Goal: Task Accomplishment & Management: Manage account settings

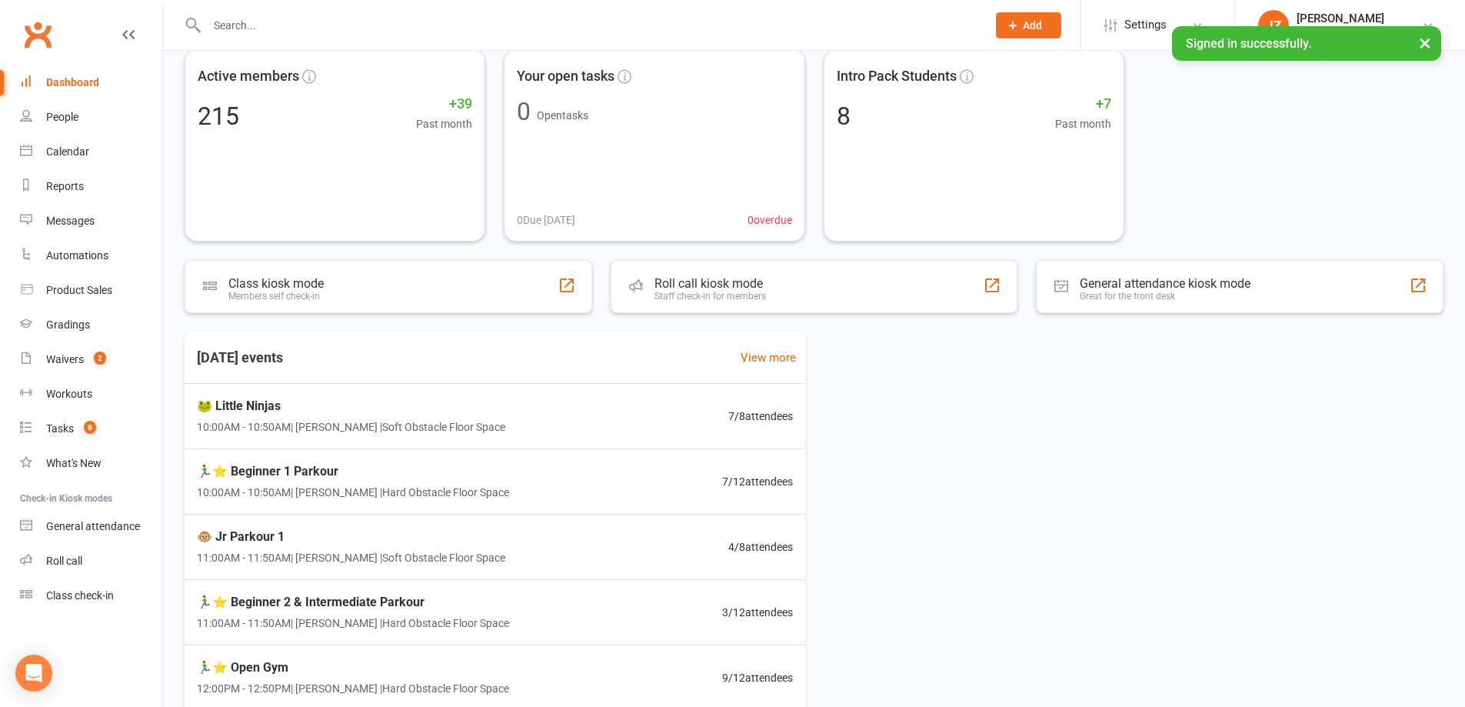
scroll to position [154, 0]
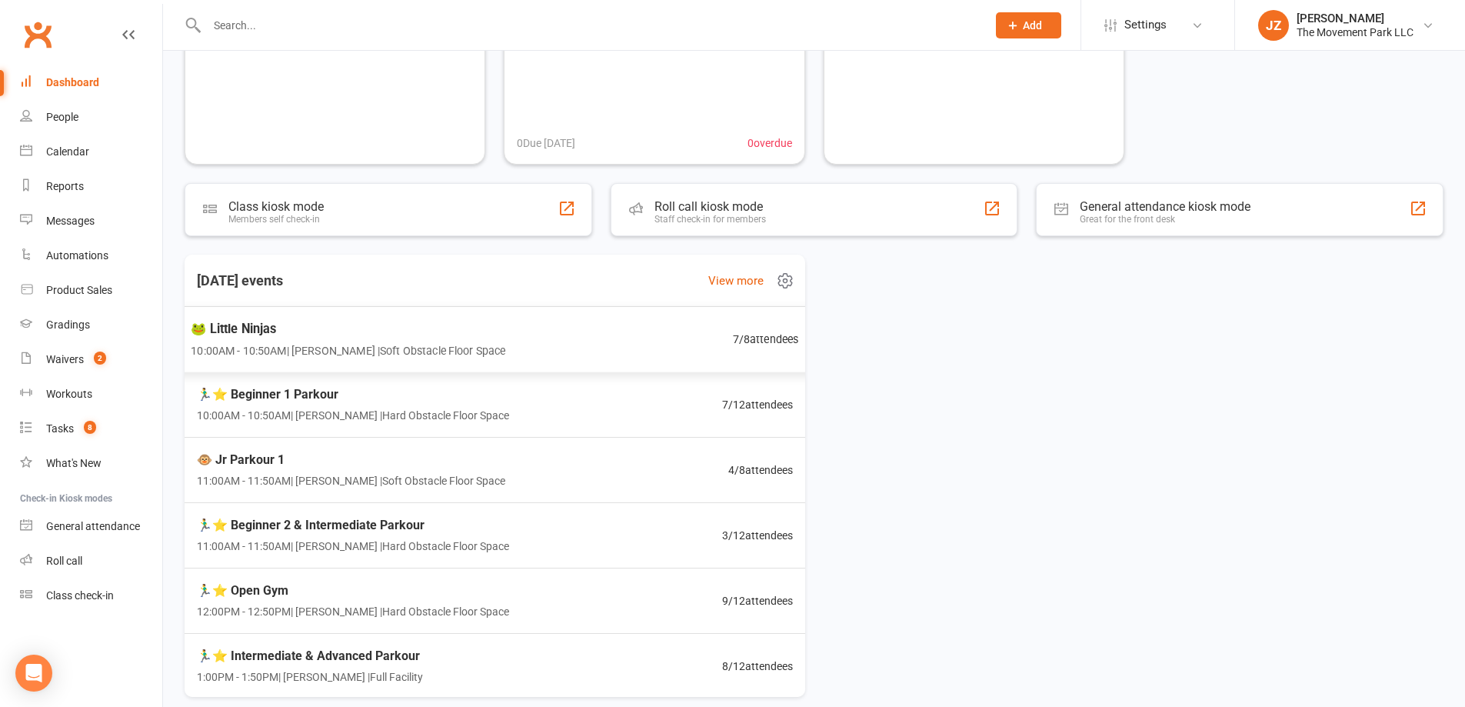
click at [680, 328] on div "🐸 Little Ninjas 10:00AM - 10:50AM | Kyla Anderson | Soft Obstacle Floor Space 7…" at bounding box center [494, 339] width 645 height 67
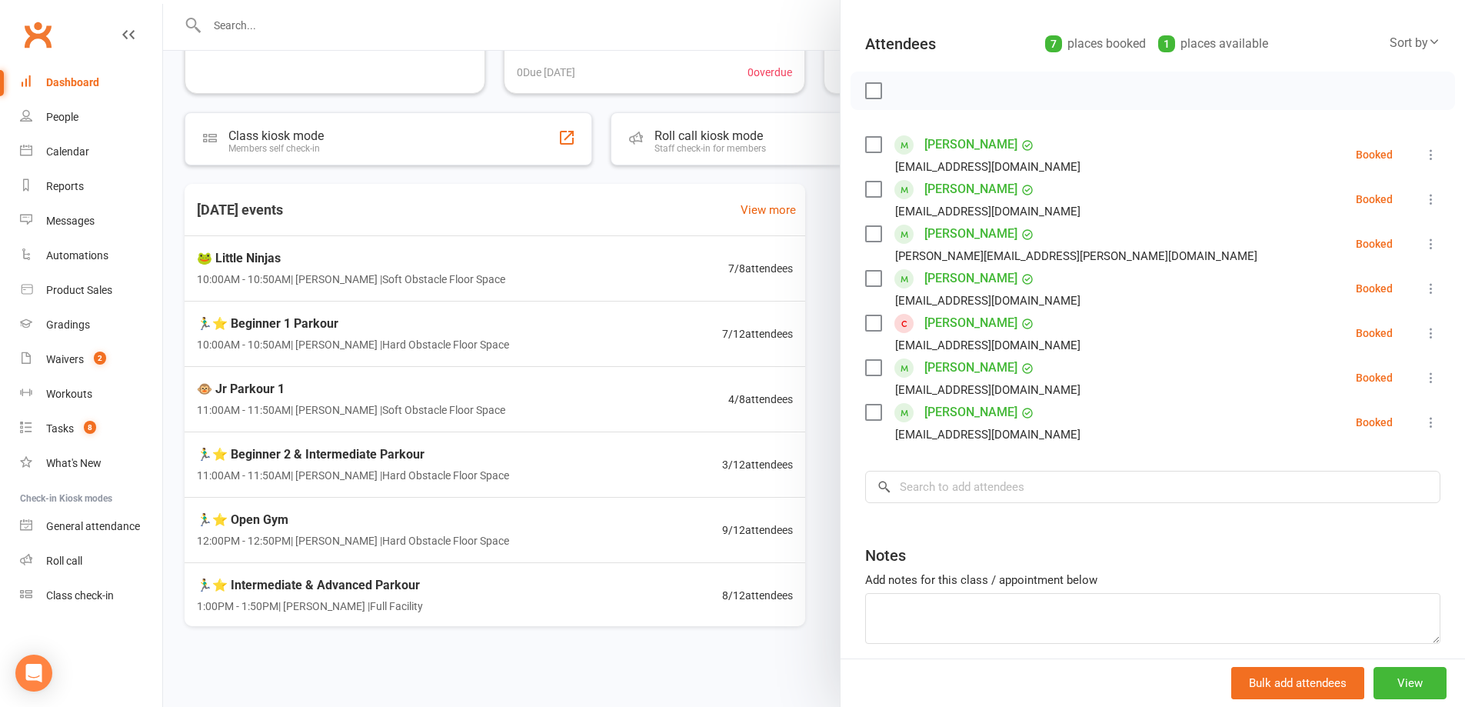
scroll to position [0, 0]
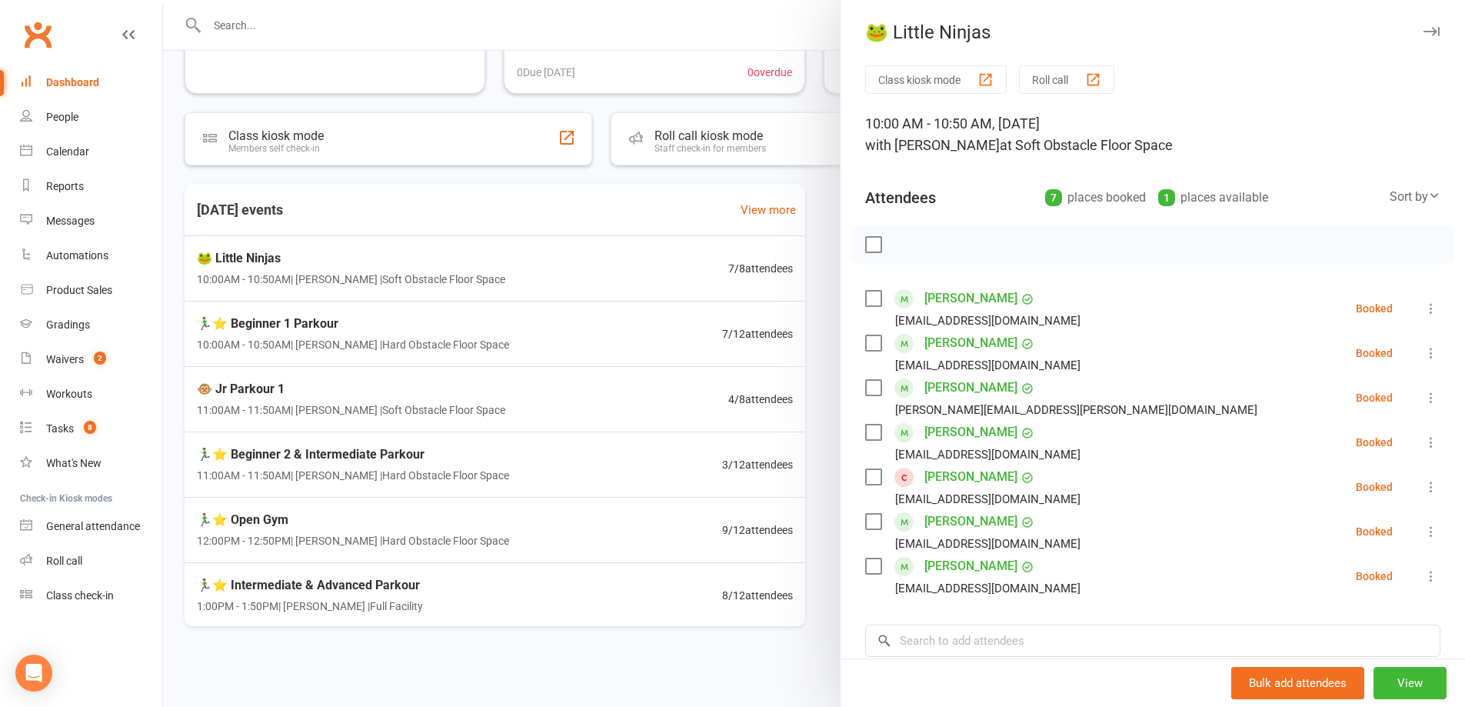
click at [1418, 27] on div "🐸 Little Ninjas" at bounding box center [1153, 33] width 625 height 22
click at [1424, 31] on icon "button" at bounding box center [1432, 31] width 16 height 9
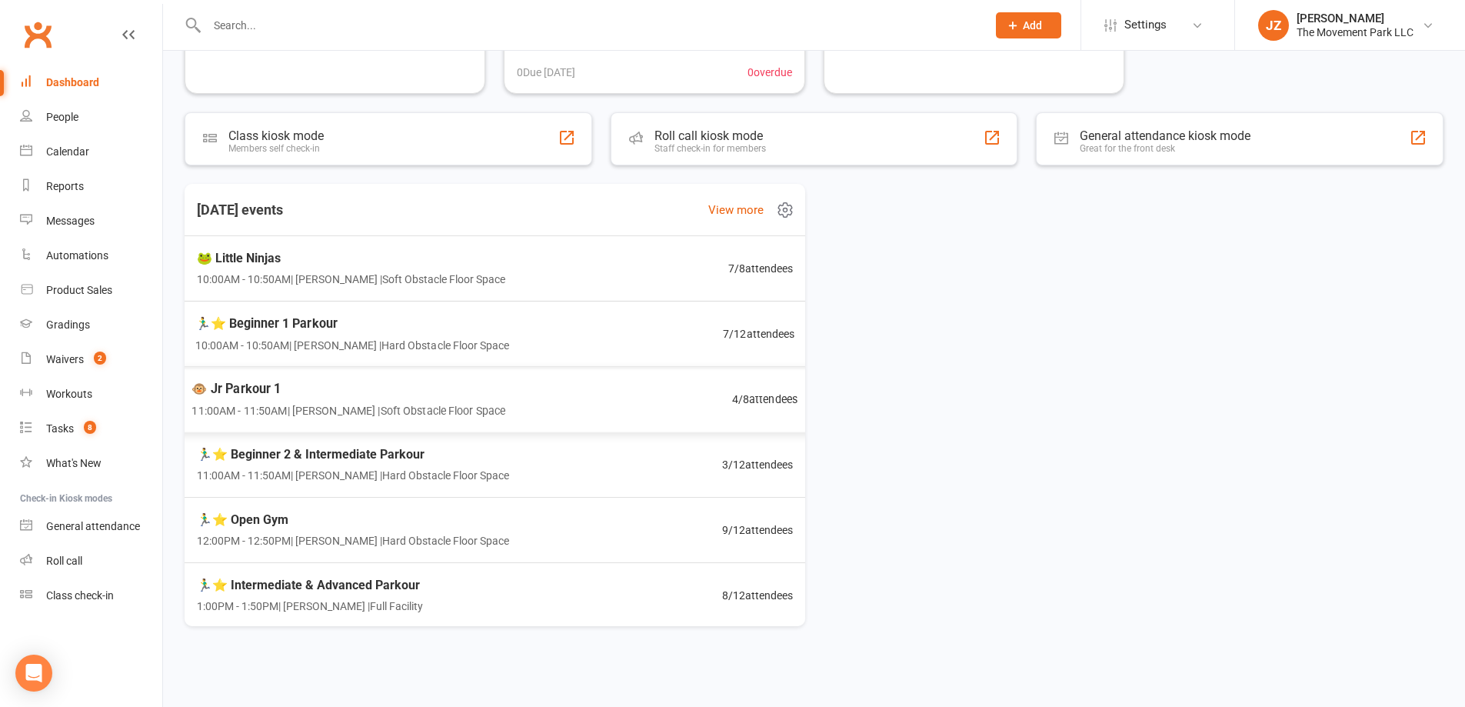
click at [515, 325] on div "🏃‍♂️⭐ Beginner 1 Parkour 10:00AM - 10:50AM | Rick King | Hard Obstacle Floor Sp…" at bounding box center [494, 335] width 637 height 66
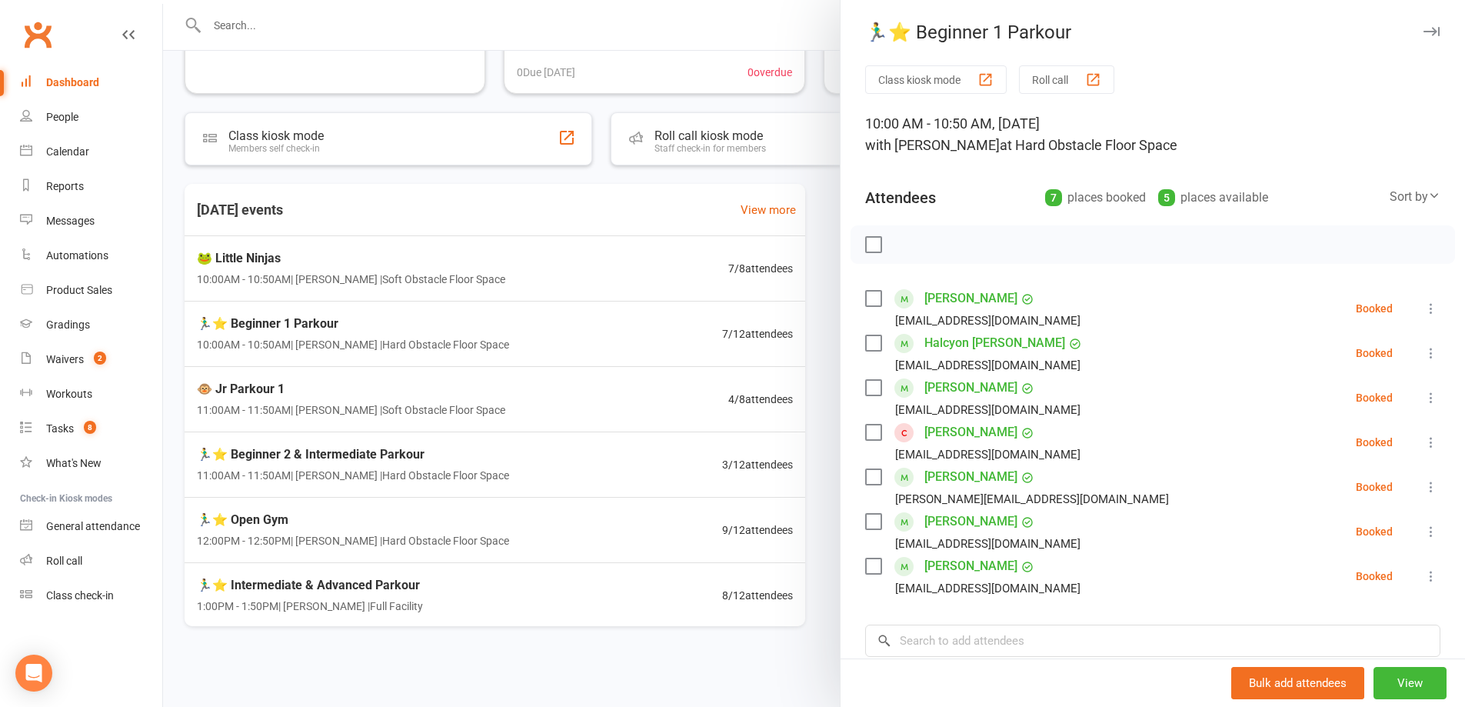
click at [421, 405] on div at bounding box center [814, 353] width 1302 height 707
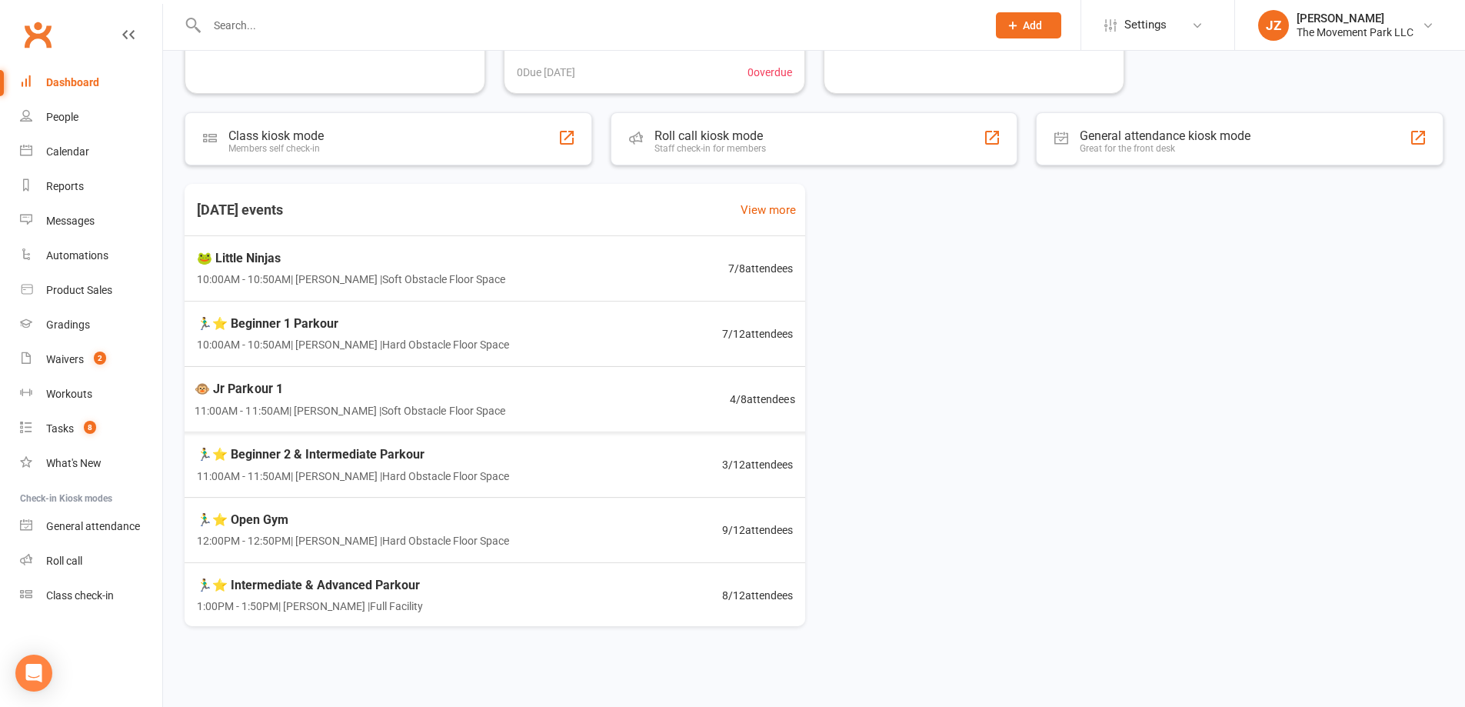
click at [497, 425] on div "🐵 Jr Parkour 1 11:00AM - 11:50AM | Kyla Anderson | Soft Obstacle Floor Space 4 …" at bounding box center [495, 399] width 638 height 66
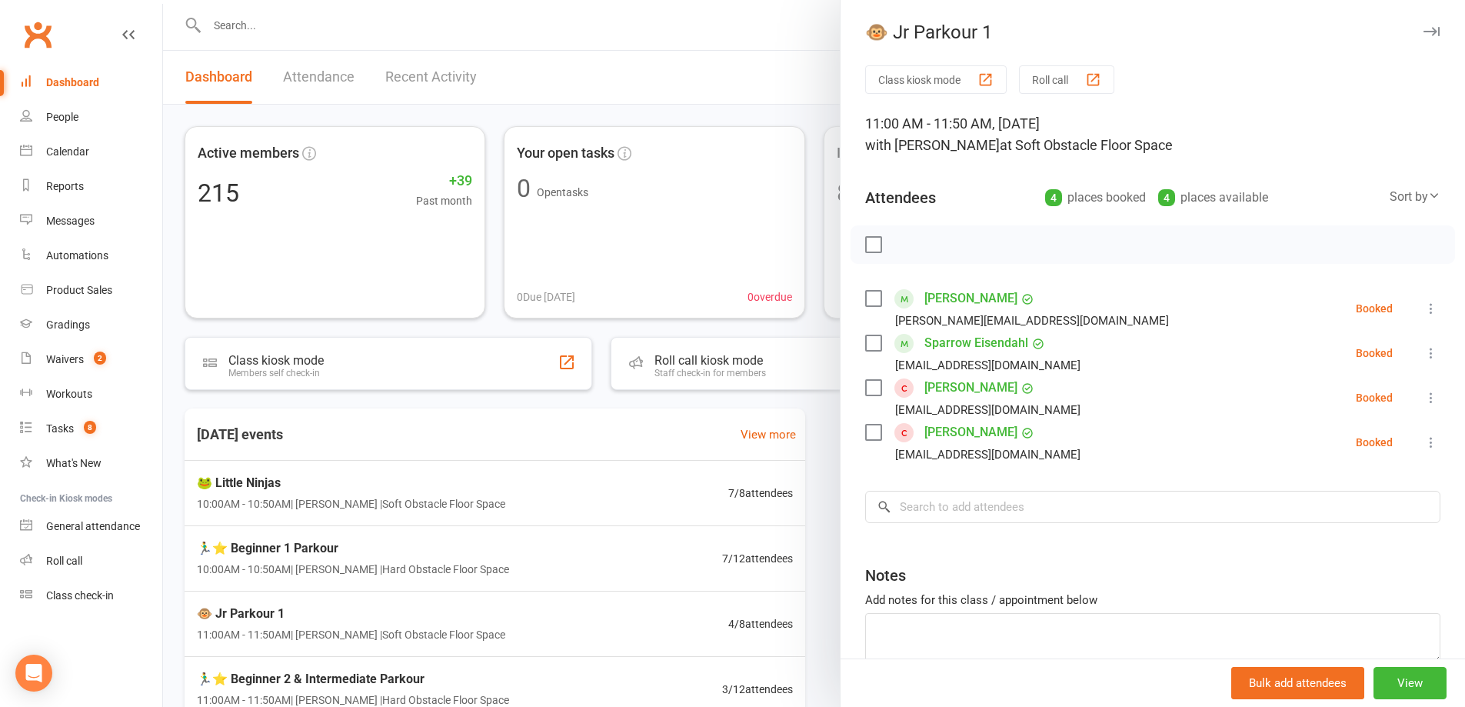
drag, startPoint x: 475, startPoint y: 8, endPoint x: 475, endPoint y: 18, distance: 10.0
click at [475, 8] on div at bounding box center [814, 353] width 1302 height 707
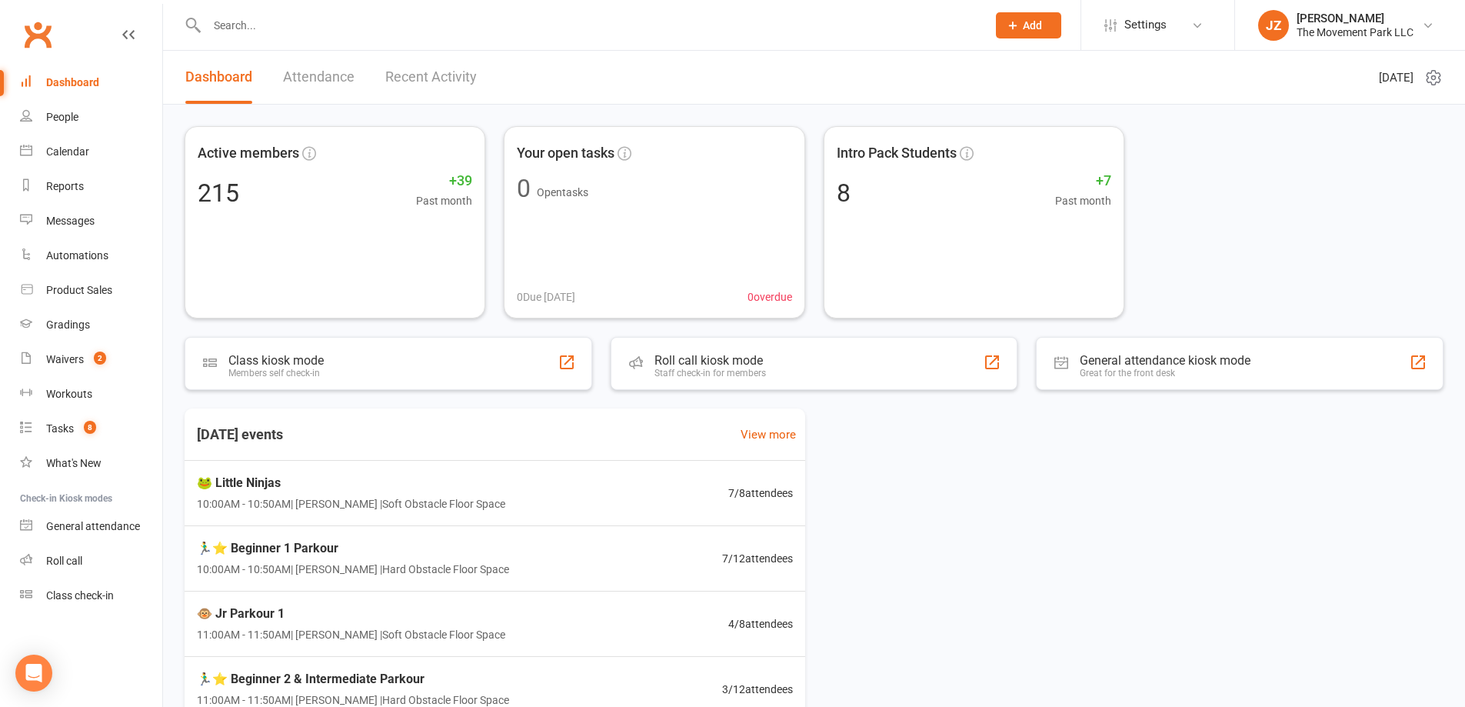
click at [471, 25] on input "text" at bounding box center [589, 26] width 774 height 22
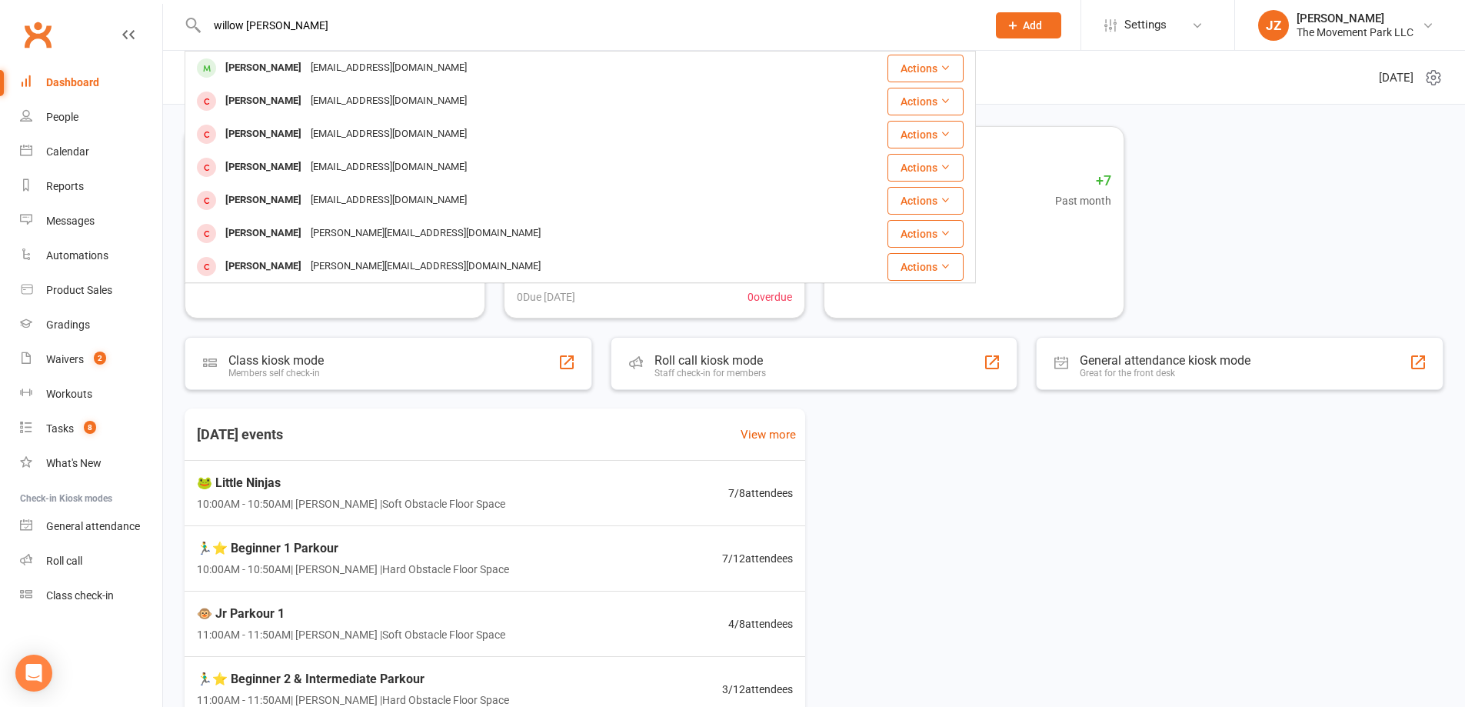
type input "willow reddington"
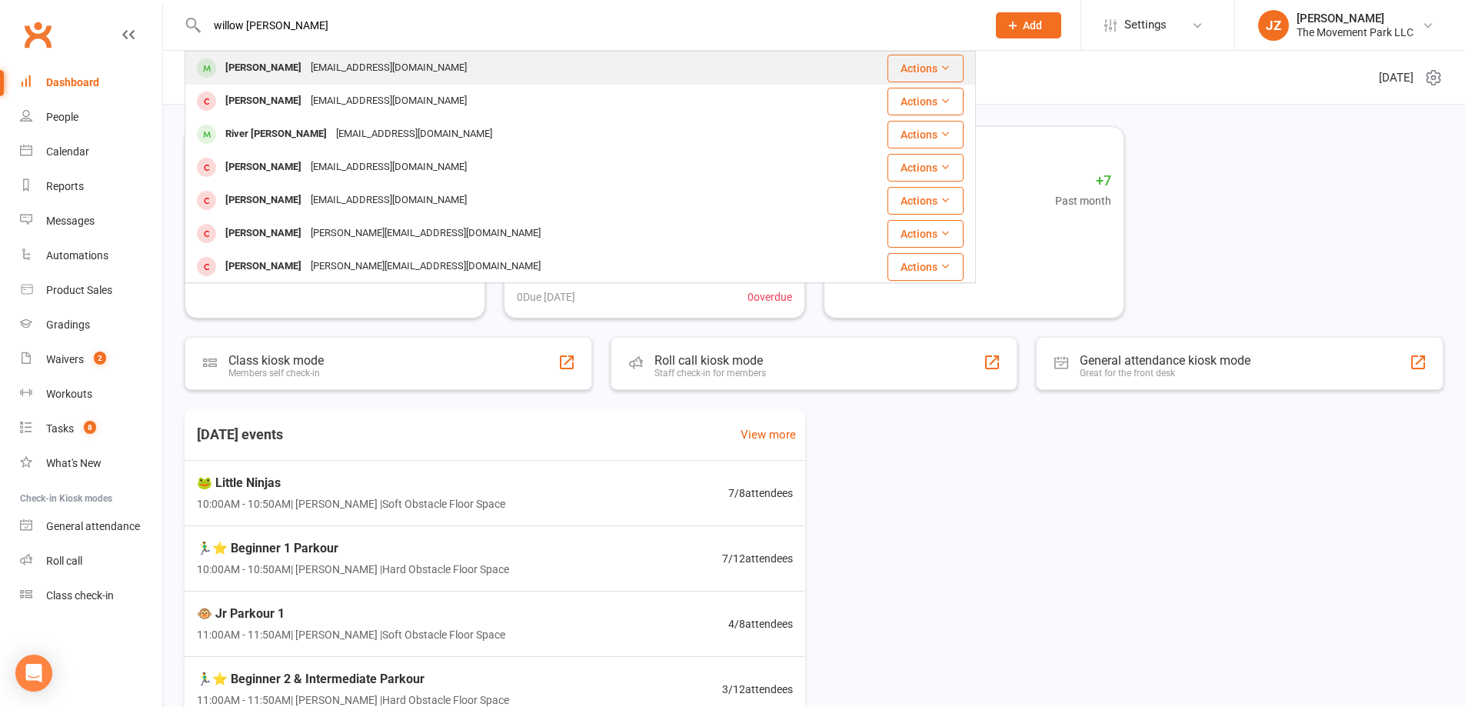
click at [438, 67] on div "creddington1357@gmail.com" at bounding box center [388, 68] width 165 height 22
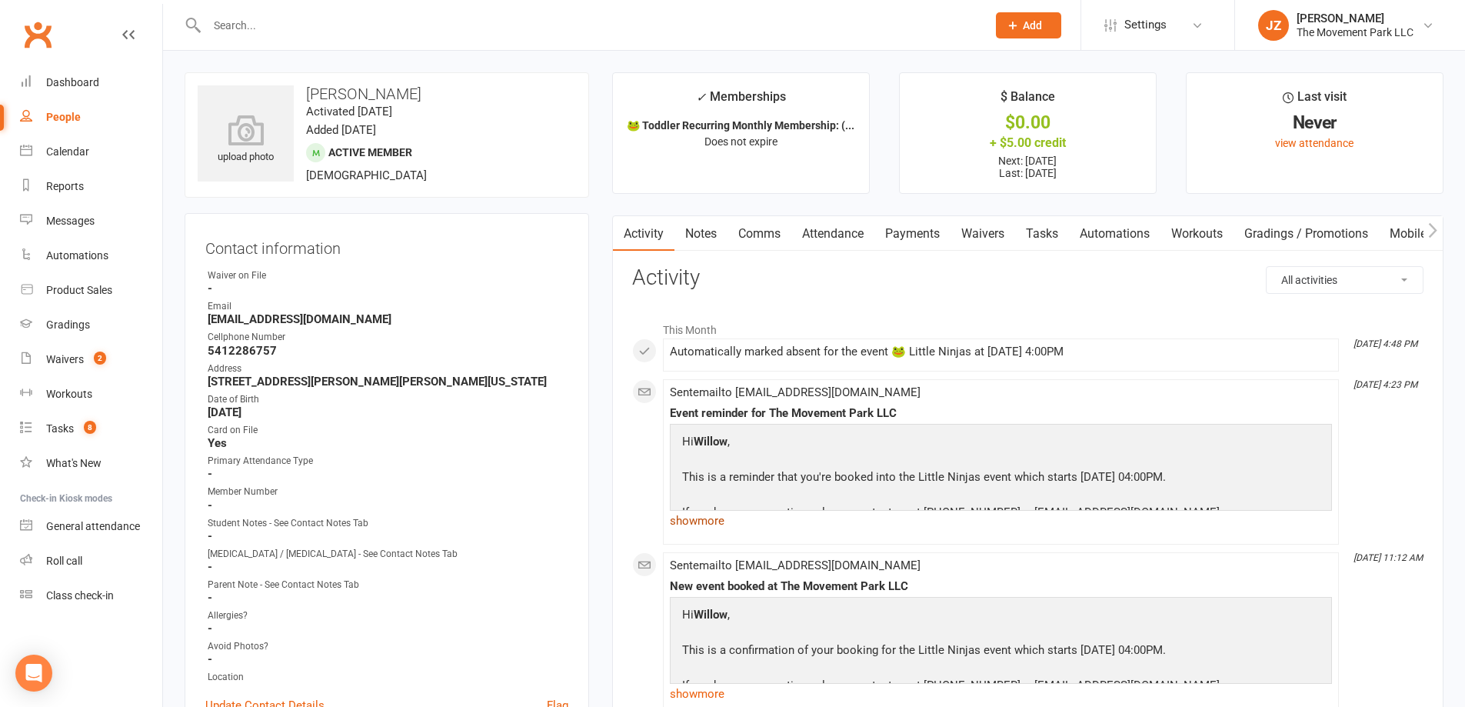
click at [715, 518] on link "show more" at bounding box center [1001, 521] width 662 height 22
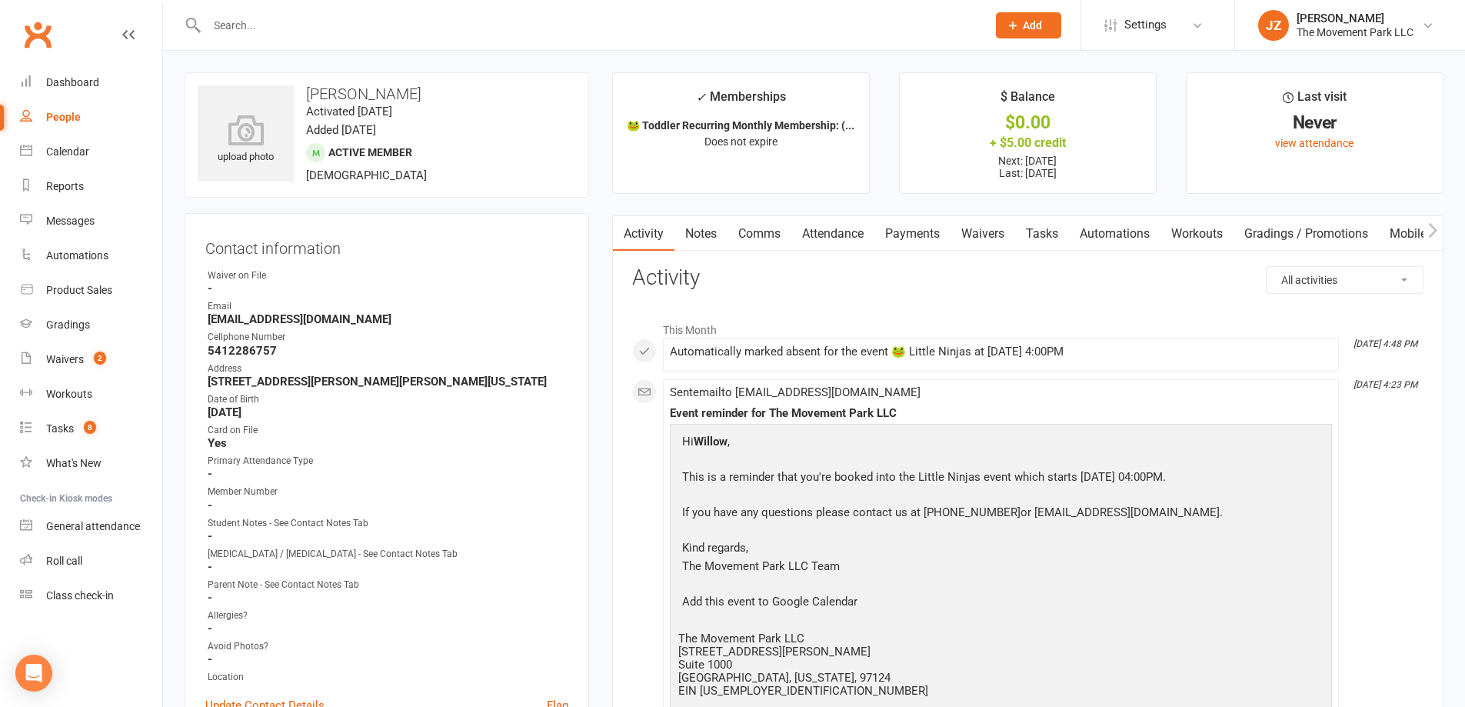
click at [976, 224] on link "Waivers" at bounding box center [983, 233] width 65 height 35
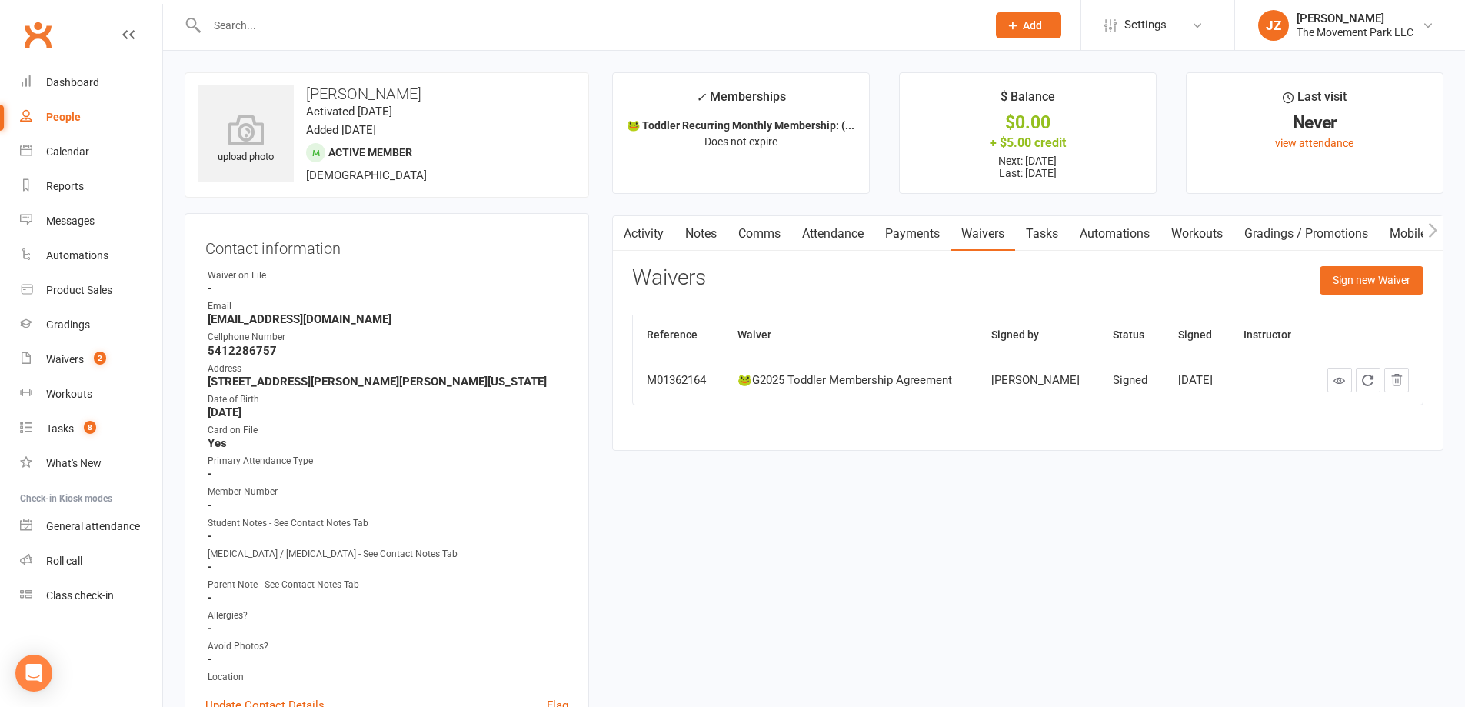
click at [762, 234] on link "Comms" at bounding box center [760, 233] width 64 height 35
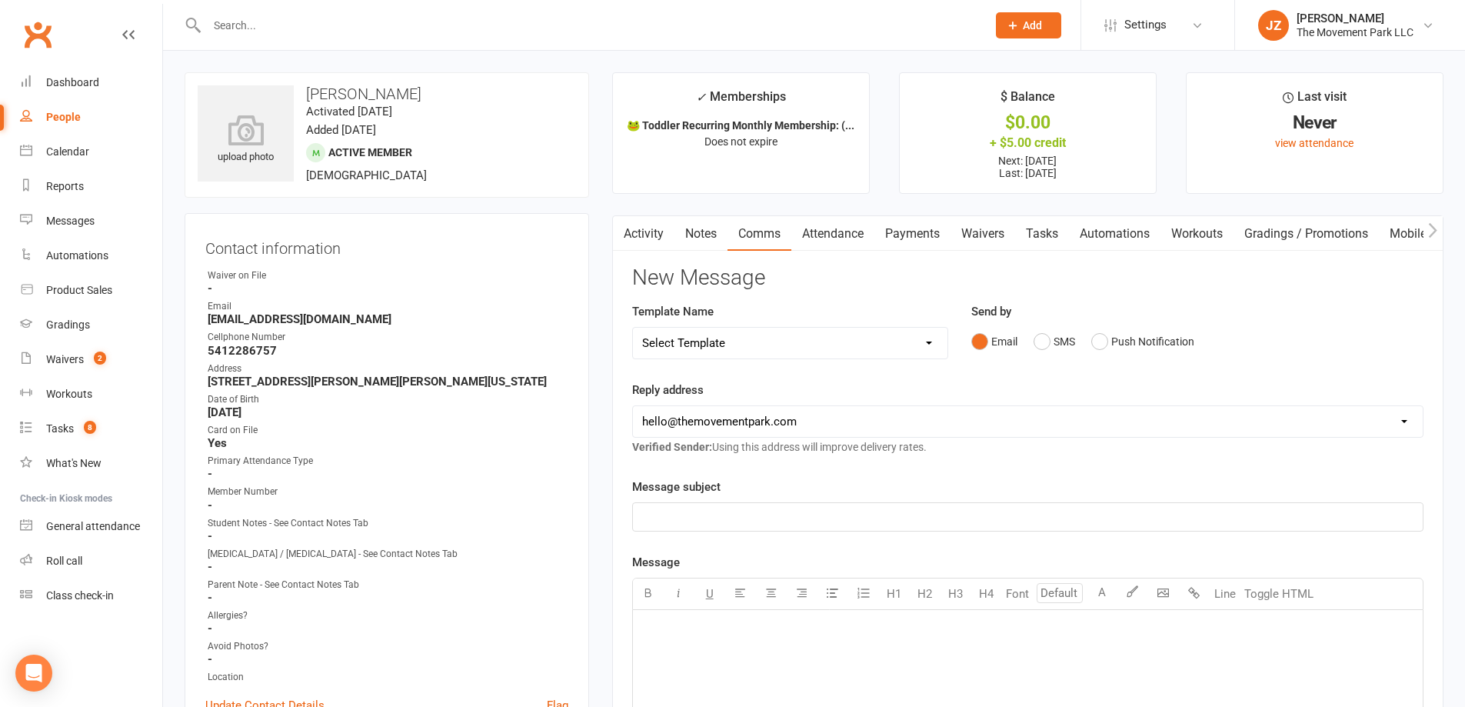
click at [708, 224] on link "Notes" at bounding box center [701, 233] width 53 height 35
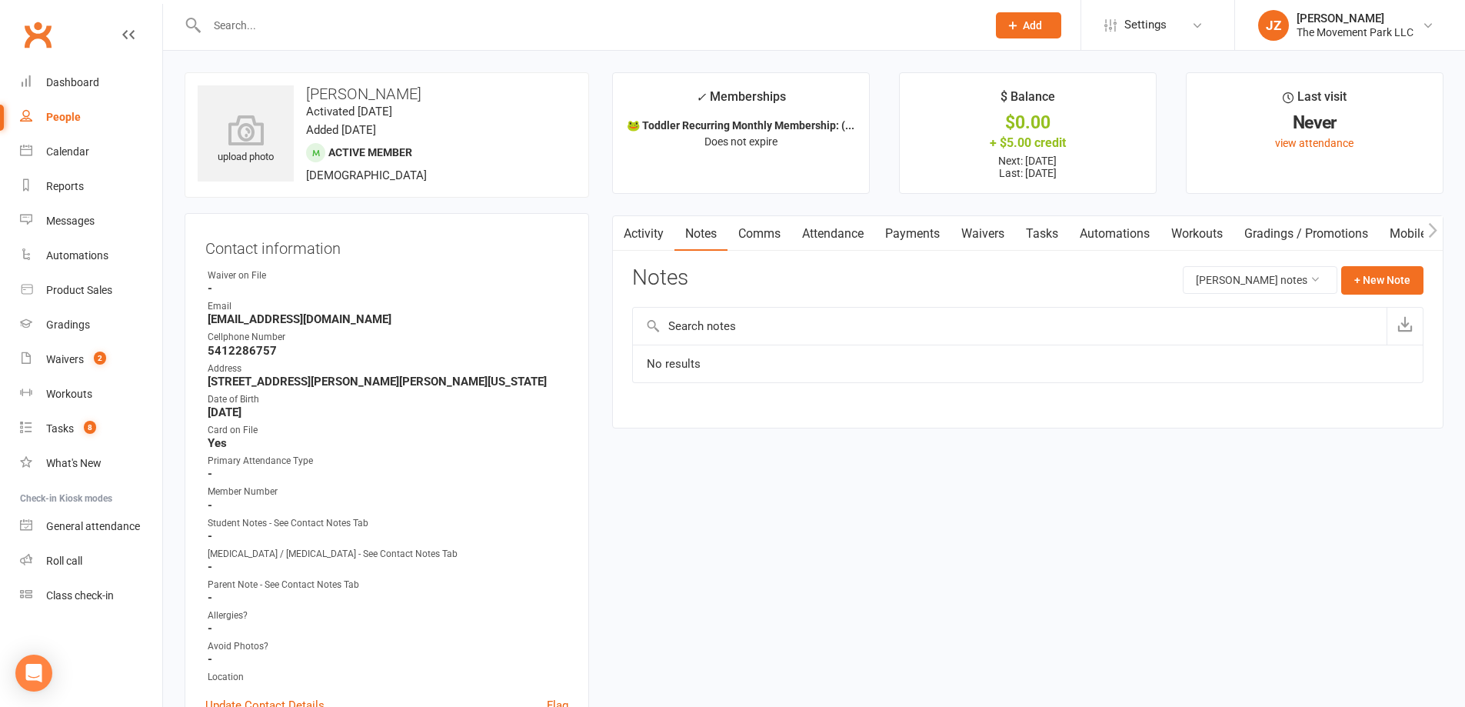
click at [655, 225] on link "Activity" at bounding box center [644, 233] width 62 height 35
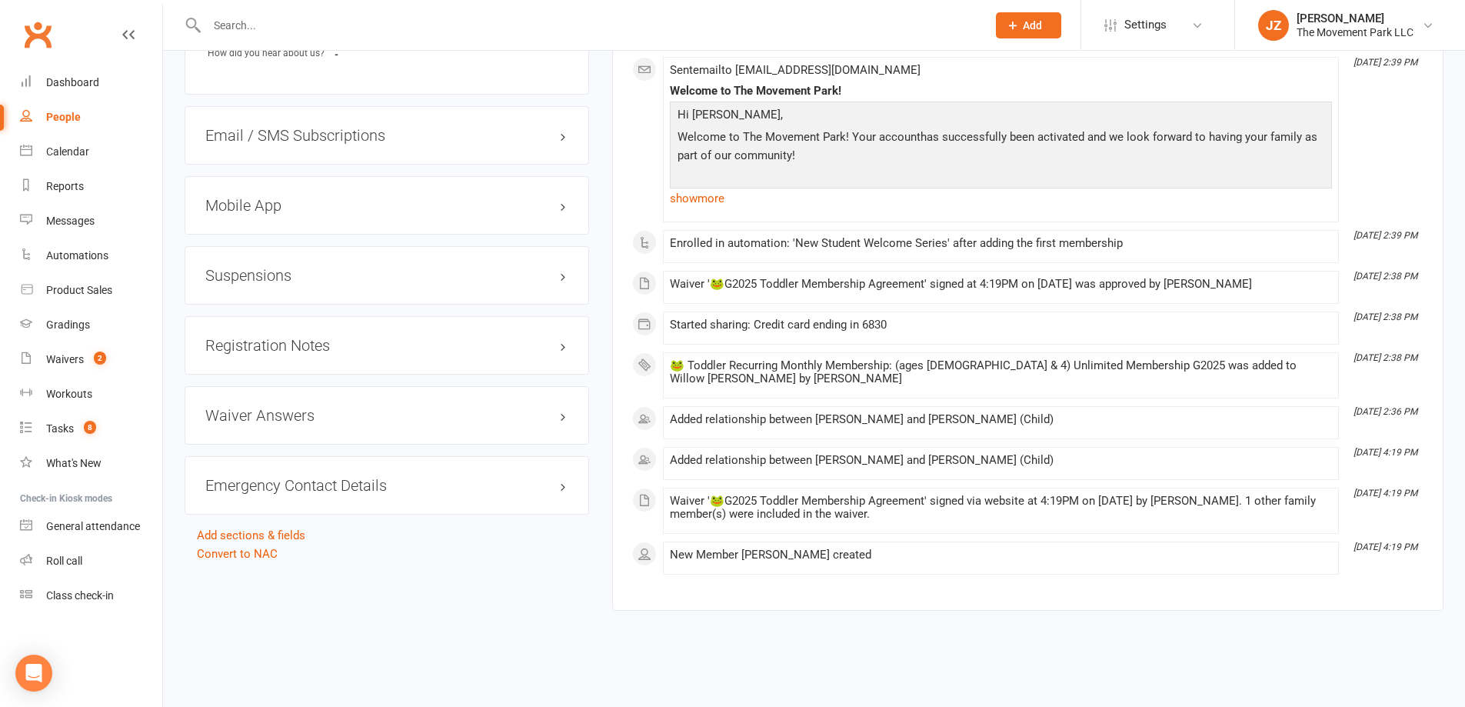
scroll to position [1436, 0]
click at [731, 216] on li "Oct 2, 2:39 PM Sent email to creddington1357@gmail.com Welcome to The Movement …" at bounding box center [1001, 137] width 676 height 165
click at [705, 195] on link "show more" at bounding box center [1001, 197] width 662 height 22
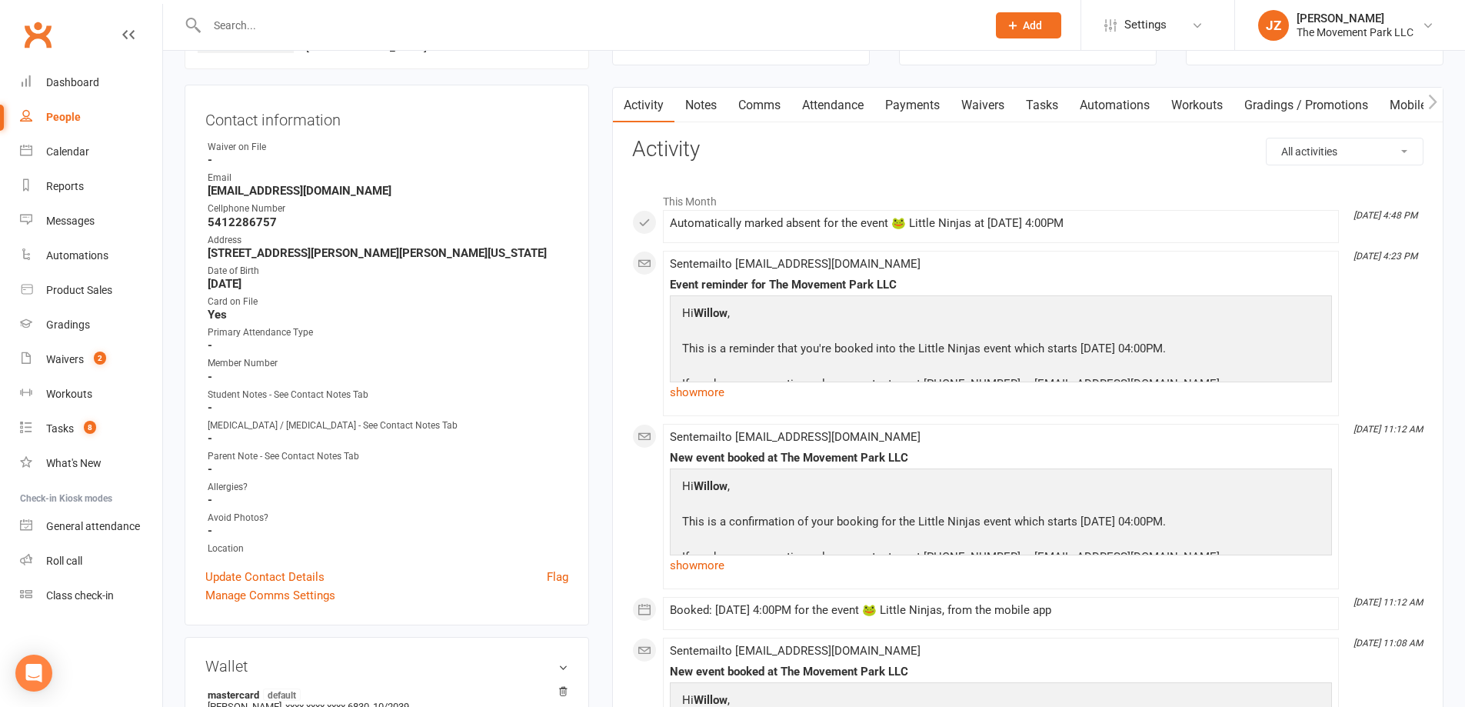
scroll to position [124, 0]
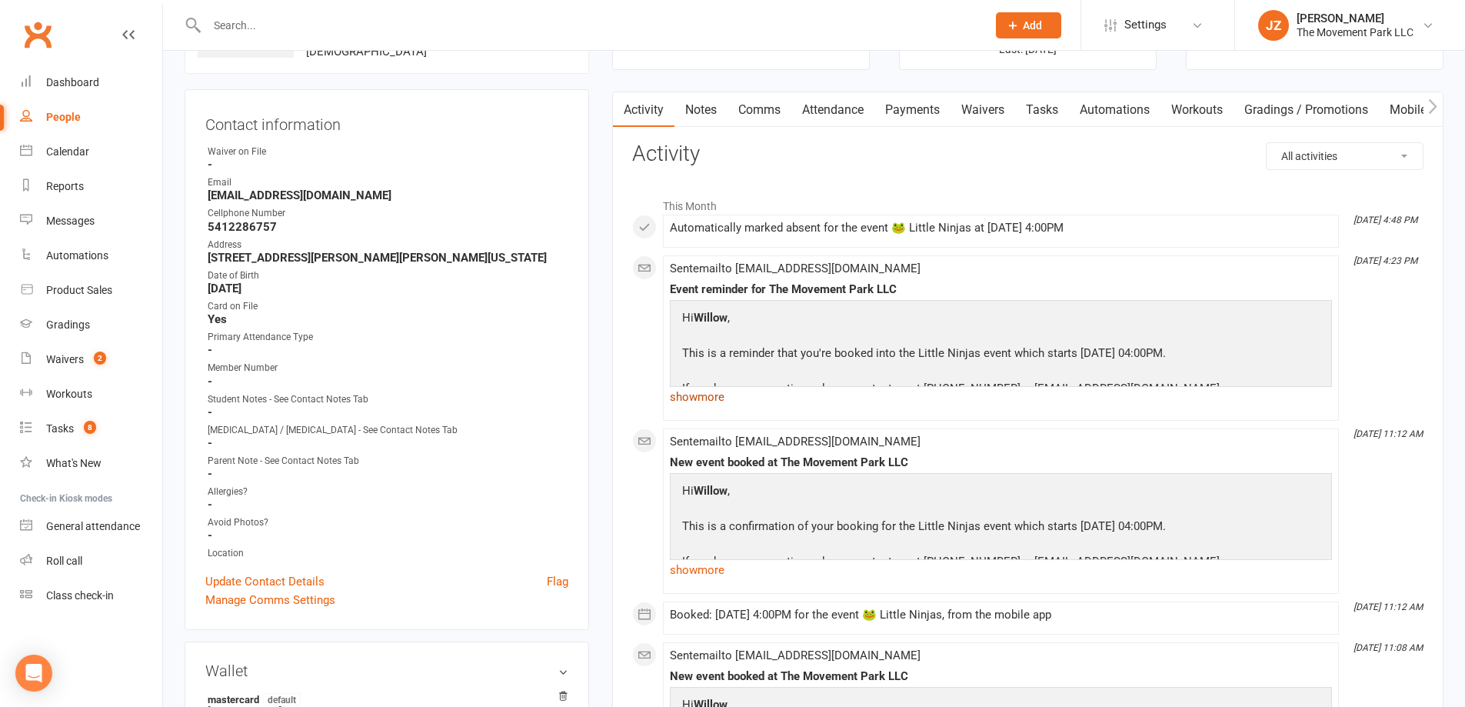
click at [704, 393] on link "show more" at bounding box center [1001, 397] width 662 height 22
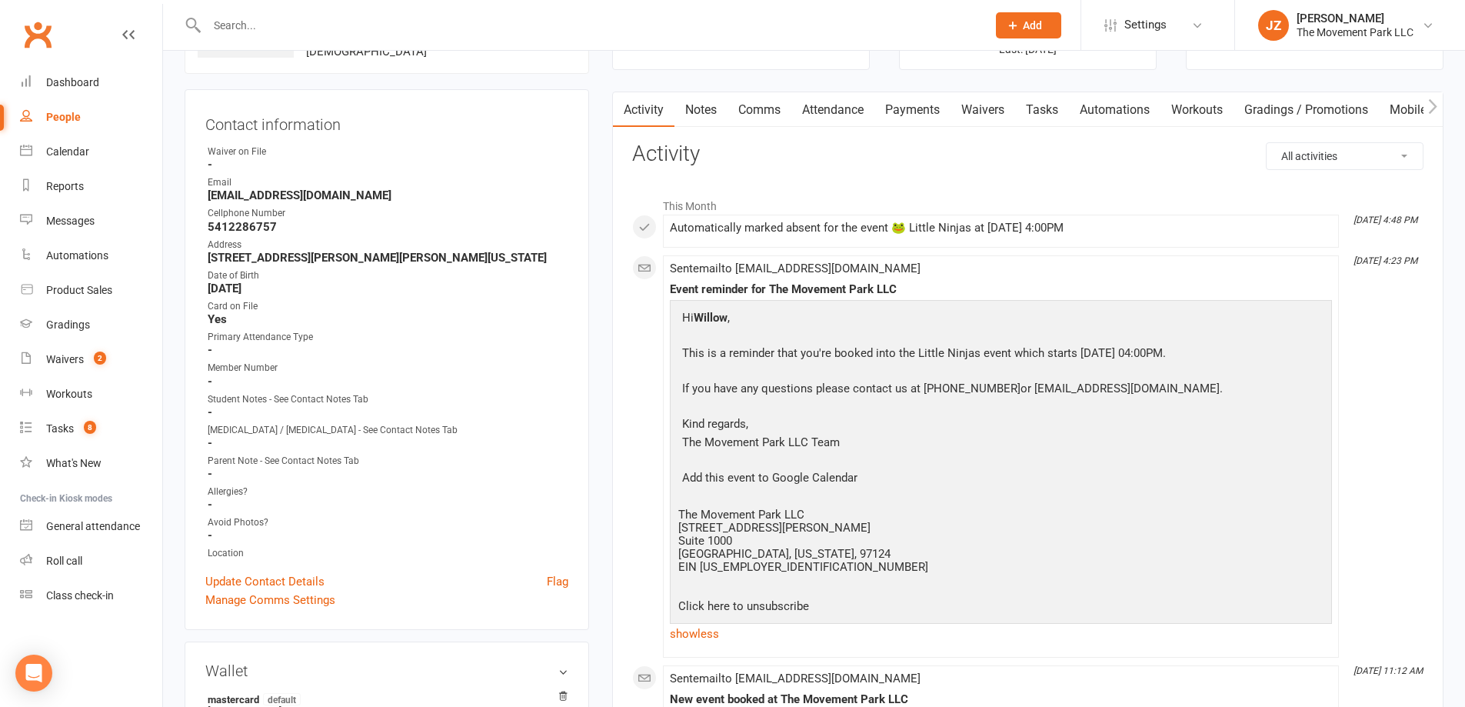
click at [760, 105] on link "Comms" at bounding box center [760, 109] width 64 height 35
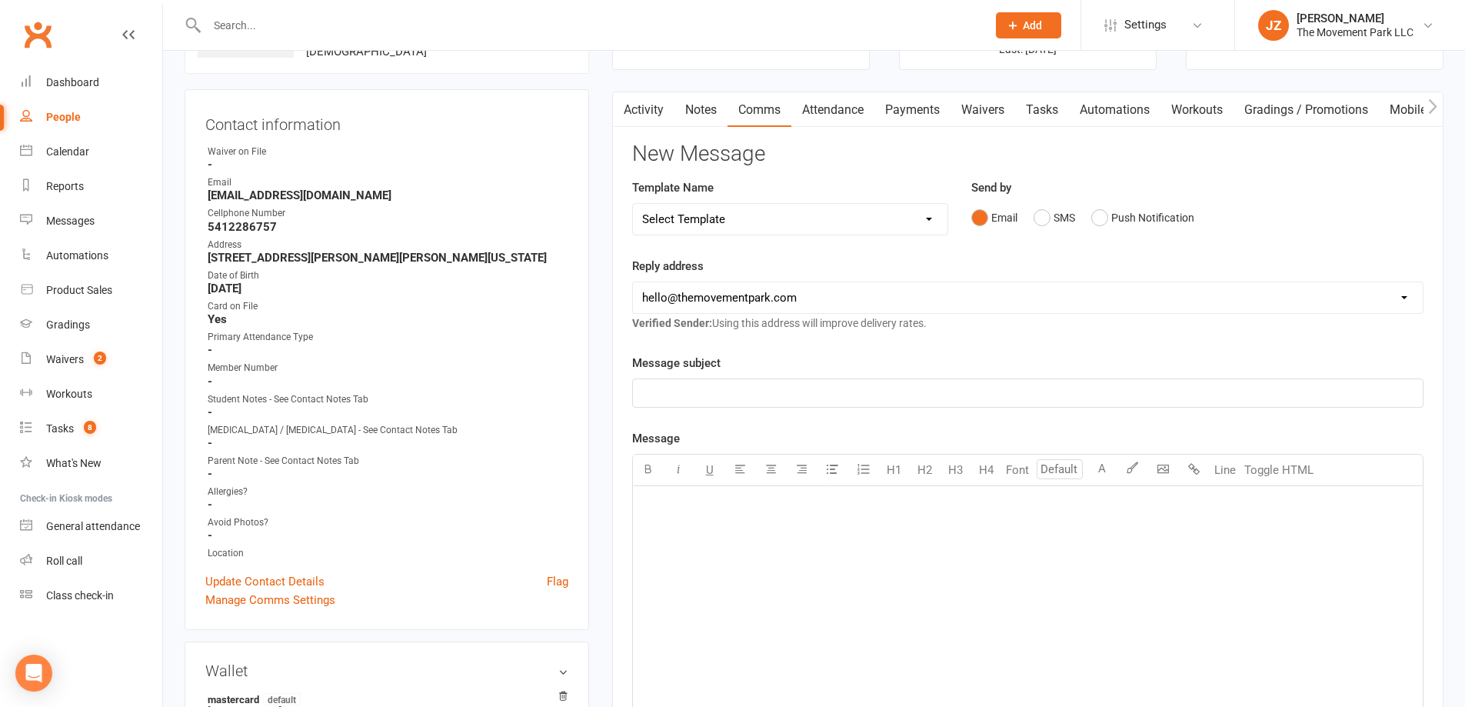
click at [765, 300] on select "hello@clubworx.com hello@themovementpark.com admin@themovementpark.com info@the…" at bounding box center [1028, 297] width 790 height 31
click at [819, 237] on div "Template Name Select Template [Email] 📱Trial Class App Request [Email] Initial …" at bounding box center [790, 217] width 339 height 78
click at [974, 111] on link "Waivers" at bounding box center [983, 109] width 65 height 35
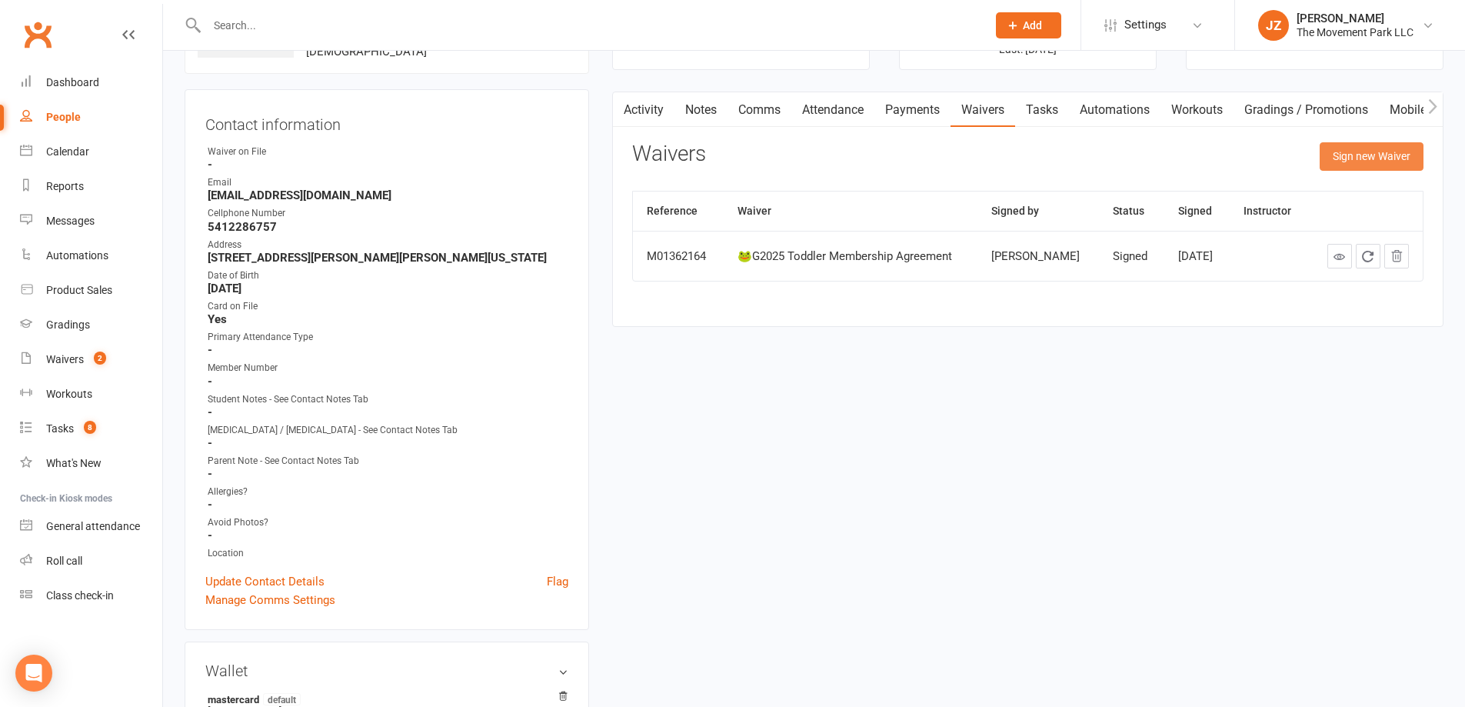
click at [1357, 155] on button "Sign new Waiver" at bounding box center [1372, 156] width 104 height 28
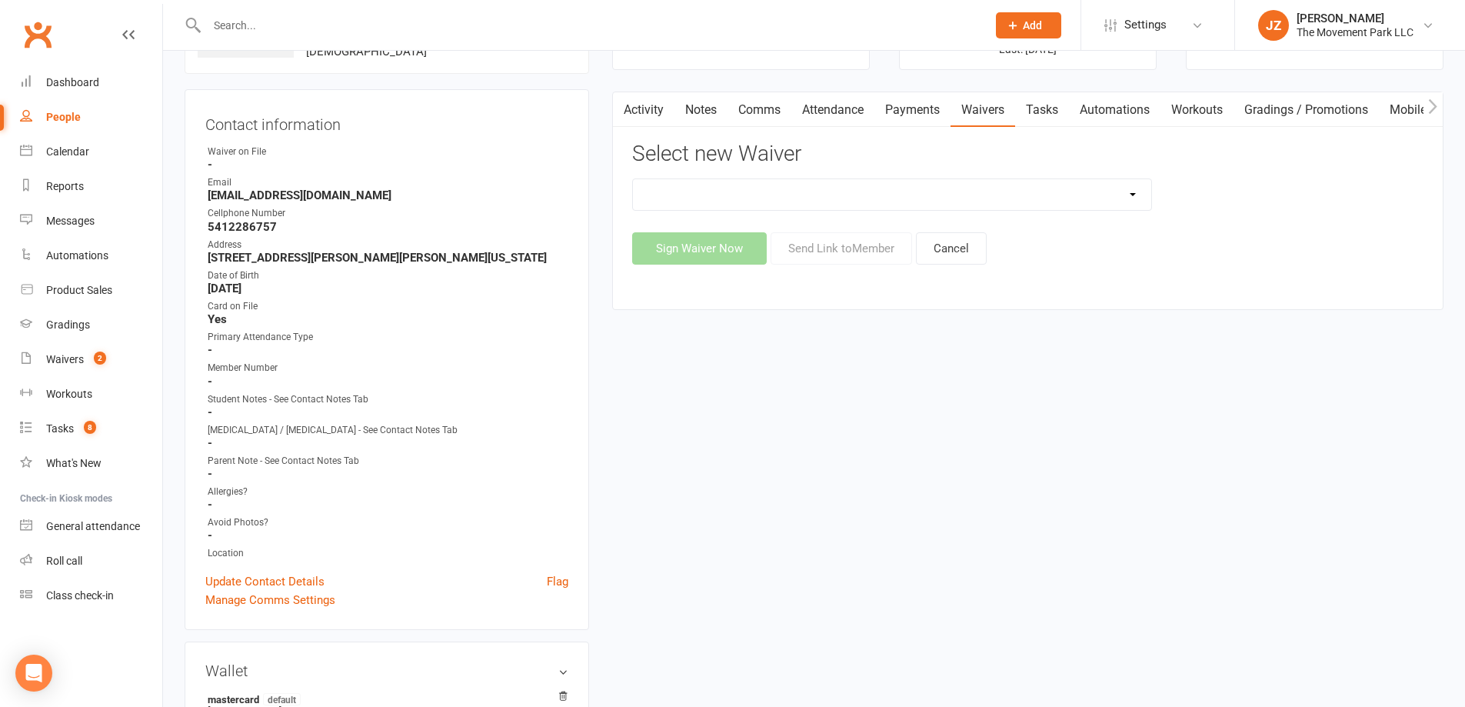
click at [848, 194] on select "😎 2025 Day Camp Purchase Agreement 🪜2025 LEAD Program Application and Purchase …" at bounding box center [892, 194] width 518 height 31
select select "9225"
click at [633, 179] on select "😎 2025 Day Camp Purchase Agreement 🪜2025 LEAD Program Application and Purchase …" at bounding box center [892, 194] width 518 height 31
click at [892, 248] on button "Send Link to Member" at bounding box center [842, 248] width 142 height 32
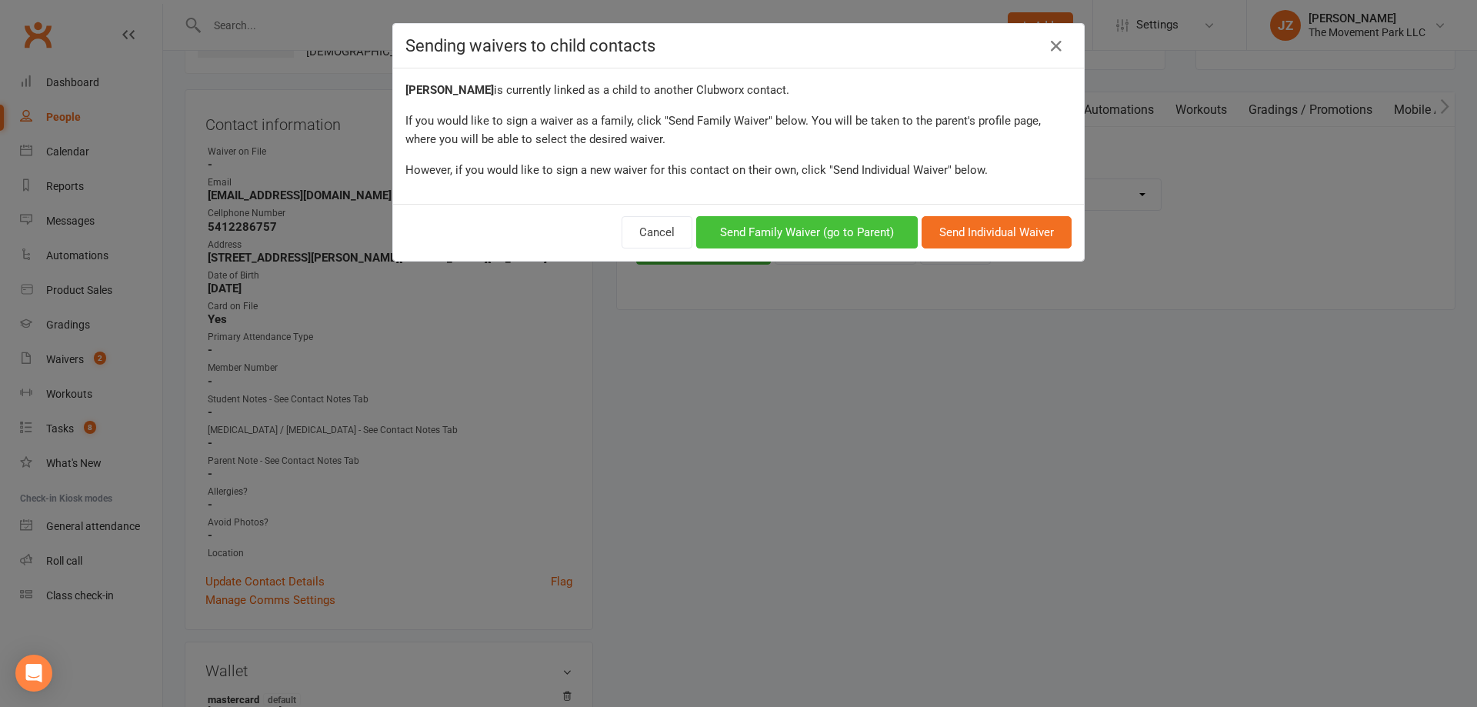
click at [771, 228] on button "Send Family Waiver (go to Parent)" at bounding box center [807, 232] width 222 height 32
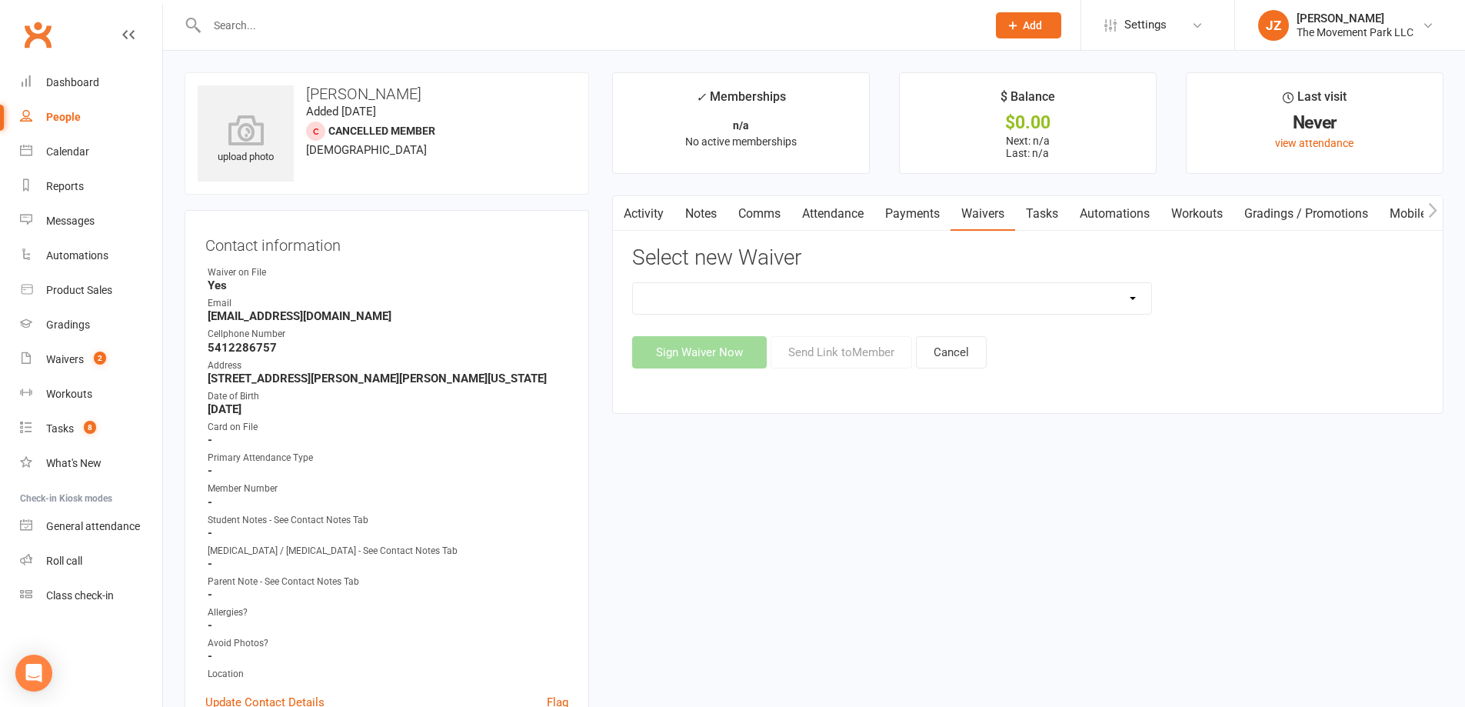
click at [999, 198] on link "Waivers" at bounding box center [983, 213] width 65 height 35
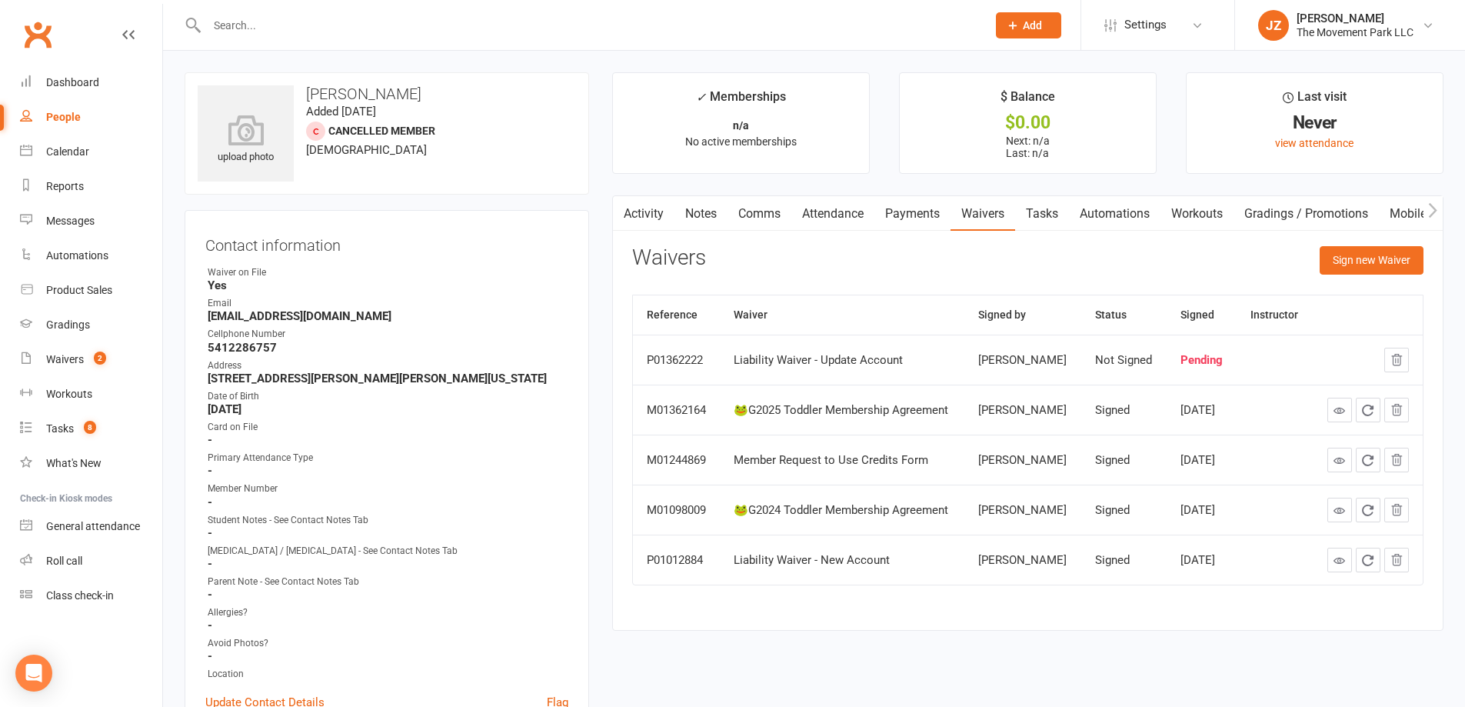
click at [632, 212] on button "button" at bounding box center [622, 213] width 19 height 35
click at [660, 213] on link "Activity" at bounding box center [644, 213] width 62 height 35
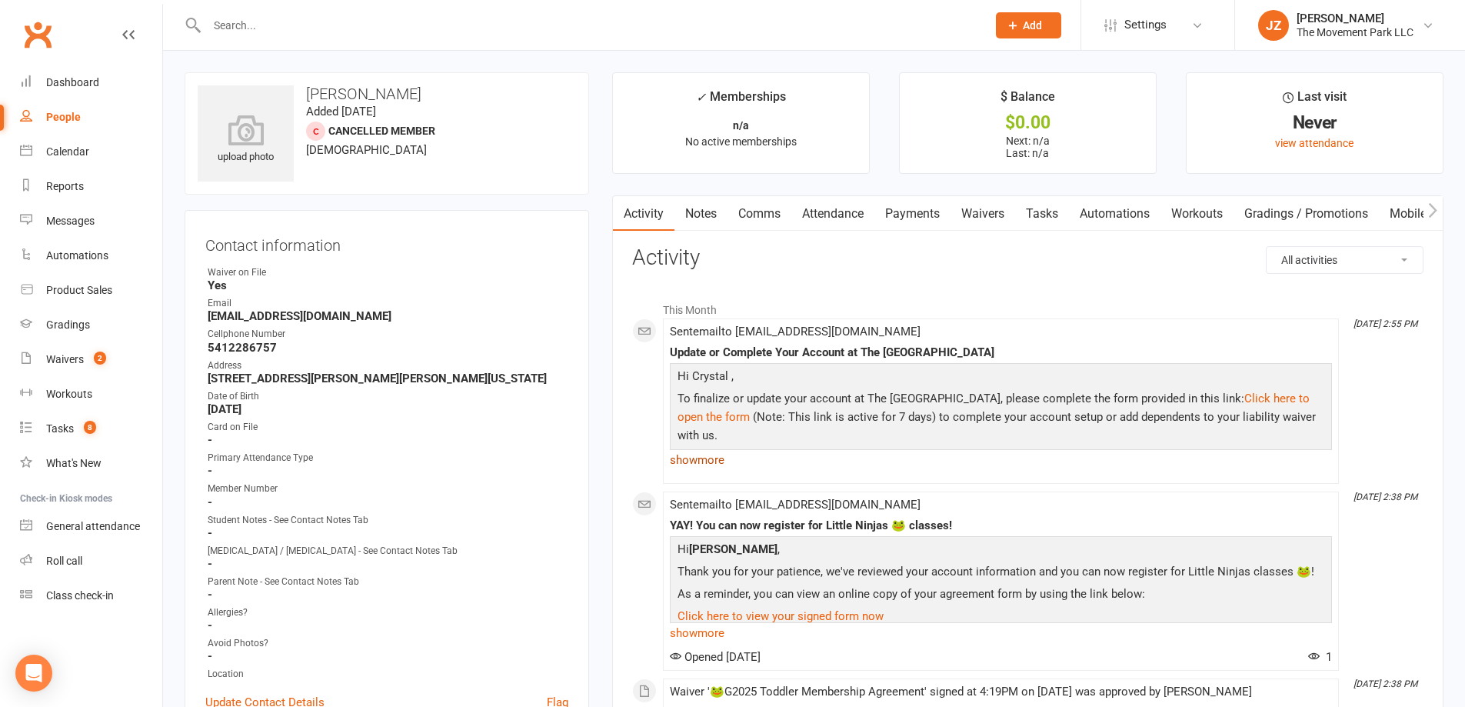
click at [710, 457] on link "show more" at bounding box center [1001, 460] width 662 height 22
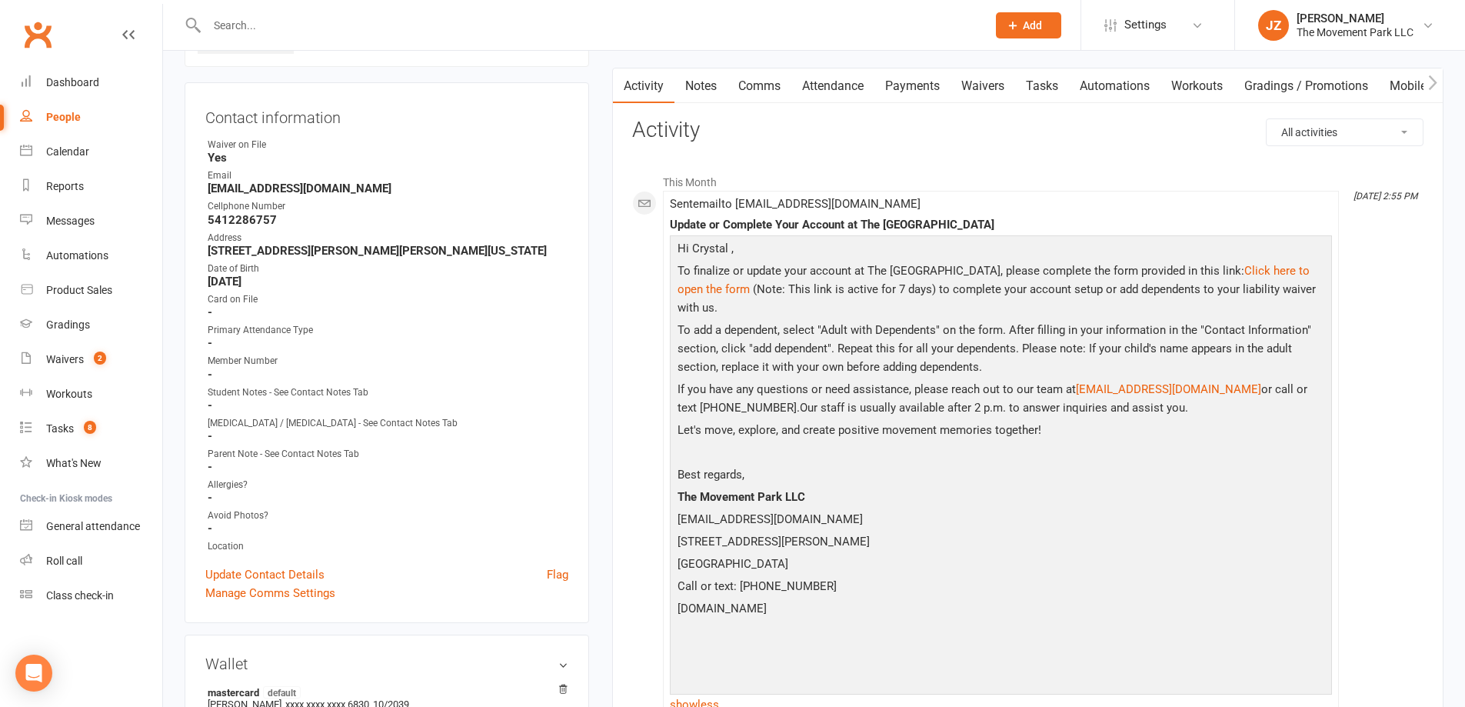
scroll to position [154, 0]
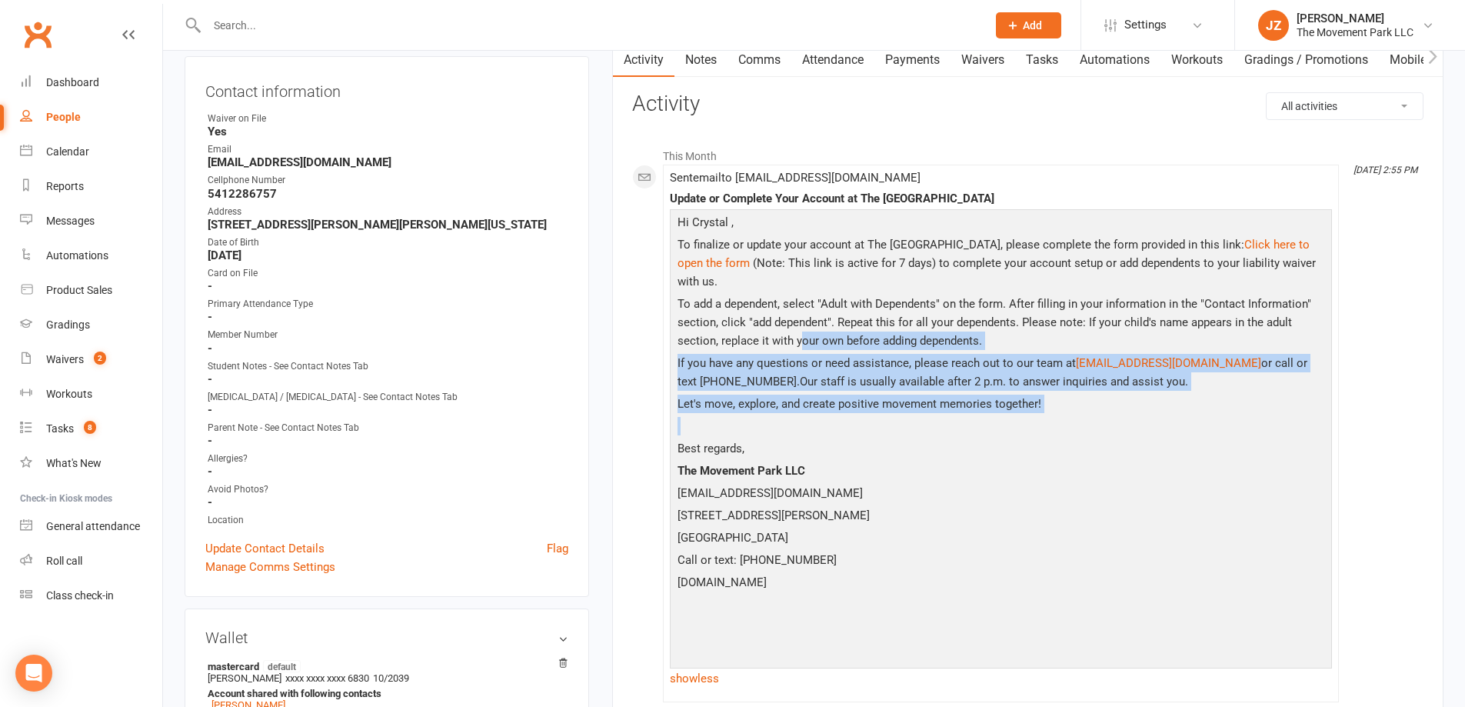
drag, startPoint x: 798, startPoint y: 318, endPoint x: 910, endPoint y: 414, distance: 147.4
click at [910, 414] on div "Hi Crystal , To finalize or update your account at The Movement Park, please co…" at bounding box center [1001, 437] width 655 height 449
click at [912, 417] on p at bounding box center [1001, 428] width 655 height 22
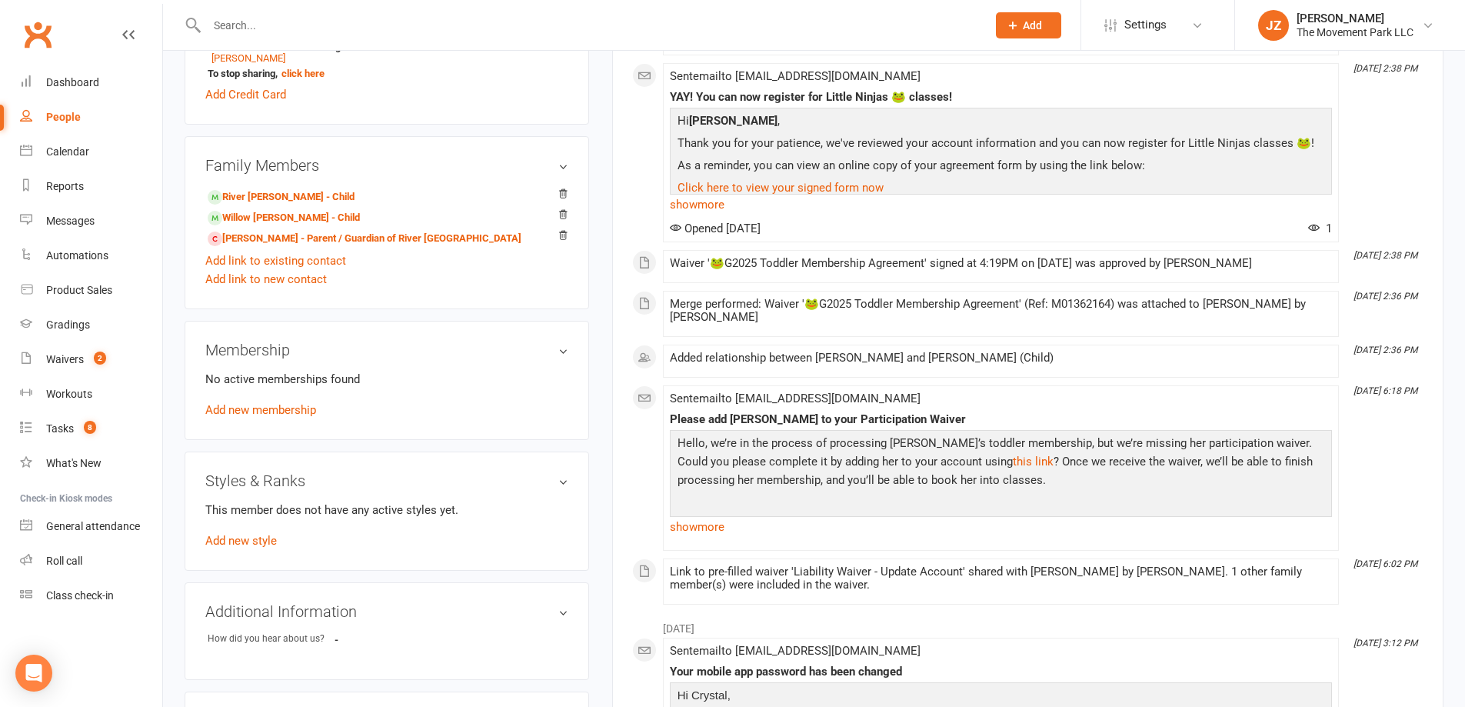
scroll to position [769, 0]
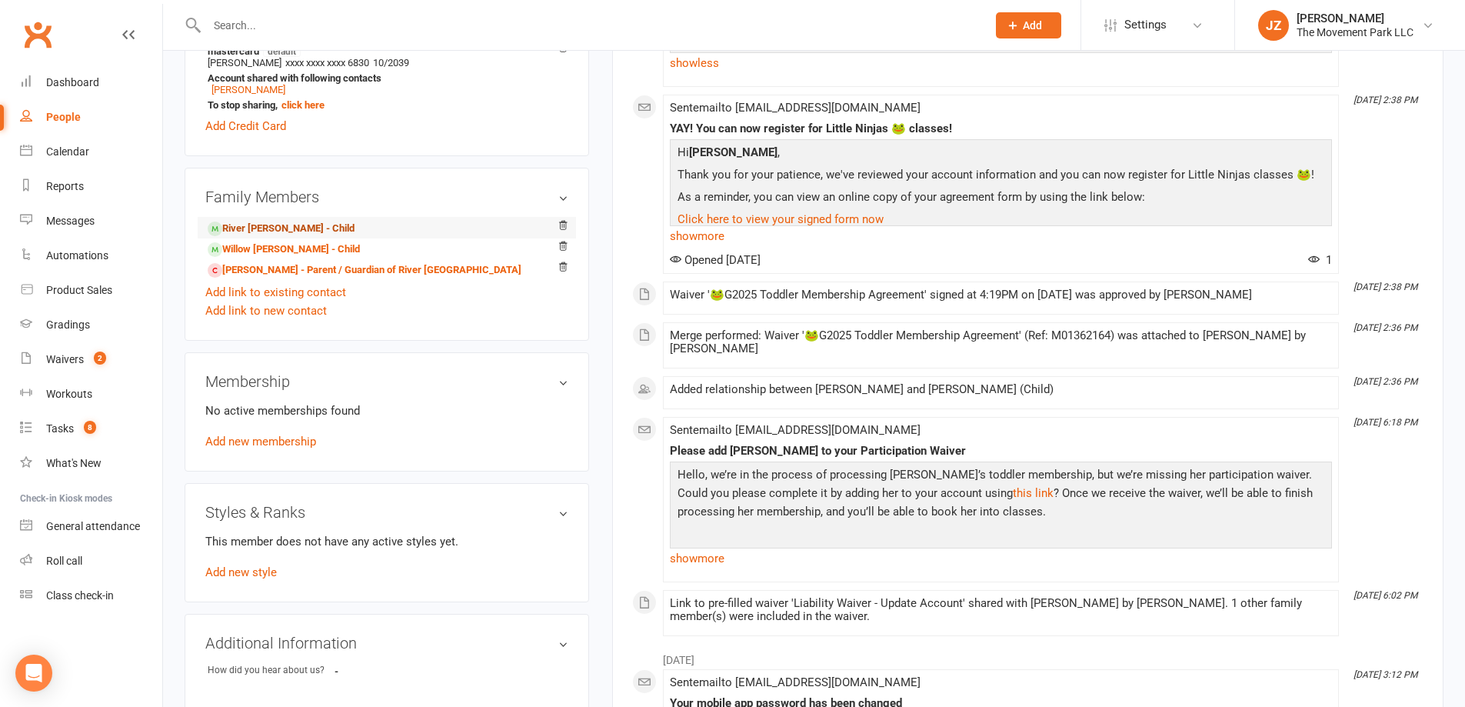
click at [310, 231] on link "River Reddington - Child" at bounding box center [281, 229] width 147 height 16
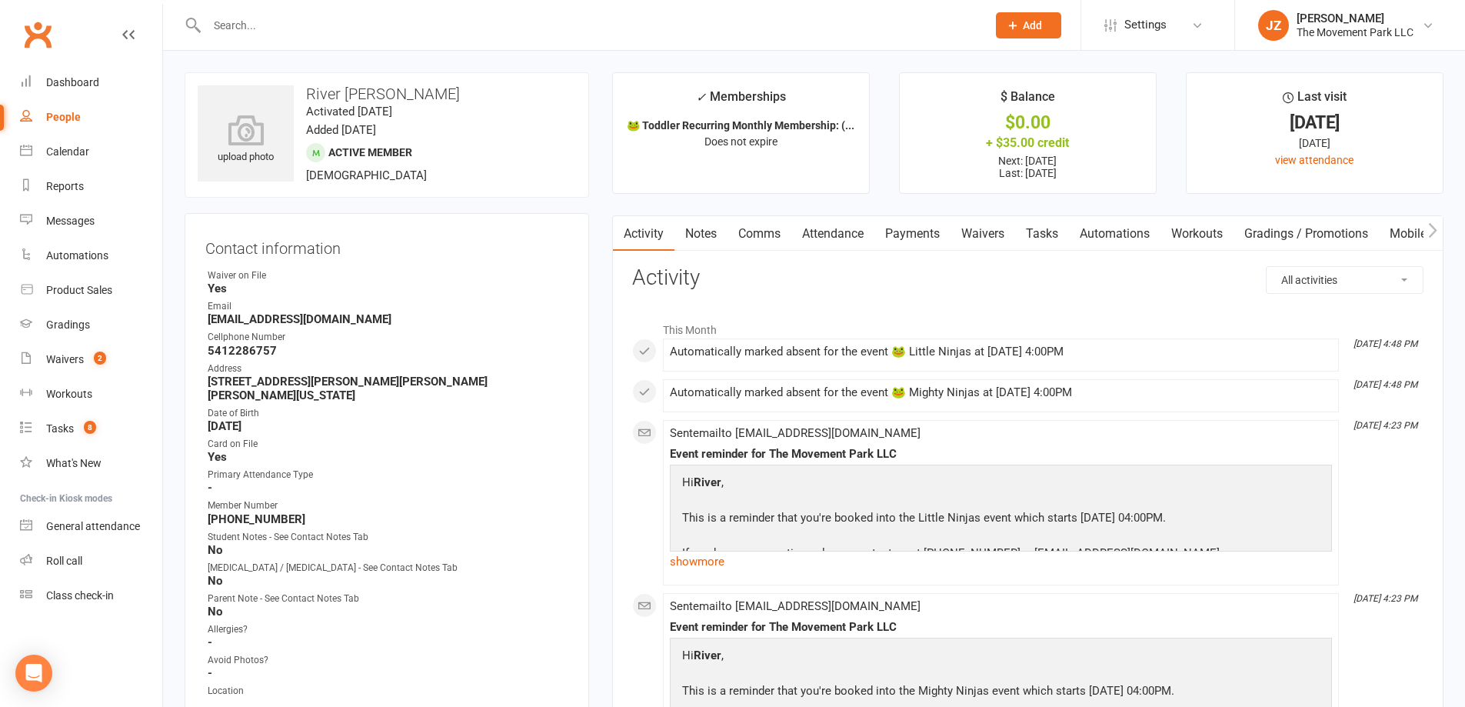
click at [989, 235] on link "Waivers" at bounding box center [983, 233] width 65 height 35
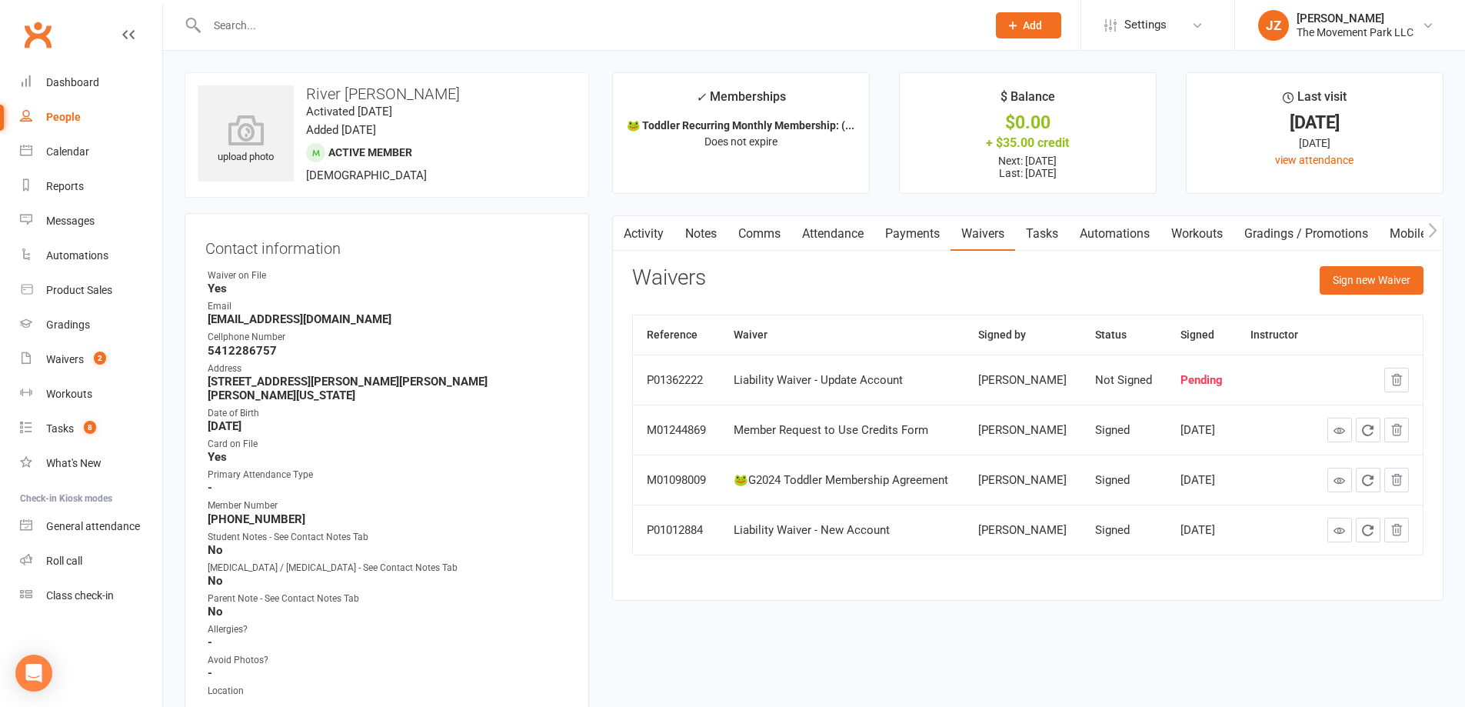
drag, startPoint x: 962, startPoint y: 528, endPoint x: 1064, endPoint y: 549, distance: 104.6
click at [1064, 549] on td "Crystal Reddington" at bounding box center [1023, 530] width 117 height 50
click at [1082, 549] on td "Signed" at bounding box center [1124, 530] width 85 height 50
click at [1341, 533] on icon at bounding box center [1340, 531] width 12 height 12
drag, startPoint x: 724, startPoint y: 382, endPoint x: 851, endPoint y: 394, distance: 127.5
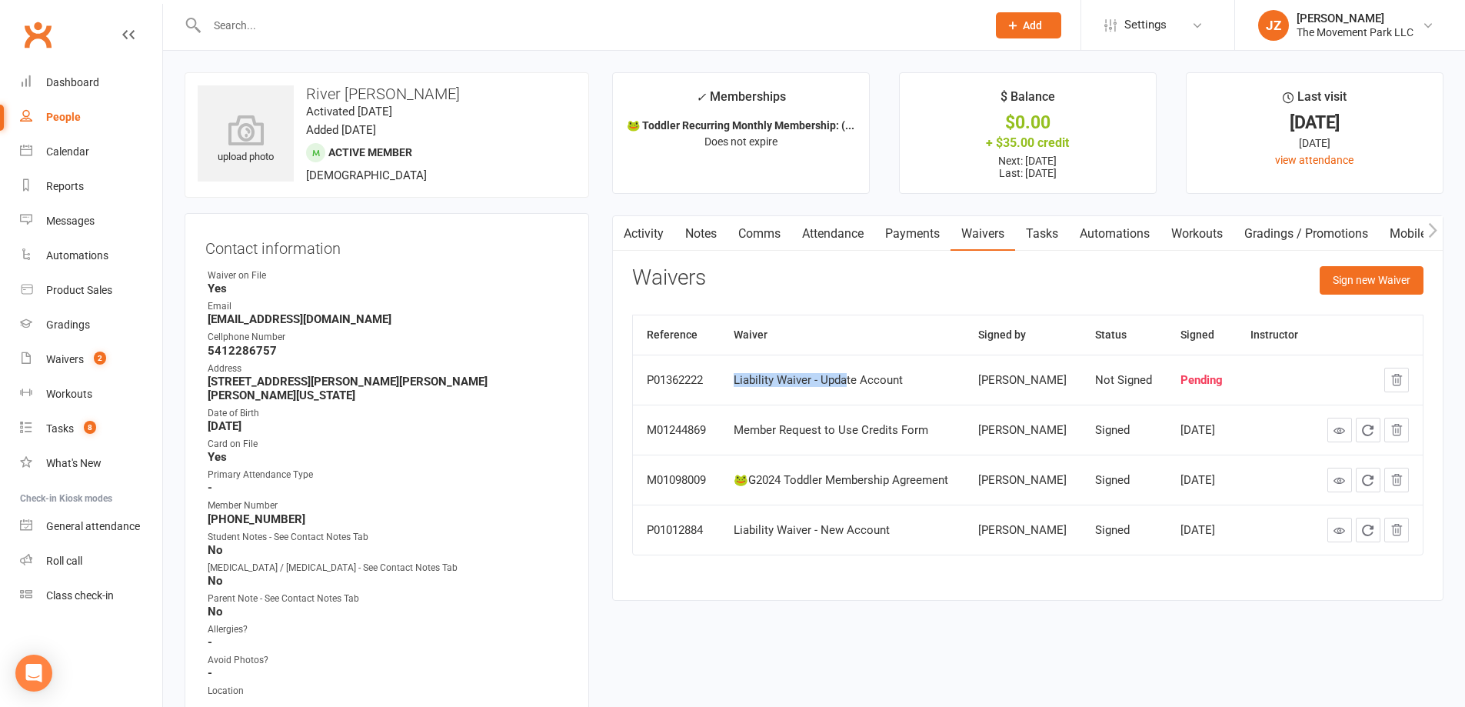
click at [851, 394] on td "Liability Waiver - Update Account" at bounding box center [842, 380] width 244 height 50
click at [855, 394] on td "Liability Waiver - Update Account" at bounding box center [842, 380] width 244 height 50
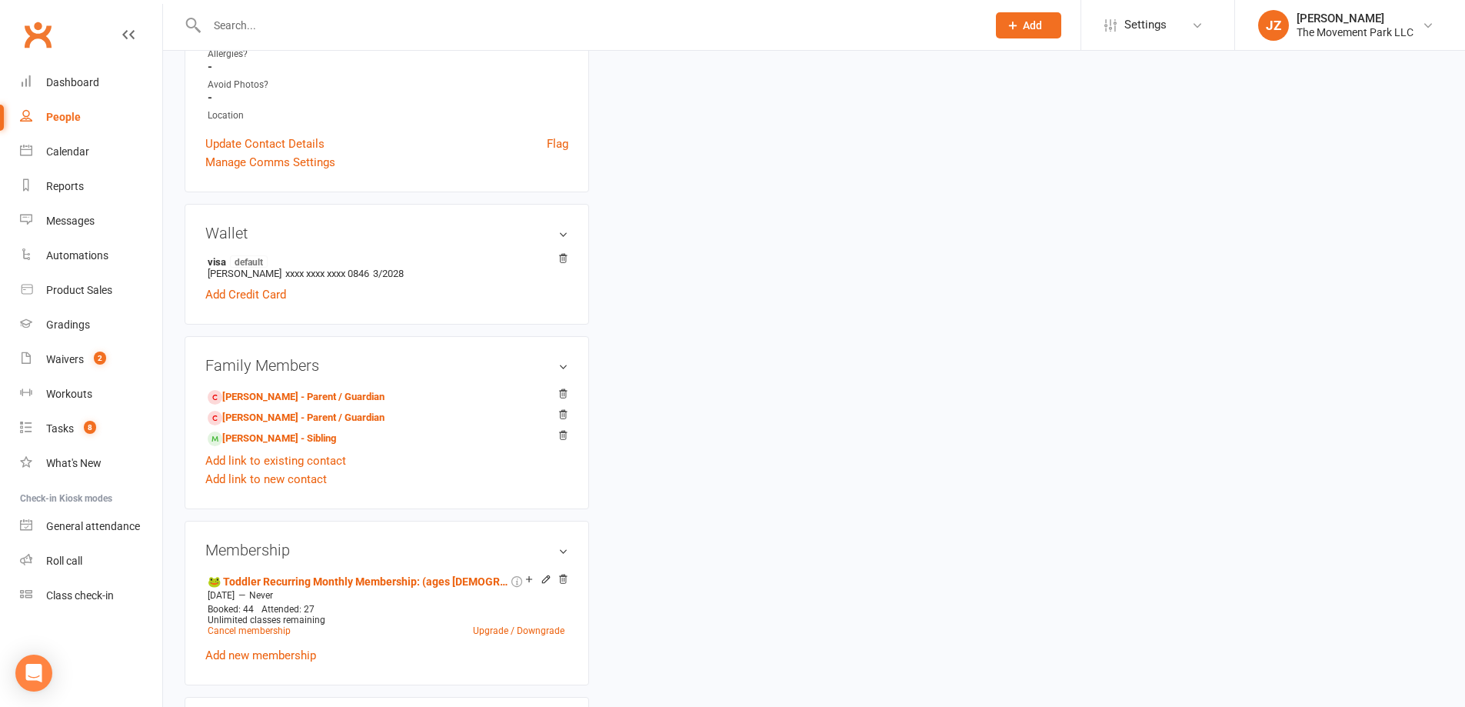
scroll to position [615, 0]
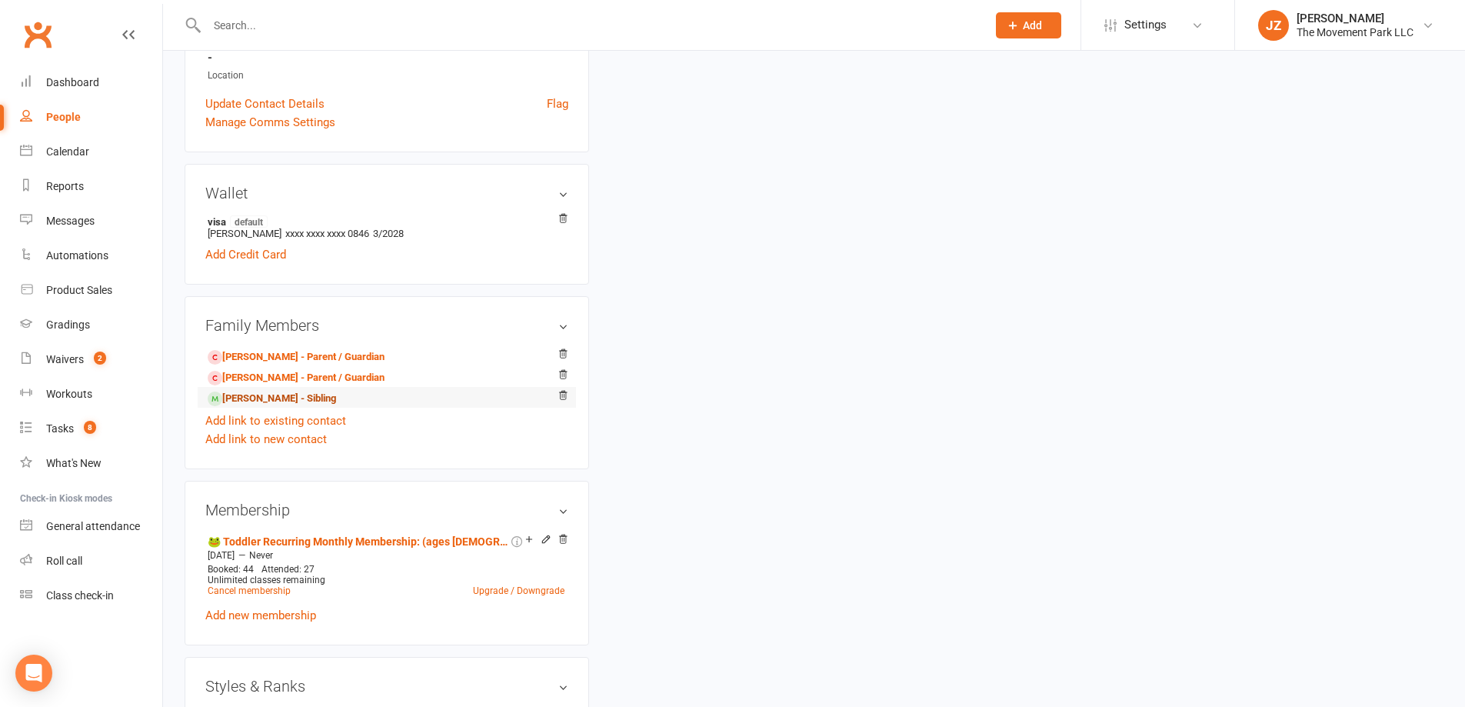
click at [282, 391] on link "Willow Reddington - Sibling" at bounding box center [272, 399] width 128 height 16
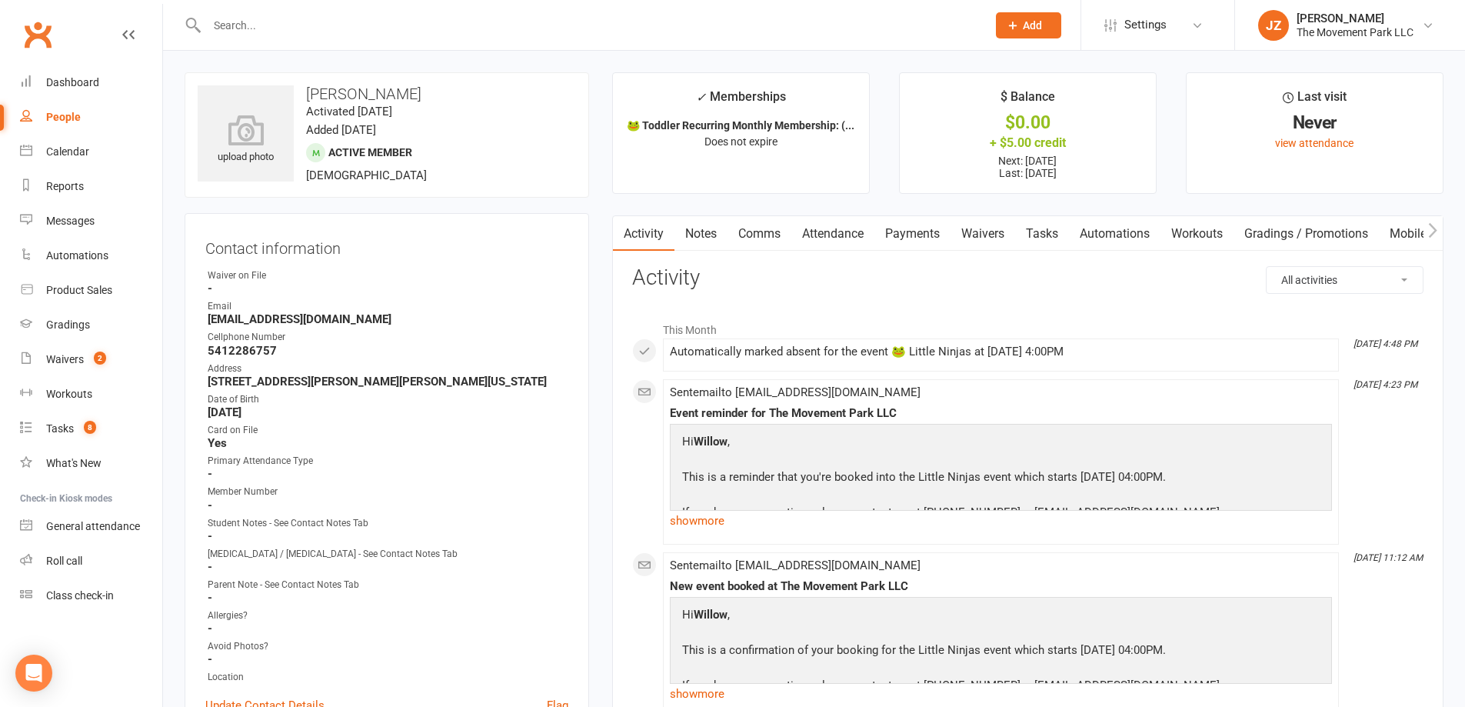
click at [699, 234] on link "Notes" at bounding box center [701, 233] width 53 height 35
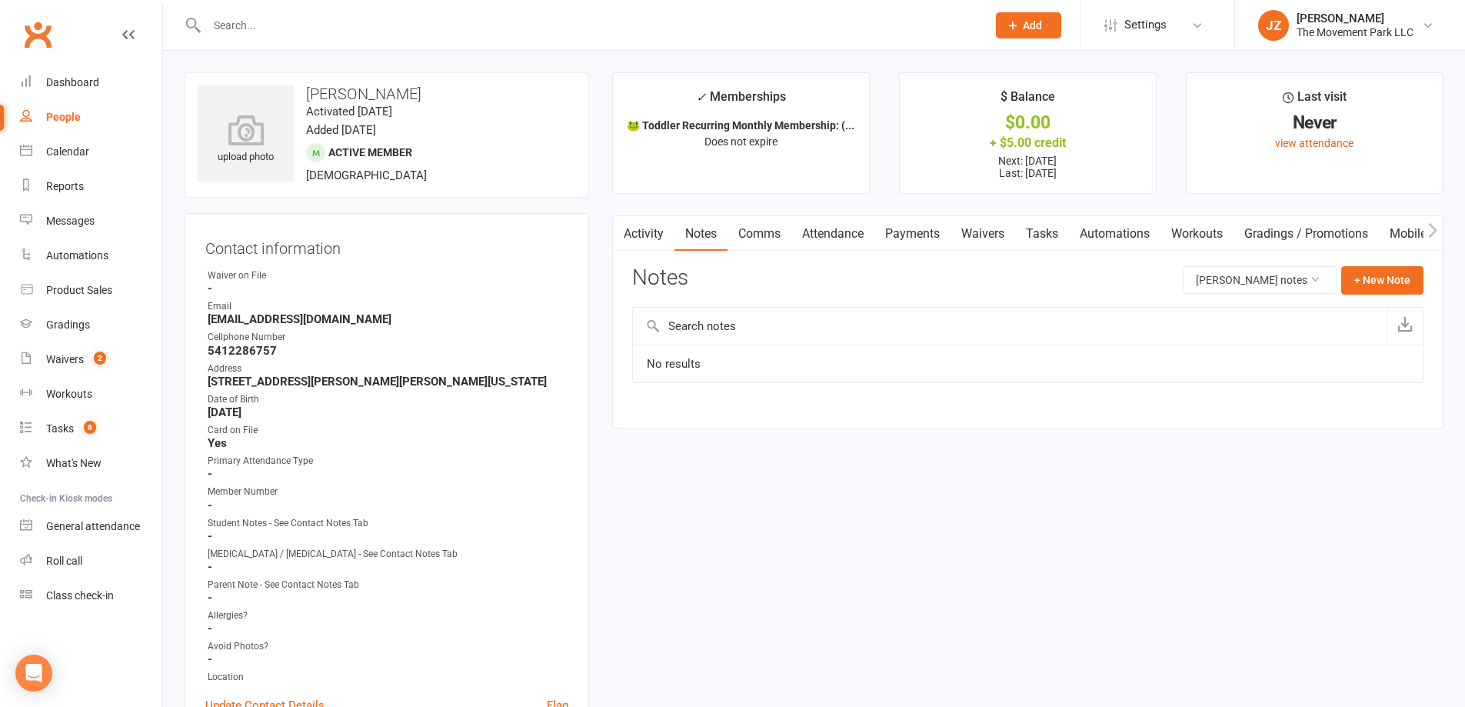
click at [995, 235] on link "Waivers" at bounding box center [983, 233] width 65 height 35
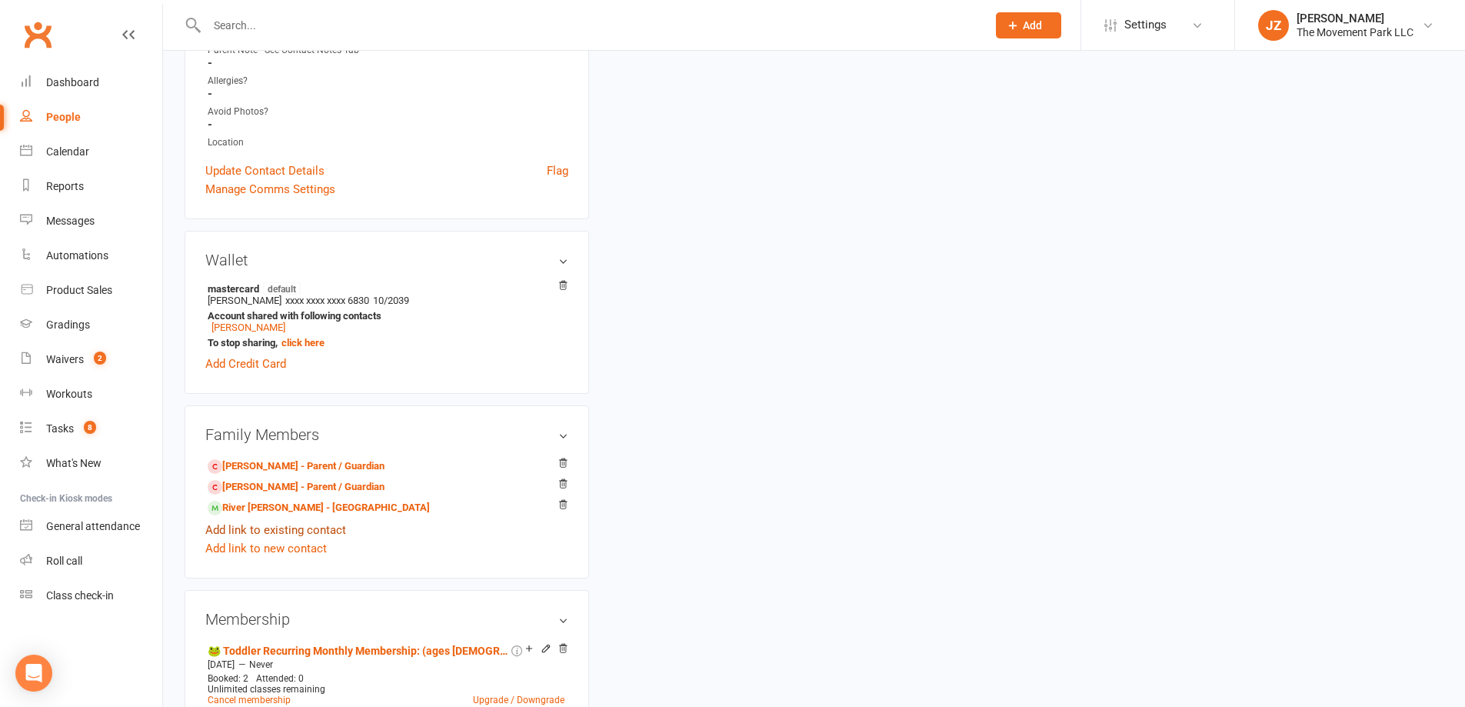
scroll to position [538, 0]
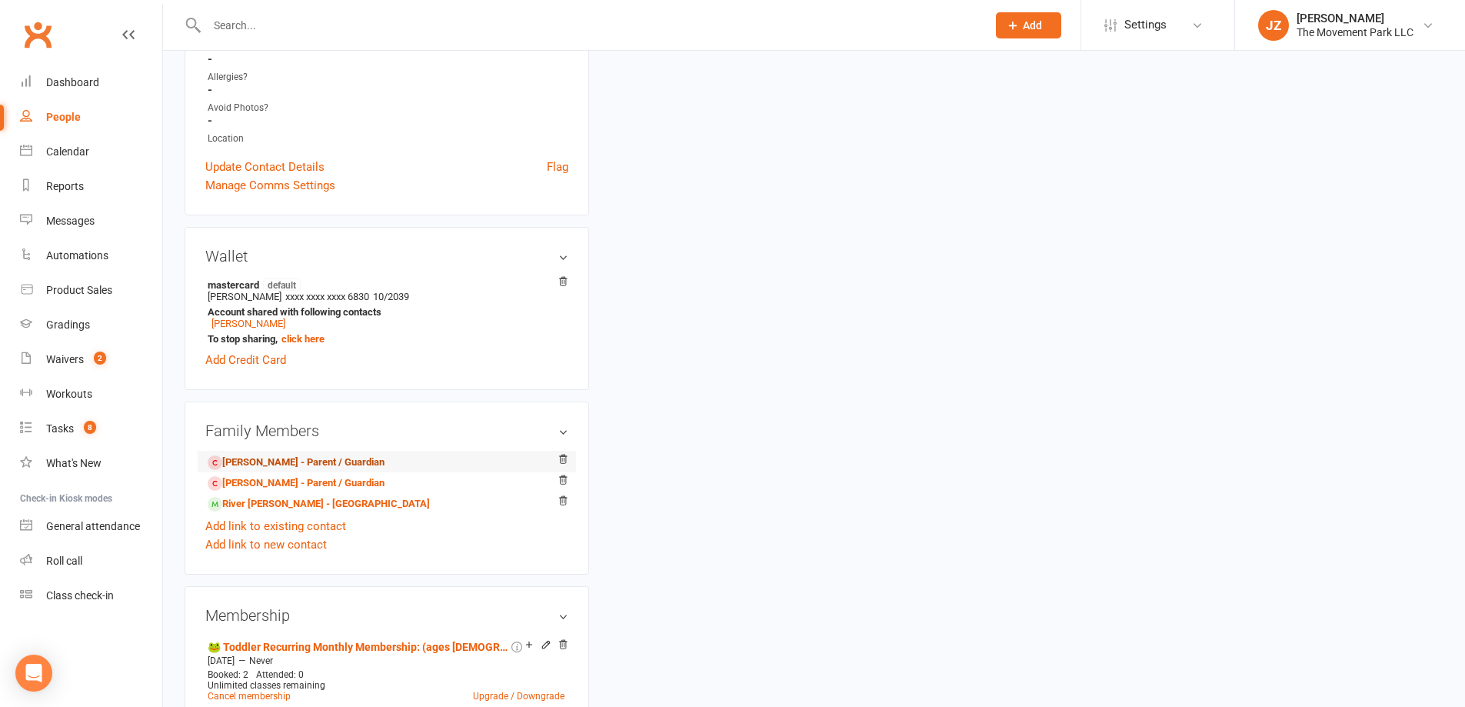
click at [322, 465] on link "Crystal Reddington - Parent / Guardian" at bounding box center [296, 463] width 177 height 16
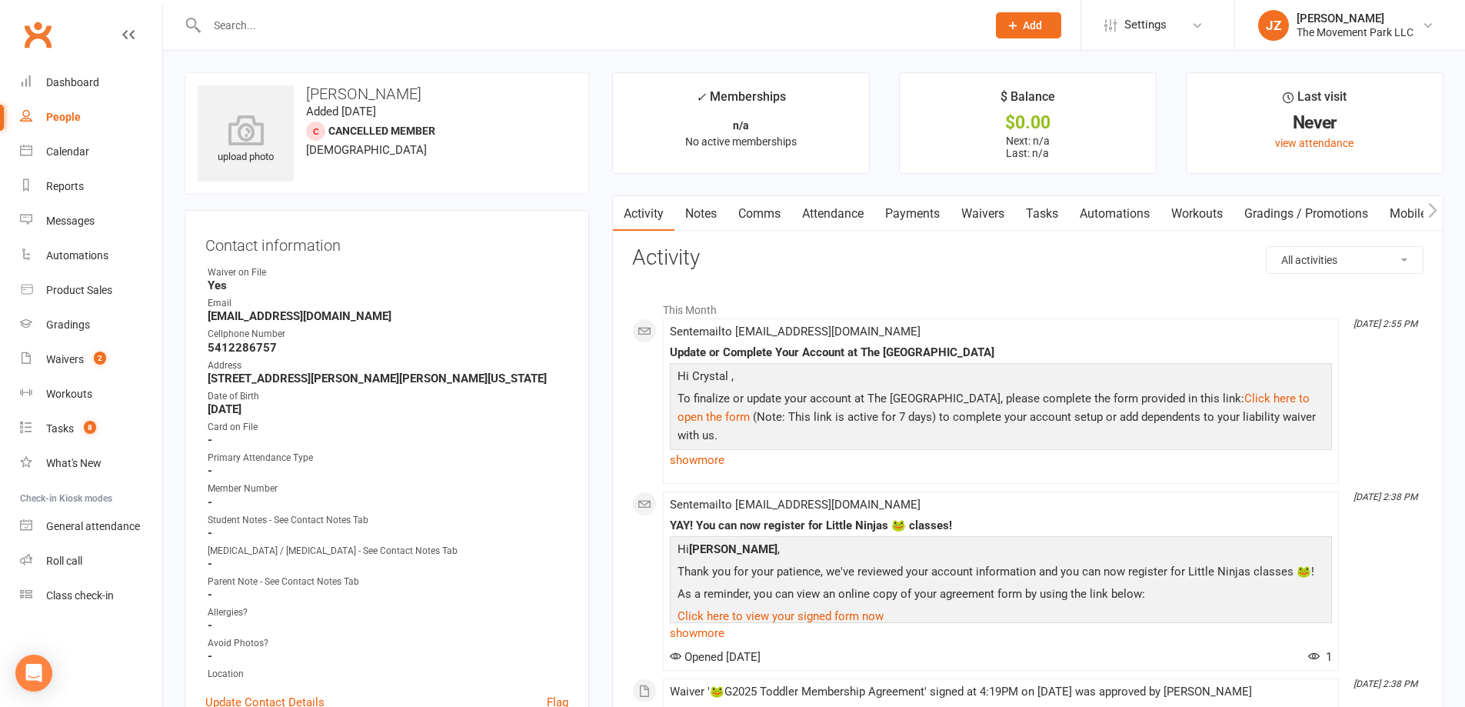
click at [684, 212] on link "Notes" at bounding box center [701, 213] width 53 height 35
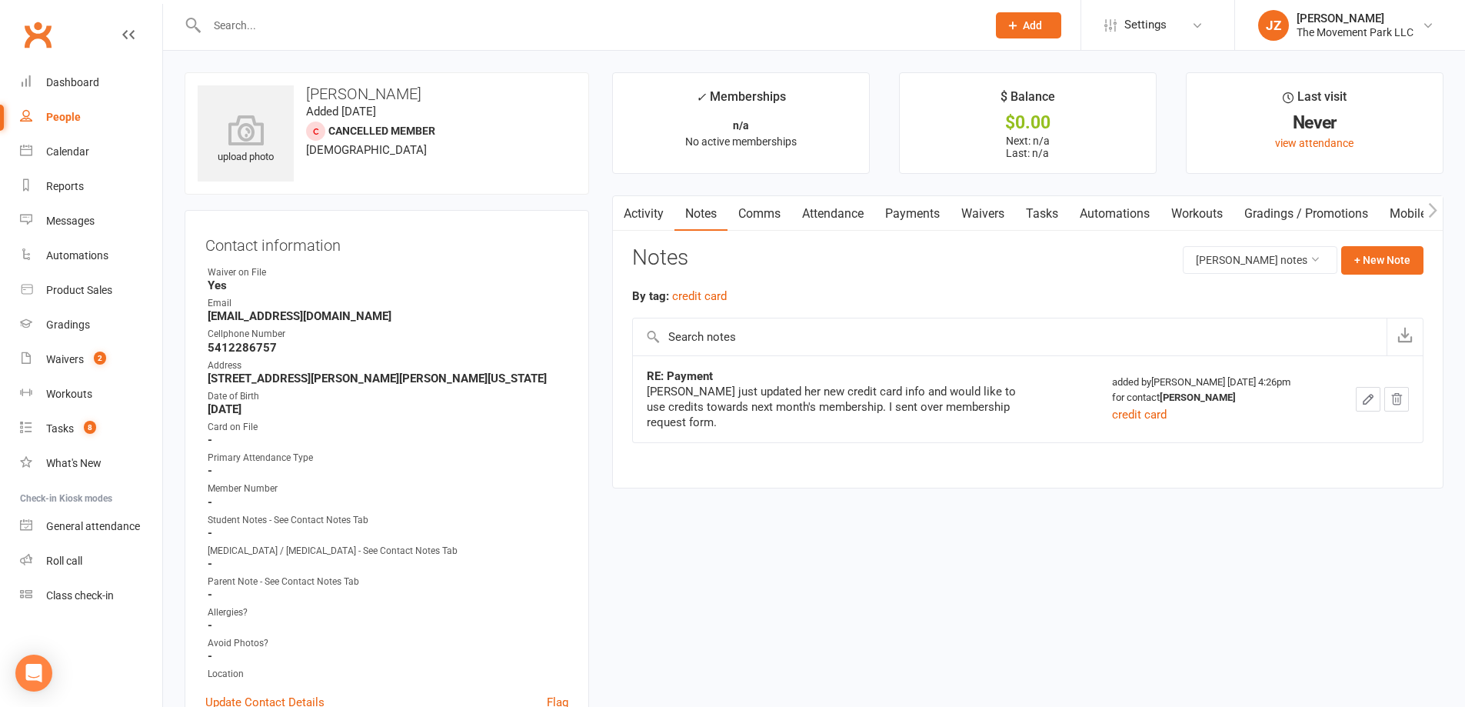
click at [645, 211] on link "Activity" at bounding box center [644, 213] width 62 height 35
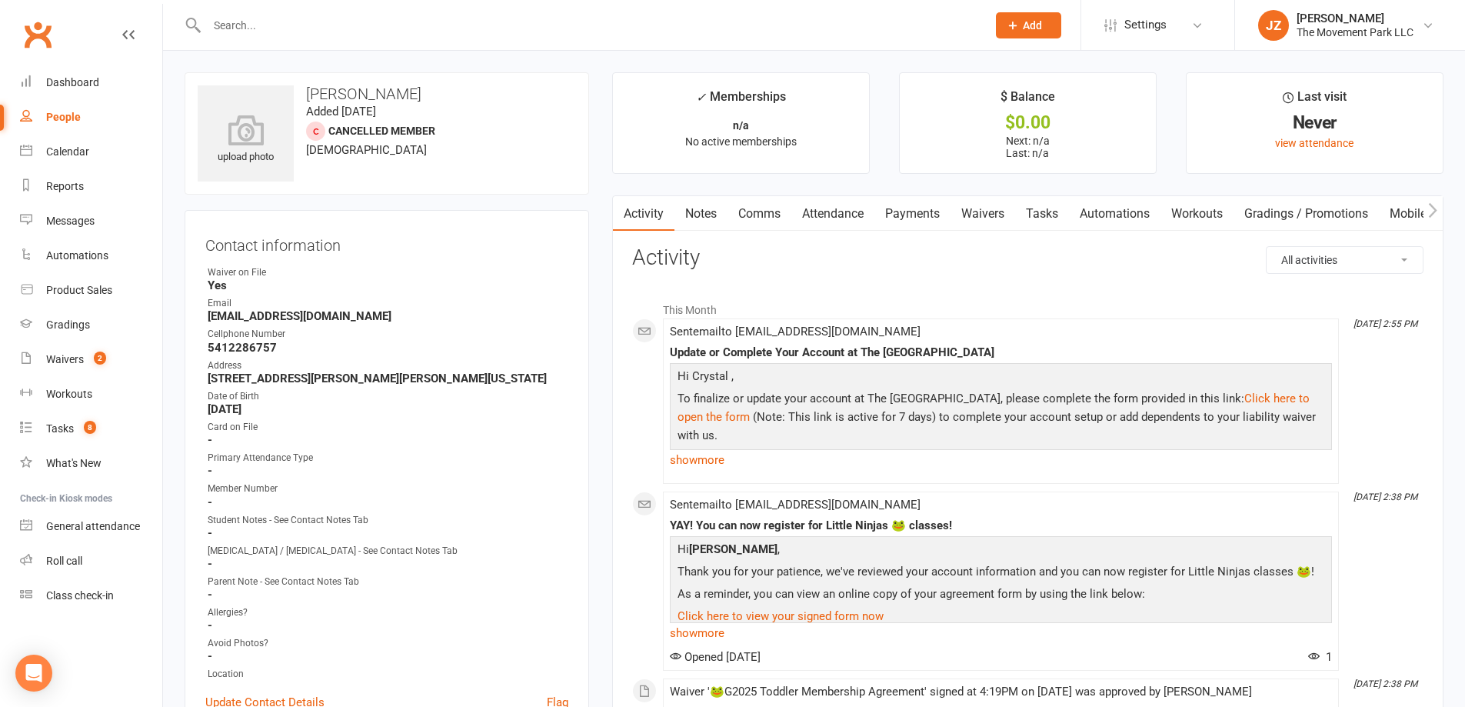
scroll to position [77, 0]
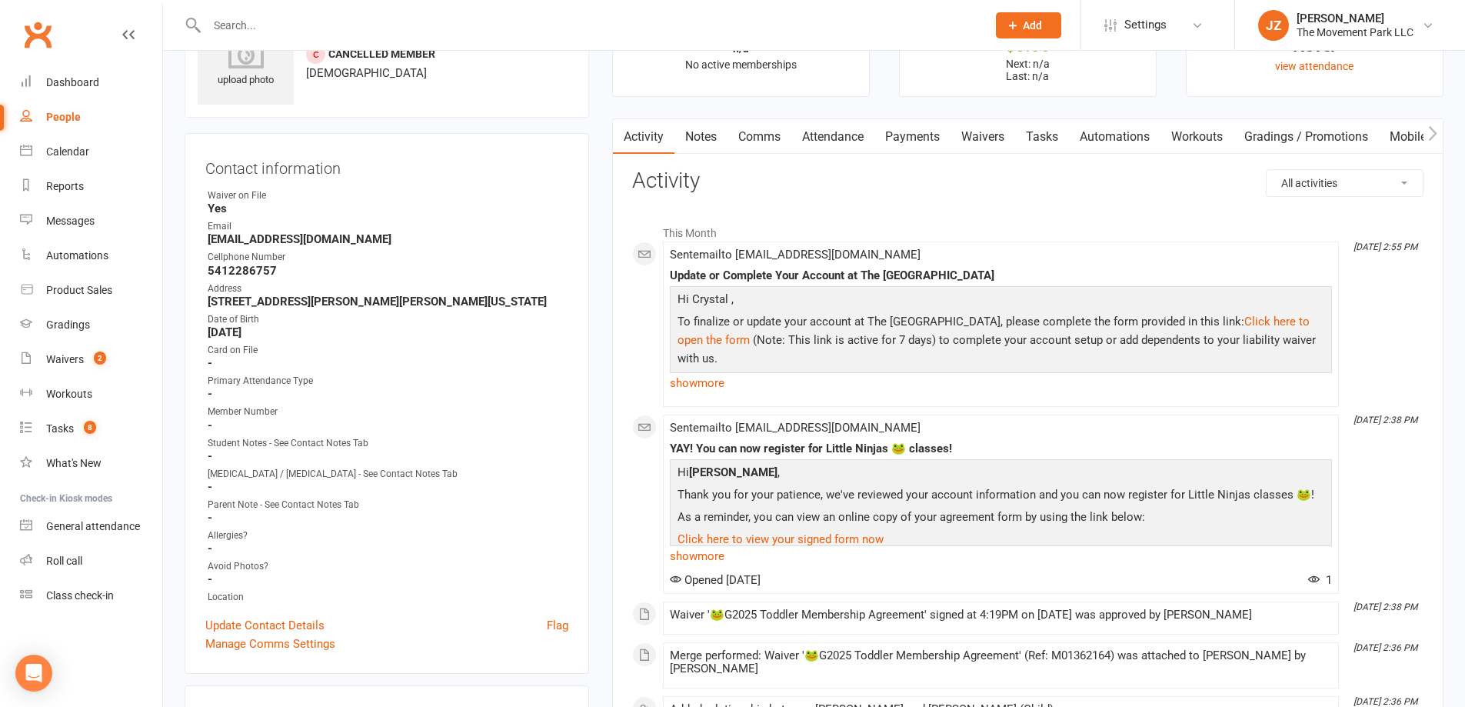
click at [977, 137] on link "Waivers" at bounding box center [983, 136] width 65 height 35
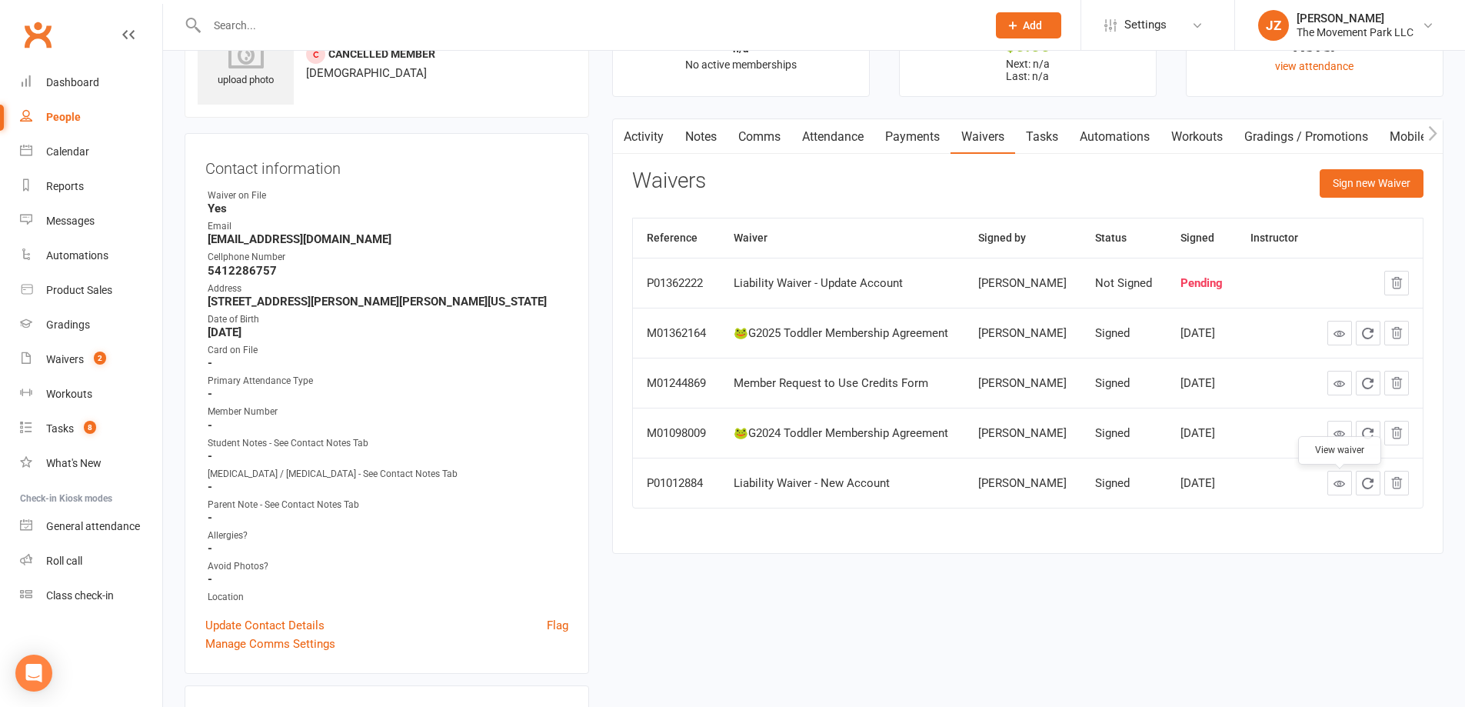
click at [1345, 481] on icon at bounding box center [1340, 484] width 12 height 12
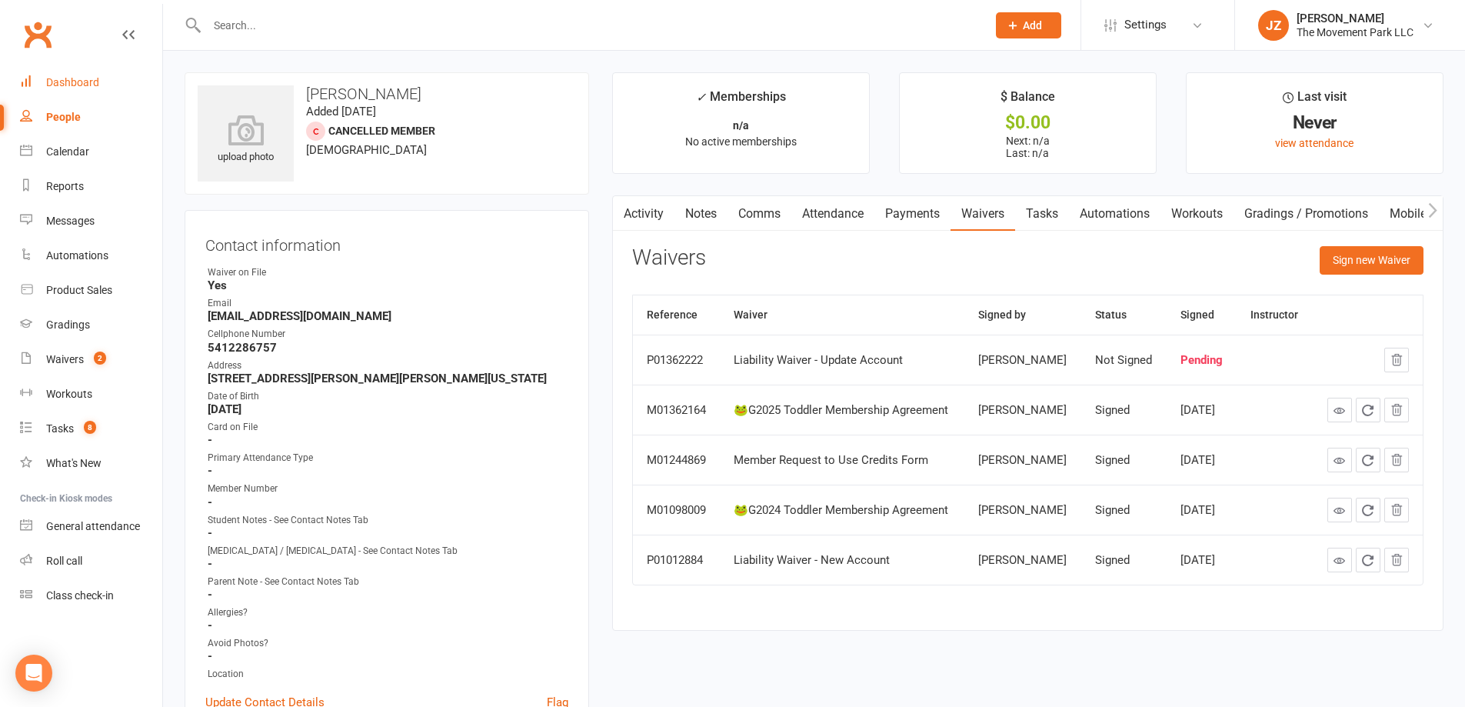
click at [88, 87] on div "Dashboard" at bounding box center [72, 82] width 53 height 12
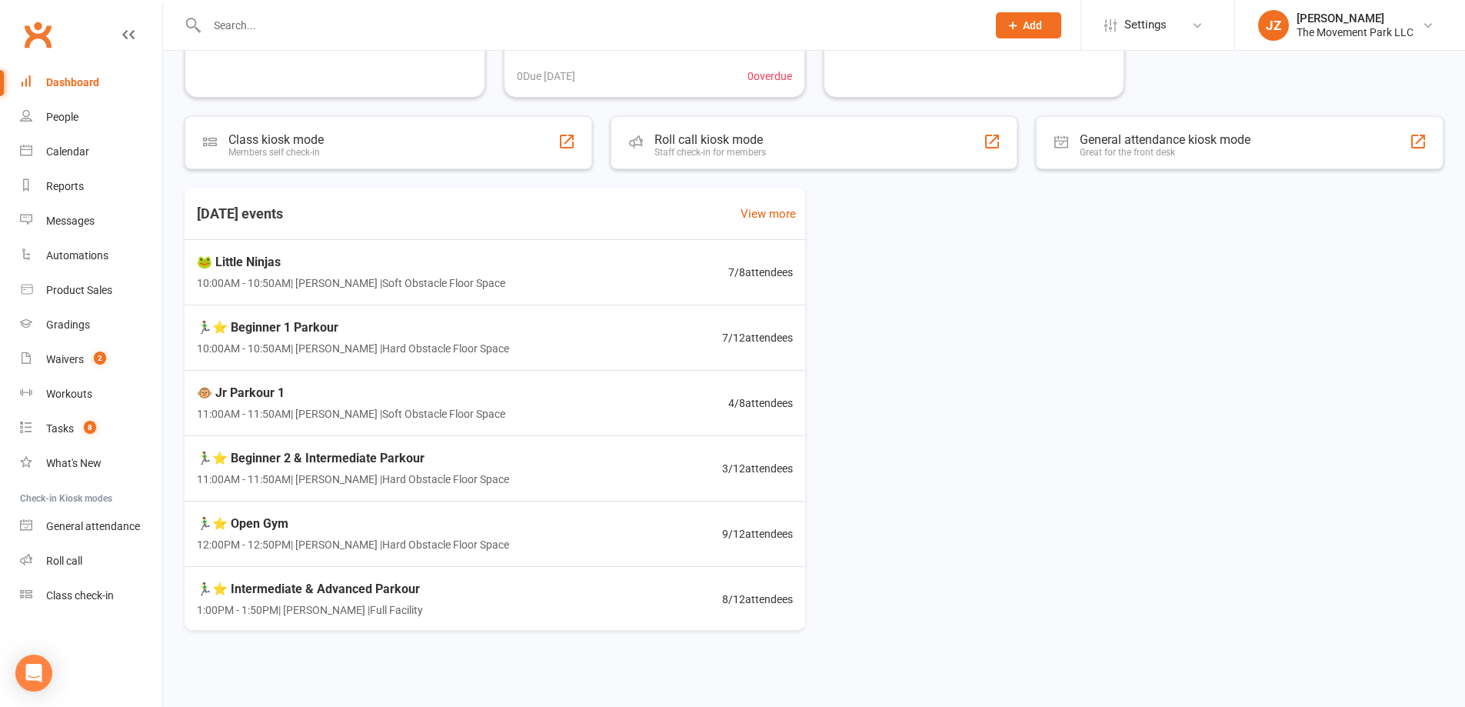
scroll to position [225, 0]
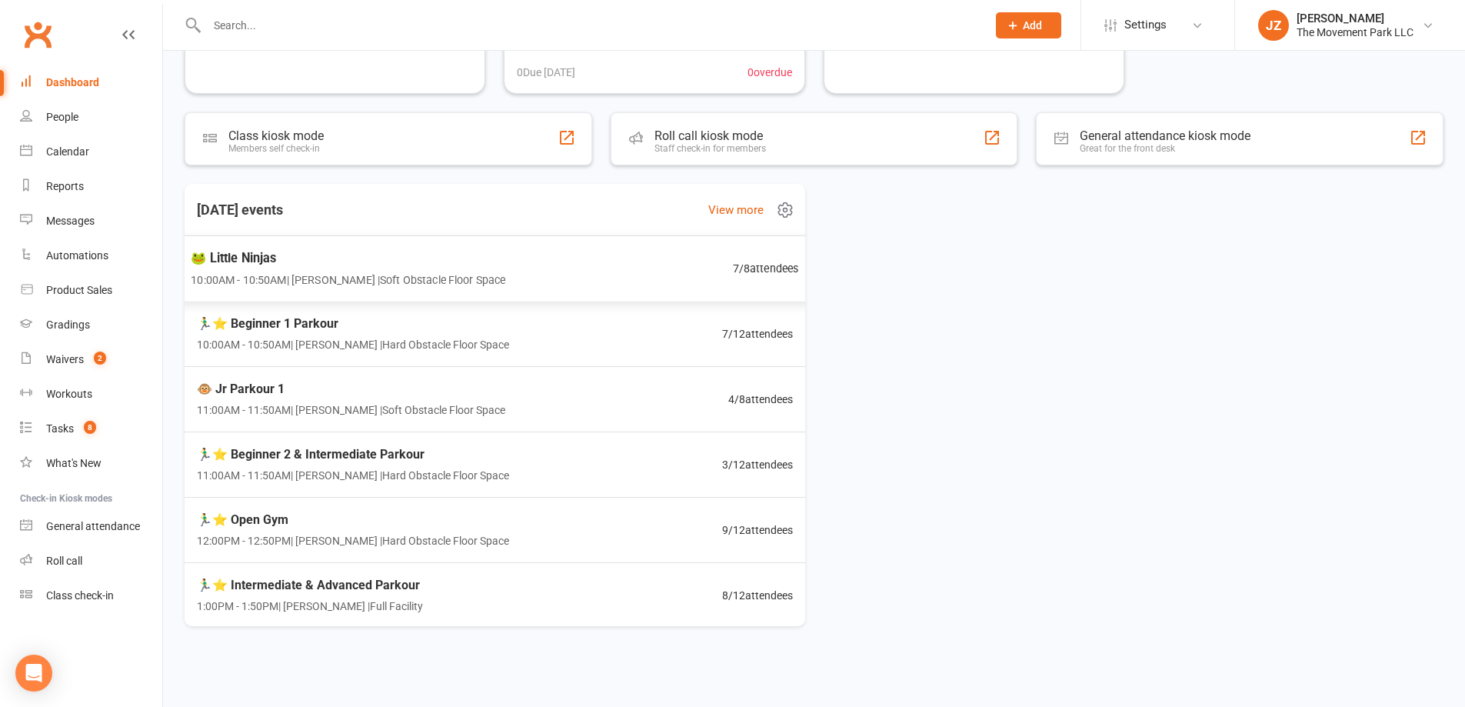
click at [449, 282] on span "10:00AM - 10:50AM | Kyla Anderson | Soft Obstacle Floor Space" at bounding box center [348, 280] width 315 height 18
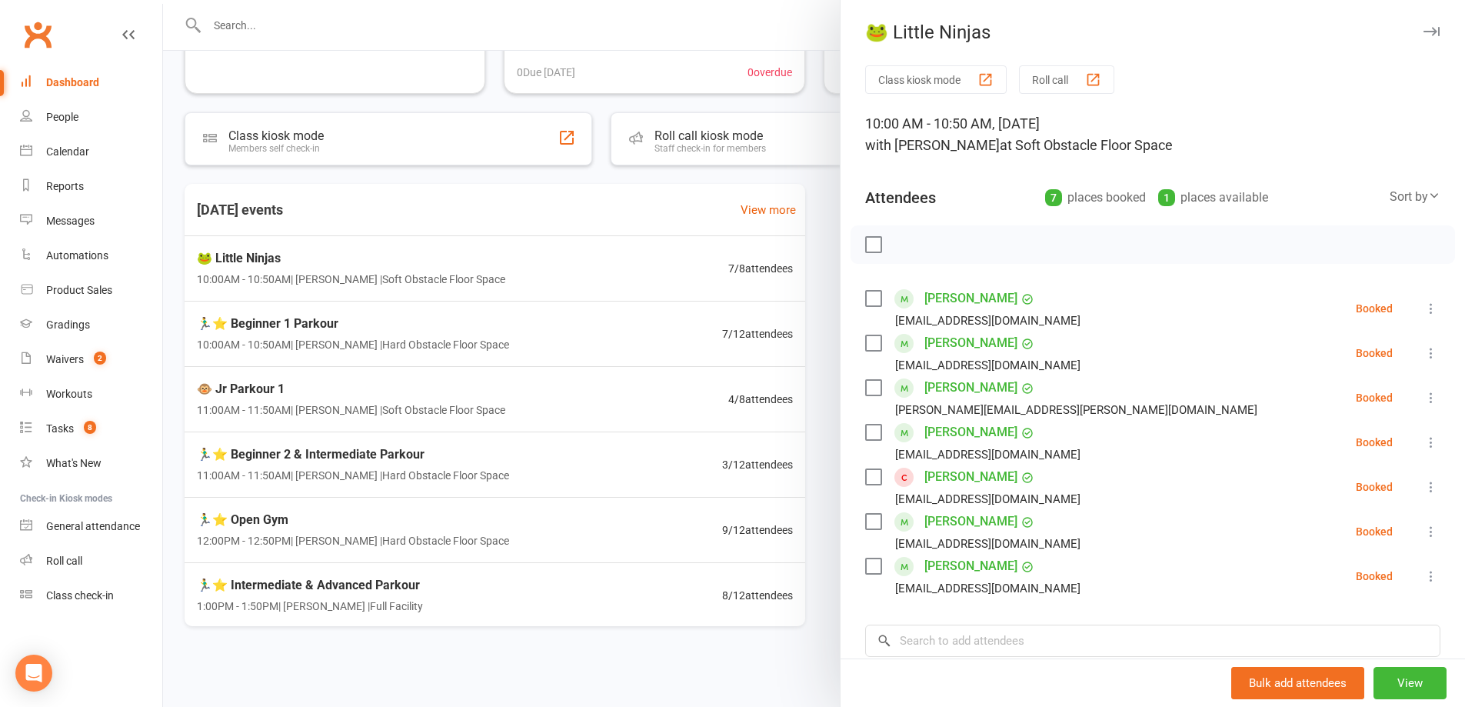
click at [415, 340] on div at bounding box center [814, 353] width 1302 height 707
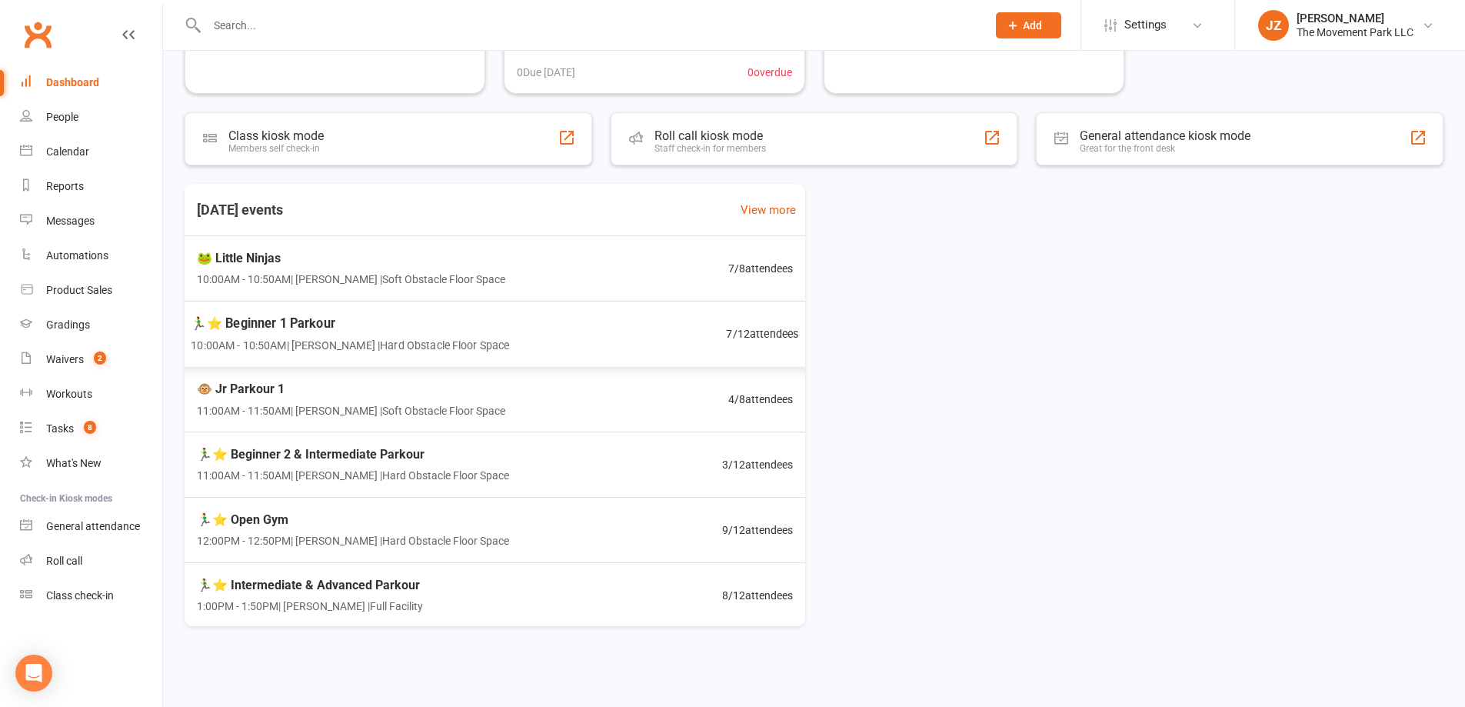
click at [558, 352] on div "🏃‍♂️⭐ Beginner 1 Parkour 10:00AM - 10:50AM | Rick King | Hard Obstacle Floor Sp…" at bounding box center [494, 334] width 645 height 67
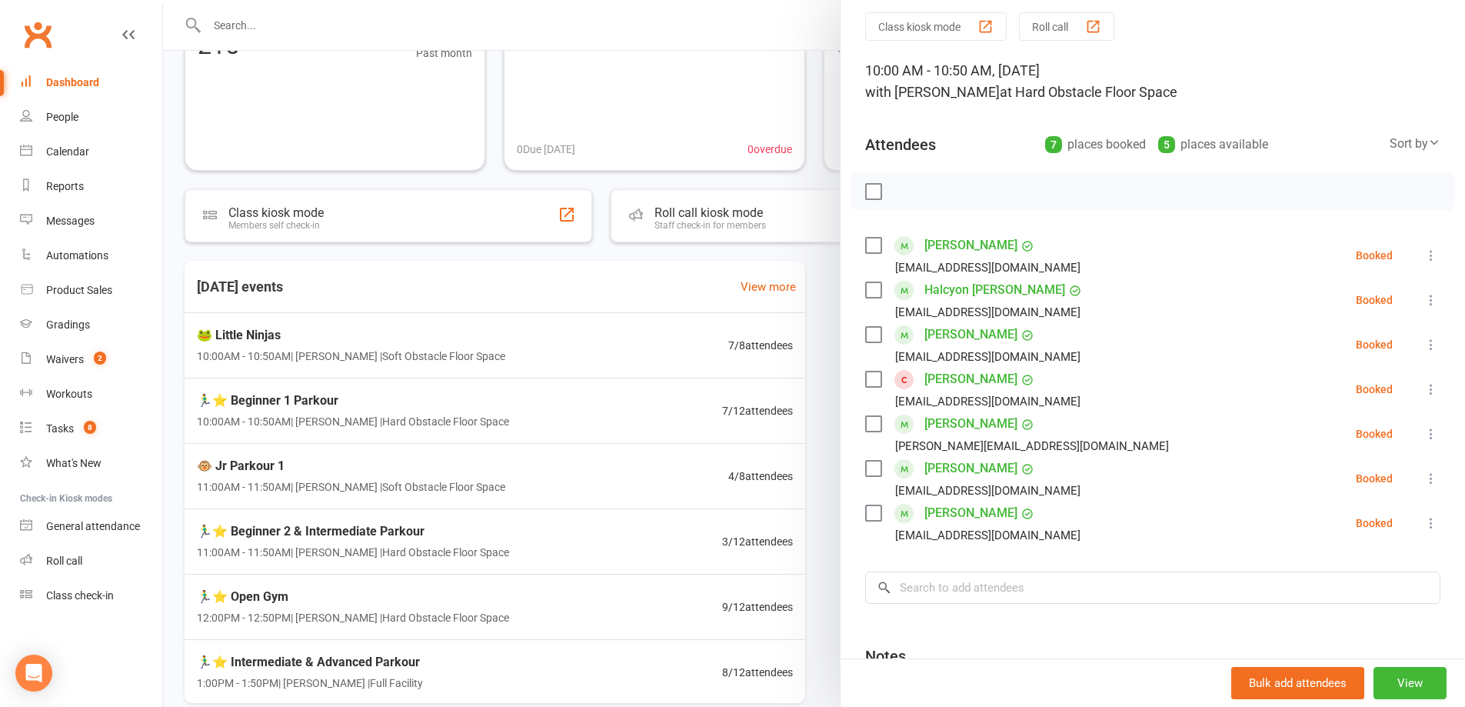
scroll to position [77, 0]
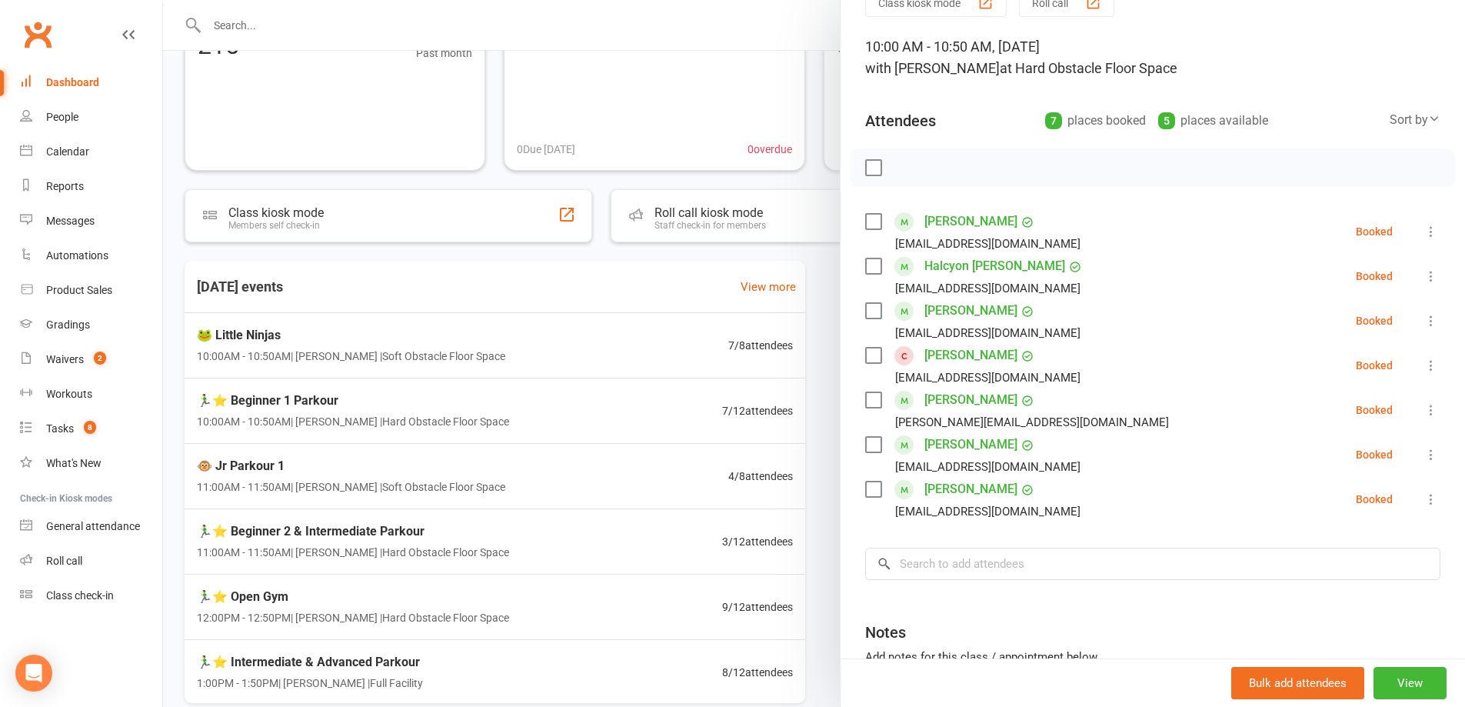
click at [470, 541] on div at bounding box center [814, 353] width 1302 height 707
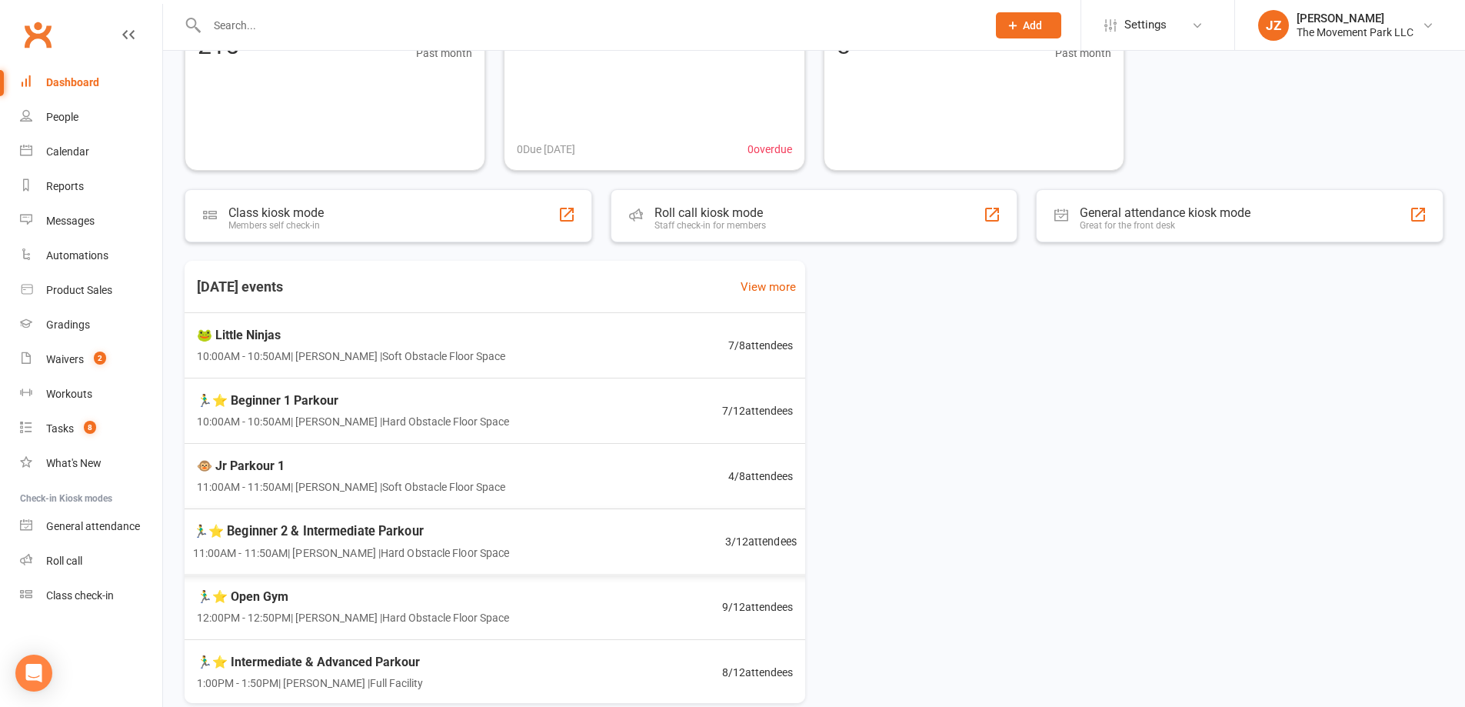
click at [513, 544] on div "🏃‍♂️⭐ Beginner 2 & Intermediate Parkour 11:00AM - 11:50AM | Rick King | Hard Ob…" at bounding box center [495, 541] width 642 height 66
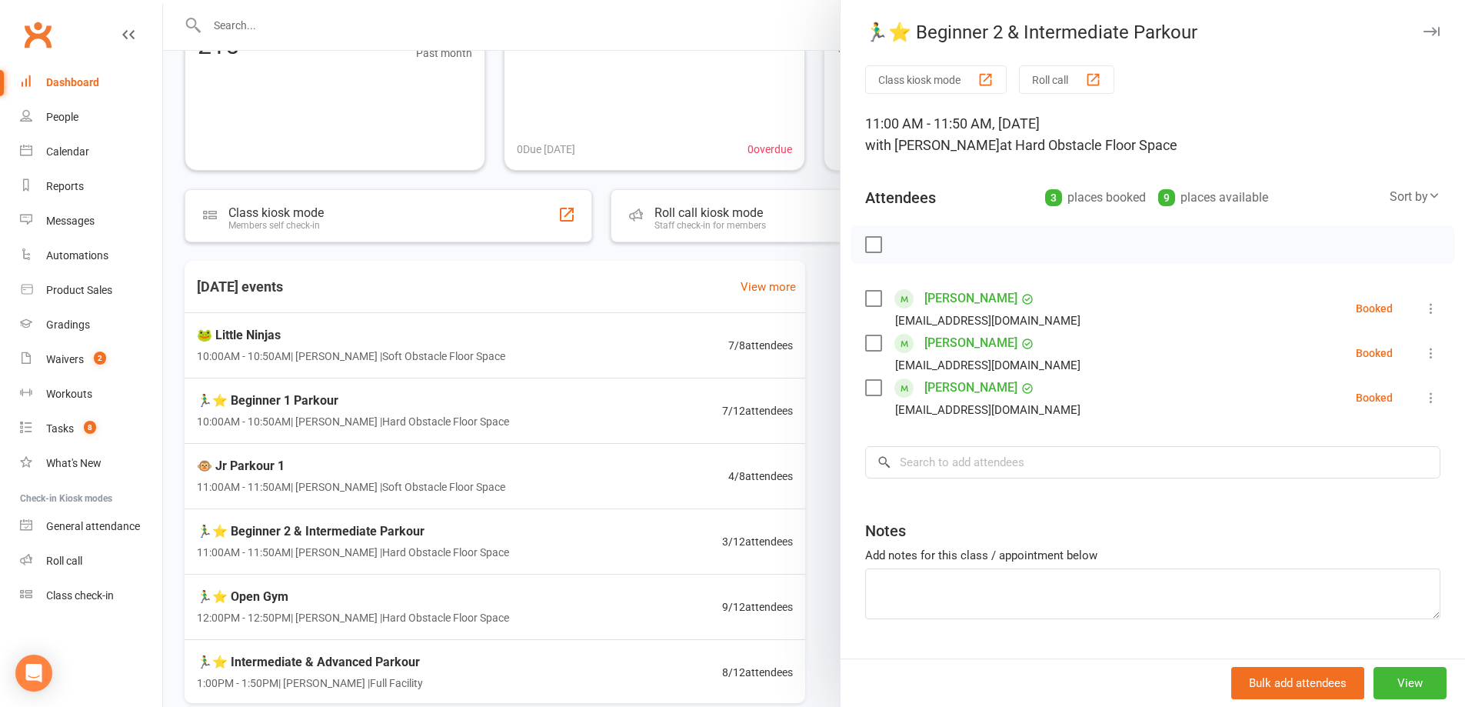
click at [549, 400] on div at bounding box center [814, 353] width 1302 height 707
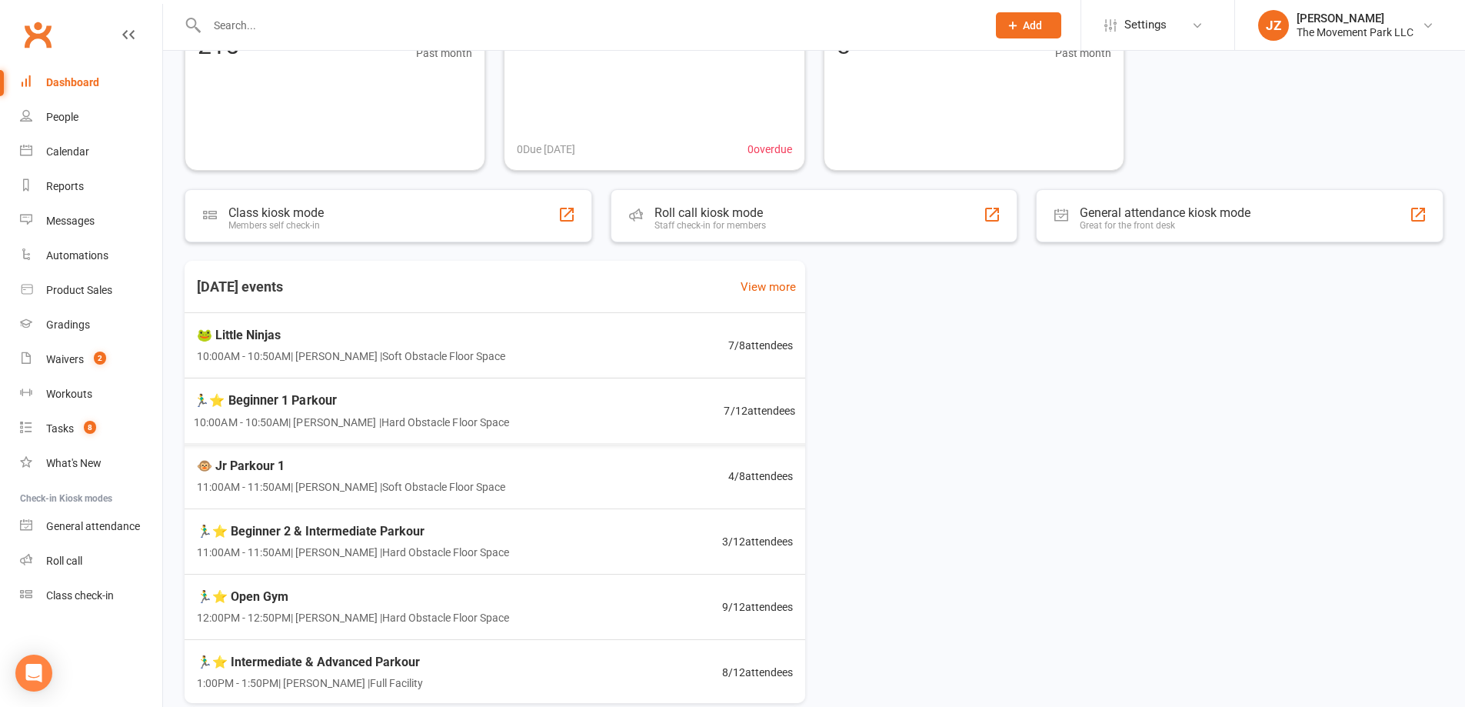
click at [558, 404] on div "🏃‍♂️⭐ Beginner 1 Parkour 10:00AM - 10:50AM | Rick King | Hard Obstacle Floor Sp…" at bounding box center [494, 411] width 639 height 66
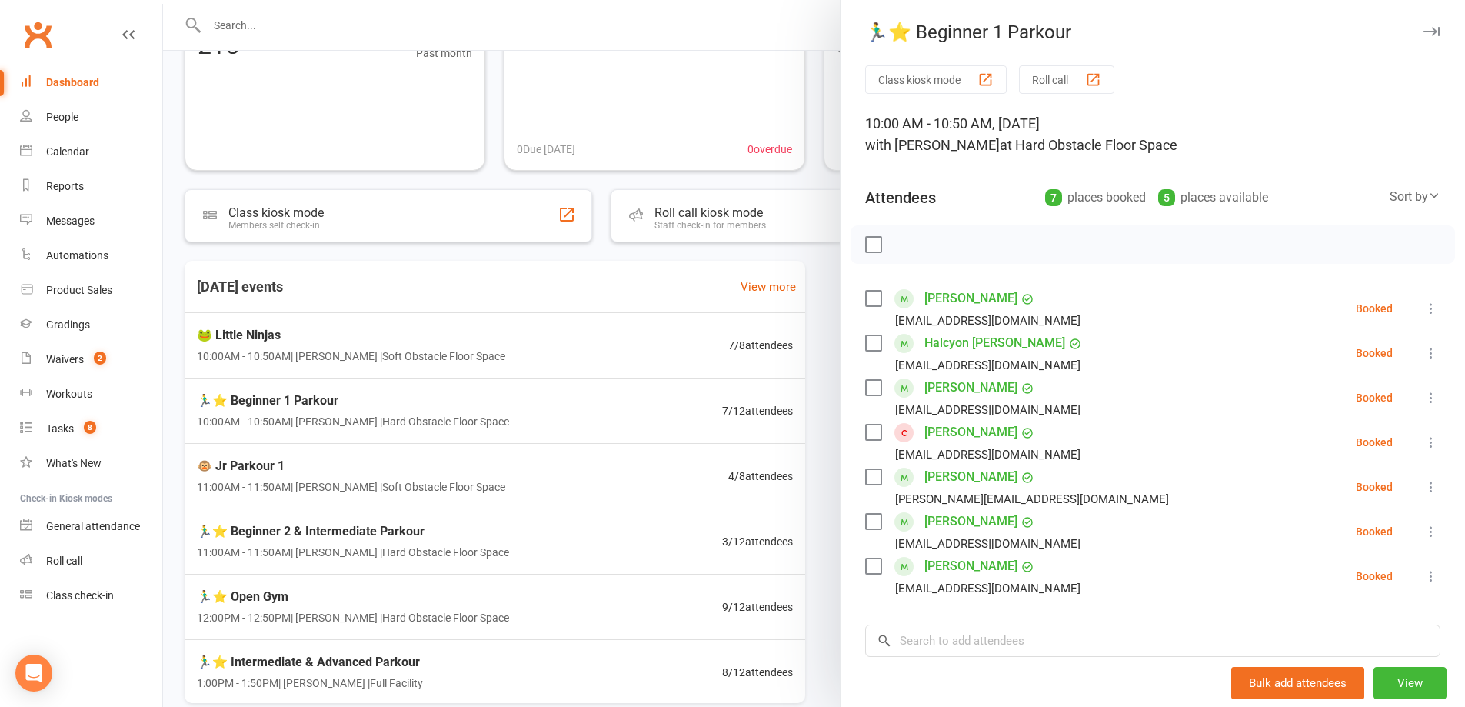
click at [967, 479] on link "Kaleb Fajardo" at bounding box center [971, 477] width 93 height 25
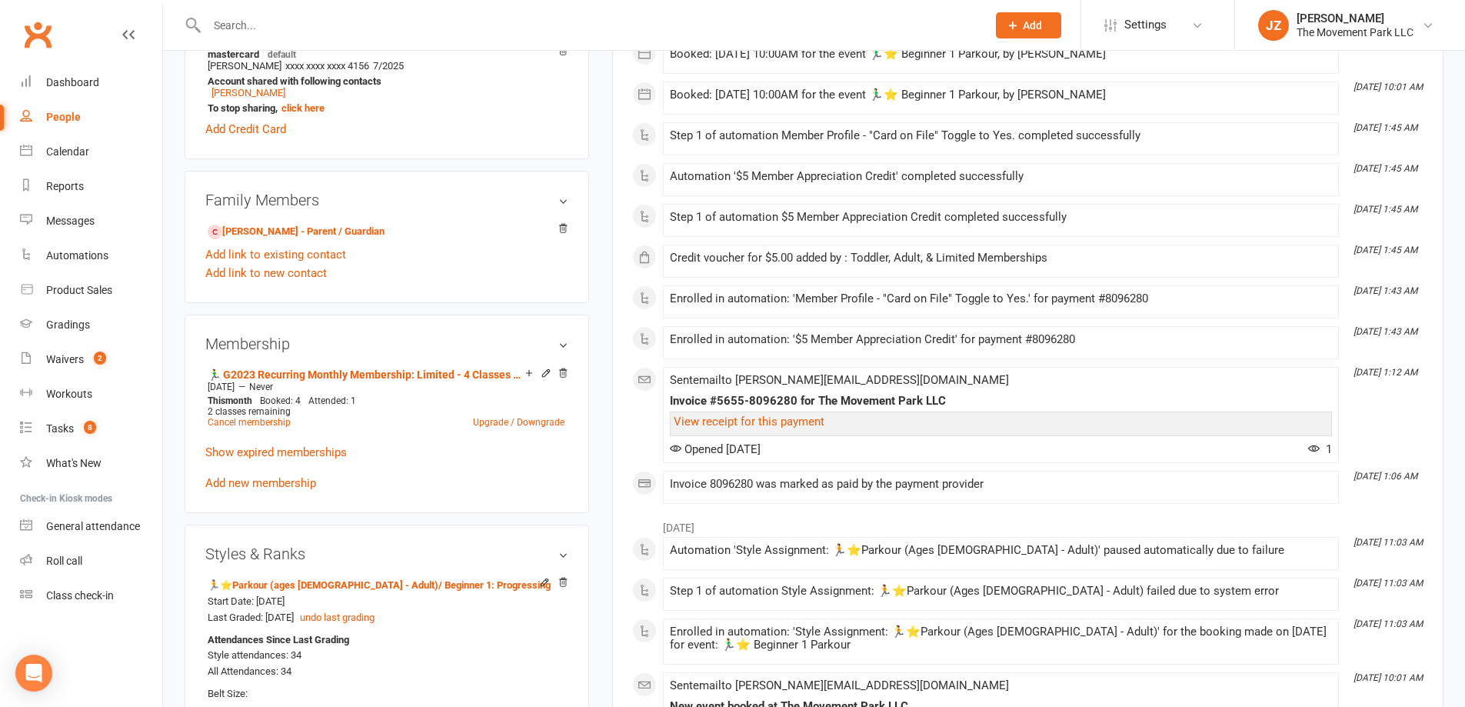
scroll to position [1000, 0]
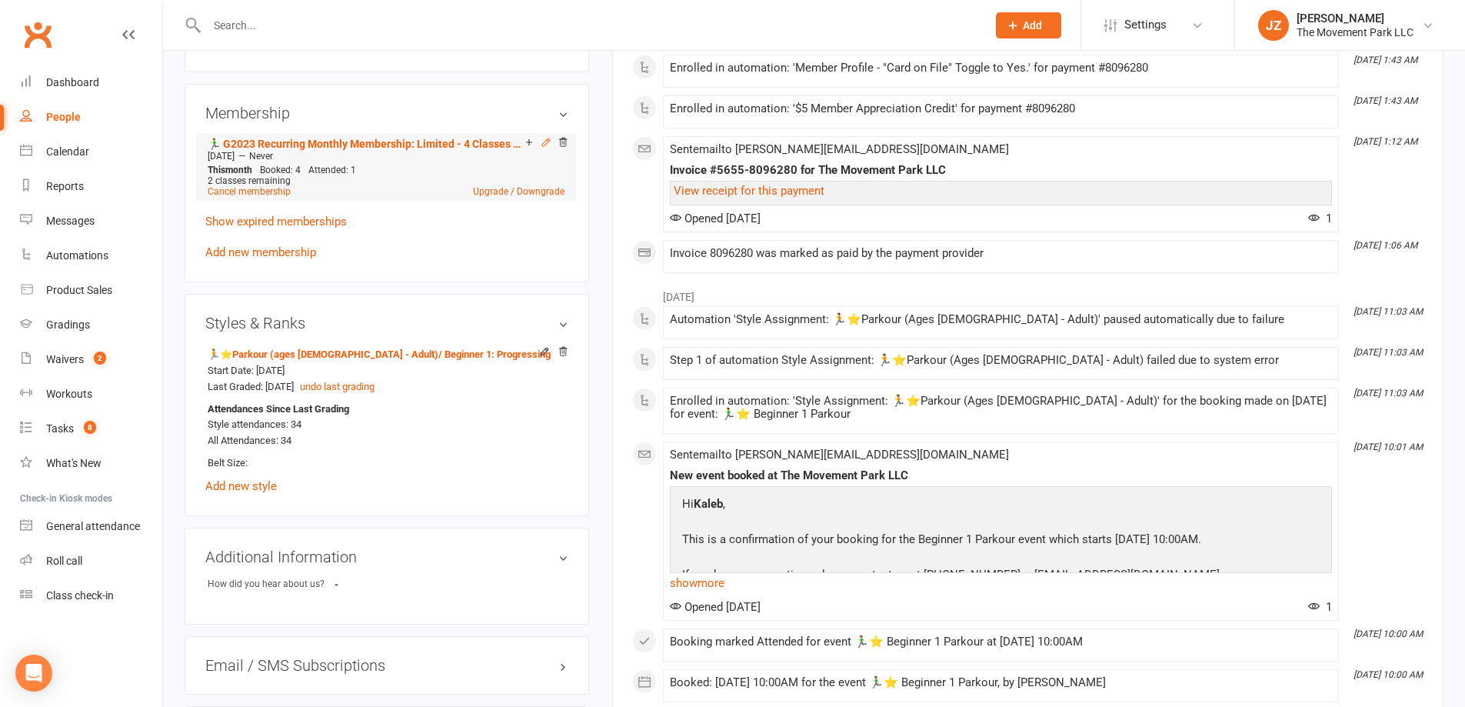
click at [545, 143] on icon at bounding box center [546, 142] width 11 height 11
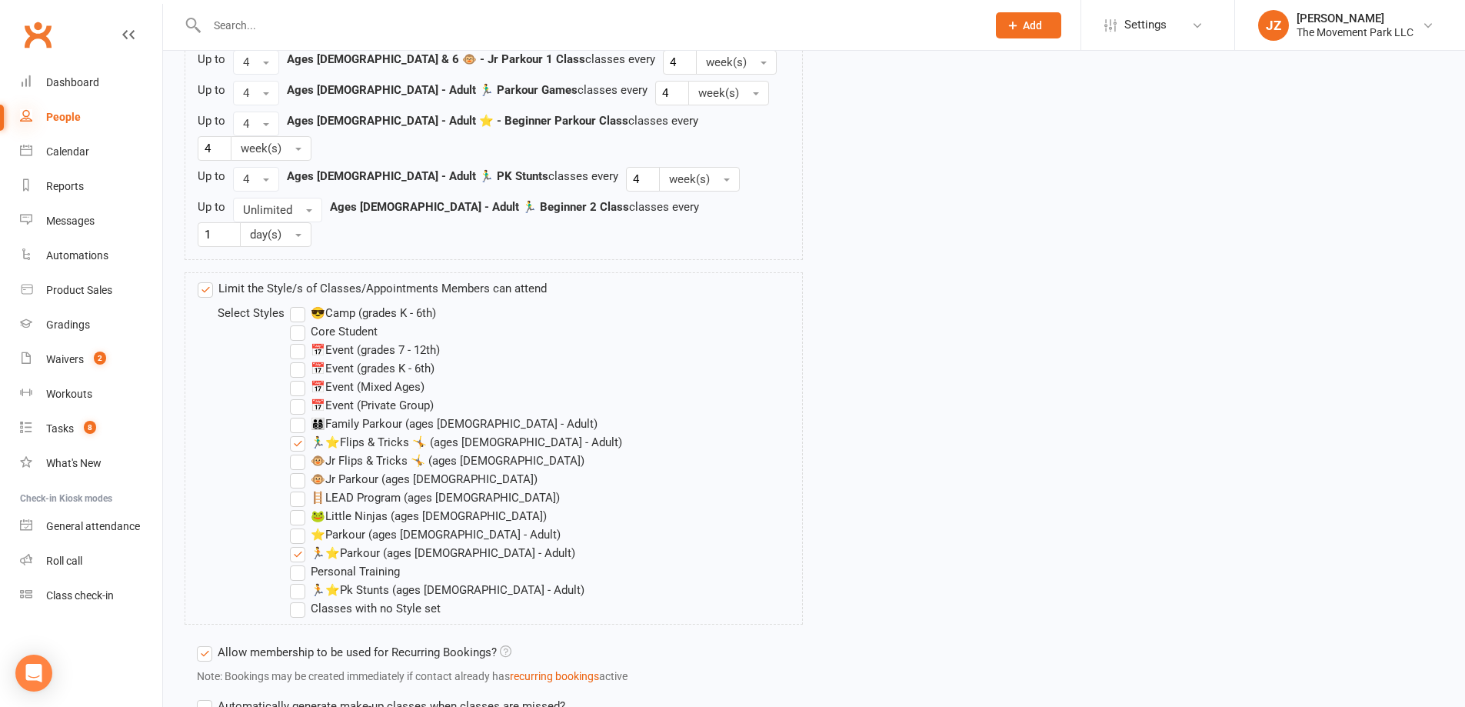
scroll to position [1539, 0]
click at [99, 79] on link "Dashboard" at bounding box center [91, 82] width 142 height 35
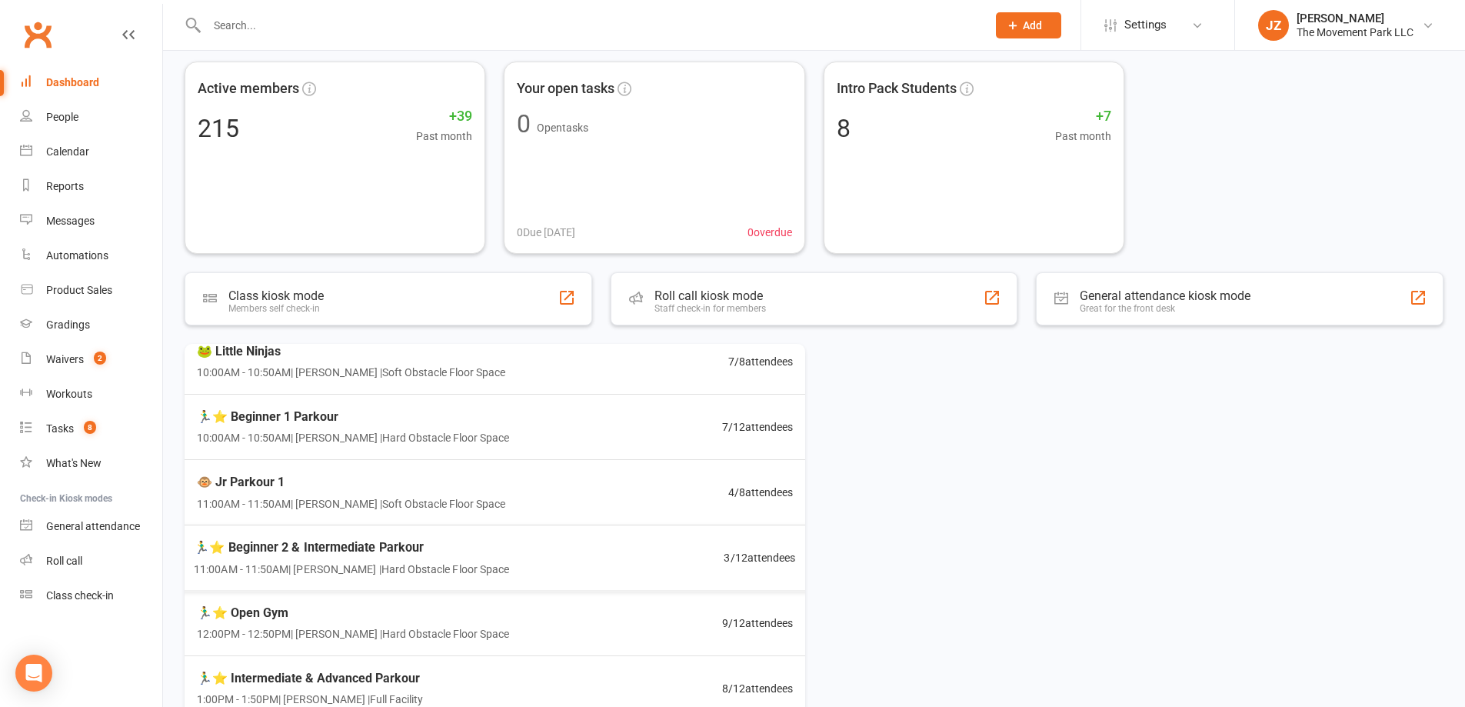
scroll to position [154, 0]
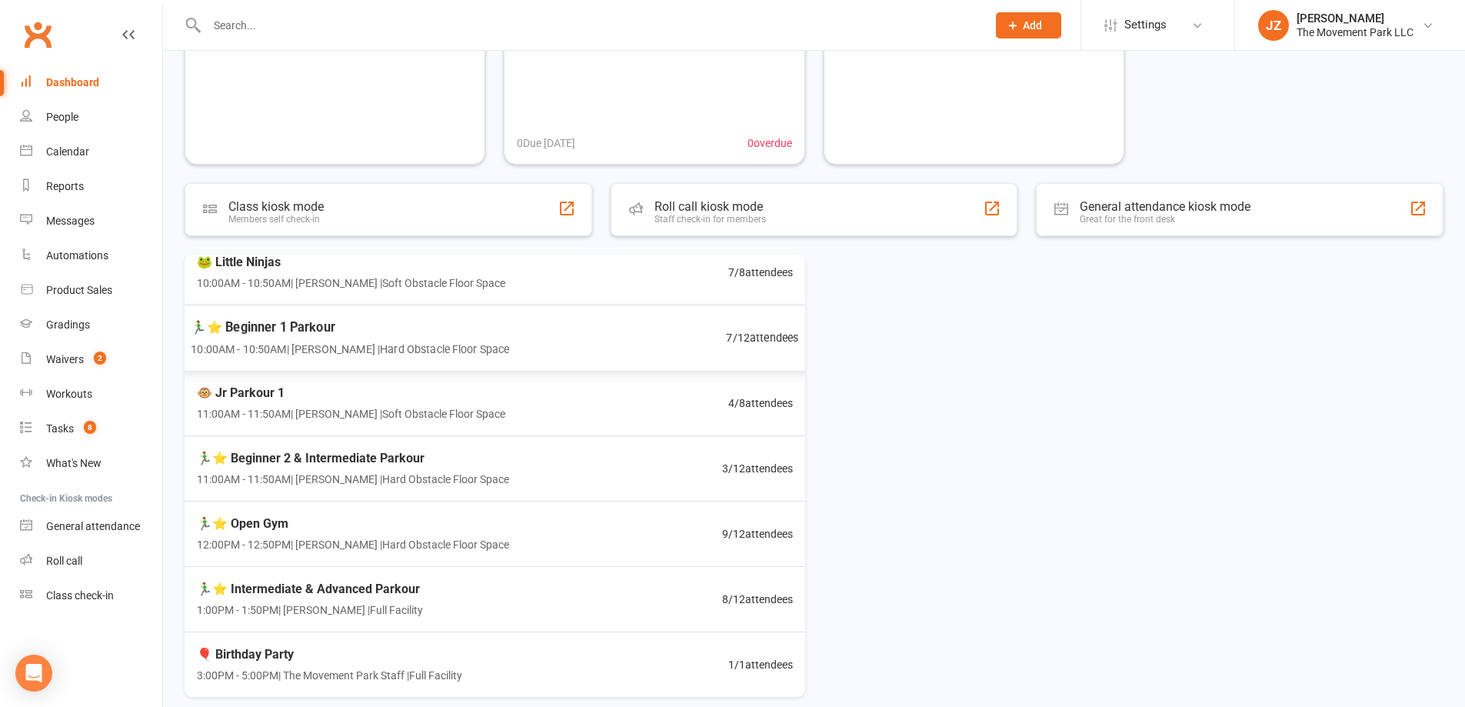
click at [419, 345] on span "10:00AM - 10:50AM | Rick King | Hard Obstacle Floor Space" at bounding box center [350, 349] width 318 height 18
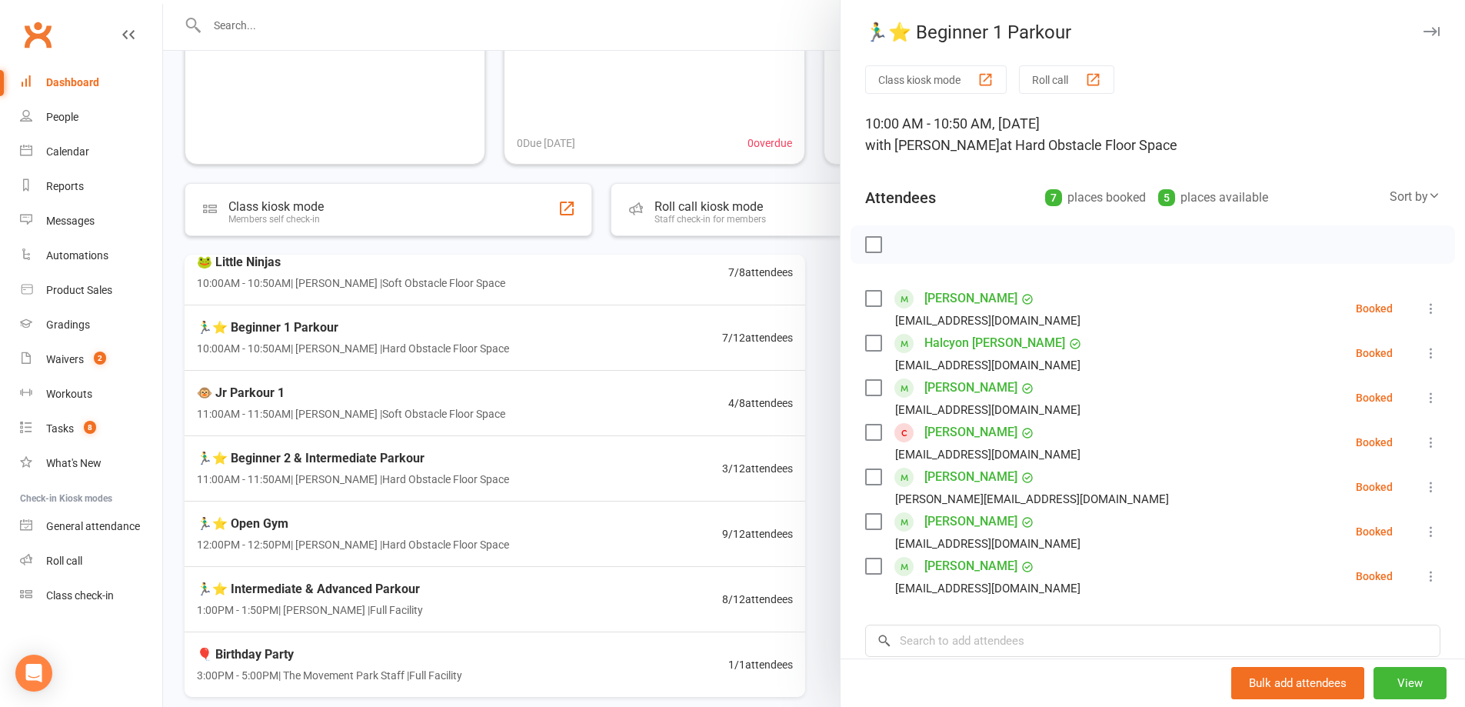
click at [1424, 485] on icon at bounding box center [1431, 486] width 15 height 15
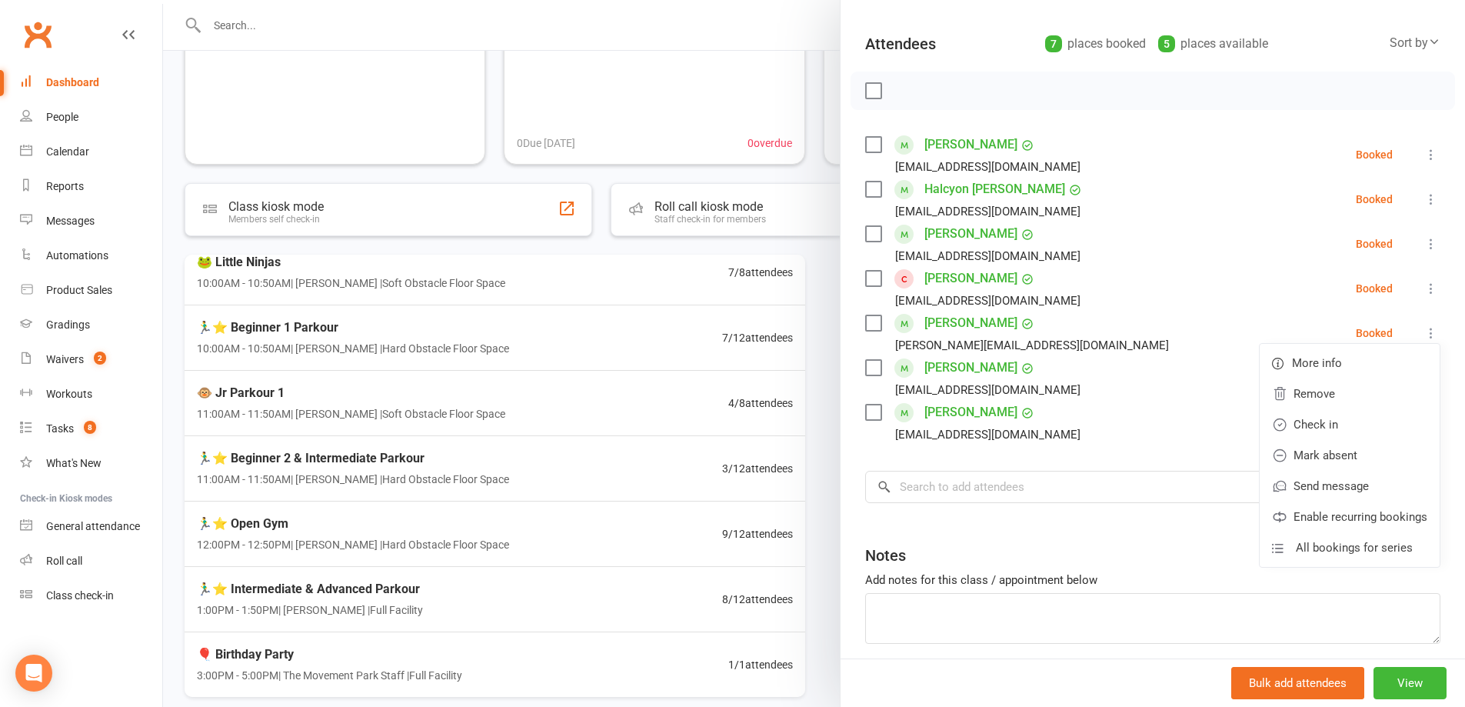
click at [958, 324] on link "Kaleb Fajardo" at bounding box center [971, 323] width 93 height 25
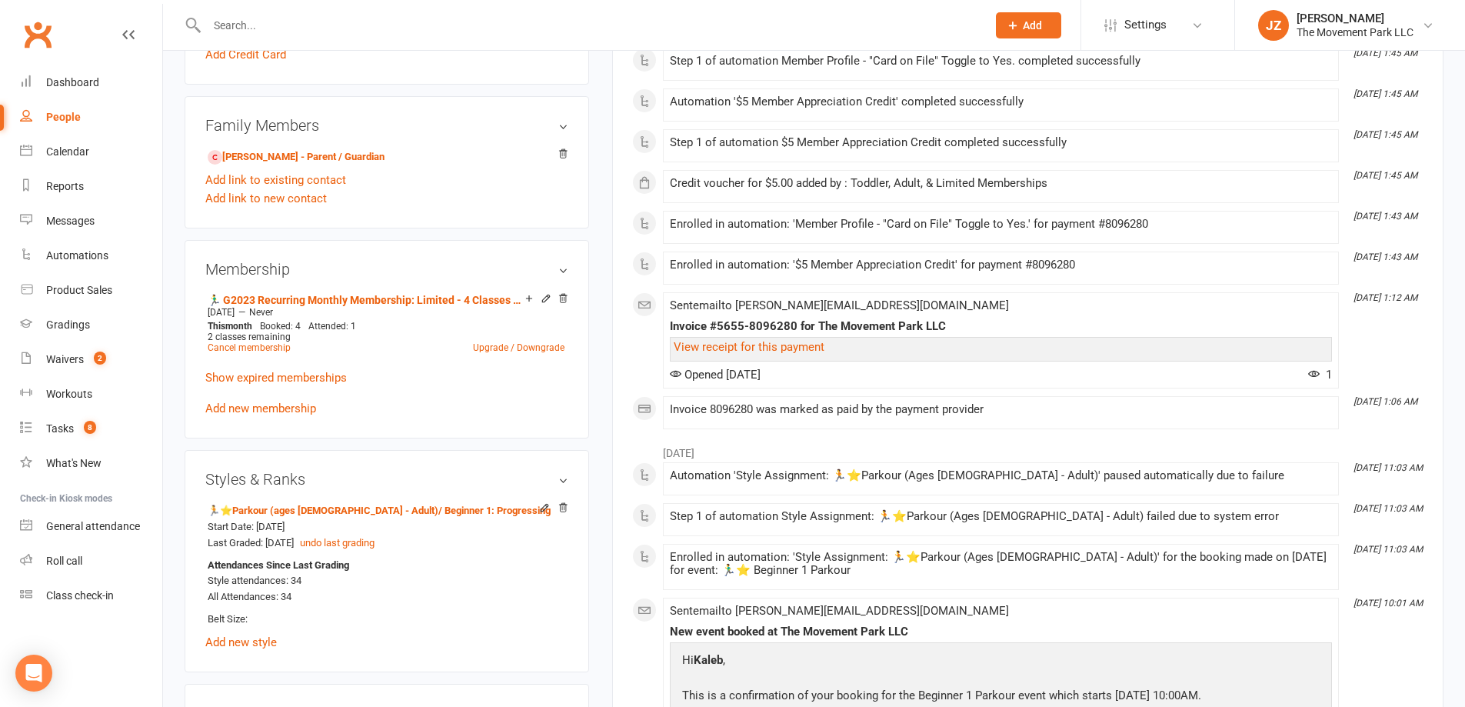
scroll to position [846, 0]
click at [64, 82] on div "Dashboard" at bounding box center [72, 82] width 53 height 12
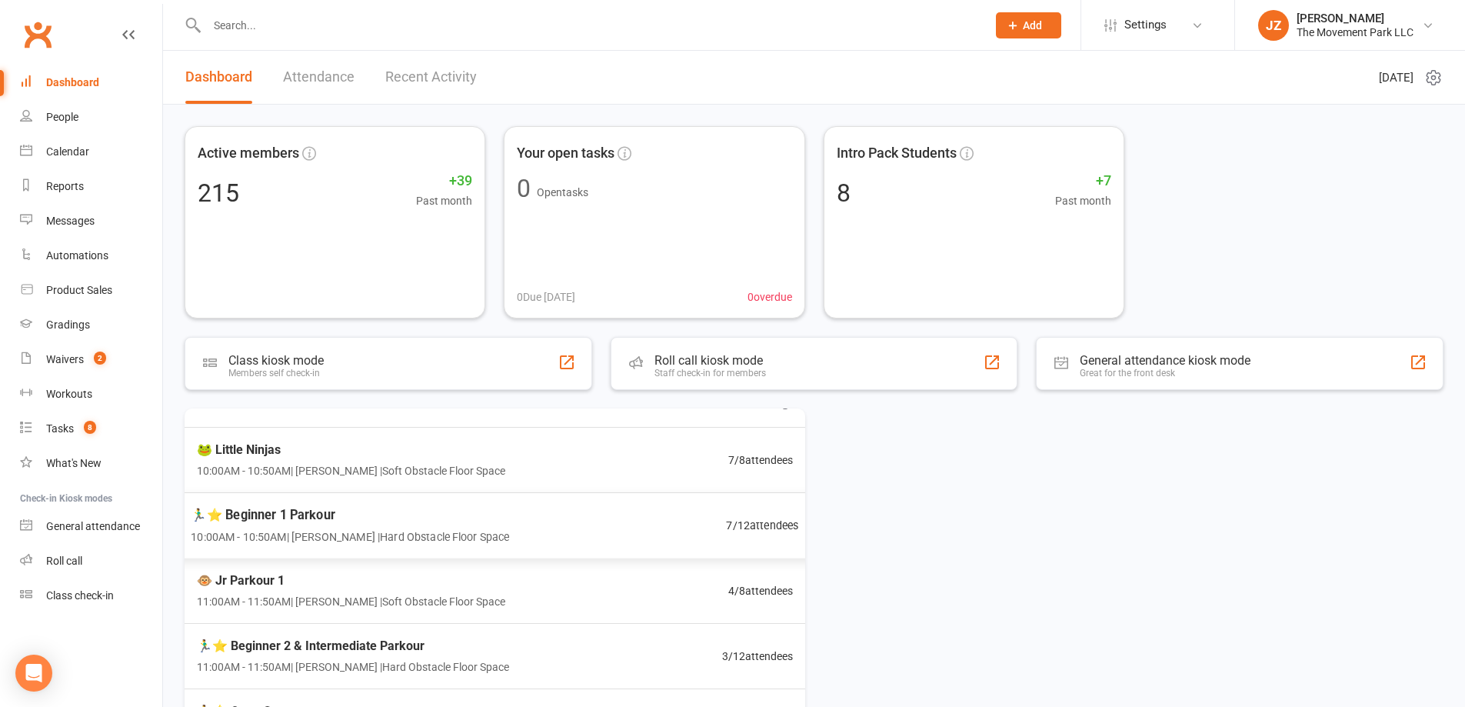
scroll to position [67, 0]
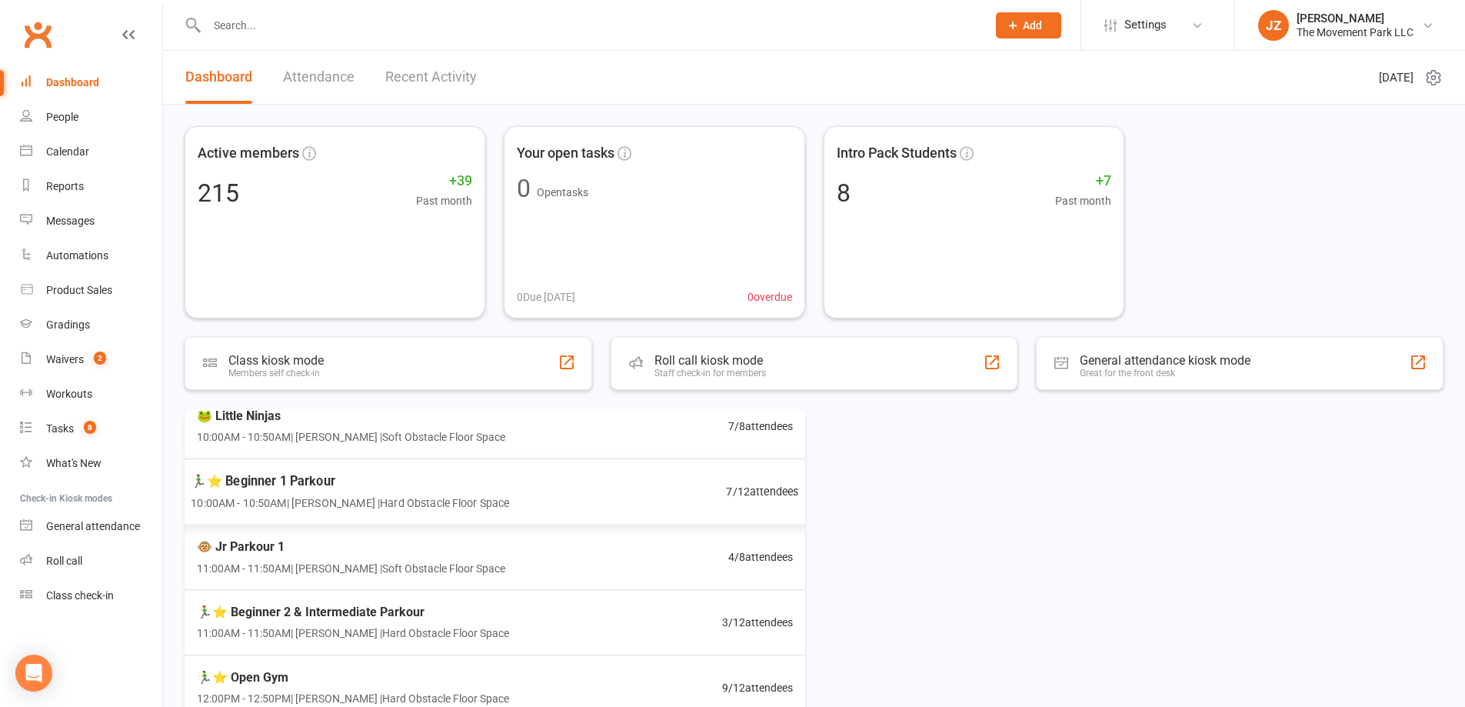
click at [593, 494] on div "🏃‍♂️⭐ Beginner 1 Parkour 10:00AM - 10:50AM | Rick King | Hard Obstacle Floor Sp…" at bounding box center [494, 491] width 645 height 67
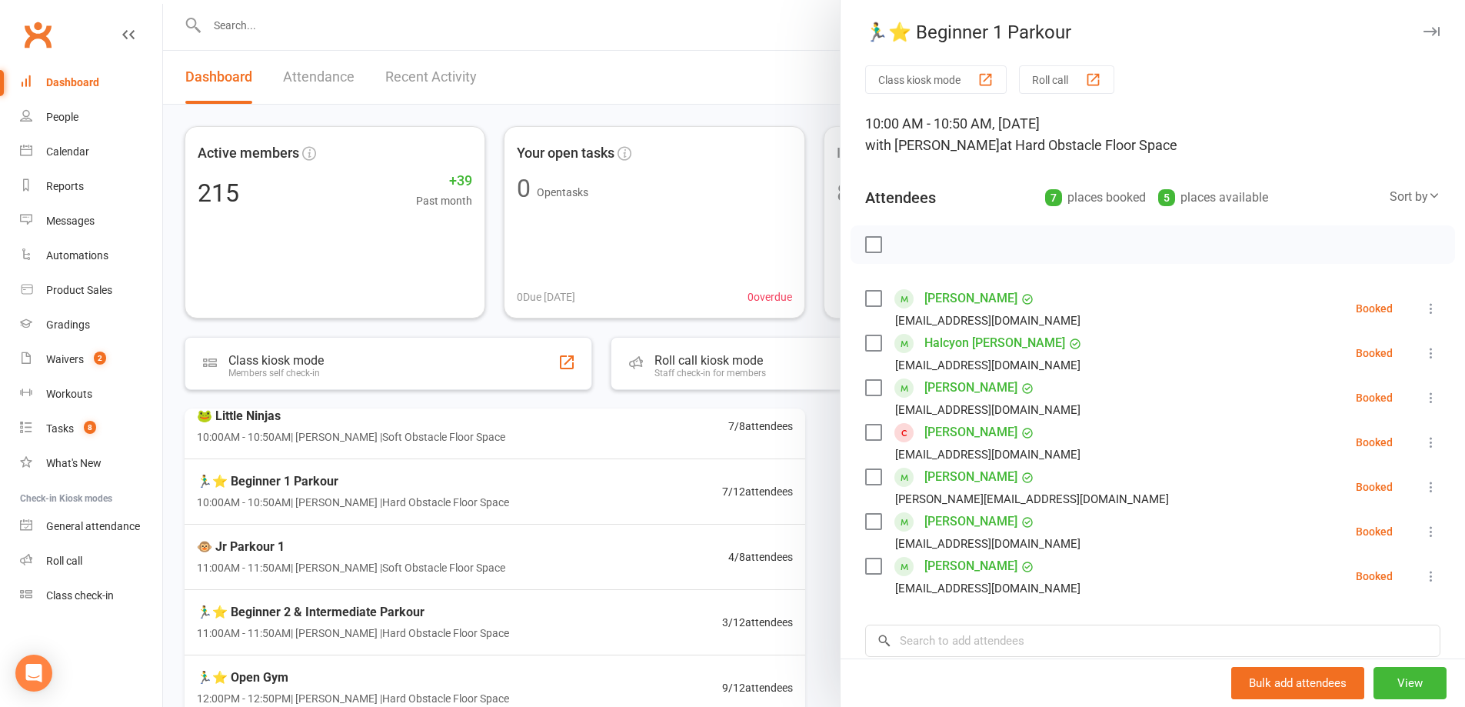
click at [865, 476] on label at bounding box center [872, 476] width 15 height 15
click at [1001, 248] on icon "button" at bounding box center [1005, 245] width 12 height 14
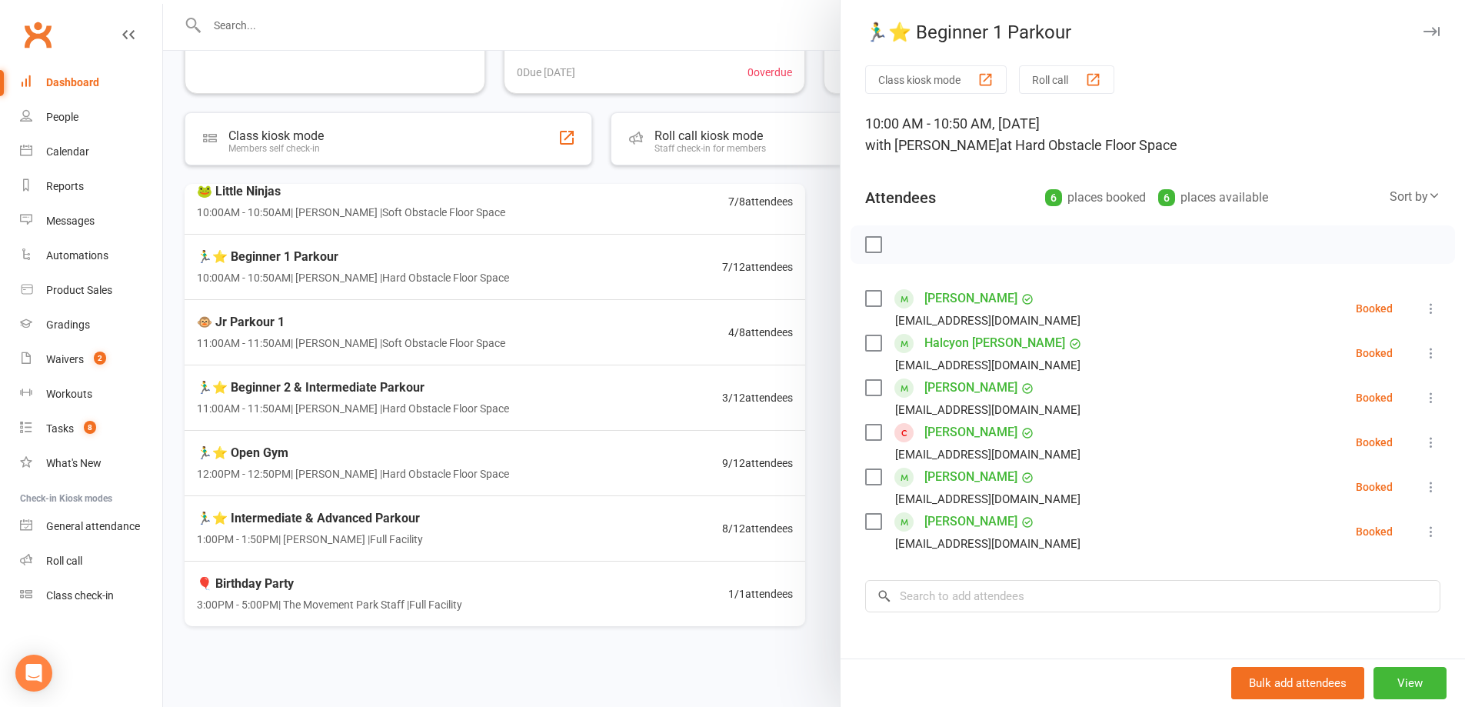
click at [272, 26] on div at bounding box center [814, 353] width 1302 height 707
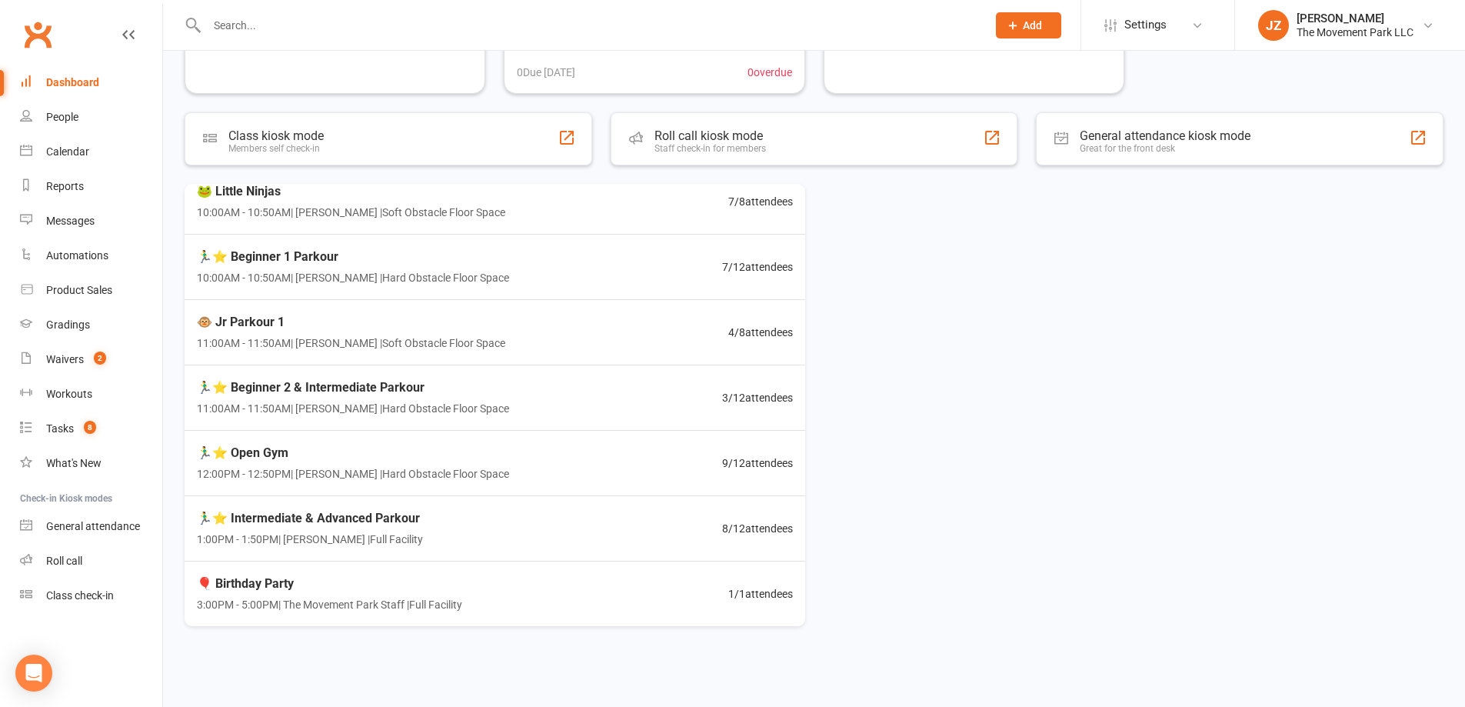
click at [285, 31] on input "text" at bounding box center [589, 26] width 774 height 22
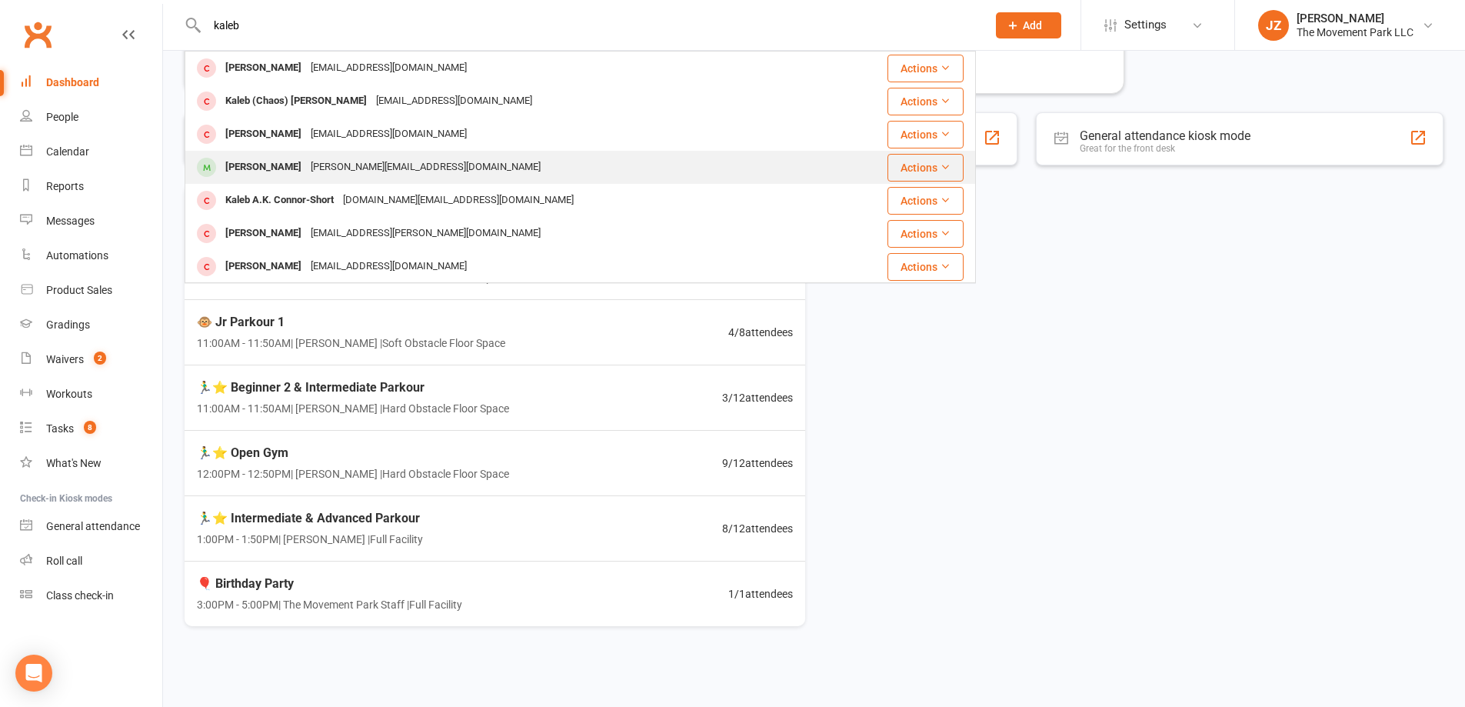
type input "kaleb"
click at [310, 161] on div "angela.m.fajardo80@gmail.com" at bounding box center [425, 167] width 239 height 22
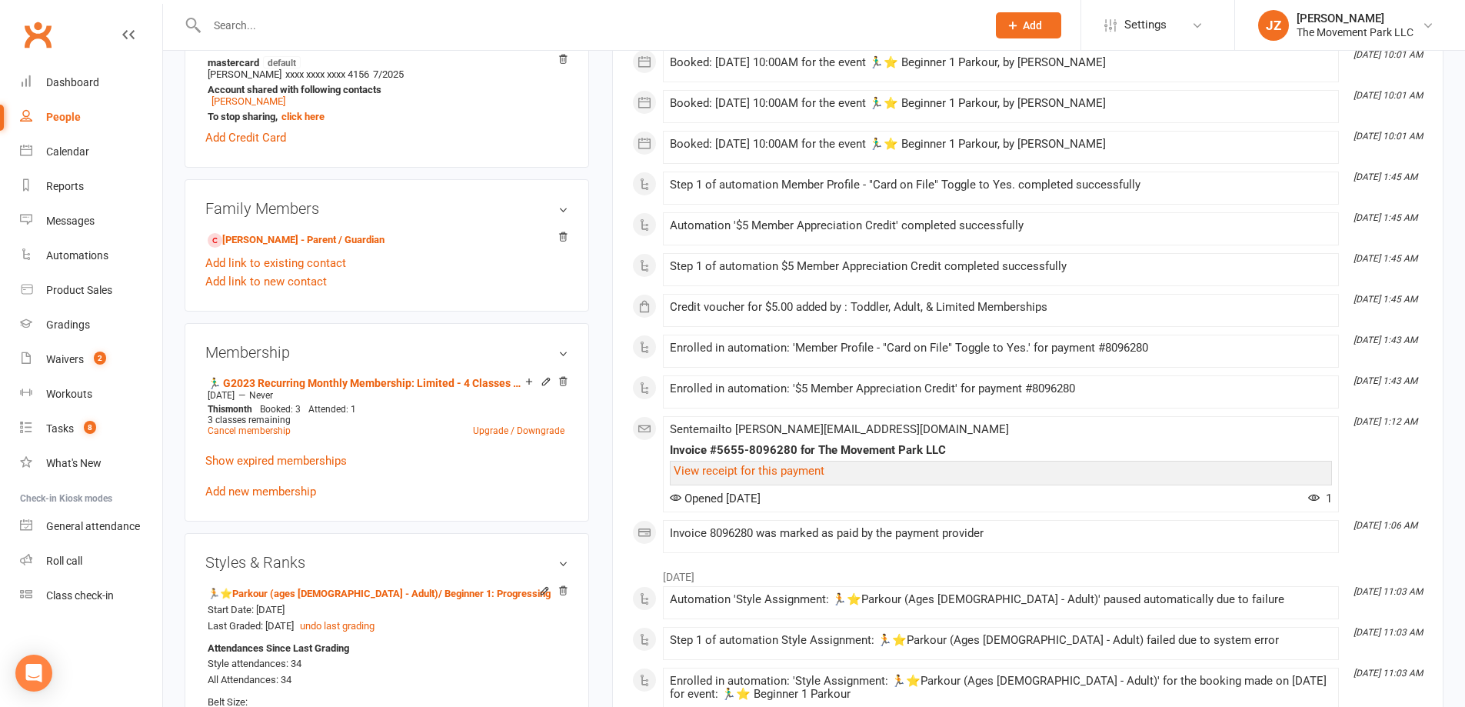
scroll to position [769, 0]
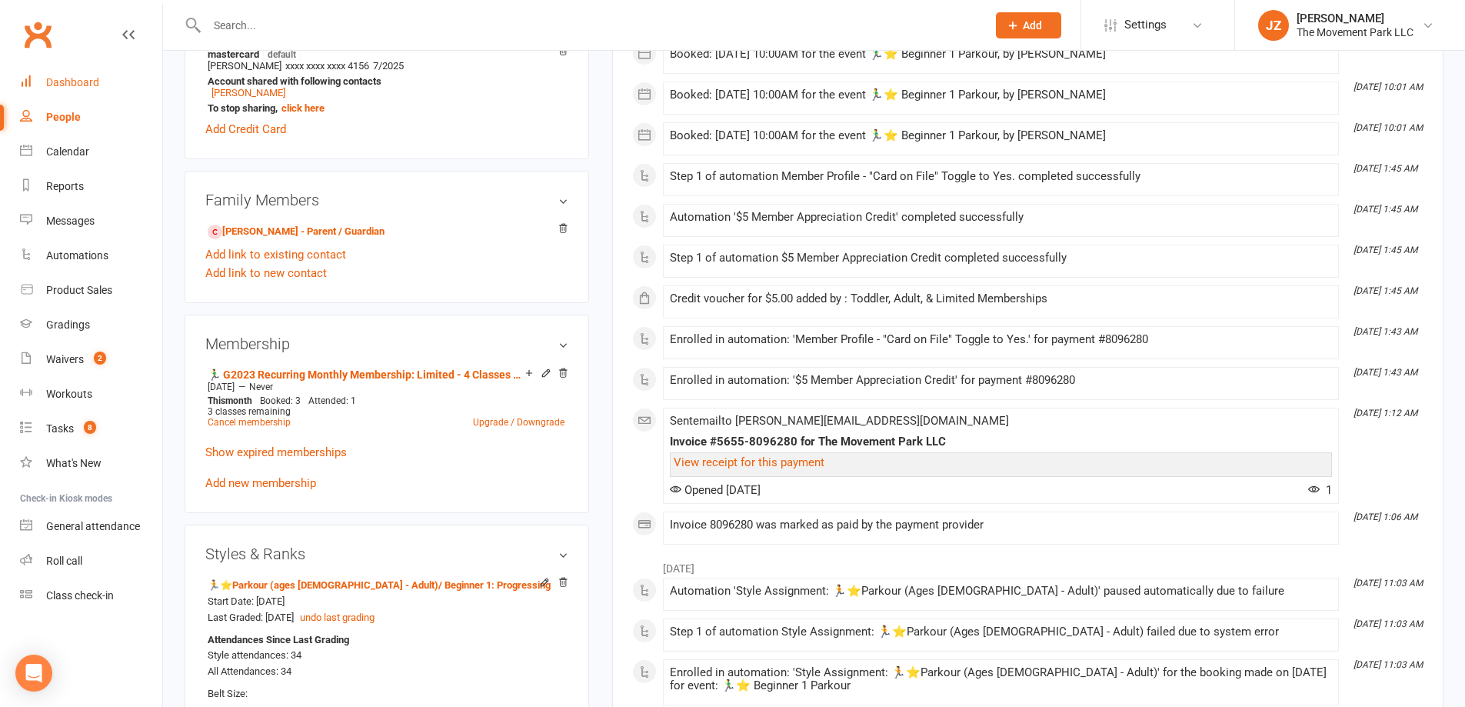
click at [68, 77] on div "Dashboard" at bounding box center [72, 82] width 53 height 12
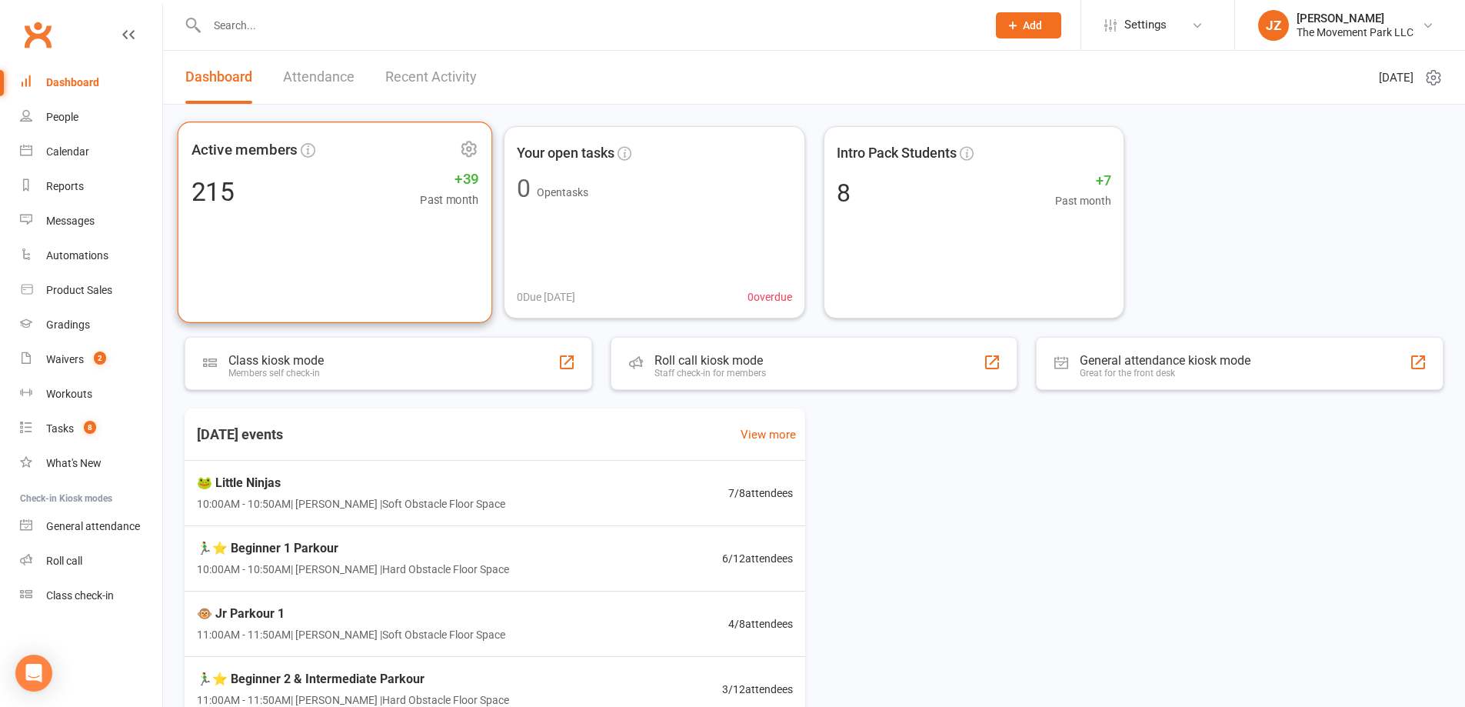
scroll to position [225, 0]
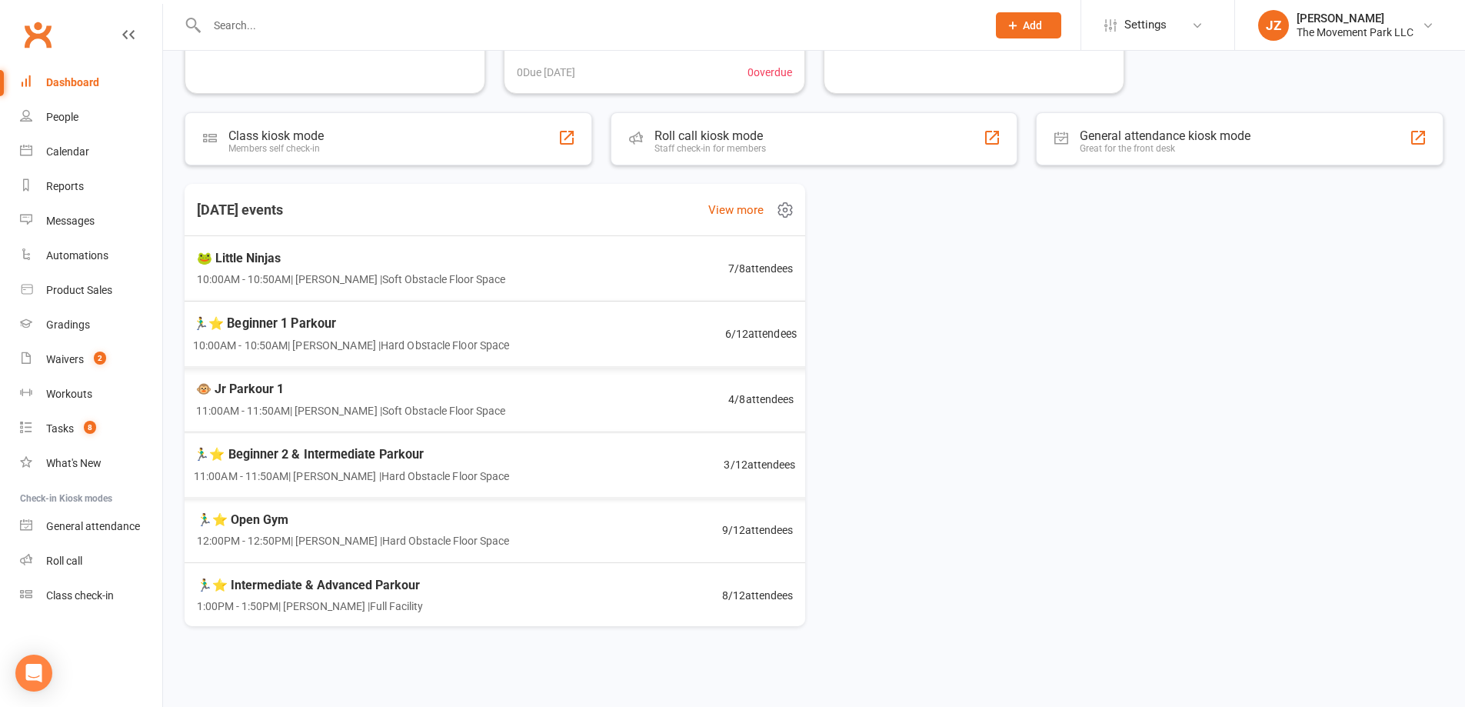
click at [411, 450] on span "🏃‍♂️⭐ Beginner 2 & Intermediate Parkour" at bounding box center [351, 454] width 315 height 20
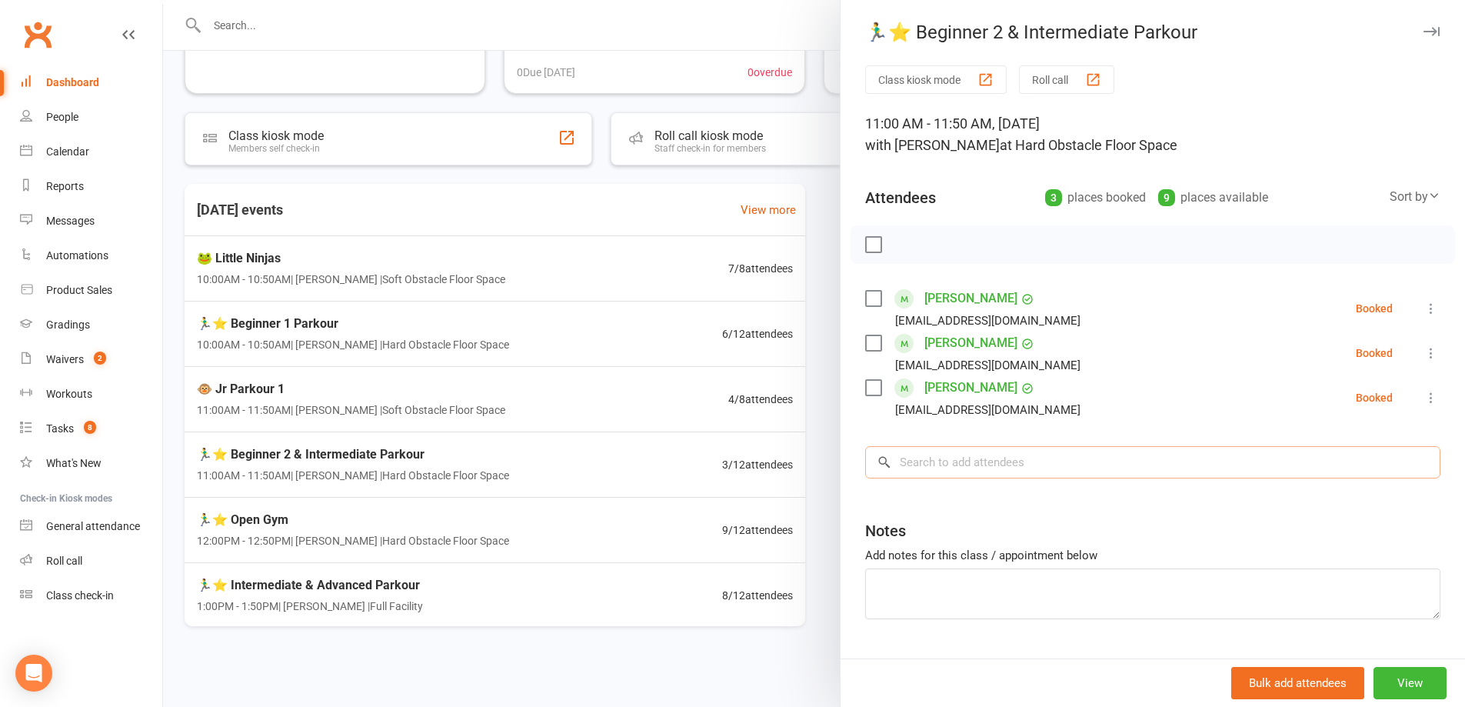
click at [1118, 474] on input "search" at bounding box center [1152, 462] width 575 height 32
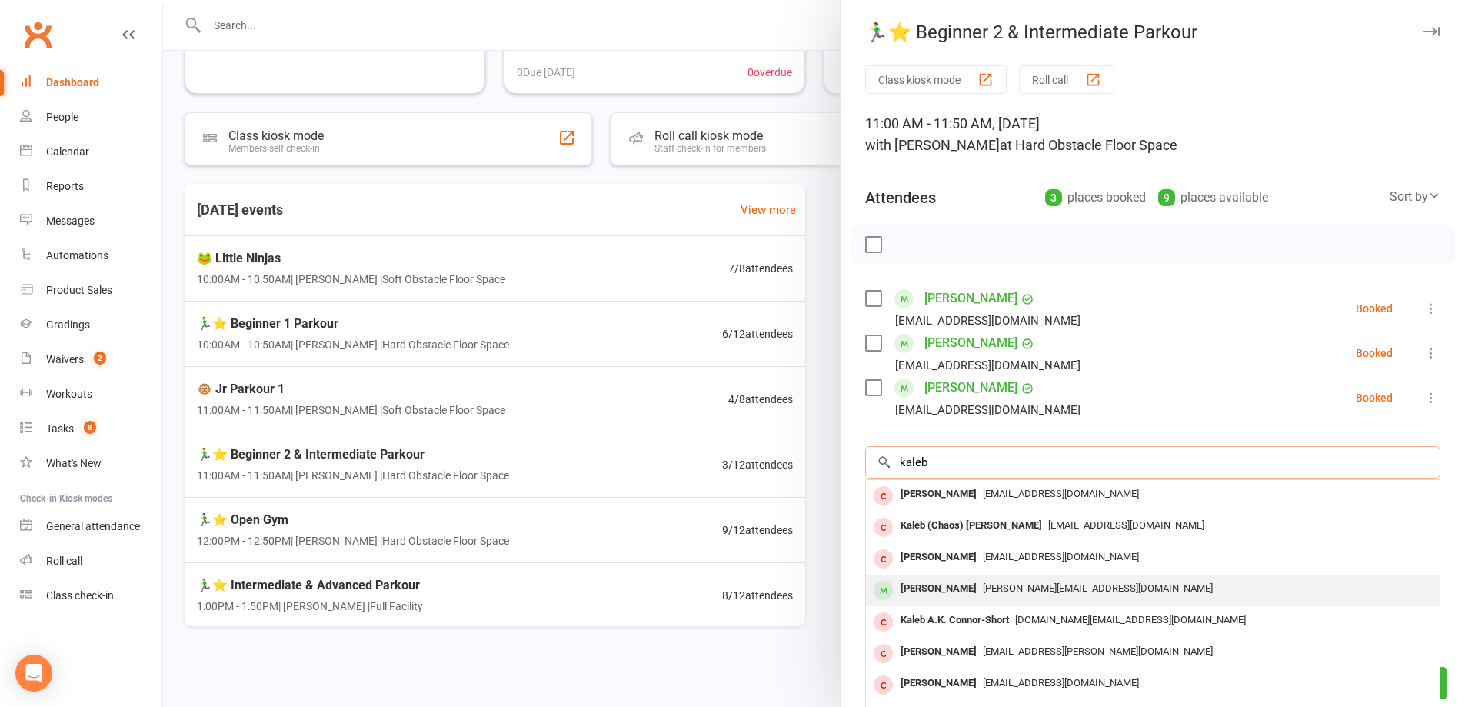
type input "kaleb"
click at [1093, 588] on span "angela.m.fajardo80@gmail.com" at bounding box center [1098, 588] width 230 height 12
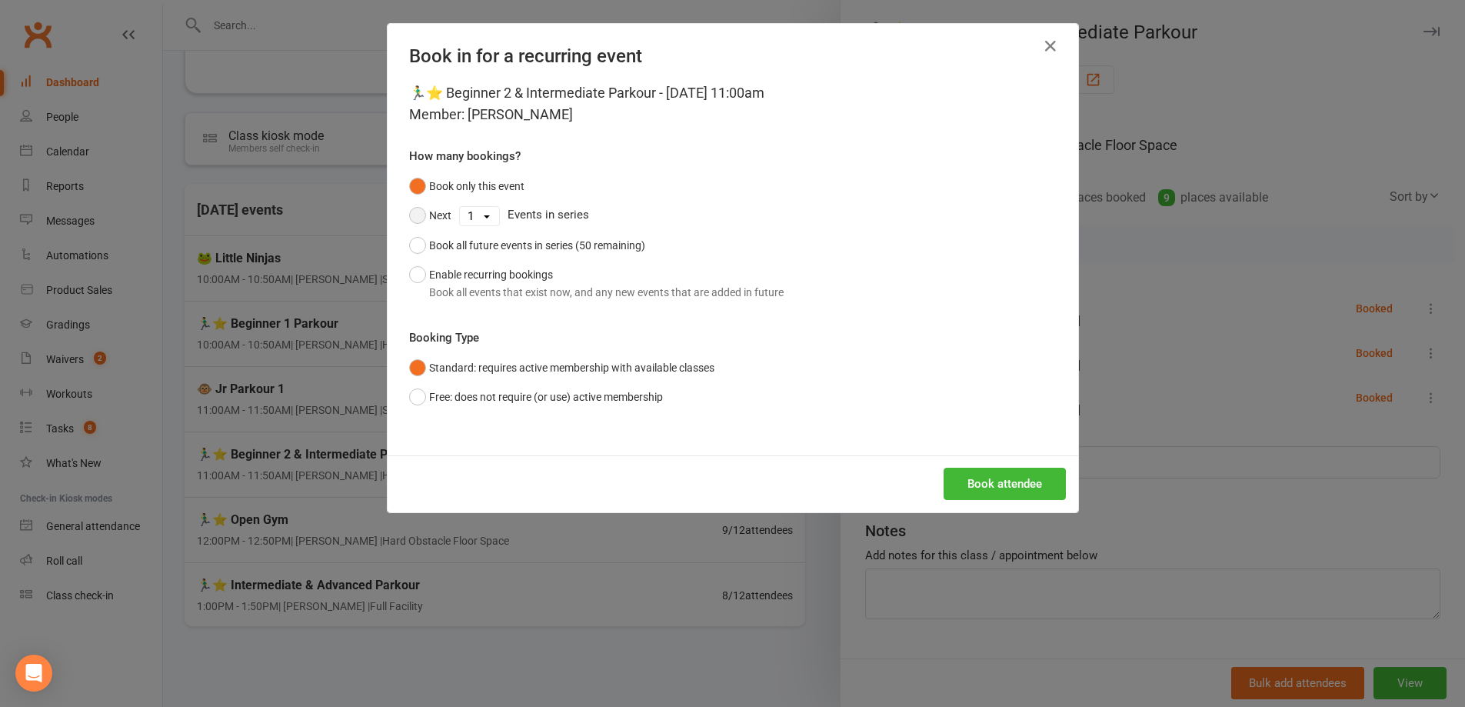
click at [422, 218] on button "Next" at bounding box center [430, 215] width 42 height 29
click at [480, 218] on select "1 2 3 4 5 6 7 8 9 10 11 12 13 14 15 16 17 18 19 20 21 22 23 24 25 26 27 28 29 3…" at bounding box center [479, 216] width 39 height 18
click at [460, 207] on select "1 2 3 4 5 6 7 8 9 10 11 12 13 14 15 16 17 18 19 20 21 22 23 24 25 26 27 28 29 3…" at bounding box center [479, 216] width 39 height 18
select select "1"
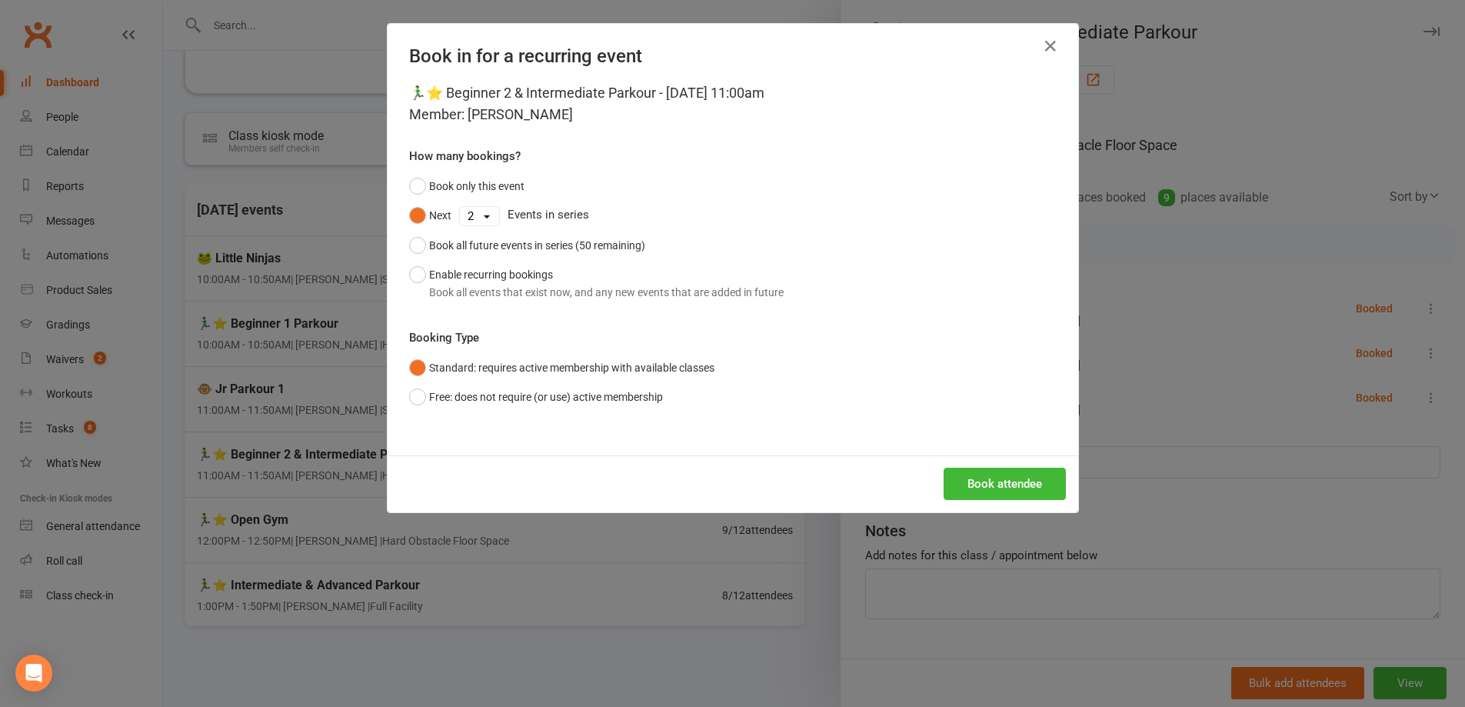
click at [460, 207] on select "1 2 3 4 5 6 7 8 9 10 11 12 13 14 15 16 17 18 19 20 21 22 23 24 25 26 27 28 29 3…" at bounding box center [479, 216] width 39 height 18
click at [997, 478] on button "Book attendee" at bounding box center [1005, 484] width 122 height 32
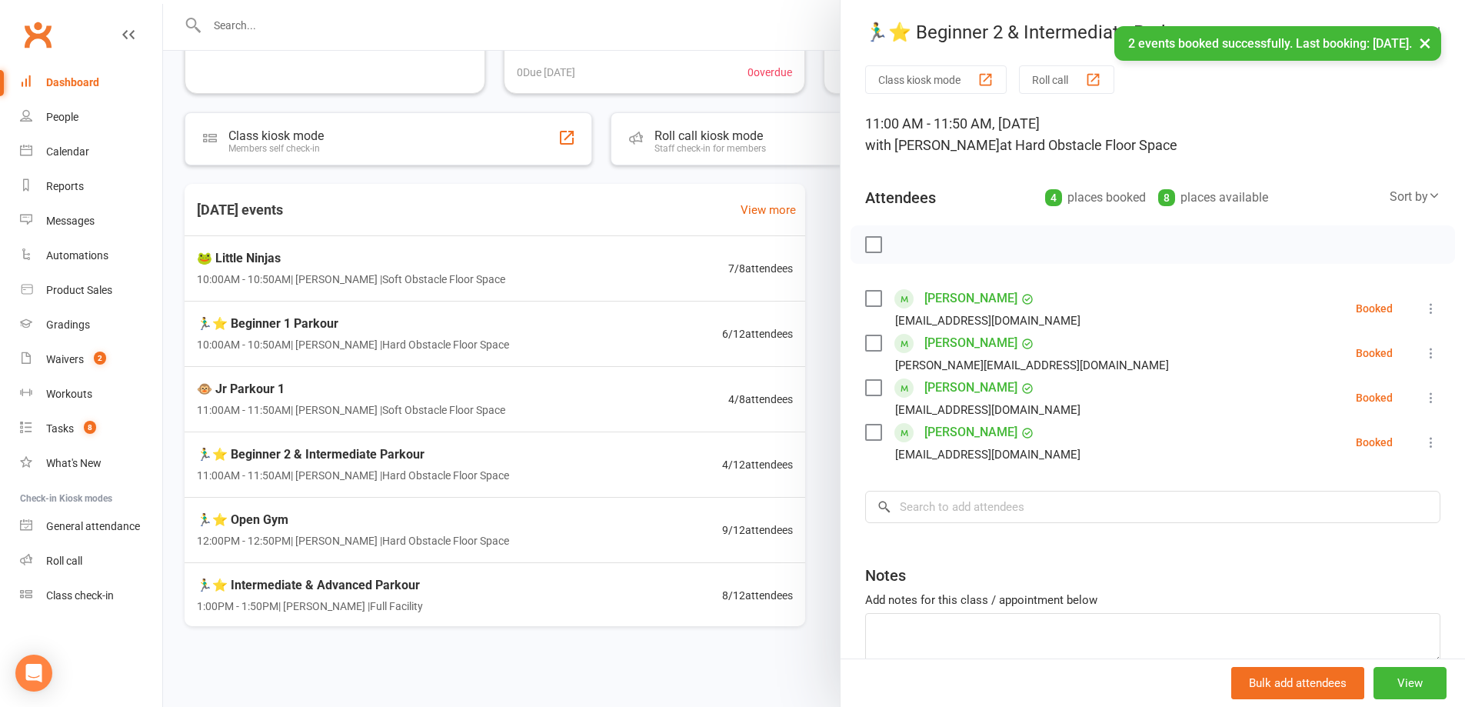
click at [646, 422] on div at bounding box center [814, 353] width 1302 height 707
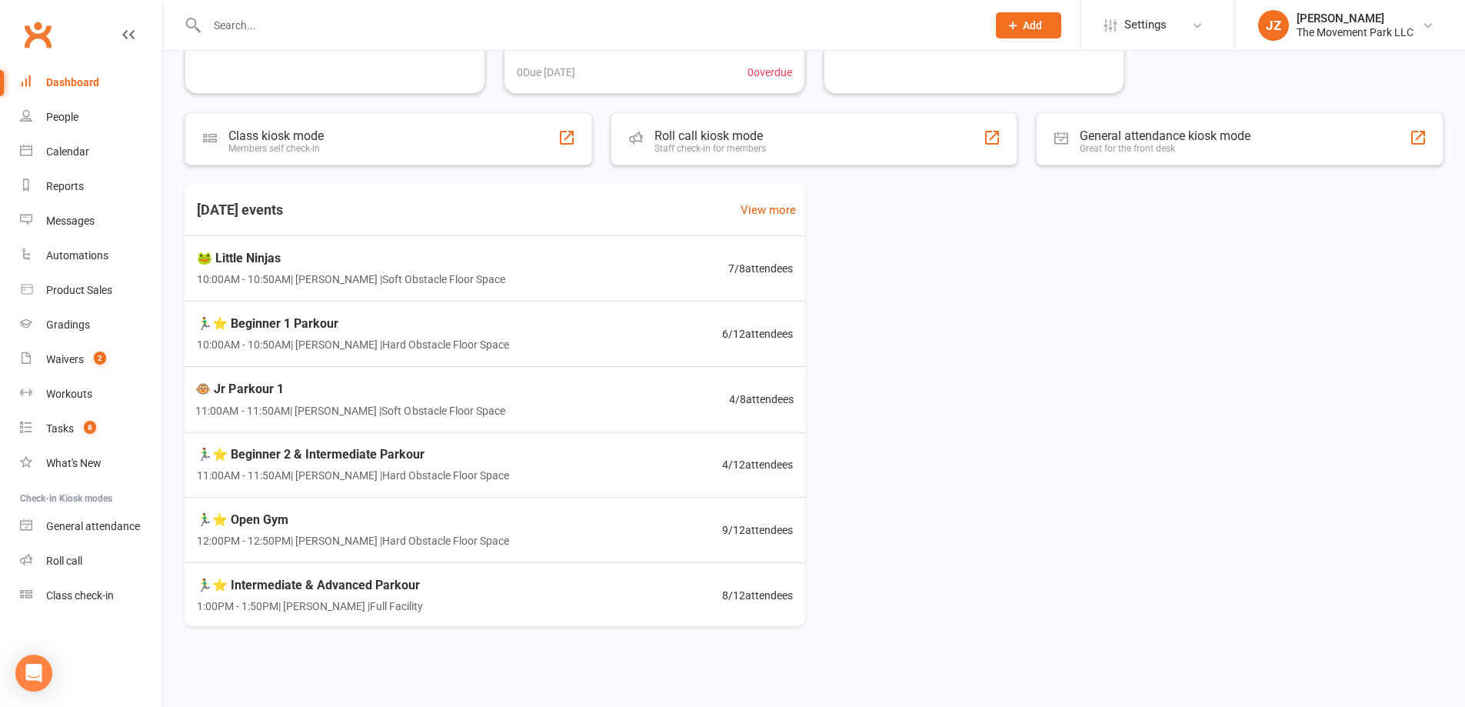
click at [645, 417] on div "🐵 Jr Parkour 1 11:00AM - 11:50AM | Kyla Anderson | Soft Obstacle Floor Space 4 …" at bounding box center [494, 399] width 635 height 65
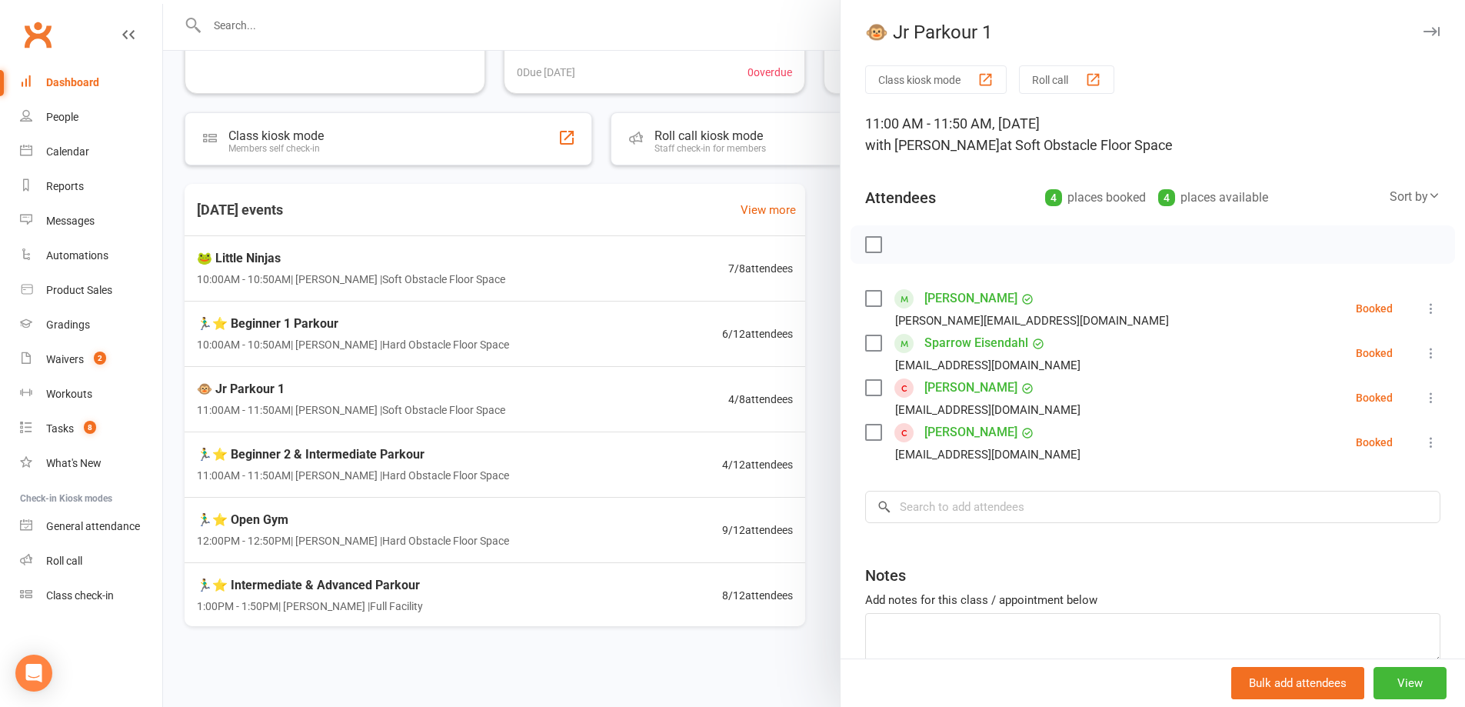
click at [461, 511] on div at bounding box center [814, 353] width 1302 height 707
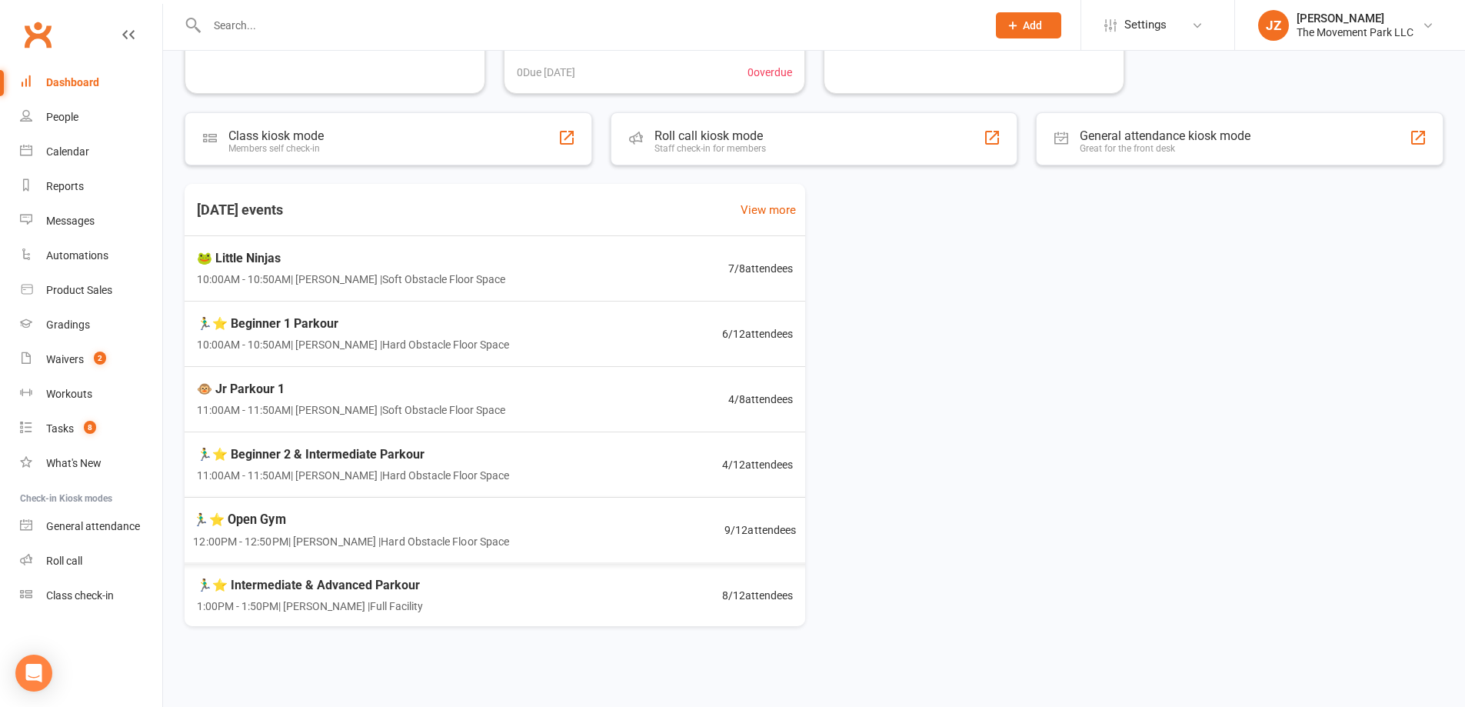
click at [481, 515] on div "🏃‍♂️⭐ Open Gym 12:00PM - 12:50PM | Rick King | Hard Obstacle Floor Space 9 / 12…" at bounding box center [495, 530] width 640 height 66
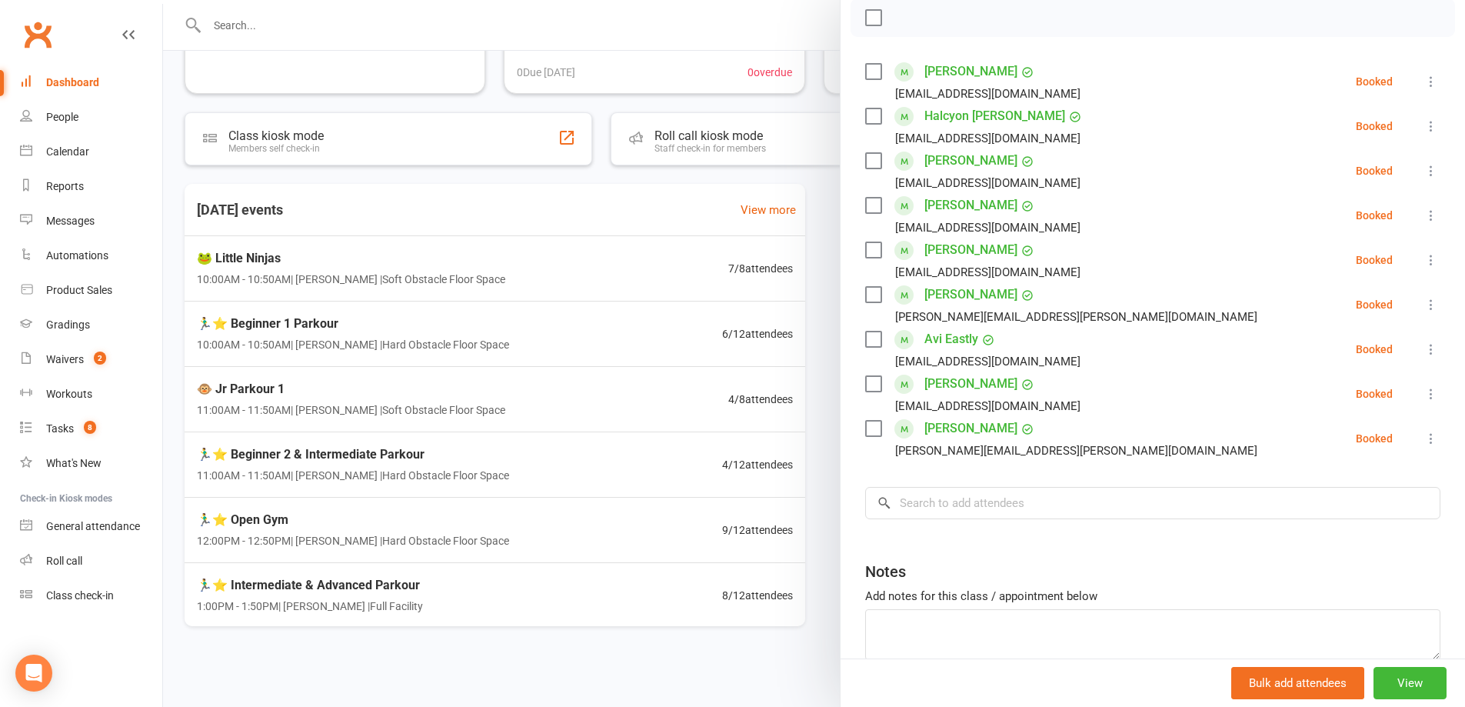
scroll to position [231, 0]
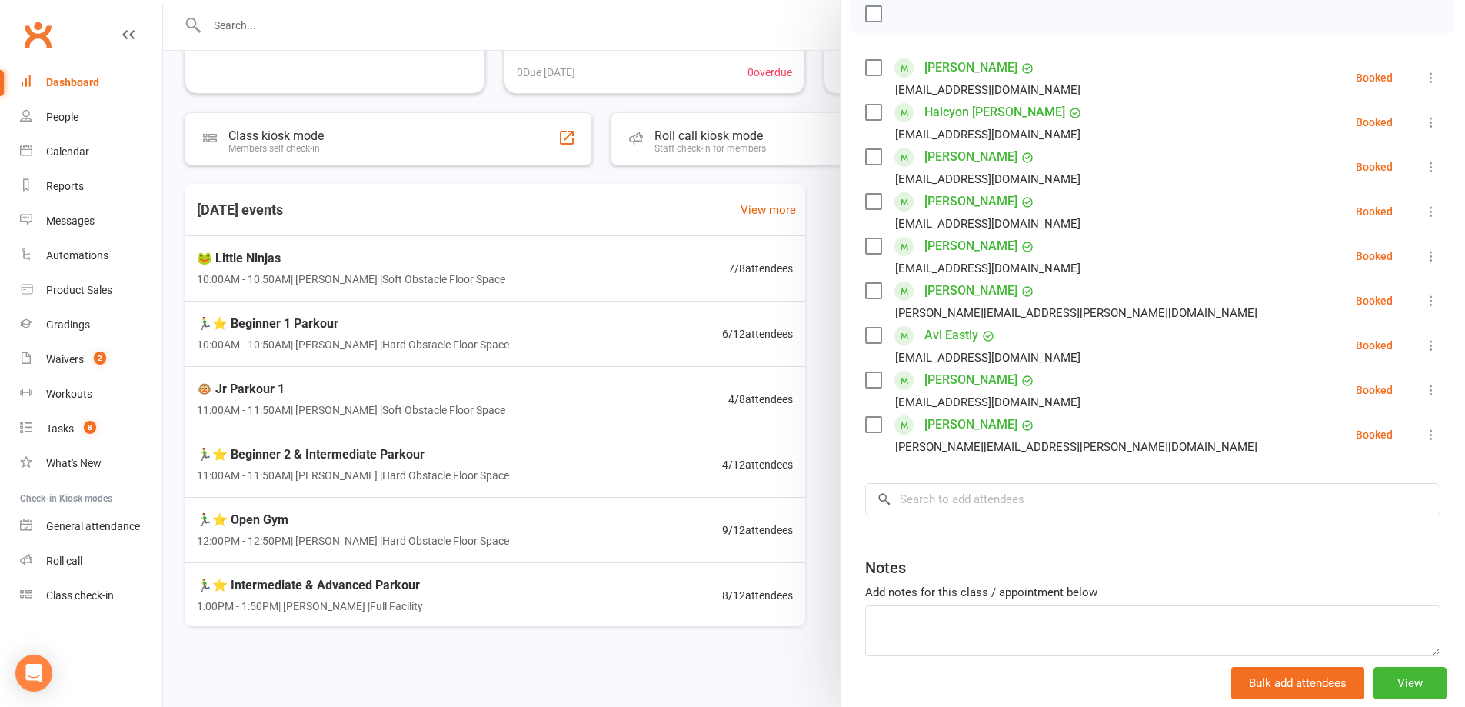
click at [487, 612] on div at bounding box center [814, 353] width 1302 height 707
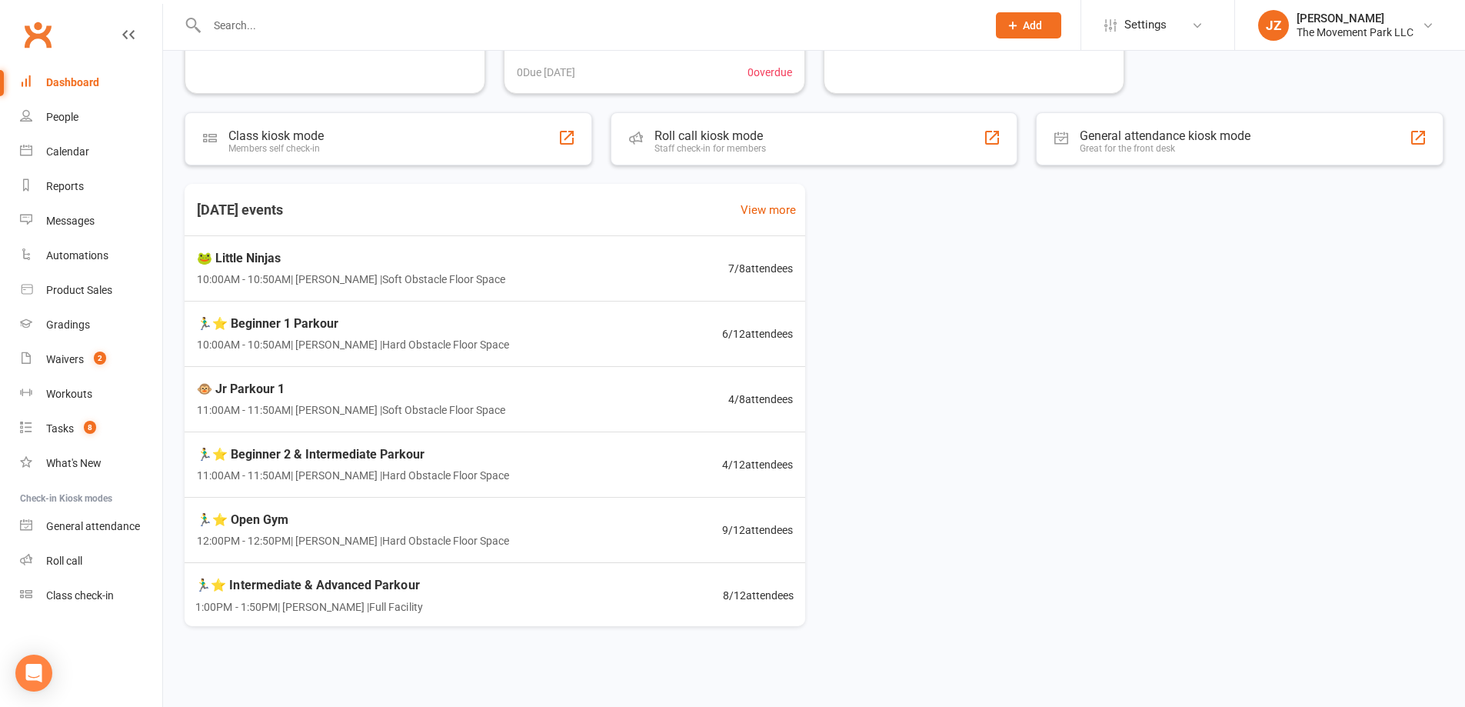
click at [547, 595] on div "🏃‍♂️⭐ Intermediate & Advanced Parkour 1:00PM - 1:50PM | Rick King | Full Facili…" at bounding box center [494, 595] width 635 height 65
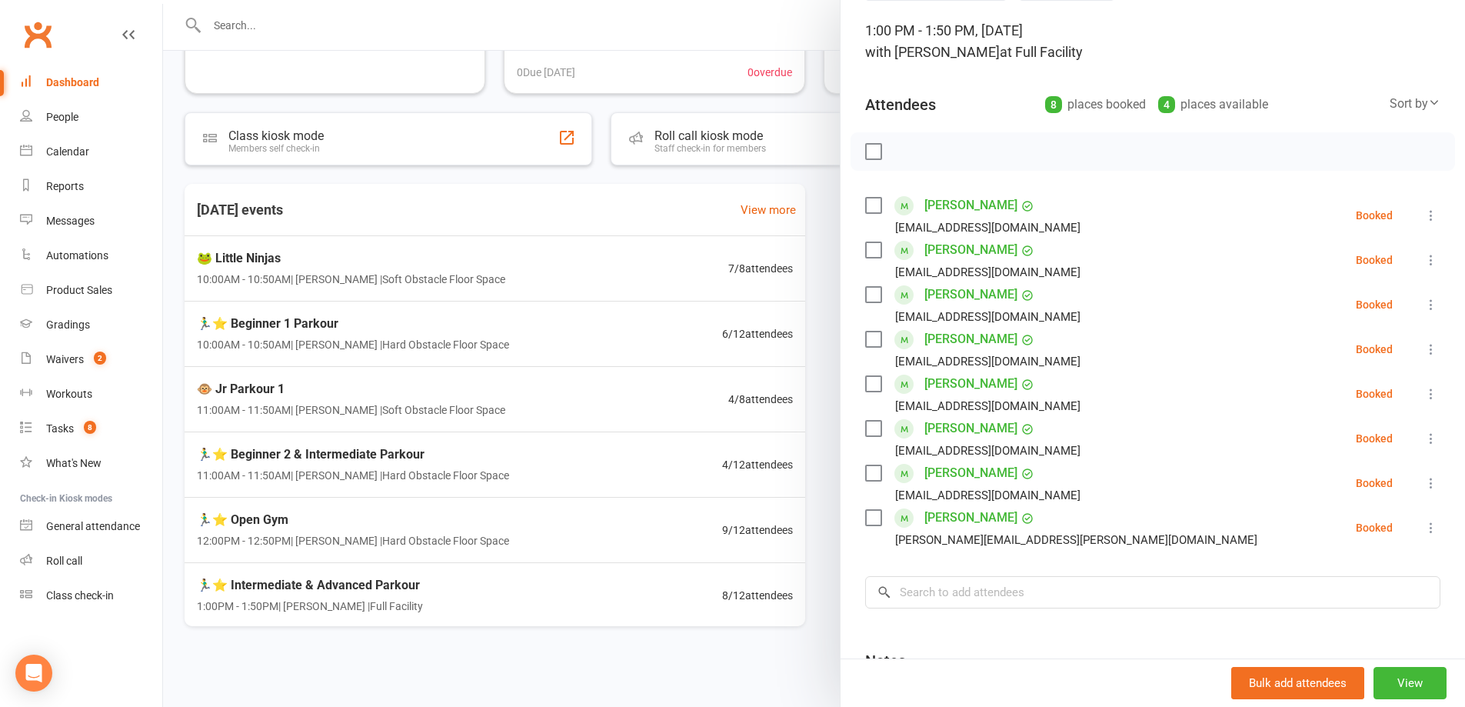
scroll to position [77, 0]
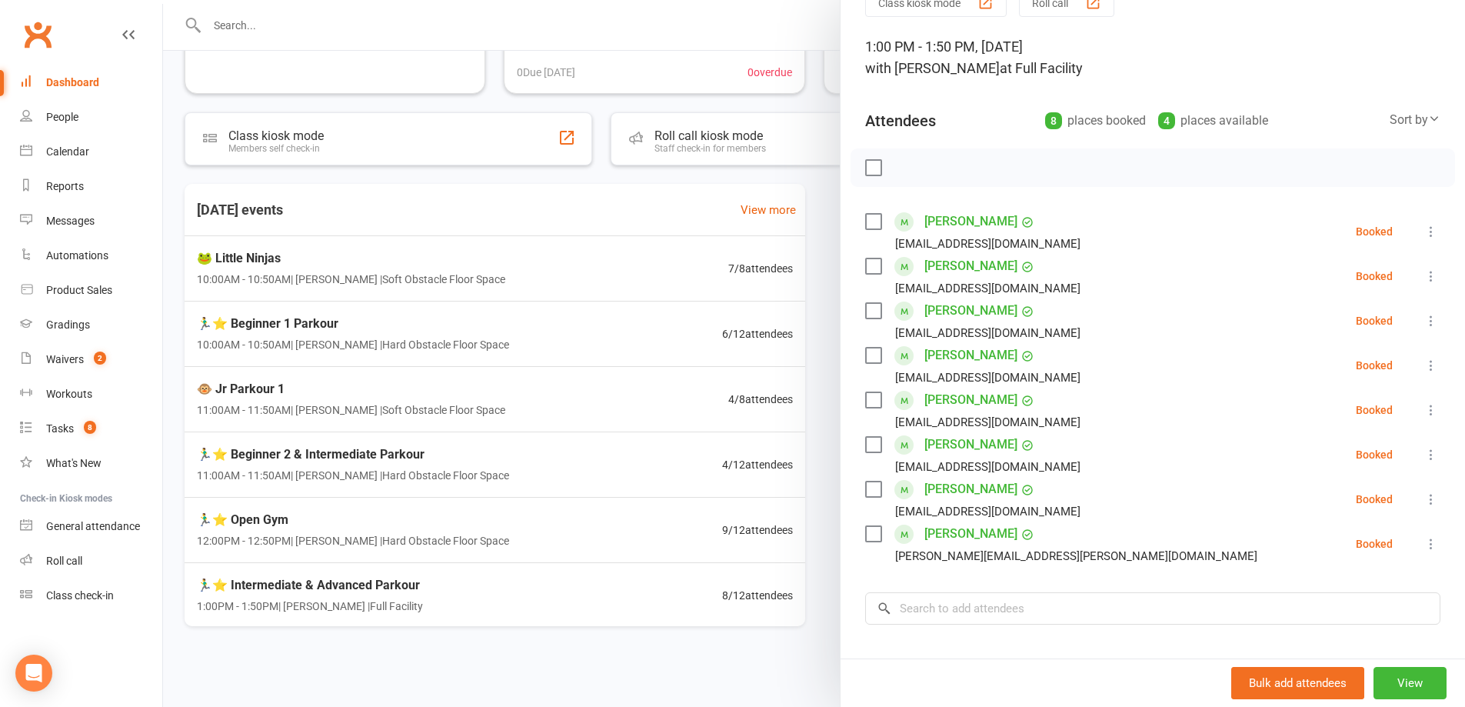
click at [335, 537] on div at bounding box center [814, 353] width 1302 height 707
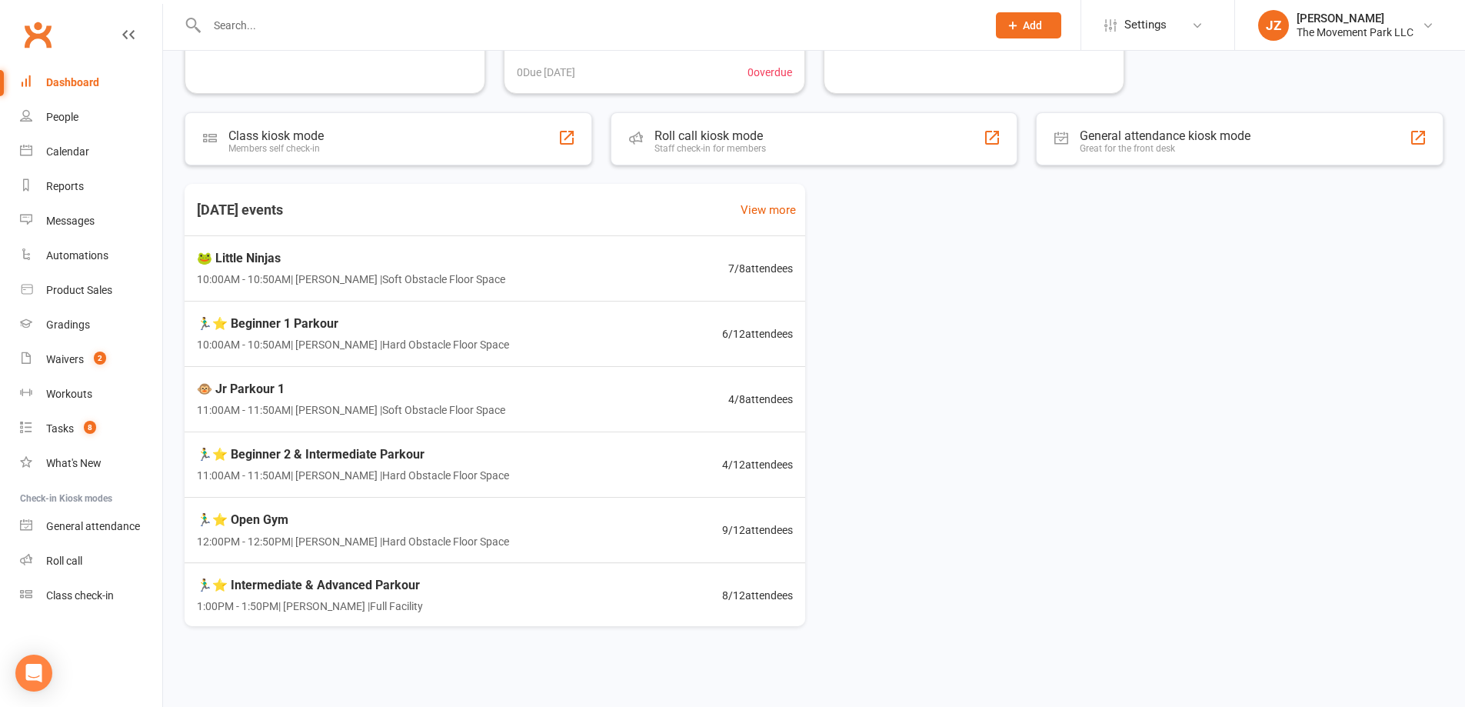
click at [417, 535] on span "12:00PM - 12:50PM | Rick King | Hard Obstacle Floor Space" at bounding box center [353, 540] width 312 height 17
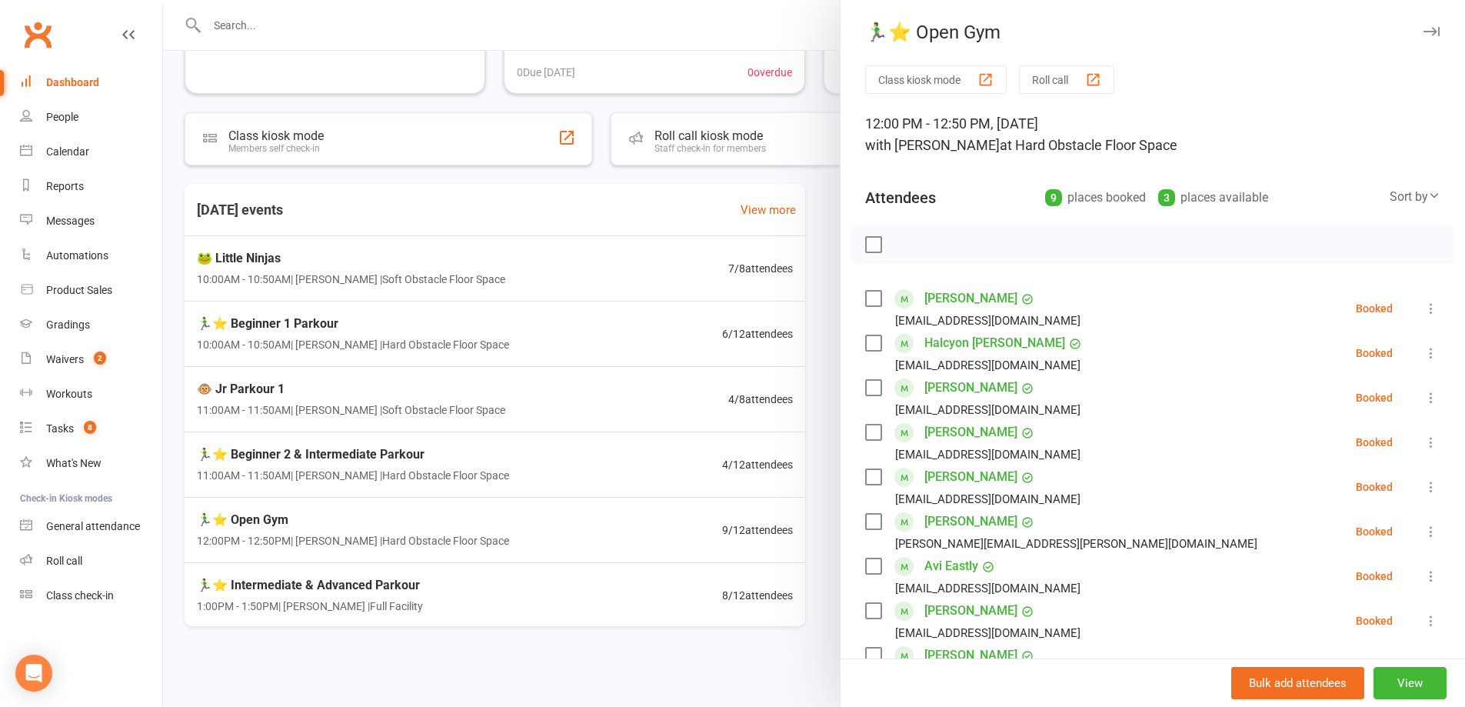
click at [953, 559] on link "Avi Eastly" at bounding box center [952, 566] width 54 height 25
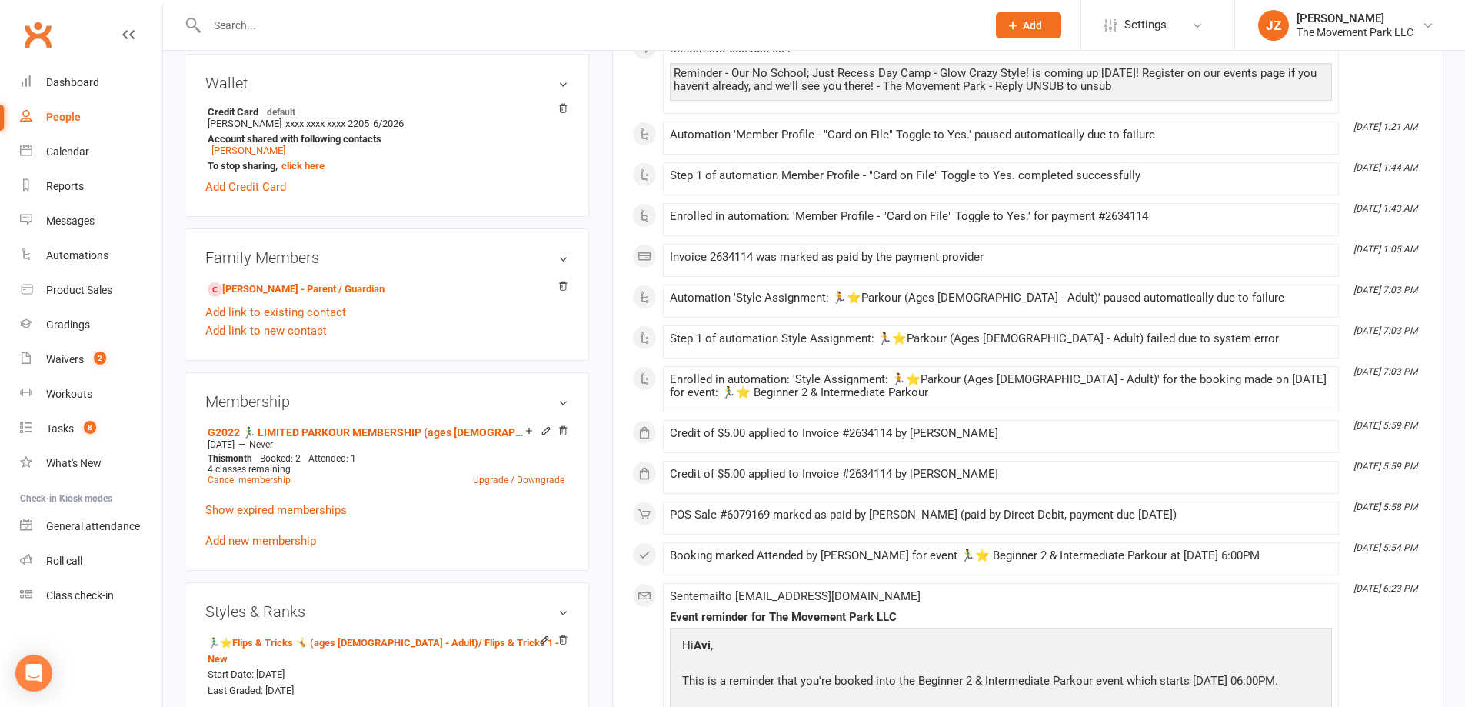
scroll to position [846, 0]
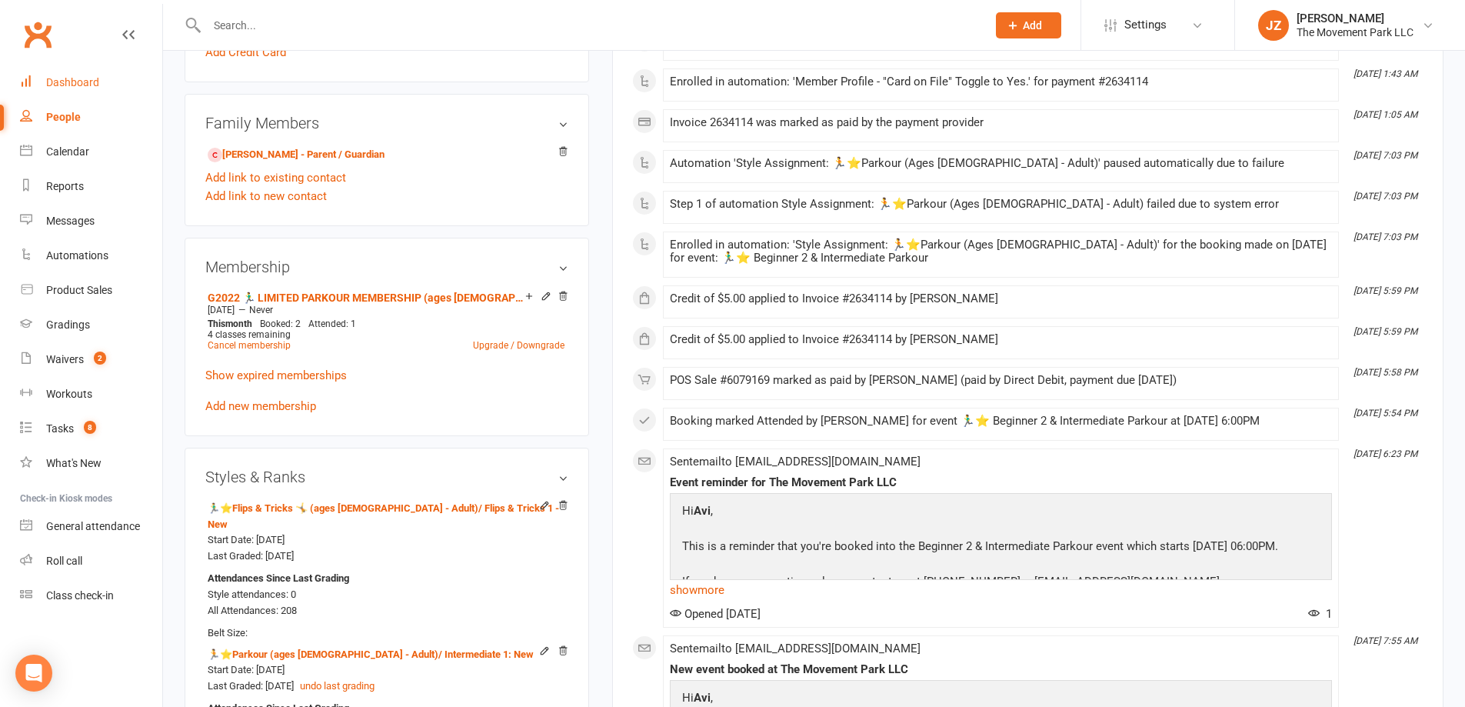
click at [79, 85] on div "Dashboard" at bounding box center [72, 82] width 53 height 12
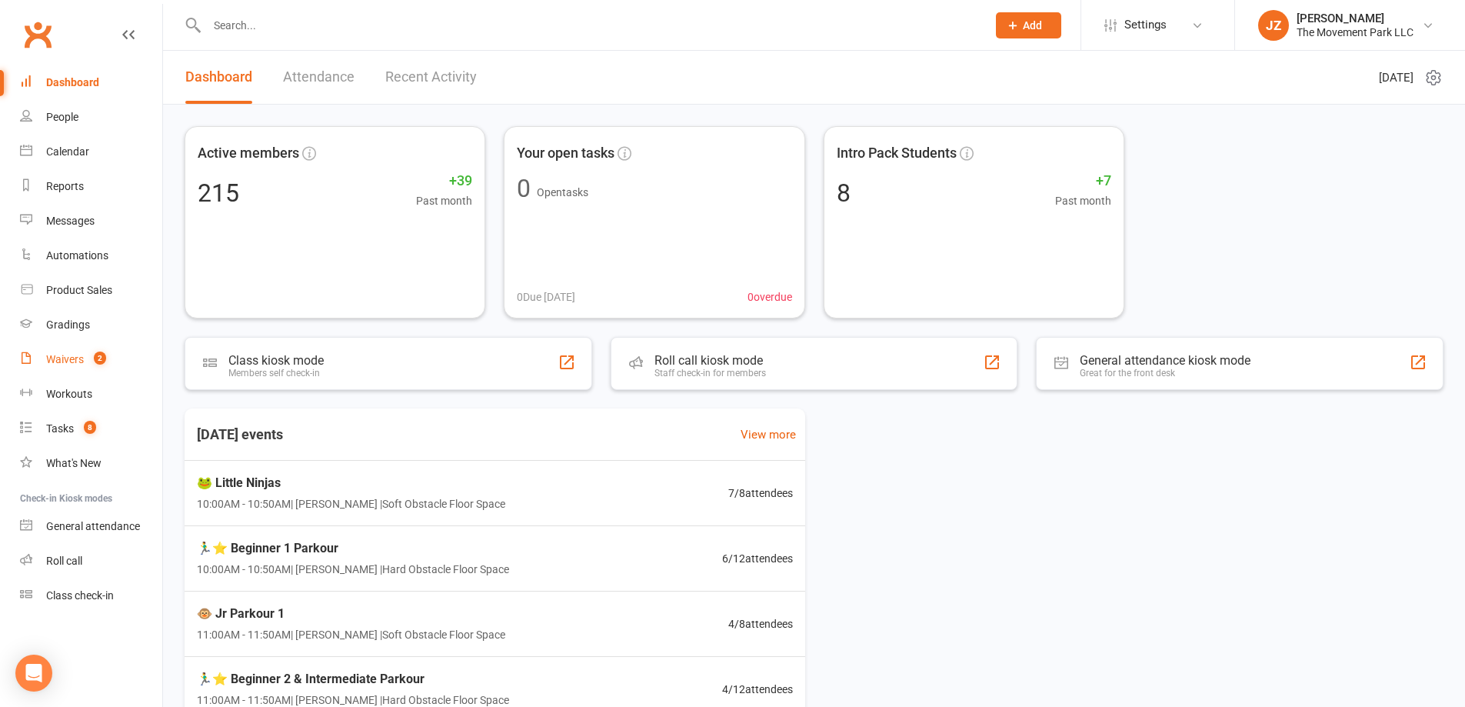
click at [92, 359] on count-badge "2" at bounding box center [96, 359] width 20 height 12
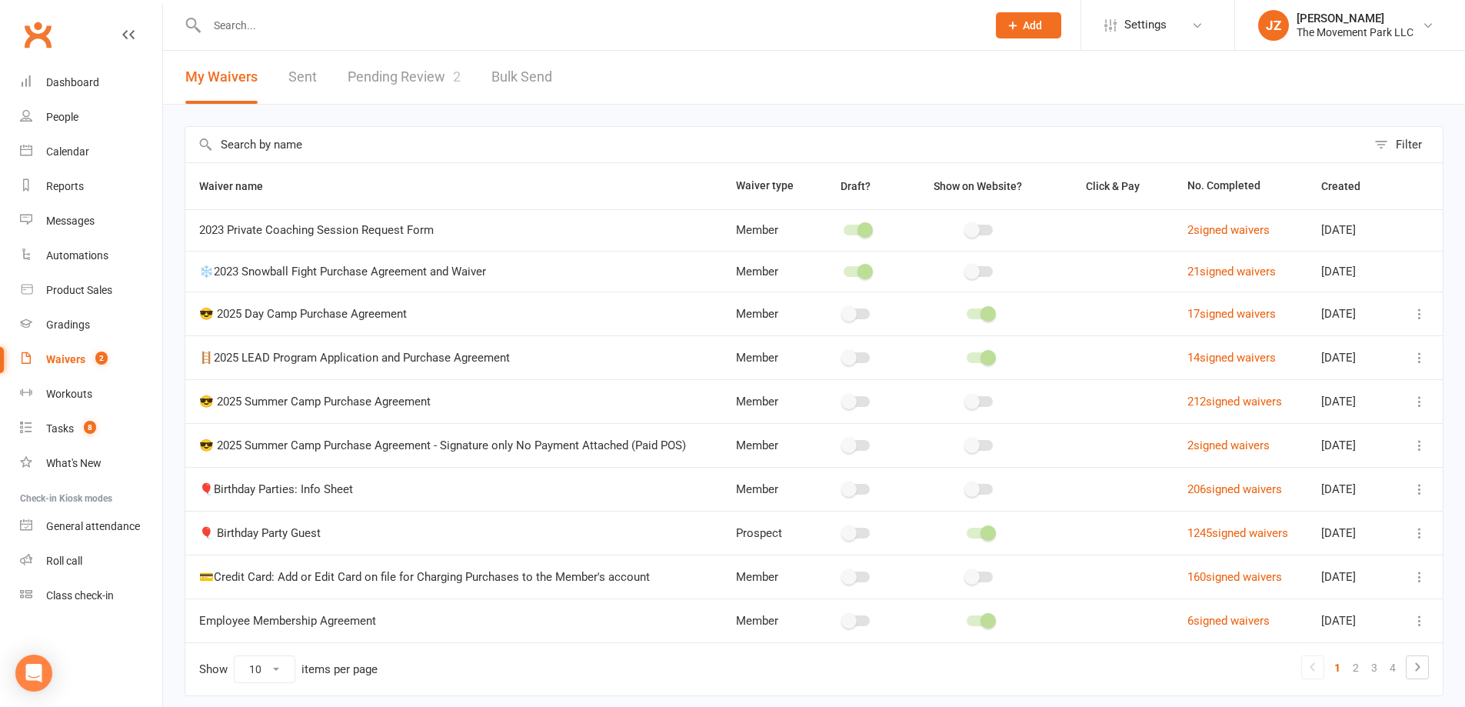
click at [408, 86] on link "Pending Review 2" at bounding box center [404, 77] width 113 height 53
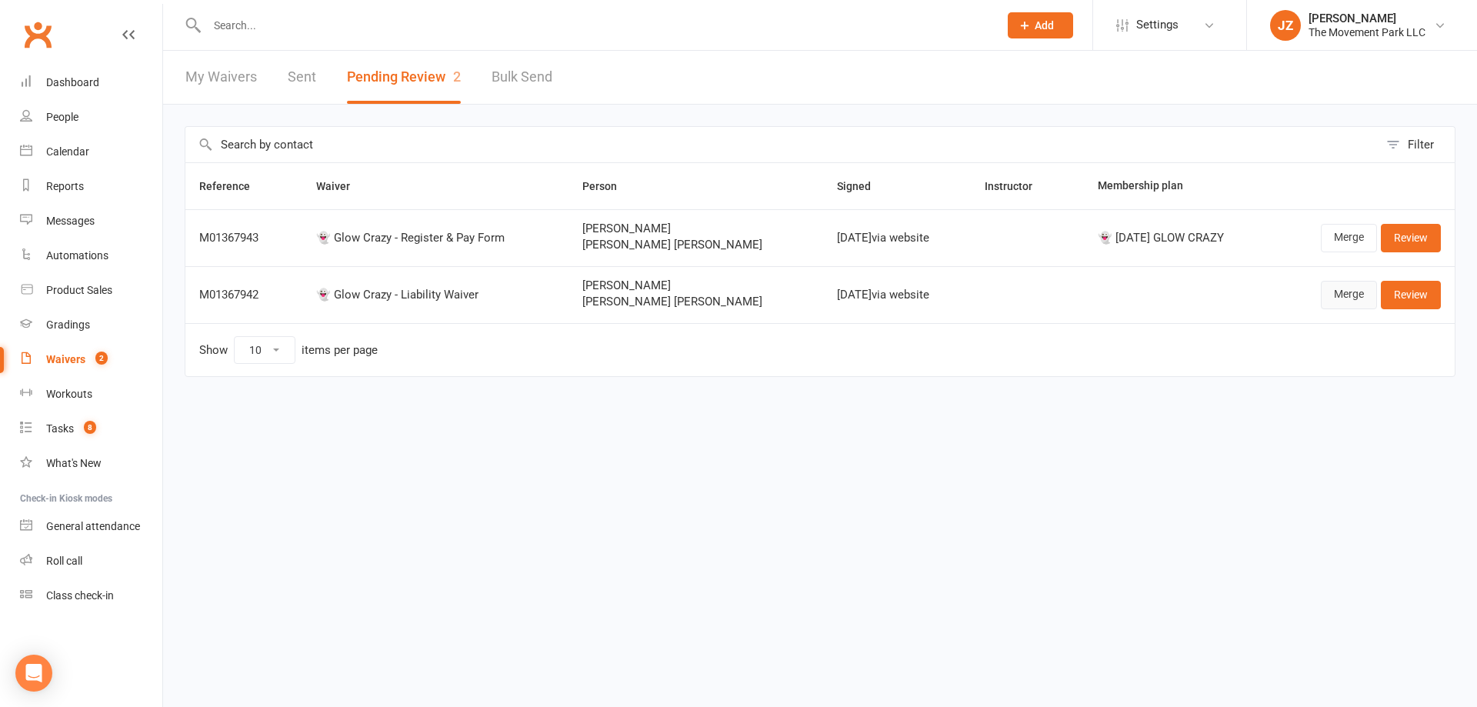
click at [1347, 298] on link "Merge" at bounding box center [1349, 295] width 56 height 28
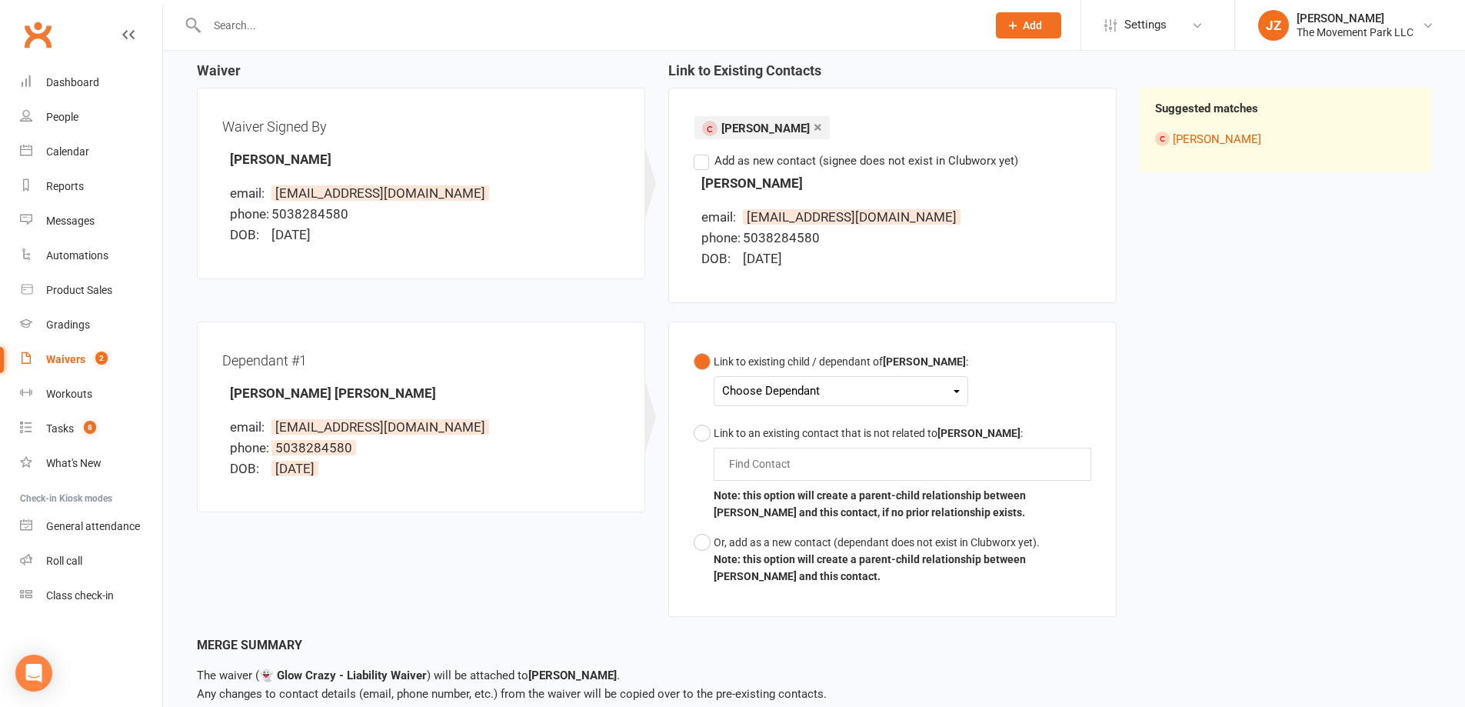
scroll to position [154, 0]
click at [853, 361] on div "Link to existing child / dependant of Stacey Sedgwick :" at bounding box center [841, 360] width 255 height 17
click at [852, 383] on div "Choose Dependant" at bounding box center [841, 389] width 238 height 21
click at [819, 434] on link "[PERSON_NAME] [PERSON_NAME]" at bounding box center [847, 425] width 248 height 33
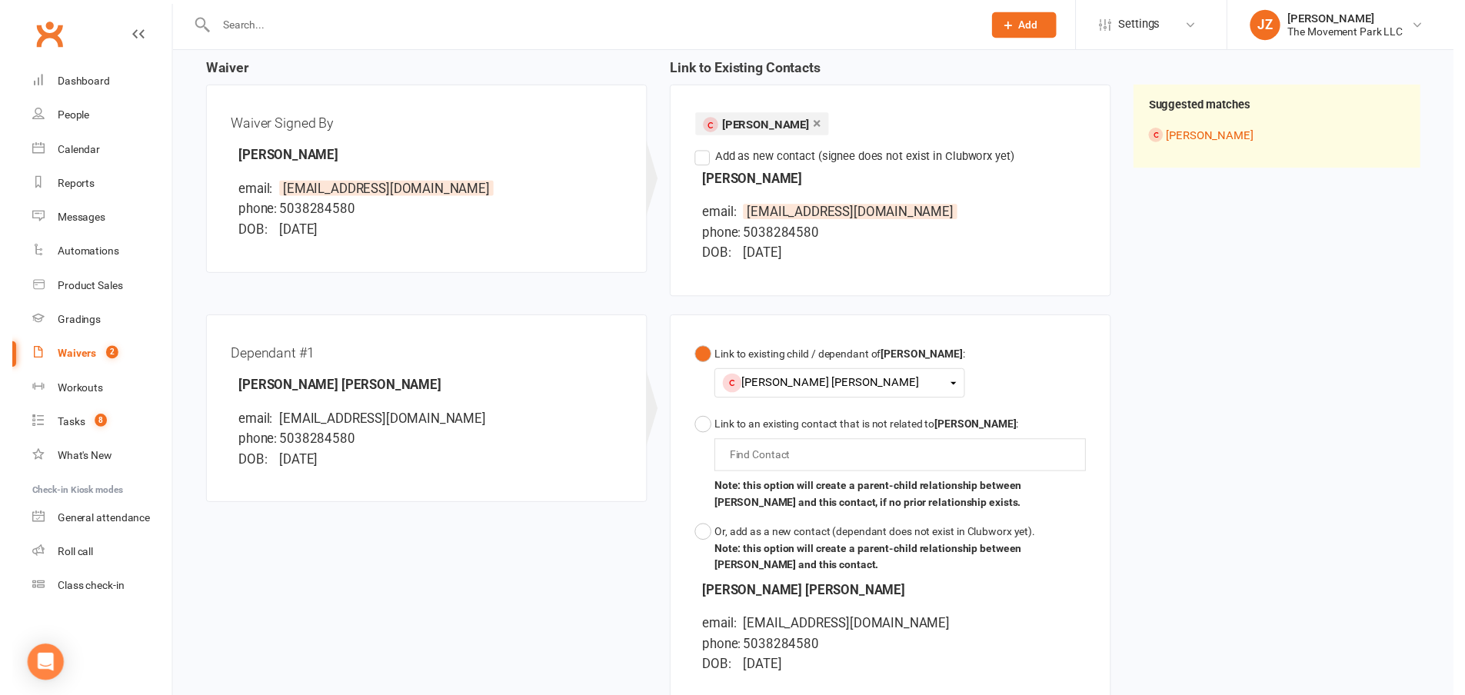
scroll to position [363, 0]
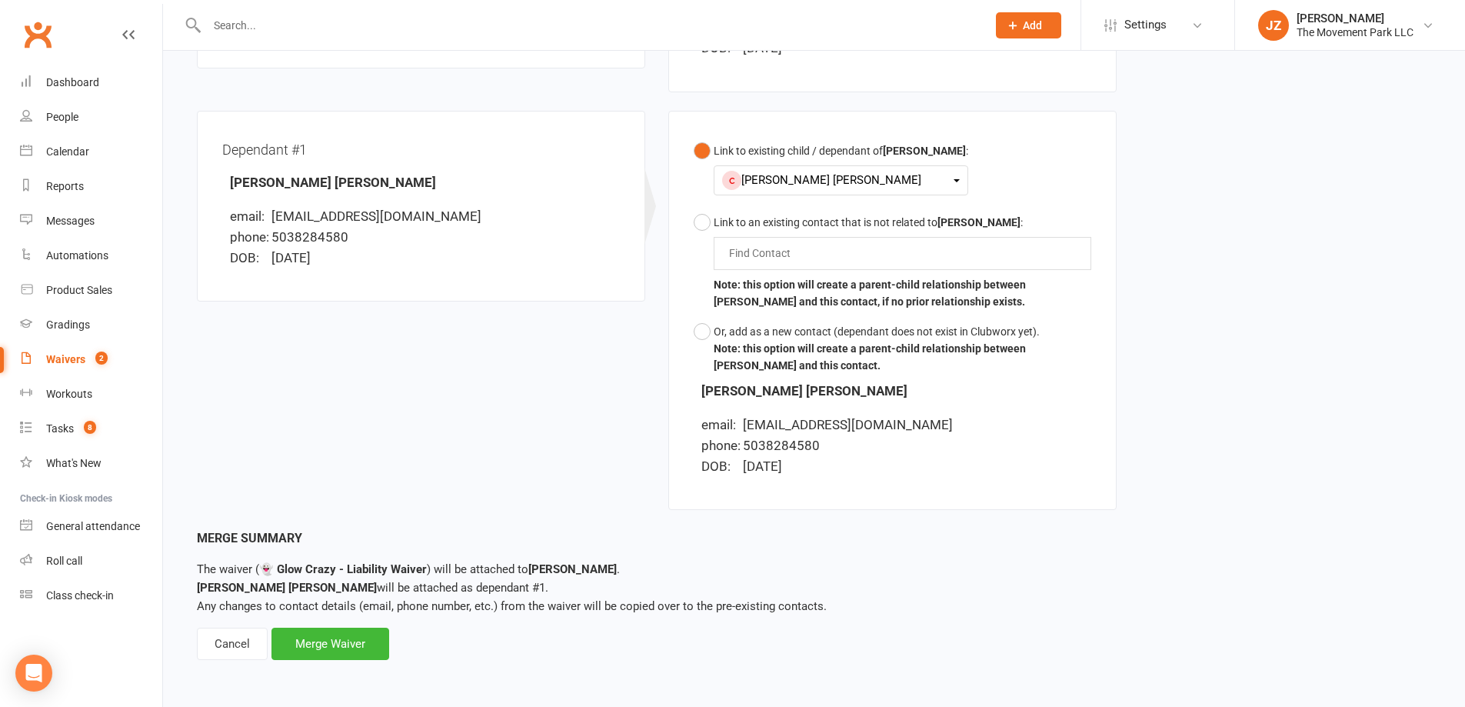
click at [349, 632] on div "Merge Waiver" at bounding box center [331, 644] width 118 height 32
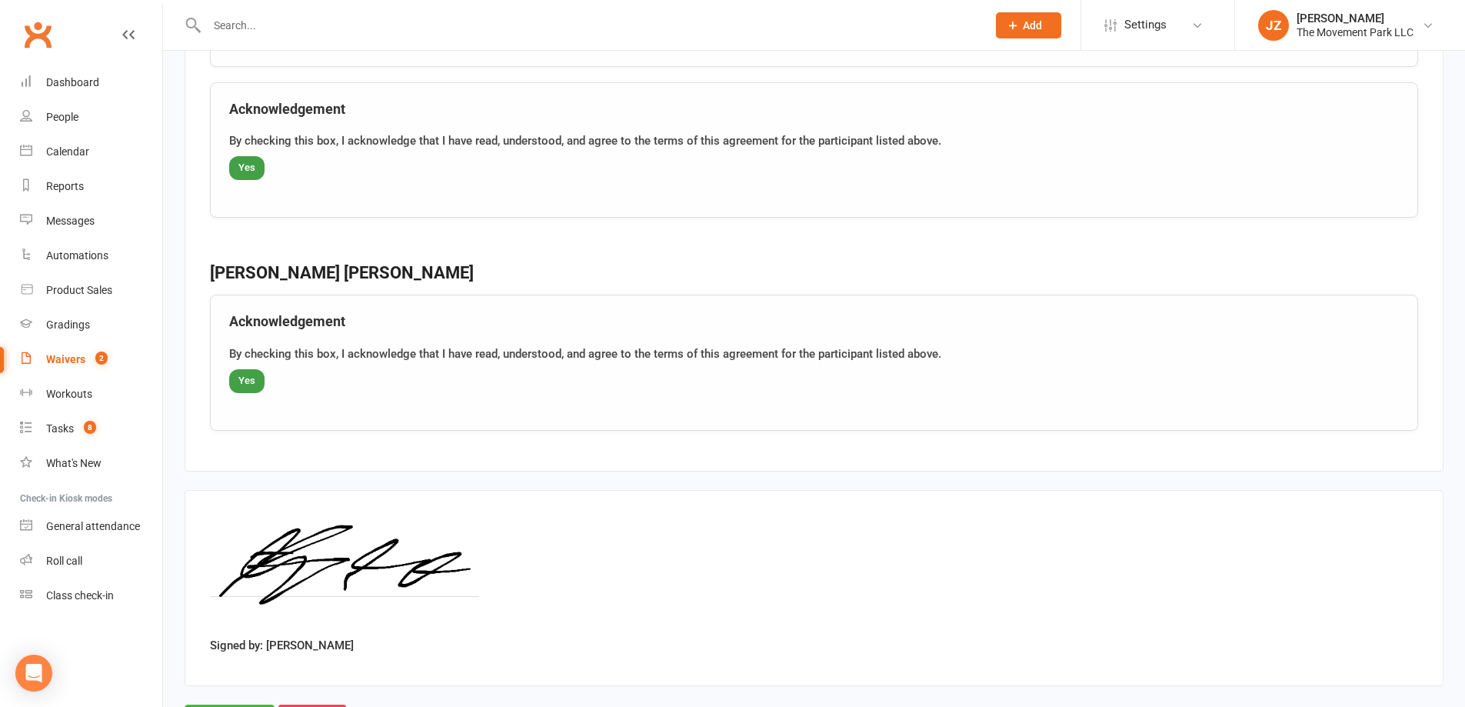
scroll to position [2190, 0]
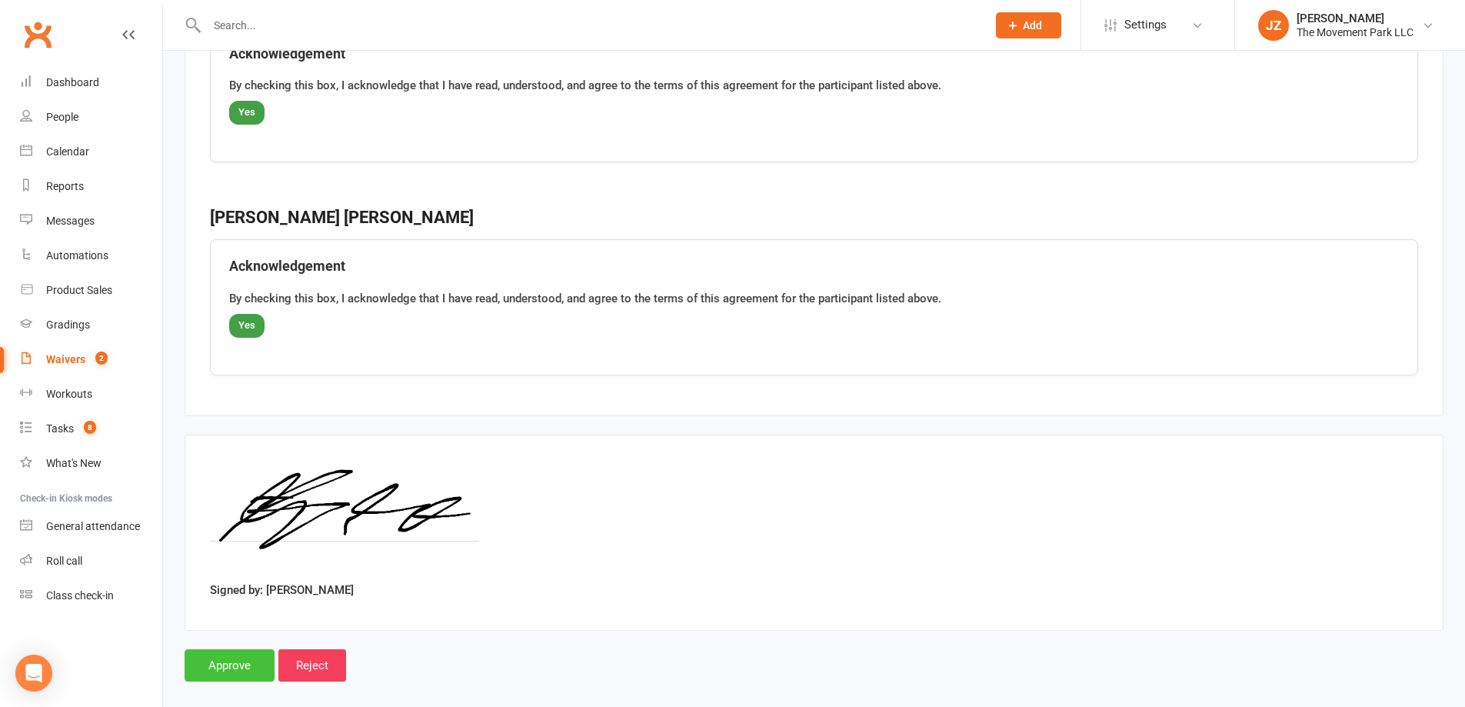
click at [225, 649] on input "Approve" at bounding box center [230, 665] width 90 height 32
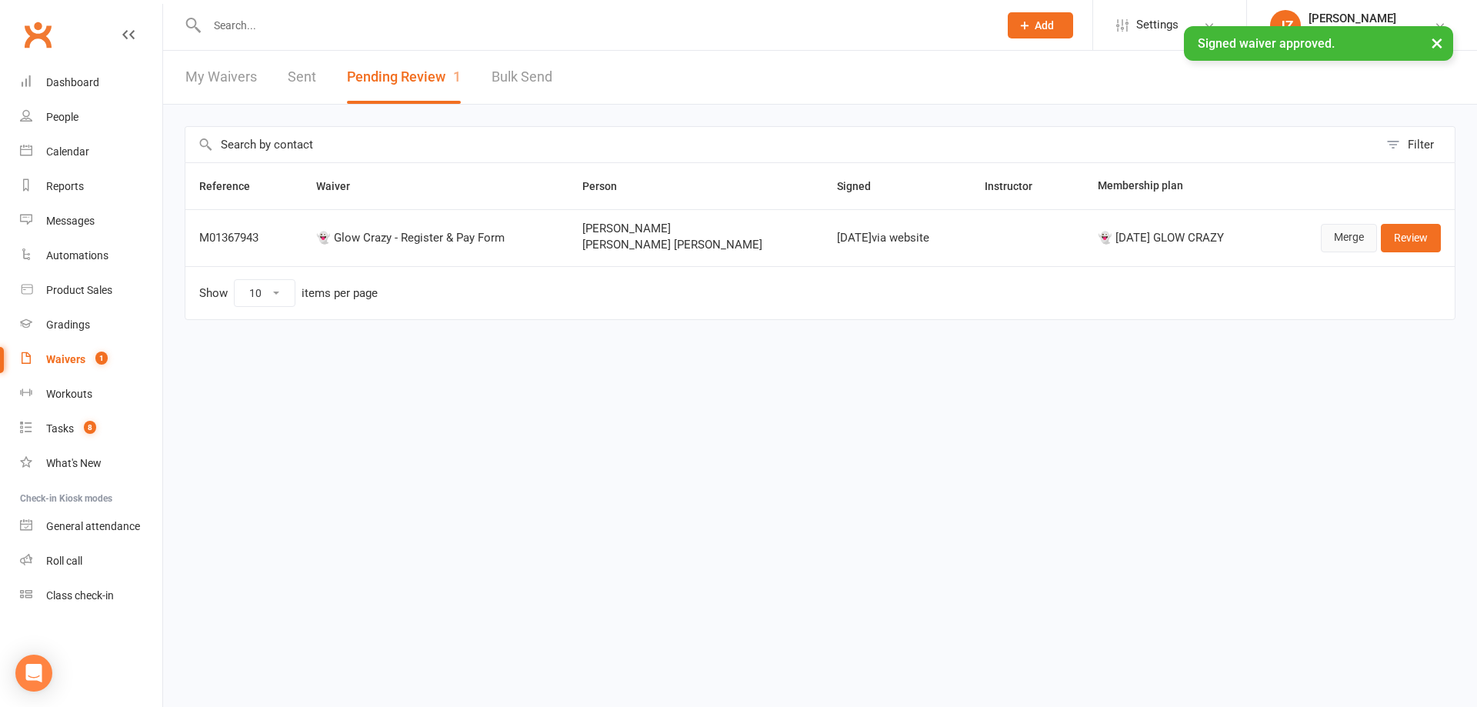
click at [1333, 228] on link "Merge" at bounding box center [1349, 238] width 56 height 28
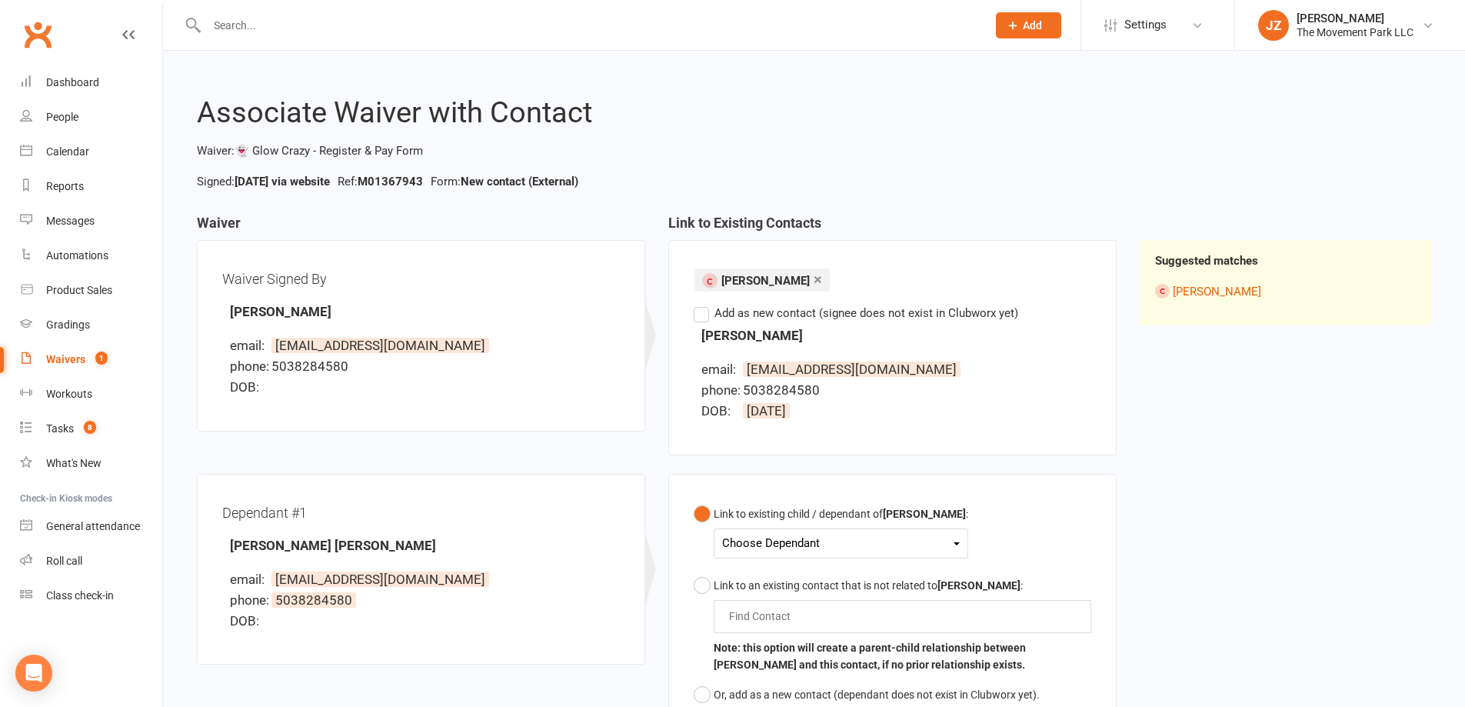
click at [789, 536] on div "Choose Dependant" at bounding box center [841, 543] width 238 height 21
click at [805, 588] on link "[PERSON_NAME] [PERSON_NAME]" at bounding box center [847, 579] width 248 height 33
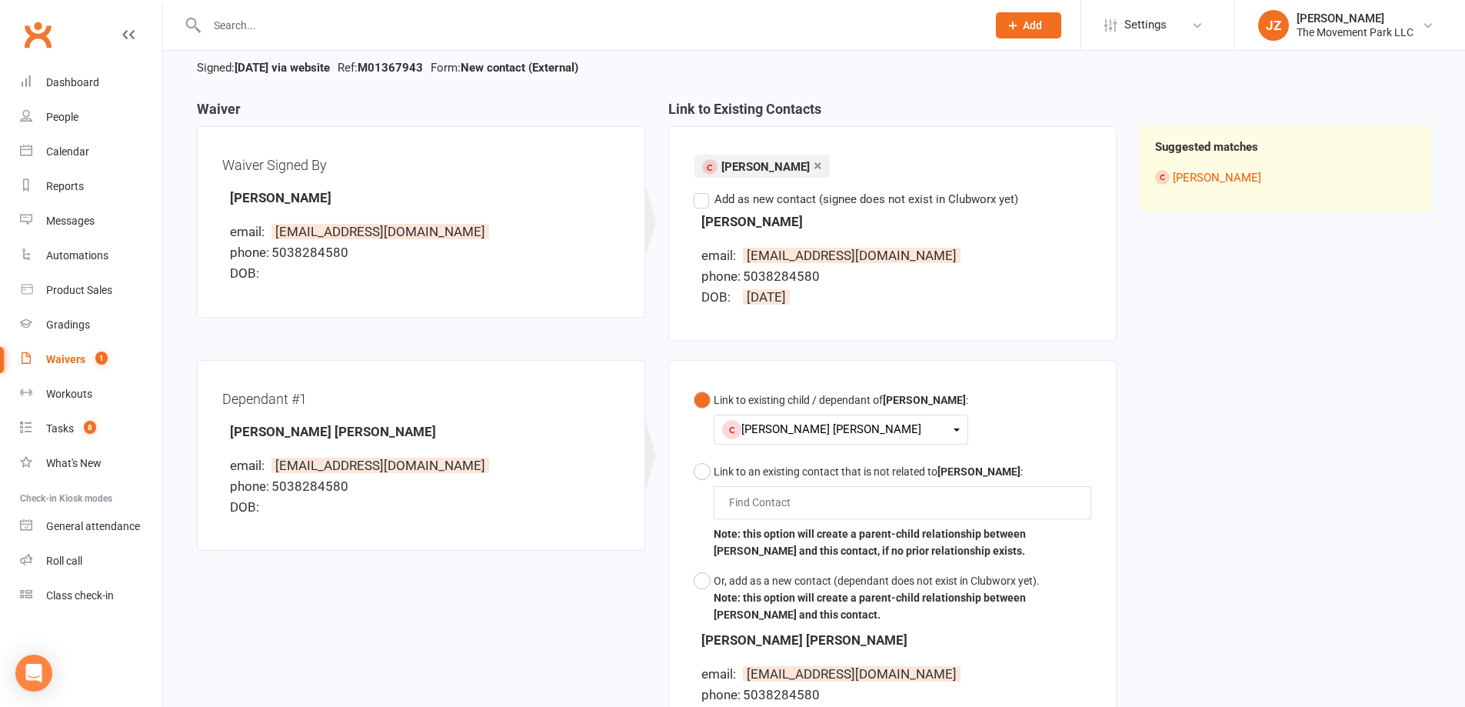
scroll to position [363, 0]
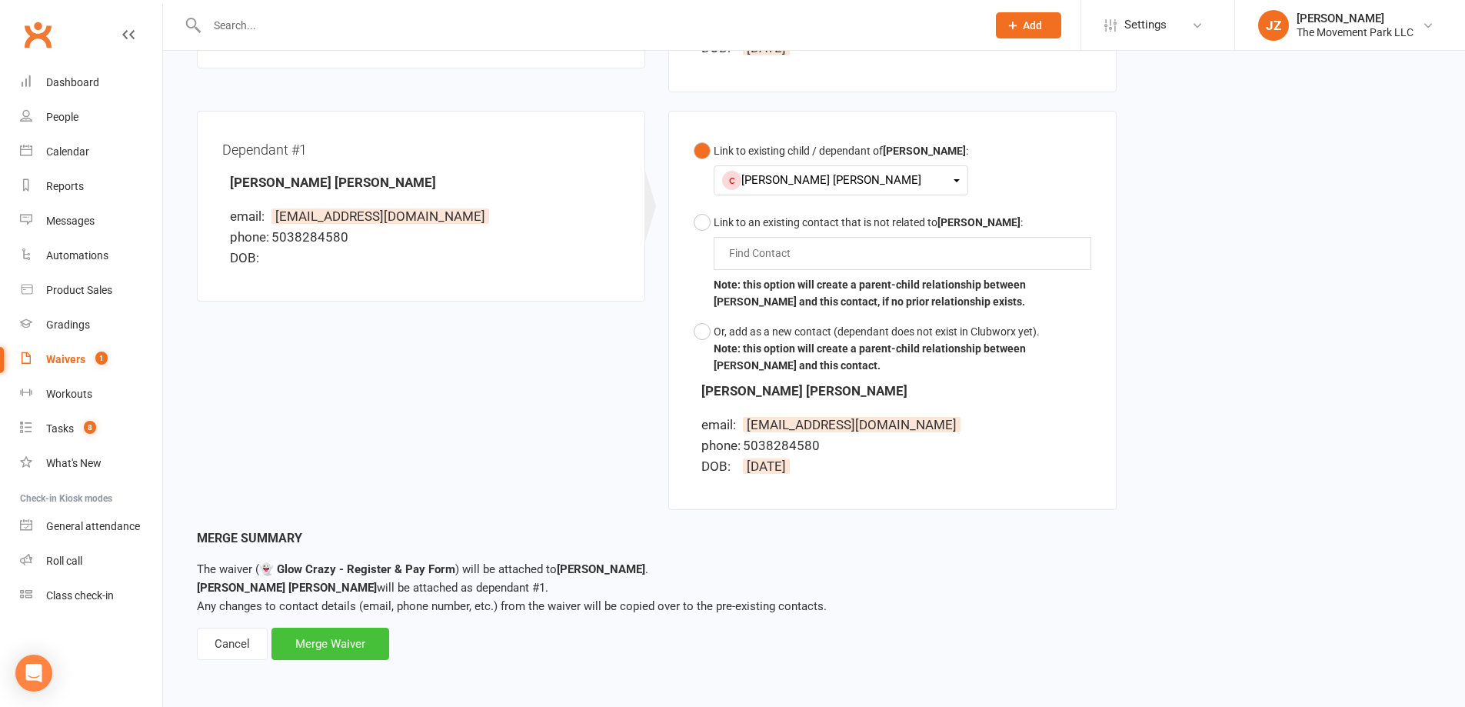
click at [358, 650] on div "Merge Waiver" at bounding box center [331, 644] width 118 height 32
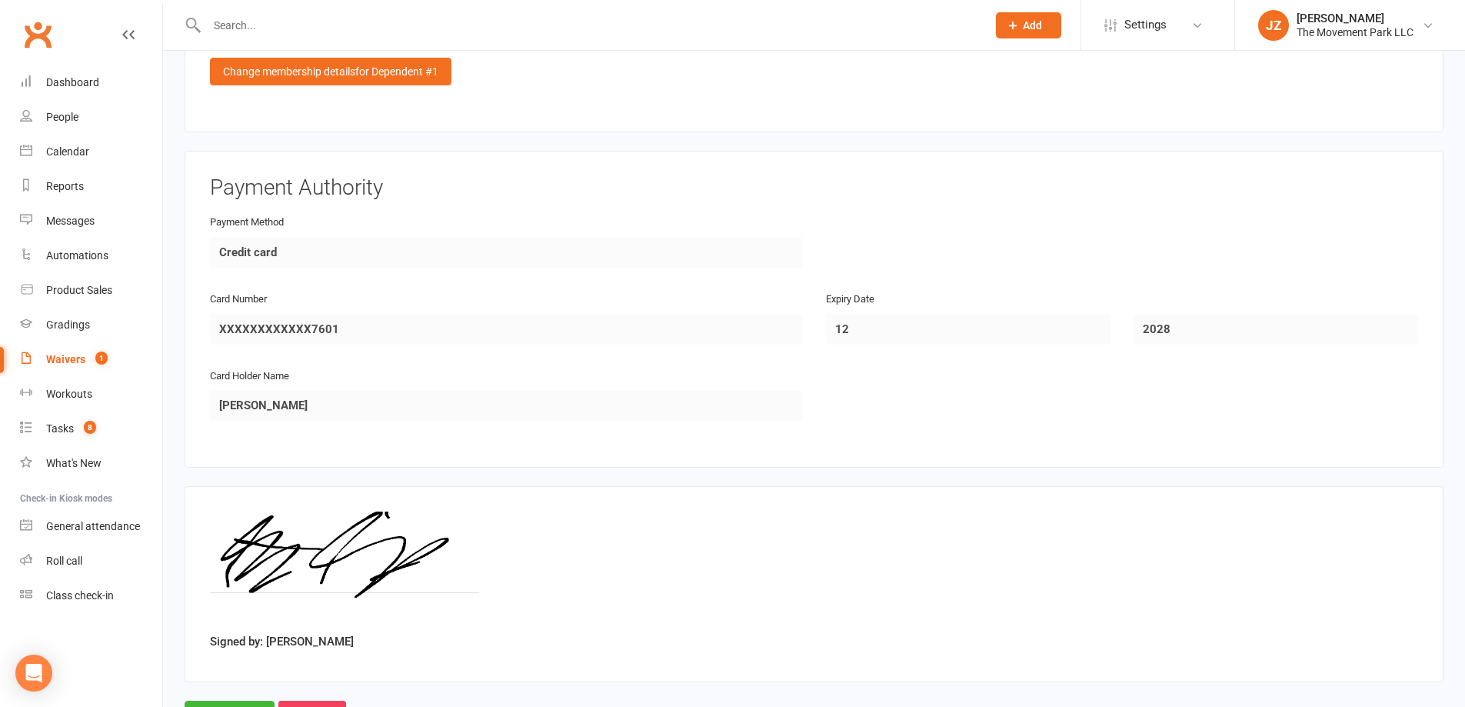
scroll to position [2047, 0]
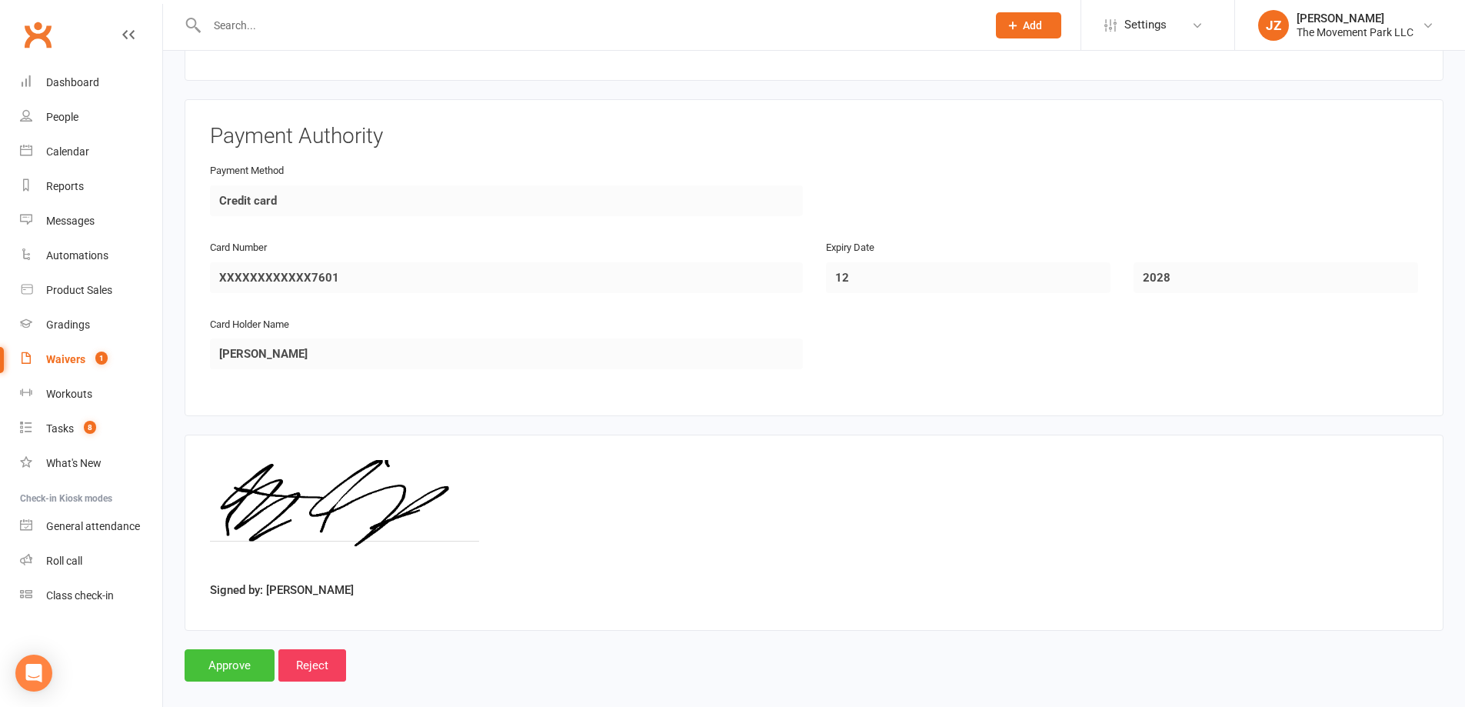
drag, startPoint x: 202, startPoint y: 635, endPoint x: 212, endPoint y: 635, distance: 9.3
click at [208, 649] on input "Approve" at bounding box center [230, 665] width 90 height 32
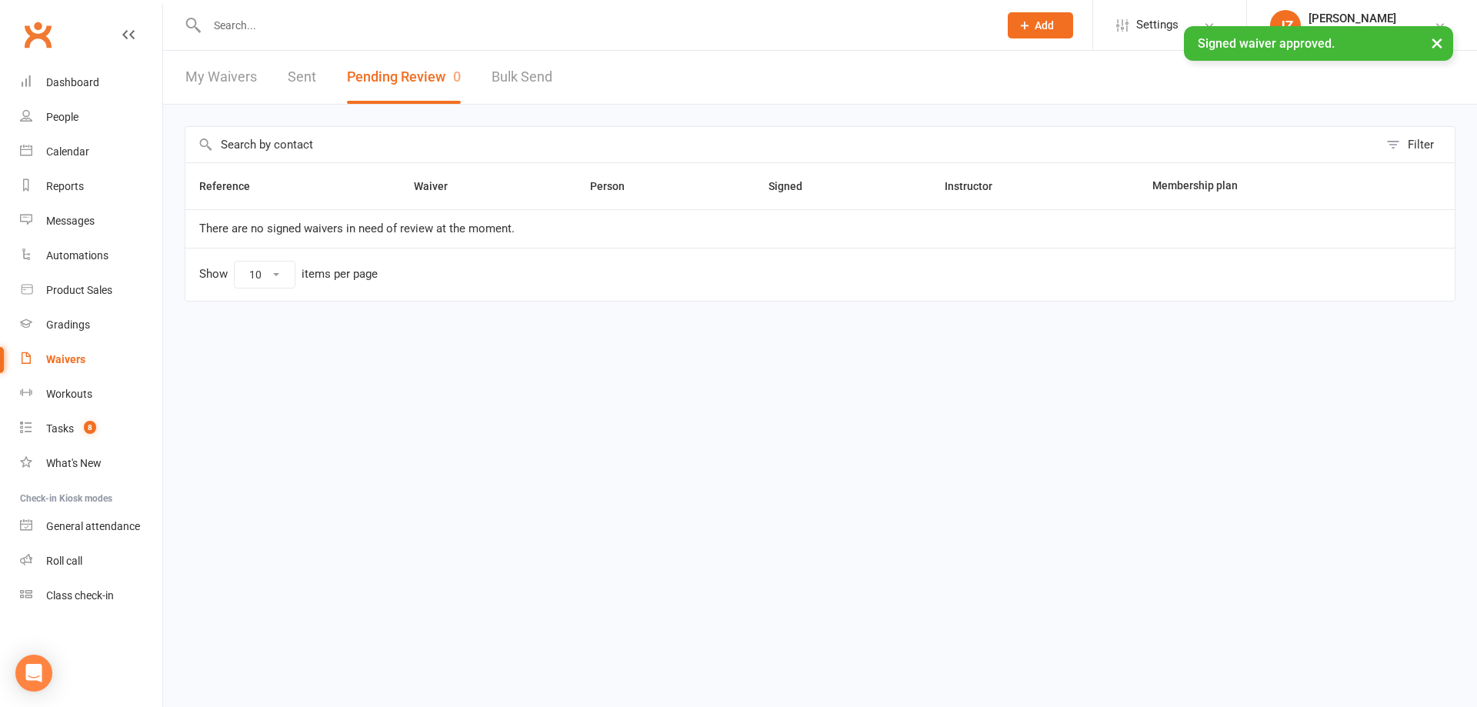
click at [281, 18] on input "text" at bounding box center [594, 26] width 785 height 22
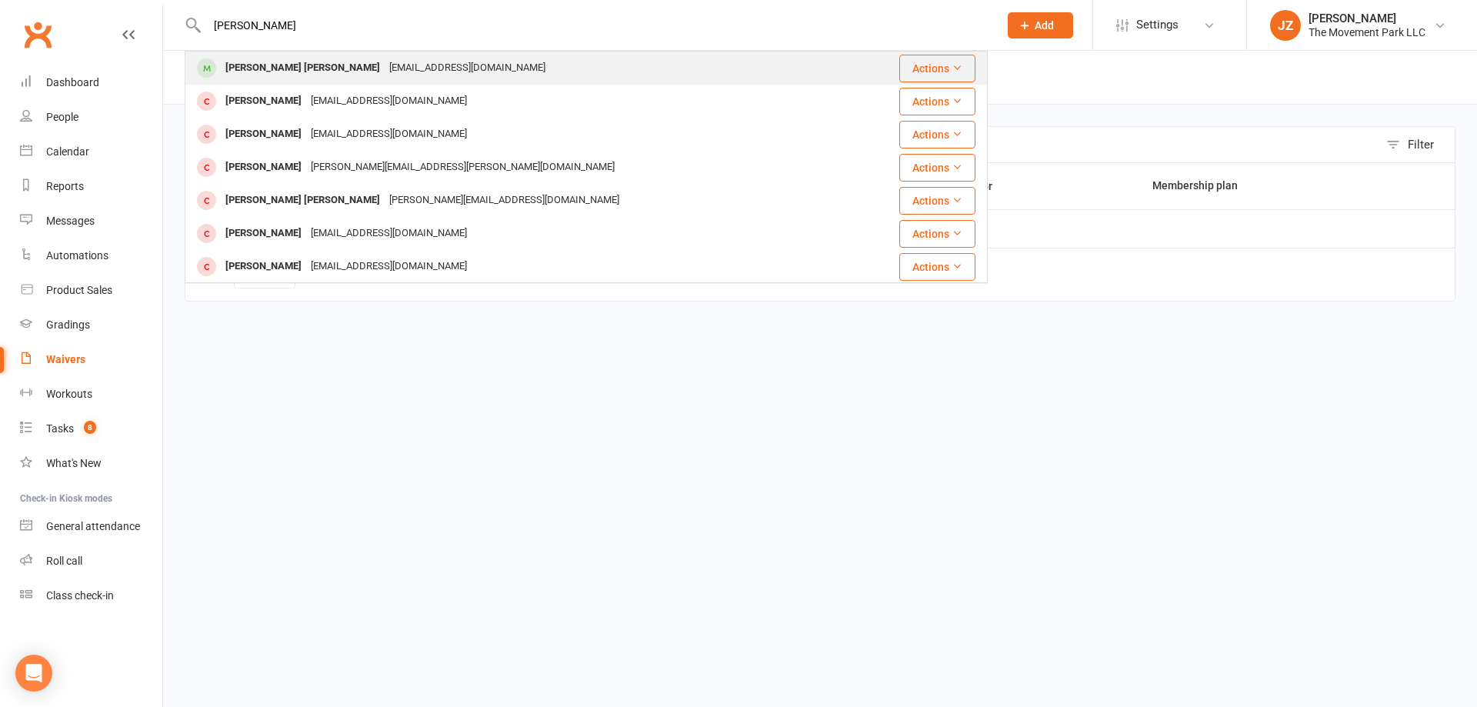
type input "connor mc"
click at [385, 67] on div "[EMAIL_ADDRESS][DOMAIN_NAME]" at bounding box center [467, 68] width 165 height 22
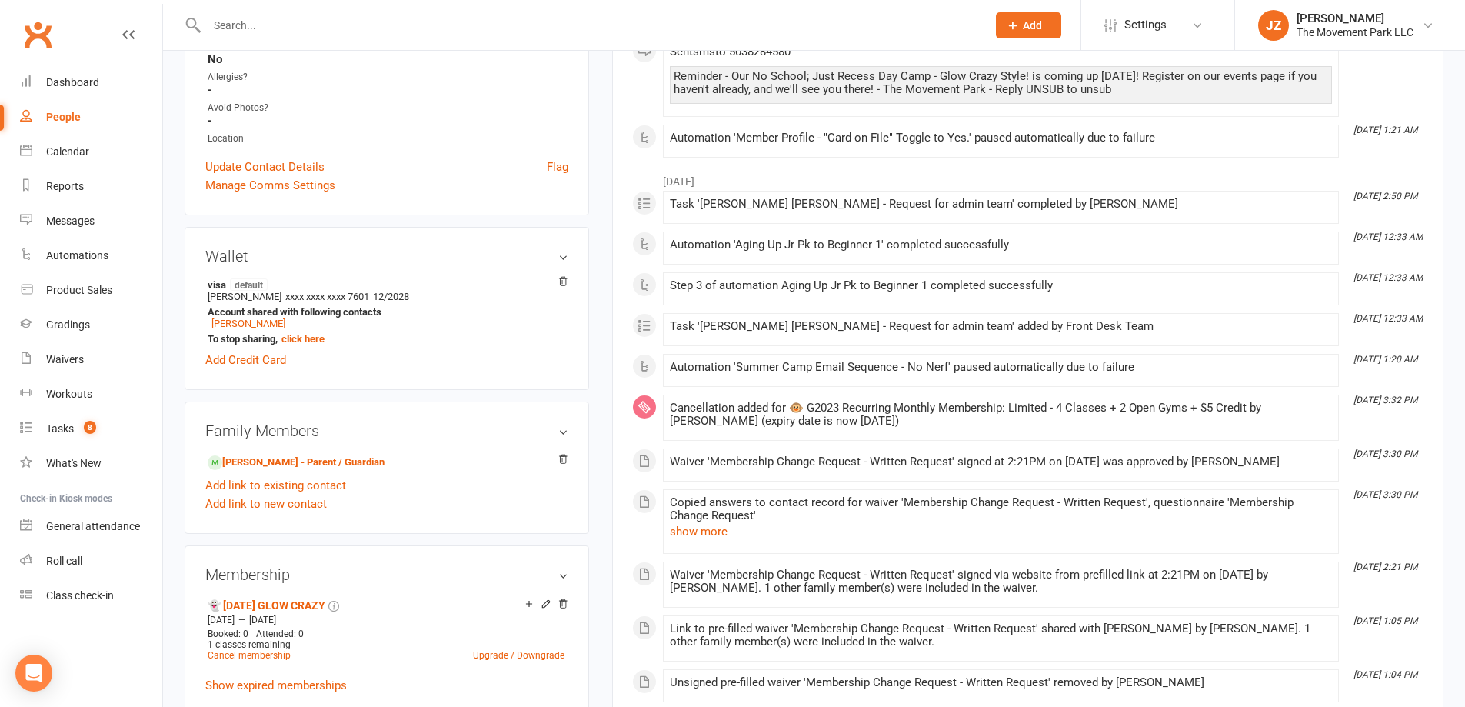
scroll to position [846, 0]
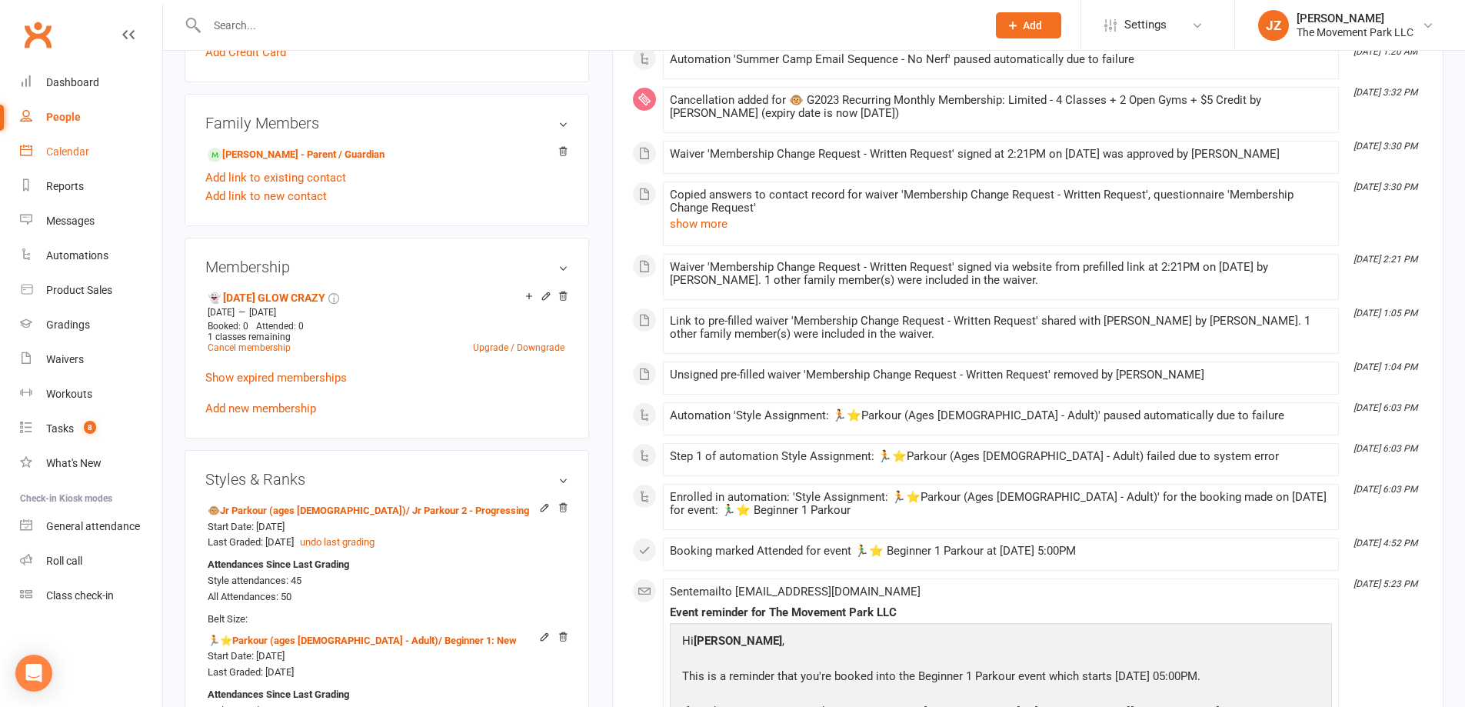
click at [86, 143] on link "Calendar" at bounding box center [91, 152] width 142 height 35
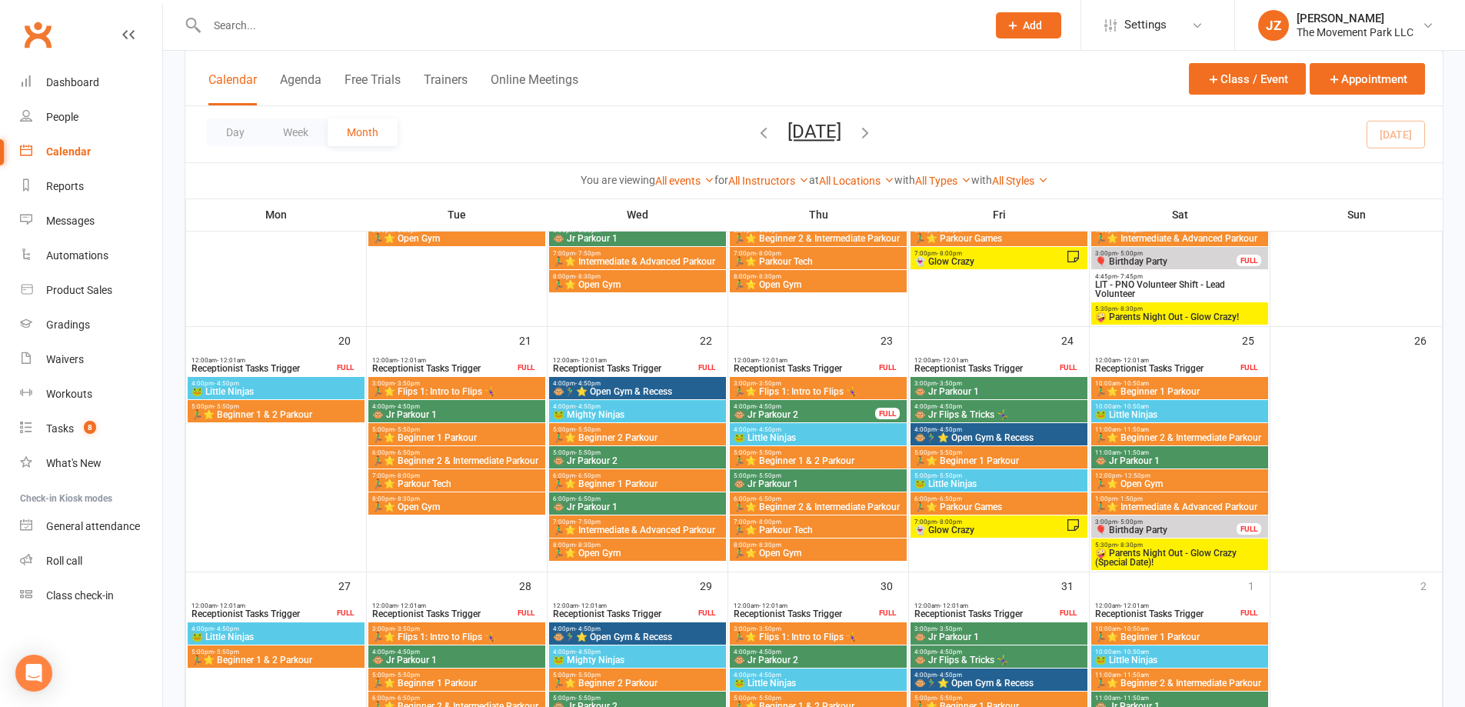
scroll to position [769, 0]
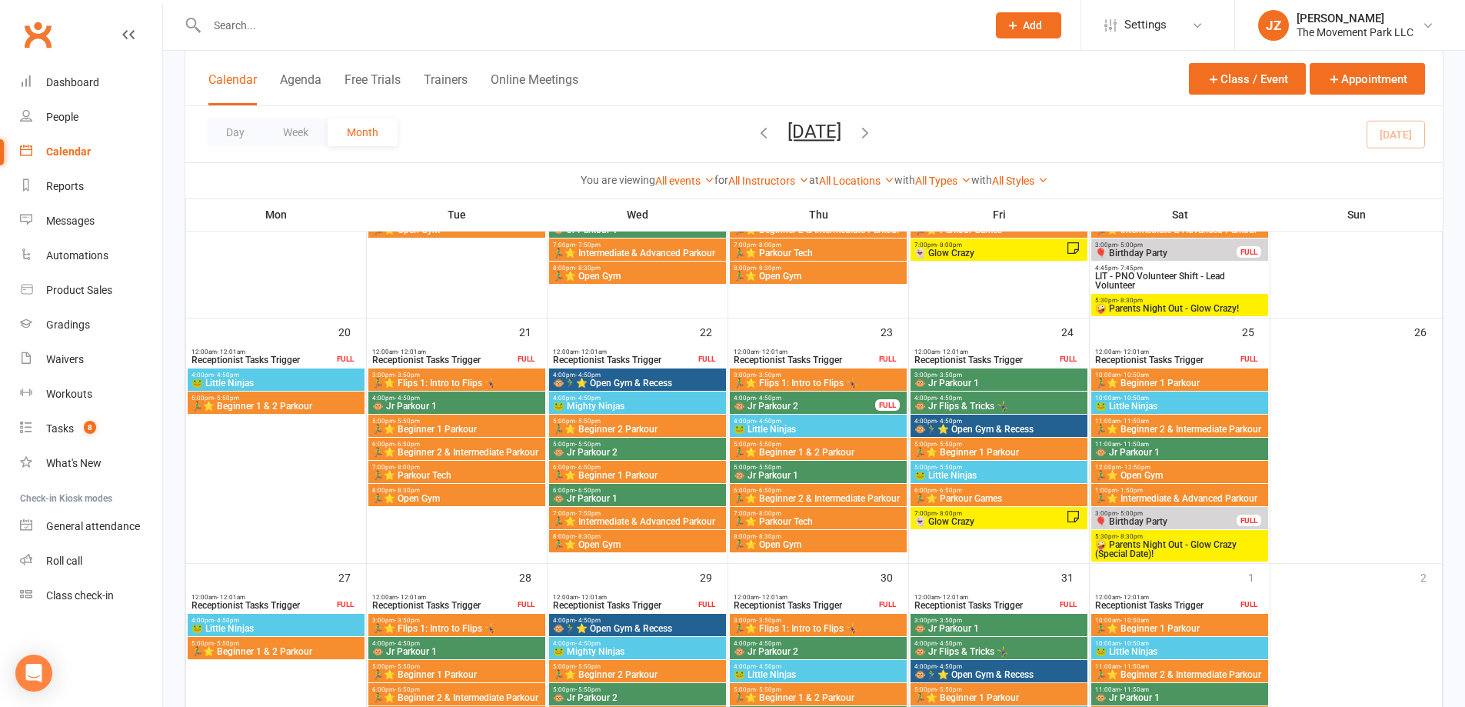
click at [1007, 511] on span "7:00pm - 8:00pm" at bounding box center [990, 513] width 152 height 7
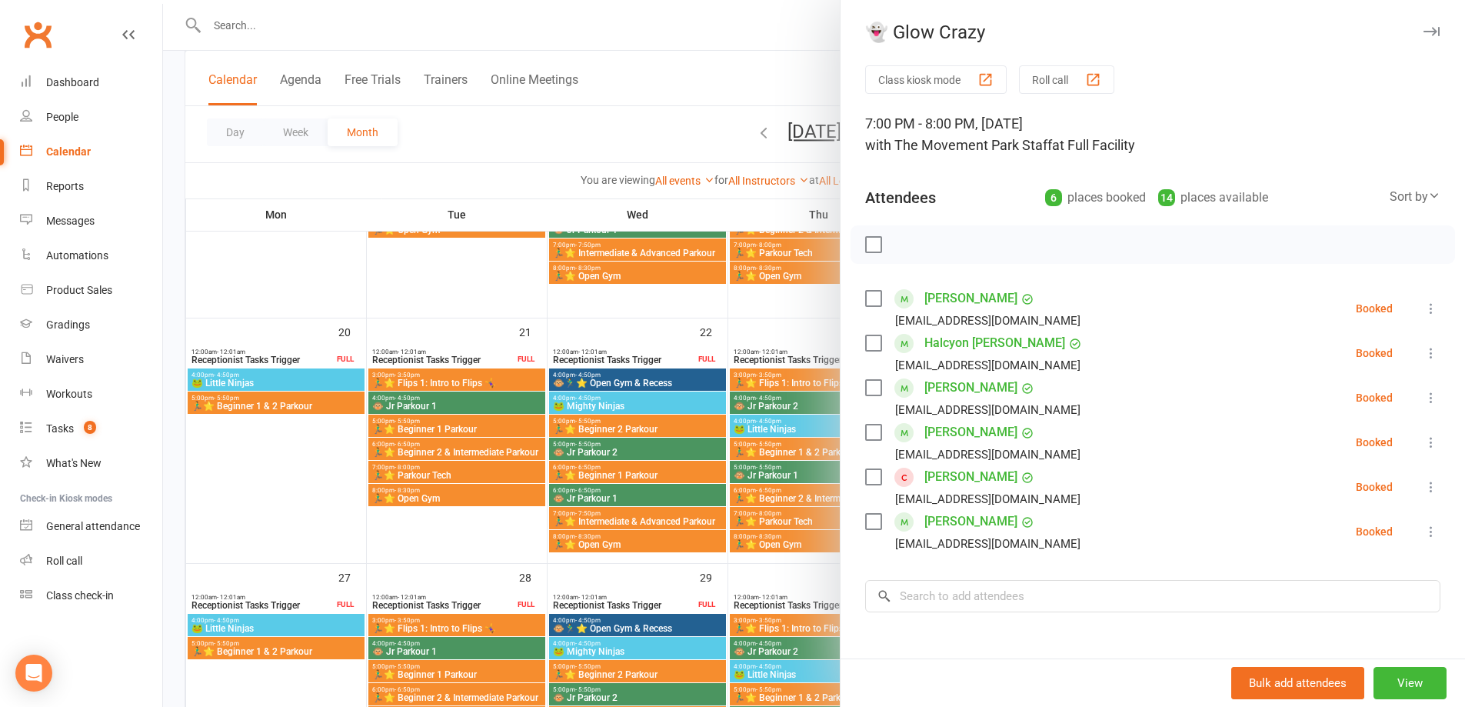
click at [1424, 32] on icon "button" at bounding box center [1432, 31] width 16 height 9
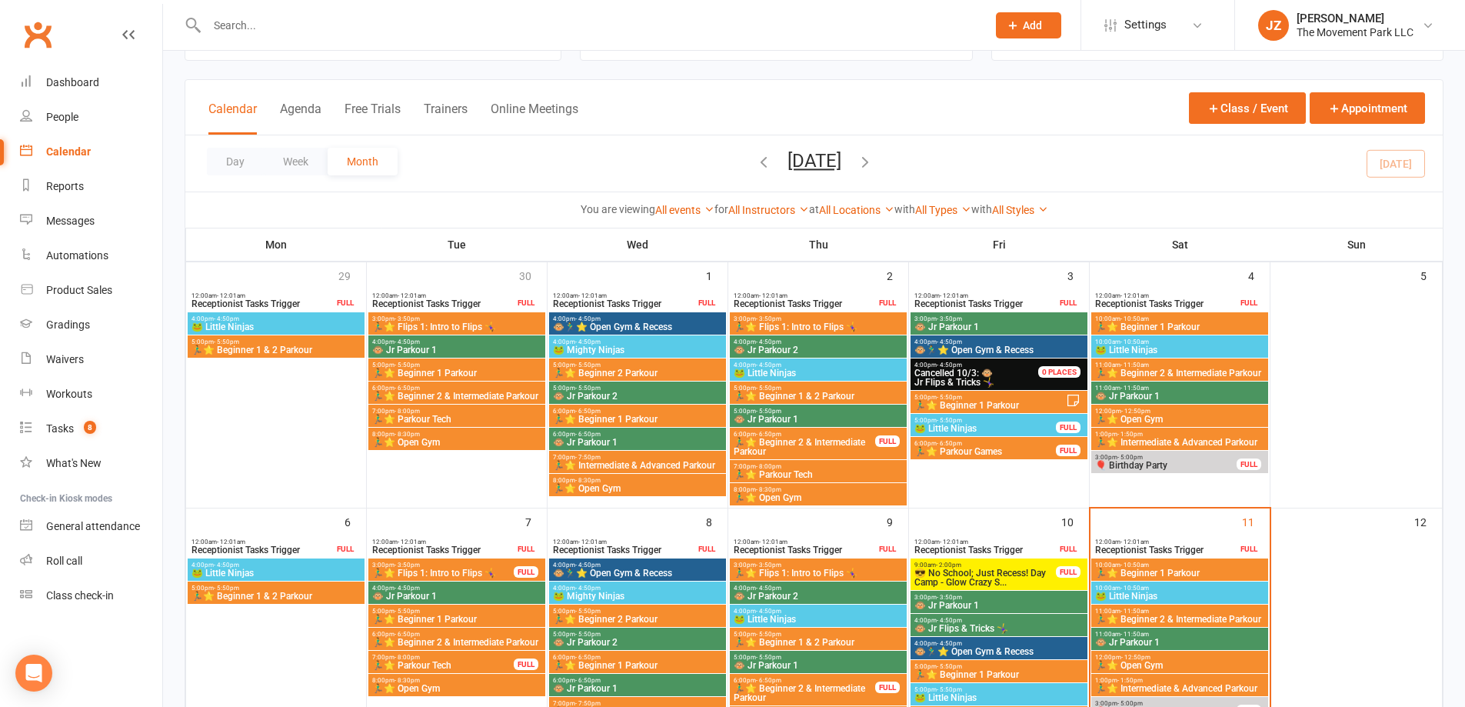
scroll to position [0, 0]
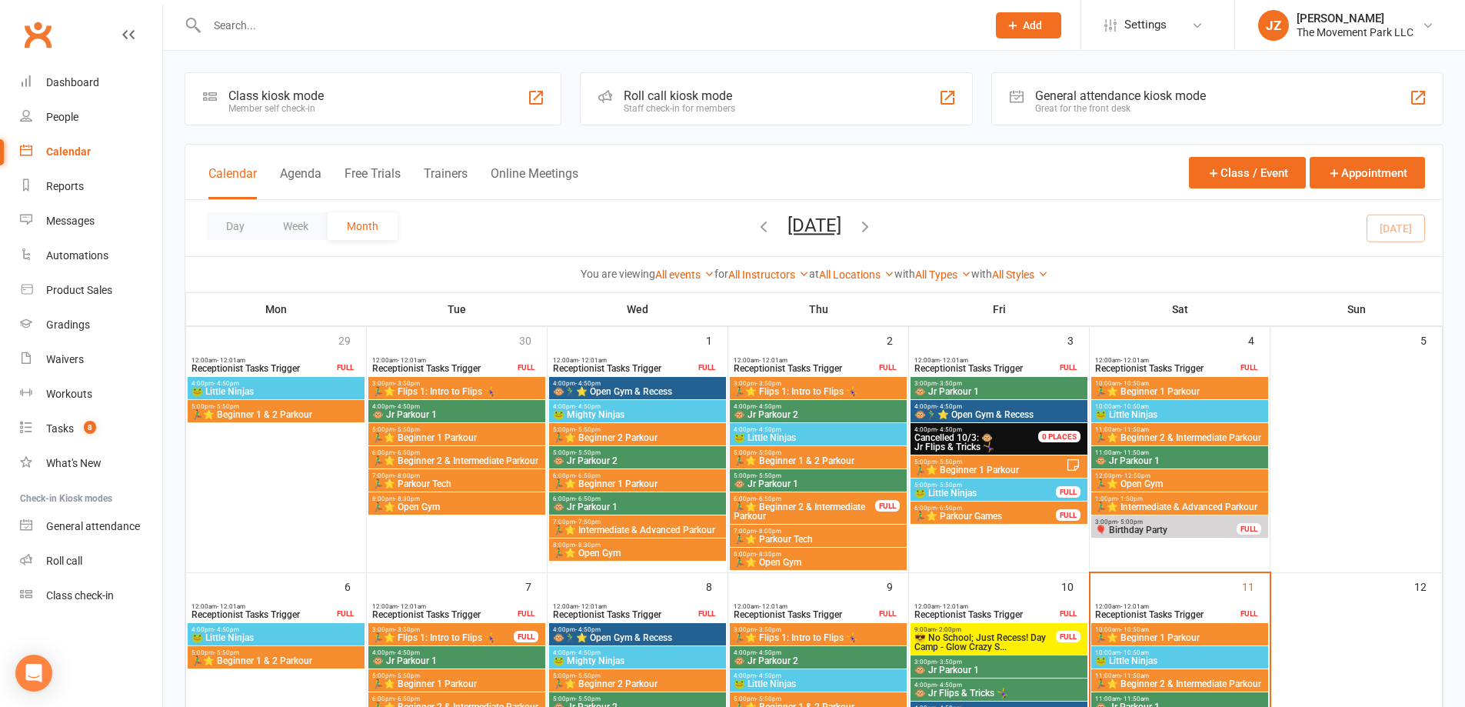
click at [339, 400] on div "5:00pm - 5:50pm 🏃‍♂️⭐ Beginner 1 & 2 Parkour" at bounding box center [276, 411] width 177 height 22
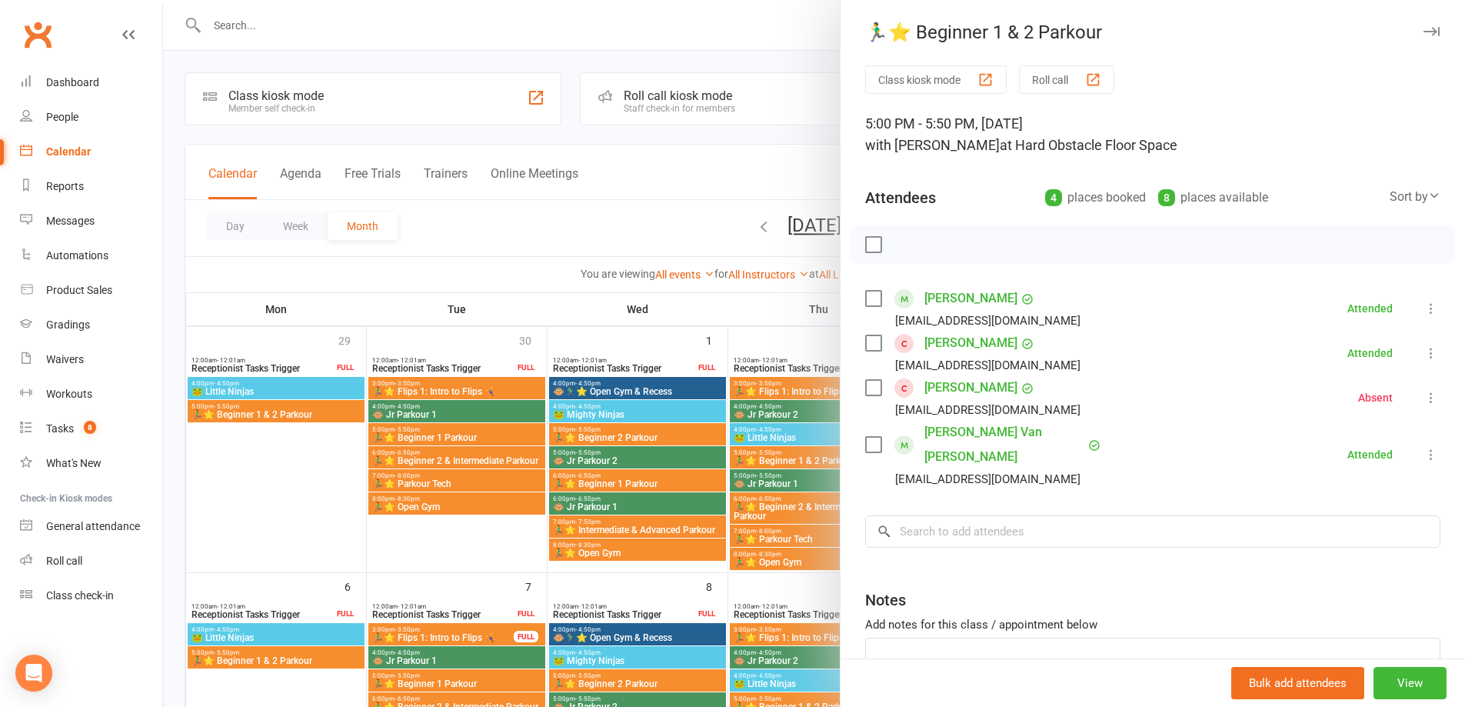
click at [1424, 27] on icon "button" at bounding box center [1432, 31] width 16 height 9
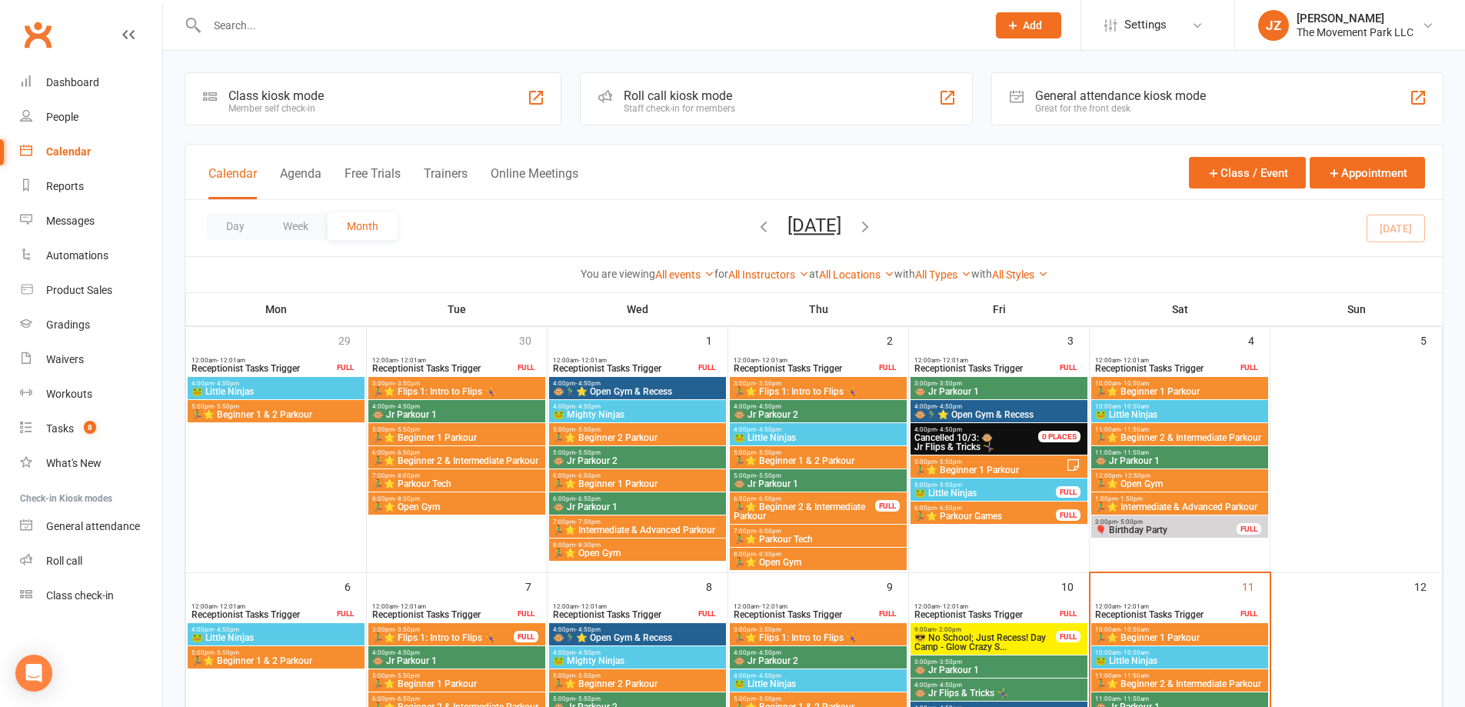
click at [488, 475] on span "7:00pm - 8:00pm" at bounding box center [457, 475] width 171 height 7
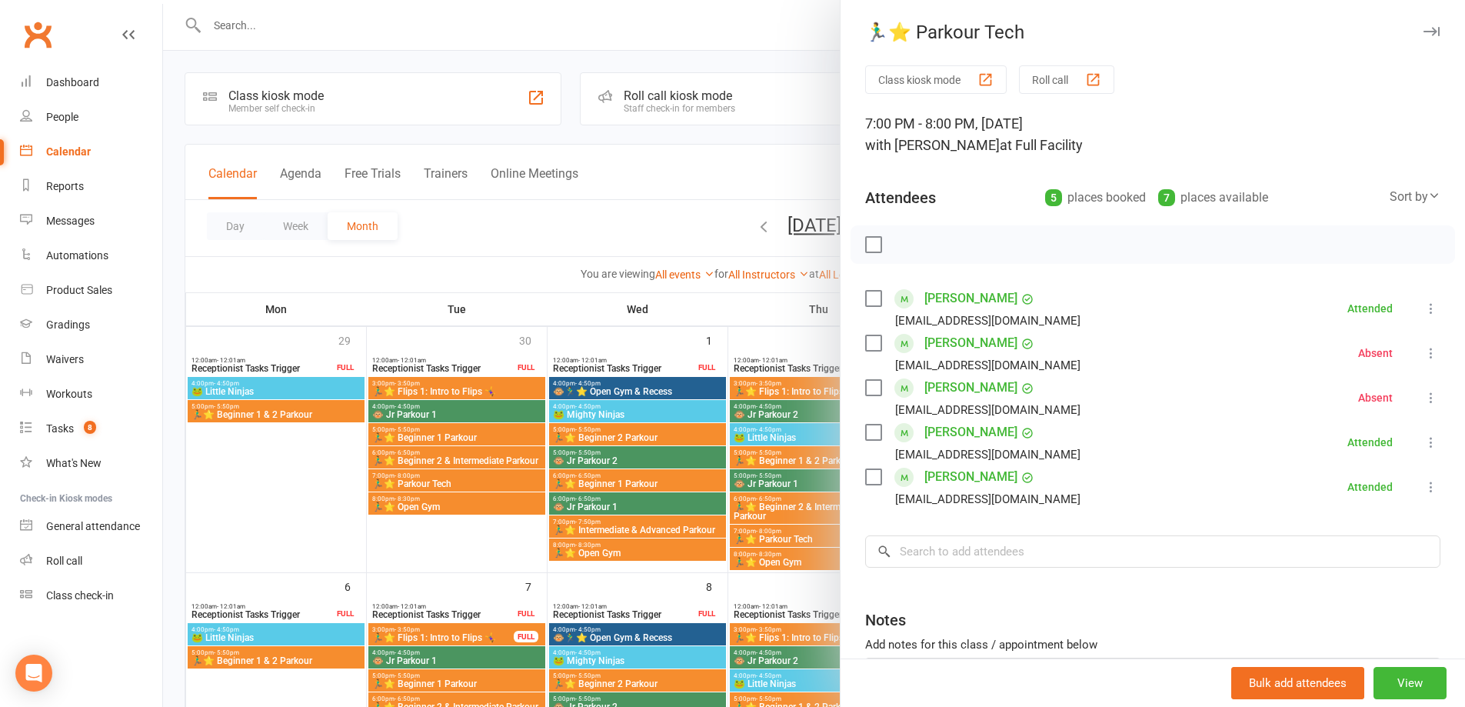
click at [1422, 17] on div "🏃‍♂️⭐ Parkour Tech Class kiosk mode Roll call 7:00 PM - 8:00 PM, Tuesday, Septe…" at bounding box center [1152, 353] width 625 height 707
click at [1424, 33] on icon "button" at bounding box center [1432, 31] width 16 height 9
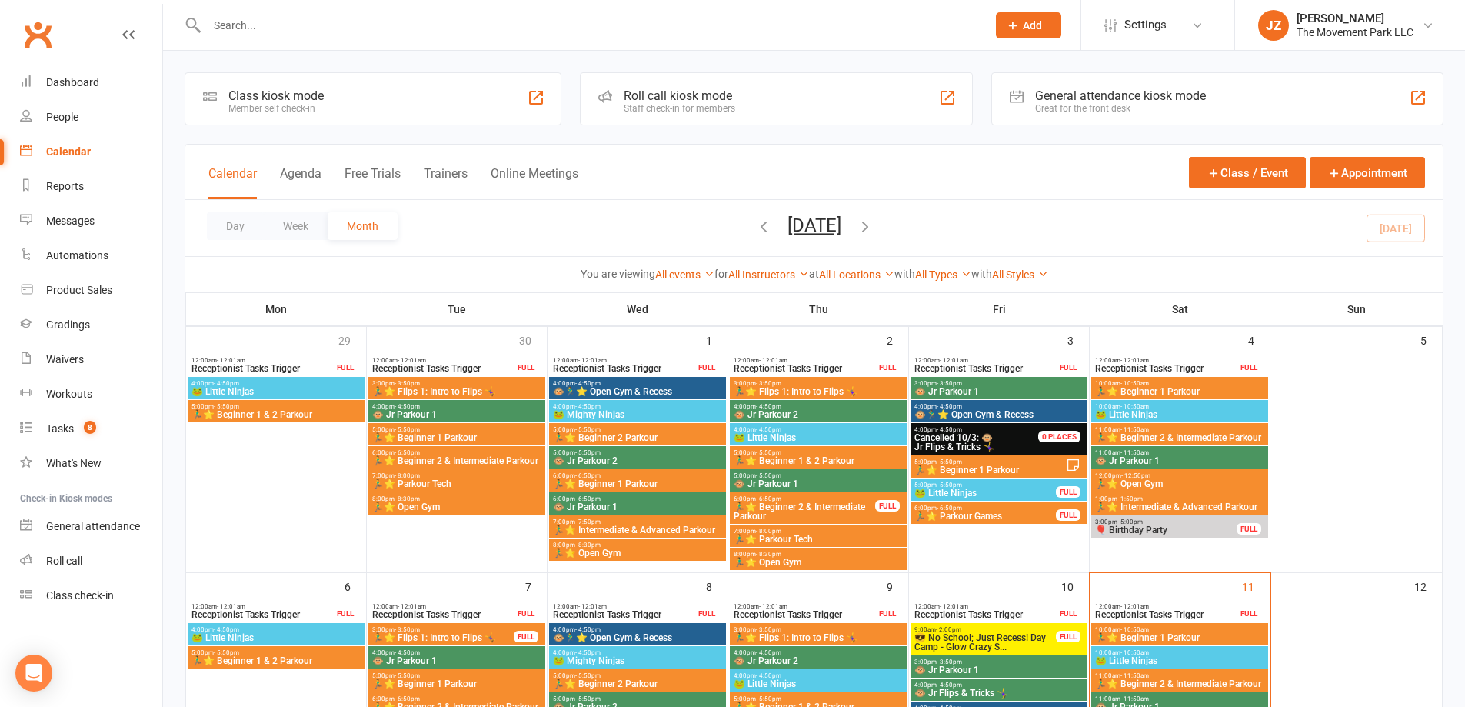
click at [469, 454] on span "6:00pm - 6:50pm" at bounding box center [457, 452] width 171 height 7
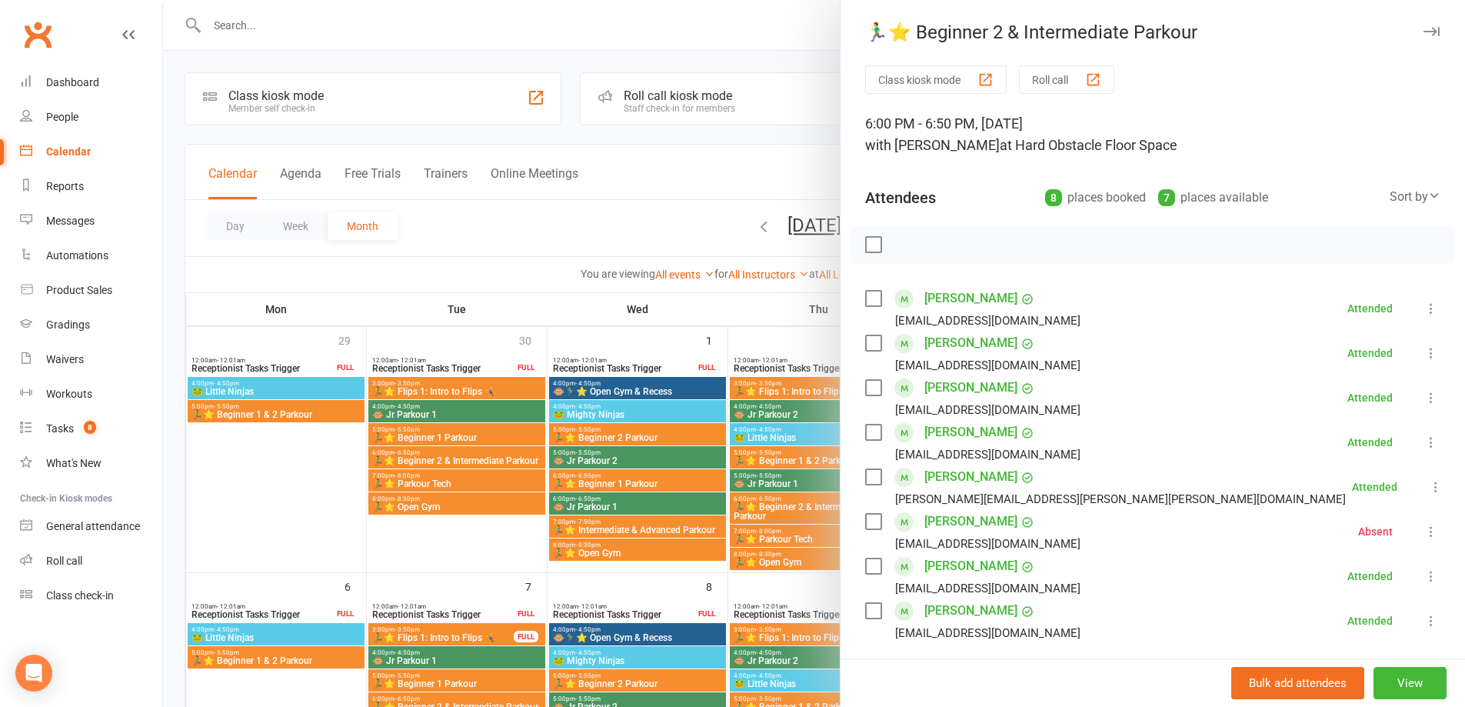
click at [1424, 35] on icon "button" at bounding box center [1432, 31] width 16 height 9
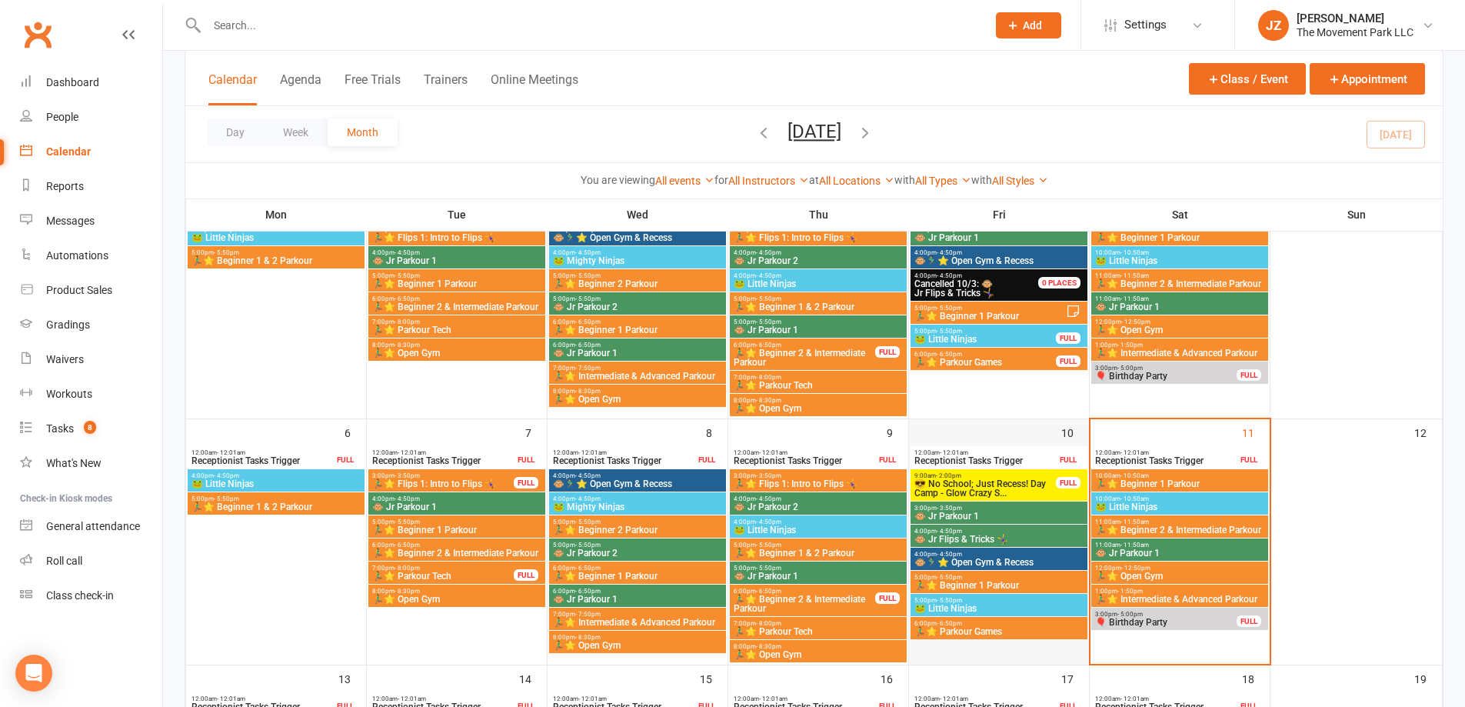
scroll to position [77, 0]
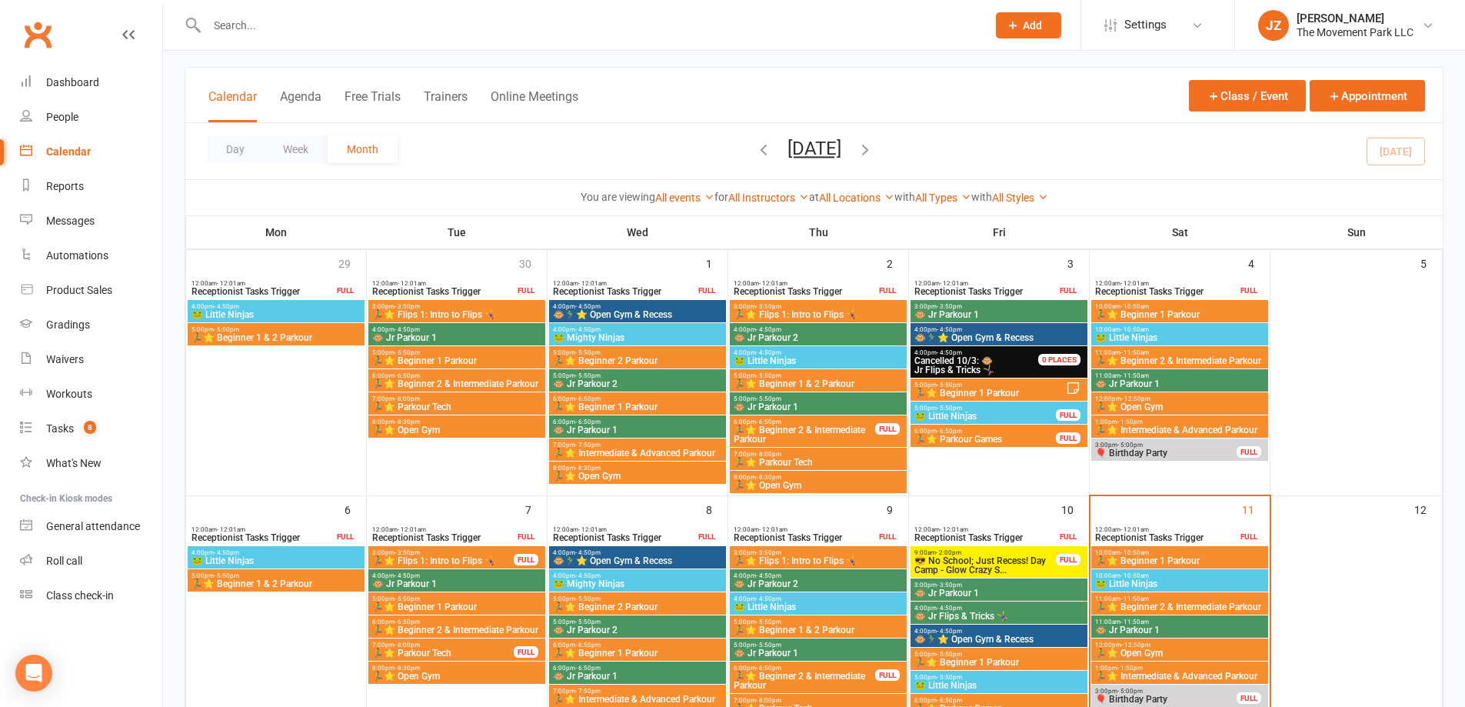
click at [995, 428] on span "6:00pm - 6:50pm" at bounding box center [985, 431] width 143 height 7
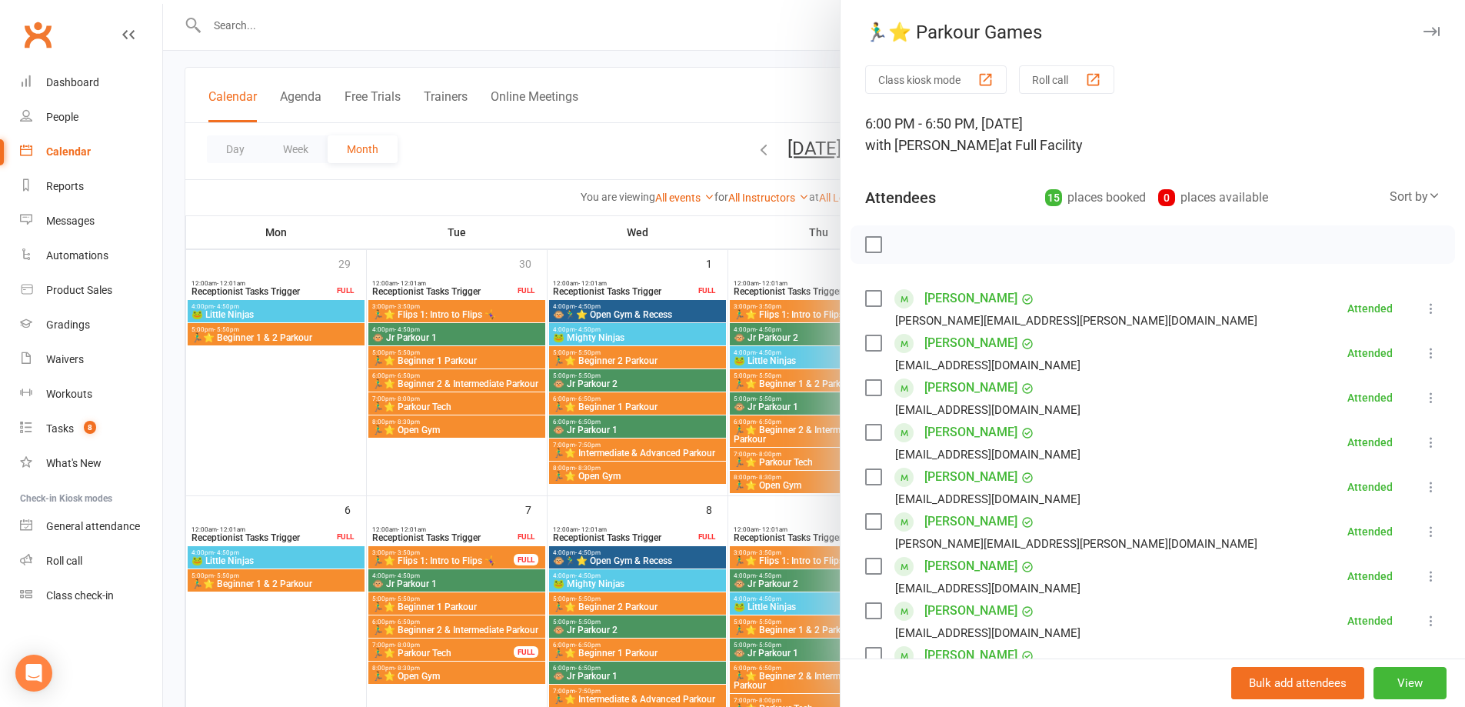
click at [1424, 31] on icon "button" at bounding box center [1432, 31] width 16 height 9
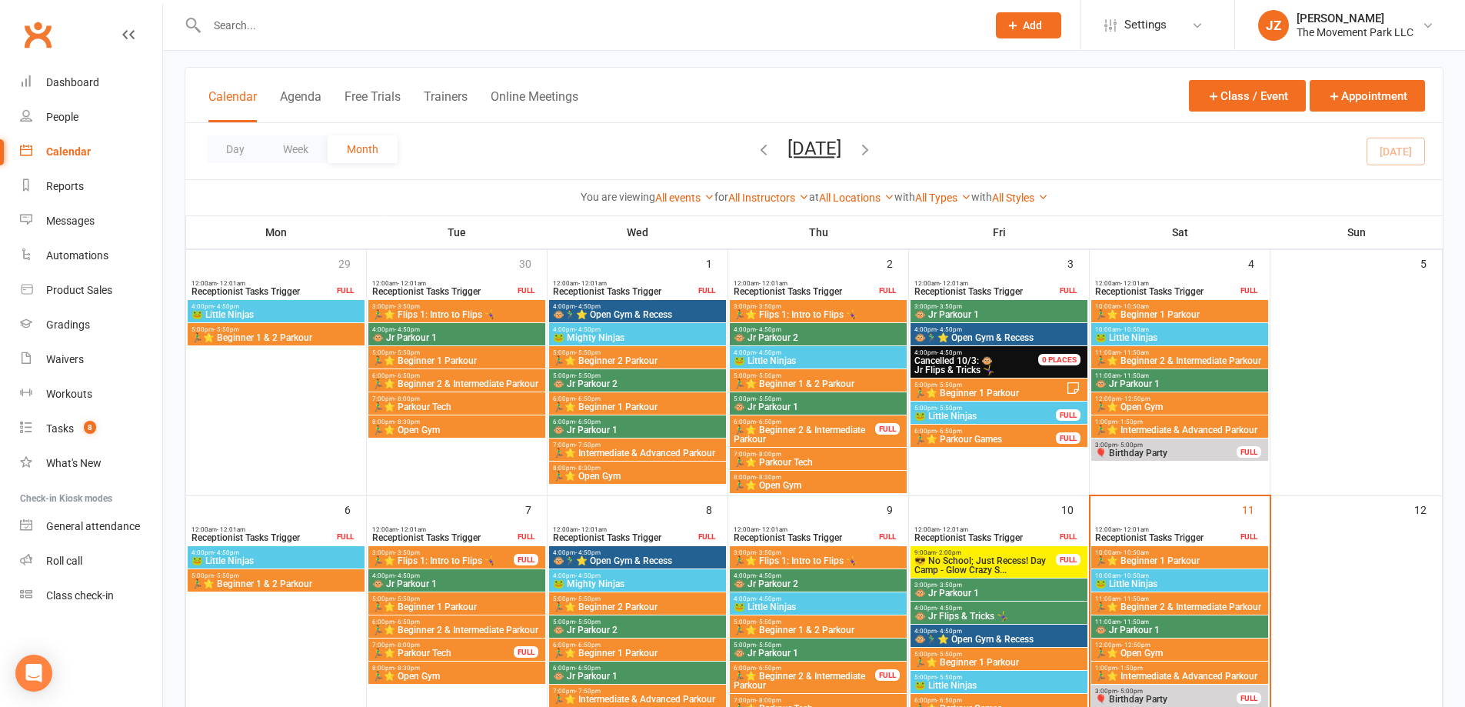
click at [1011, 358] on span "Cancelled 10/3: 🐵 Jr Flips & Tricks 🤸‍♀️" at bounding box center [985, 365] width 143 height 18
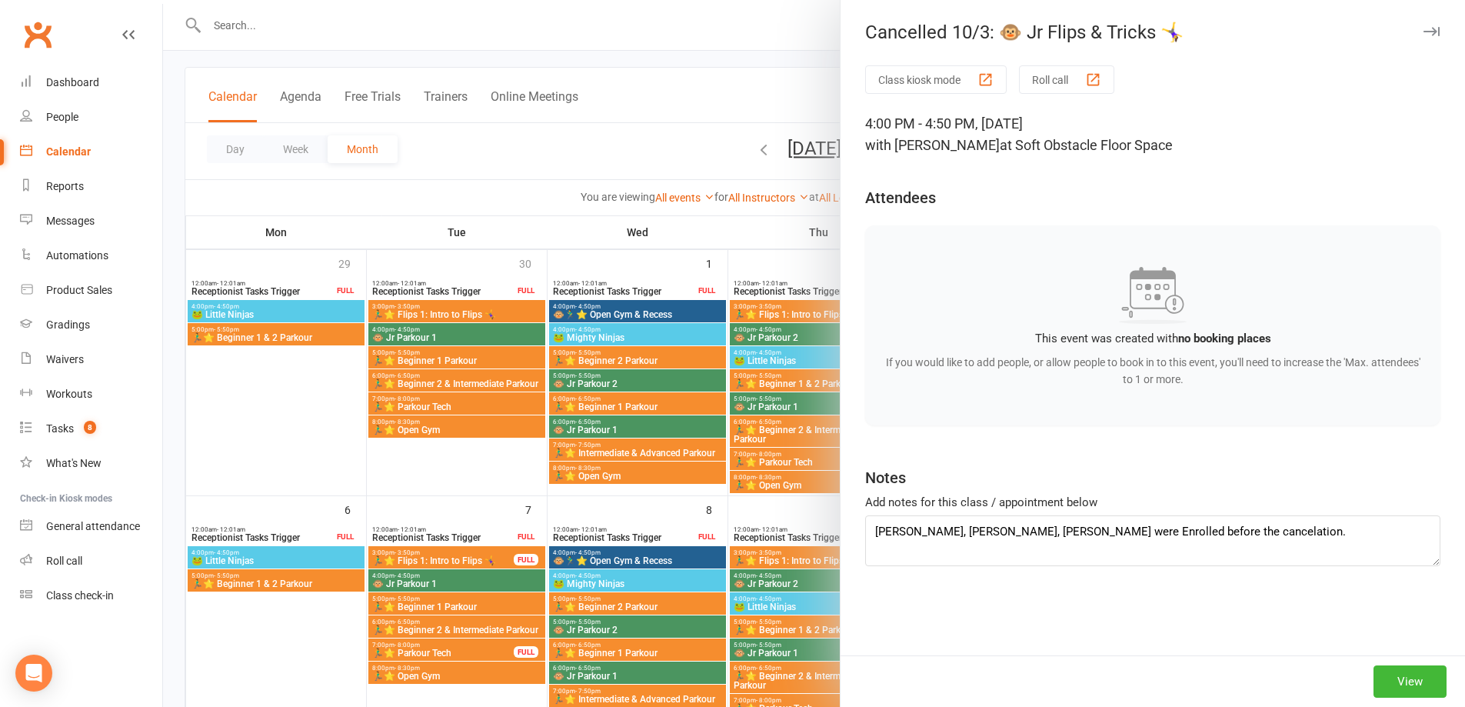
click at [1425, 28] on icon "button" at bounding box center [1432, 31] width 16 height 9
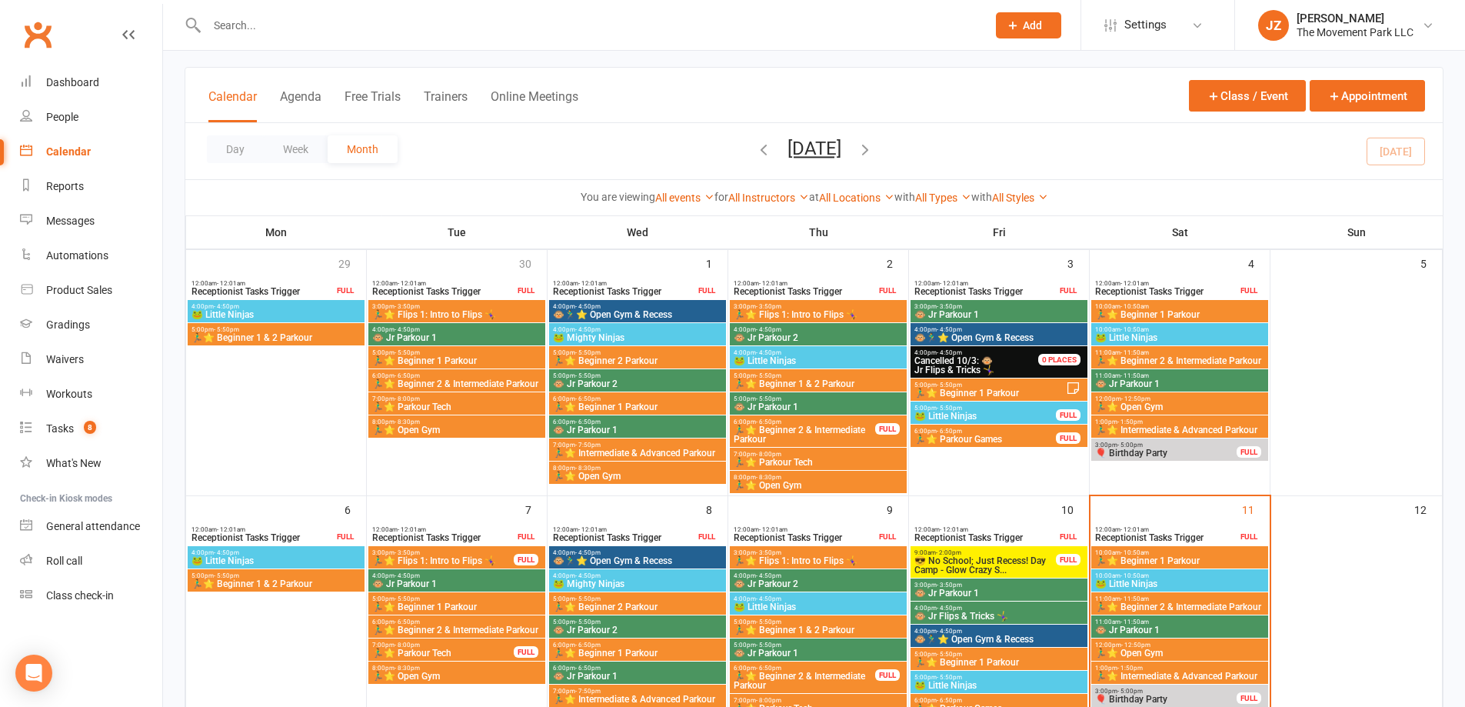
click at [1031, 360] on span "Cancelled 10/3: 🐵 Jr Flips & Tricks 🤸‍♀️" at bounding box center [985, 365] width 143 height 18
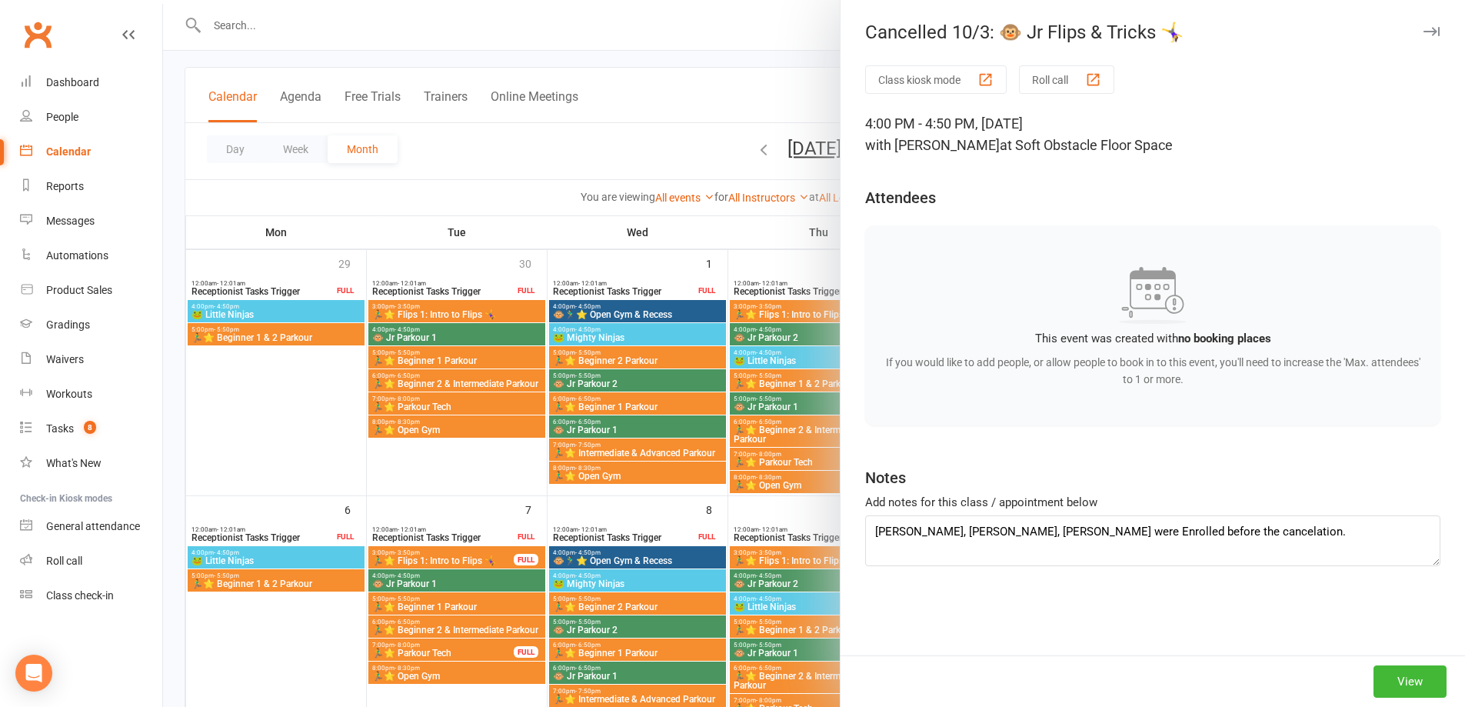
click at [1424, 28] on icon "button" at bounding box center [1432, 31] width 16 height 9
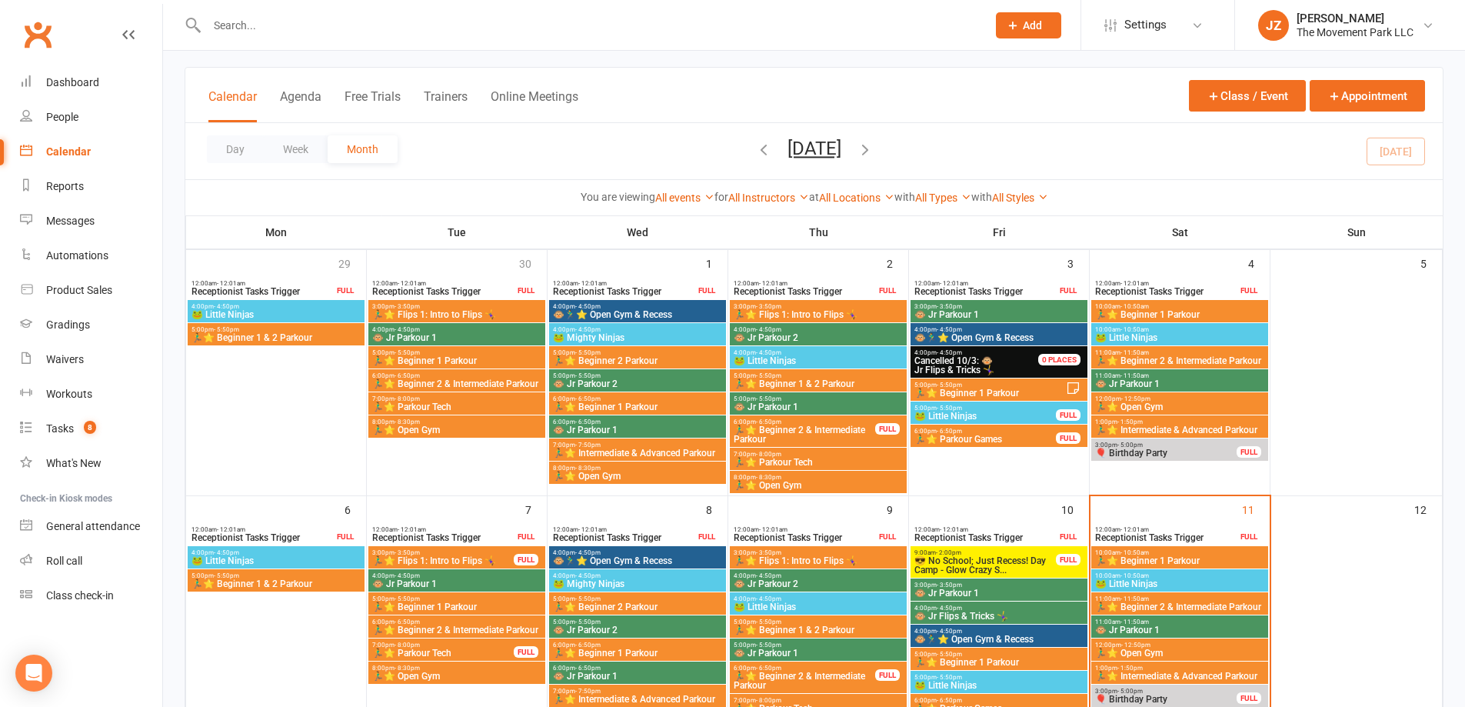
click at [1005, 365] on span "Cancelled 10/3: 🐵 Jr Flips & Tricks 🤸‍♀️" at bounding box center [985, 365] width 143 height 18
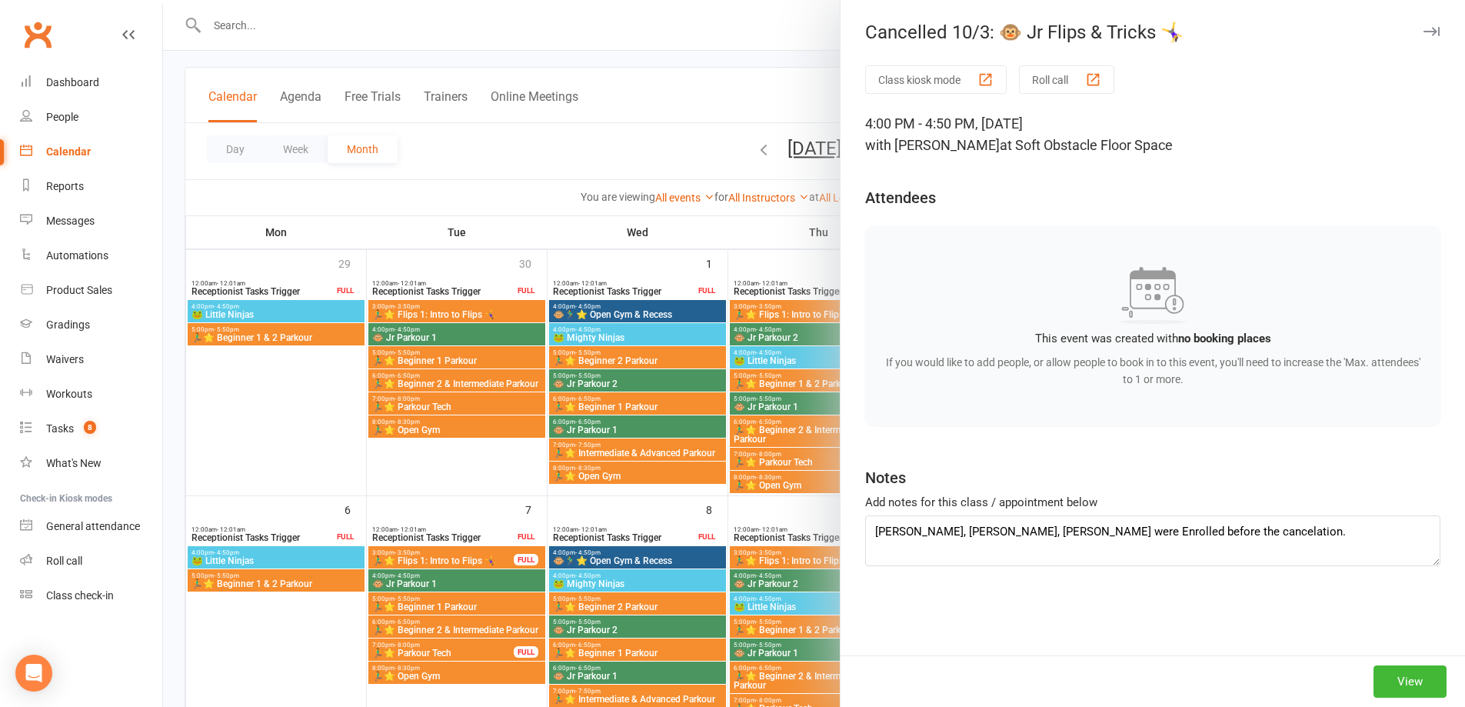
click at [1424, 32] on icon "button" at bounding box center [1432, 31] width 16 height 9
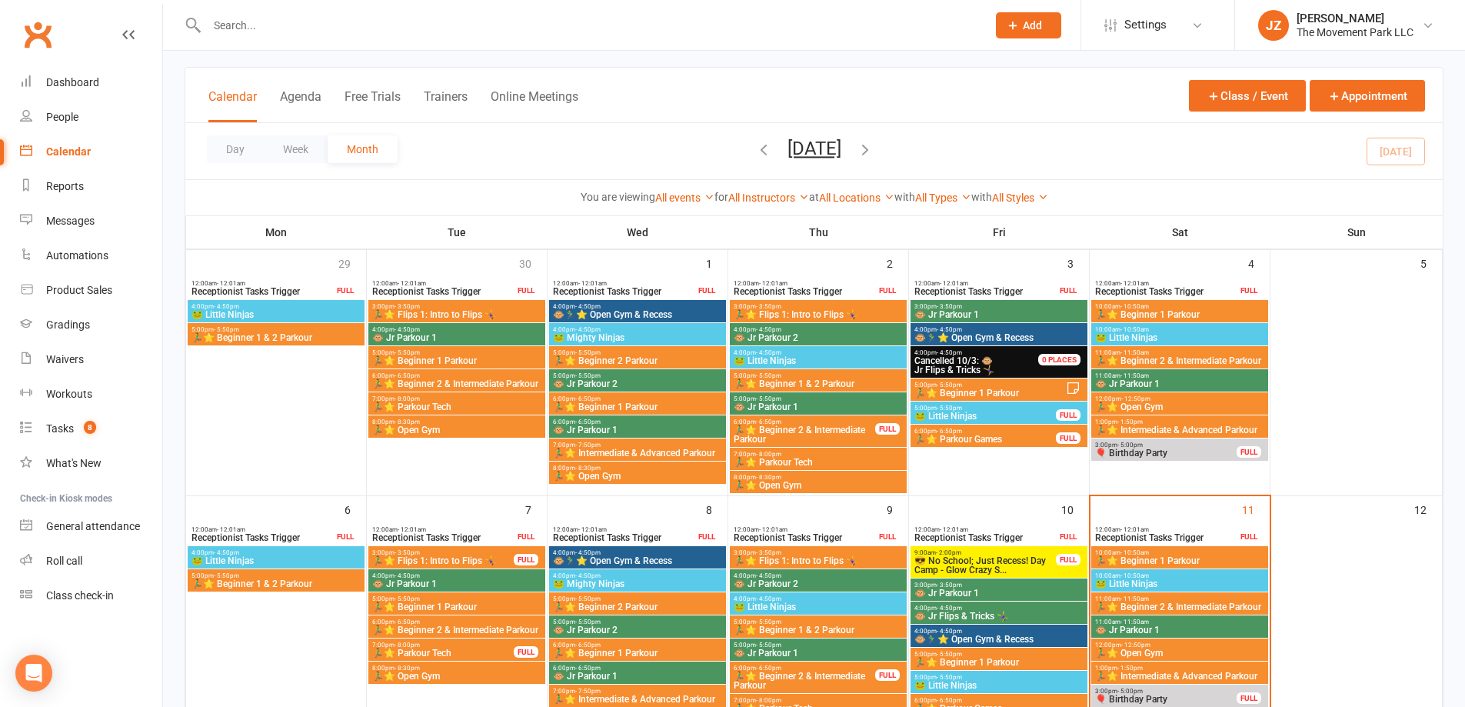
click at [1015, 368] on span "Cancelled 10/3: 🐵 Jr Flips & Tricks 🤸‍♀️" at bounding box center [985, 365] width 143 height 18
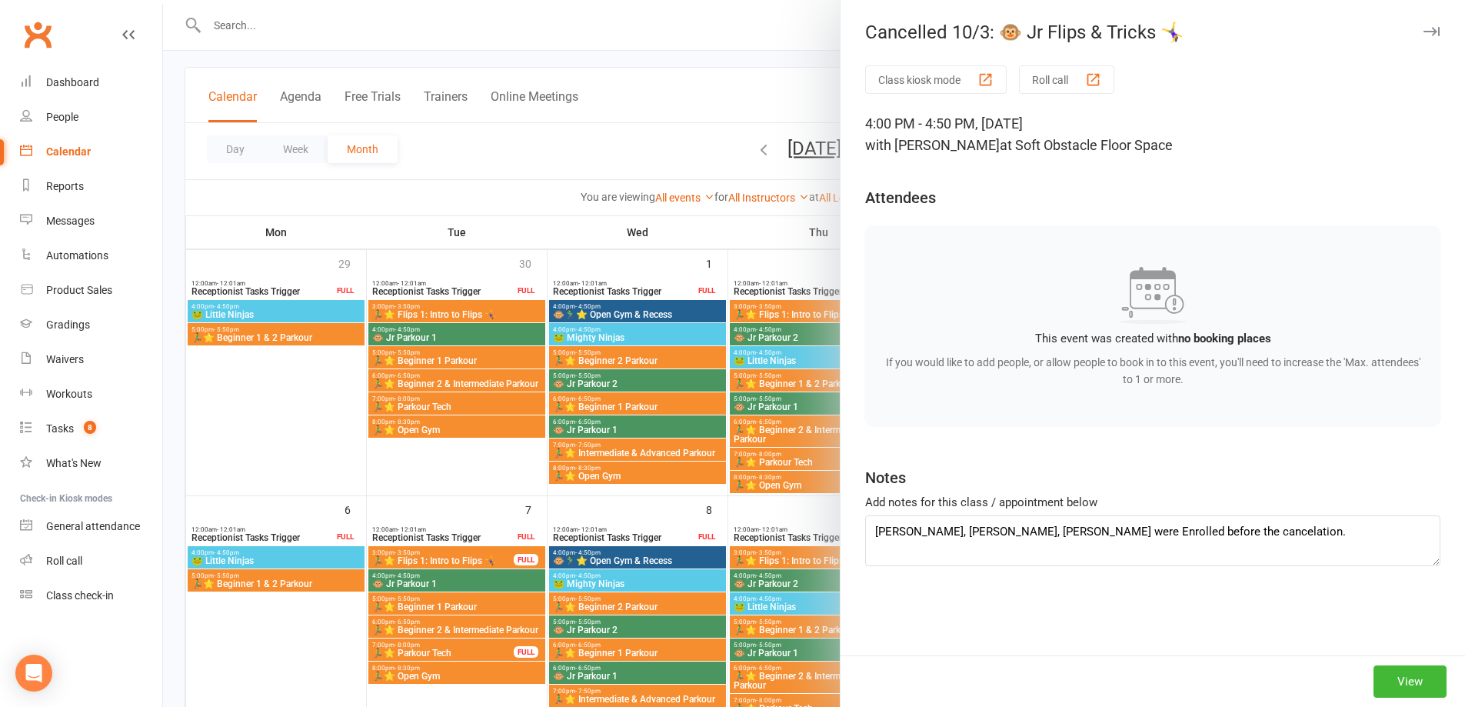
click at [330, 29] on div at bounding box center [814, 353] width 1302 height 707
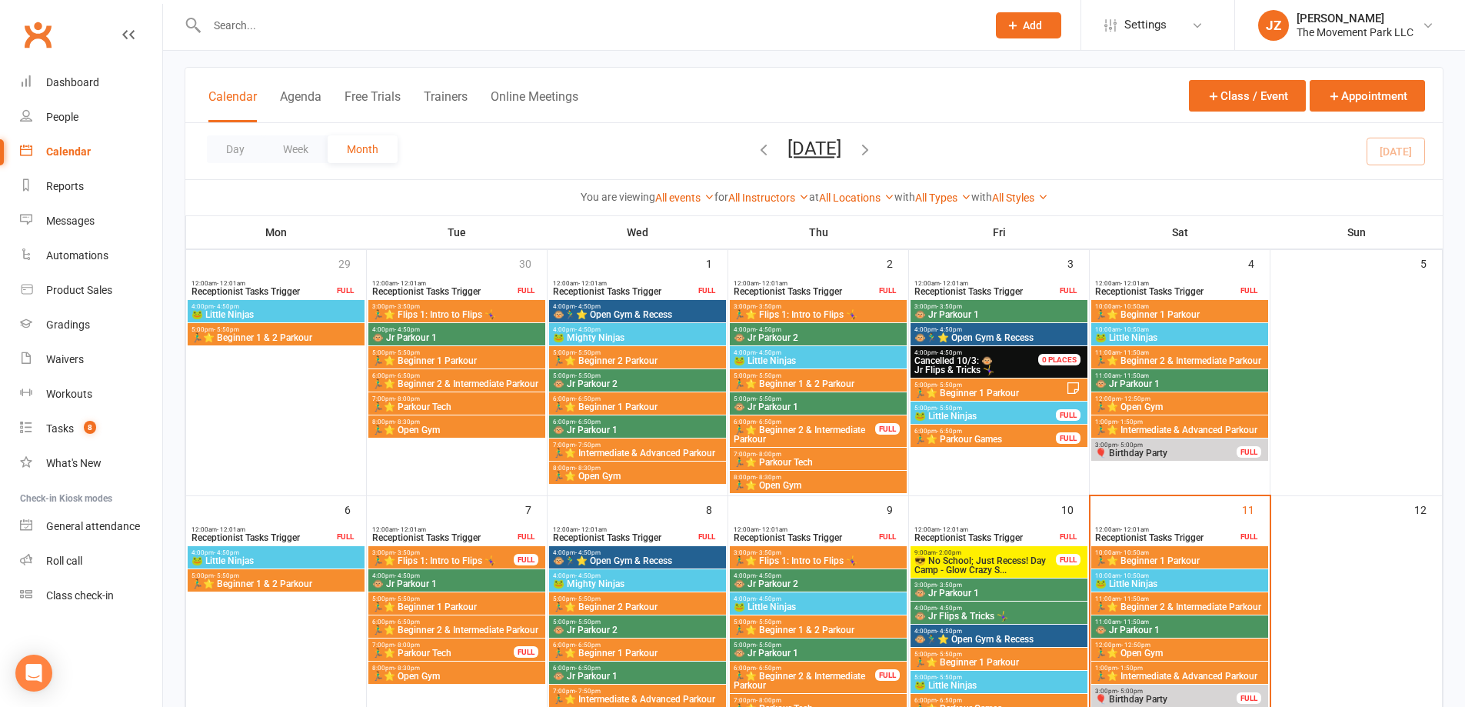
click at [319, 16] on input "text" at bounding box center [589, 26] width 774 height 22
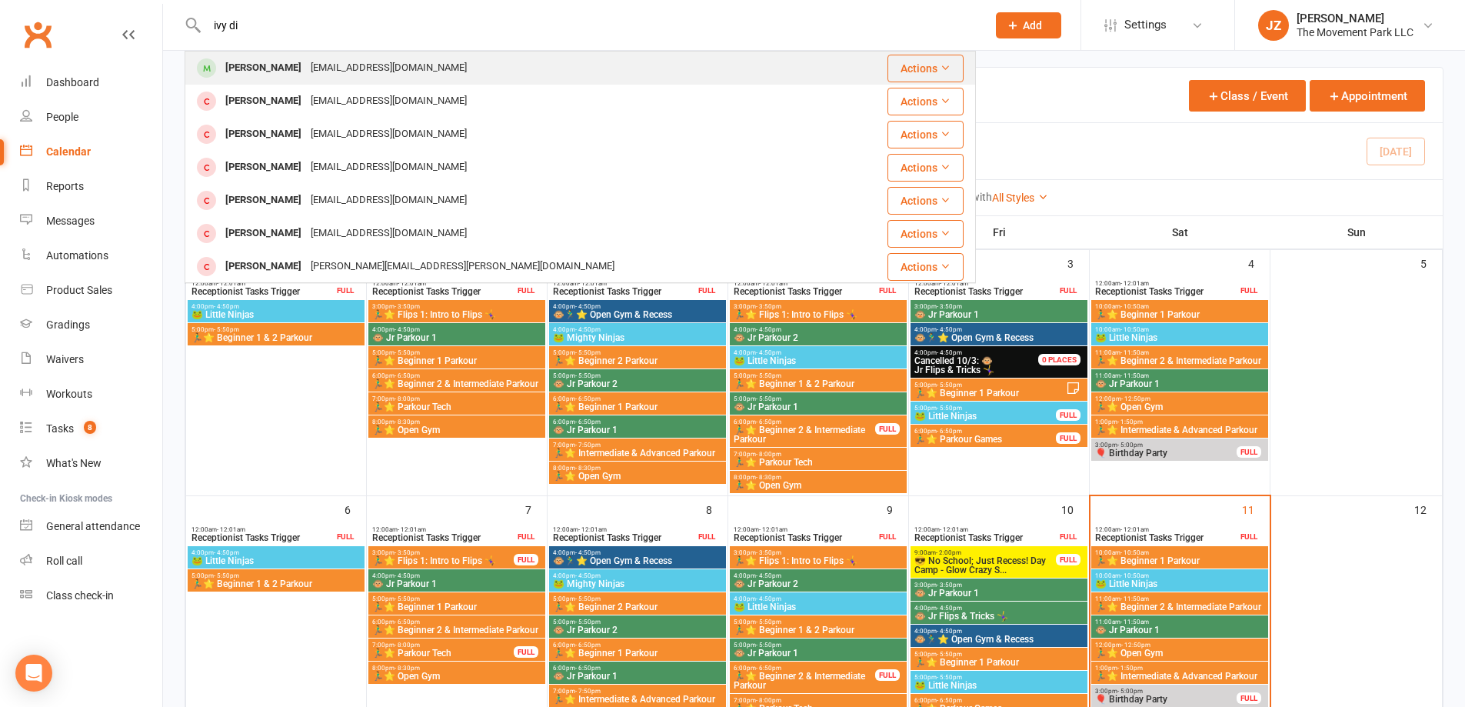
type input "ivy di"
click at [381, 69] on div "Ivy Diggins Lsh59@comcast.net" at bounding box center [514, 68] width 656 height 32
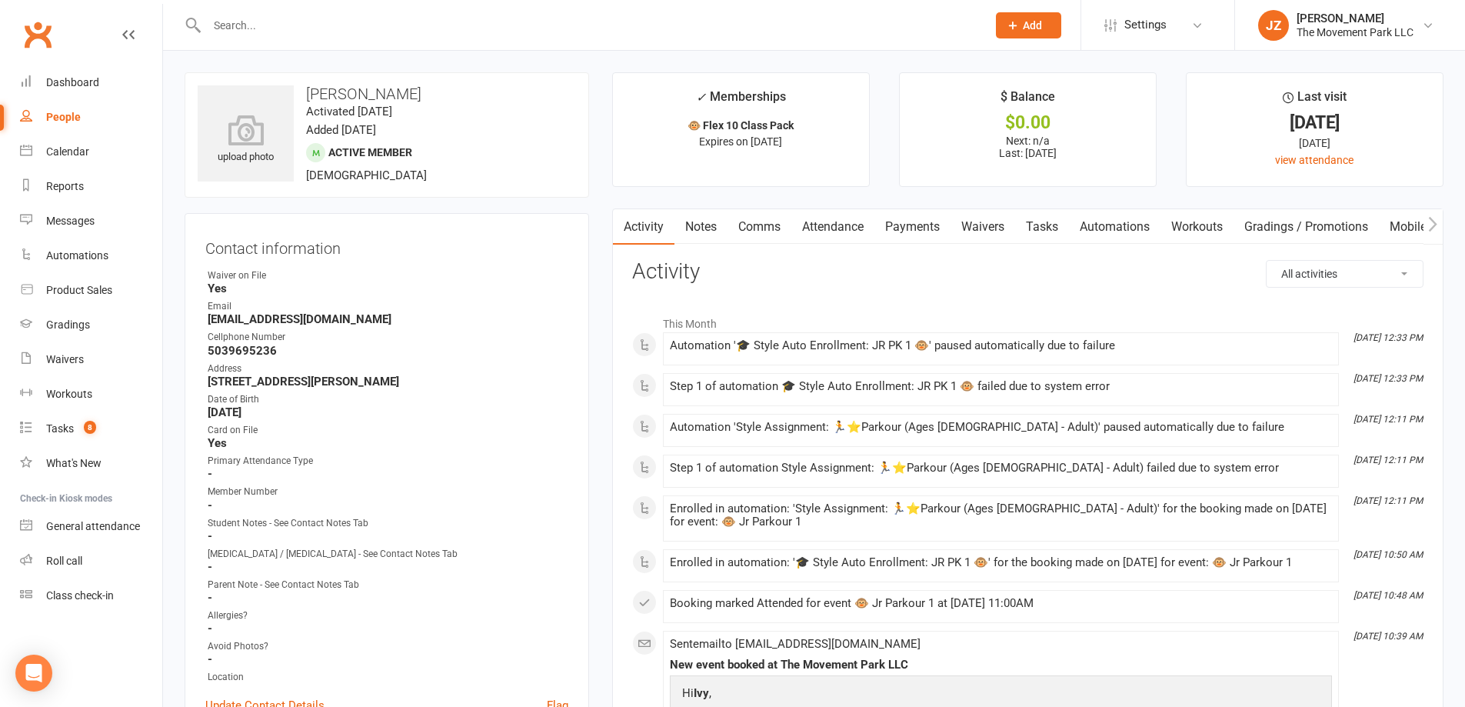
click at [716, 225] on link "Notes" at bounding box center [701, 226] width 53 height 35
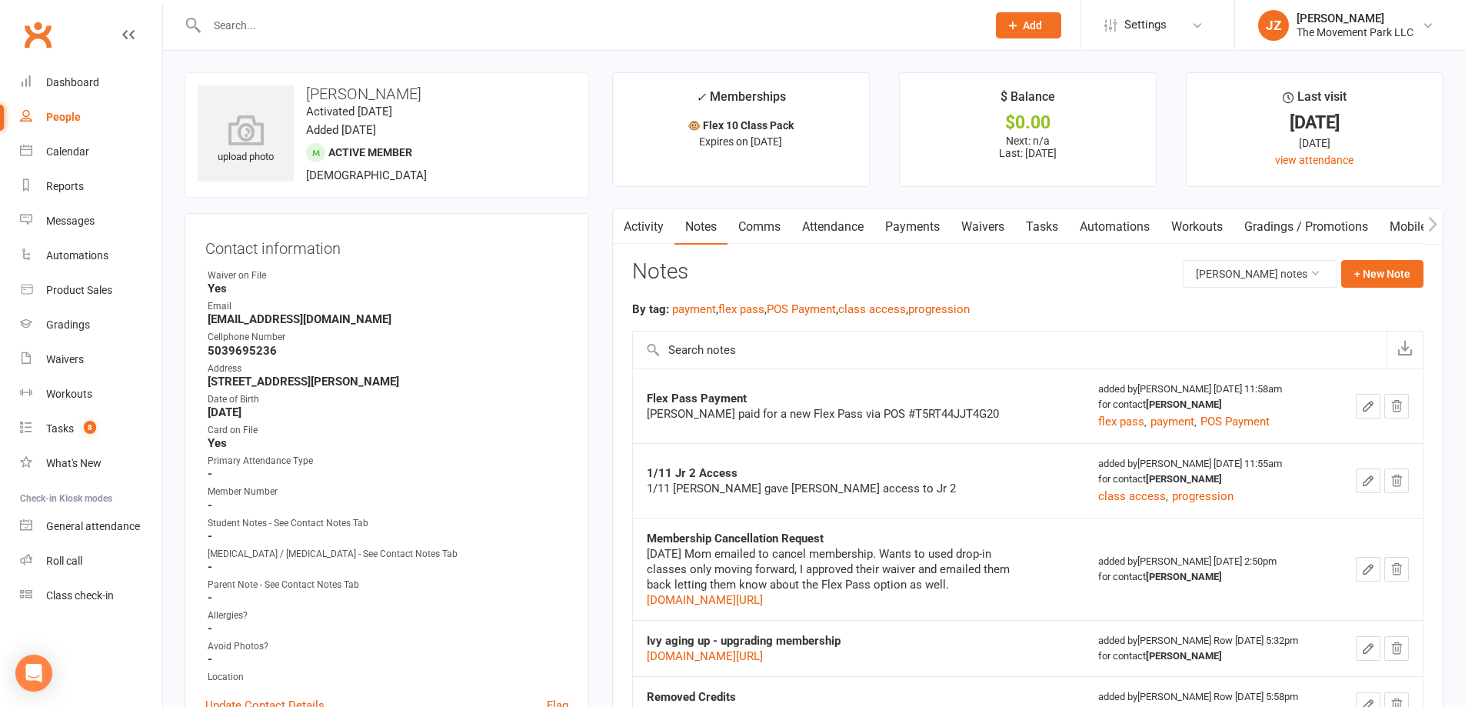
click at [656, 232] on link "Activity" at bounding box center [644, 226] width 62 height 35
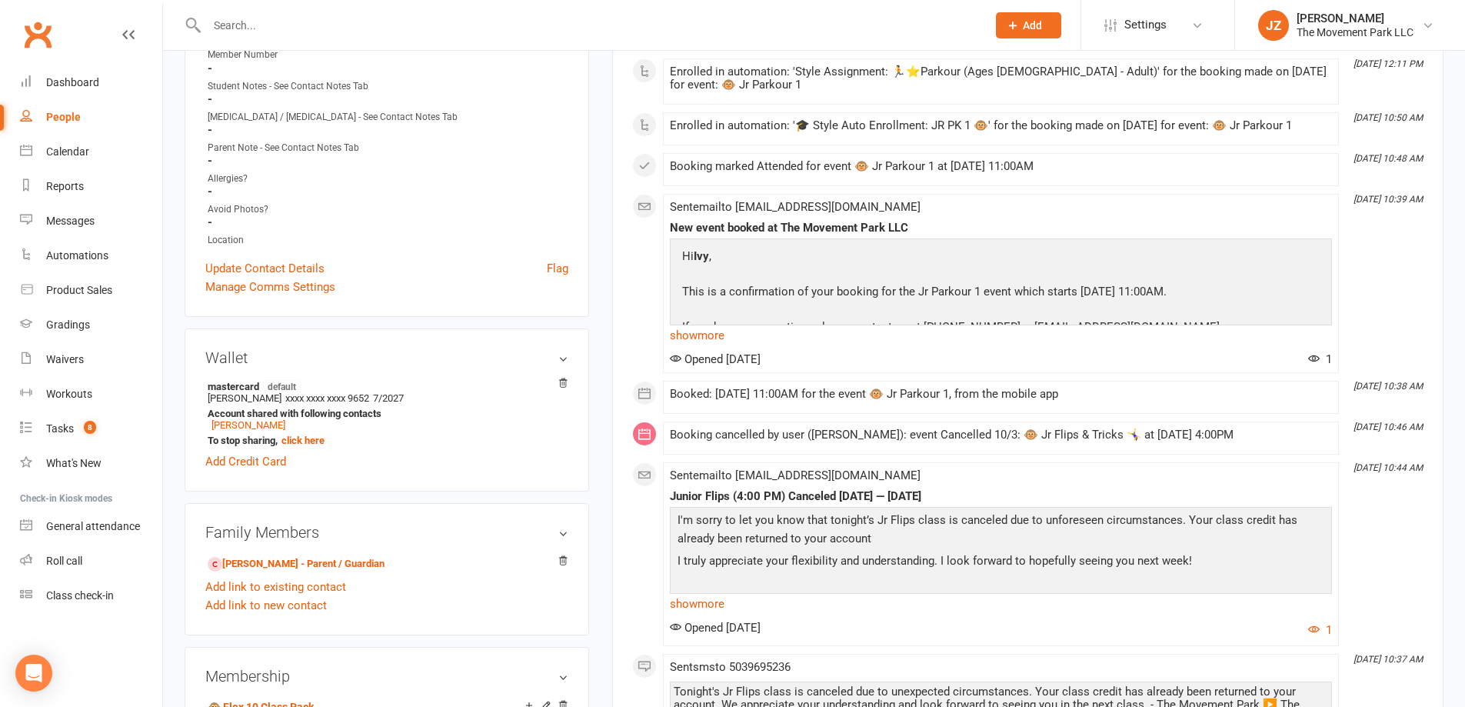
scroll to position [462, 0]
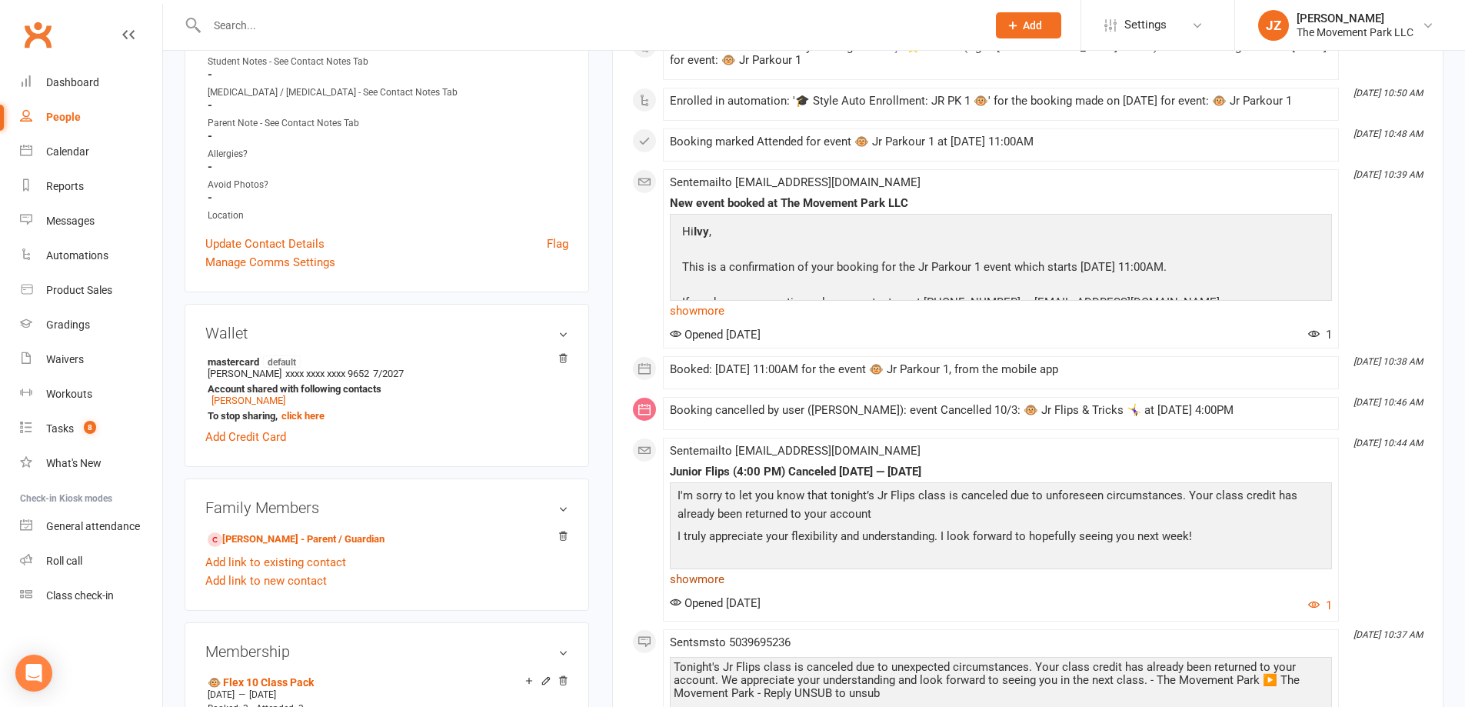
click at [709, 572] on link "show more" at bounding box center [1001, 580] width 662 height 22
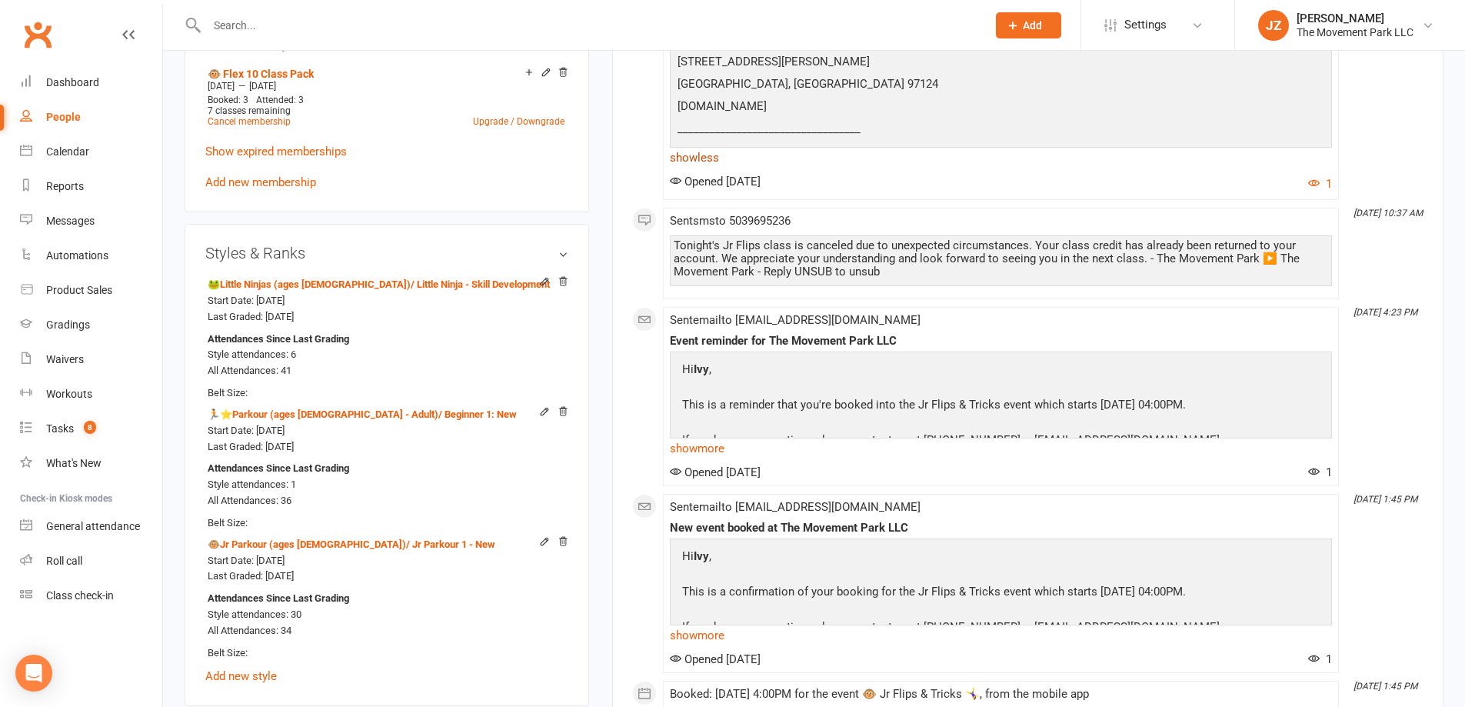
scroll to position [1077, 0]
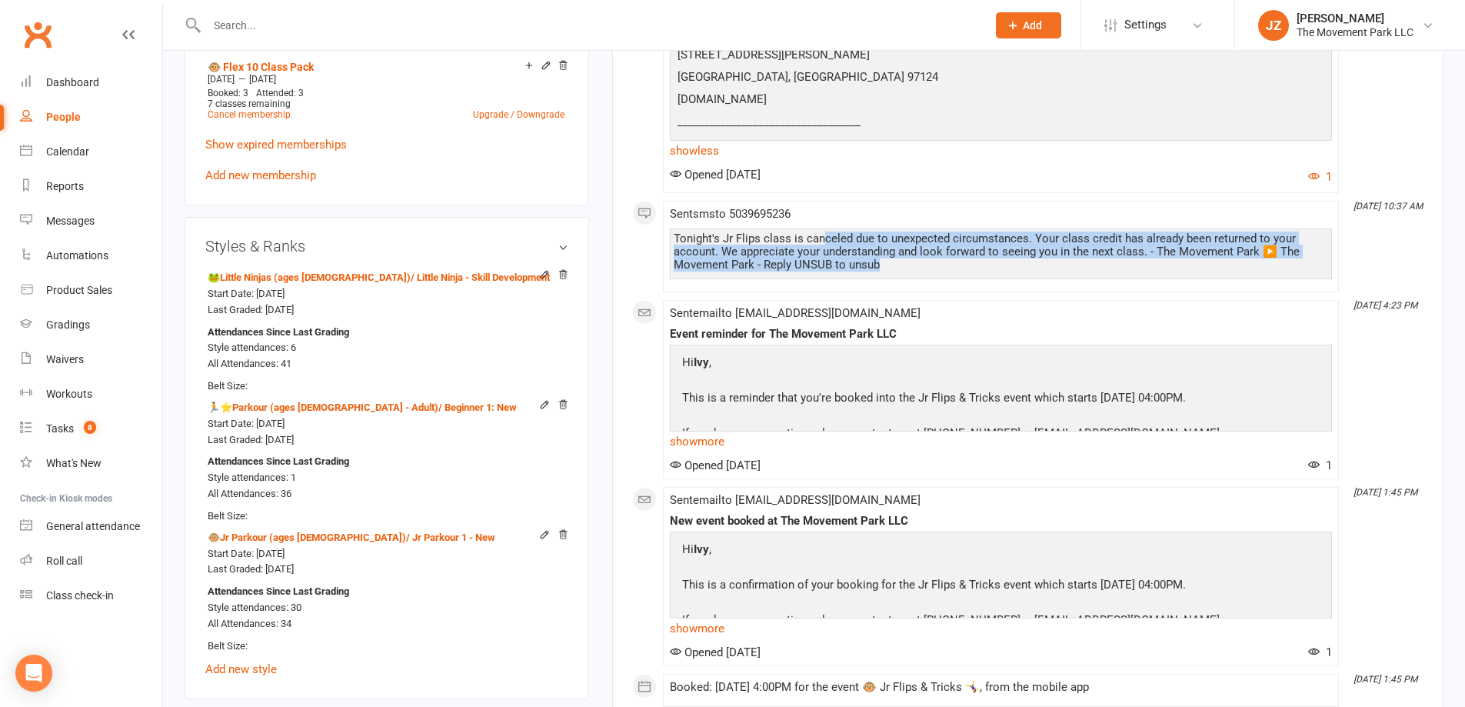
drag, startPoint x: 840, startPoint y: 247, endPoint x: 888, endPoint y: 272, distance: 53.7
click at [888, 272] on div "Tonight's Jr Flips class is canceled due to unexpected circumstances. Your clas…" at bounding box center [1001, 251] width 655 height 39
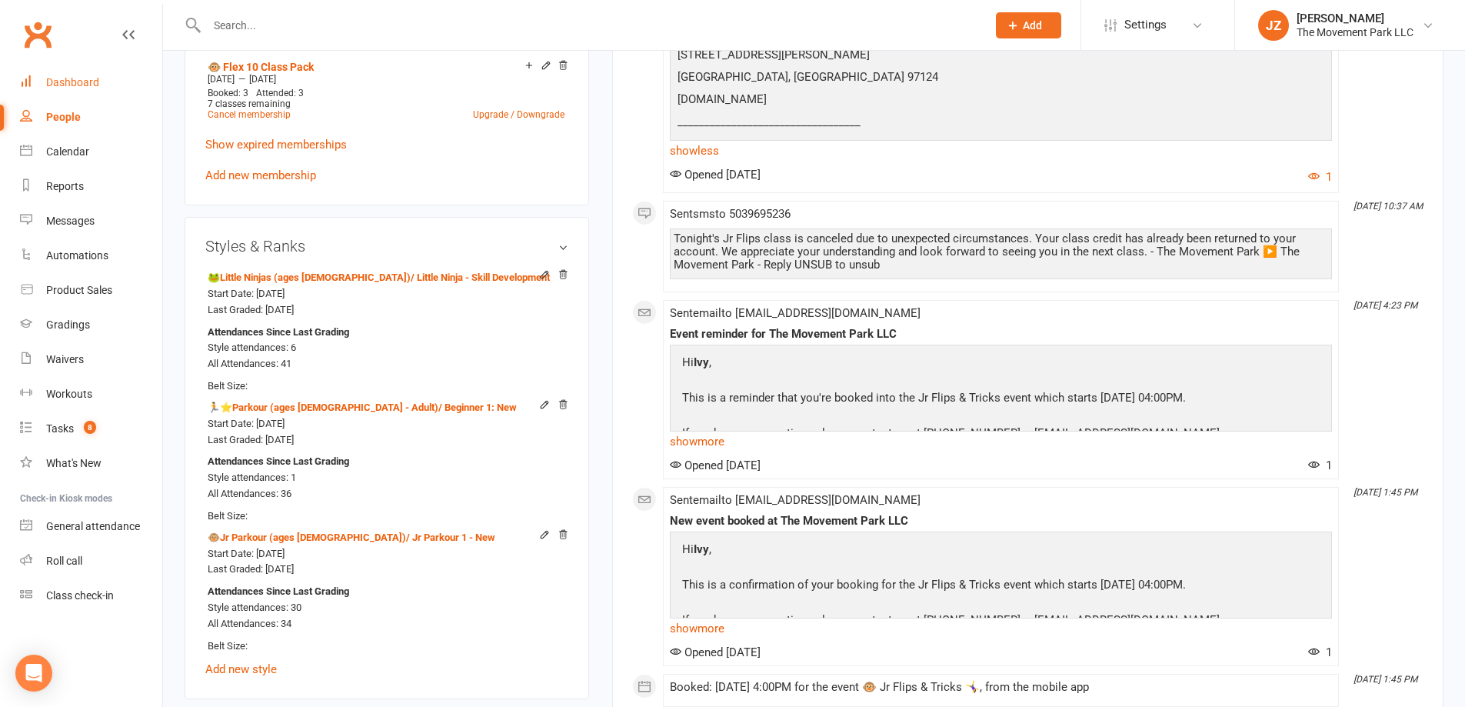
click at [68, 75] on link "Dashboard" at bounding box center [91, 82] width 142 height 35
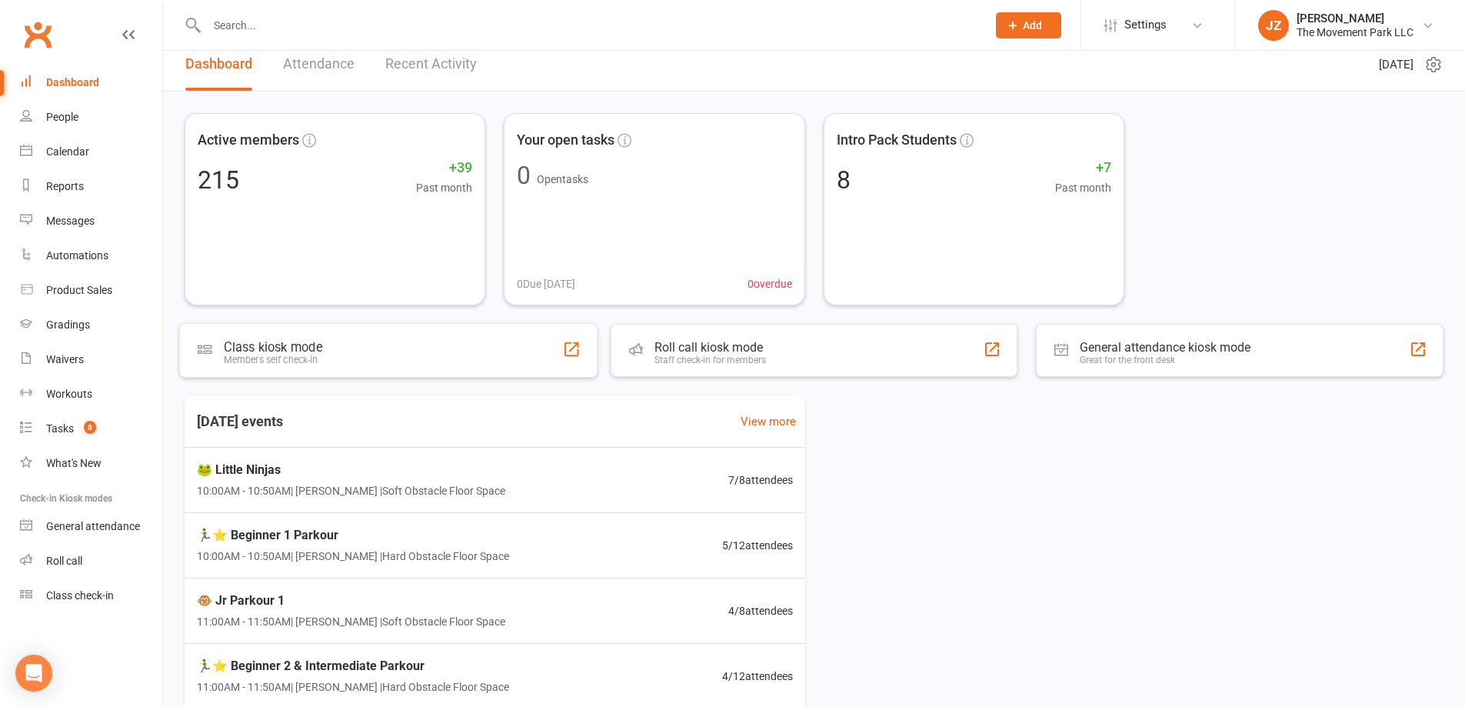
scroll to position [225, 0]
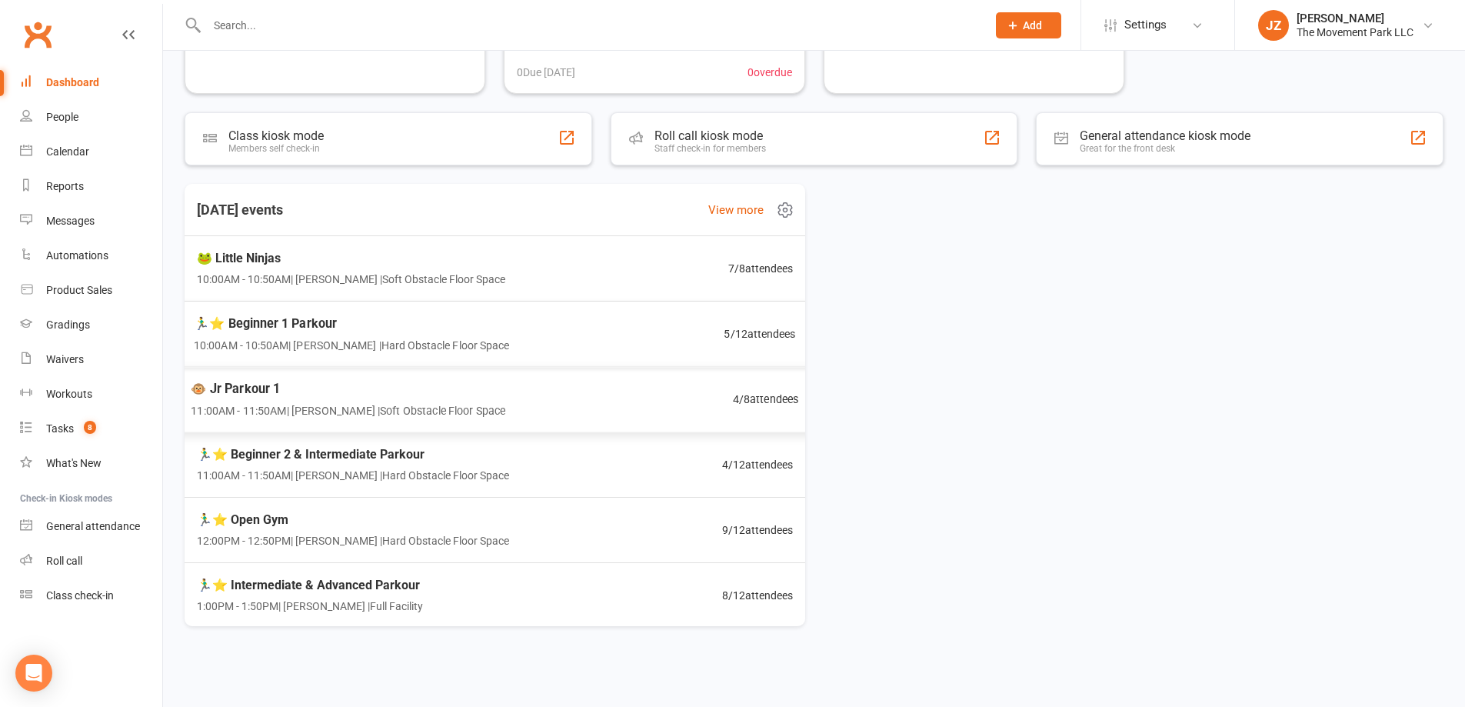
click at [380, 358] on div "🏃‍♂️⭐ Beginner 1 Parkour 10:00AM - 10:50AM | Rick King | Hard Obstacle Floor Sp…" at bounding box center [494, 334] width 639 height 66
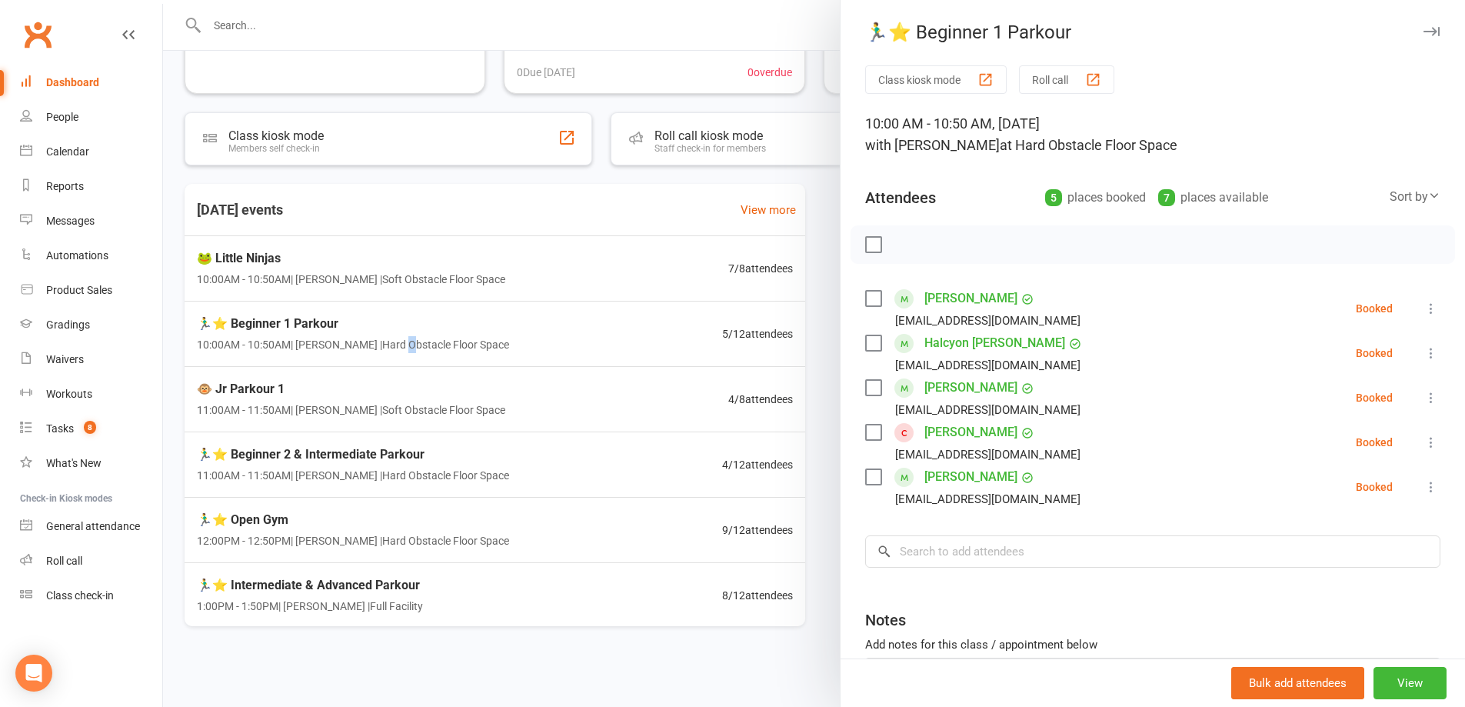
click at [997, 475] on link "[PERSON_NAME]" at bounding box center [971, 477] width 93 height 25
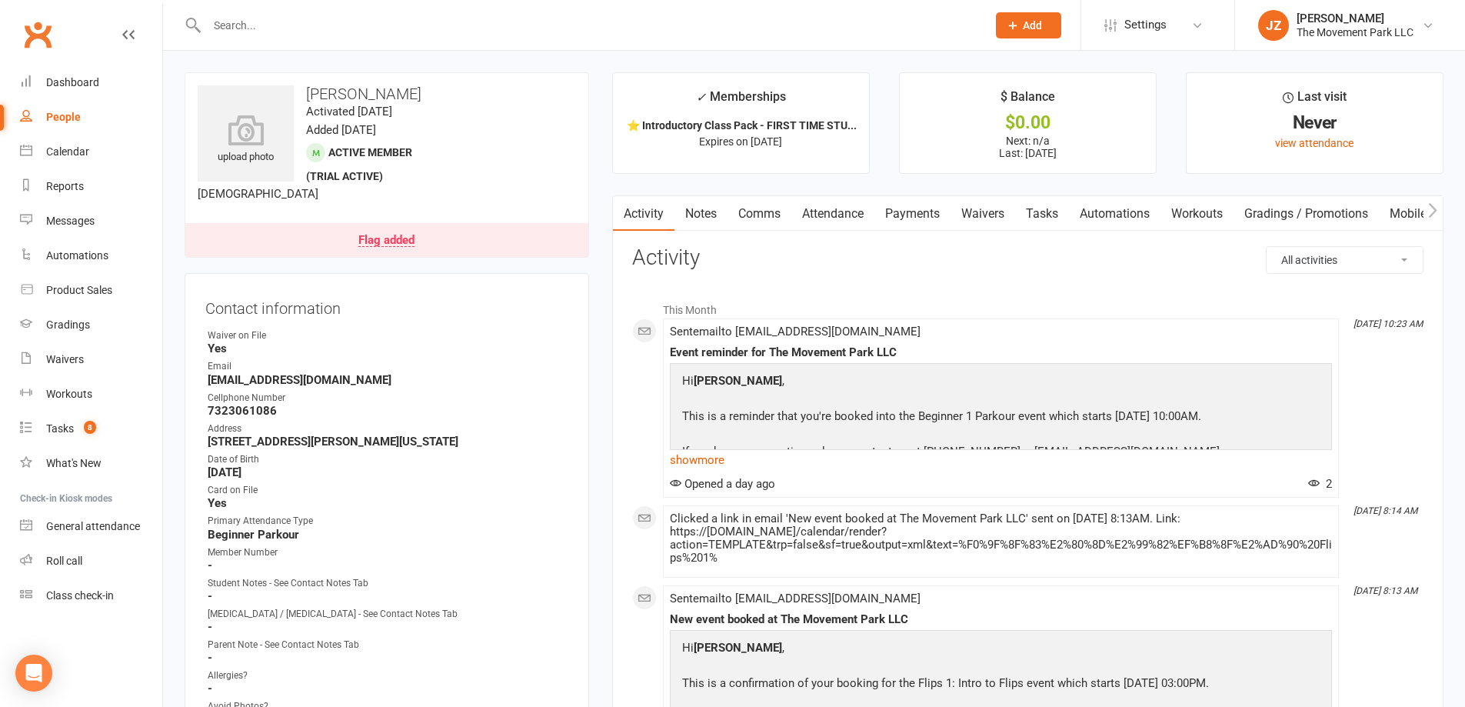
drag, startPoint x: 979, startPoint y: 205, endPoint x: 987, endPoint y: 204, distance: 8.5
click at [982, 204] on link "Waivers" at bounding box center [983, 213] width 65 height 35
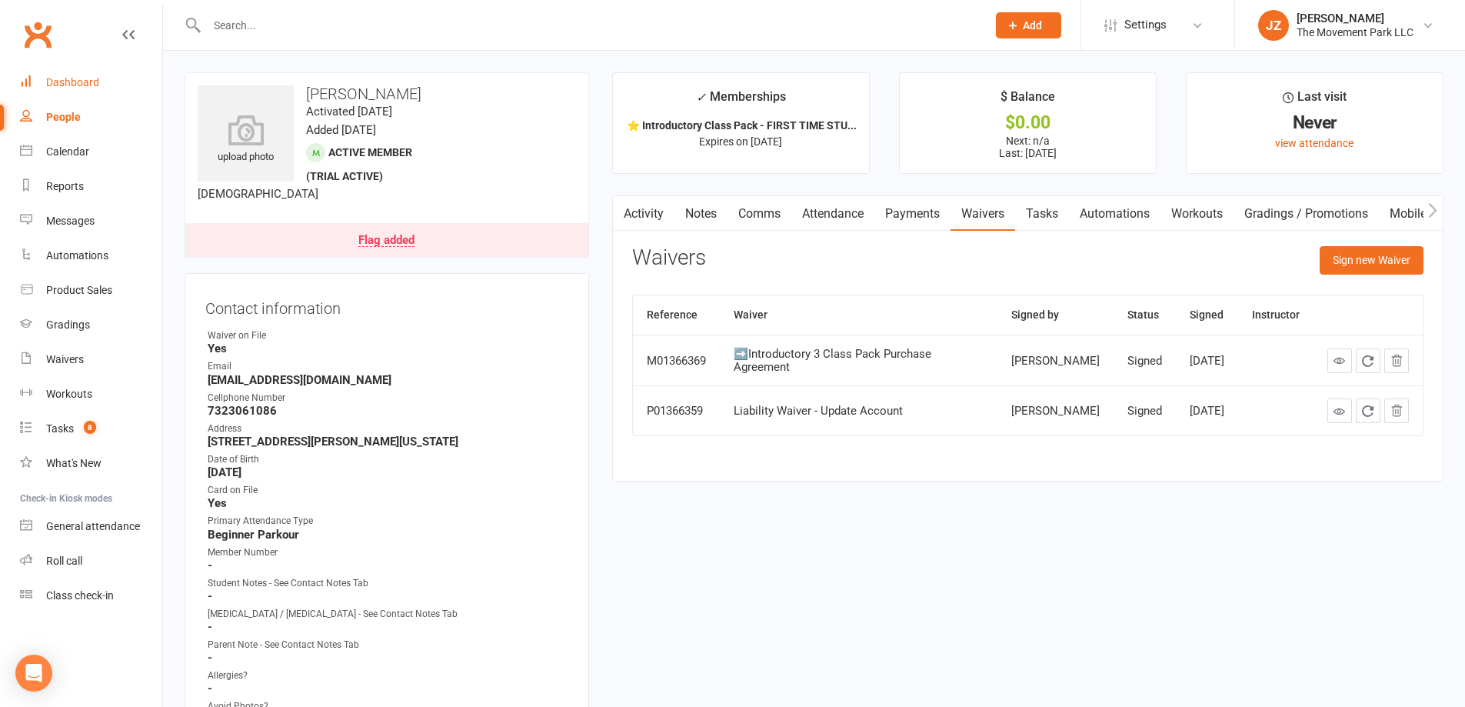
click at [93, 82] on div "Dashboard" at bounding box center [72, 82] width 53 height 12
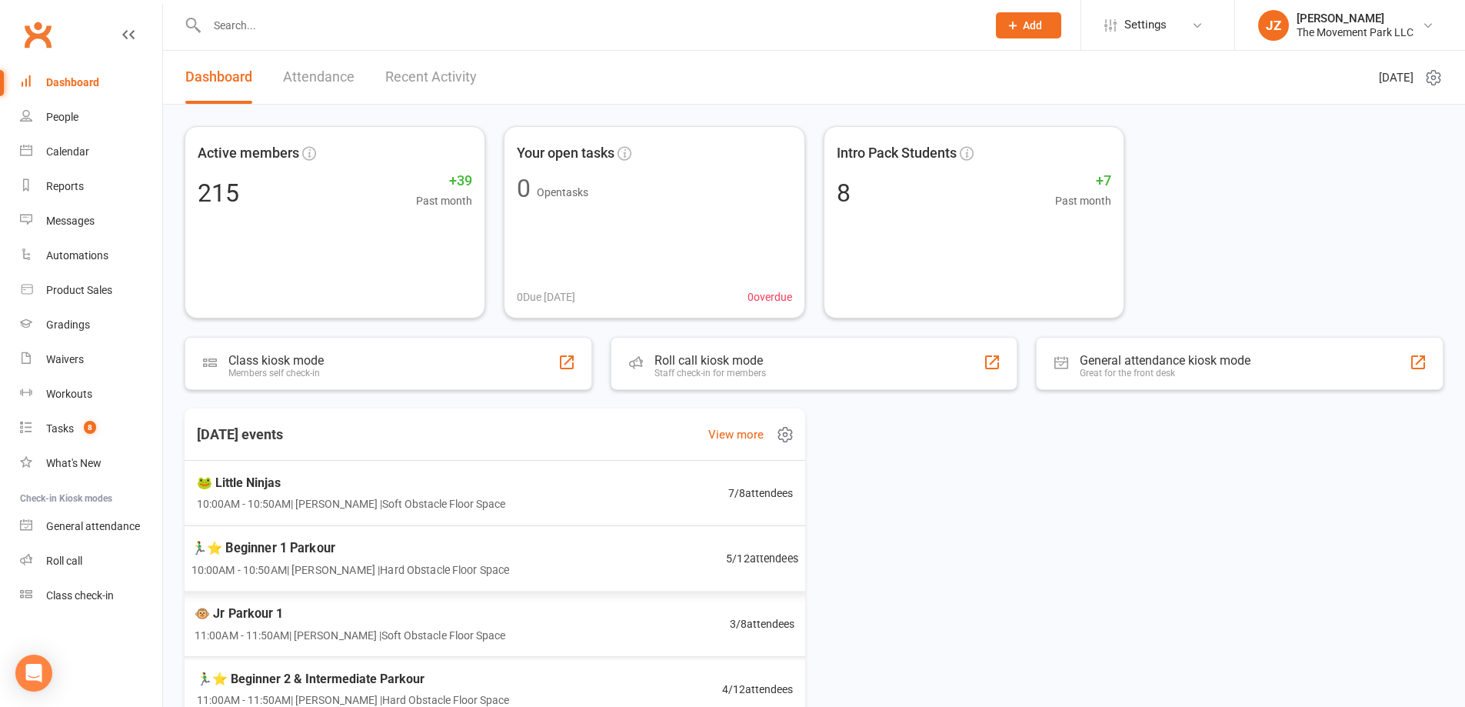
click at [453, 564] on span "10:00AM - 10:50AM | Rick King | Hard Obstacle Floor Space" at bounding box center [351, 570] width 318 height 18
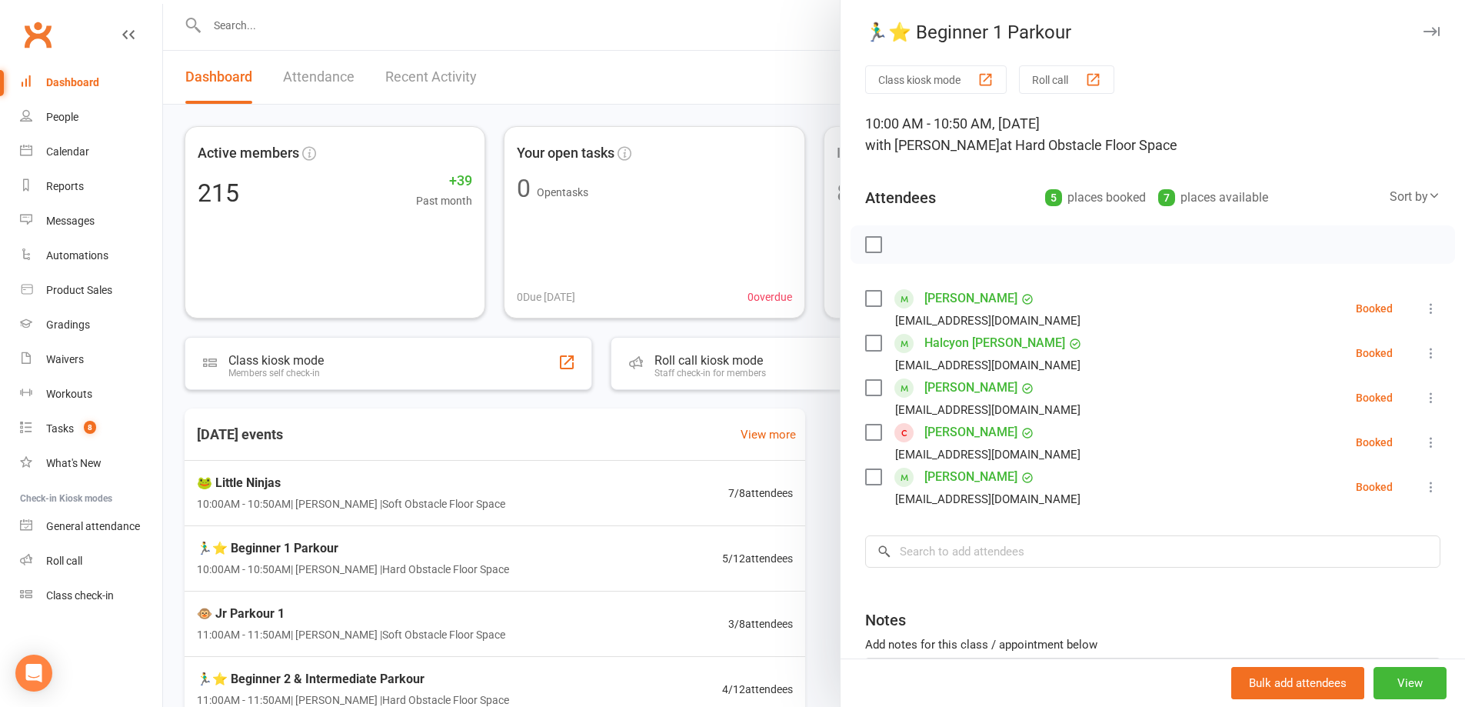
click at [872, 478] on label at bounding box center [872, 476] width 15 height 15
click at [899, 236] on icon "button" at bounding box center [907, 244] width 17 height 17
click at [865, 483] on label at bounding box center [872, 476] width 15 height 15
click at [466, 18] on div at bounding box center [814, 353] width 1302 height 707
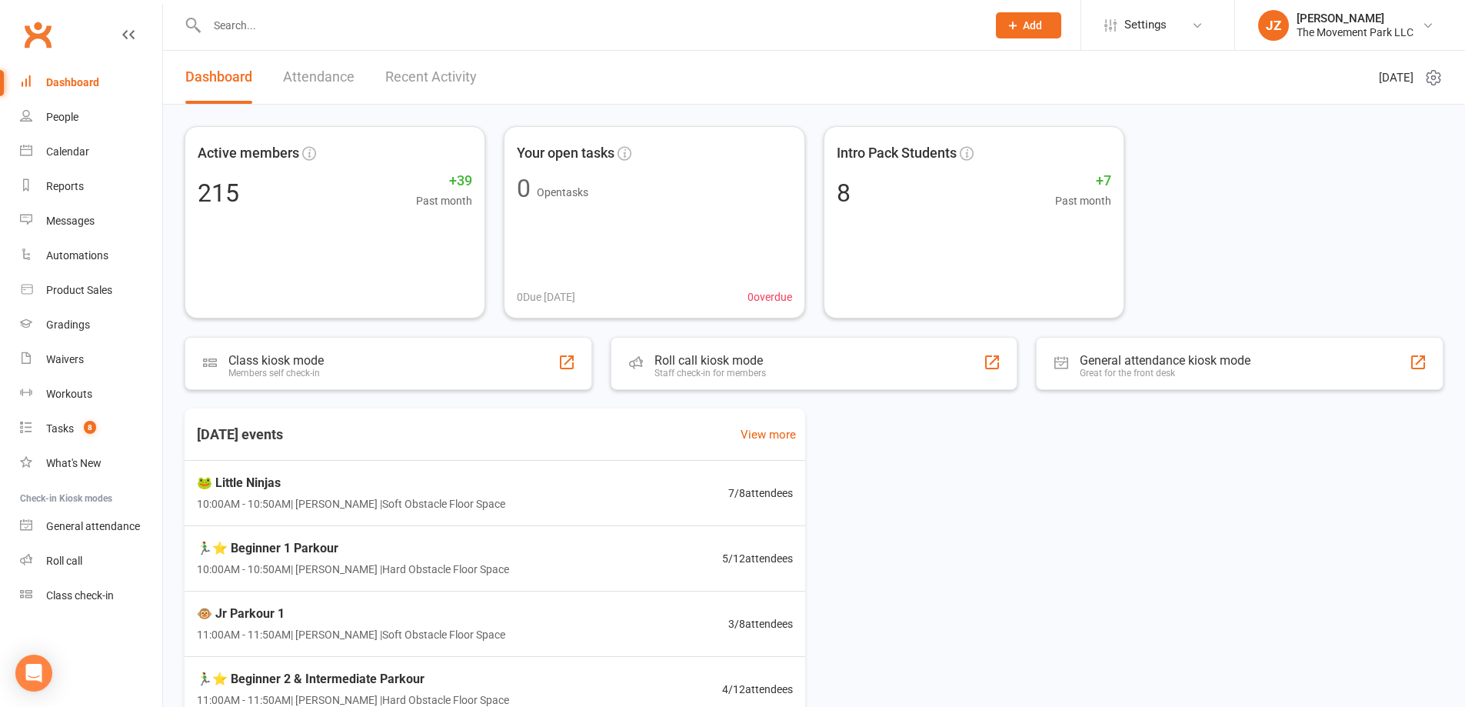
click at [400, 34] on input "text" at bounding box center [589, 26] width 774 height 22
type input "kynah"
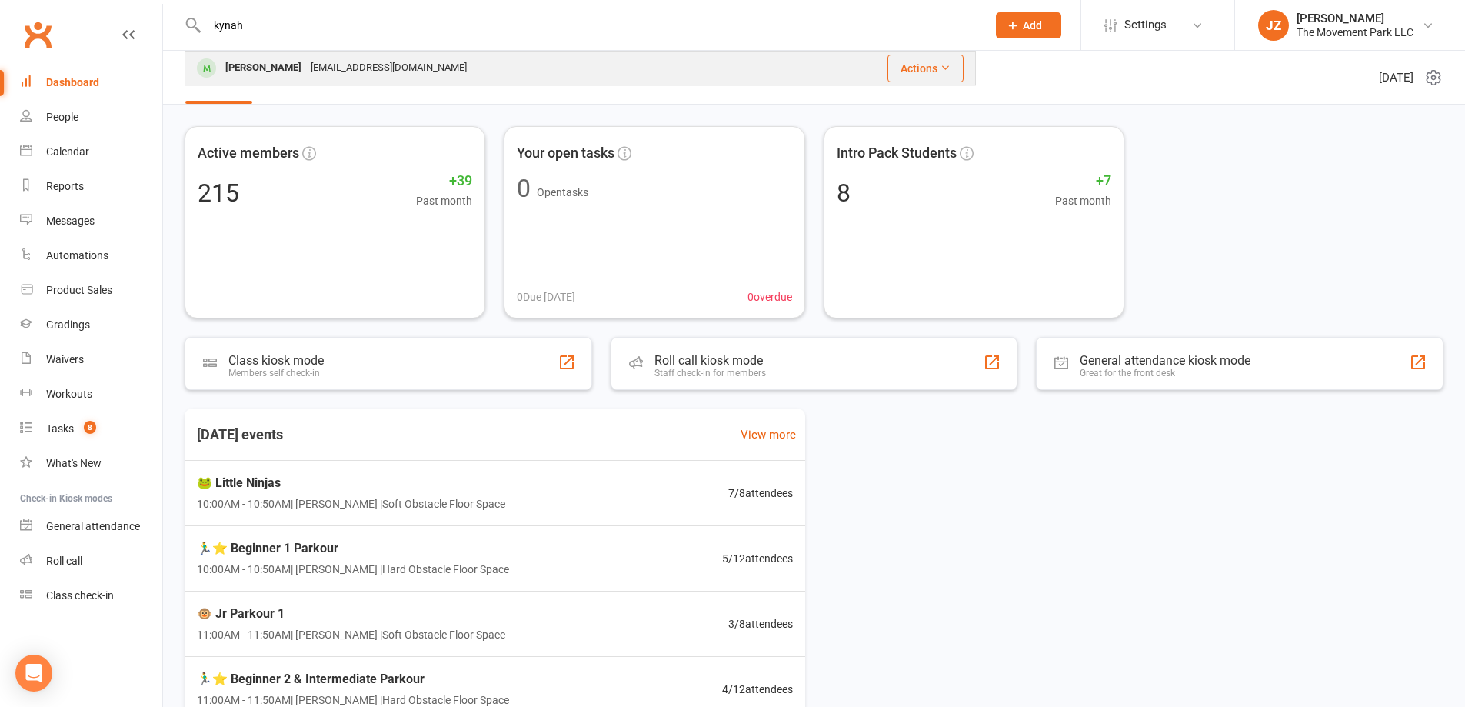
click at [372, 71] on div "[EMAIL_ADDRESS][DOMAIN_NAME]" at bounding box center [388, 68] width 165 height 22
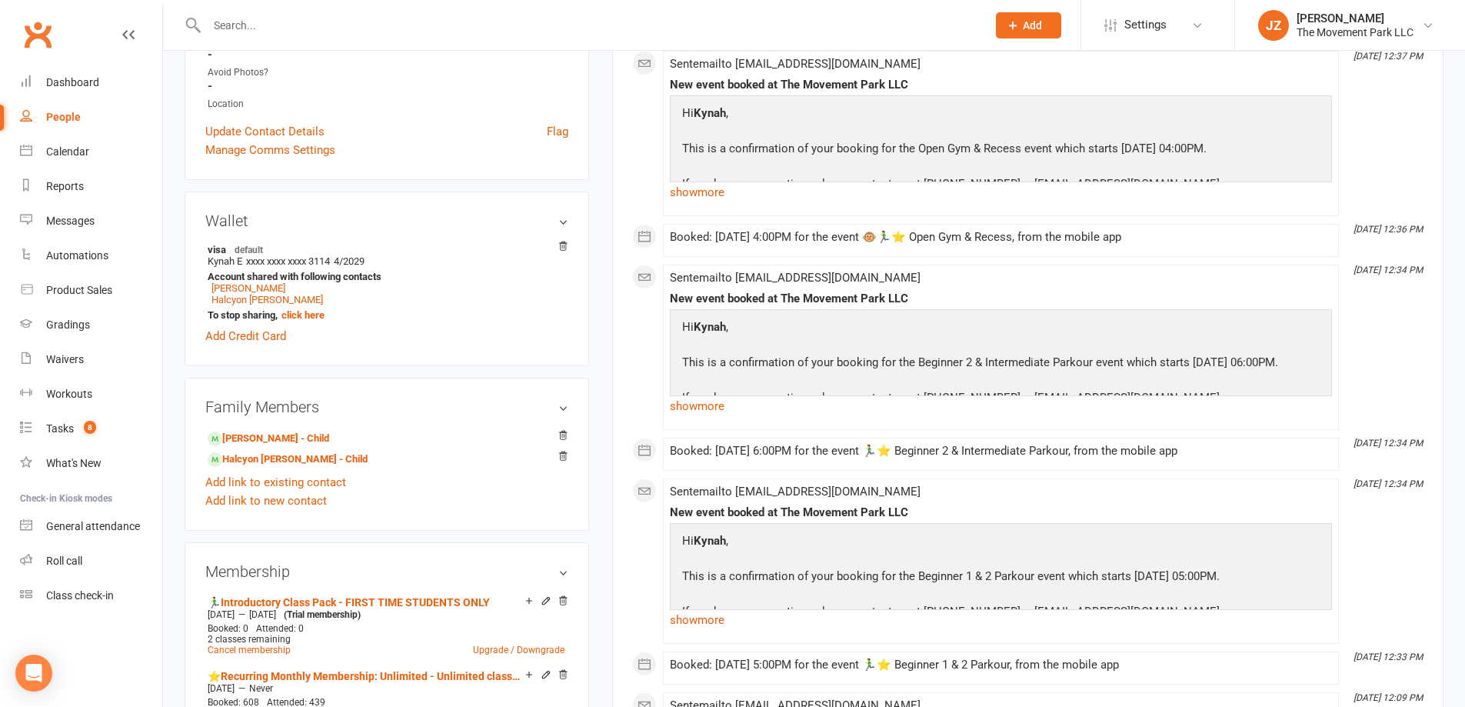
scroll to position [769, 0]
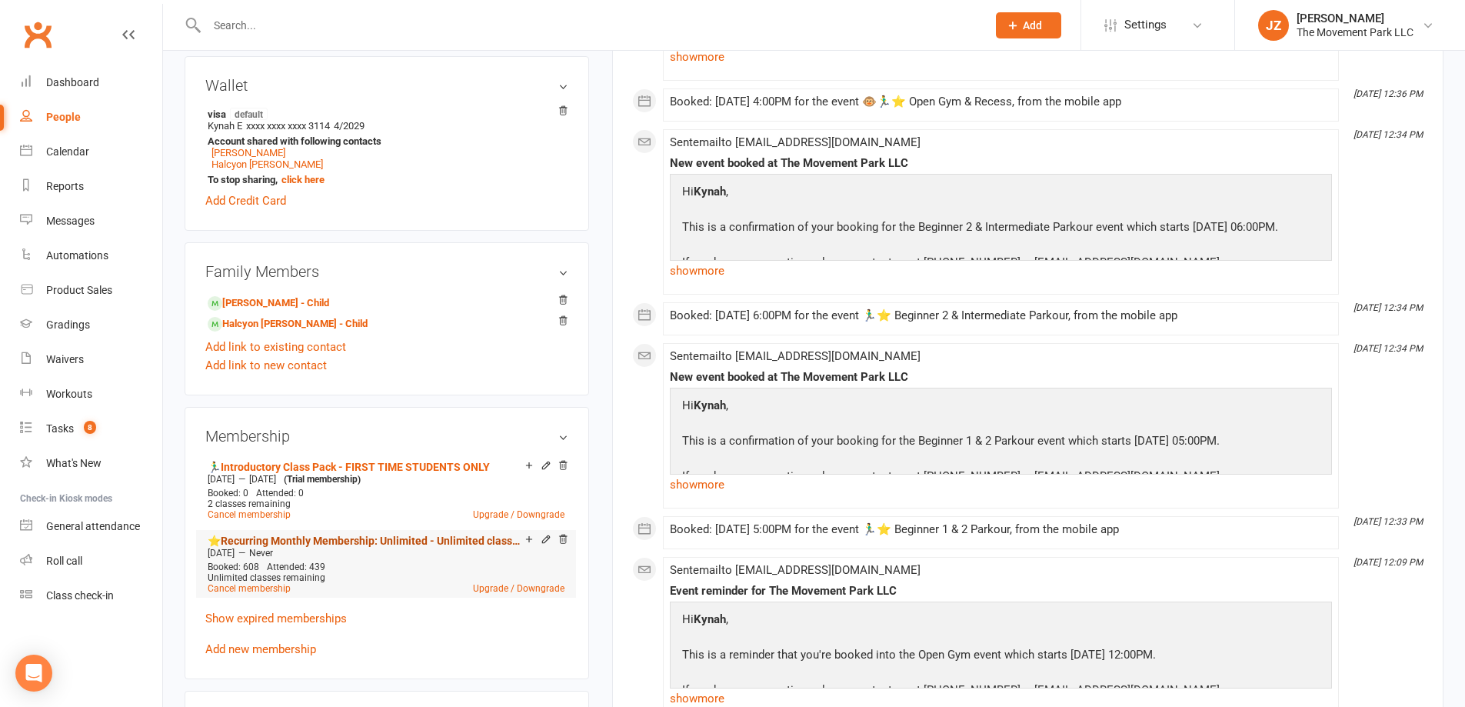
click at [409, 535] on link "⭐Recurring Monthly Membership: Unlimited - Unlimited classes + Unlimited open g…" at bounding box center [367, 541] width 318 height 12
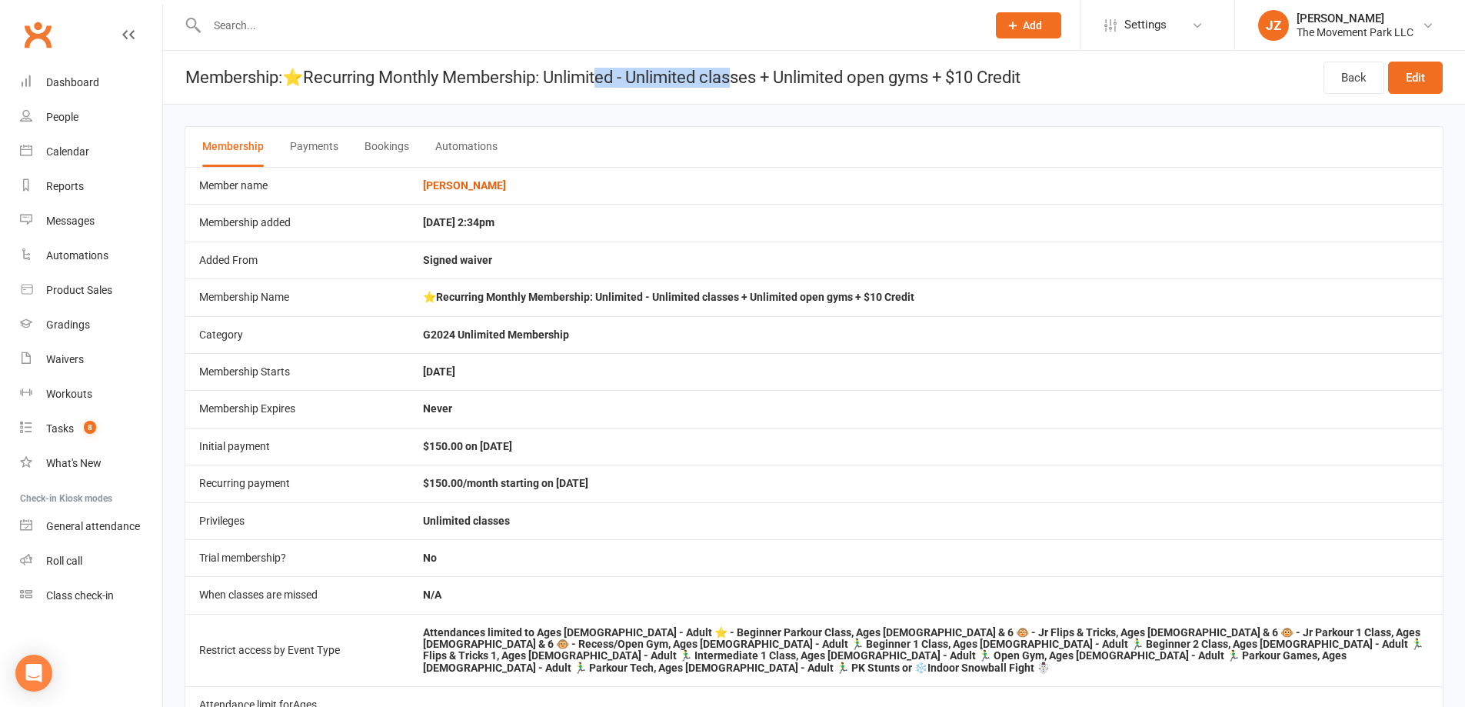
drag, startPoint x: 609, startPoint y: 74, endPoint x: 748, endPoint y: 74, distance: 138.5
click at [748, 74] on h1 "Membership: ⭐Recurring Monthly Membership: Unlimited - Unlimited classes + Unli…" at bounding box center [592, 77] width 858 height 53
click at [612, 77] on h1 "Membership: ⭐Recurring Monthly Membership: Unlimited - Unlimited classes + Unli…" at bounding box center [592, 77] width 858 height 53
drag, startPoint x: 619, startPoint y: 298, endPoint x: 879, endPoint y: 300, distance: 259.3
click at [879, 300] on td "⭐Recurring Monthly Membership: Unlimited - Unlimited classes + Unlimited open g…" at bounding box center [926, 296] width 1034 height 37
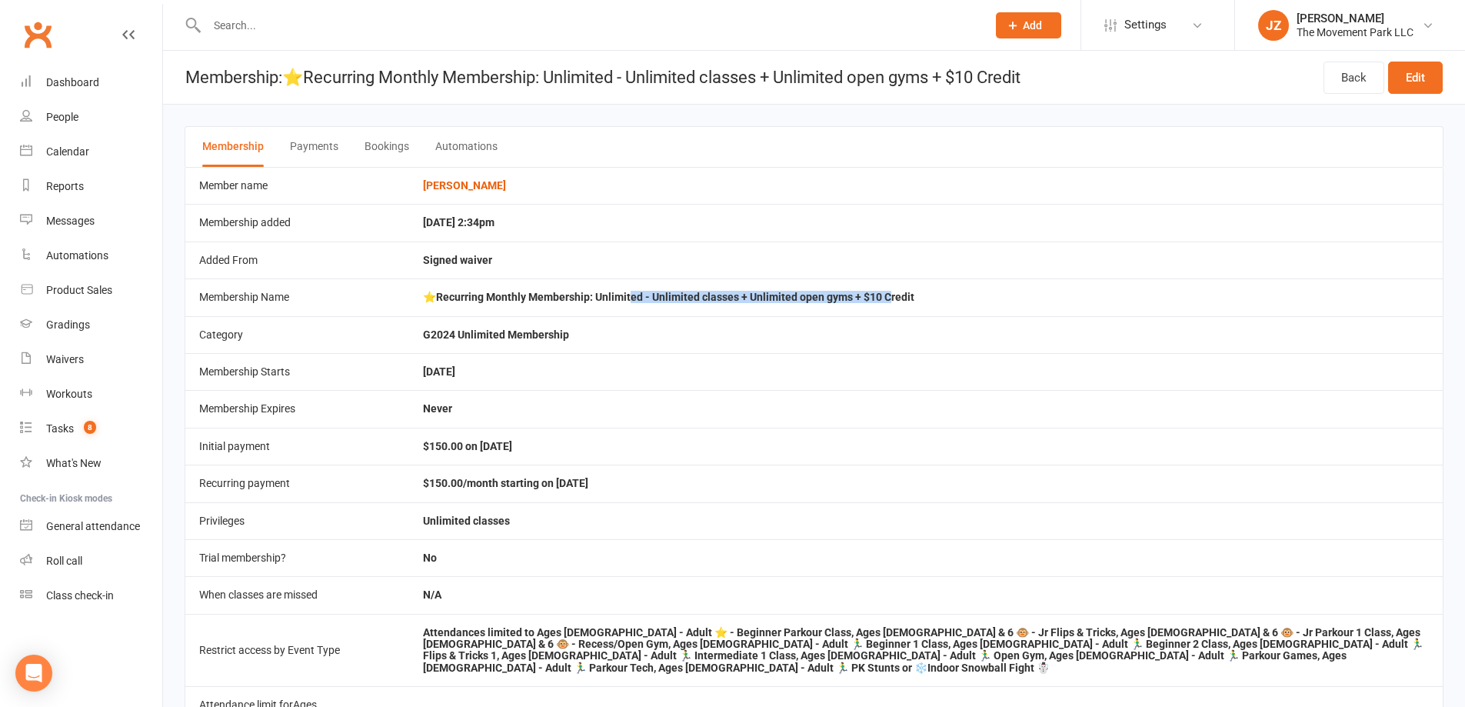
click at [754, 298] on td "⭐Recurring Monthly Membership: Unlimited - Unlimited classes + Unlimited open g…" at bounding box center [926, 296] width 1034 height 37
click at [49, 84] on div "Dashboard" at bounding box center [72, 82] width 53 height 12
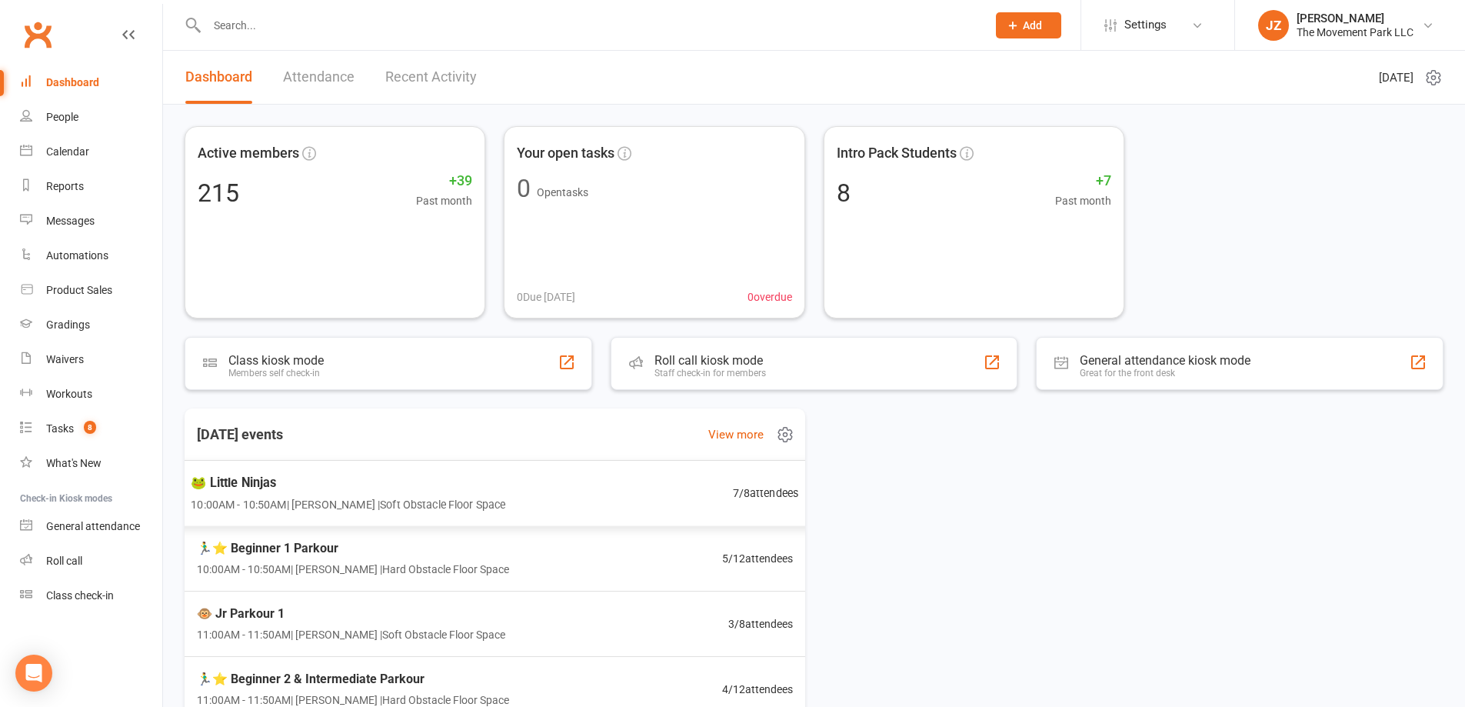
click at [547, 496] on div "🐸 Little Ninjas 10:00AM - 10:50AM | Kyla Anderson | Soft Obstacle Floor Space 7…" at bounding box center [494, 493] width 645 height 67
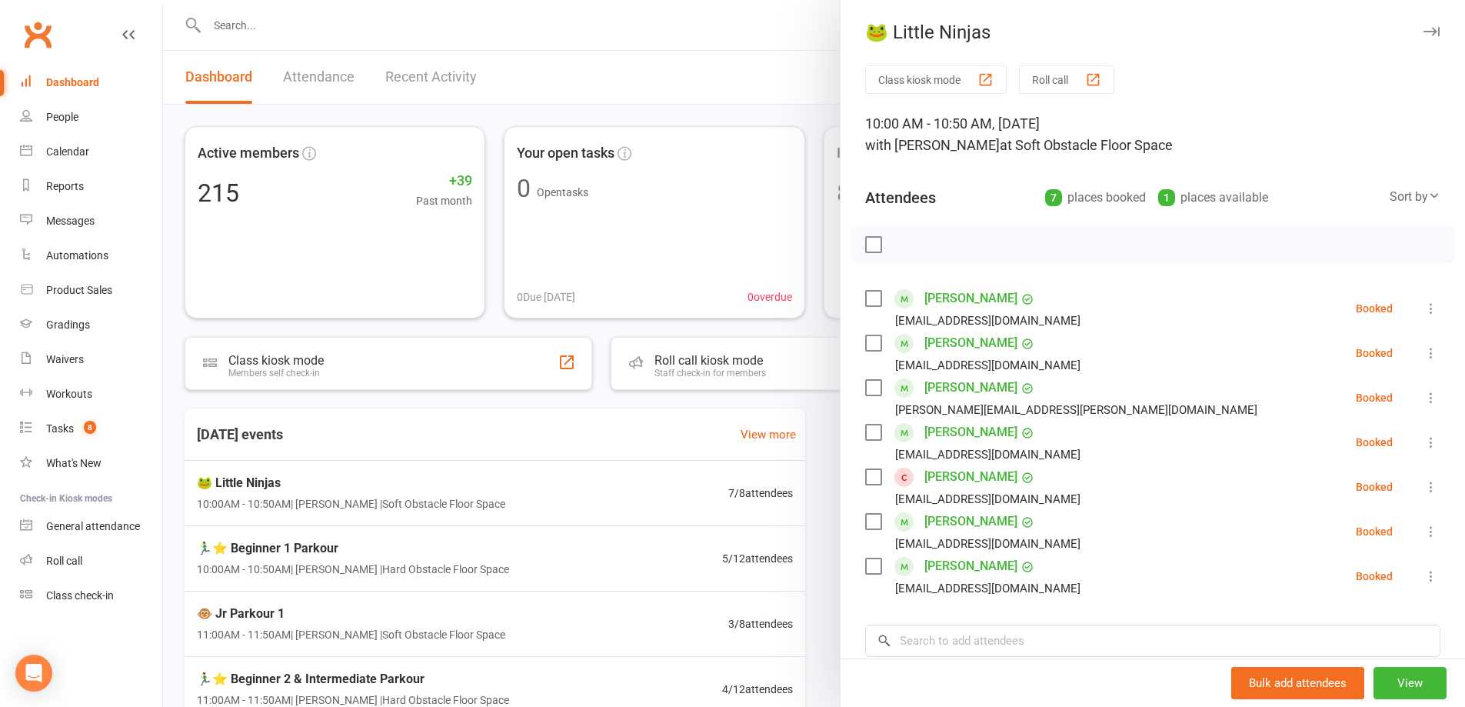
click at [868, 343] on label at bounding box center [872, 342] width 15 height 15
click at [872, 431] on label at bounding box center [872, 432] width 15 height 15
click at [905, 231] on div "Check in" at bounding box center [1153, 244] width 605 height 38
click at [899, 242] on icon "button" at bounding box center [907, 244] width 17 height 17
click at [870, 422] on div "Alex Garcia-Miranda mirandar9@yahoo.com" at bounding box center [976, 442] width 222 height 45
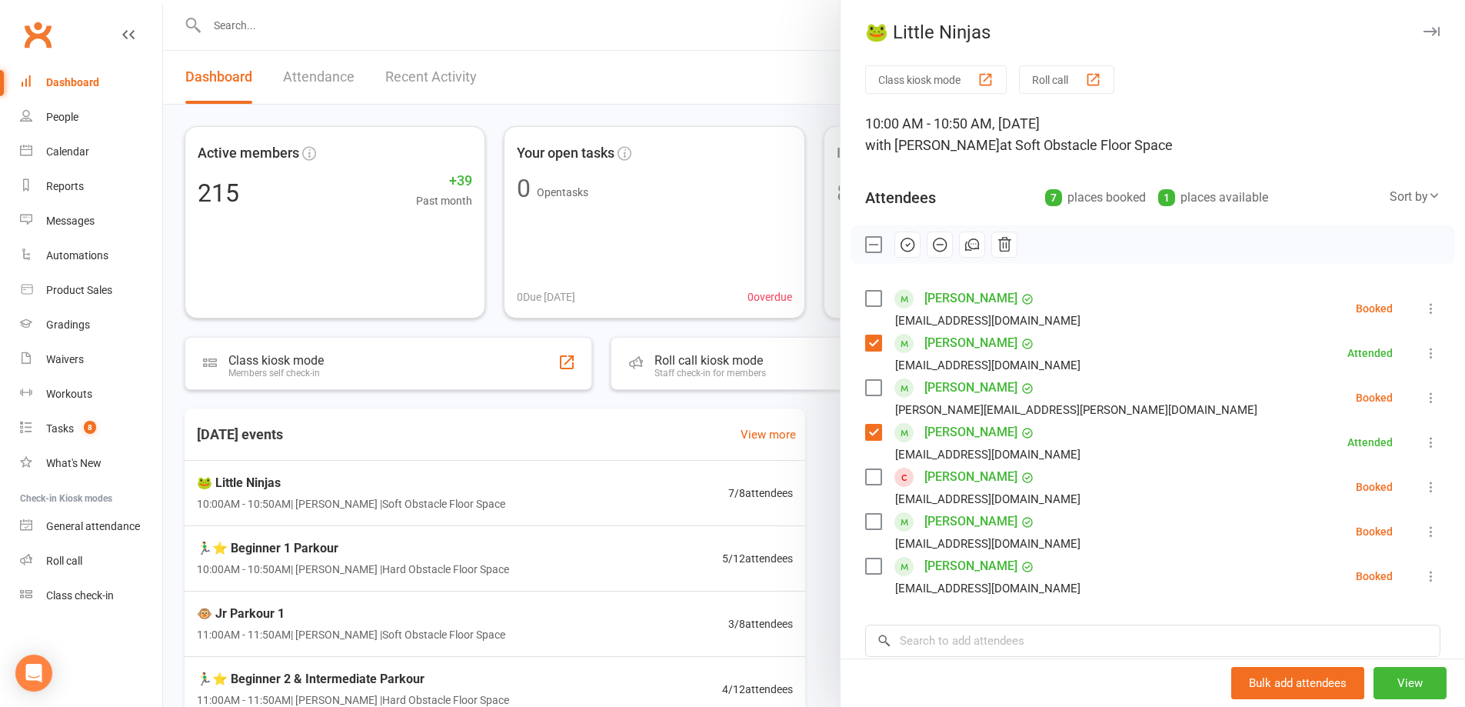
click at [868, 428] on label at bounding box center [872, 432] width 15 height 15
click at [866, 338] on label at bounding box center [872, 342] width 15 height 15
click at [348, 31] on div at bounding box center [814, 353] width 1302 height 707
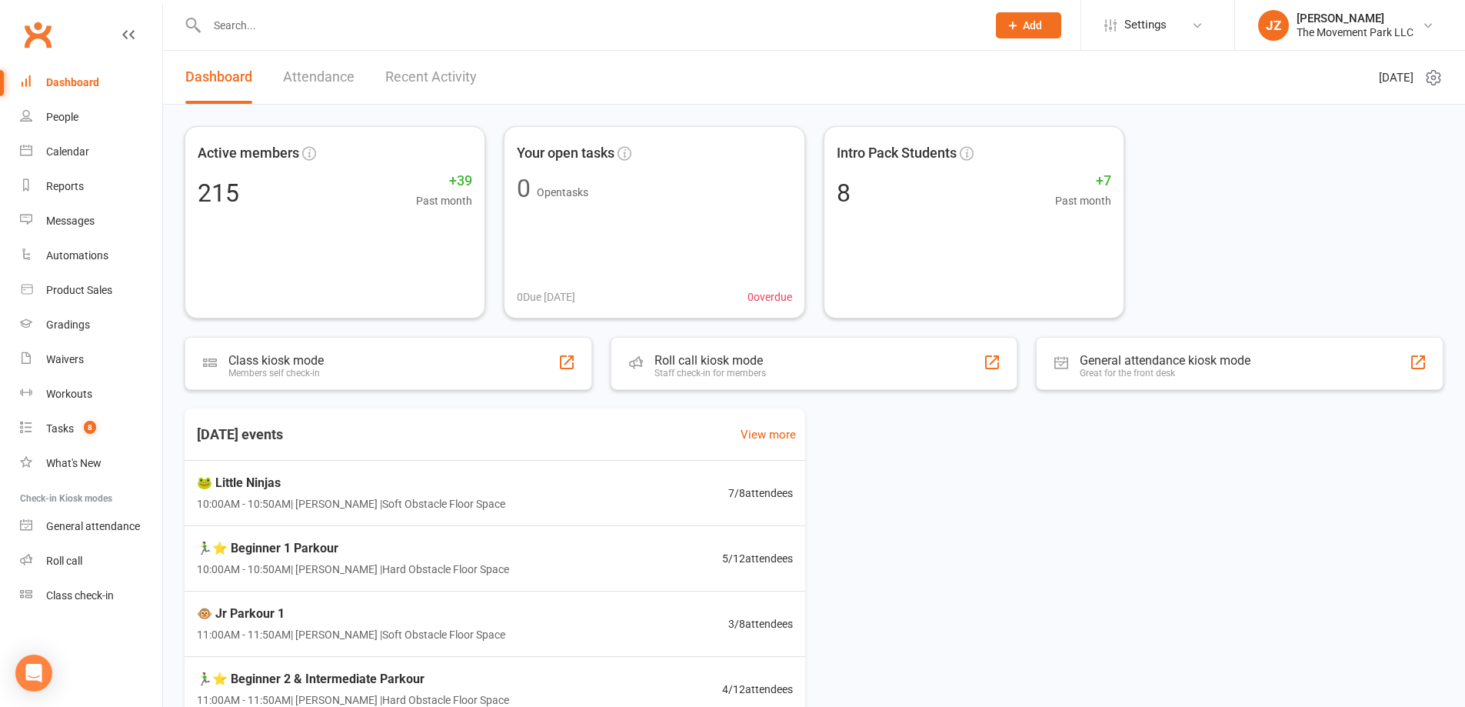
click at [285, 26] on input "text" at bounding box center [589, 26] width 774 height 22
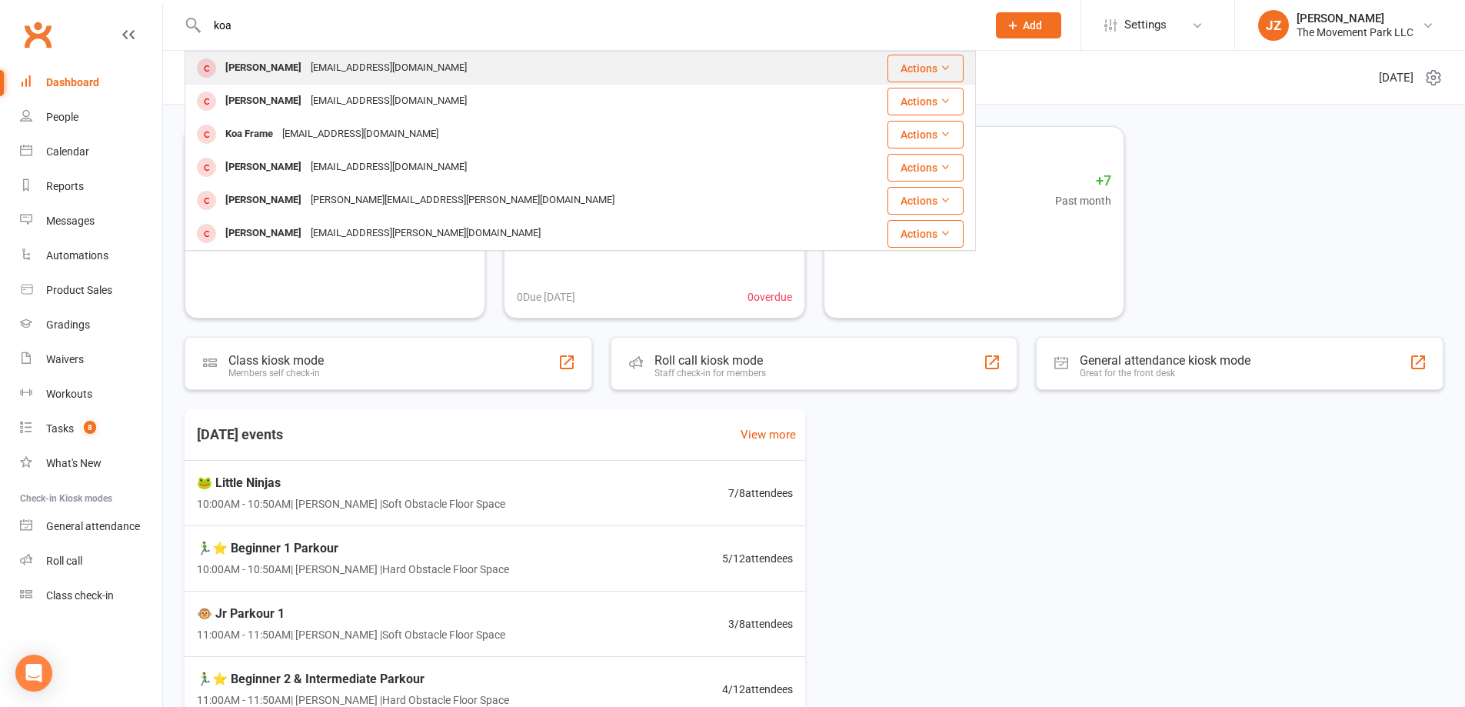
type input "koa"
click at [332, 59] on div "Coleypierce@gmail.com" at bounding box center [388, 68] width 165 height 22
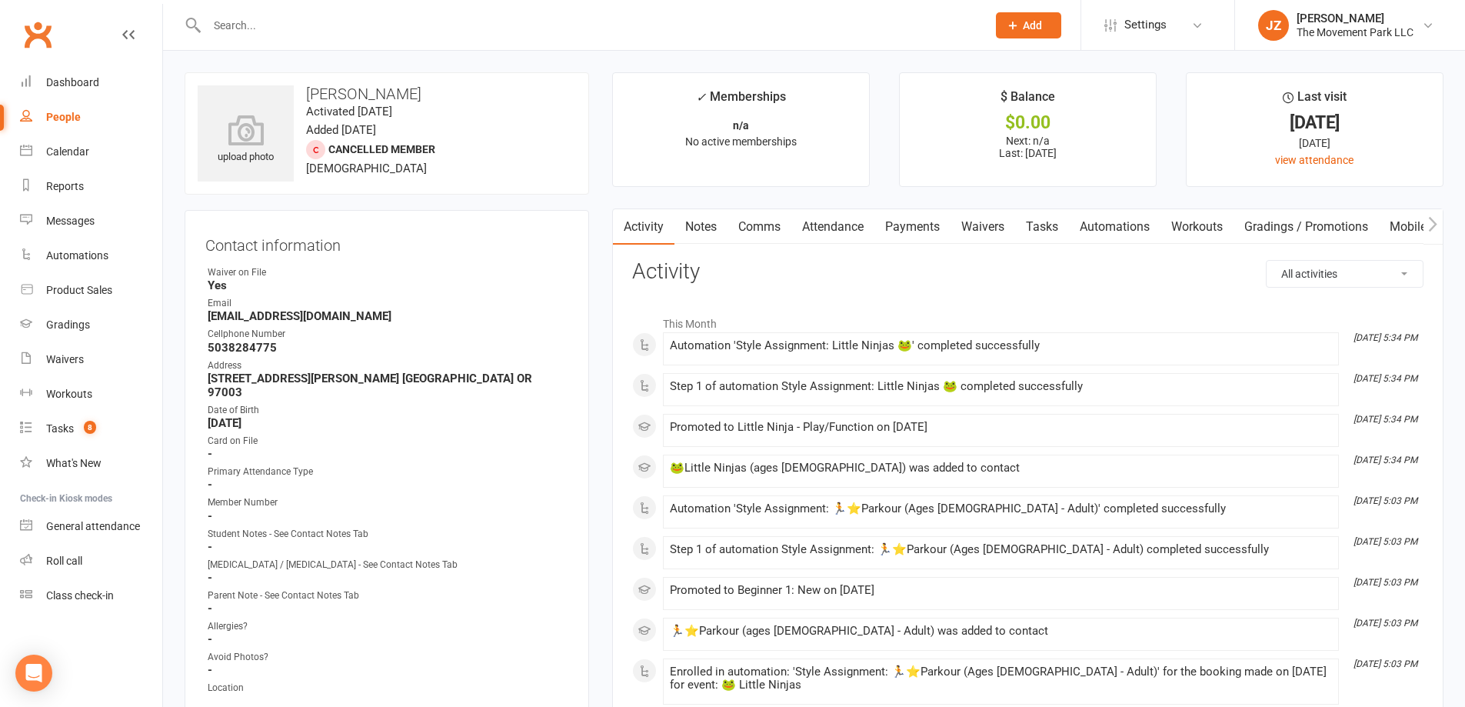
click at [992, 222] on link "Waivers" at bounding box center [983, 226] width 65 height 35
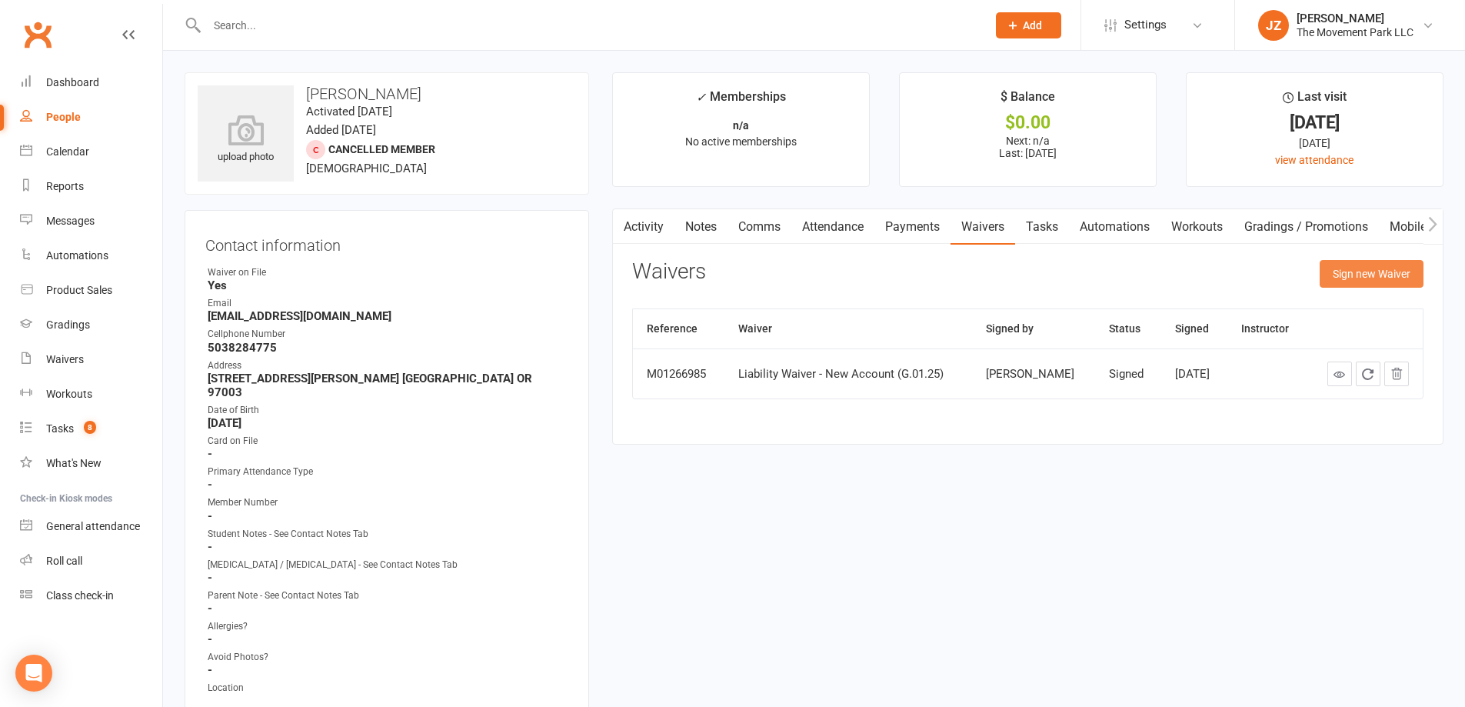
click at [1388, 278] on button "Sign new Waiver" at bounding box center [1372, 274] width 104 height 28
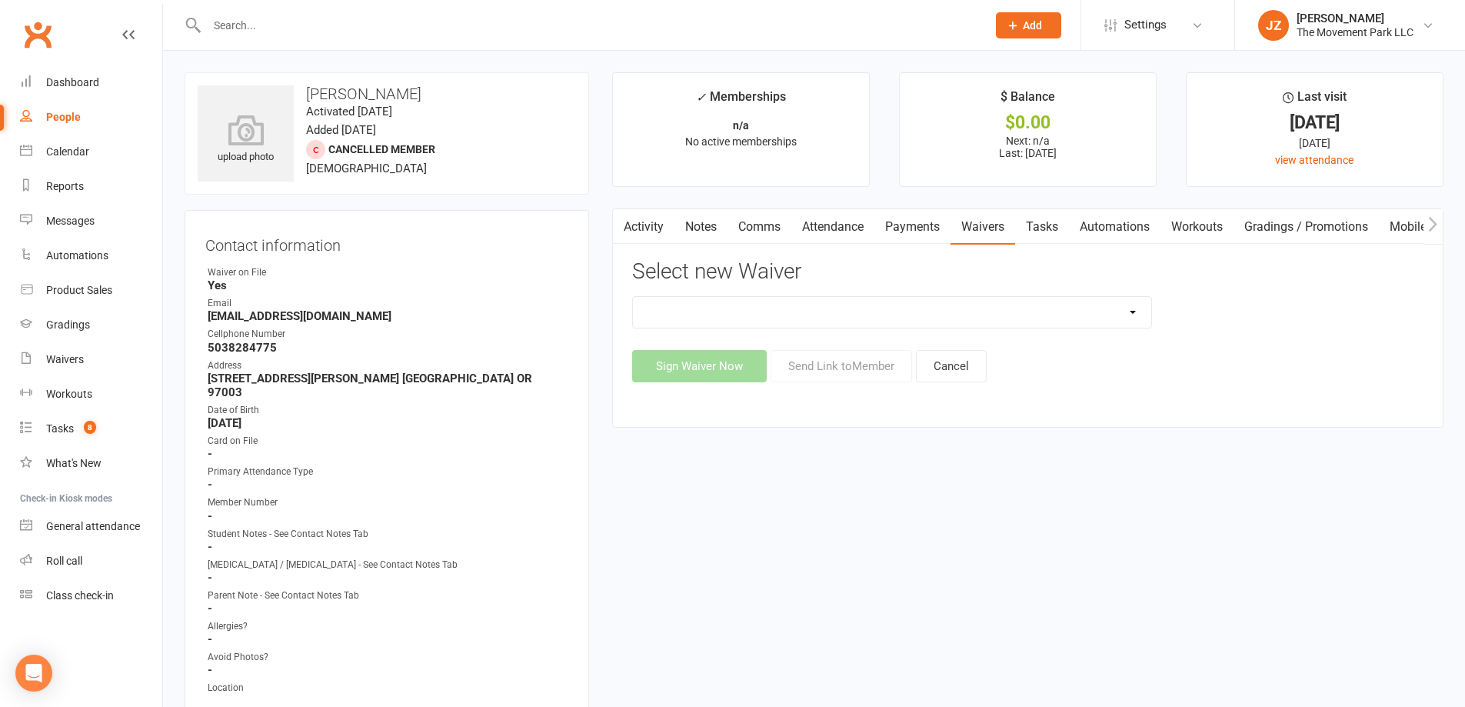
click at [862, 315] on select "😎 2025 Day Camp Purchase Agreement 🪜2025 LEAD Program Application and Purchase …" at bounding box center [892, 312] width 518 height 31
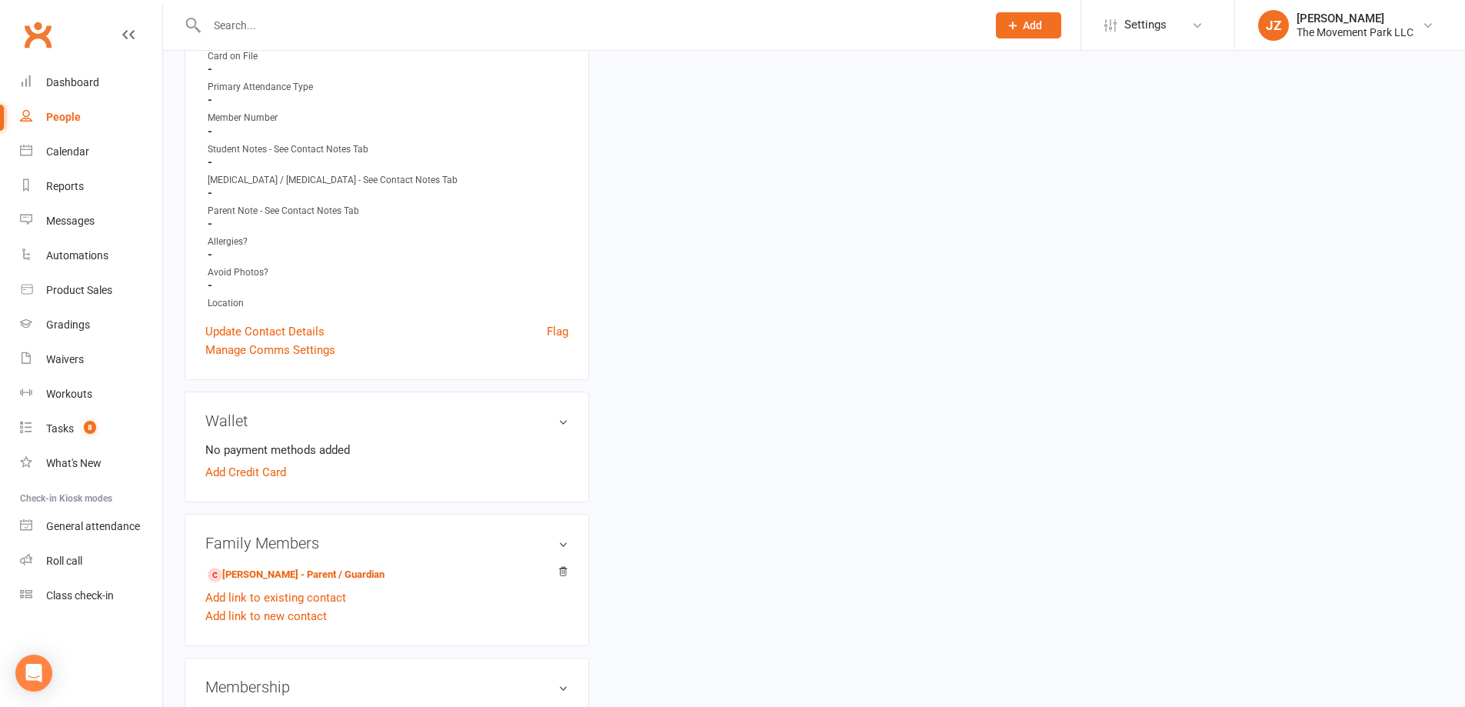
scroll to position [615, 0]
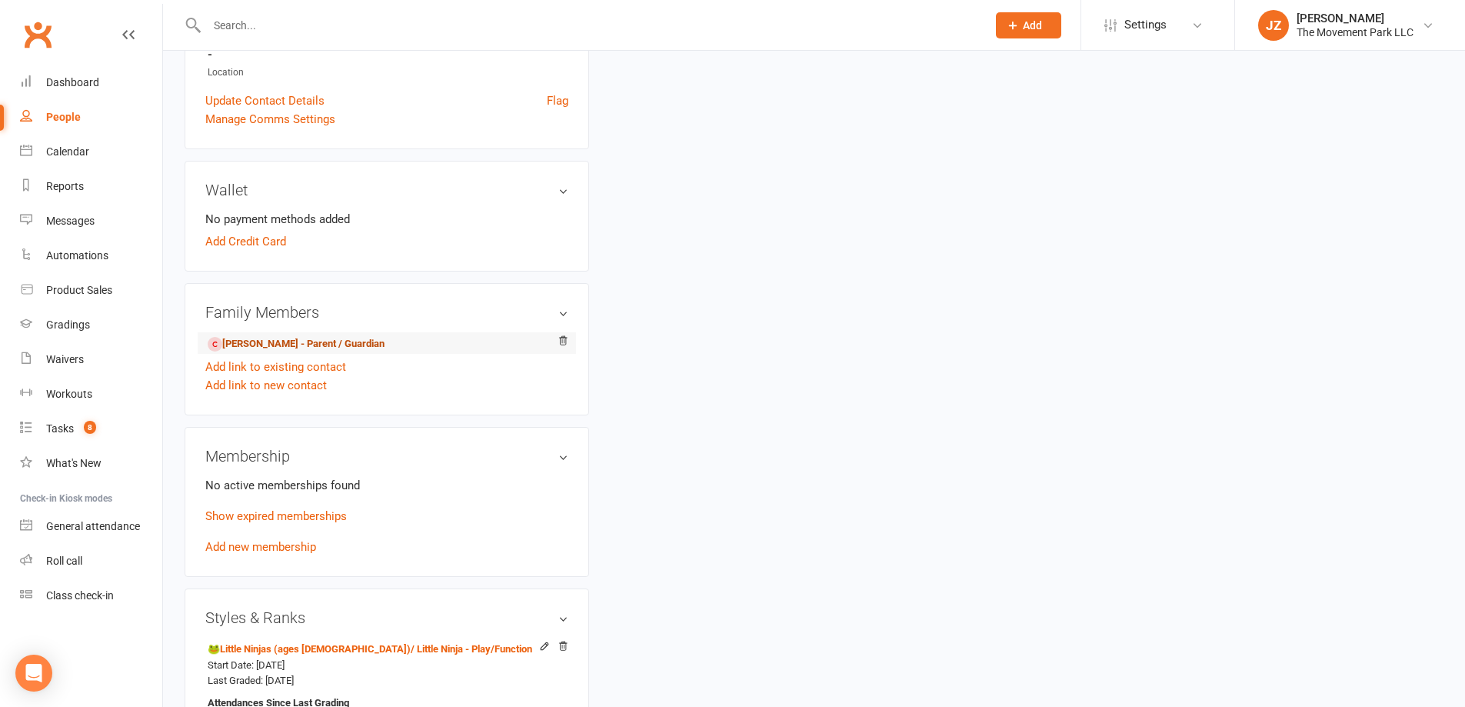
click at [323, 336] on link "Nicole Pierce - Parent / Guardian" at bounding box center [296, 344] width 177 height 16
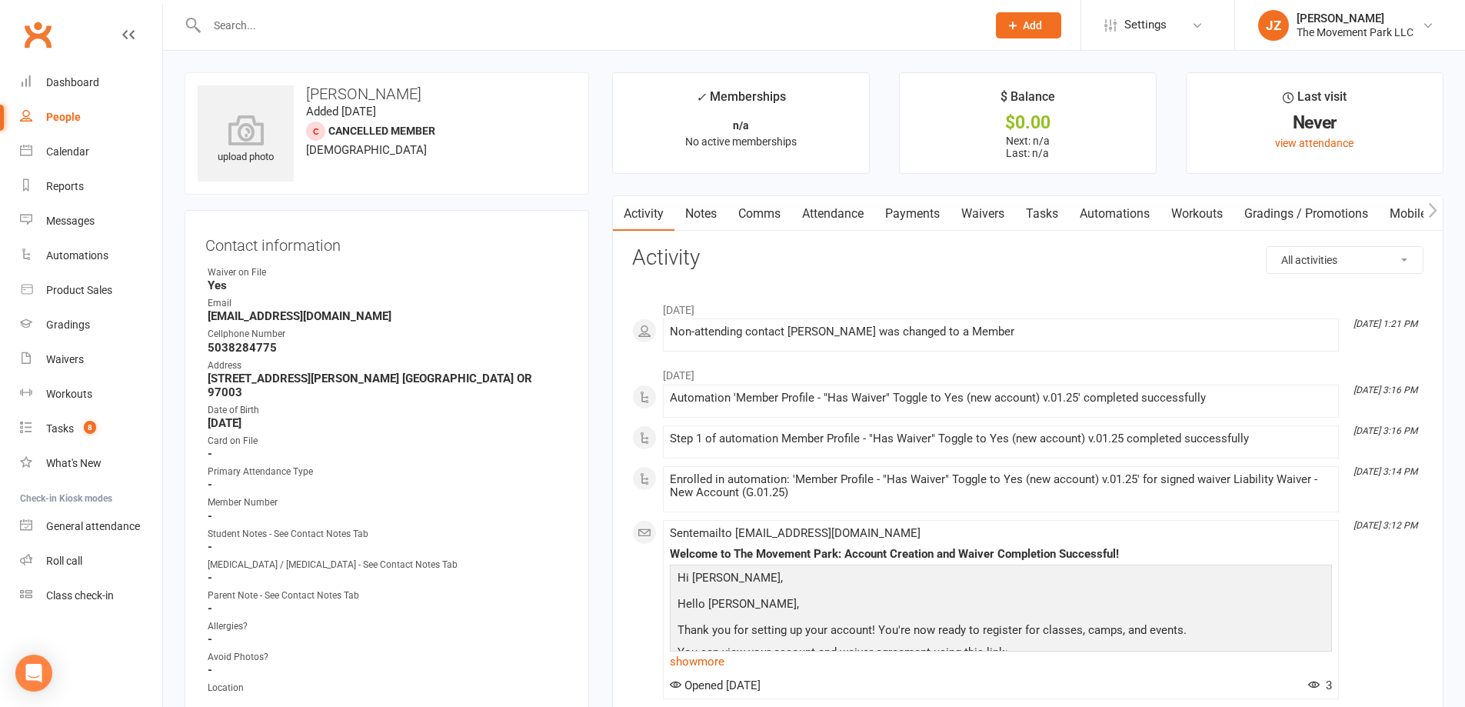
click at [1002, 224] on link "Waivers" at bounding box center [983, 213] width 65 height 35
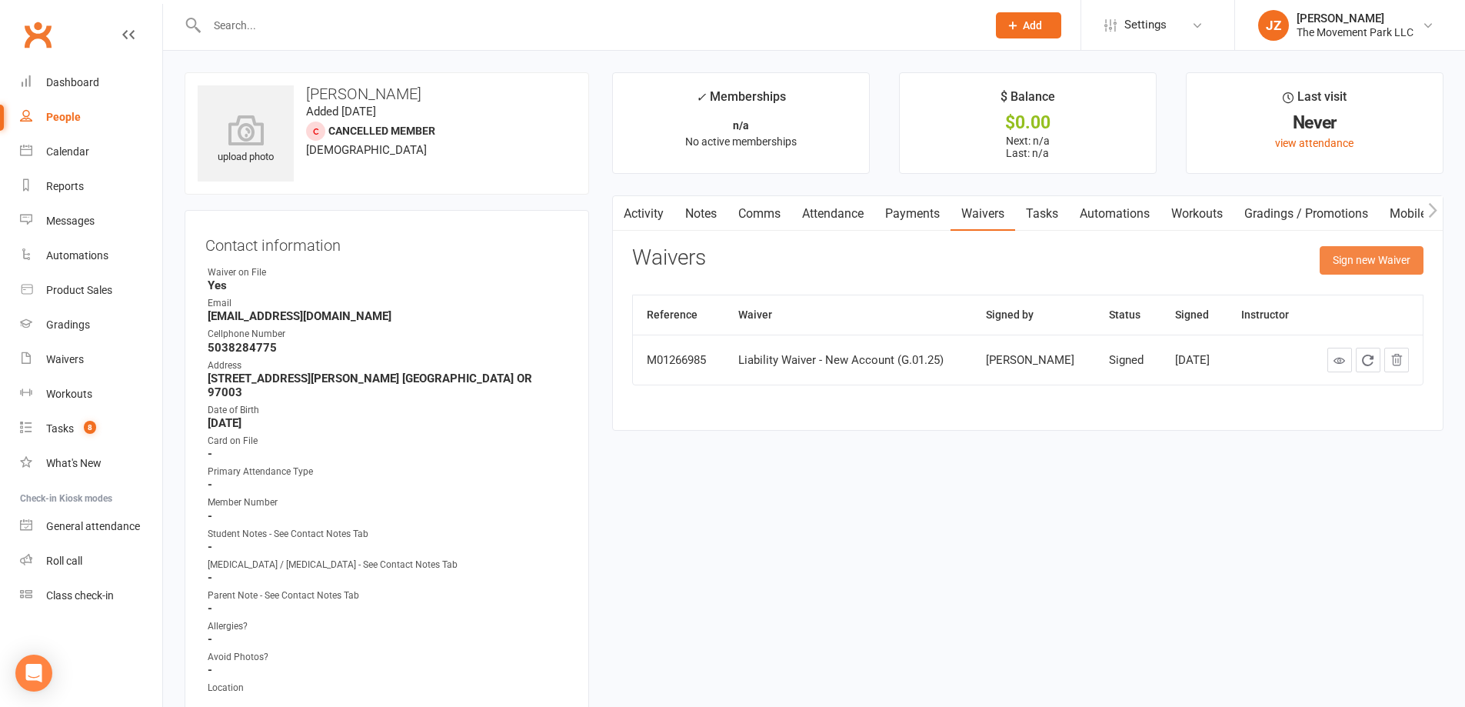
click at [1357, 273] on button "Sign new Waiver" at bounding box center [1372, 260] width 104 height 28
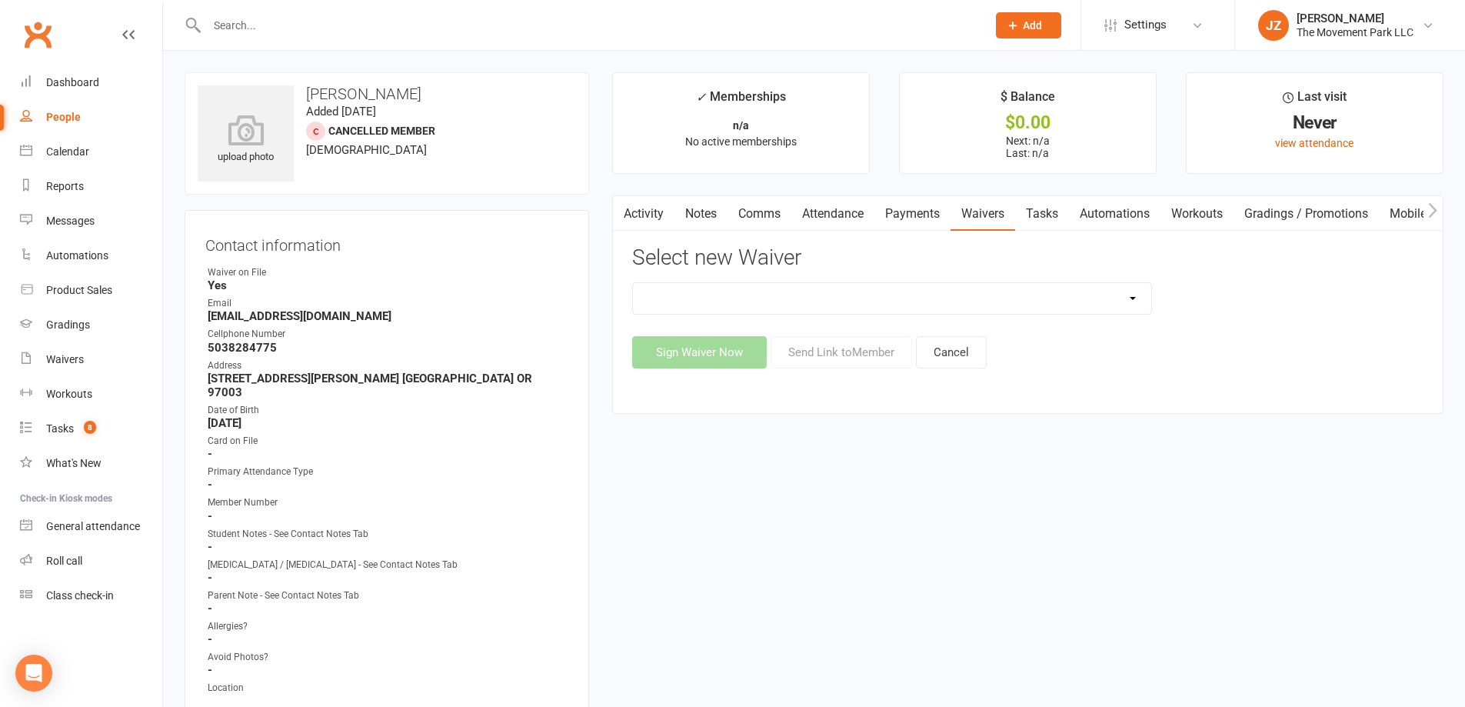
click at [889, 309] on select "😎 2025 Day Camp Purchase Agreement 🪜2025 LEAD Program Application and Purchase …" at bounding box center [892, 298] width 518 height 31
select select "9177"
click at [633, 283] on select "😎 2025 Day Camp Purchase Agreement 🪜2025 LEAD Program Application and Purchase …" at bounding box center [892, 298] width 518 height 31
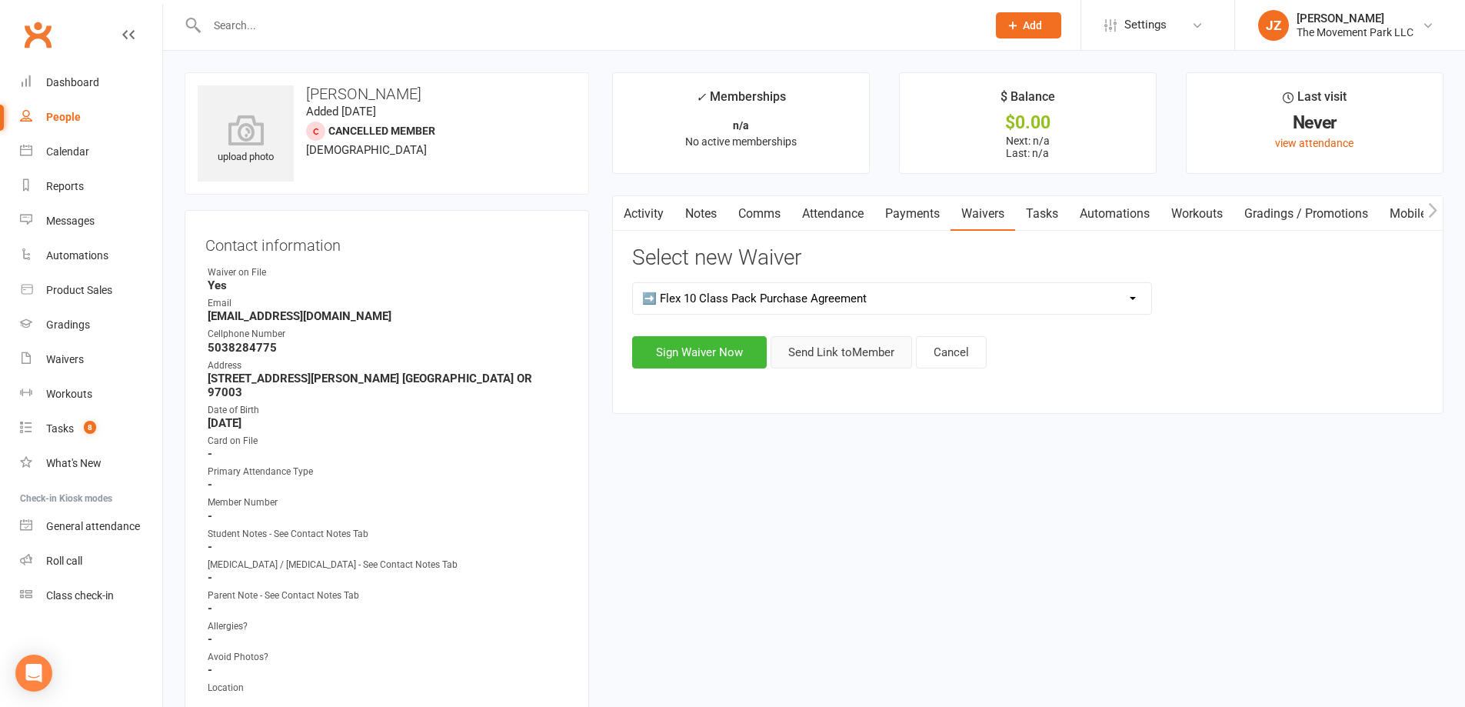
click at [792, 352] on button "Send Link to Member" at bounding box center [842, 352] width 142 height 32
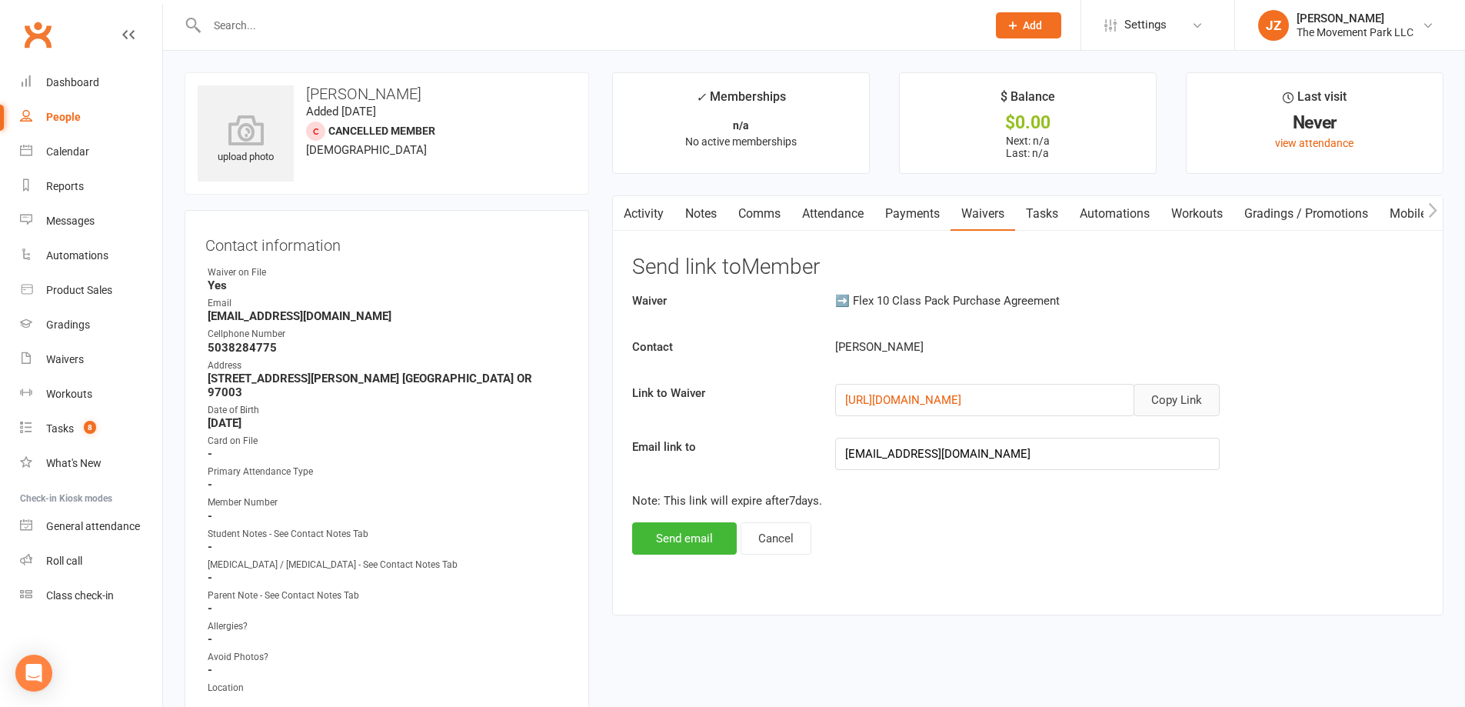
click at [1171, 387] on button "Copy Link" at bounding box center [1177, 400] width 86 height 32
click at [1189, 391] on button "Copy Link" at bounding box center [1177, 400] width 86 height 32
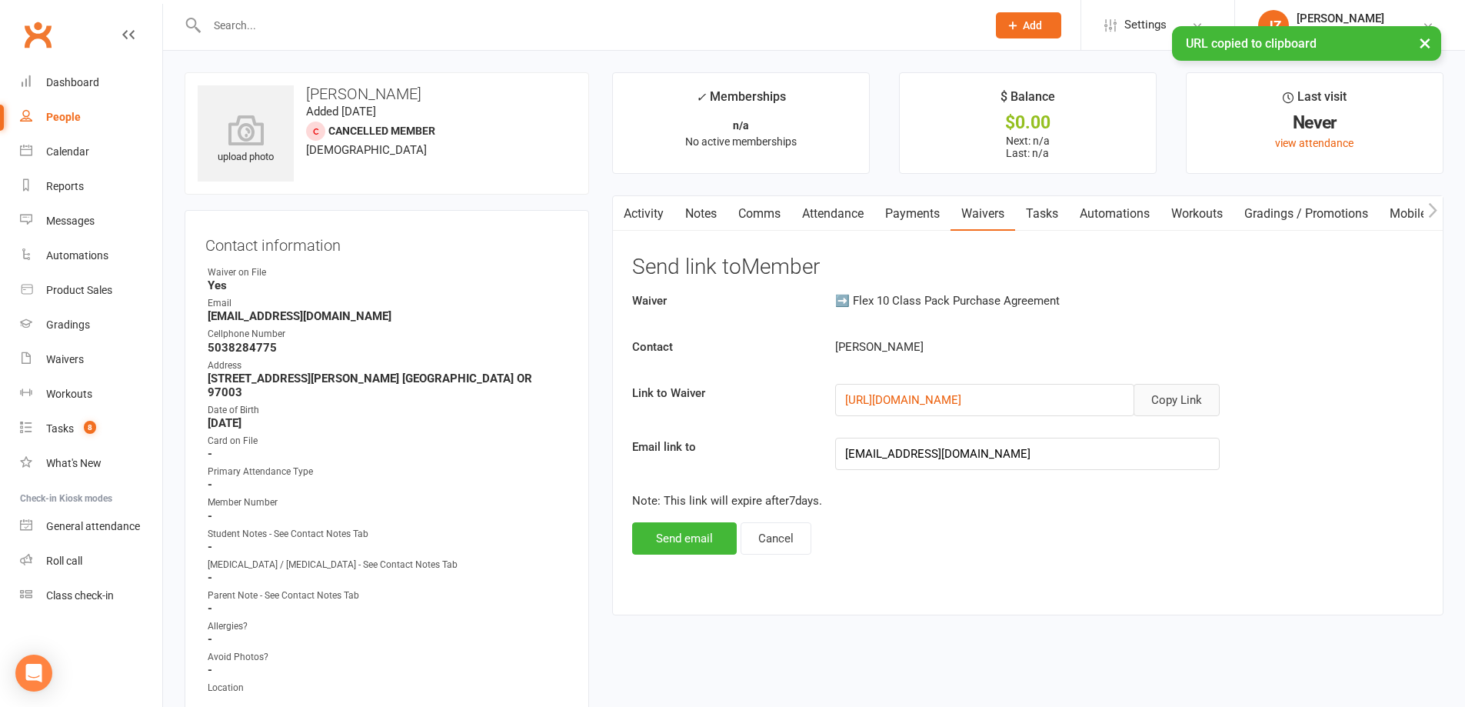
click at [762, 211] on link "Comms" at bounding box center [760, 213] width 64 height 35
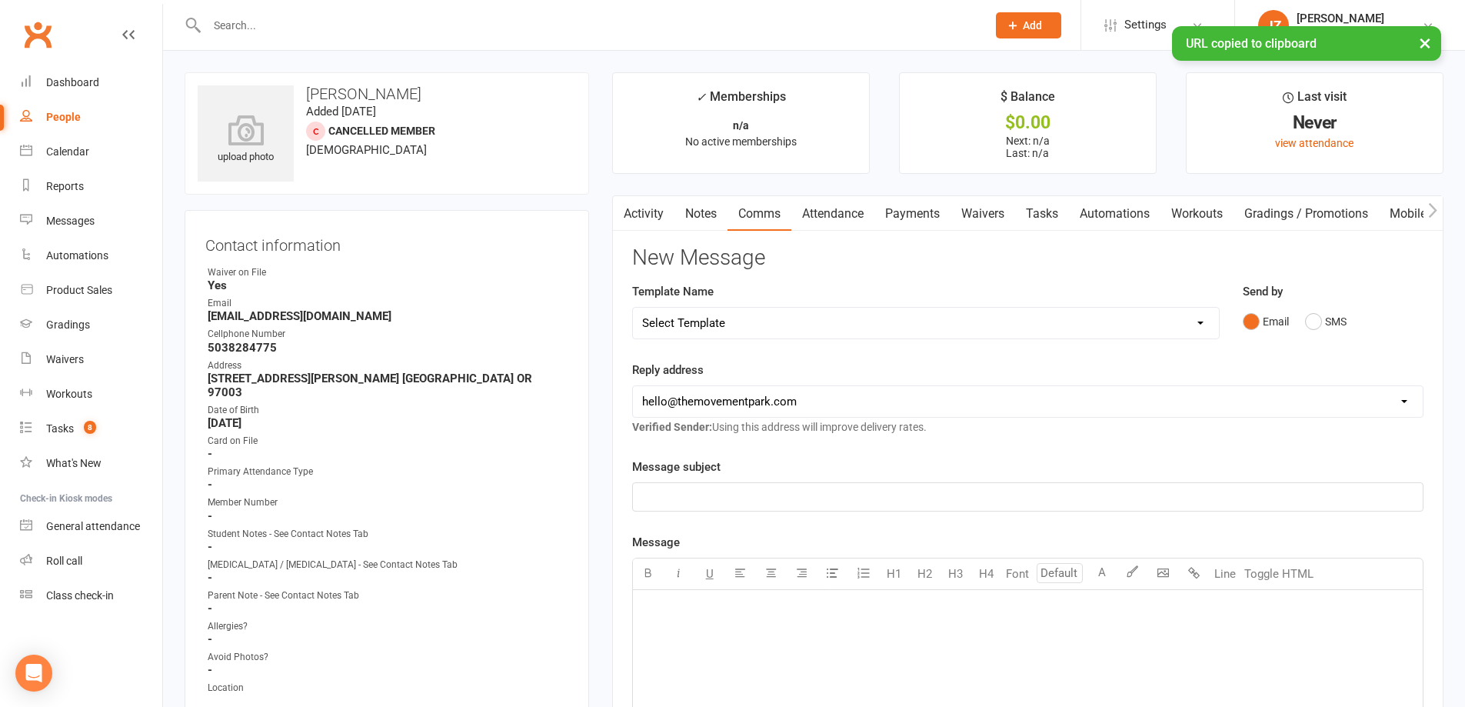
click at [884, 310] on select "Select Template [Email] 📱Trial Class App Request [Email] Initial Response to Co…" at bounding box center [926, 323] width 586 height 31
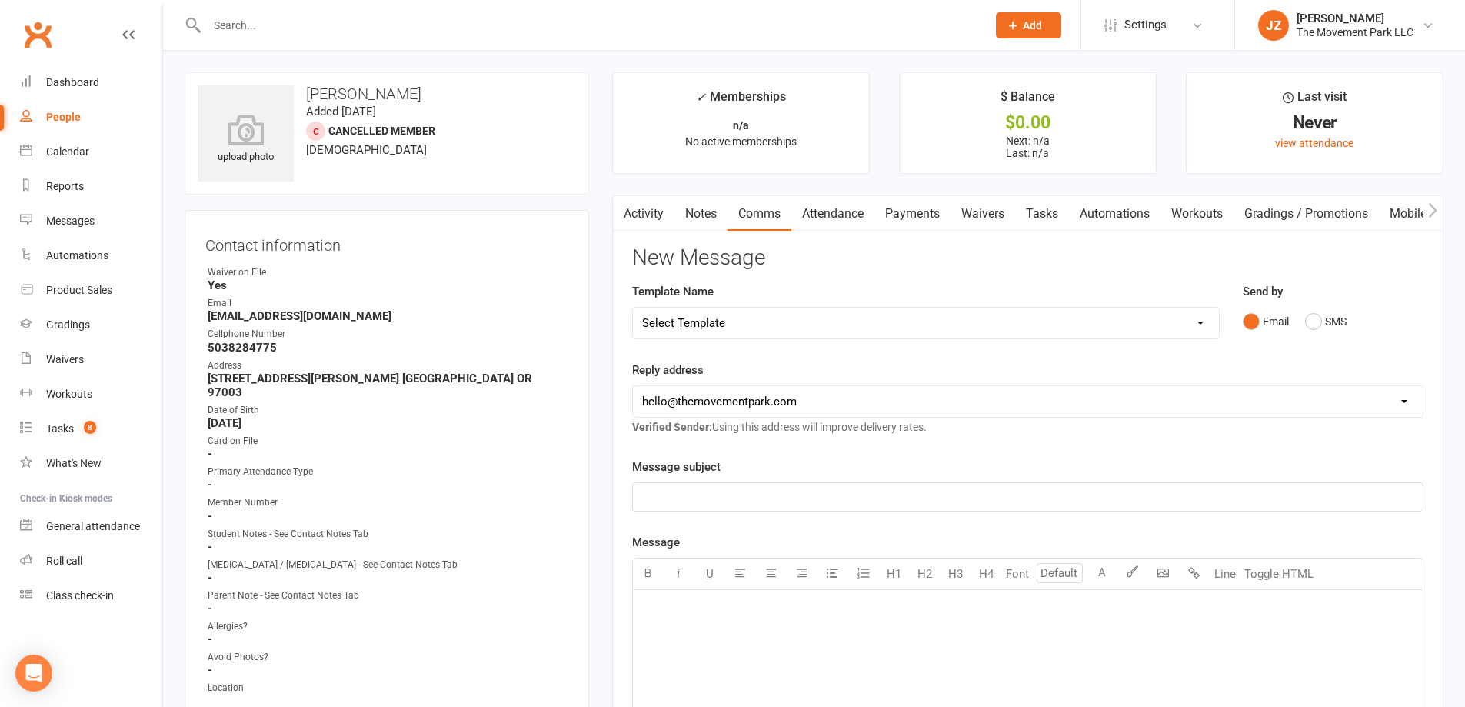
click at [835, 508] on div "﻿" at bounding box center [1028, 497] width 790 height 28
click at [775, 635] on div "﻿" at bounding box center [1028, 705] width 790 height 231
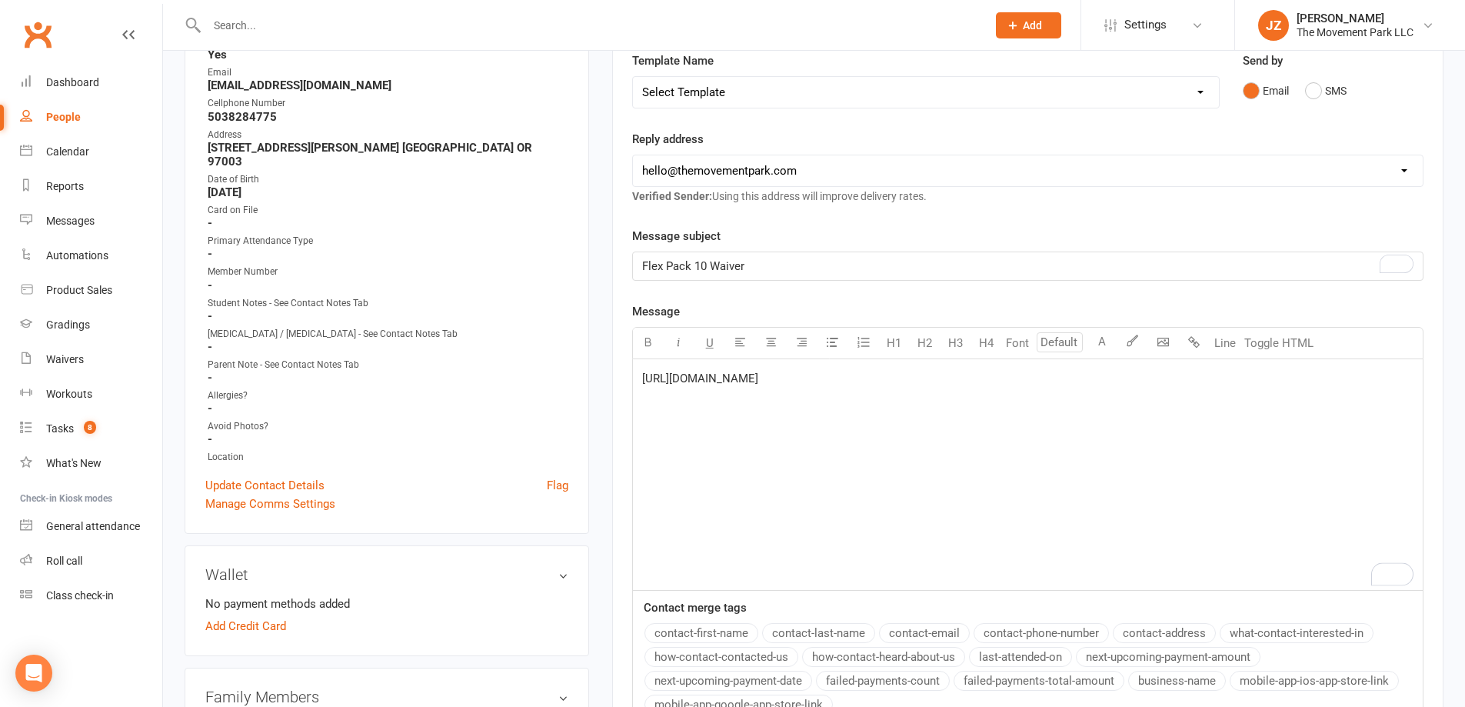
scroll to position [385, 0]
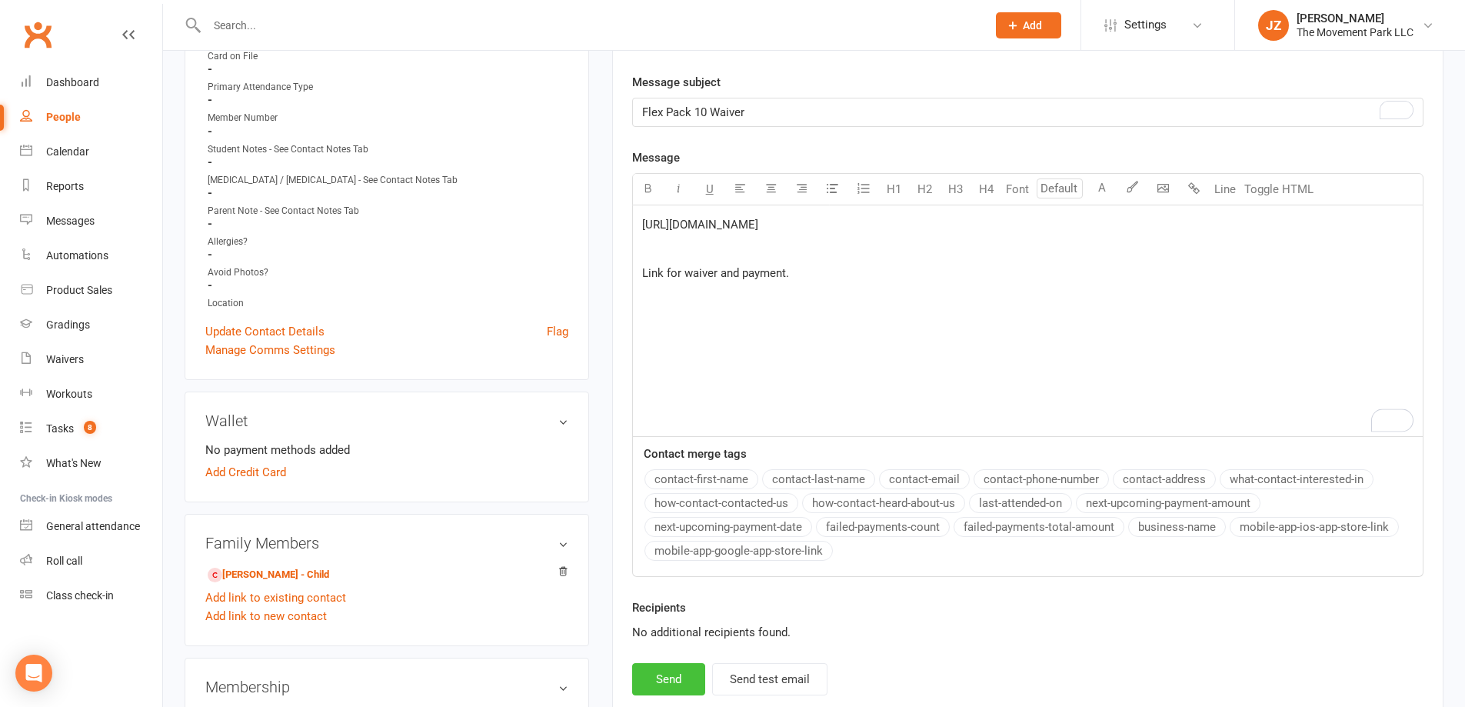
click at [676, 671] on button "Send" at bounding box center [668, 679] width 73 height 32
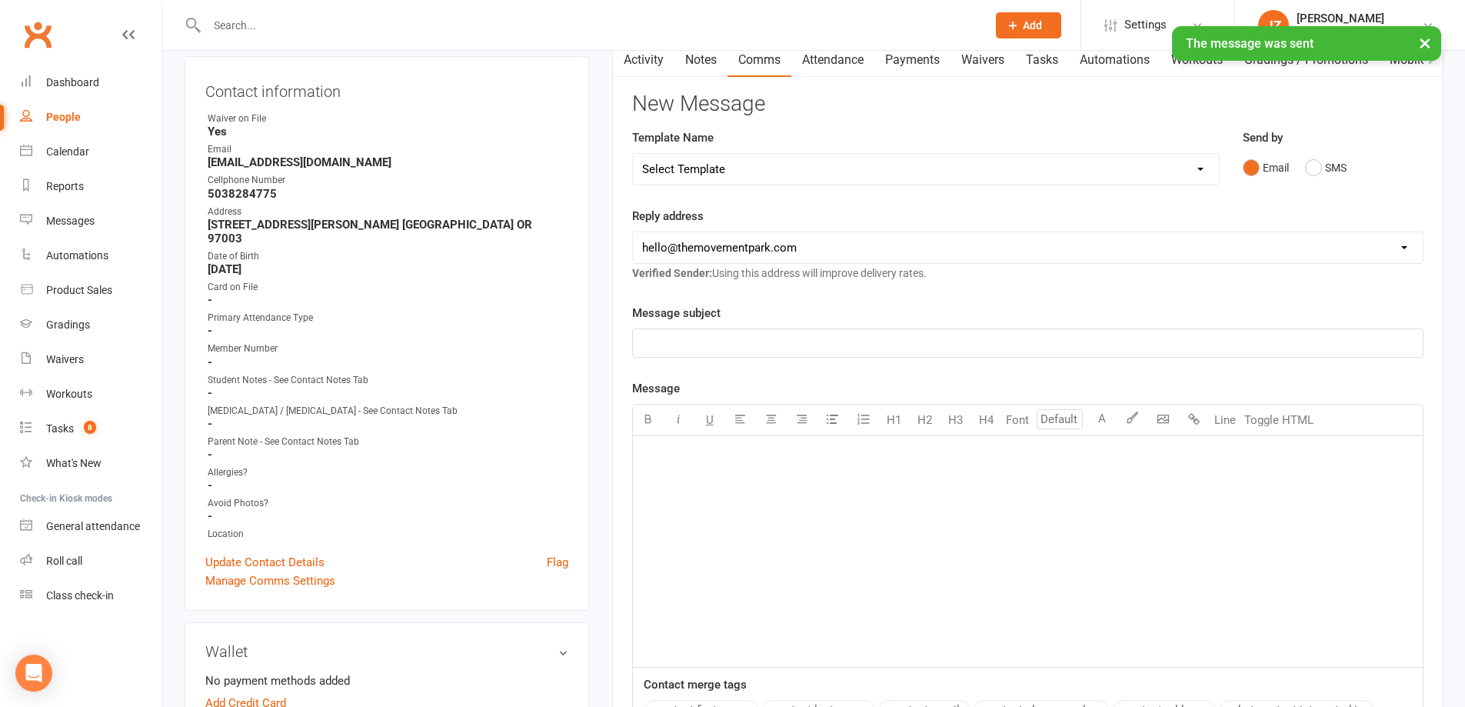
scroll to position [0, 0]
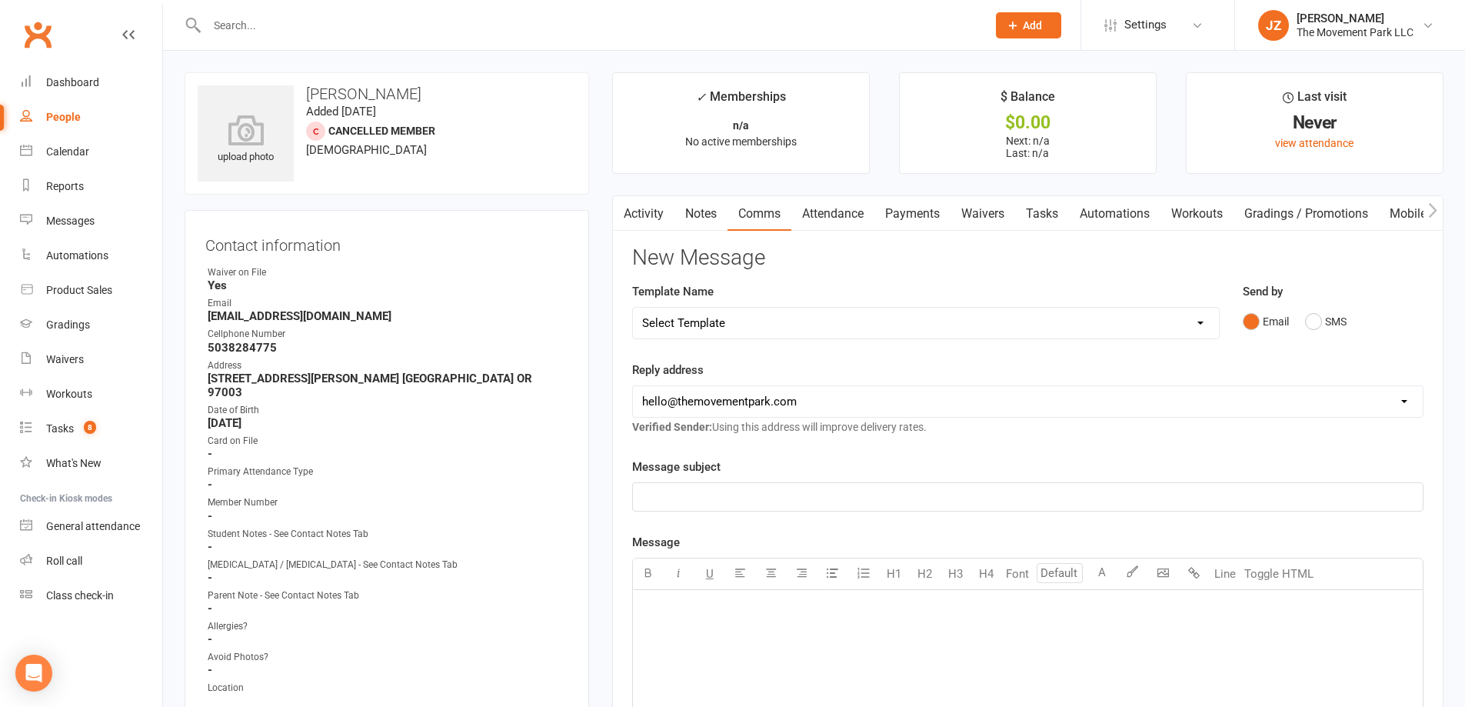
click at [996, 222] on link "Waivers" at bounding box center [983, 213] width 65 height 35
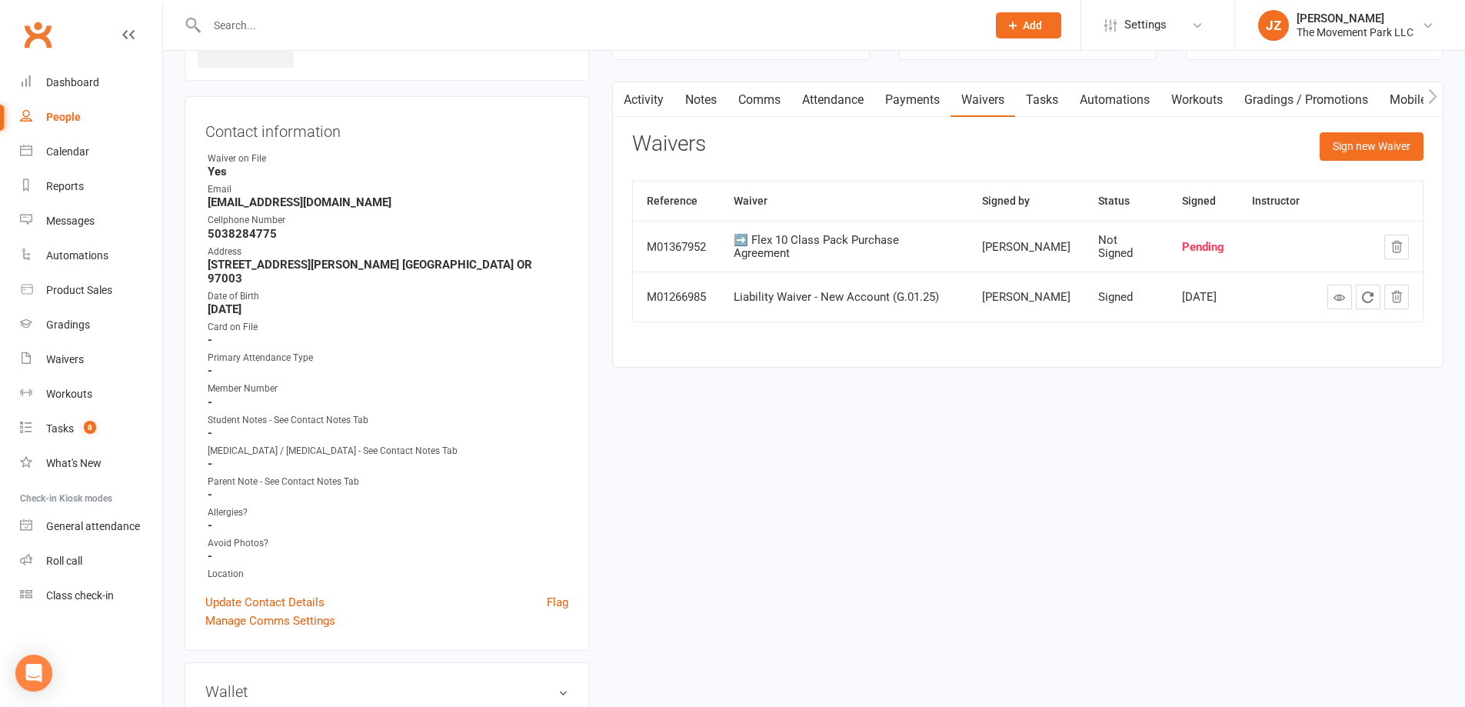
scroll to position [77, 0]
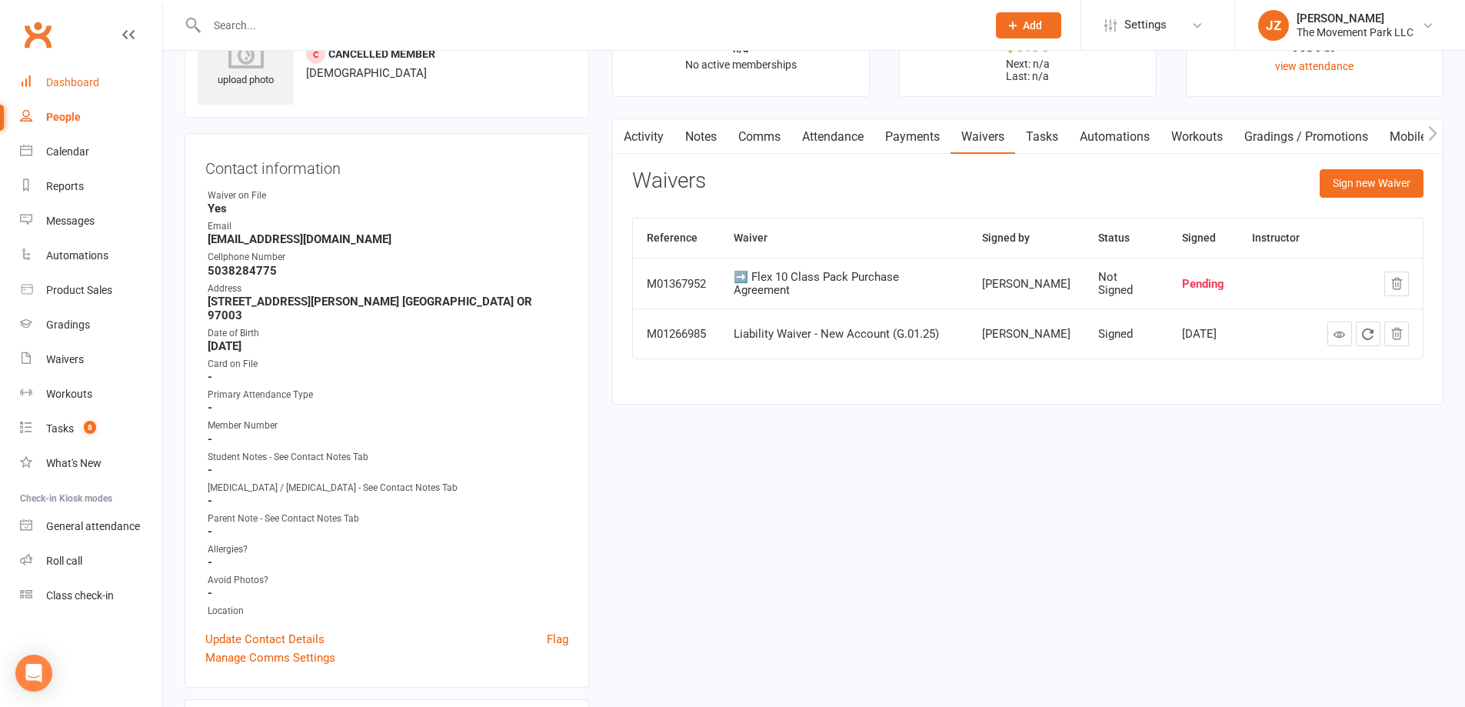
click at [61, 84] on div "Dashboard" at bounding box center [72, 82] width 53 height 12
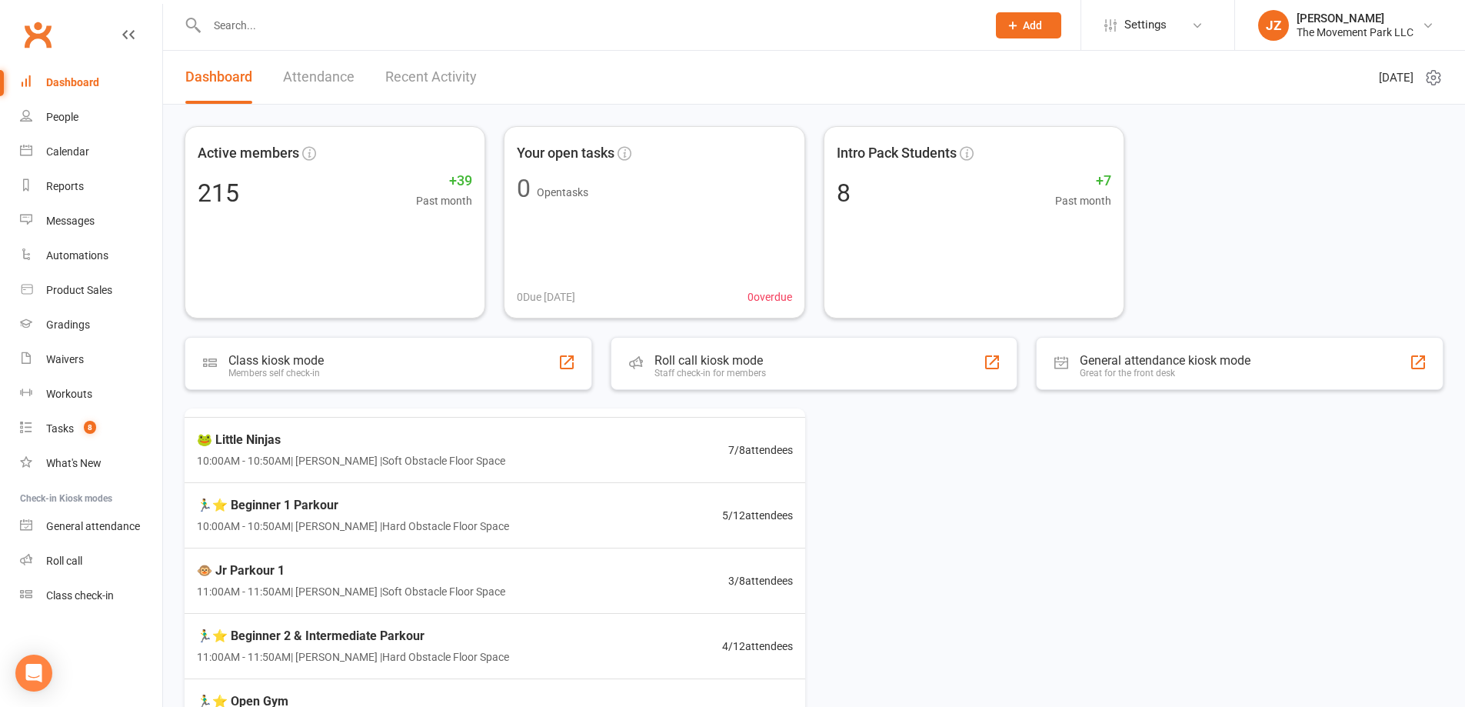
scroll to position [67, 0]
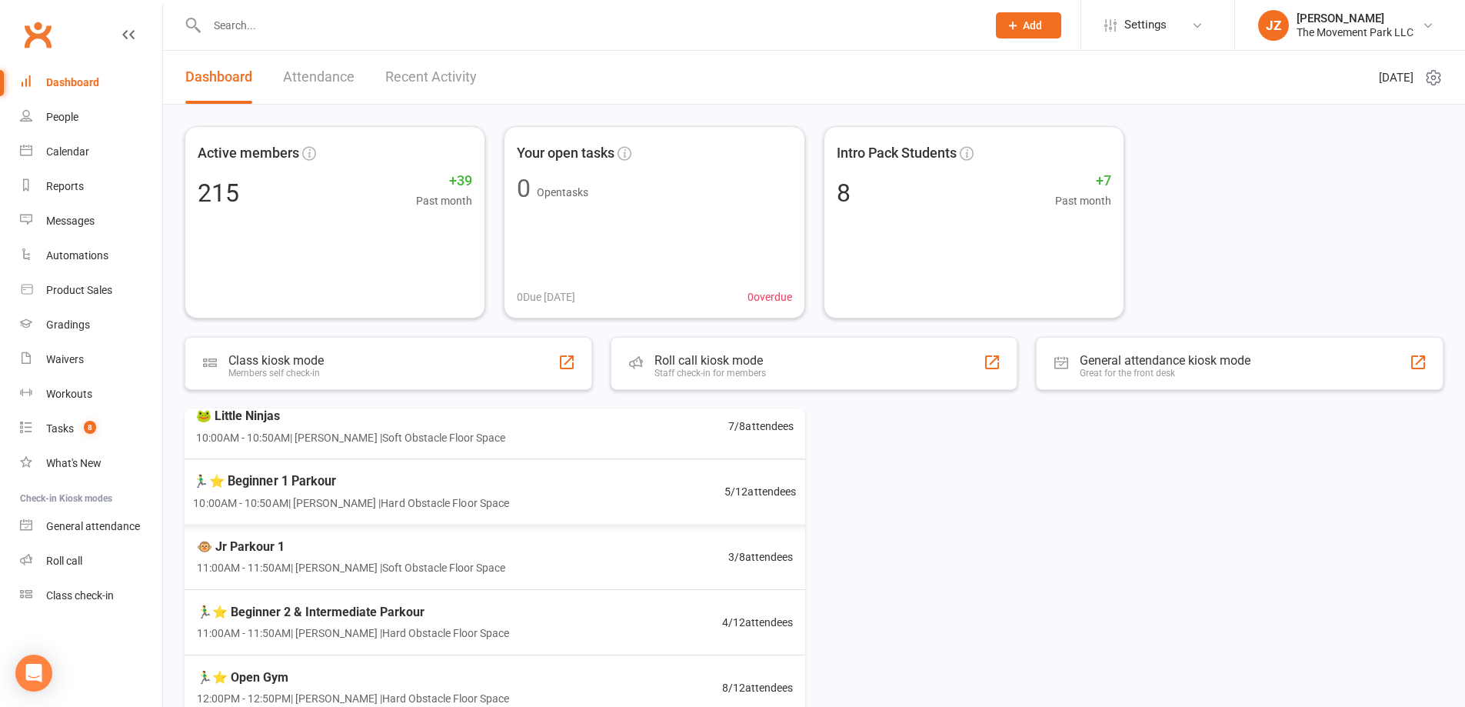
click at [722, 436] on div "🐸 Little Ninjas 10:00AM - 10:50AM | Kyla Anderson | Soft Obstacle Floor Space 7…" at bounding box center [495, 426] width 635 height 65
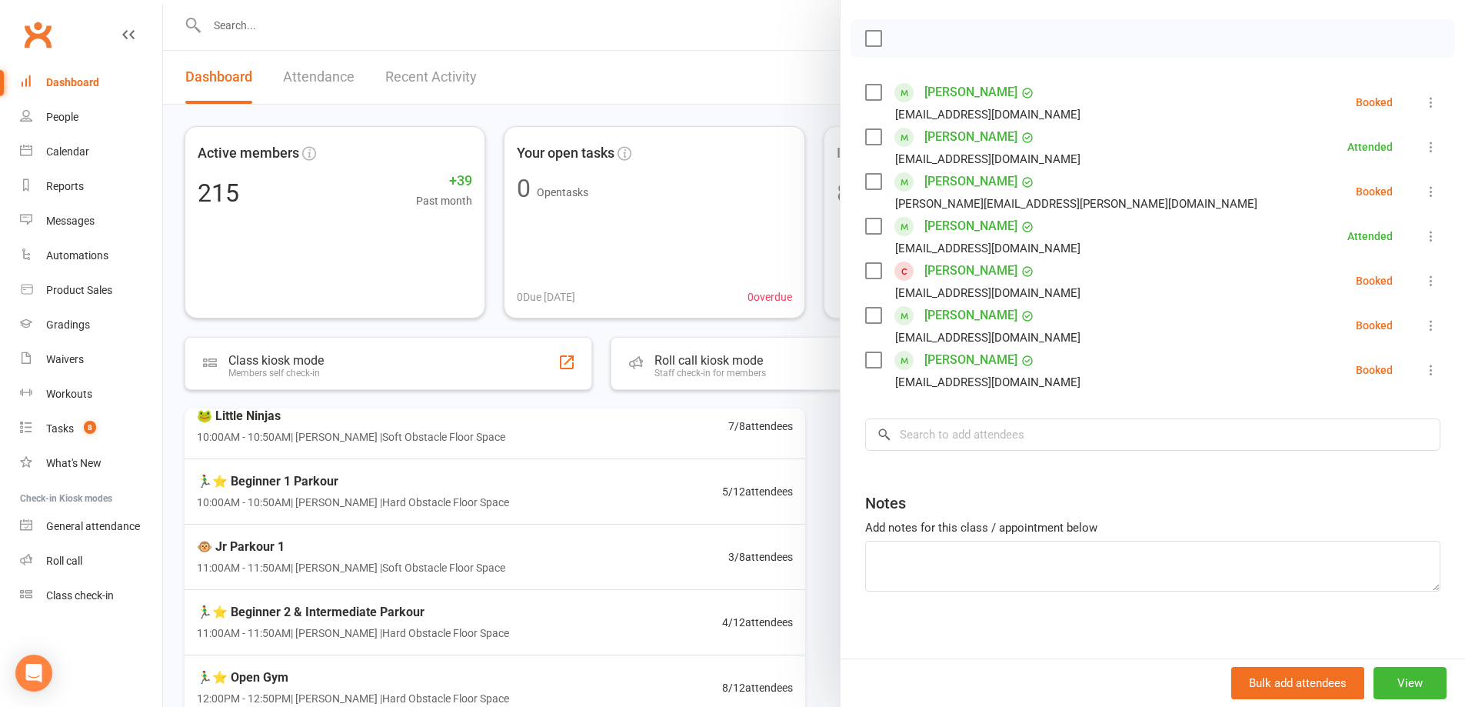
scroll to position [216, 0]
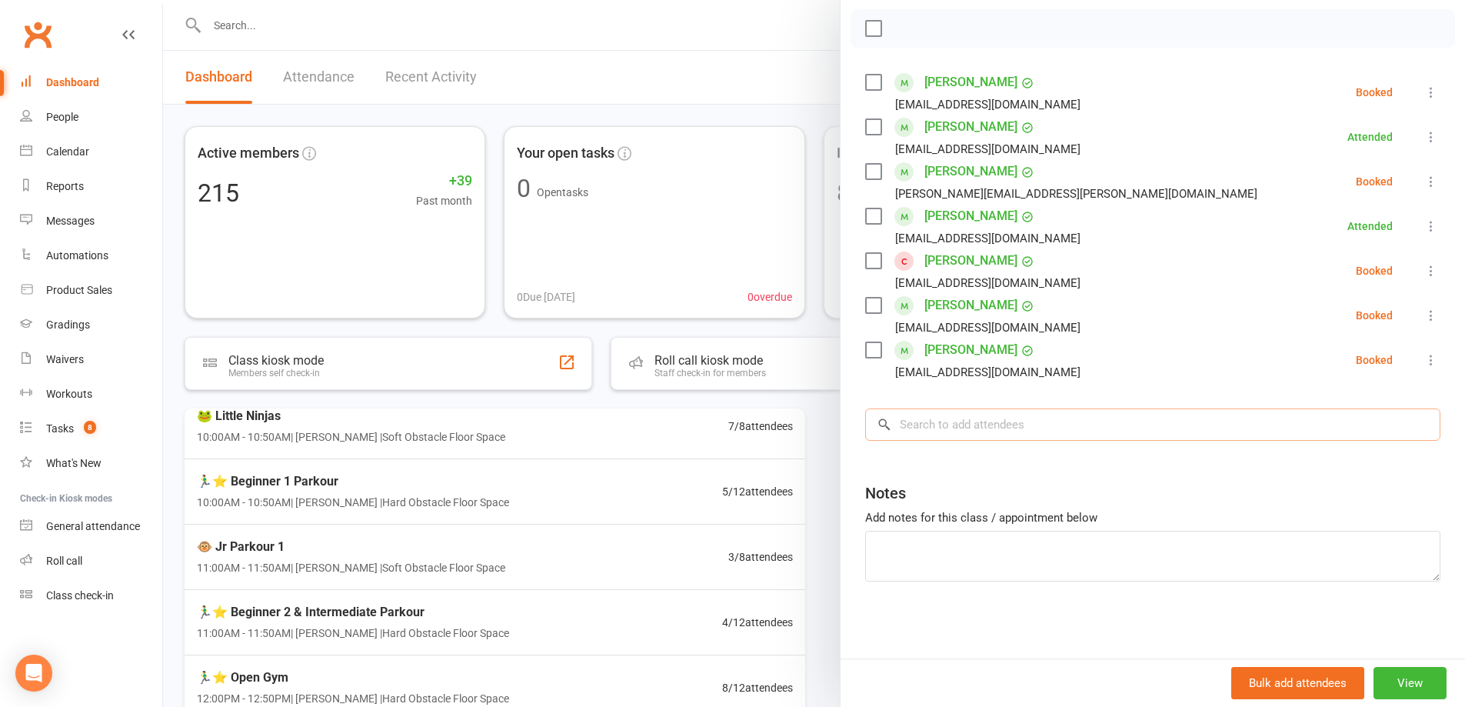
click at [953, 423] on input "search" at bounding box center [1152, 424] width 575 height 32
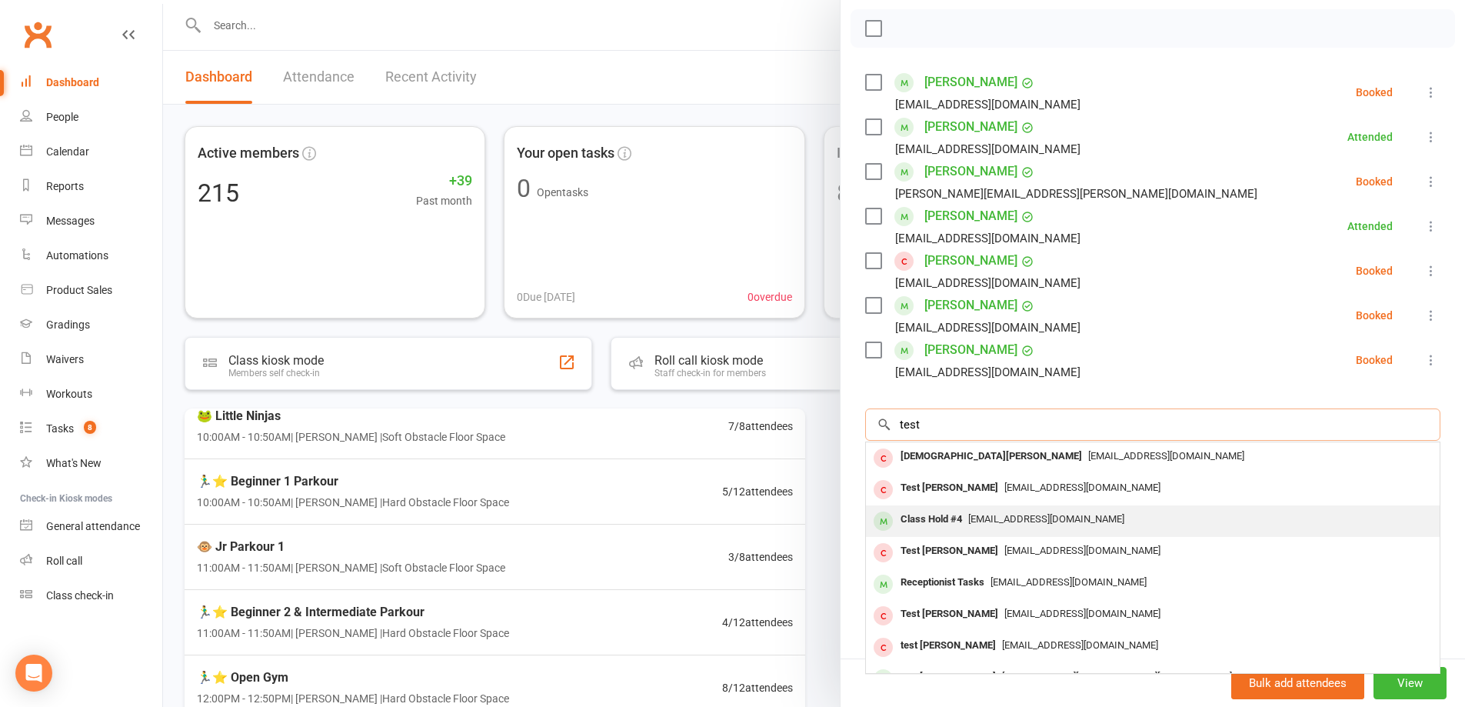
type input "test"
click at [1032, 529] on div "[EMAIL_ADDRESS][DOMAIN_NAME]" at bounding box center [1153, 519] width 562 height 22
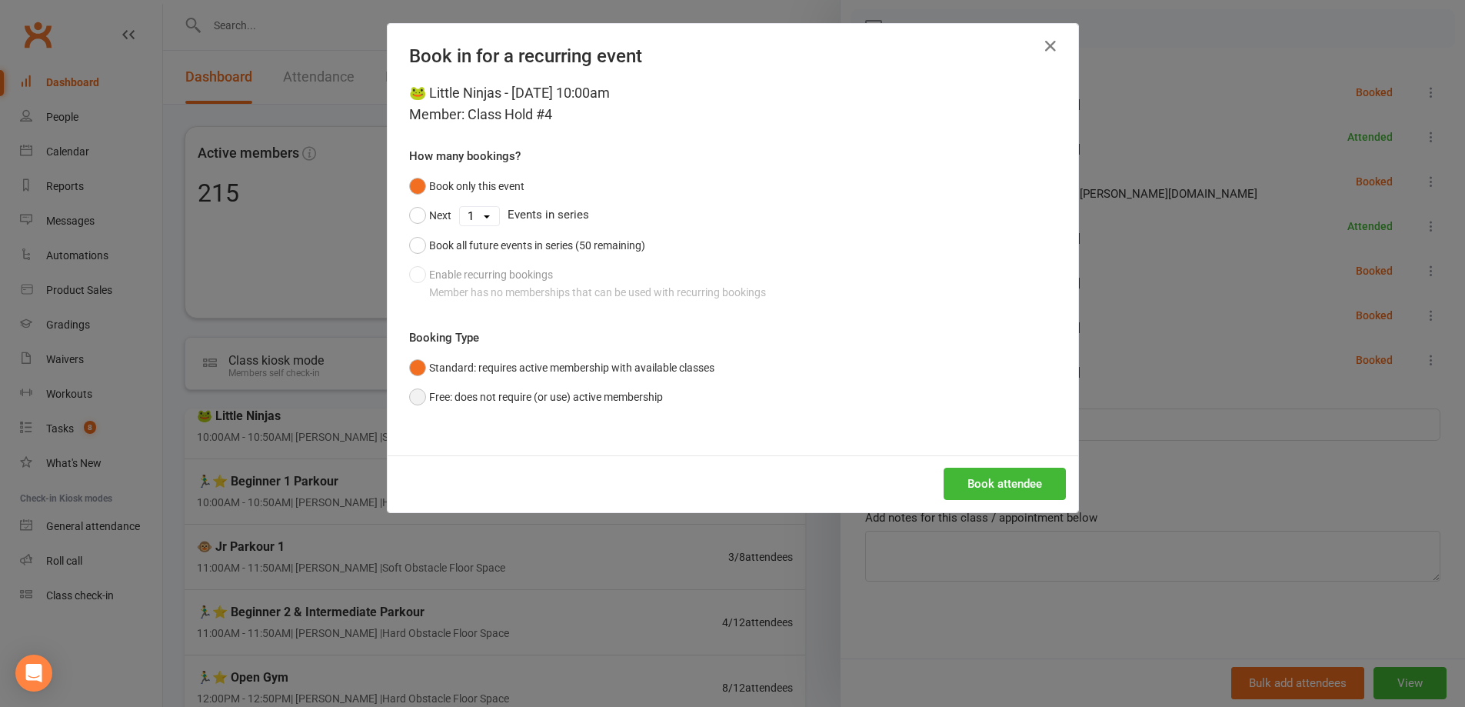
click at [527, 395] on button "Free: does not require (or use) active membership" at bounding box center [536, 396] width 254 height 29
click at [554, 367] on button "Standard: requires active membership with available classes" at bounding box center [561, 367] width 305 height 29
click at [565, 392] on button "Free: does not require (or use) active membership" at bounding box center [536, 396] width 254 height 29
click at [1017, 472] on button "Book attendee" at bounding box center [1005, 484] width 122 height 32
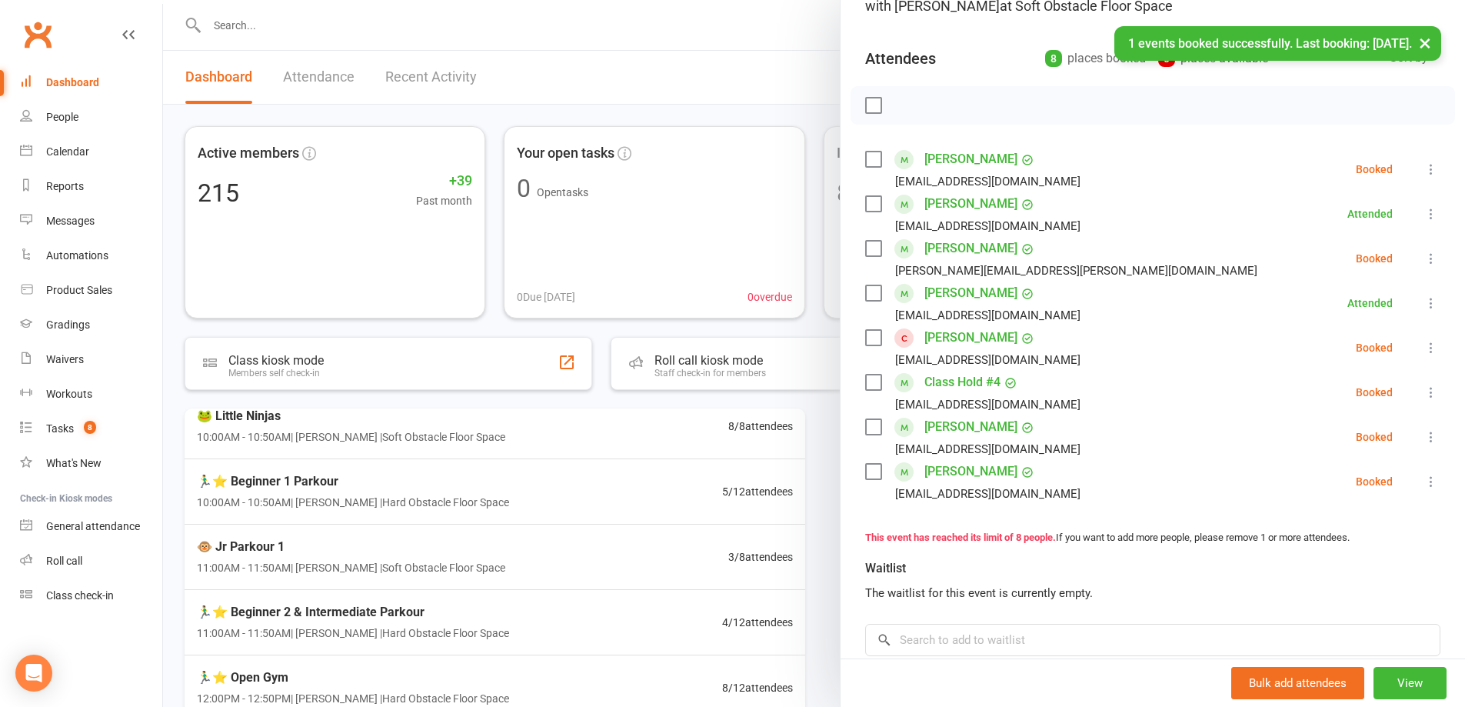
scroll to position [124, 0]
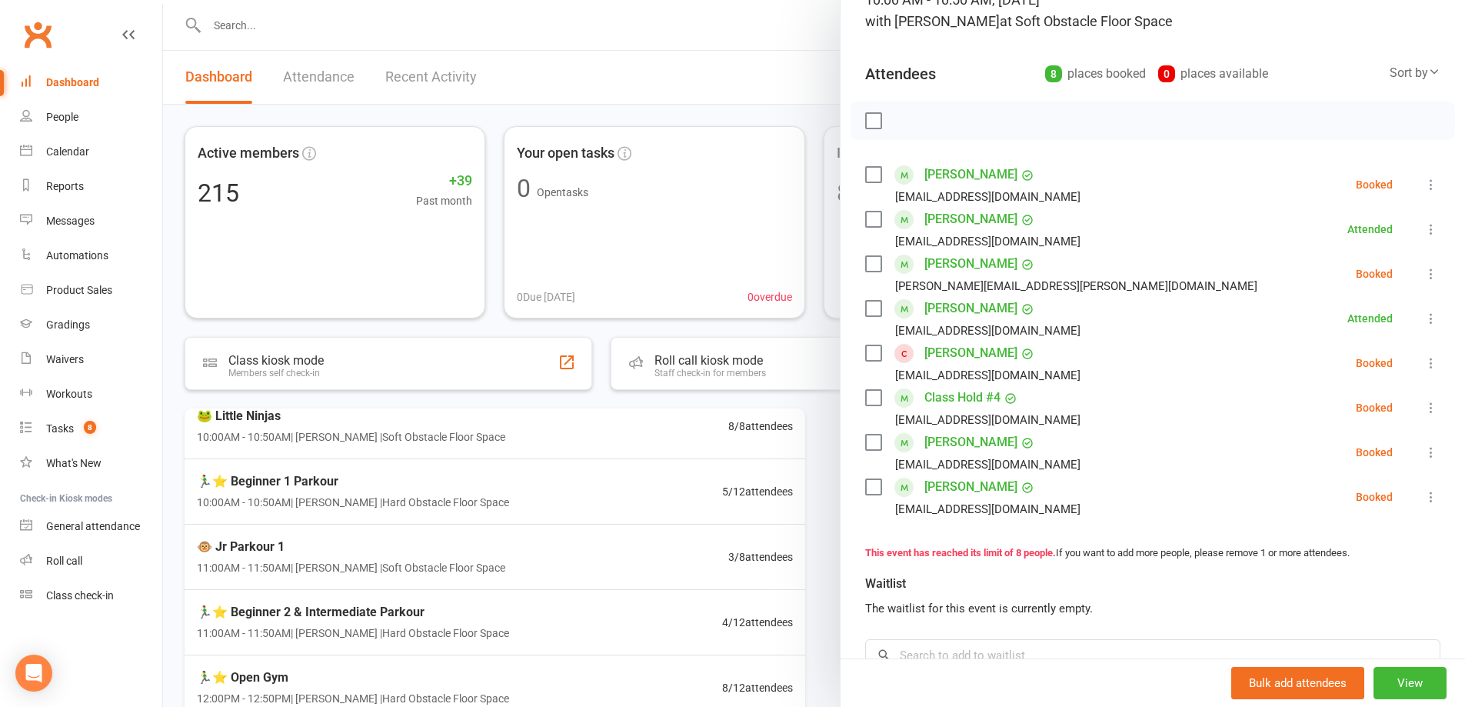
click at [623, 509] on div at bounding box center [814, 353] width 1302 height 707
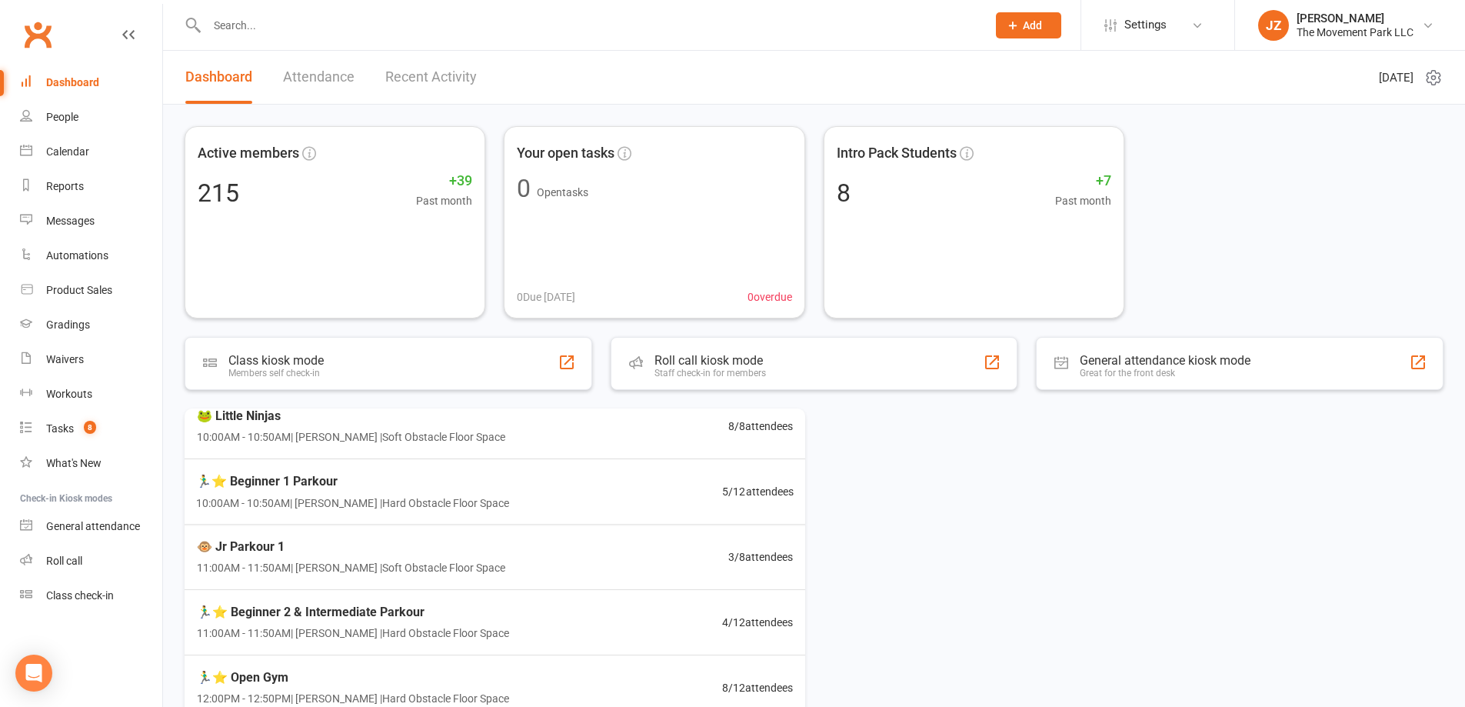
click at [599, 502] on div "🏃‍♂️⭐ Beginner 1 Parkour 10:00AM - 10:50AM | Rick King | Hard Obstacle Floor Sp…" at bounding box center [495, 491] width 635 height 65
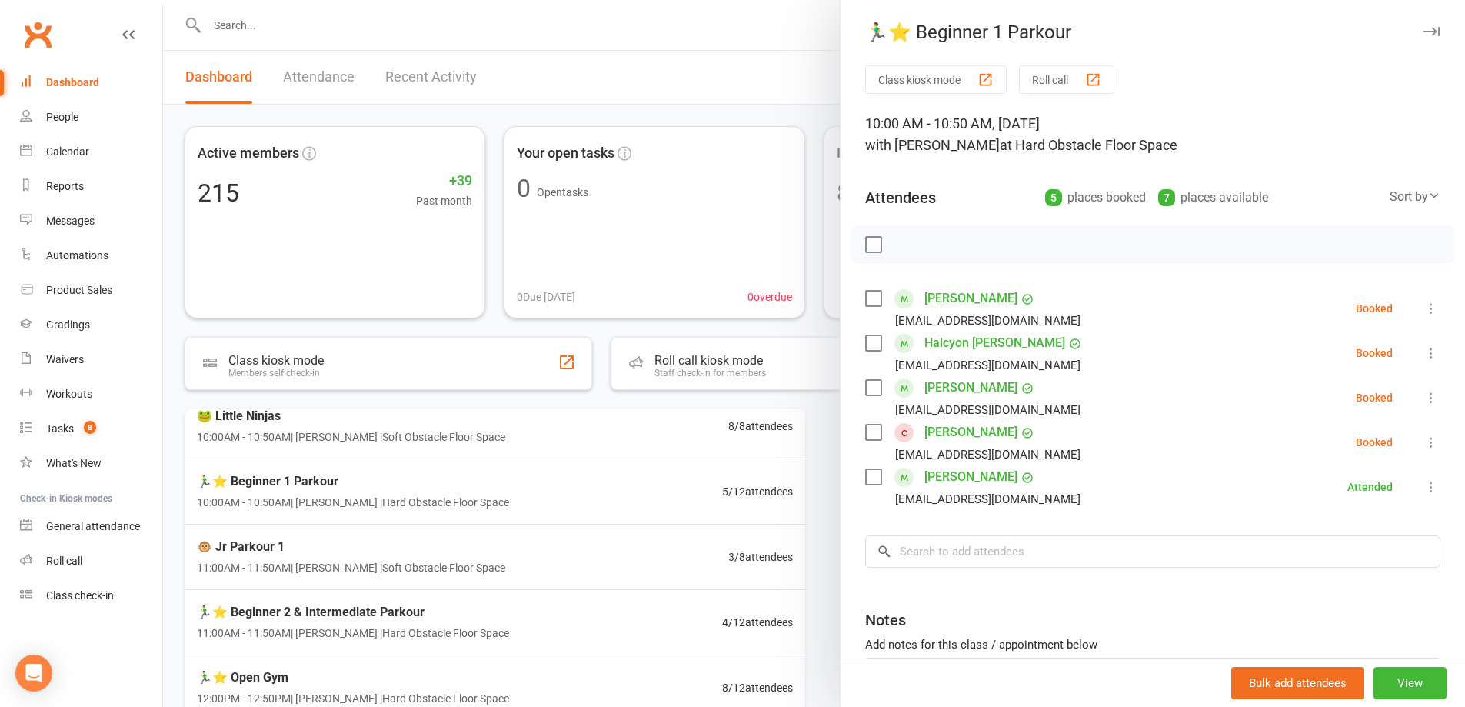
click at [868, 432] on label at bounding box center [872, 432] width 15 height 15
click at [903, 246] on icon "button" at bounding box center [907, 244] width 17 height 17
click at [462, 427] on div at bounding box center [814, 353] width 1302 height 707
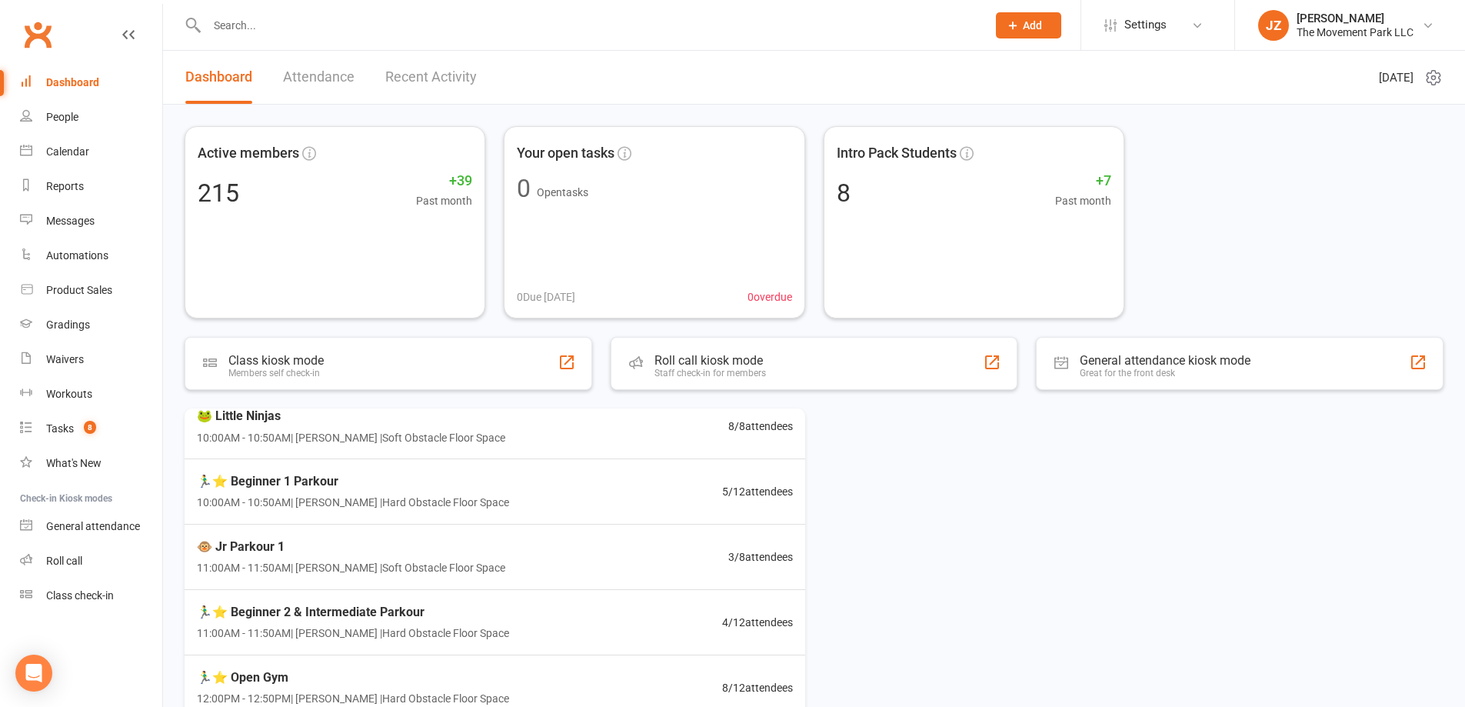
click at [477, 434] on span "10:00AM - 10:50AM | Kyla Anderson | Soft Obstacle Floor Space" at bounding box center [351, 436] width 308 height 17
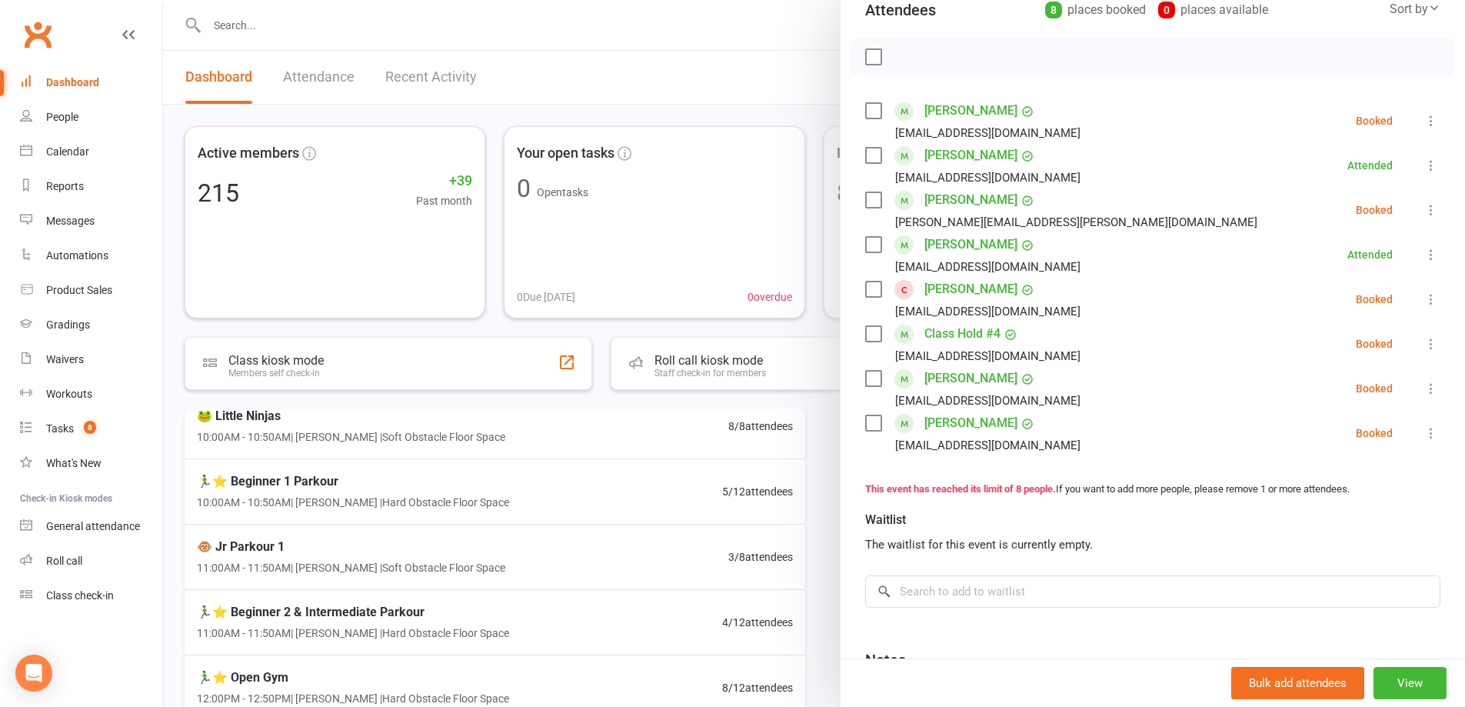
scroll to position [308, 0]
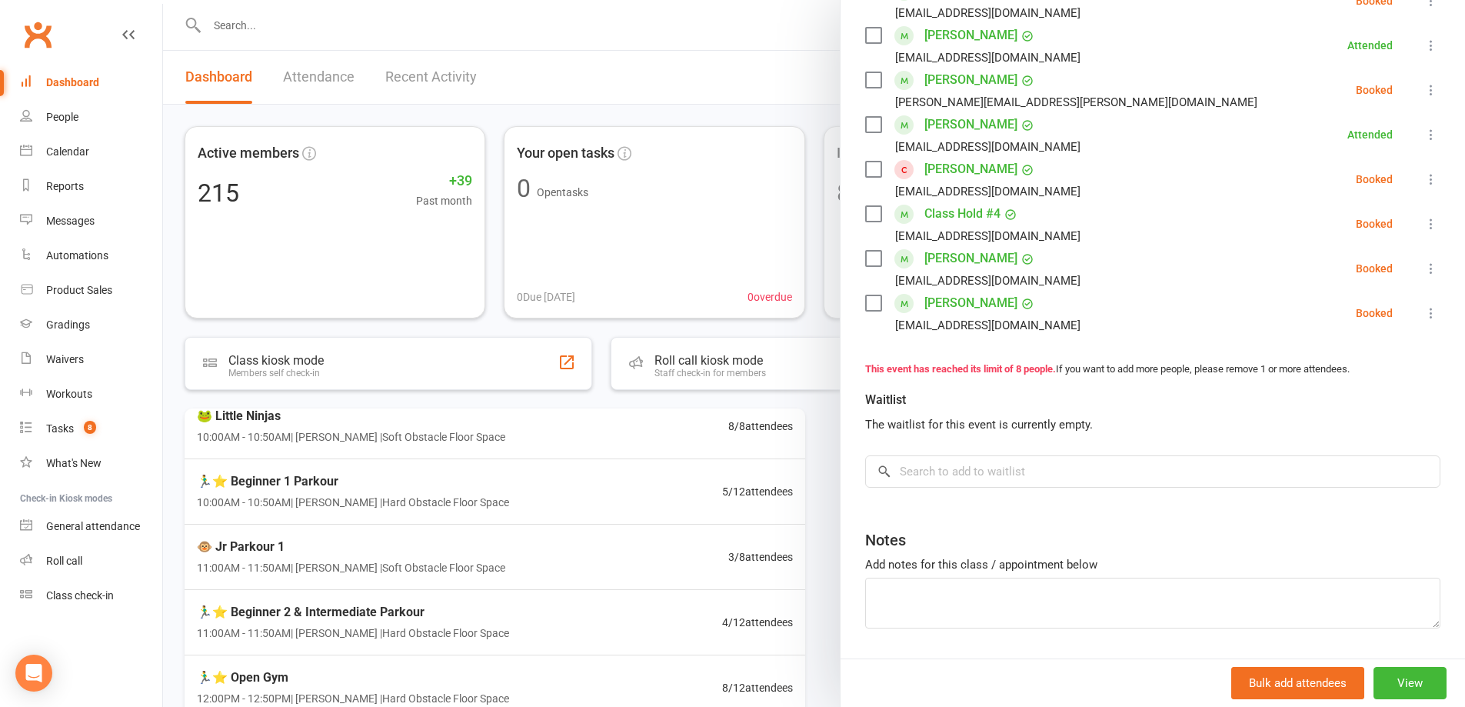
click at [618, 502] on div at bounding box center [814, 353] width 1302 height 707
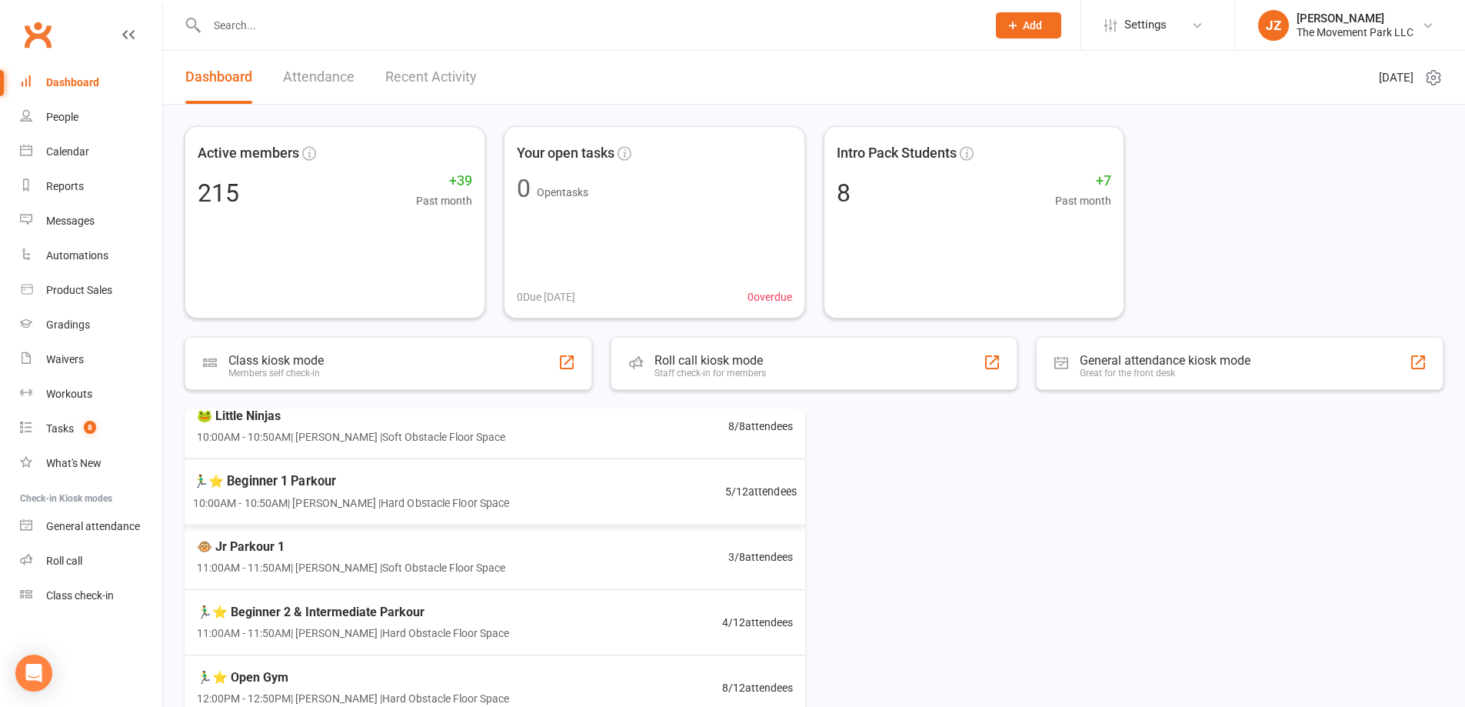
click at [606, 504] on div "🏃‍♂️⭐ Beginner 1 Parkour 10:00AM - 10:50AM | Rick King | Hard Obstacle Floor Sp…" at bounding box center [495, 491] width 642 height 66
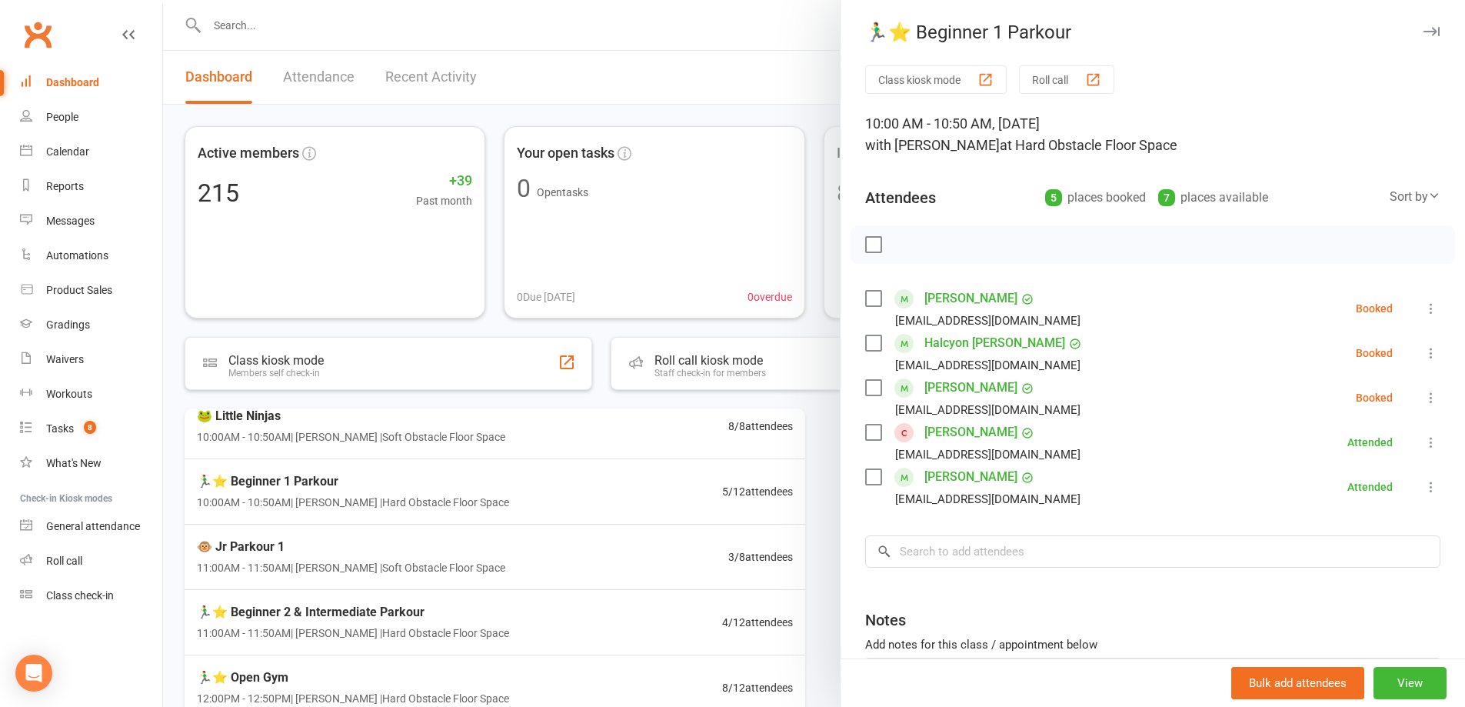
click at [402, 428] on div at bounding box center [814, 353] width 1302 height 707
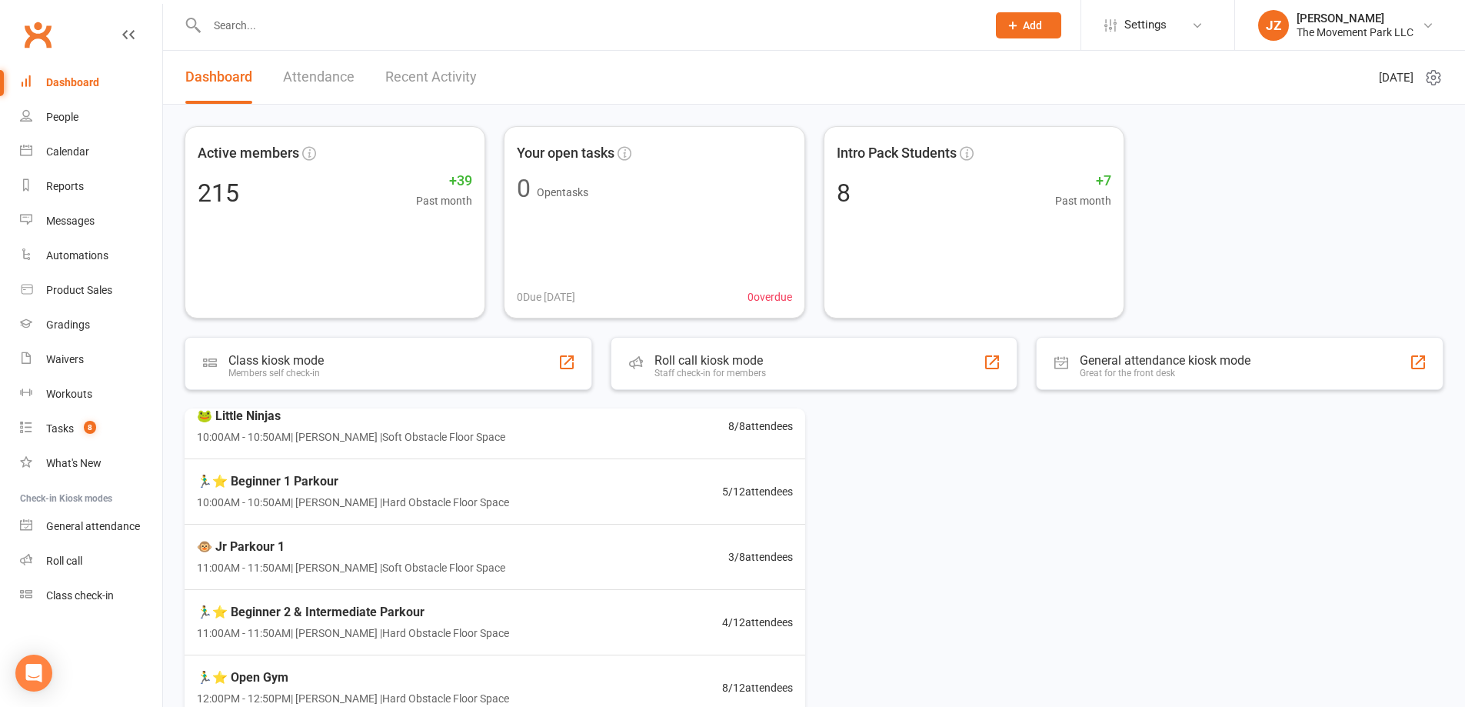
click at [492, 434] on span "10:00AM - 10:50AM | Kyla Anderson | Soft Obstacle Floor Space" at bounding box center [351, 436] width 308 height 17
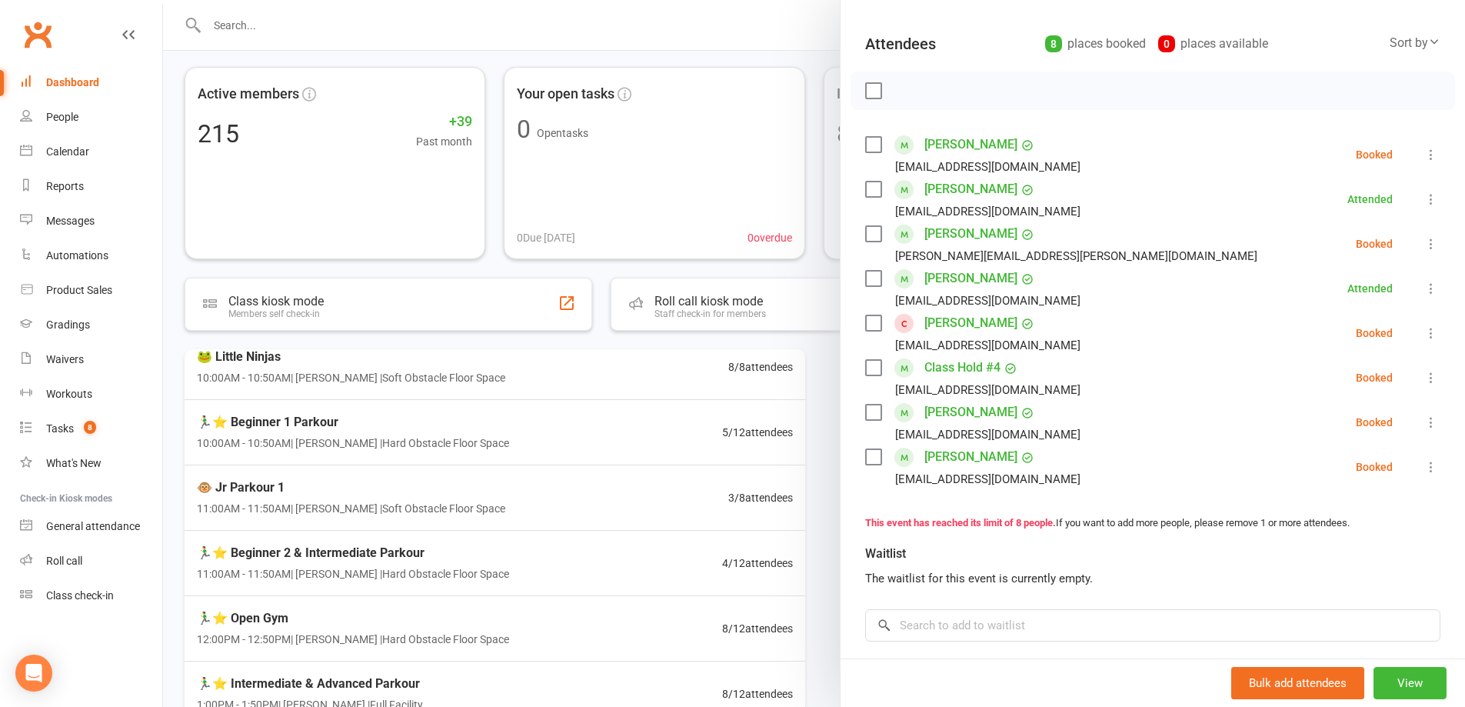
scroll to position [154, 0]
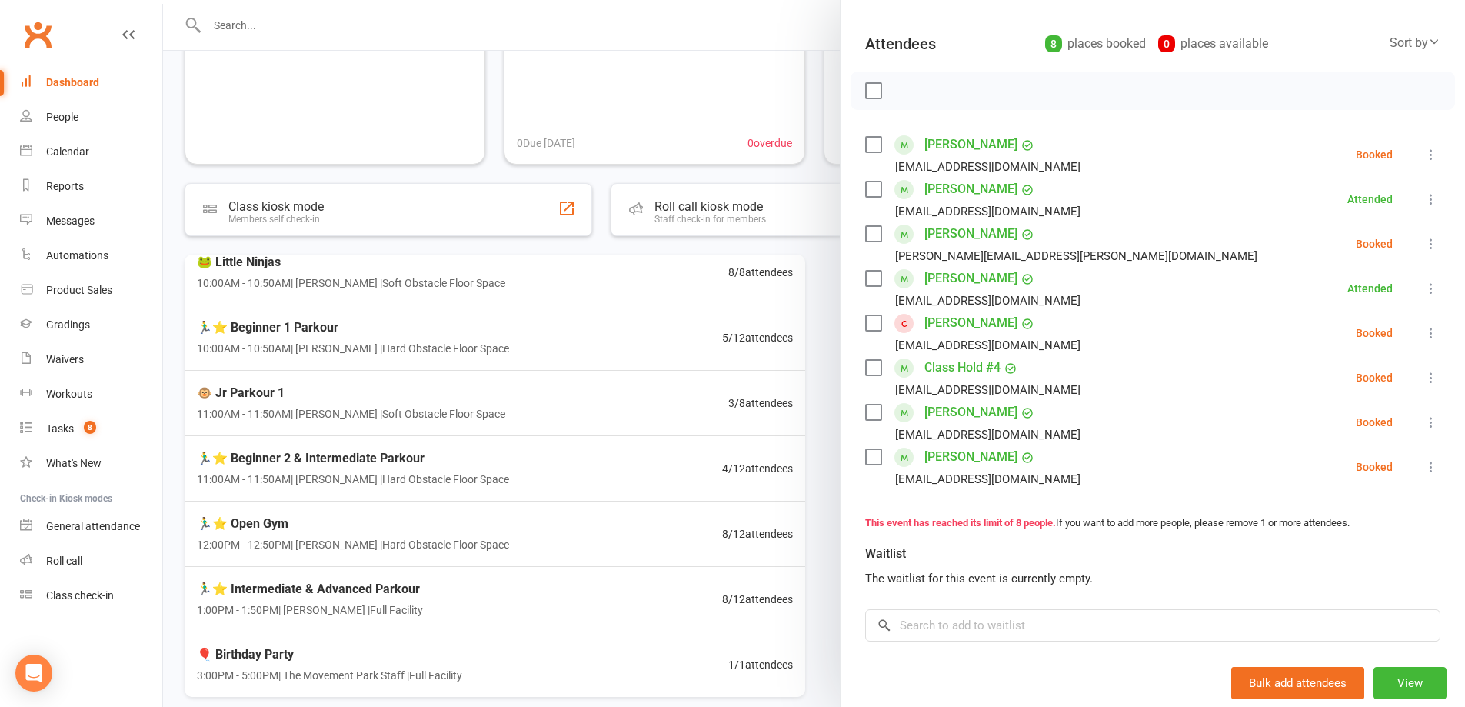
click at [493, 472] on div at bounding box center [814, 353] width 1302 height 707
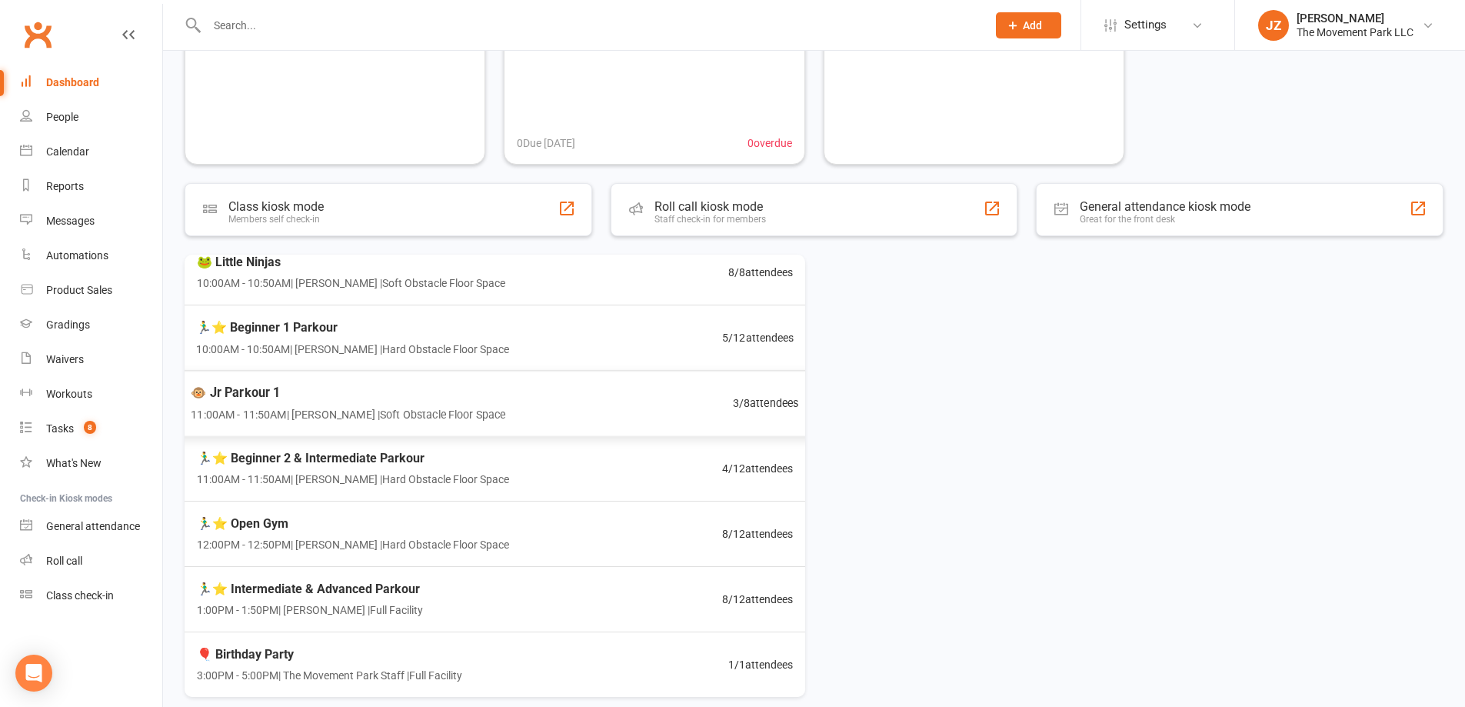
click at [544, 406] on div "🐵 Jr Parkour 1 11:00AM - 11:50AM | Kyla Anderson | Soft Obstacle Floor Space 3 …" at bounding box center [494, 403] width 645 height 67
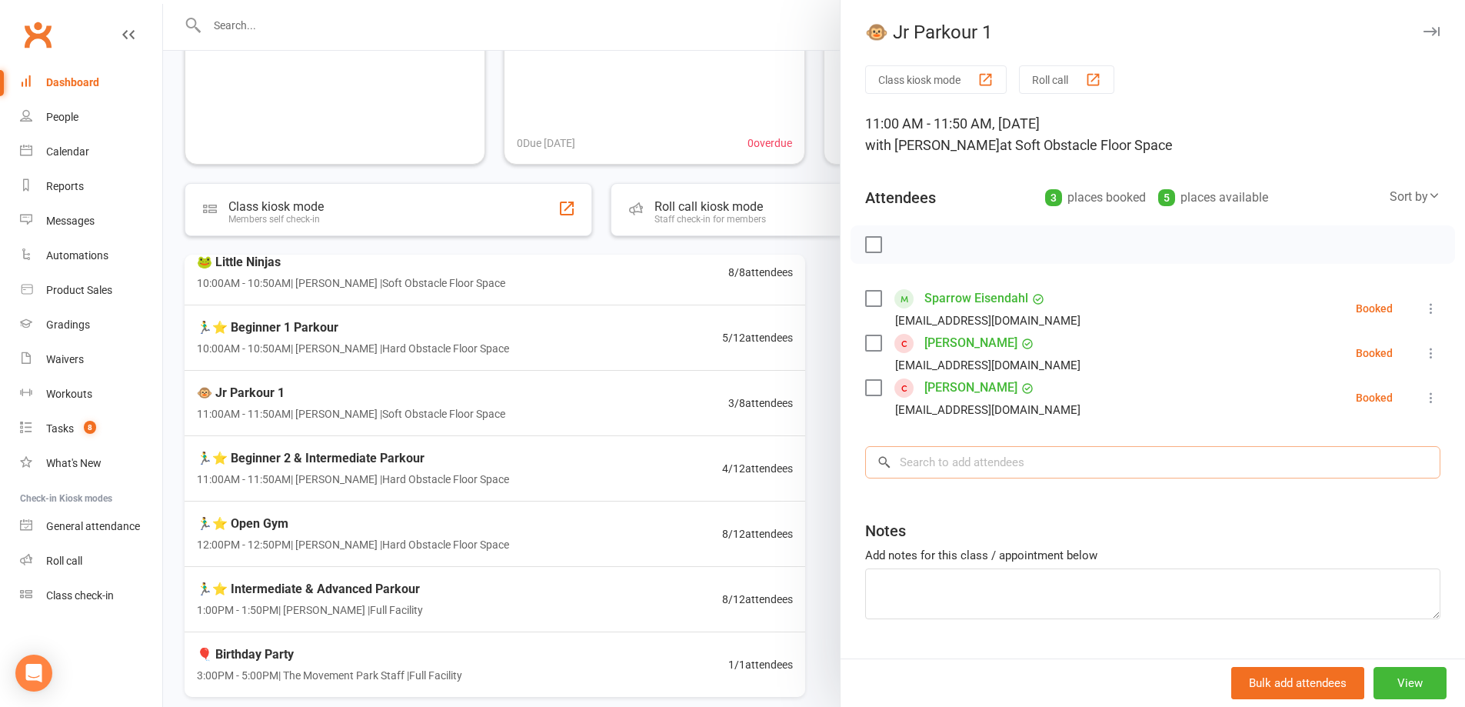
click at [999, 453] on input "search" at bounding box center [1152, 462] width 575 height 32
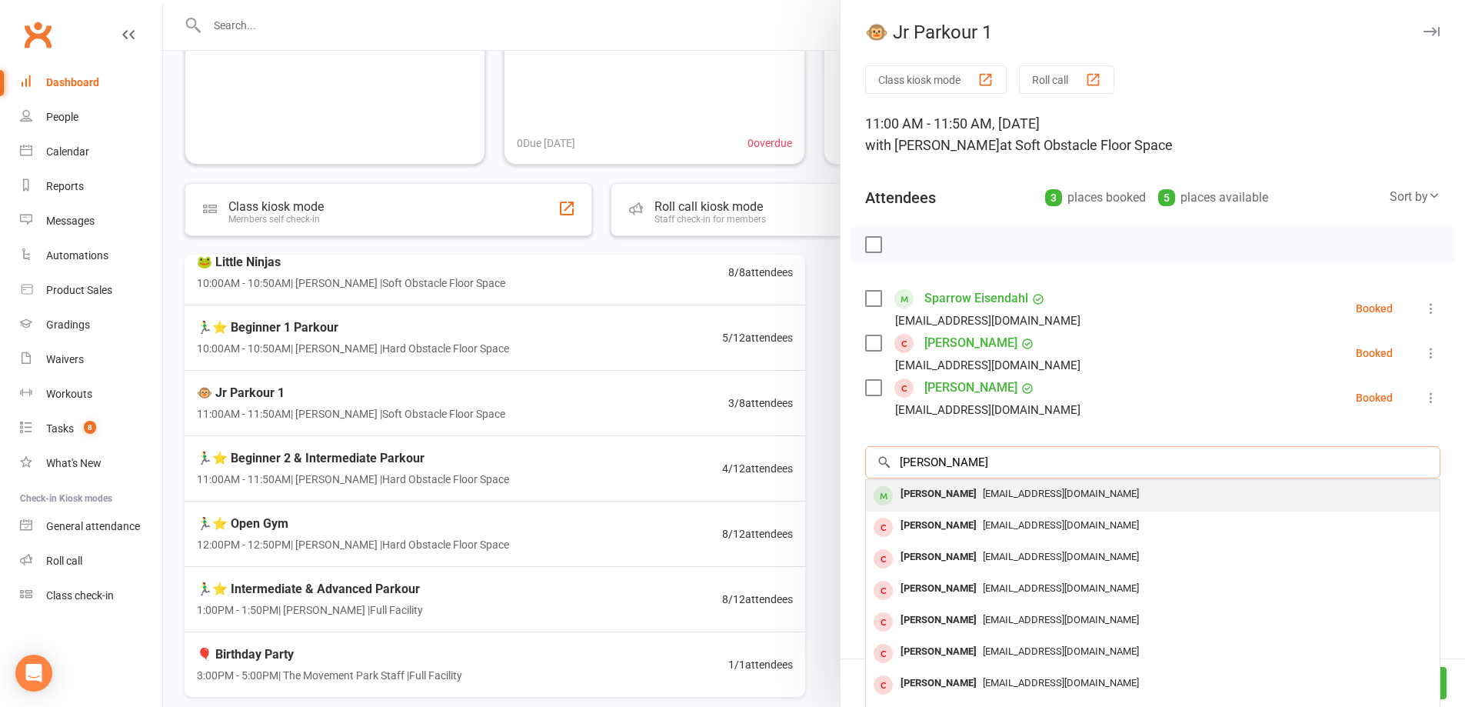
type input "charlie starr"
click at [1065, 501] on div "Ethanyeres@gmail.com" at bounding box center [1153, 494] width 562 height 22
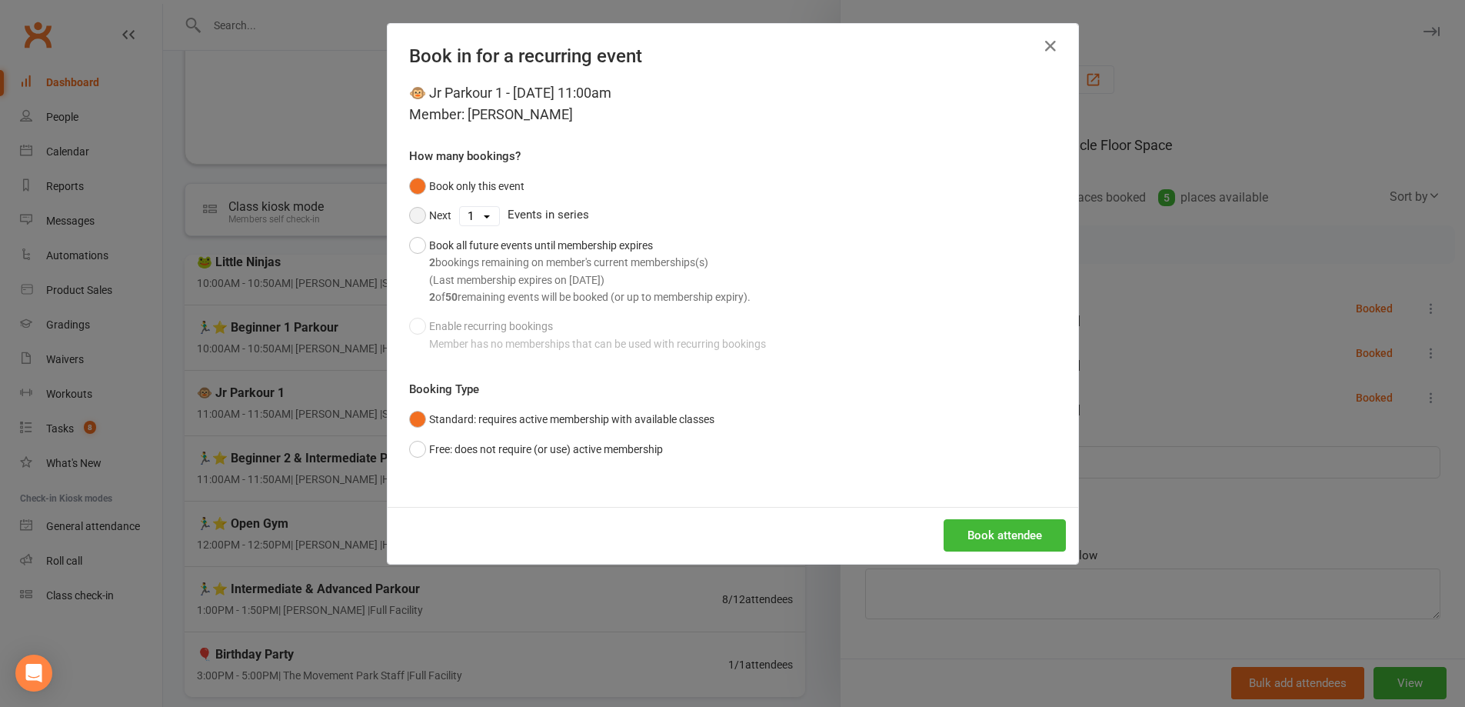
click at [409, 213] on button "Next" at bounding box center [430, 215] width 42 height 29
click at [475, 208] on select "1 2 3 4 5 6 7 8 9 10 11 12 13 14 15 16 17 18 19 20 21 22 23 24 25 26 27 28 29 3…" at bounding box center [479, 216] width 39 height 18
select select "1"
click at [460, 207] on select "1 2 3 4 5 6 7 8 9 10 11 12 13 14 15 16 17 18 19 20 21 22 23 24 25 26 27 28 29 3…" at bounding box center [479, 216] width 39 height 18
click at [1037, 527] on button "Book attendee" at bounding box center [1005, 535] width 122 height 32
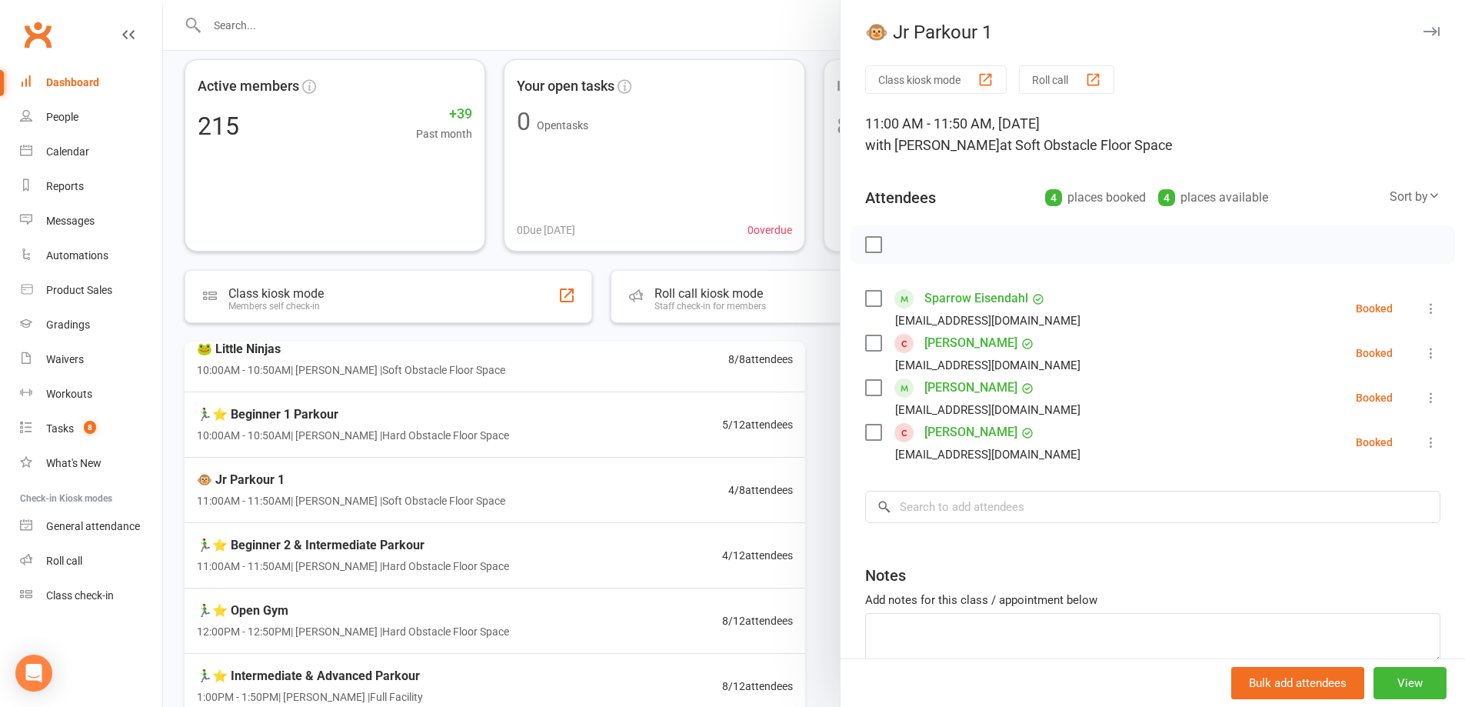
scroll to position [0, 0]
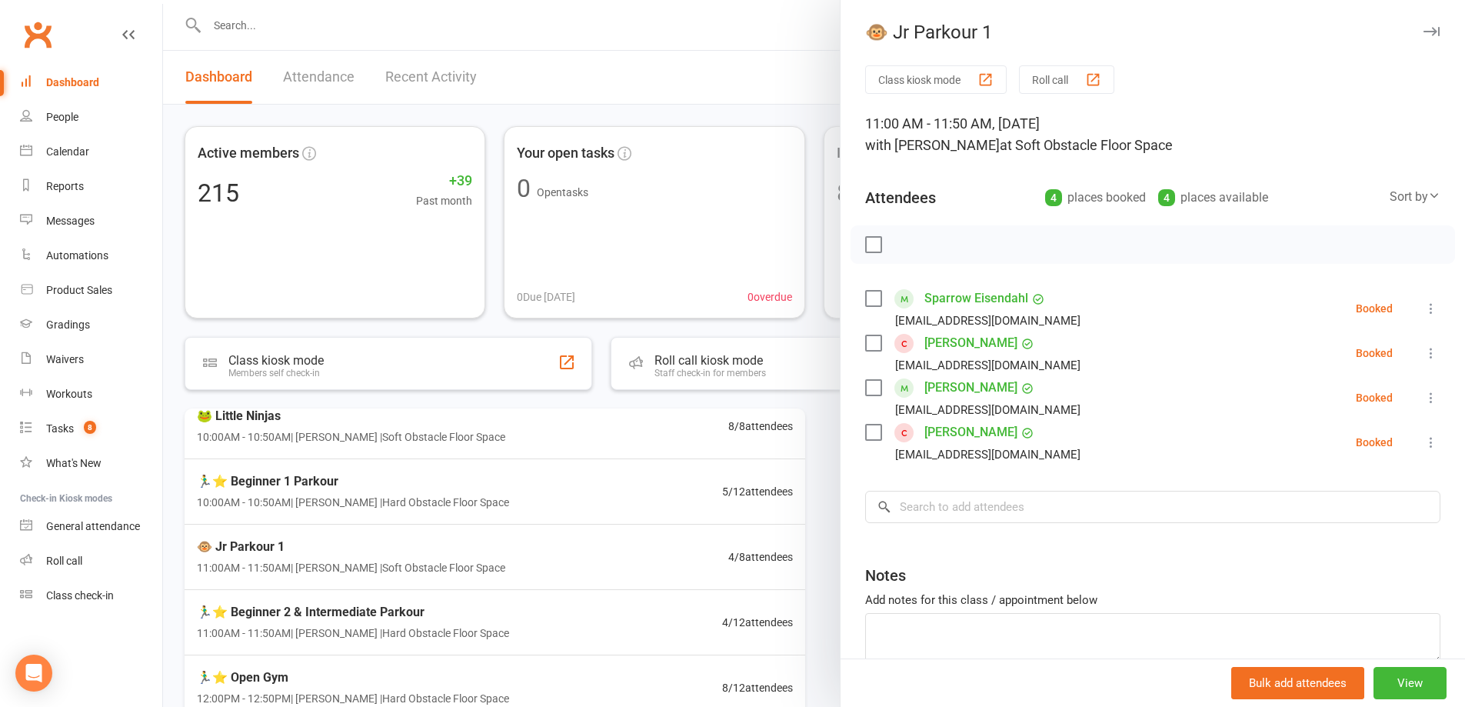
click at [605, 437] on div at bounding box center [814, 353] width 1302 height 707
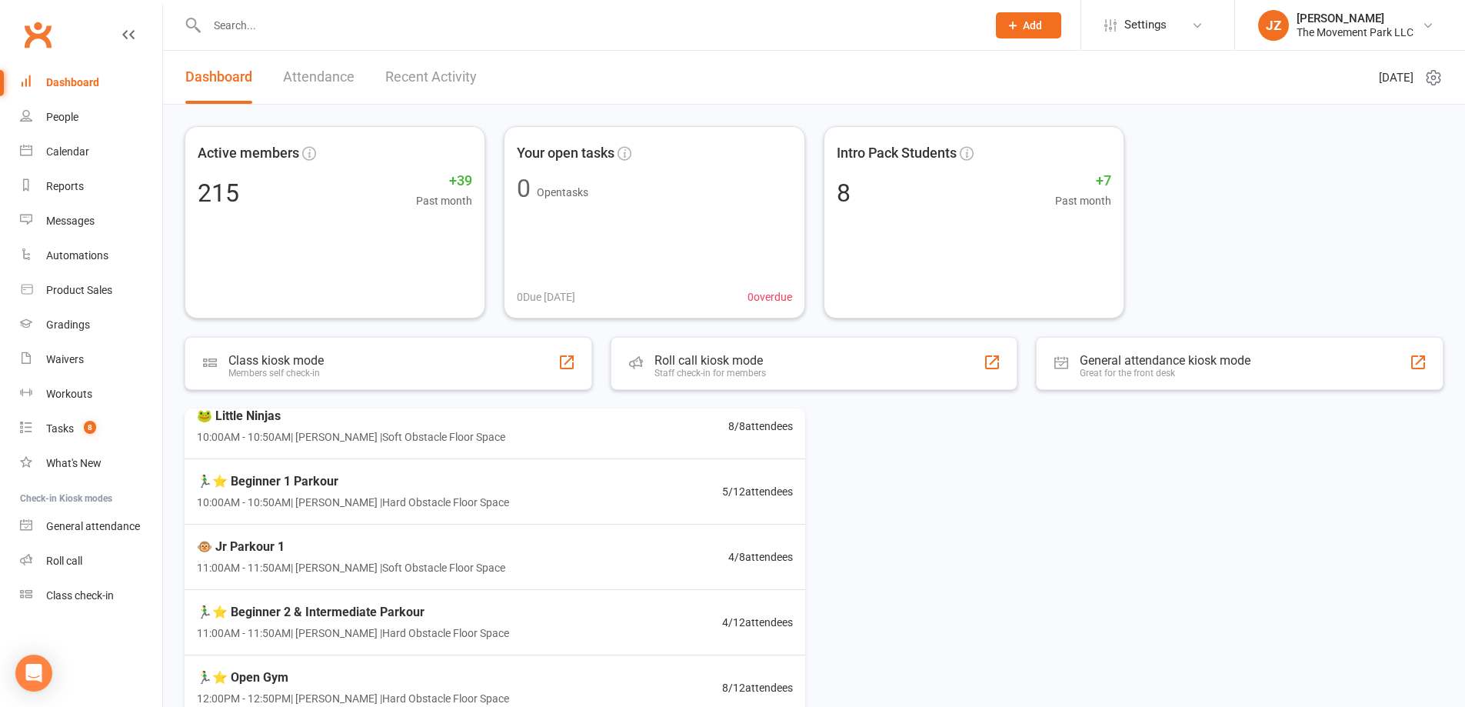
click at [644, 430] on div "🐸 Little Ninjas 10:00AM - 10:50AM | Kyla Anderson | Soft Obstacle Floor Space 8…" at bounding box center [494, 426] width 633 height 65
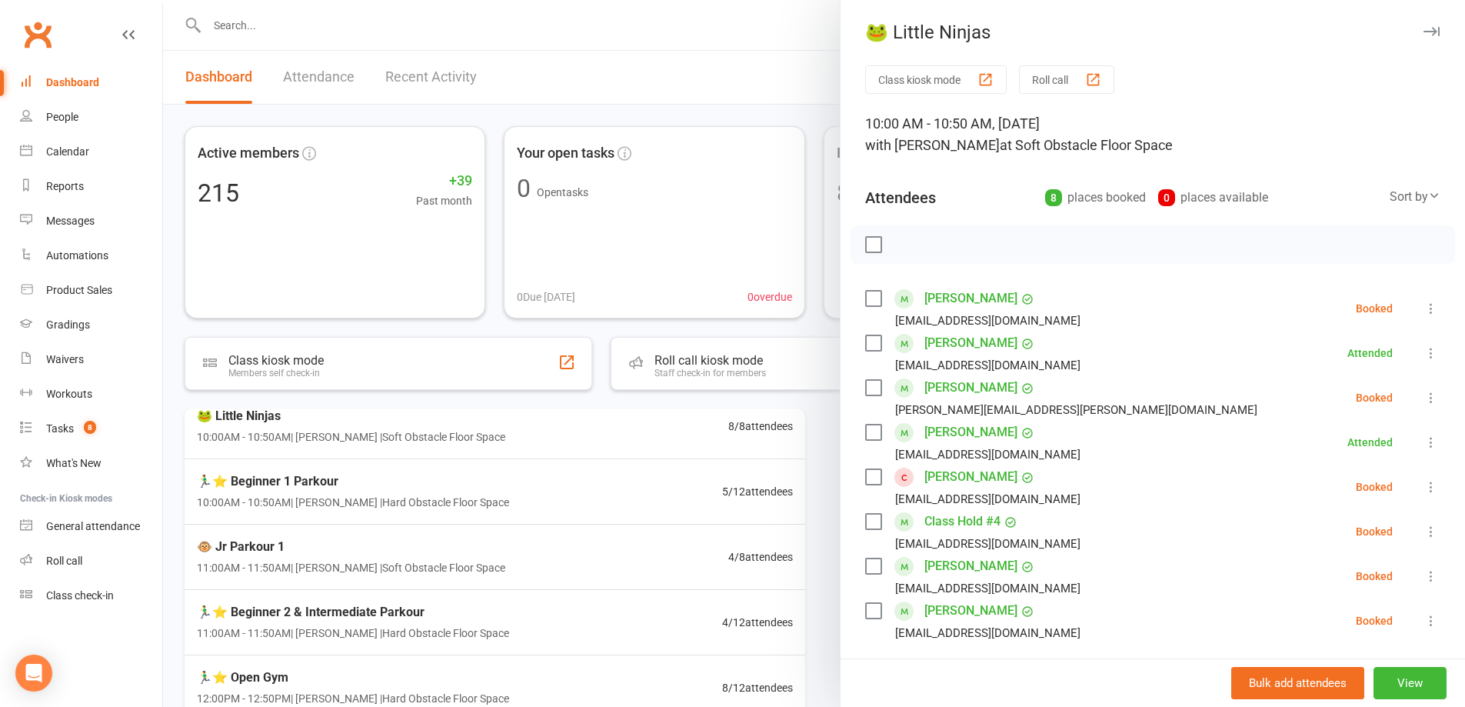
click at [869, 299] on label at bounding box center [872, 298] width 15 height 15
click at [895, 241] on button "button" at bounding box center [908, 245] width 26 height 26
click at [865, 561] on label at bounding box center [872, 566] width 15 height 15
click at [909, 237] on icon "button" at bounding box center [907, 244] width 17 height 17
click at [1099, 495] on li "Andie Guajardo Guajardosm@gmail.com Booked More info Remove Check in Mark absen…" at bounding box center [1152, 487] width 575 height 45
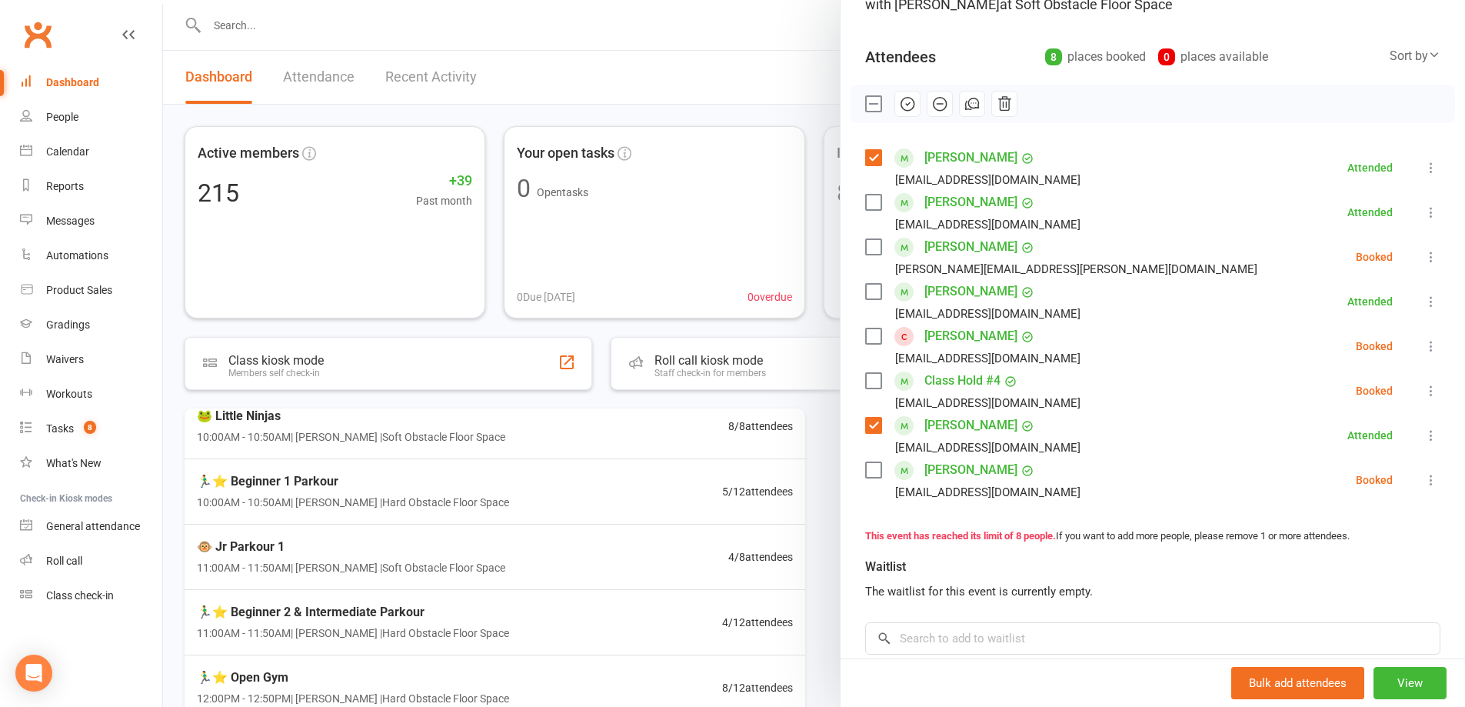
scroll to position [154, 0]
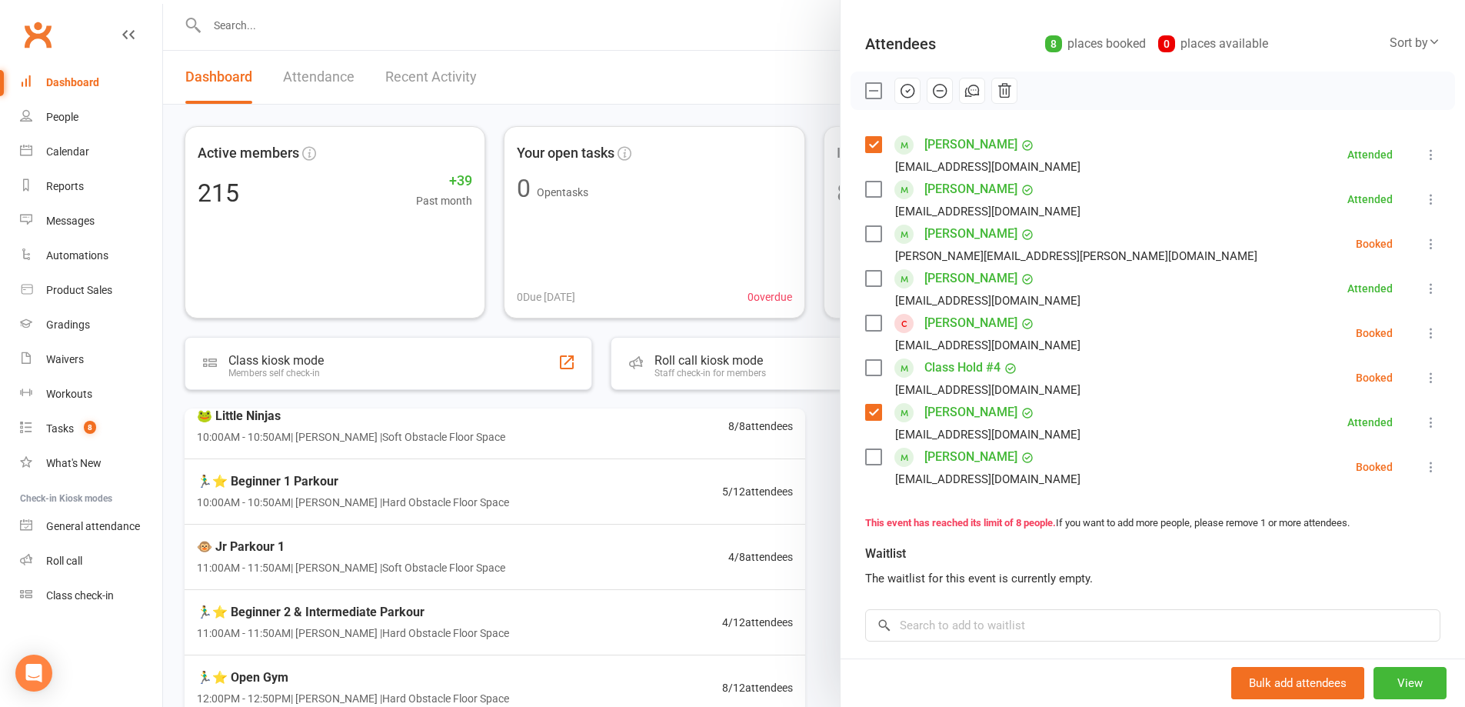
click at [562, 555] on div at bounding box center [814, 353] width 1302 height 707
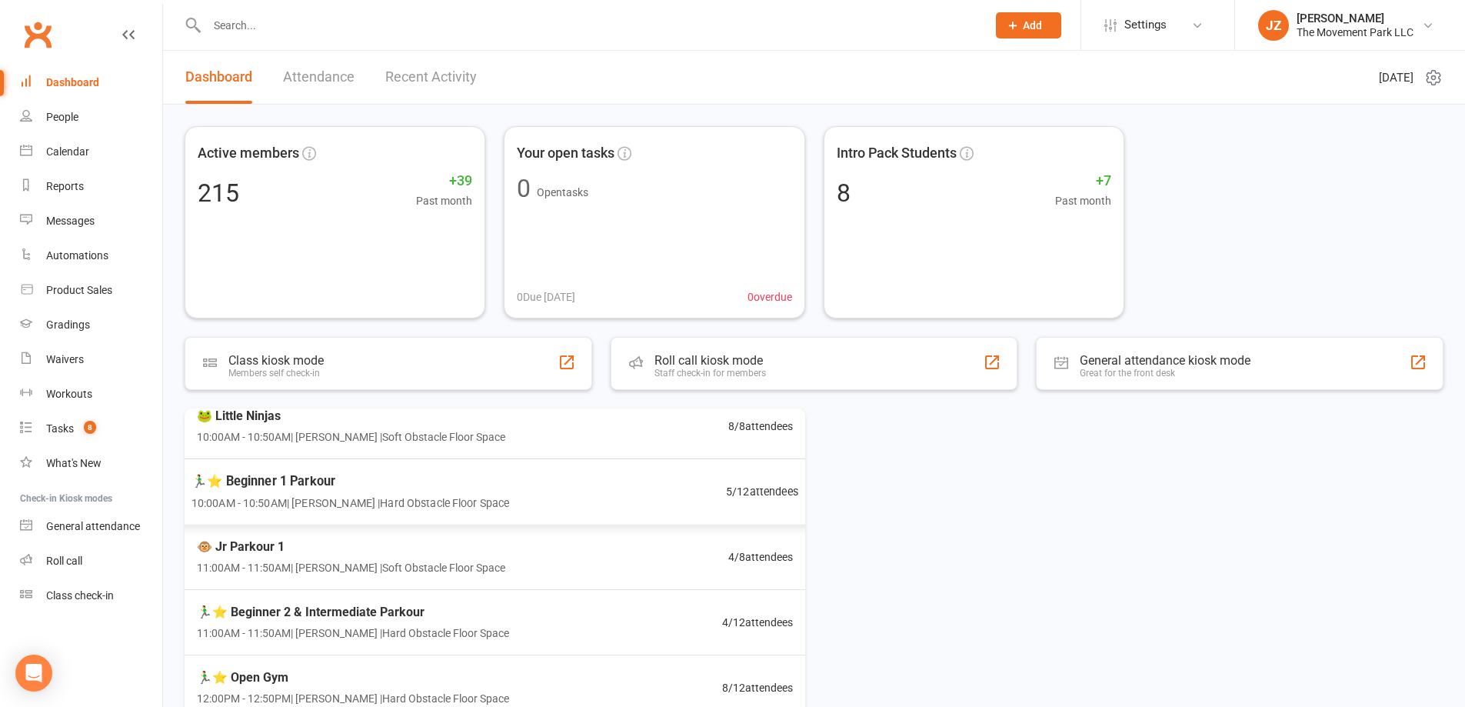
click at [545, 488] on div "🏃‍♂️⭐ Beginner 1 Parkour 10:00AM - 10:50AM | Rick King | Hard Obstacle Floor Sp…" at bounding box center [494, 491] width 645 height 67
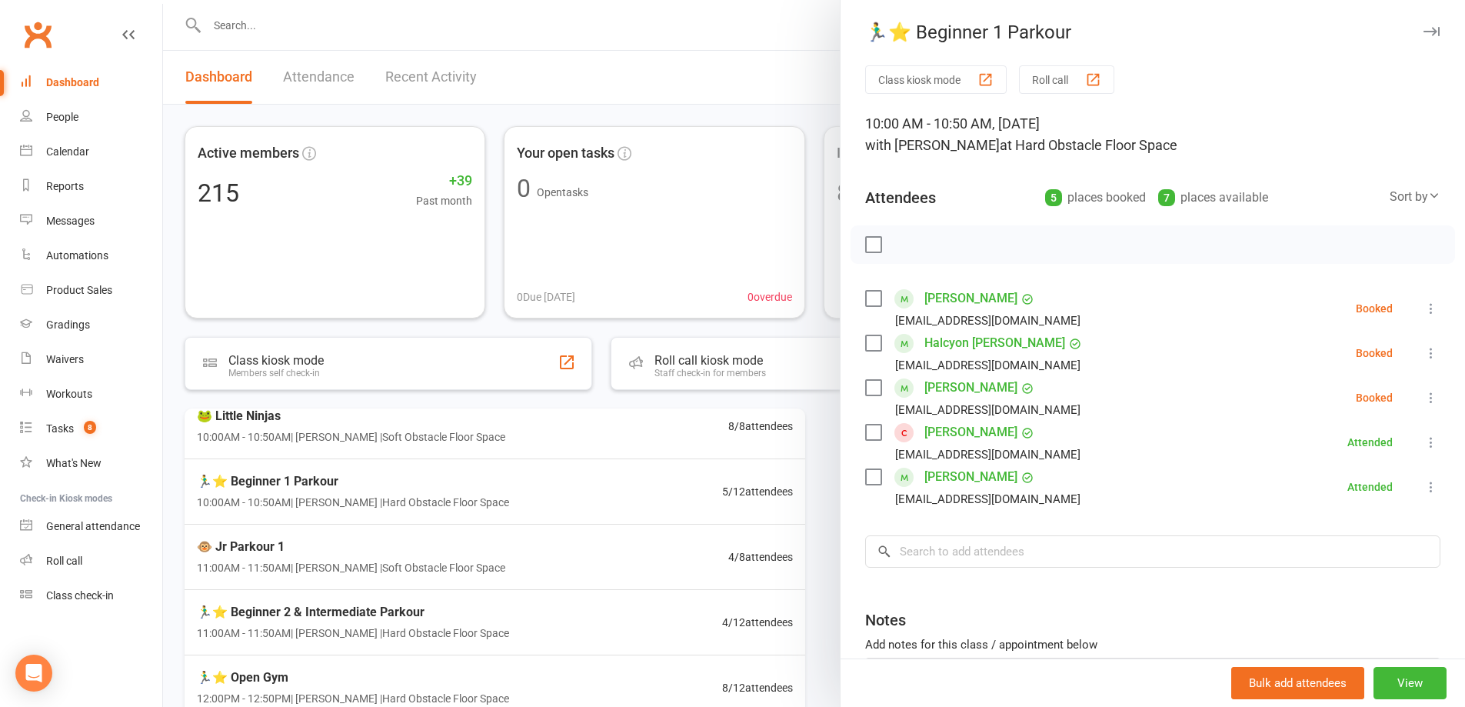
click at [458, 451] on div at bounding box center [814, 353] width 1302 height 707
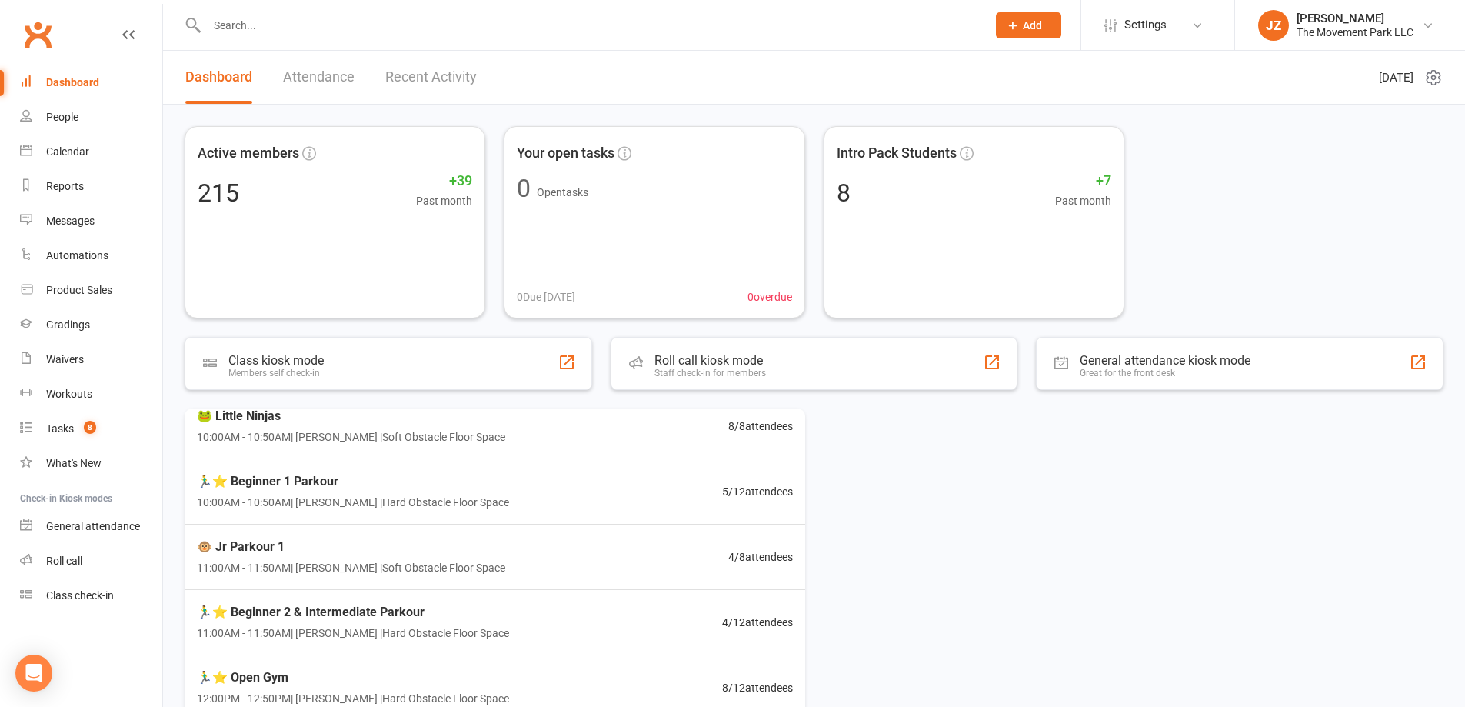
click at [458, 437] on span "10:00AM - 10:50AM | Kyla Anderson | Soft Obstacle Floor Space" at bounding box center [351, 436] width 308 height 17
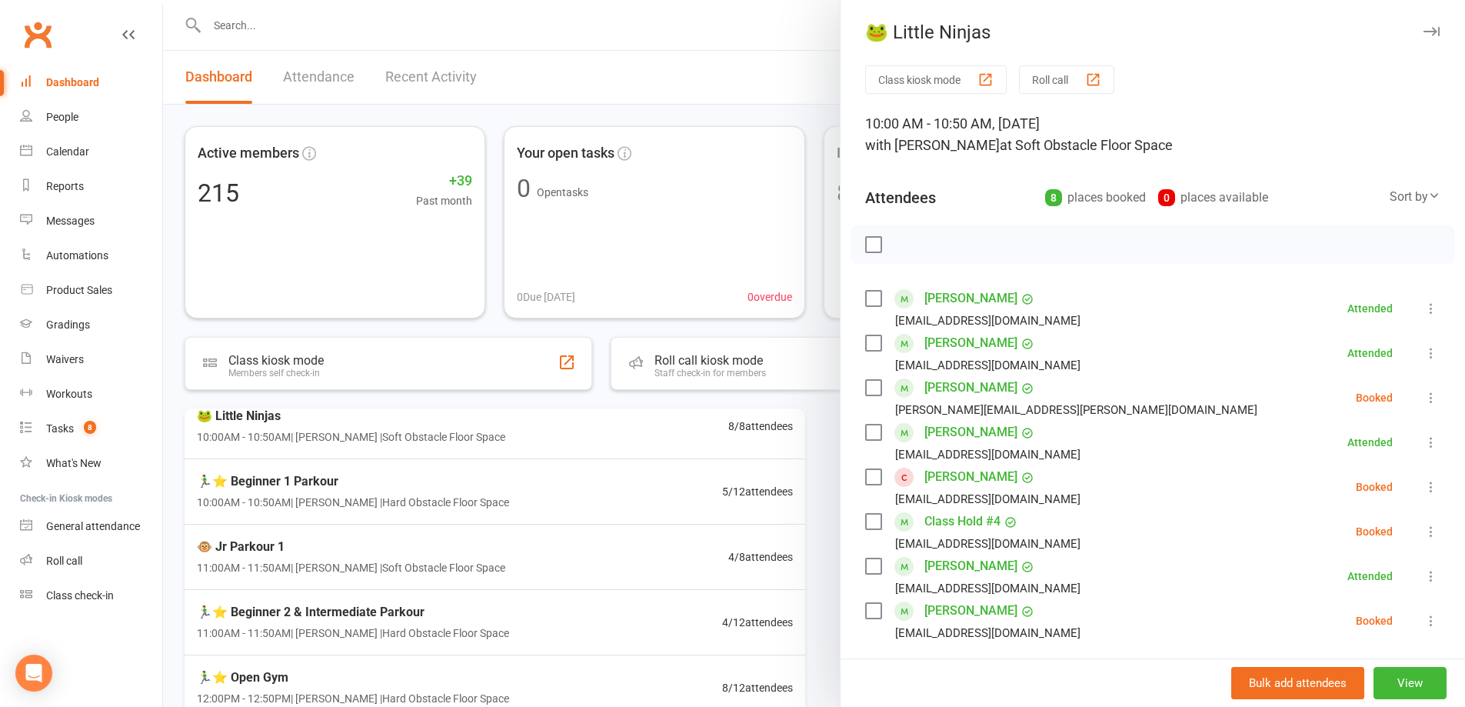
click at [495, 445] on div at bounding box center [814, 353] width 1302 height 707
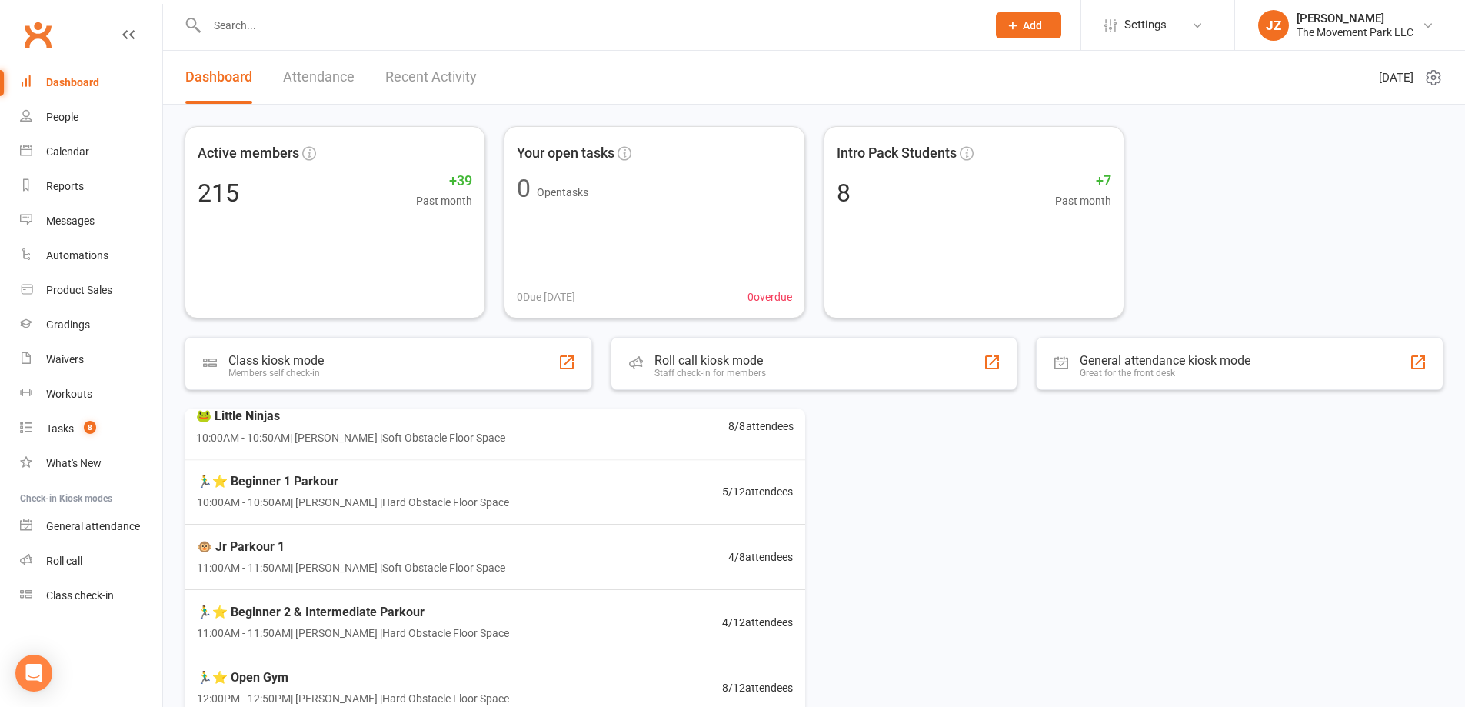
click at [493, 441] on span "10:00AM - 10:50AM | Kyla Anderson | Soft Obstacle Floor Space" at bounding box center [350, 436] width 309 height 17
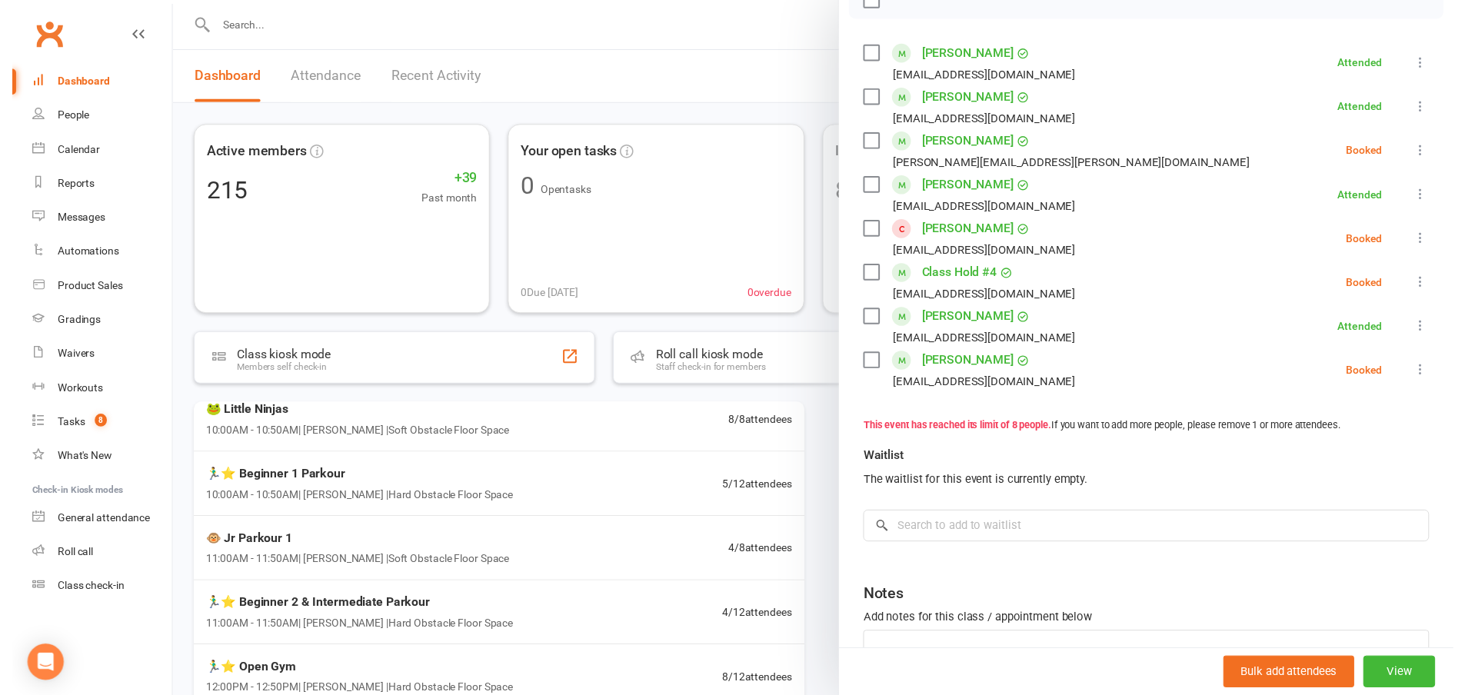
scroll to position [308, 0]
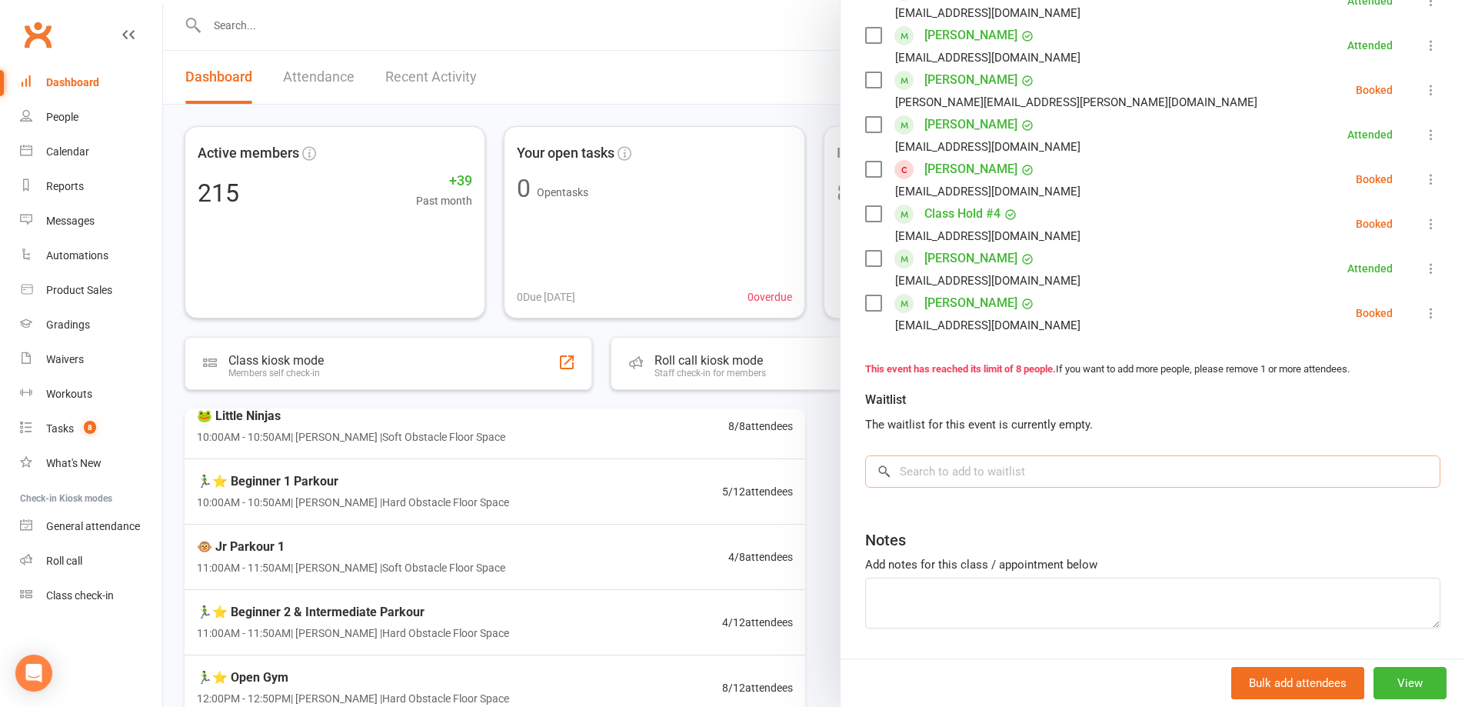
click at [1082, 468] on input "search" at bounding box center [1152, 471] width 575 height 32
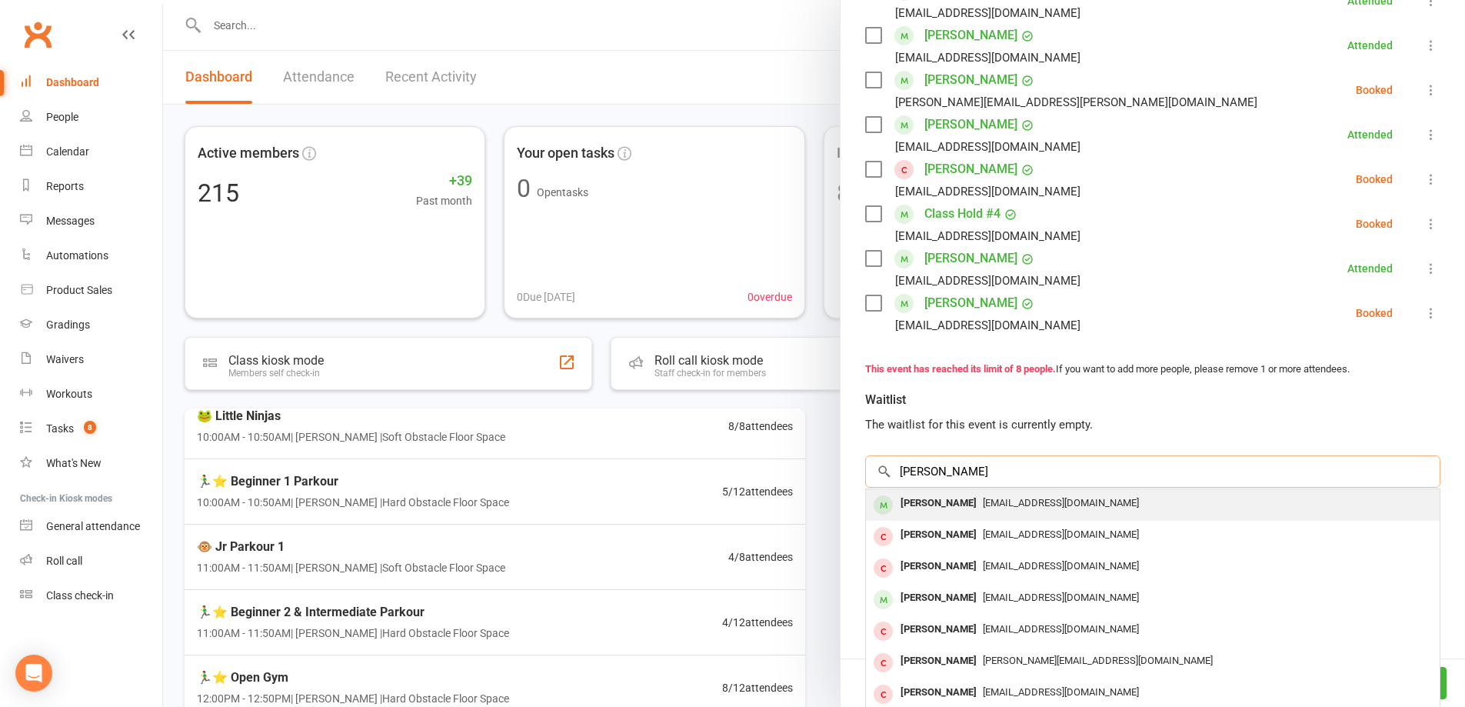
type input "zoey starr"
click at [1108, 508] on div "Ethanyeres@gmail.com" at bounding box center [1153, 503] width 562 height 22
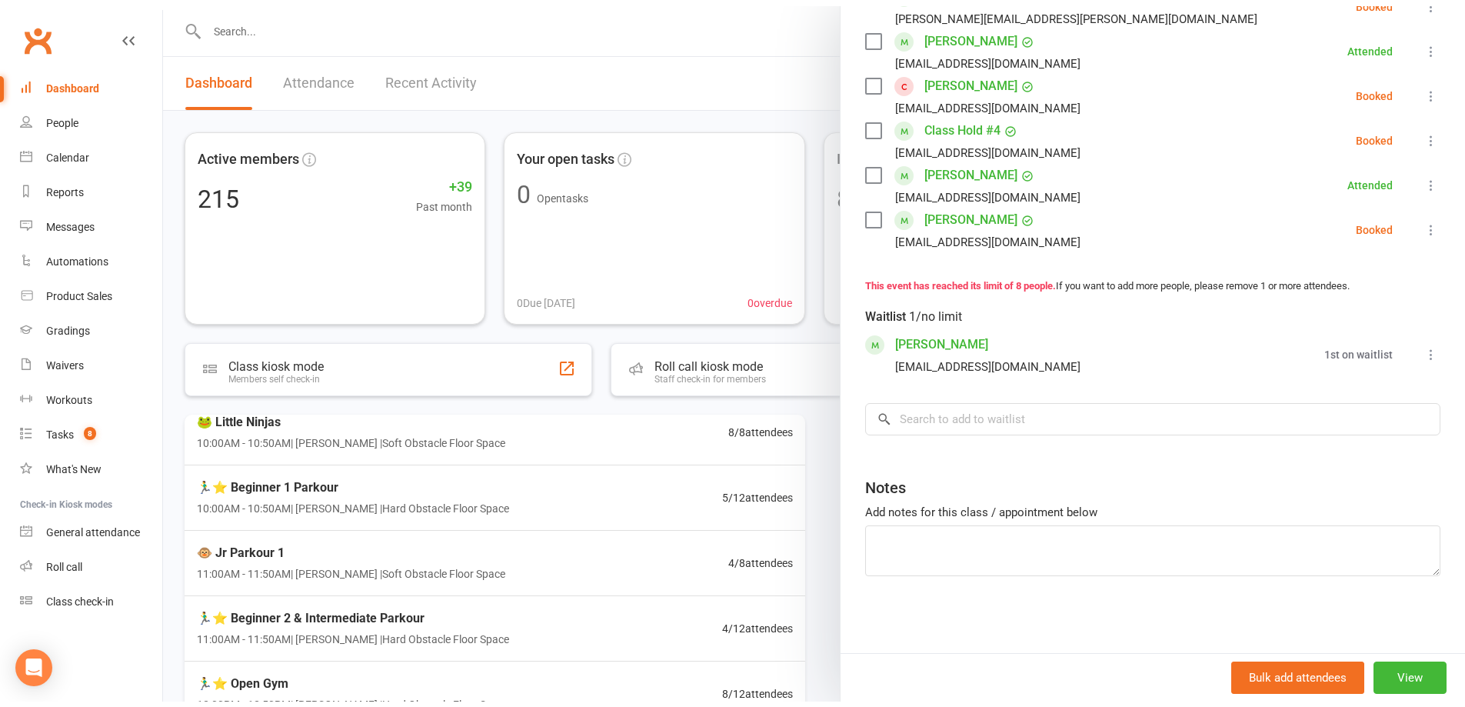
scroll to position [385, 0]
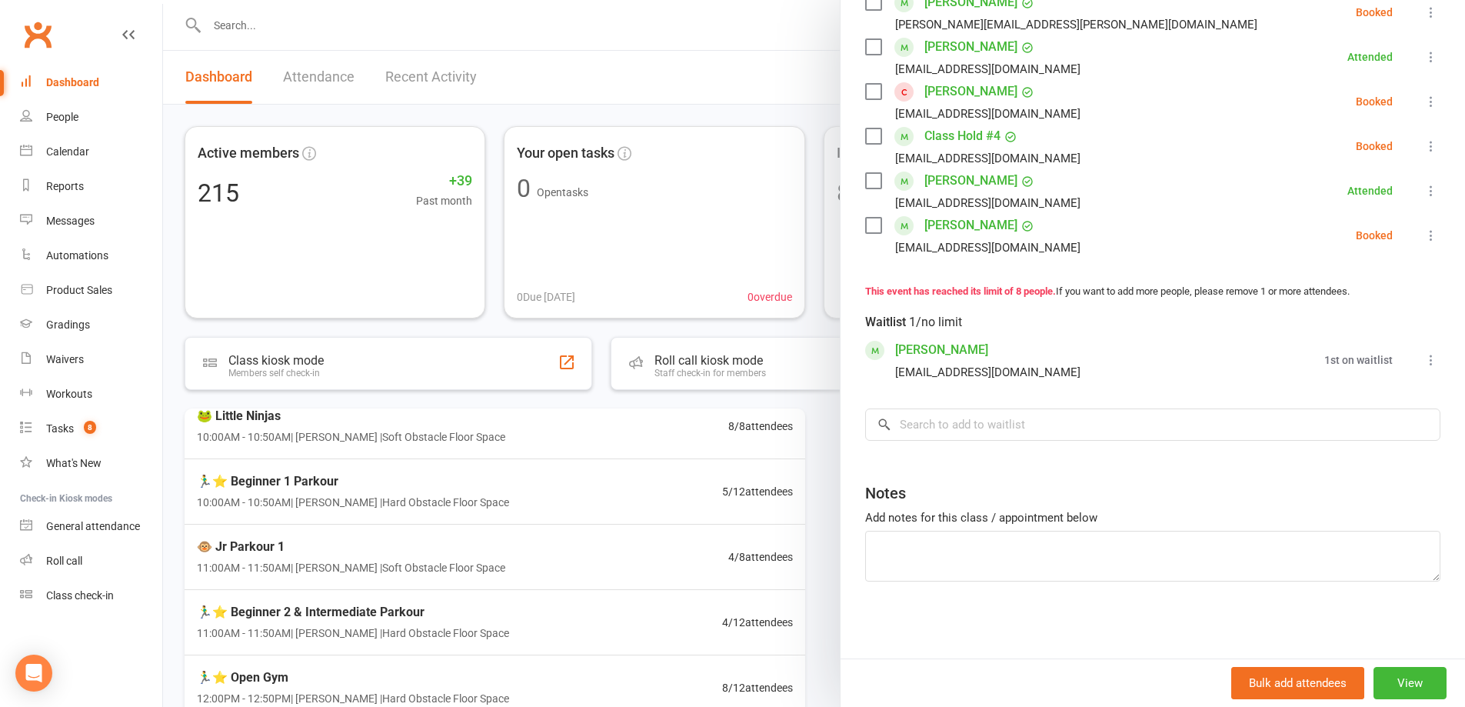
click at [1407, 342] on li "Zoe Starr Ethanyeres@gmail.com 1st on waitlist Book now Remove All bookings for…" at bounding box center [1152, 360] width 575 height 45
click at [1424, 358] on icon at bounding box center [1431, 359] width 15 height 15
click at [1385, 379] on link "Book now" at bounding box center [1347, 390] width 185 height 31
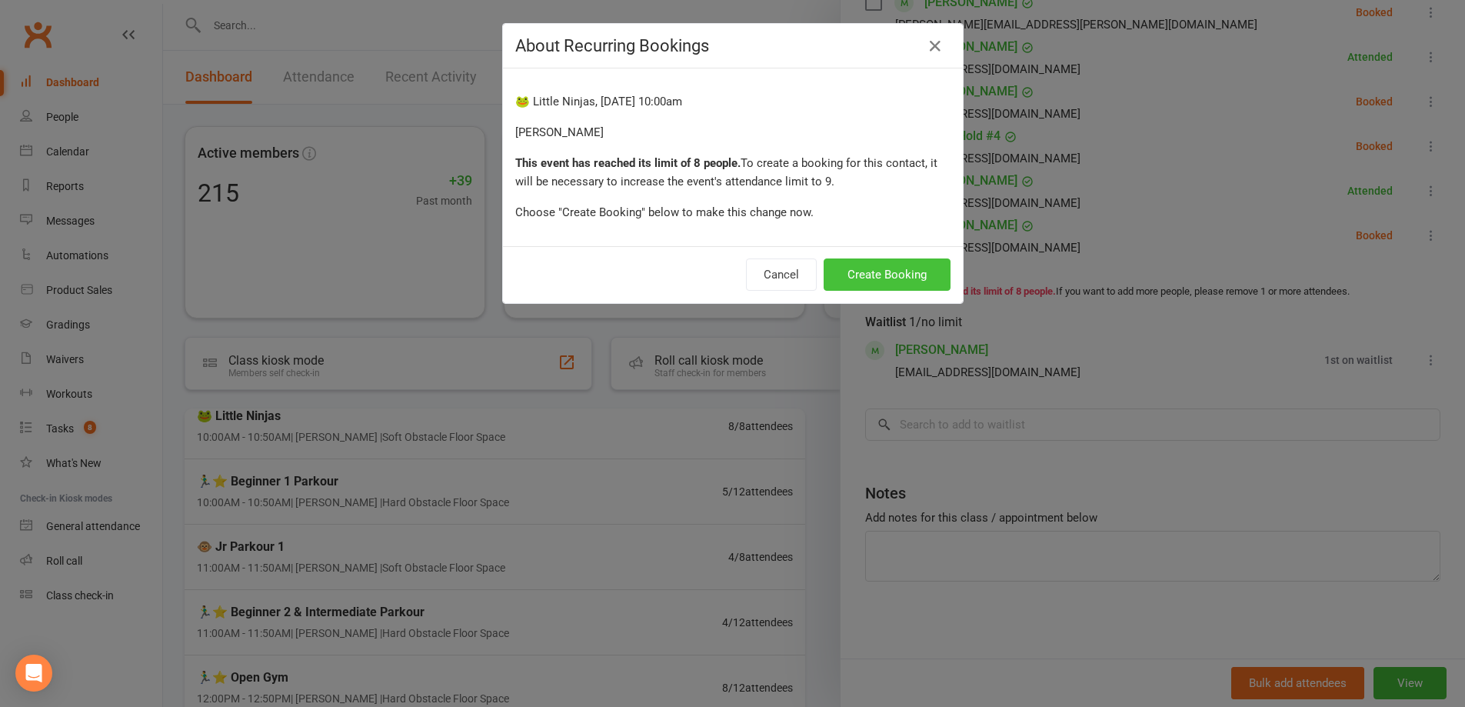
click at [876, 273] on button "Create Booking" at bounding box center [887, 274] width 127 height 32
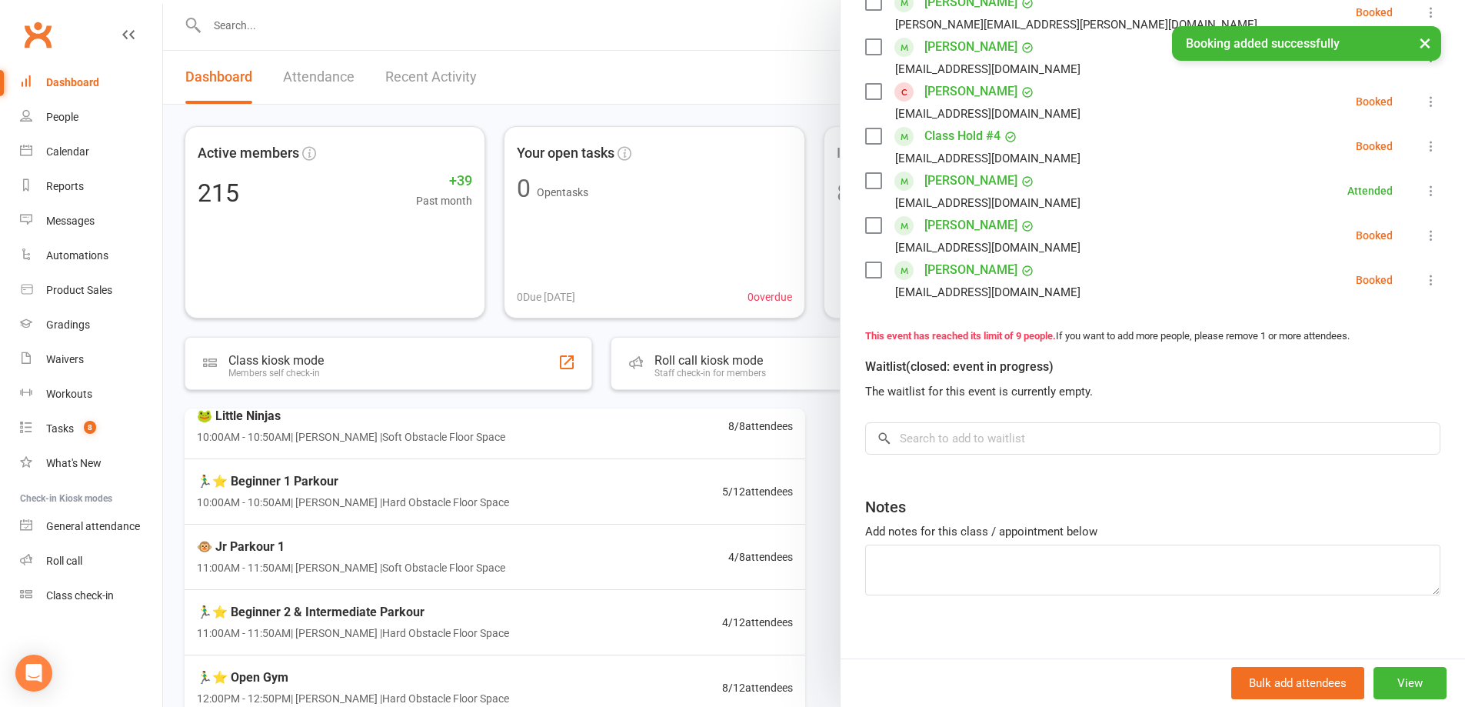
click at [934, 268] on link "[PERSON_NAME]" at bounding box center [971, 270] width 93 height 25
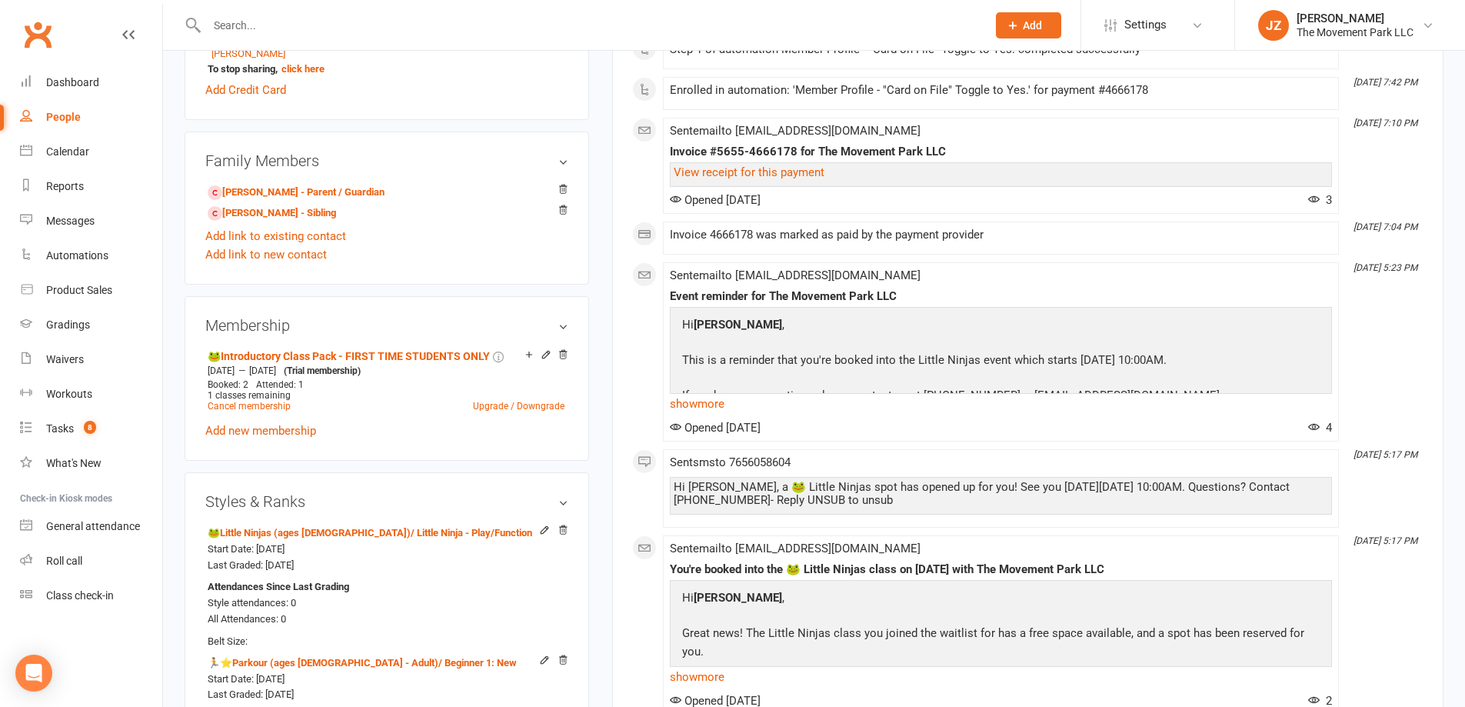
scroll to position [923, 0]
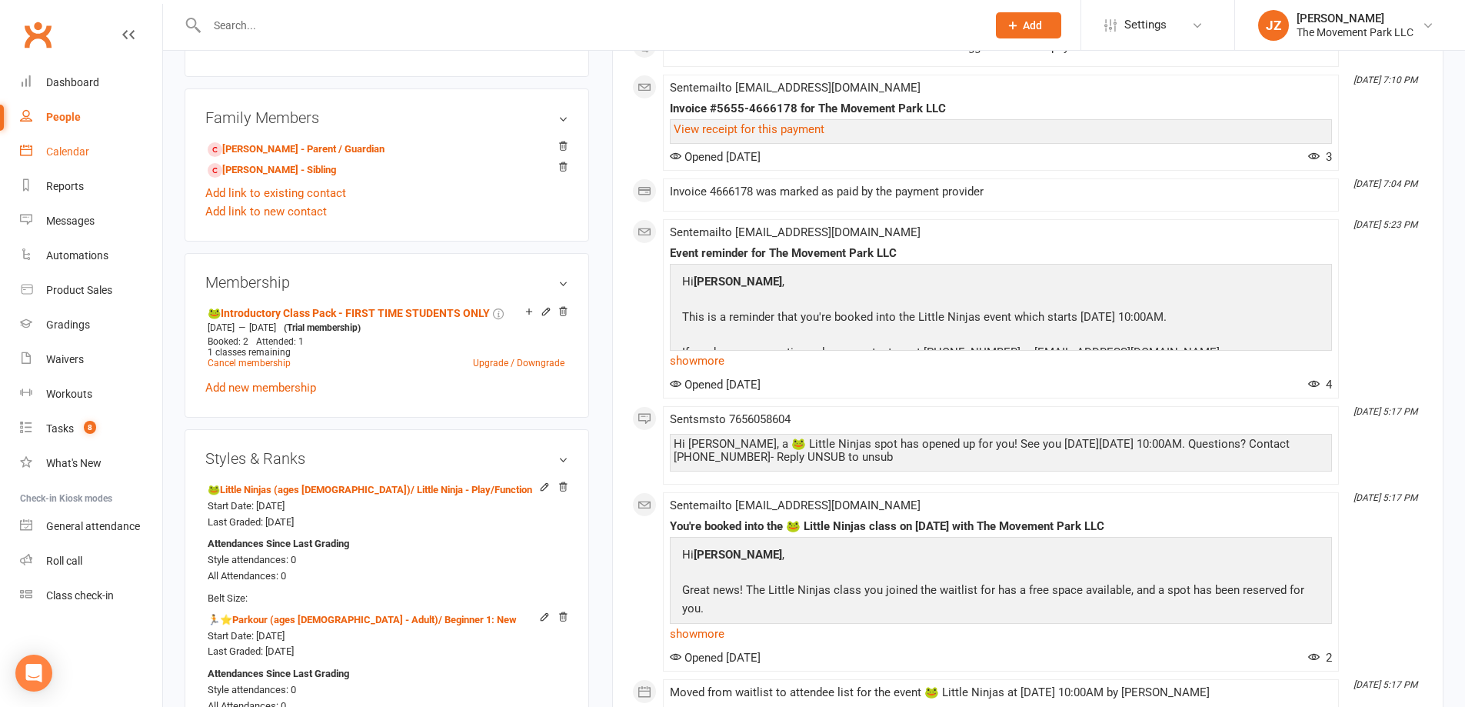
click at [68, 145] on div "Calendar" at bounding box center [67, 151] width 43 height 12
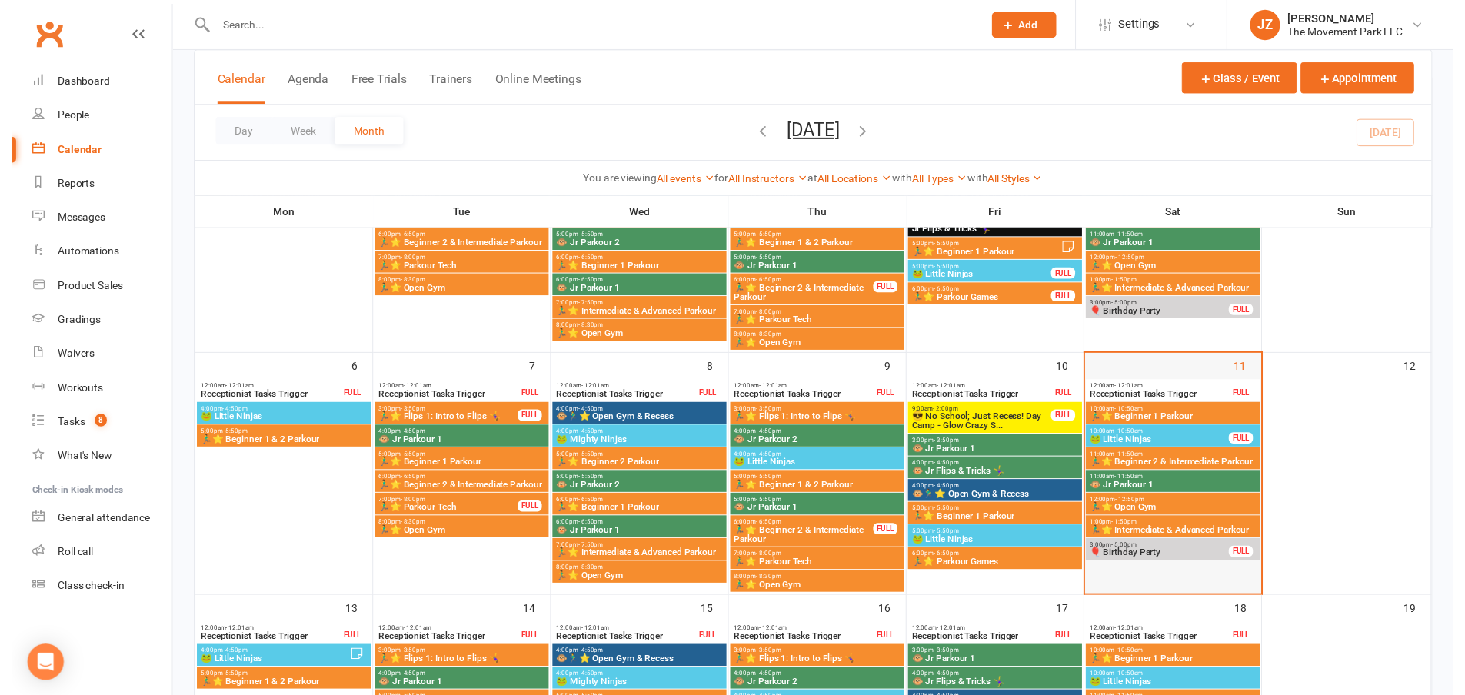
scroll to position [385, 0]
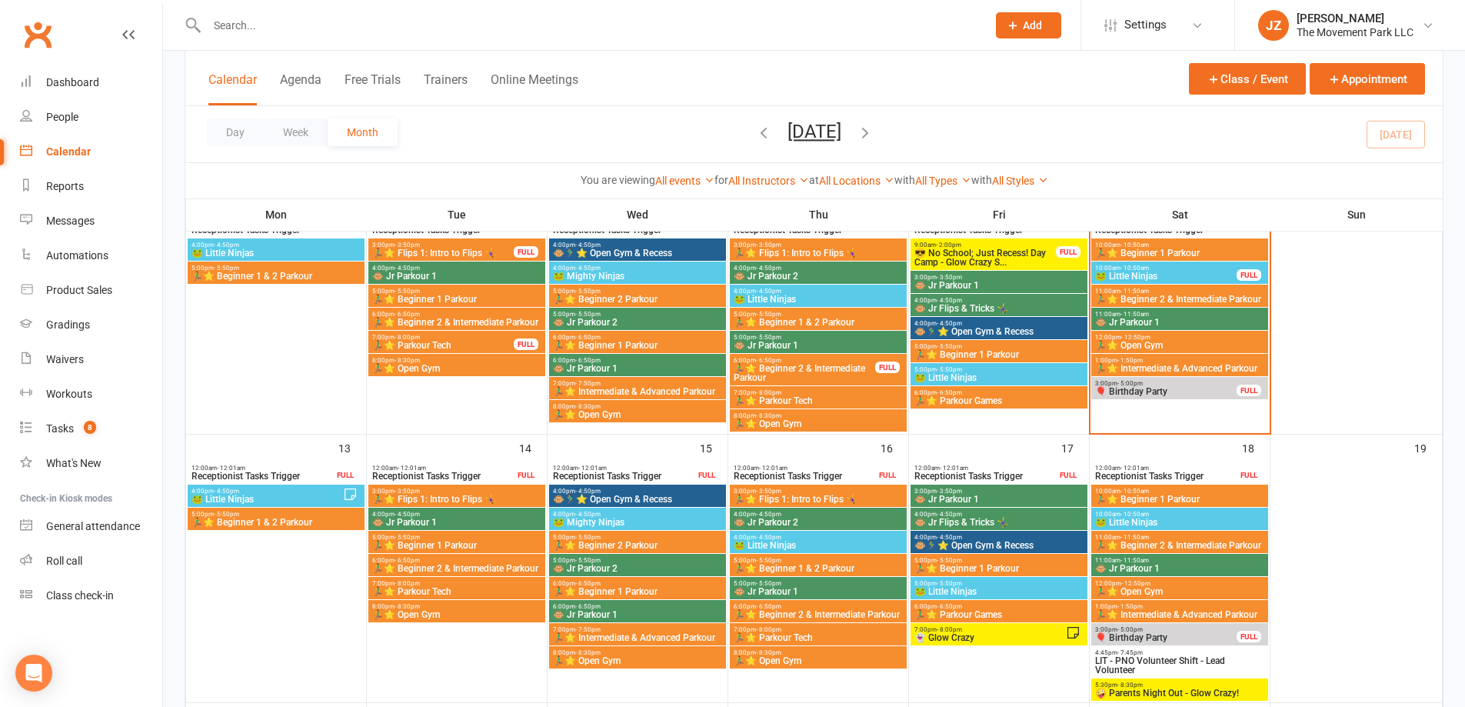
click at [1185, 521] on span "🐸 Little Ninjas" at bounding box center [1180, 522] width 171 height 9
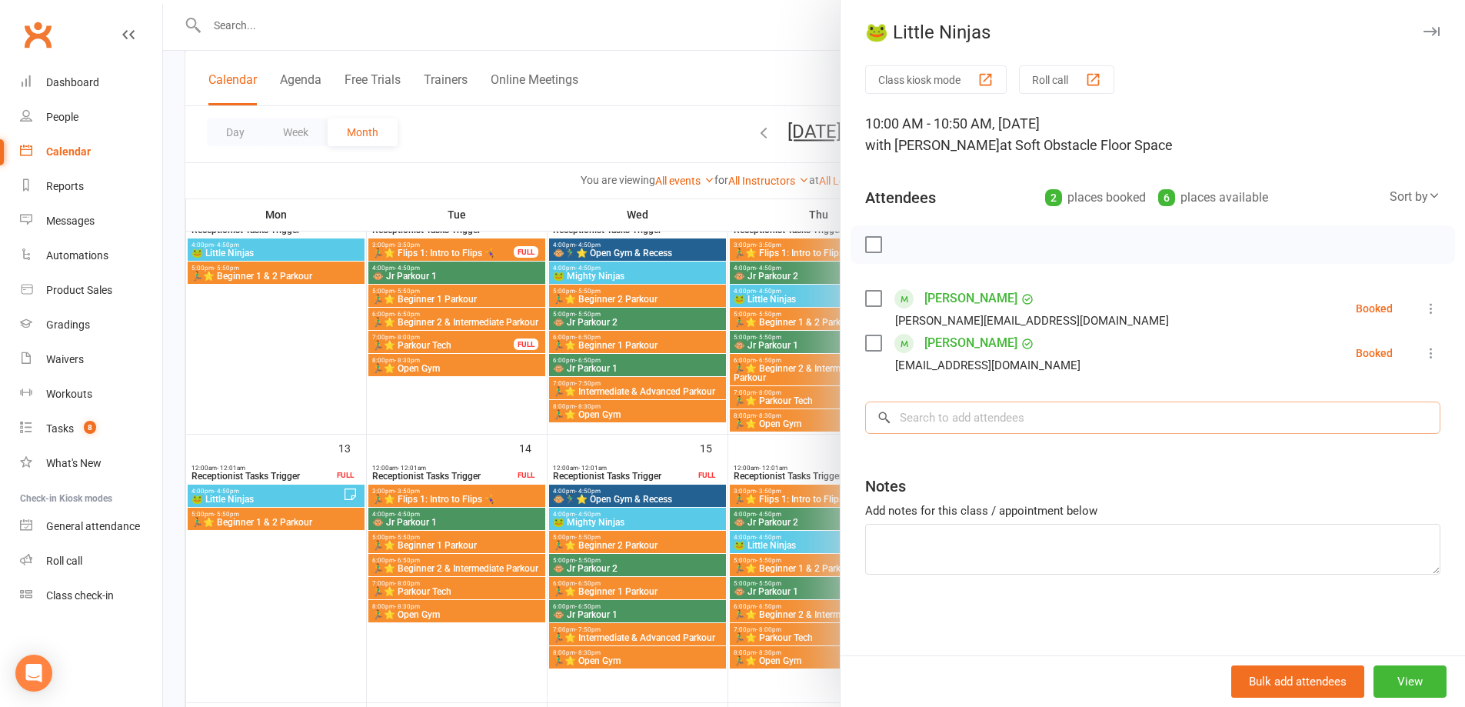
click at [1044, 408] on input "search" at bounding box center [1152, 418] width 575 height 32
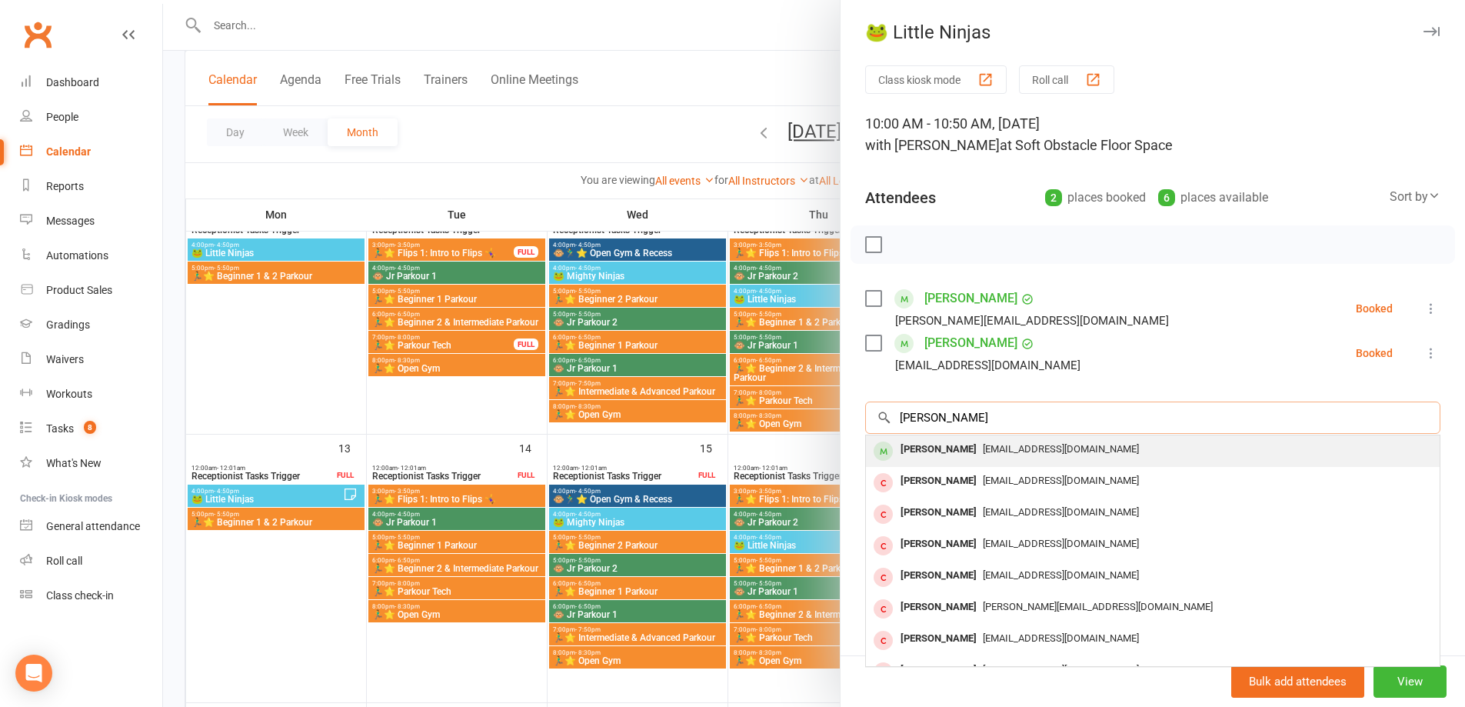
type input "zoey starr"
click at [1022, 455] on div "Ethanyeres@gmail.com" at bounding box center [1153, 449] width 562 height 22
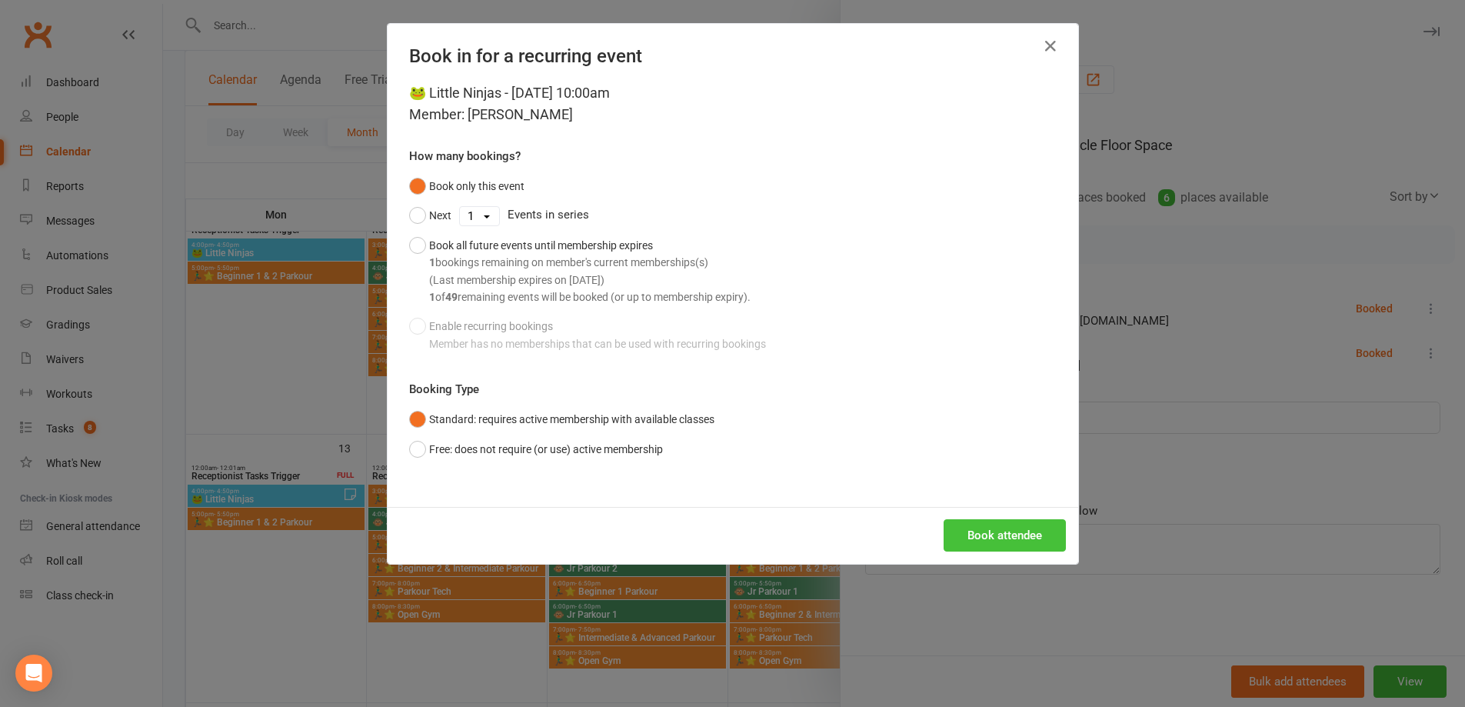
click at [1024, 535] on button "Book attendee" at bounding box center [1005, 535] width 122 height 32
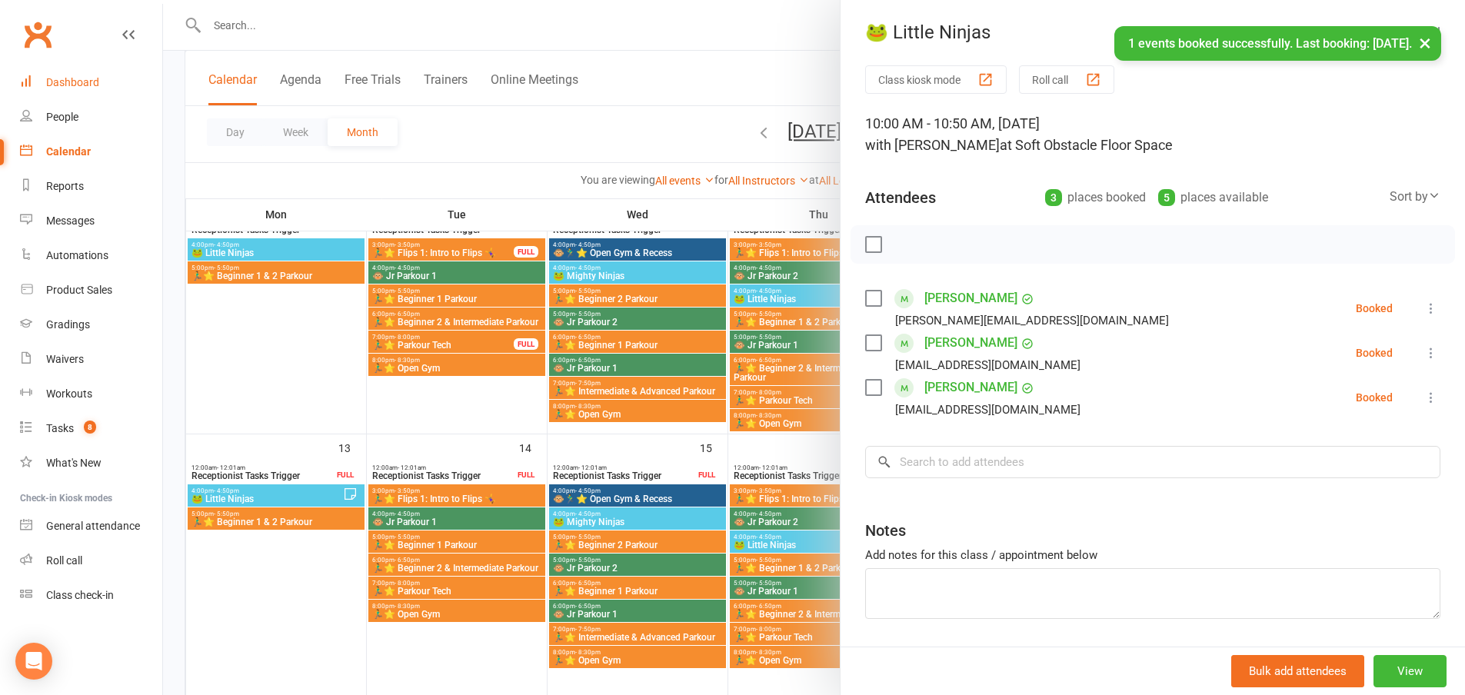
click at [72, 75] on link "Dashboard" at bounding box center [91, 82] width 142 height 35
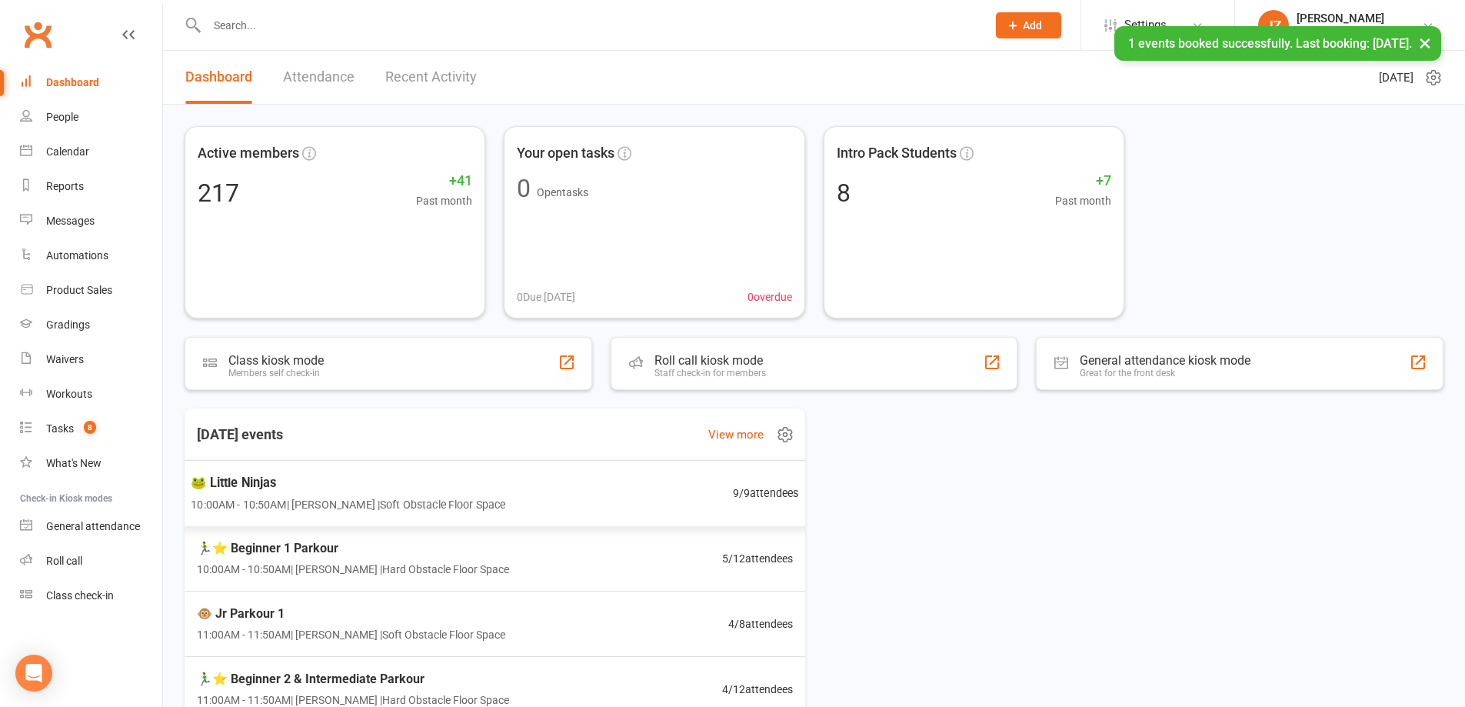
click at [425, 511] on span "10:00AM - 10:50AM | Kyla Anderson | Soft Obstacle Floor Space" at bounding box center [348, 504] width 315 height 18
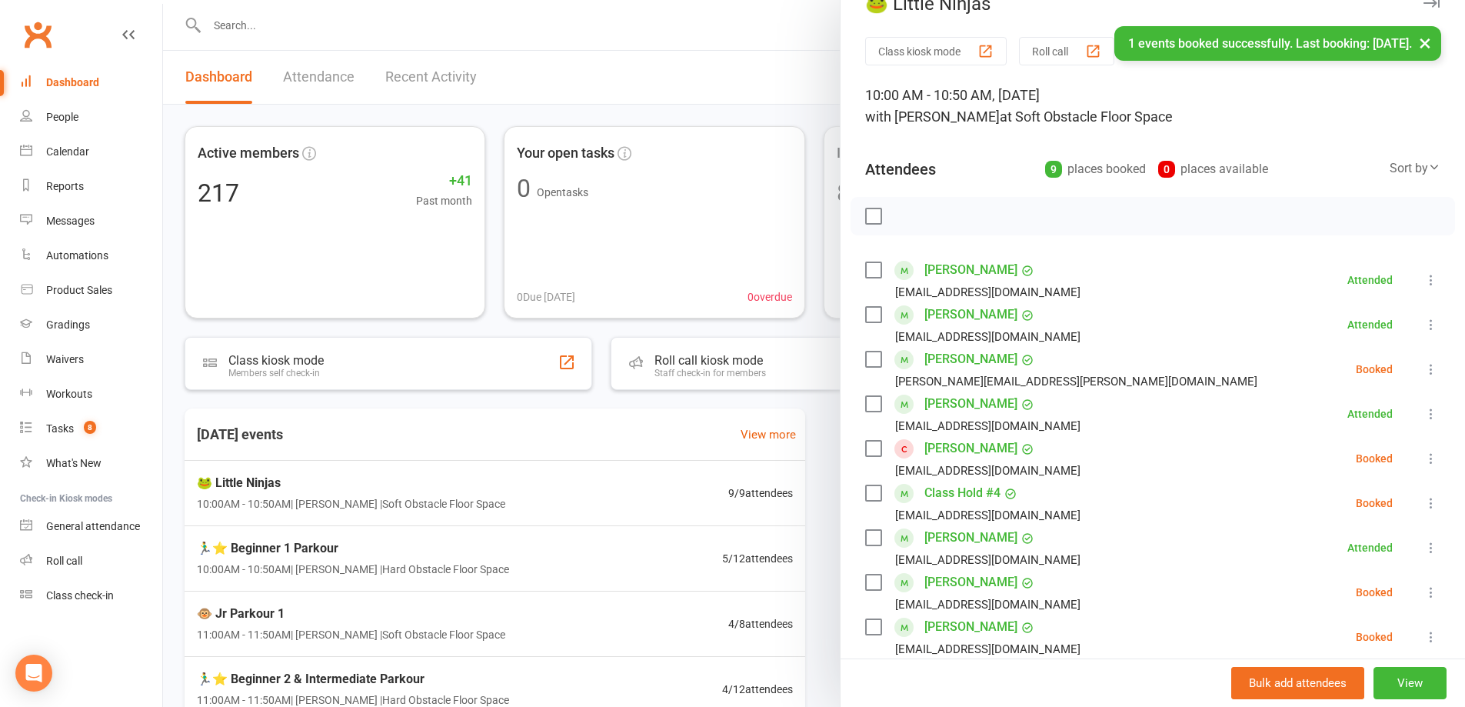
scroll to position [77, 0]
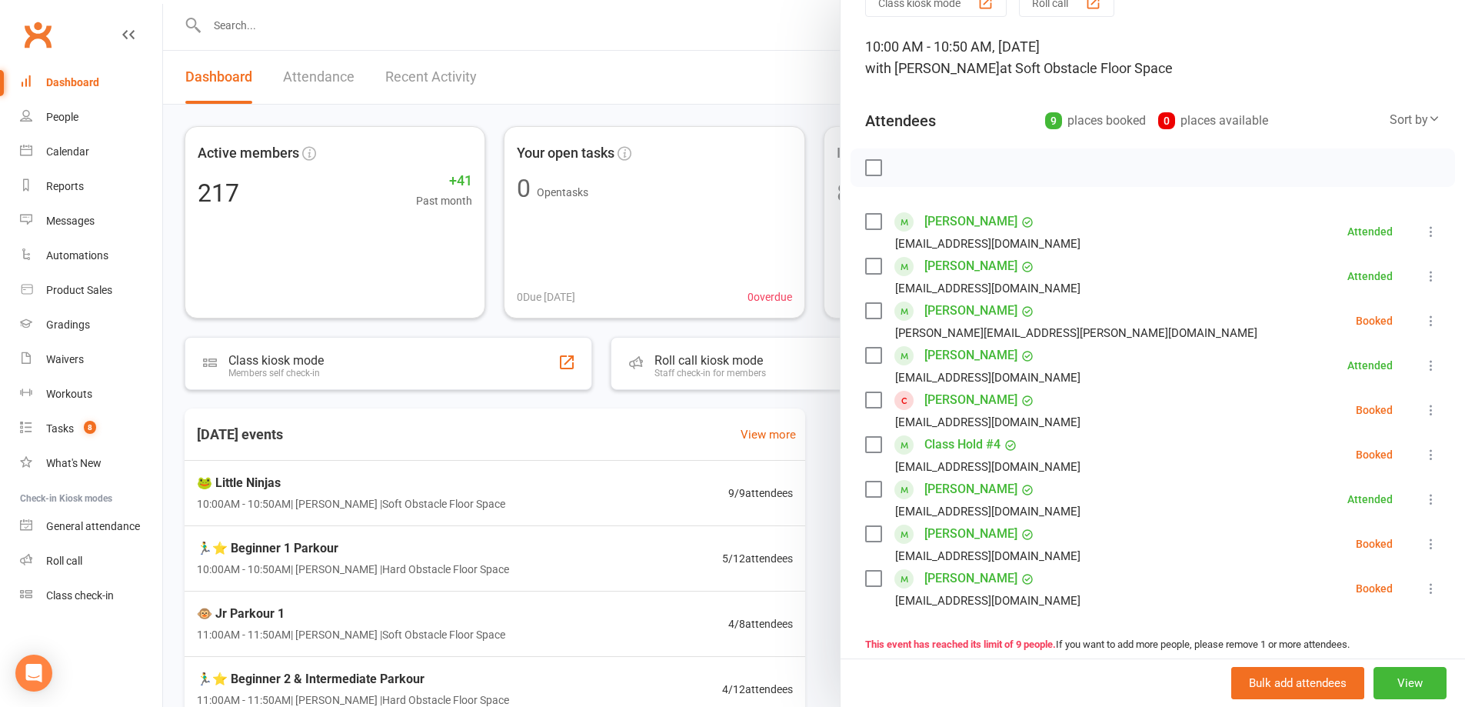
click at [865, 400] on label at bounding box center [872, 399] width 15 height 15
click at [900, 170] on icon "button" at bounding box center [907, 167] width 17 height 17
click at [869, 398] on label at bounding box center [872, 399] width 15 height 15
click at [865, 578] on label at bounding box center [872, 578] width 15 height 15
click at [902, 162] on icon "button" at bounding box center [907, 167] width 17 height 17
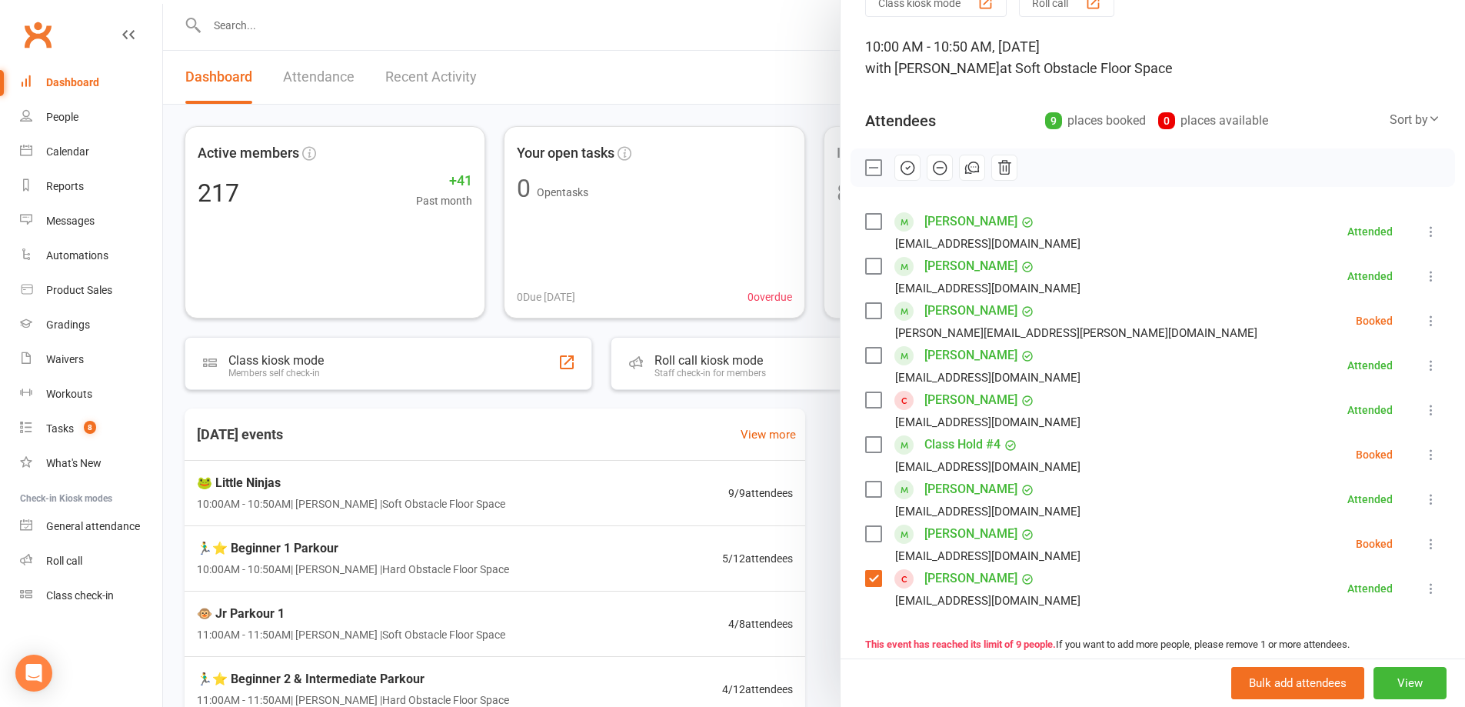
click at [608, 585] on div at bounding box center [814, 353] width 1302 height 707
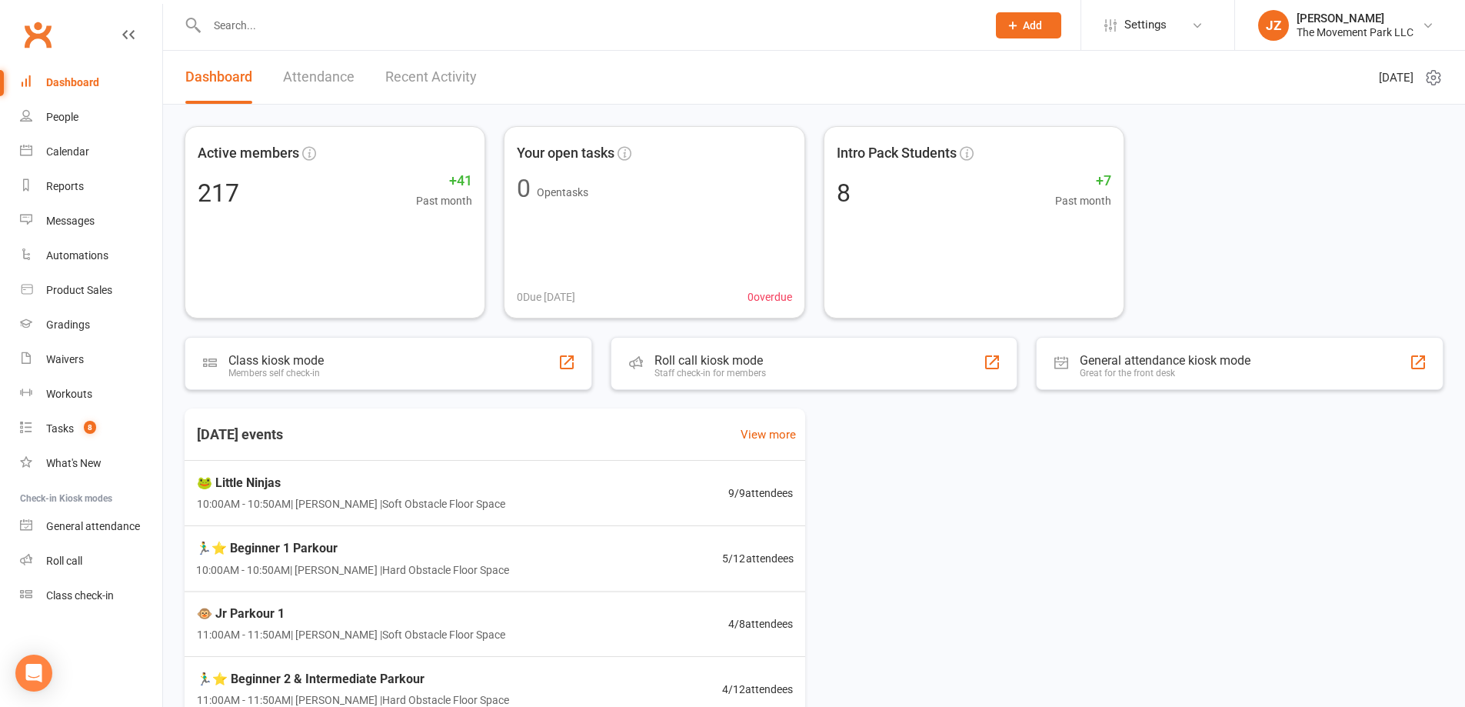
click at [576, 567] on div "🏃‍♂️⭐ Beginner 1 Parkour 10:00AM - 10:50AM | Rick King | Hard Obstacle Floor Sp…" at bounding box center [495, 558] width 635 height 65
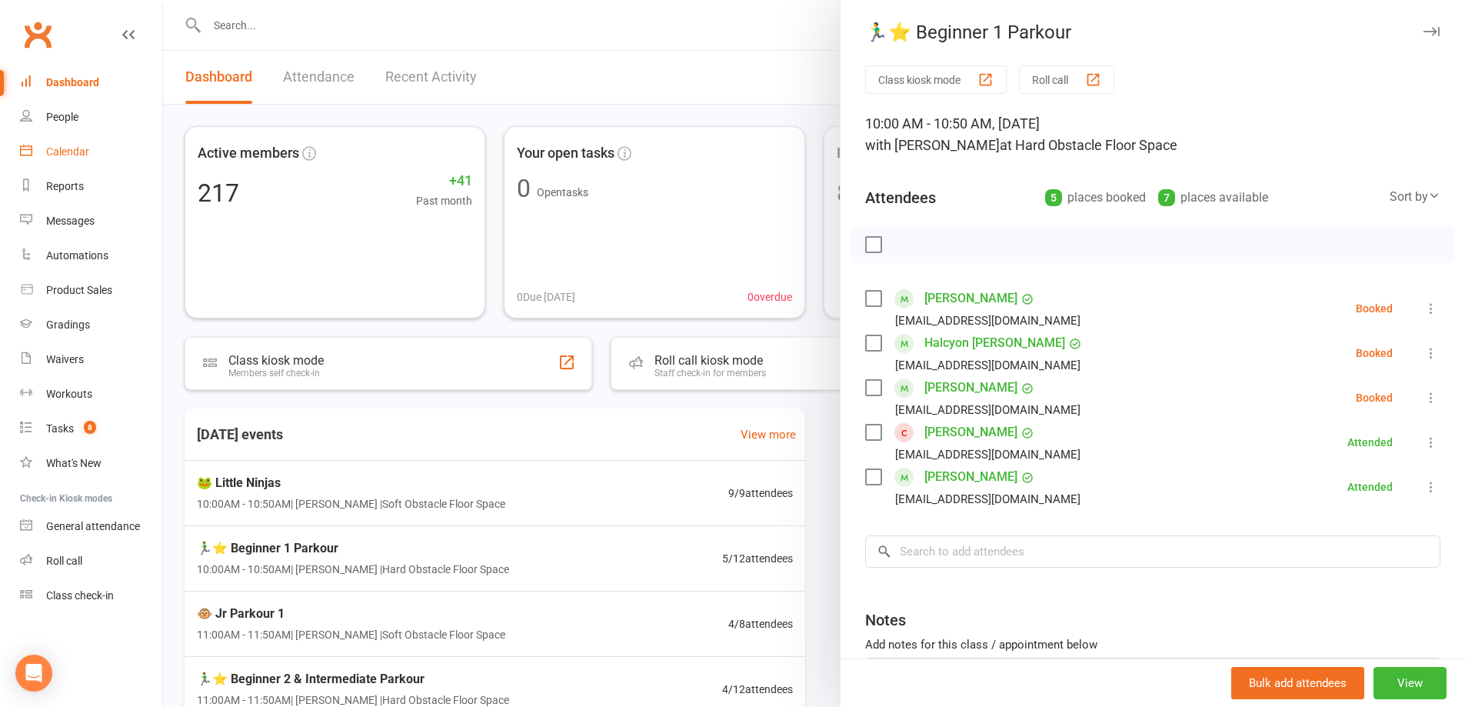
click at [68, 145] on link "Calendar" at bounding box center [91, 152] width 142 height 35
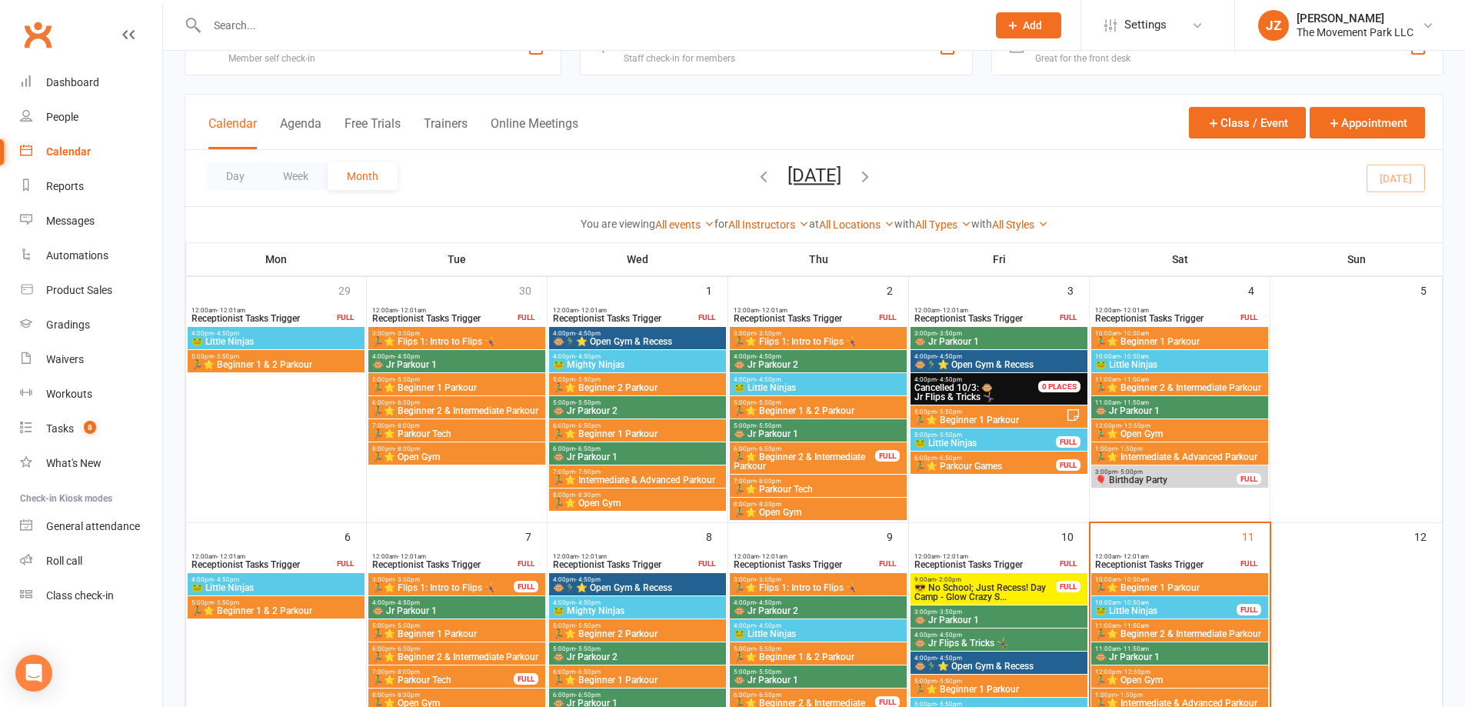
scroll to position [77, 0]
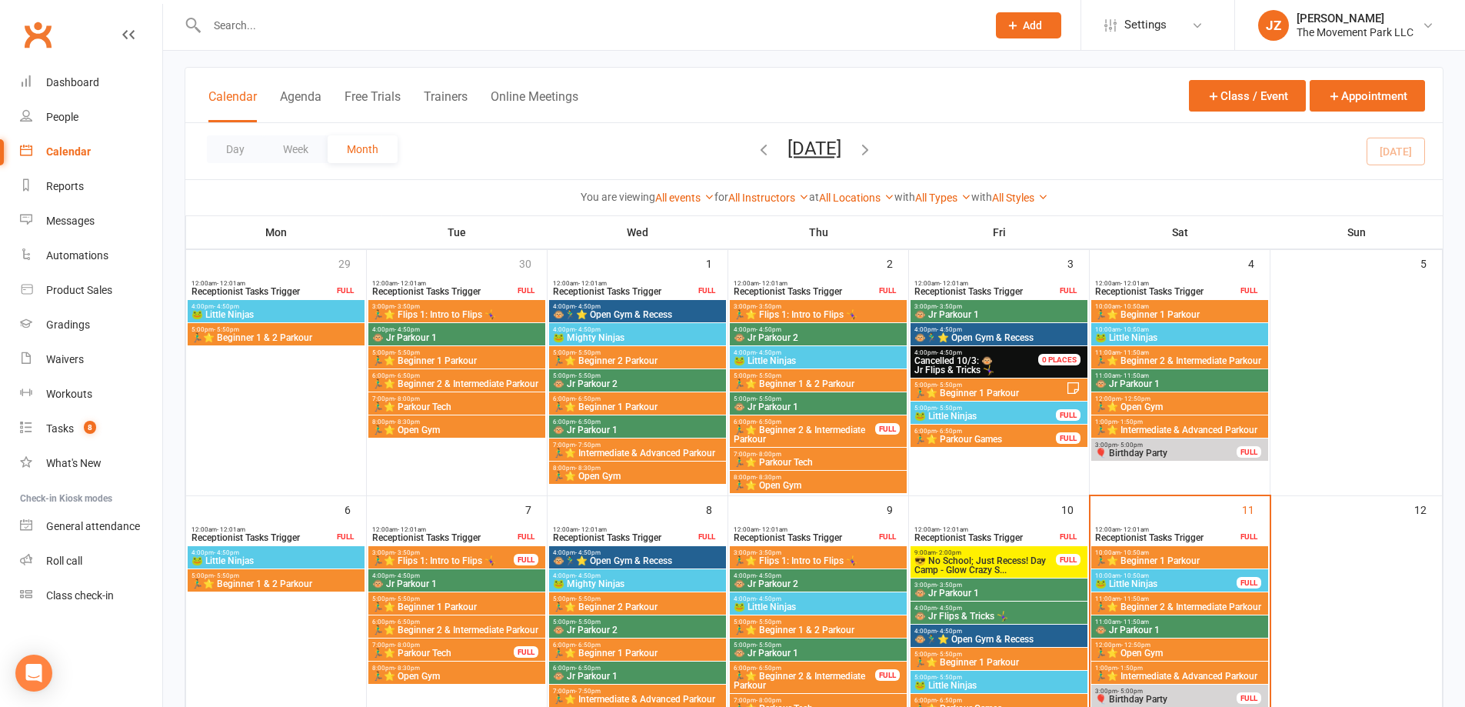
click at [1202, 329] on span "10:00am - 10:50am" at bounding box center [1180, 329] width 171 height 7
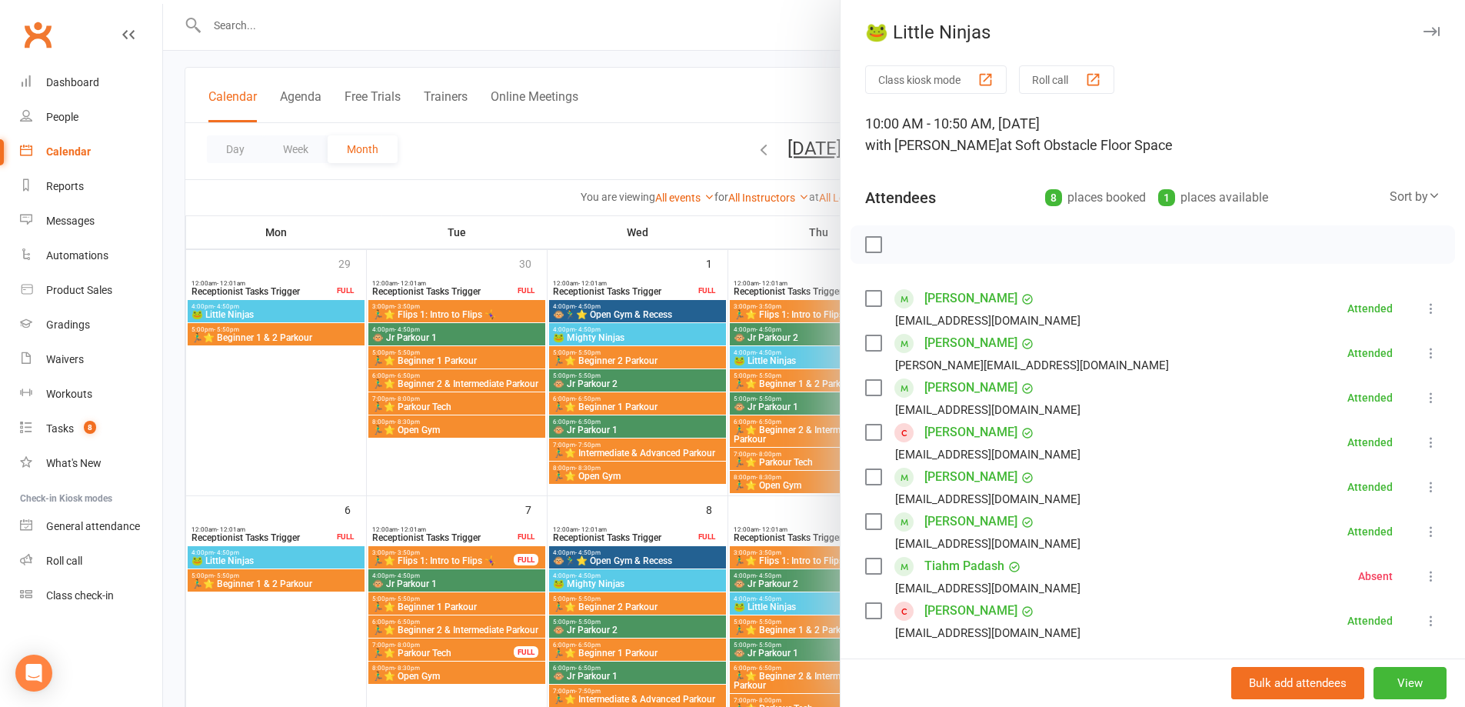
click at [1424, 34] on icon "button" at bounding box center [1432, 31] width 16 height 9
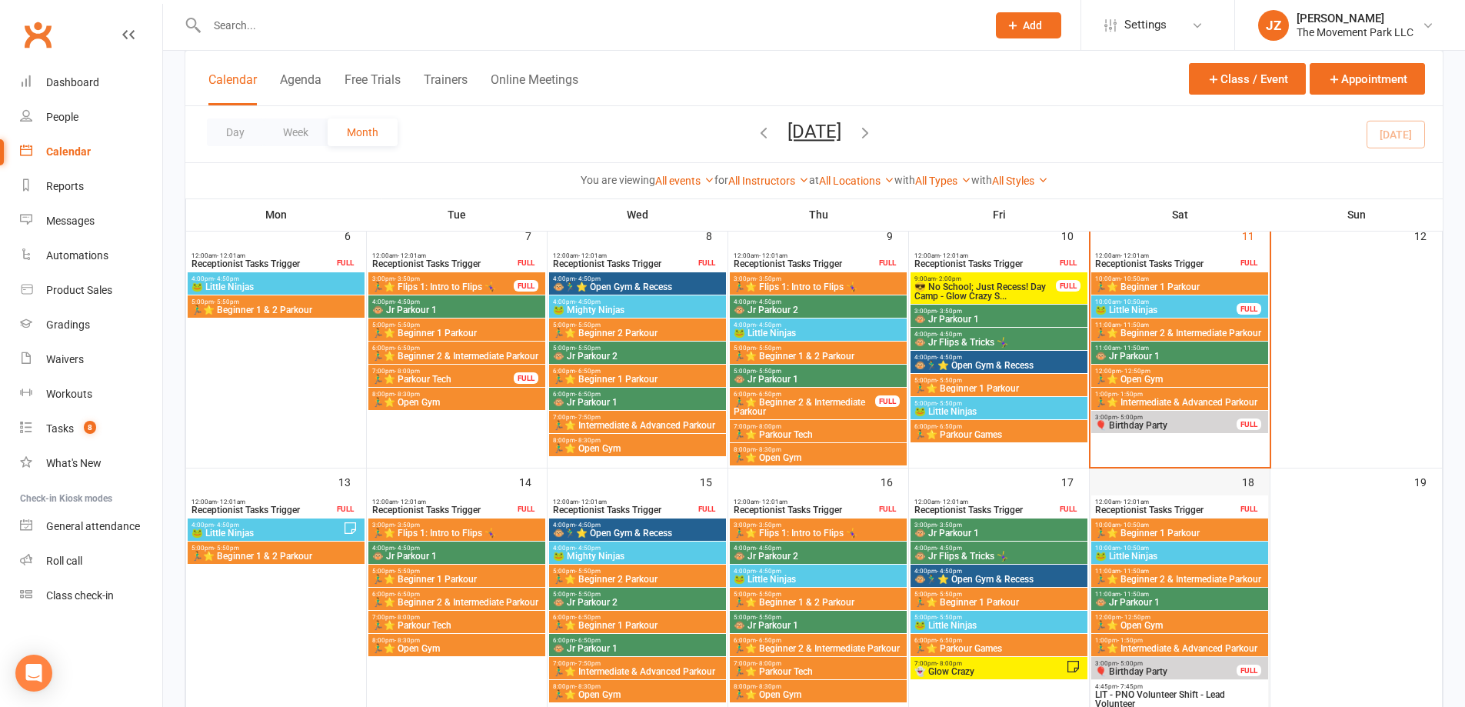
scroll to position [385, 0]
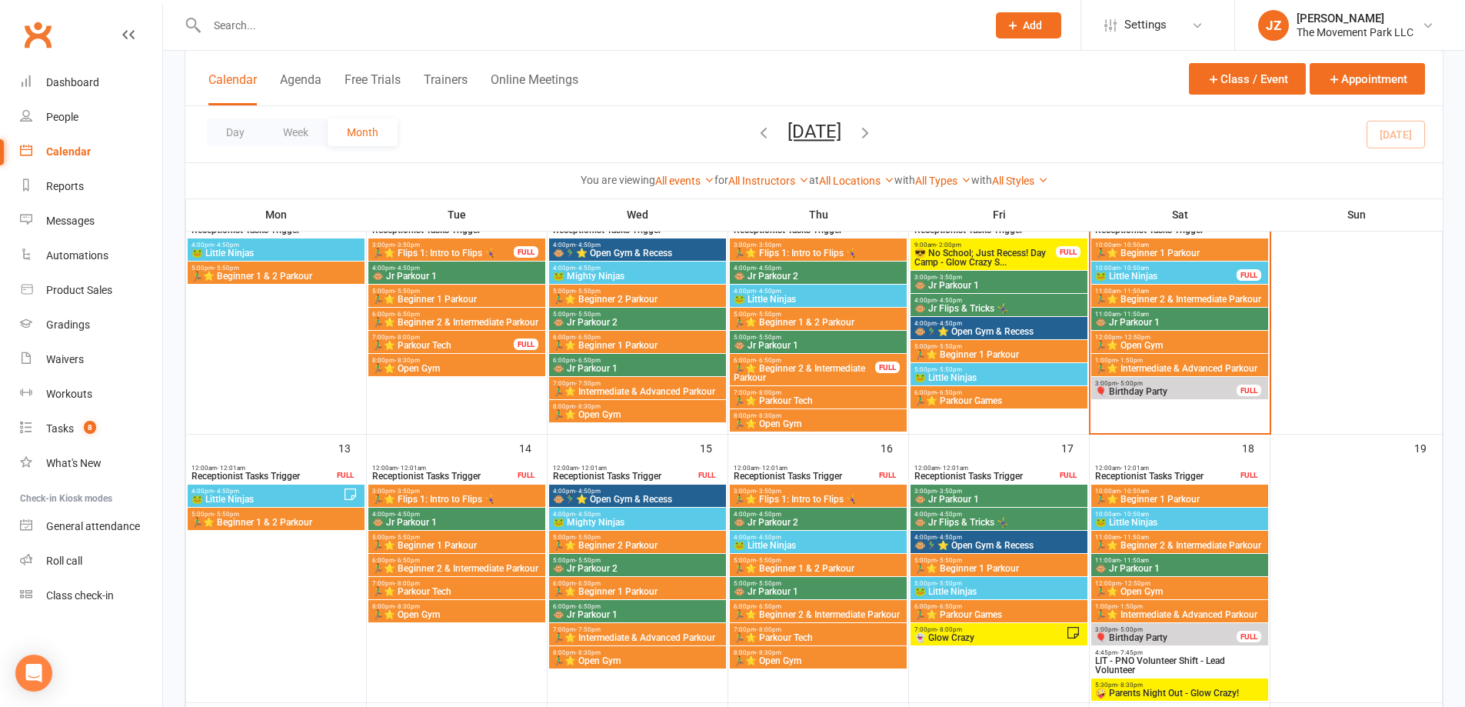
click at [1200, 522] on span "🐸 Little Ninjas" at bounding box center [1180, 522] width 171 height 9
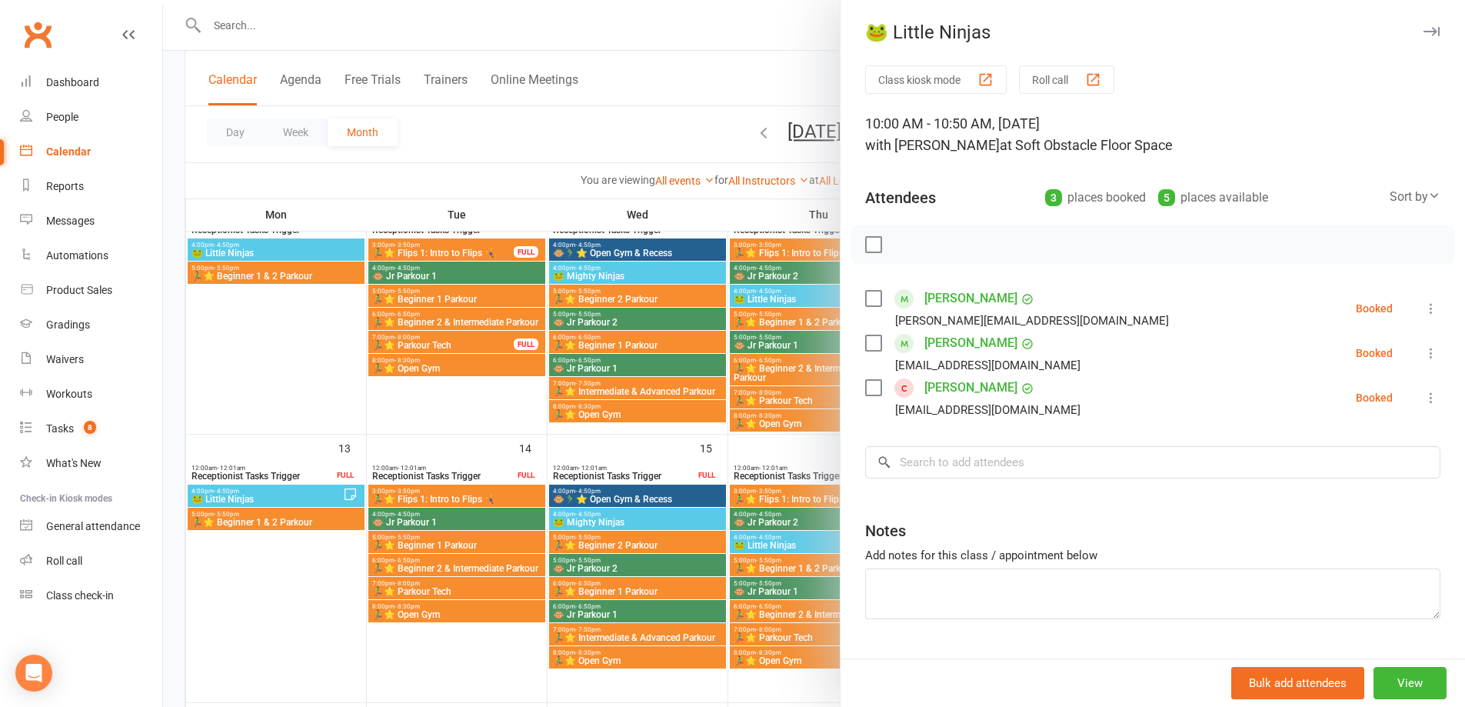
click at [1425, 32] on div "🐸 Little Ninjas" at bounding box center [1153, 33] width 625 height 22
click at [1402, 18] on div "🐸 Little Ninjas Class kiosk mode Roll call 10:00 AM - 10:50 AM, Saturday, Octob…" at bounding box center [1152, 353] width 625 height 707
click at [1424, 28] on icon "button" at bounding box center [1432, 31] width 16 height 9
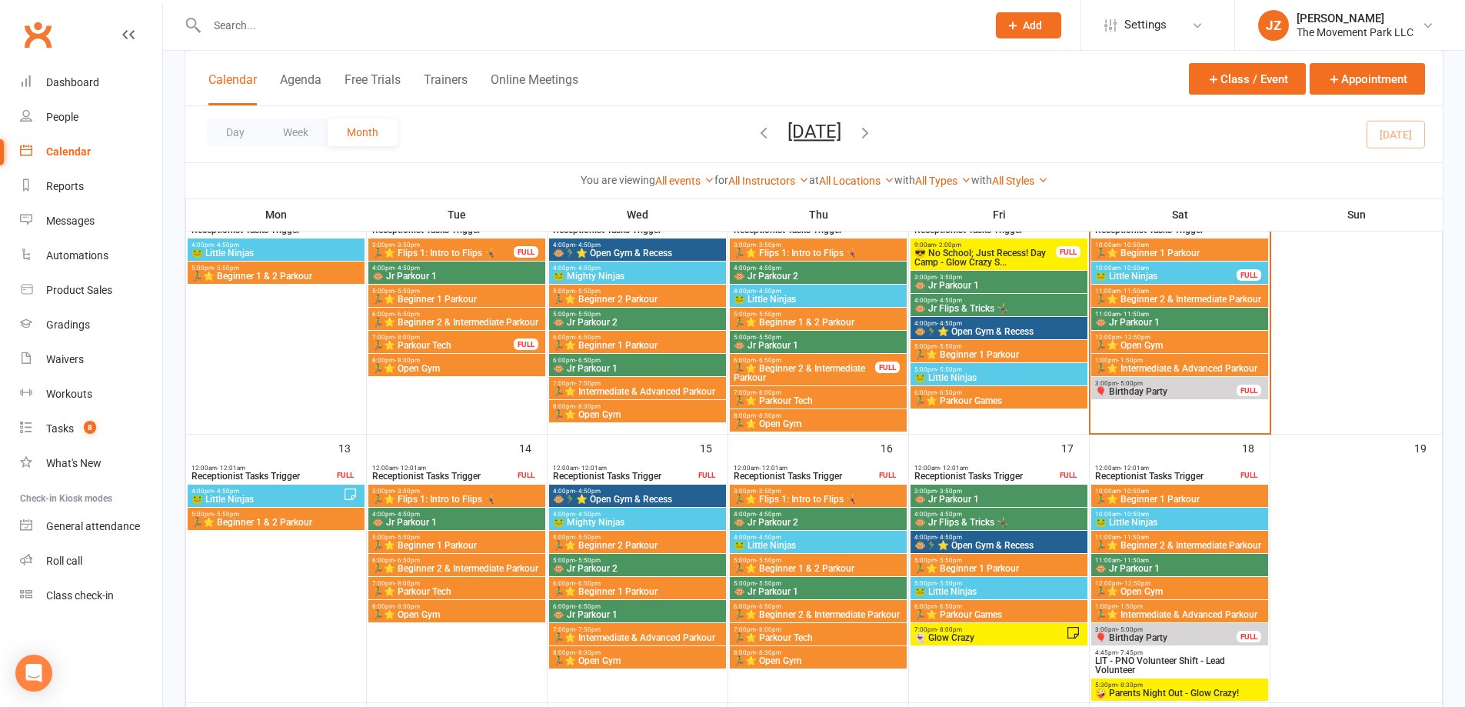
click at [755, 132] on icon "button" at bounding box center [763, 132] width 17 height 17
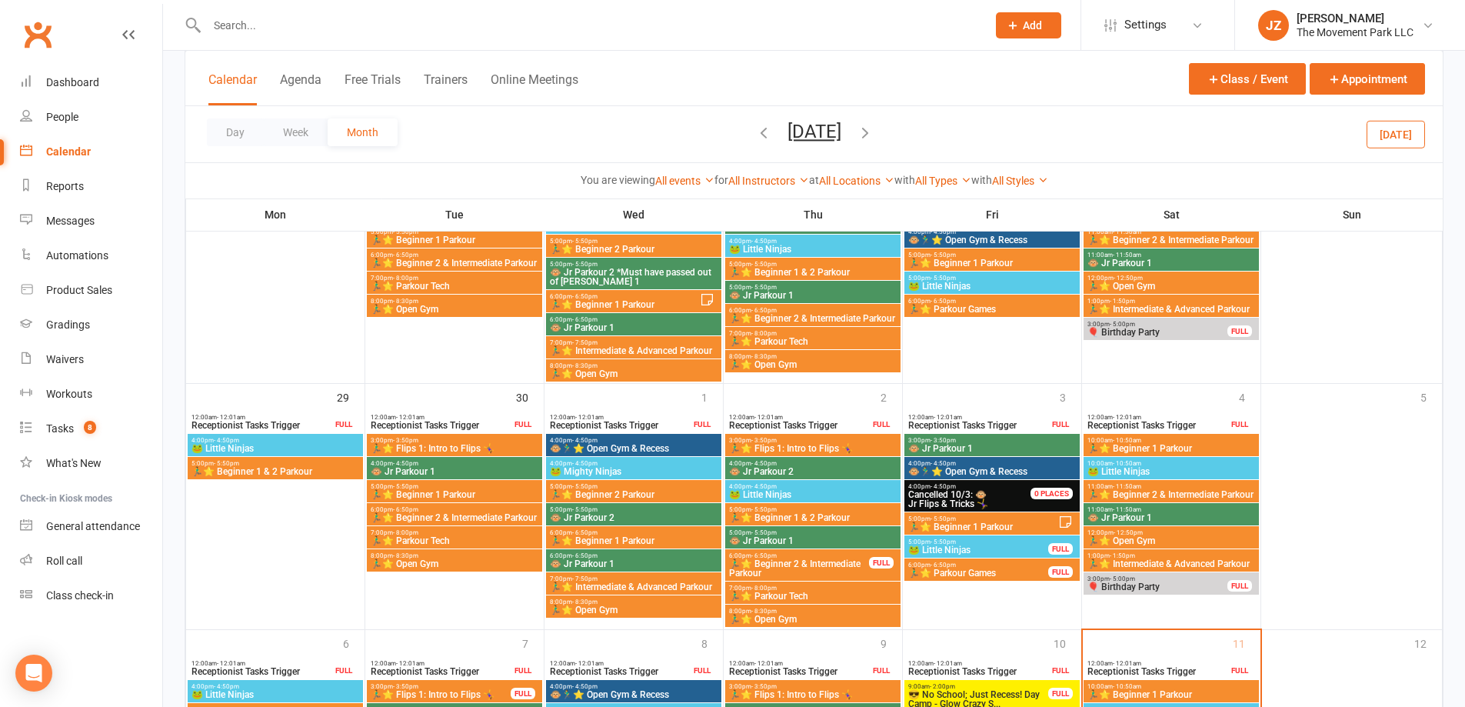
scroll to position [959, 0]
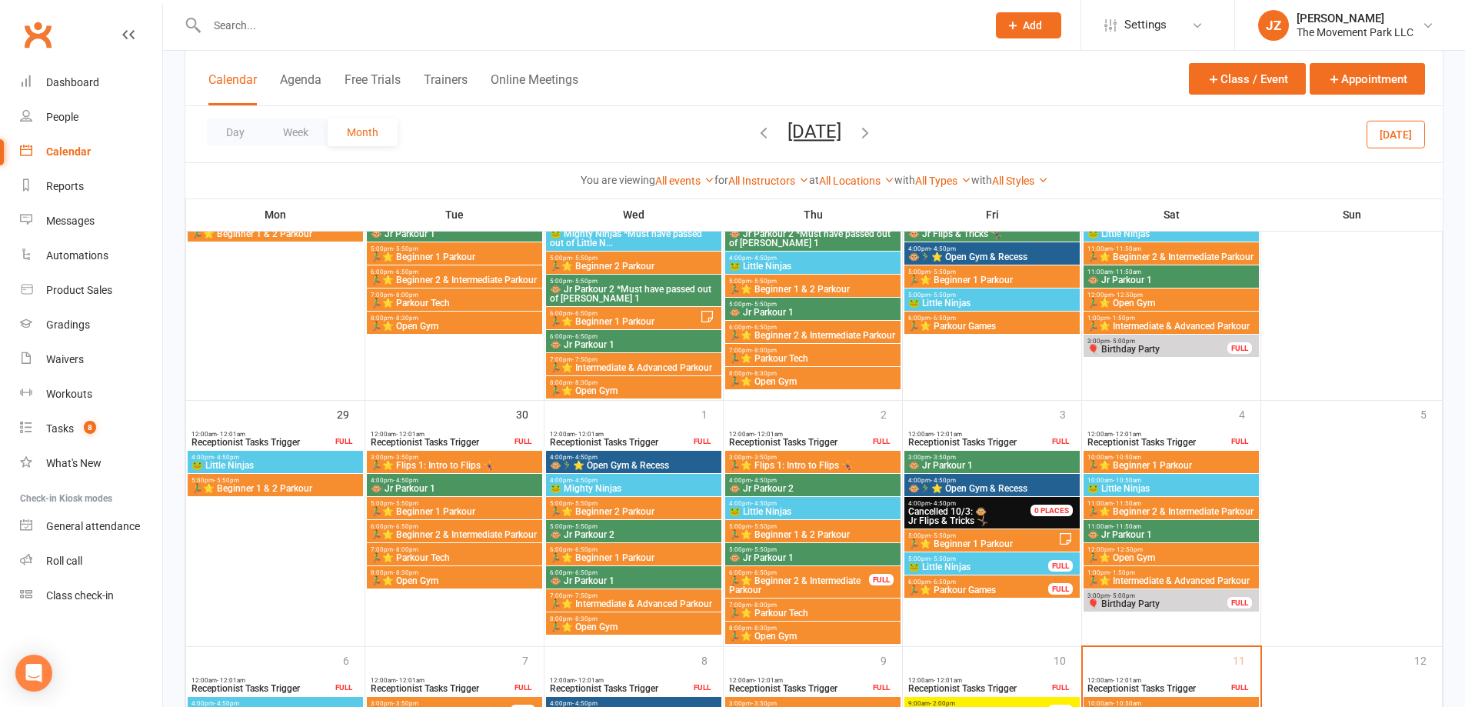
click at [1197, 483] on span "10:00am - 10:50am" at bounding box center [1171, 480] width 169 height 7
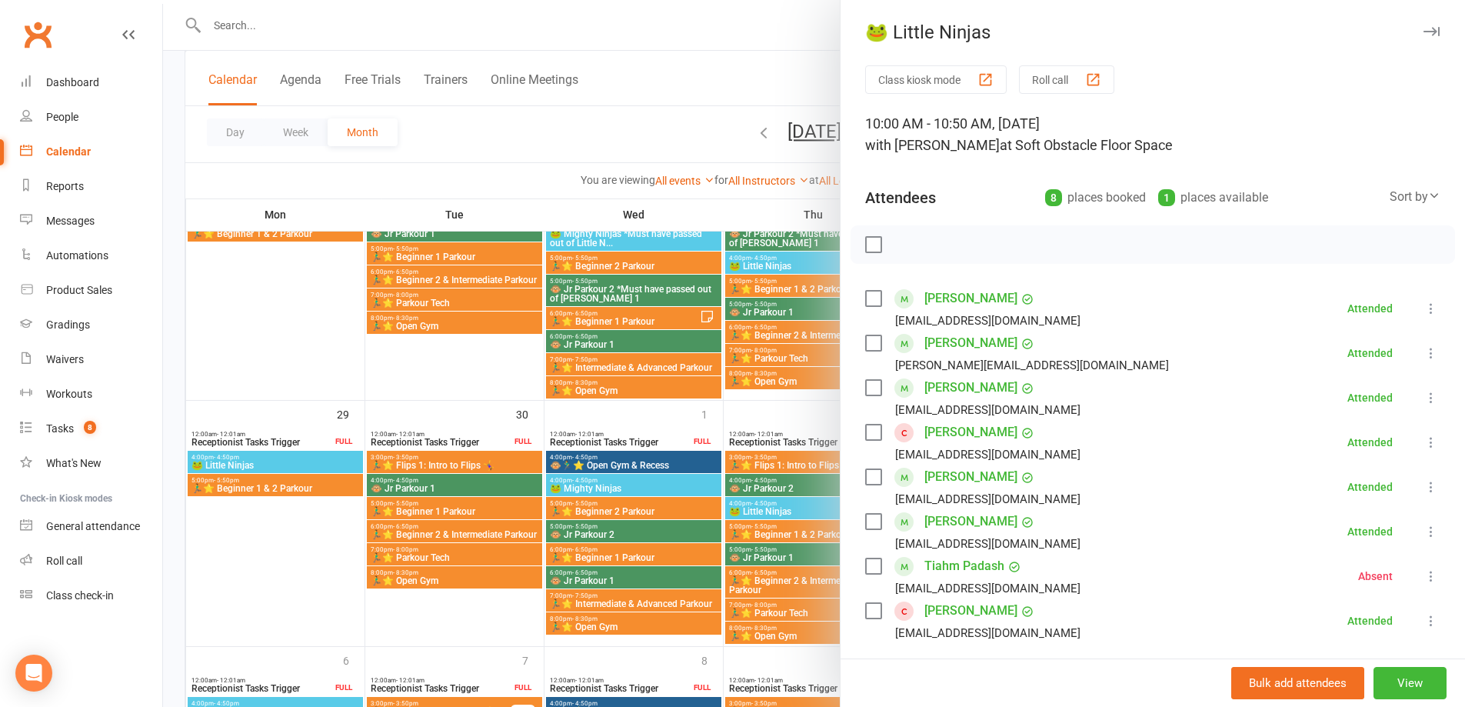
click at [1424, 31] on icon "button" at bounding box center [1432, 31] width 16 height 9
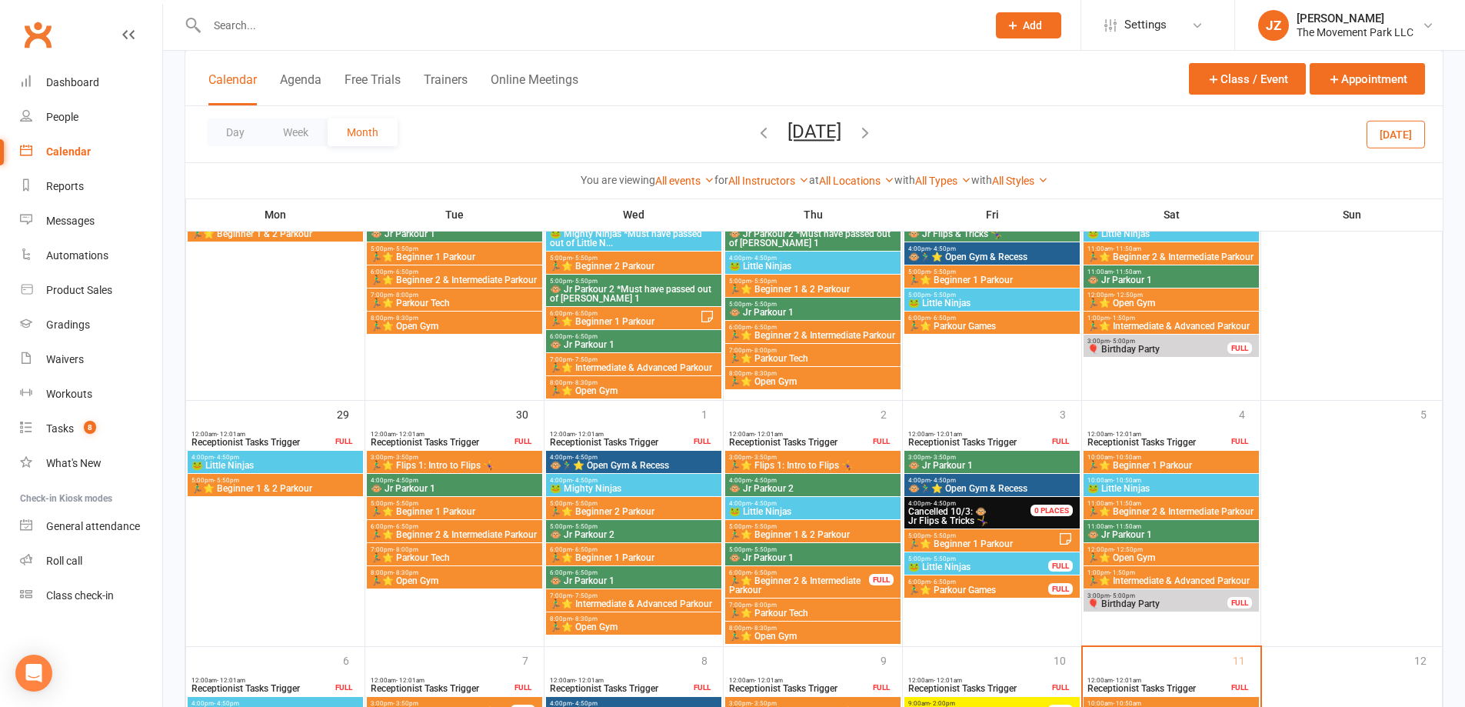
click at [857, 136] on span "September 2025 October 2025 Sun Mon Tue Wed Thu Fri Sat 28 29 30 01 02 03 04 05…" at bounding box center [814, 134] width 85 height 27
click at [874, 135] on icon "button" at bounding box center [865, 132] width 17 height 17
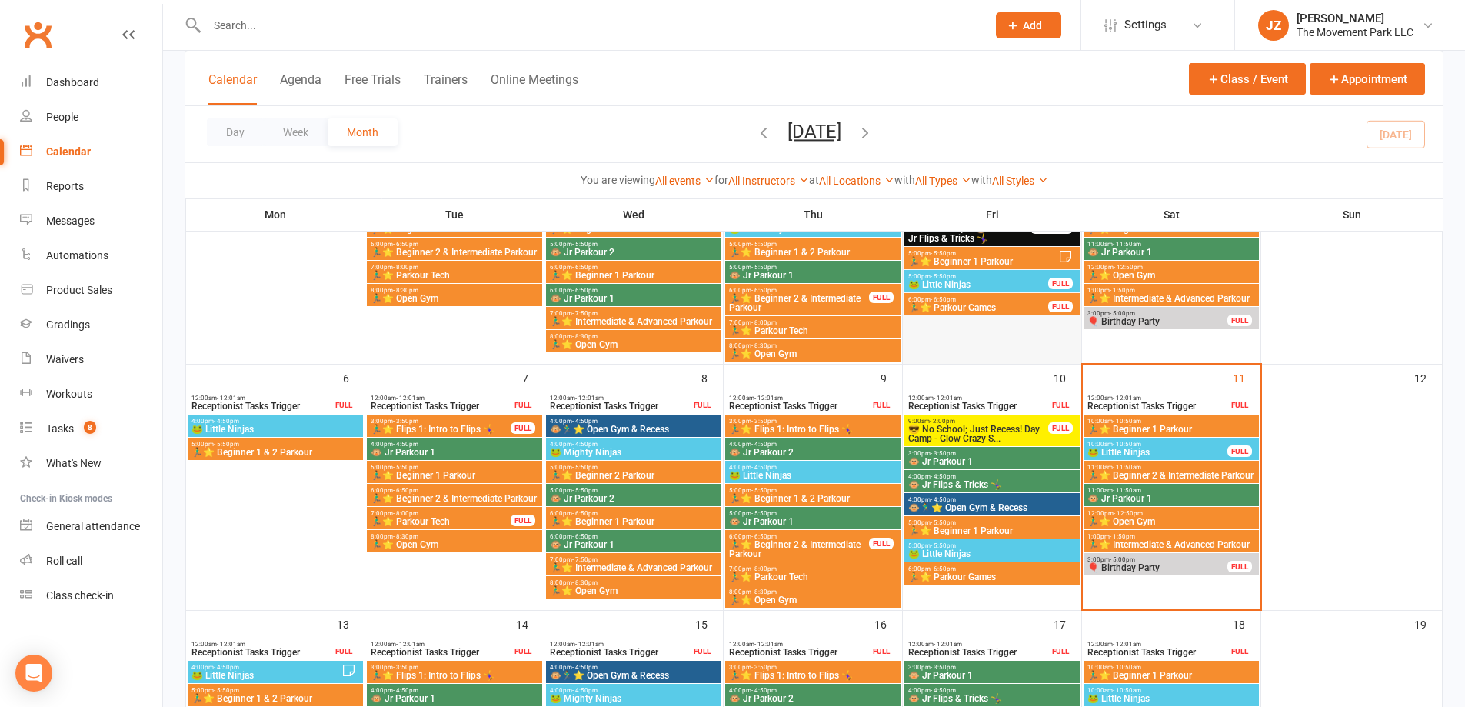
scroll to position [231, 0]
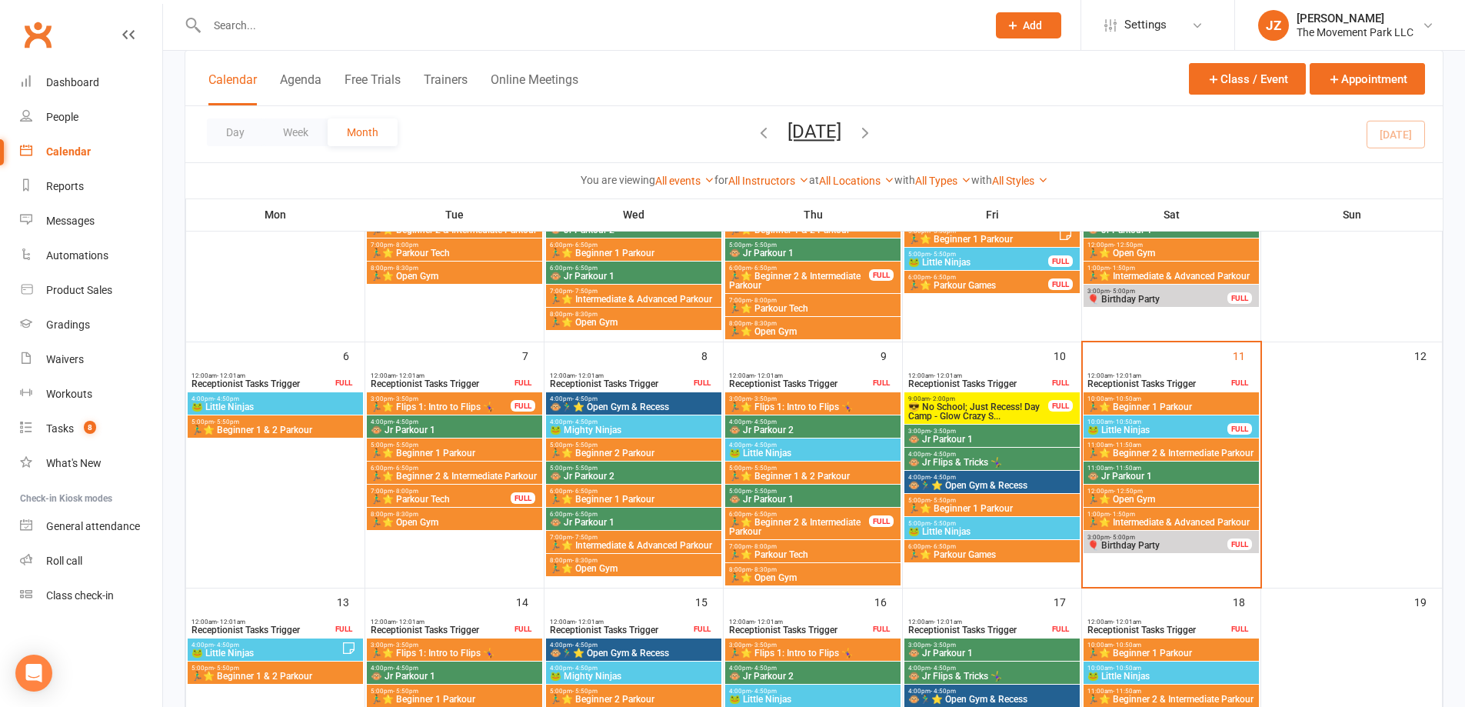
click at [1216, 422] on span "10:00am - 10:50am" at bounding box center [1158, 421] width 142 height 7
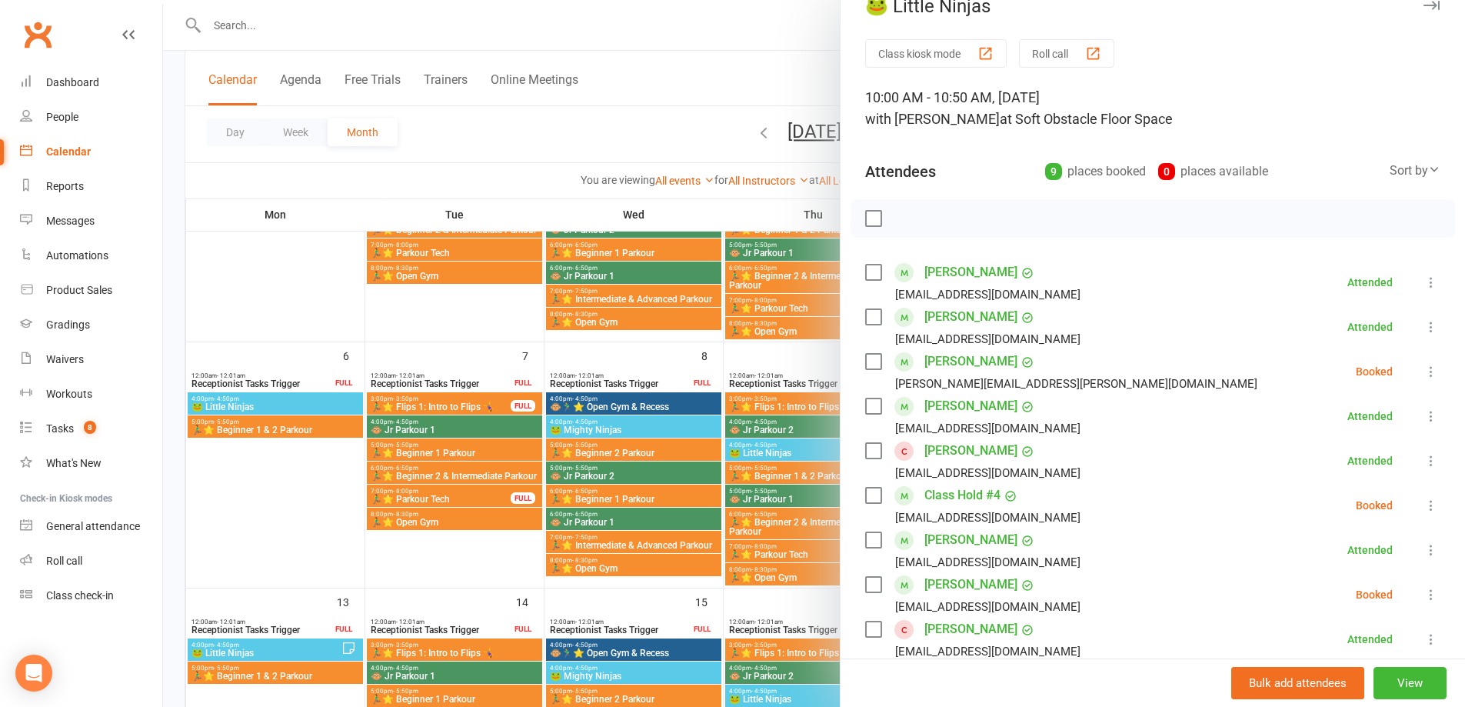
scroll to position [0, 0]
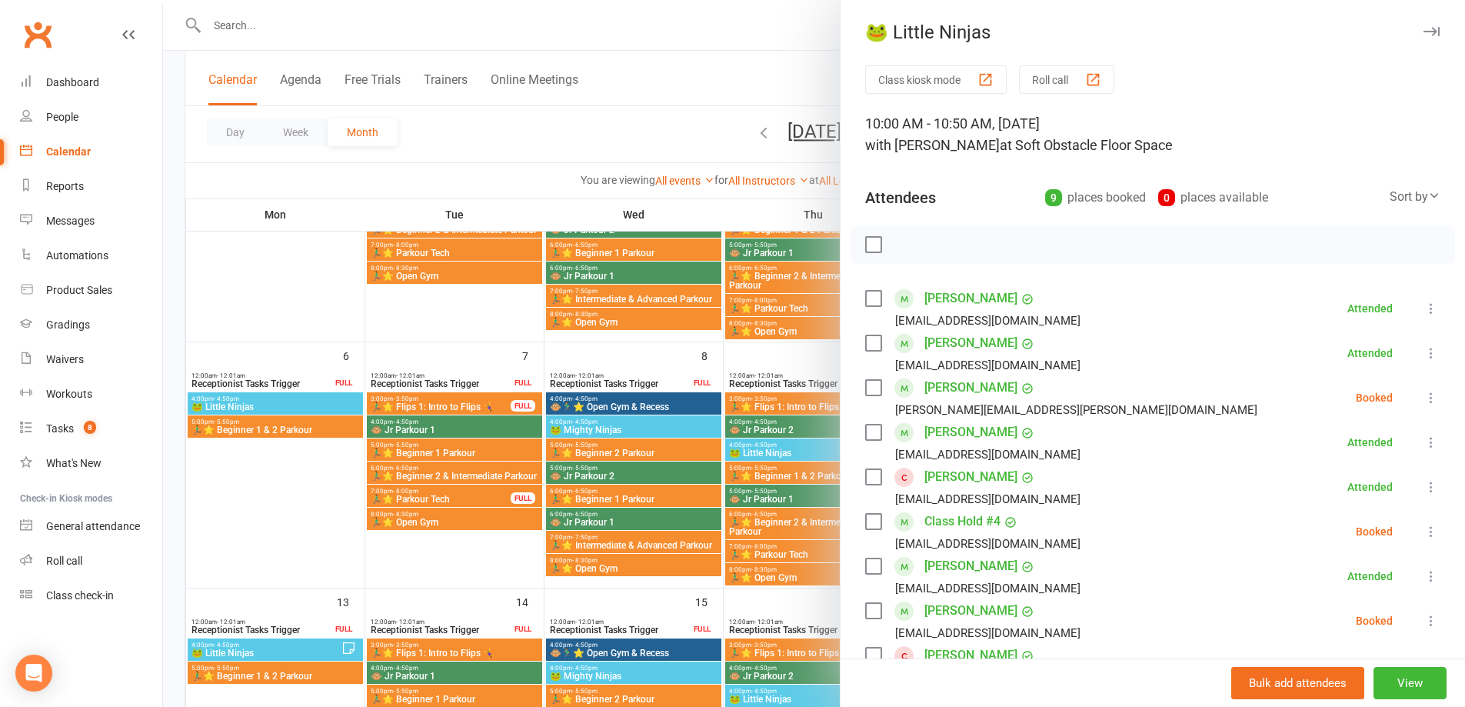
click at [1045, 197] on div "9" at bounding box center [1053, 197] width 17 height 17
click at [1422, 22] on button "button" at bounding box center [1431, 31] width 18 height 18
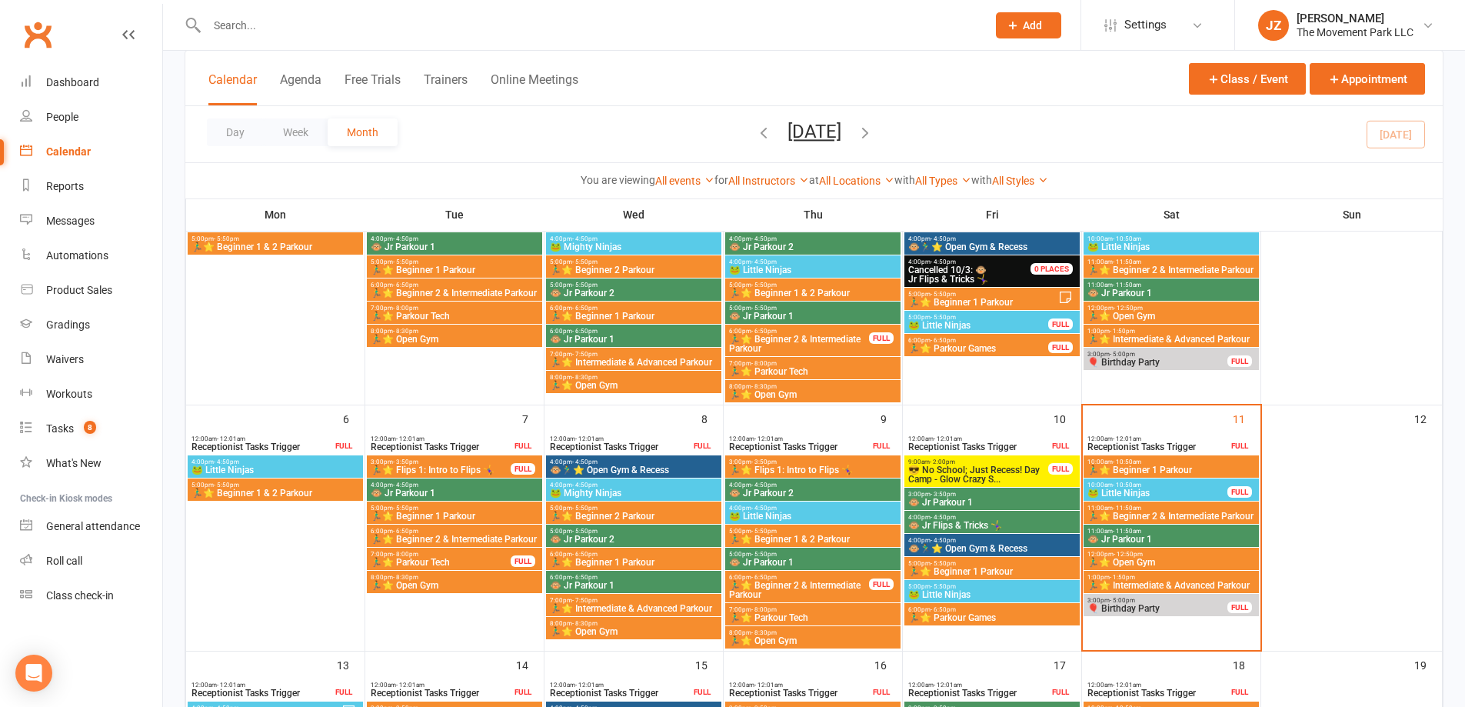
scroll to position [77, 0]
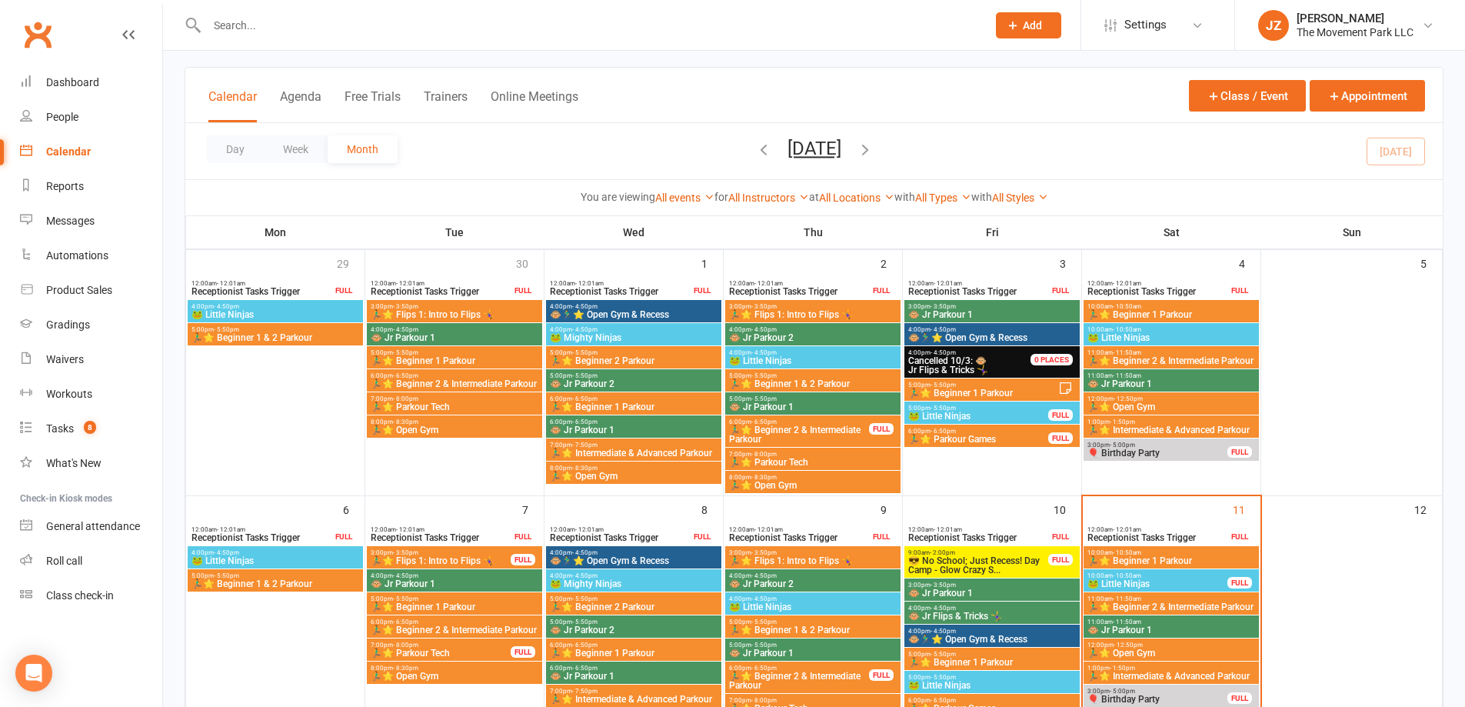
click at [1172, 333] on span "🐸 Little Ninjas" at bounding box center [1171, 337] width 169 height 9
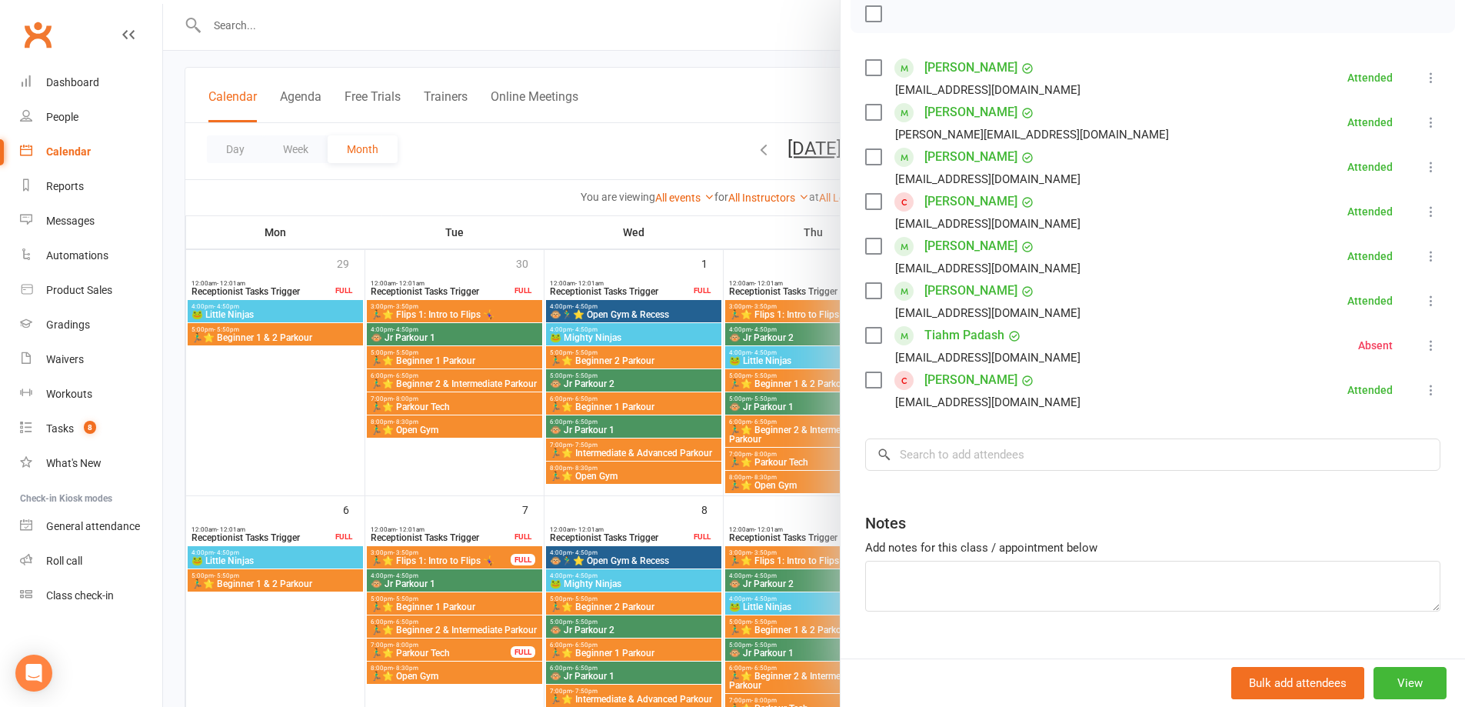
scroll to position [0, 0]
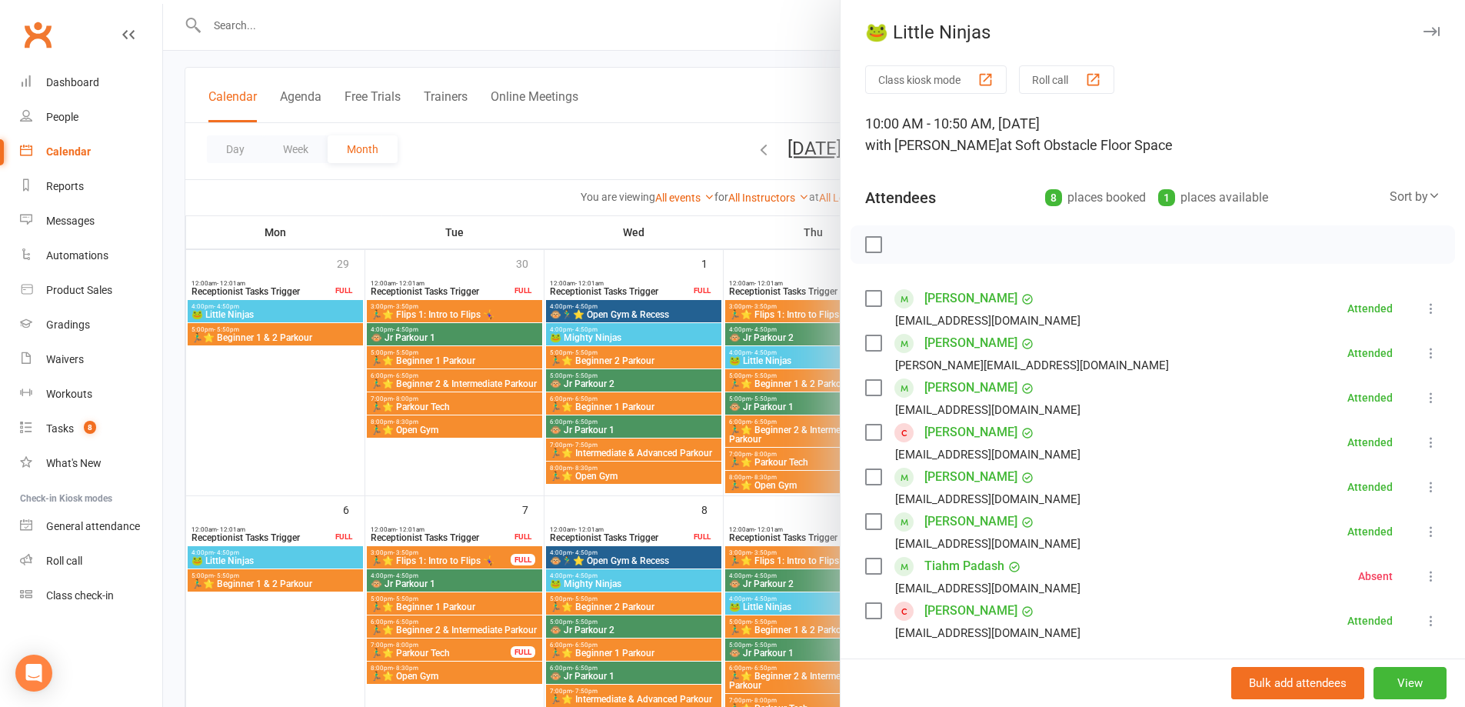
click at [1159, 199] on div "1" at bounding box center [1167, 197] width 17 height 17
click at [1424, 27] on icon "button" at bounding box center [1432, 31] width 16 height 9
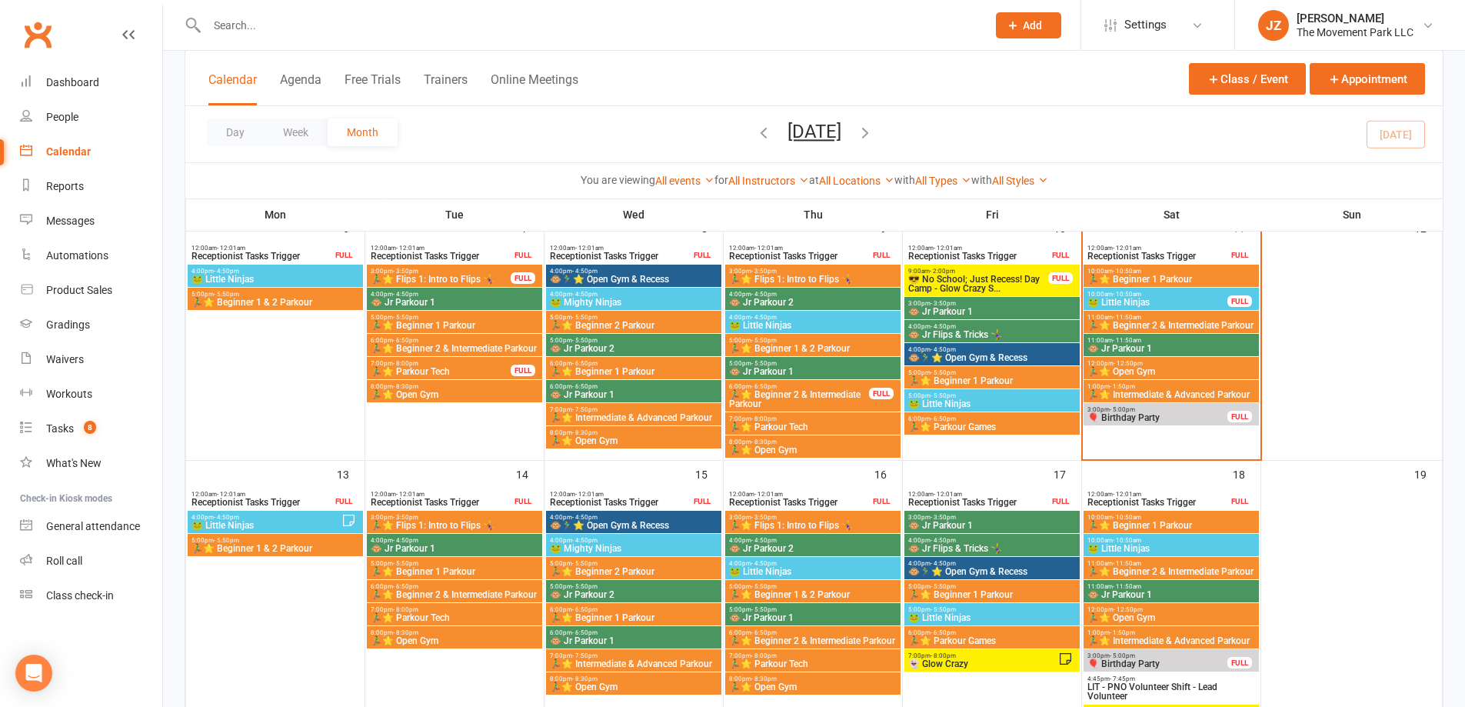
scroll to position [385, 0]
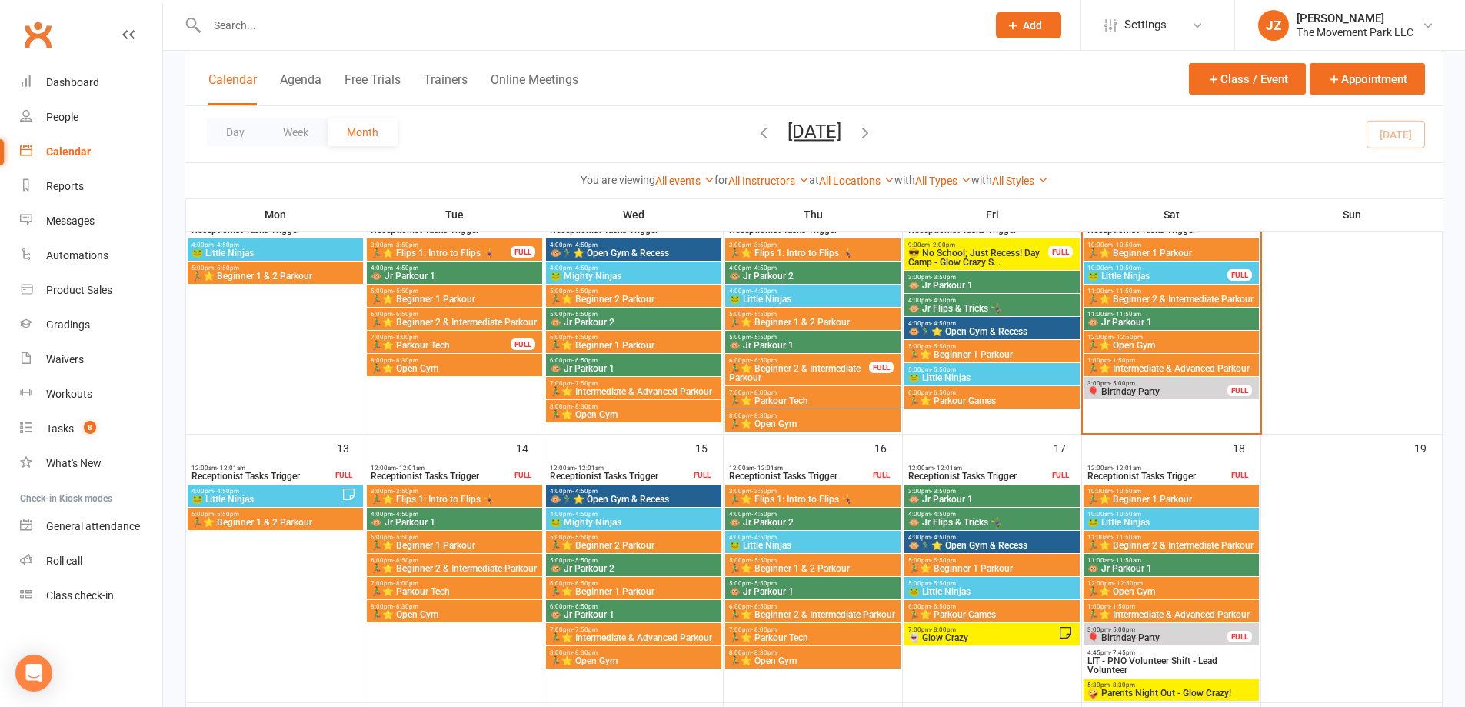
click at [1178, 512] on span "10:00am - 10:50am" at bounding box center [1171, 514] width 169 height 7
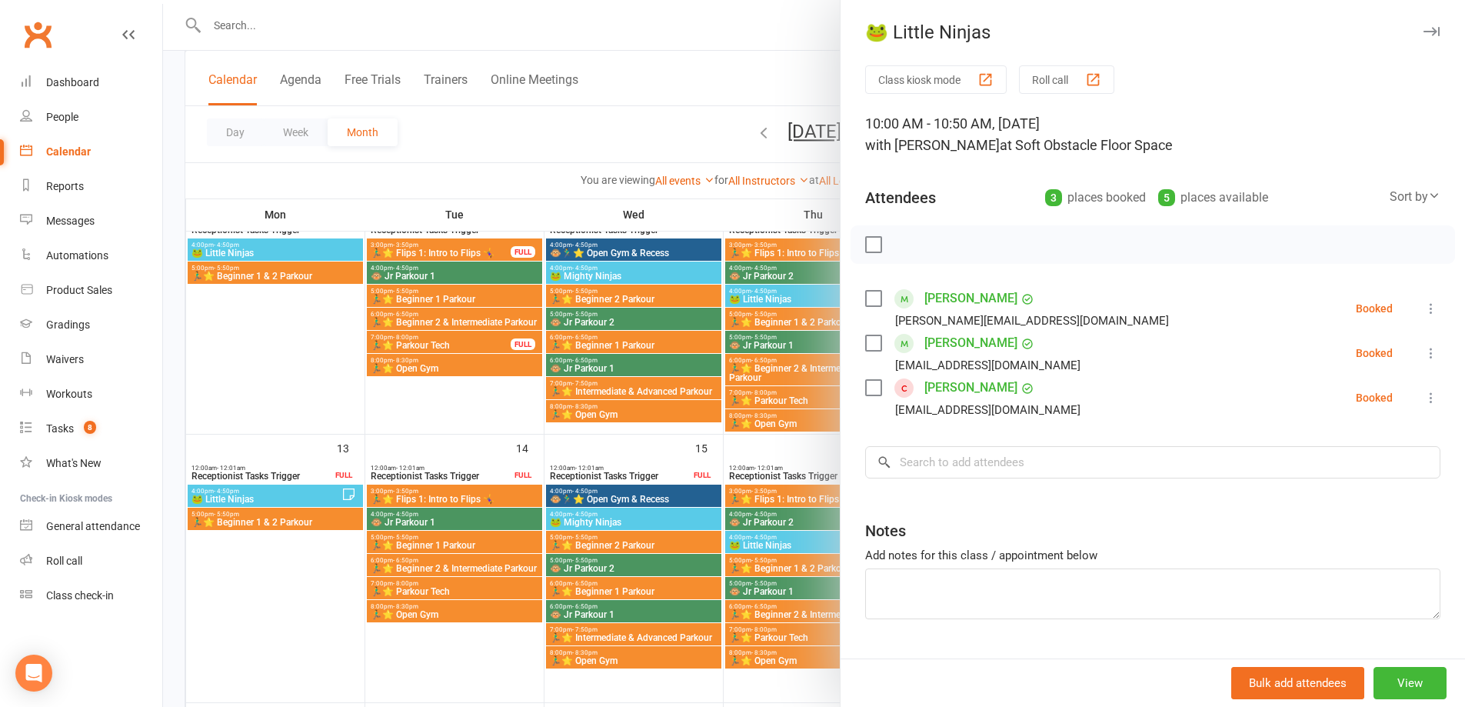
click at [1424, 27] on icon "button" at bounding box center [1432, 31] width 16 height 9
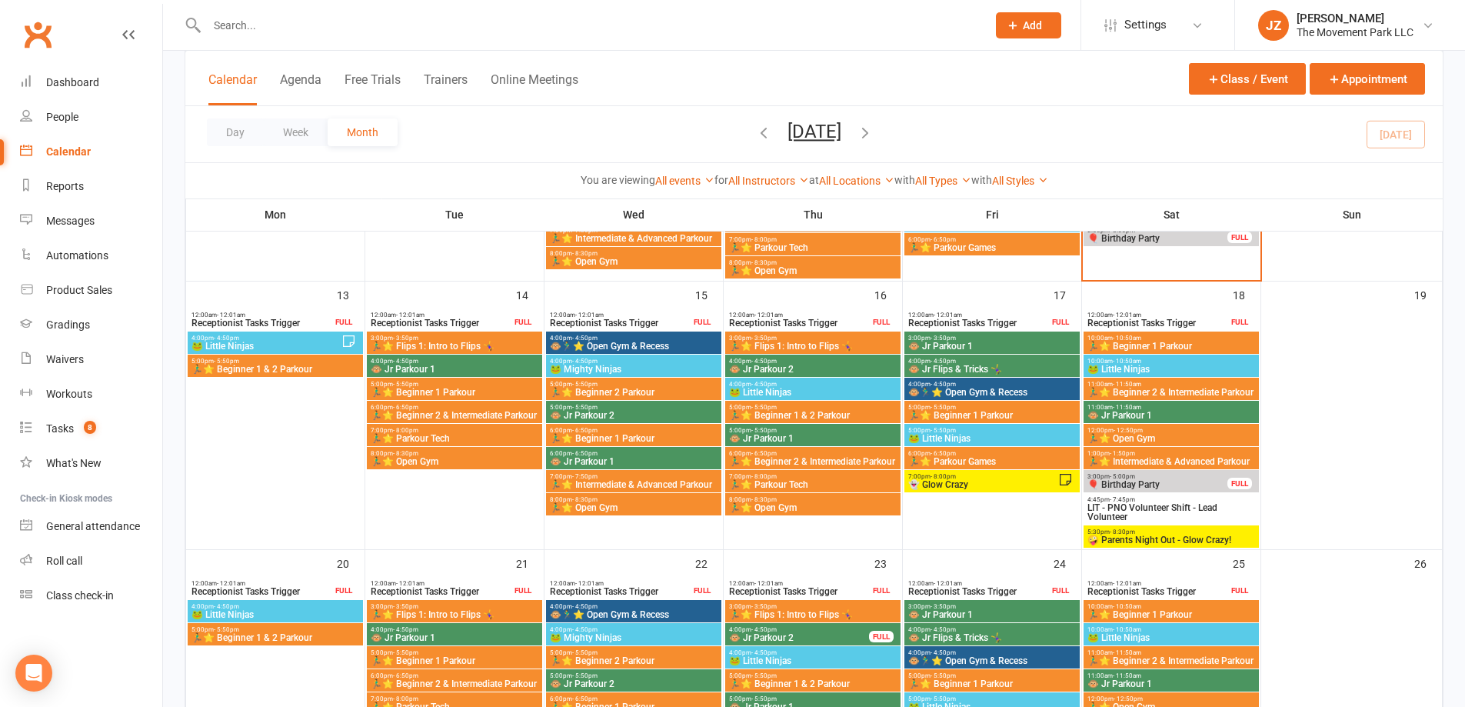
scroll to position [538, 0]
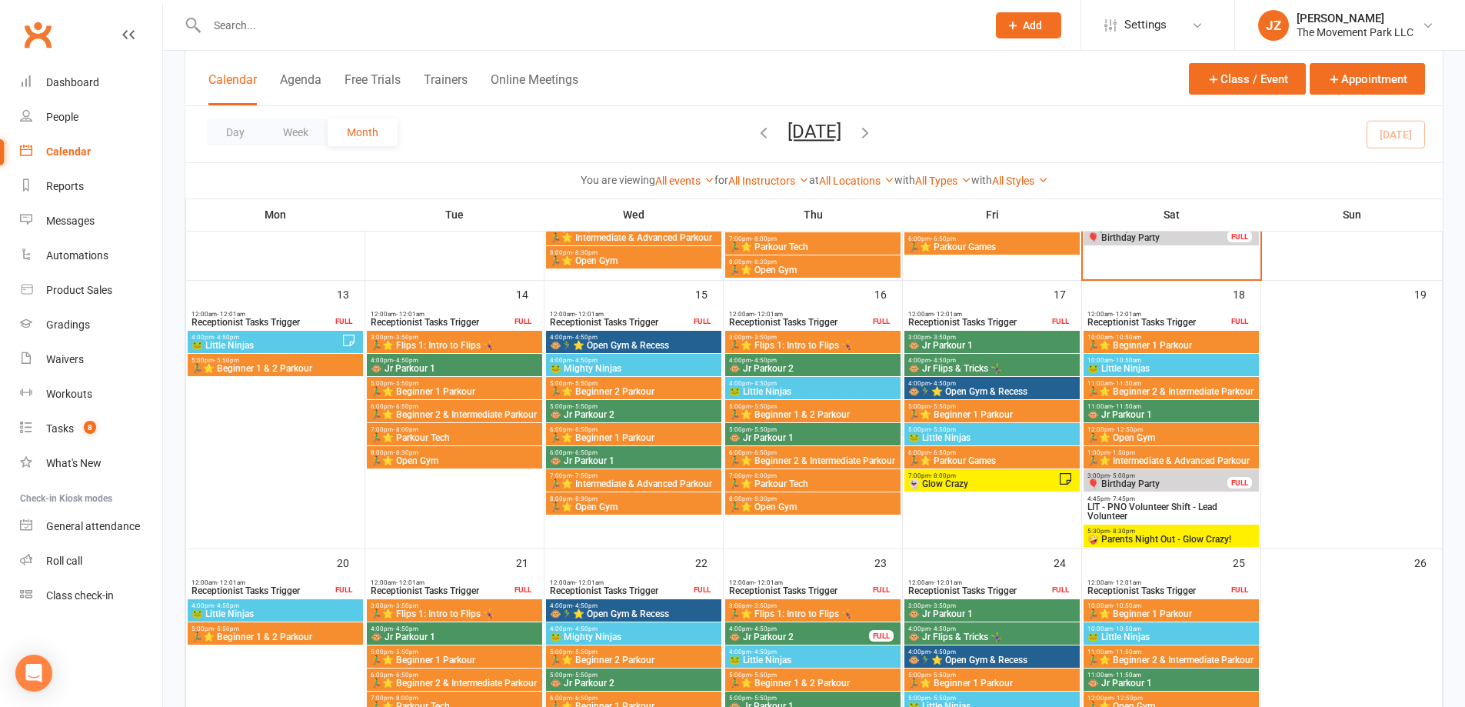
click at [1176, 628] on span "10:00am - 10:50am" at bounding box center [1171, 628] width 169 height 7
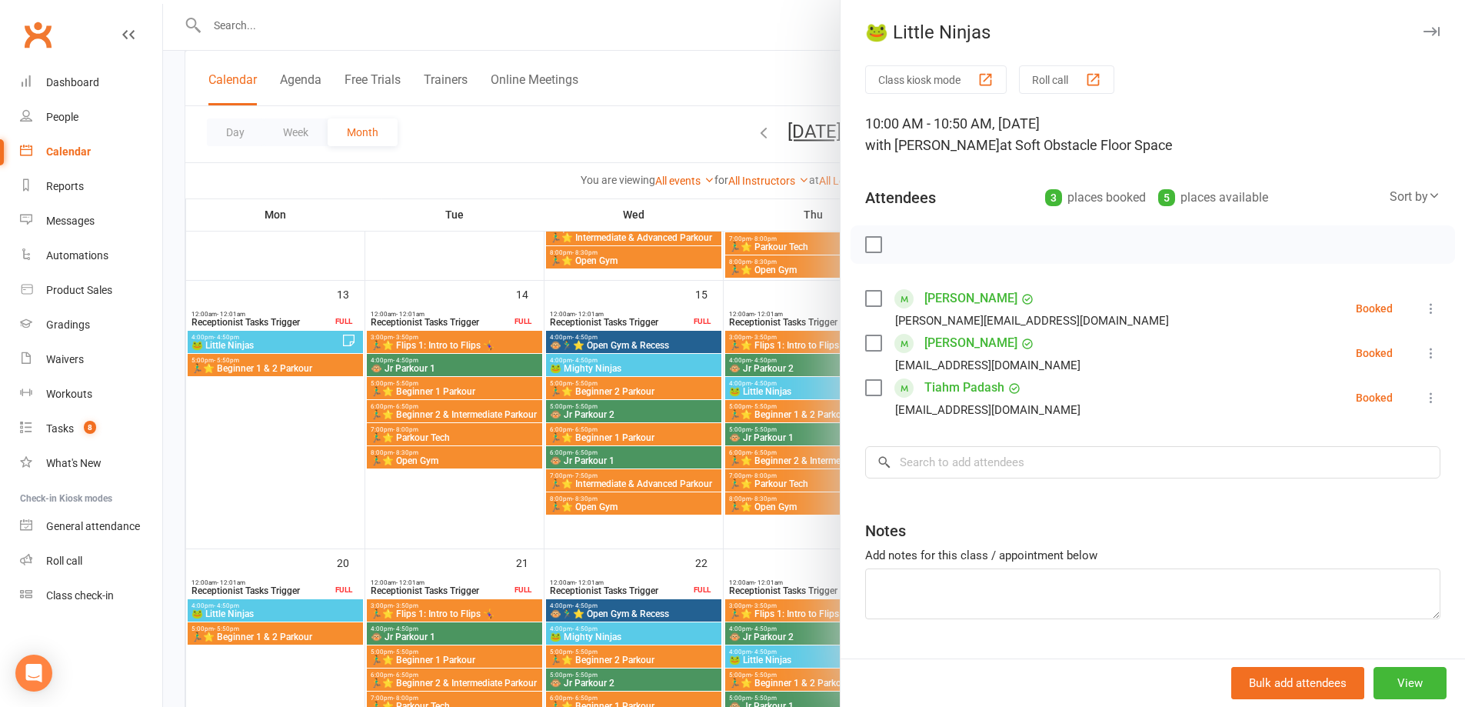
click at [1422, 22] on button "button" at bounding box center [1431, 31] width 18 height 18
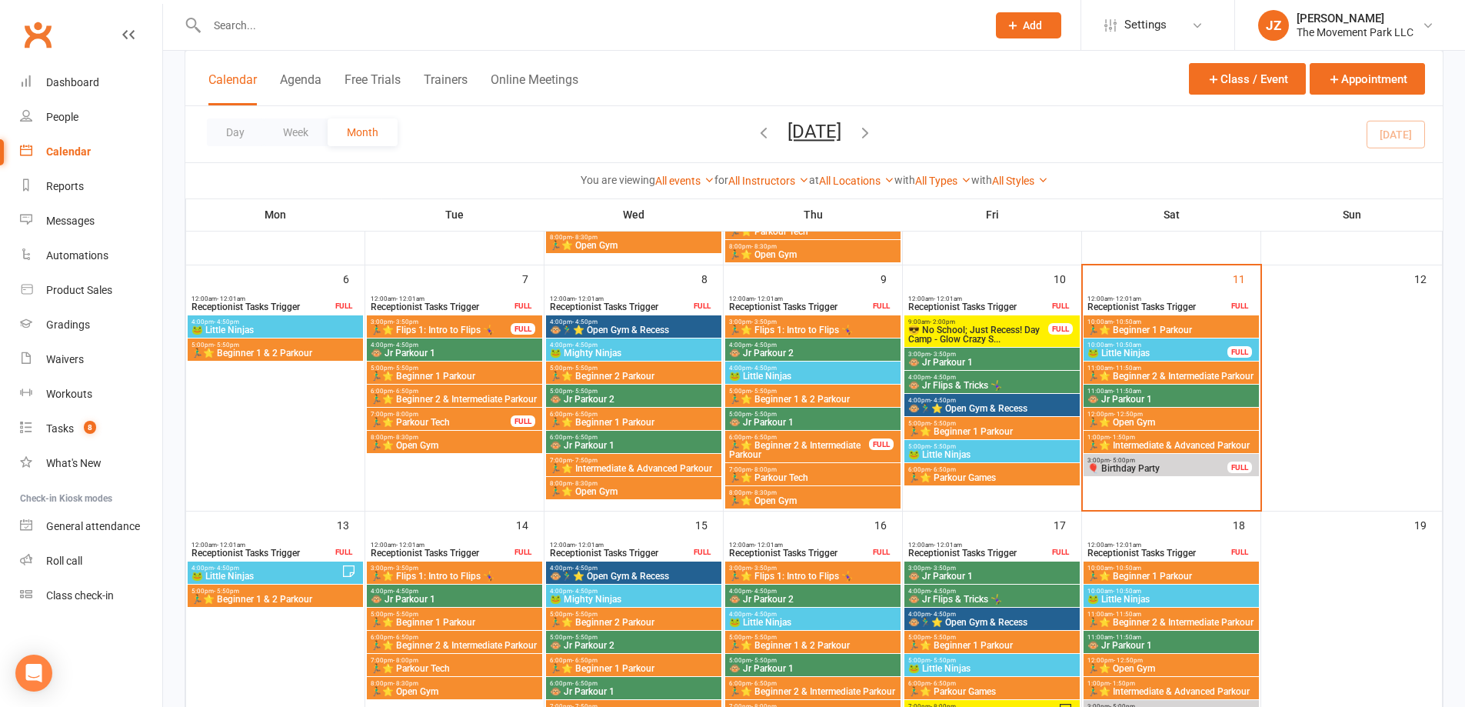
scroll to position [77, 0]
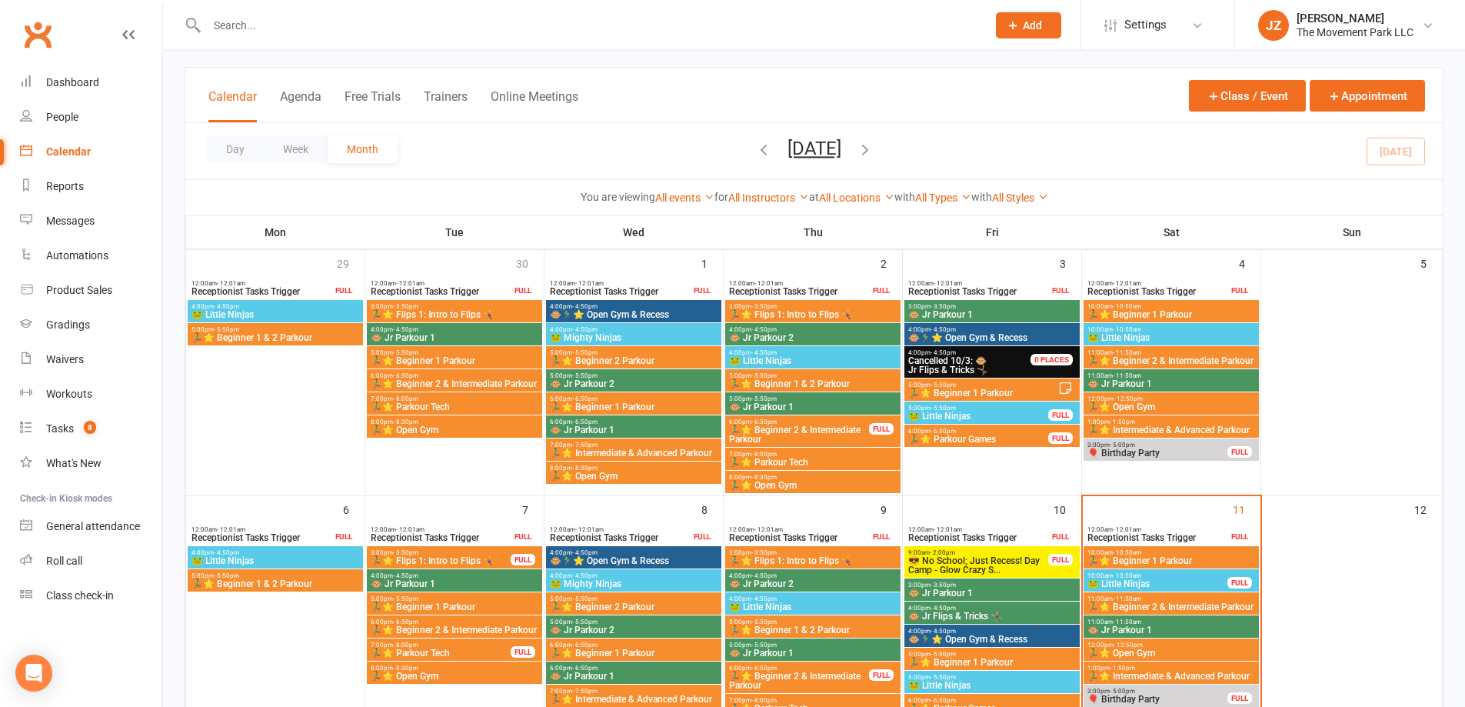
click at [634, 338] on span "🐸 Mighty Ninjas" at bounding box center [633, 337] width 169 height 9
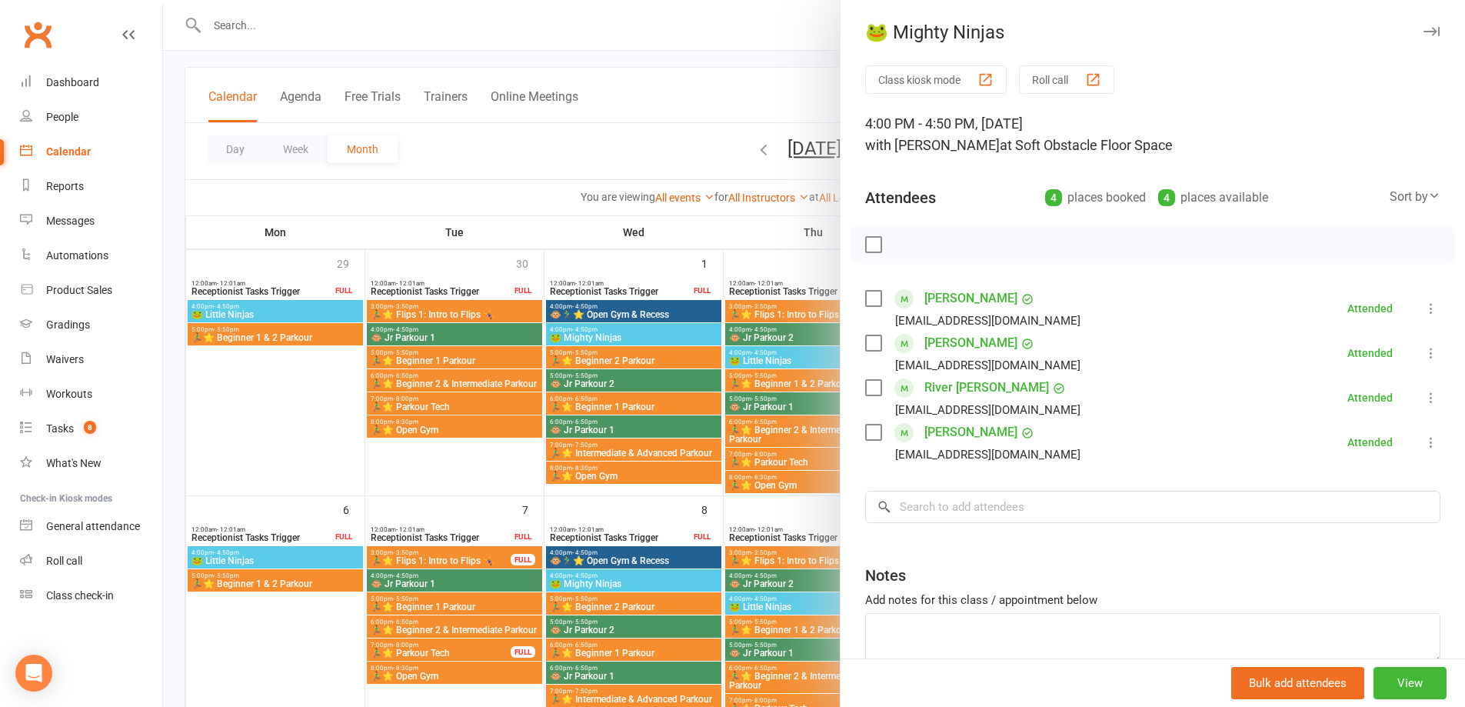
click at [1424, 32] on icon "button" at bounding box center [1432, 31] width 16 height 9
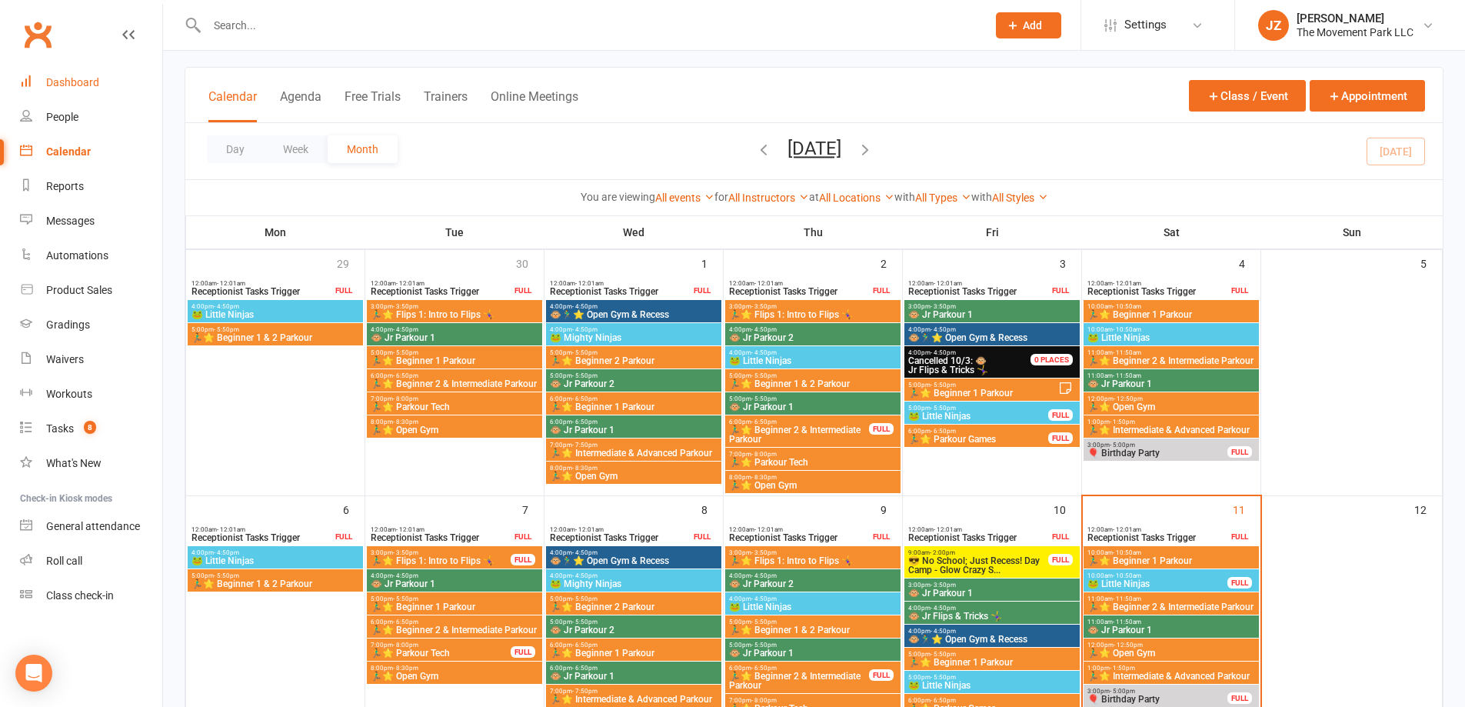
click at [73, 88] on div "Dashboard" at bounding box center [72, 82] width 53 height 12
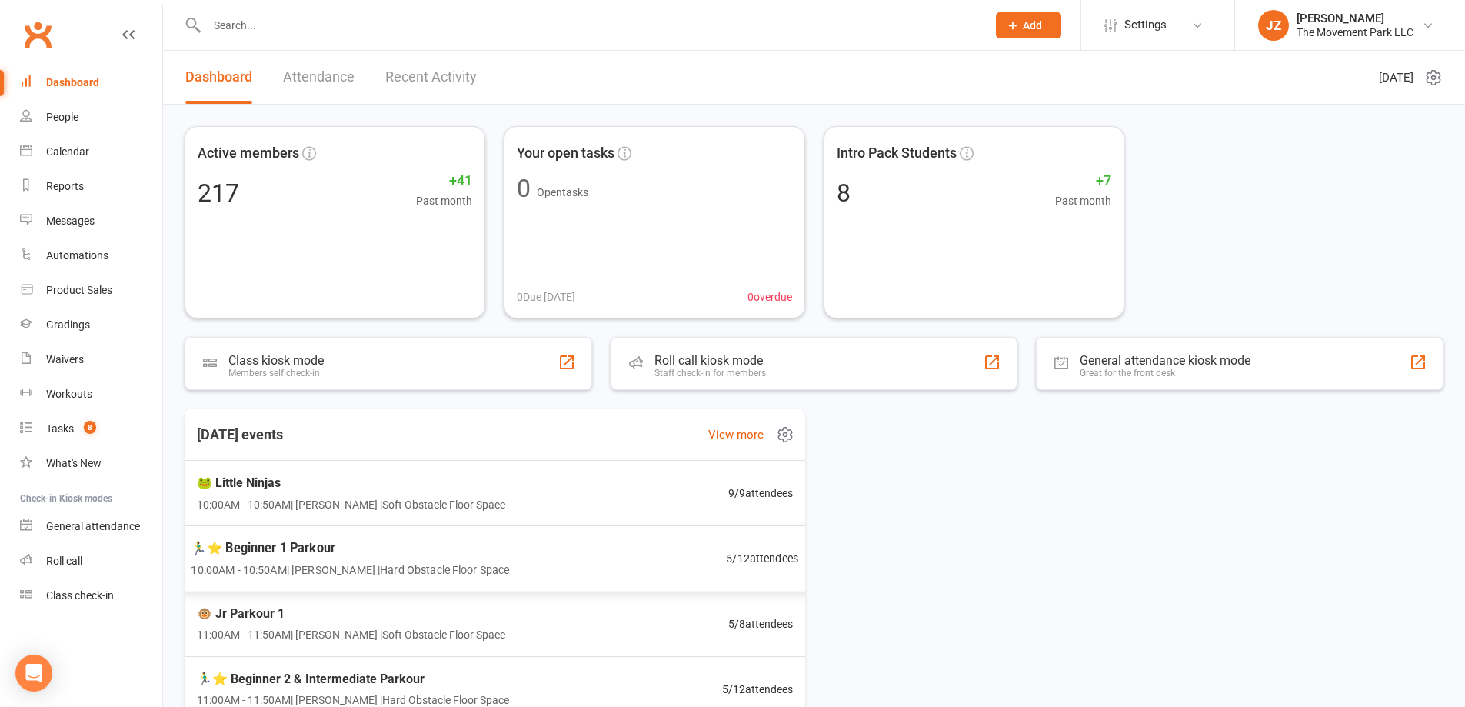
click at [491, 560] on div "🏃‍♂️⭐ Beginner 1 Parkour 10:00AM - 10:50AM | Rick King | Hard Obstacle Floor Sp…" at bounding box center [494, 558] width 645 height 67
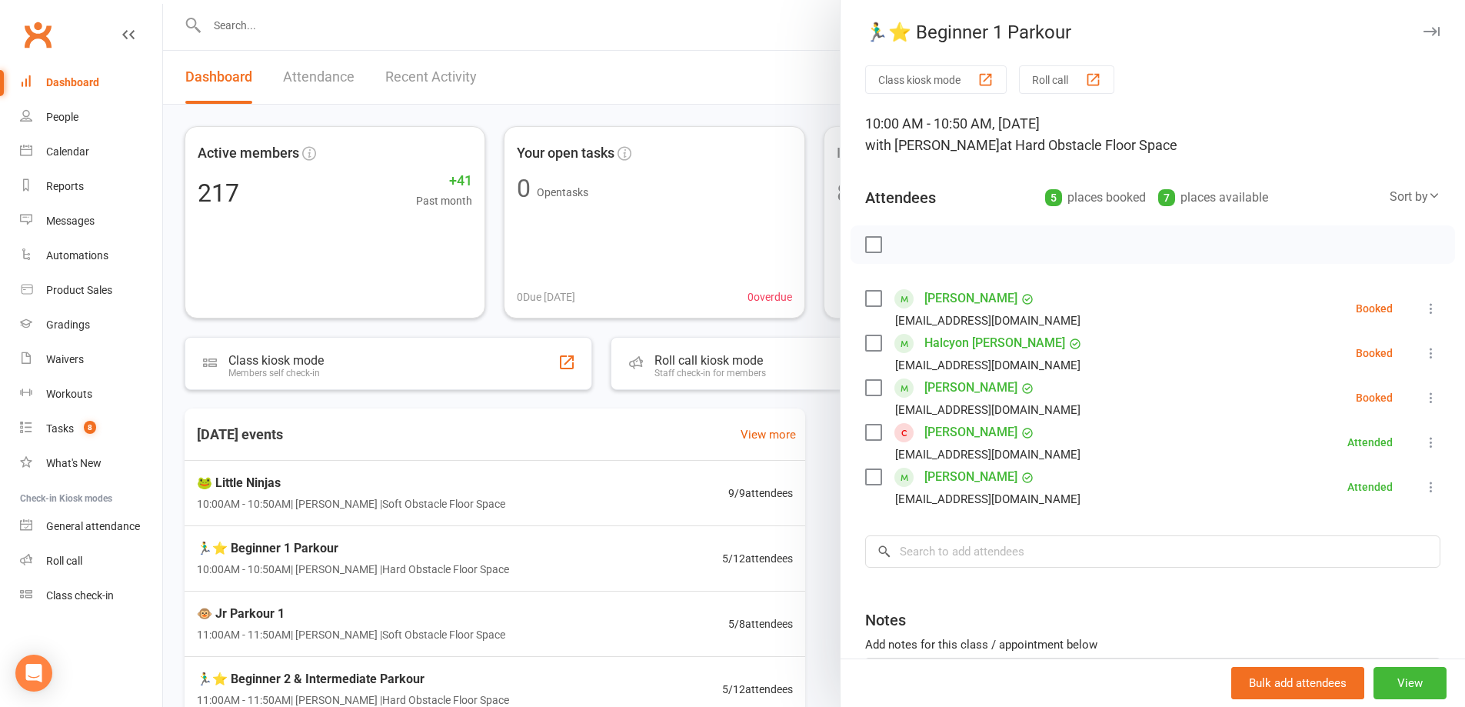
click at [865, 294] on label at bounding box center [872, 298] width 15 height 15
click at [857, 344] on div "Class kiosk mode Roll call 10:00 AM - 10:50 AM, Saturday, October, 11, 2025 wit…" at bounding box center [1153, 425] width 625 height 720
click at [865, 338] on label at bounding box center [872, 342] width 15 height 15
click at [865, 375] on div "[EMAIL_ADDRESS][DOMAIN_NAME]" at bounding box center [977, 365] width 225 height 20
click at [865, 386] on label at bounding box center [872, 387] width 15 height 15
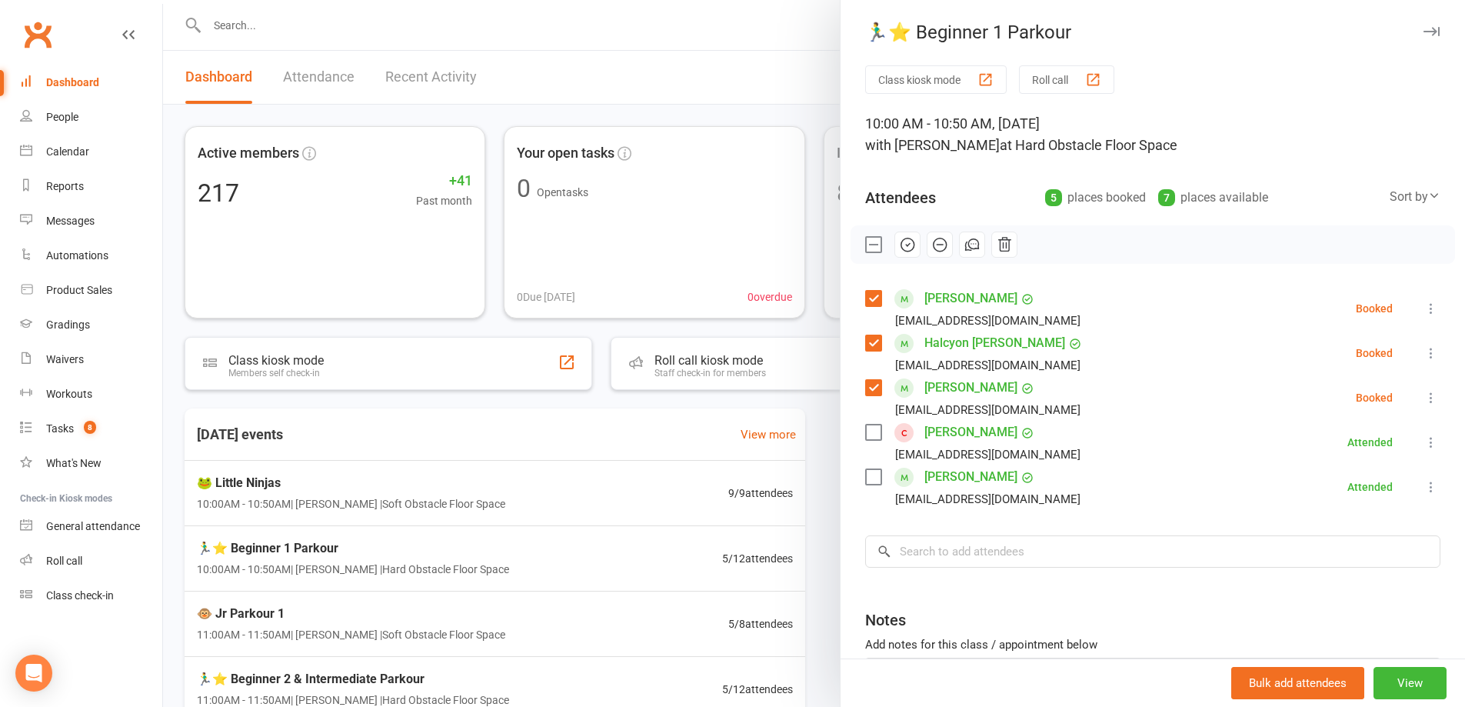
click at [888, 243] on div at bounding box center [1153, 244] width 605 height 38
click at [899, 242] on icon "button" at bounding box center [907, 244] width 17 height 17
click at [680, 465] on div at bounding box center [814, 353] width 1302 height 707
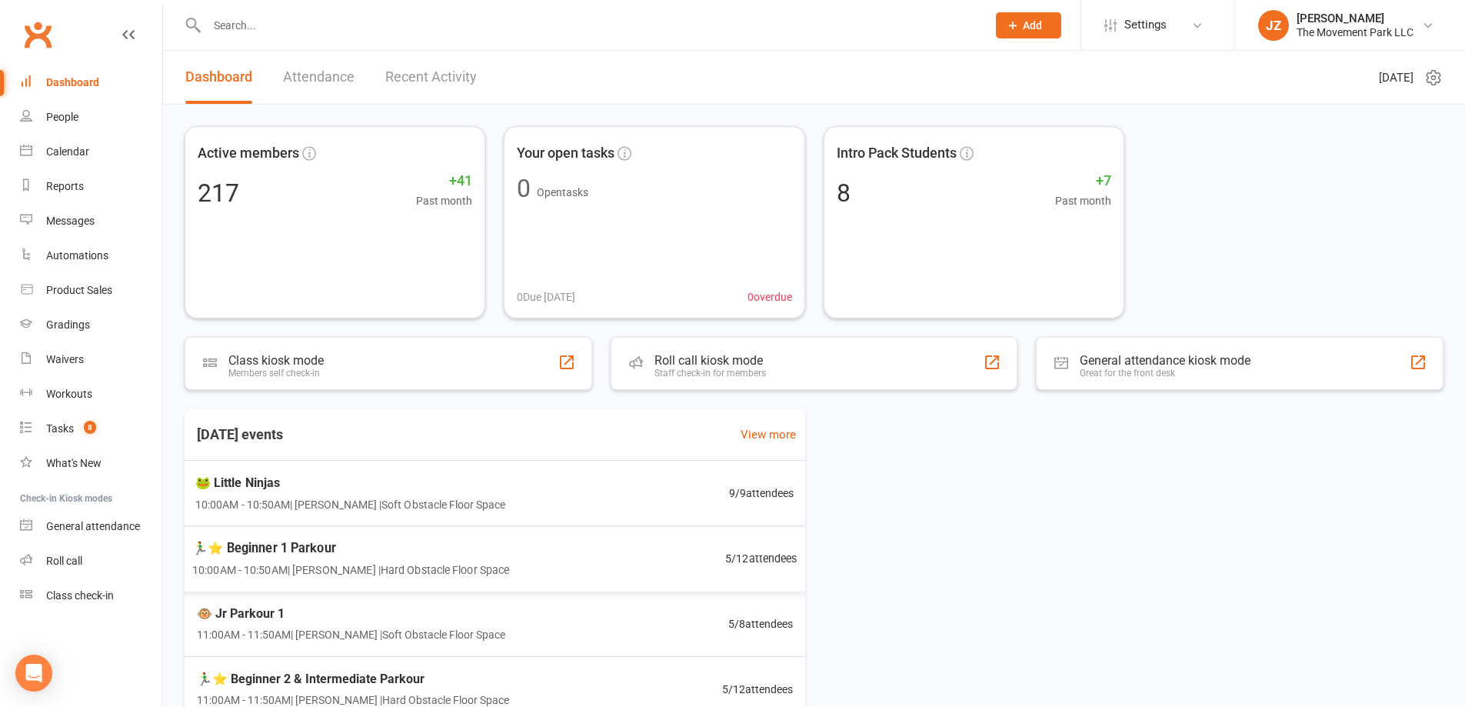
click at [673, 497] on div "🐸 Little Ninjas 10:00AM - 10:50AM | Kyla Anderson | Soft Obstacle Floor Space 9…" at bounding box center [494, 493] width 635 height 65
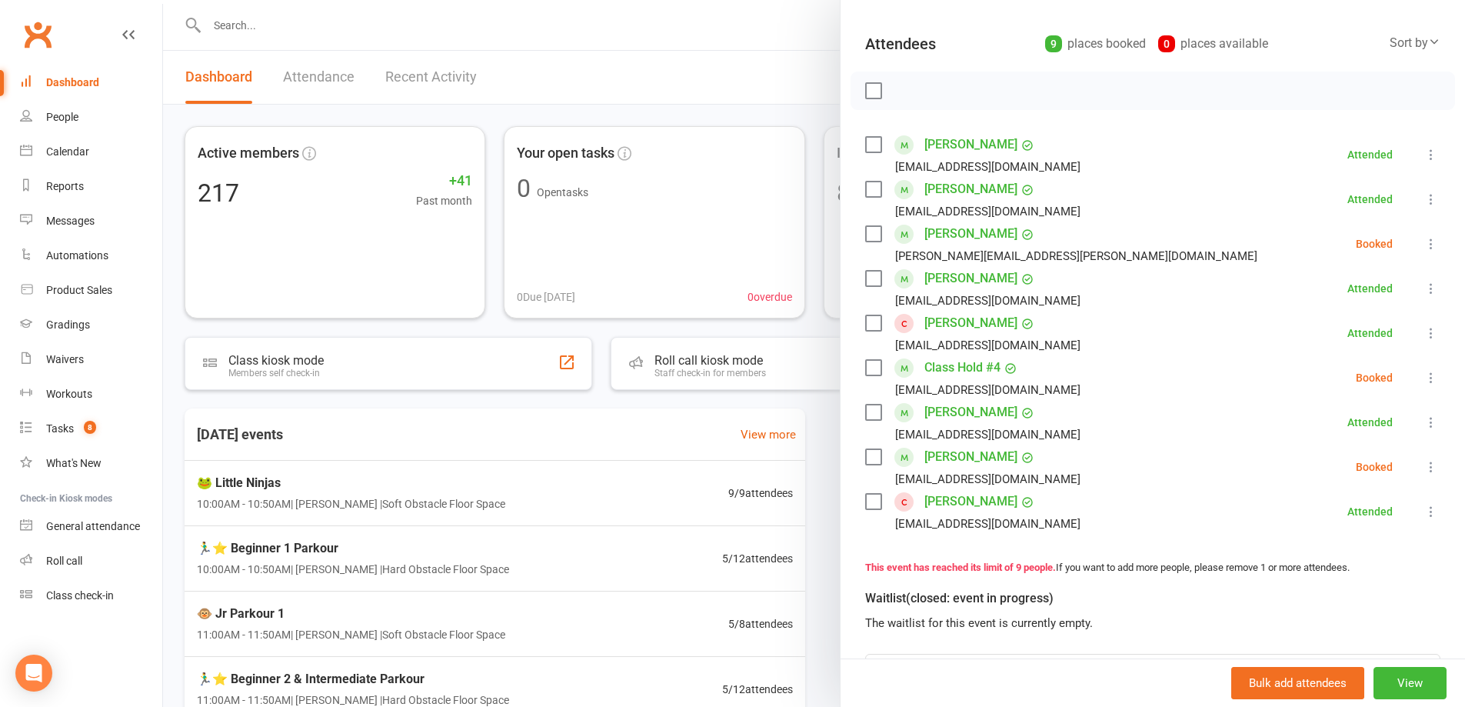
scroll to position [77, 0]
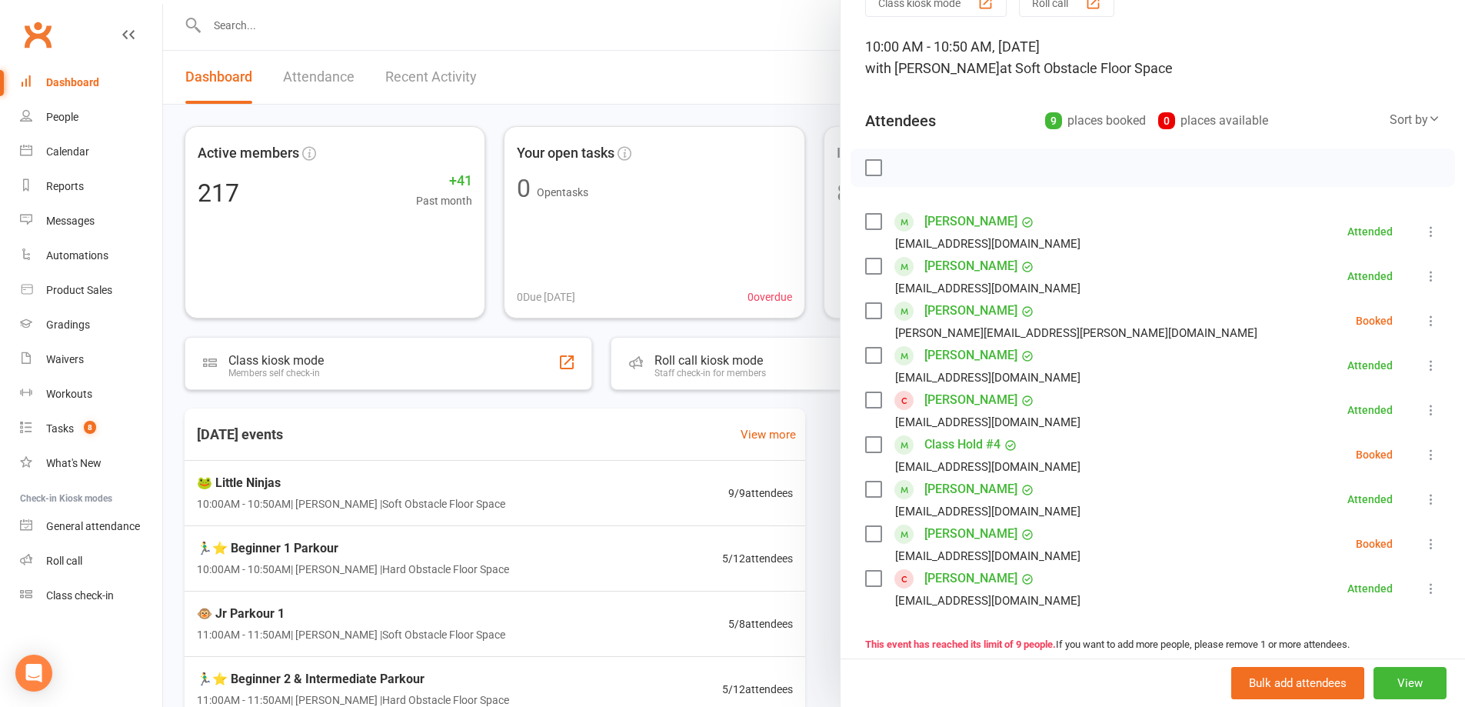
click at [865, 306] on label at bounding box center [872, 310] width 15 height 15
click at [910, 165] on icon "button" at bounding box center [907, 167] width 17 height 17
click at [872, 305] on label at bounding box center [872, 310] width 15 height 15
click at [872, 530] on label at bounding box center [872, 533] width 15 height 15
click at [906, 166] on icon "button" at bounding box center [907, 167] width 17 height 17
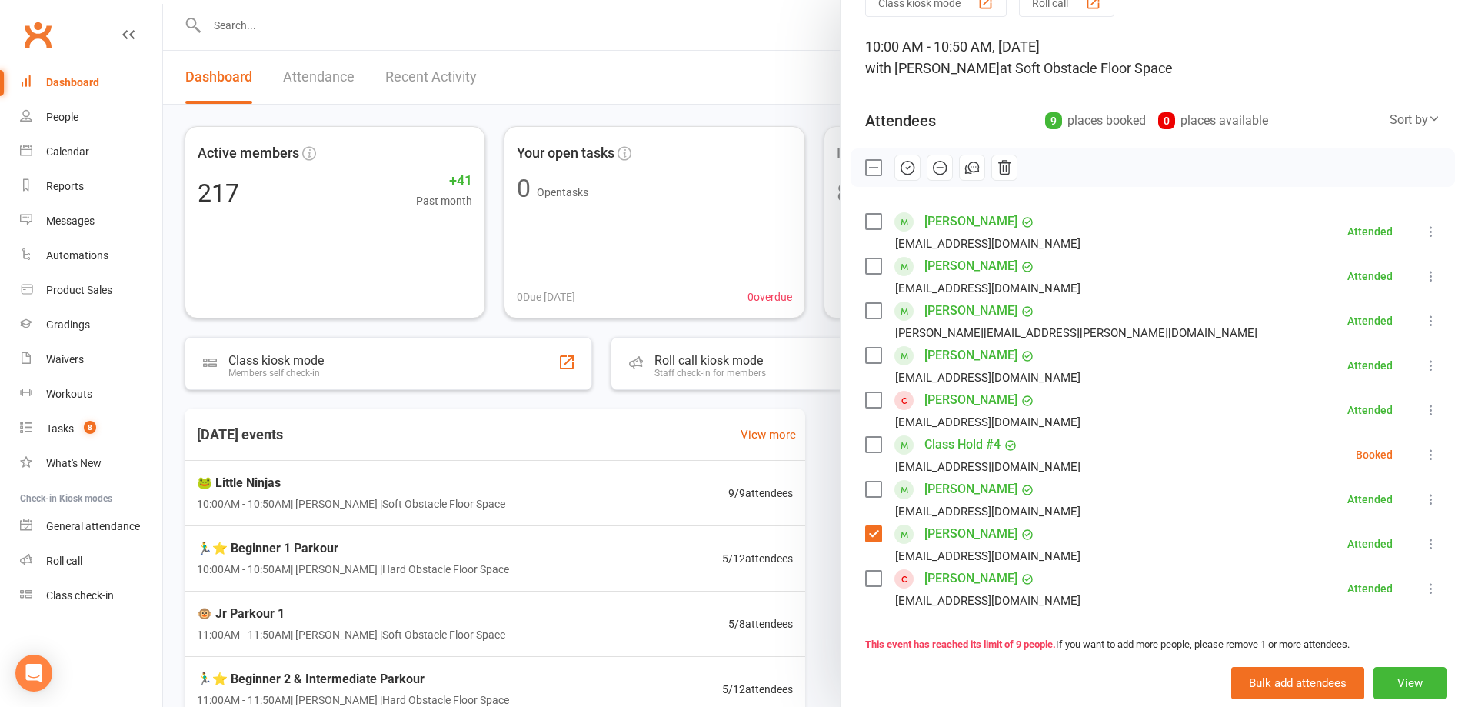
click at [667, 604] on div at bounding box center [814, 353] width 1302 height 707
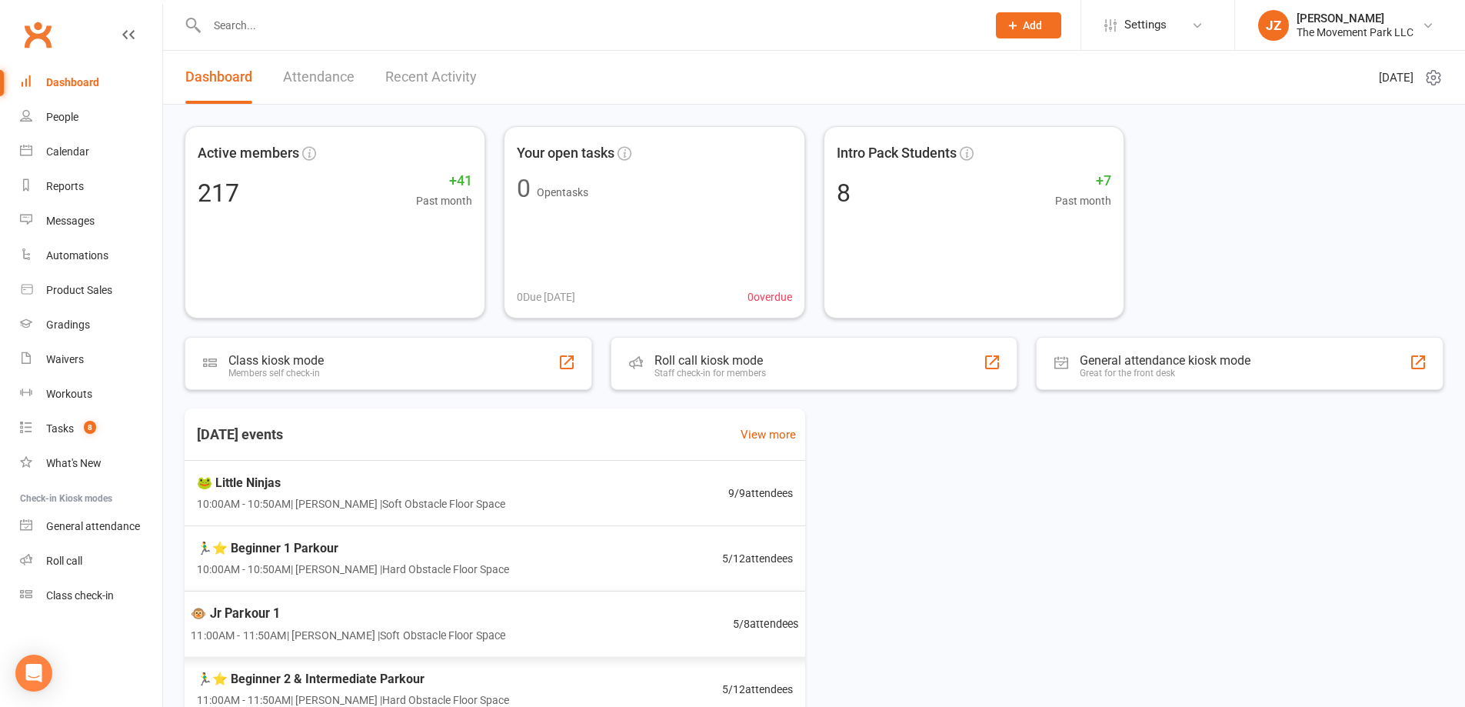
click at [673, 637] on div "🐵 Jr Parkour 1 11:00AM - 11:50AM | Kyla Anderson | Soft Obstacle Floor Space 5 …" at bounding box center [494, 624] width 645 height 67
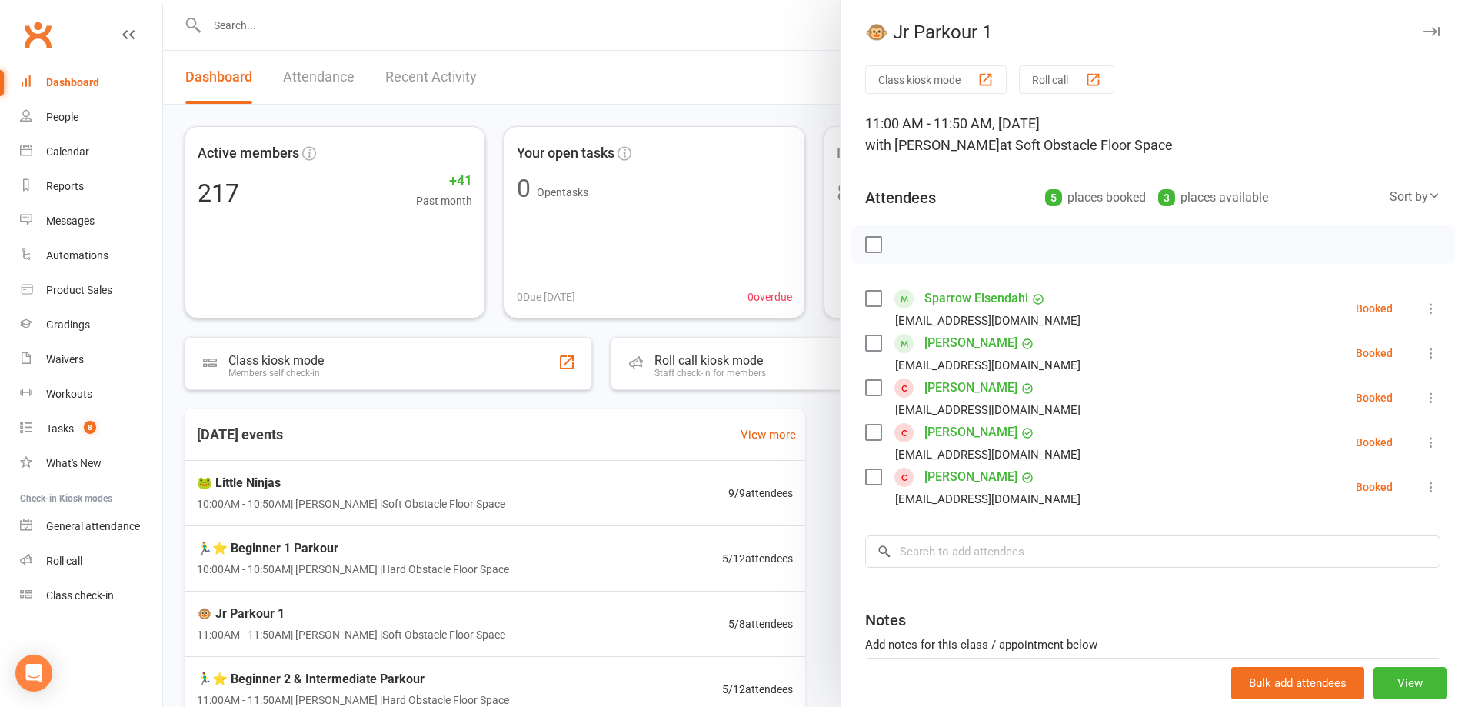
click at [719, 685] on div at bounding box center [814, 353] width 1302 height 707
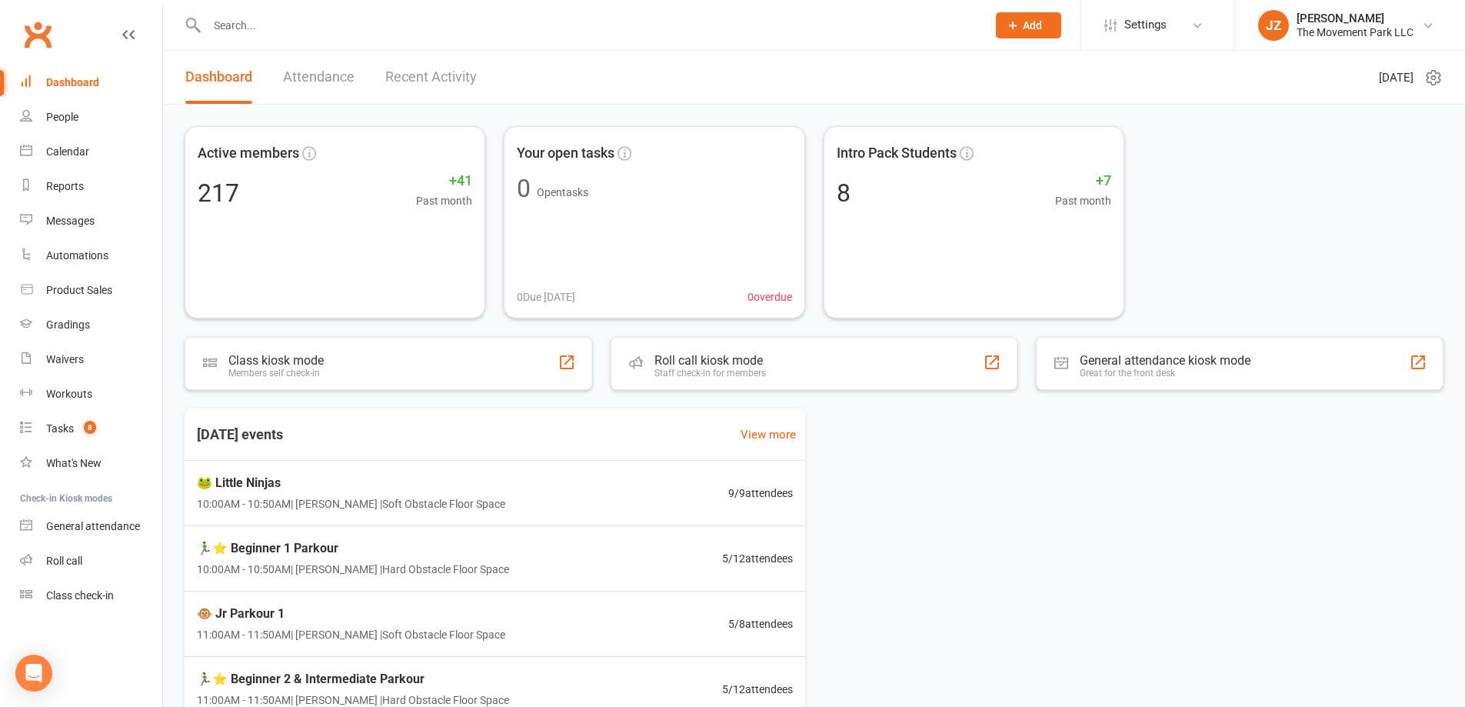
click at [686, 674] on div "🏃‍♂️⭐ Beginner 2 & Intermediate Parkour 11:00AM - 11:50AM | Rick King | Hard Ob…" at bounding box center [494, 689] width 633 height 65
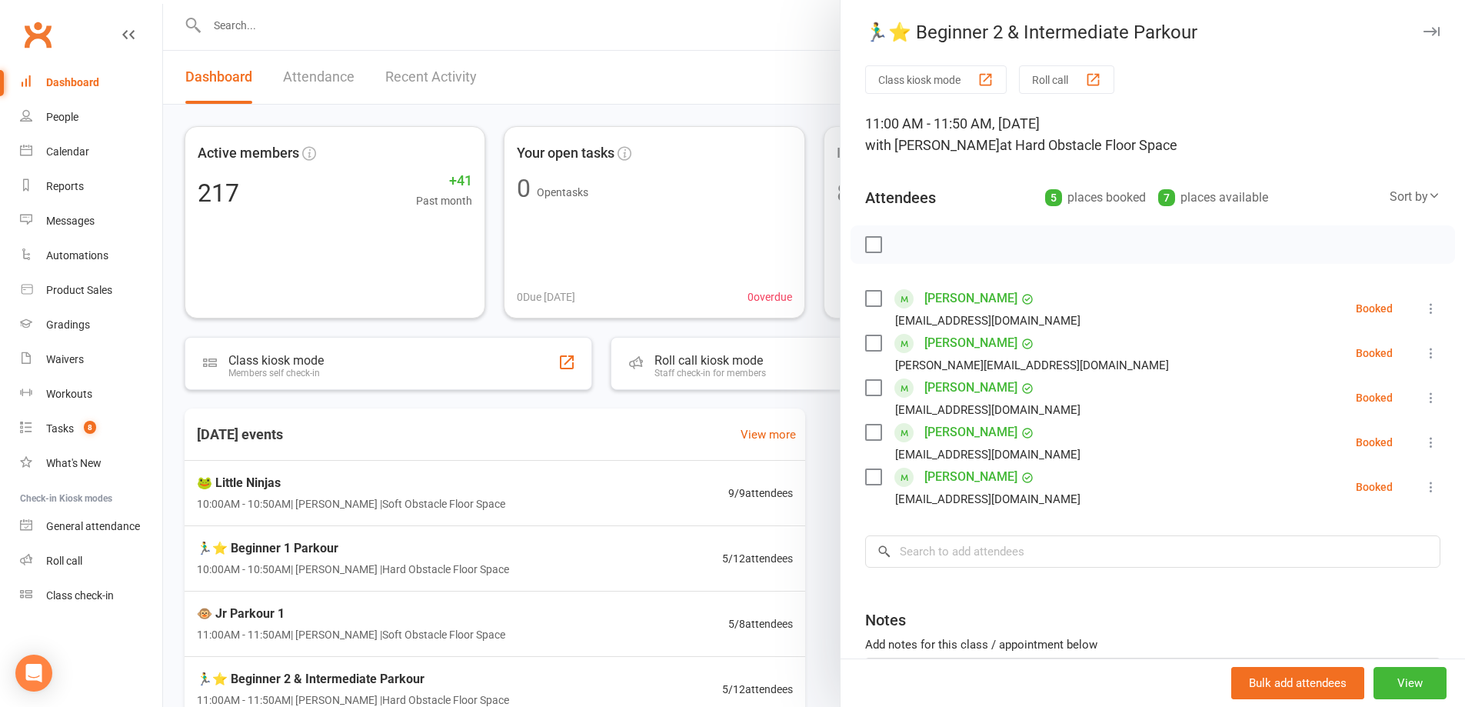
click at [865, 434] on label at bounding box center [872, 432] width 15 height 15
click at [905, 241] on icon "button" at bounding box center [907, 244] width 17 height 17
click at [869, 438] on label at bounding box center [872, 432] width 15 height 15
click at [777, 435] on div at bounding box center [814, 353] width 1302 height 707
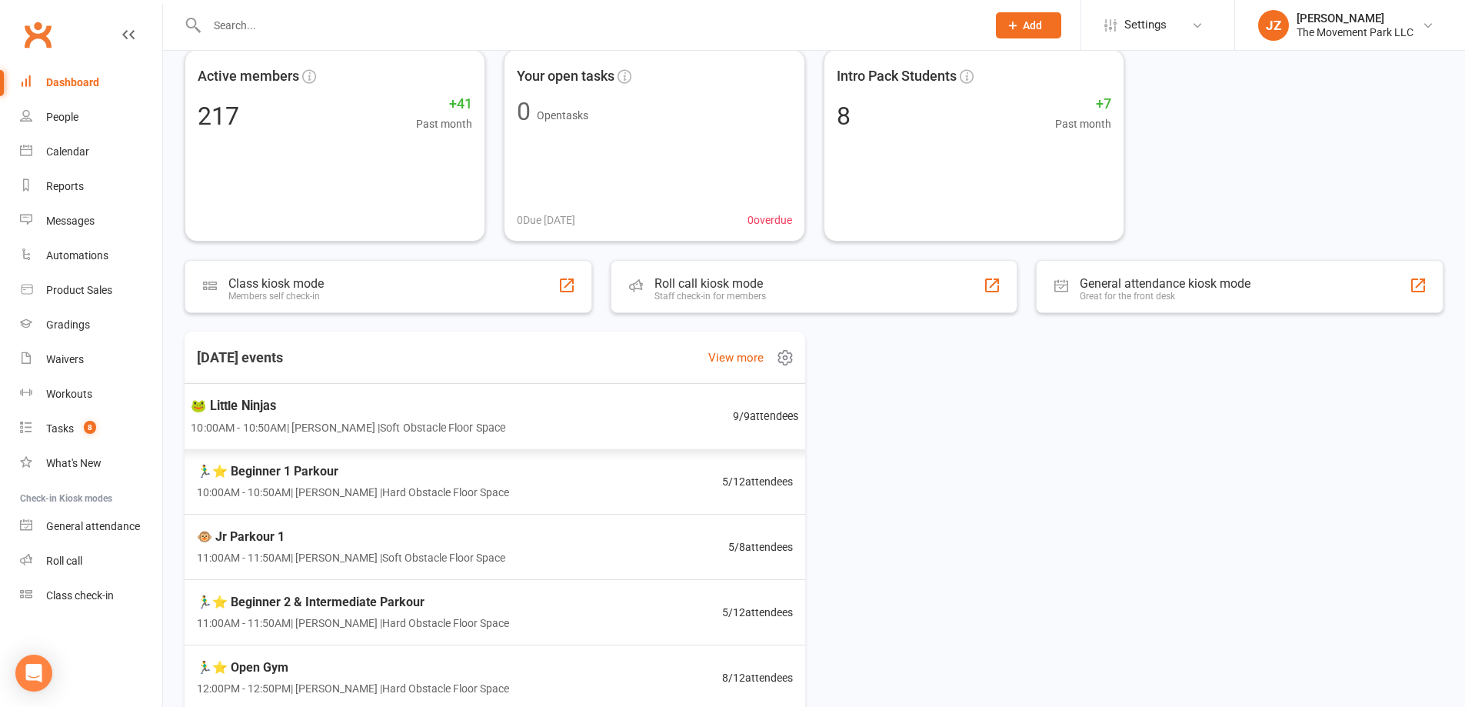
click at [770, 425] on span "9 / 9 attendees" at bounding box center [766, 416] width 66 height 18
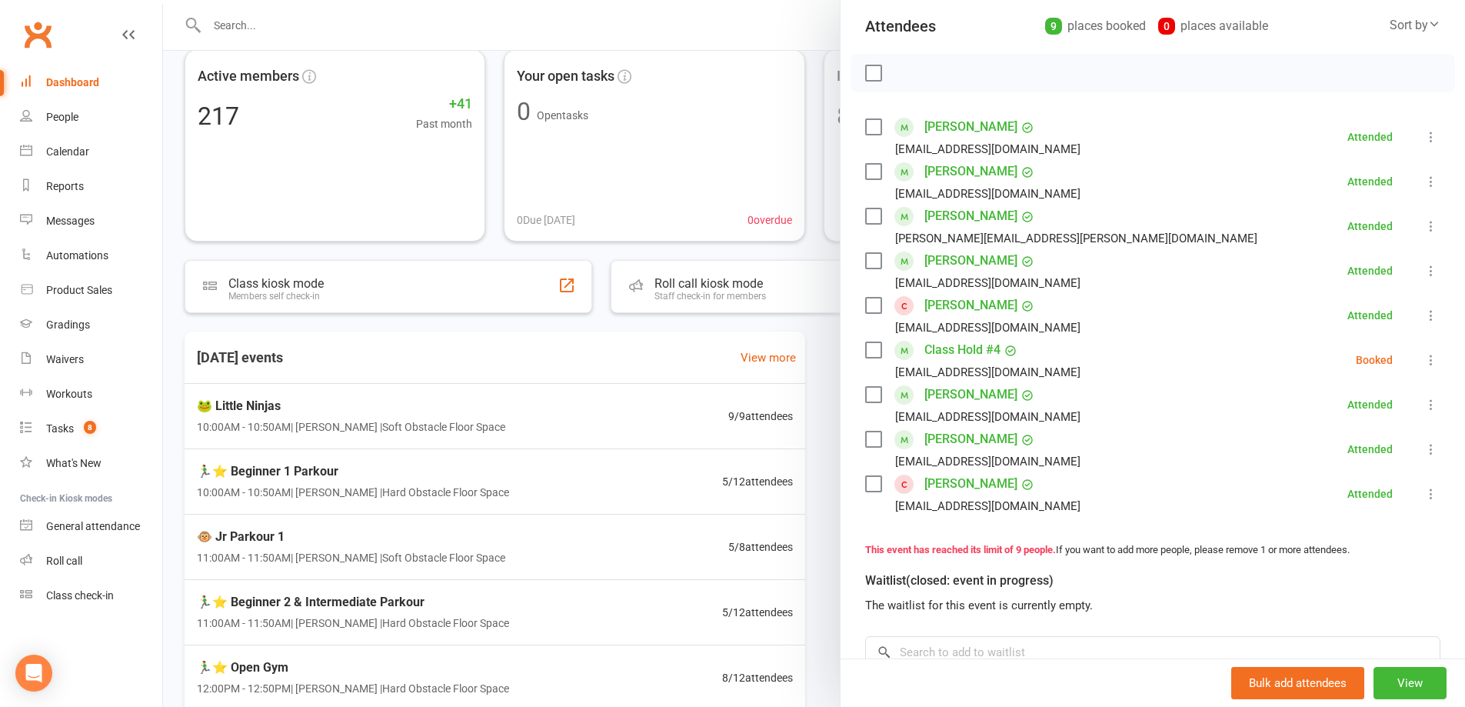
scroll to position [308, 0]
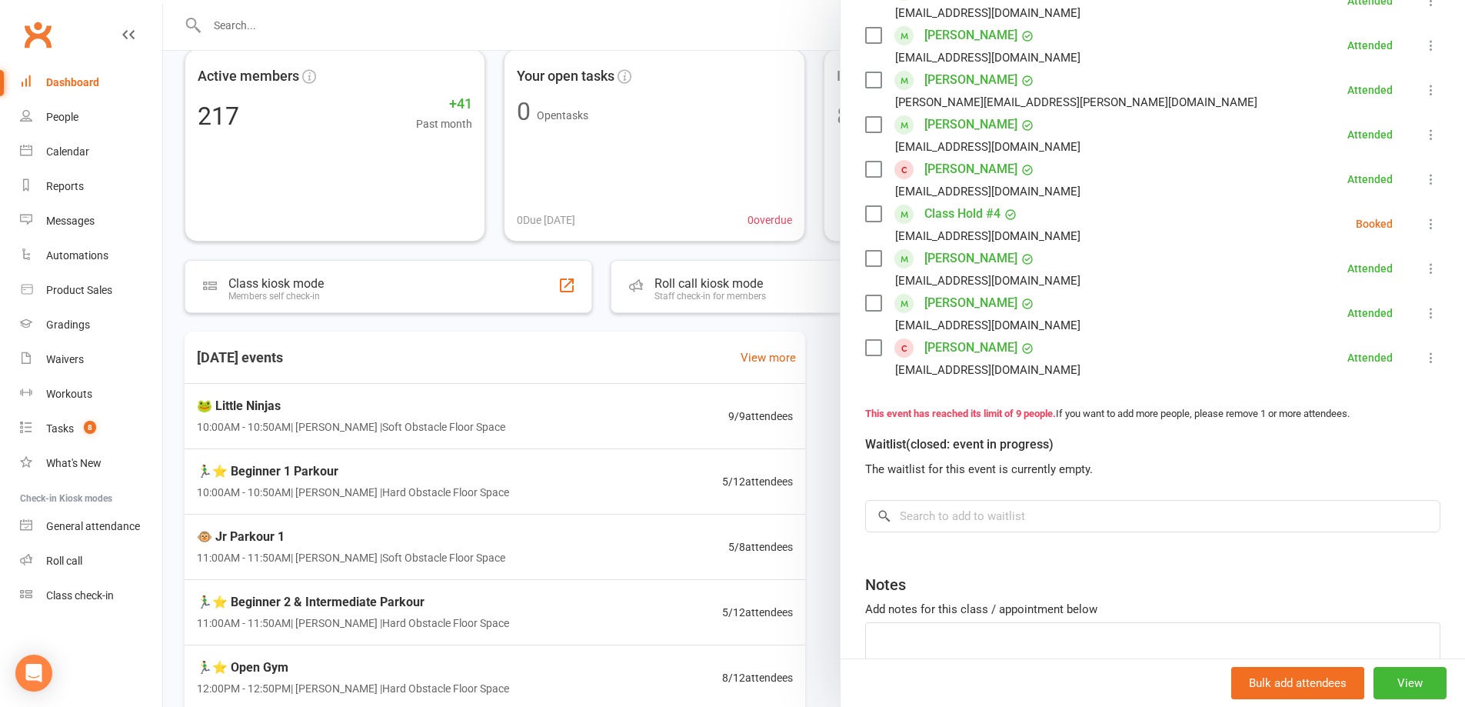
click at [601, 505] on div at bounding box center [814, 353] width 1302 height 707
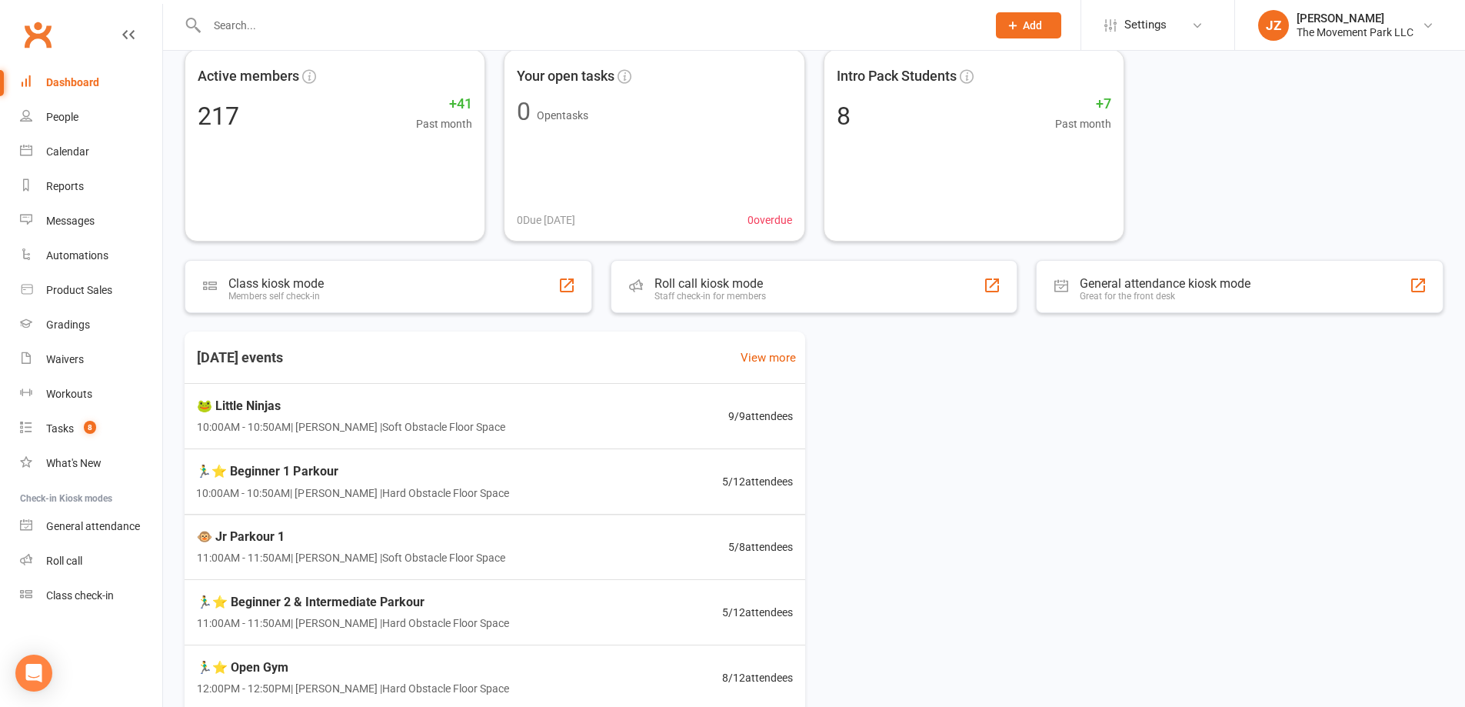
click at [589, 488] on div "🏃‍♂️⭐ Beginner 1 Parkour 10:00AM - 10:50AM | Rick King | Hard Obstacle Floor Sp…" at bounding box center [495, 481] width 634 height 65
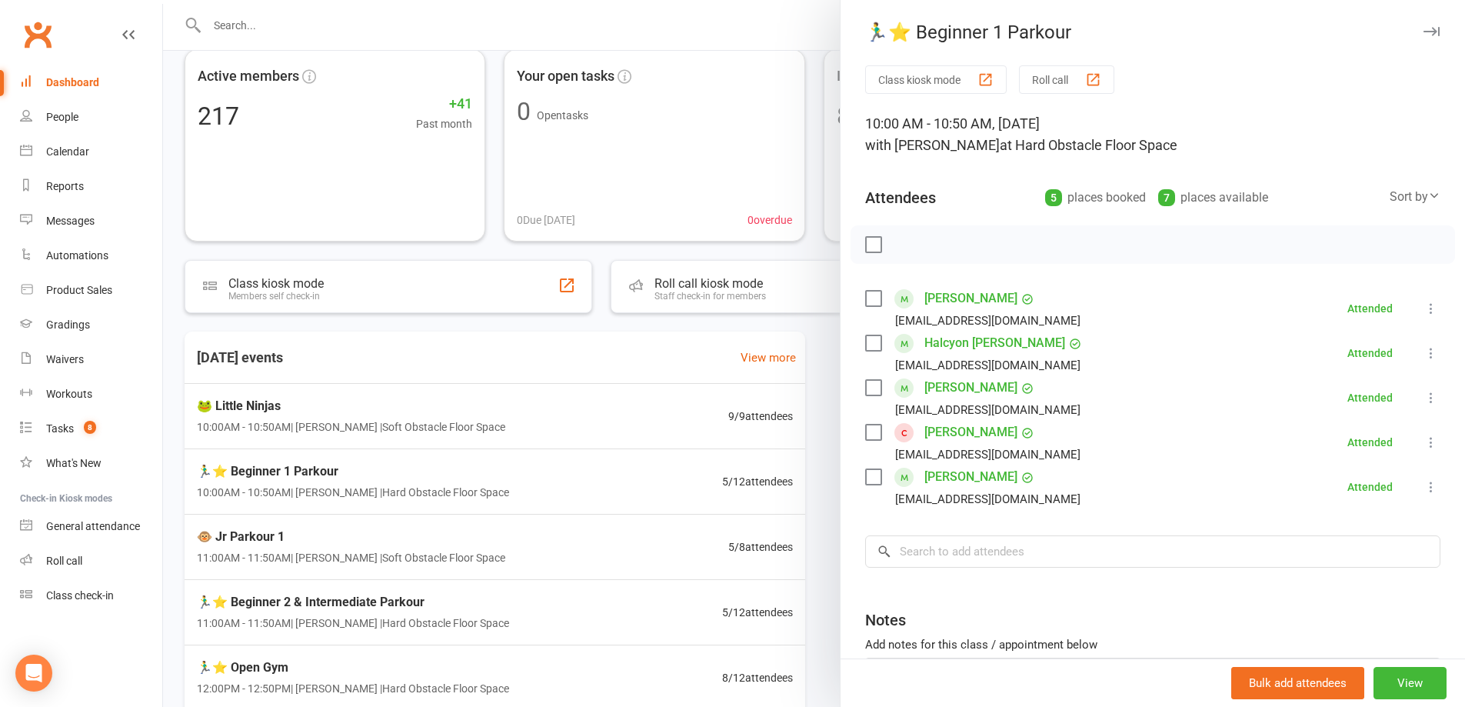
click at [553, 422] on div at bounding box center [814, 353] width 1302 height 707
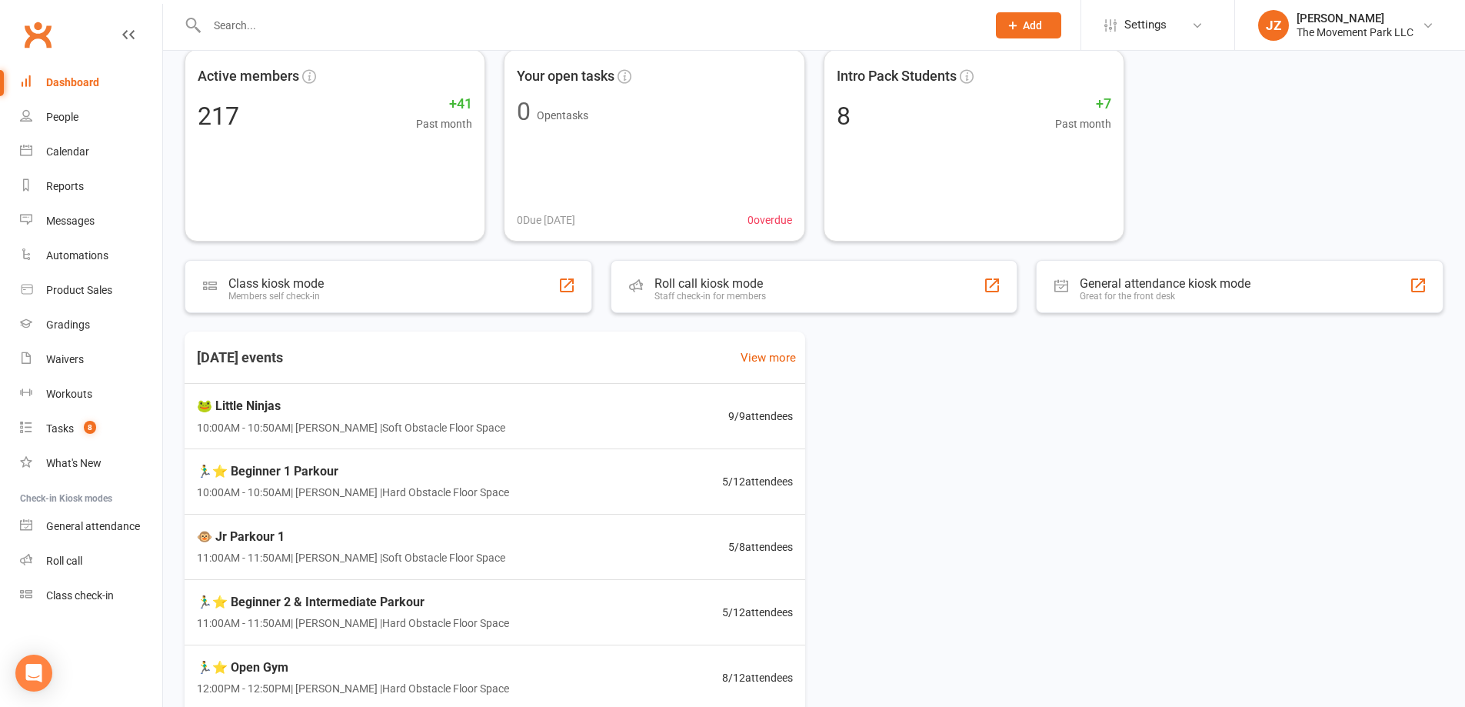
click at [545, 422] on div "🐸 Little Ninjas 10:00AM - 10:50AM | Kyla Anderson | Soft Obstacle Floor Space 9…" at bounding box center [494, 416] width 633 height 65
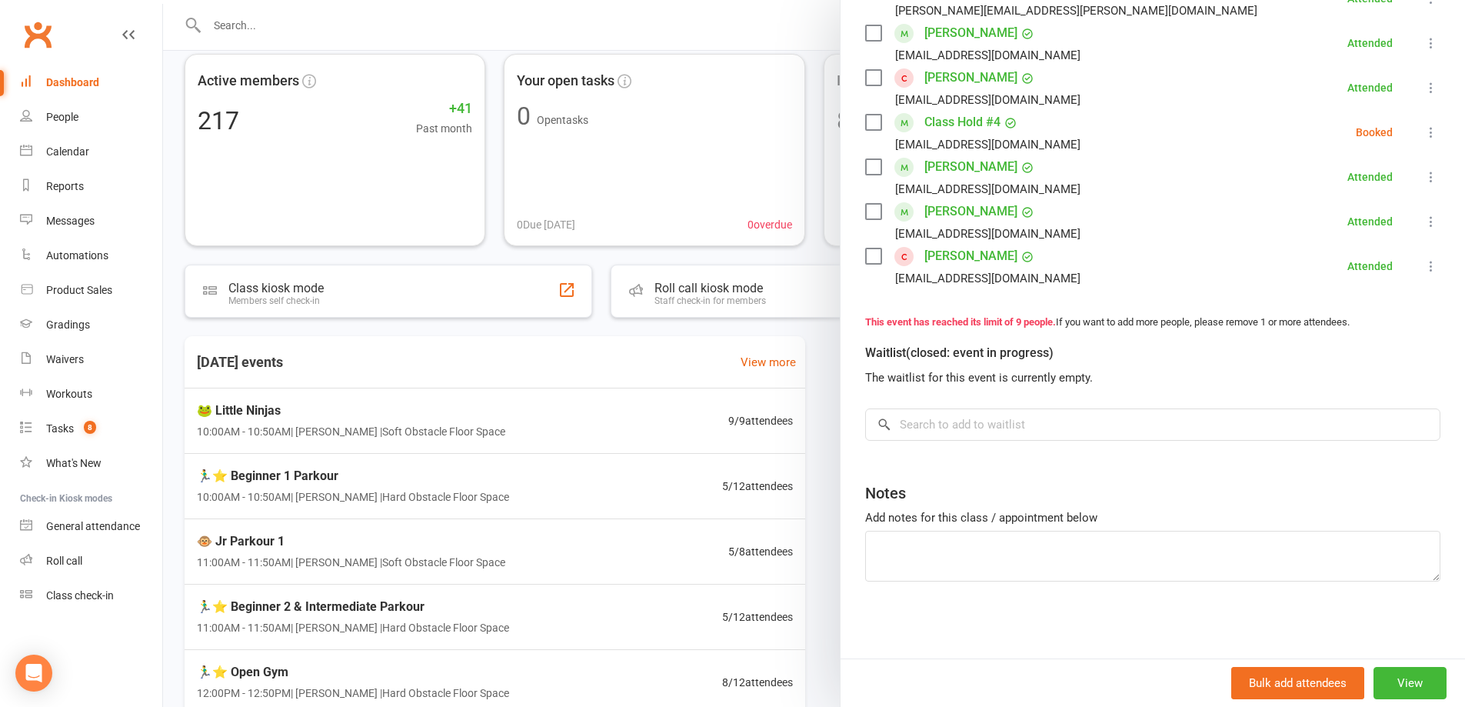
scroll to position [71, 0]
click at [80, 345] on link "Waivers" at bounding box center [91, 359] width 142 height 35
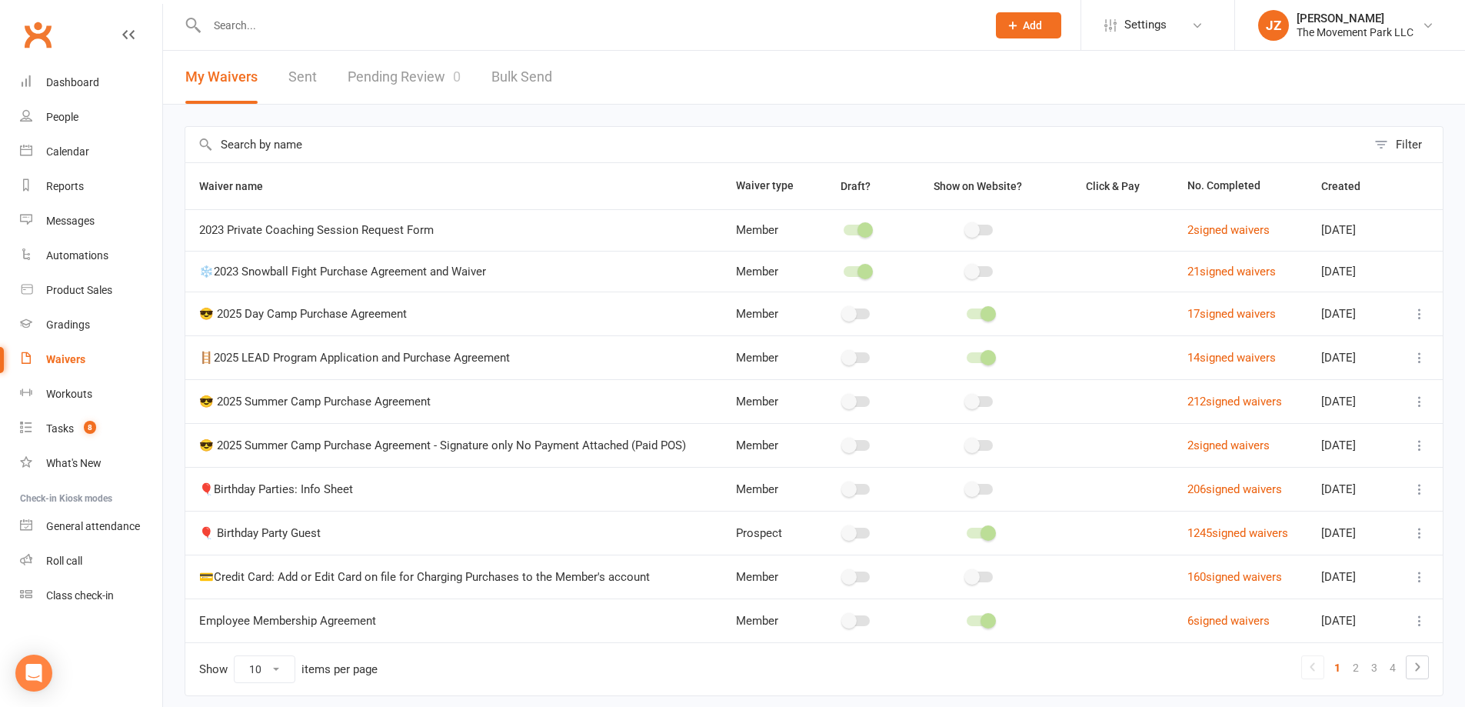
click at [397, 69] on link "Pending Review 0" at bounding box center [404, 77] width 113 height 53
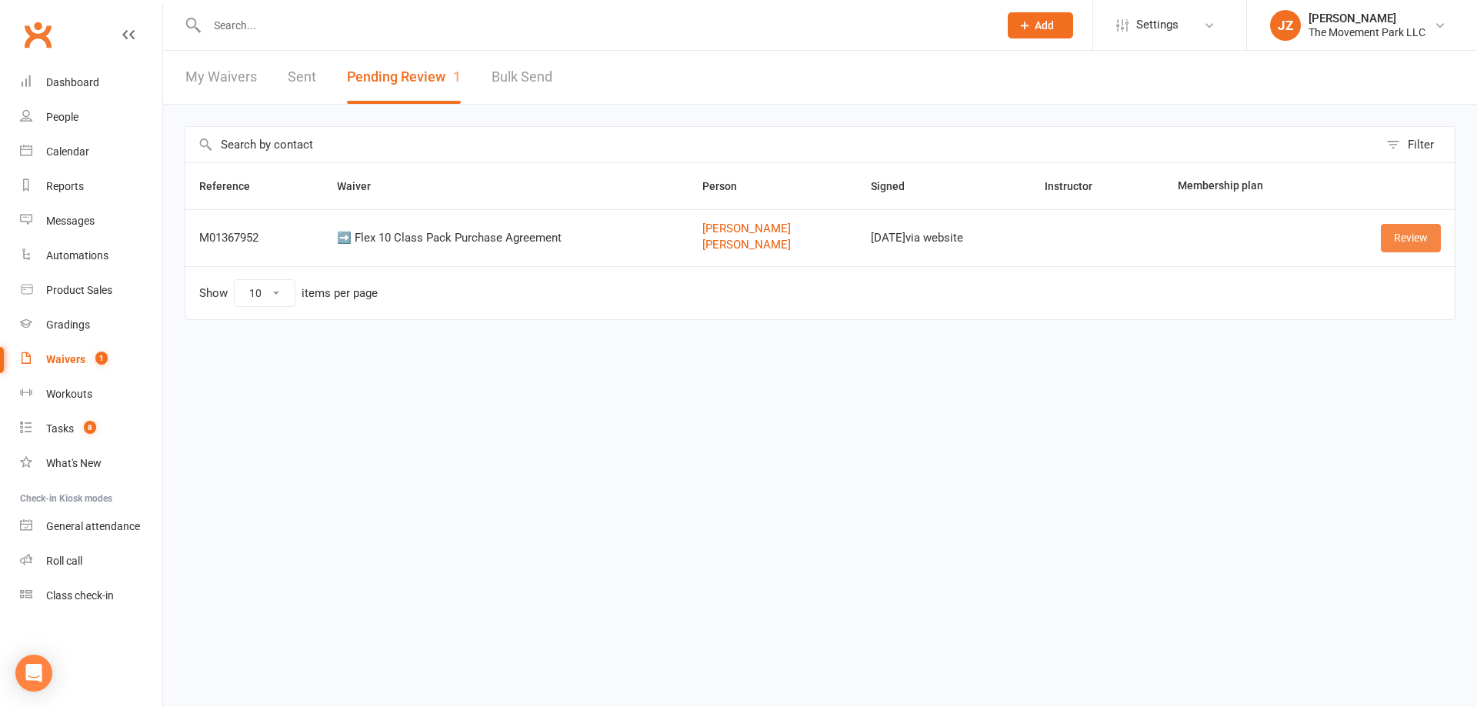
click at [1416, 231] on link "Review" at bounding box center [1411, 238] width 60 height 28
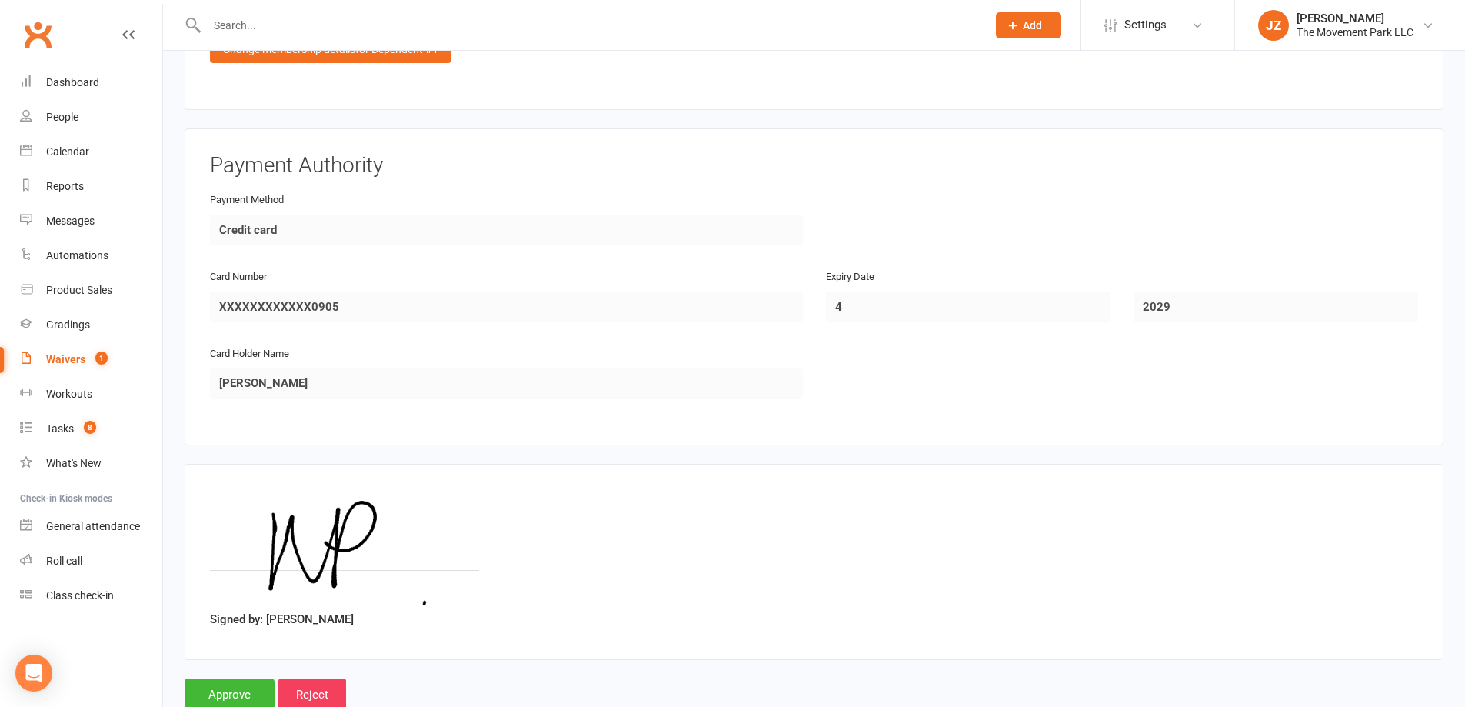
scroll to position [2902, 0]
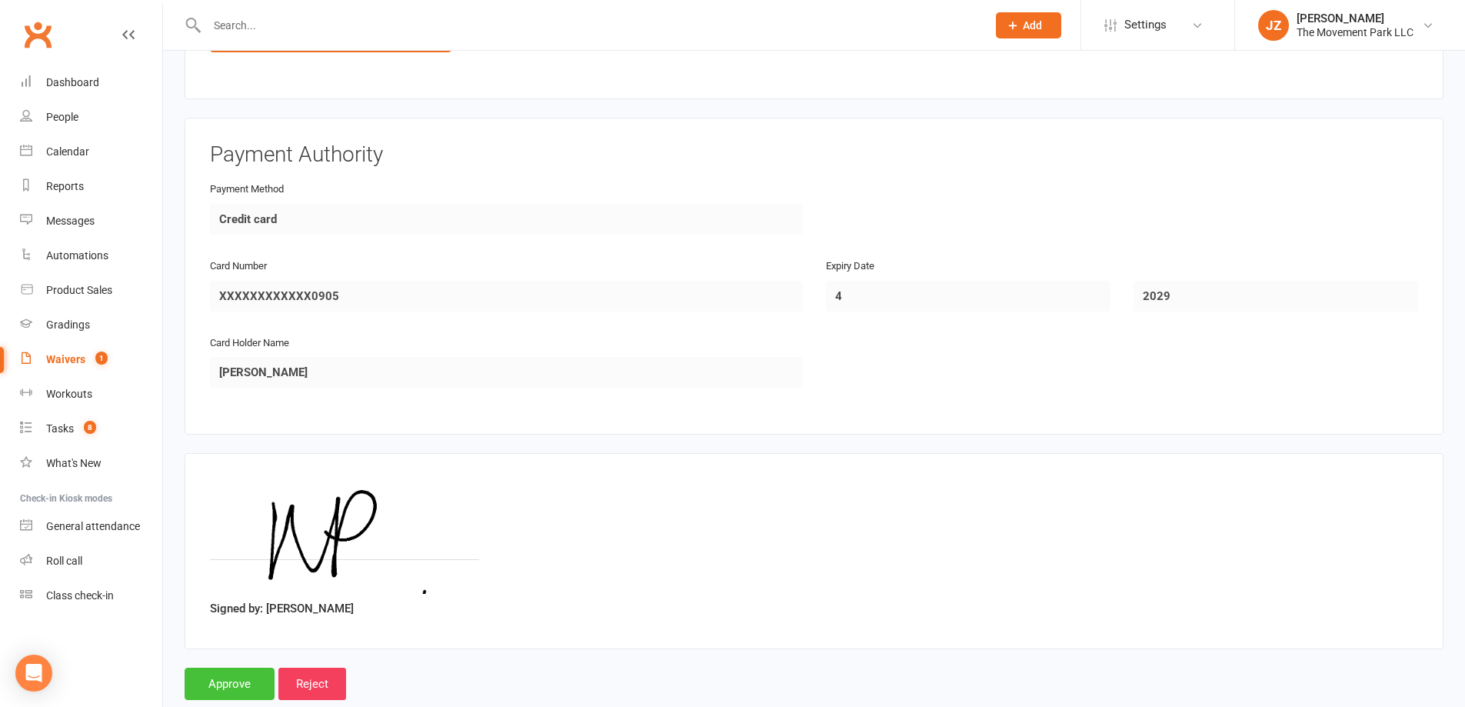
click at [225, 668] on input "Approve" at bounding box center [230, 684] width 90 height 32
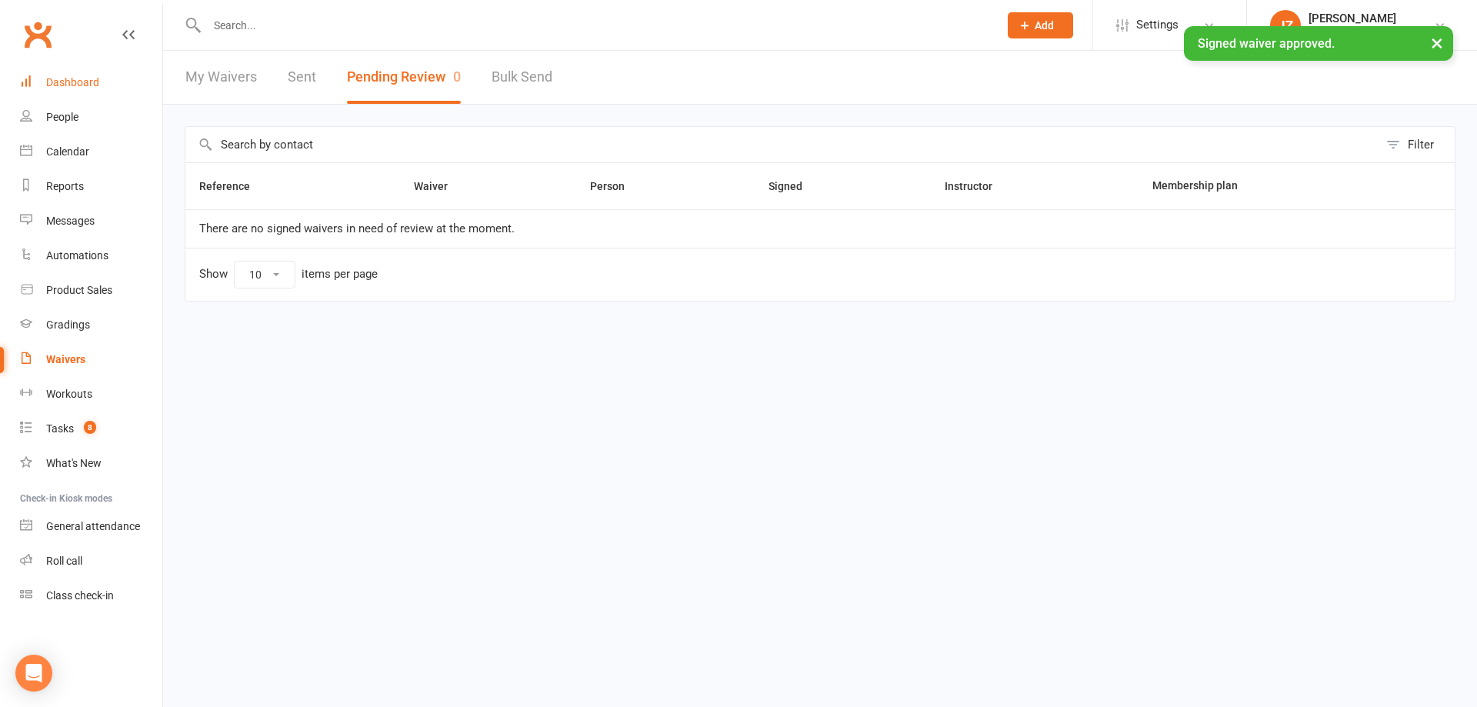
drag, startPoint x: 72, startPoint y: 73, endPoint x: 78, endPoint y: 79, distance: 8.7
click at [73, 75] on link "Dashboard" at bounding box center [91, 82] width 142 height 35
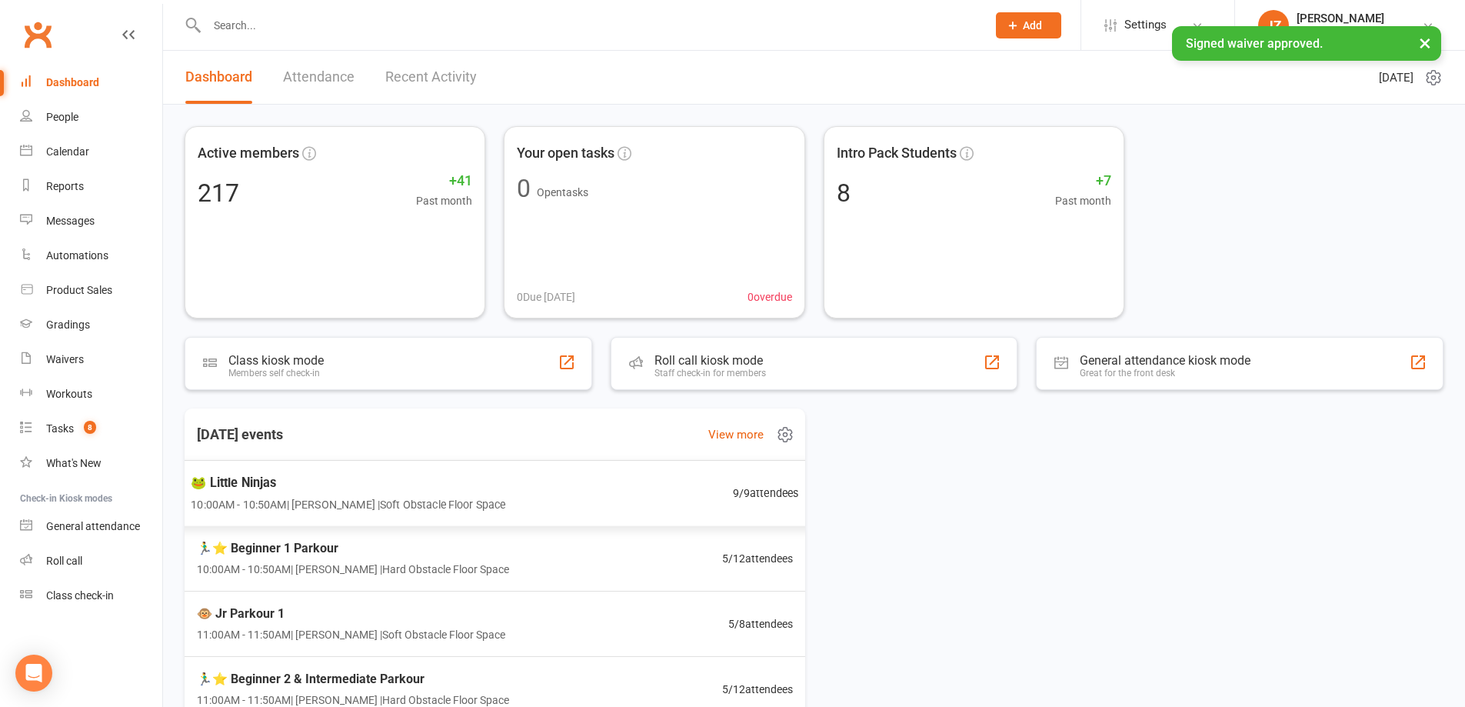
click at [637, 512] on div "🐸 Little Ninjas 10:00AM - 10:50AM | Kyla Anderson | Soft Obstacle Floor Space 9…" at bounding box center [494, 493] width 645 height 67
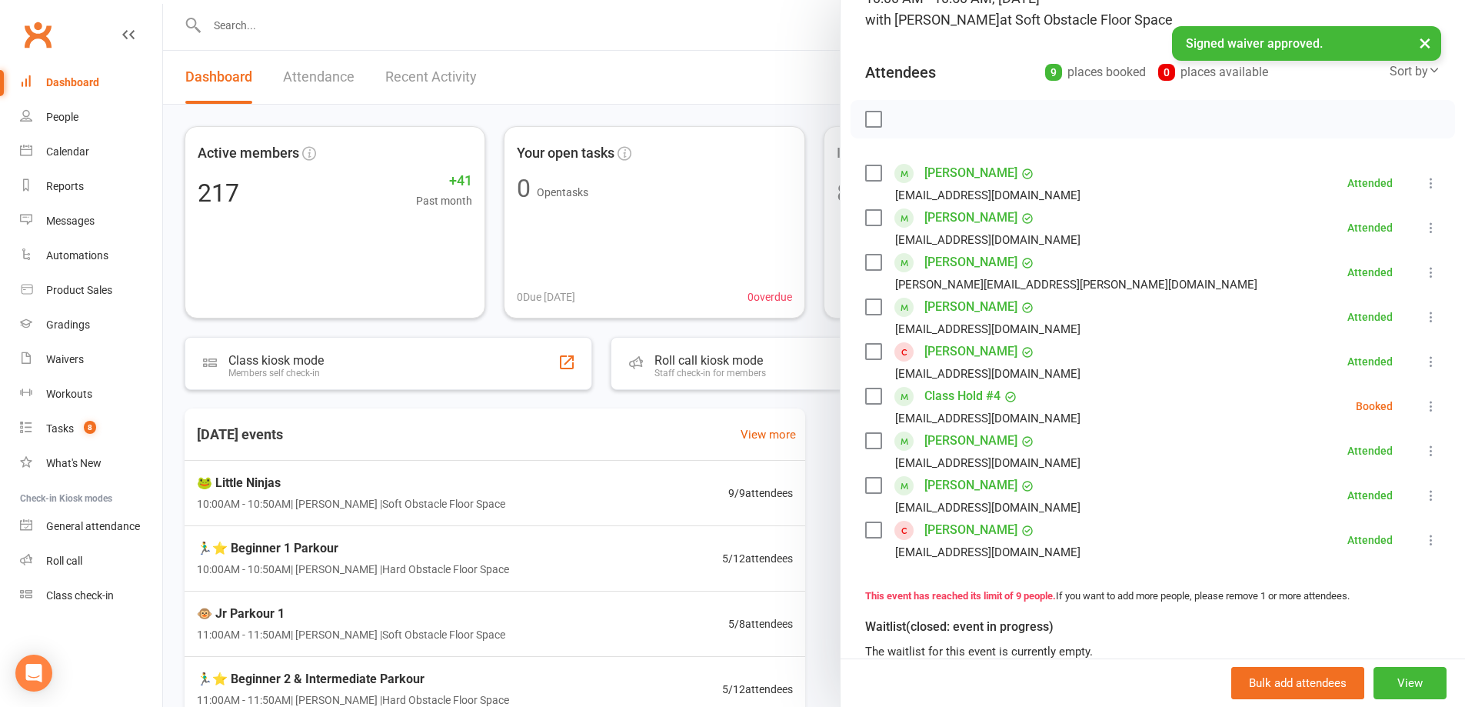
scroll to position [231, 0]
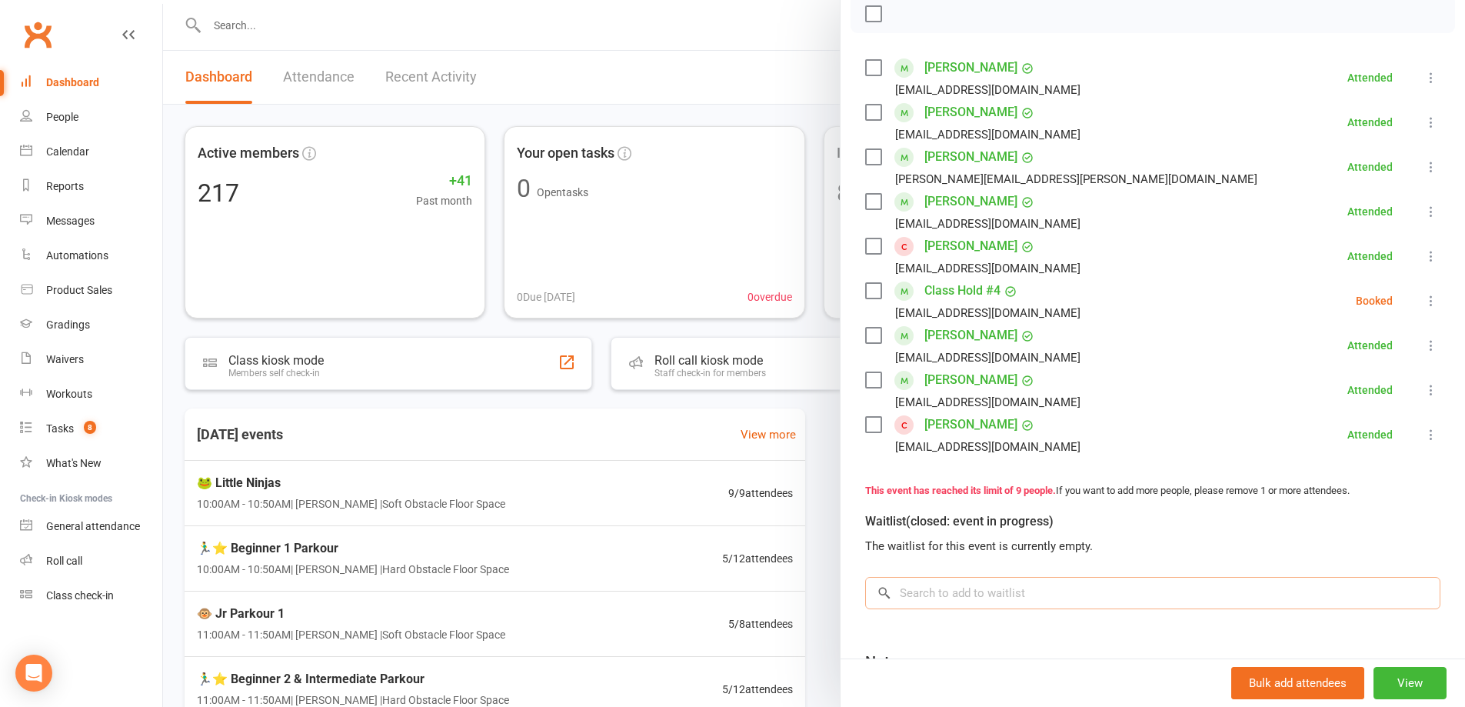
click at [917, 584] on input "search" at bounding box center [1152, 593] width 575 height 32
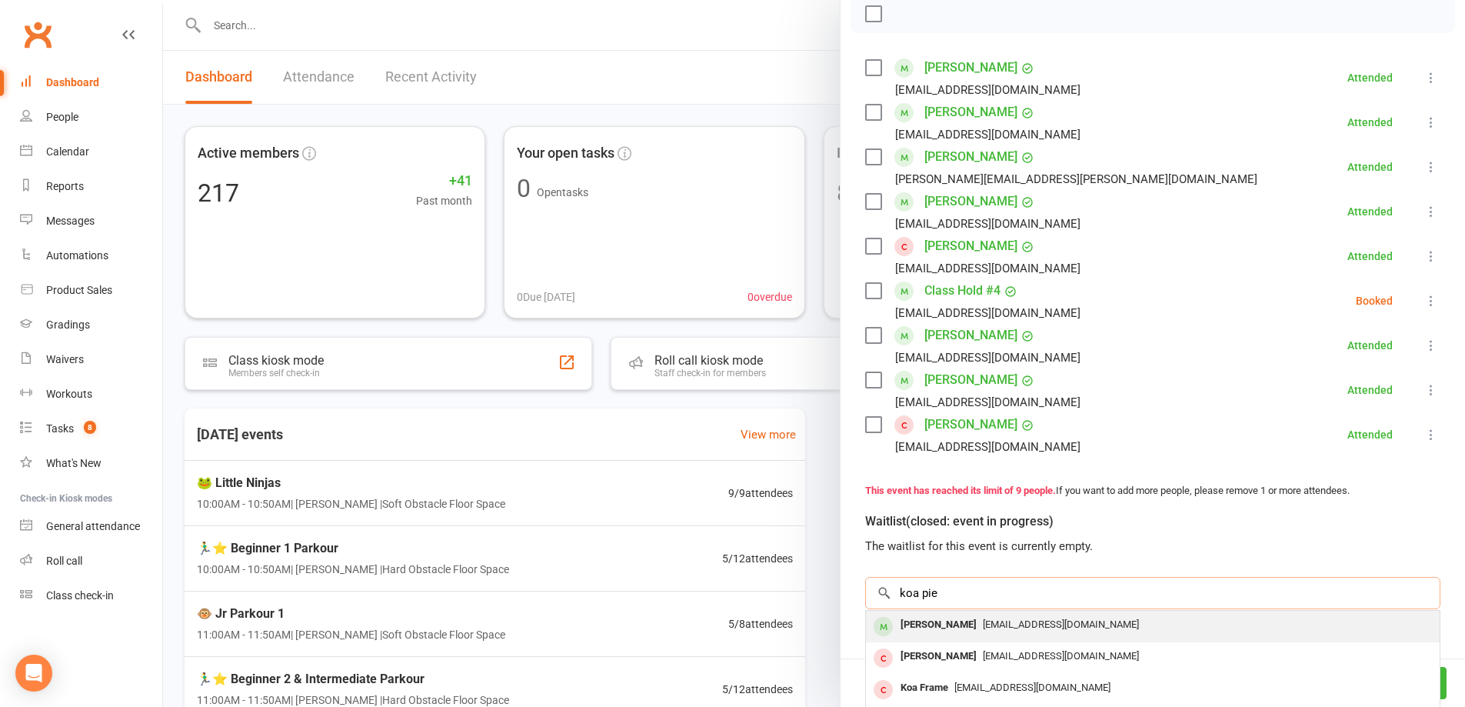
type input "koa pie"
click at [983, 629] on span "Coleypierce@gmail.com" at bounding box center [1061, 625] width 156 height 12
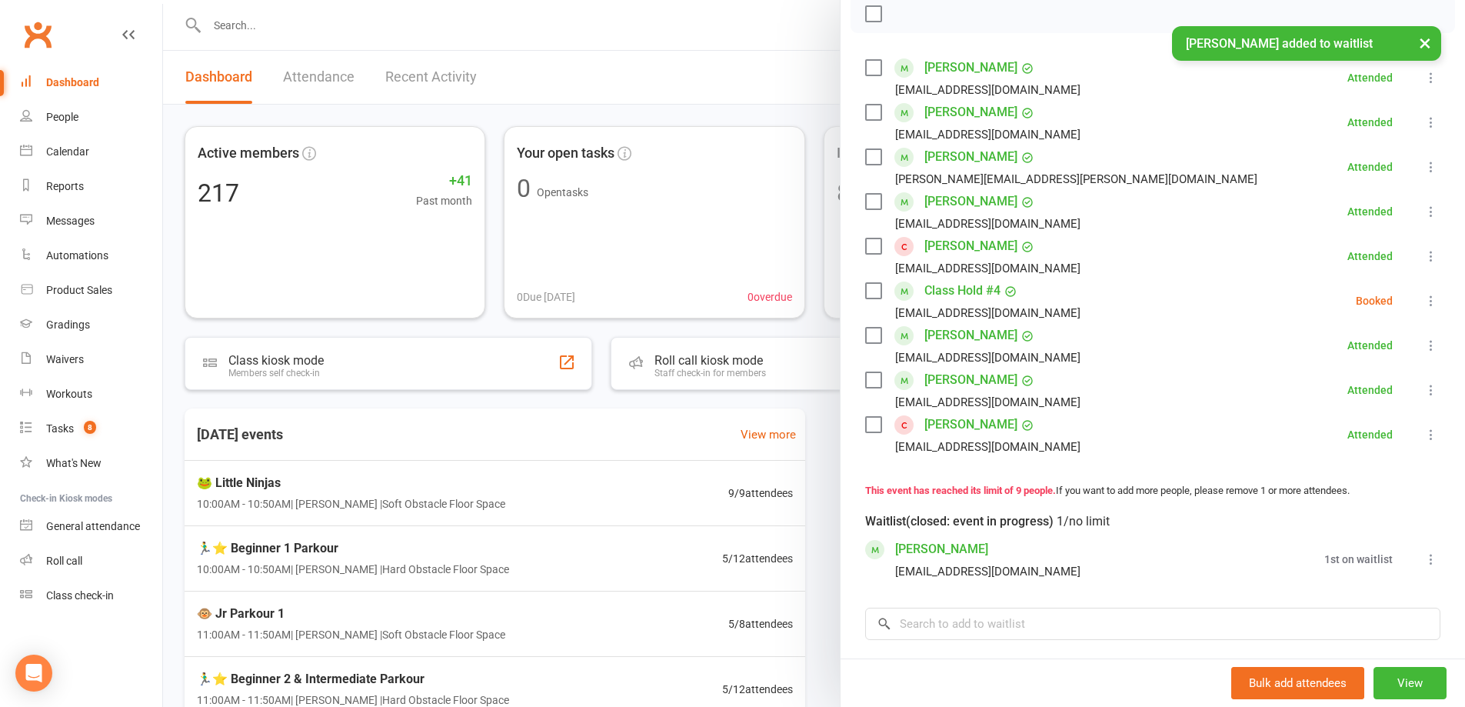
click at [866, 289] on label at bounding box center [872, 290] width 15 height 15
click at [996, 19] on icon "button" at bounding box center [1004, 13] width 17 height 17
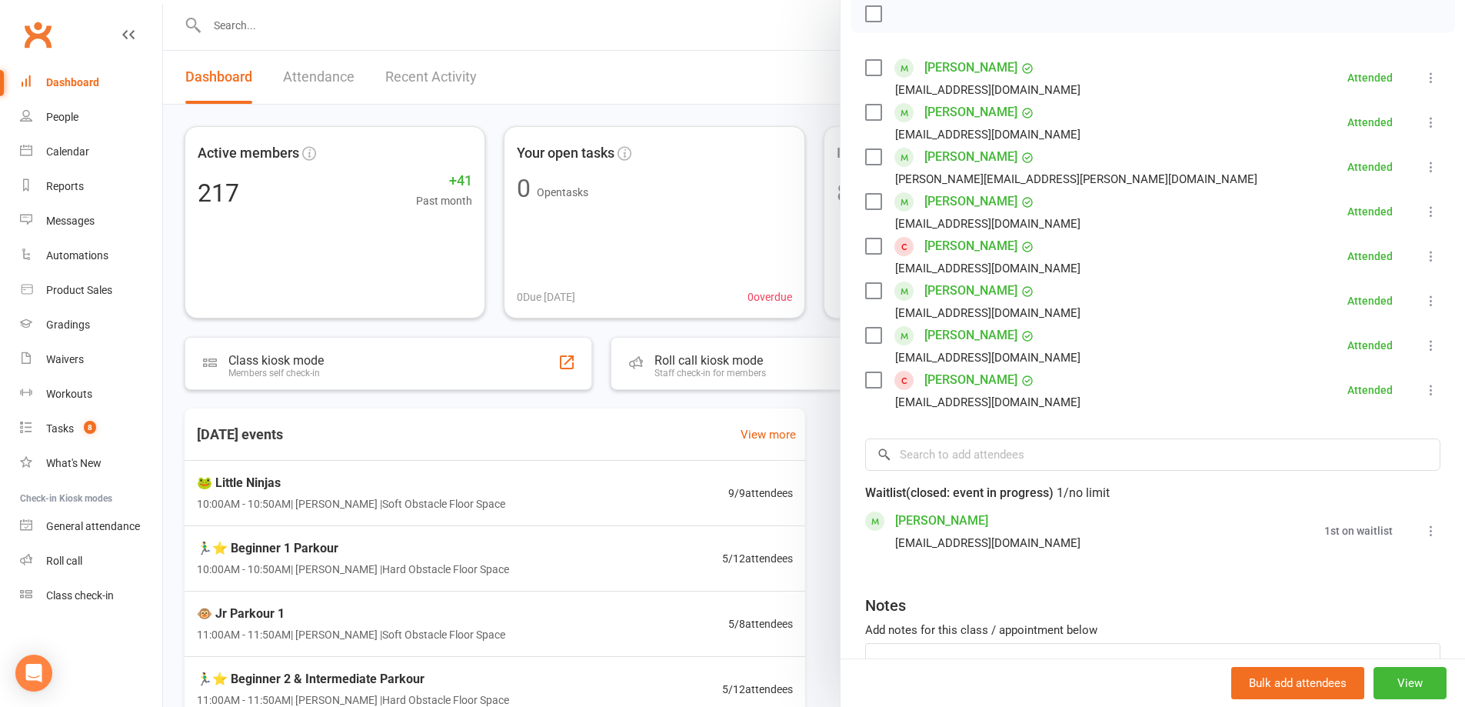
click at [1424, 527] on icon at bounding box center [1431, 530] width 15 height 15
click at [1389, 553] on link "Book now" at bounding box center [1347, 560] width 185 height 31
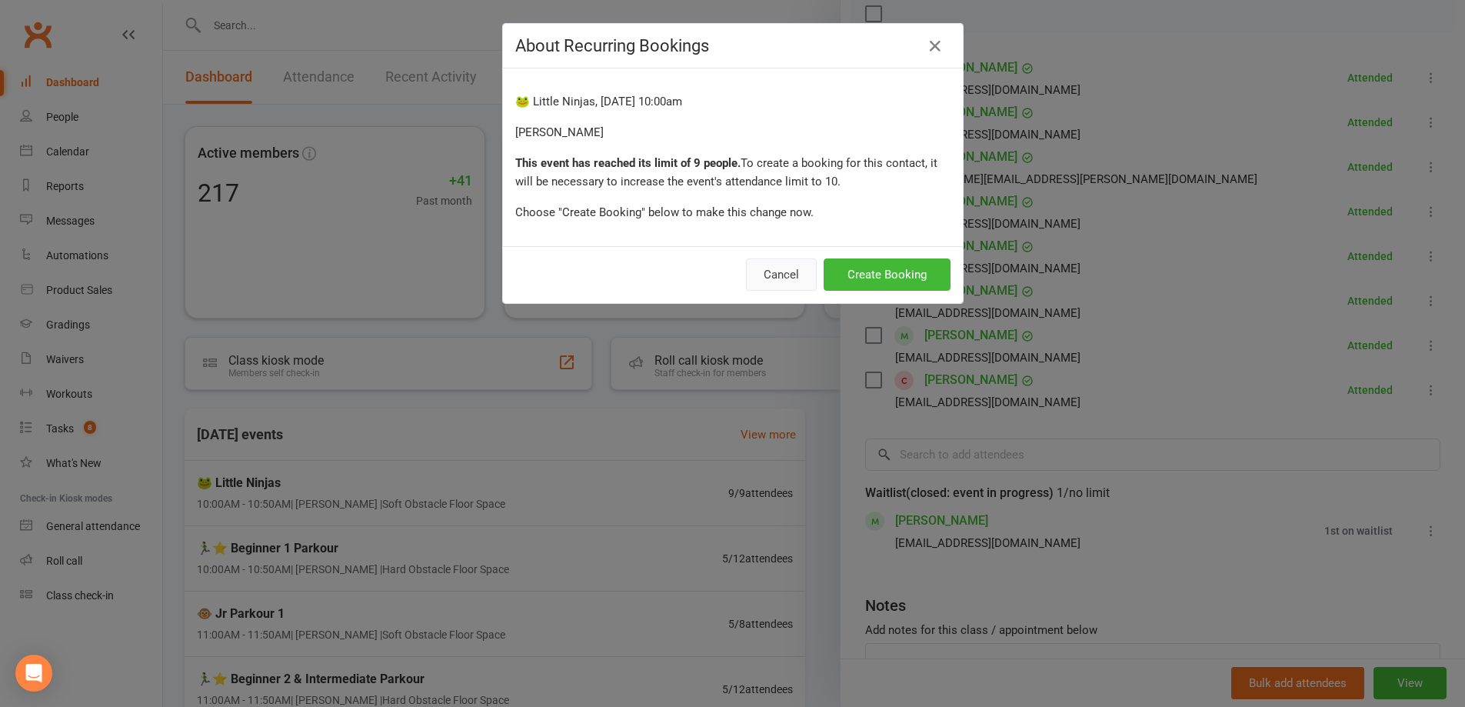
click at [772, 272] on button "Cancel" at bounding box center [781, 274] width 71 height 32
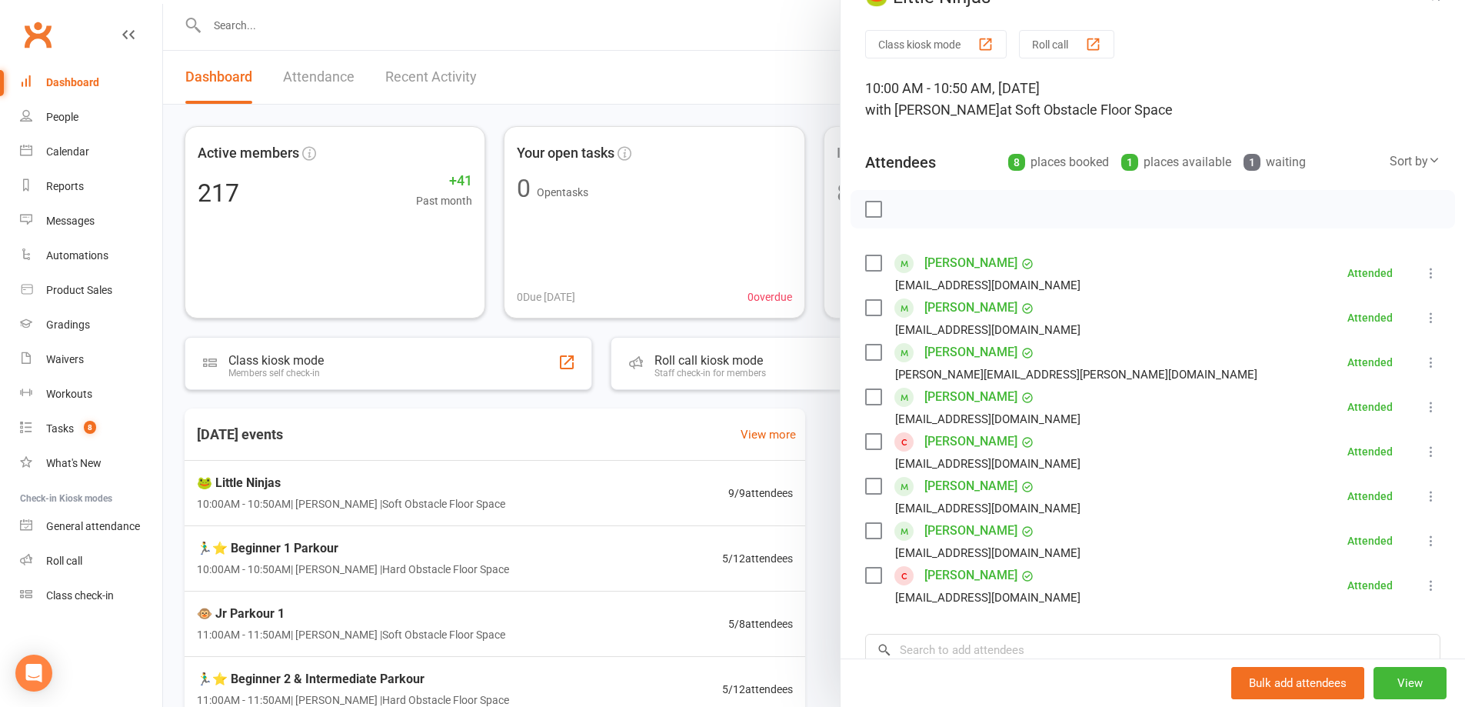
scroll to position [0, 0]
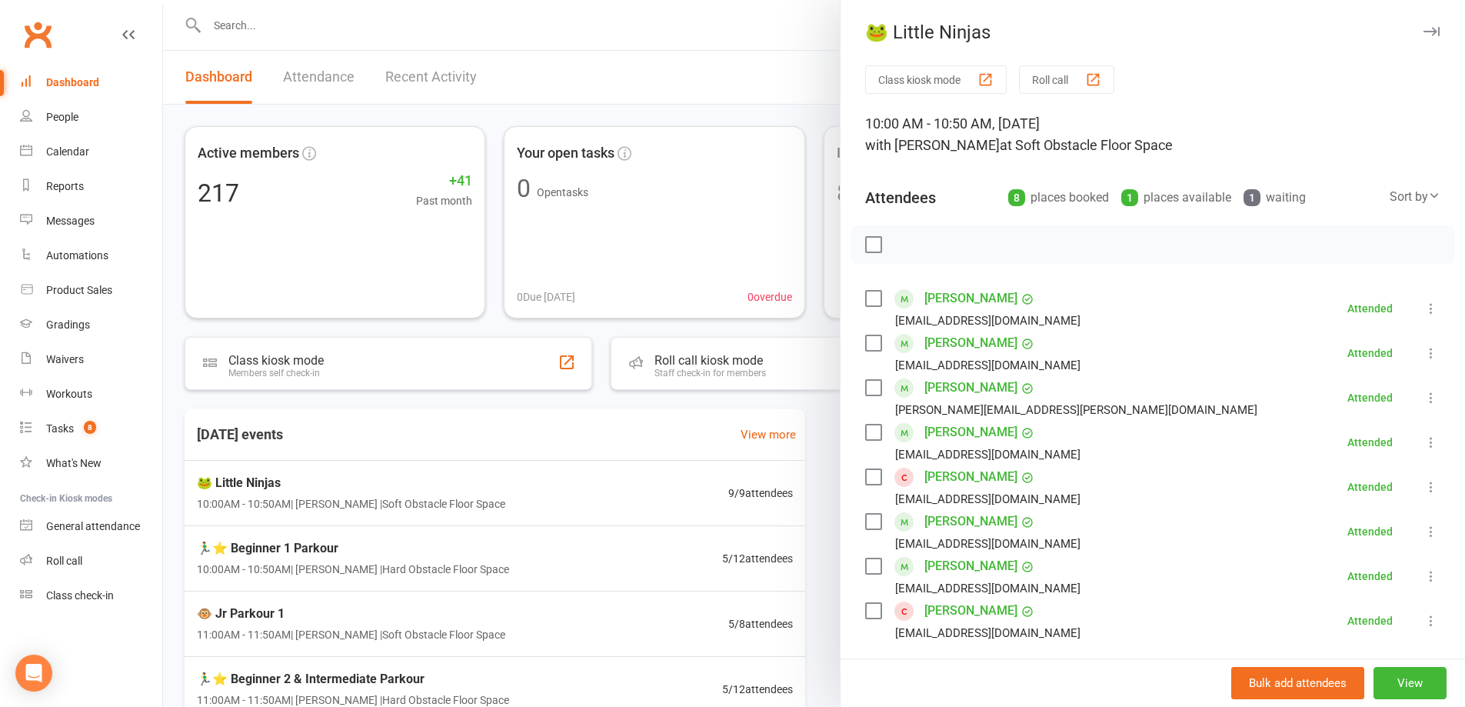
click at [1424, 30] on icon "button" at bounding box center [1432, 31] width 16 height 9
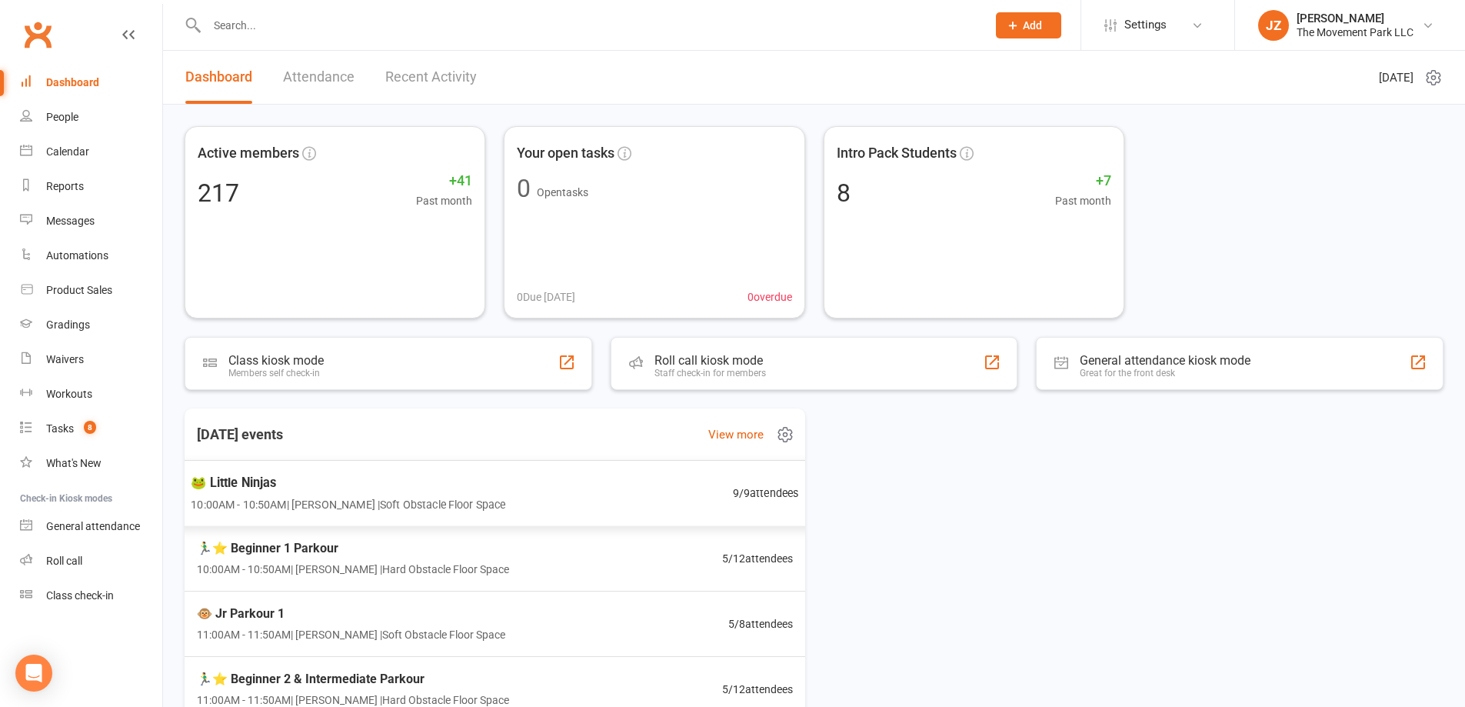
click at [738, 496] on span "9 / 9 attendees" at bounding box center [766, 493] width 66 height 18
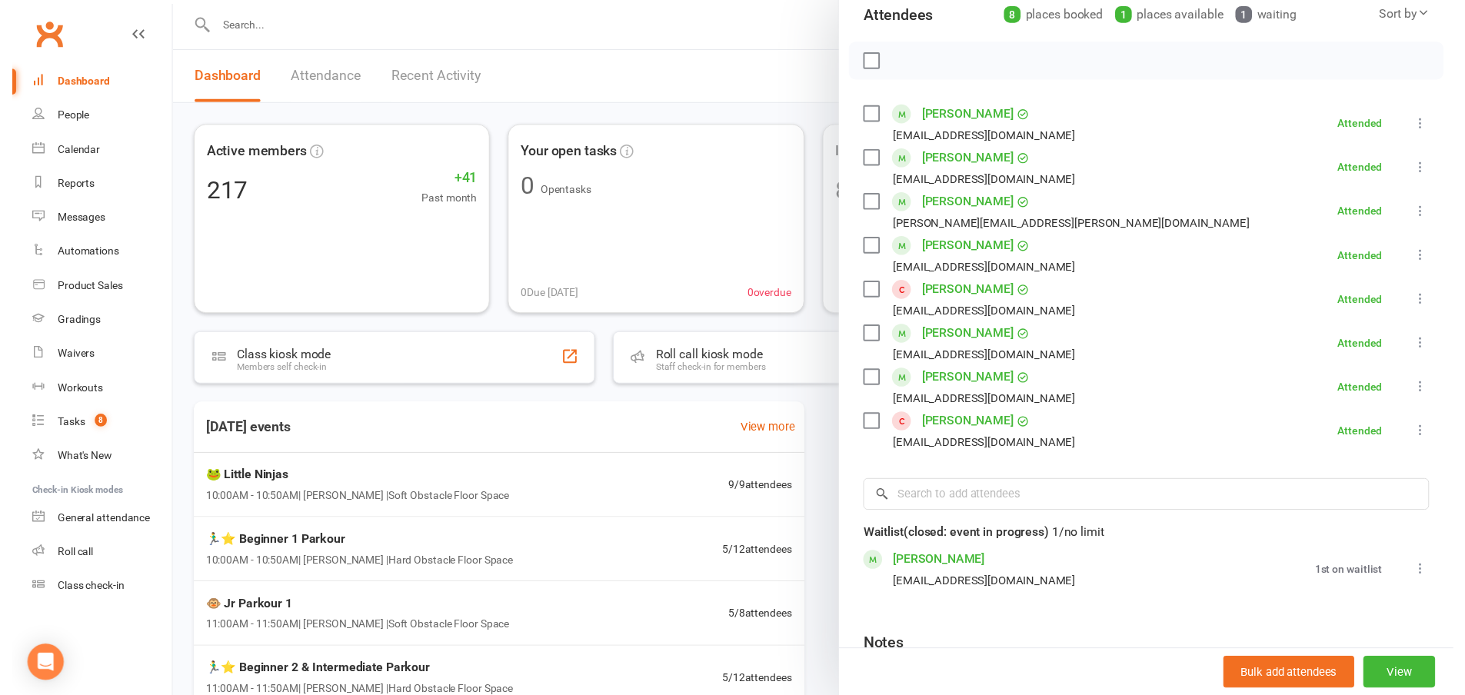
scroll to position [343, 0]
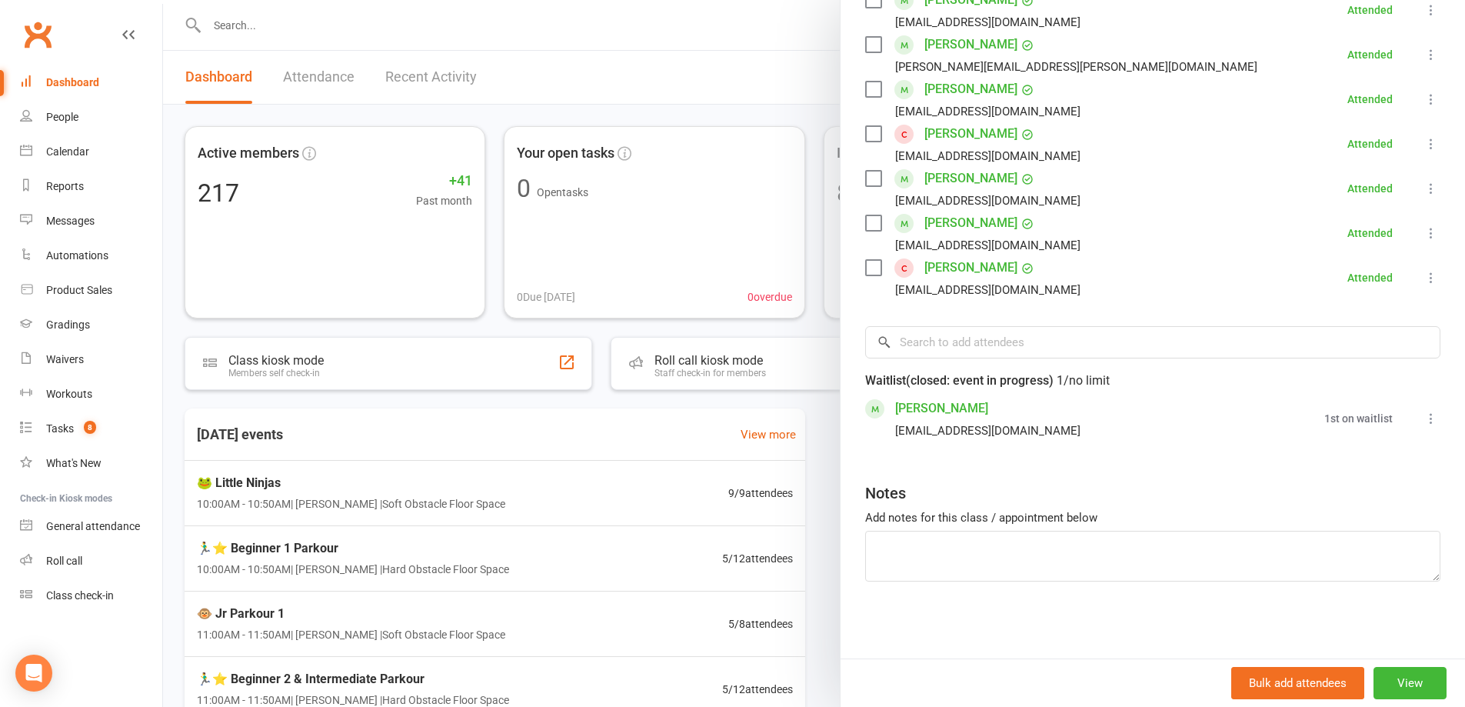
click at [1424, 413] on icon at bounding box center [1431, 418] width 15 height 15
click at [1379, 445] on link "Book now" at bounding box center [1347, 448] width 185 height 31
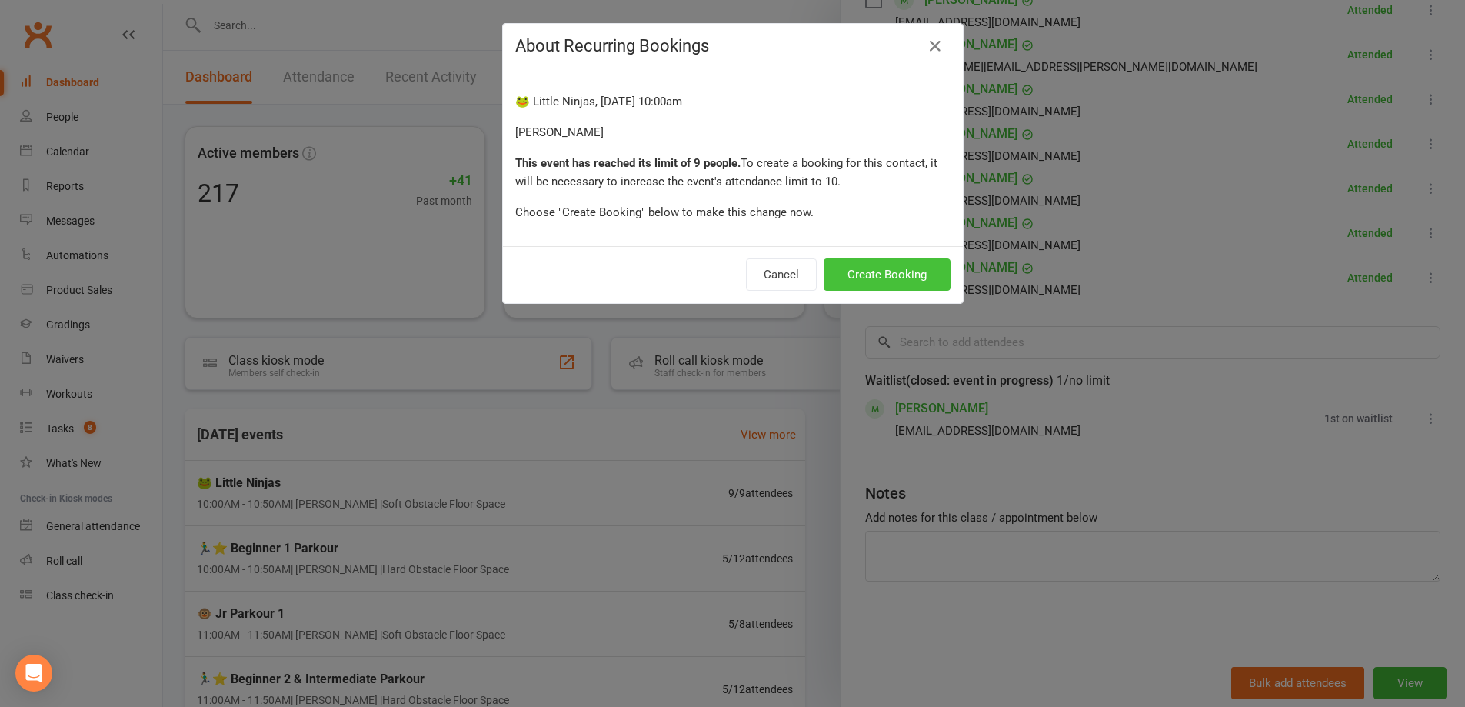
click at [883, 268] on button "Create Booking" at bounding box center [887, 274] width 127 height 32
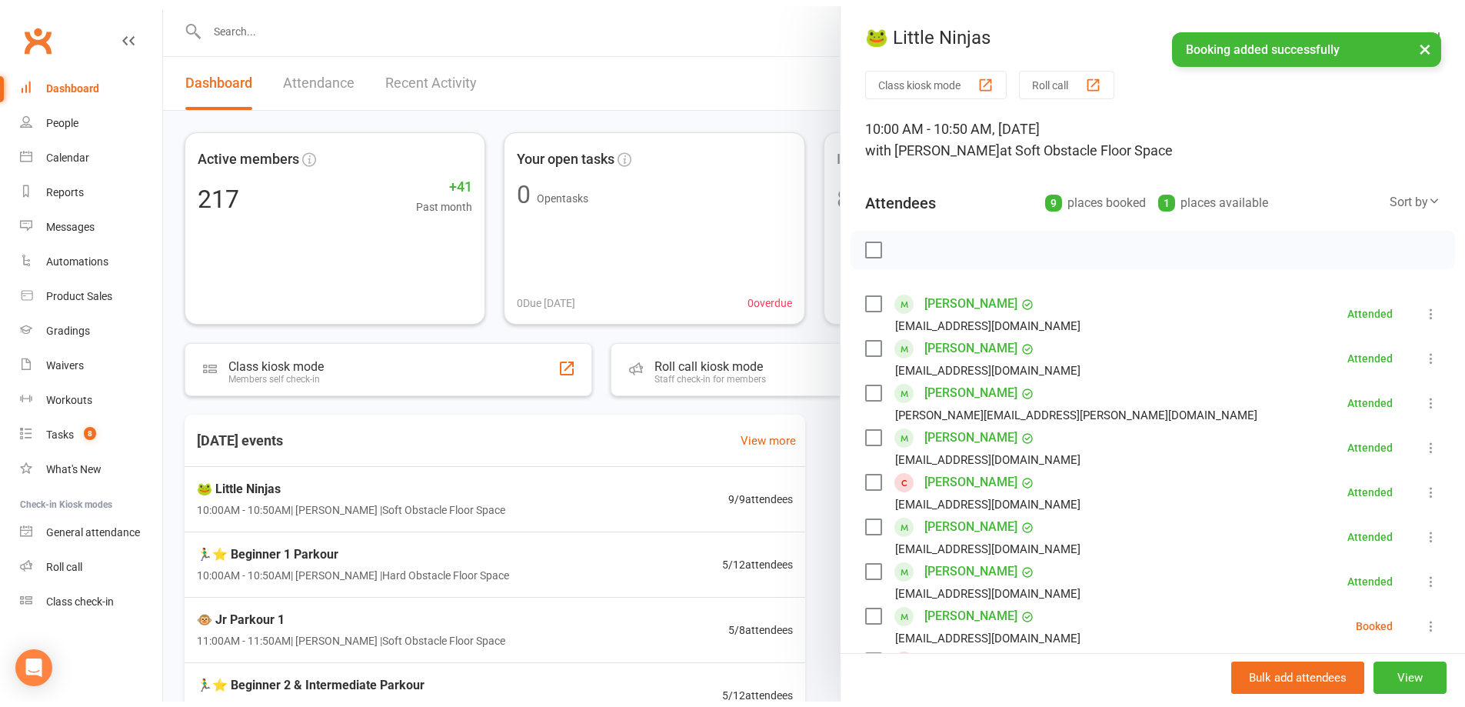
scroll to position [0, 0]
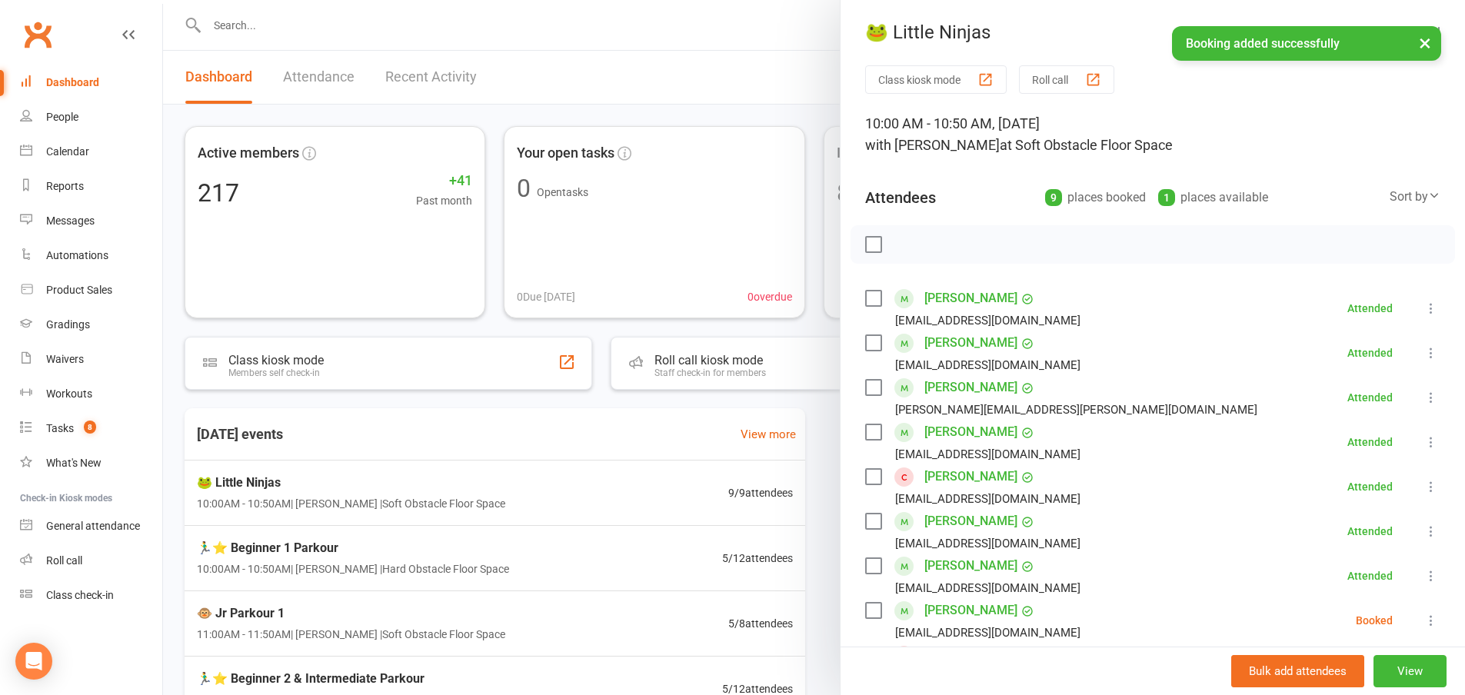
click at [1429, 41] on button "×" at bounding box center [1426, 42] width 28 height 33
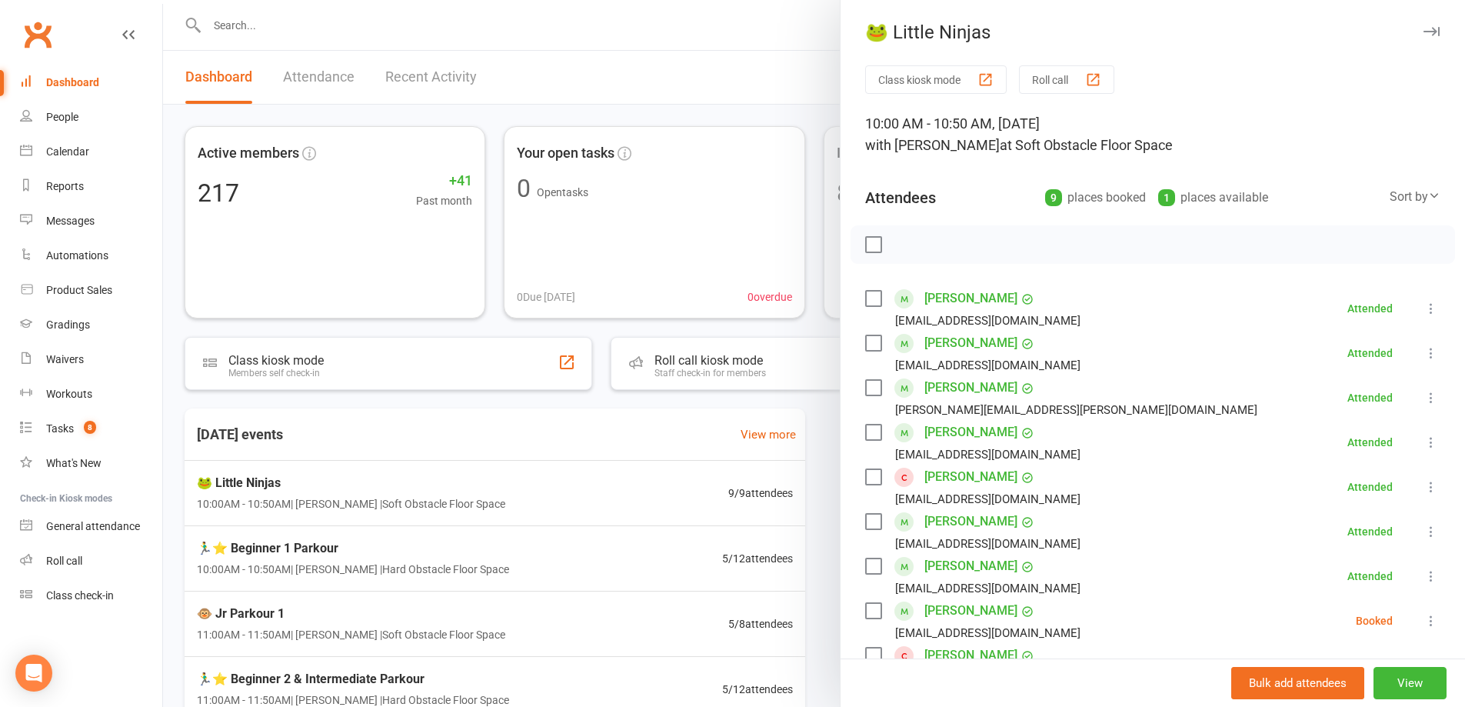
drag, startPoint x: 1135, startPoint y: 197, endPoint x: 1259, endPoint y: 185, distance: 124.4
click at [1259, 185] on div "Attendees 9 places booked 1 places available Sort by Last name First name Booki…" at bounding box center [1152, 194] width 575 height 38
drag, startPoint x: 1260, startPoint y: 185, endPoint x: 1297, endPoint y: 131, distance: 65.9
click at [1261, 185] on div "Attendees 9 places booked 1 places available Sort by Last name First name Booki…" at bounding box center [1152, 194] width 575 height 38
click at [1198, 194] on div "1 places available" at bounding box center [1214, 198] width 110 height 22
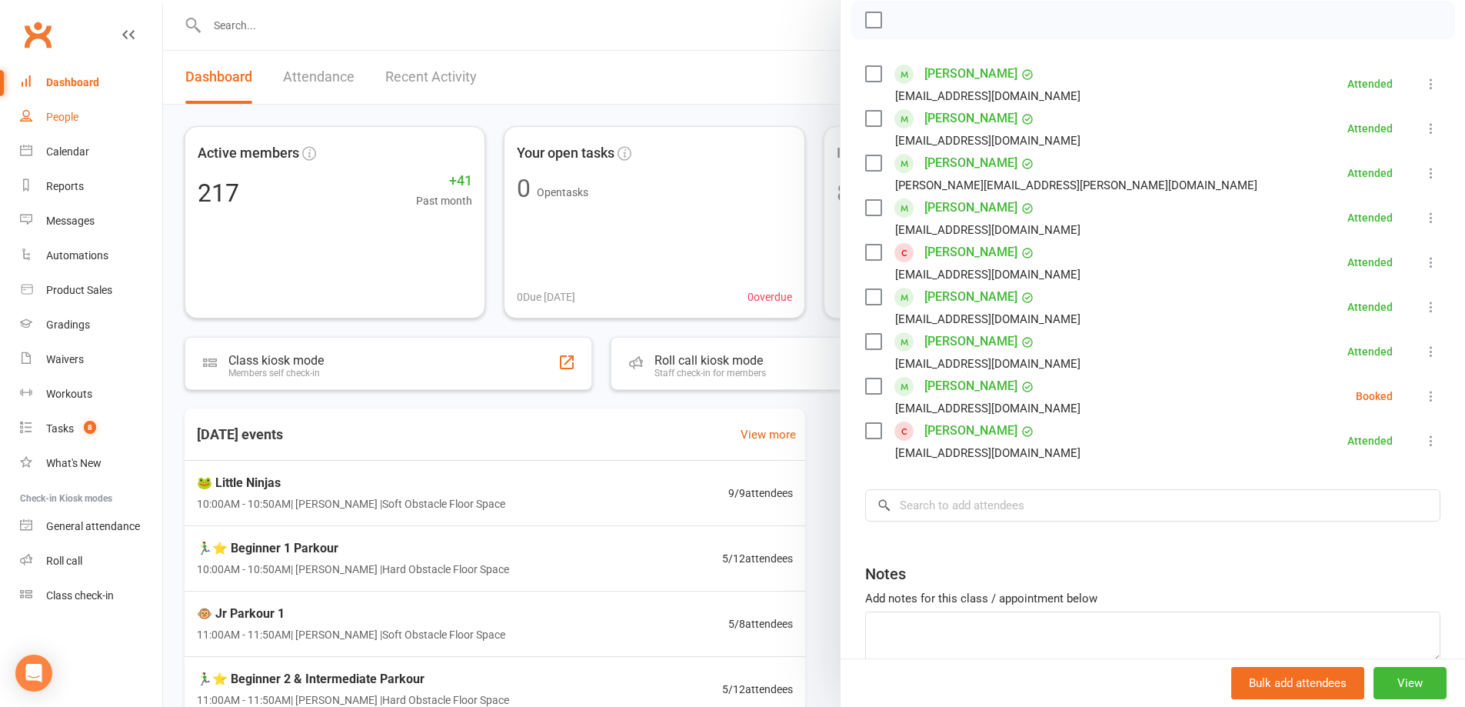
scroll to position [152, 0]
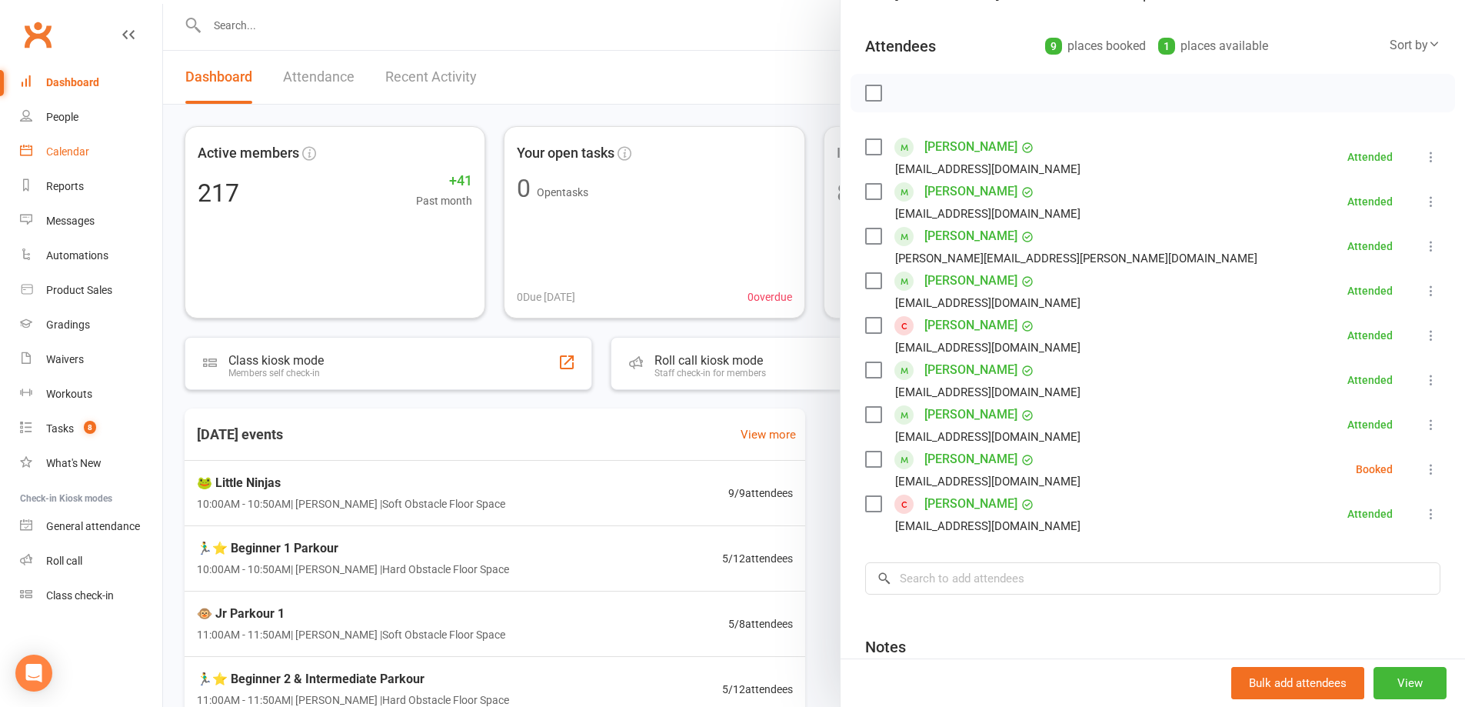
click at [100, 162] on link "Calendar" at bounding box center [91, 152] width 142 height 35
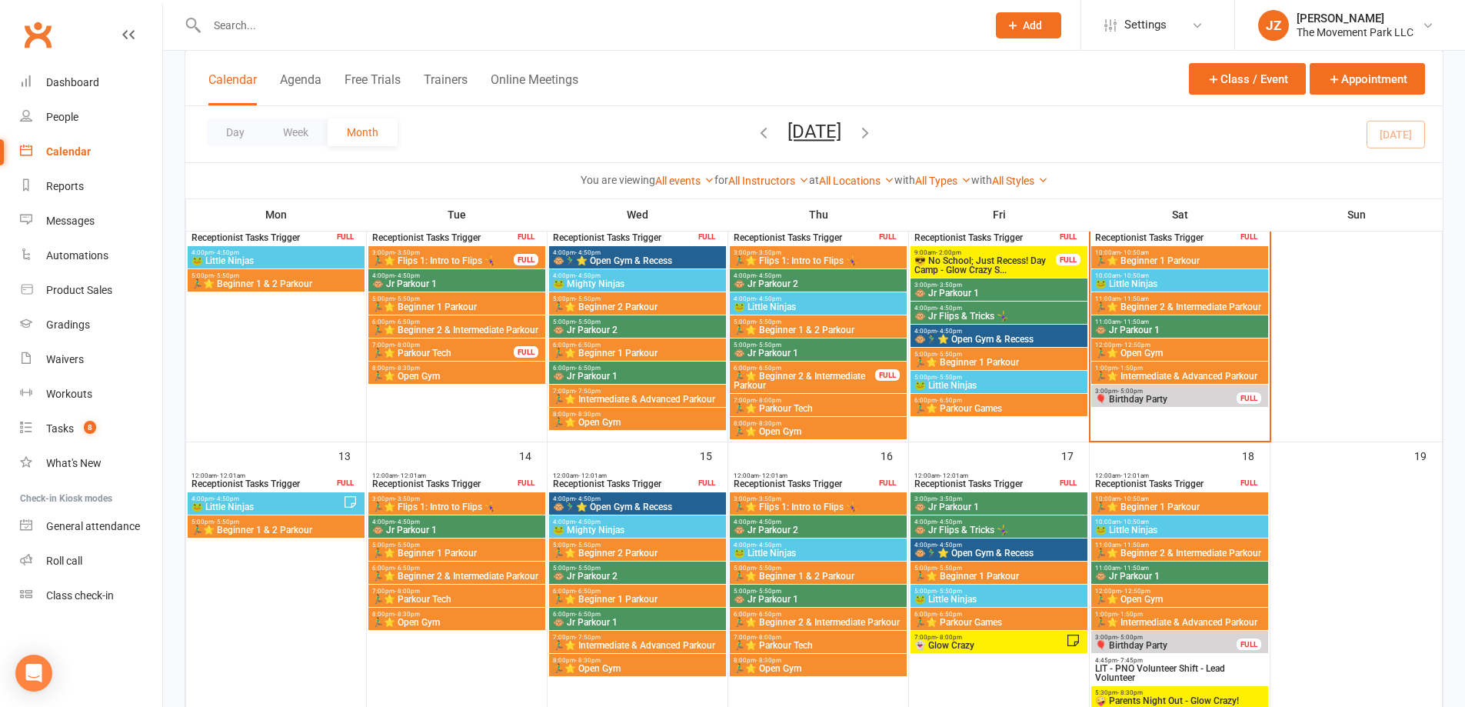
scroll to position [385, 0]
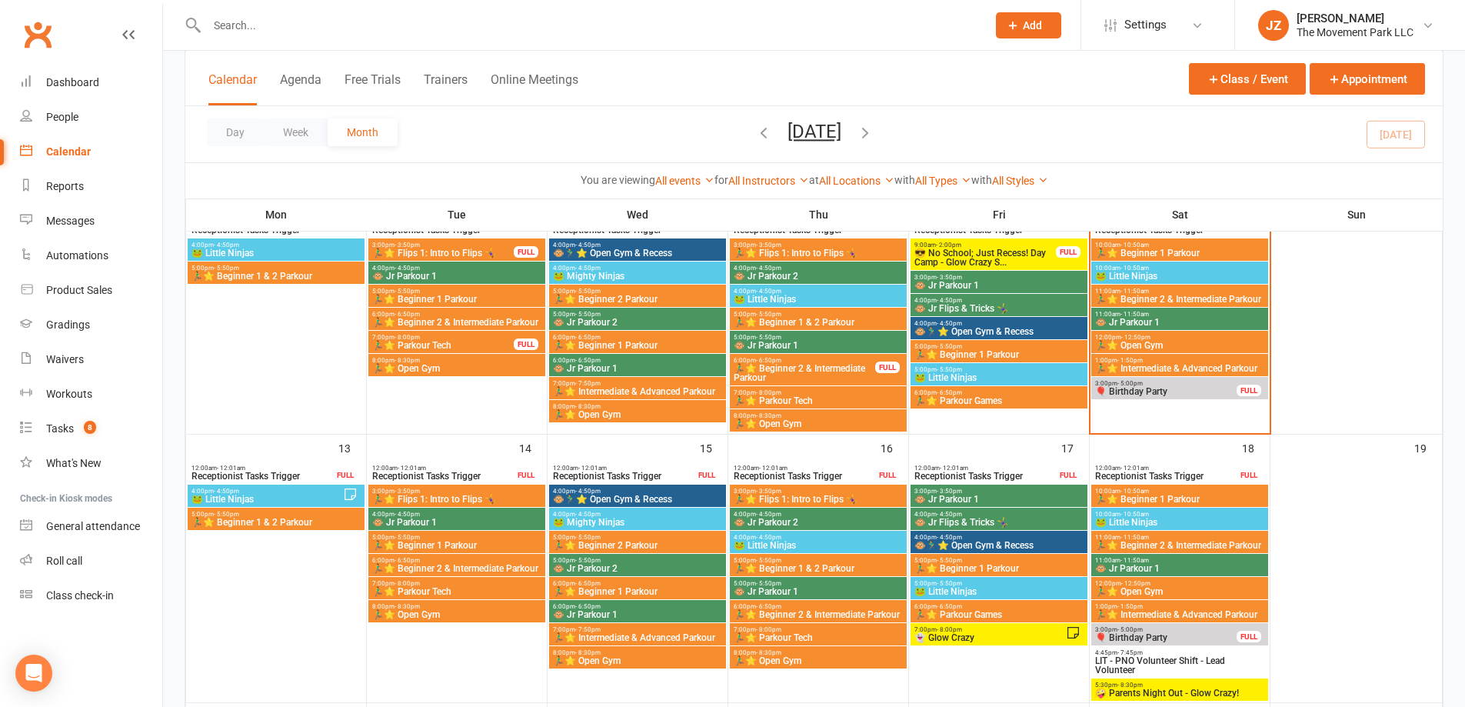
click at [1156, 509] on div "10:00am - 10:50am 🐸 Little Ninjas" at bounding box center [1180, 519] width 177 height 22
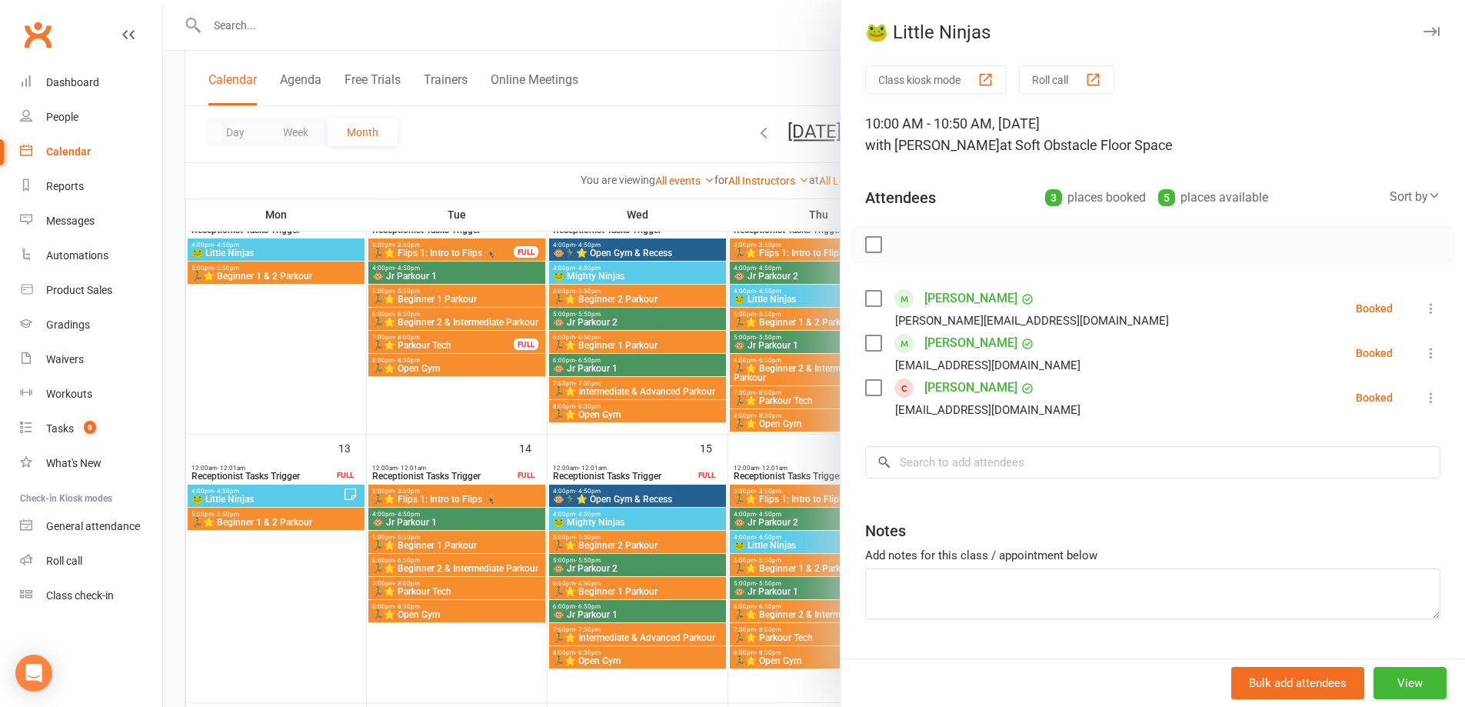
click at [1424, 28] on icon "button" at bounding box center [1432, 31] width 16 height 9
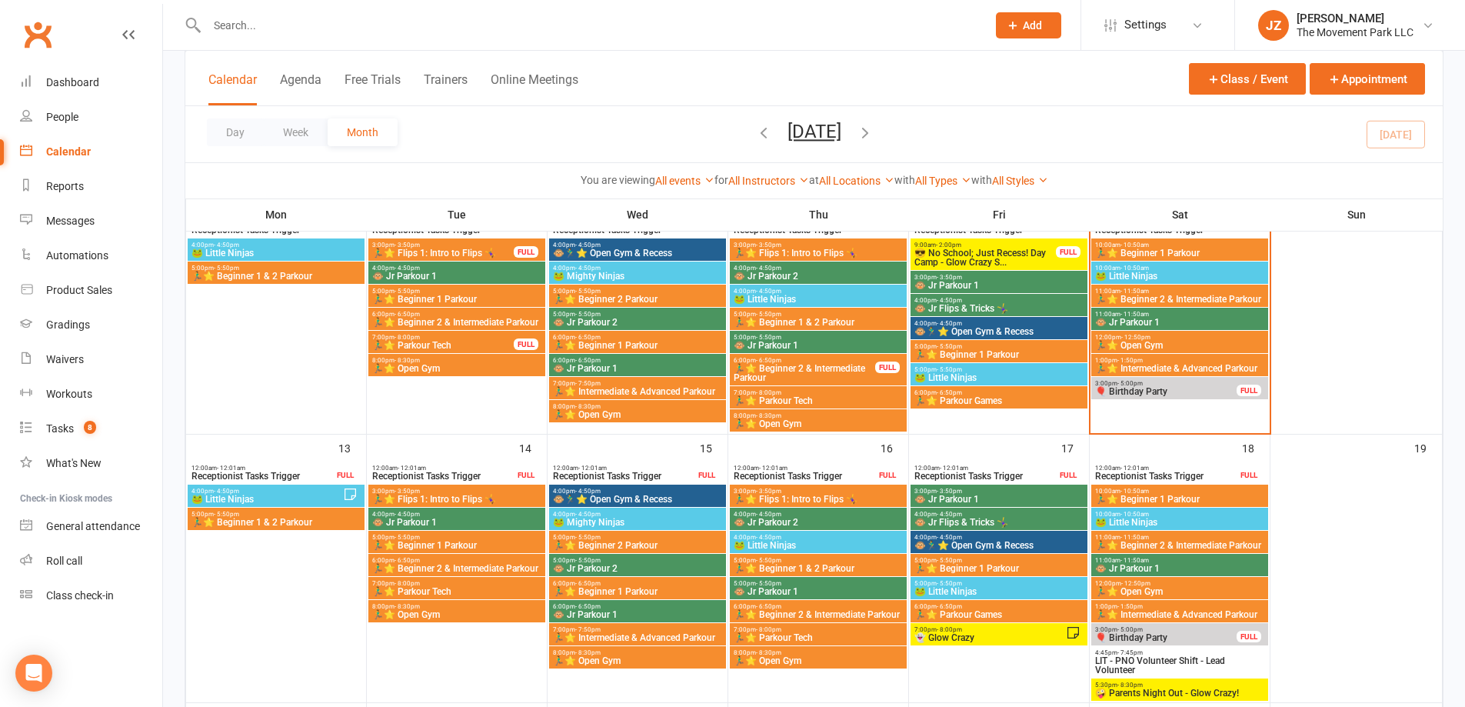
click at [1198, 262] on div "10:00am - 10:50am 🐸 Little Ninjas" at bounding box center [1180, 273] width 177 height 22
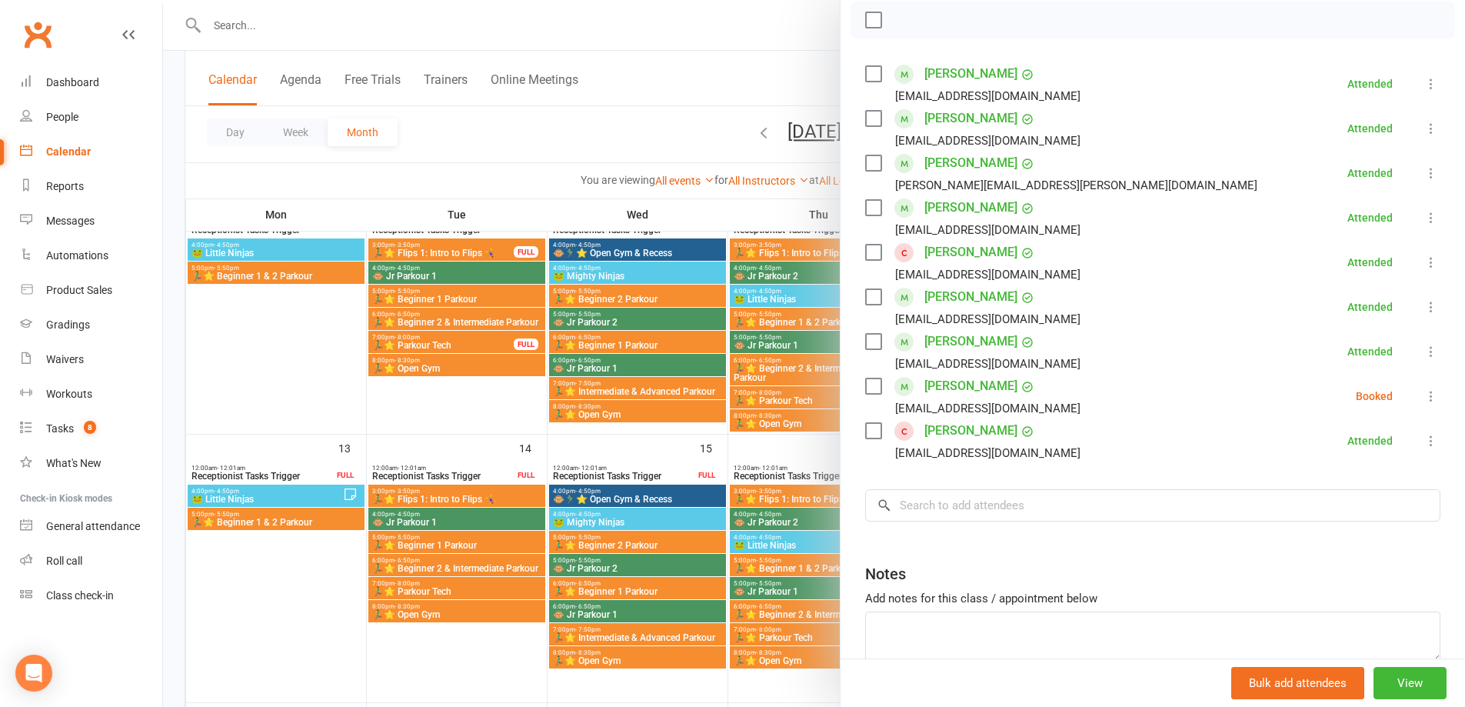
scroll to position [231, 0]
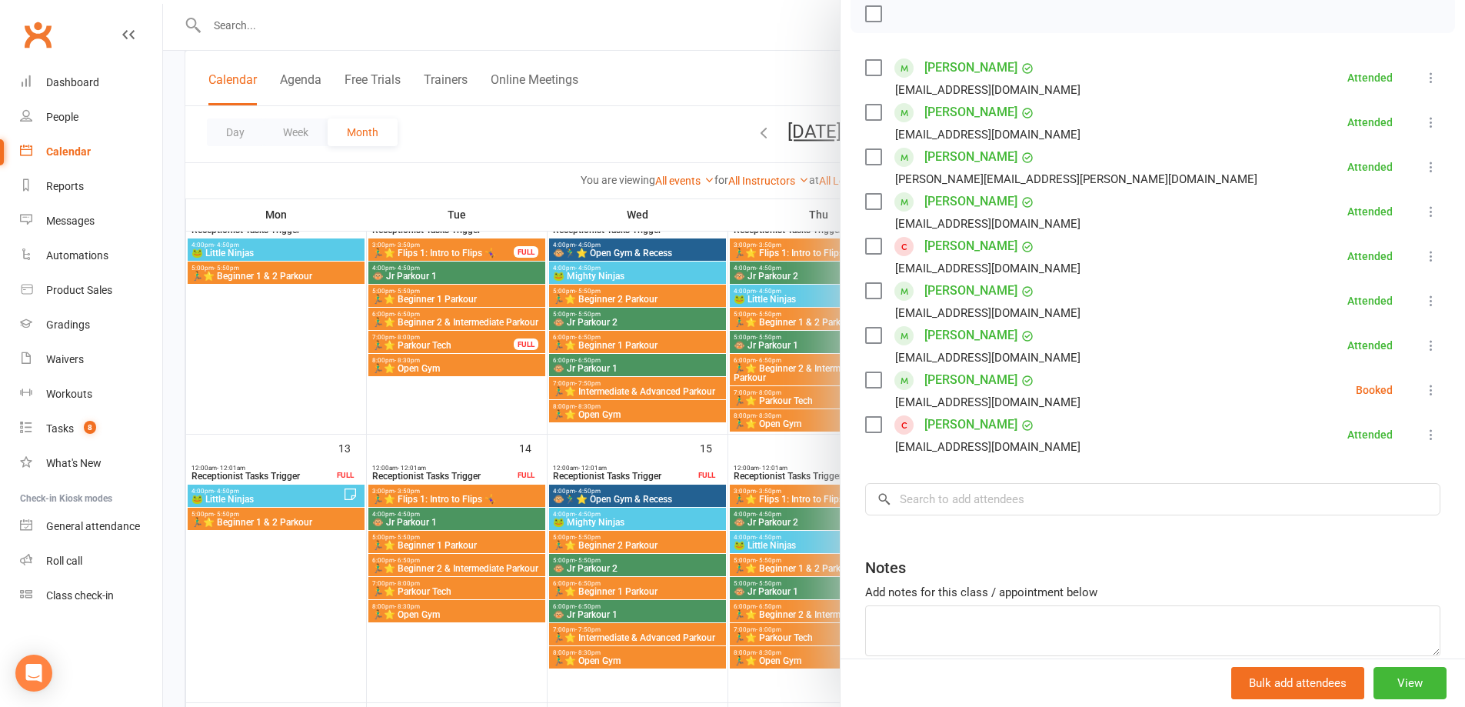
click at [865, 387] on label at bounding box center [872, 379] width 15 height 15
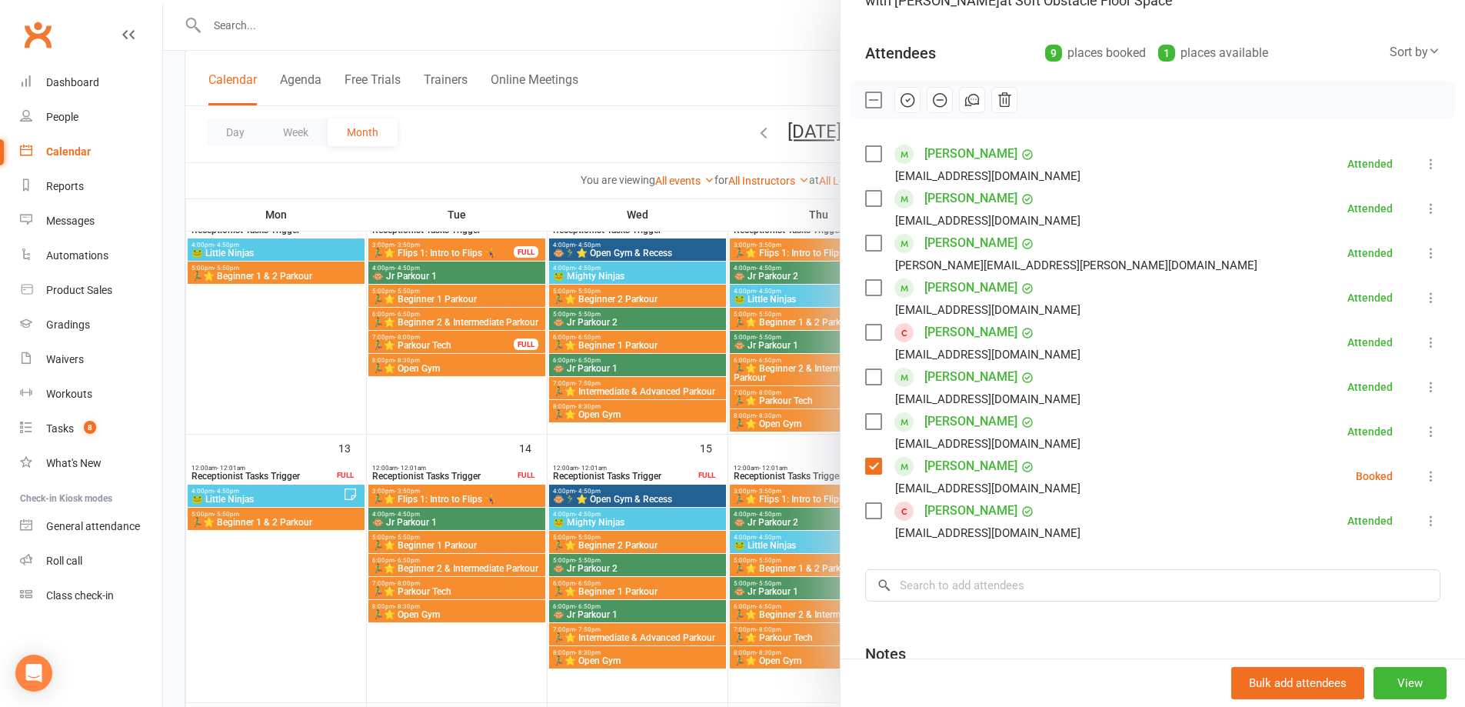
scroll to position [0, 0]
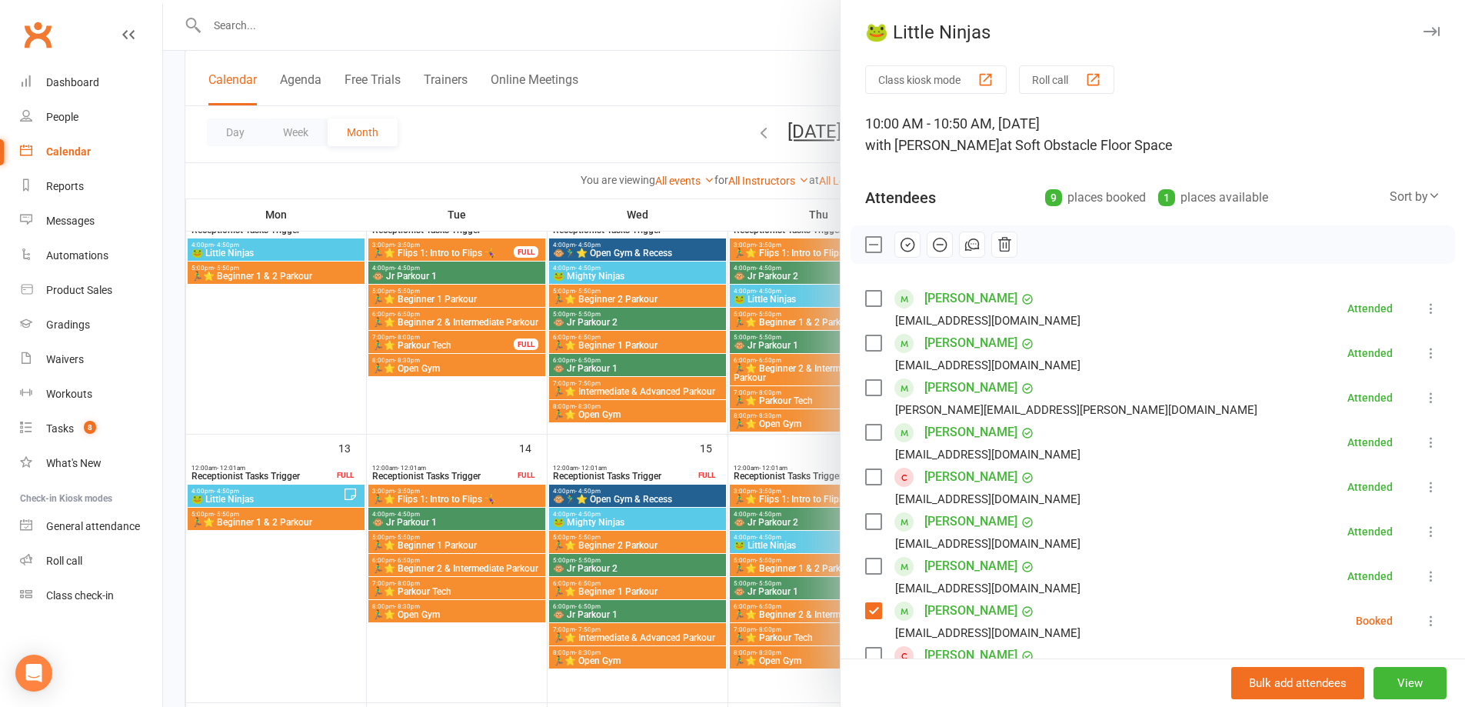
click at [907, 245] on icon "button" at bounding box center [908, 246] width 2 height 2
click at [1424, 35] on icon "button" at bounding box center [1432, 31] width 16 height 9
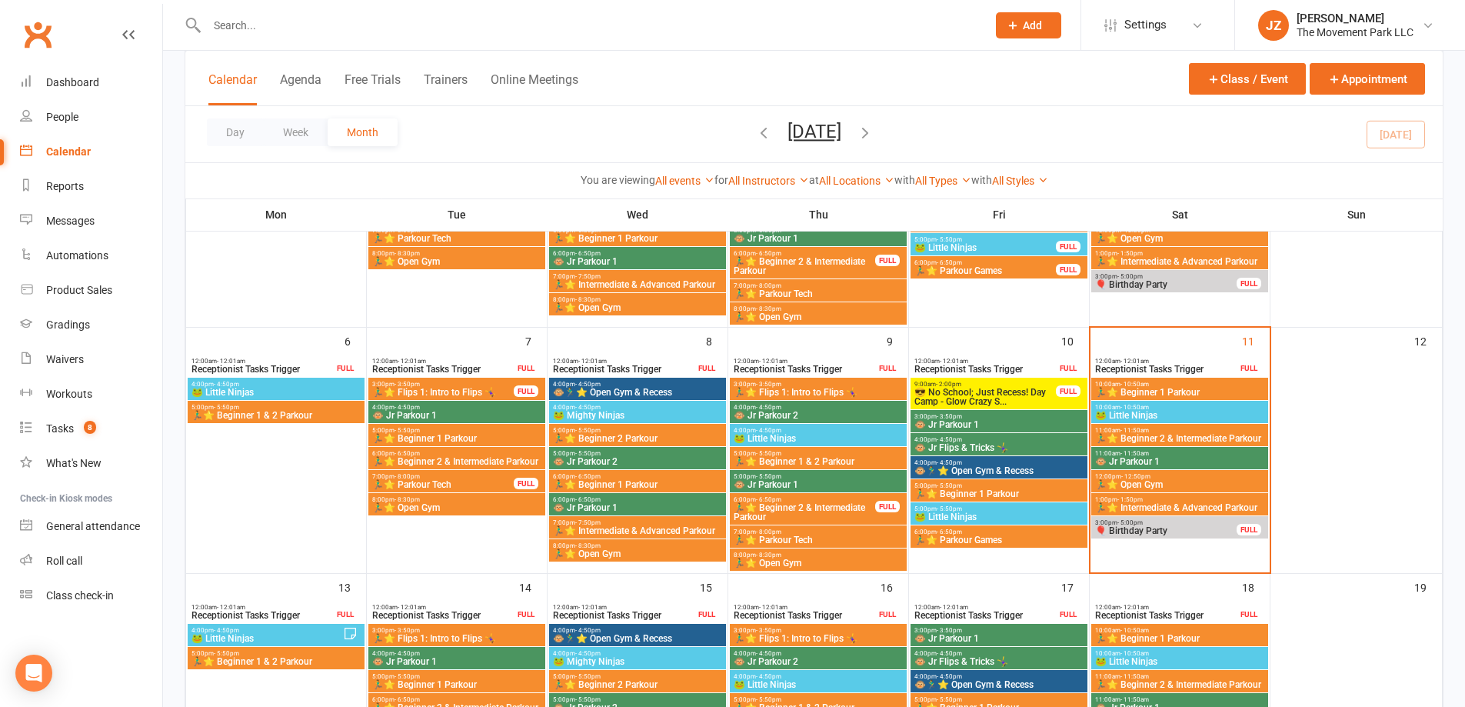
scroll to position [231, 0]
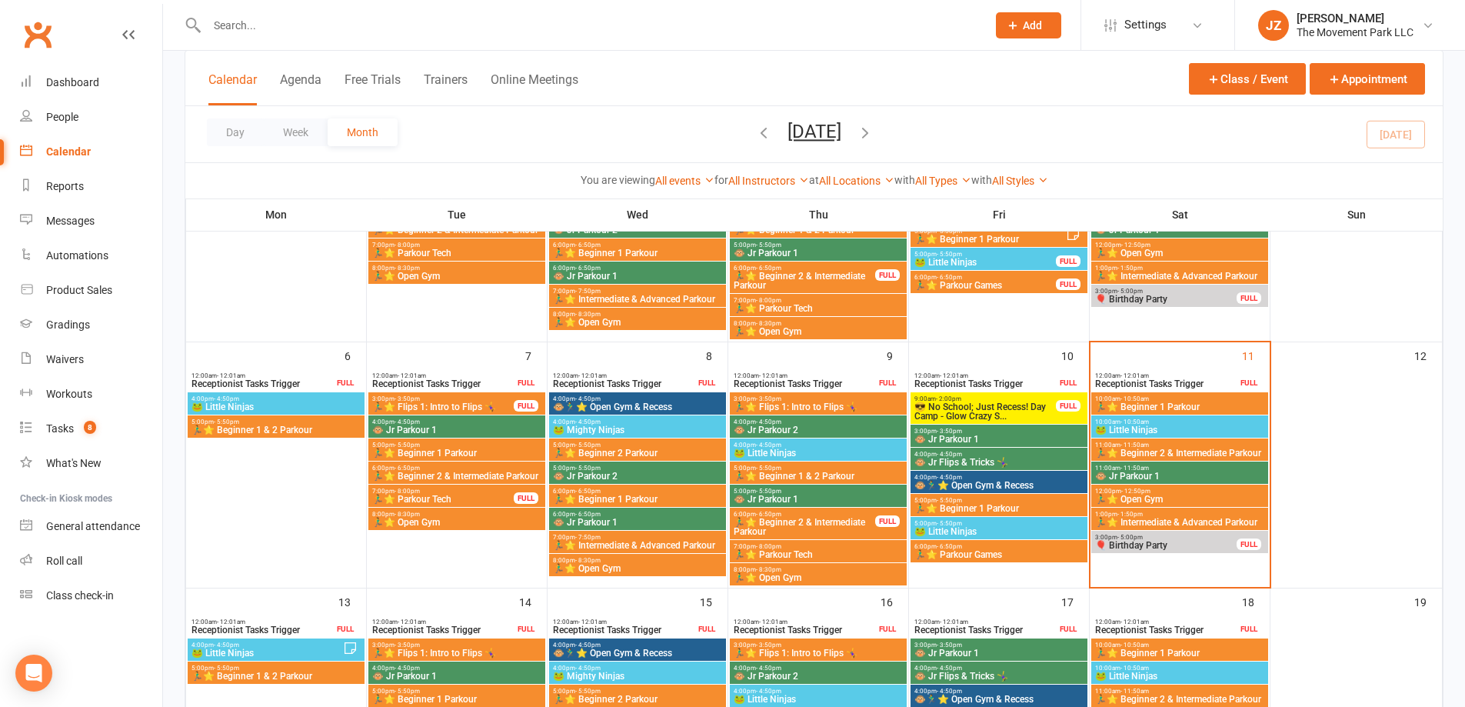
click at [1134, 472] on span "🐵 Jr Parkour 1" at bounding box center [1180, 476] width 171 height 9
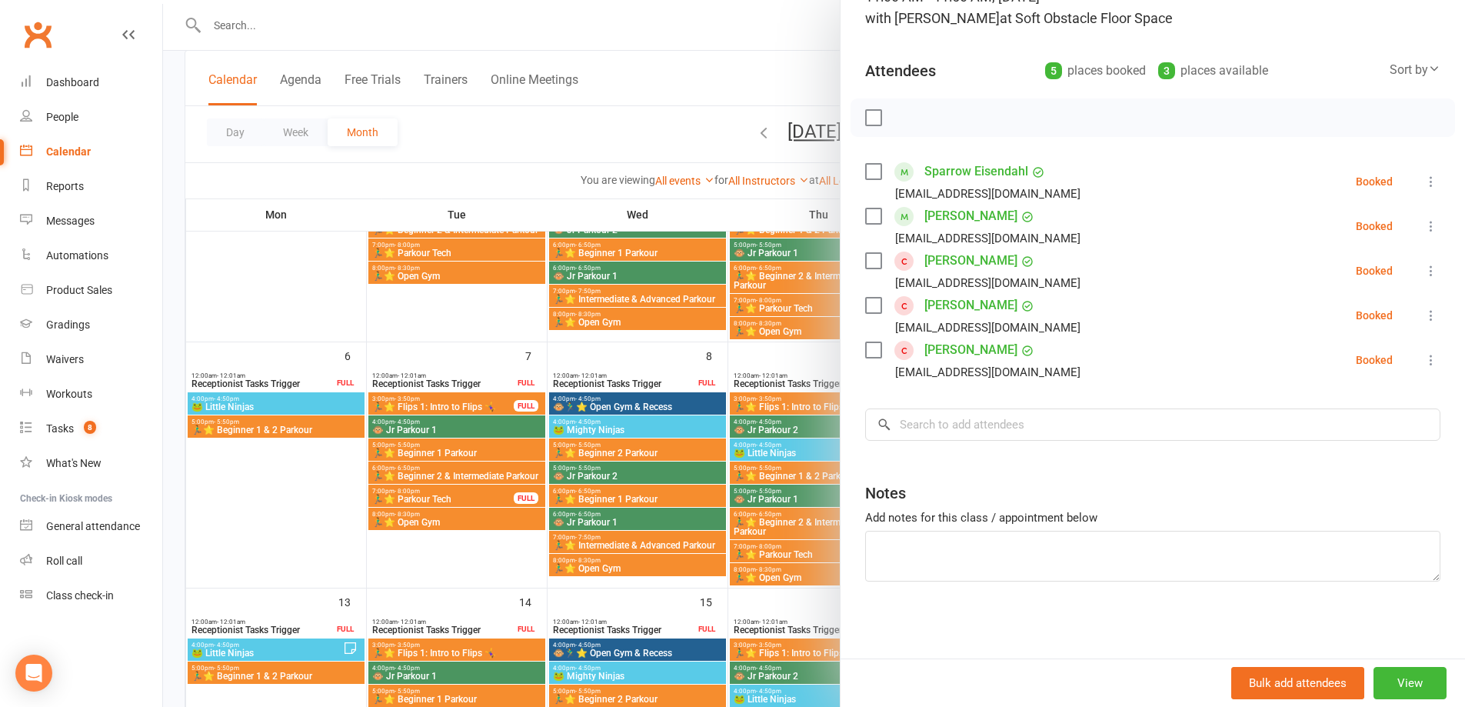
scroll to position [0, 0]
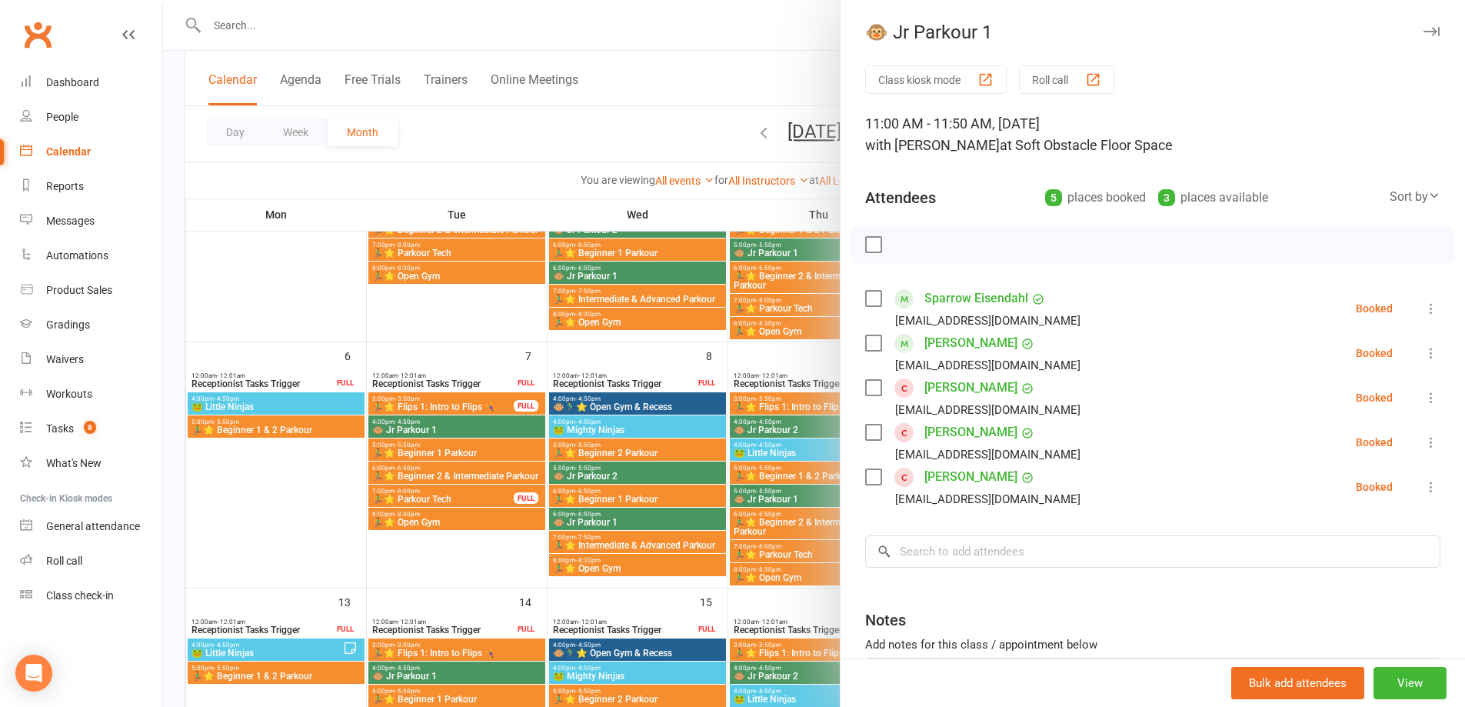
click at [1424, 30] on icon "button" at bounding box center [1432, 31] width 16 height 9
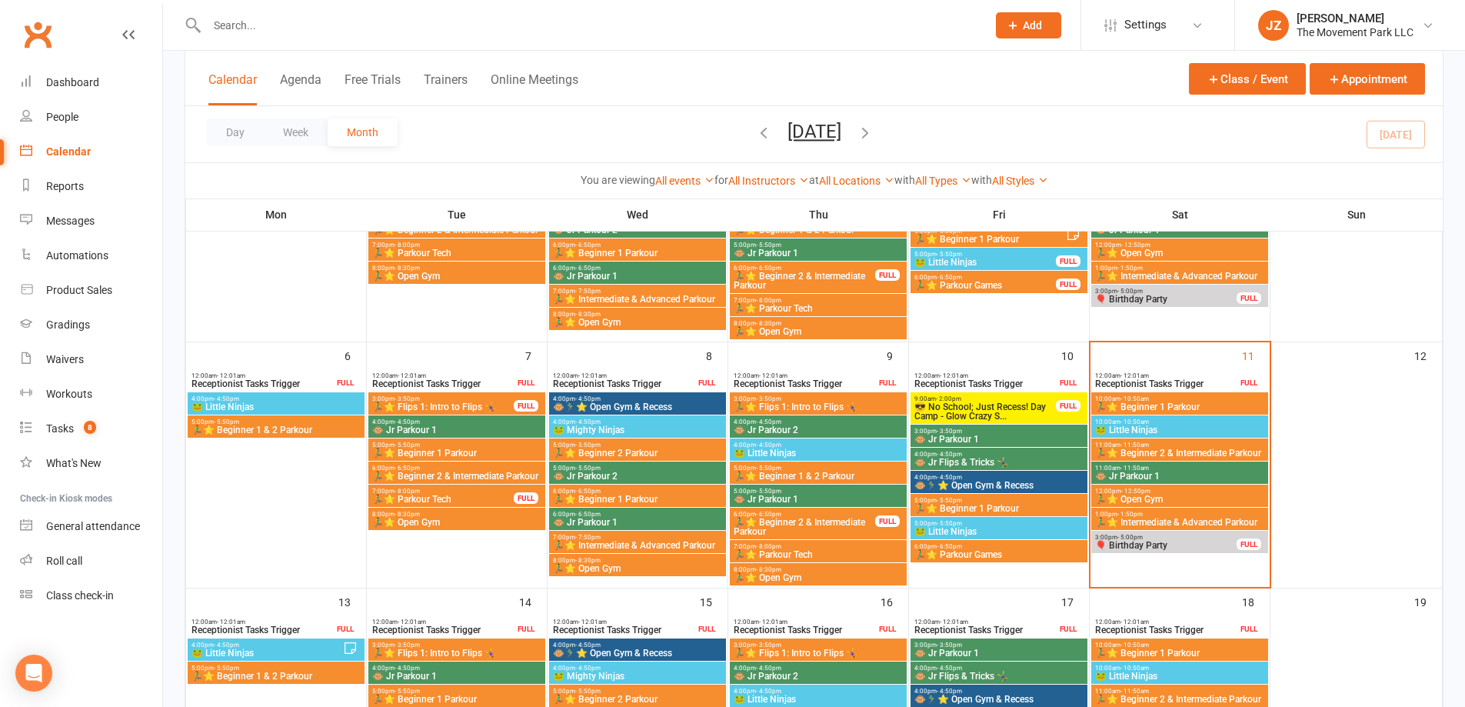
click at [1191, 399] on span "10:00am - 10:50am" at bounding box center [1180, 398] width 171 height 7
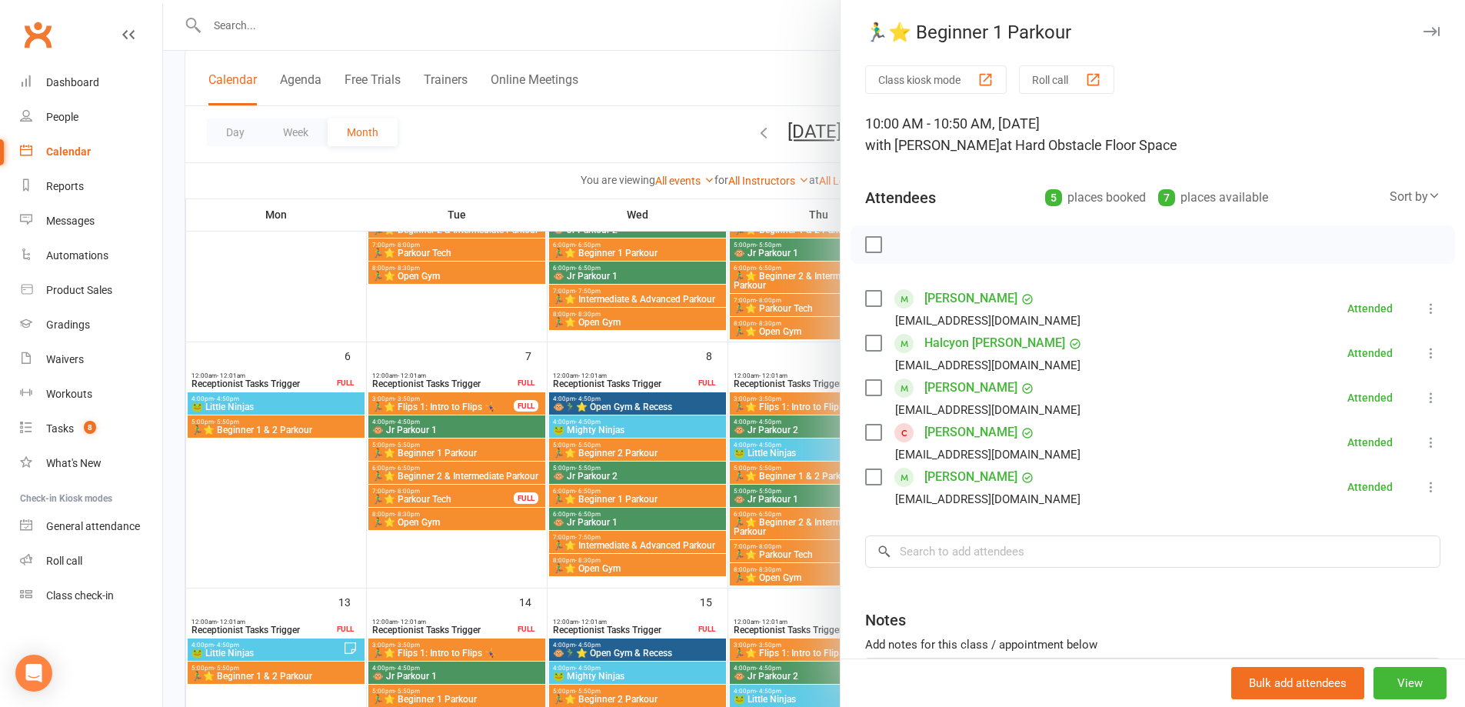
click at [949, 478] on link "[PERSON_NAME]" at bounding box center [971, 477] width 93 height 25
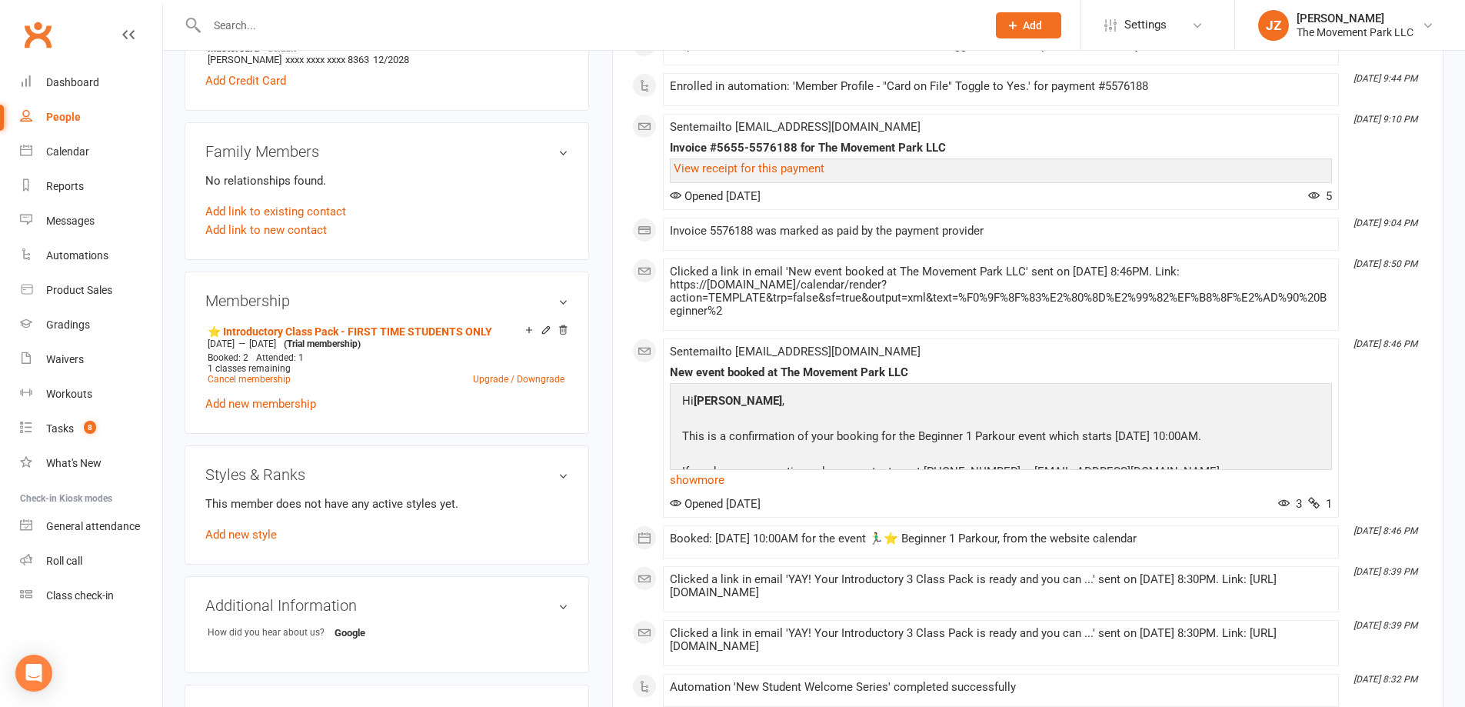
scroll to position [846, 0]
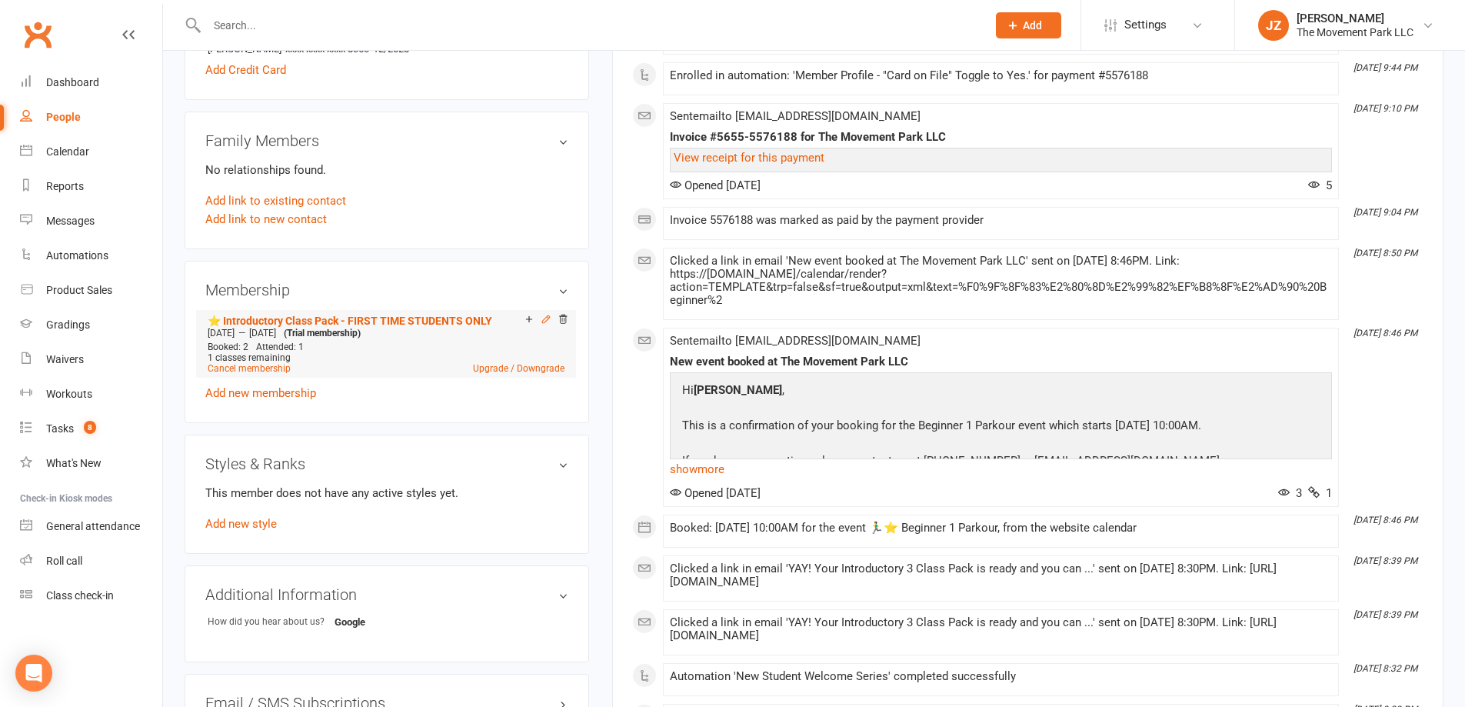
click at [546, 318] on icon at bounding box center [546, 319] width 11 height 11
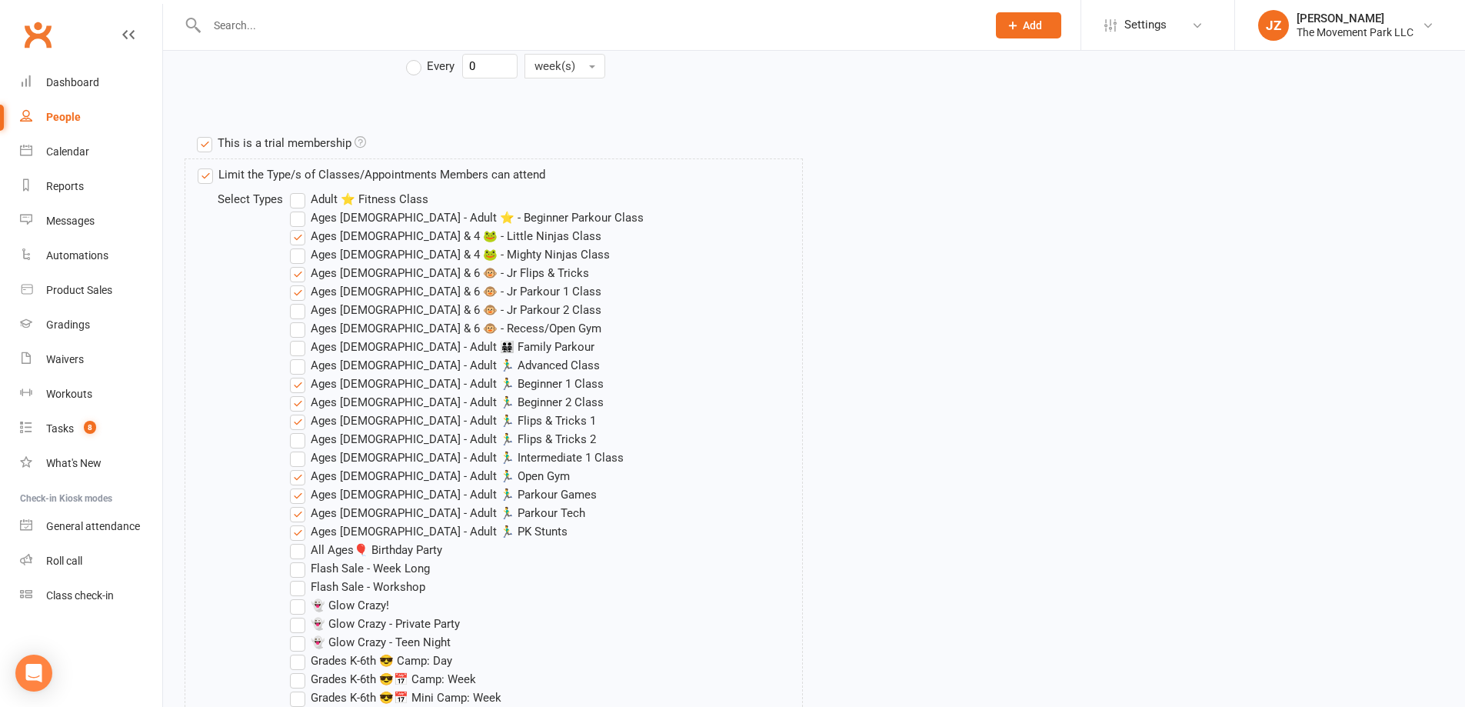
scroll to position [538, 0]
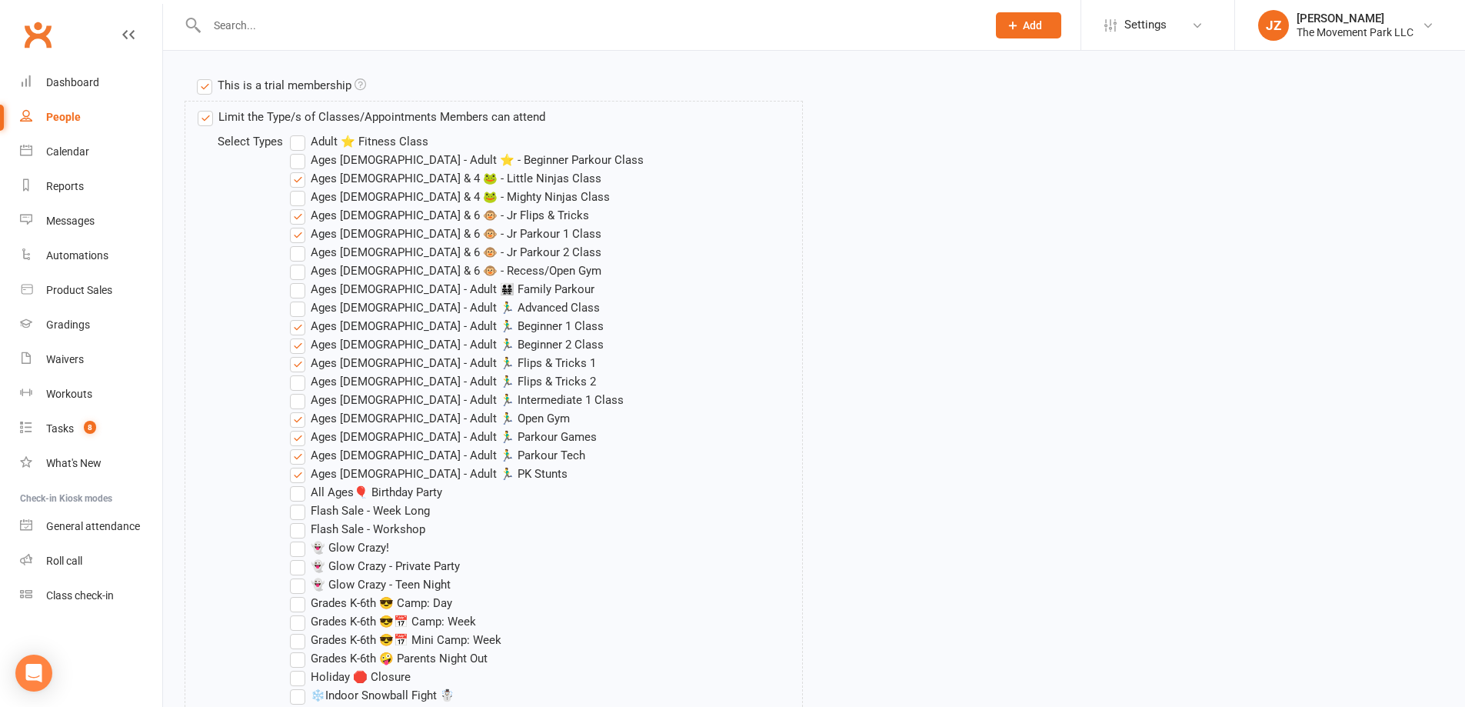
drag, startPoint x: 296, startPoint y: 180, endPoint x: 305, endPoint y: 196, distance: 18.6
click at [297, 182] on label "Ages 3 & 4 🐸 - Little Ninjas Class" at bounding box center [446, 178] width 312 height 18
click at [297, 169] on input "Ages 3 & 4 🐸 - Little Ninjas Class" at bounding box center [295, 169] width 10 height 0
click at [297, 216] on label "Ages 5 & 6 🐵 - Jr Flips & Tricks" at bounding box center [439, 215] width 299 height 18
click at [297, 206] on input "Ages 5 & 6 🐵 - Jr Flips & Tricks" at bounding box center [295, 206] width 10 height 0
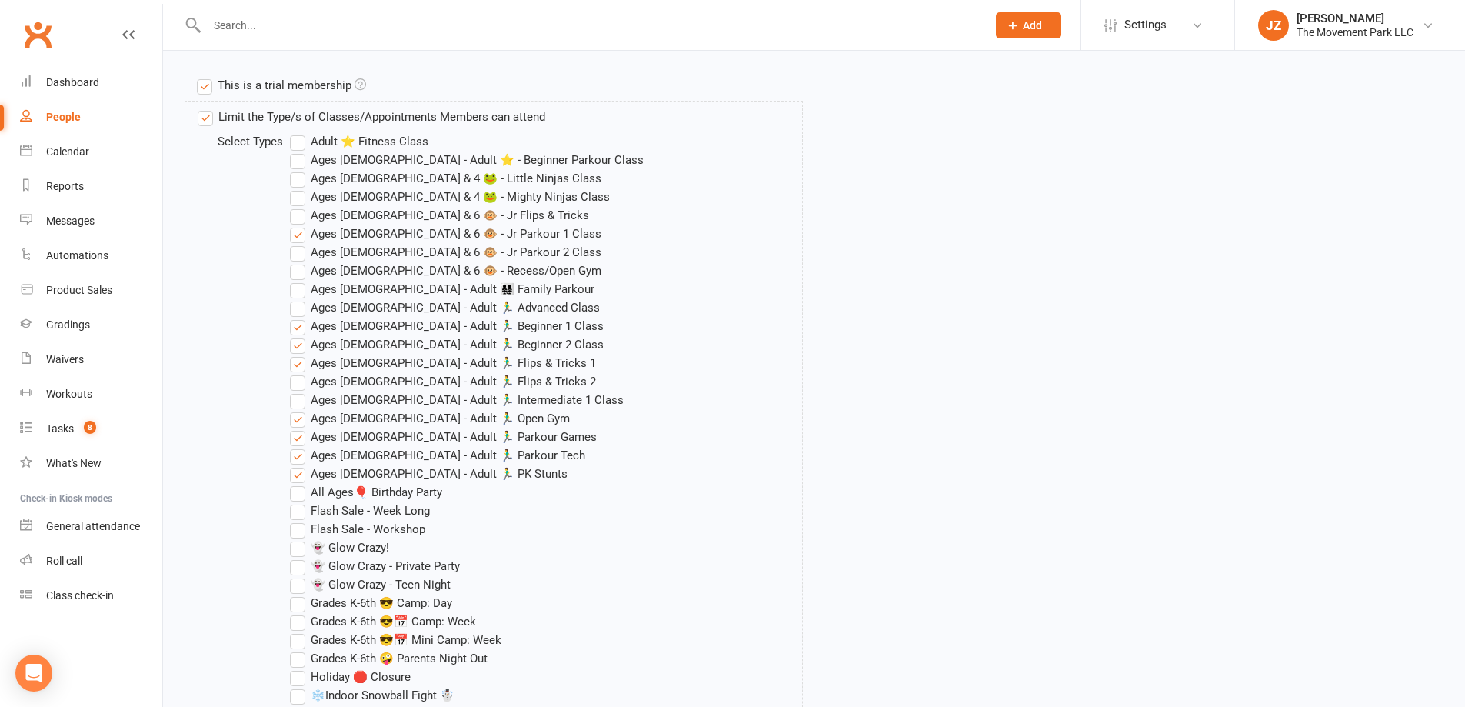
click at [299, 238] on label "Ages 5 & 6 🐵 - Jr Parkour 1 Class" at bounding box center [446, 234] width 312 height 18
click at [299, 225] on input "Ages 5 & 6 🐵 - Jr Parkour 1 Class" at bounding box center [295, 225] width 10 height 0
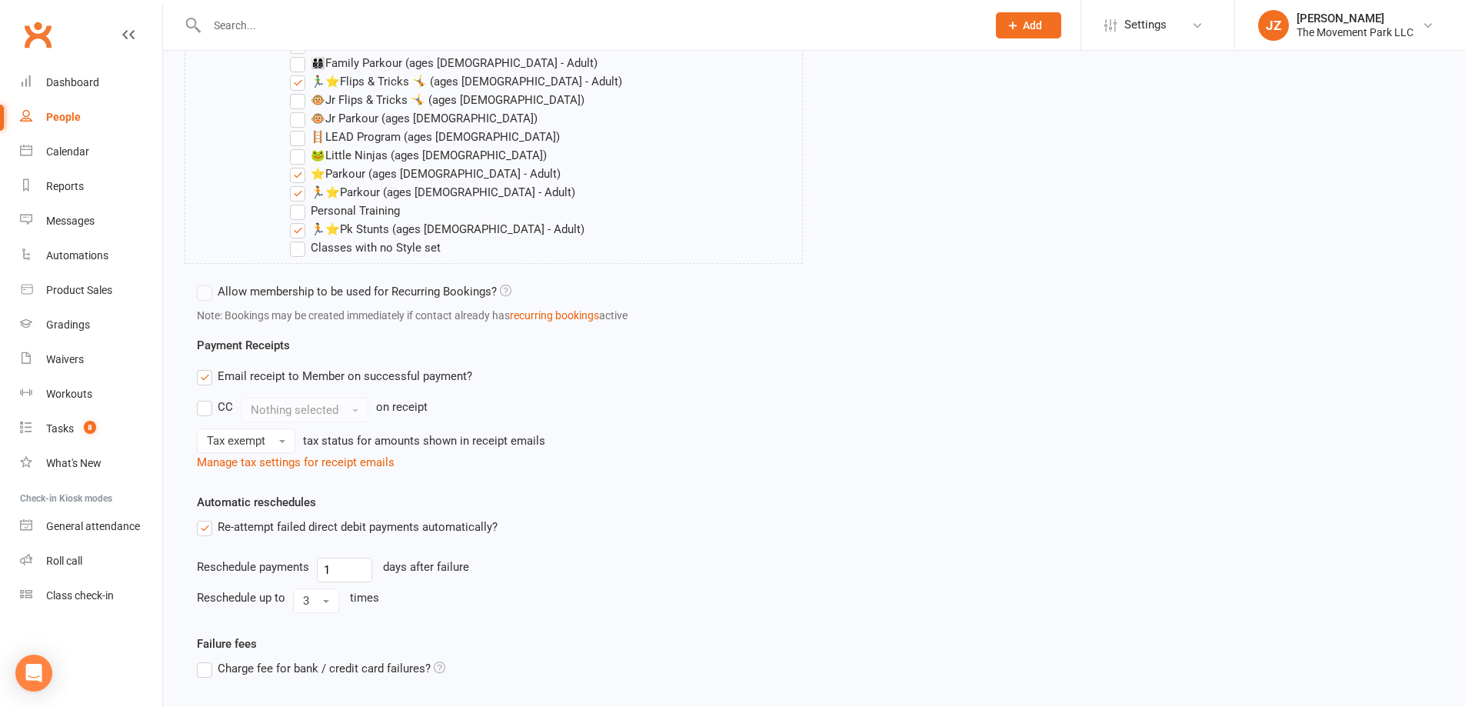
scroll to position [1881, 0]
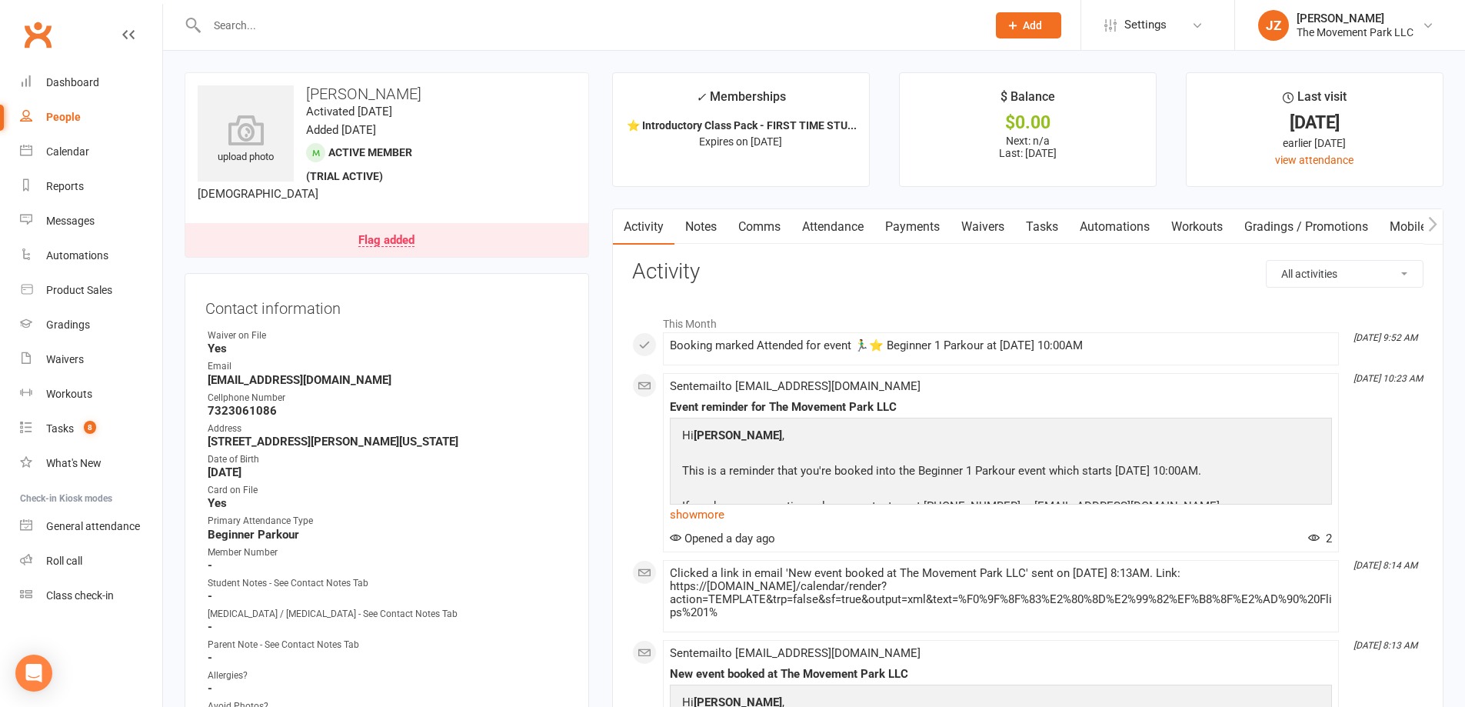
click at [362, 28] on input "text" at bounding box center [589, 26] width 774 height 22
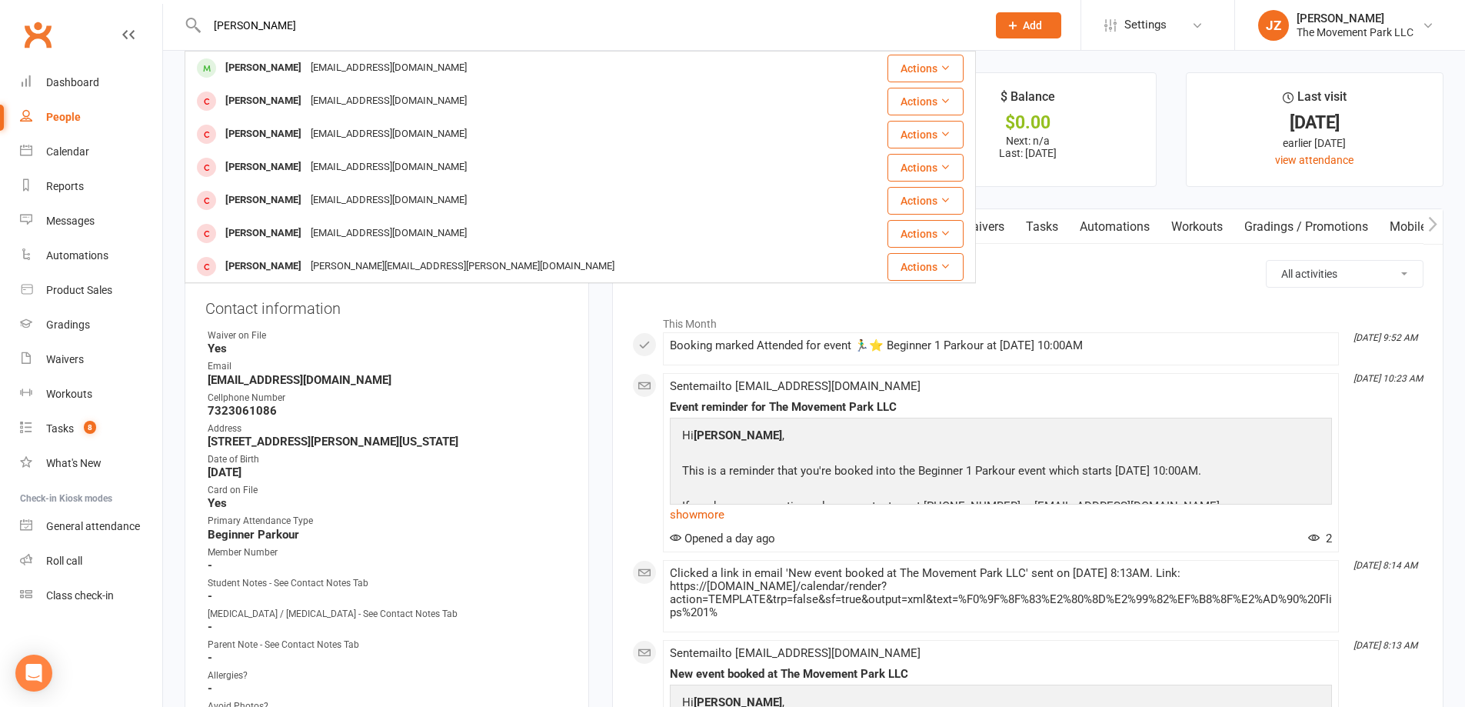
type input "samuel christ"
click at [372, 68] on div "lmk1411@hotmail.com" at bounding box center [388, 68] width 165 height 22
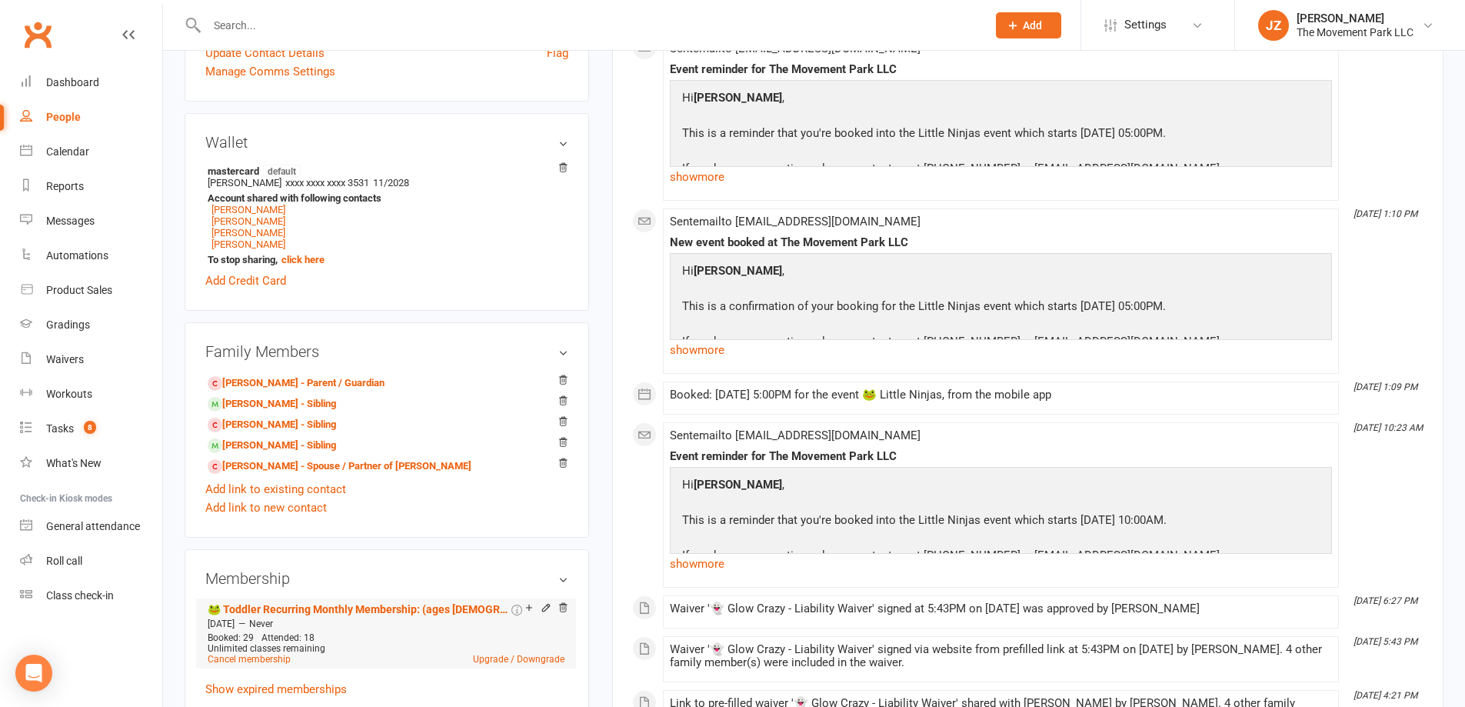
scroll to position [846, 0]
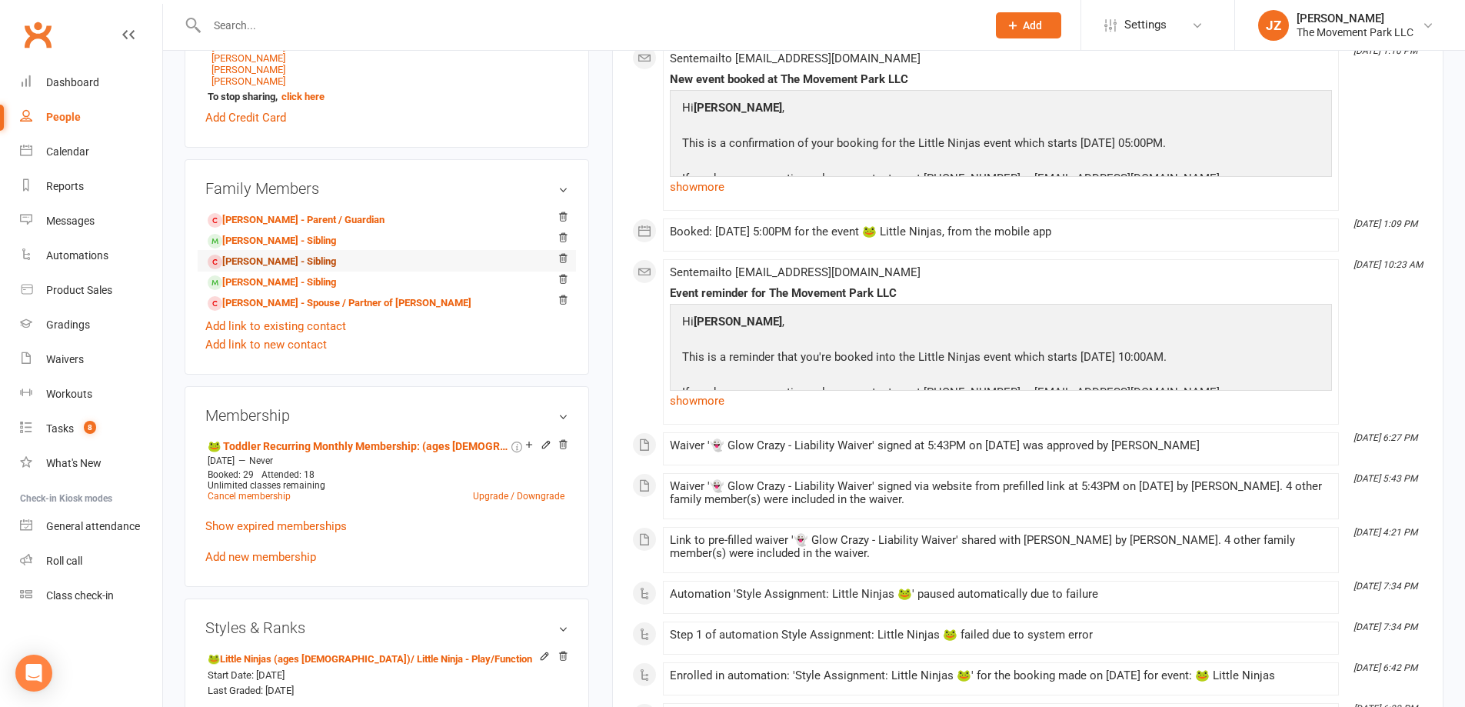
click at [335, 258] on link "Paige Christensen - Sibling" at bounding box center [272, 262] width 128 height 16
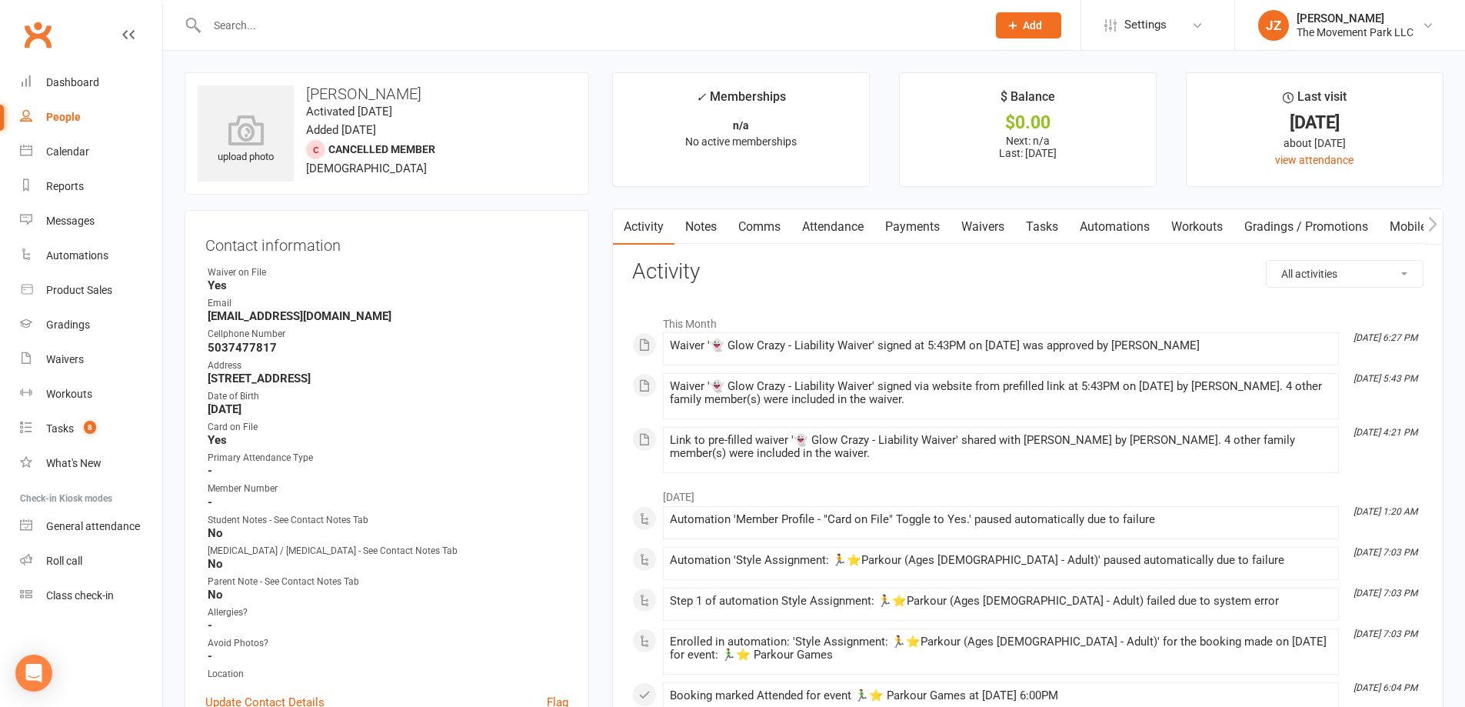
click at [987, 220] on link "Waivers" at bounding box center [983, 226] width 65 height 35
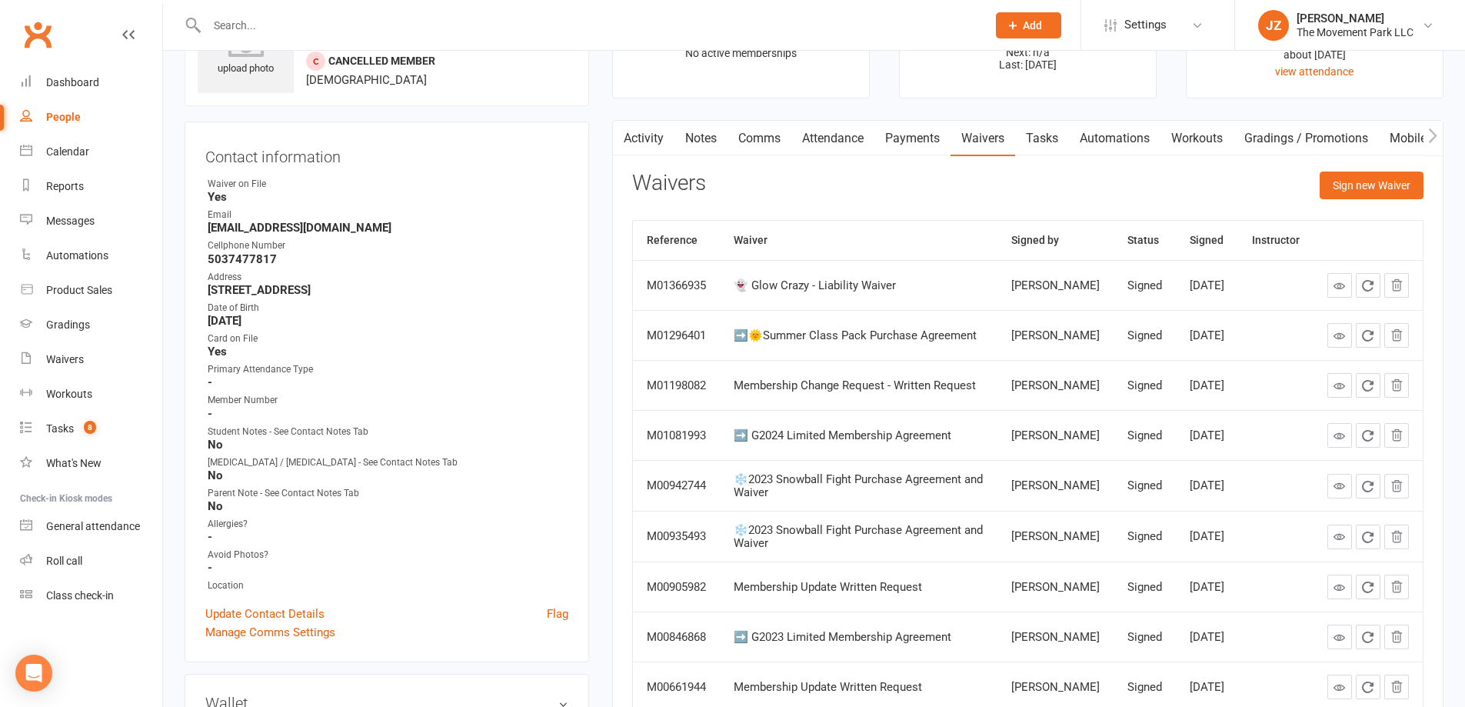
scroll to position [77, 0]
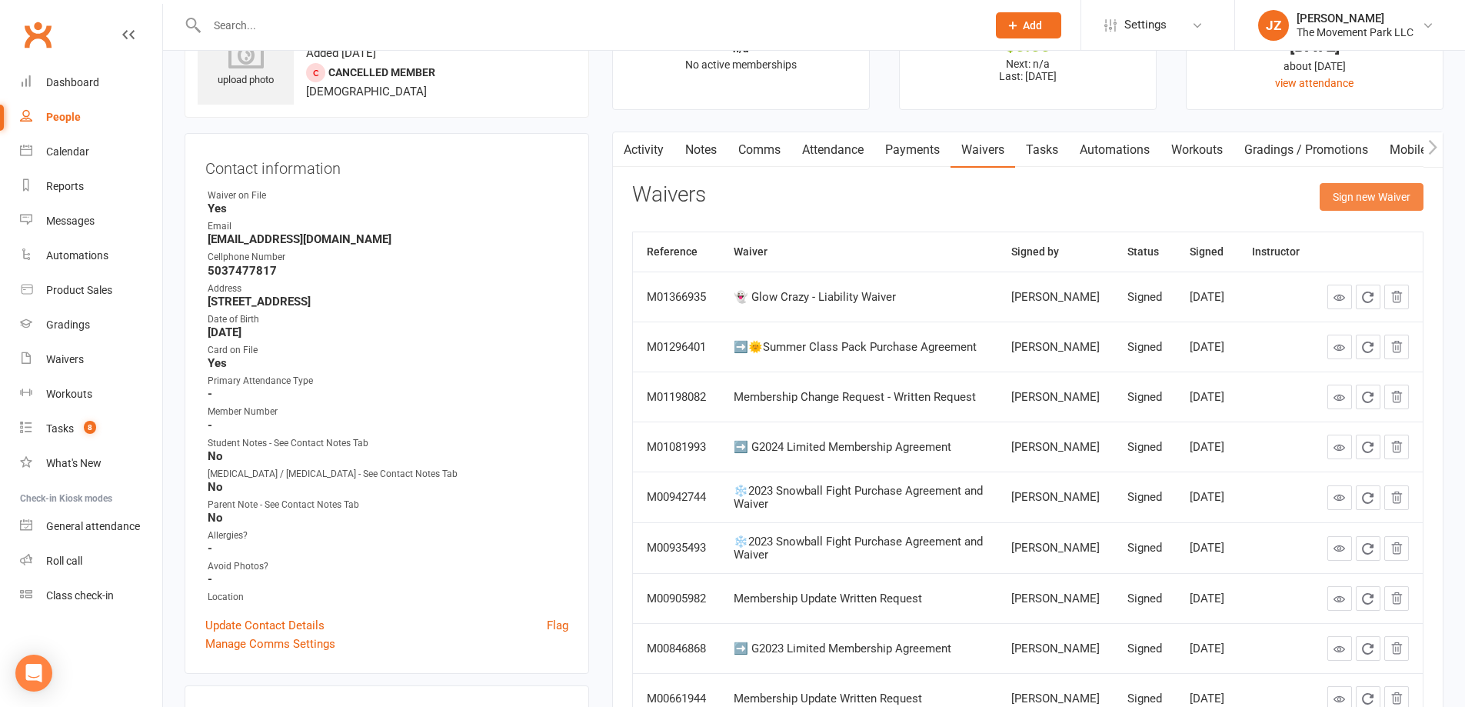
click at [1370, 197] on button "Sign new Waiver" at bounding box center [1372, 197] width 104 height 28
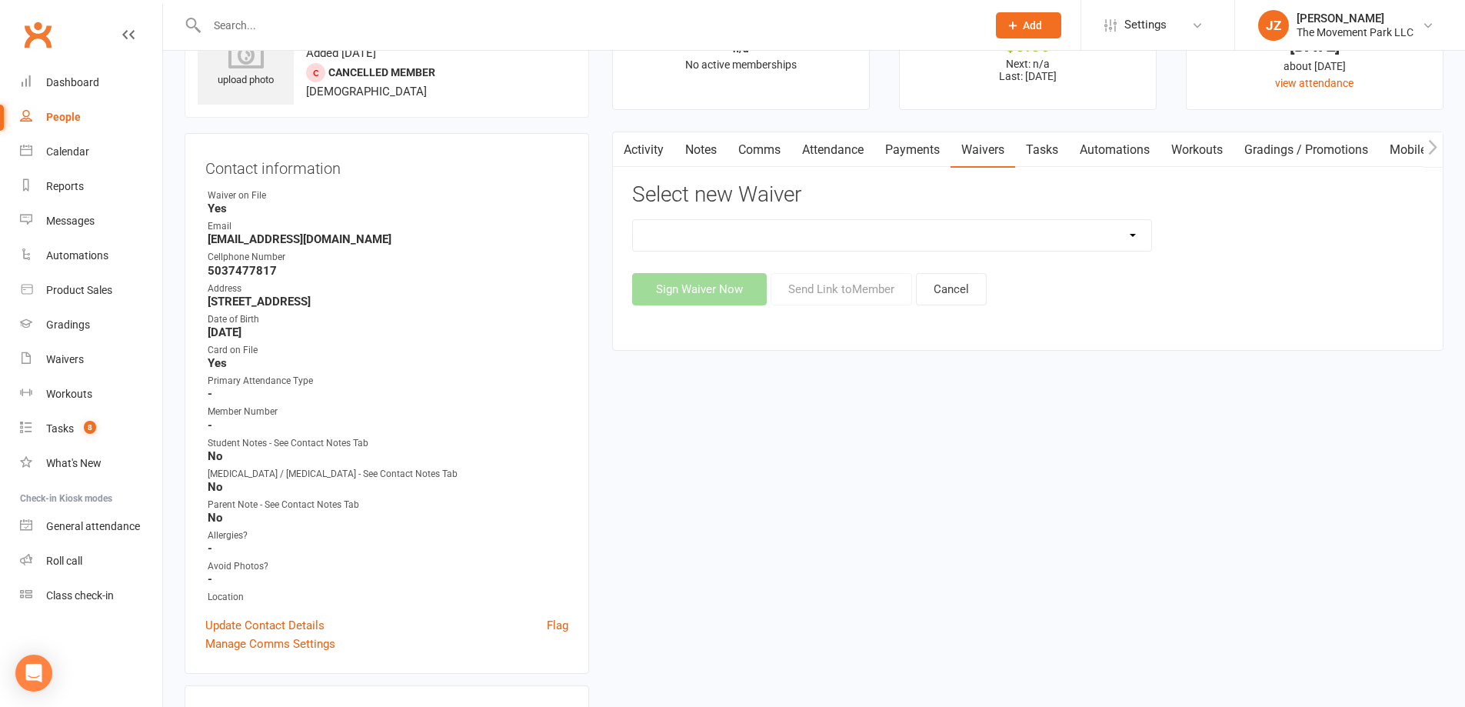
click at [1130, 238] on select "😎 2025 Day Camp Purchase Agreement 🪜2025 LEAD Program Application and Purchase …" at bounding box center [892, 235] width 518 height 31
select select "9104"
click at [633, 220] on select "😎 2025 Day Camp Purchase Agreement 🪜2025 LEAD Program Application and Purchase …" at bounding box center [892, 235] width 518 height 31
click at [898, 290] on button "Send Link to Member" at bounding box center [842, 289] width 142 height 32
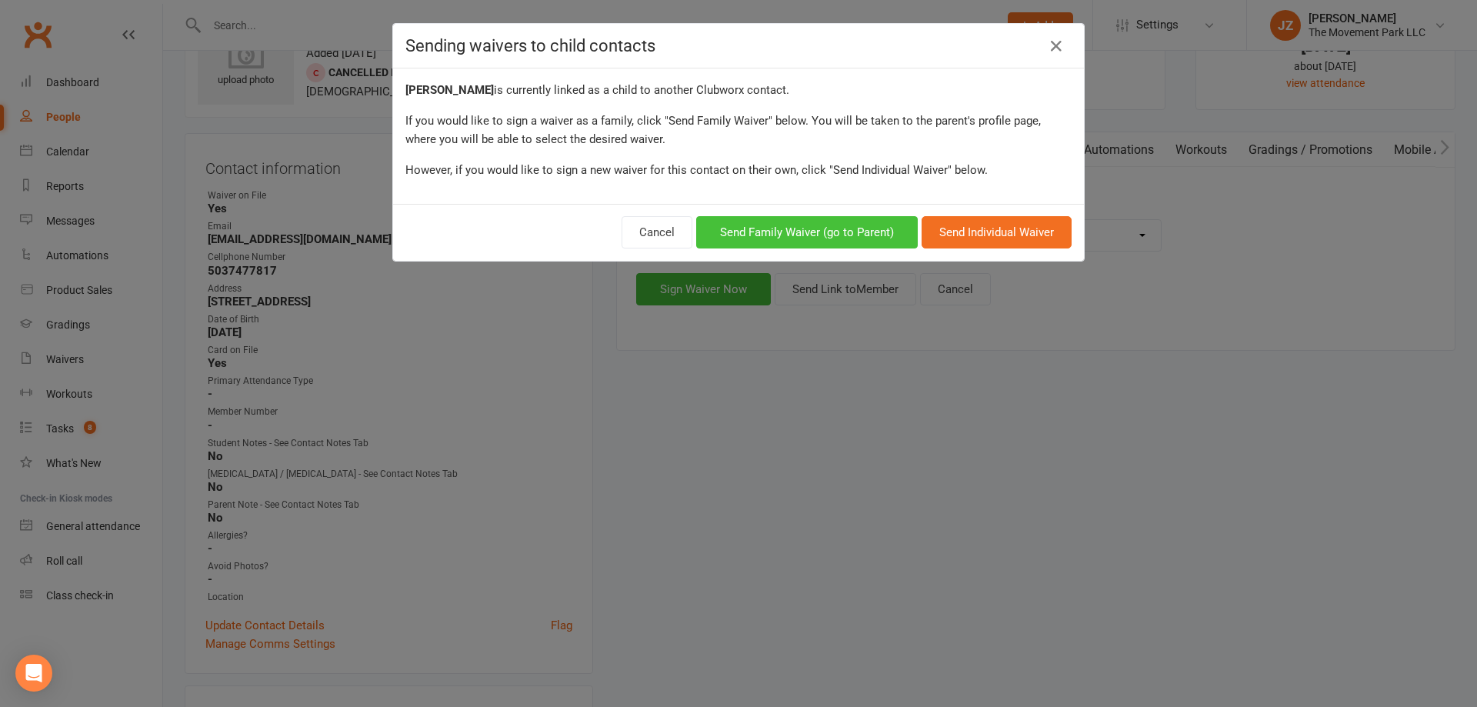
click at [860, 233] on button "Send Family Waiver (go to Parent)" at bounding box center [807, 232] width 222 height 32
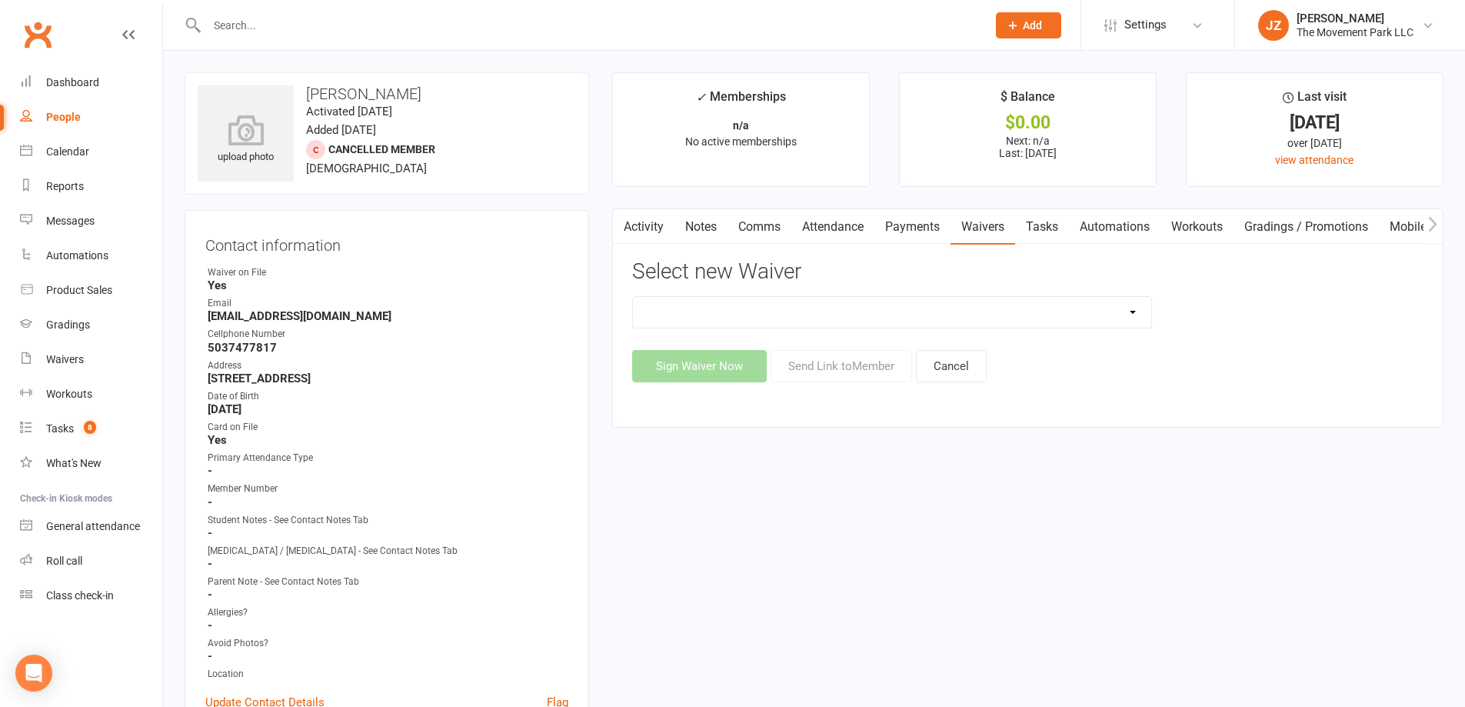
click at [942, 311] on select "😎 2025 Day Camp Purchase Agreement 🪜2025 LEAD Program Application and Purchase …" at bounding box center [892, 312] width 518 height 31
select select "9104"
click at [633, 297] on select "😎 2025 Day Camp Purchase Agreement 🪜2025 LEAD Program Application and Purchase …" at bounding box center [892, 312] width 518 height 31
click at [794, 366] on button "Send Link to Member" at bounding box center [842, 366] width 142 height 32
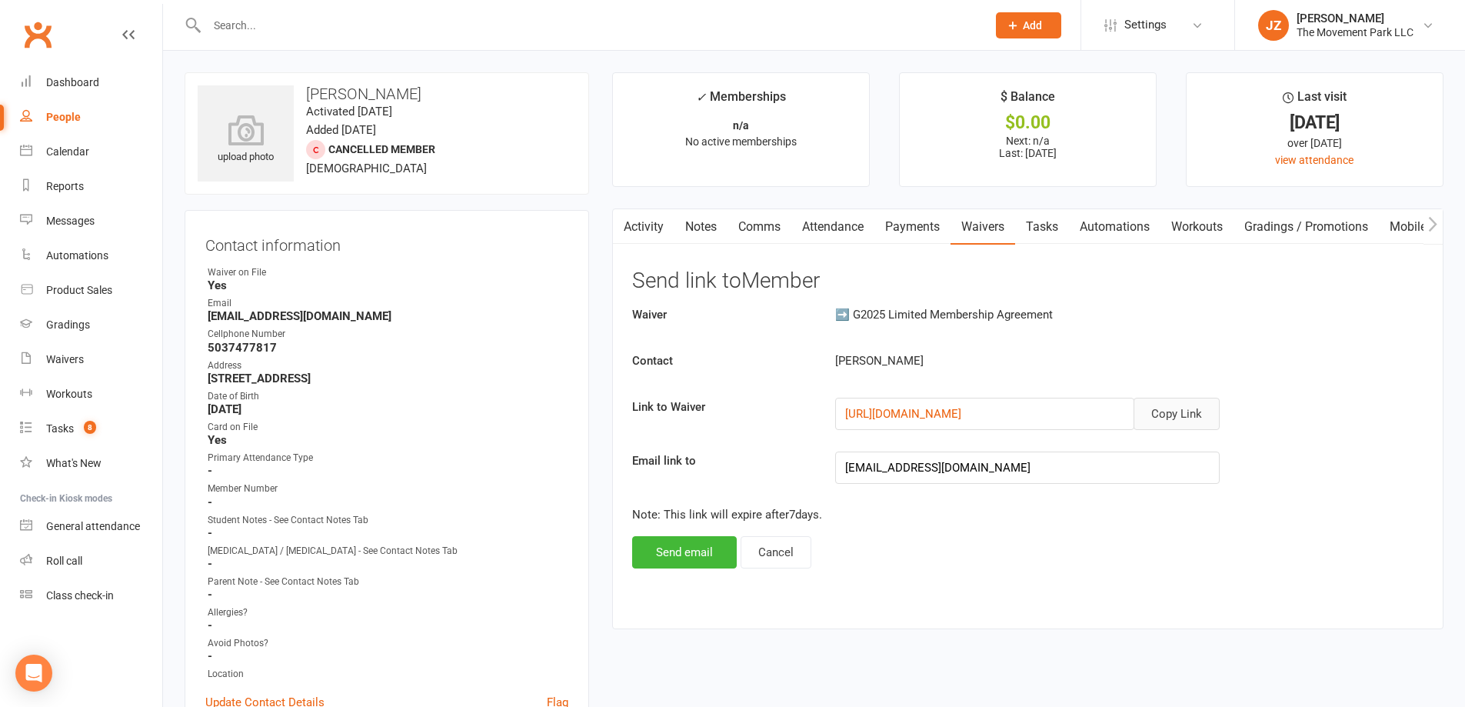
click at [1177, 402] on button "Copy Link" at bounding box center [1177, 414] width 86 height 32
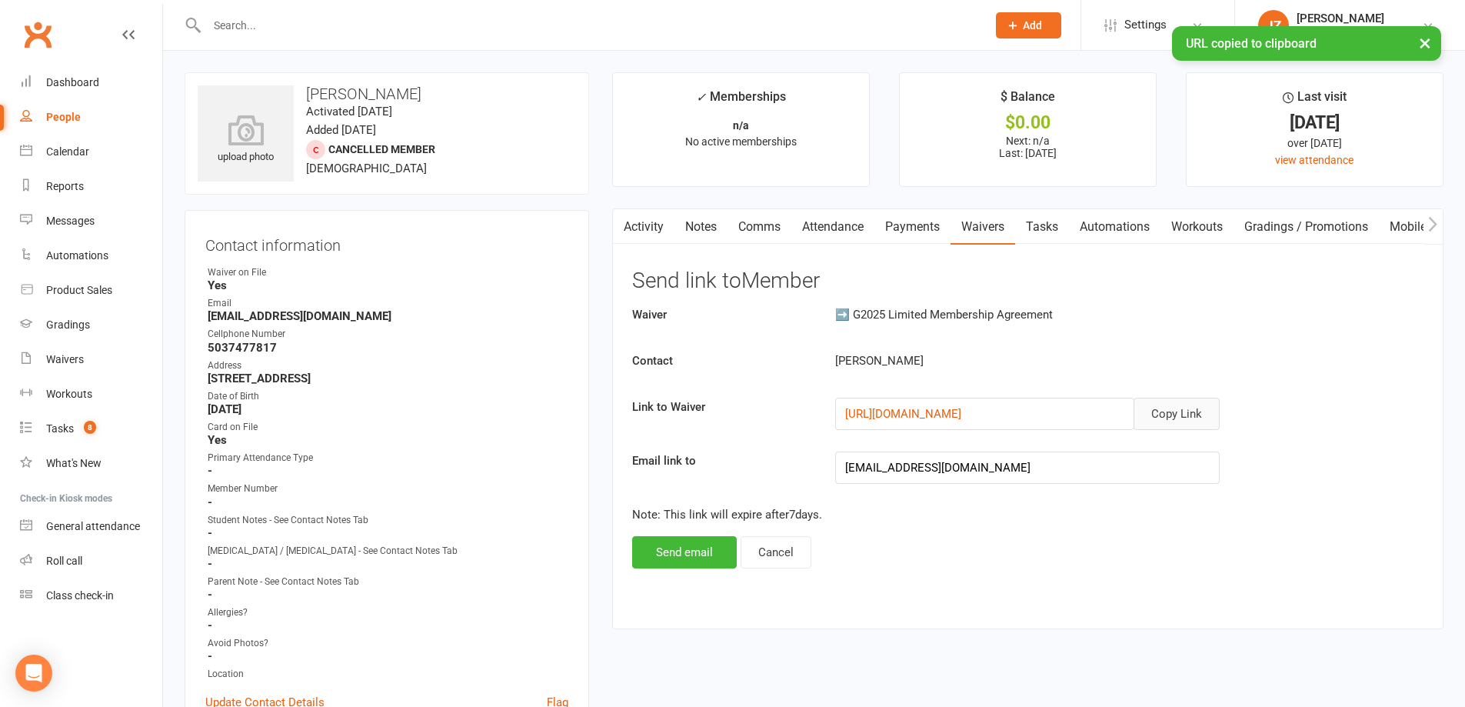
click at [771, 230] on link "Comms" at bounding box center [760, 226] width 64 height 35
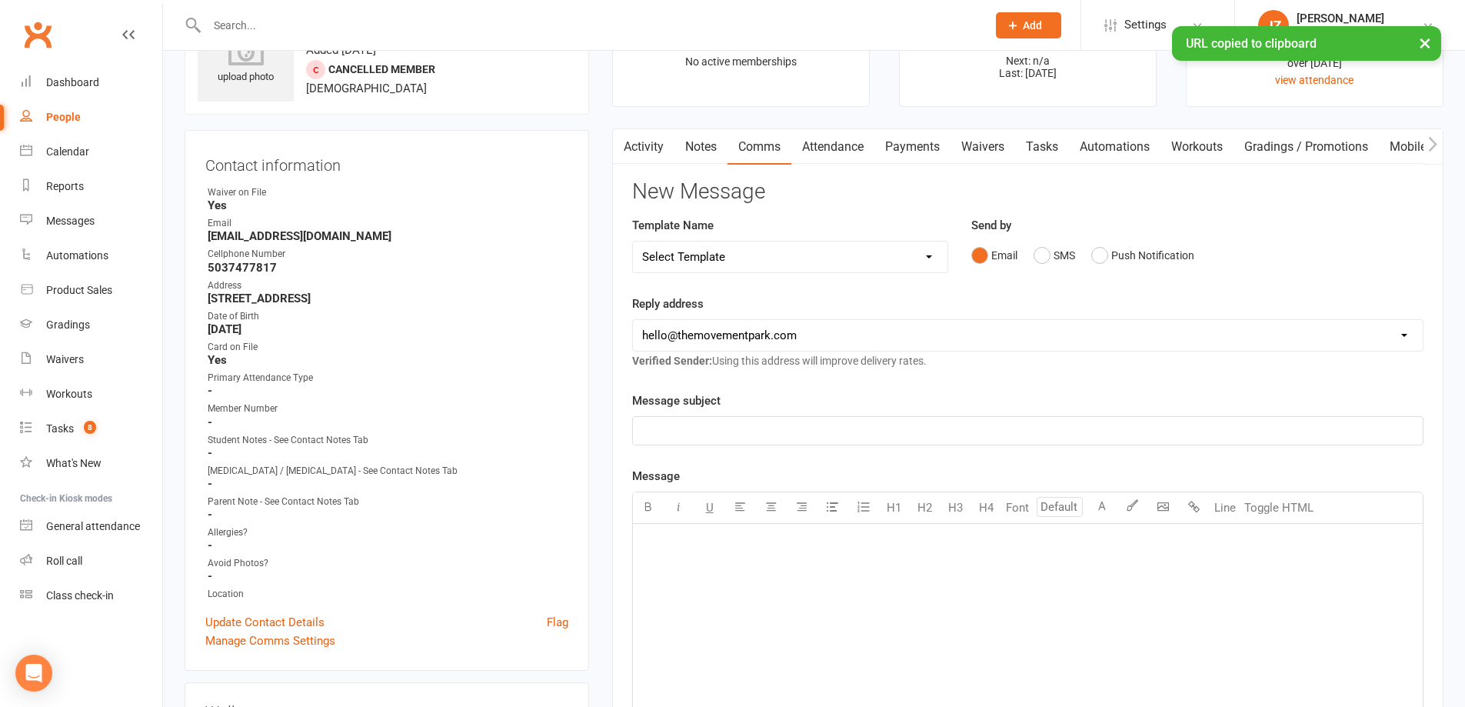
scroll to position [154, 0]
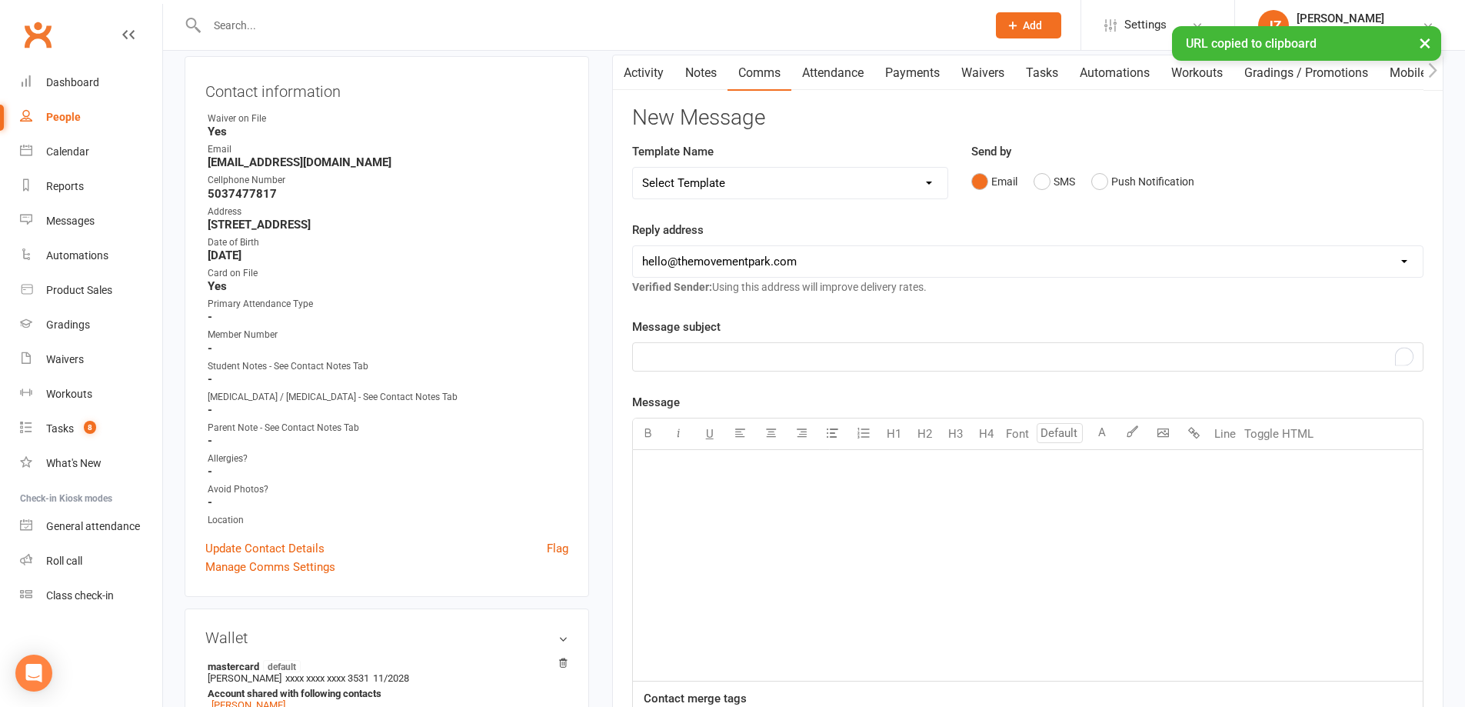
click at [799, 366] on p "﻿" at bounding box center [1028, 357] width 772 height 18
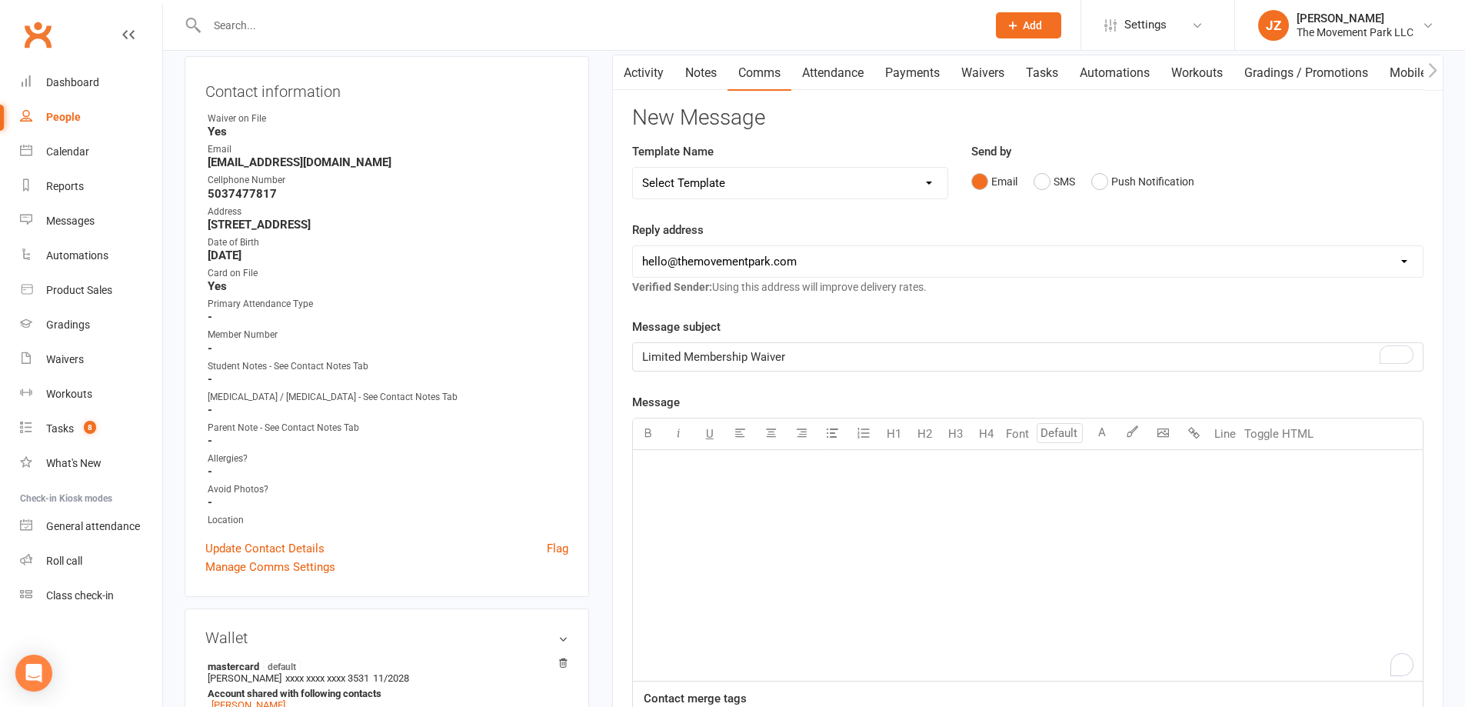
click at [784, 513] on div "﻿" at bounding box center [1028, 565] width 790 height 231
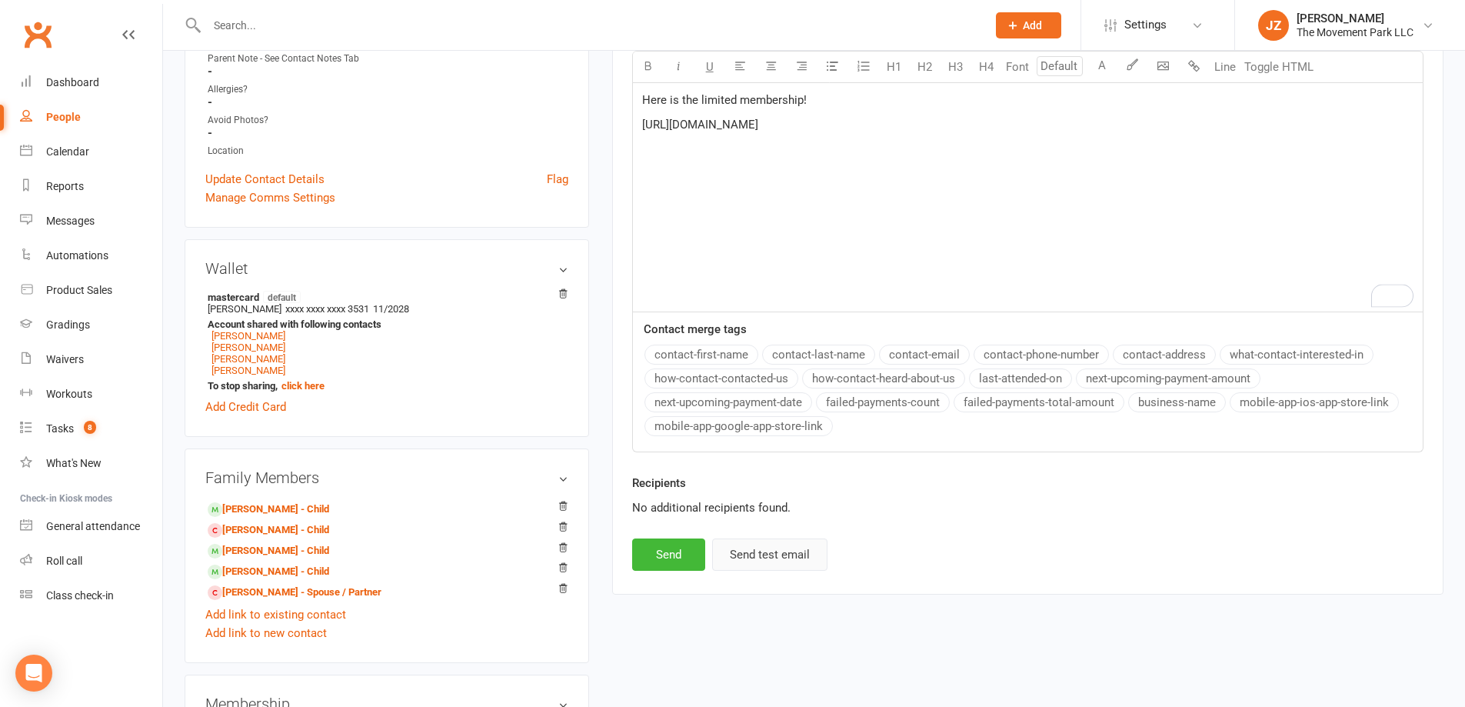
scroll to position [538, 0]
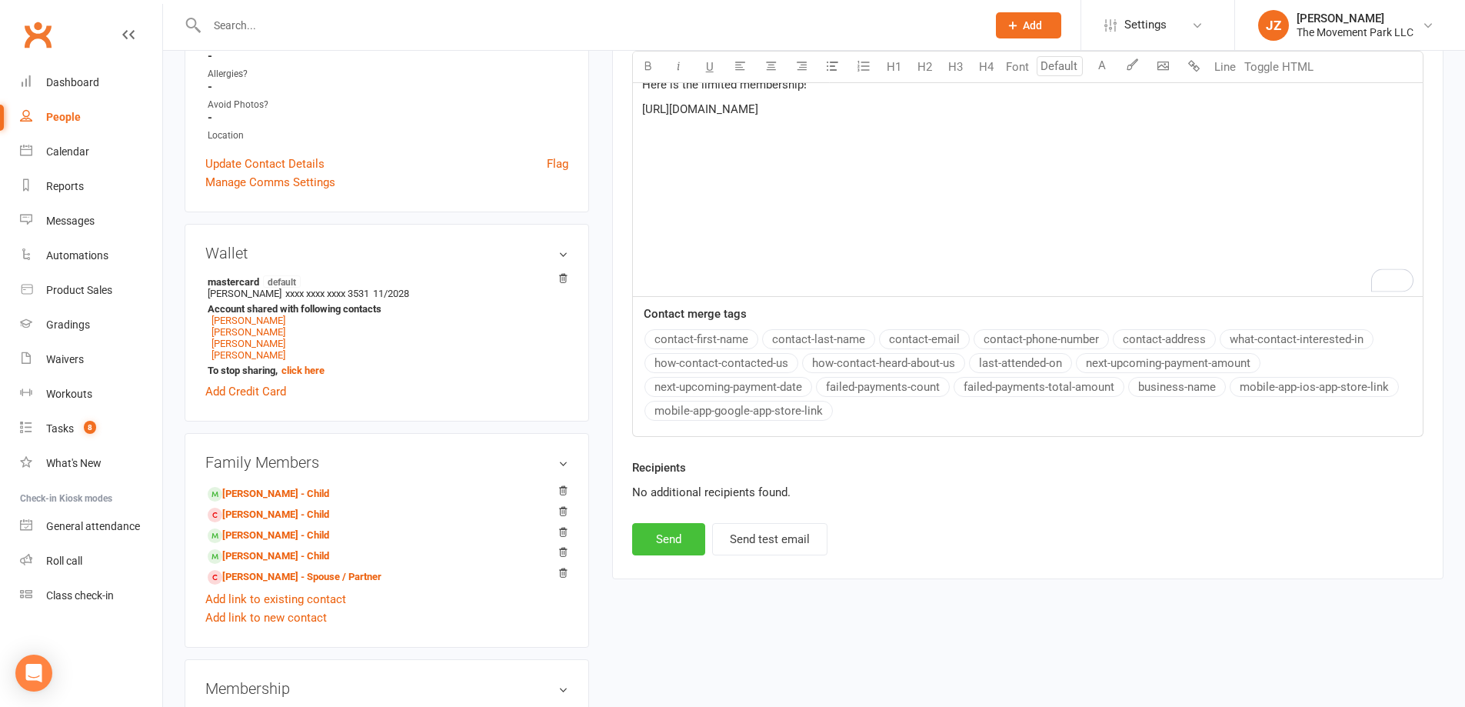
click at [677, 535] on button "Send" at bounding box center [668, 539] width 73 height 32
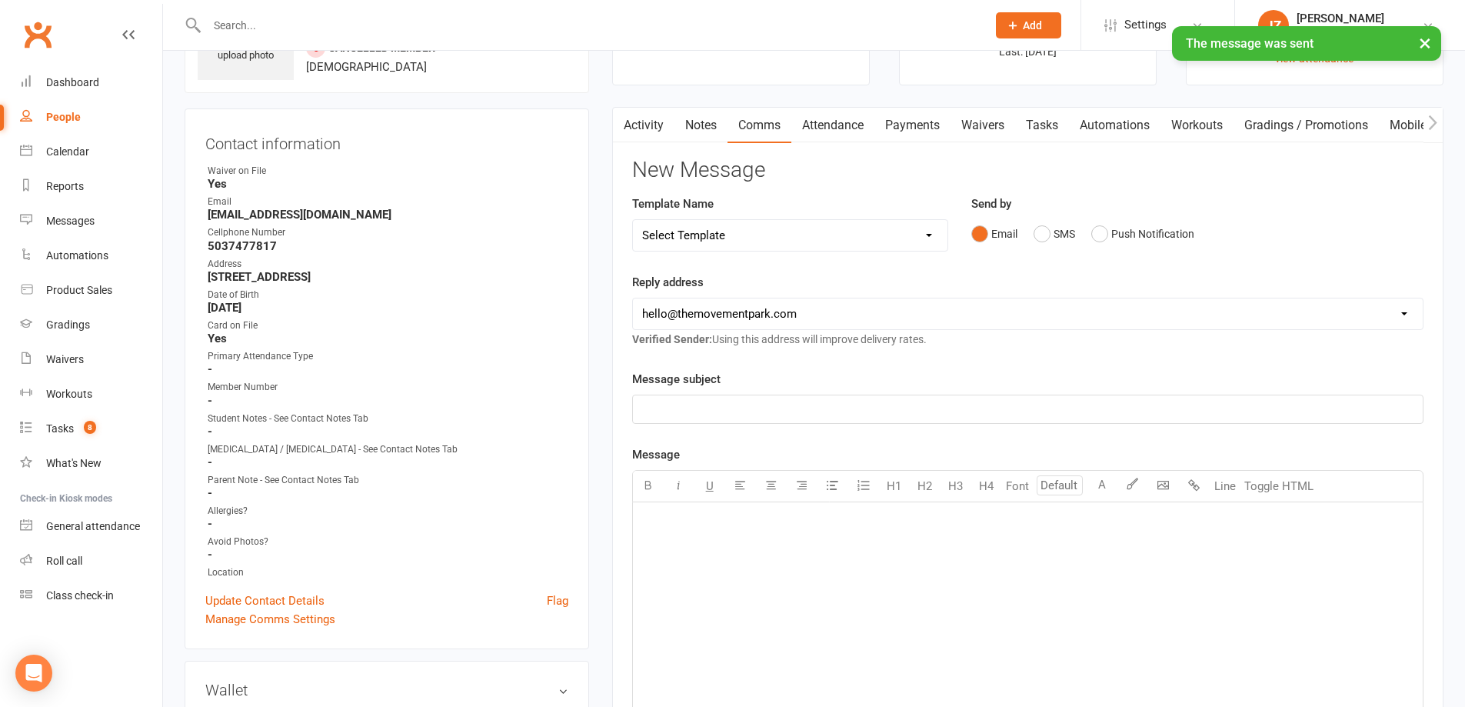
scroll to position [77, 0]
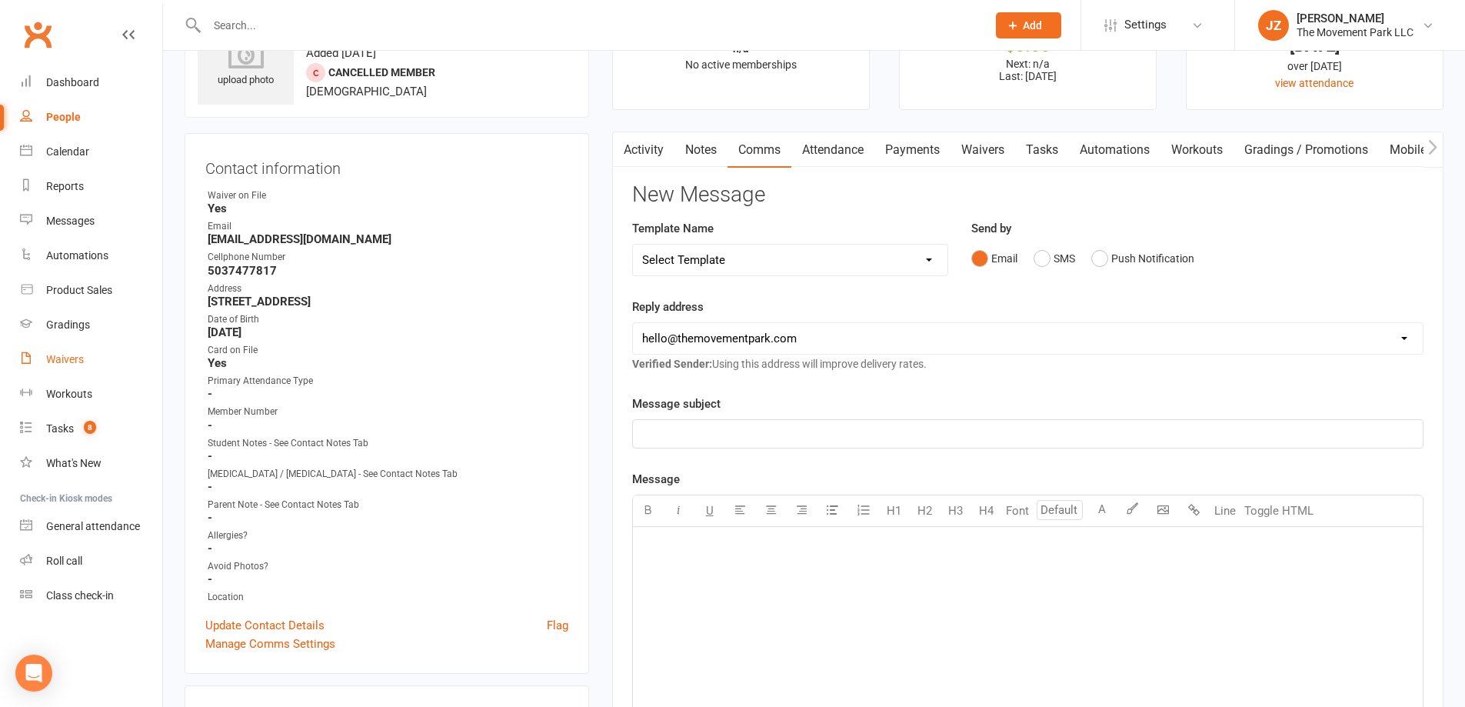
click at [77, 367] on link "Waivers" at bounding box center [91, 359] width 142 height 35
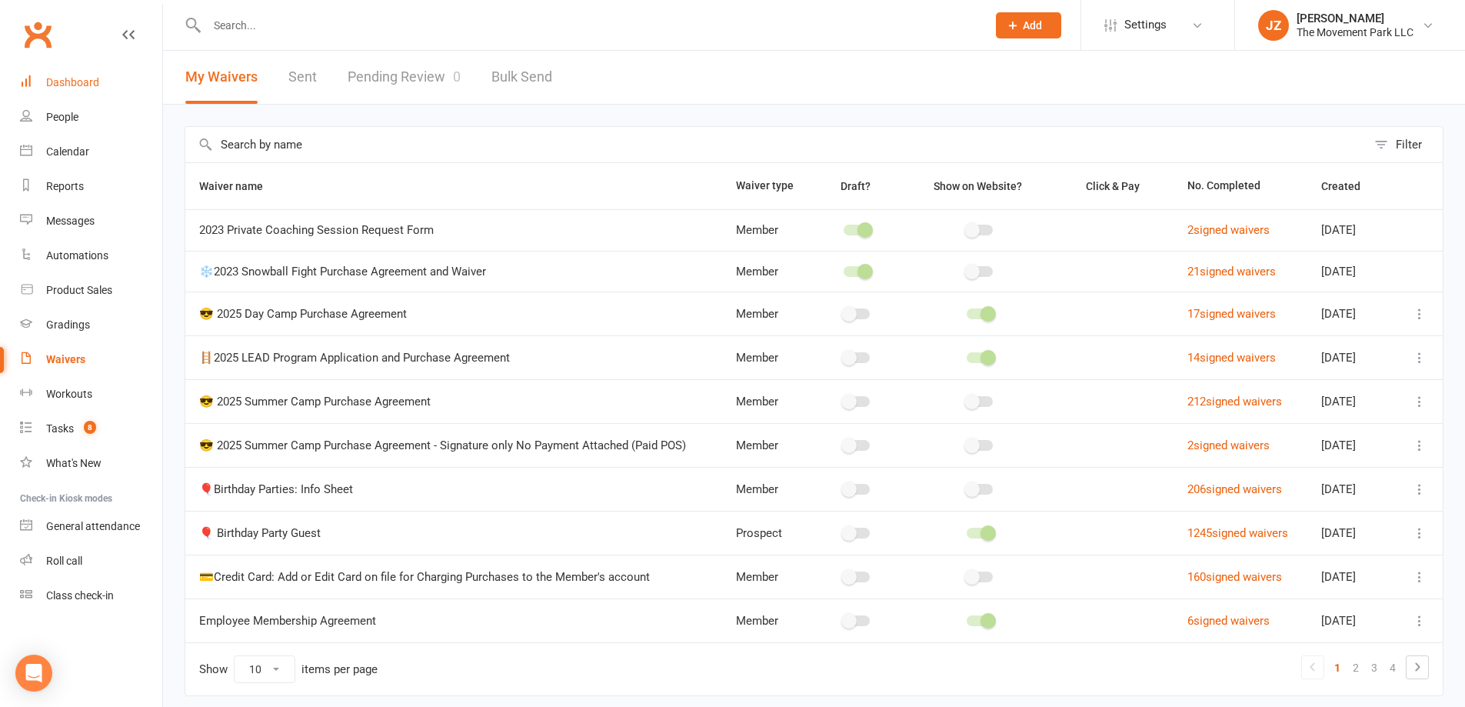
click at [106, 88] on link "Dashboard" at bounding box center [91, 82] width 142 height 35
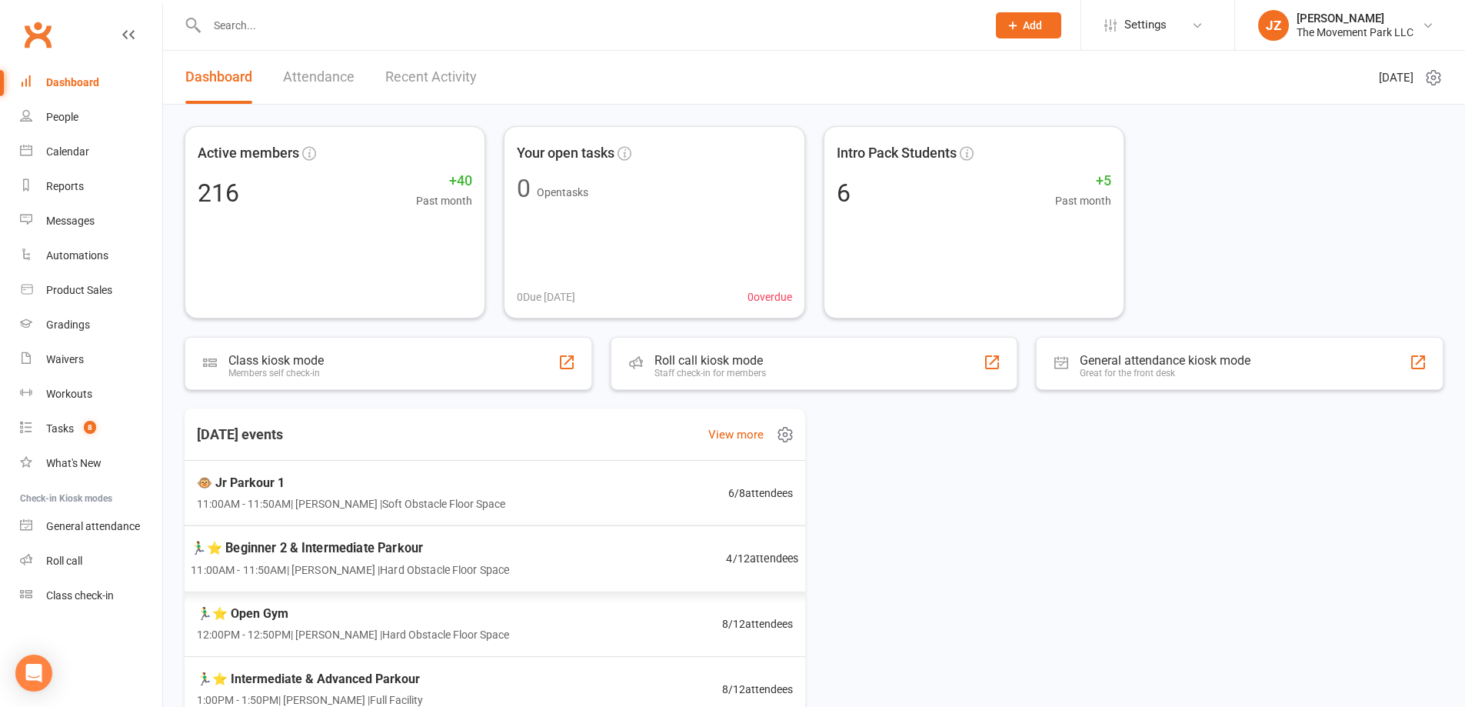
scroll to position [161, 0]
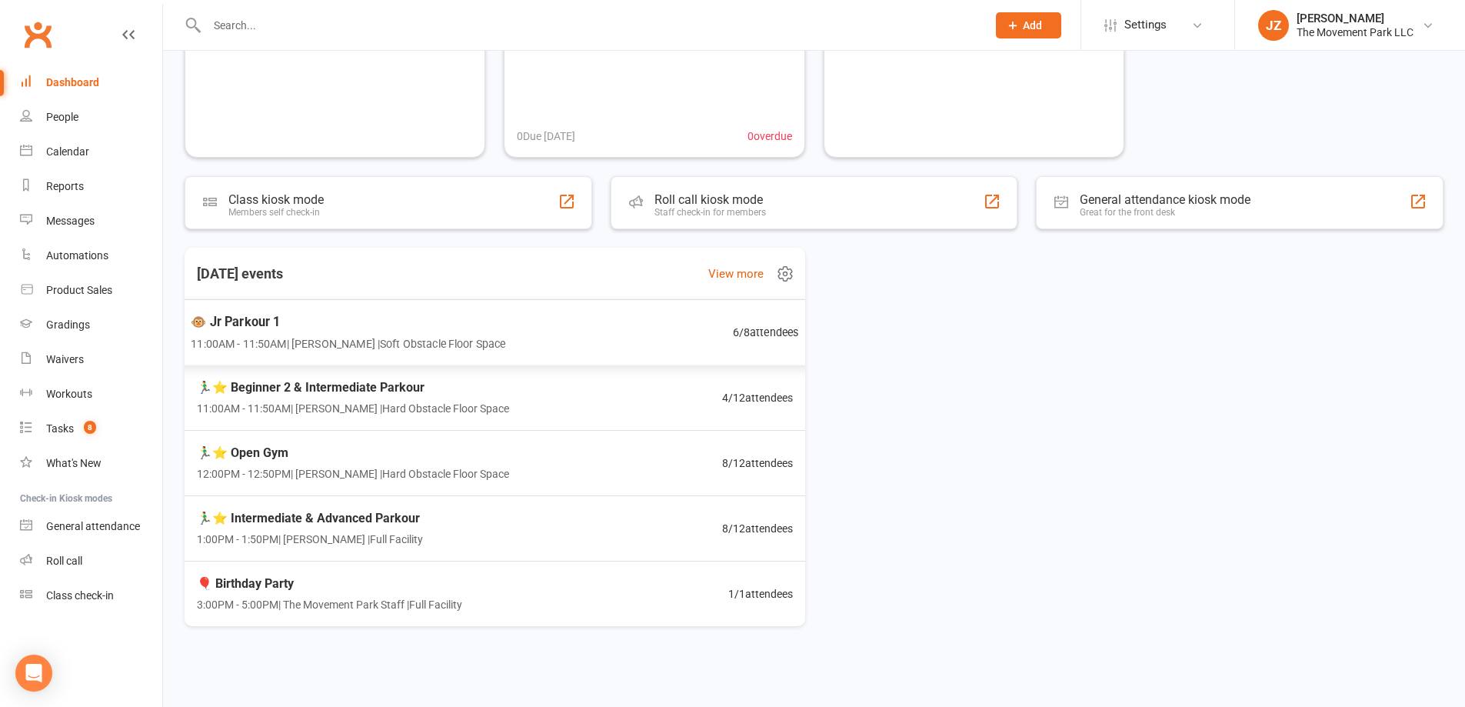
click at [706, 328] on div "🐵 Jr Parkour 1 11:00AM - 11:50AM | Kyla Anderson | Soft Obstacle Floor Space 6 …" at bounding box center [494, 332] width 645 height 67
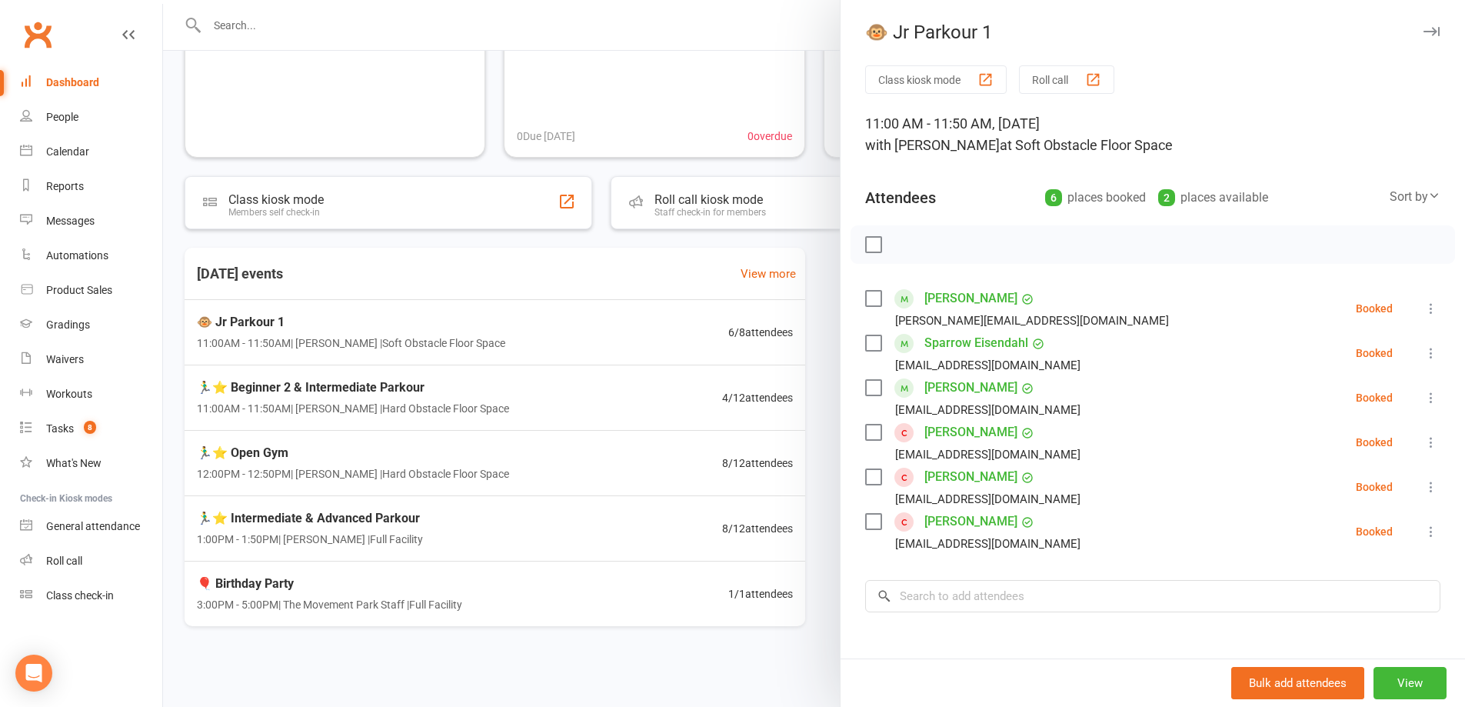
click at [447, 333] on div at bounding box center [814, 353] width 1302 height 707
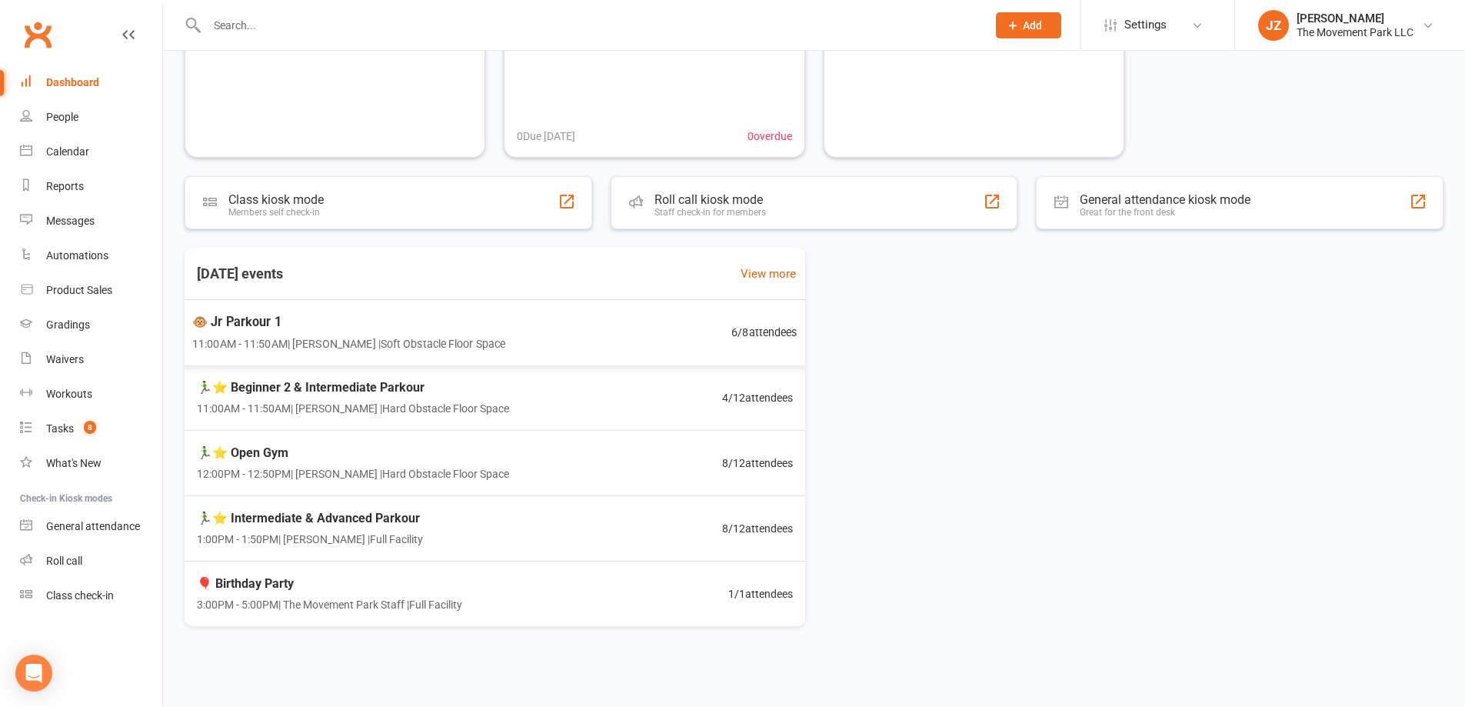
click at [443, 336] on span "11:00AM - 11:50AM | Kyla Anderson | Soft Obstacle Floor Space" at bounding box center [348, 344] width 313 height 18
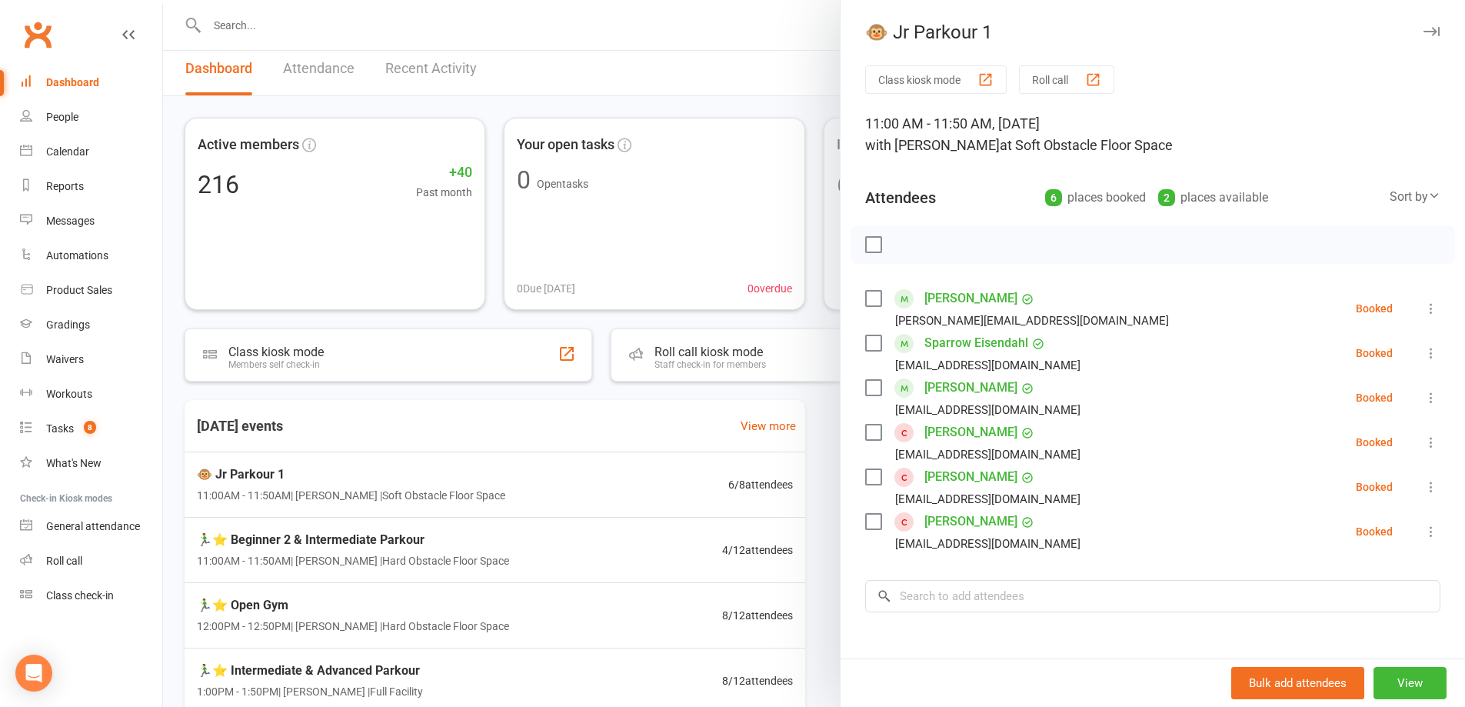
scroll to position [7, 0]
drag, startPoint x: 269, startPoint y: 418, endPoint x: 192, endPoint y: 424, distance: 77.2
click at [192, 424] on div at bounding box center [814, 353] width 1302 height 707
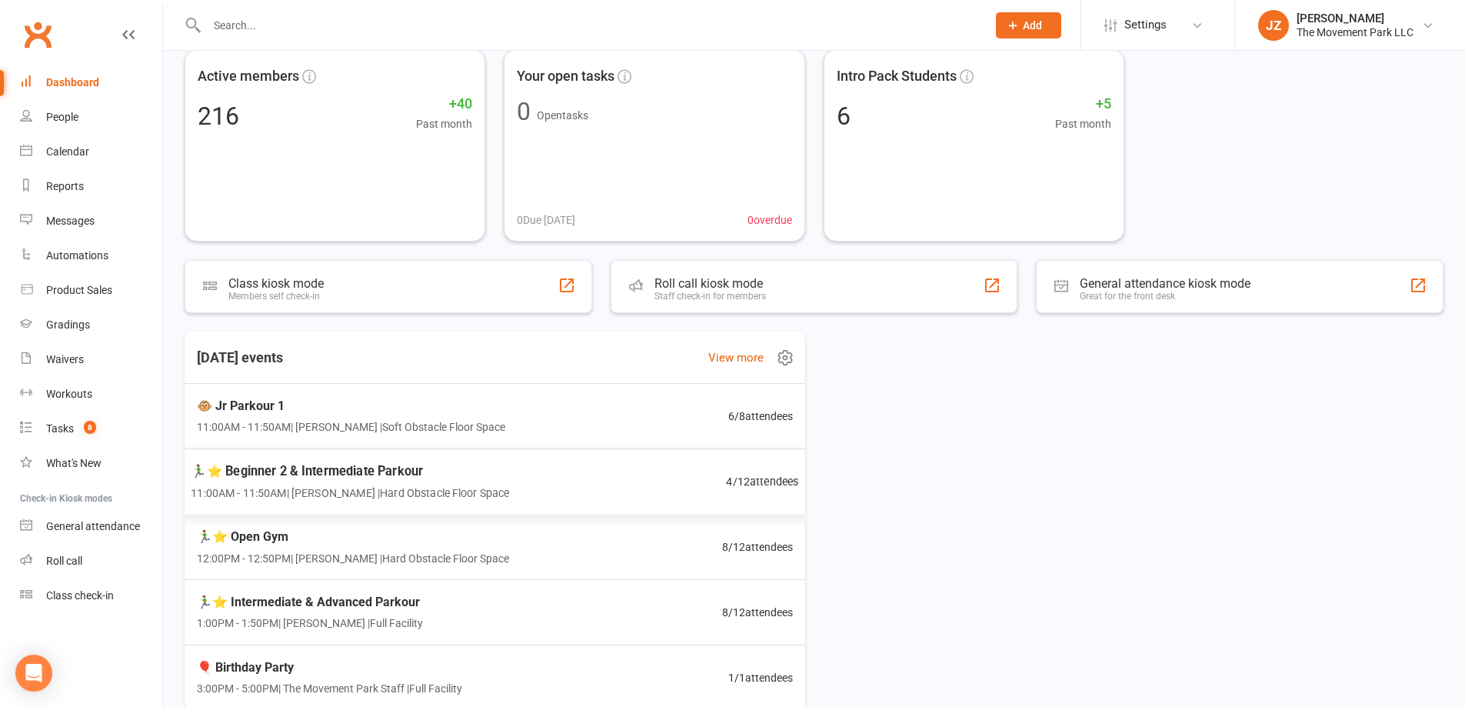
scroll to position [161, 0]
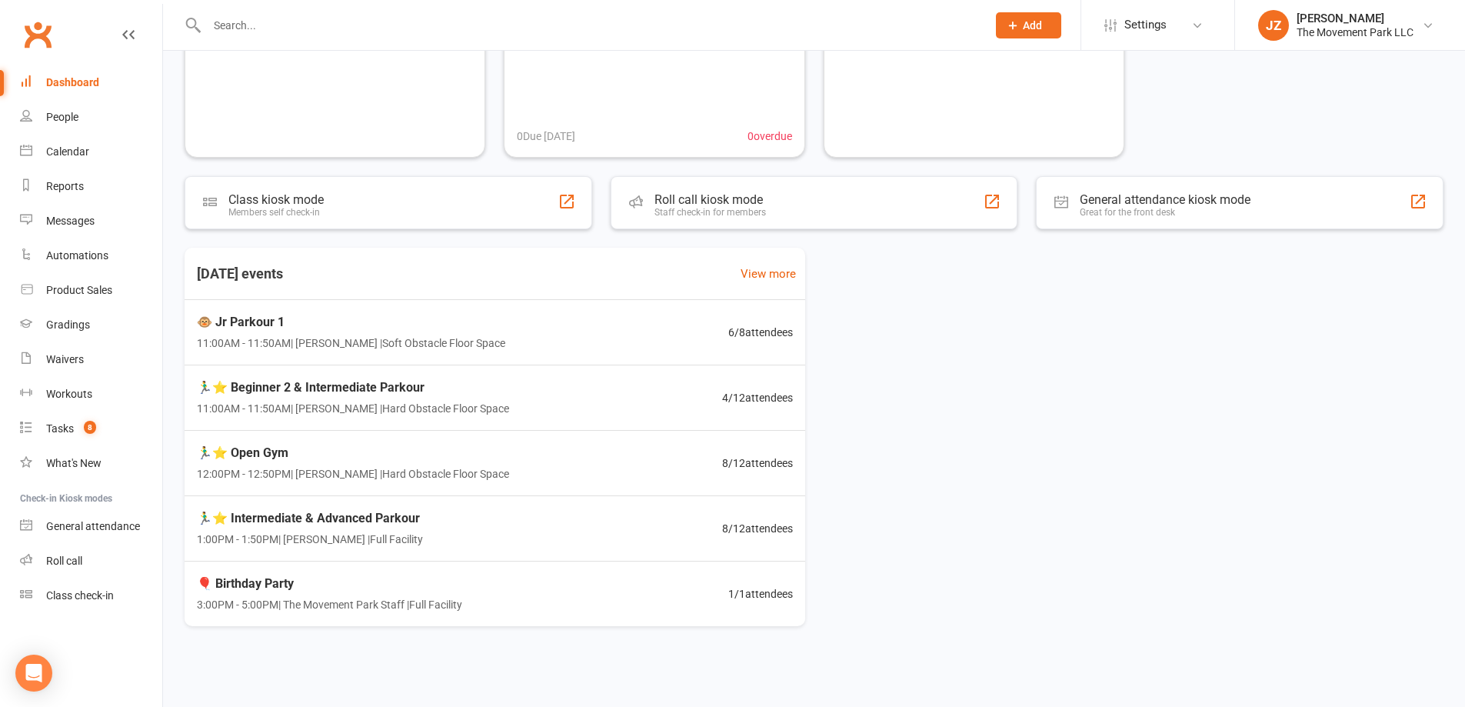
click at [248, 23] on input "text" at bounding box center [589, 26] width 774 height 22
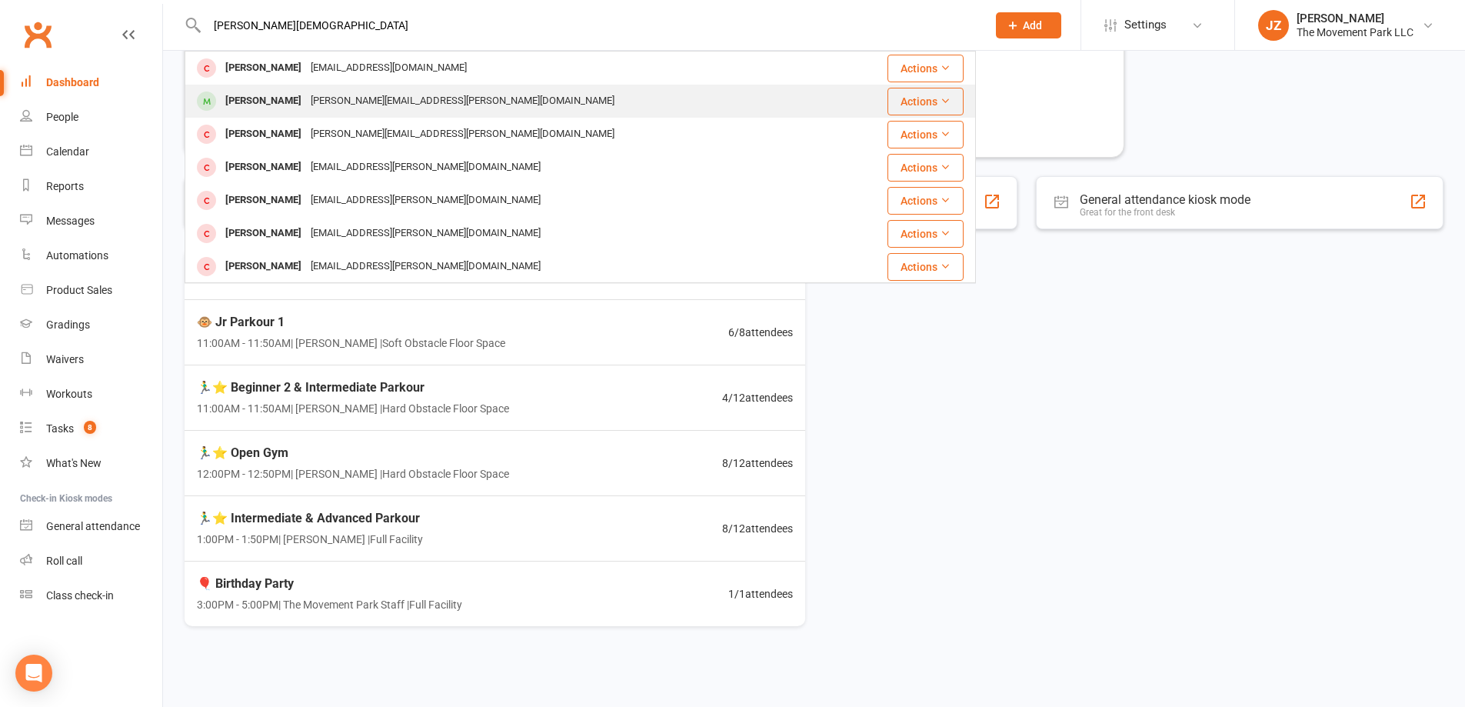
type input "paige christen"
click at [295, 90] on div "[PERSON_NAME]" at bounding box center [263, 101] width 85 height 22
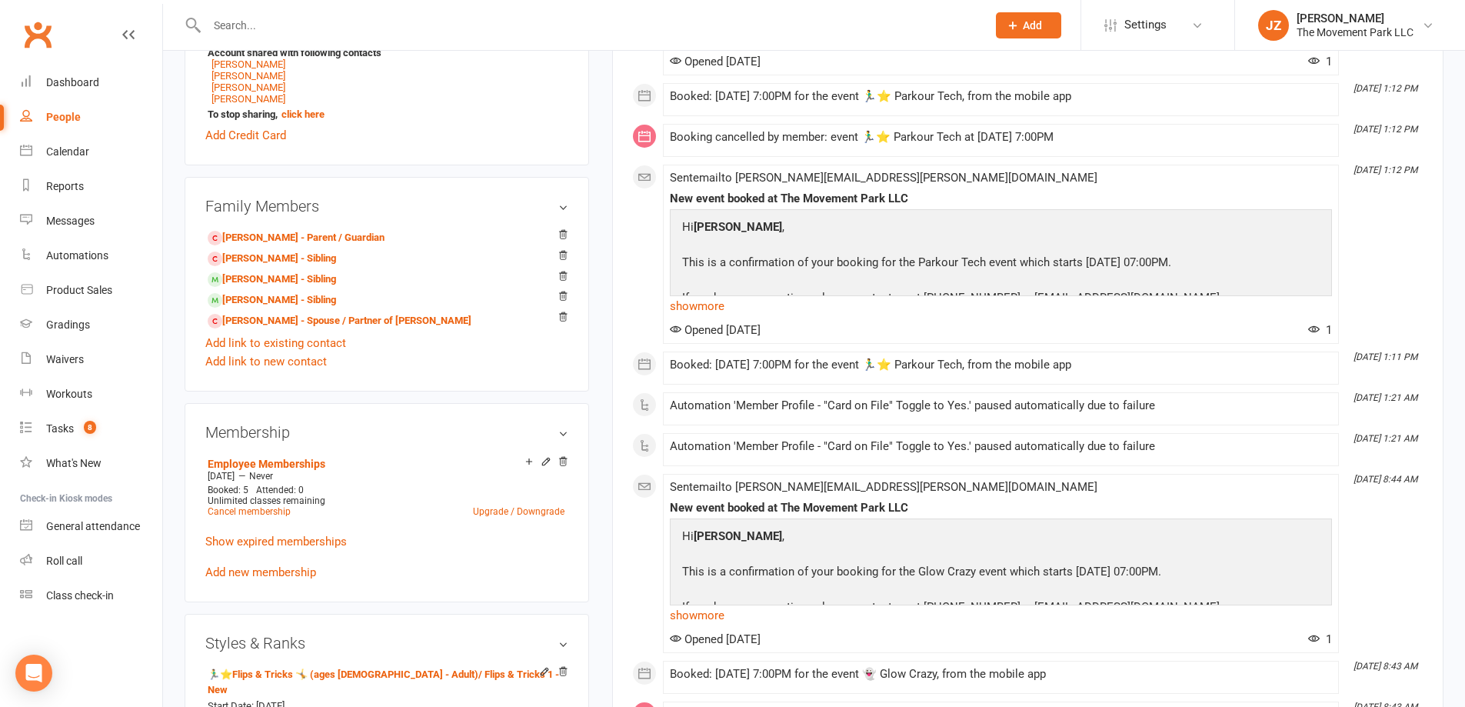
scroll to position [846, 0]
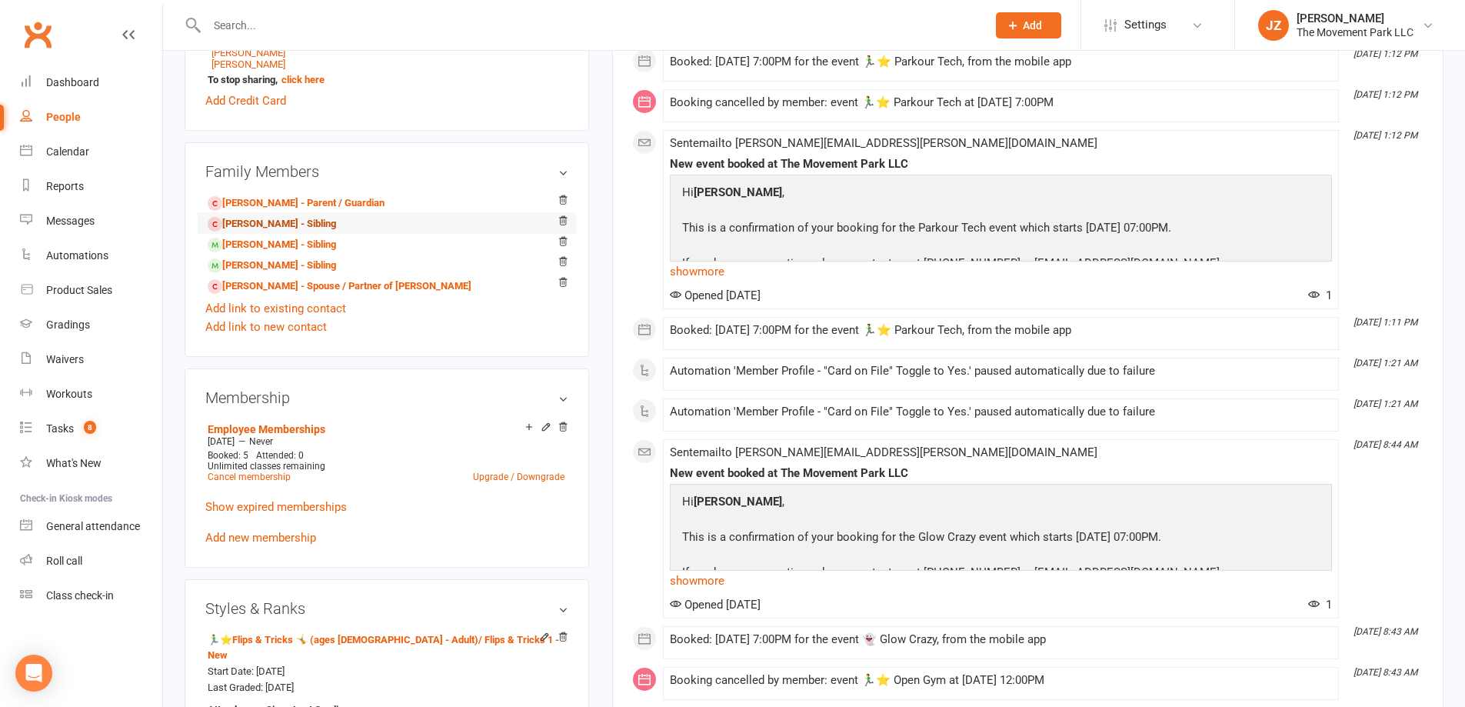
click at [293, 216] on link "Paige Christensen - Sibling" at bounding box center [272, 224] width 128 height 16
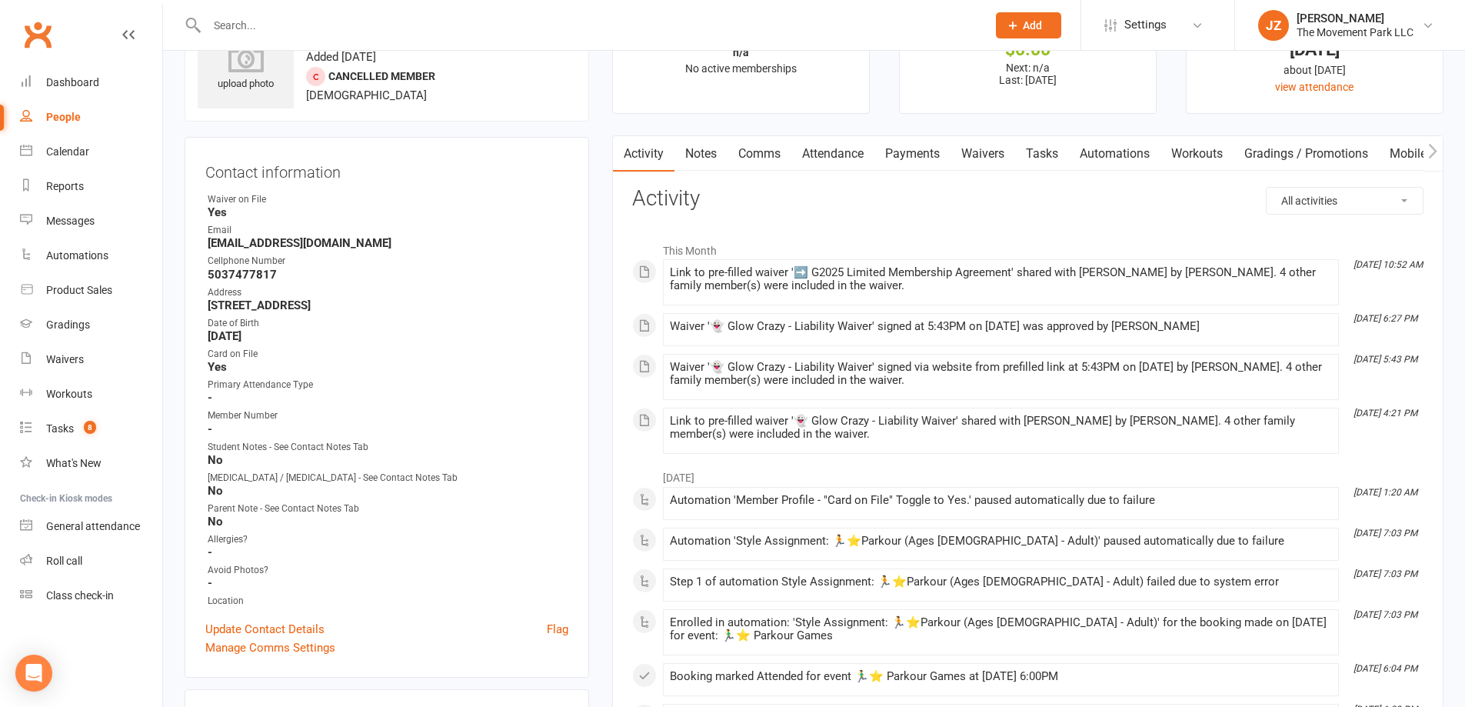
scroll to position [77, 0]
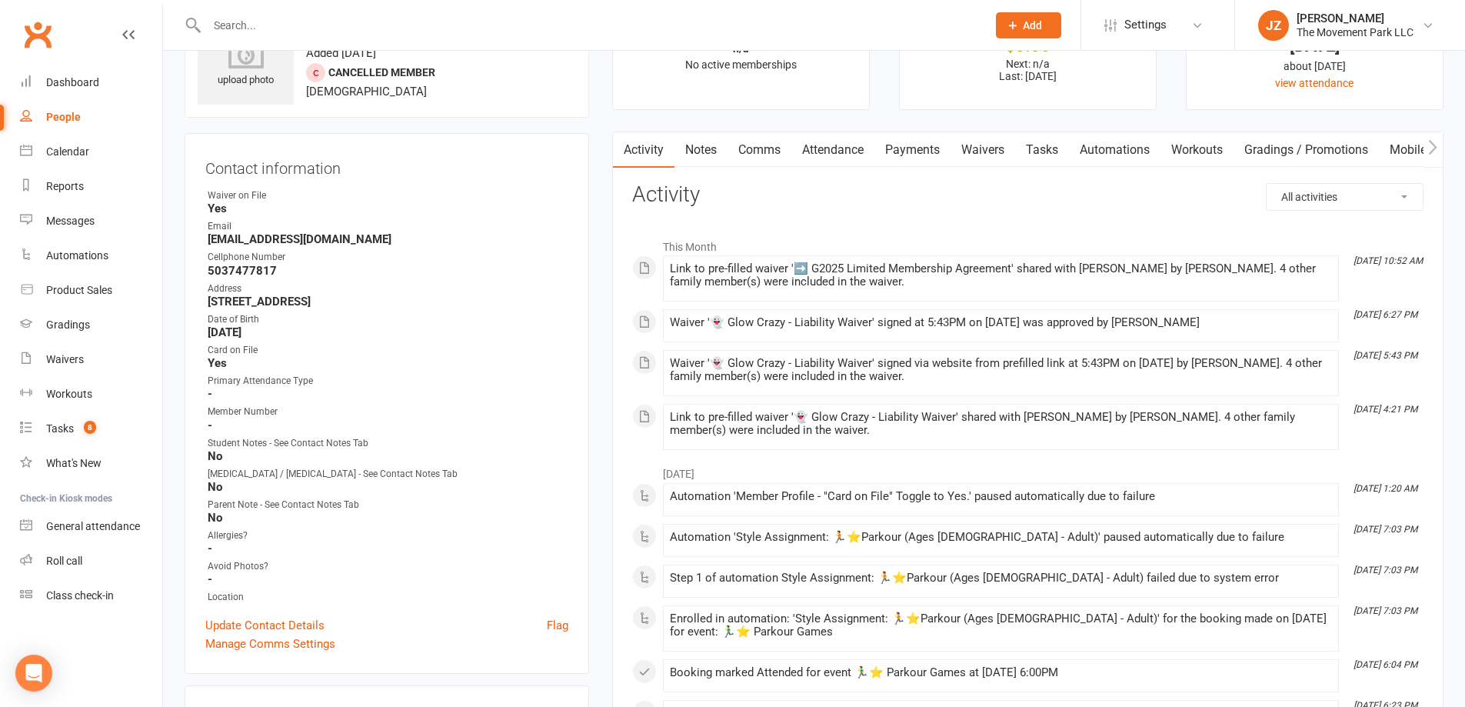
click at [1432, 139] on icon "button" at bounding box center [1433, 147] width 9 height 16
click at [1435, 142] on icon "button" at bounding box center [1433, 147] width 9 height 16
click at [1432, 145] on icon "button" at bounding box center [1433, 147] width 9 height 16
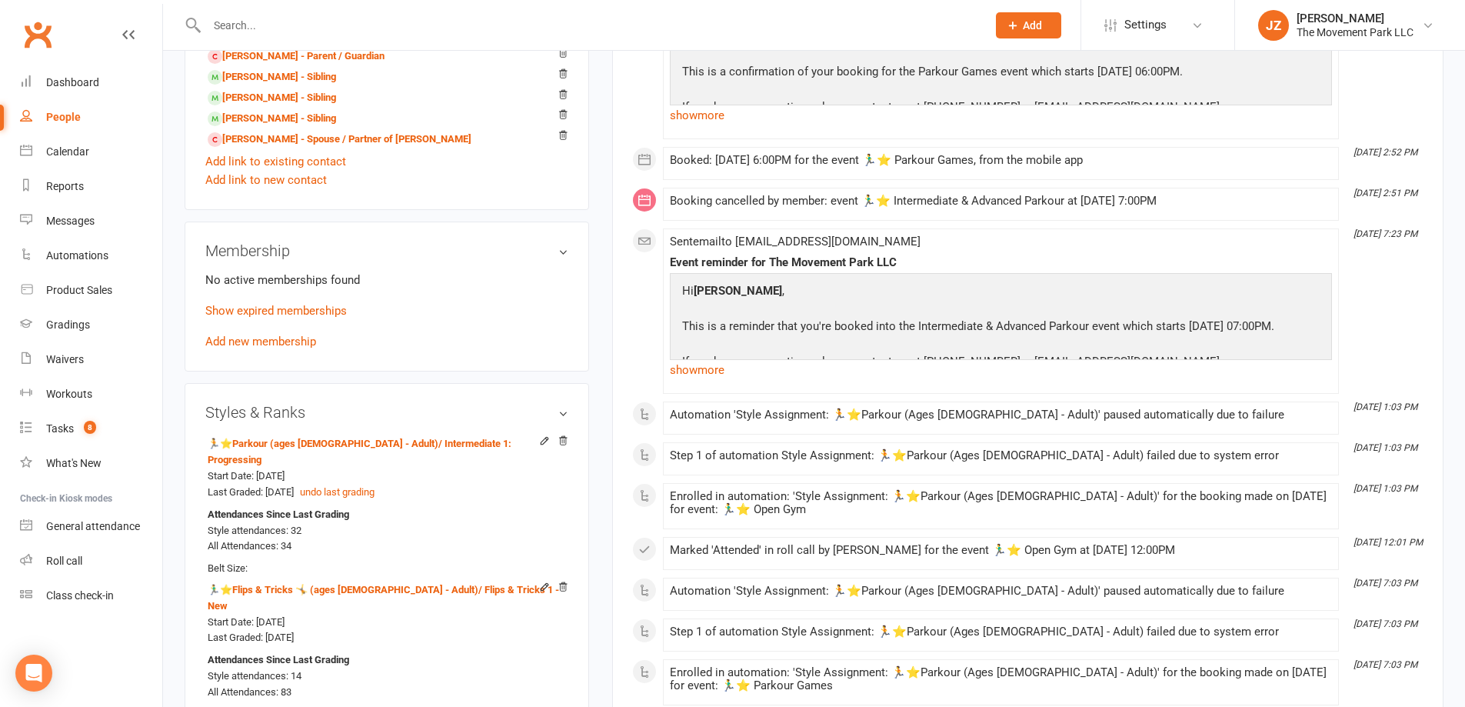
scroll to position [1000, 0]
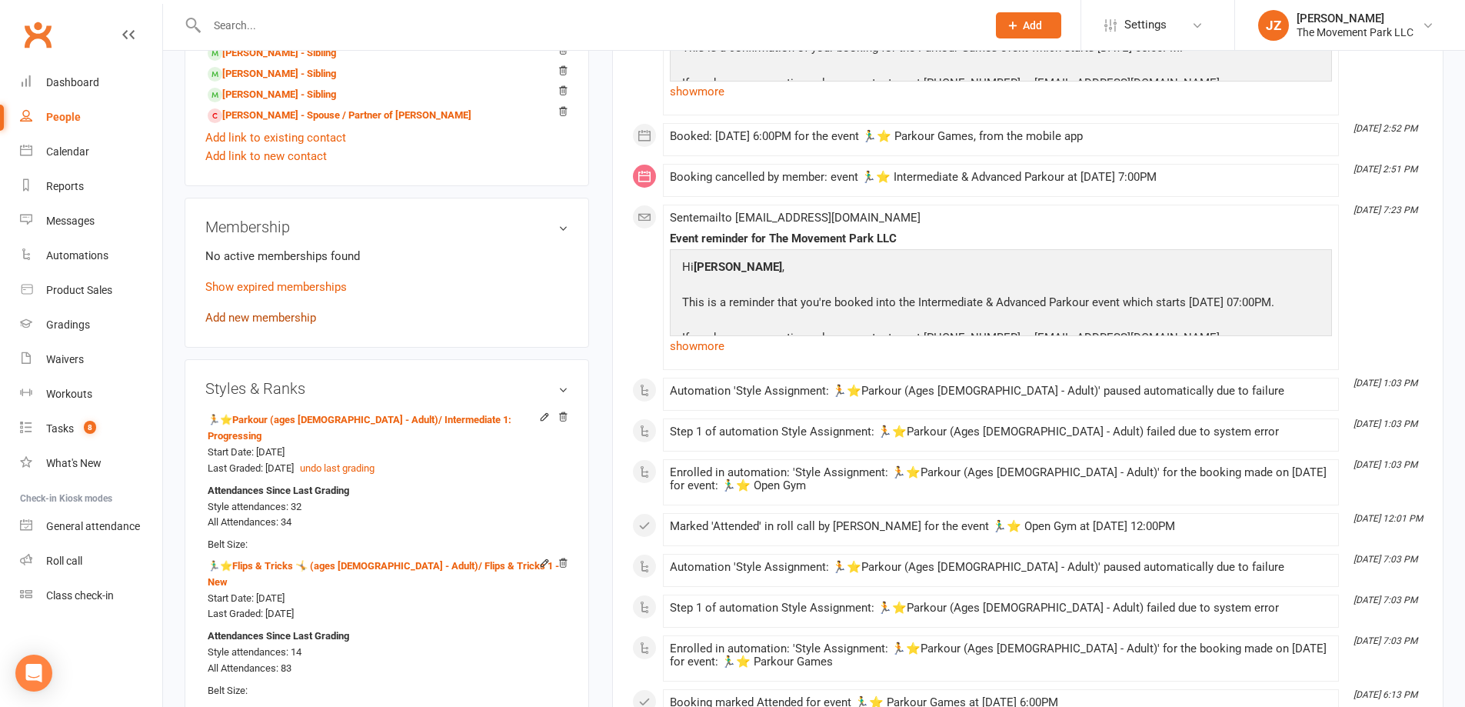
click at [289, 322] on link "Add new membership" at bounding box center [260, 318] width 111 height 14
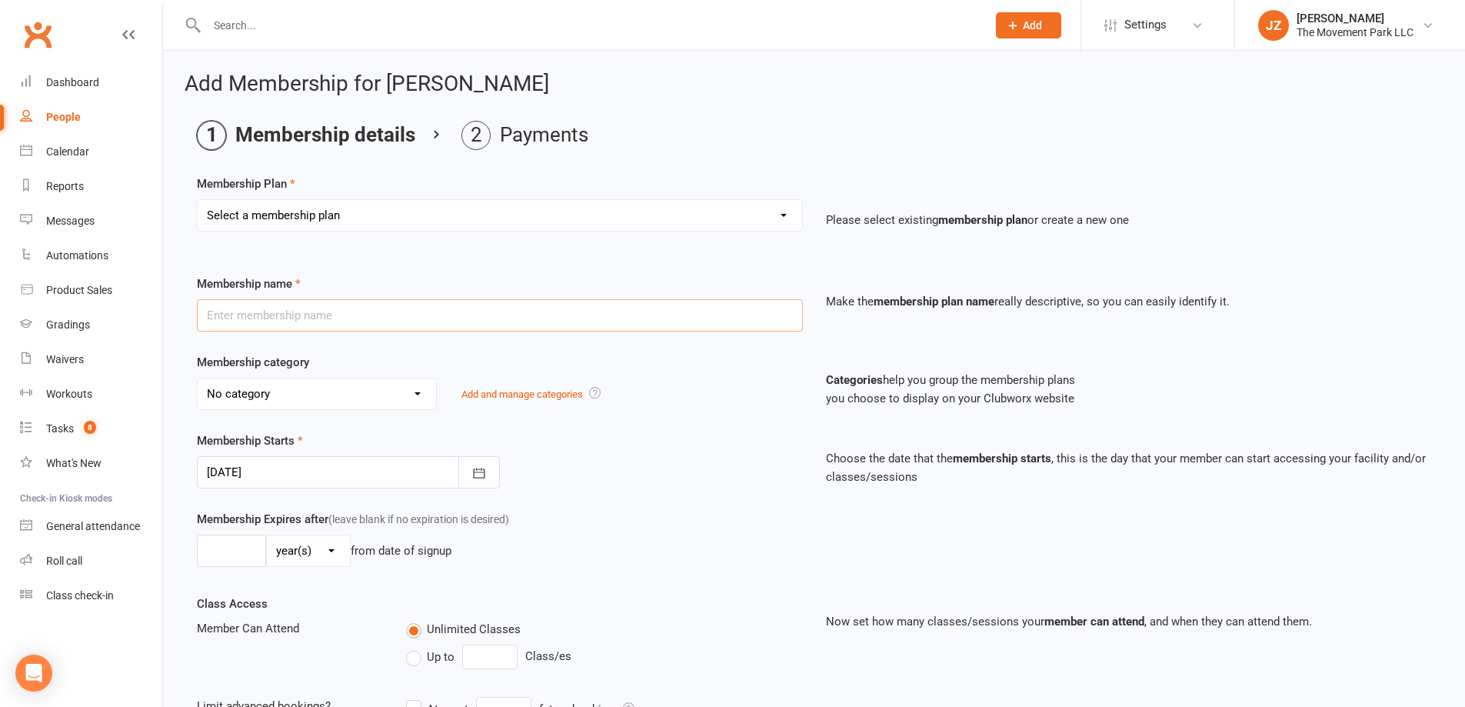
click at [415, 318] on input "text" at bounding box center [500, 315] width 606 height 32
click at [458, 224] on select "Select a membership plan ➡️ Drop-in Class ➡️ Flex 10 Class Pack ➡️Introductory …" at bounding box center [500, 215] width 605 height 31
select select "6"
click at [198, 200] on select "Select a membership plan ➡️ Drop-in Class ➡️ Flex 10 Class Pack ➡️Introductory …" at bounding box center [500, 215] width 605 height 31
type input "➡️Recurring Monthly Membership: Limited - 4 Classes + 2 Open Gyms + $5 Credit"
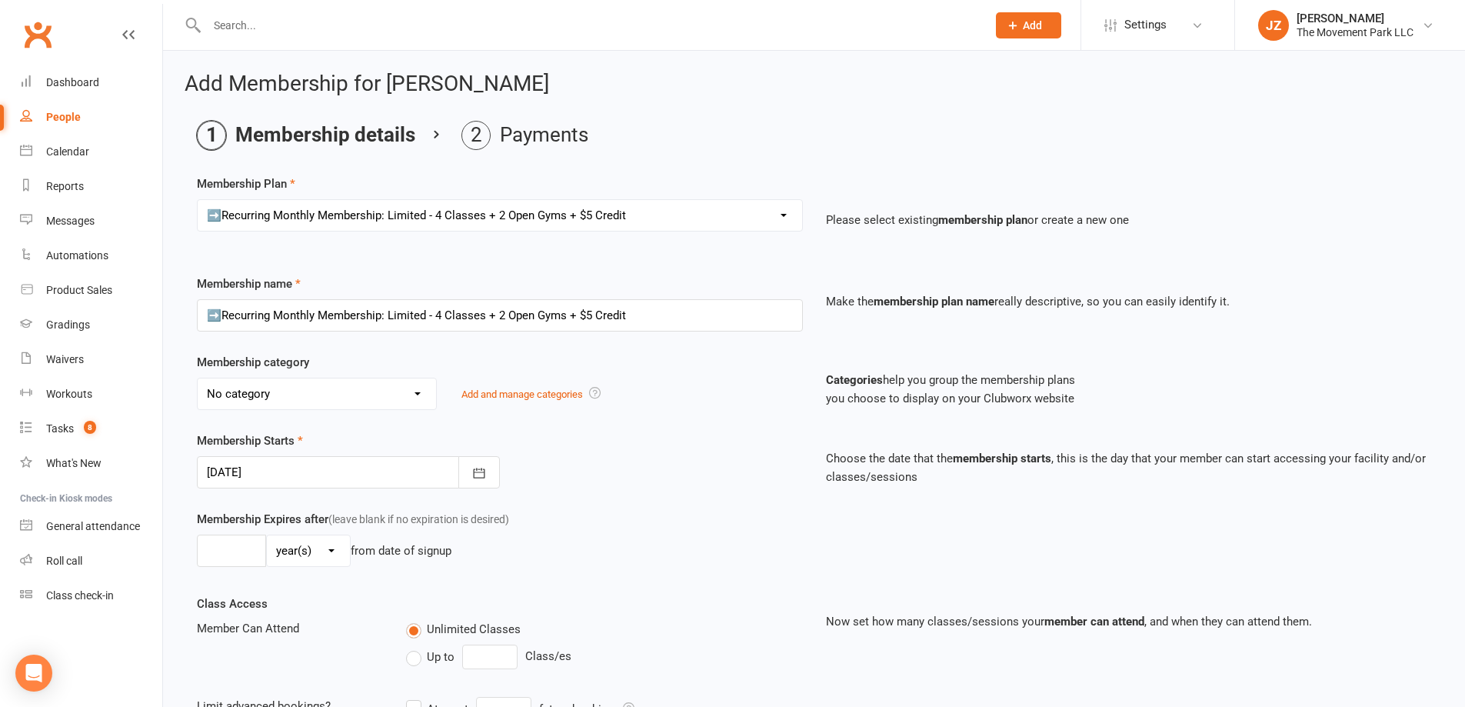
select select "36"
type input "01 Nov 2025"
type input "0"
type input "6"
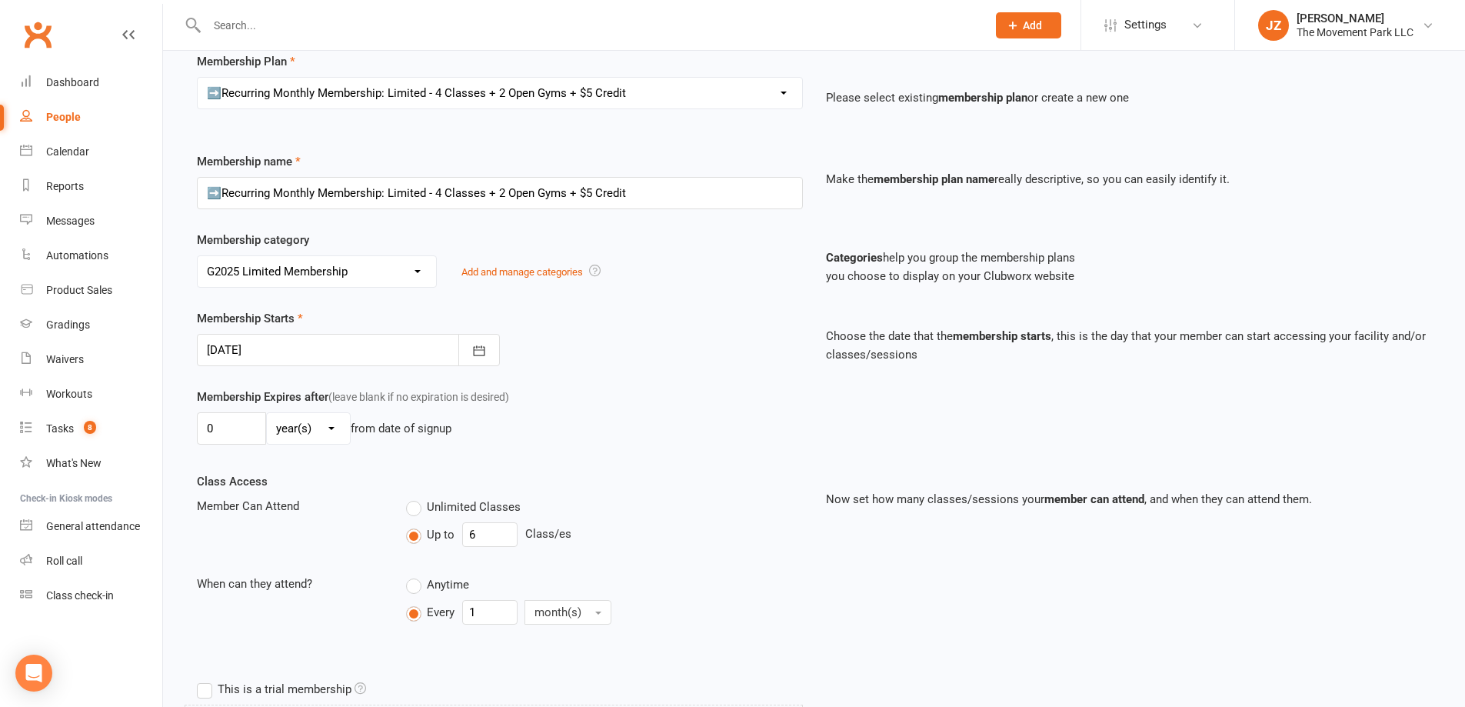
scroll to position [154, 0]
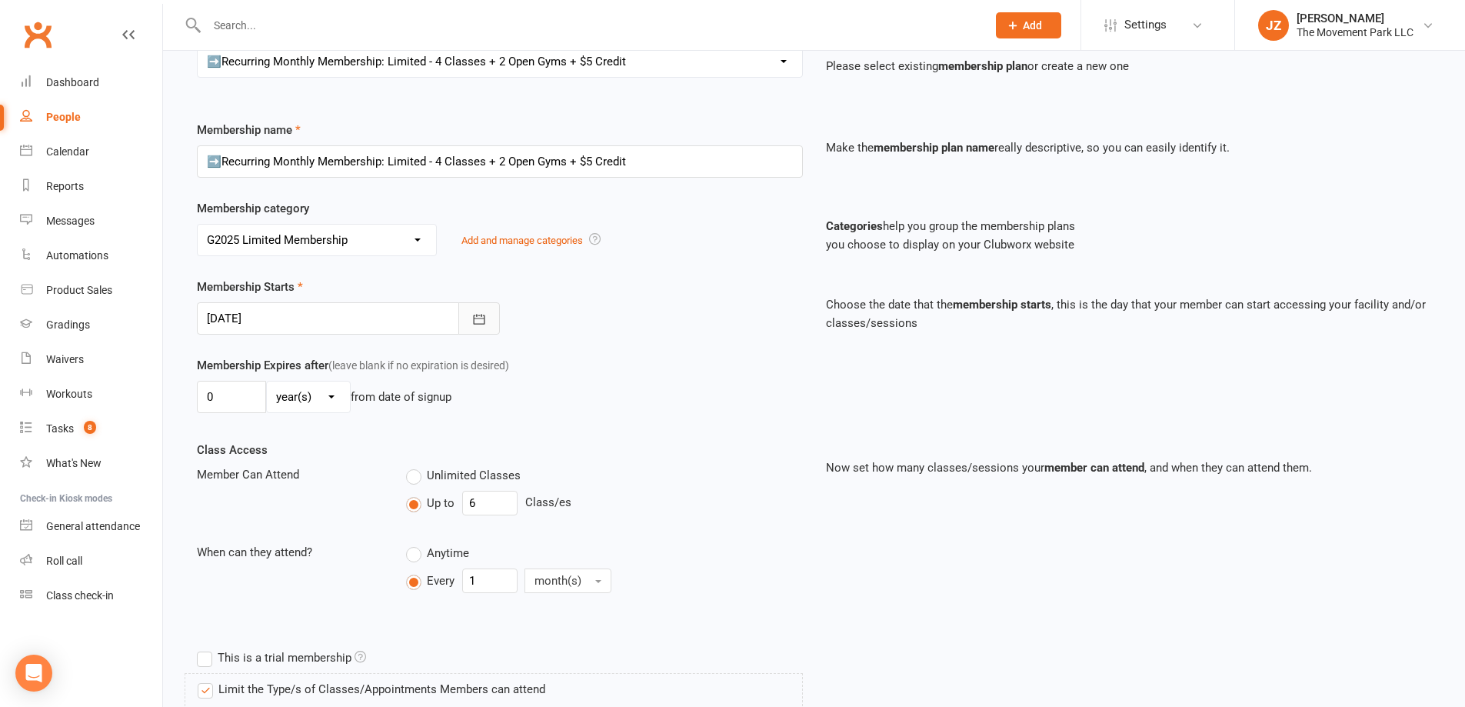
click at [486, 314] on icon "button" at bounding box center [479, 319] width 15 height 15
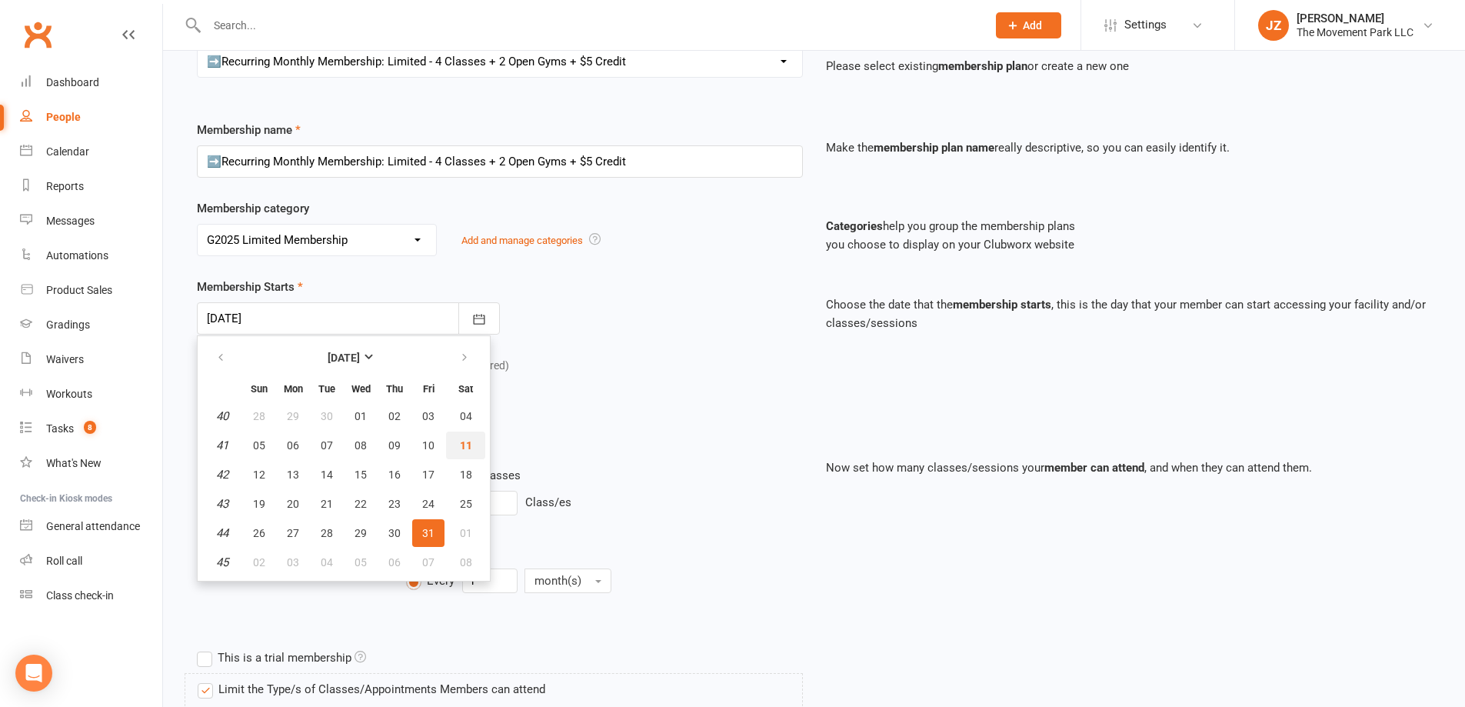
click at [466, 441] on span "11" at bounding box center [466, 445] width 12 height 12
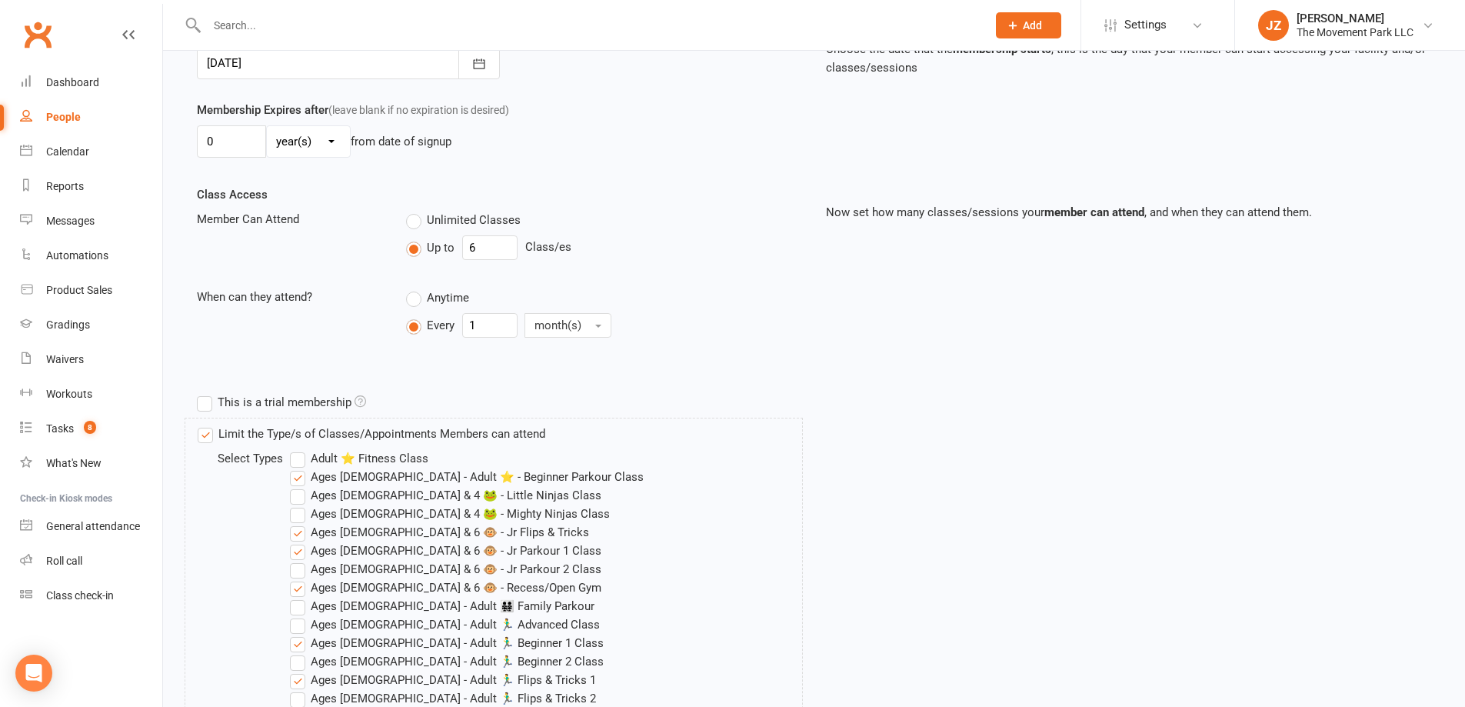
scroll to position [462, 0]
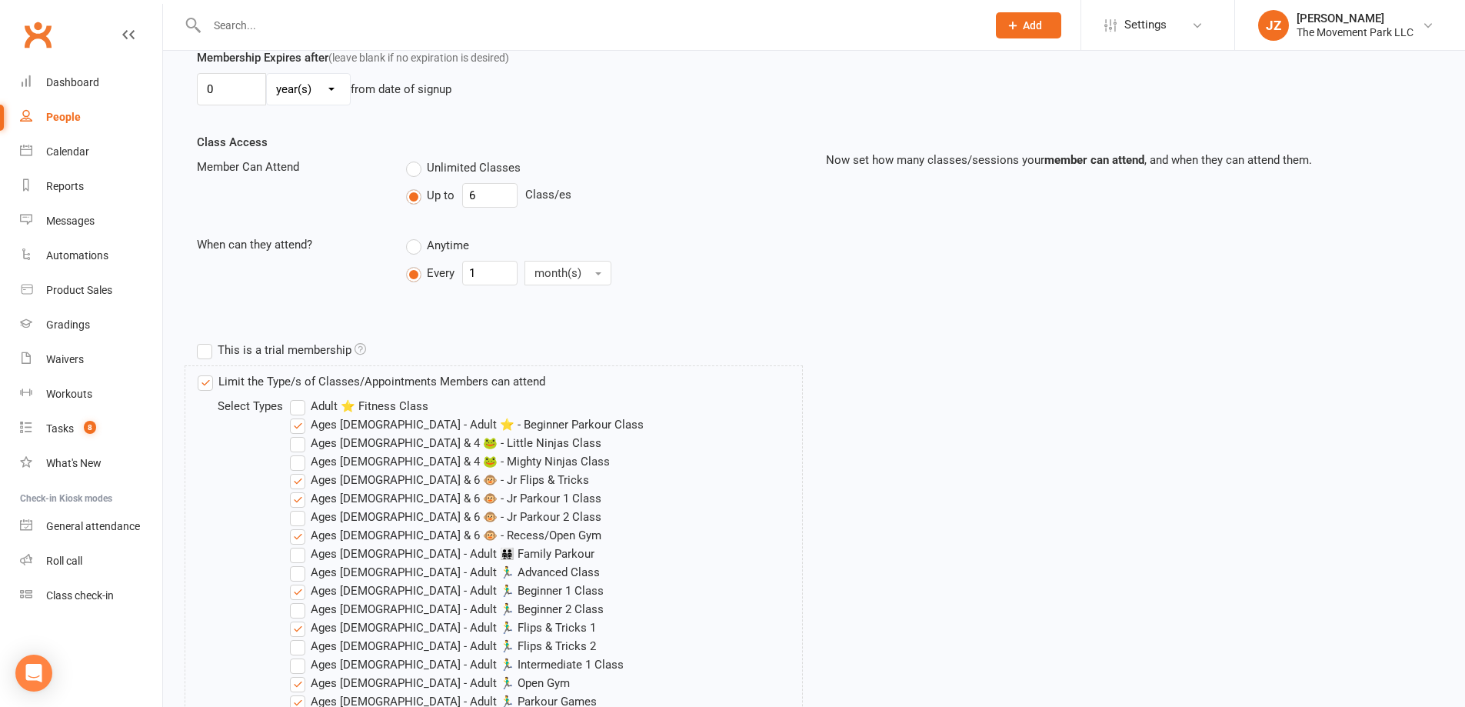
click at [296, 419] on label "Ages 12 - Adult ⭐ - Beginner Parkour Class" at bounding box center [467, 424] width 354 height 18
click at [296, 415] on input "Ages 12 - Adult ⭐ - Beginner Parkour Class" at bounding box center [295, 415] width 10 height 0
click at [298, 475] on label "Ages 5 & 6 🐵 - Jr Flips & Tricks" at bounding box center [439, 480] width 299 height 18
click at [298, 471] on input "Ages 5 & 6 🐵 - Jr Flips & Tricks" at bounding box center [295, 471] width 10 height 0
click at [299, 497] on label "Ages 5 & 6 🐵 - Jr Parkour 1 Class" at bounding box center [446, 498] width 312 height 18
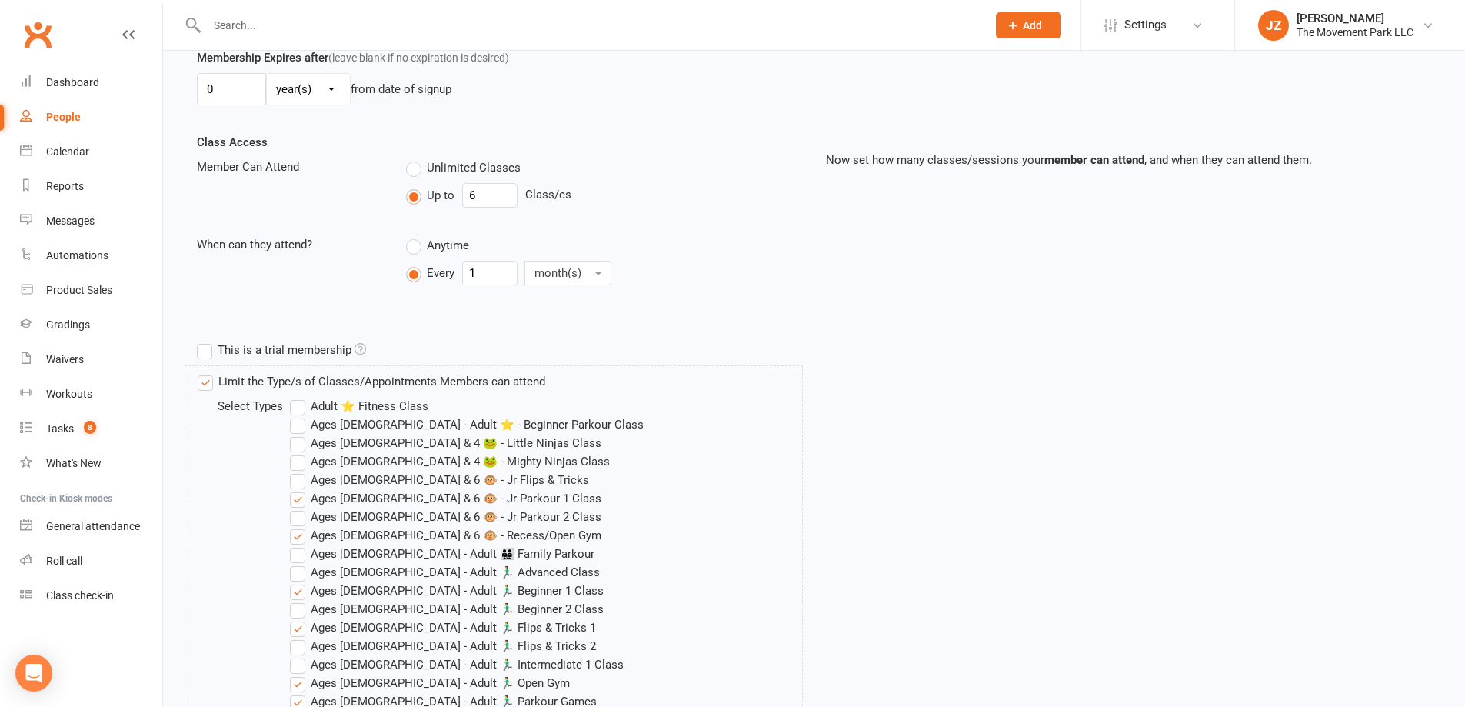
click at [299, 489] on input "Ages 5 & 6 🐵 - Jr Parkour 1 Class" at bounding box center [295, 489] width 10 height 0
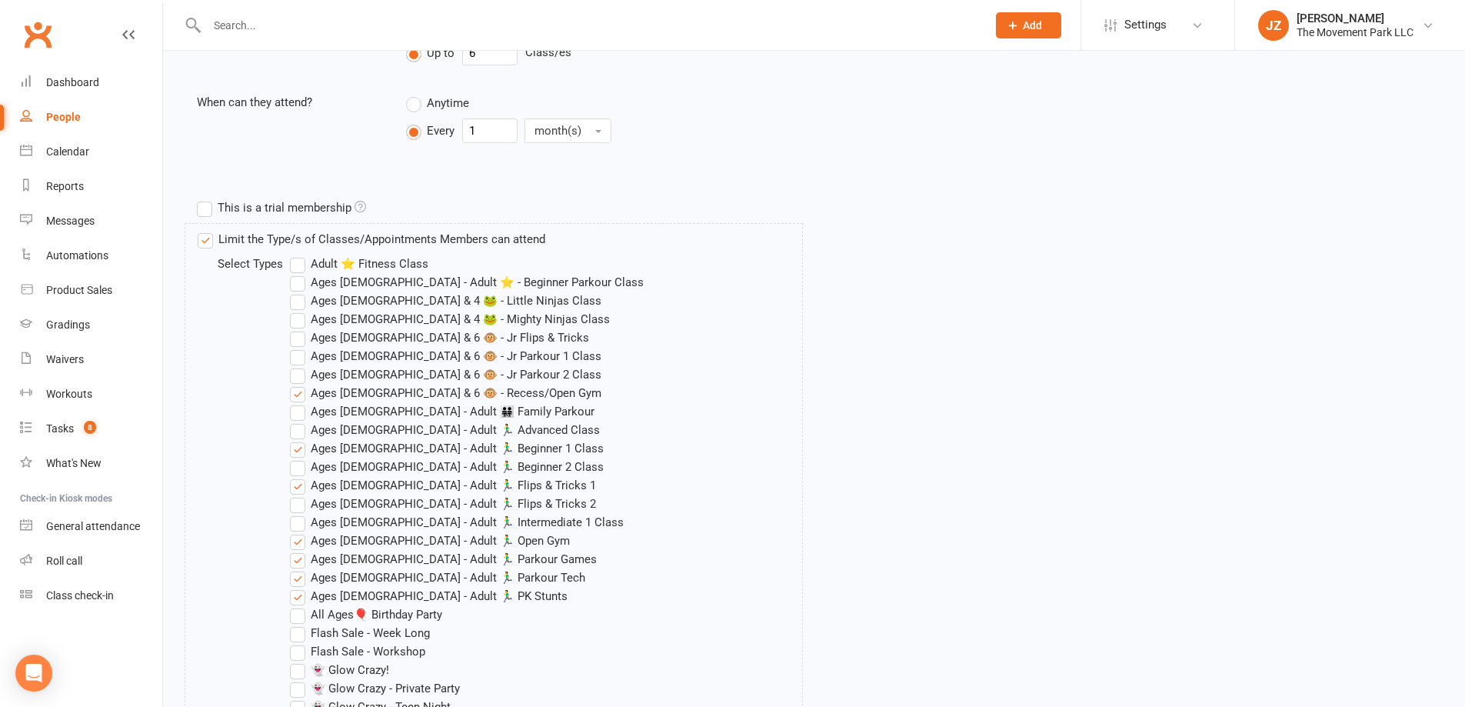
scroll to position [615, 0]
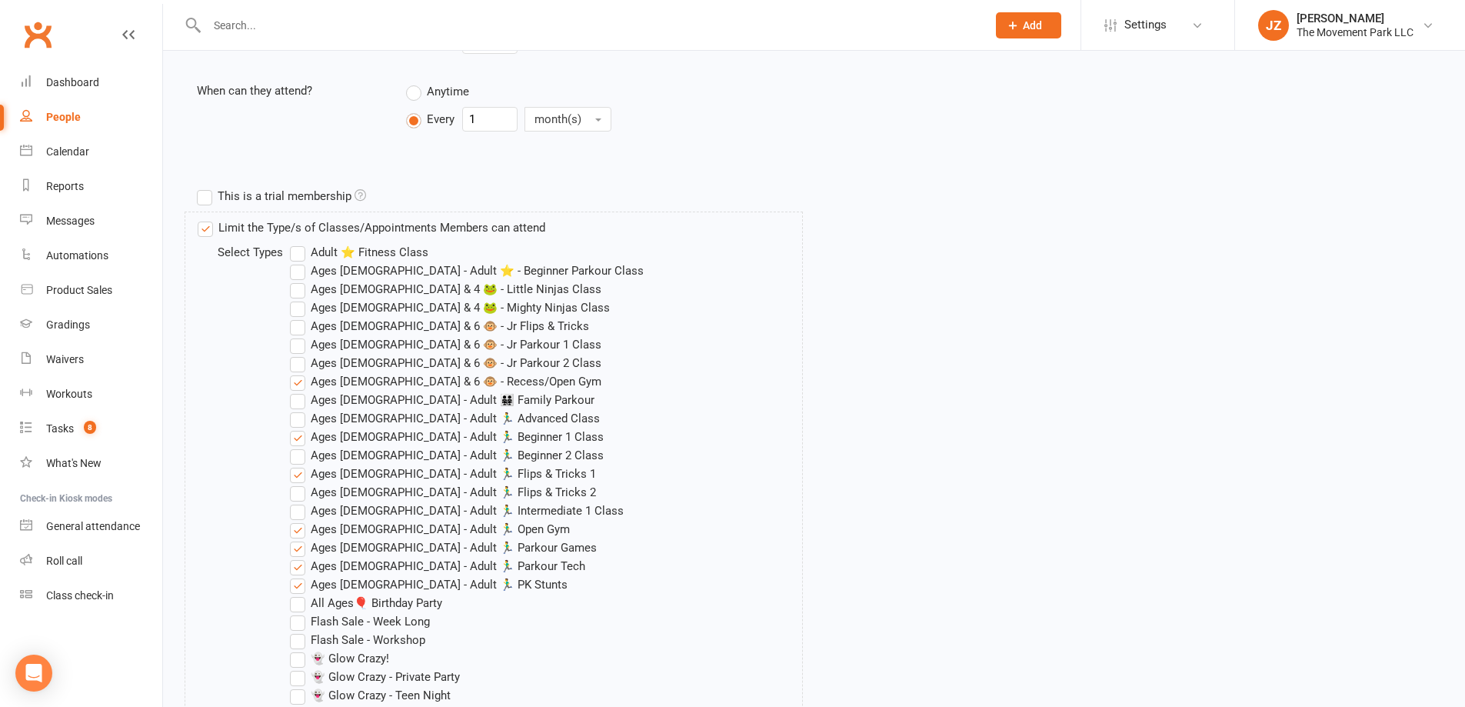
click at [302, 325] on label "Ages 5 & 6 🐵 - Jr Flips & Tricks" at bounding box center [439, 326] width 299 height 18
click at [300, 317] on input "Ages 5 & 6 🐵 - Jr Flips & Tricks" at bounding box center [295, 317] width 10 height 0
click at [303, 348] on label "Ages 5 & 6 🐵 - Jr Parkour 1 Class" at bounding box center [446, 344] width 312 height 18
click at [300, 335] on input "Ages 5 & 6 🐵 - Jr Parkour 1 Class" at bounding box center [295, 335] width 10 height 0
click at [298, 361] on label "Ages 5 & 6 🐵 - Jr Parkour 2 Class" at bounding box center [446, 363] width 312 height 18
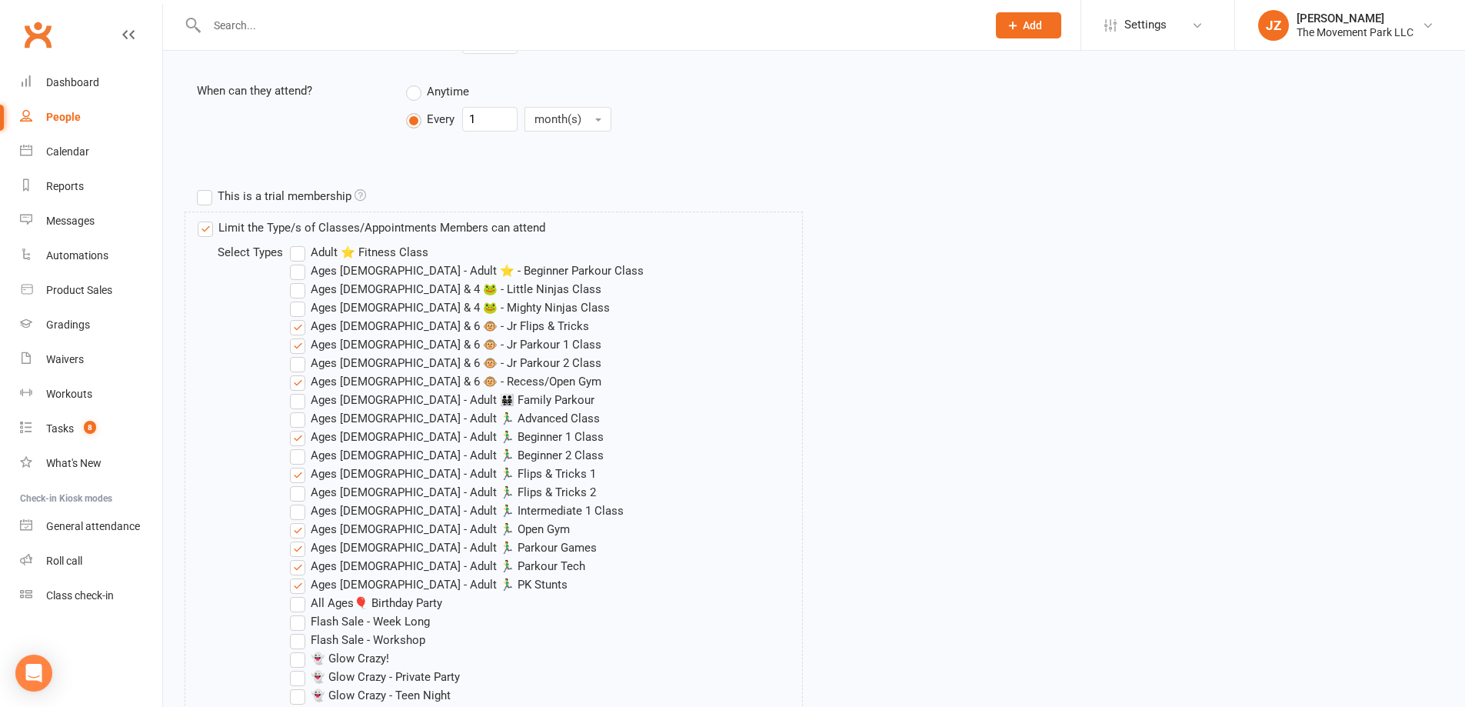
click at [298, 354] on input "Ages 5 & 6 🐵 - Jr Parkour 2 Class" at bounding box center [295, 354] width 10 height 0
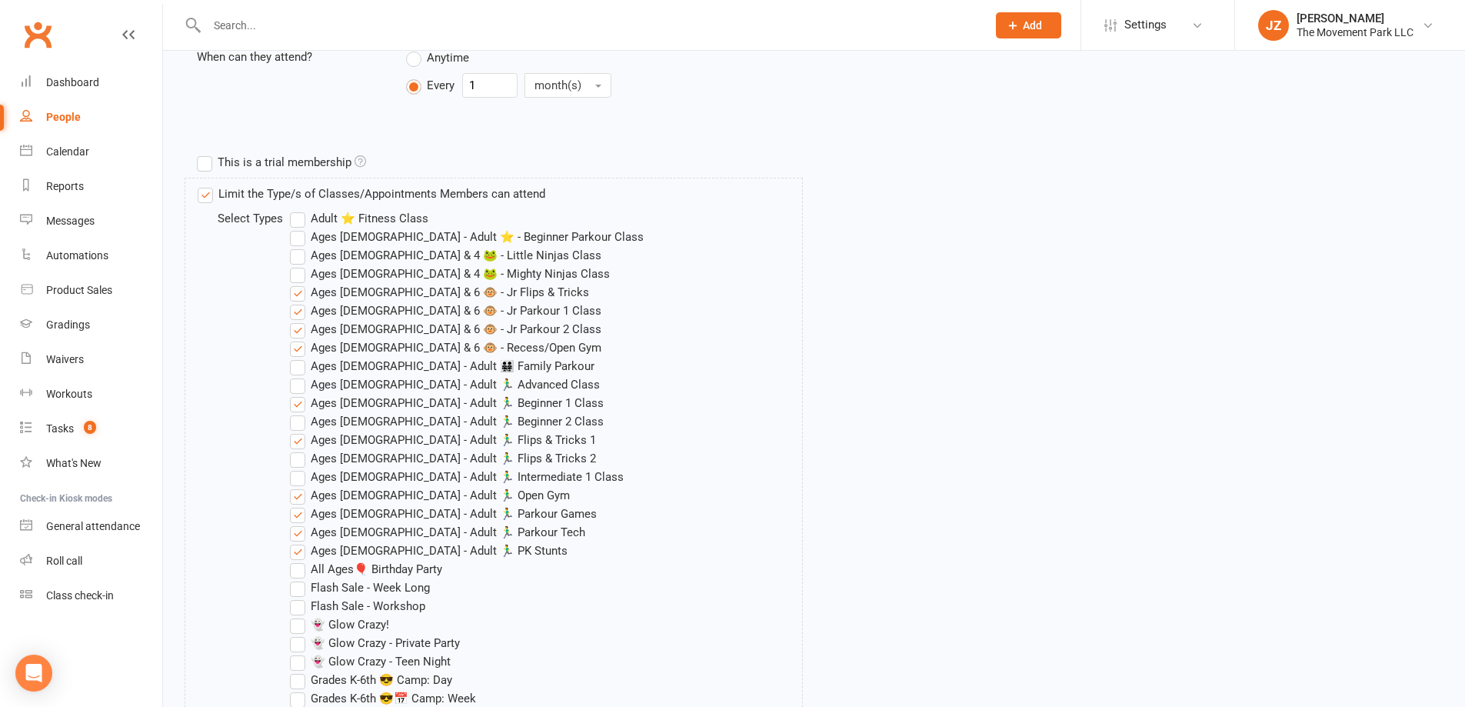
scroll to position [692, 0]
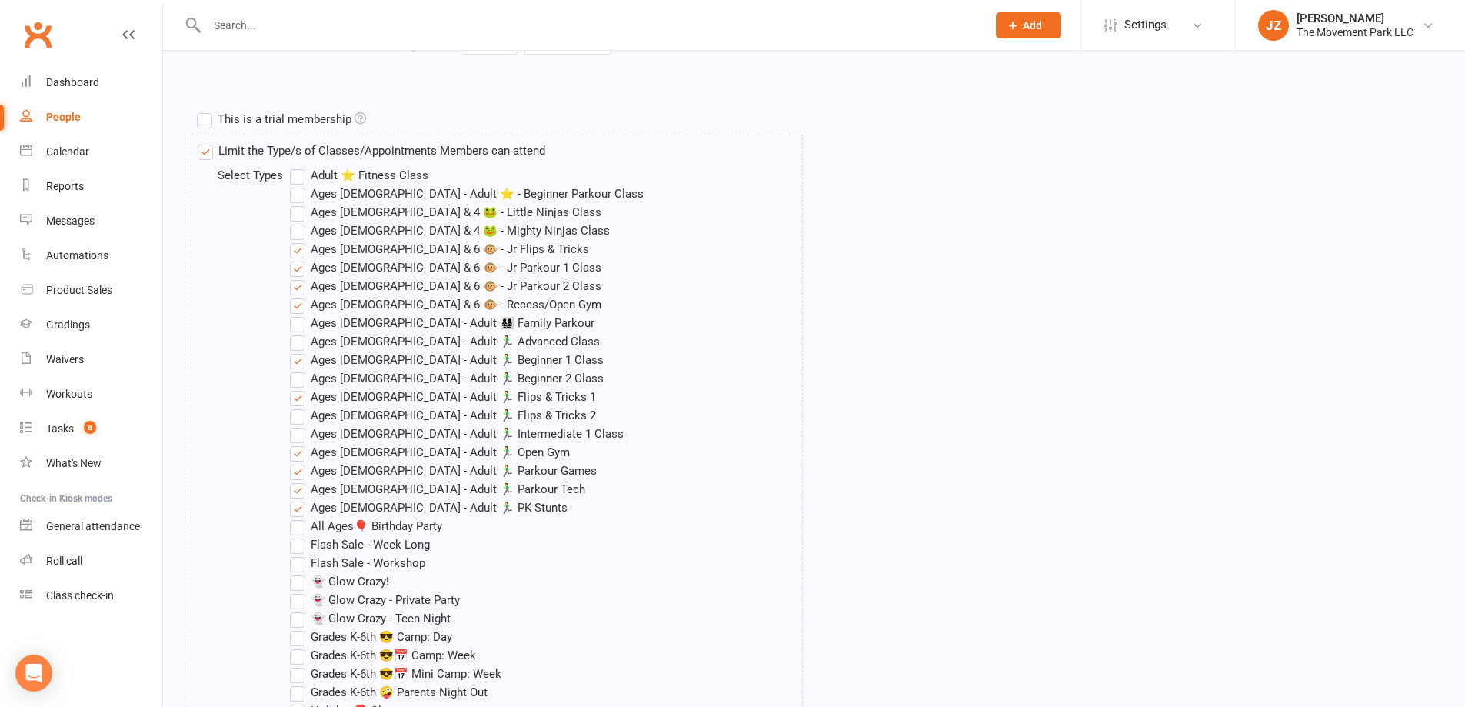
click at [303, 249] on label "Ages 5 & 6 🐵 - Jr Flips & Tricks" at bounding box center [439, 249] width 299 height 18
click at [300, 240] on input "Ages 5 & 6 🐵 - Jr Flips & Tricks" at bounding box center [295, 240] width 10 height 0
click at [299, 269] on label "Ages 5 & 6 🐵 - Jr Parkour 1 Class" at bounding box center [446, 267] width 312 height 18
click at [299, 258] on input "Ages 5 & 6 🐵 - Jr Parkour 1 Class" at bounding box center [295, 258] width 10 height 0
click at [299, 292] on label "Ages 5 & 6 🐵 - Jr Parkour 2 Class" at bounding box center [446, 286] width 312 height 18
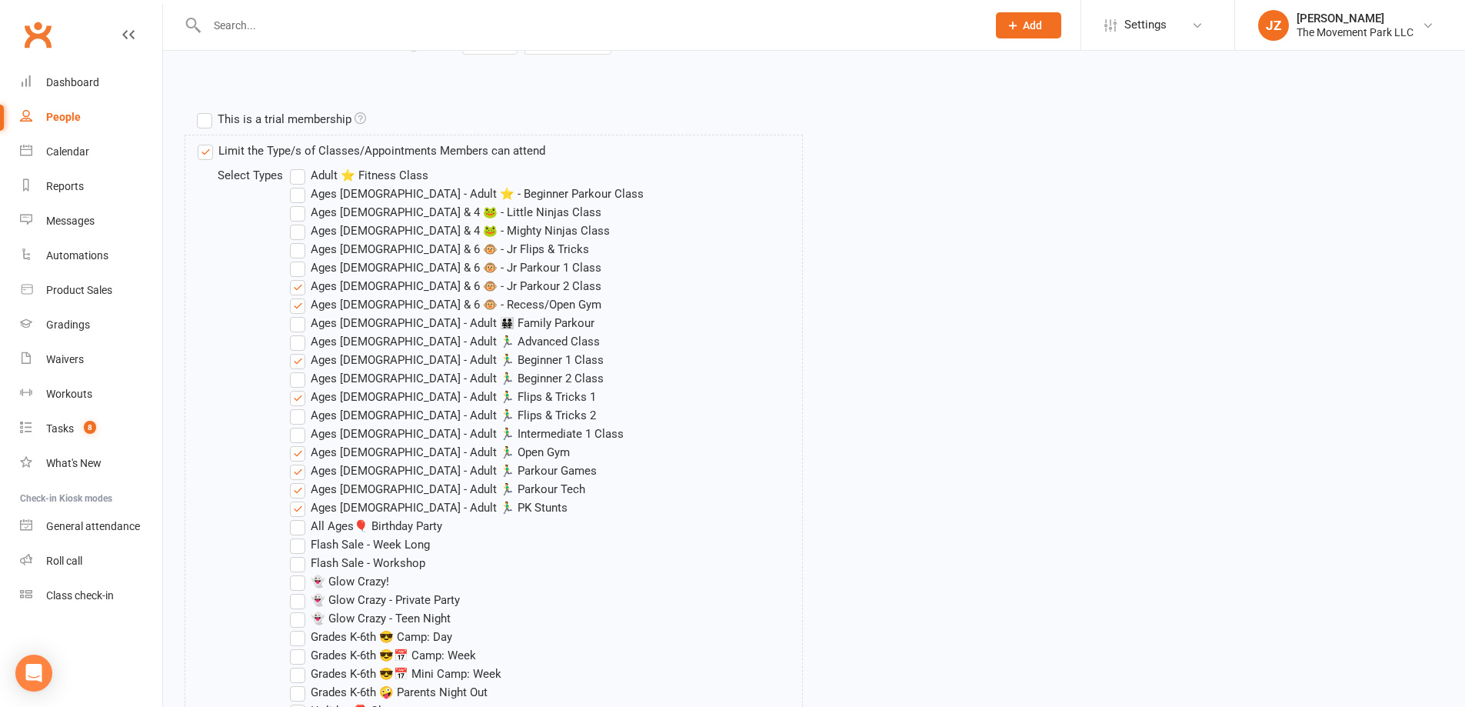
click at [299, 277] on input "Ages 5 & 6 🐵 - Jr Parkour 2 Class" at bounding box center [295, 277] width 10 height 0
click at [297, 308] on label "Ages 5 & 6 🐵 - Recess/Open Gym" at bounding box center [446, 304] width 312 height 18
click at [297, 295] on input "Ages 5 & 6 🐵 - Recess/Open Gym" at bounding box center [295, 295] width 10 height 0
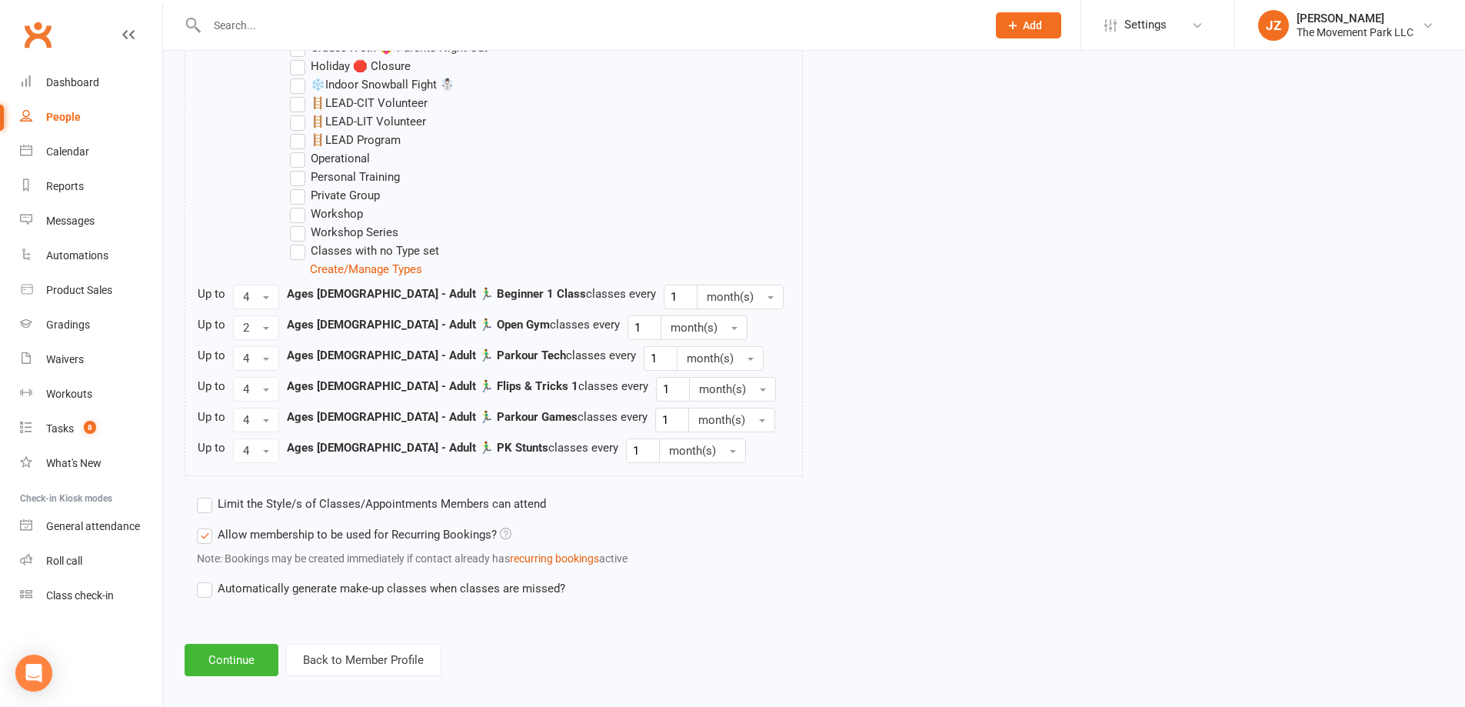
scroll to position [1351, 0]
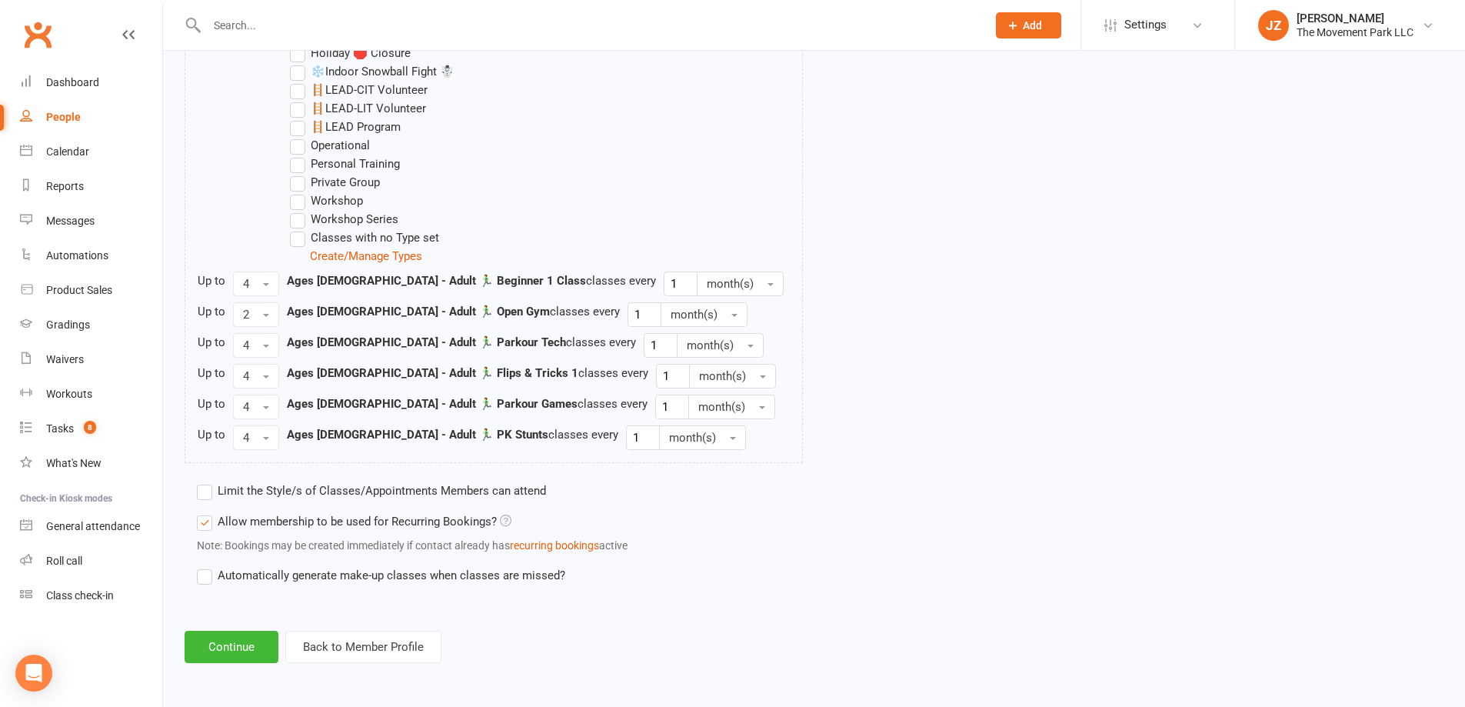
click at [248, 495] on label "Limit the Style/s of Classes/Appointments Members can attend" at bounding box center [371, 491] width 349 height 18
click at [207, 482] on input "Limit the Style/s of Classes/Appointments Members can attend" at bounding box center [202, 482] width 10 height 0
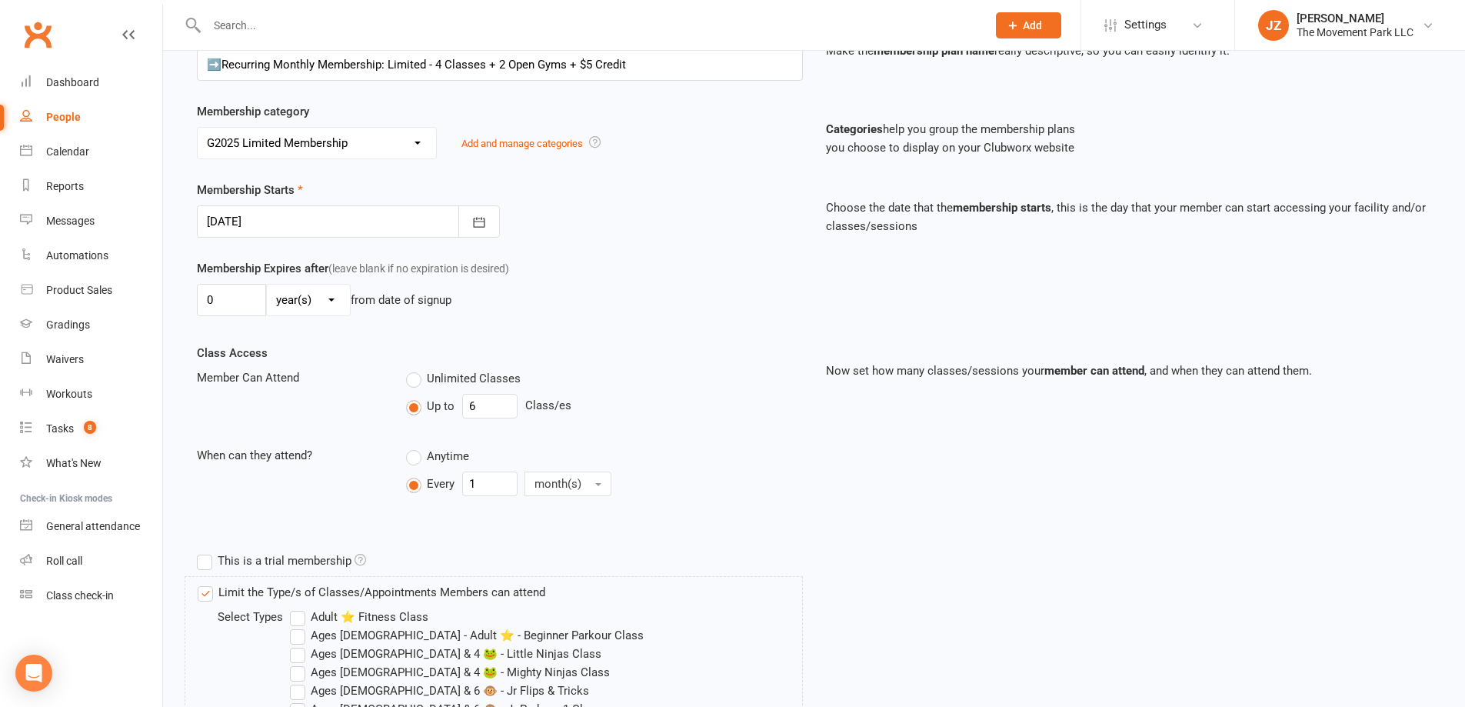
scroll to position [120, 0]
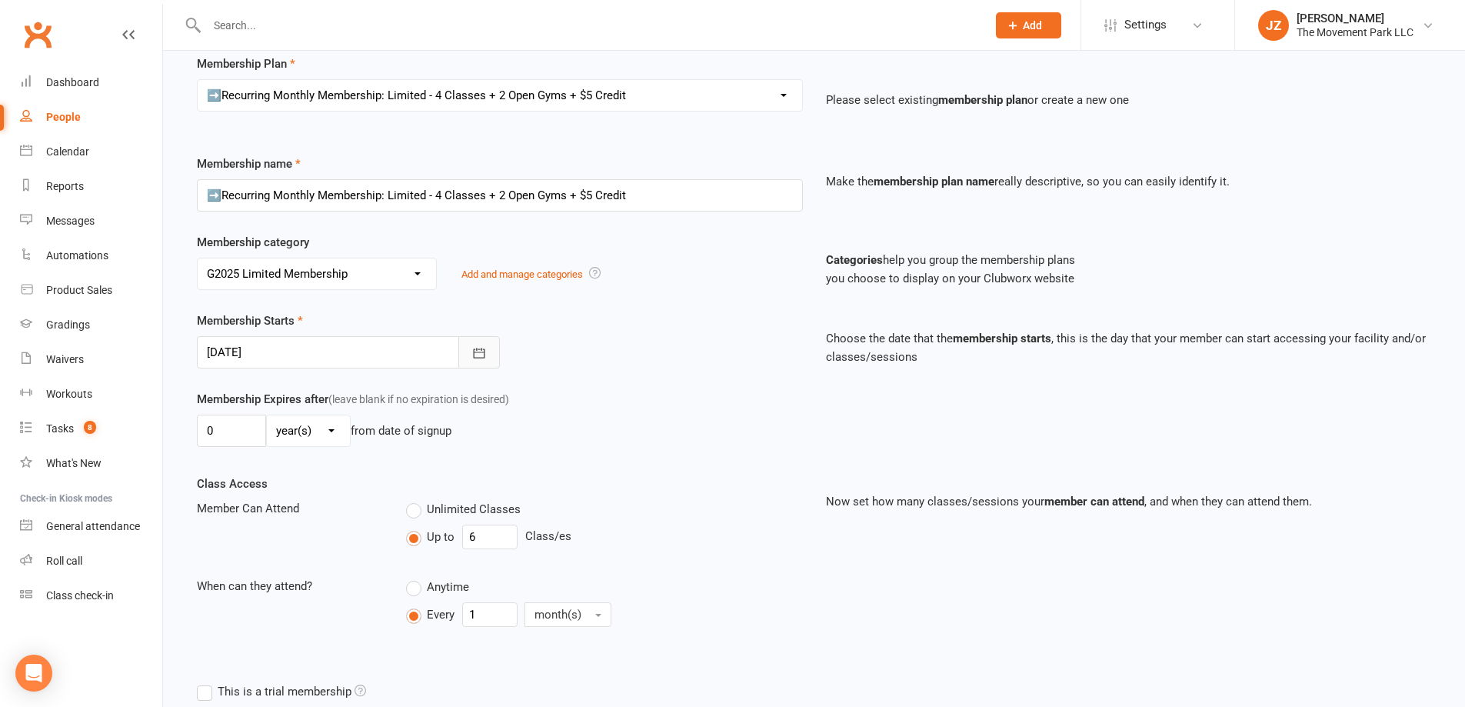
click at [477, 352] on icon "button" at bounding box center [479, 353] width 12 height 10
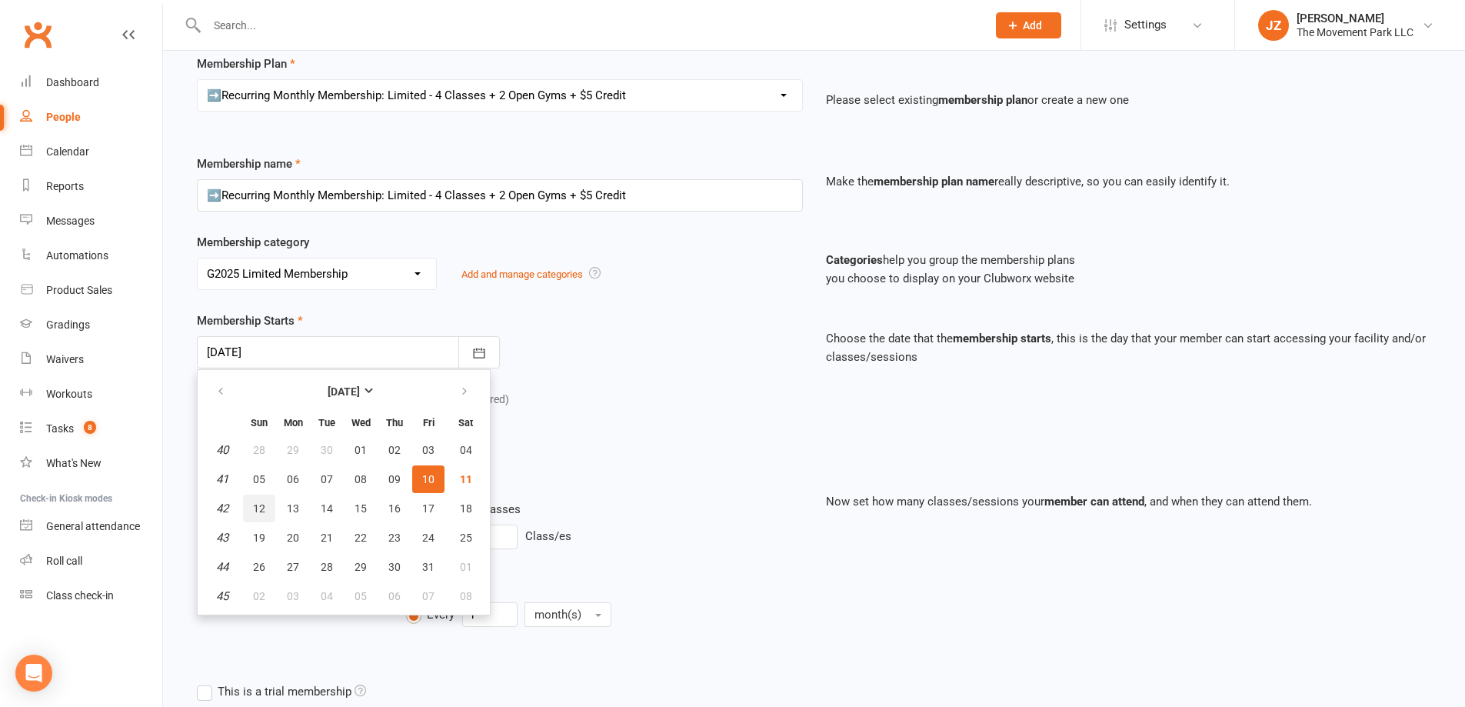
click at [252, 507] on button "12" at bounding box center [259, 509] width 32 height 28
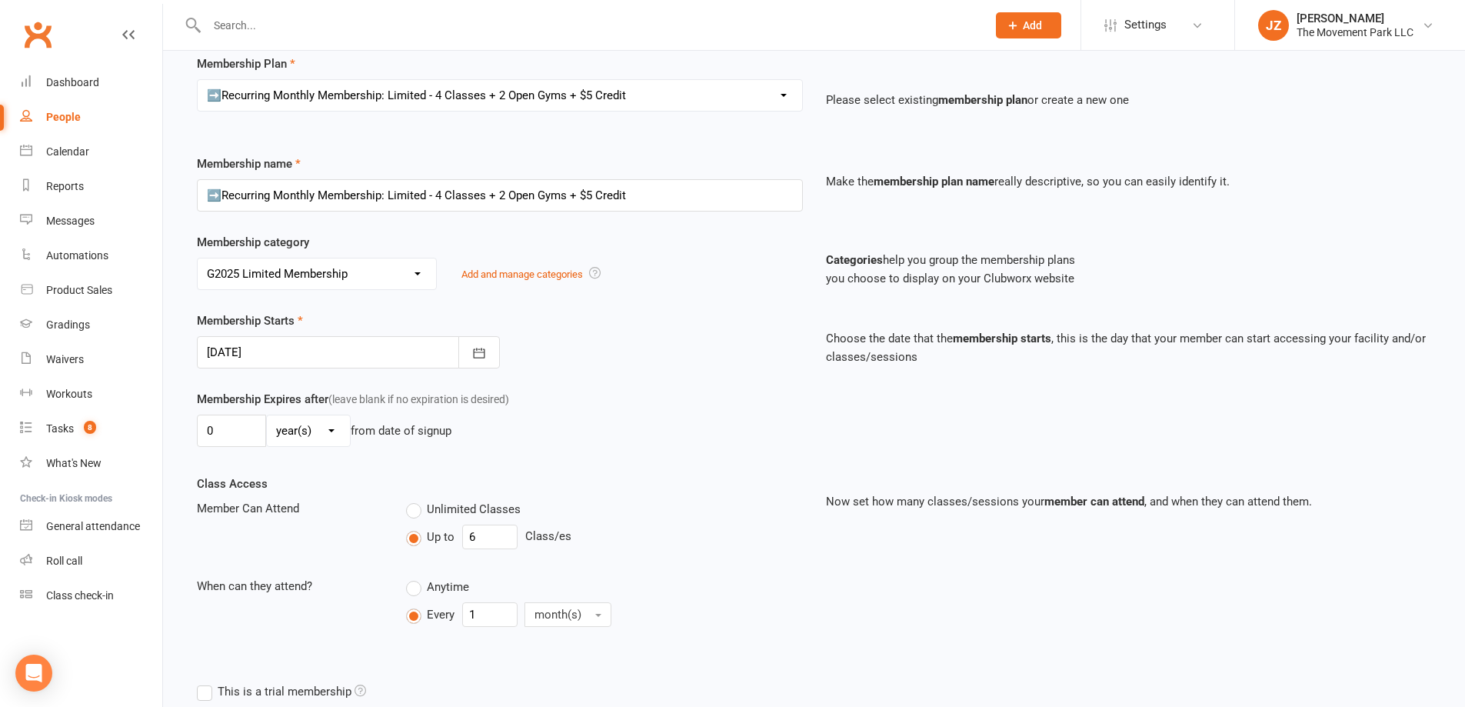
scroll to position [197, 0]
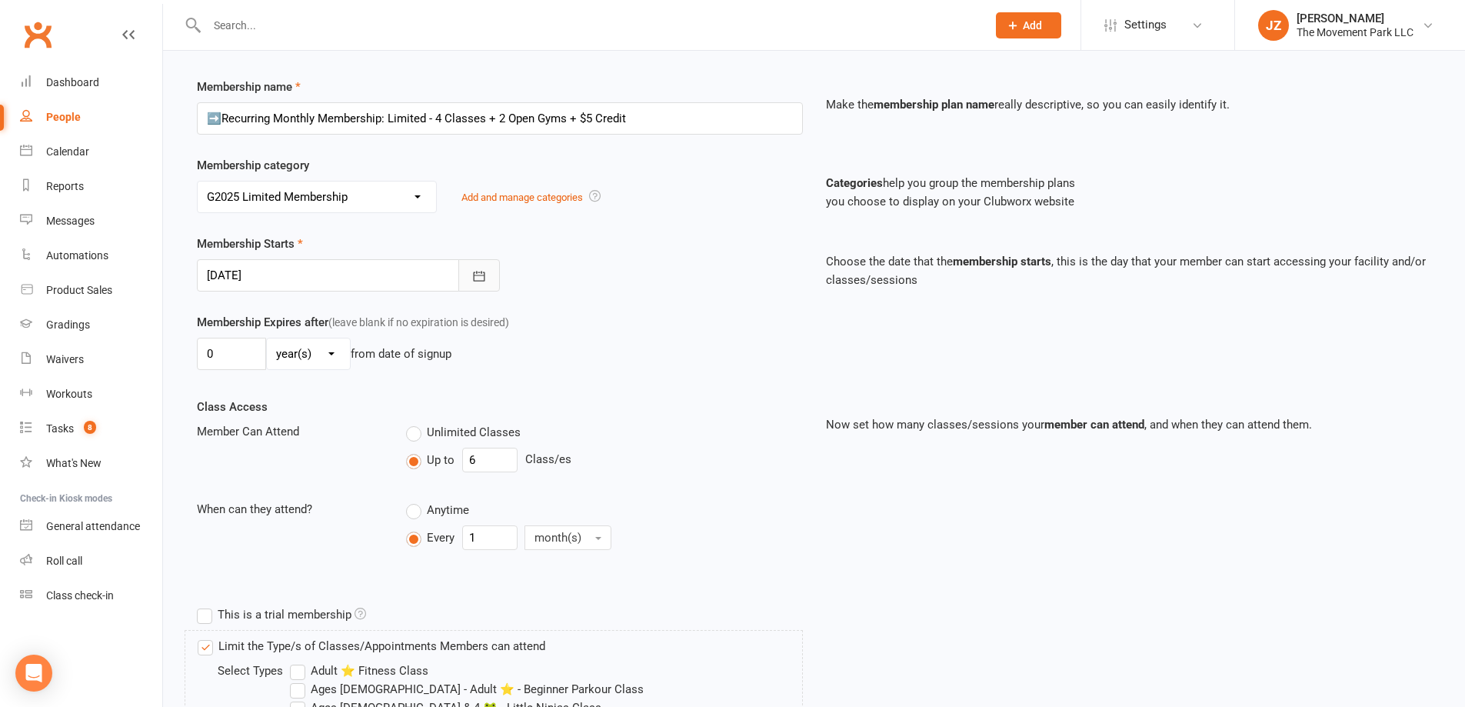
click at [485, 278] on icon "button" at bounding box center [479, 276] width 12 height 10
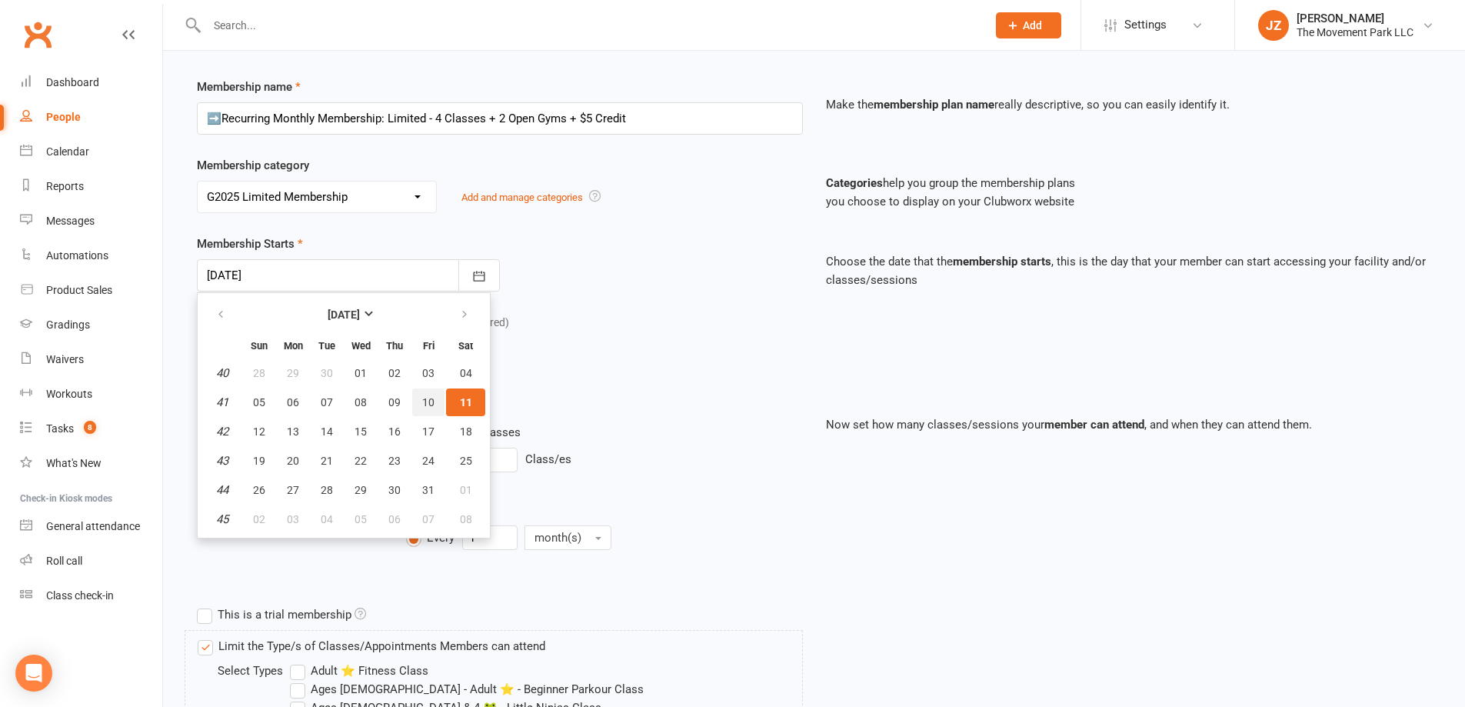
click at [420, 395] on button "10" at bounding box center [428, 402] width 32 height 28
type input "10 Oct 2025"
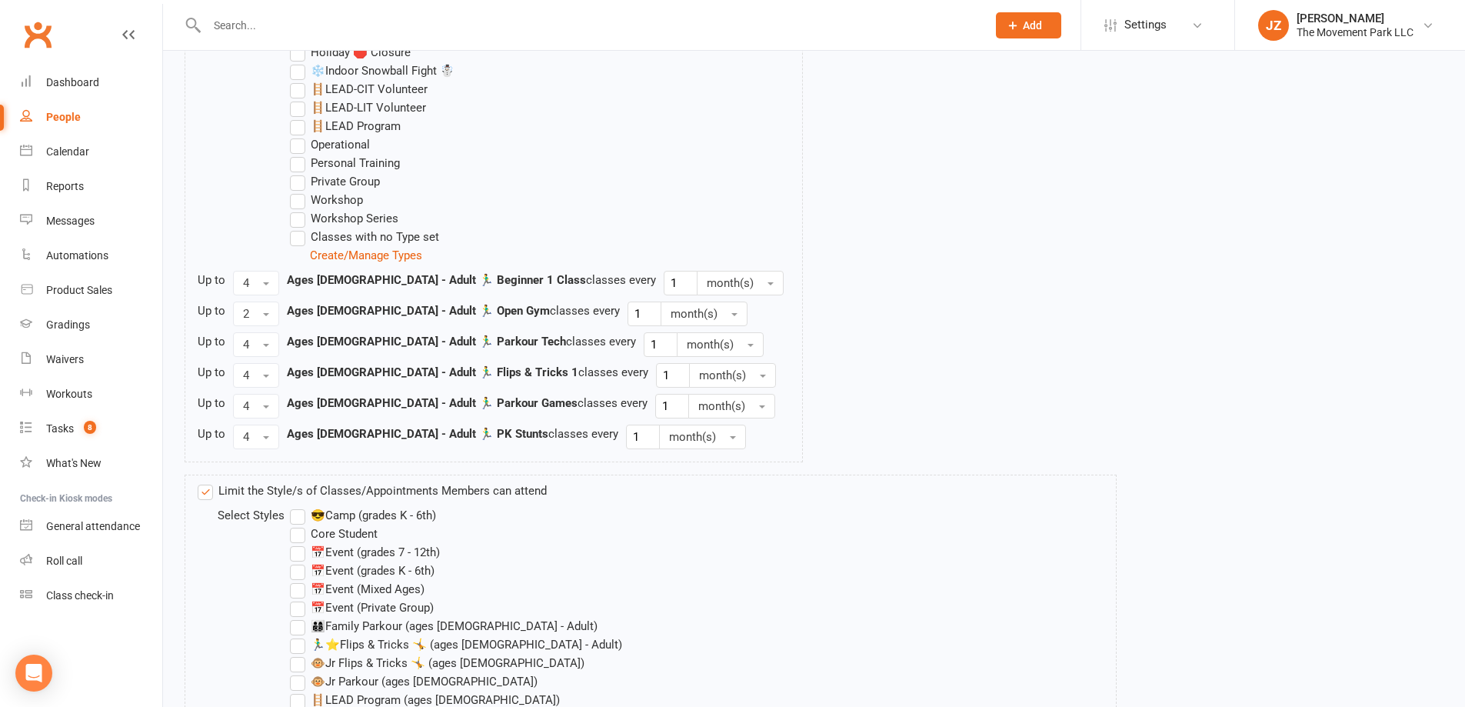
scroll to position [1685, 0]
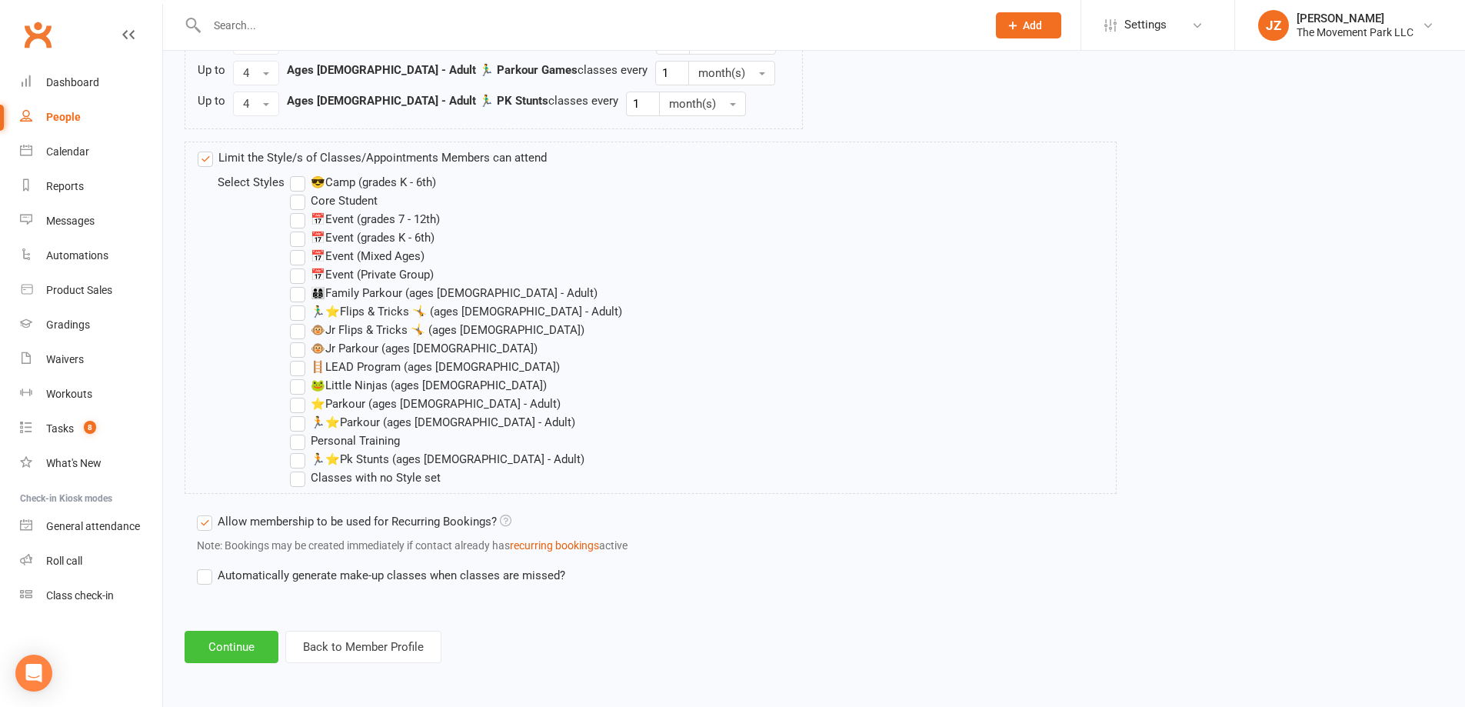
click at [260, 642] on button "Continue" at bounding box center [232, 647] width 94 height 32
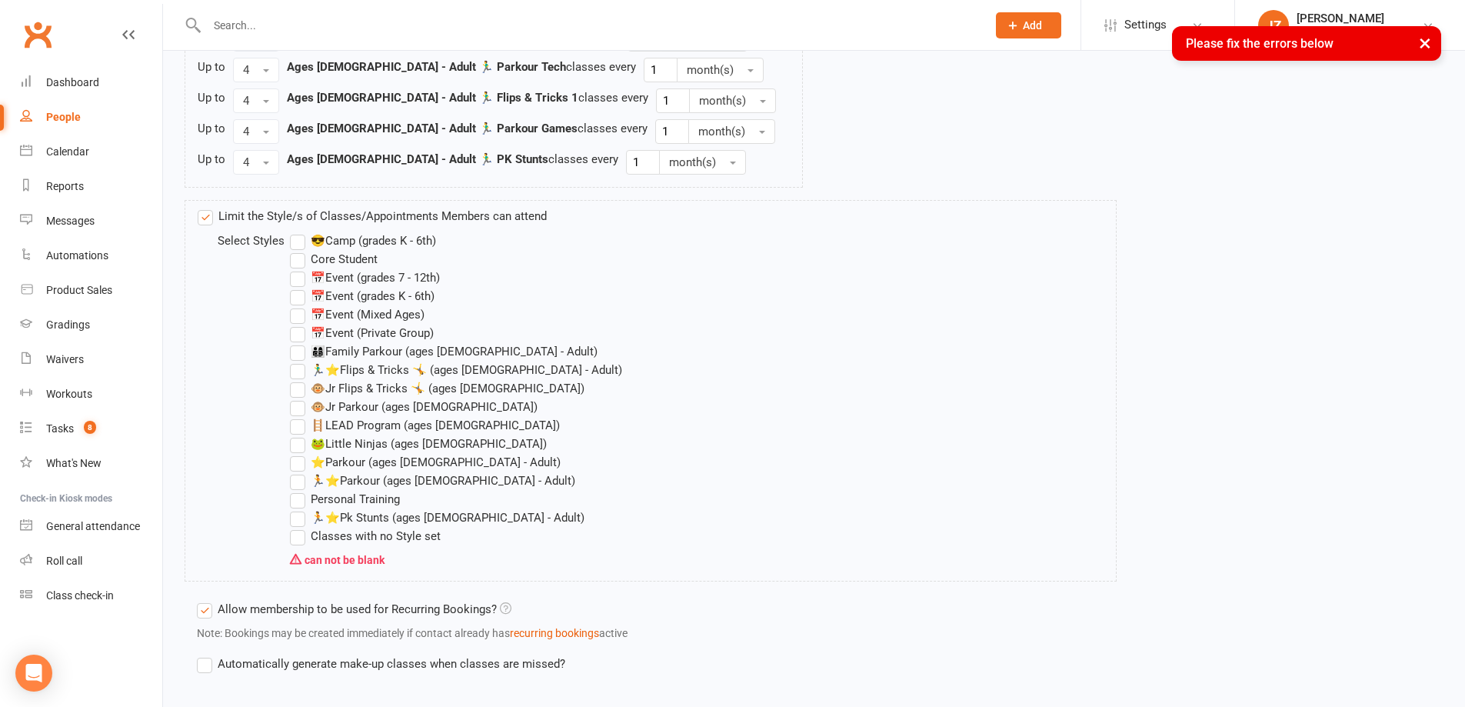
scroll to position [1714, 0]
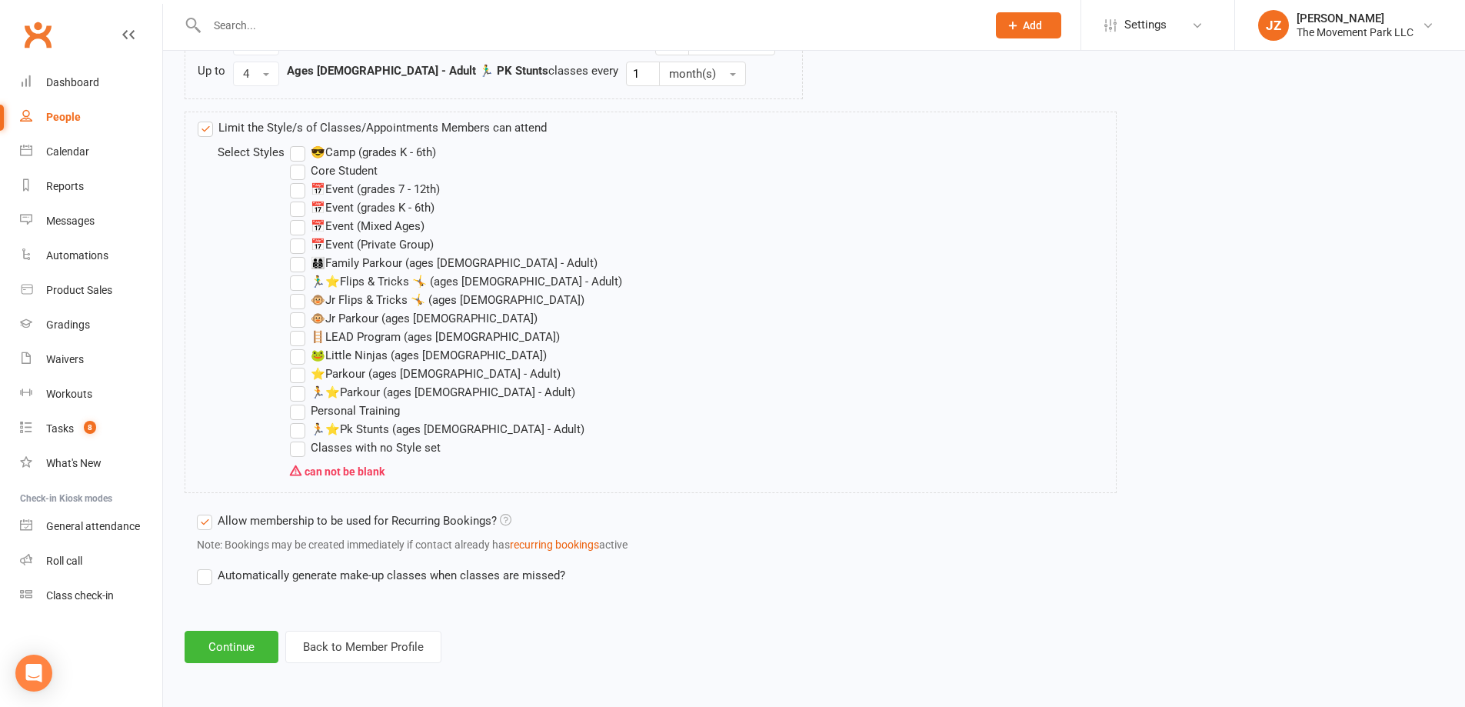
click at [294, 286] on label "🏃‍♂️⭐Flips & Tricks 🤸 (ages [DEMOGRAPHIC_DATA] - Adult)" at bounding box center [456, 281] width 332 height 18
click at [294, 272] on input "🏃‍♂️⭐Flips & Tricks 🤸 (ages [DEMOGRAPHIC_DATA] - Adult)" at bounding box center [295, 272] width 10 height 0
click at [296, 390] on label "🏃⭐Parkour (ages [DEMOGRAPHIC_DATA] - Adult)" at bounding box center [432, 392] width 285 height 18
click at [296, 383] on input "🏃⭐Parkour (ages [DEMOGRAPHIC_DATA] - Adult)" at bounding box center [295, 383] width 10 height 0
click at [301, 428] on label "🏃⭐Pk Stunts (ages 7 - Adult)" at bounding box center [437, 429] width 295 height 18
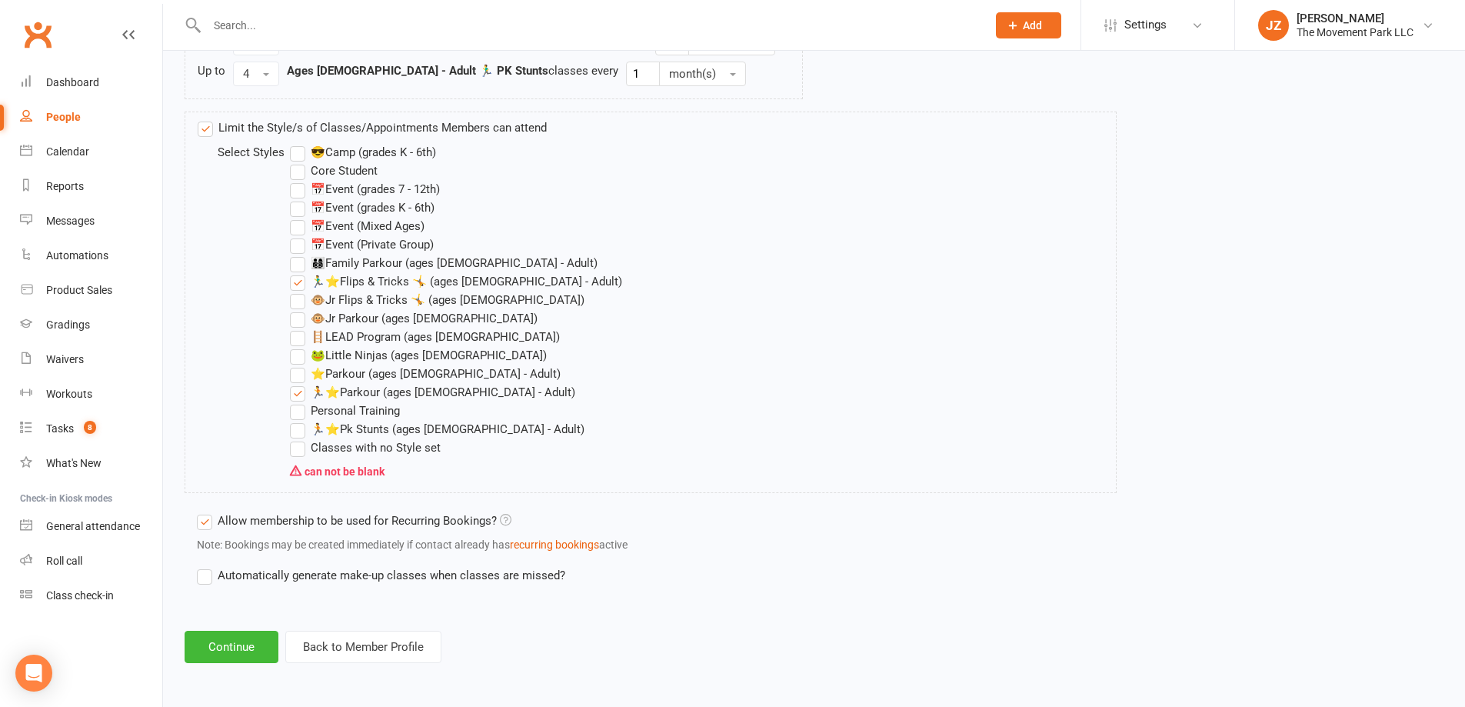
click at [300, 420] on input "🏃⭐Pk Stunts (ages 7 - Adult)" at bounding box center [295, 420] width 10 height 0
click at [235, 655] on button "Continue" at bounding box center [232, 647] width 94 height 32
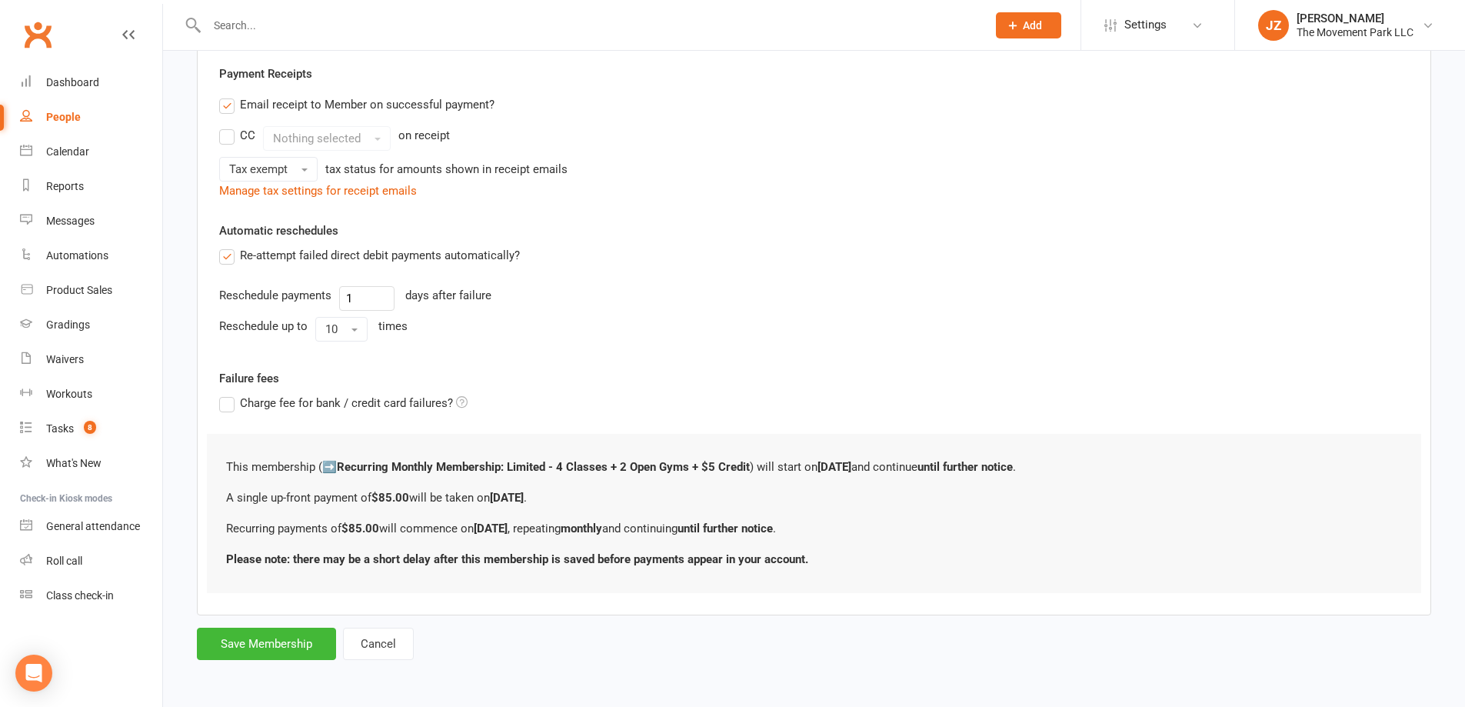
scroll to position [0, 0]
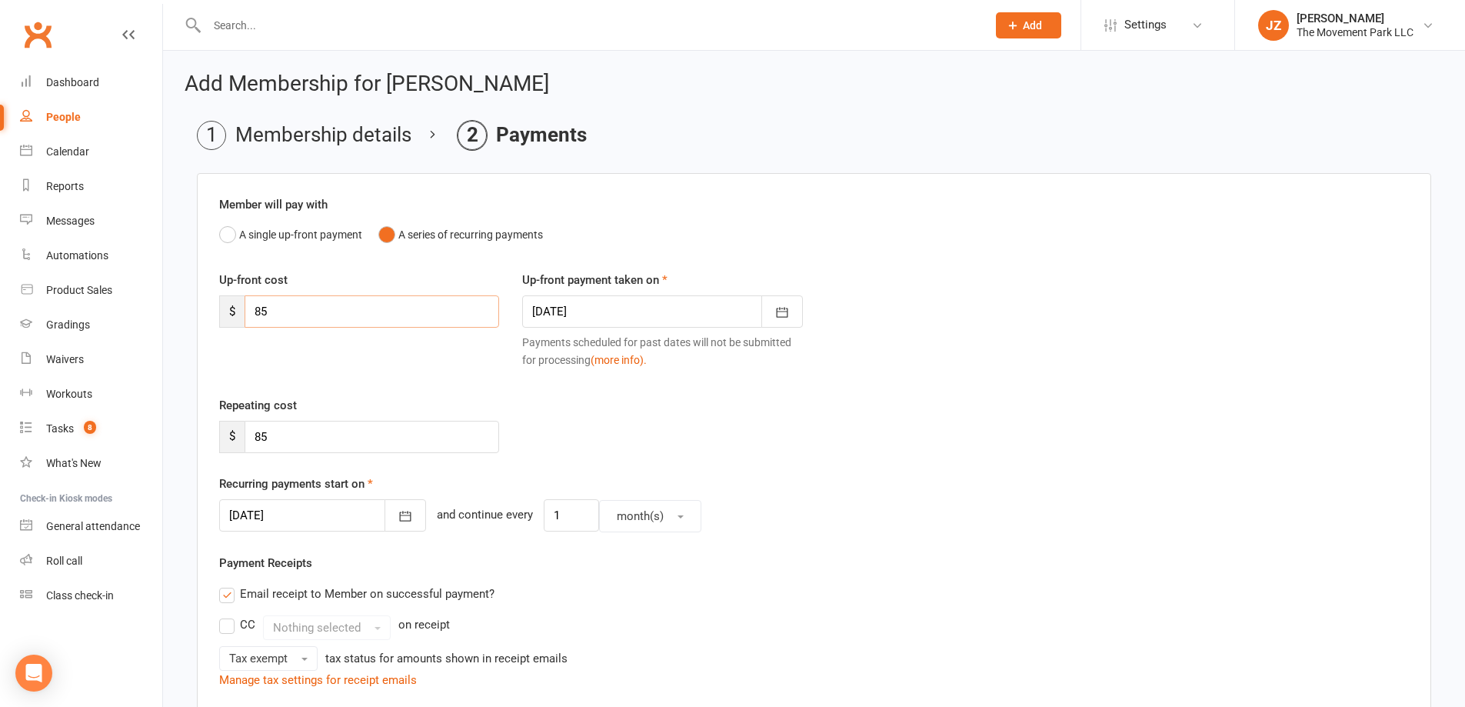
click at [464, 307] on input "85" at bounding box center [372, 311] width 255 height 32
drag, startPoint x: 462, startPoint y: 316, endPoint x: 279, endPoint y: 338, distance: 183.6
click at [243, 306] on div "$ 85" at bounding box center [359, 311] width 280 height 32
type input "55.92"
click at [792, 315] on button "button" at bounding box center [783, 311] width 42 height 32
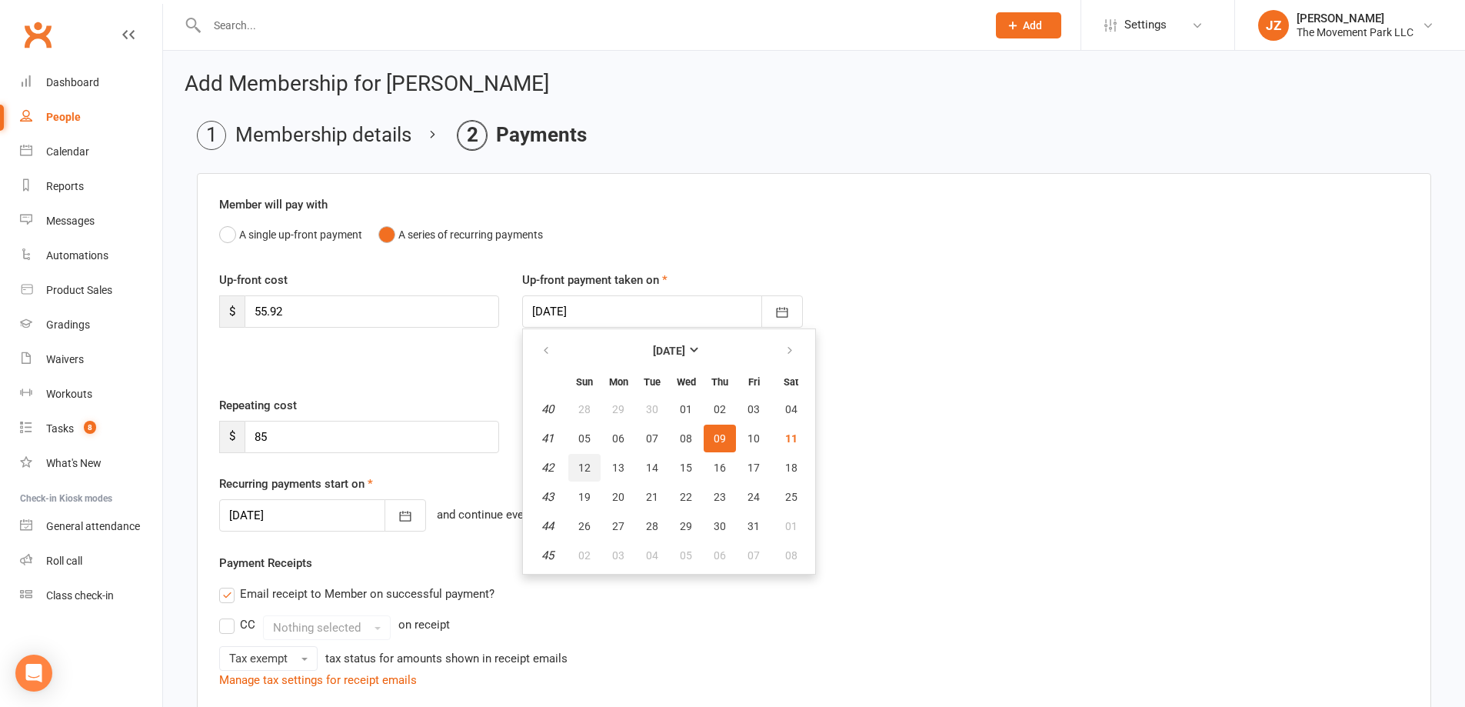
click at [584, 472] on span "12" at bounding box center [585, 468] width 12 height 12
type input "12 Oct 2025"
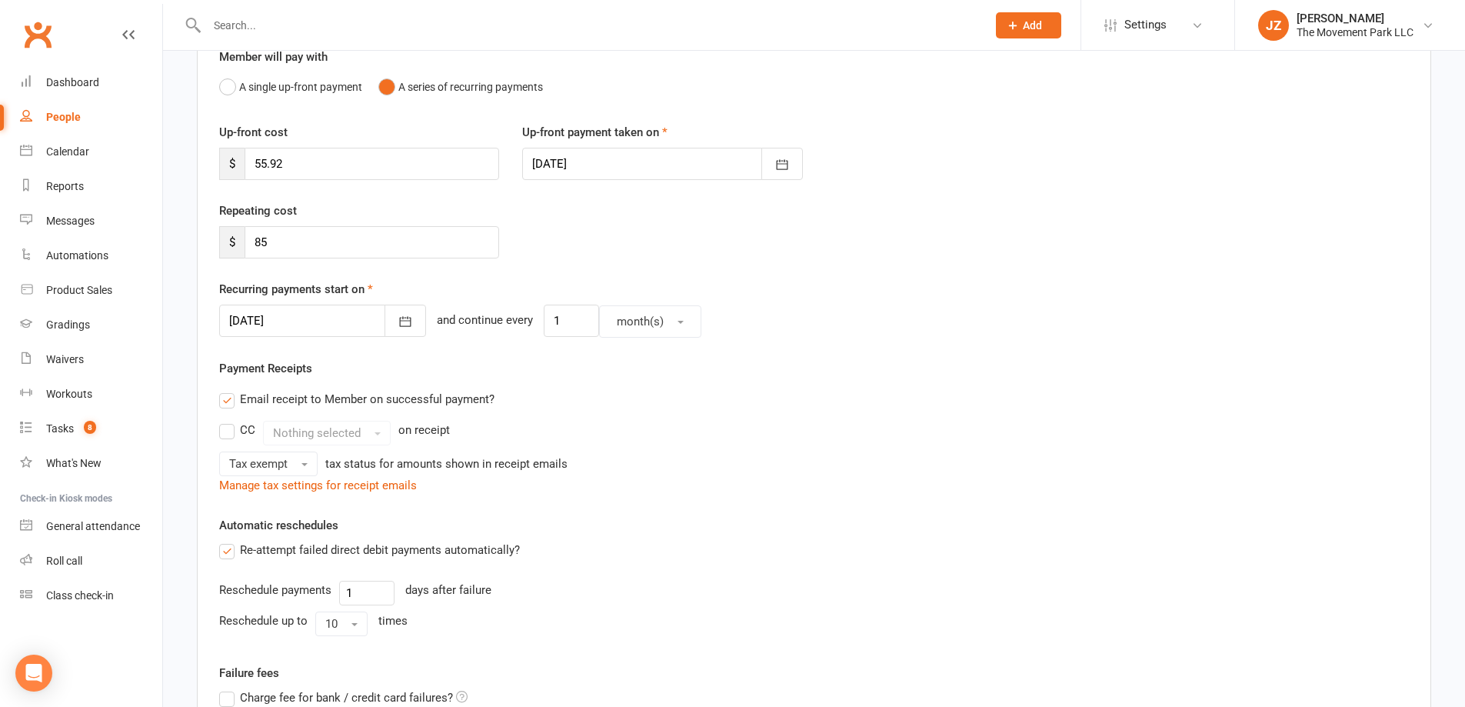
scroll to position [154, 0]
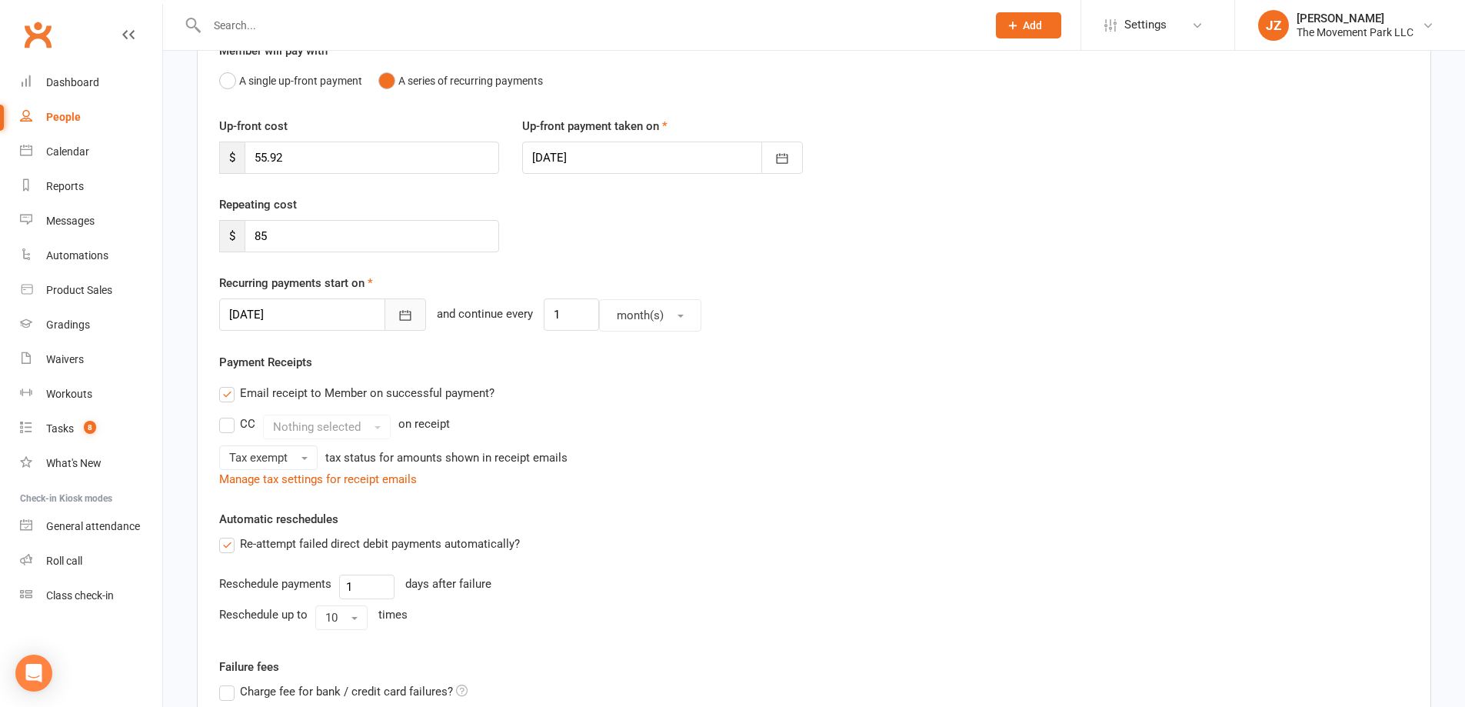
click at [398, 318] on icon "button" at bounding box center [405, 315] width 15 height 15
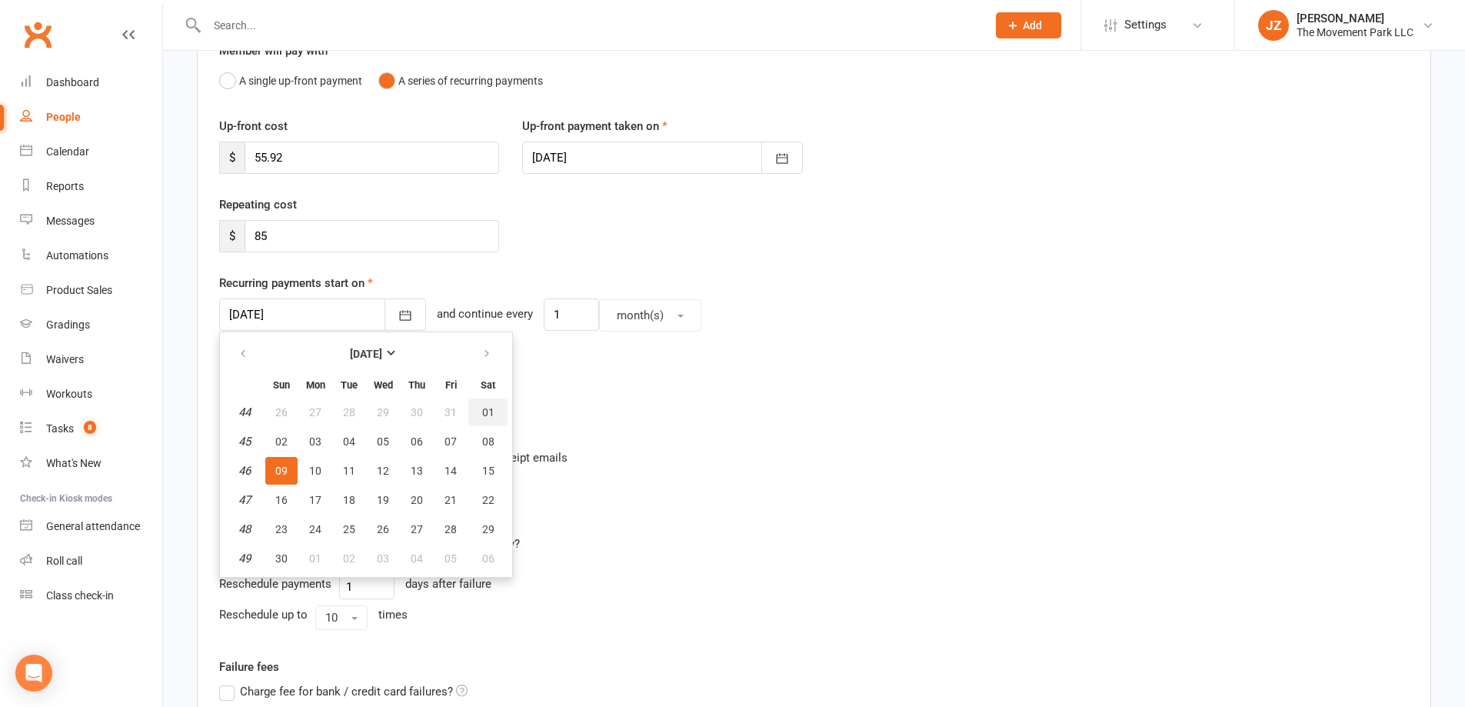
click at [488, 417] on span "01" at bounding box center [488, 412] width 12 height 12
type input "01 Nov 2025"
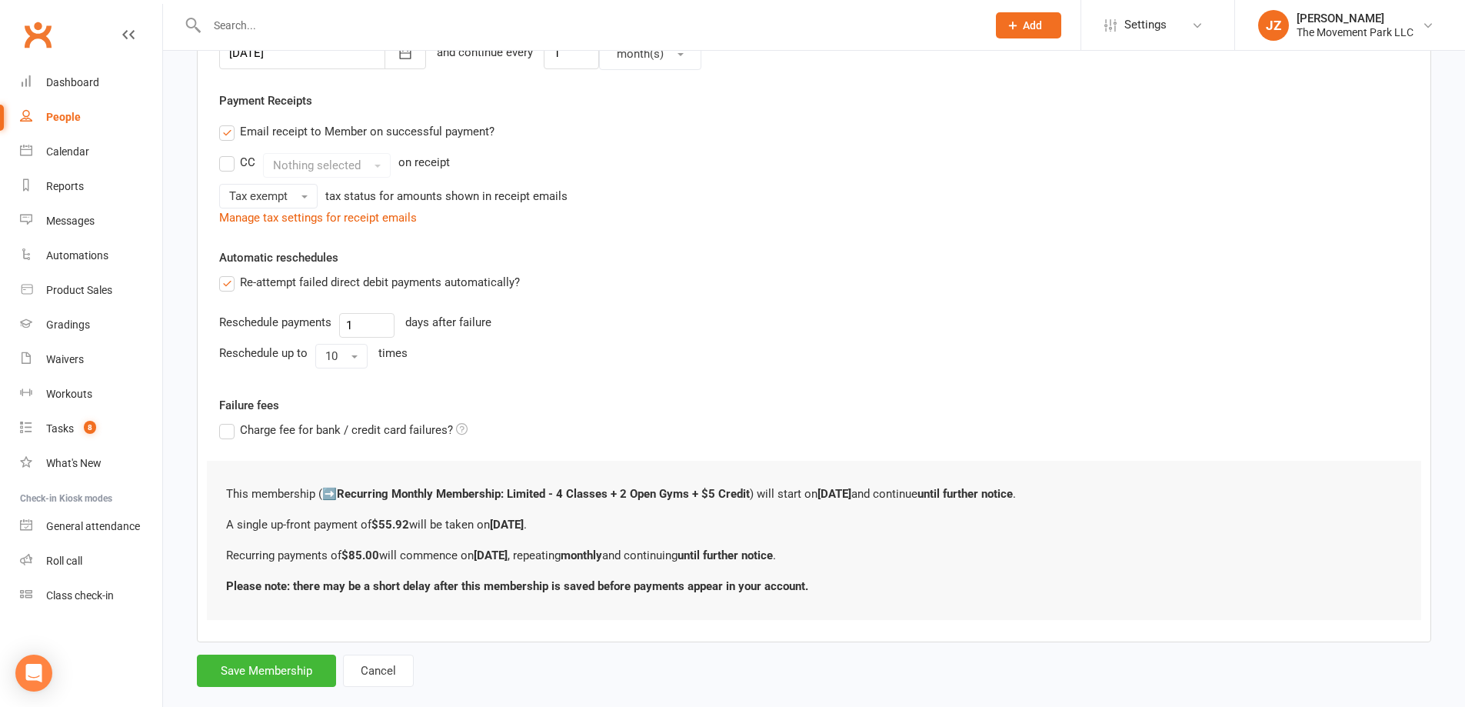
scroll to position [442, 0]
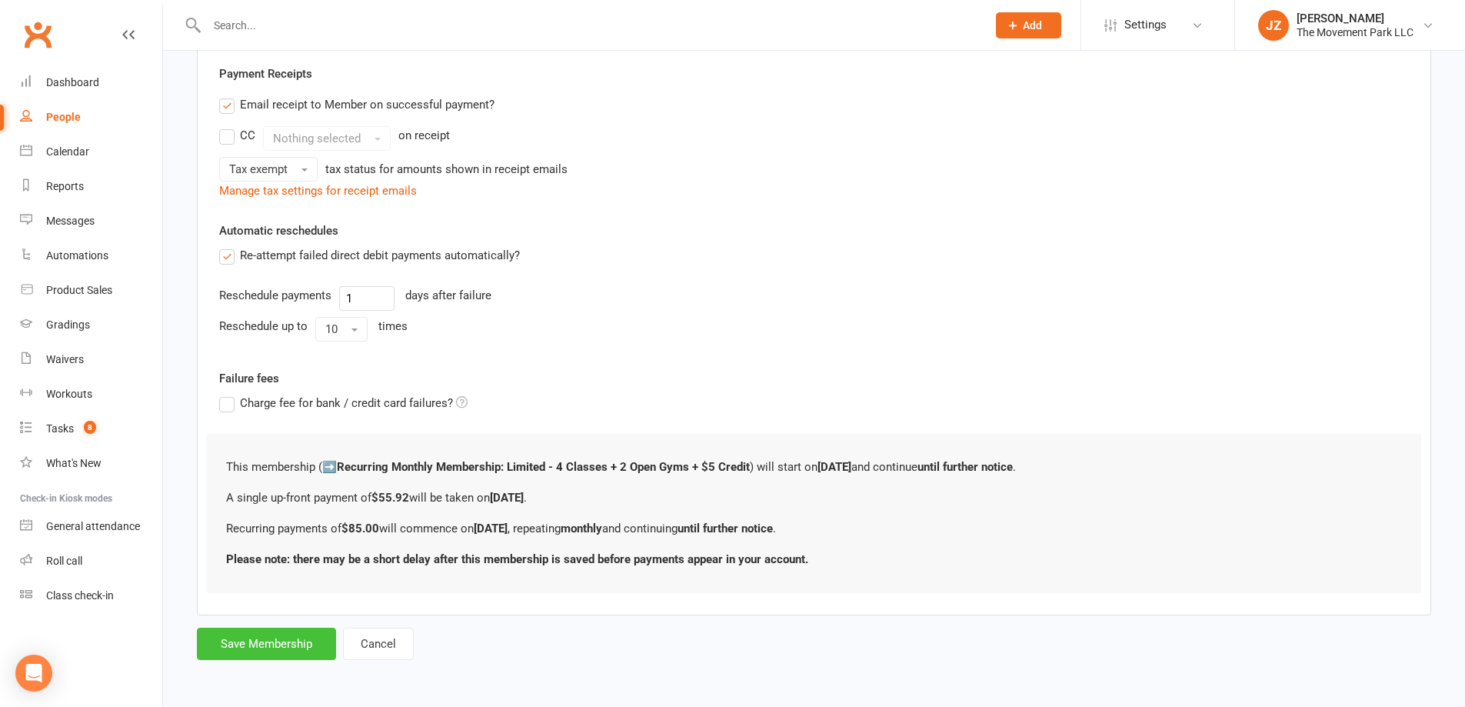
click at [248, 635] on button "Save Membership" at bounding box center [266, 644] width 139 height 32
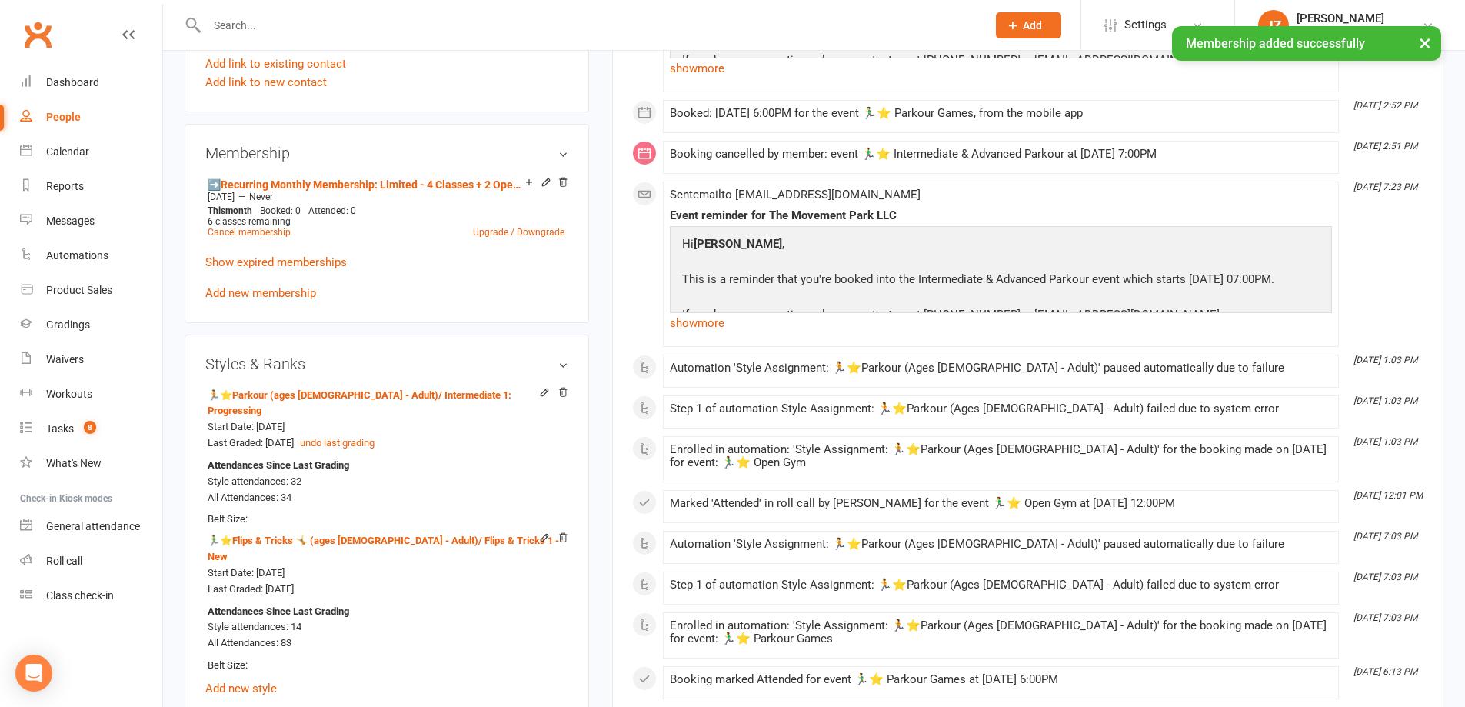
scroll to position [1000, 0]
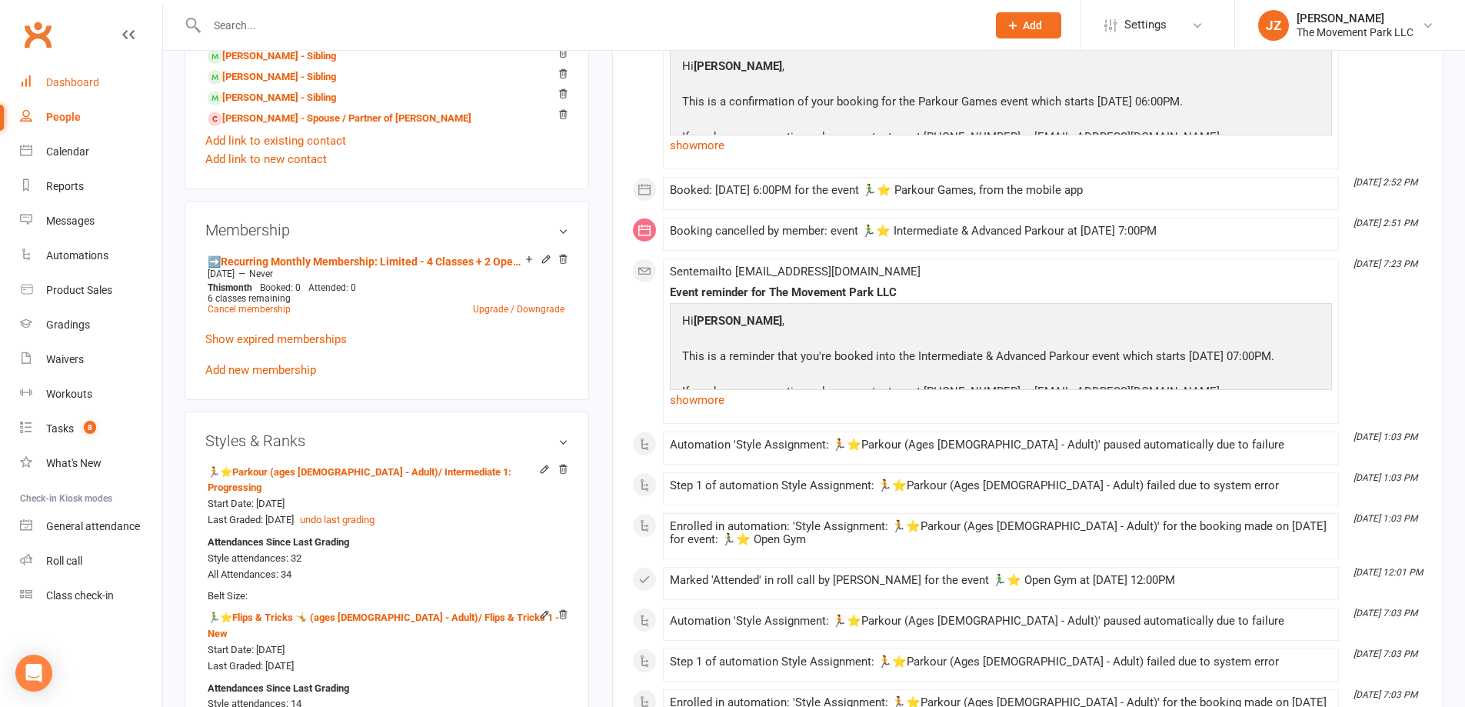
click at [103, 87] on link "Dashboard" at bounding box center [91, 82] width 142 height 35
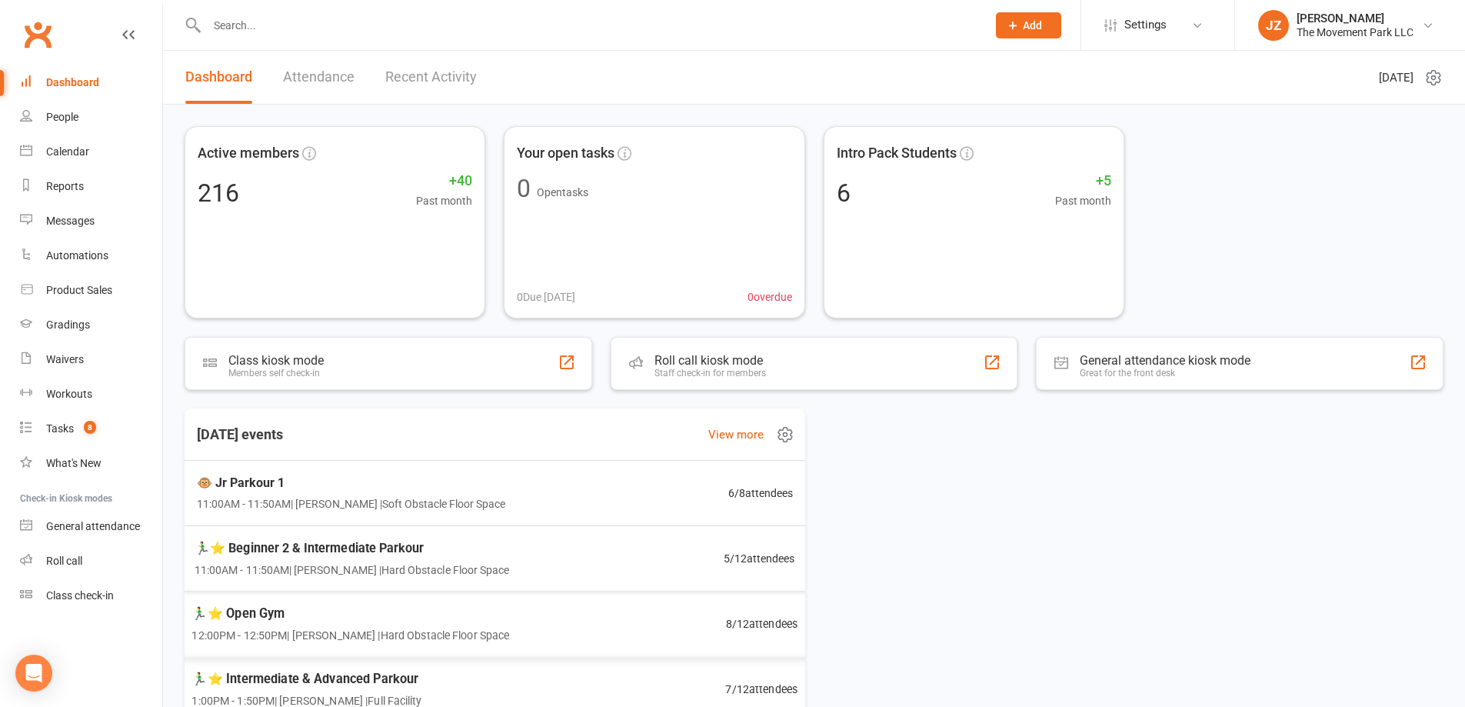
click at [542, 606] on div "🏃‍♂️⭐ Open Gym 12:00PM - 12:50PM | Rick King | Hard Obstacle Floor Space 8 / 12…" at bounding box center [494, 624] width 643 height 66
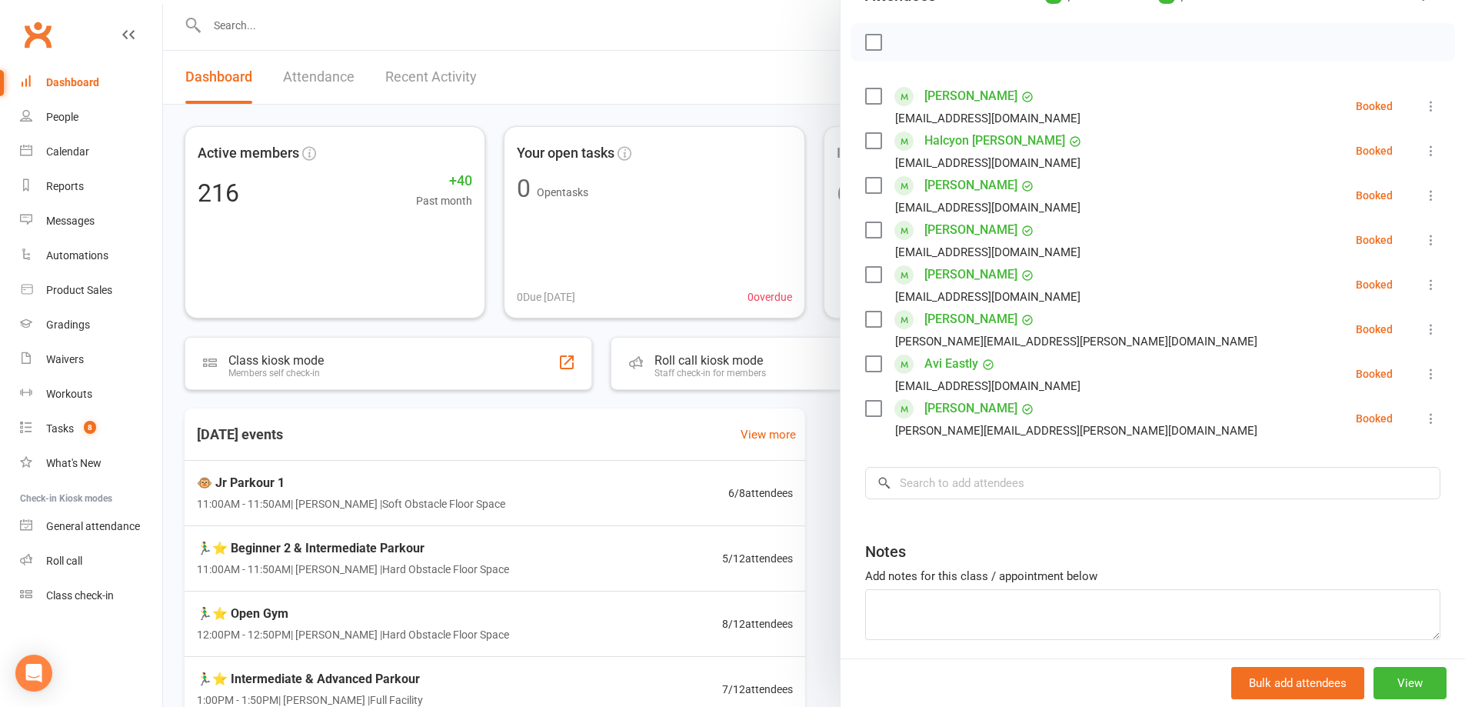
scroll to position [261, 0]
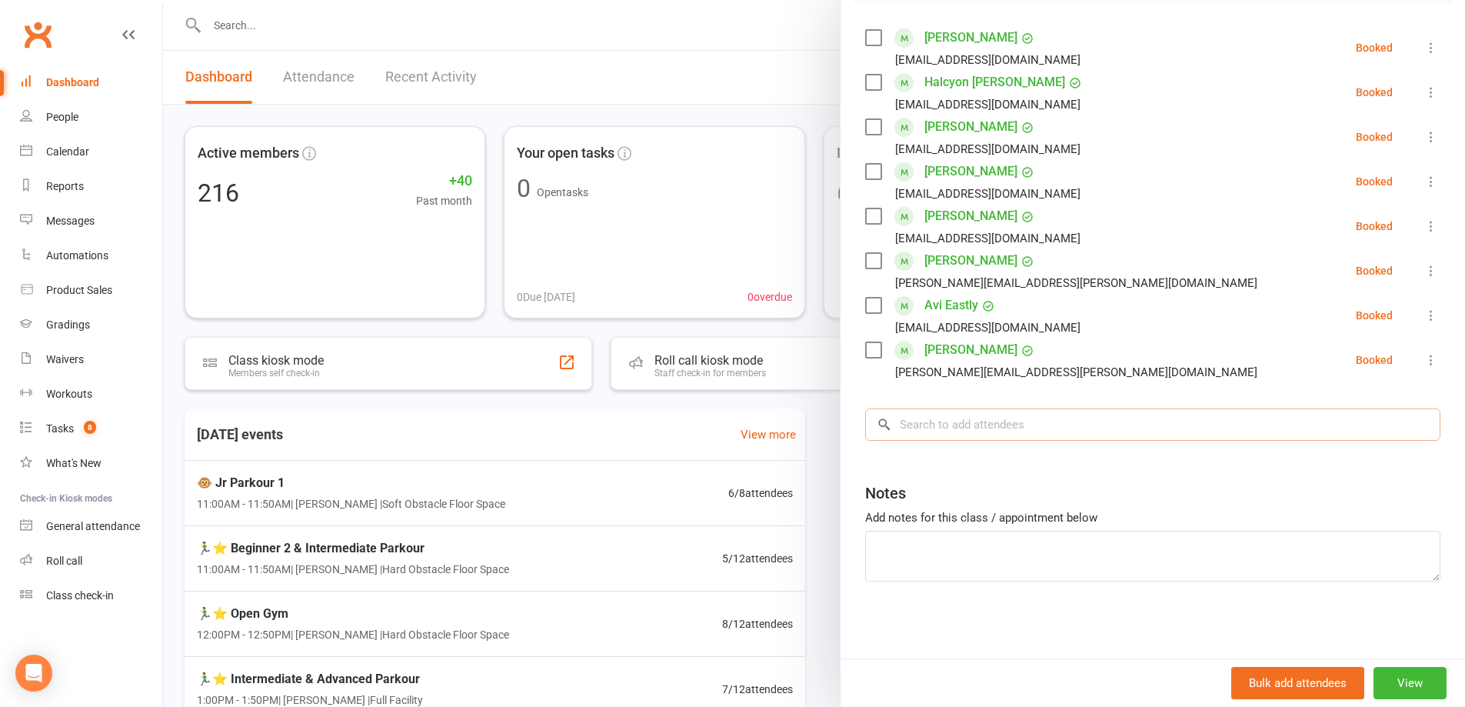
click at [999, 418] on input "search" at bounding box center [1152, 424] width 575 height 32
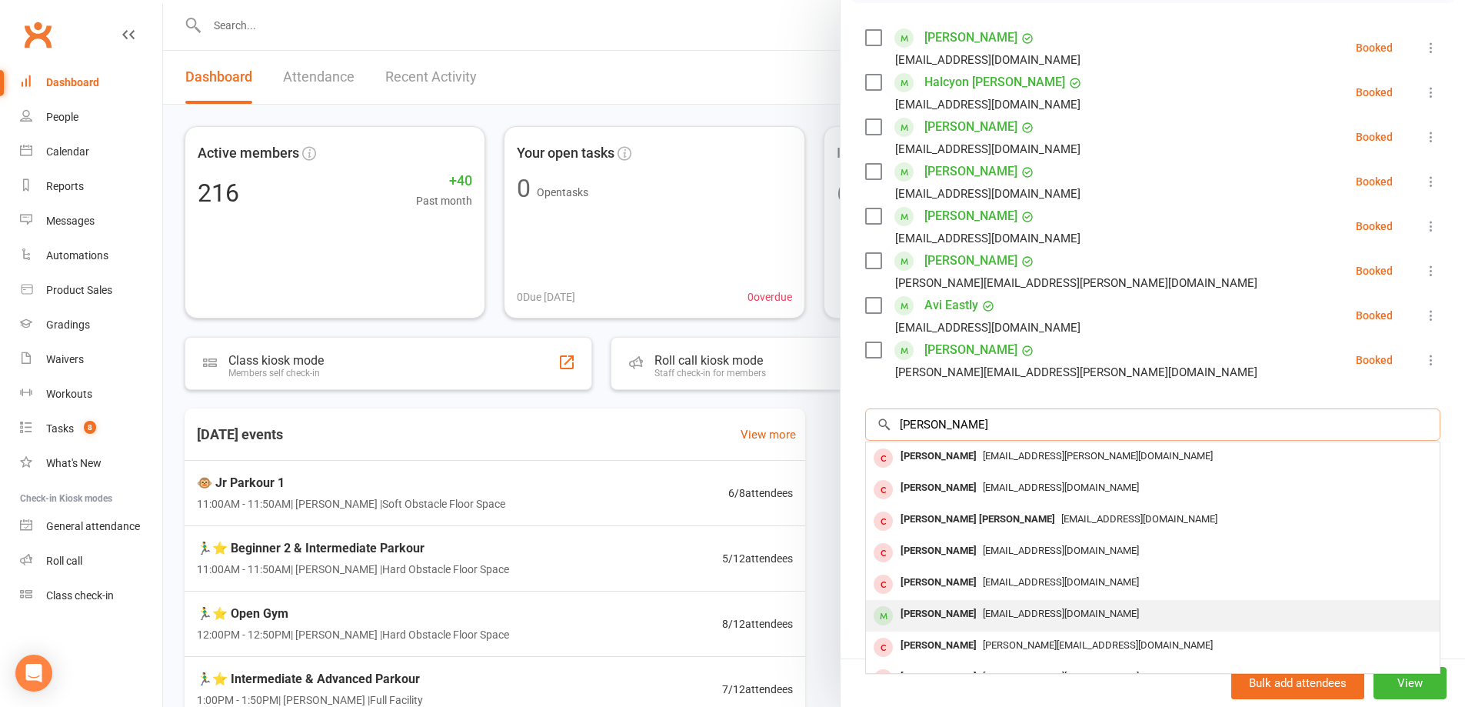
type input "paige"
click at [994, 615] on span "lmk1411@hotmail.com" at bounding box center [1061, 614] width 156 height 12
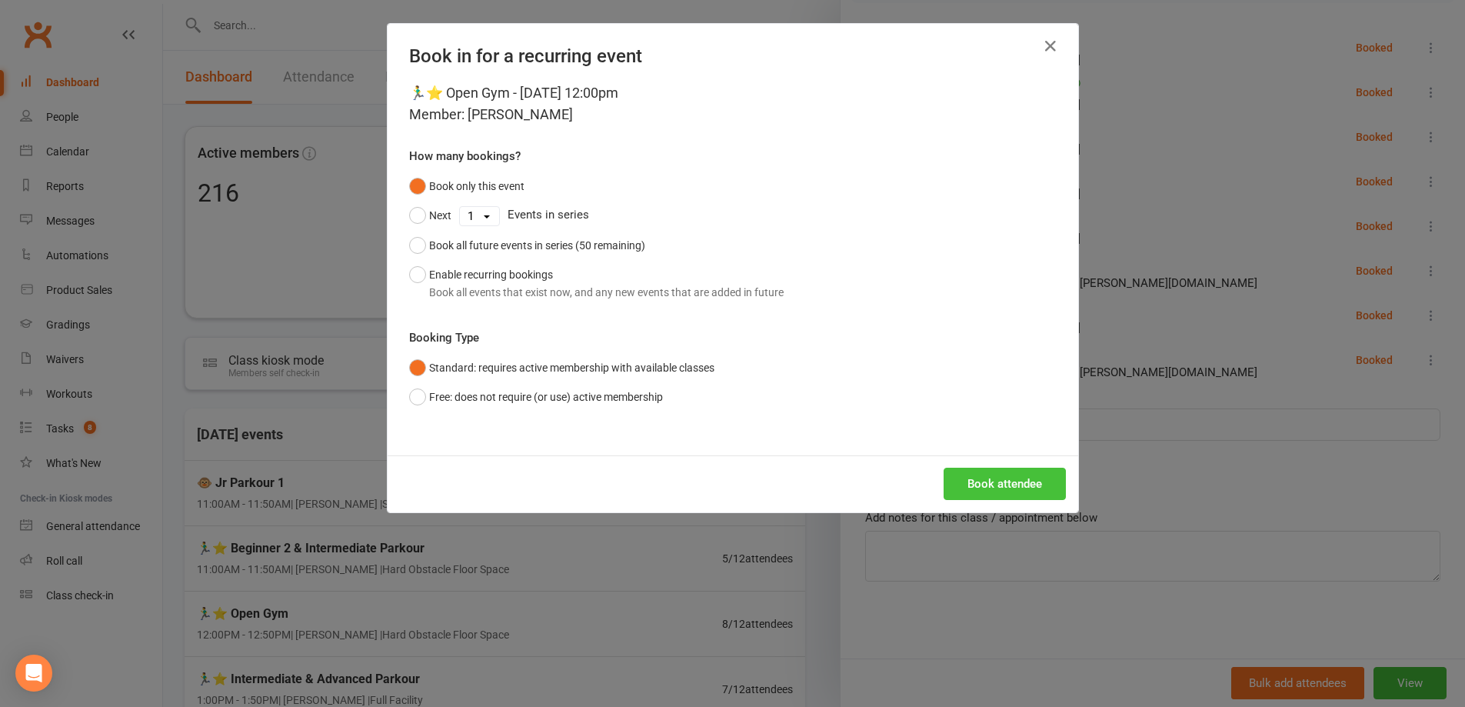
click at [1001, 486] on button "Book attendee" at bounding box center [1005, 484] width 122 height 32
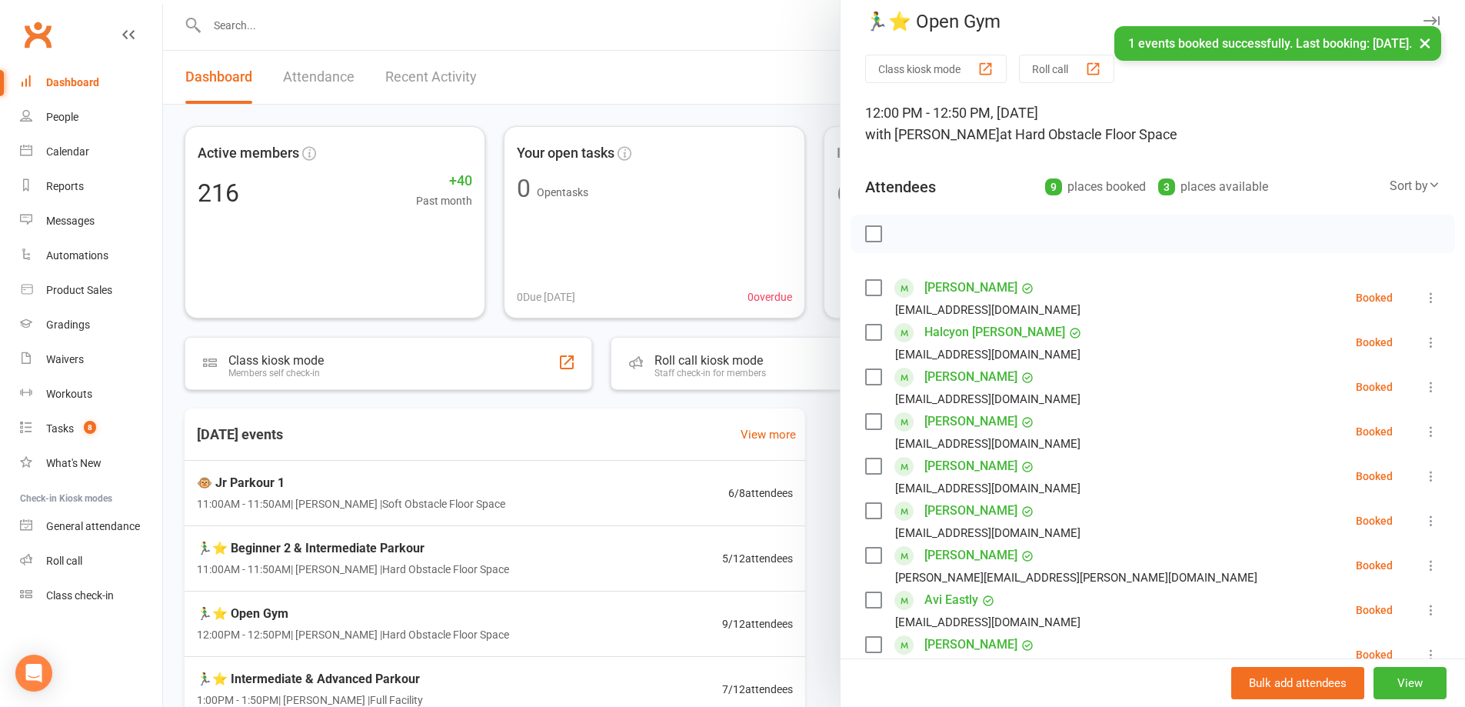
scroll to position [0, 0]
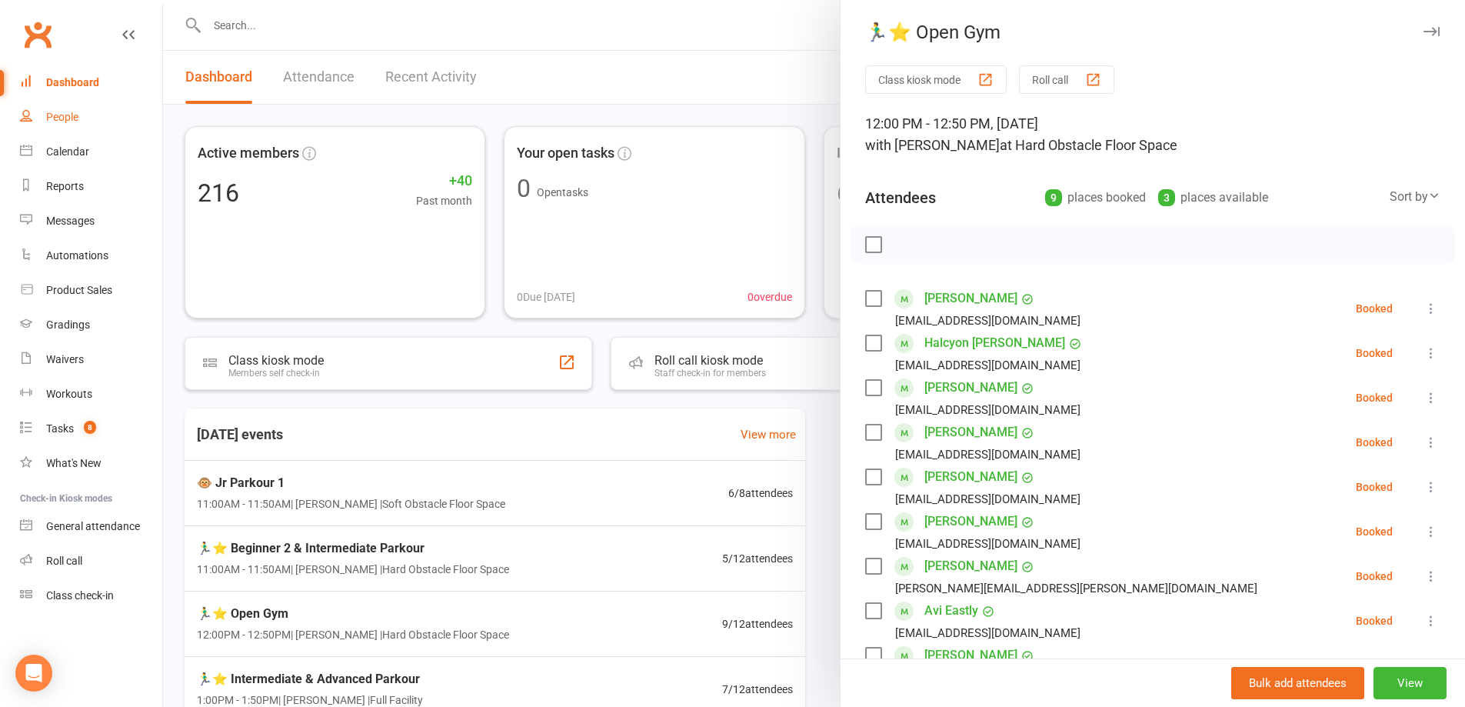
click at [81, 121] on link "People" at bounding box center [91, 117] width 142 height 35
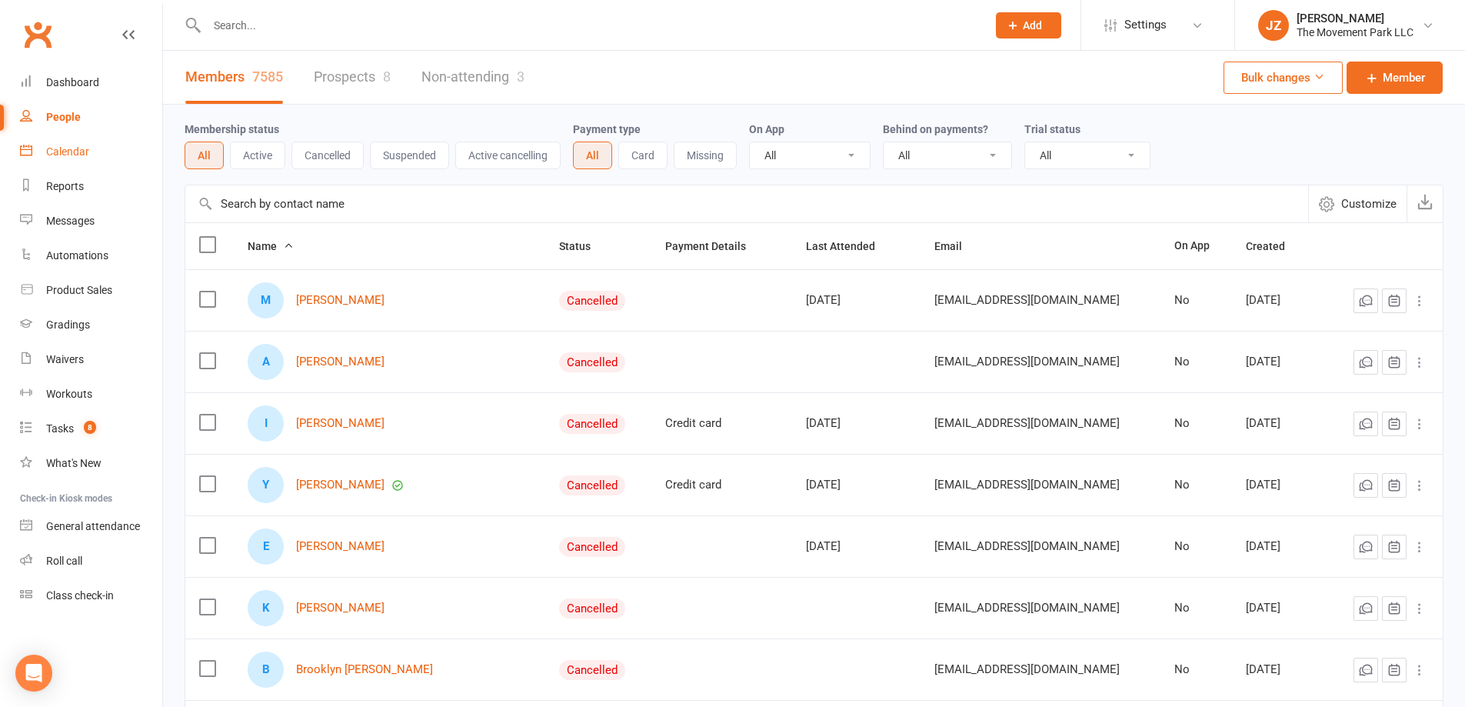
click at [58, 162] on link "Calendar" at bounding box center [91, 152] width 142 height 35
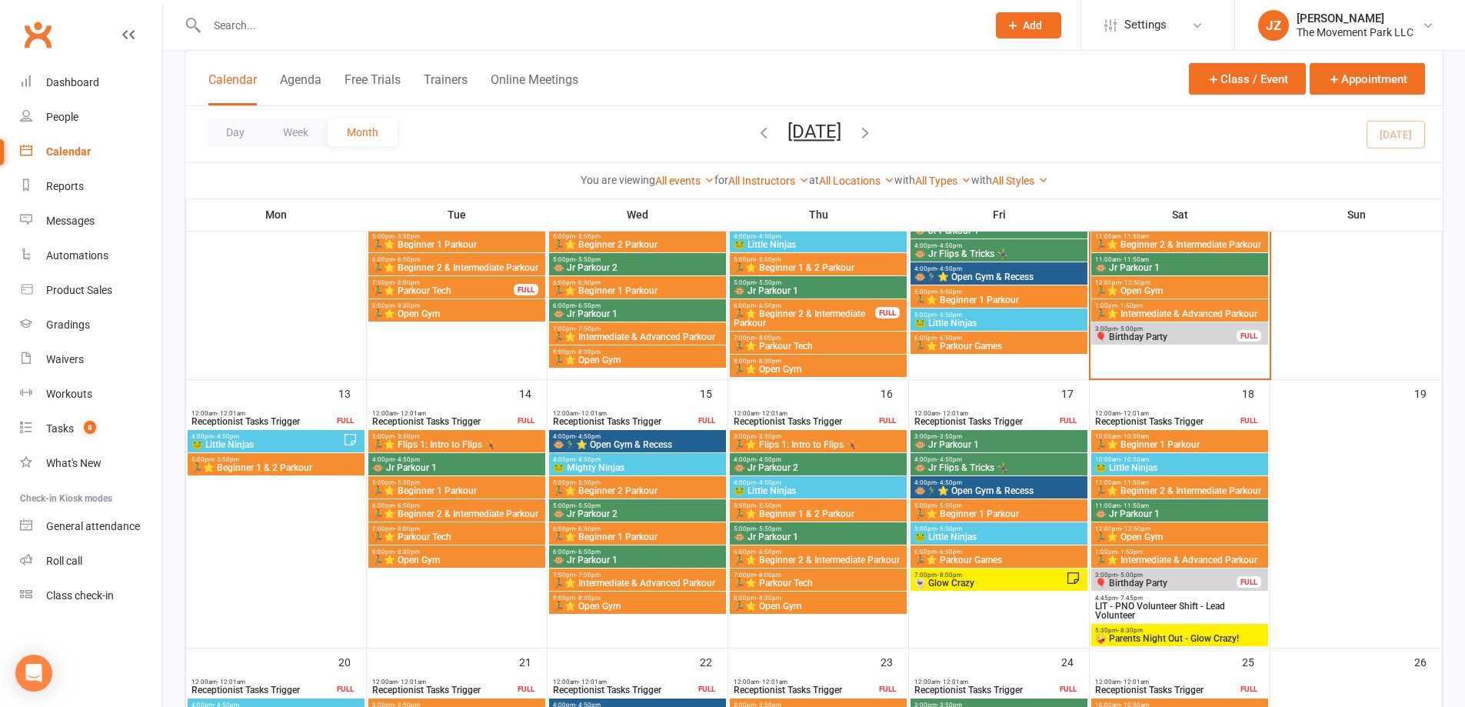
scroll to position [462, 0]
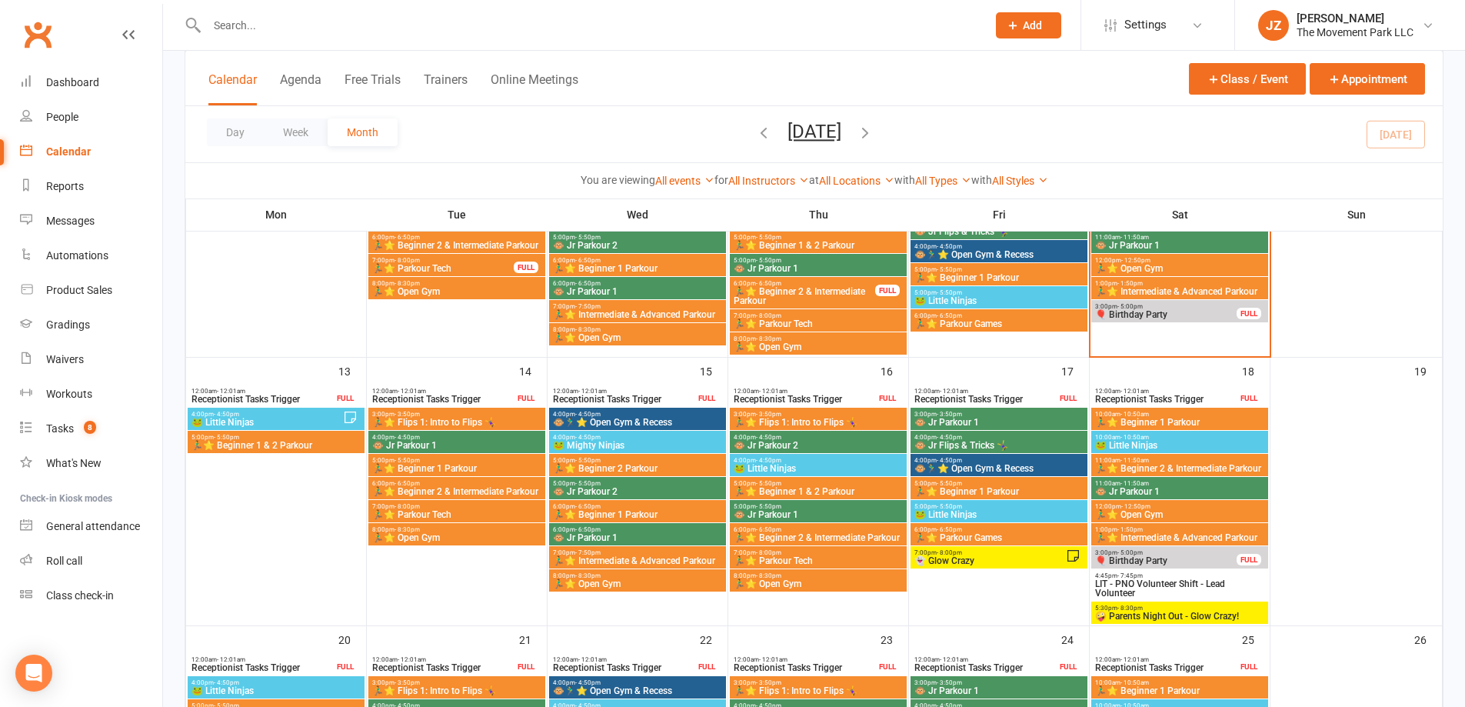
click at [1009, 561] on span "👻 Glow Crazy" at bounding box center [990, 560] width 152 height 9
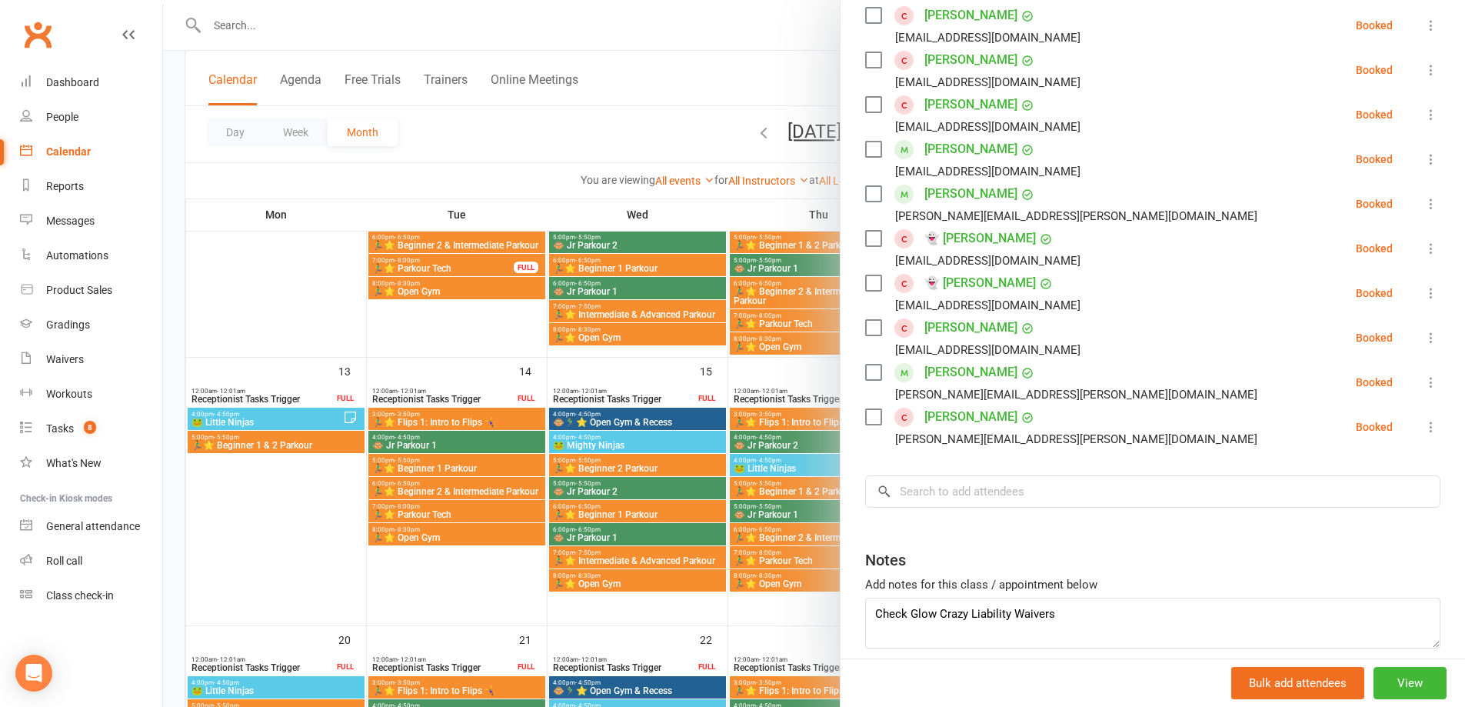
scroll to position [528, 0]
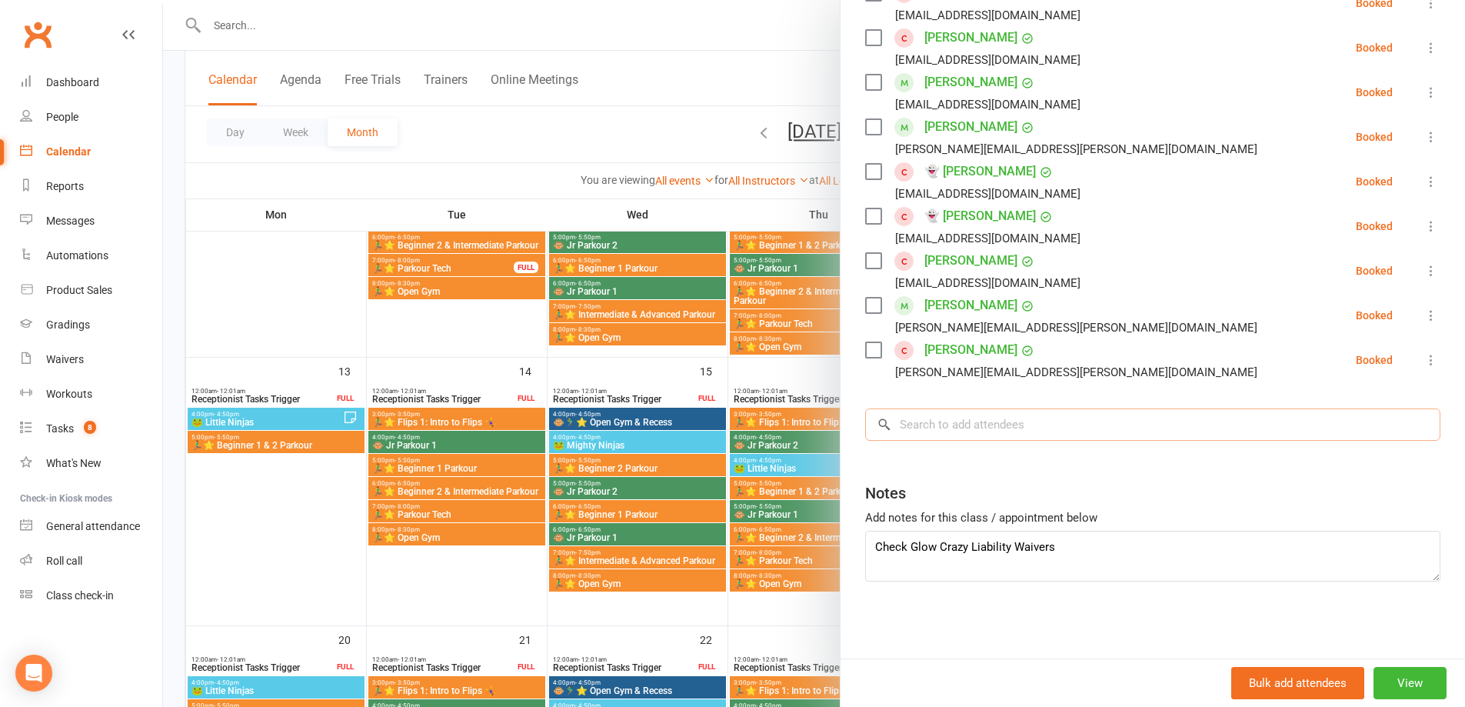
click at [1032, 428] on input "search" at bounding box center [1152, 424] width 575 height 32
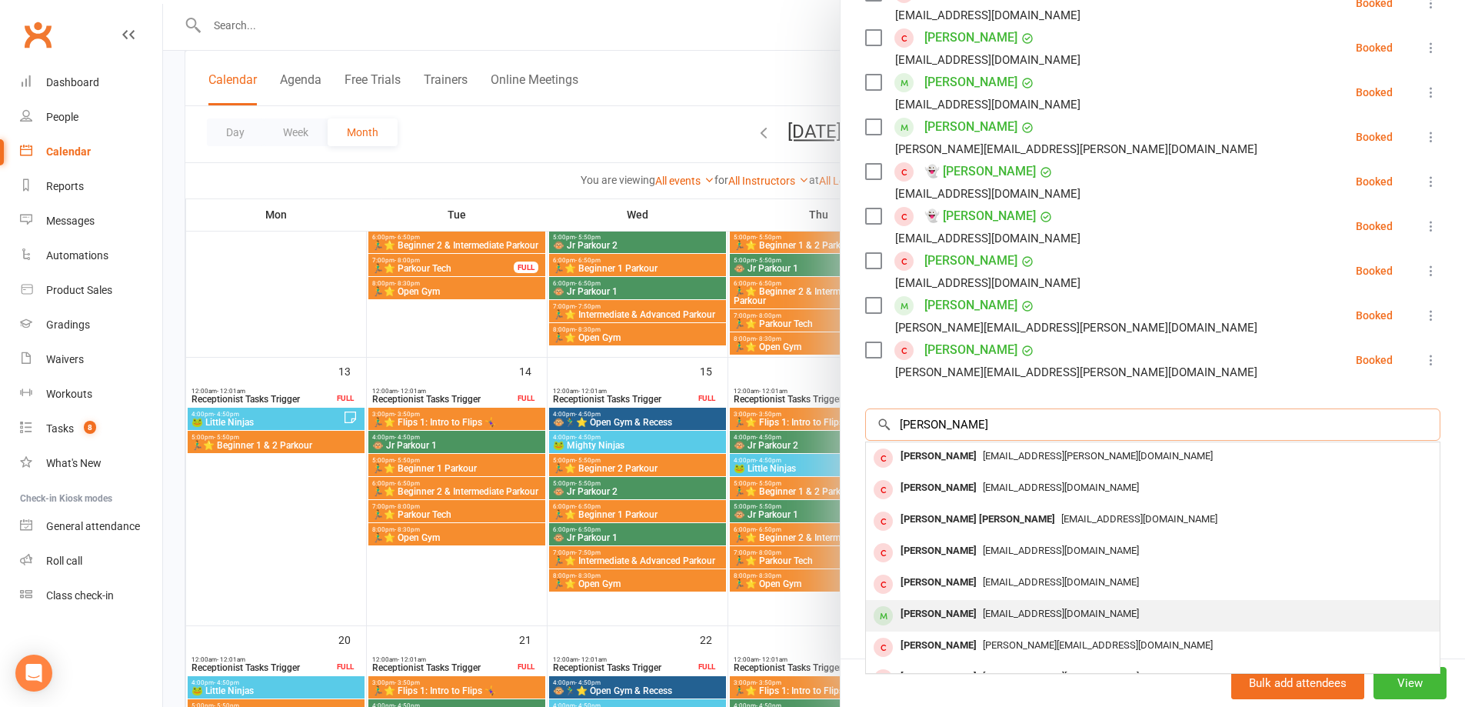
type input "paige"
click at [976, 620] on div "[PERSON_NAME]" at bounding box center [939, 614] width 88 height 22
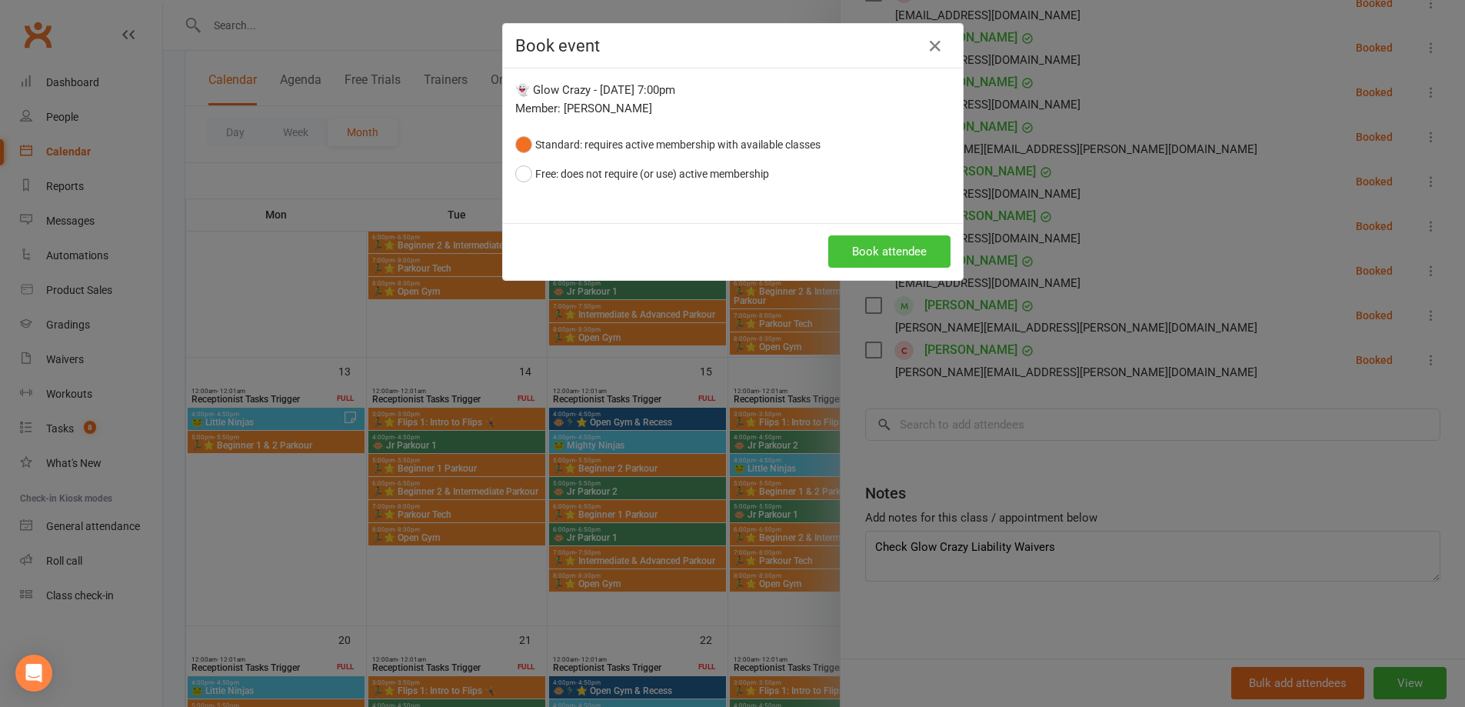
click at [852, 254] on button "Book attendee" at bounding box center [890, 251] width 122 height 32
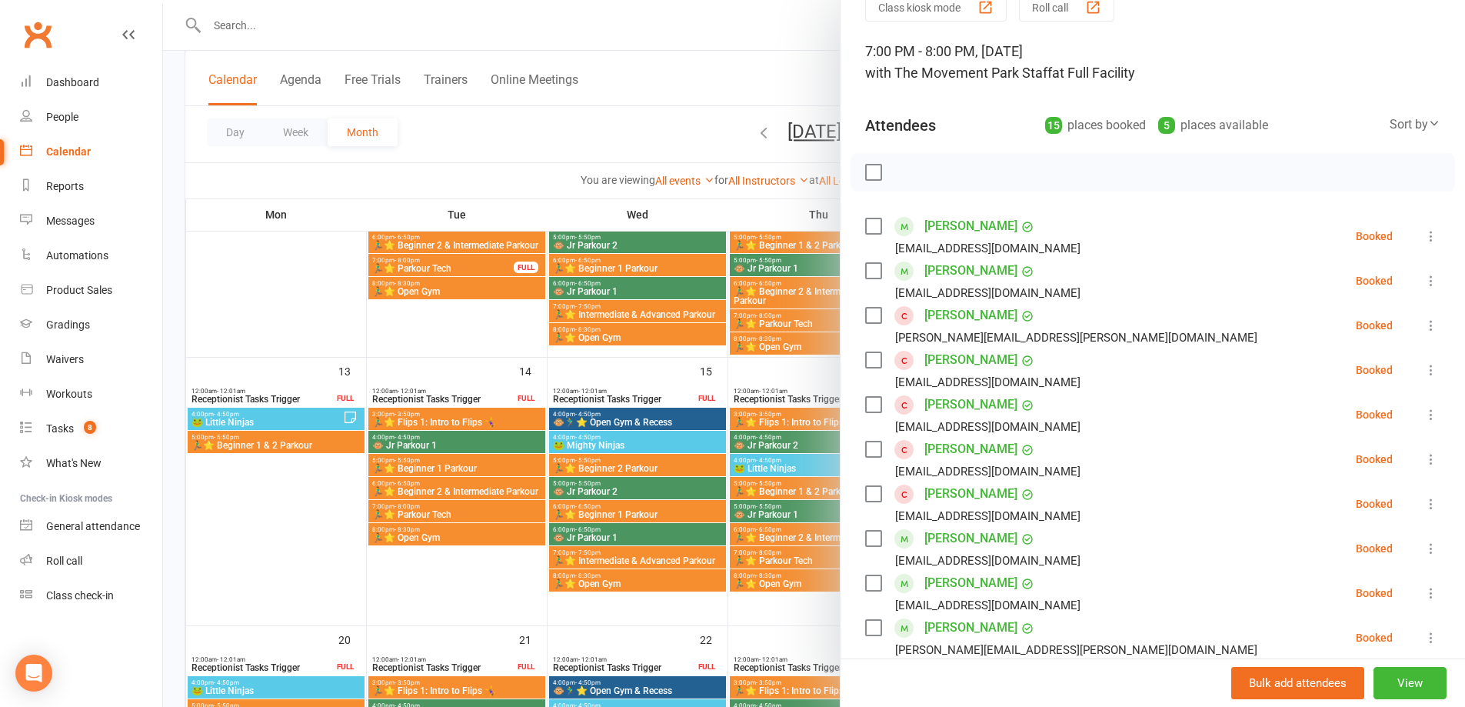
scroll to position [0, 0]
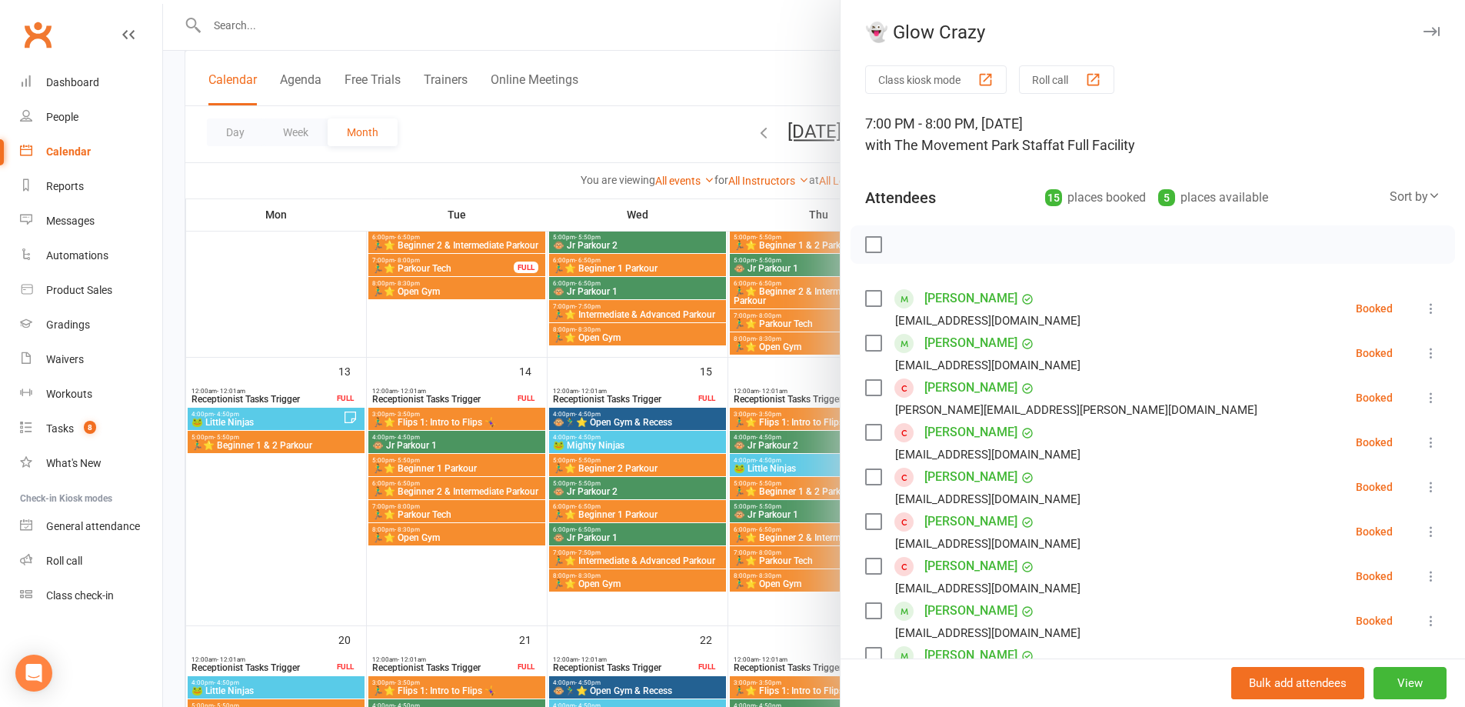
click at [1424, 33] on icon "button" at bounding box center [1432, 31] width 16 height 9
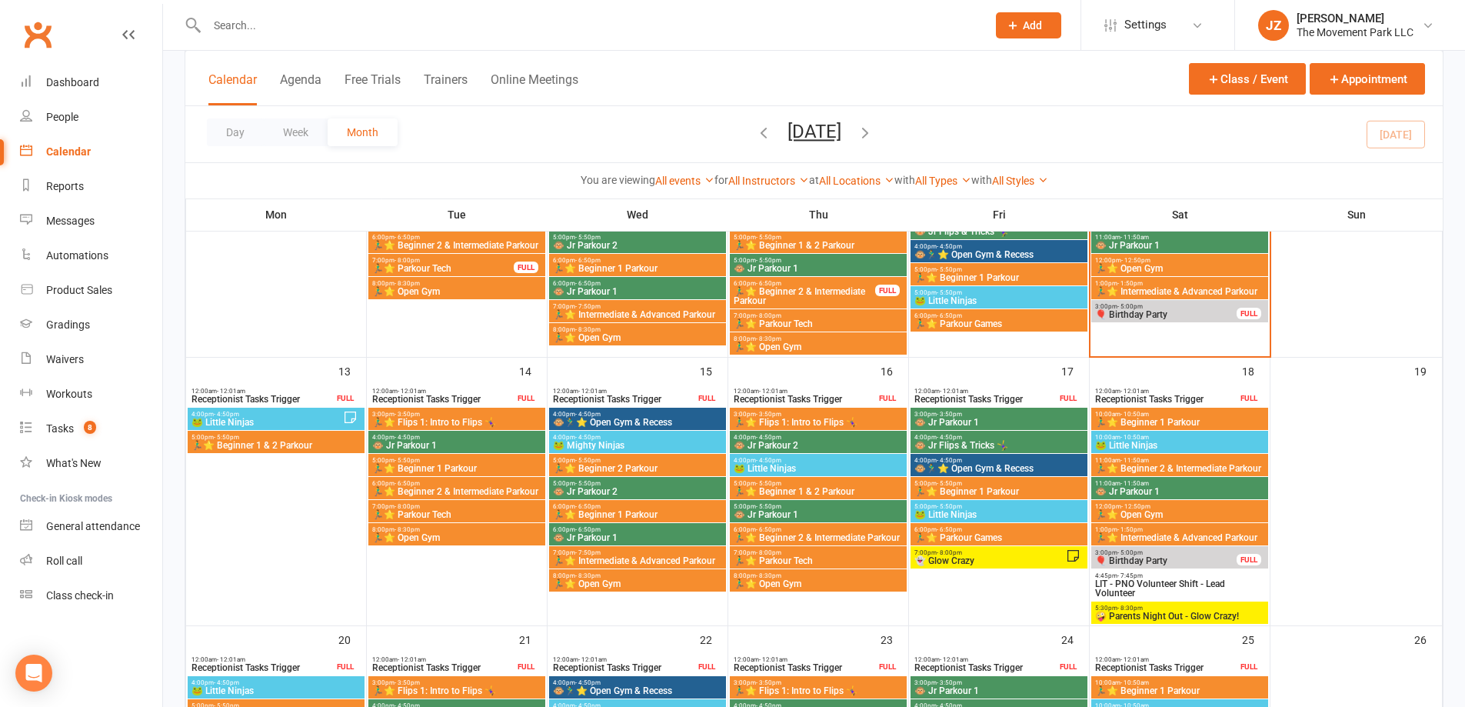
click at [1042, 555] on span "7:00pm - 8:00pm" at bounding box center [990, 552] width 152 height 7
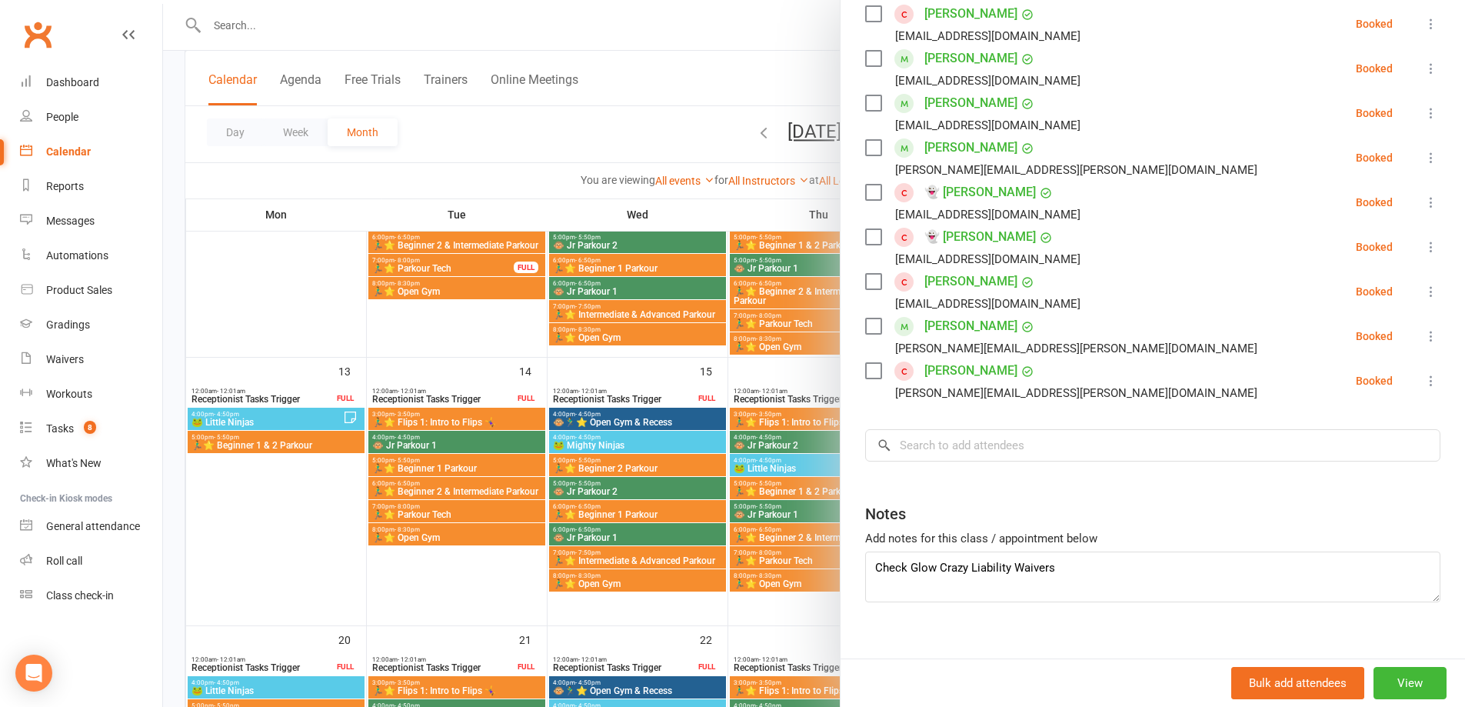
scroll to position [573, 0]
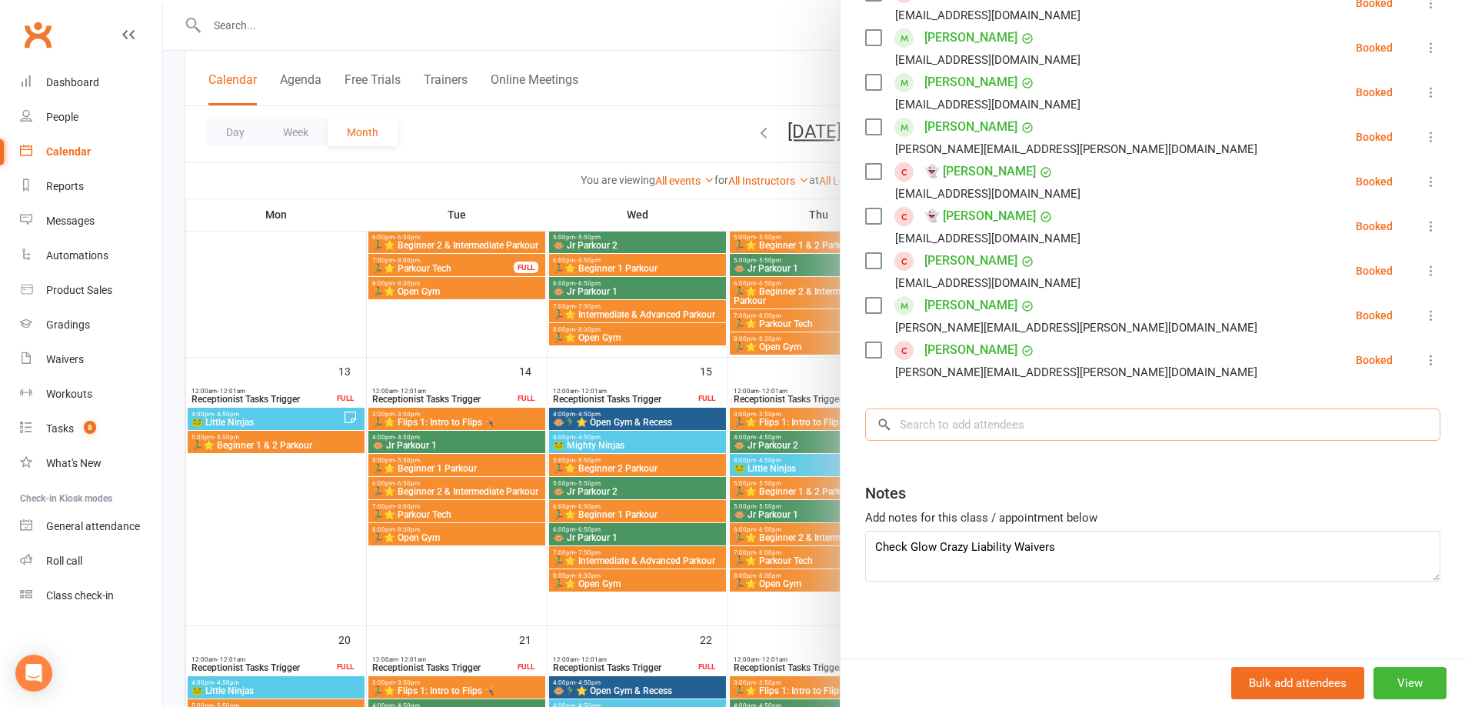
click at [1009, 434] on input "search" at bounding box center [1152, 424] width 575 height 32
type input "samuel"
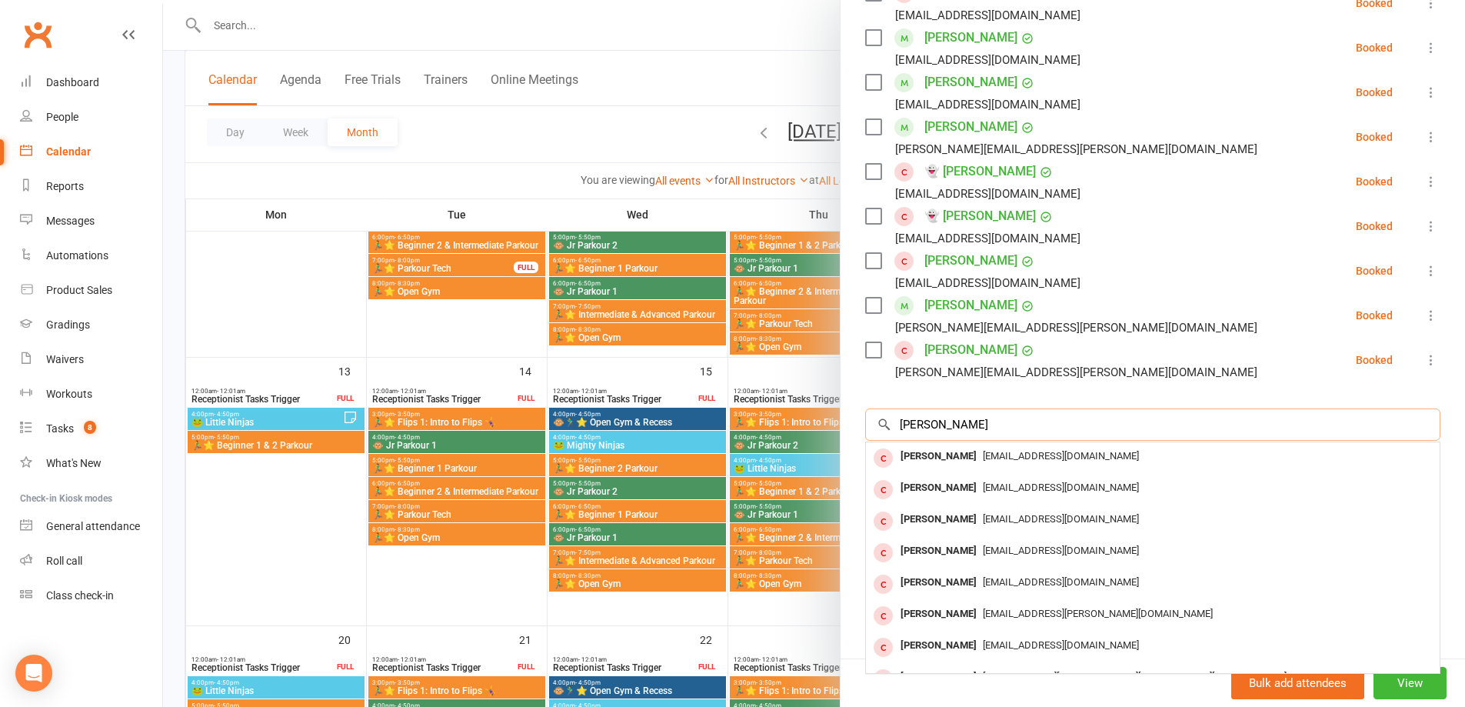
drag, startPoint x: 953, startPoint y: 419, endPoint x: 858, endPoint y: 435, distance: 96.7
click at [858, 435] on div "Class kiosk mode Roll call 7:00 PM - 8:00 PM, Friday, October, 17, 2025 with Th…" at bounding box center [1153, 75] width 625 height 1166
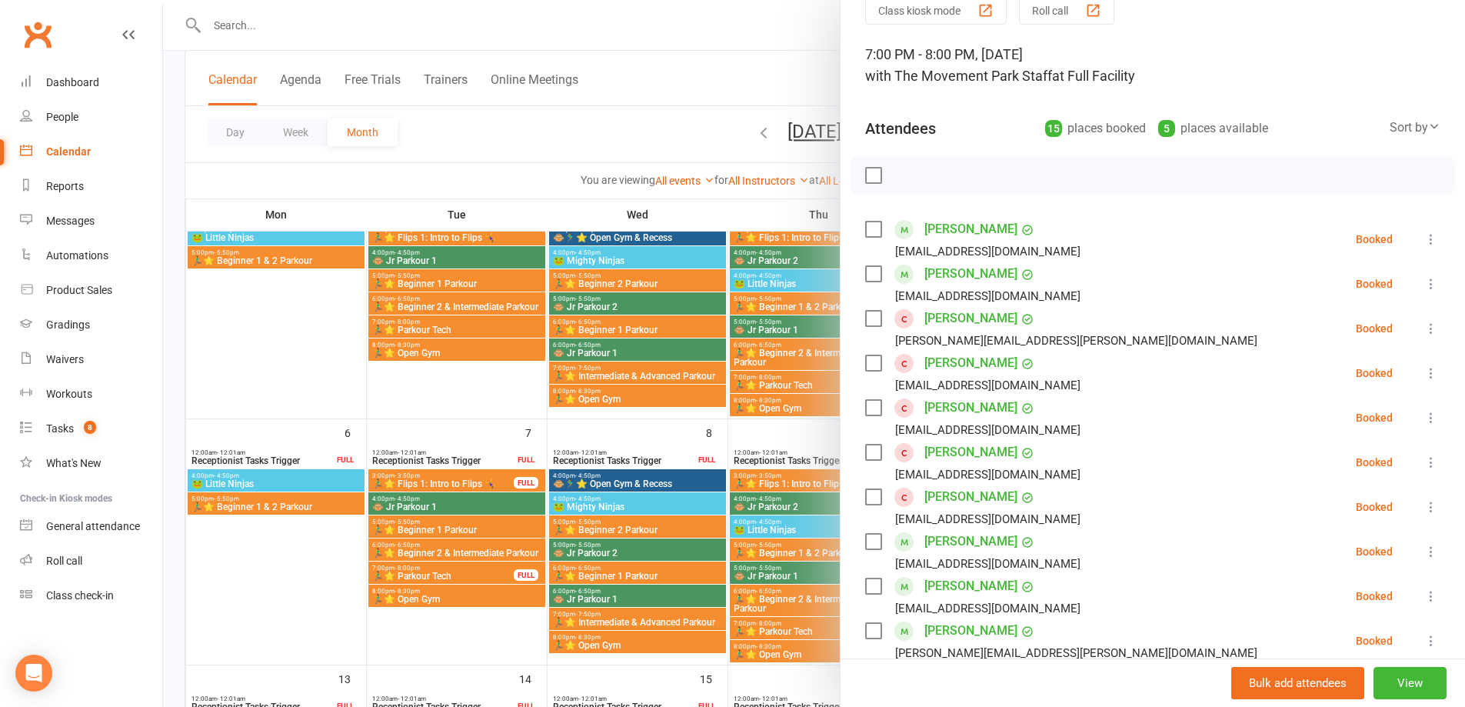
scroll to position [0, 0]
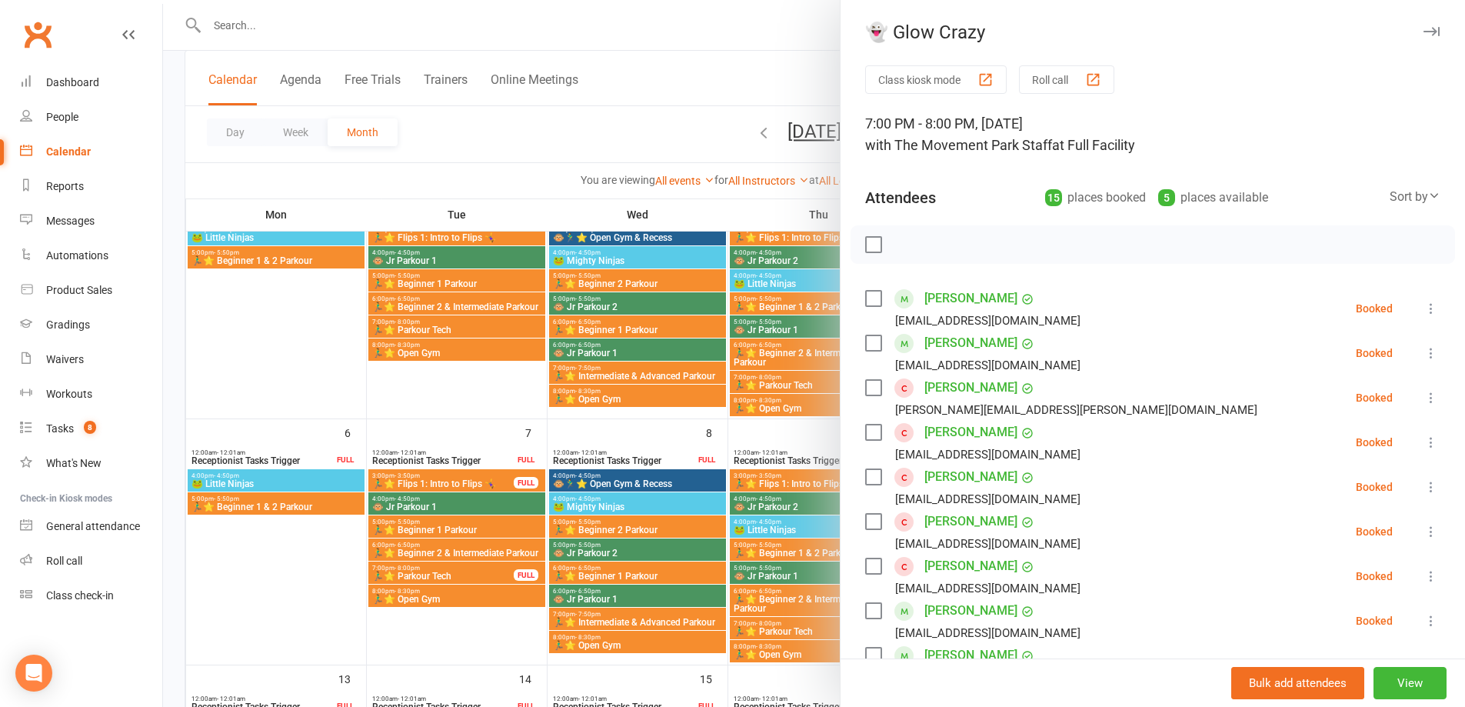
click at [1422, 39] on button "button" at bounding box center [1431, 31] width 18 height 18
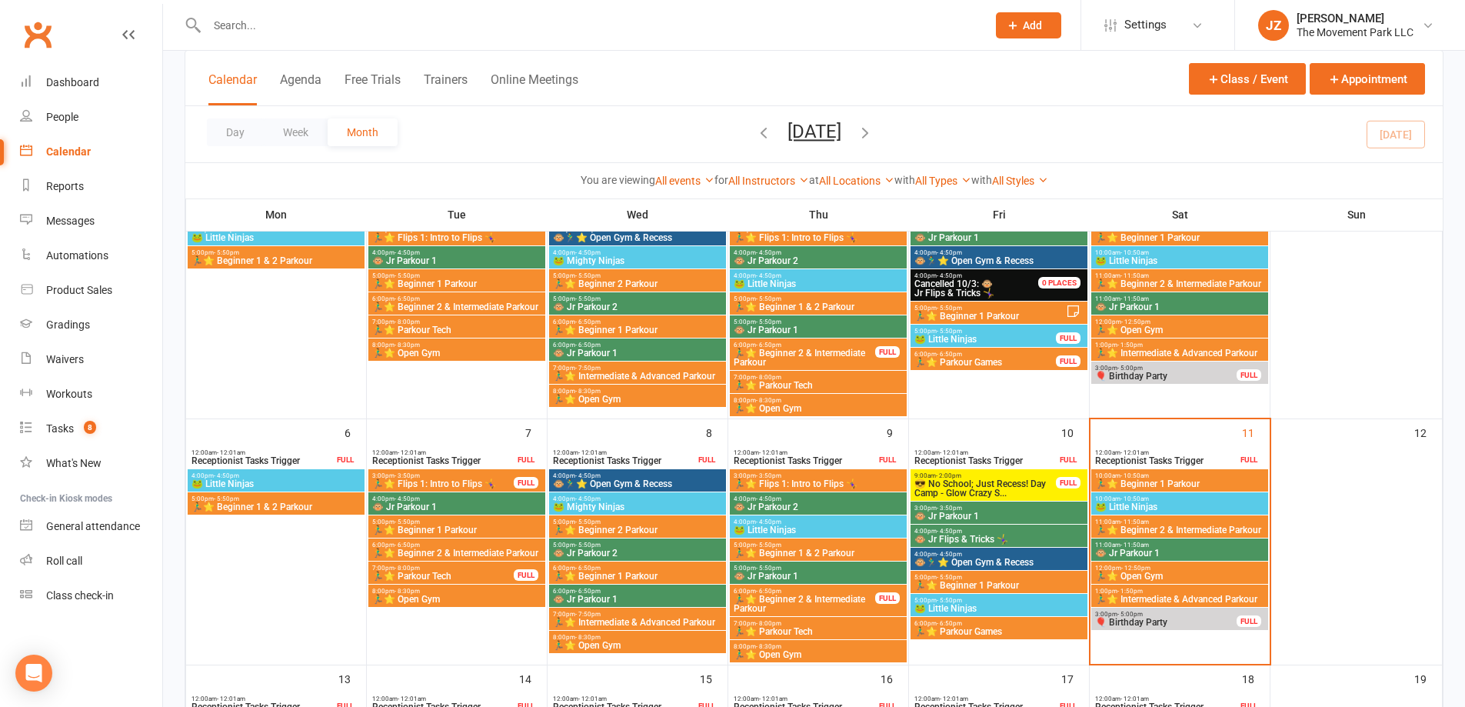
click at [498, 43] on div at bounding box center [581, 25] width 792 height 50
click at [505, 31] on input "text" at bounding box center [589, 26] width 774 height 22
click at [94, 396] on link "Workouts" at bounding box center [91, 394] width 142 height 35
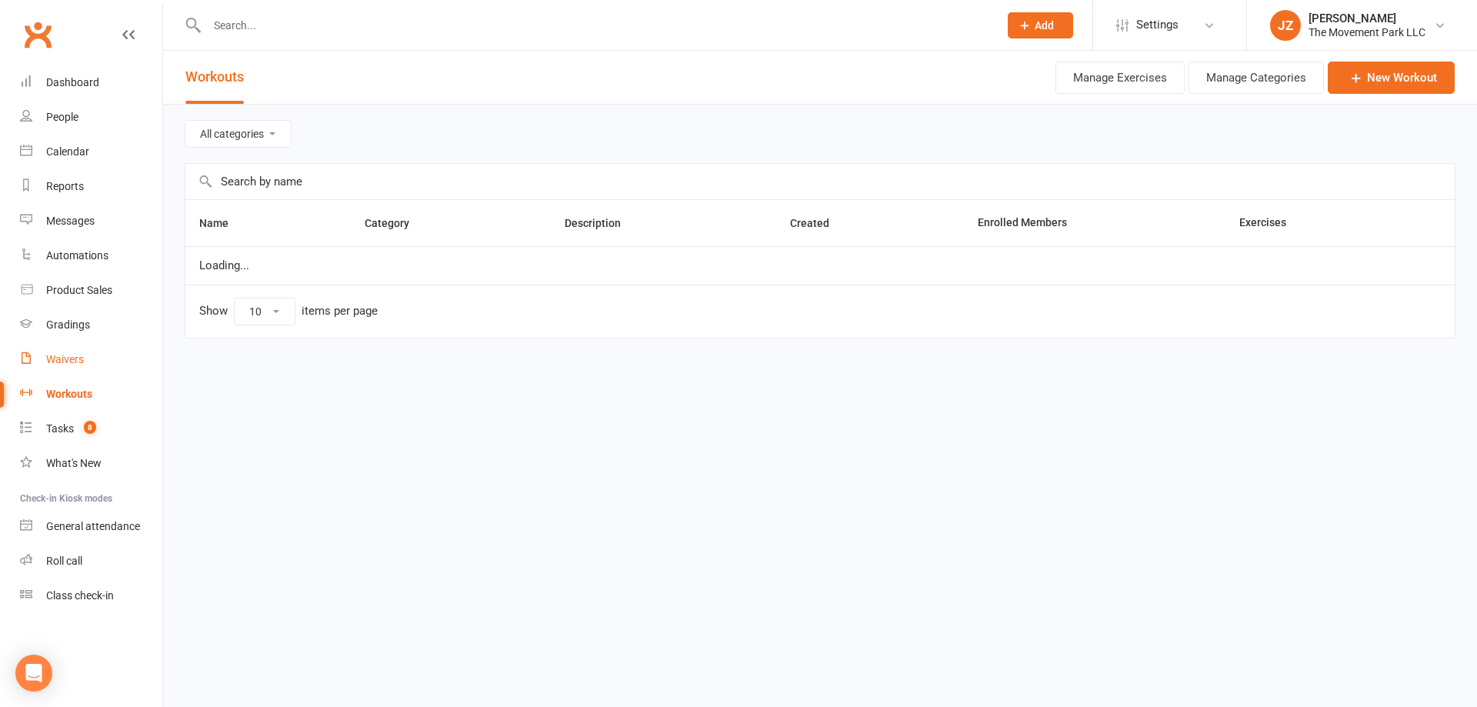
click at [69, 360] on div "Waivers" at bounding box center [65, 359] width 38 height 12
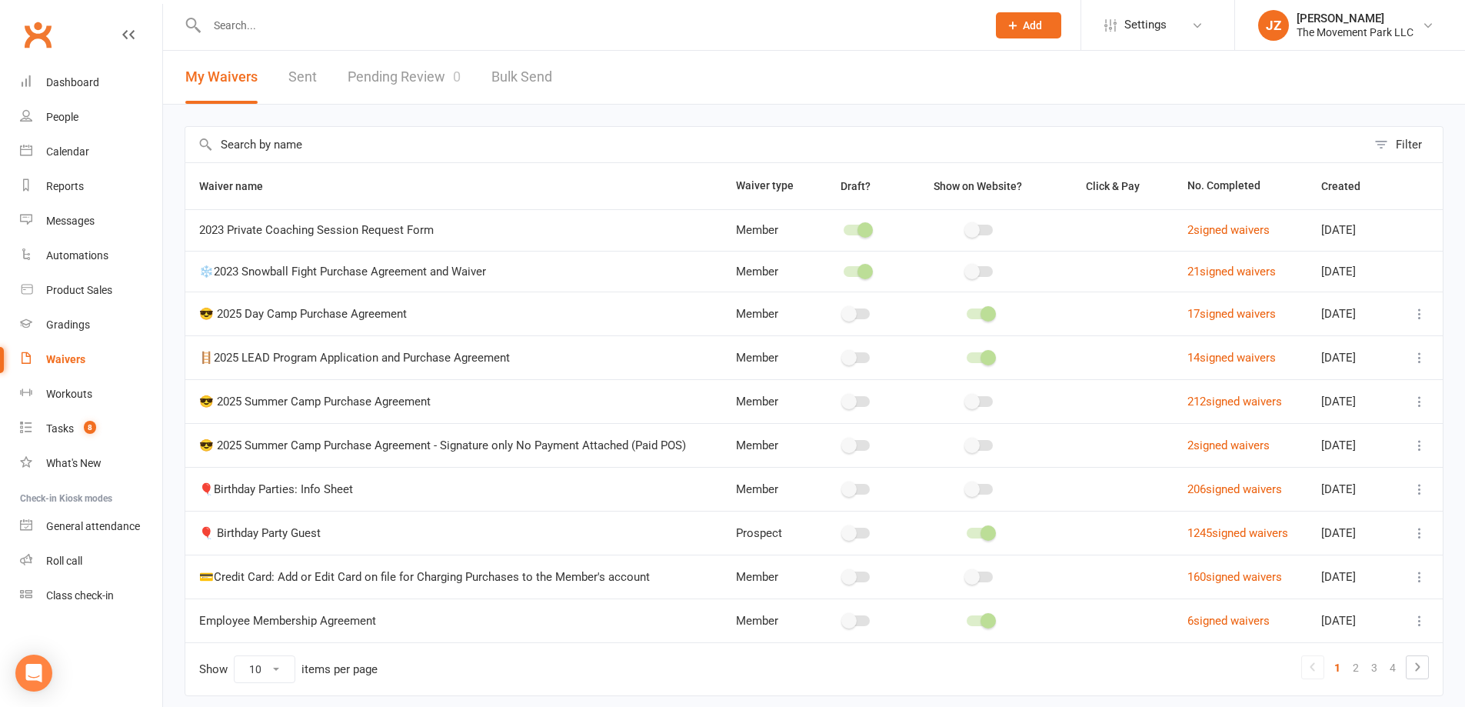
click at [418, 75] on link "Pending Review 0" at bounding box center [404, 77] width 113 height 53
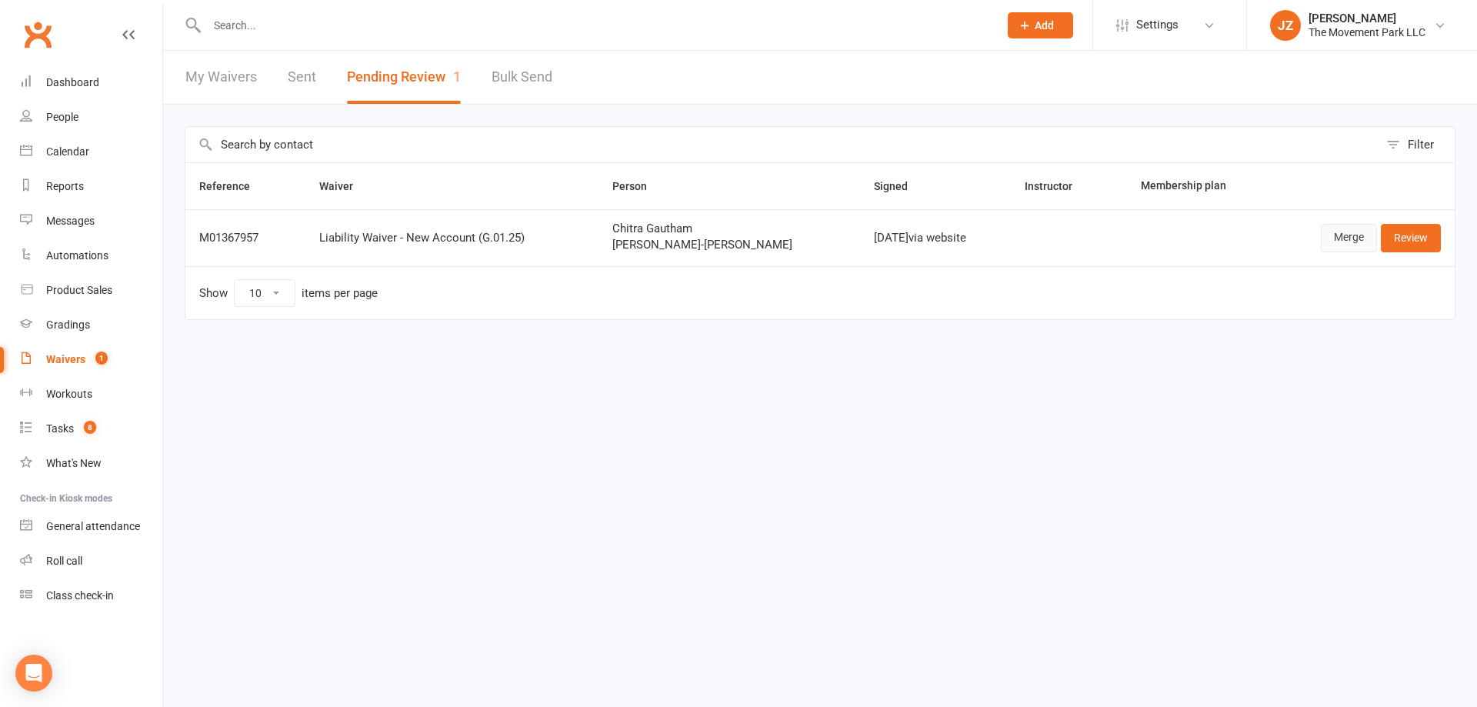
click at [1327, 232] on link "Merge" at bounding box center [1349, 238] width 56 height 28
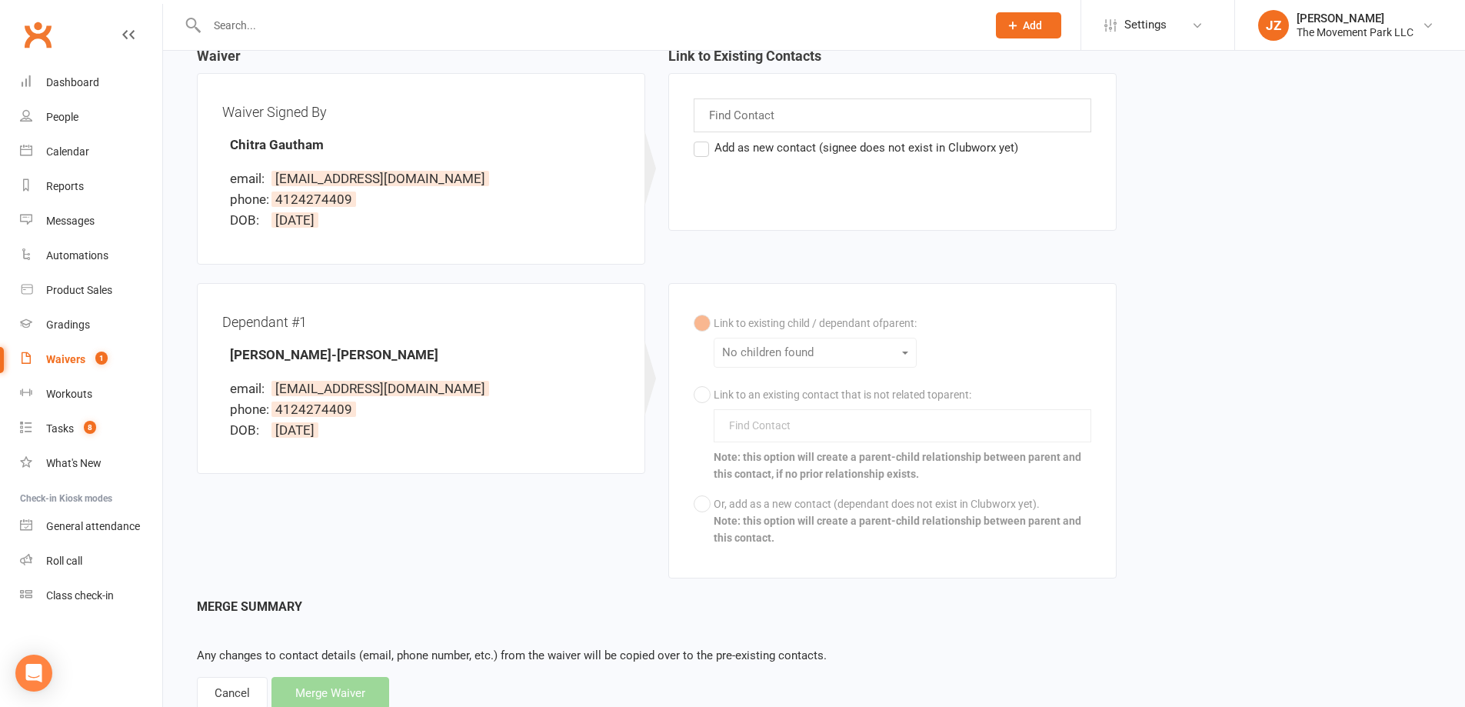
scroll to position [216, 0]
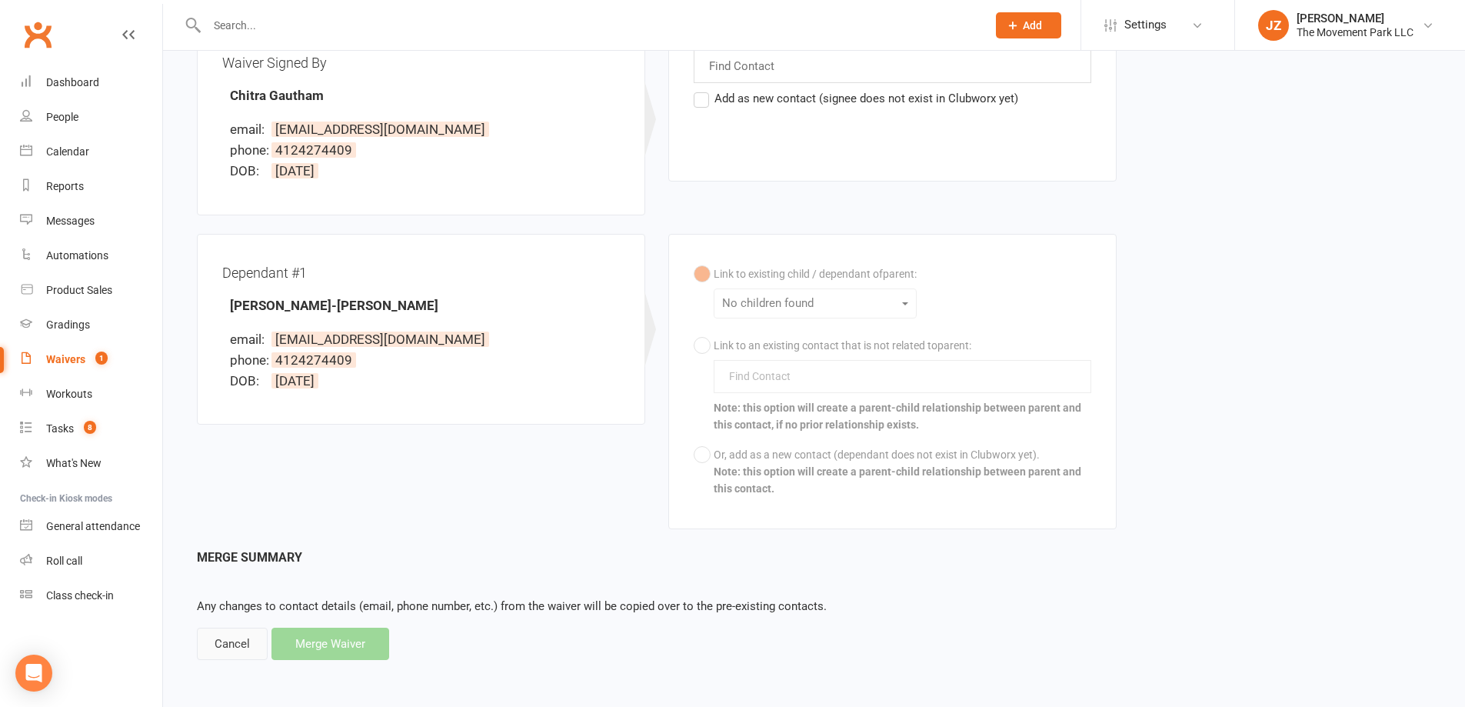
click at [238, 644] on div "Cancel" at bounding box center [232, 644] width 71 height 32
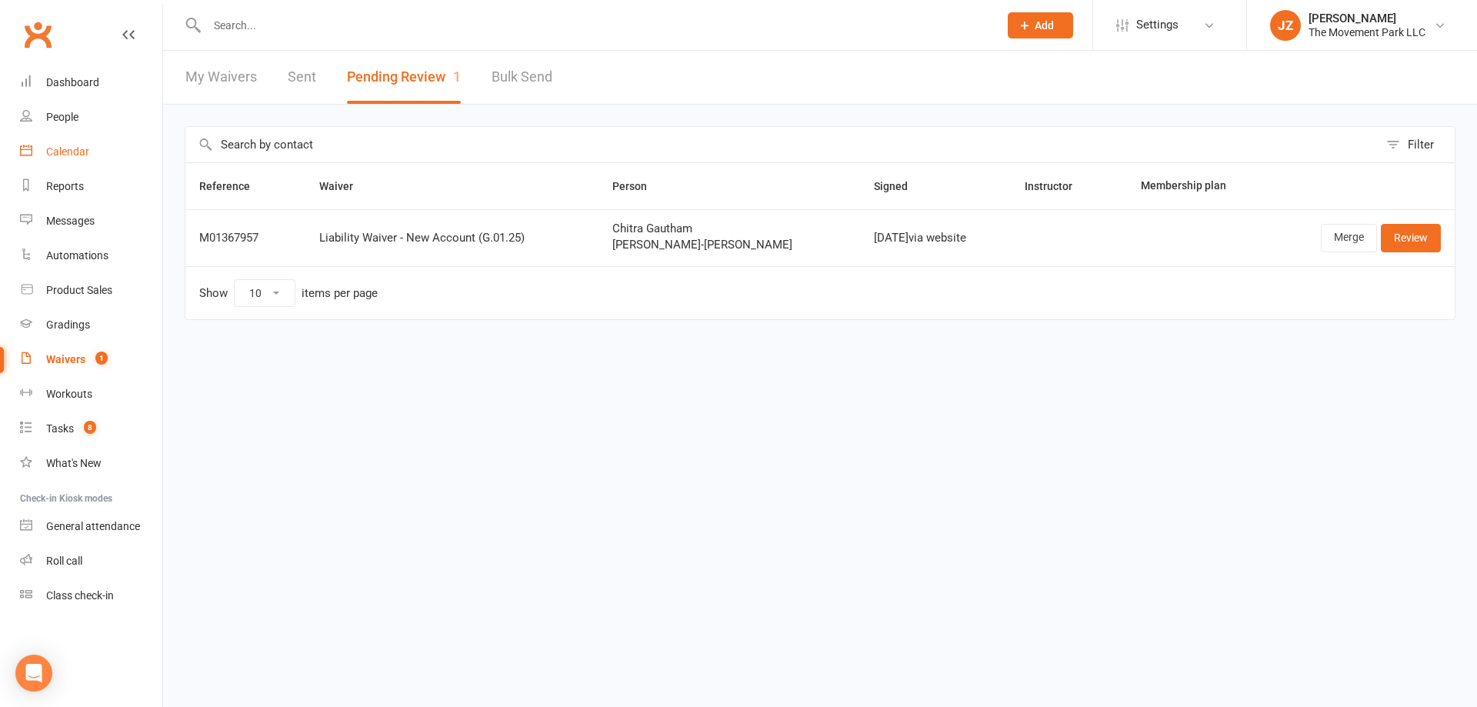
click at [75, 145] on div "Calendar" at bounding box center [67, 151] width 43 height 12
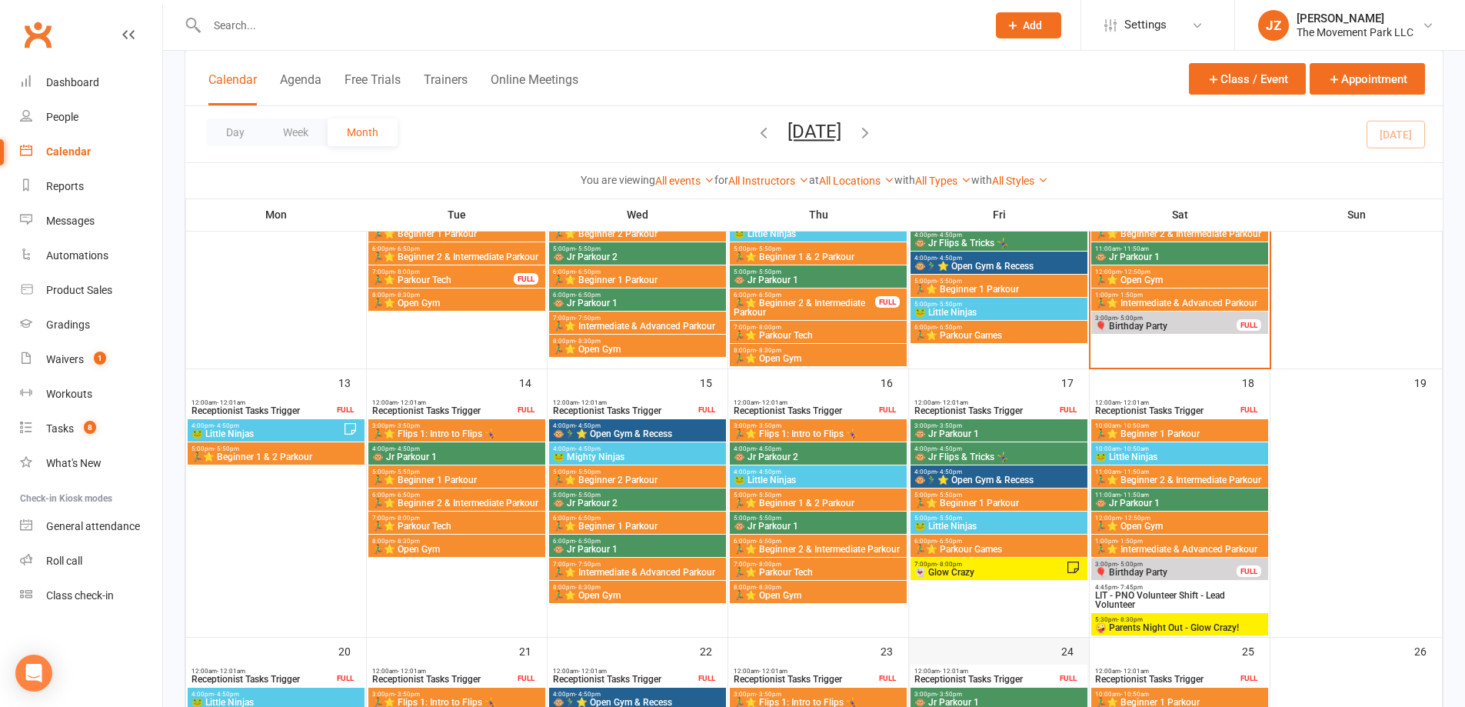
scroll to position [538, 0]
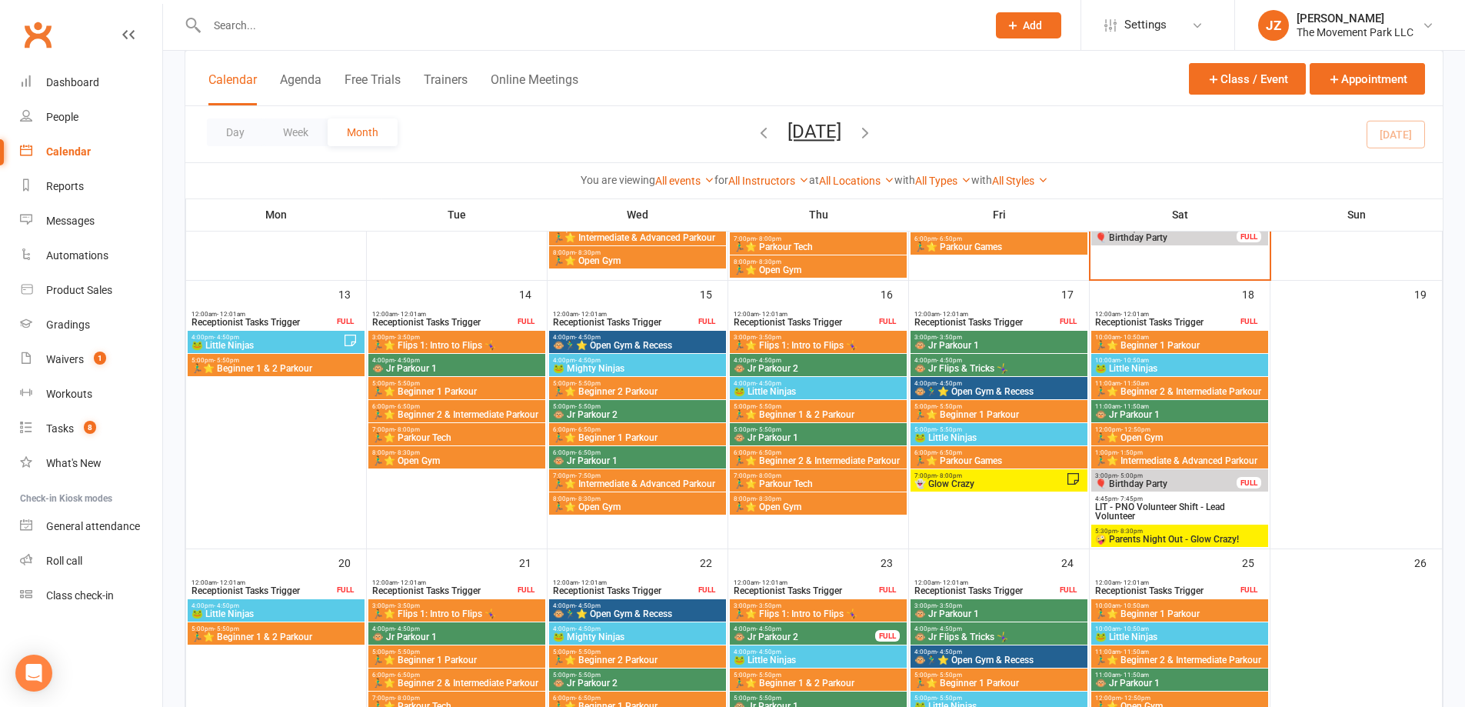
click at [977, 469] on div "7:00pm - 8:00pm 👻 Glow Crazy" at bounding box center [999, 480] width 177 height 22
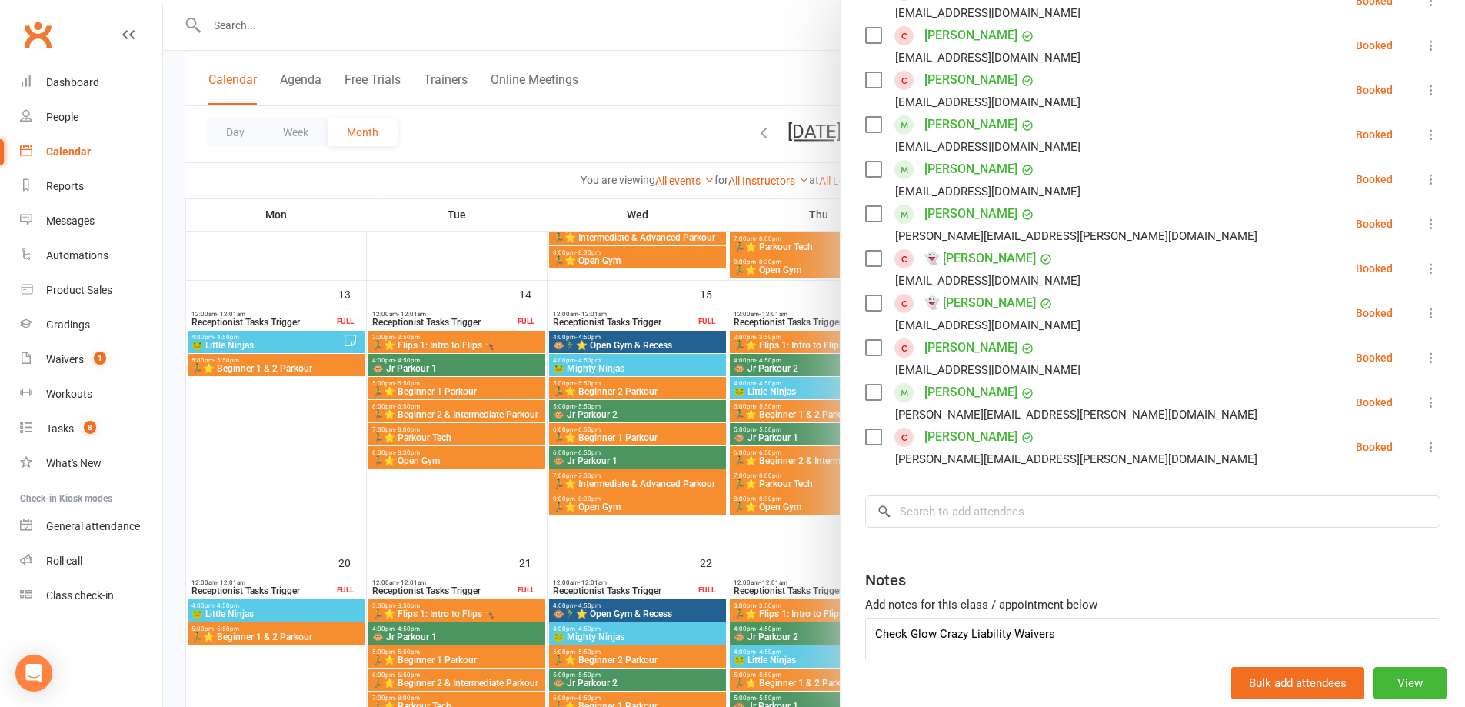
scroll to position [573, 0]
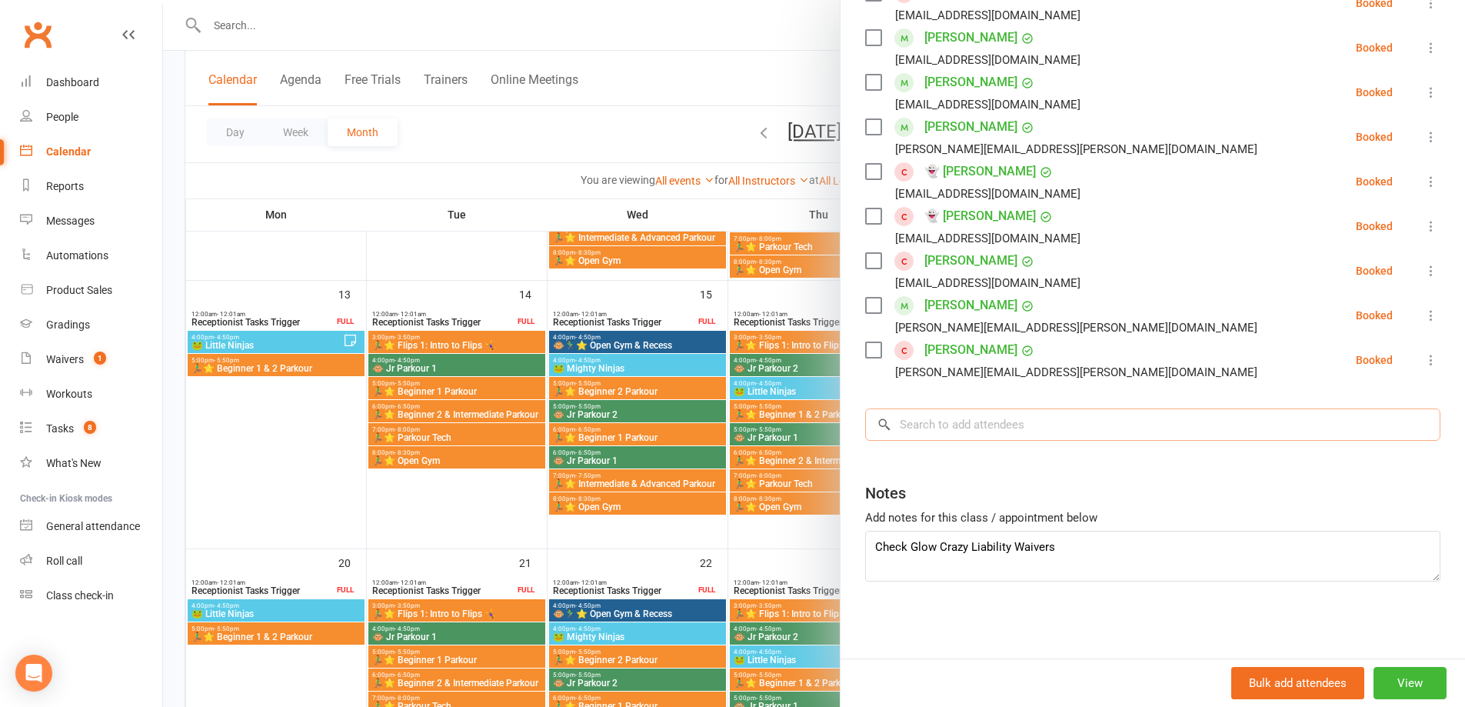
click at [972, 428] on input "search" at bounding box center [1152, 424] width 575 height 32
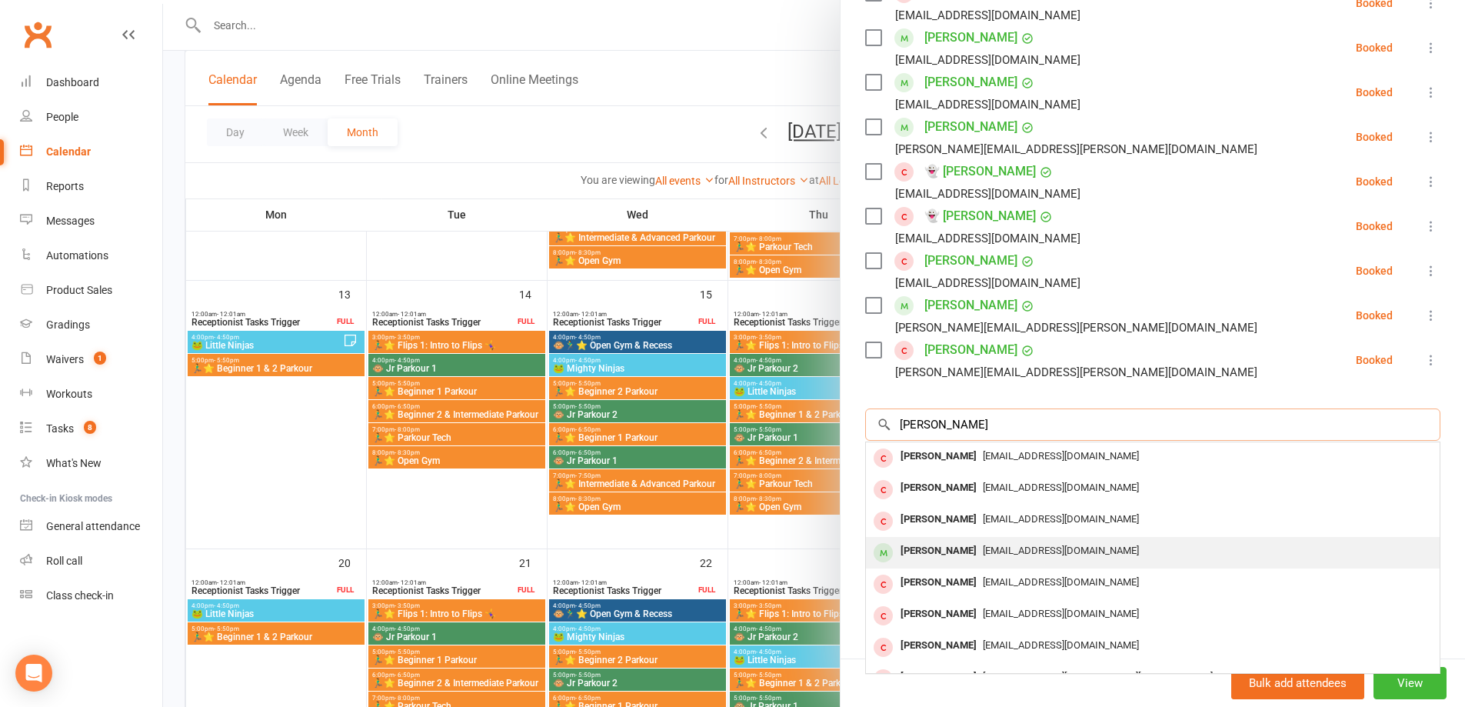
type input "samuel chr"
click at [1001, 542] on div "lmk1411@hotmail.com" at bounding box center [1153, 551] width 562 height 22
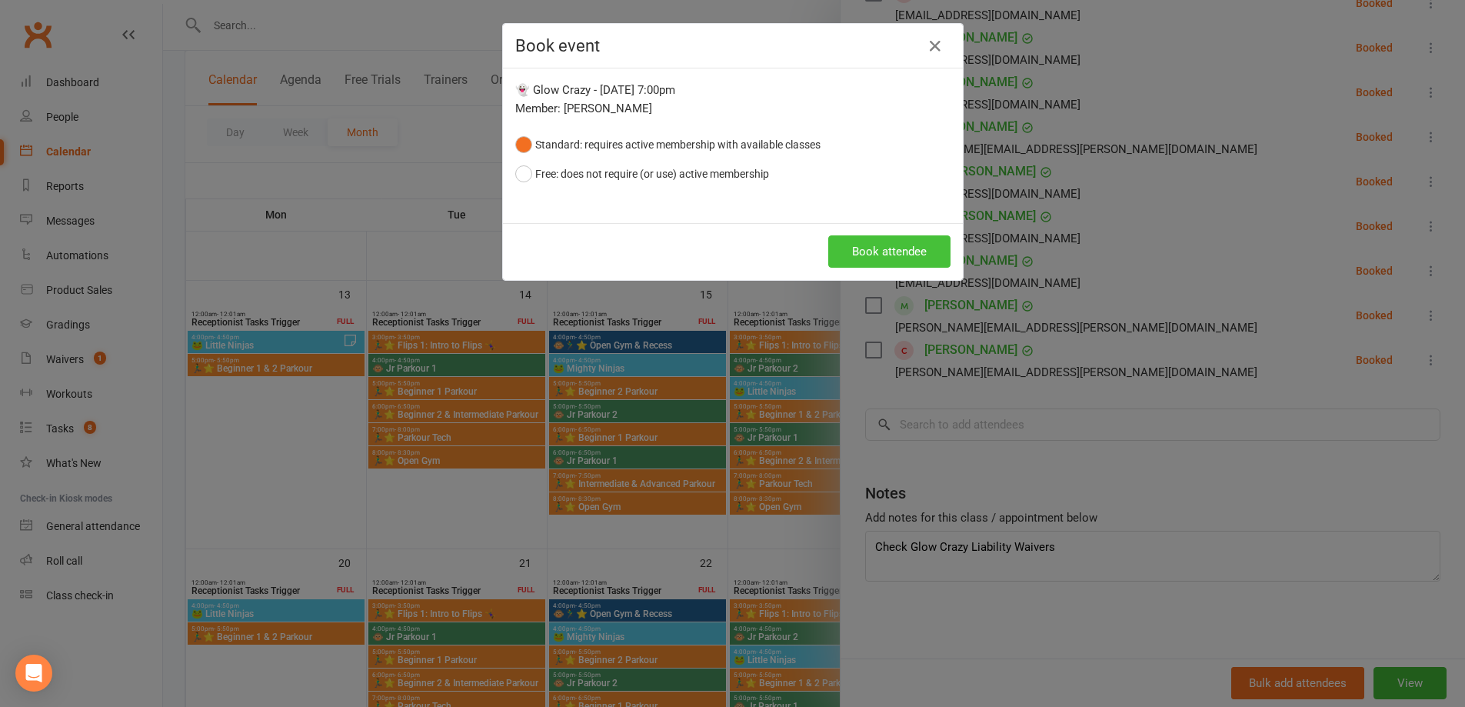
click at [919, 257] on button "Book attendee" at bounding box center [890, 251] width 122 height 32
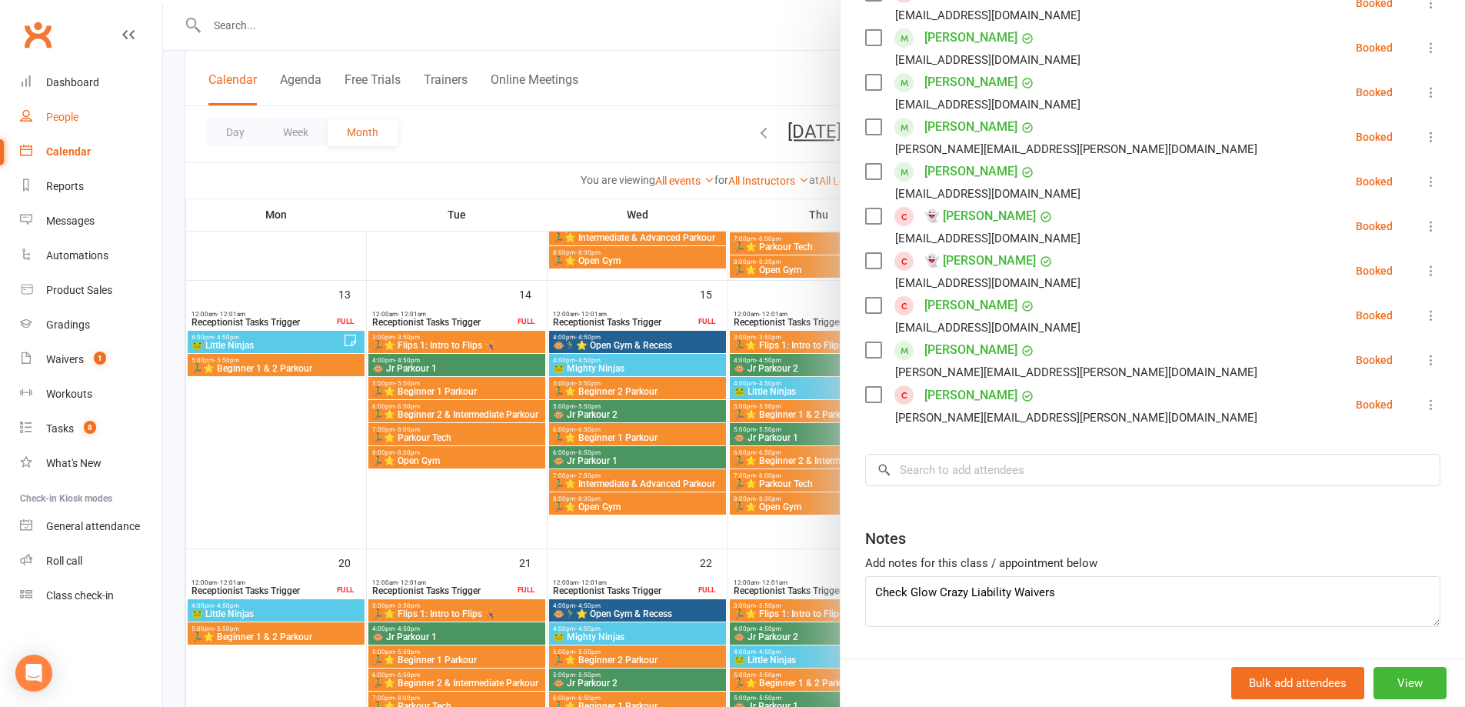
click at [121, 118] on link "People" at bounding box center [91, 117] width 142 height 35
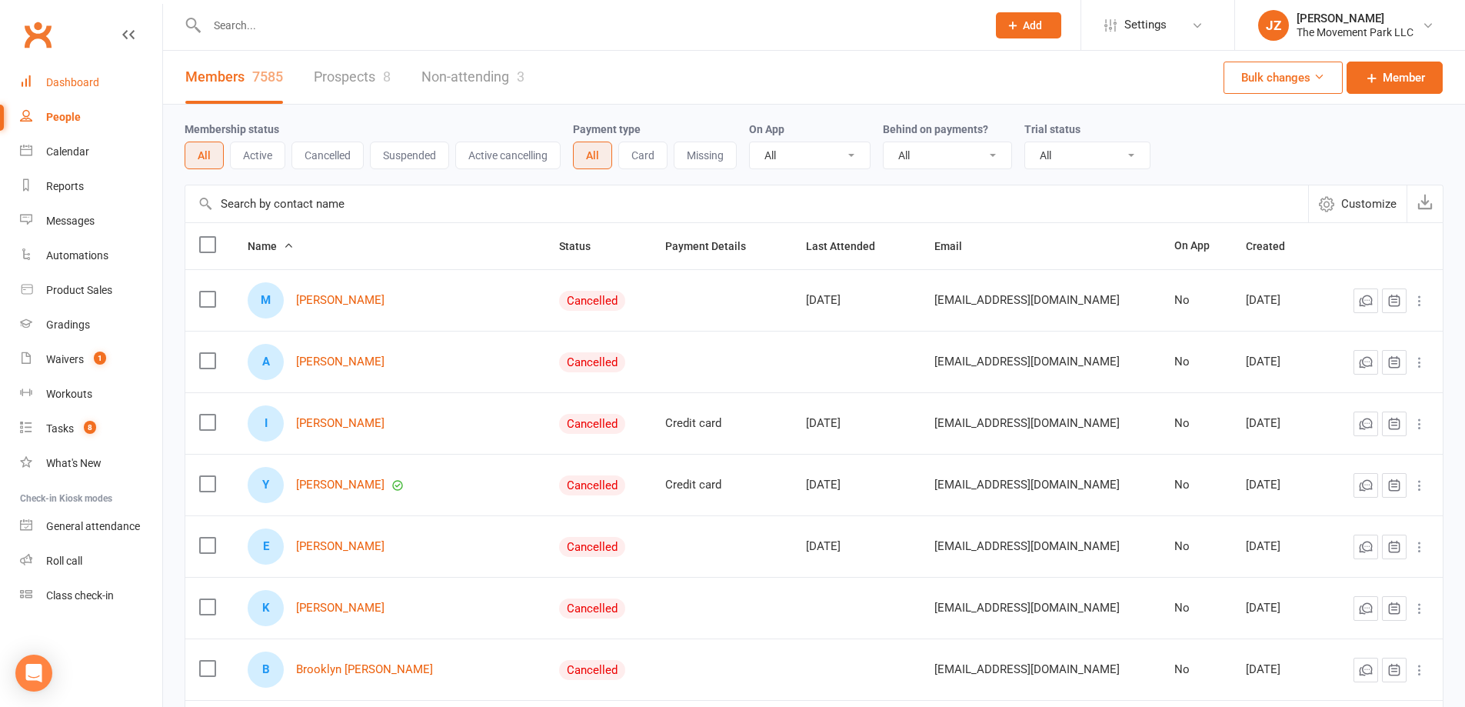
click at [63, 82] on div "Dashboard" at bounding box center [72, 82] width 53 height 12
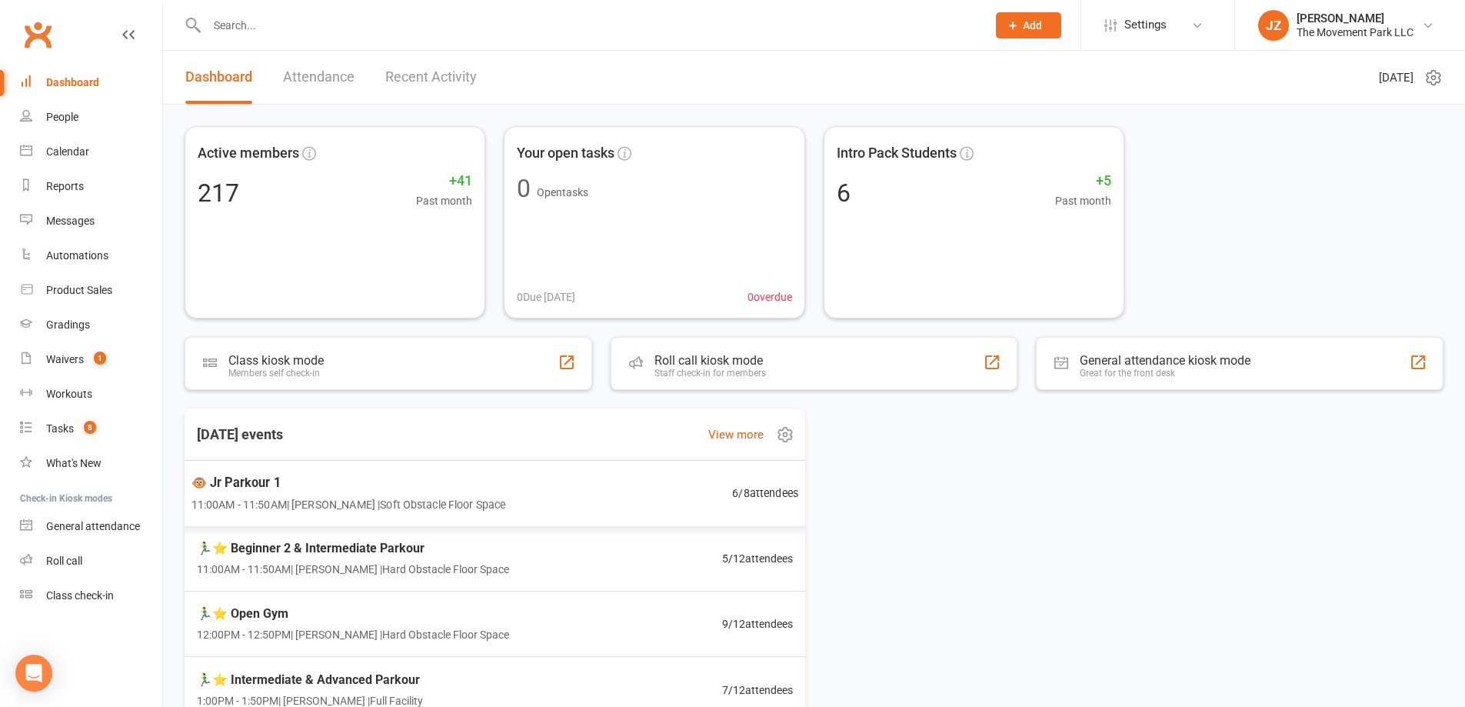
click at [477, 515] on div "🐵 Jr Parkour 1 11:00AM - 11:50AM | Kyla Anderson | Soft Obstacle Floor Space 6 …" at bounding box center [494, 493] width 645 height 67
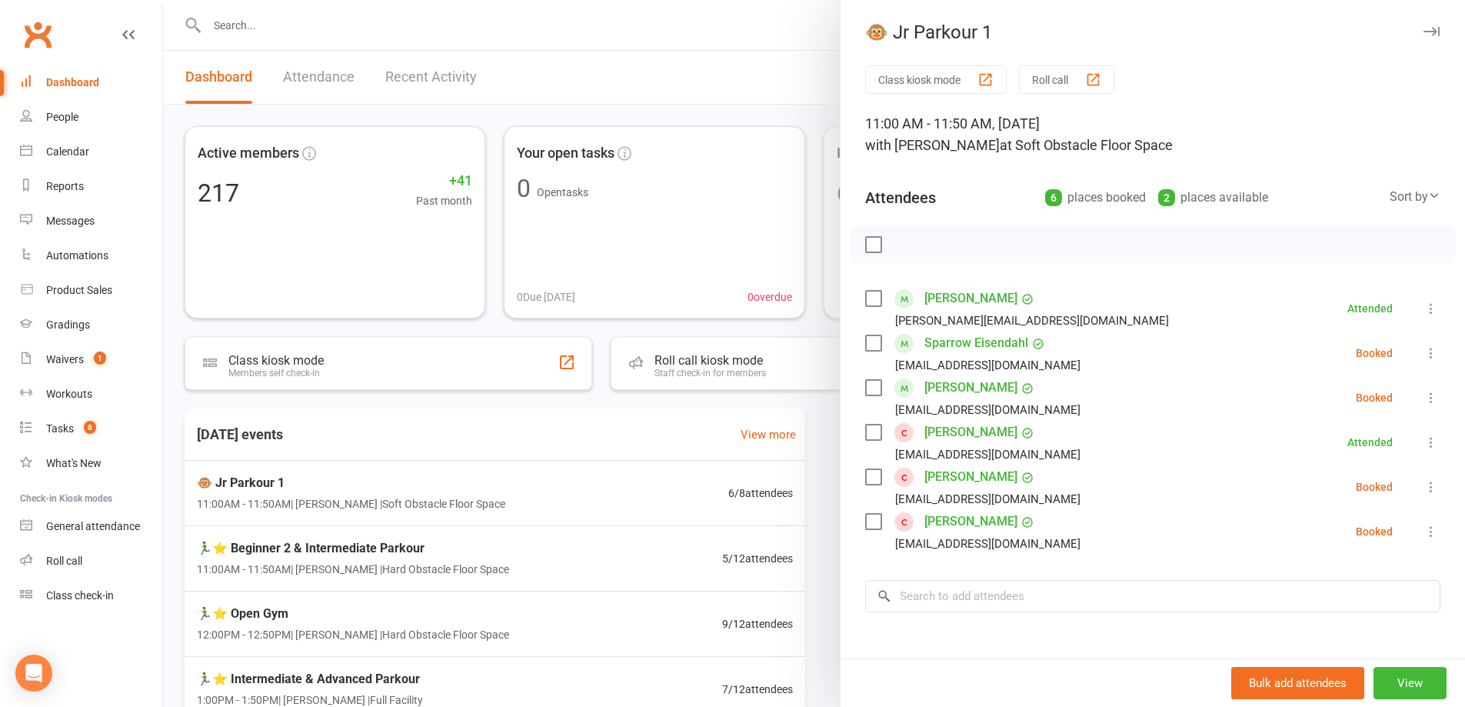
click at [868, 381] on label at bounding box center [872, 387] width 15 height 15
click at [652, 559] on div at bounding box center [814, 353] width 1302 height 707
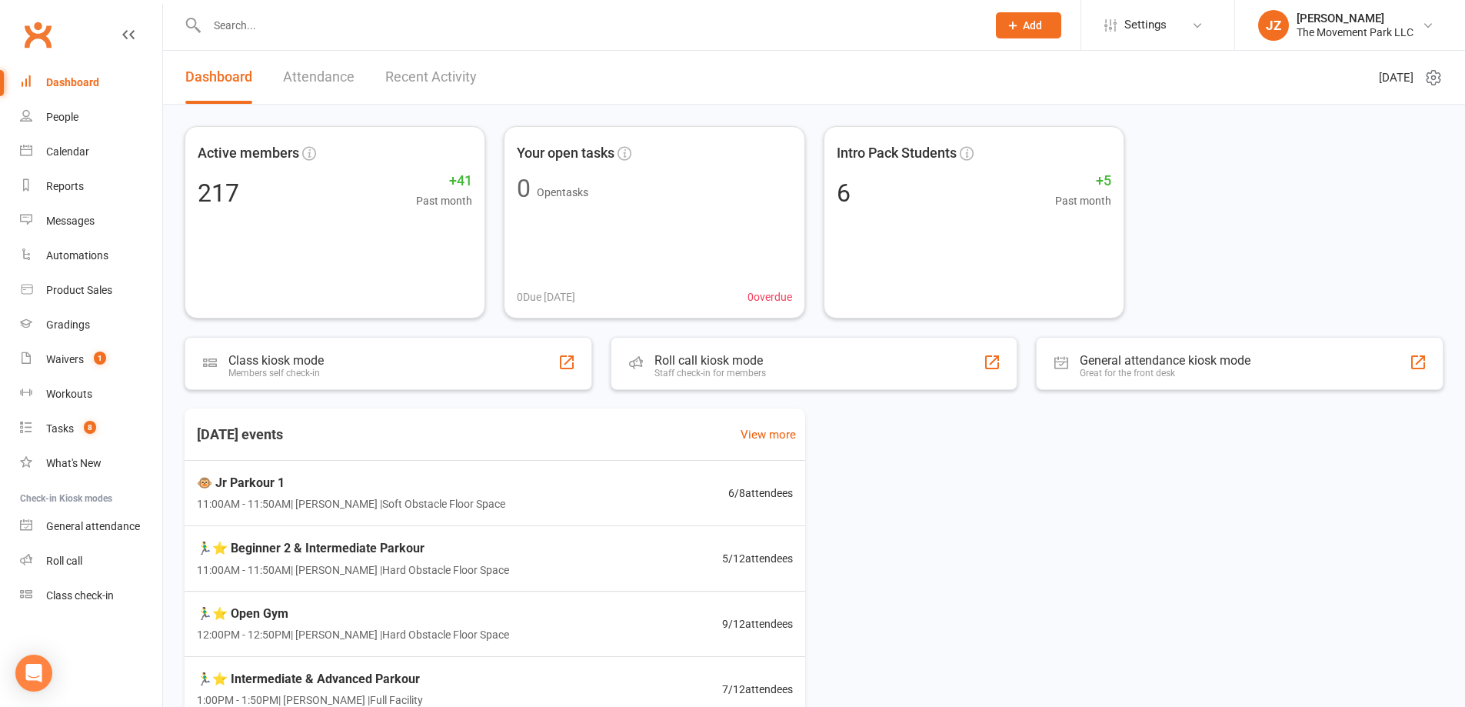
click at [648, 571] on div "🏃‍♂️⭐ Beginner 2 & Intermediate Parkour 11:00AM - 11:50AM | Rick King | Hard Ob…" at bounding box center [494, 558] width 633 height 65
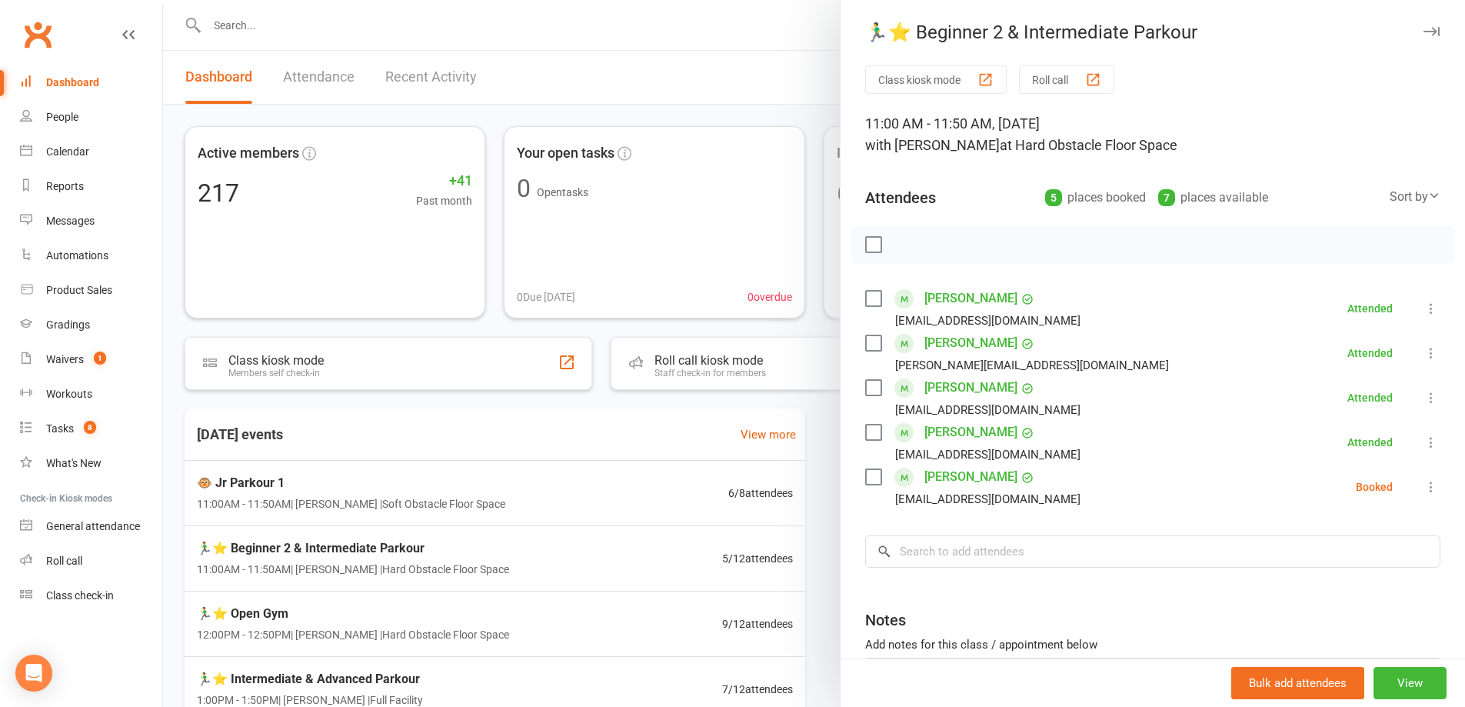
click at [865, 478] on label at bounding box center [872, 476] width 15 height 15
click at [908, 245] on icon "button" at bounding box center [909, 244] width 2 height 2
click at [555, 514] on div at bounding box center [814, 353] width 1302 height 707
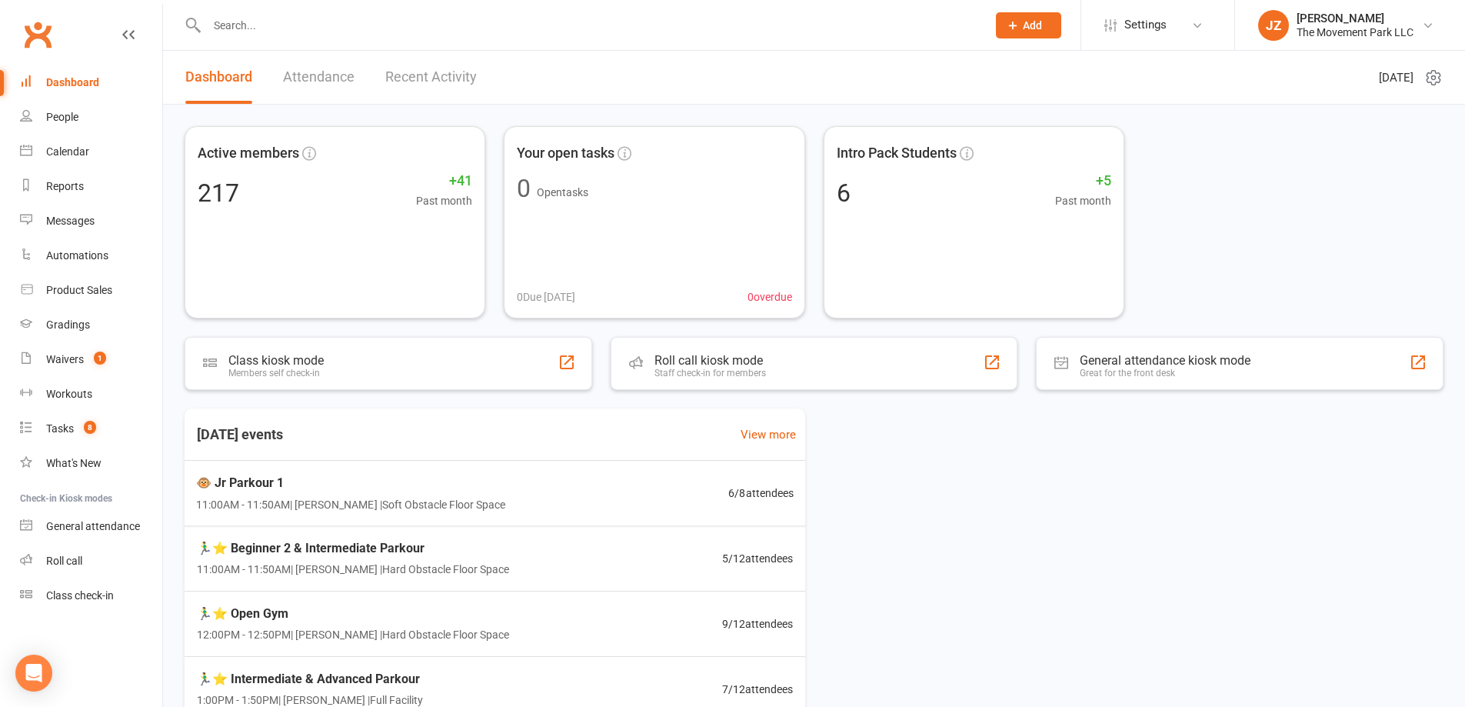
click at [544, 508] on div "🐵 Jr Parkour 1 11:00AM - 11:50AM | Kyla Anderson | Soft Obstacle Floor Space 6 …" at bounding box center [495, 493] width 635 height 65
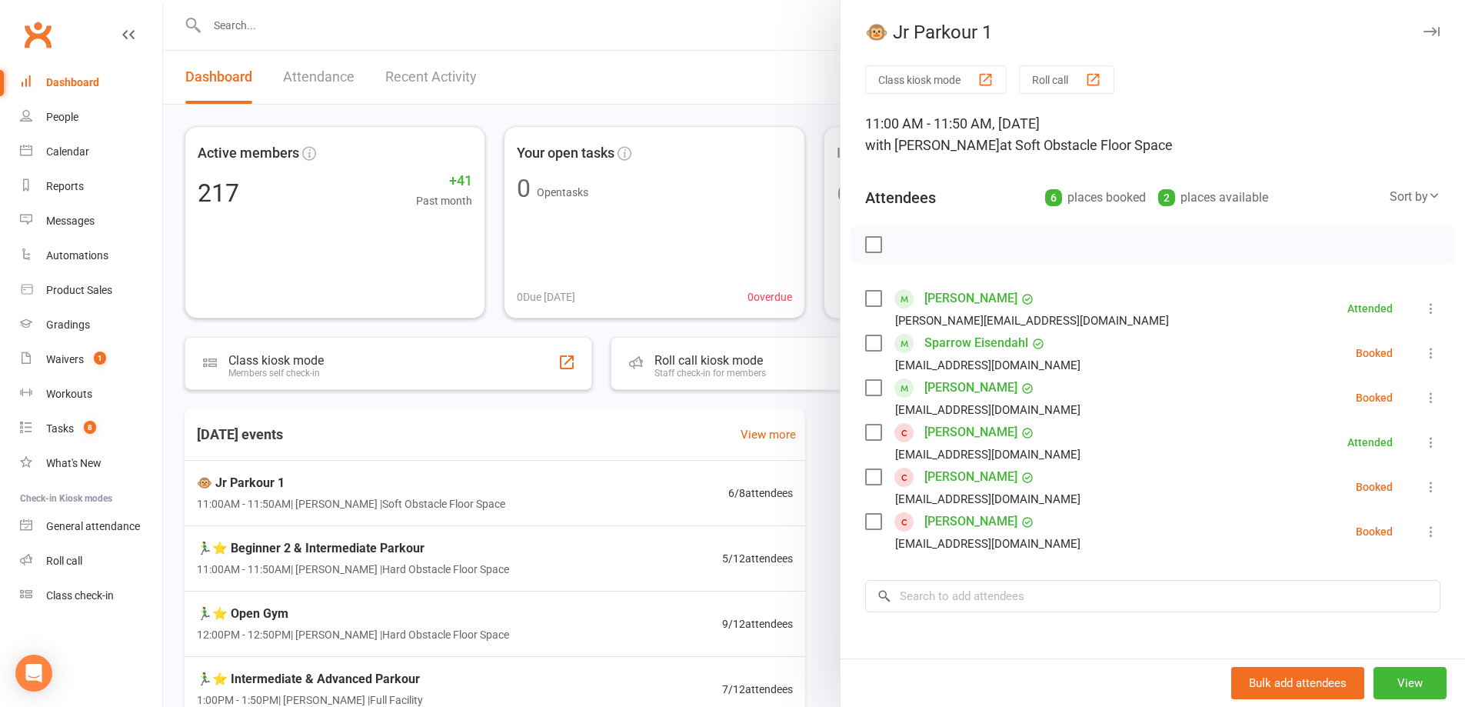
click at [865, 395] on label at bounding box center [872, 387] width 15 height 15
click at [903, 240] on icon "button" at bounding box center [907, 244] width 17 height 17
click at [89, 355] on count-badge "1" at bounding box center [96, 359] width 20 height 12
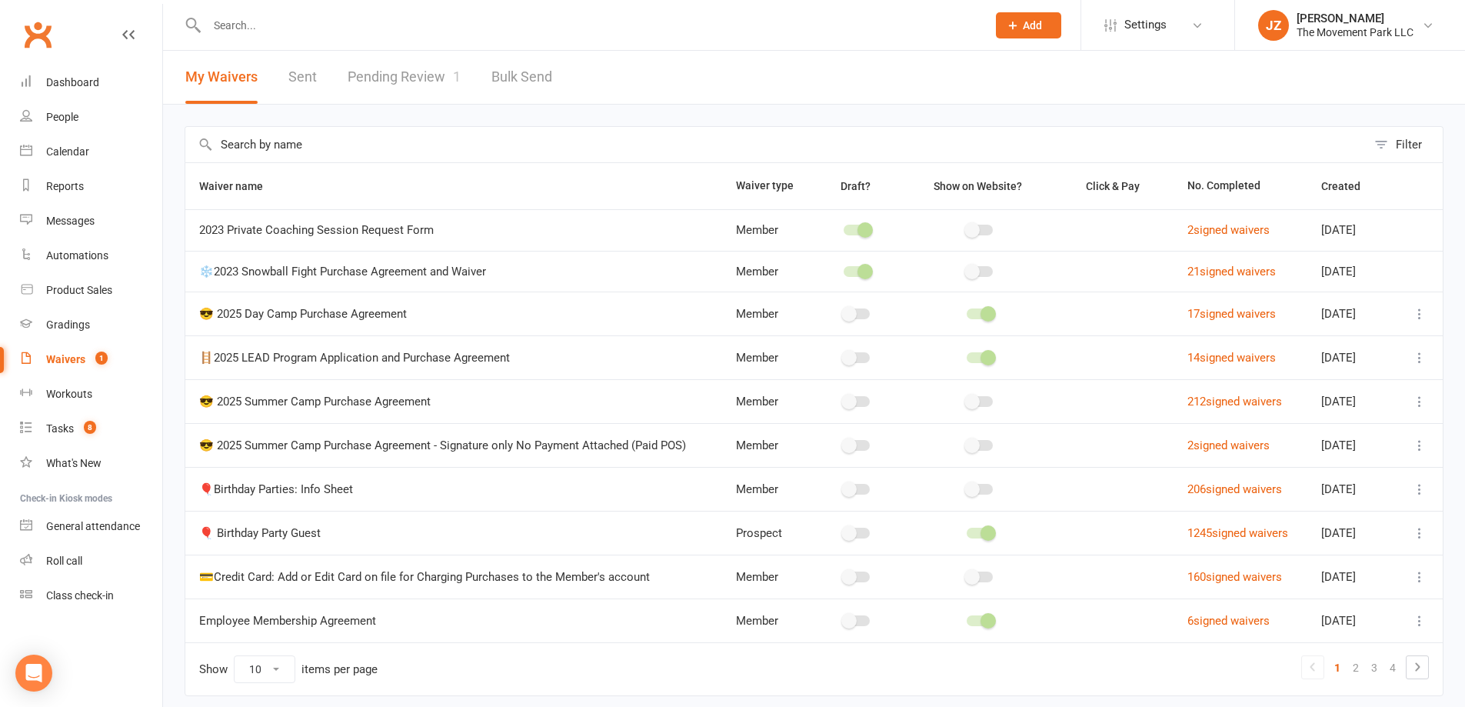
click at [438, 56] on link "Pending Review 1" at bounding box center [404, 77] width 113 height 53
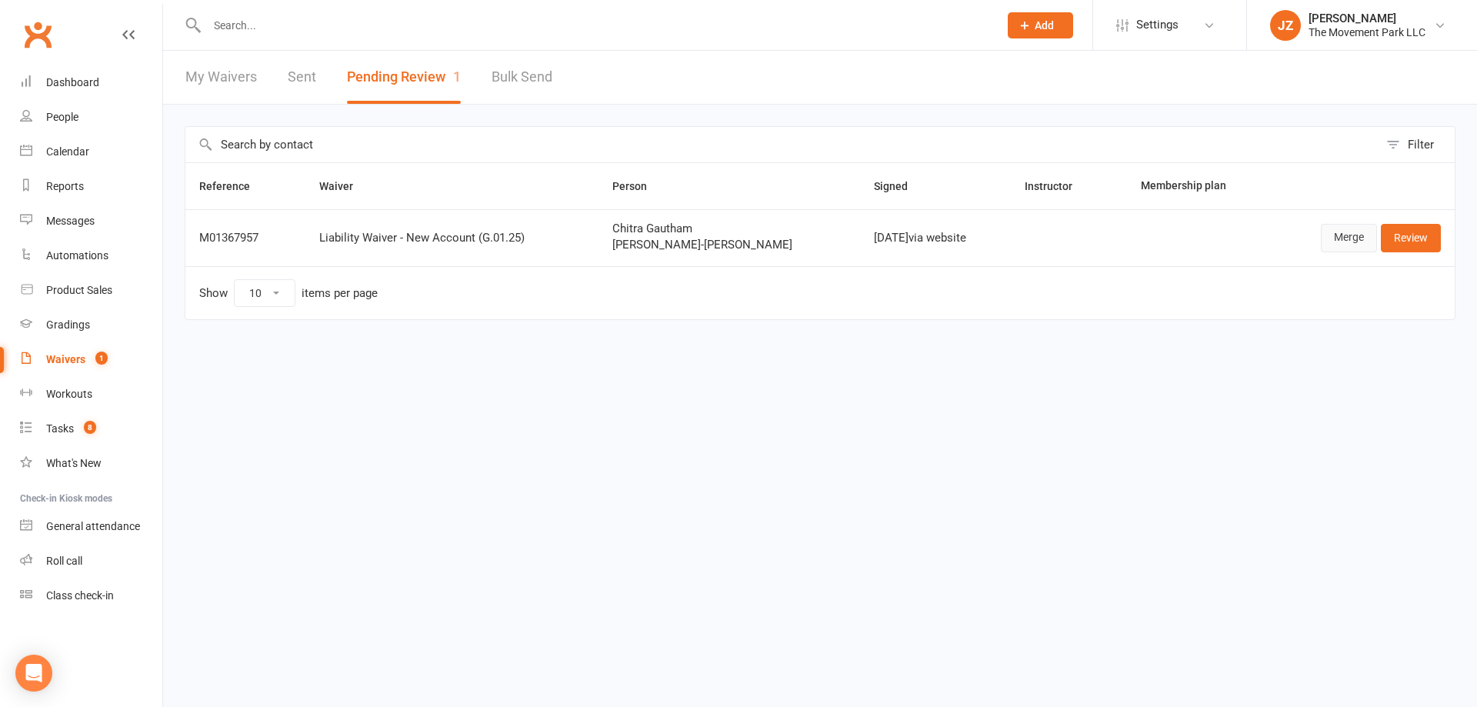
click at [1339, 237] on link "Merge" at bounding box center [1349, 238] width 56 height 28
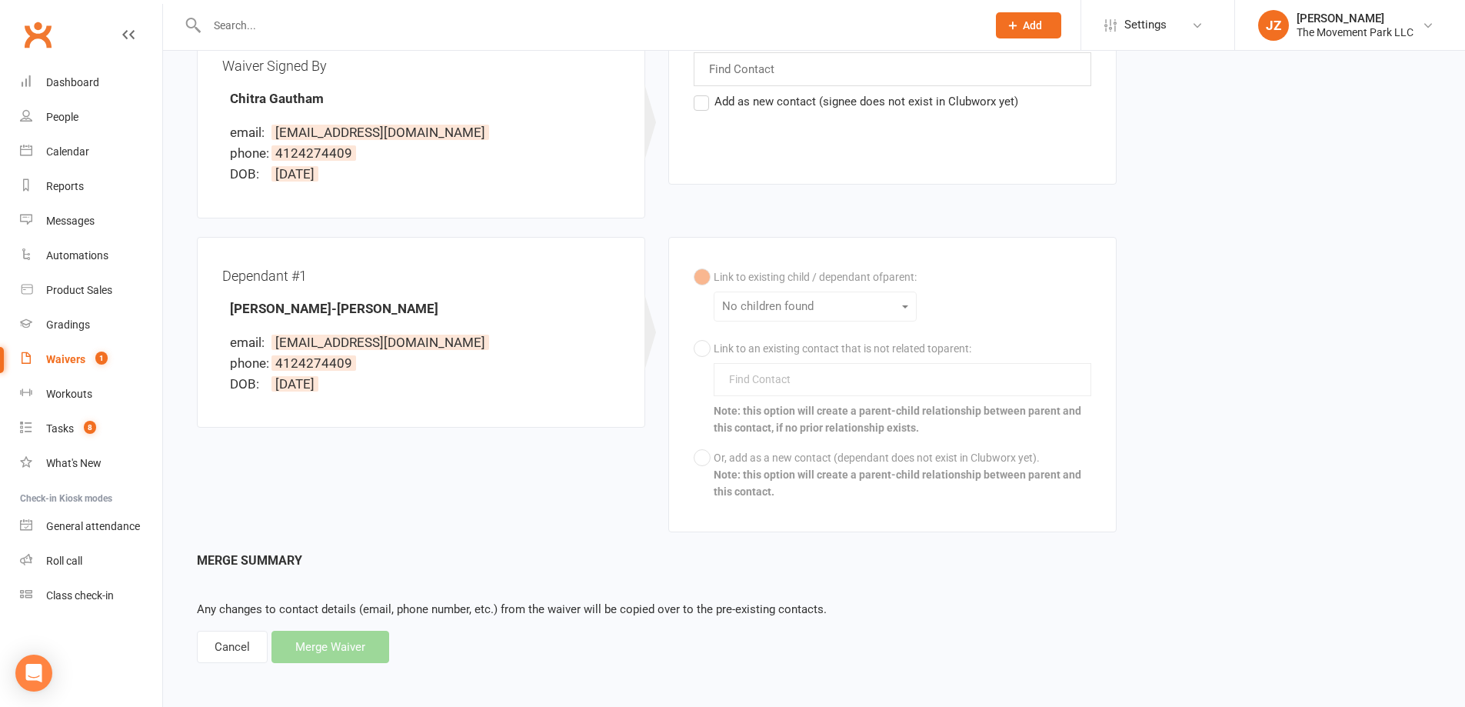
scroll to position [216, 0]
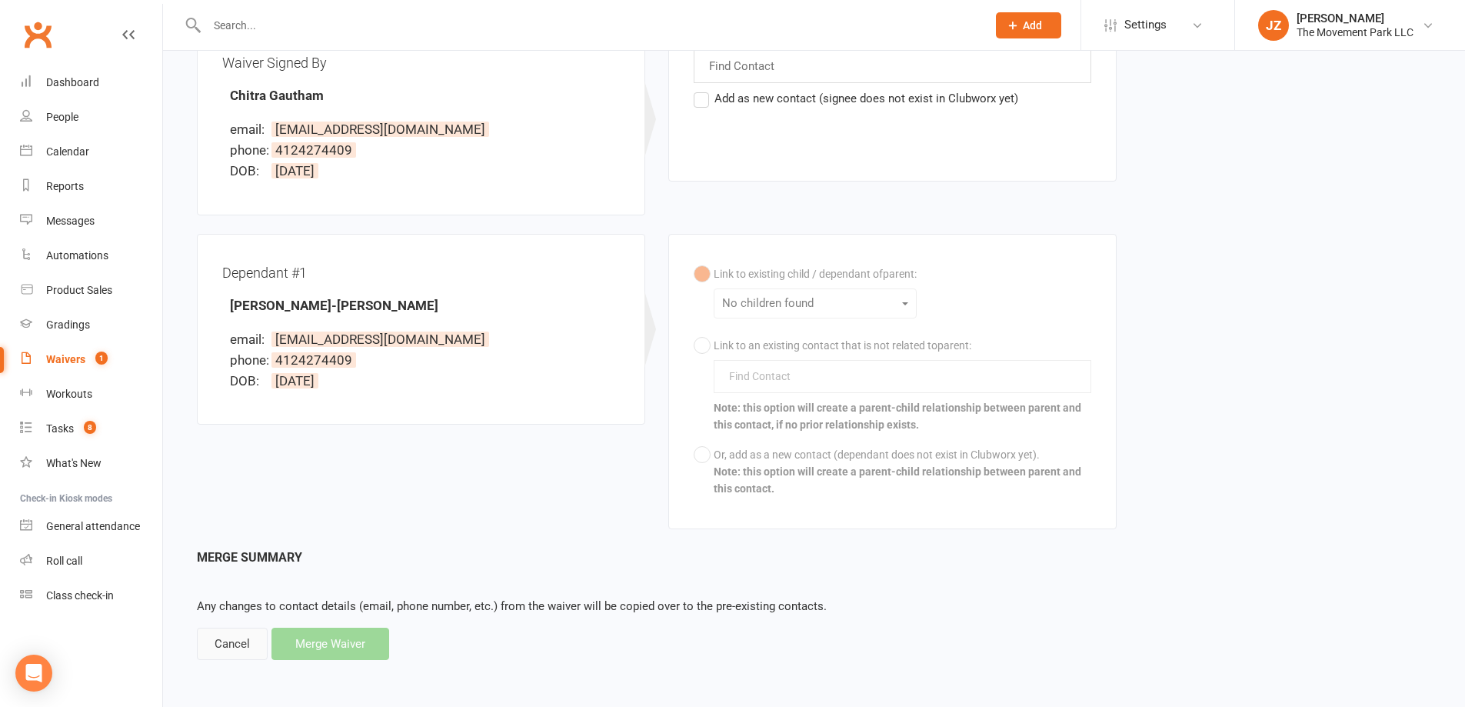
click at [238, 643] on div "Cancel" at bounding box center [232, 644] width 71 height 32
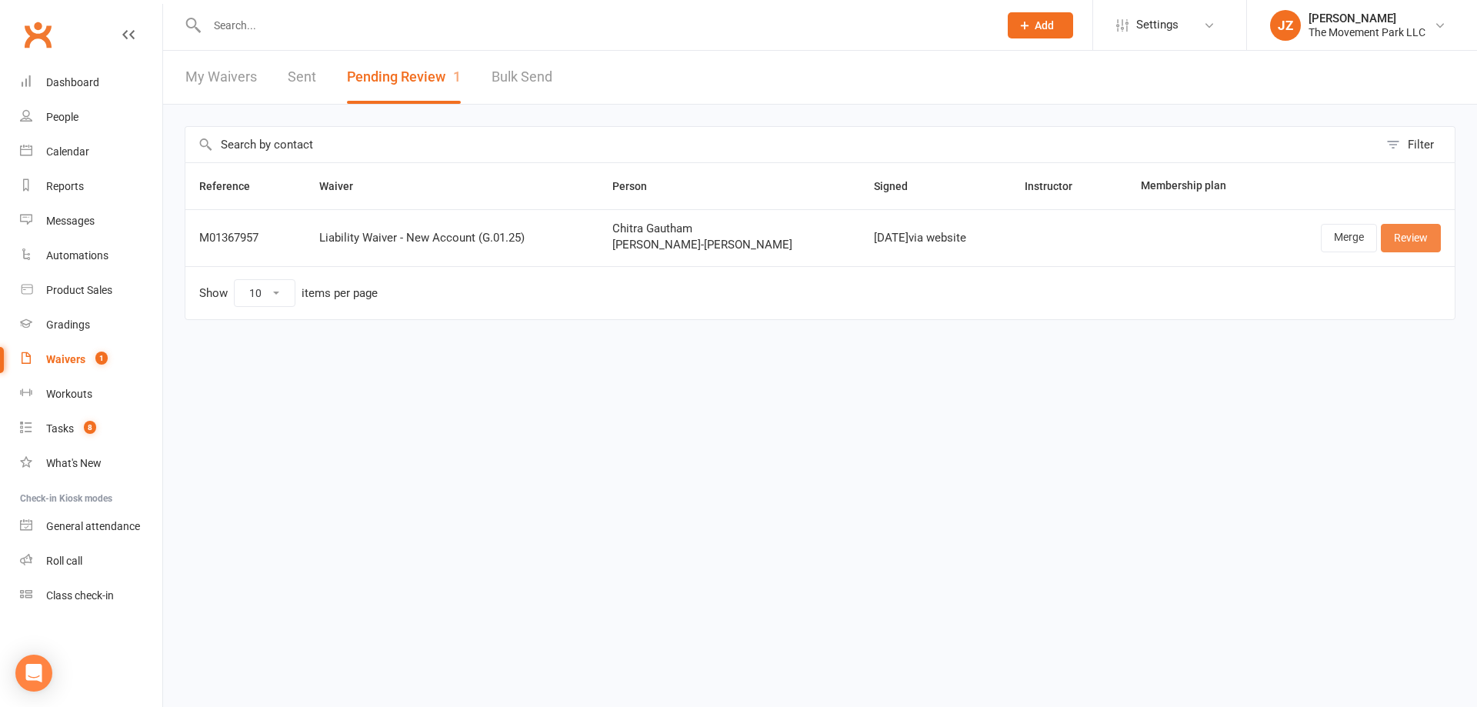
click at [1412, 232] on link "Review" at bounding box center [1411, 238] width 60 height 28
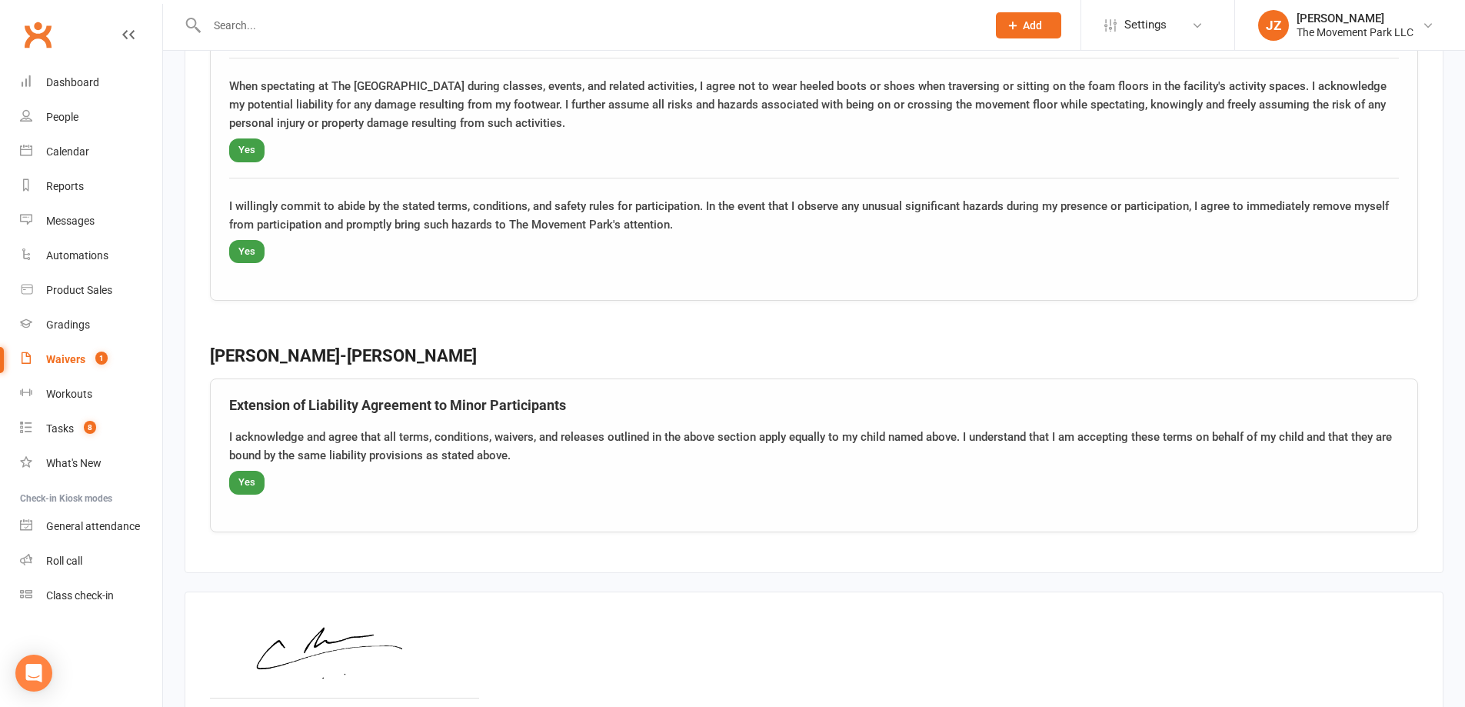
scroll to position [2455, 0]
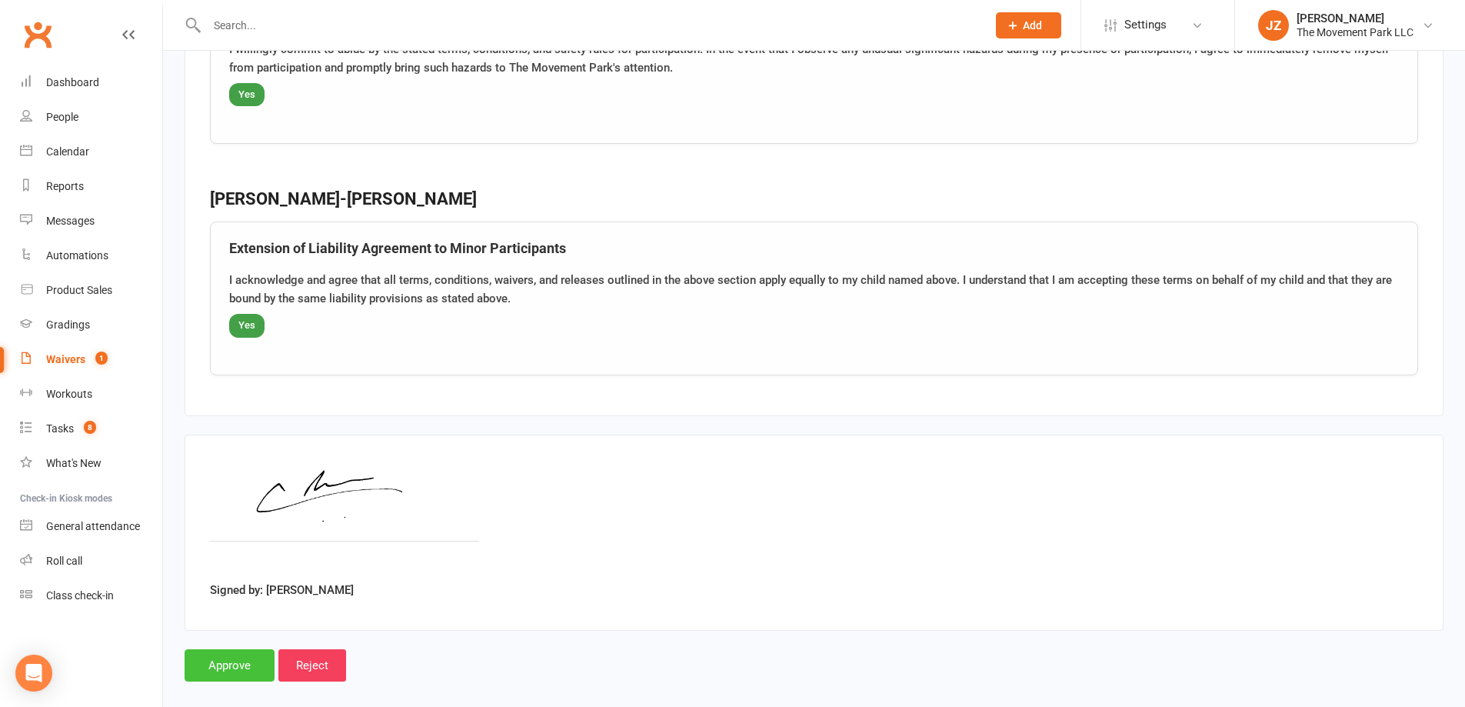
click at [220, 649] on input "Approve" at bounding box center [230, 665] width 90 height 32
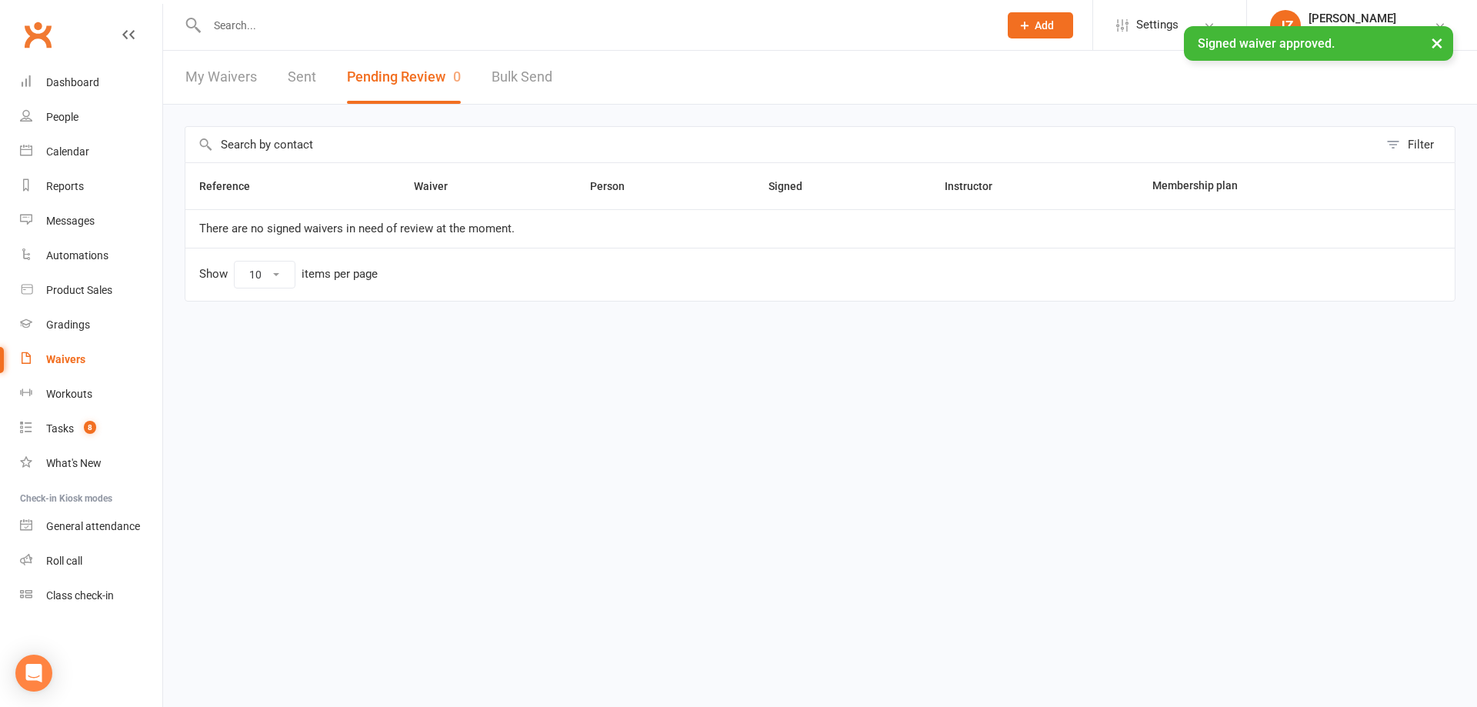
click at [398, 26] on div "× Signed waiver approved." at bounding box center [728, 26] width 1457 height 0
click at [388, 18] on input "text" at bounding box center [594, 26] width 785 height 22
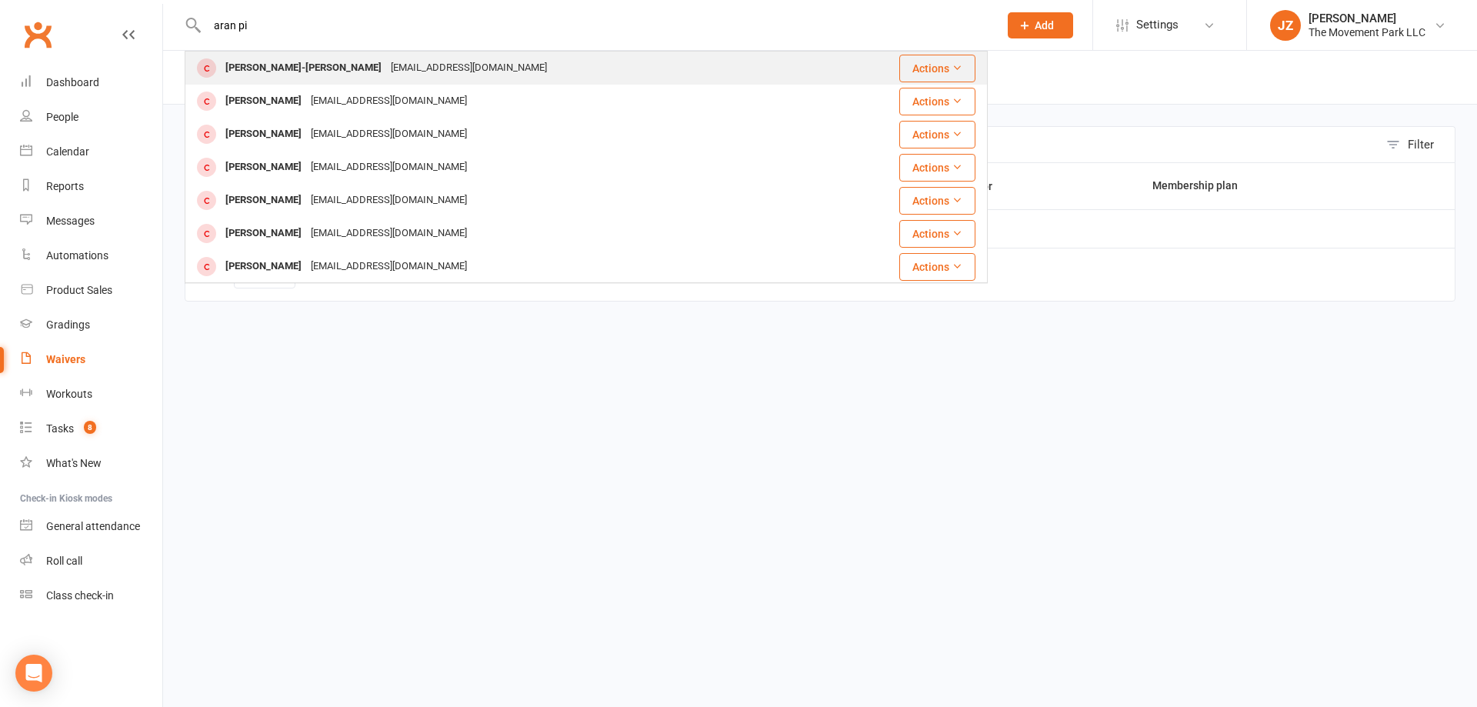
type input "aran pi"
click at [406, 56] on div "Aran Pillai-Gautham chitra87@gmail.com" at bounding box center [519, 68] width 666 height 32
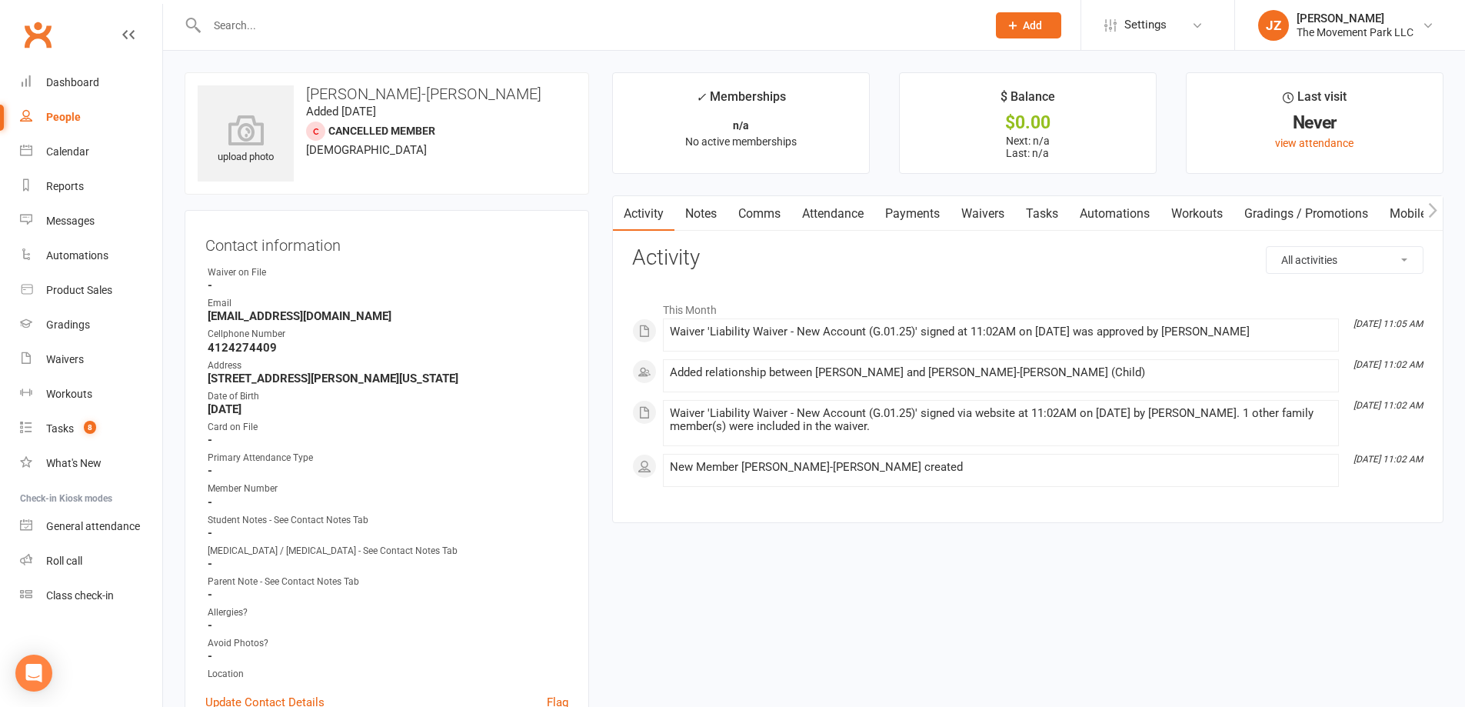
click at [999, 216] on link "Waivers" at bounding box center [983, 213] width 65 height 35
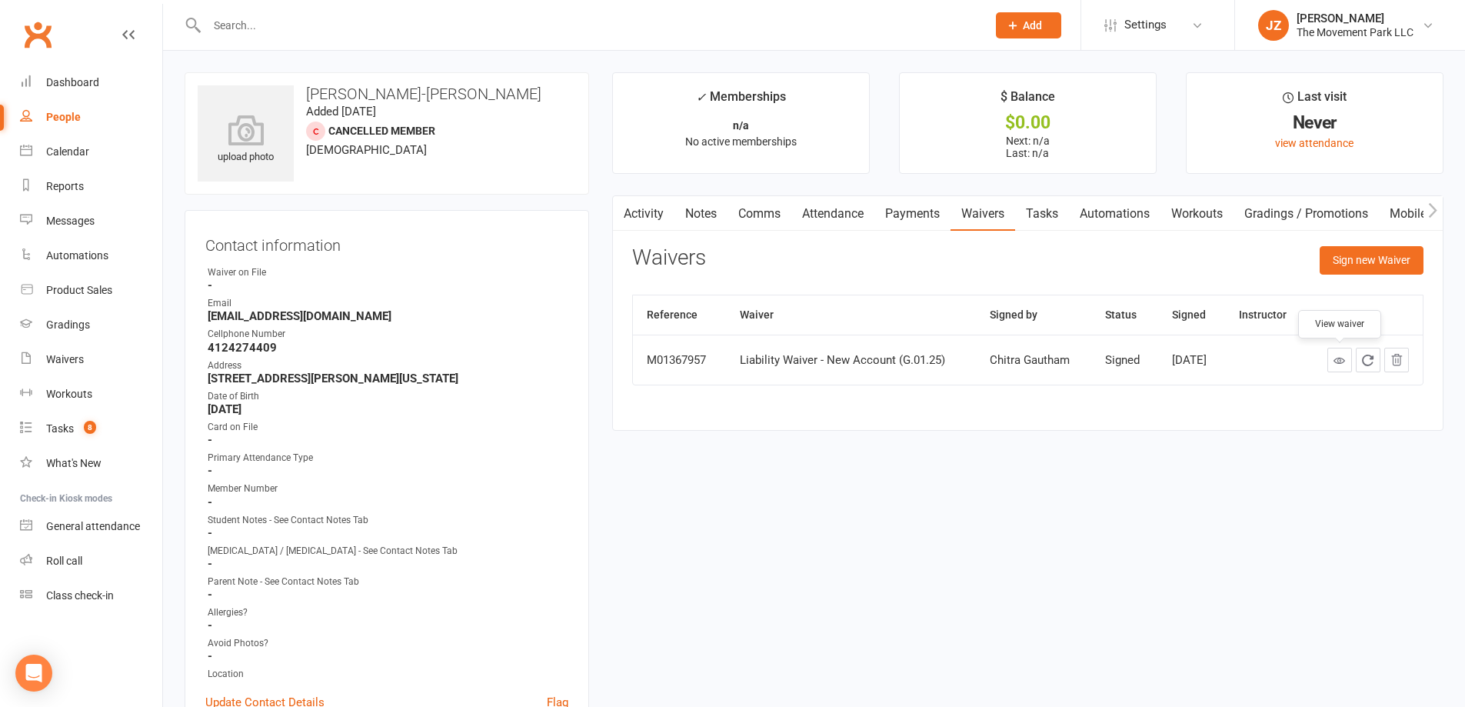
click at [1338, 365] on icon at bounding box center [1340, 361] width 12 height 12
click at [271, 26] on input "text" at bounding box center [589, 26] width 774 height 22
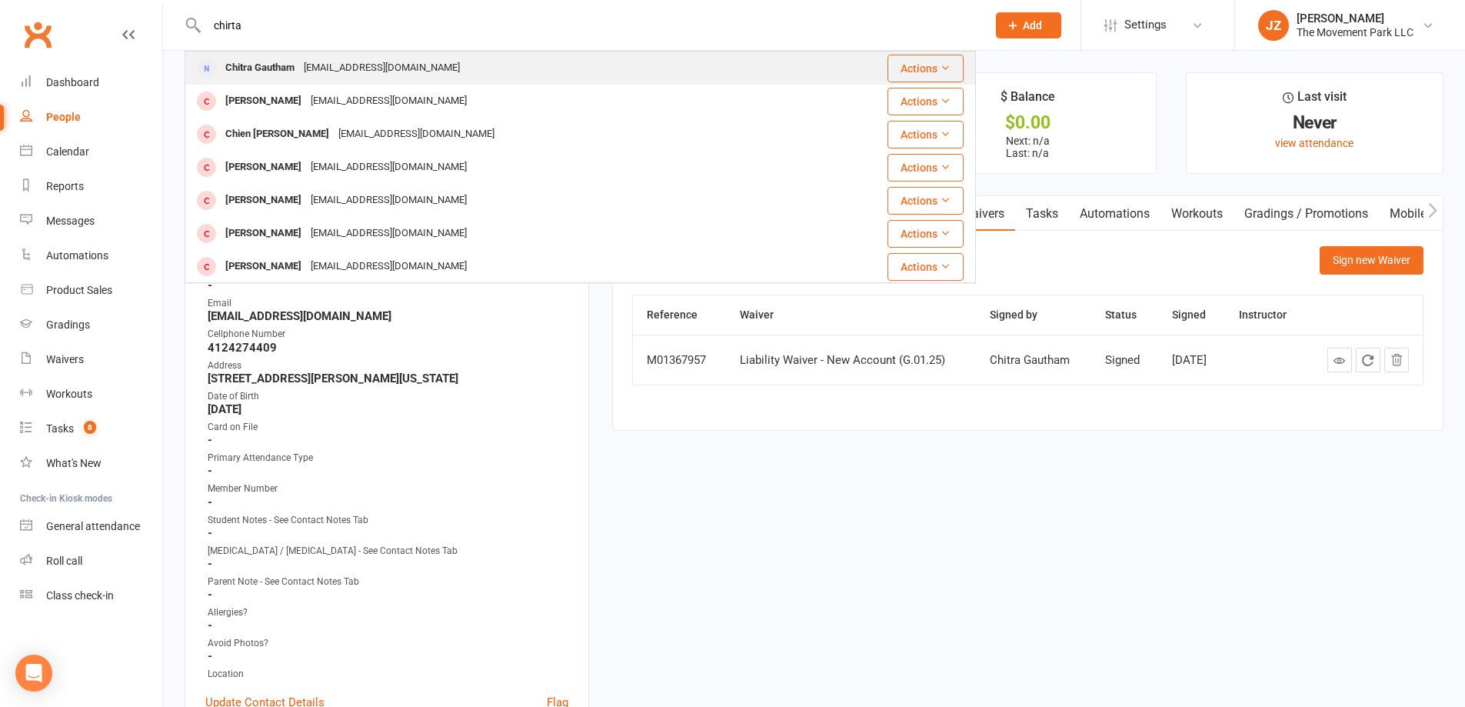
type input "chirta"
click at [279, 55] on div "Chitra Gautham chitra87@gmail.com" at bounding box center [514, 68] width 656 height 32
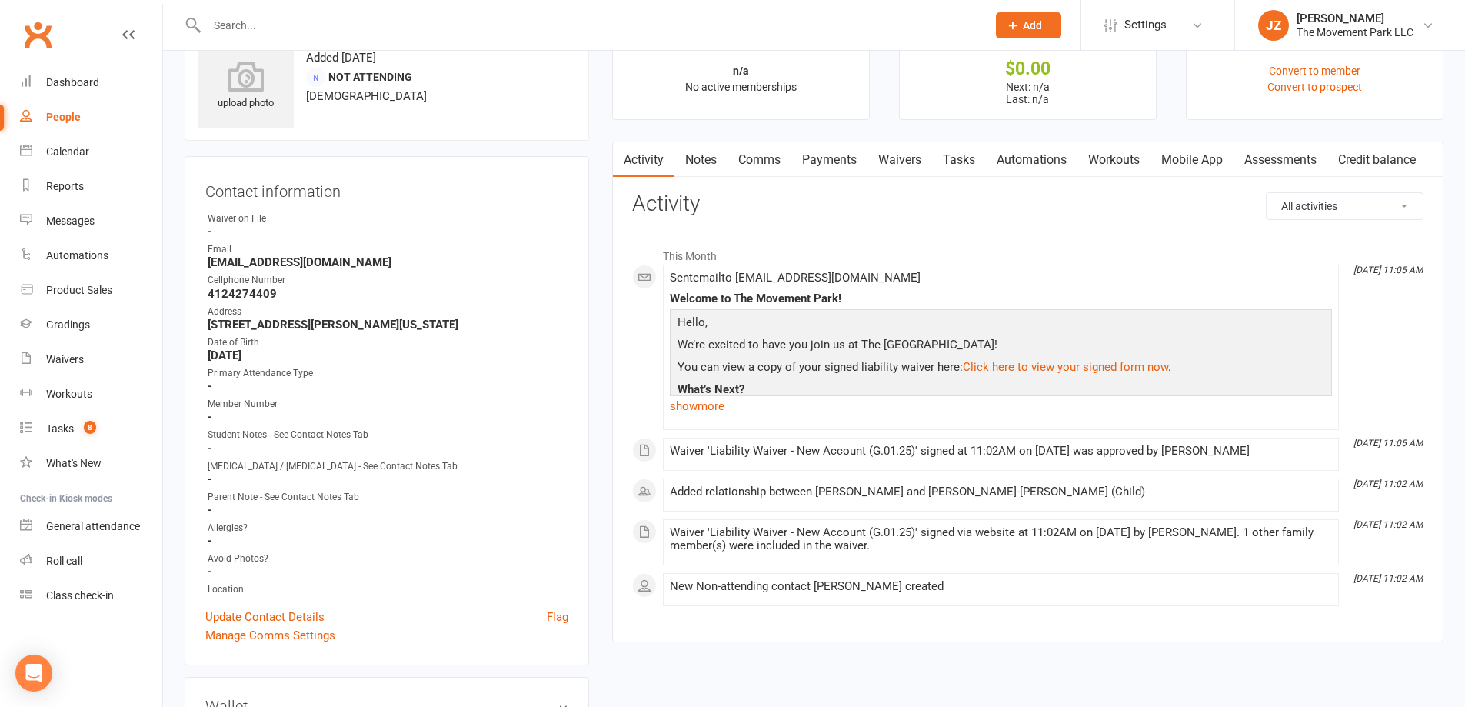
scroll to position [77, 0]
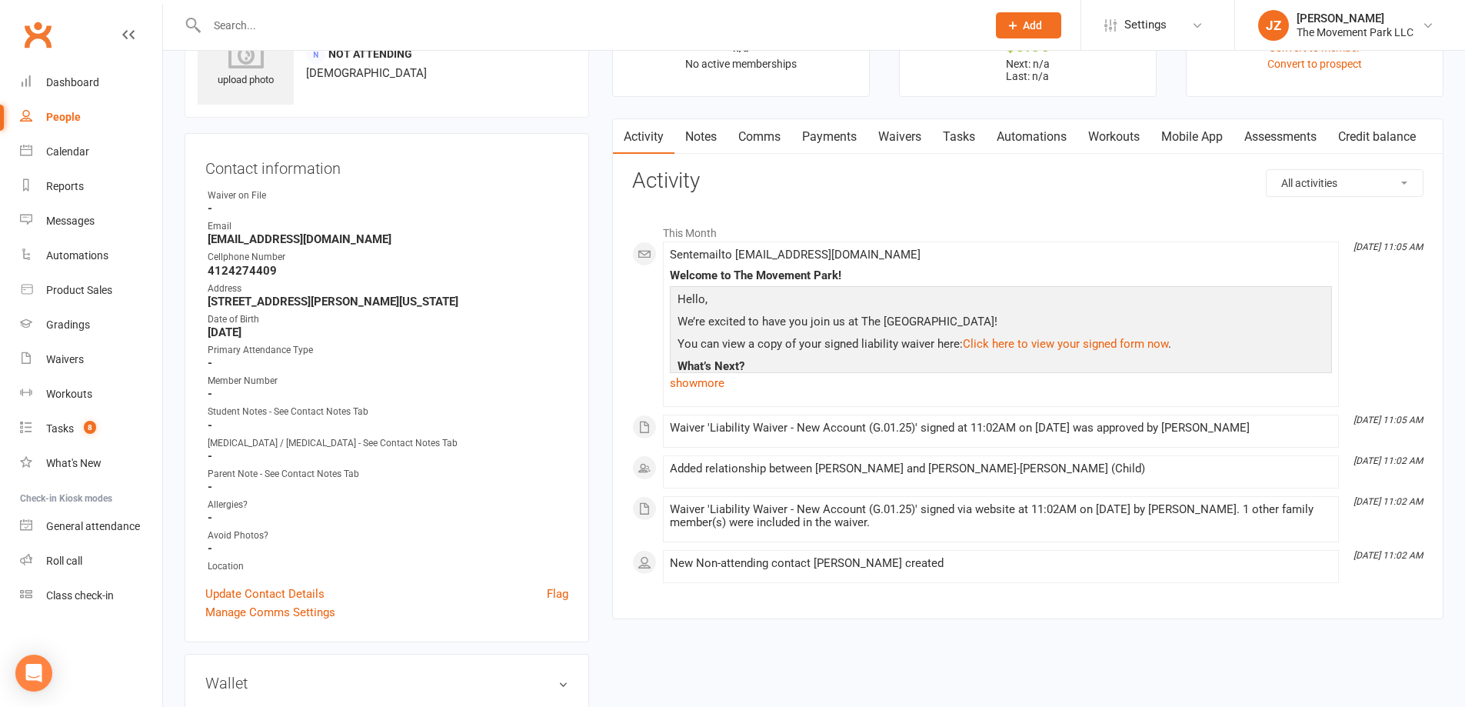
click at [900, 125] on link "Waivers" at bounding box center [900, 136] width 65 height 35
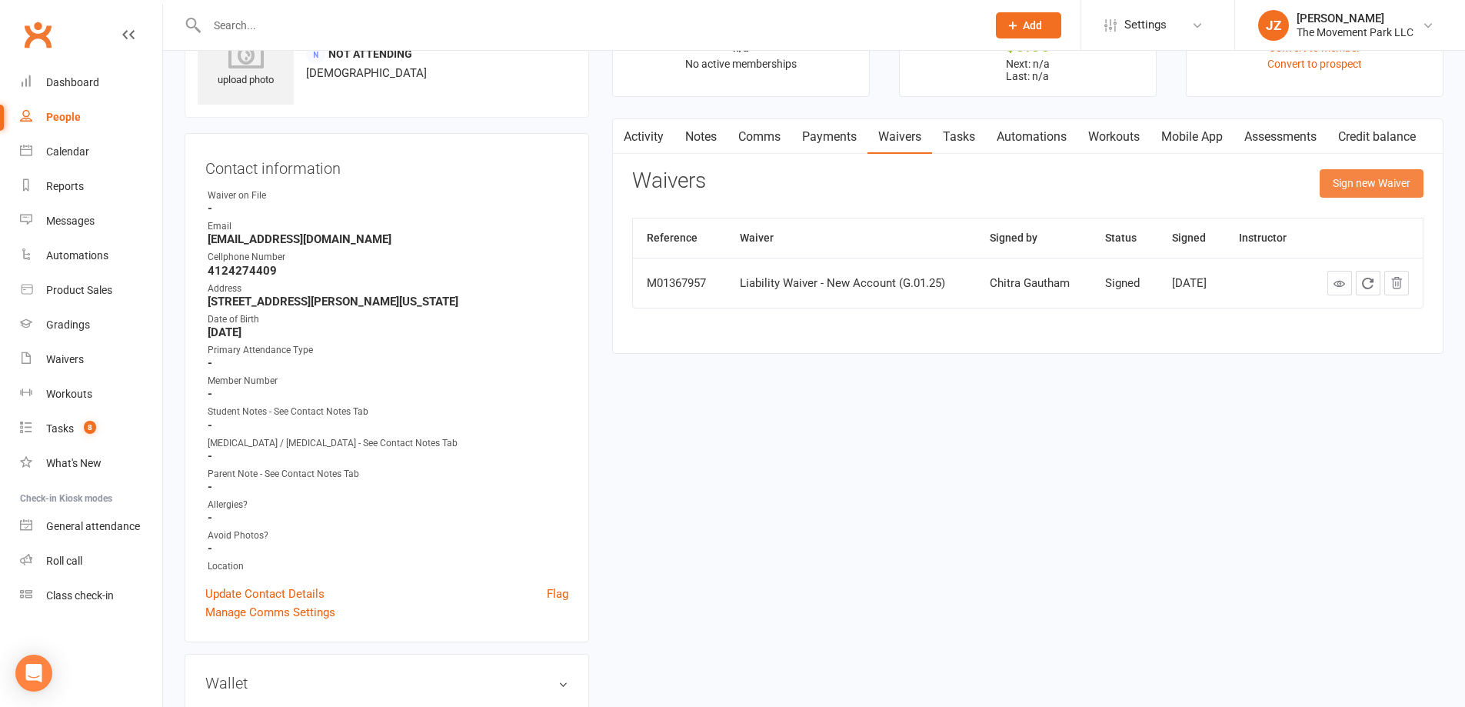
click at [1373, 188] on button "Sign new Waiver" at bounding box center [1372, 183] width 104 height 28
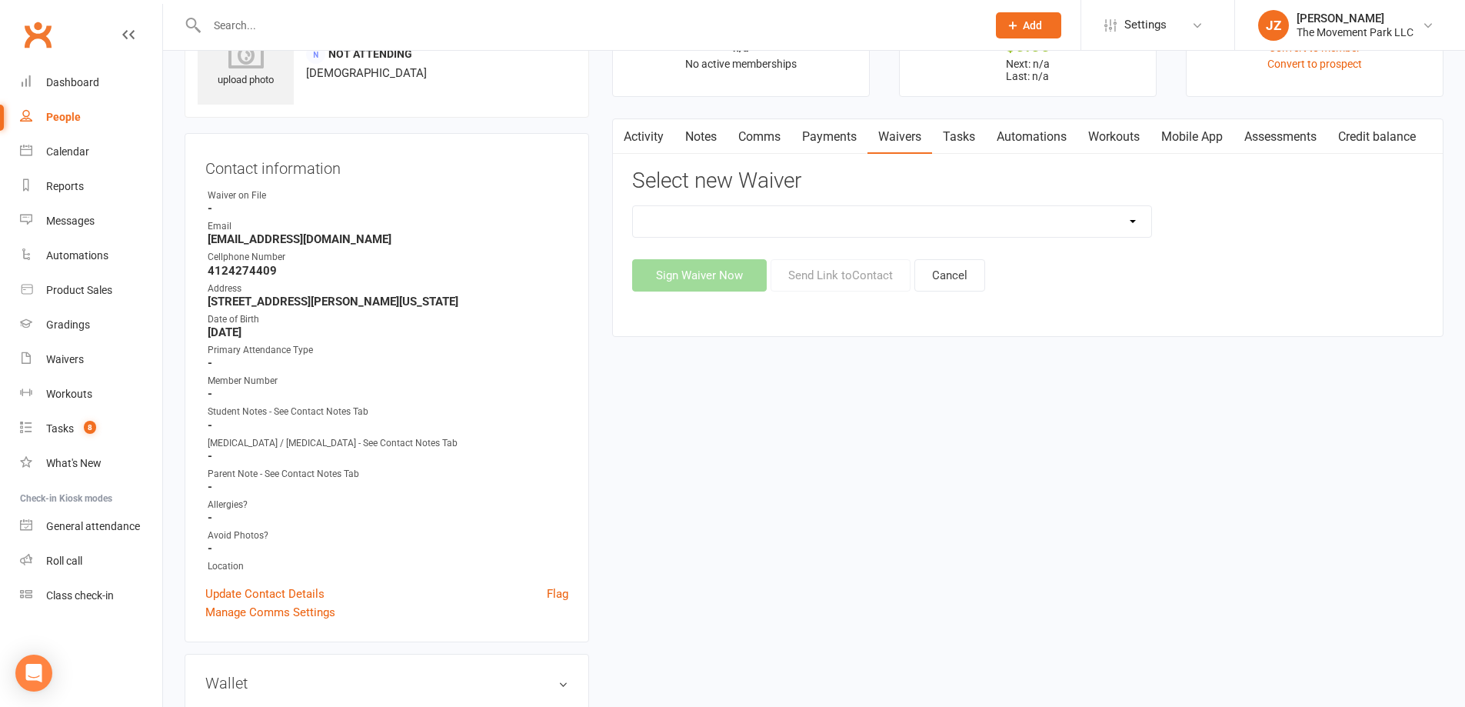
click at [868, 213] on select "😎 2025 Day Camp Purchase Agreement 🪜2025 LEAD Program Application and Purchase …" at bounding box center [892, 221] width 518 height 31
select select "9101"
click at [633, 206] on select "😎 2025 Day Camp Purchase Agreement 🪜2025 LEAD Program Application and Purchase …" at bounding box center [892, 221] width 518 height 31
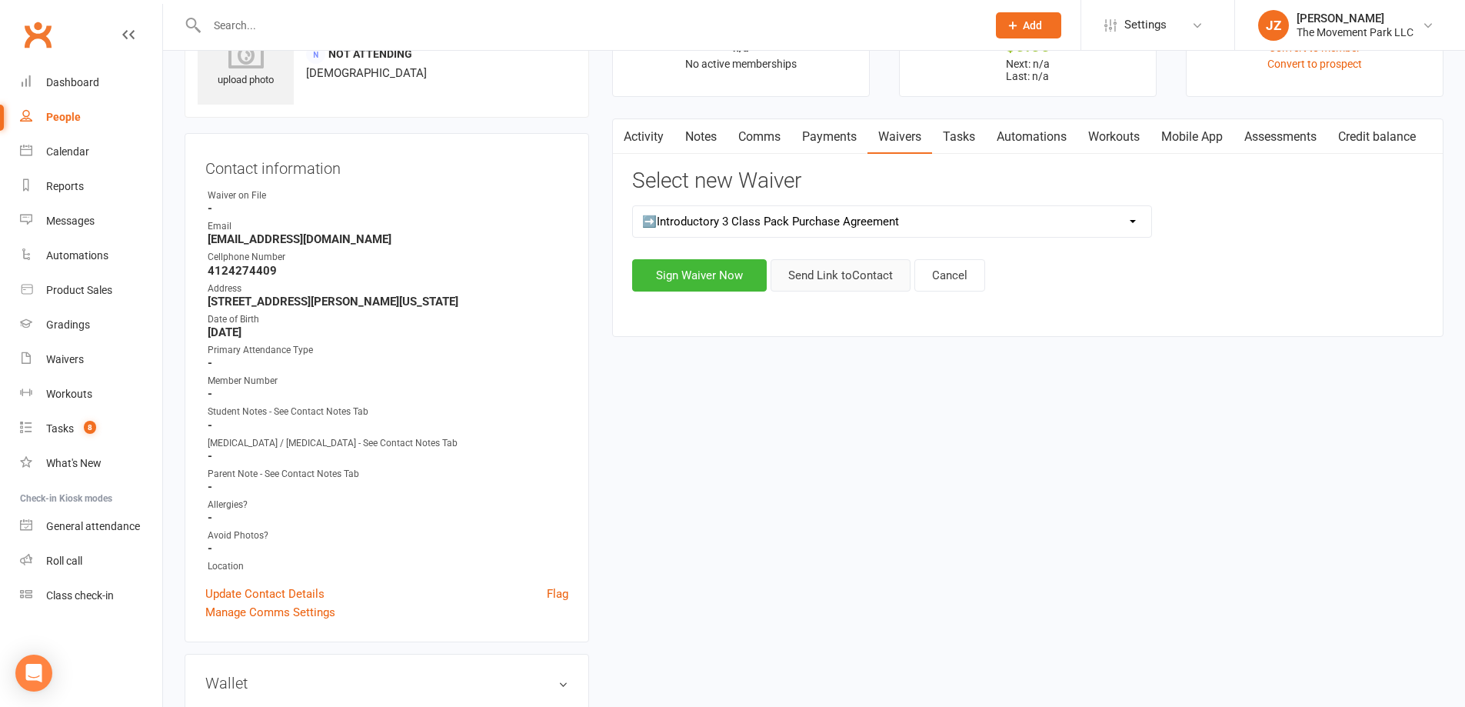
click at [817, 268] on button "Send Link to Contact" at bounding box center [841, 275] width 140 height 32
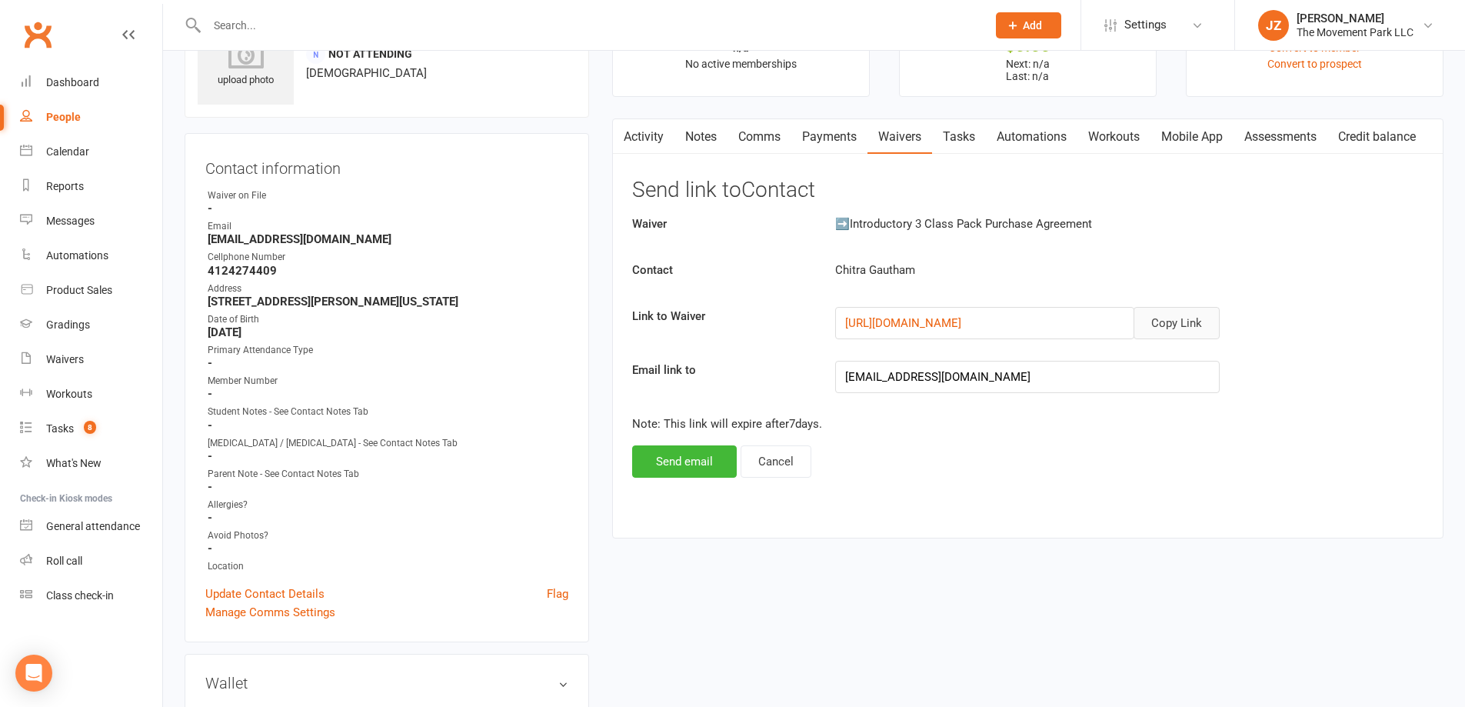
click at [1184, 323] on button "Copy Link" at bounding box center [1177, 323] width 86 height 32
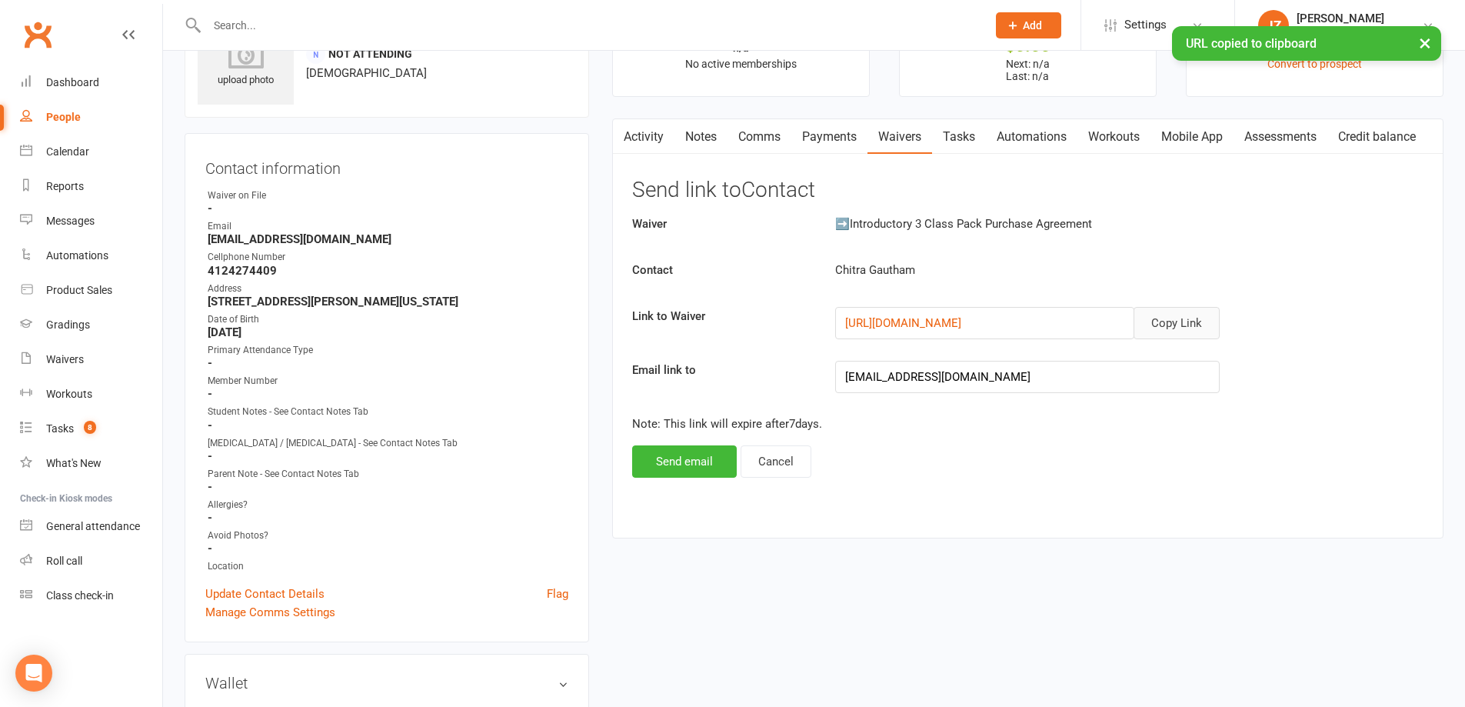
click at [760, 131] on link "Comms" at bounding box center [760, 136] width 64 height 35
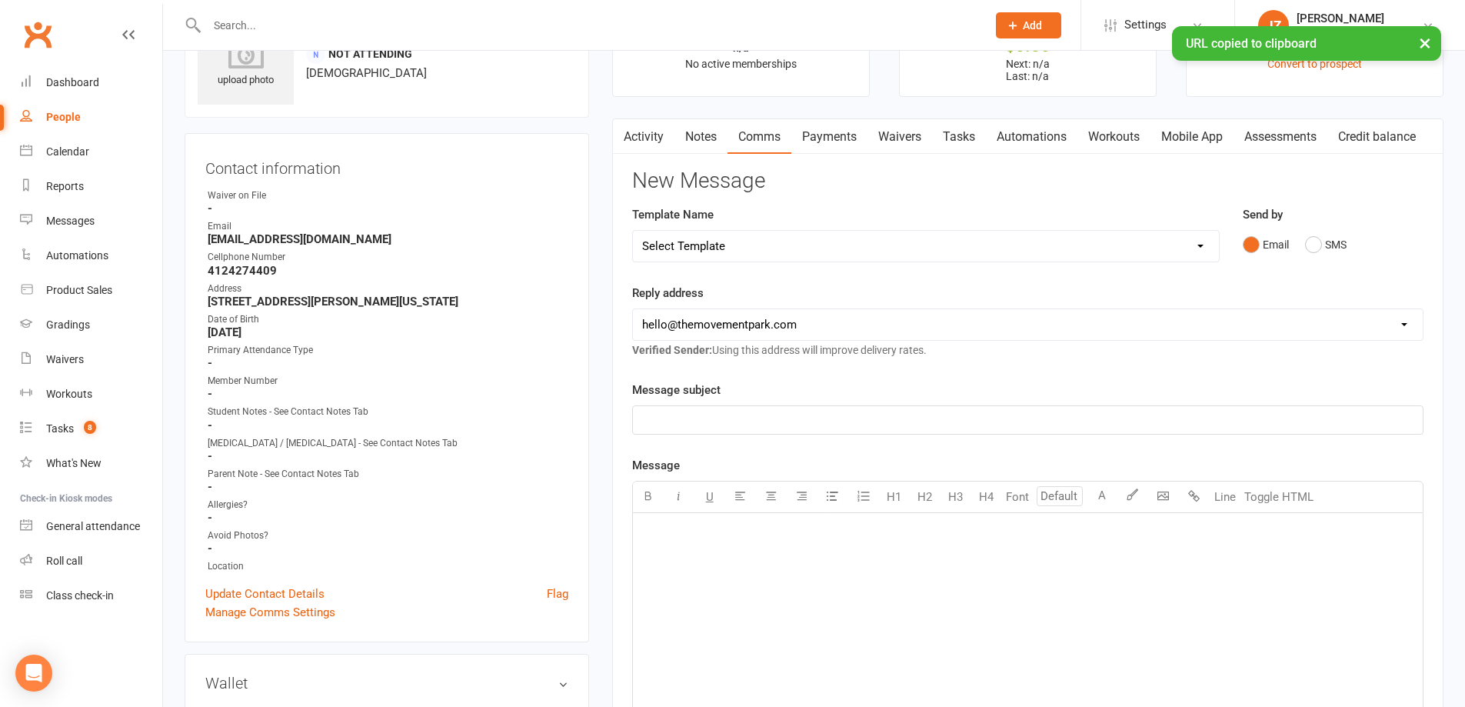
click at [818, 251] on select "Select Template [Email] 📱Trial Class App Request [Email] Initial Response to Co…" at bounding box center [926, 246] width 586 height 31
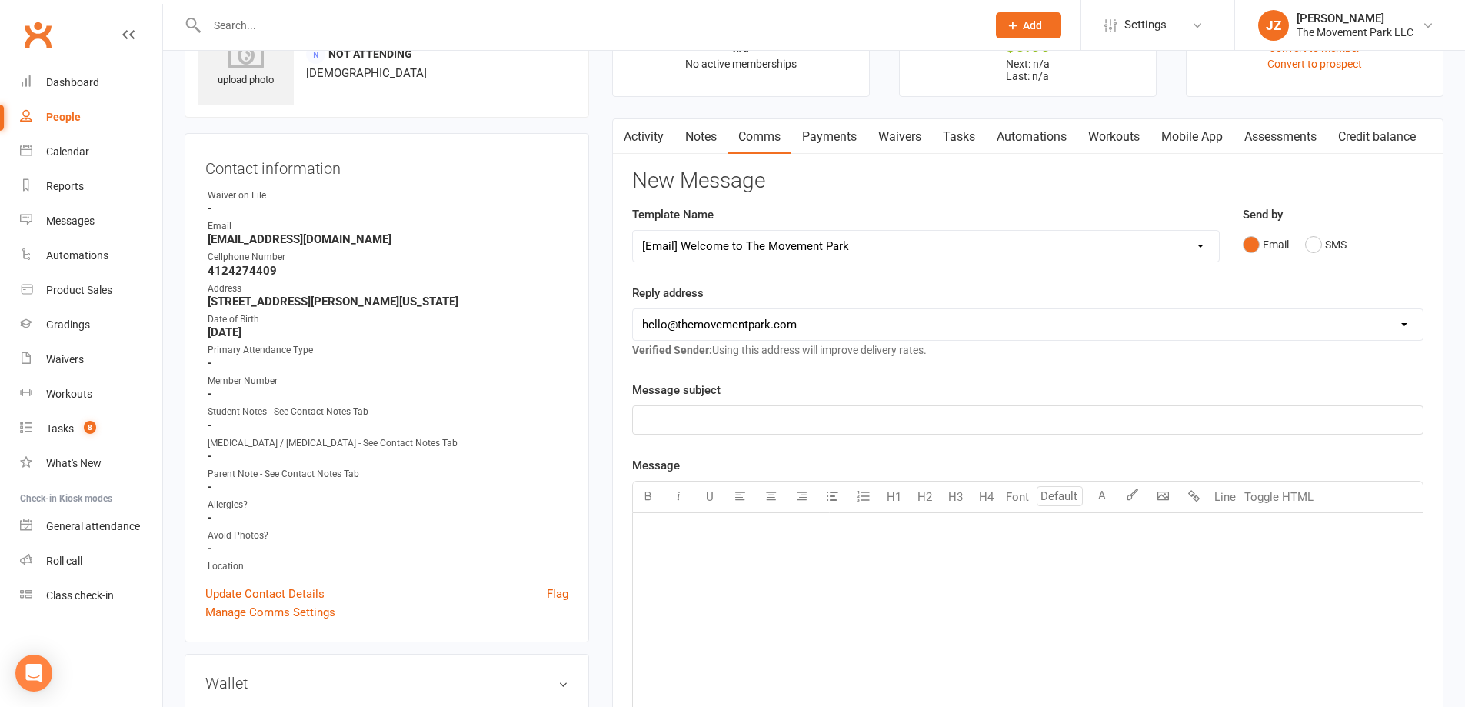
click at [633, 231] on select "Select Template [Email] 📱Trial Class App Request [Email] Initial Response to Co…" at bounding box center [926, 246] width 586 height 31
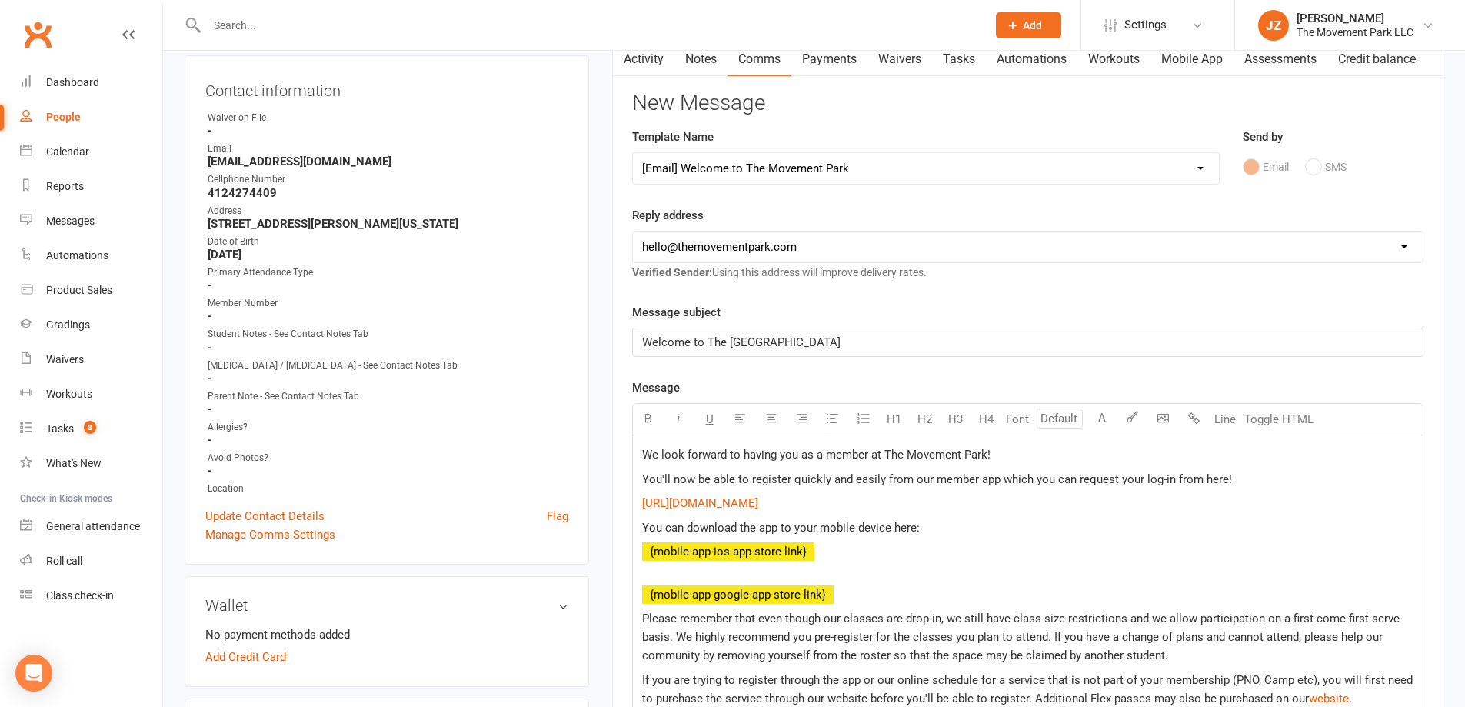
scroll to position [154, 0]
click at [871, 164] on select "Select Template [Email] 📱Trial Class App Request [Email] Initial Response to Co…" at bounding box center [926, 169] width 586 height 31
select select "72"
click at [633, 154] on select "Select Template [Email] 📱Trial Class App Request [Email] Initial Response to Co…" at bounding box center [926, 169] width 586 height 31
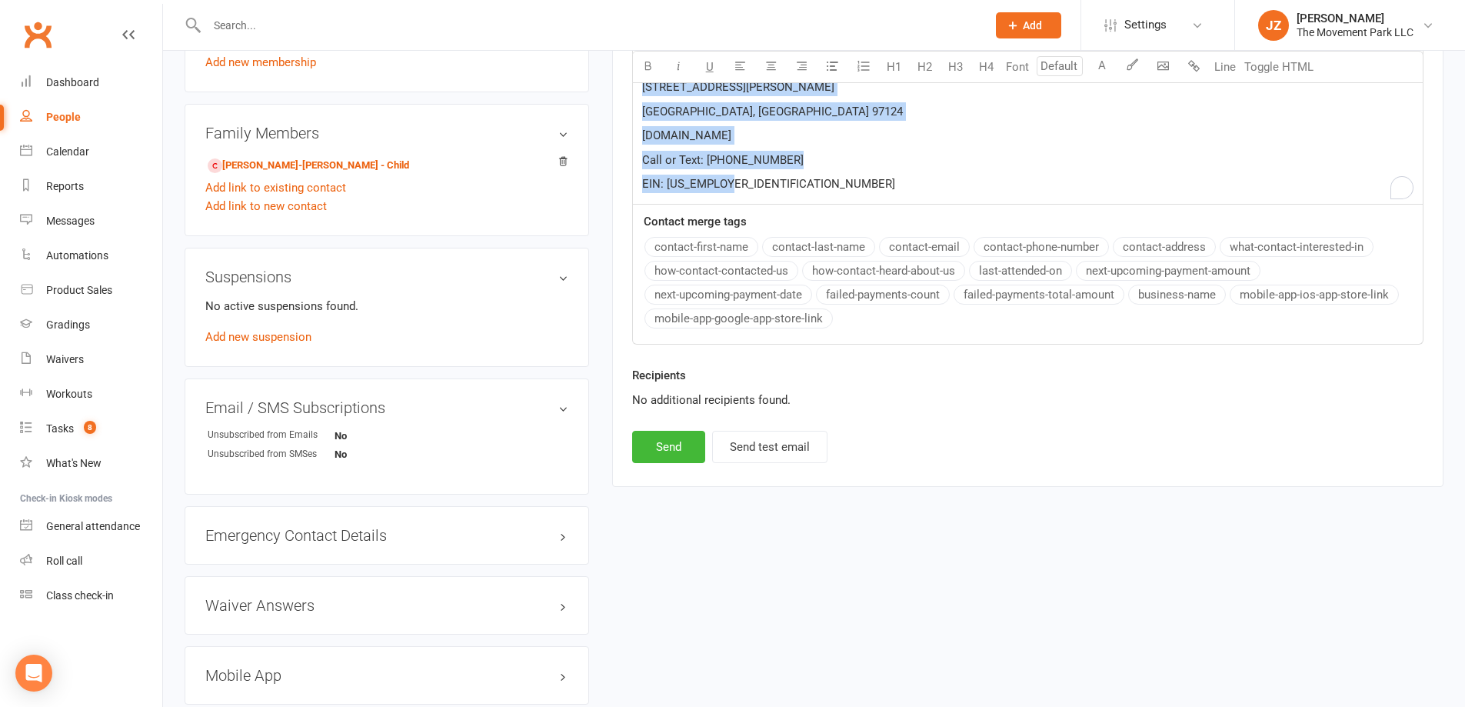
scroll to position [969, 0]
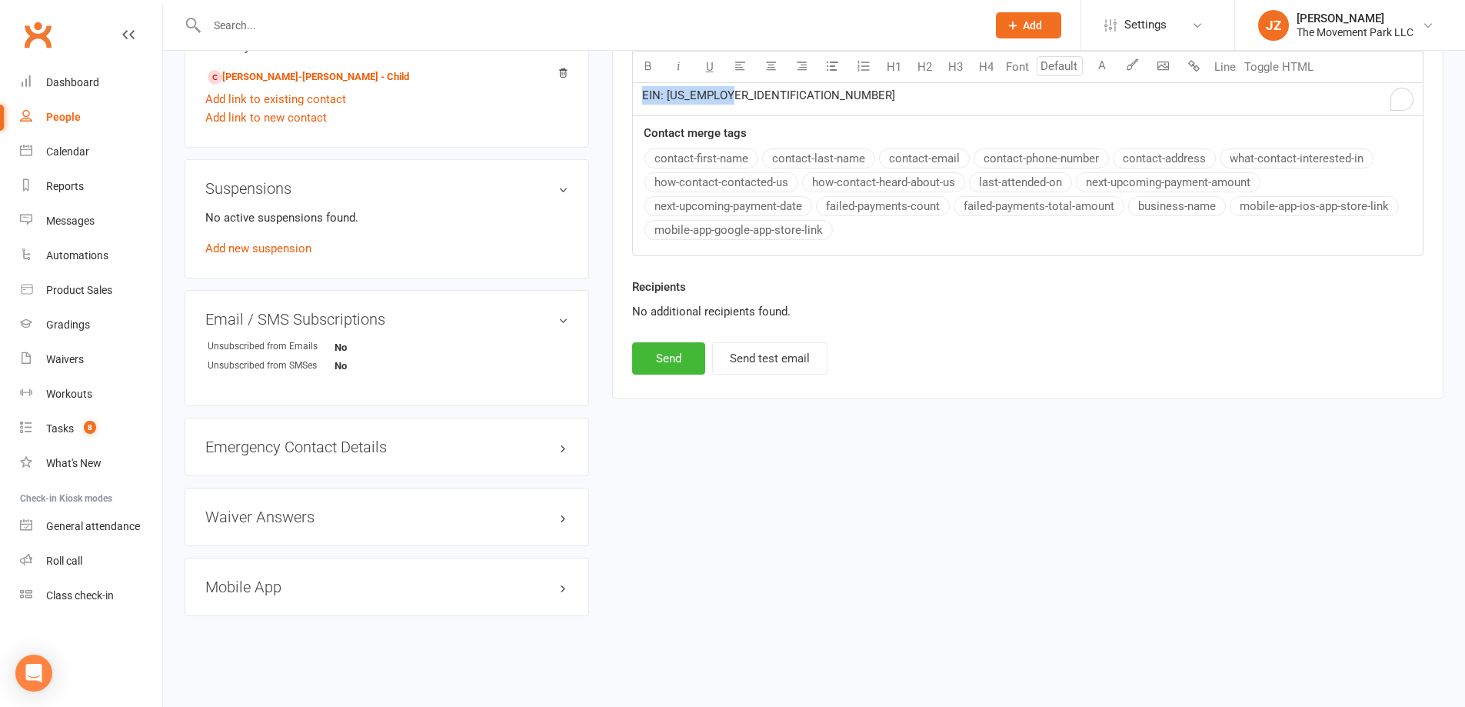
drag, startPoint x: 642, startPoint y: 148, endPoint x: 816, endPoint y: 468, distance: 364.2
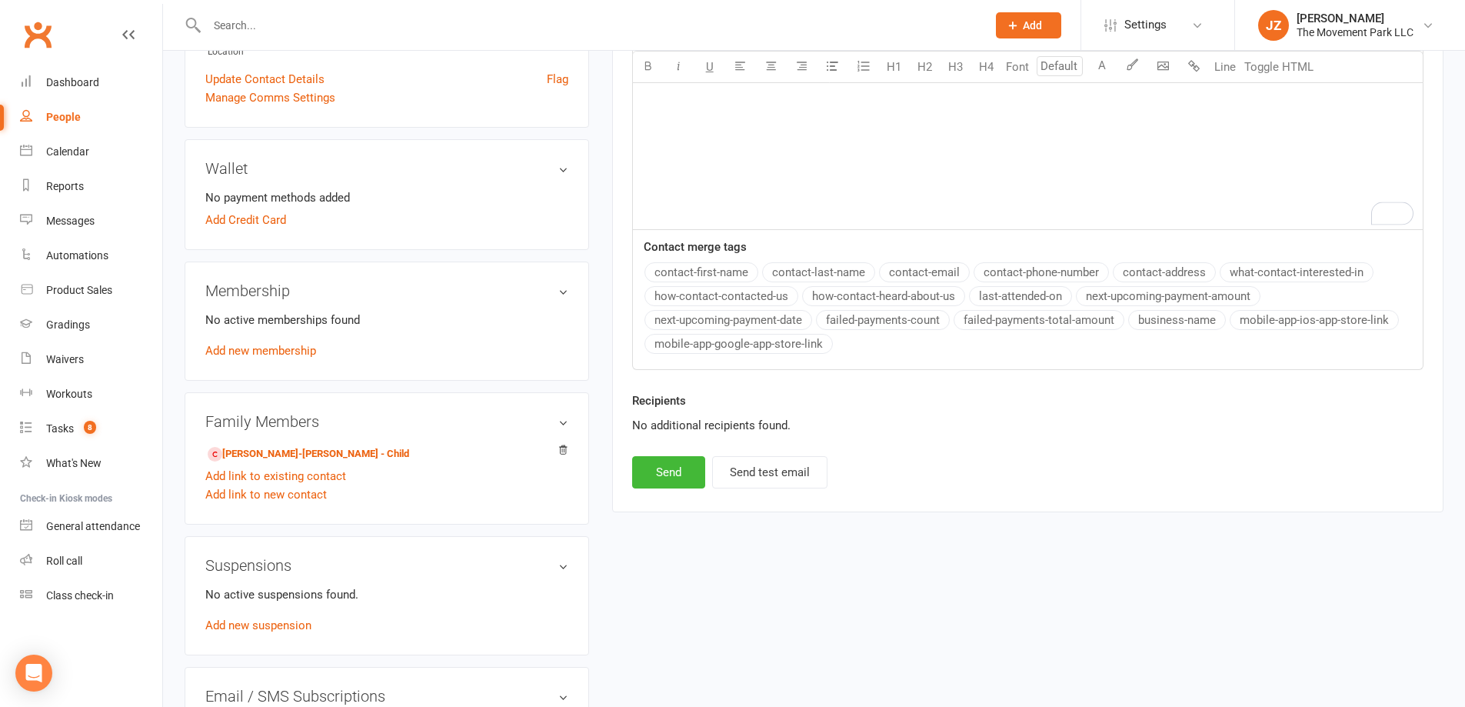
scroll to position [284, 0]
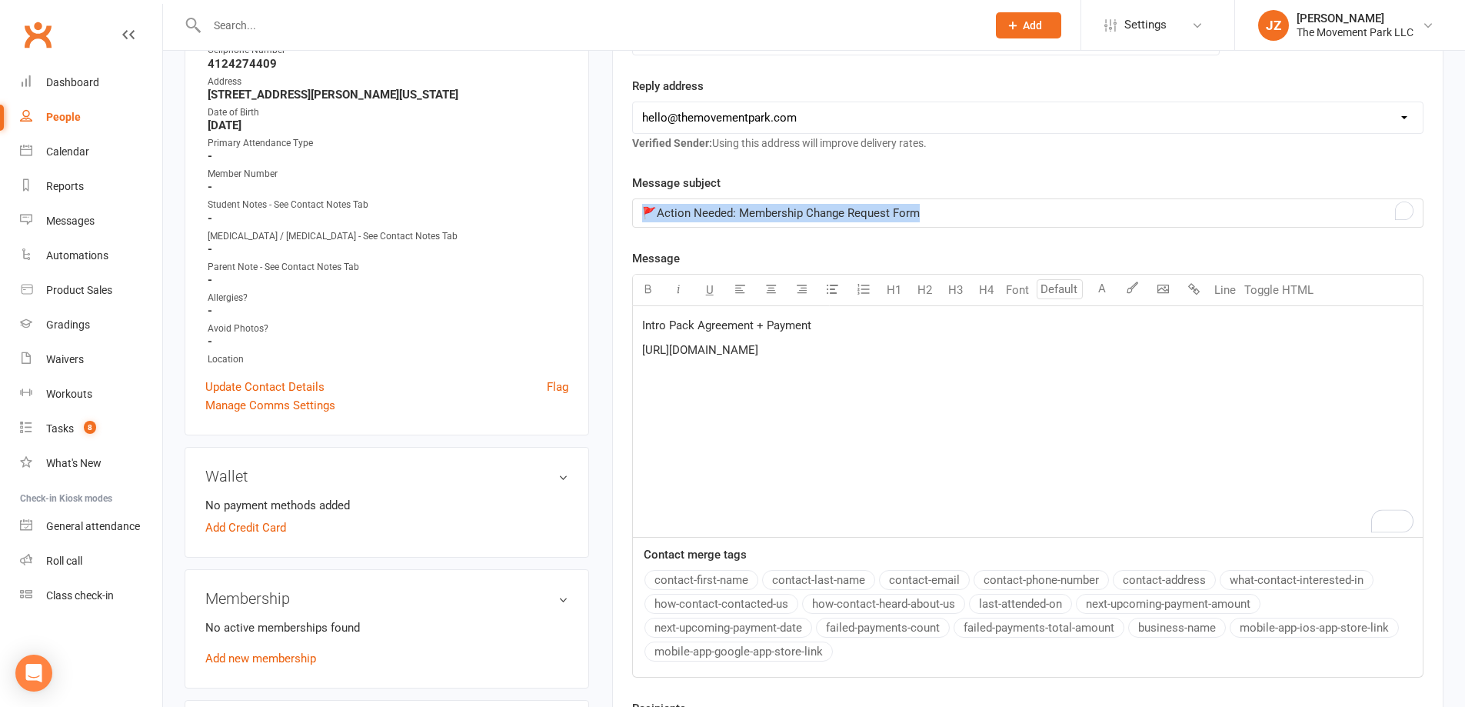
drag, startPoint x: 928, startPoint y: 208, endPoint x: 585, endPoint y: 273, distance: 349.1
click at [532, 202] on div "upload photo Chitra Gautham Added 11 October, 2025 Not Attending 38 years old C…" at bounding box center [814, 559] width 1282 height 1542
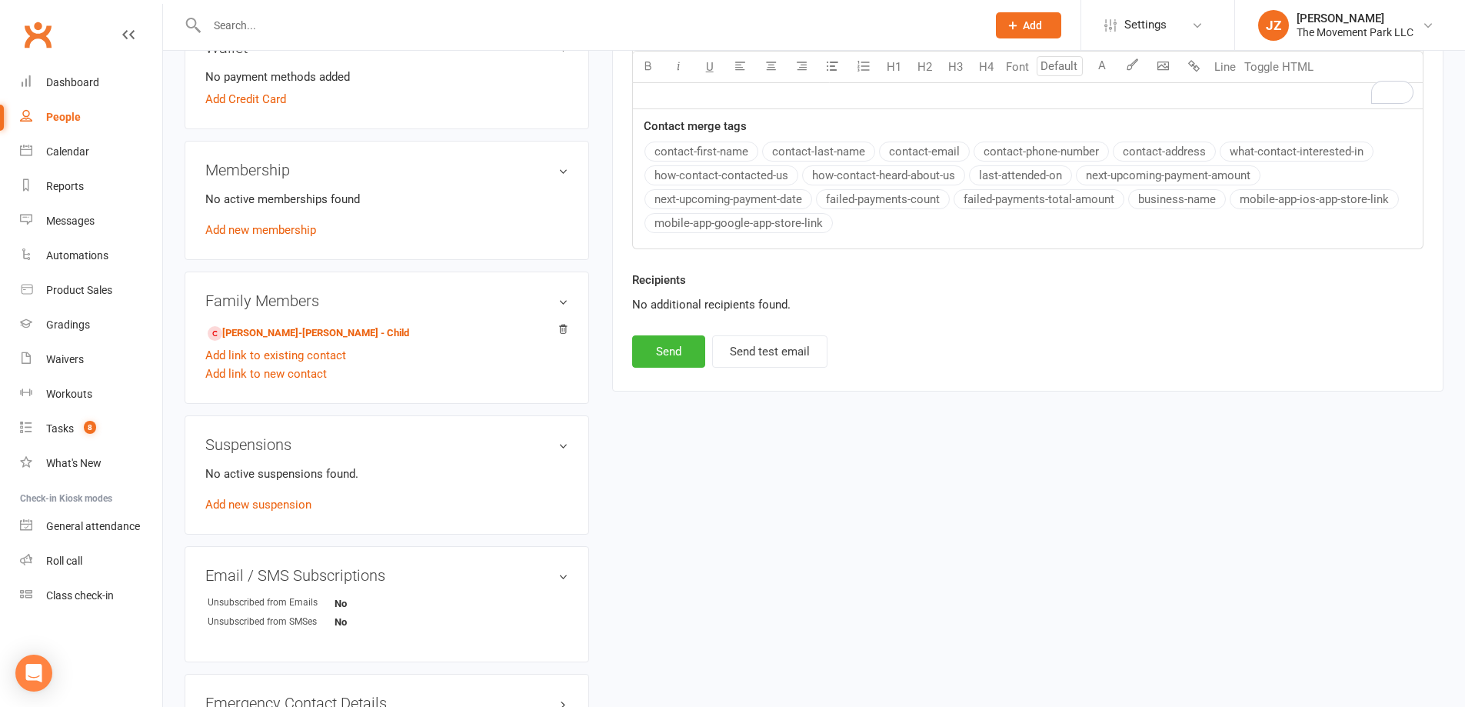
scroll to position [745, 0]
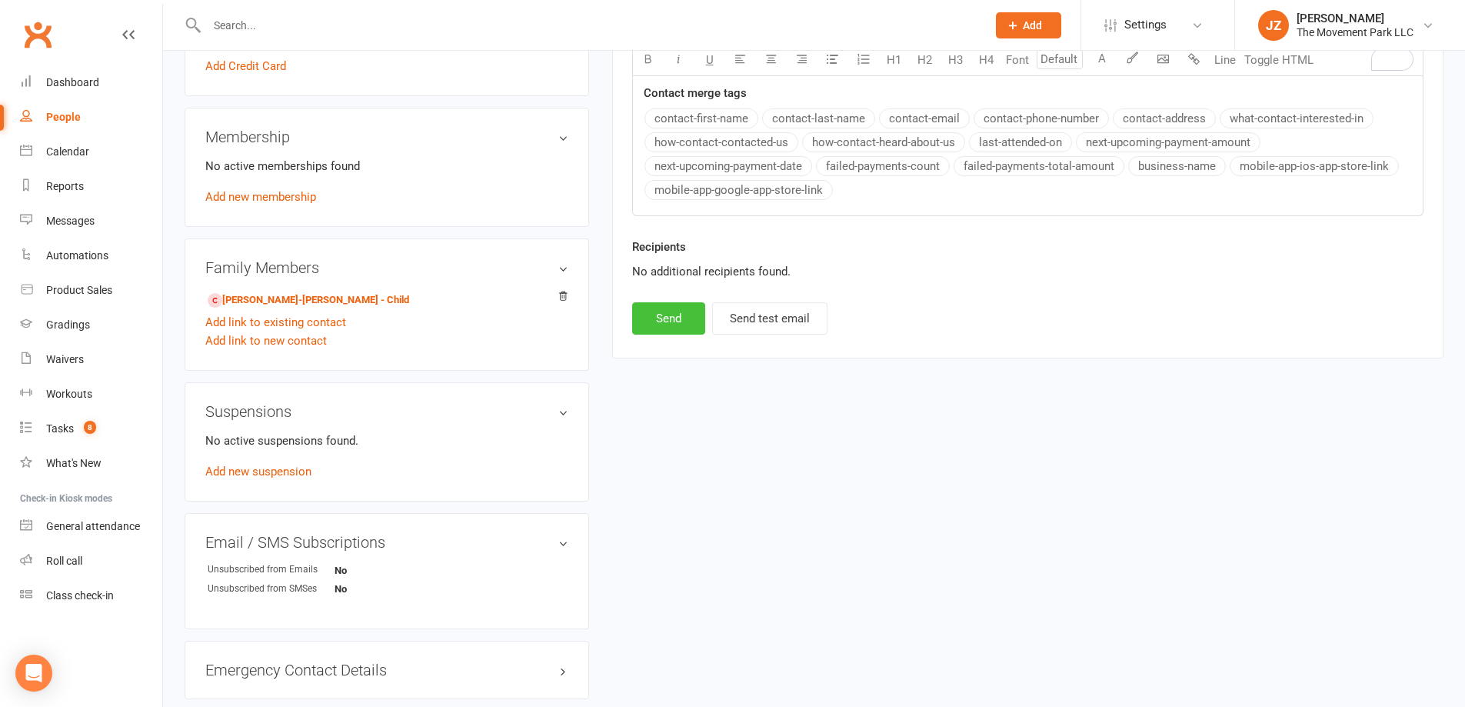
click at [691, 320] on button "Send" at bounding box center [668, 318] width 73 height 32
select select
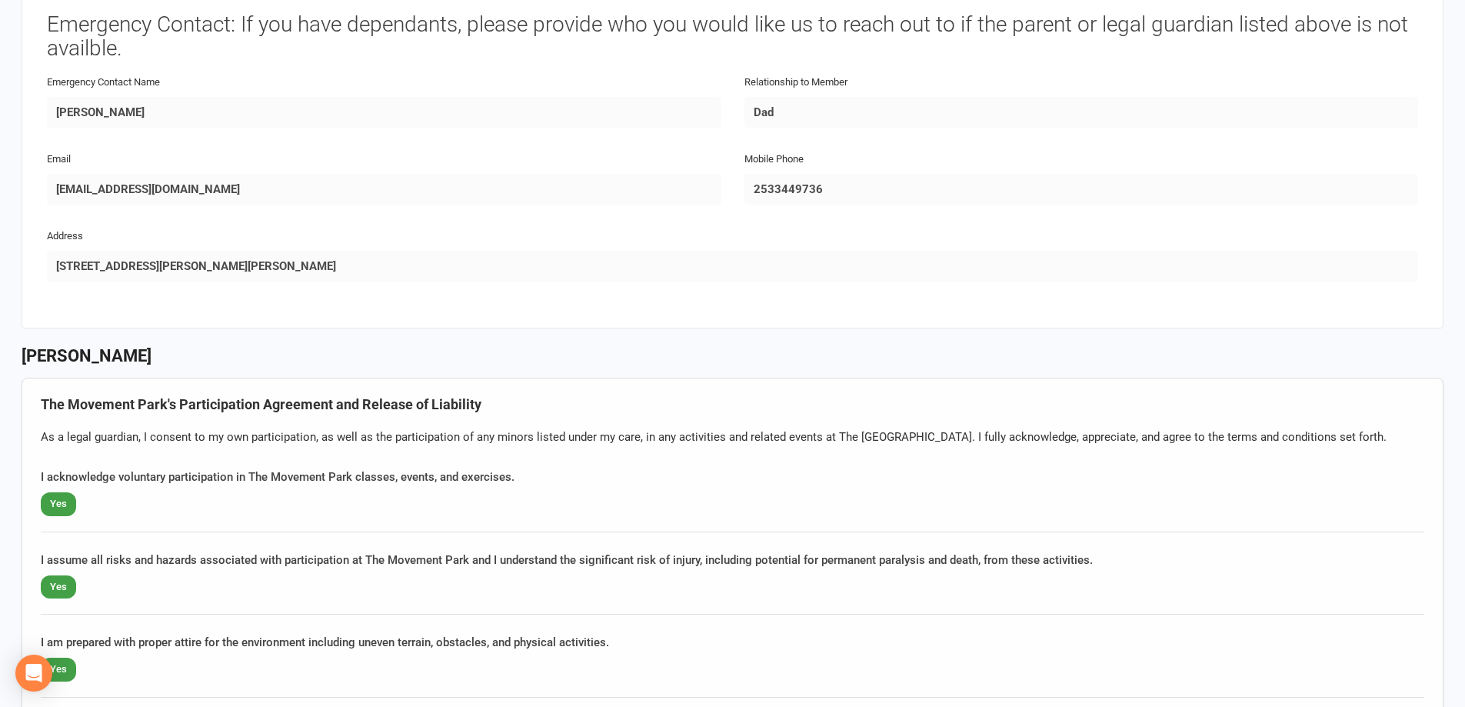
scroll to position [1308, 0]
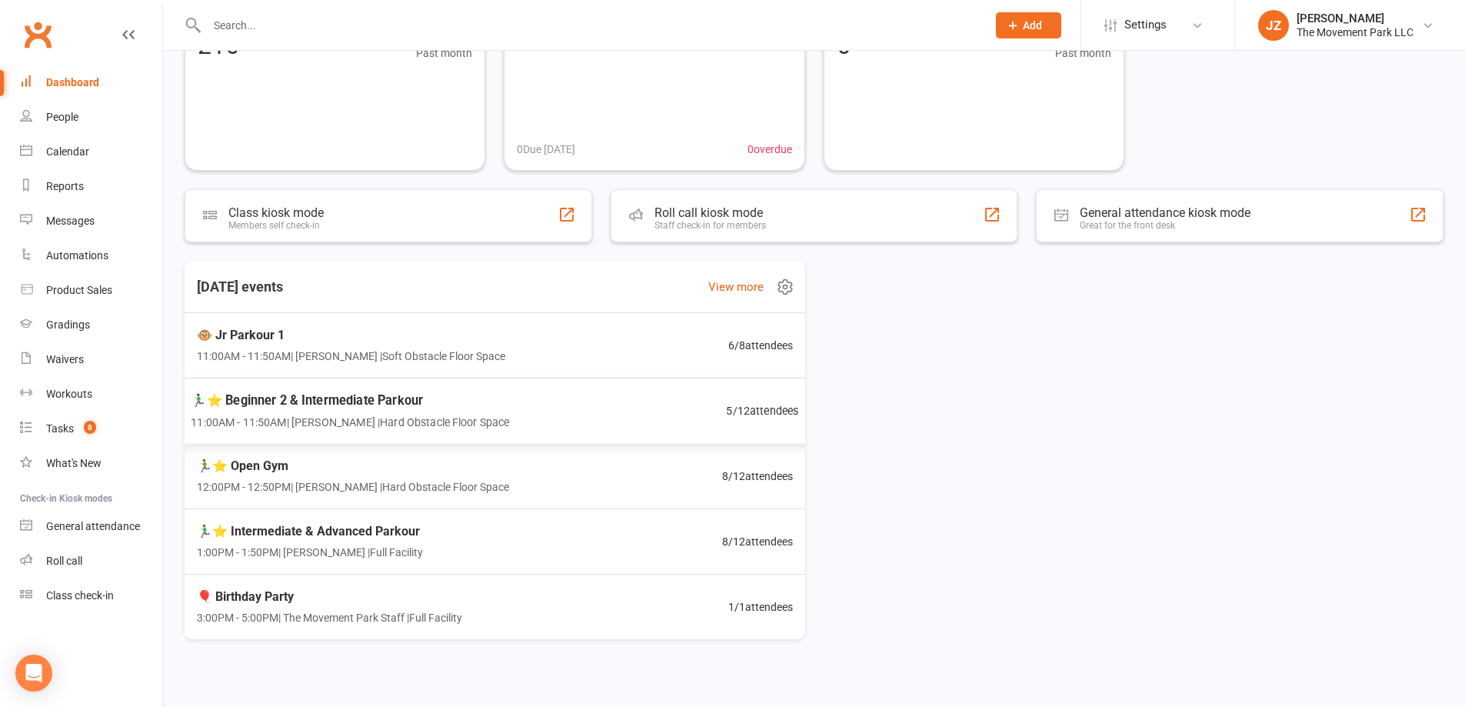
scroll to position [154, 0]
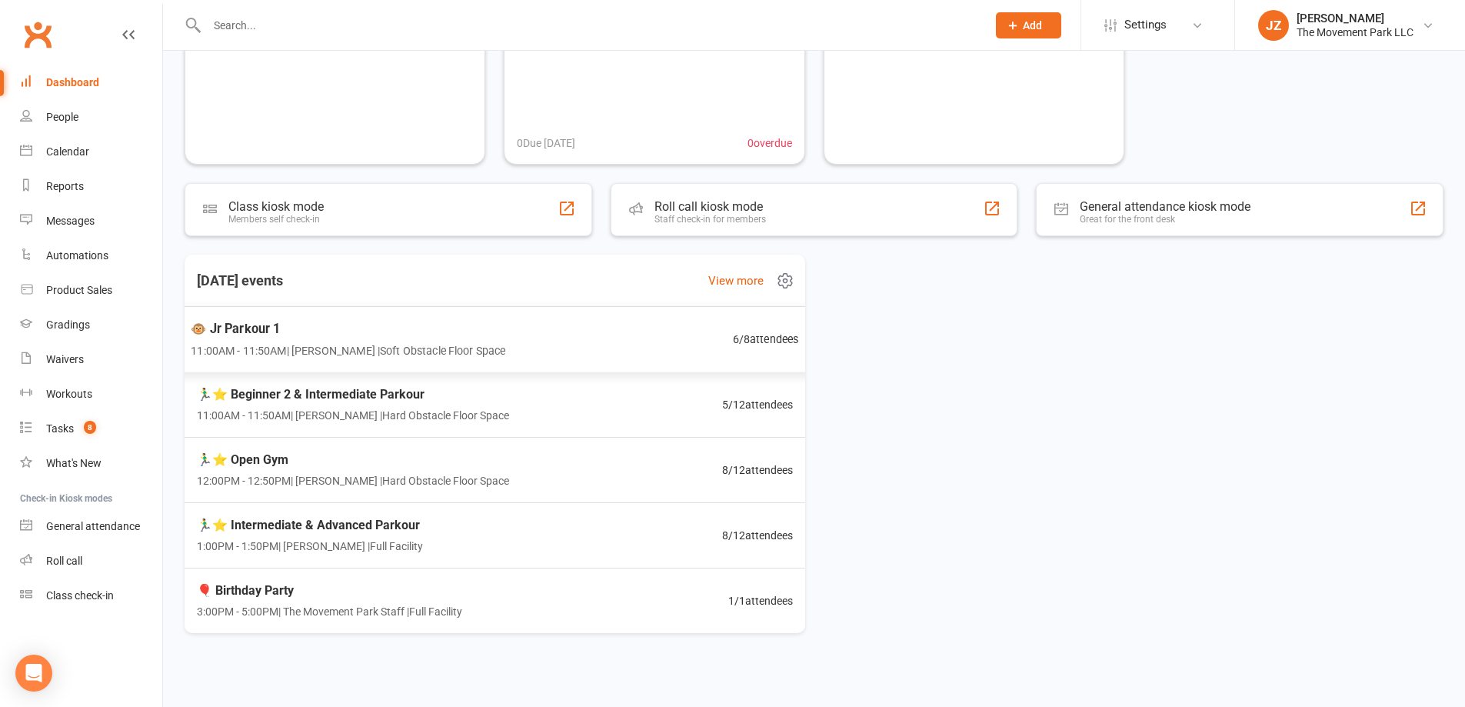
click at [556, 336] on div "🐵 Jr Parkour 1 11:00AM - 11:50AM | Kyla Anderson | Soft Obstacle Floor Space 6 …" at bounding box center [494, 339] width 645 height 67
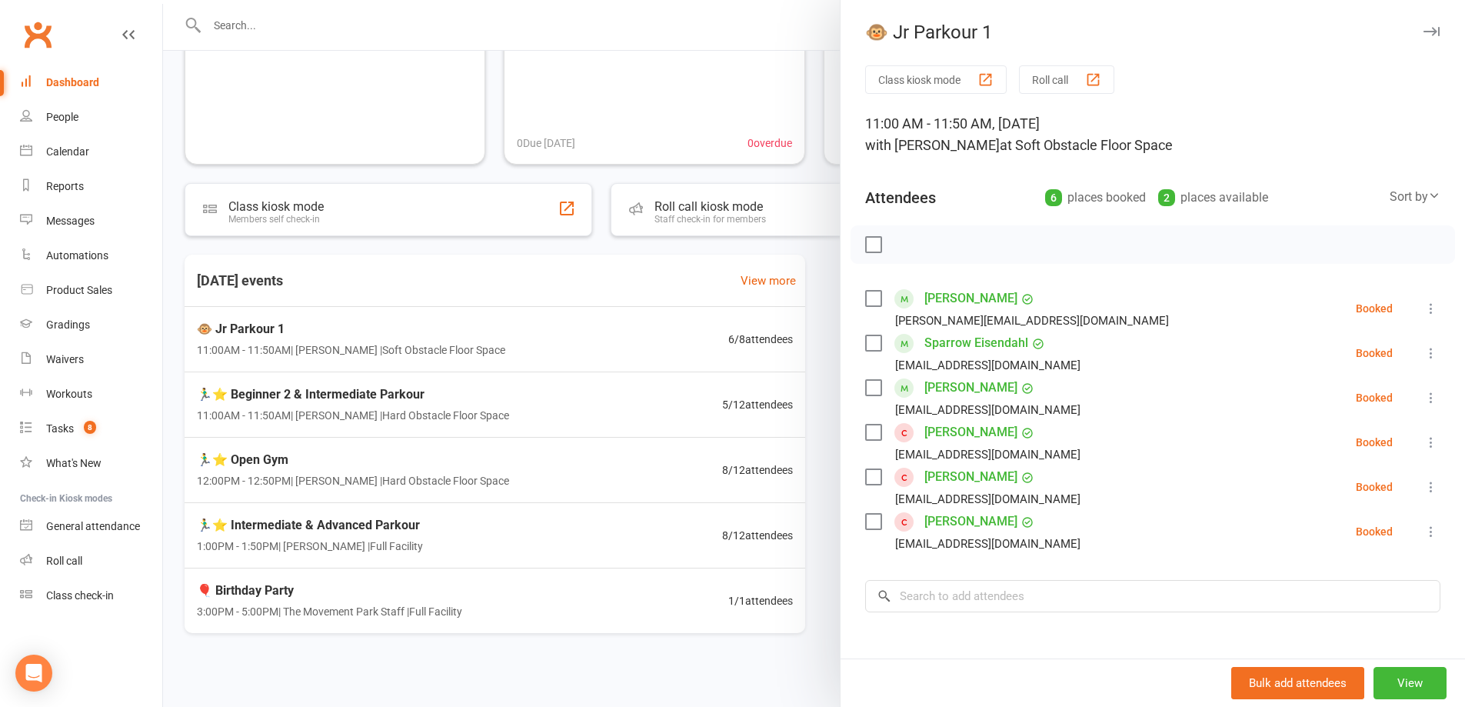
drag, startPoint x: 351, startPoint y: 19, endPoint x: 353, endPoint y: 41, distance: 21.7
click at [352, 34] on div at bounding box center [814, 353] width 1302 height 707
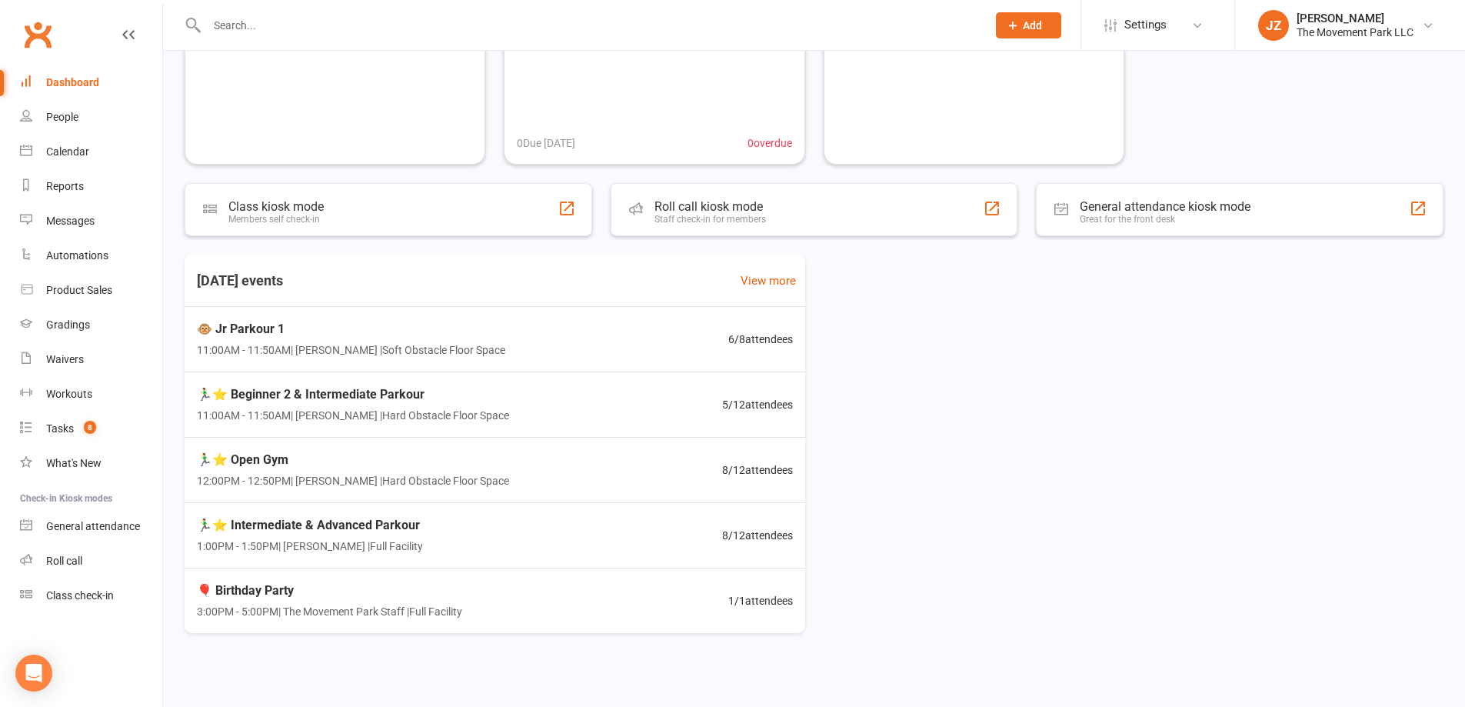
click at [356, 38] on div at bounding box center [581, 25] width 792 height 50
click at [375, 18] on input "text" at bounding box center [589, 26] width 774 height 22
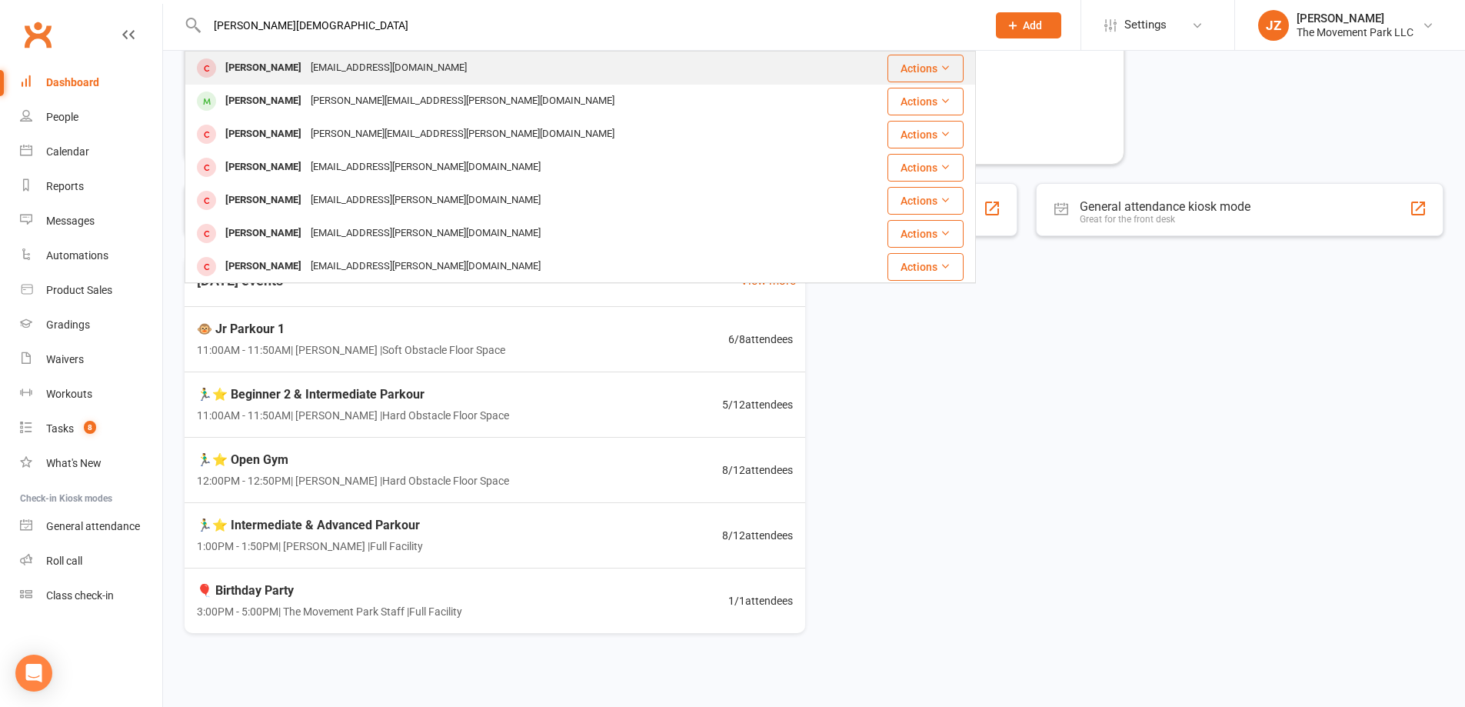
type input "[PERSON_NAME][DEMOGRAPHIC_DATA]"
click at [418, 68] on div "lmk1411@hotmail.com" at bounding box center [388, 68] width 165 height 22
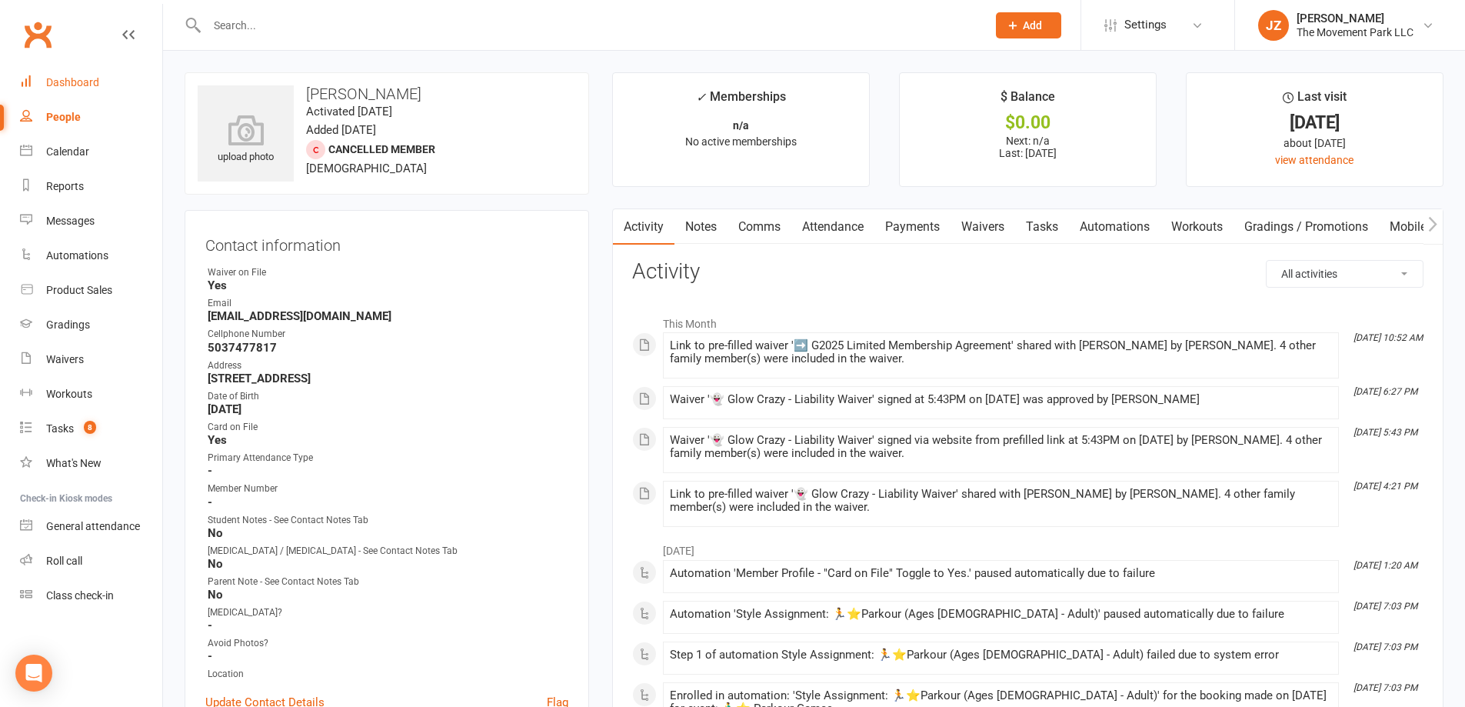
click at [84, 96] on link "Dashboard" at bounding box center [91, 82] width 142 height 35
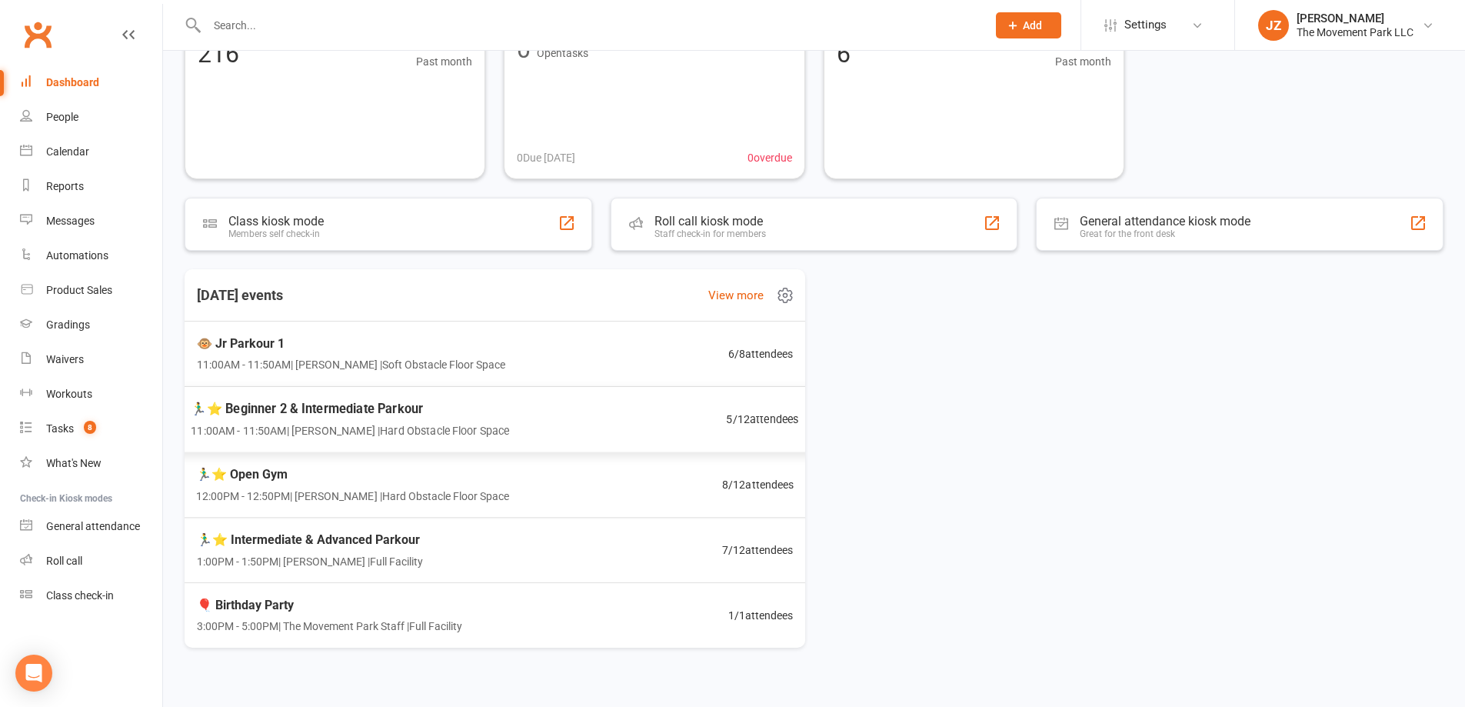
scroll to position [154, 0]
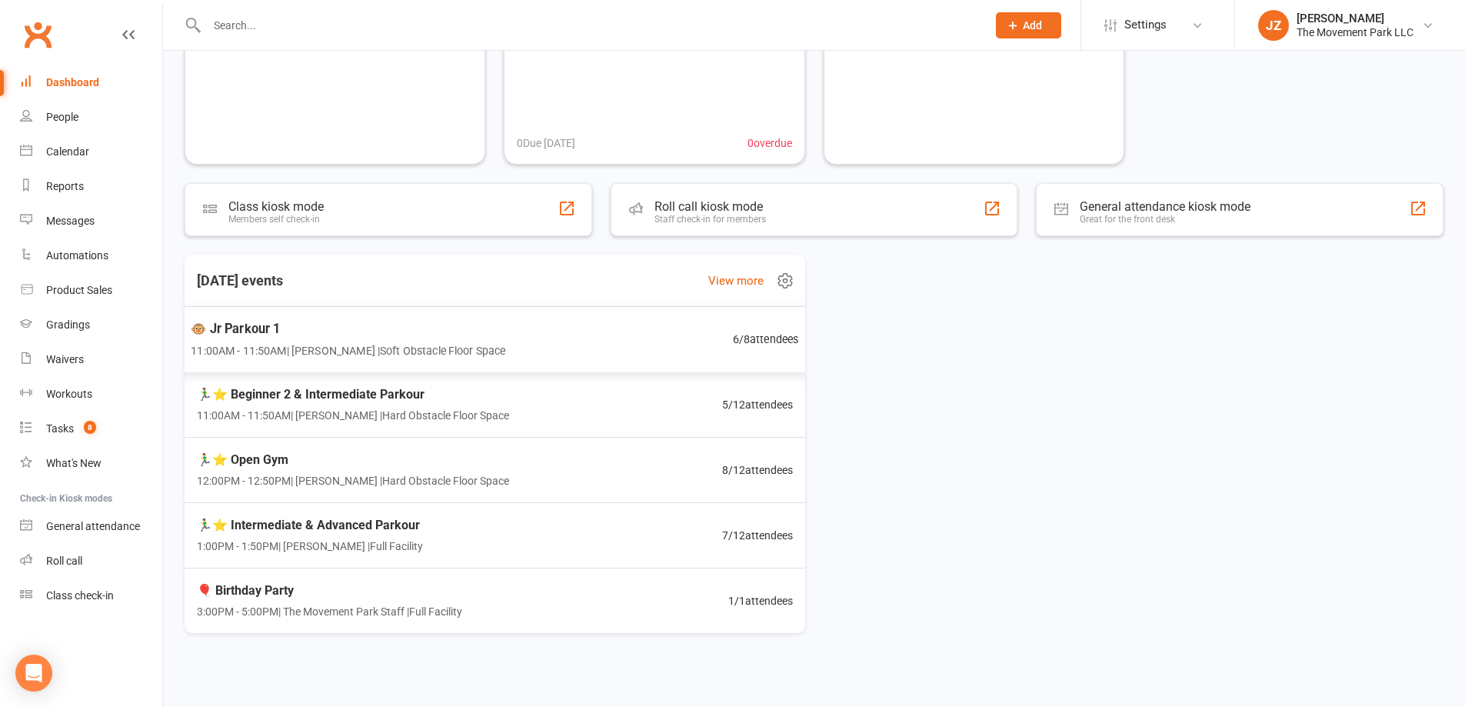
click at [525, 342] on div "🐵 Jr Parkour 1 11:00AM - 11:50AM | Kyla Anderson | Soft Obstacle Floor Space 6 …" at bounding box center [494, 339] width 645 height 67
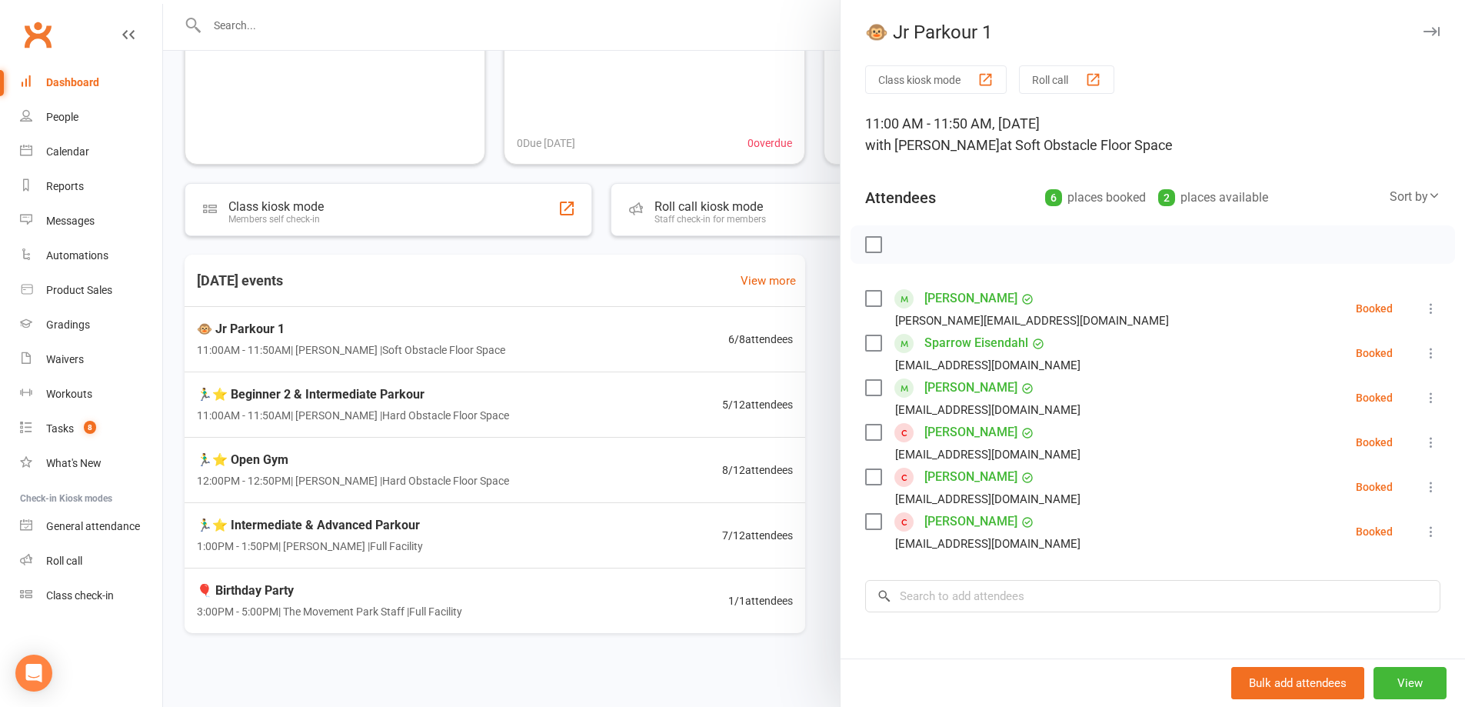
click at [454, 385] on div at bounding box center [814, 353] width 1302 height 707
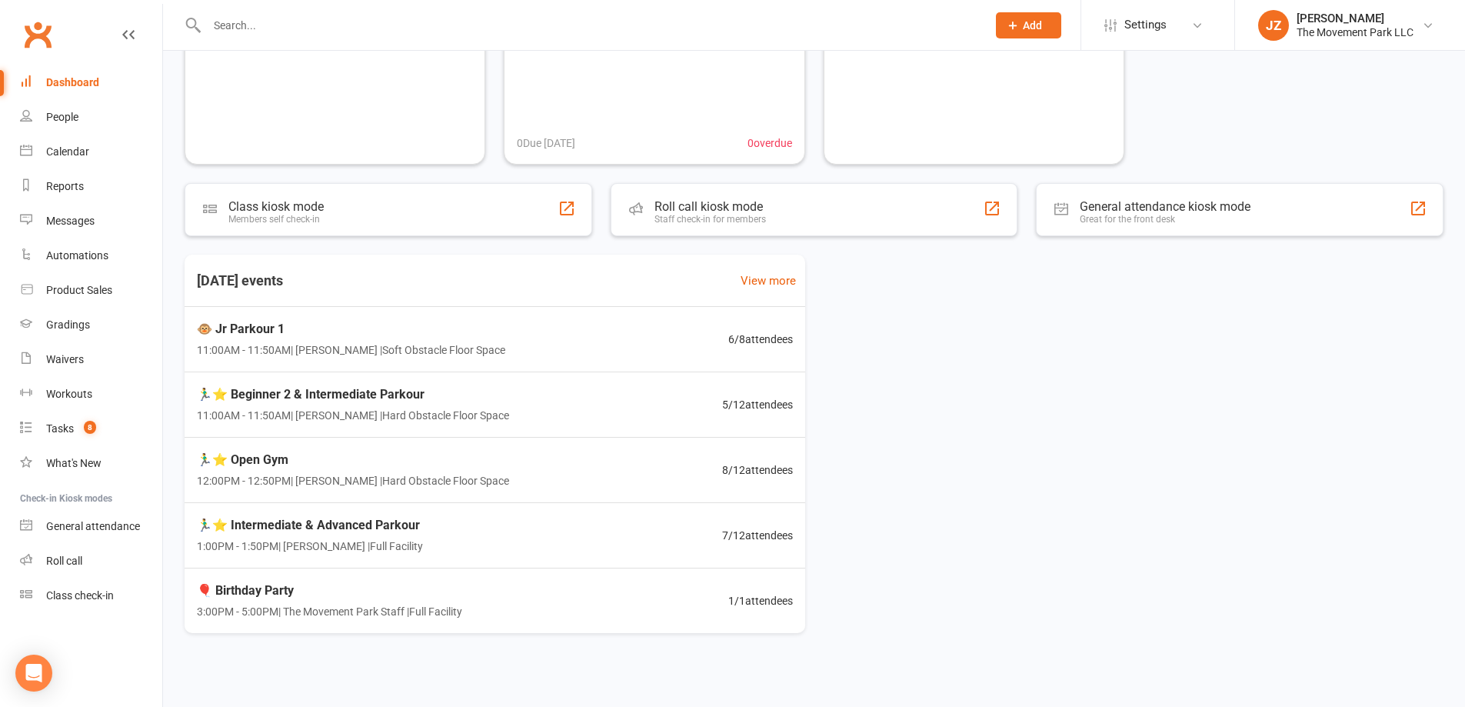
click at [462, 417] on span "11:00AM - 11:50AM | Rick King | Hard Obstacle Floor Space" at bounding box center [353, 415] width 312 height 17
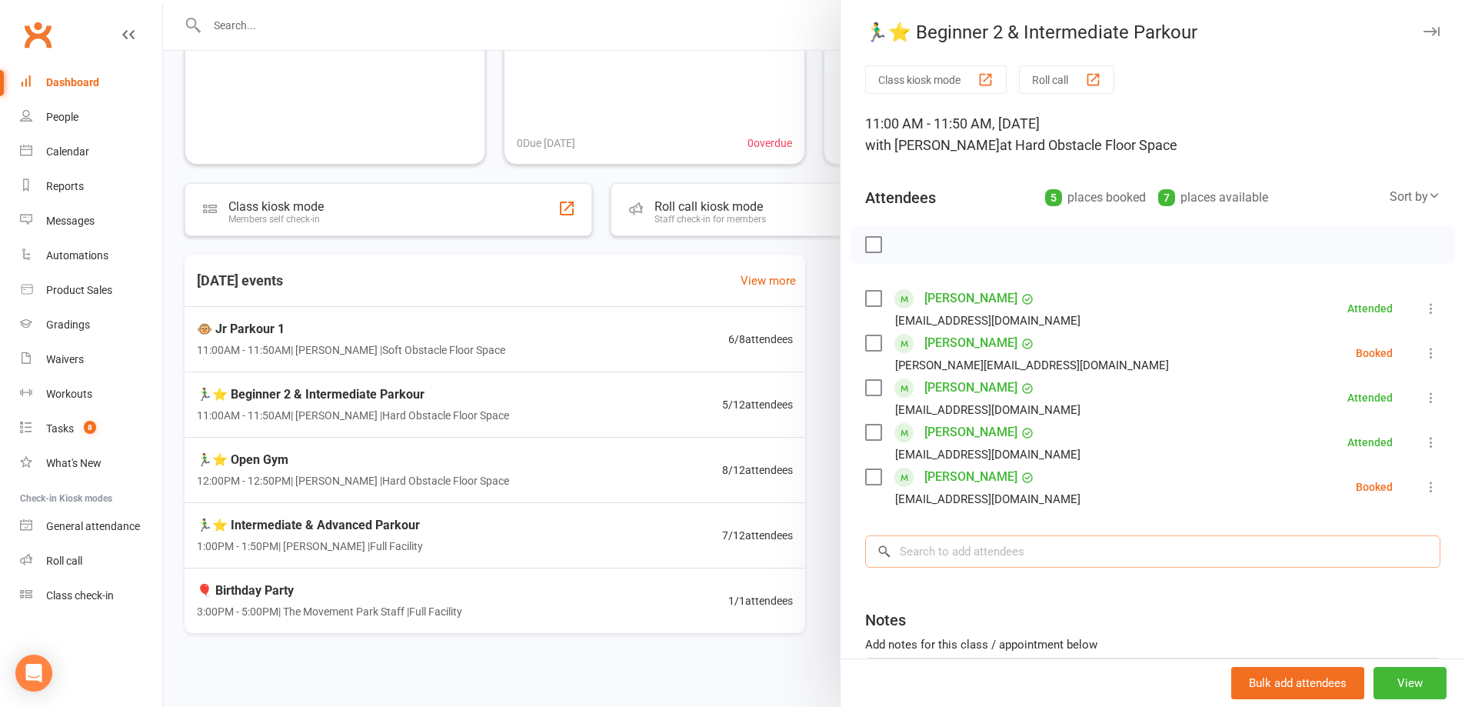
click at [989, 548] on input "search" at bounding box center [1152, 551] width 575 height 32
click at [367, 322] on div at bounding box center [814, 353] width 1302 height 707
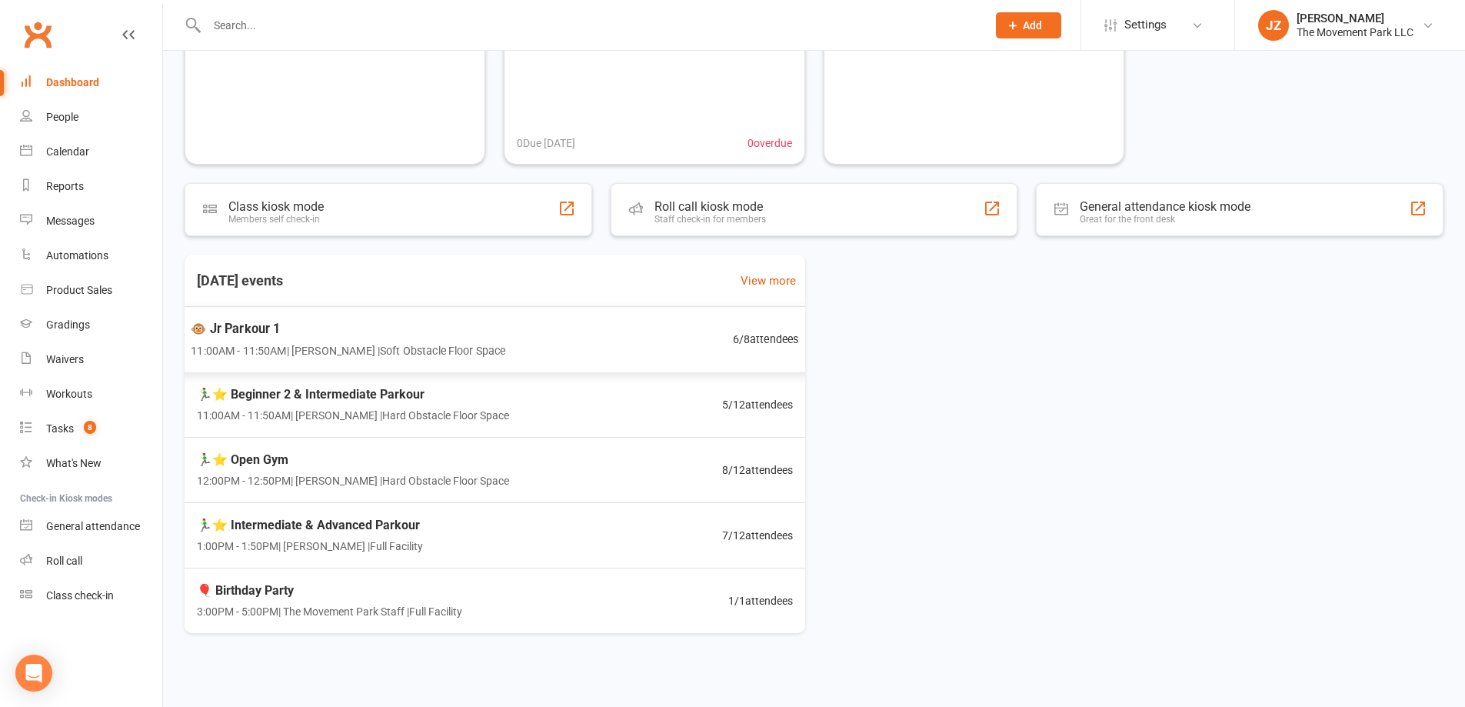
click at [386, 349] on span "11:00AM - 11:50AM | Kyla Anderson | Soft Obstacle Floor Space" at bounding box center [348, 351] width 315 height 18
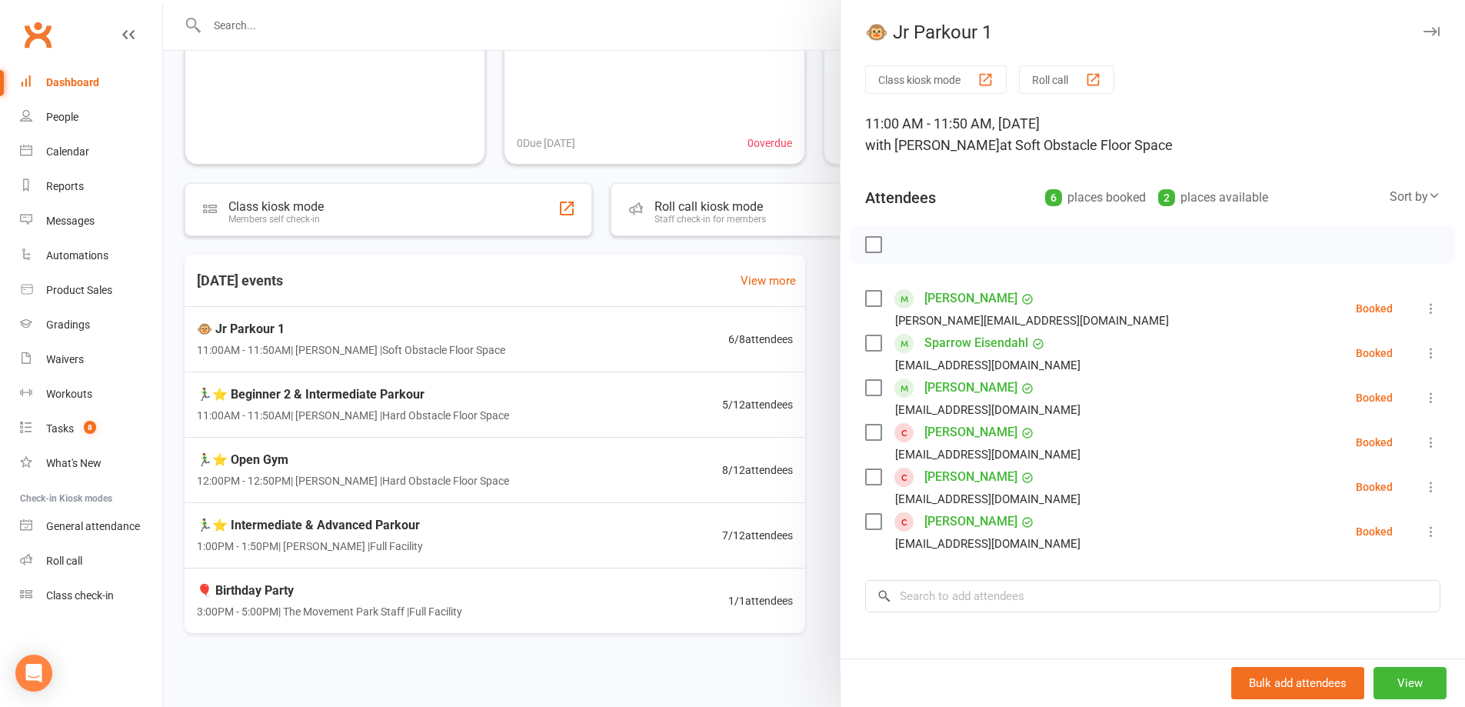
click at [969, 572] on div "Class kiosk mode Roll call 11:00 AM - 11:50 AM, Saturday, October, 11, 2025 wit…" at bounding box center [1153, 447] width 625 height 765
click at [962, 580] on input "search" at bounding box center [1152, 596] width 575 height 32
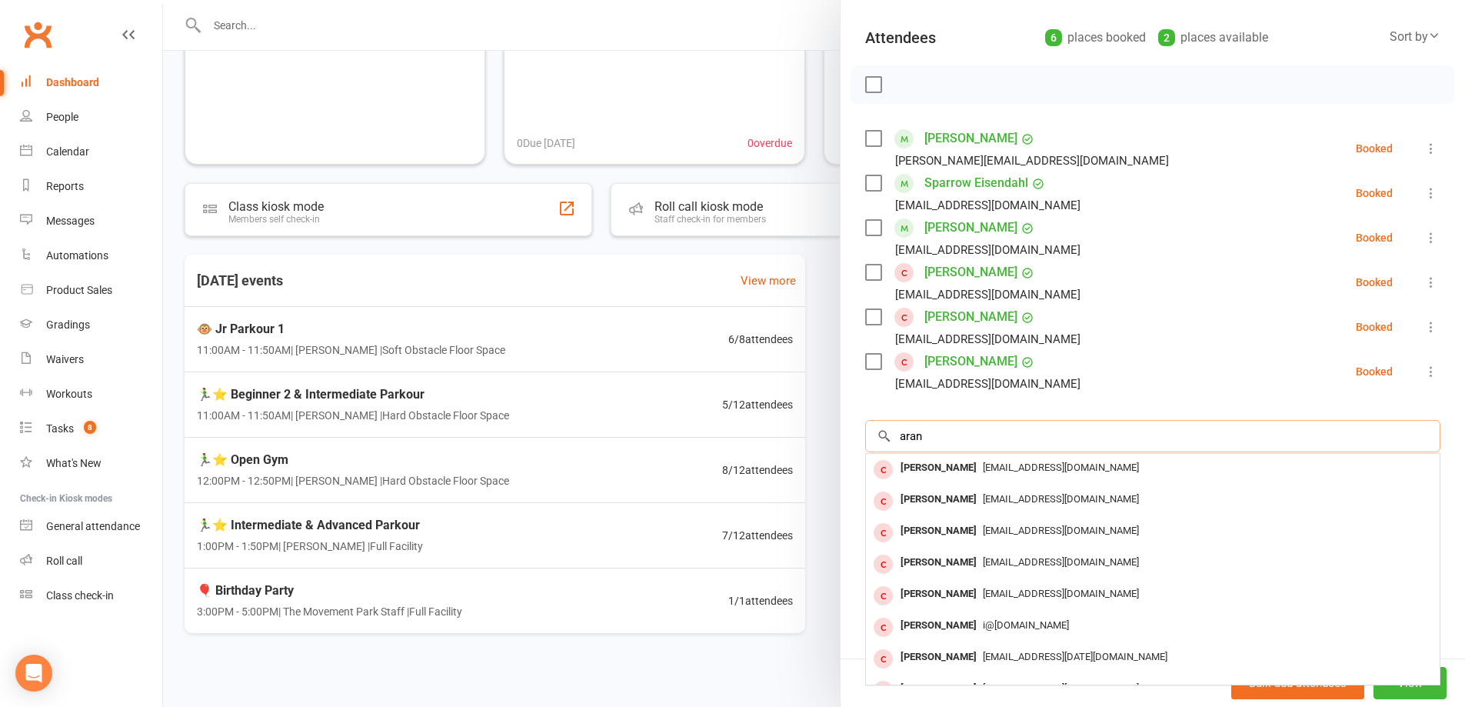
scroll to position [172, 0]
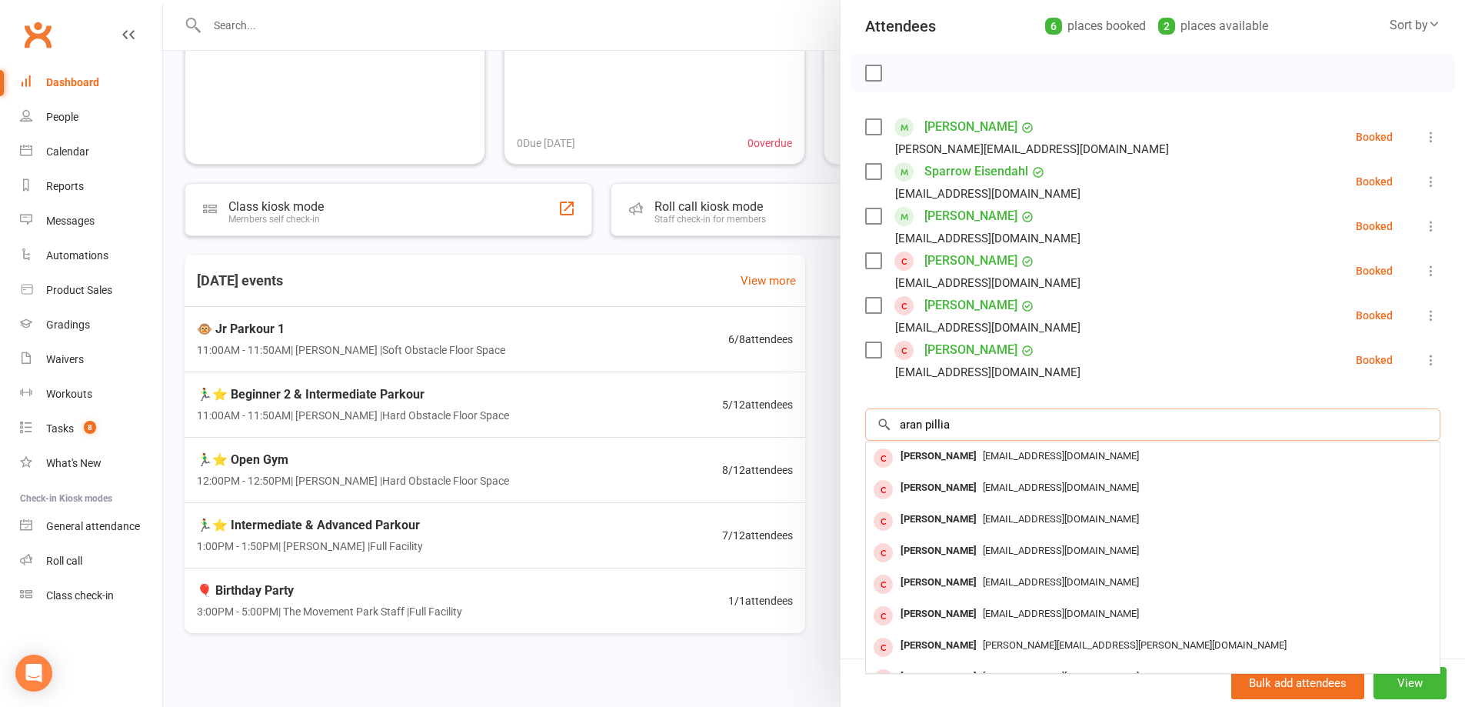
drag, startPoint x: 955, startPoint y: 427, endPoint x: 853, endPoint y: 422, distance: 102.5
click at [853, 422] on div "Class kiosk mode Roll call 11:00 AM - 11:50 AM, Saturday, October, 11, 2025 wit…" at bounding box center [1153, 276] width 625 height 765
type input "aran pillia"
click at [819, 308] on div at bounding box center [814, 353] width 1302 height 707
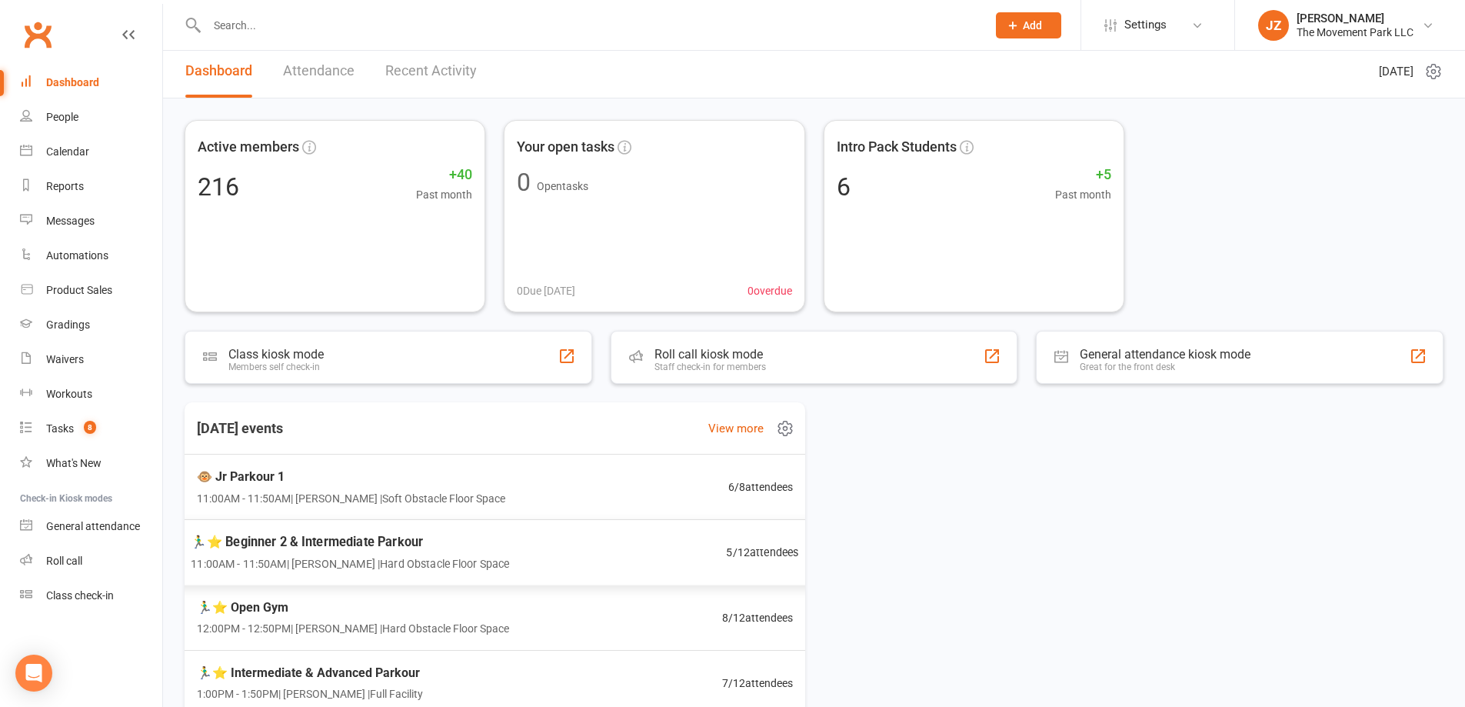
scroll to position [0, 0]
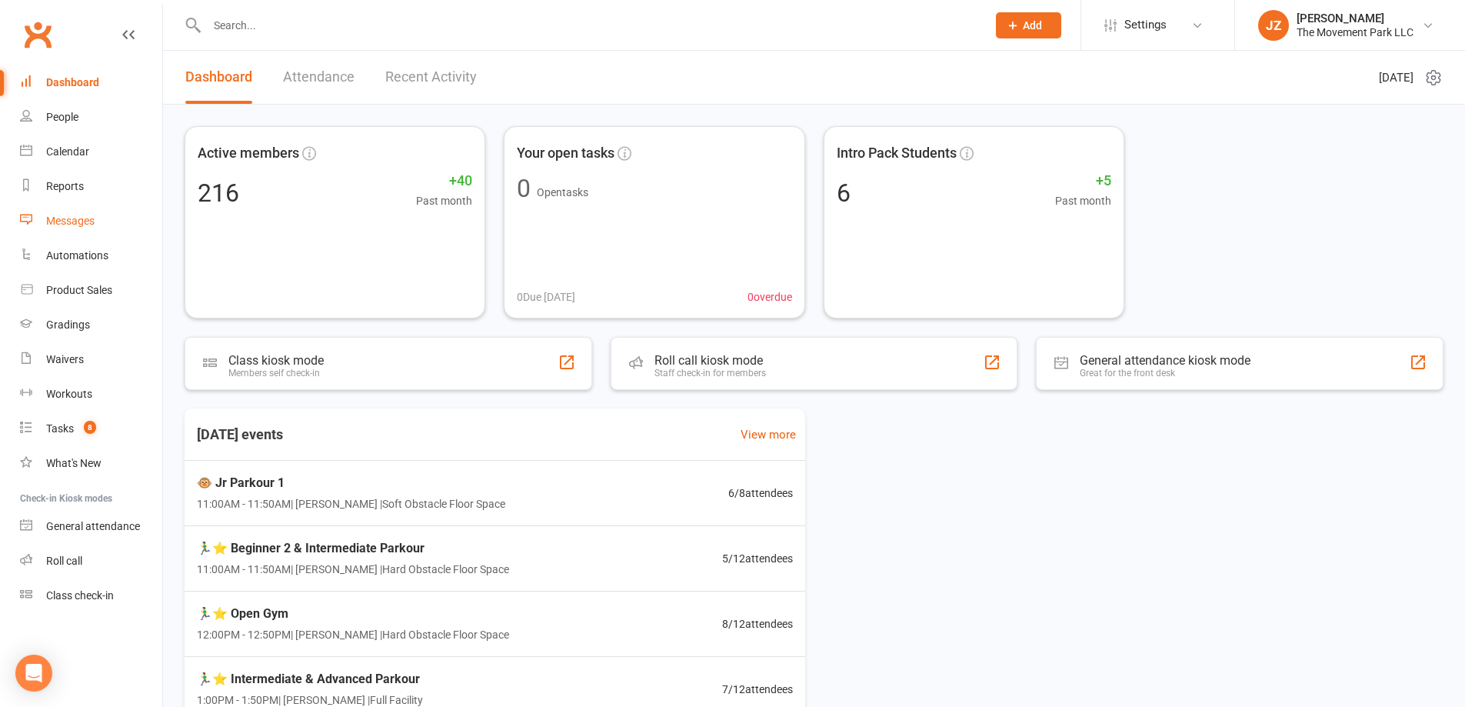
click at [87, 225] on div "Messages" at bounding box center [70, 221] width 48 height 12
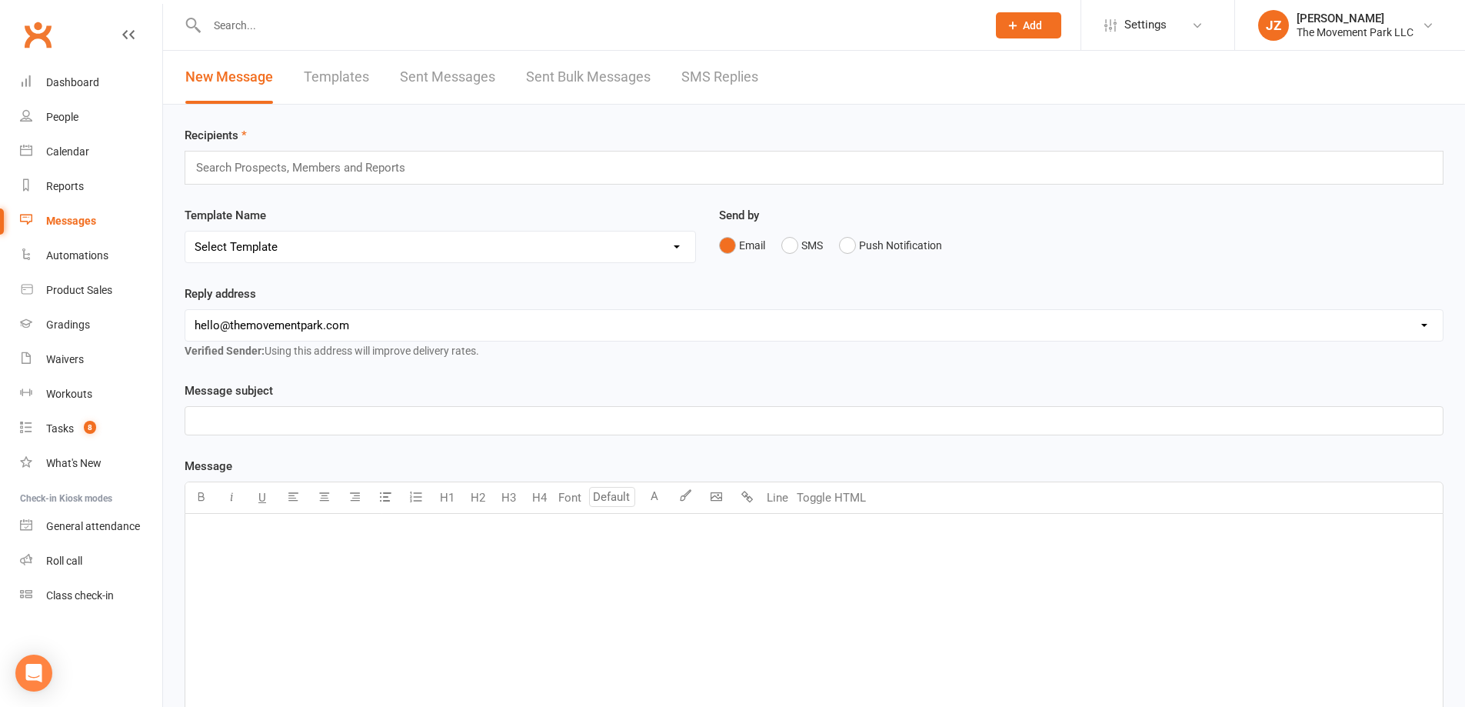
click at [332, 239] on select "Select Template [Email] 📱Trial Class App Request [Email] Initial Response to Co…" at bounding box center [440, 247] width 510 height 31
click at [412, 171] on input "text" at bounding box center [307, 168] width 225 height 20
click at [434, 250] on select "Select Template [Email] 📱Trial Class App Request [Email] Initial Response to Co…" at bounding box center [440, 247] width 510 height 31
click at [68, 87] on div "Dashboard" at bounding box center [72, 82] width 53 height 12
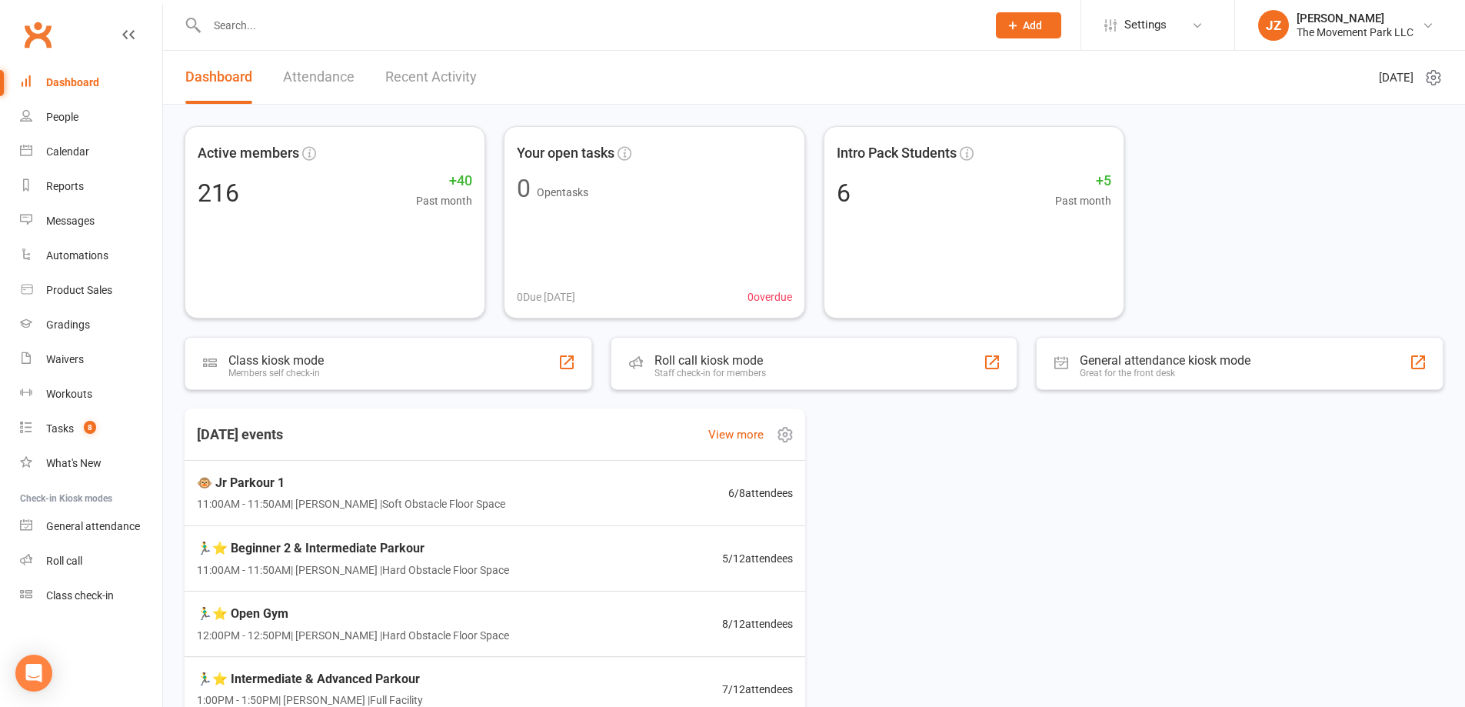
click at [465, 452] on div "Today's events View more" at bounding box center [494, 434] width 645 height 52
click at [514, 500] on div "🐵 Jr Parkour 1 11:00AM - 11:50AM | Kyla Anderson | Soft Obstacle Floor Space 6 …" at bounding box center [494, 493] width 645 height 67
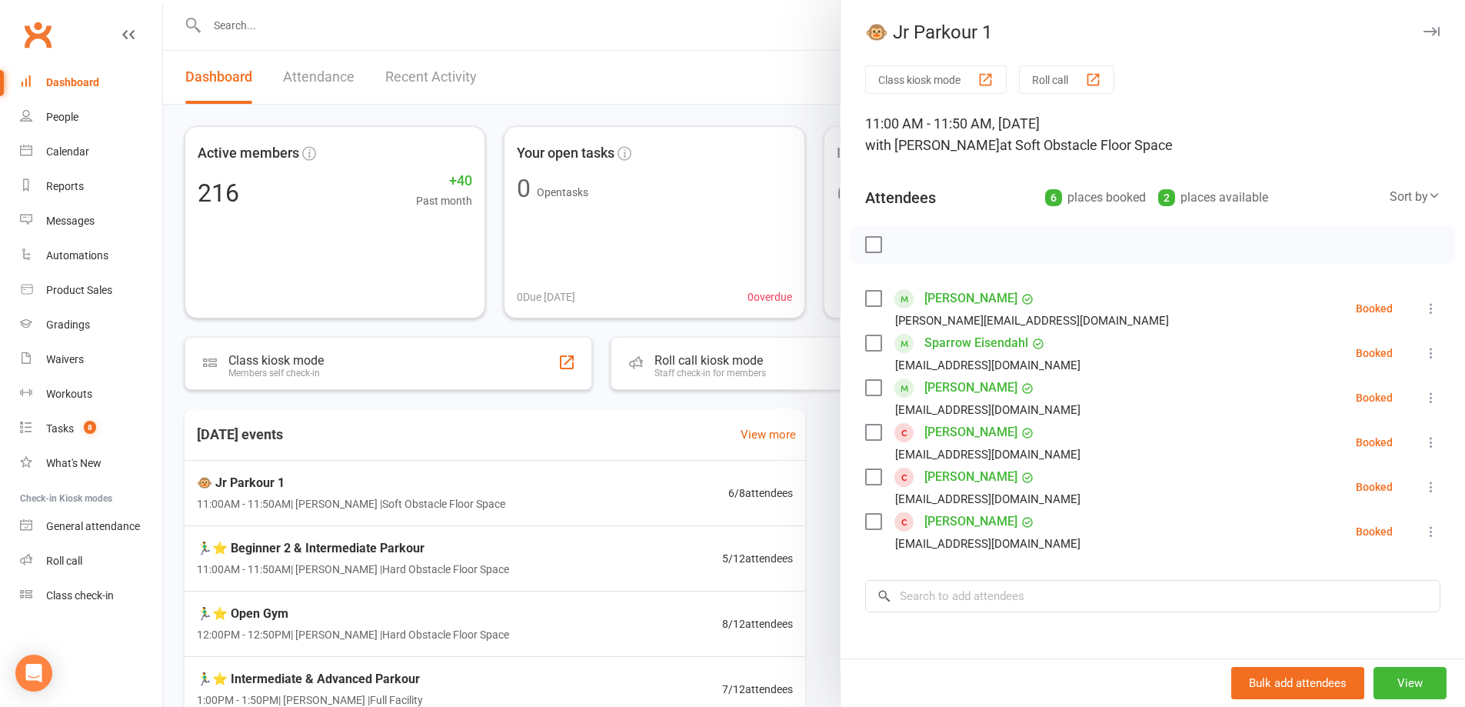
click at [865, 296] on label at bounding box center [872, 298] width 15 height 15
click at [904, 246] on icon "button" at bounding box center [907, 244] width 17 height 17
click at [589, 547] on div at bounding box center [814, 353] width 1302 height 707
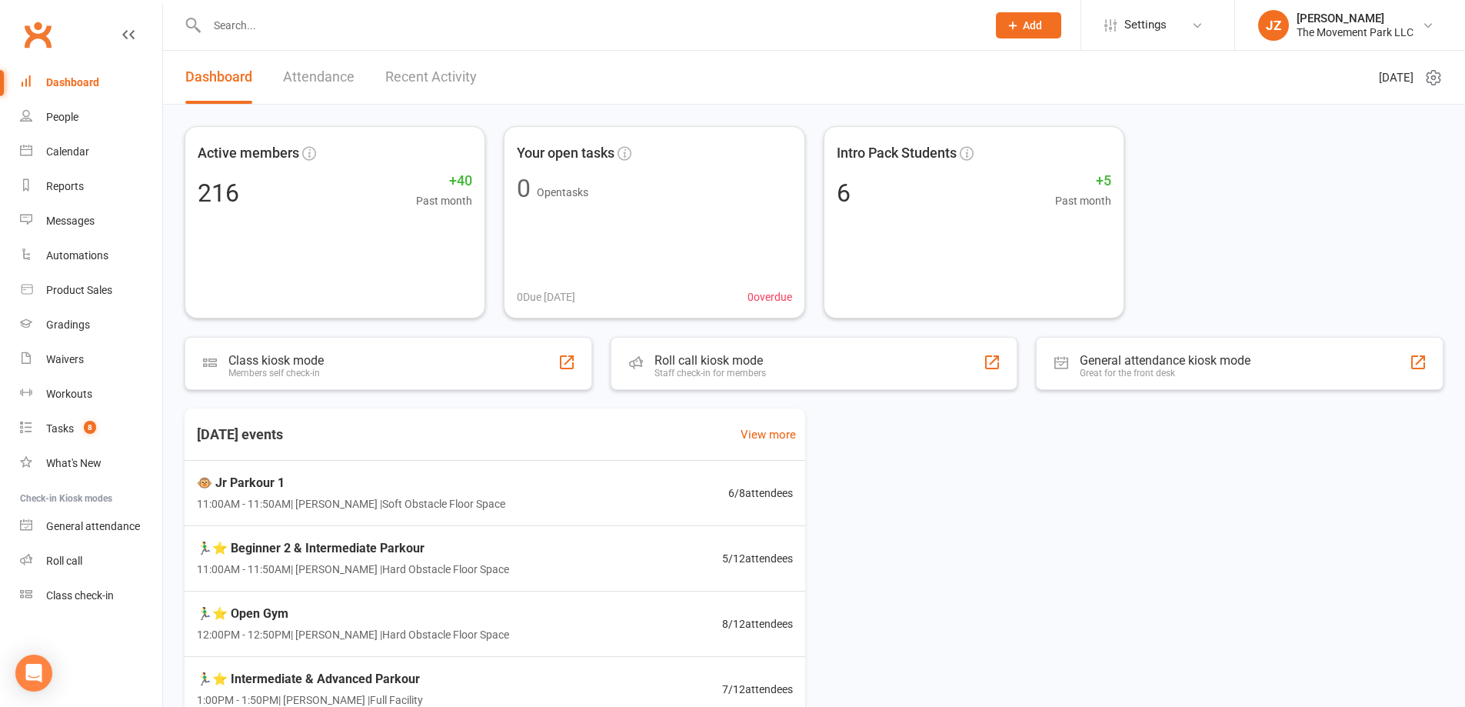
click at [579, 568] on div "🏃‍♂️⭐ Beginner 2 & Intermediate Parkour 11:00AM - 11:50AM | Rick King | Hard Ob…" at bounding box center [494, 558] width 633 height 65
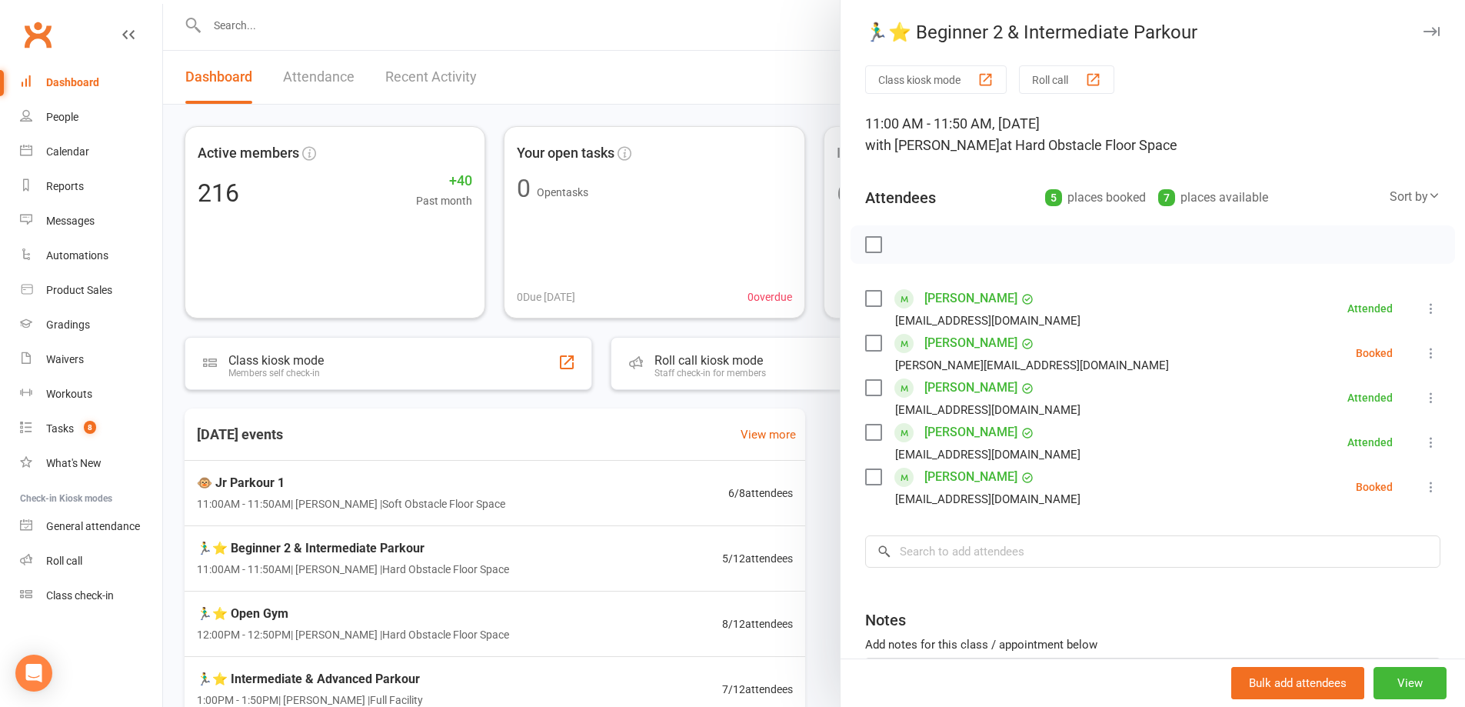
click at [875, 342] on label at bounding box center [872, 342] width 15 height 15
click at [899, 249] on icon "button" at bounding box center [907, 244] width 17 height 17
click at [874, 337] on label at bounding box center [872, 342] width 15 height 15
click at [660, 475] on div at bounding box center [814, 353] width 1302 height 707
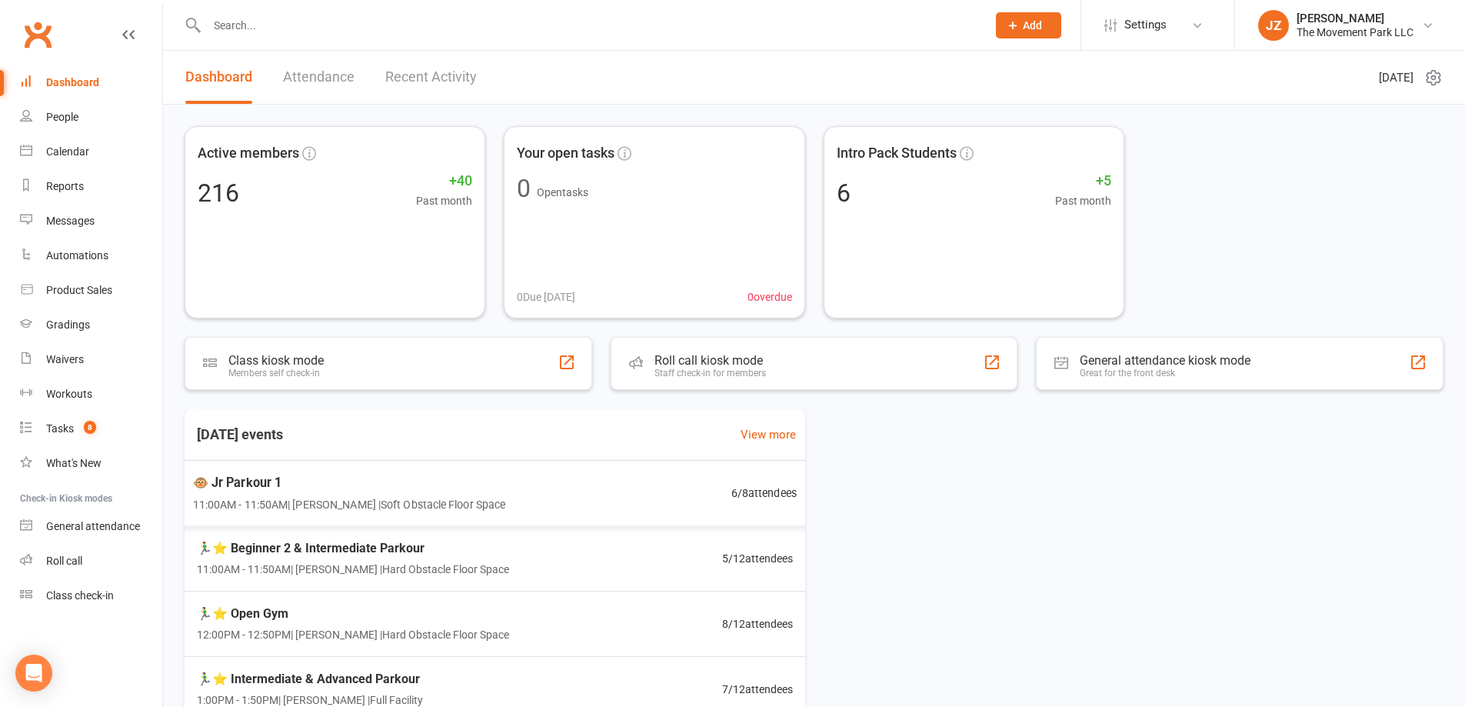
click at [652, 505] on div "🐵 Jr Parkour 1 11:00AM - 11:50AM | Kyla Anderson | Soft Obstacle Floor Space 6 …" at bounding box center [495, 493] width 642 height 66
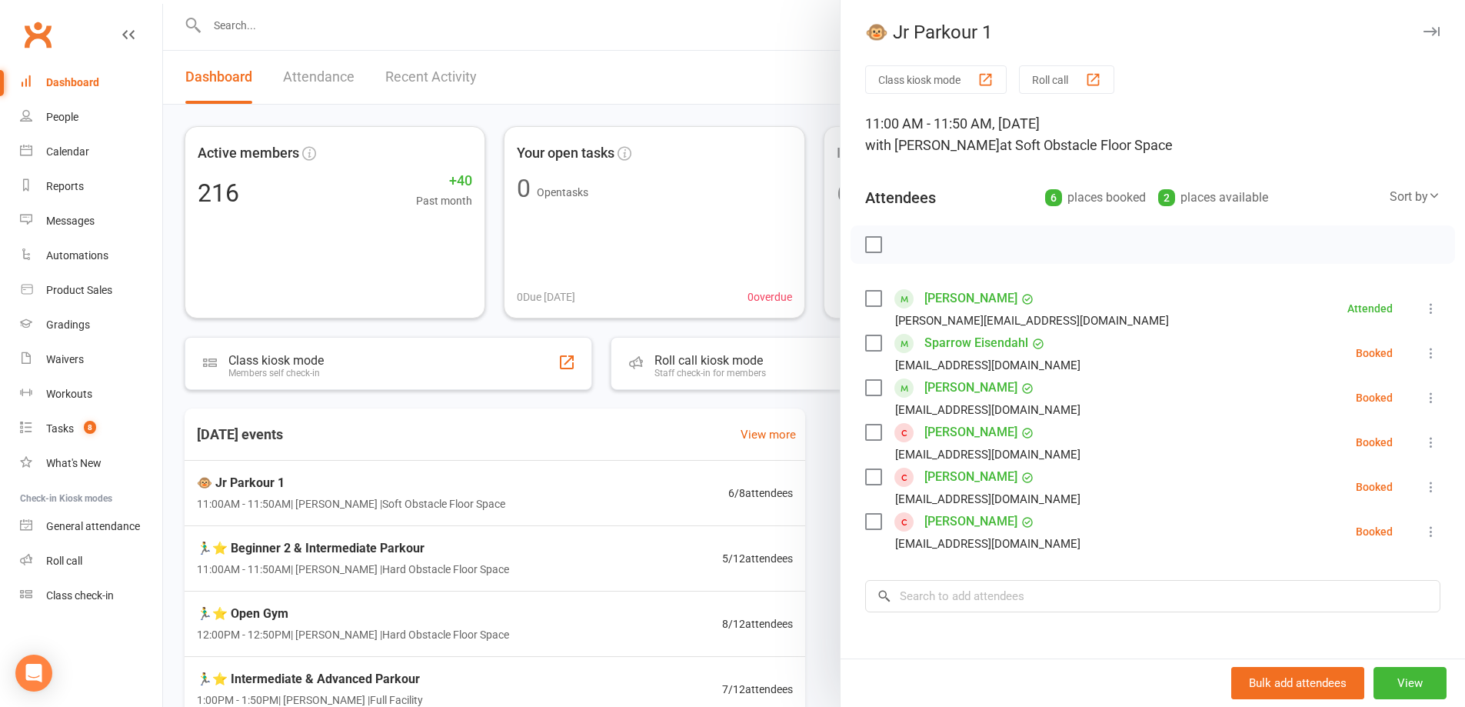
click at [615, 548] on div at bounding box center [814, 353] width 1302 height 707
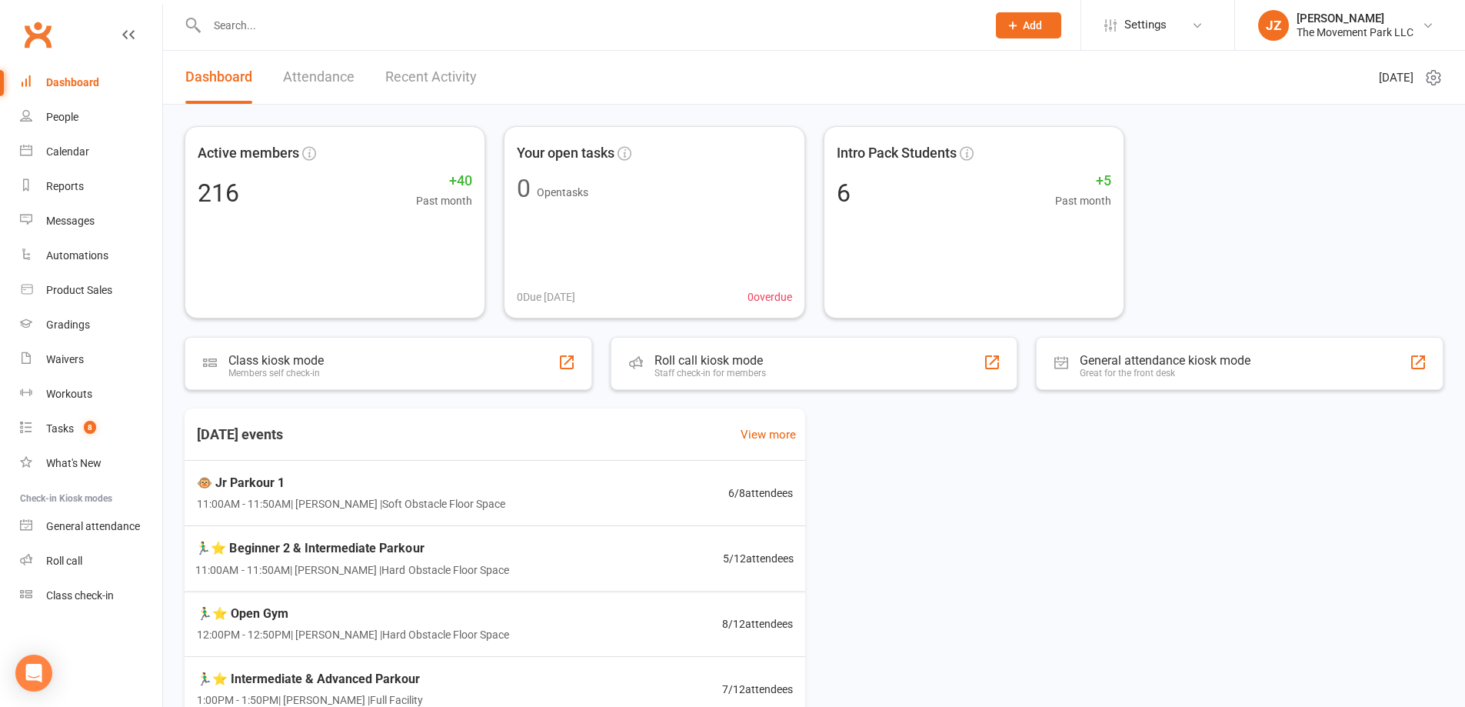
click at [612, 563] on div "🏃‍♂️⭐ Beginner 2 & Intermediate Parkour 11:00AM - 11:50AM | Rick King | Hard Ob…" at bounding box center [494, 558] width 635 height 65
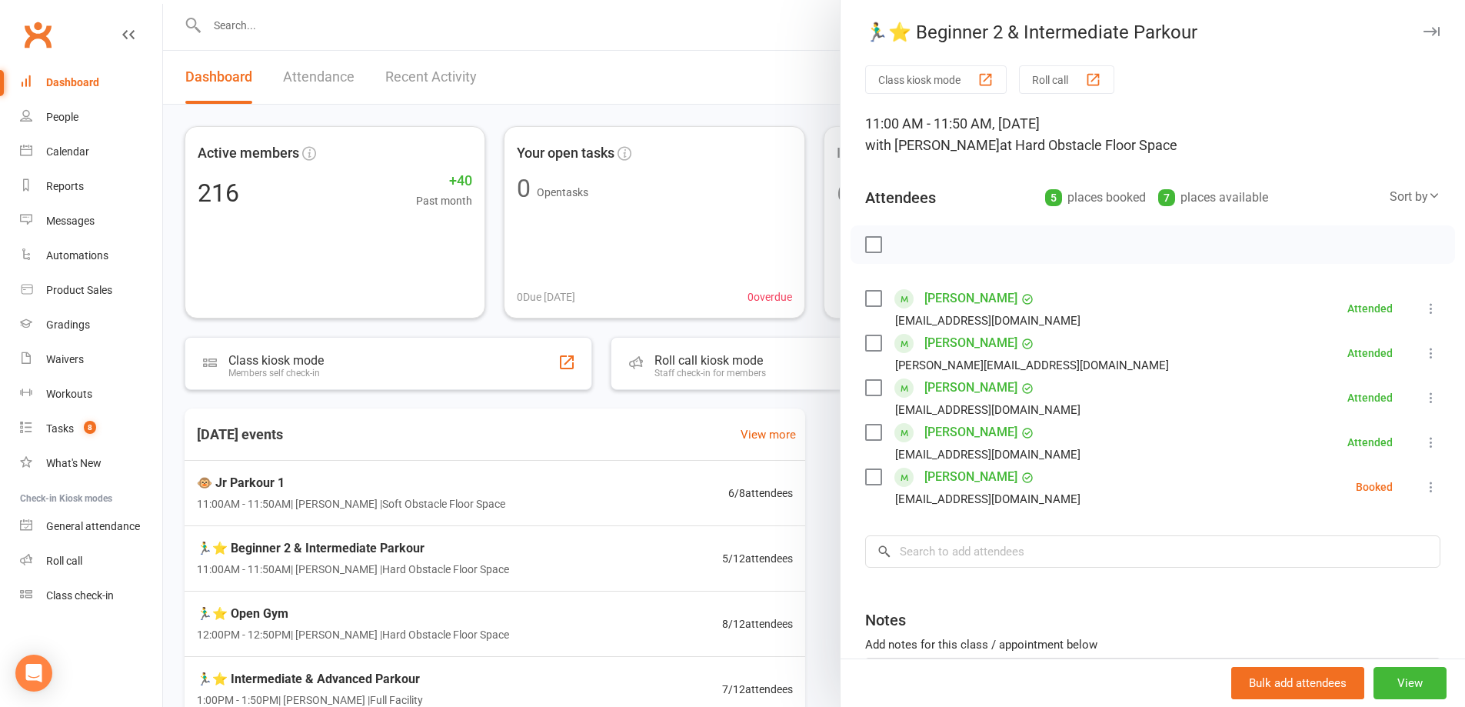
click at [715, 475] on div at bounding box center [814, 353] width 1302 height 707
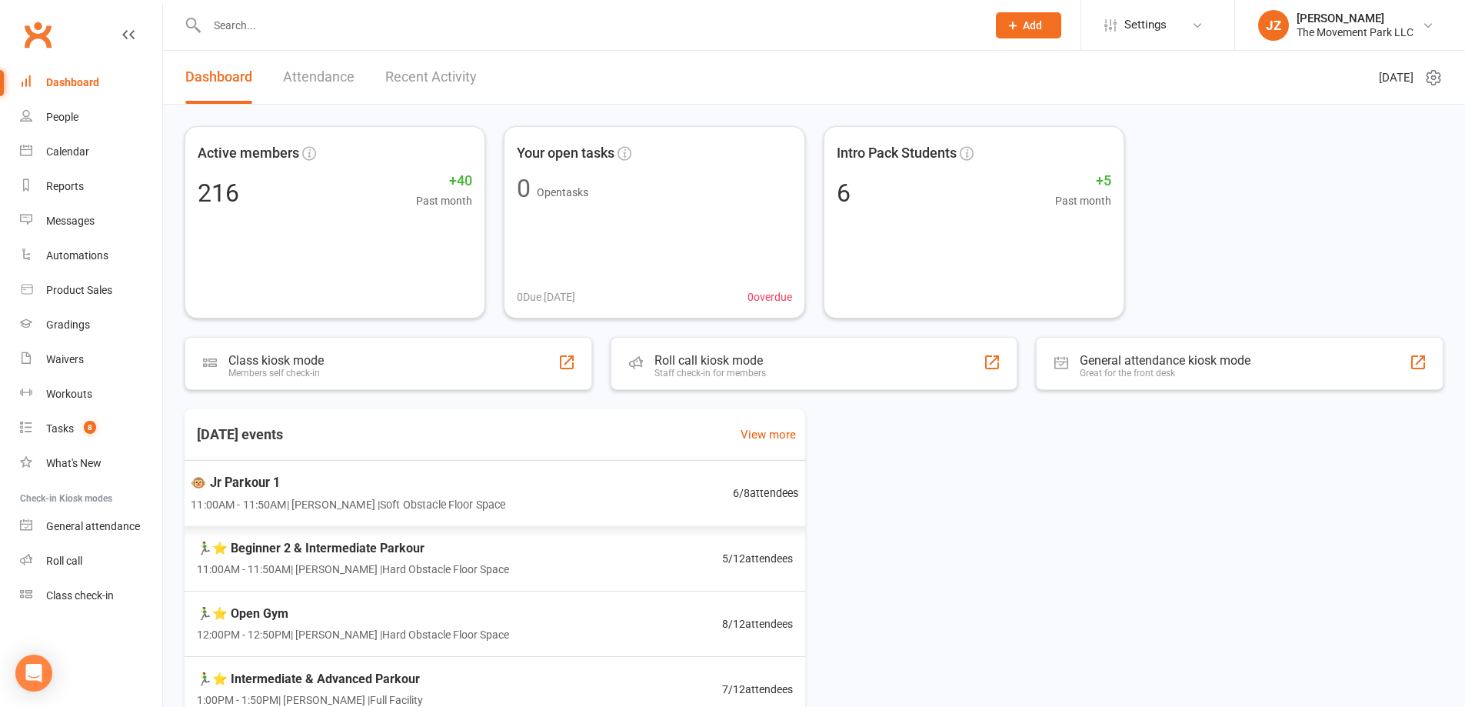
click at [669, 506] on div "🐵 Jr Parkour 1 11:00AM - 11:50AM | Kyla Anderson | Soft Obstacle Floor Space 6 …" at bounding box center [494, 493] width 645 height 67
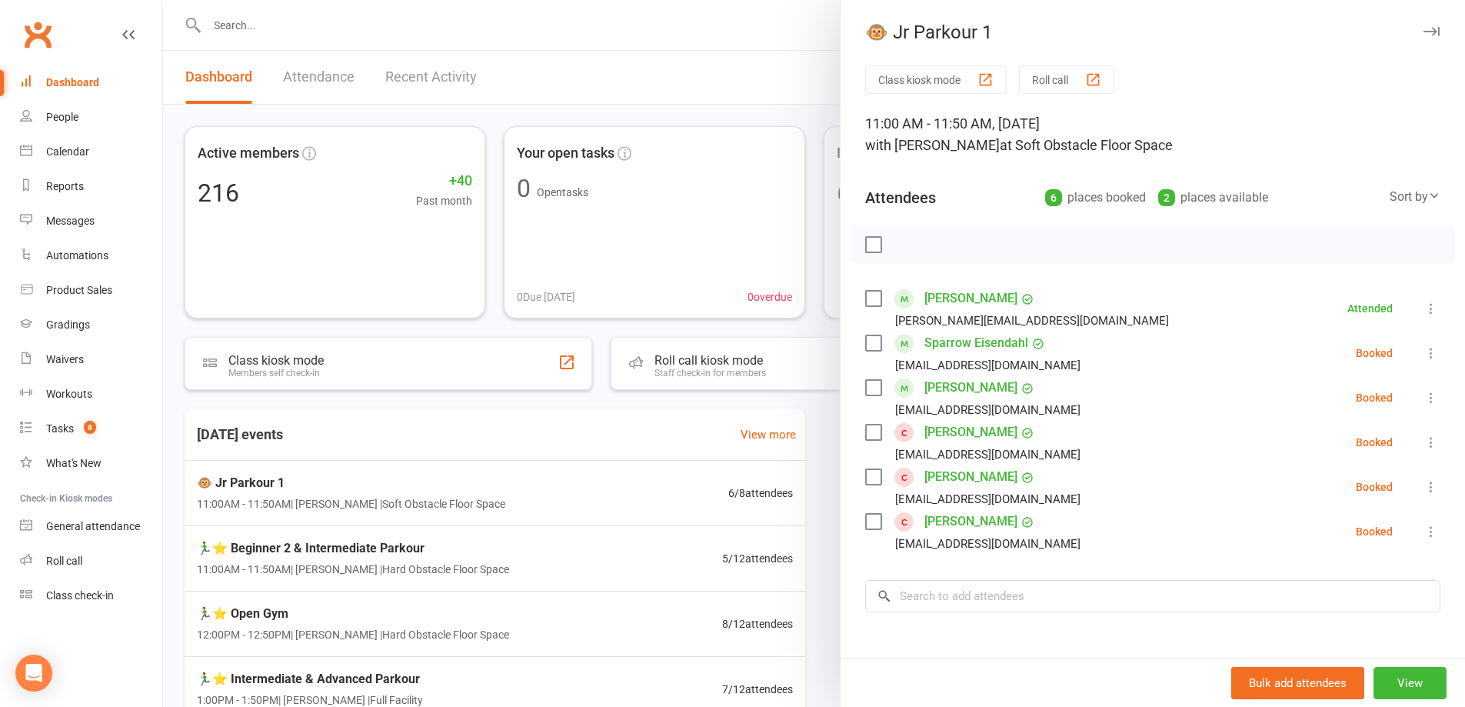
click at [955, 579] on div "Class kiosk mode Roll call 11:00 AM - 11:50 AM, Saturday, October, 11, 2025 wit…" at bounding box center [1153, 447] width 625 height 765
click at [952, 592] on input "search" at bounding box center [1152, 596] width 575 height 32
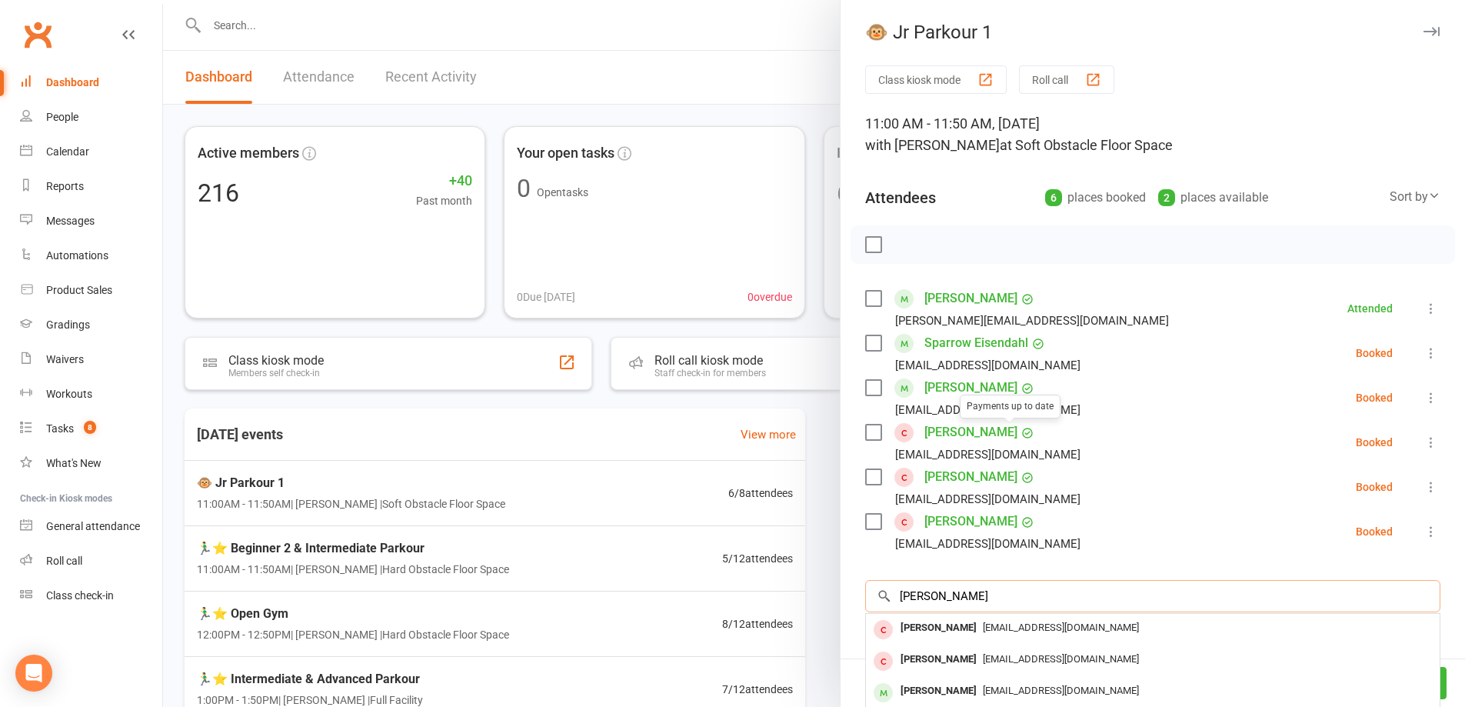
type input "logan nels"
click at [869, 432] on label at bounding box center [872, 432] width 15 height 15
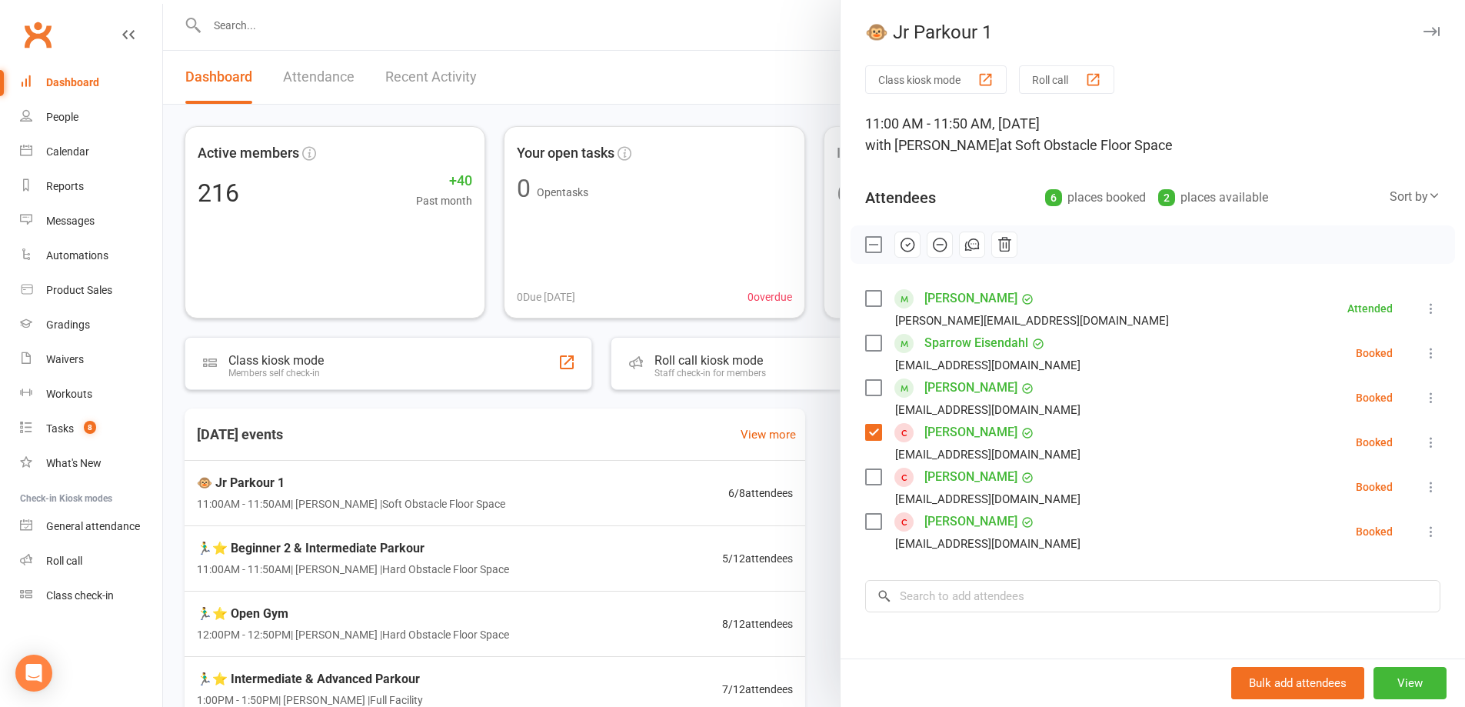
click at [912, 255] on button "button" at bounding box center [908, 245] width 26 height 26
click at [865, 432] on label at bounding box center [872, 432] width 15 height 15
click at [253, 17] on div at bounding box center [814, 353] width 1302 height 707
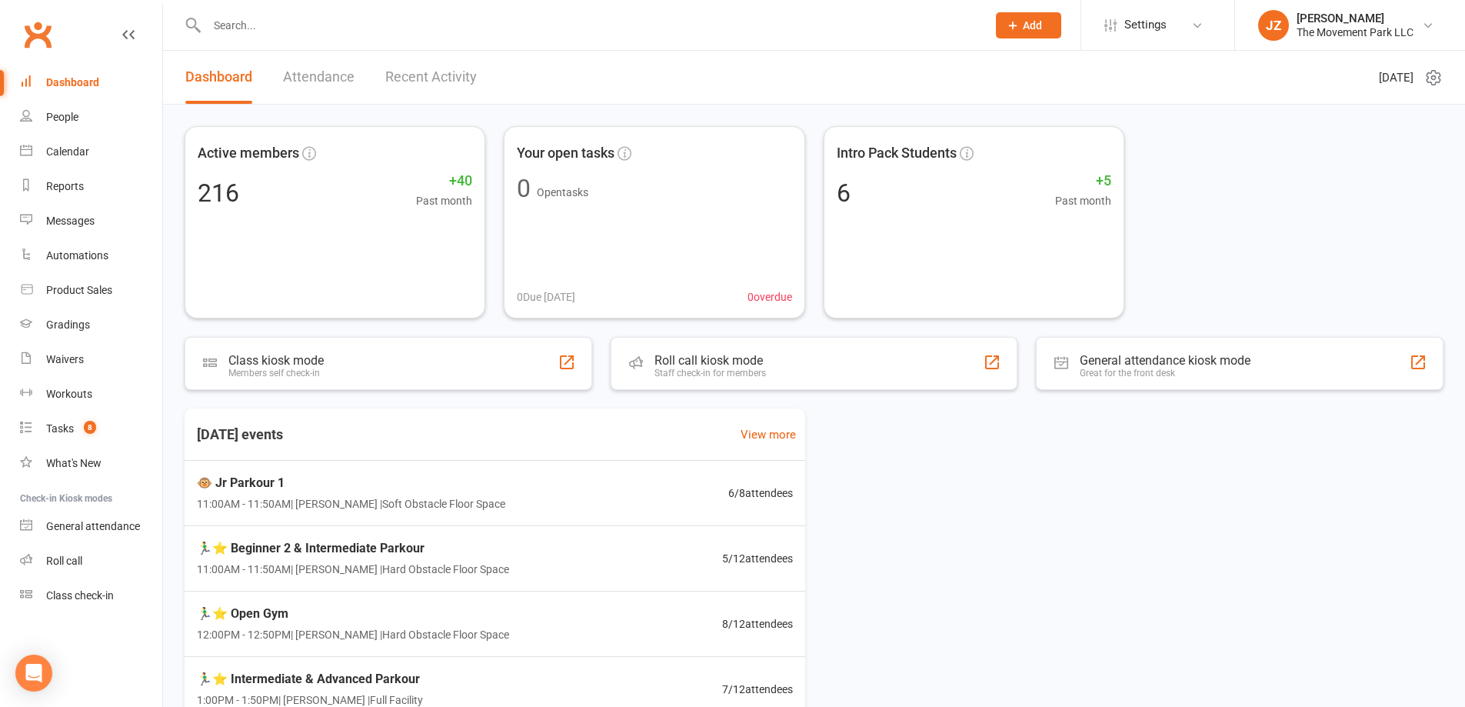
click at [257, 34] on input "text" at bounding box center [589, 26] width 774 height 22
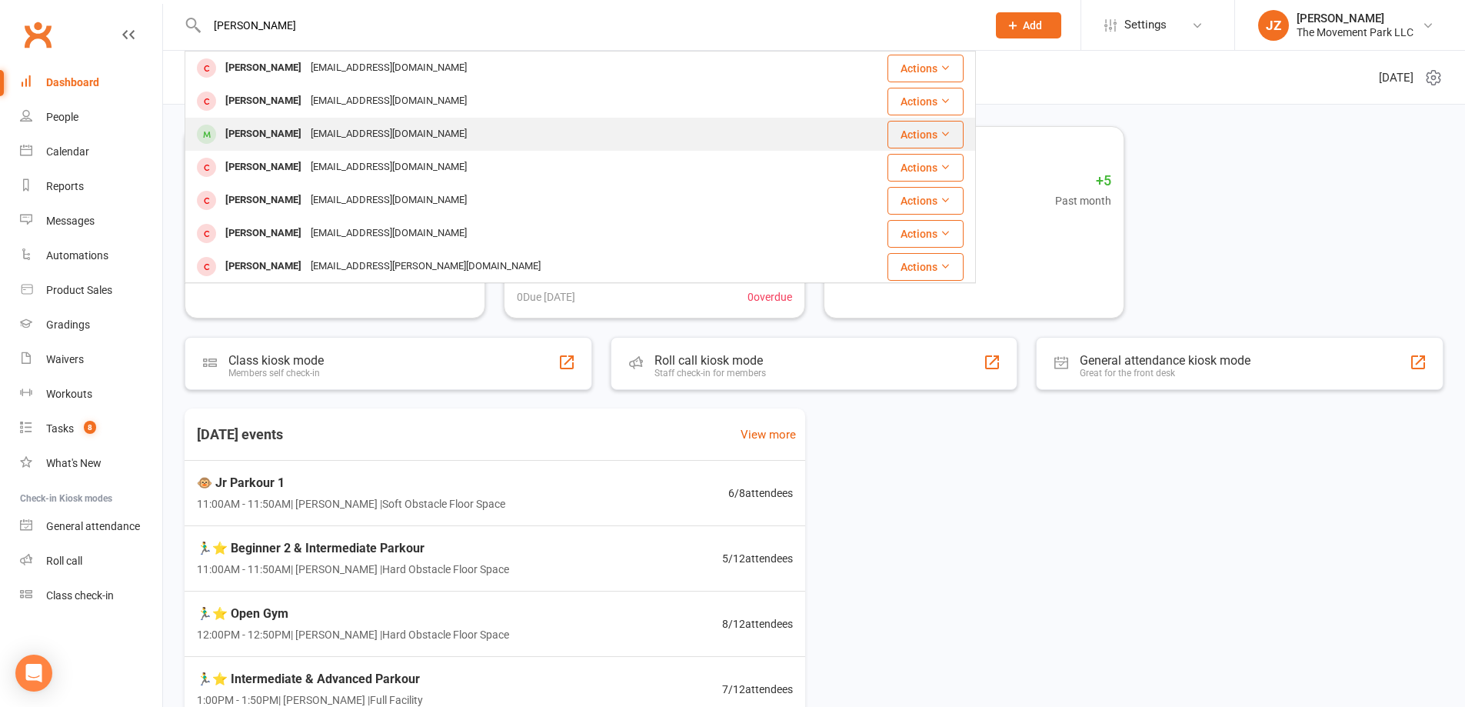
type input "samuel chr"
click at [323, 135] on div "lmk1411@hotmail.com" at bounding box center [388, 134] width 165 height 22
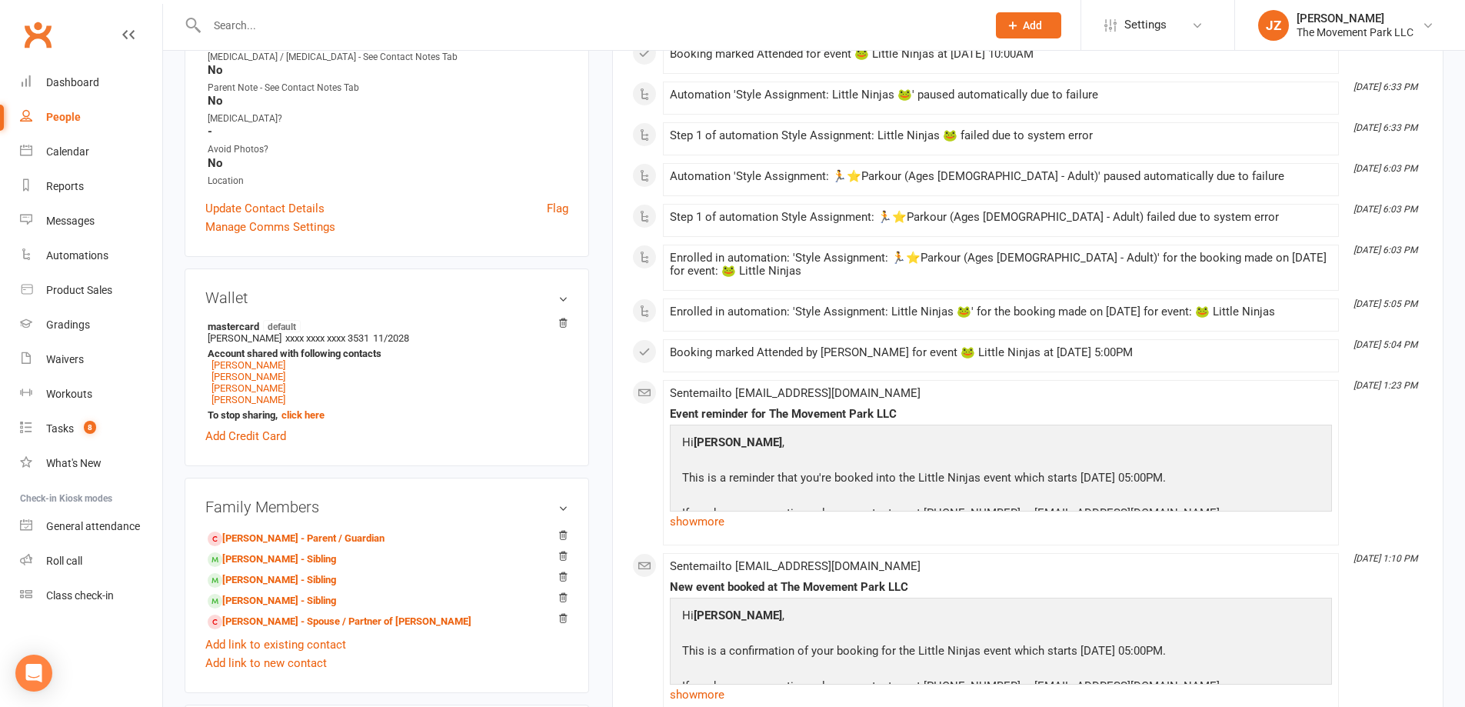
scroll to position [692, 0]
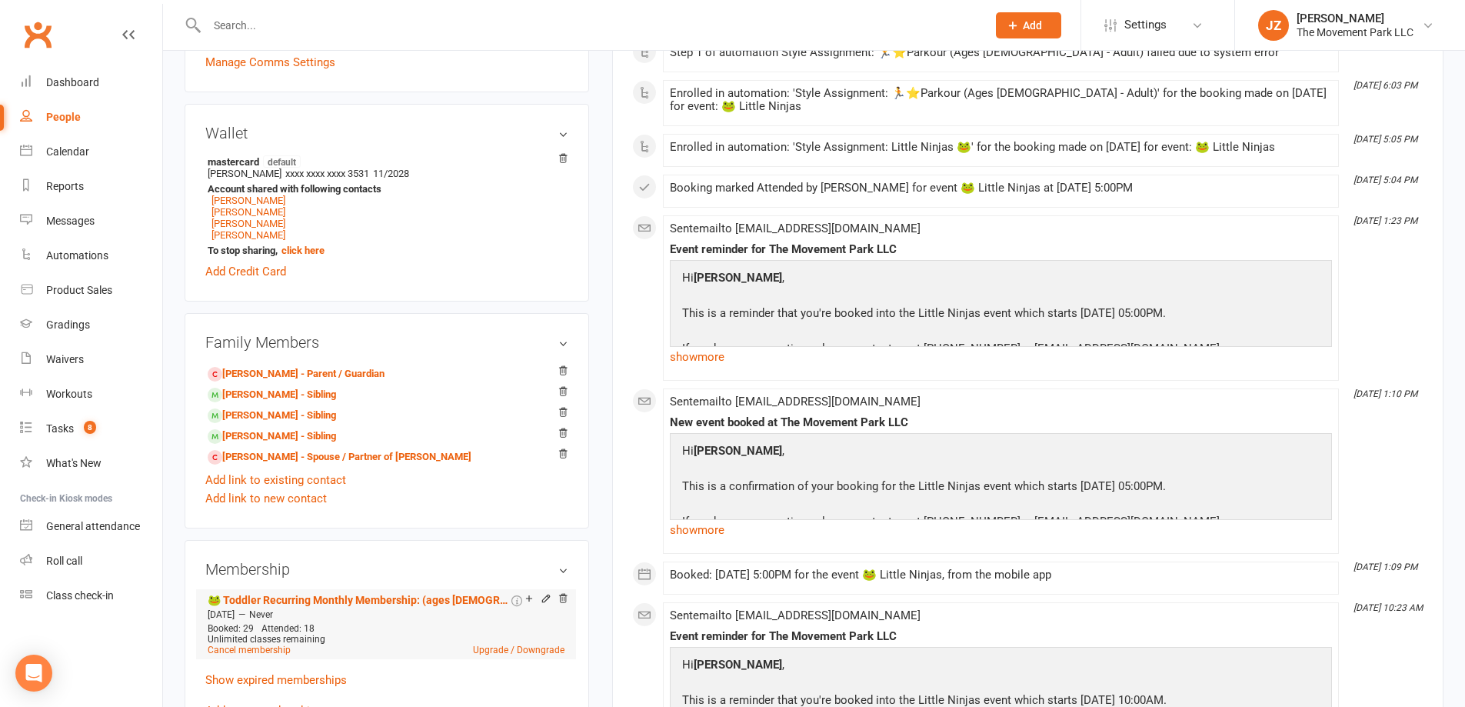
click at [543, 605] on icon at bounding box center [546, 600] width 11 height 12
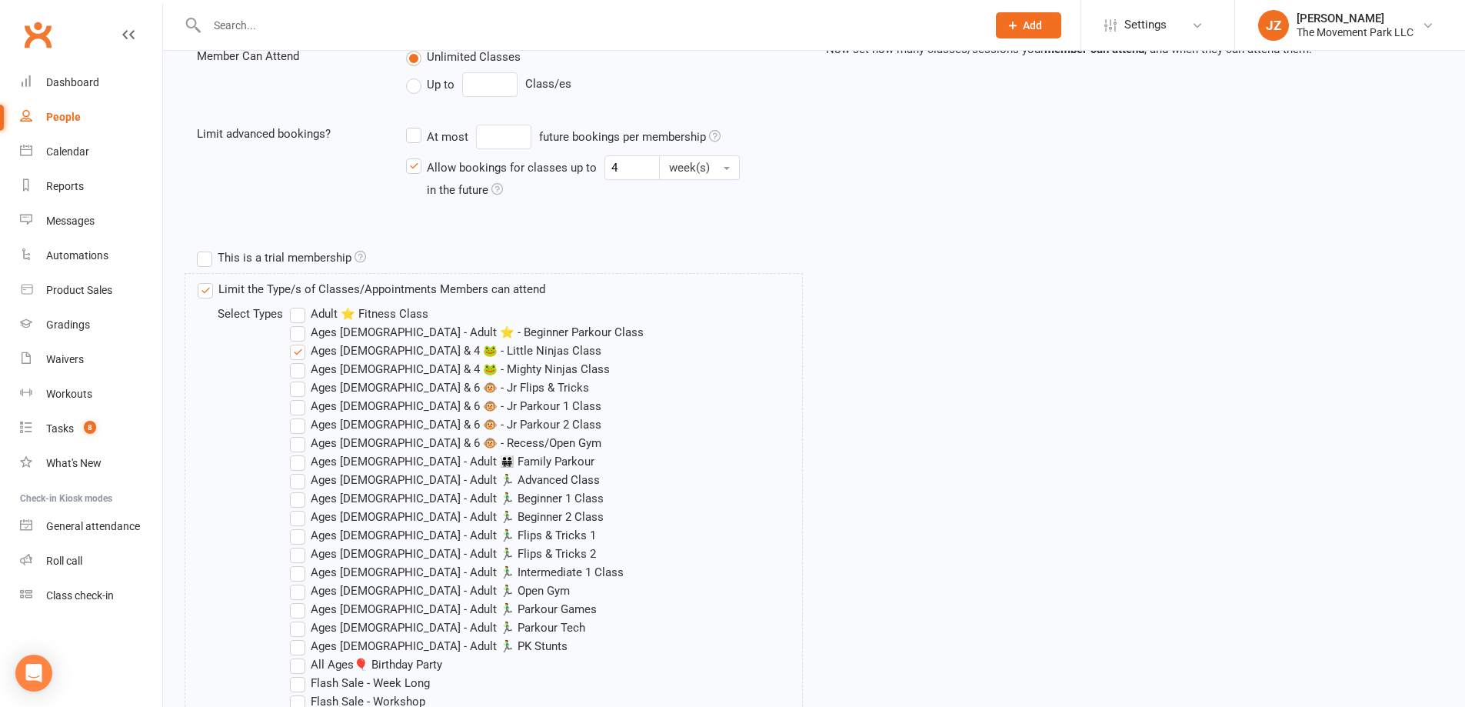
scroll to position [692, 0]
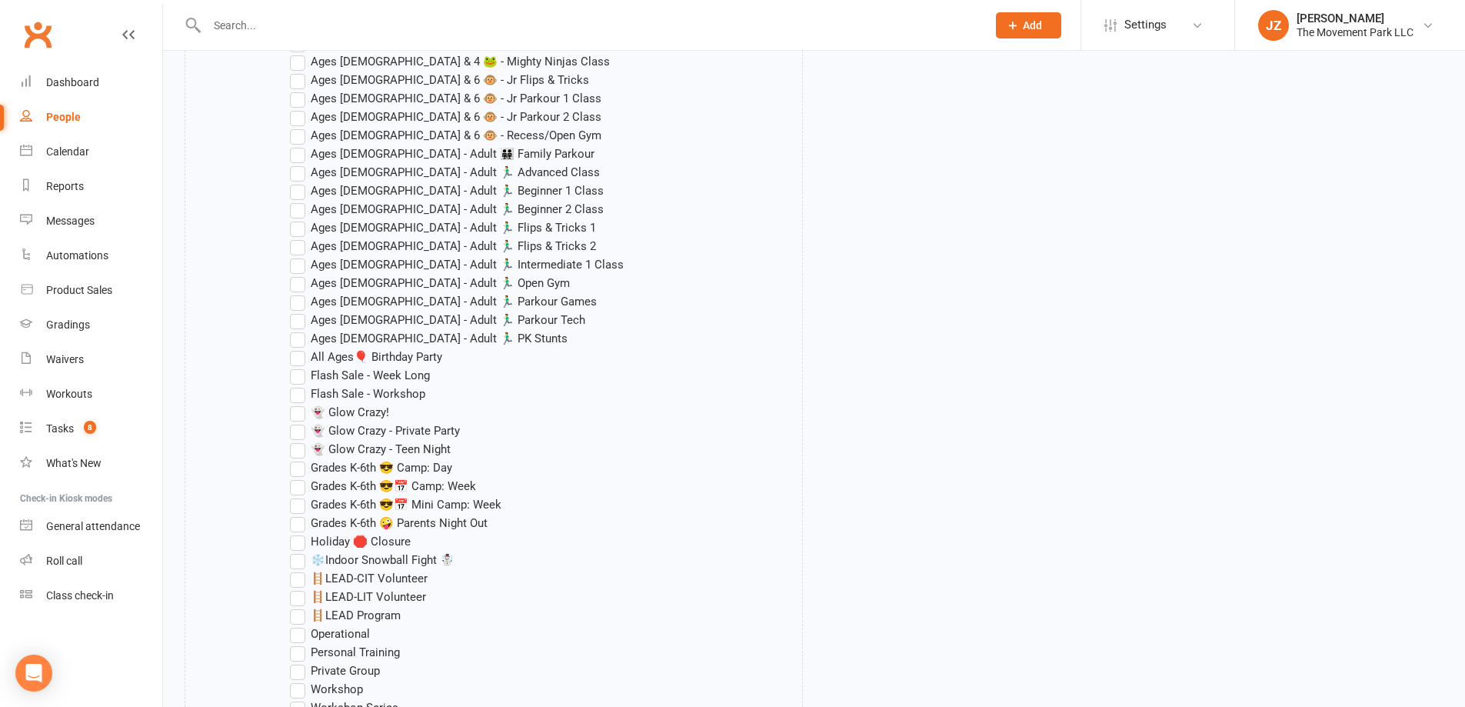
click at [303, 411] on label "👻 Glow Crazy!" at bounding box center [339, 412] width 99 height 18
click at [300, 403] on input "👻 Glow Crazy!" at bounding box center [295, 403] width 10 height 0
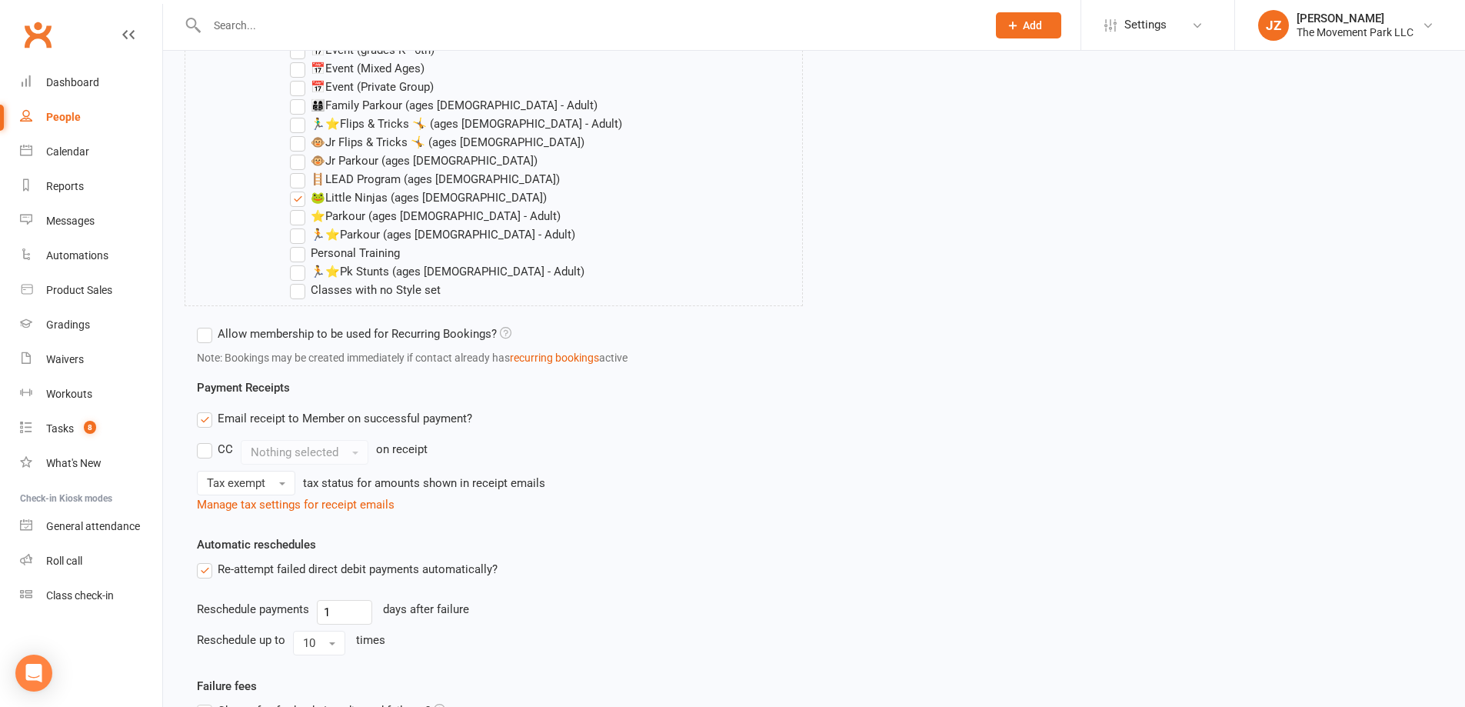
scroll to position [1746, 0]
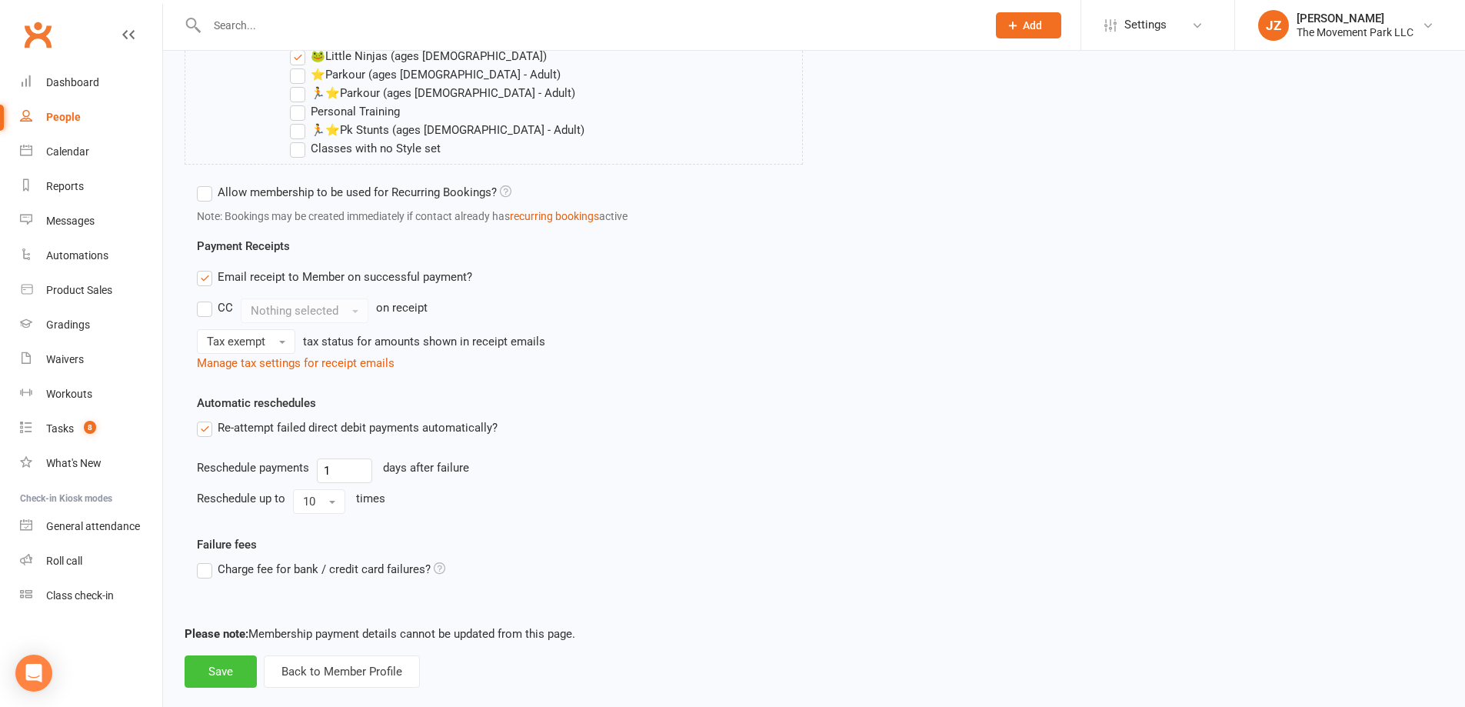
click at [251, 662] on button "Save" at bounding box center [221, 671] width 72 height 32
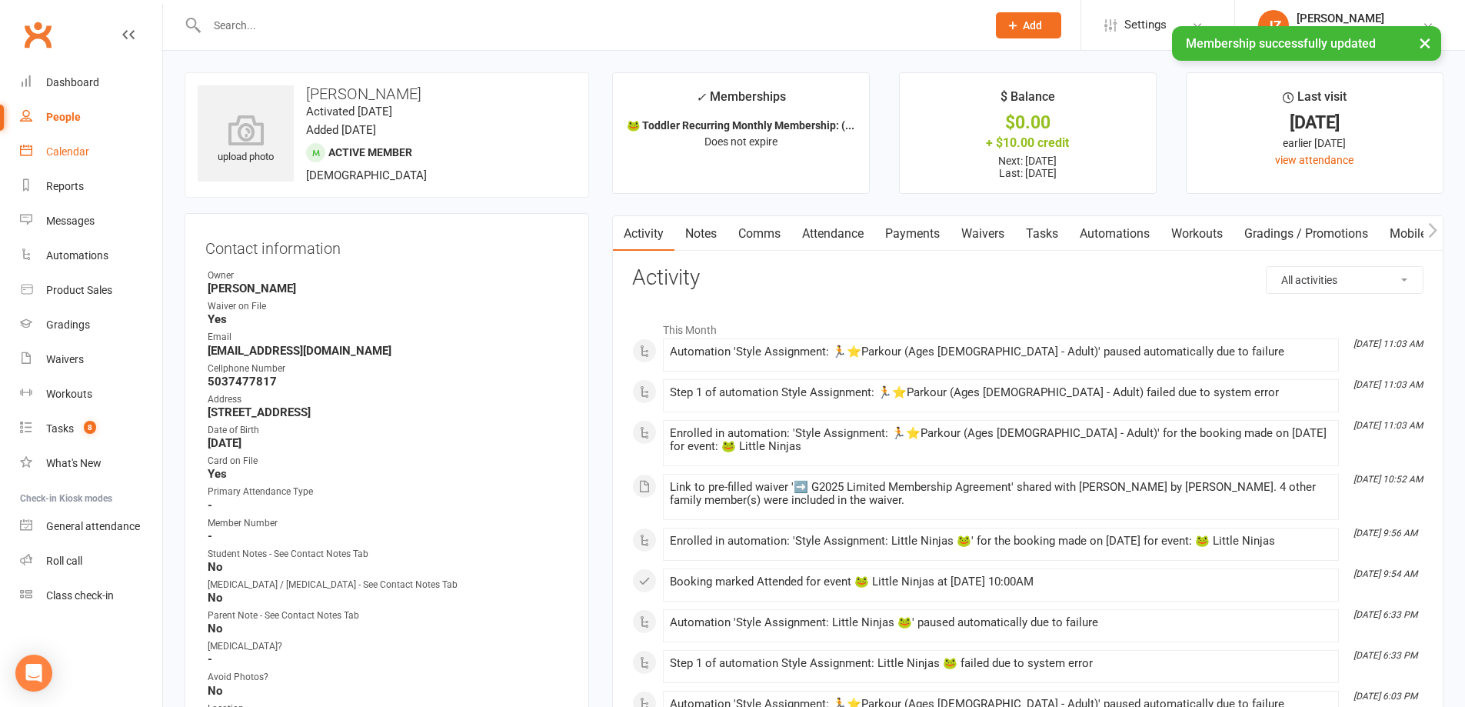
click at [45, 149] on link "Calendar" at bounding box center [91, 152] width 142 height 35
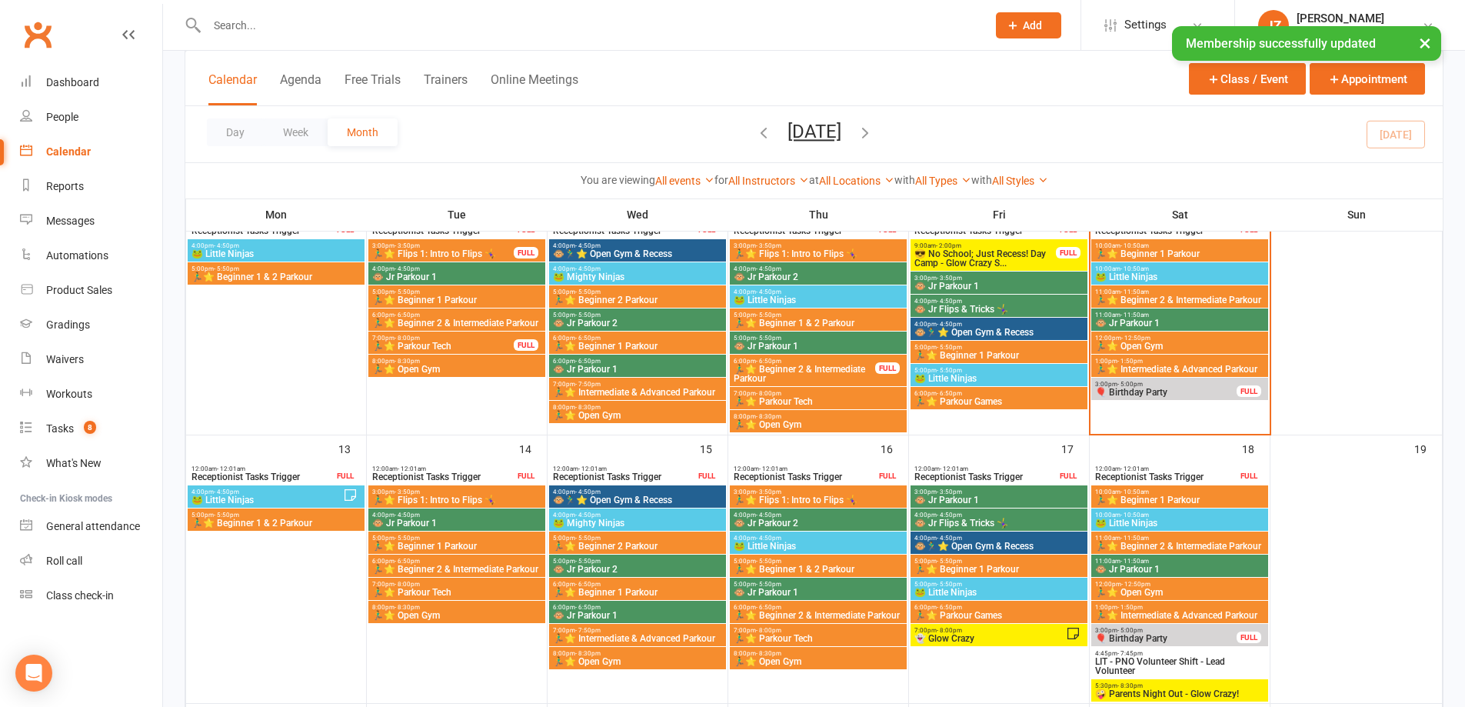
scroll to position [385, 0]
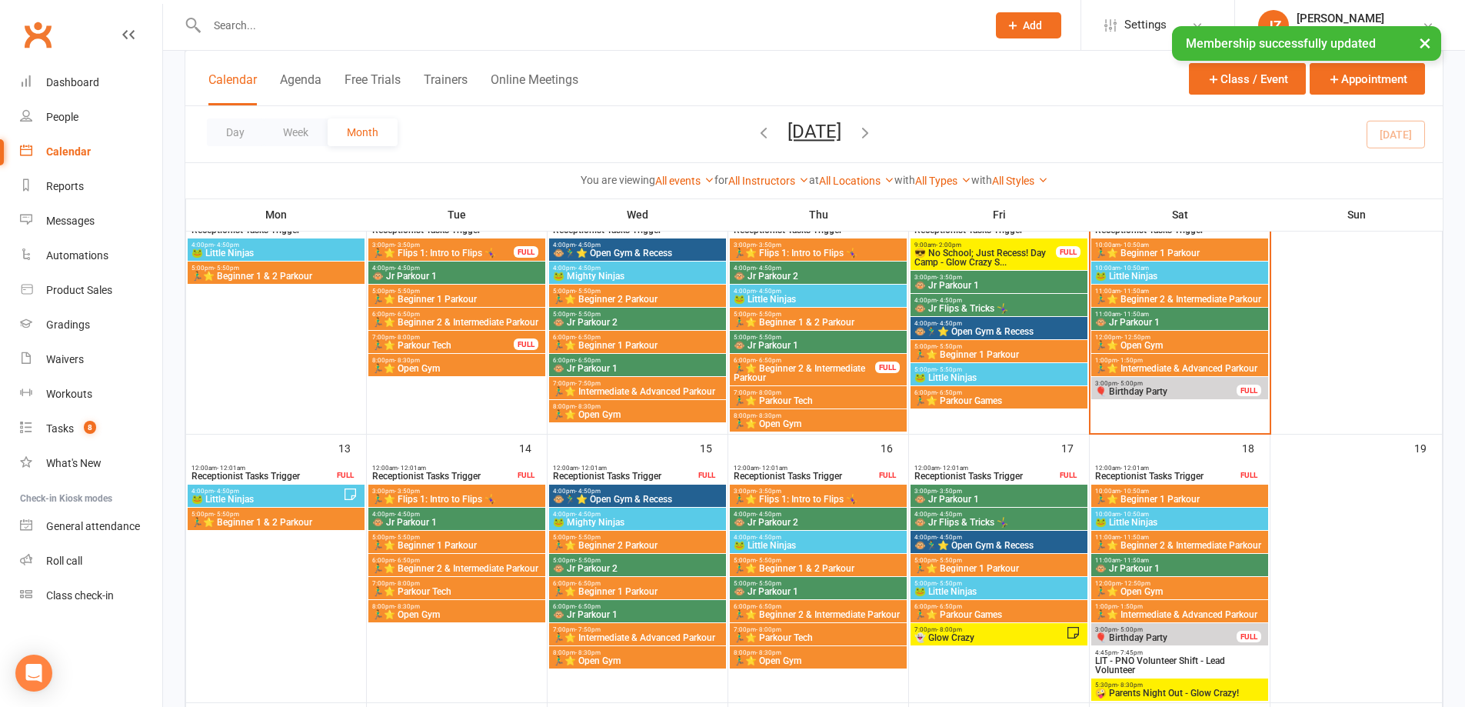
click at [976, 629] on span "7:00pm - 8:00pm" at bounding box center [990, 629] width 152 height 7
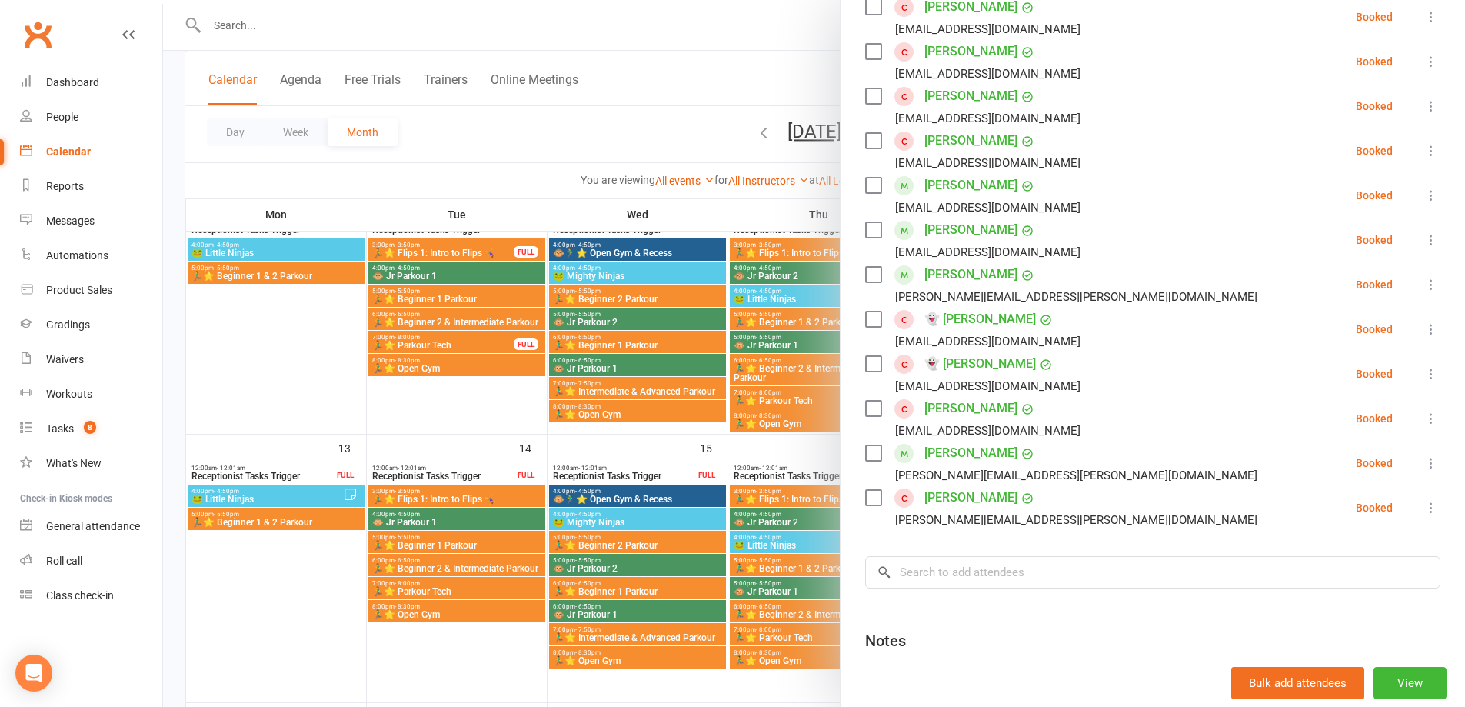
scroll to position [573, 0]
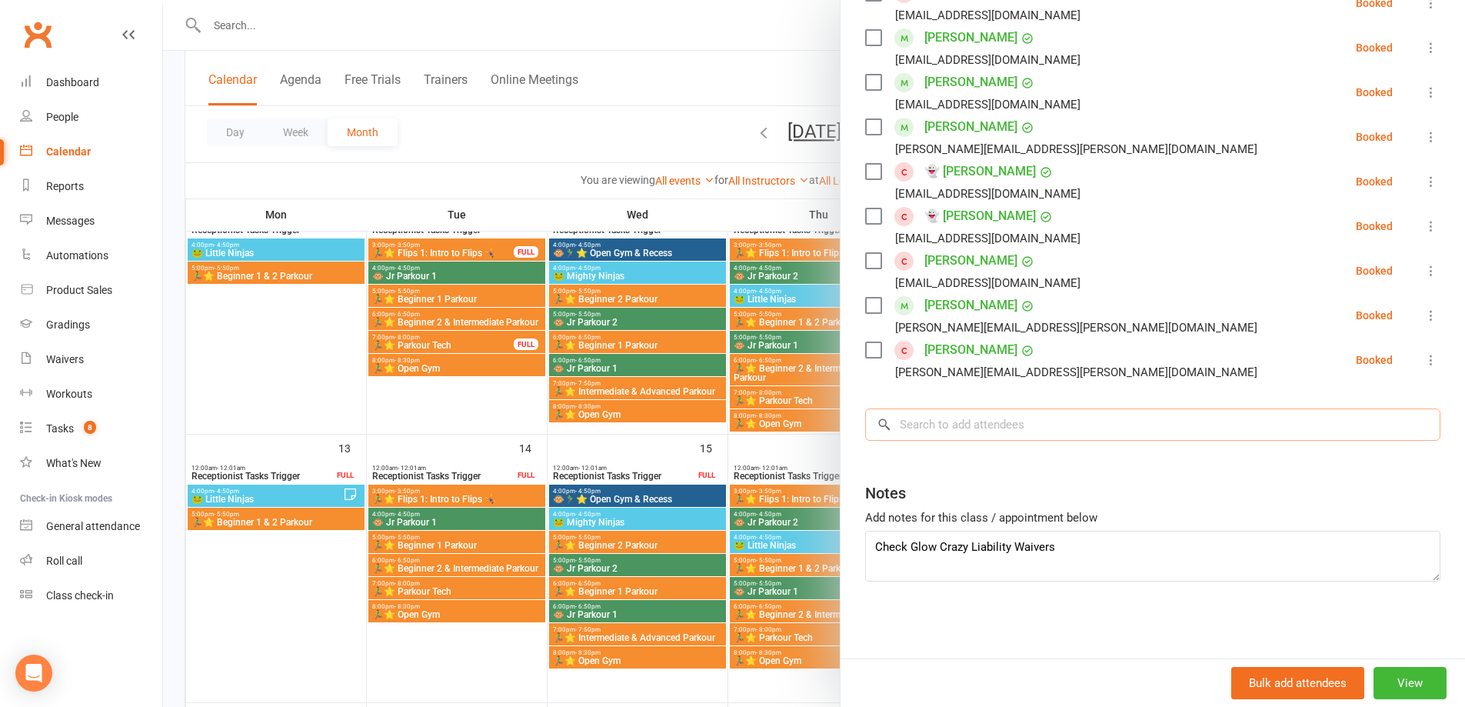
click at [902, 436] on input "search" at bounding box center [1152, 424] width 575 height 32
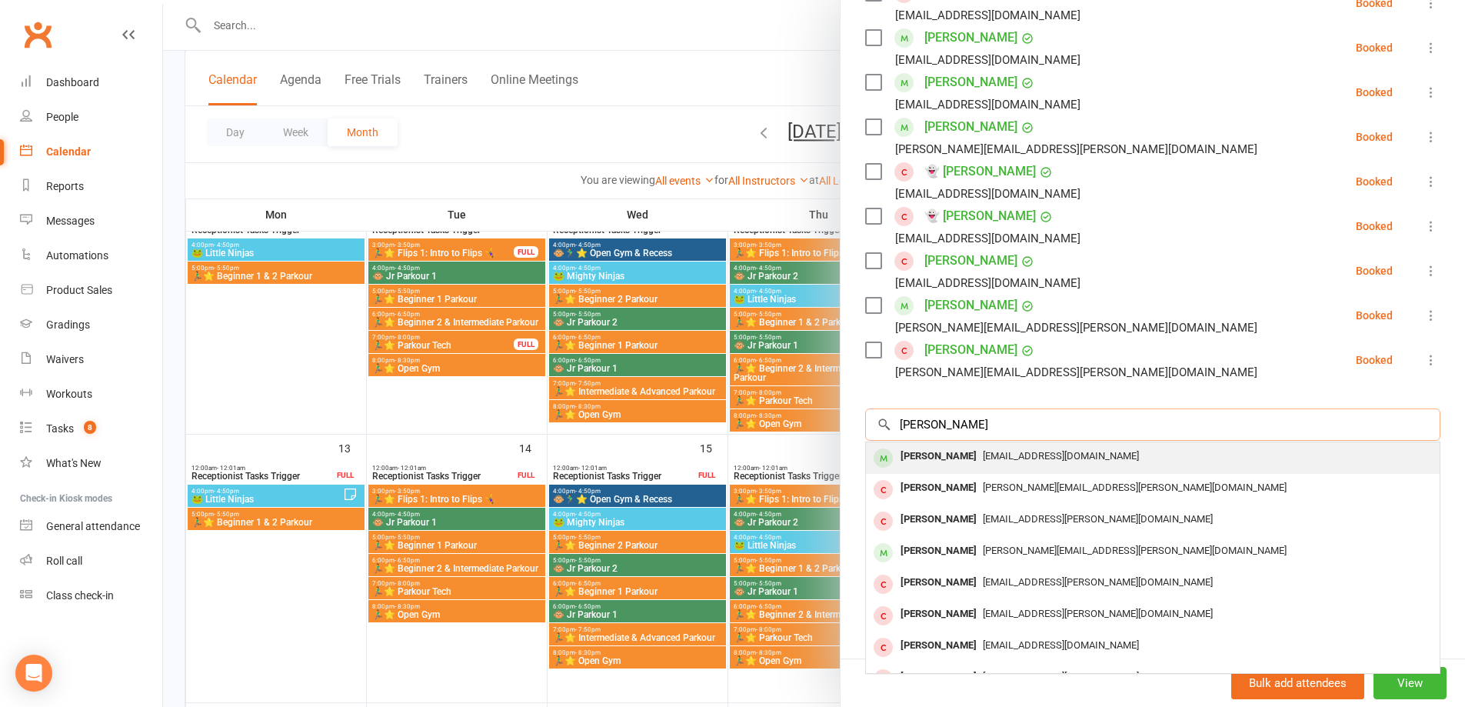
type input "christensen sam"
click at [1016, 456] on span "lmk1411@hotmail.com" at bounding box center [1061, 456] width 156 height 12
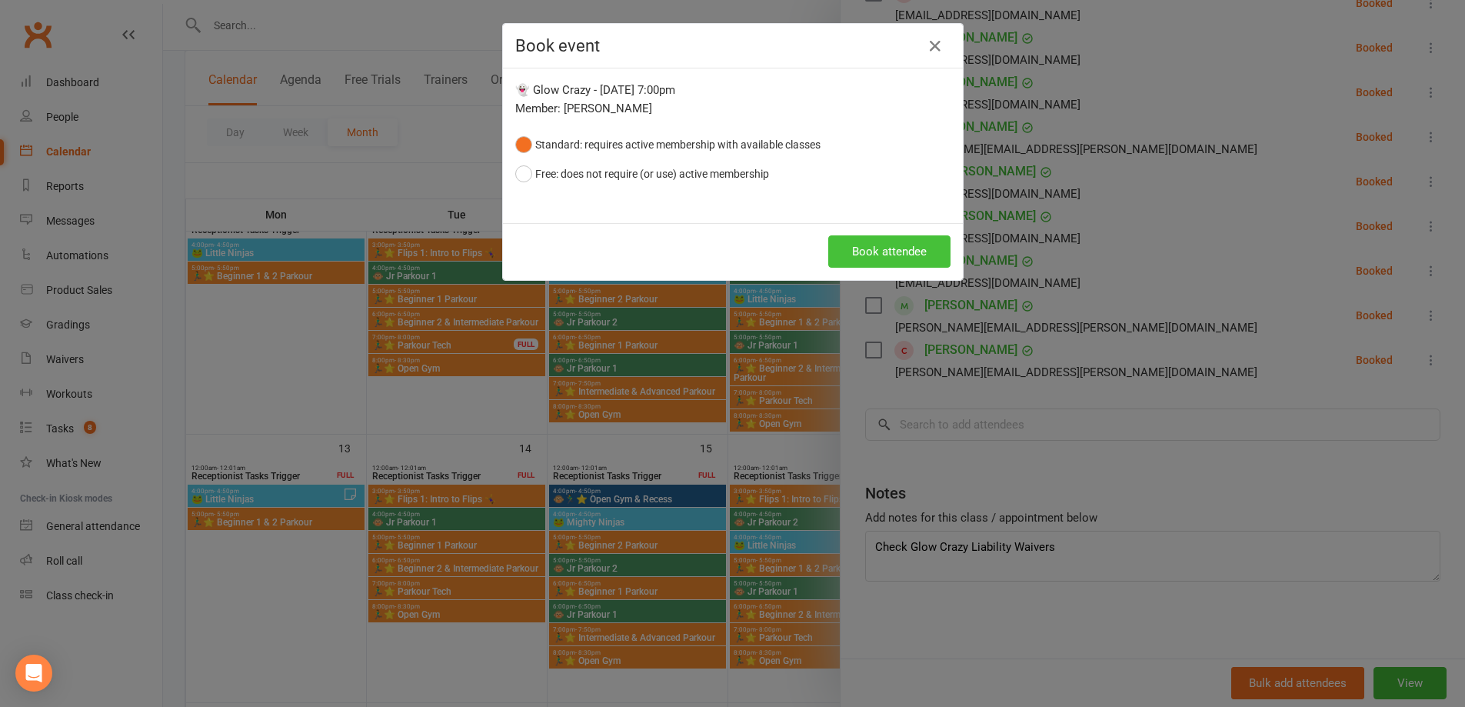
click at [869, 248] on button "Book attendee" at bounding box center [890, 251] width 122 height 32
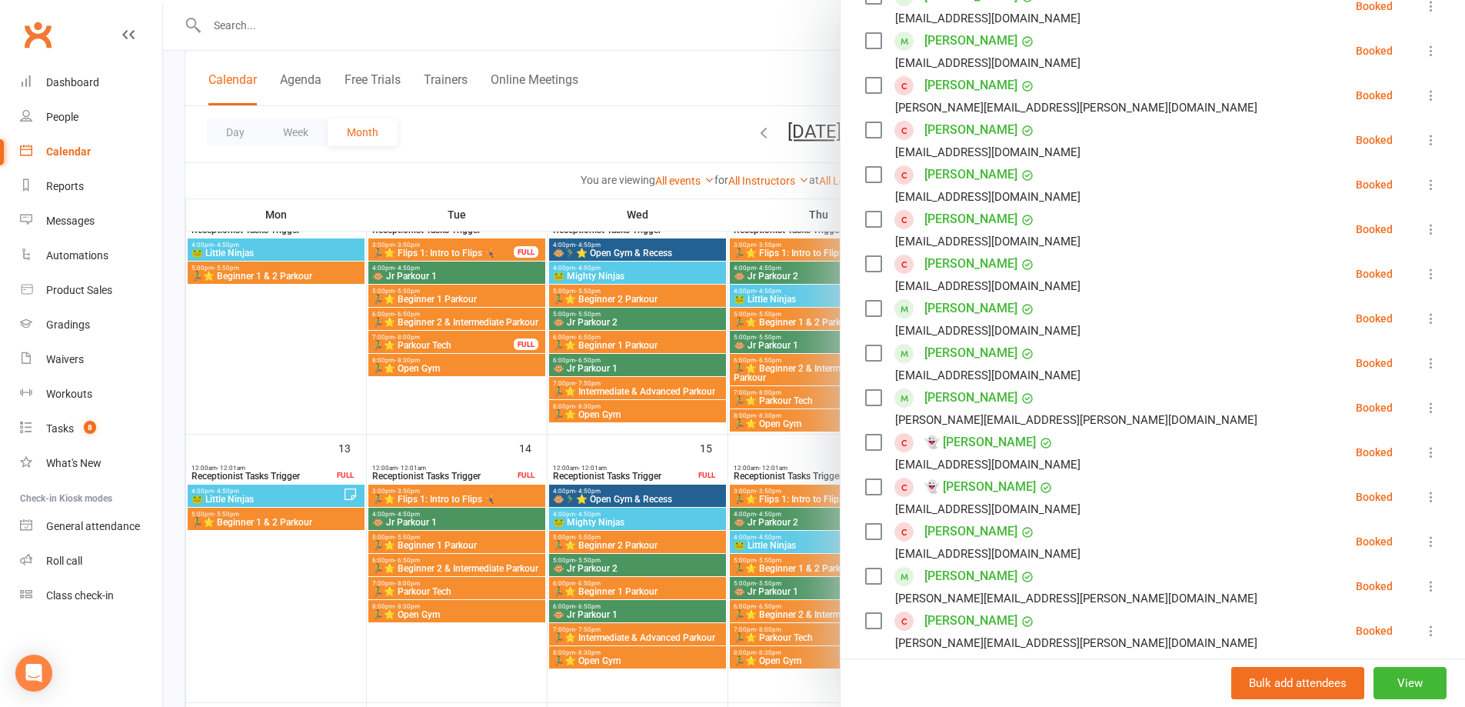
scroll to position [308, 0]
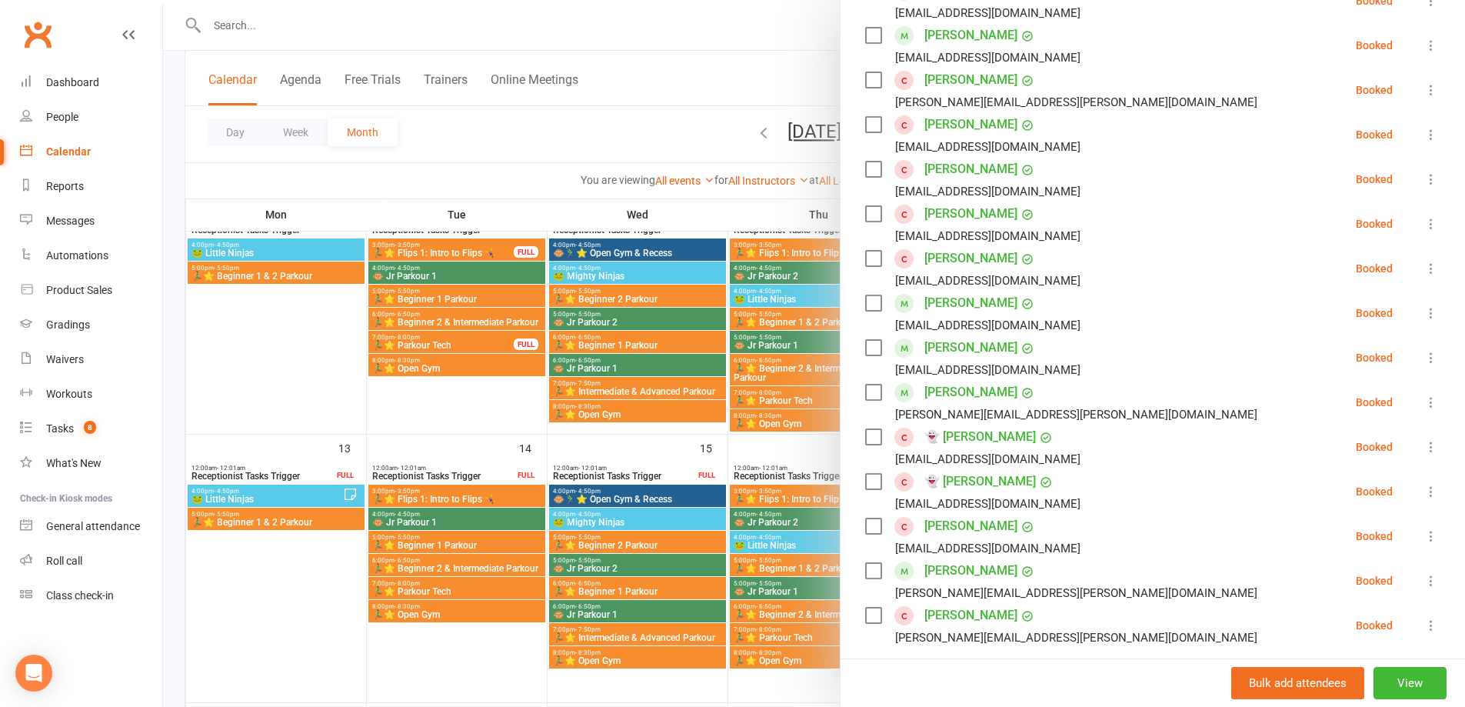
click at [318, 45] on div at bounding box center [814, 353] width 1302 height 707
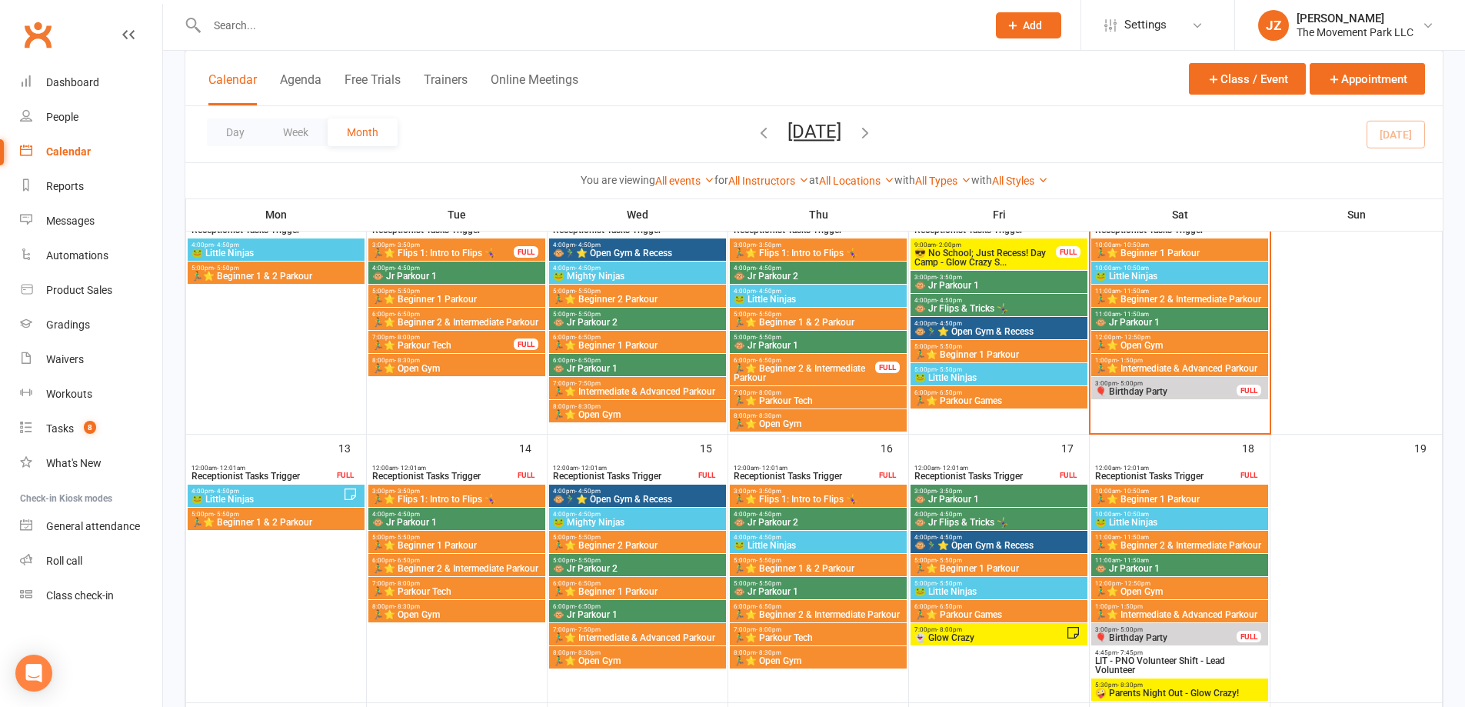
click at [321, 25] on input "text" at bounding box center [589, 26] width 774 height 22
type input "samuel christensen"
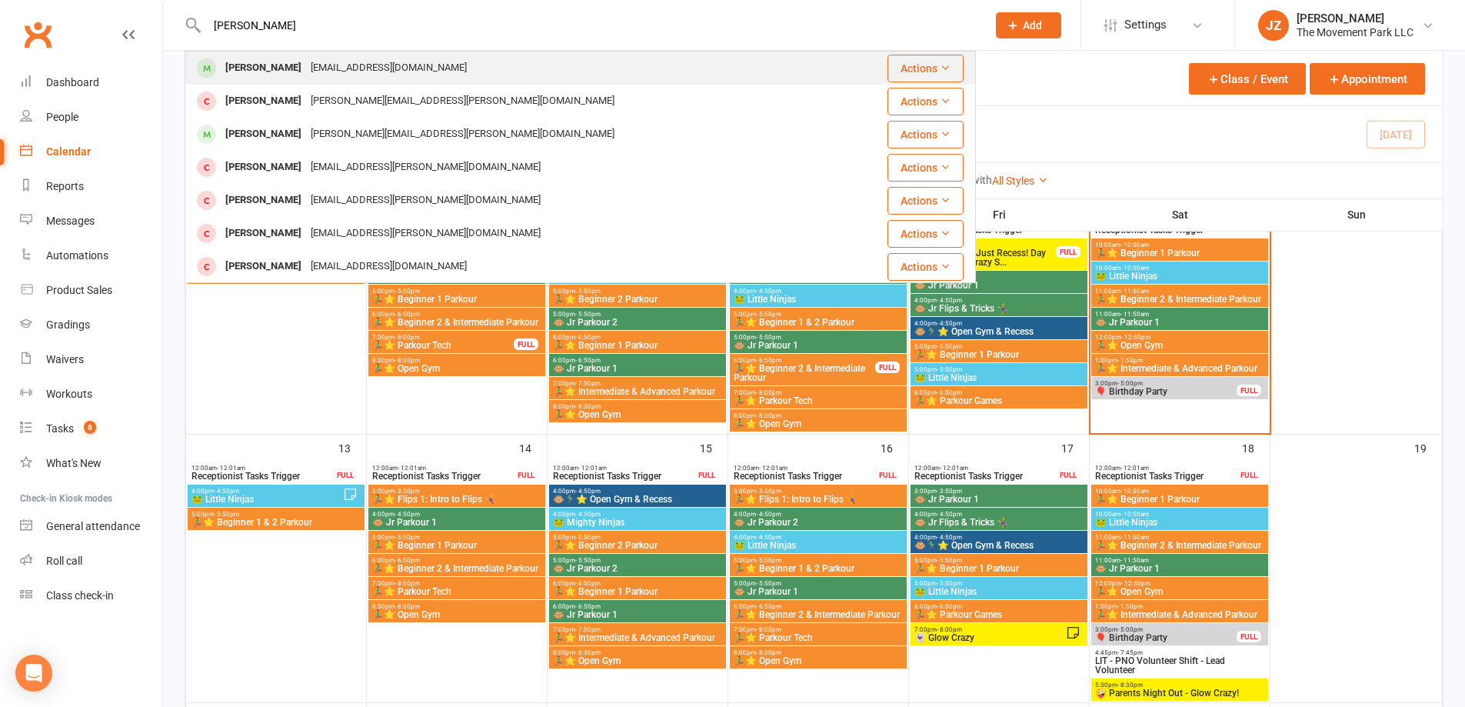
click at [325, 69] on div "lmk1411@hotmail.com" at bounding box center [388, 68] width 165 height 22
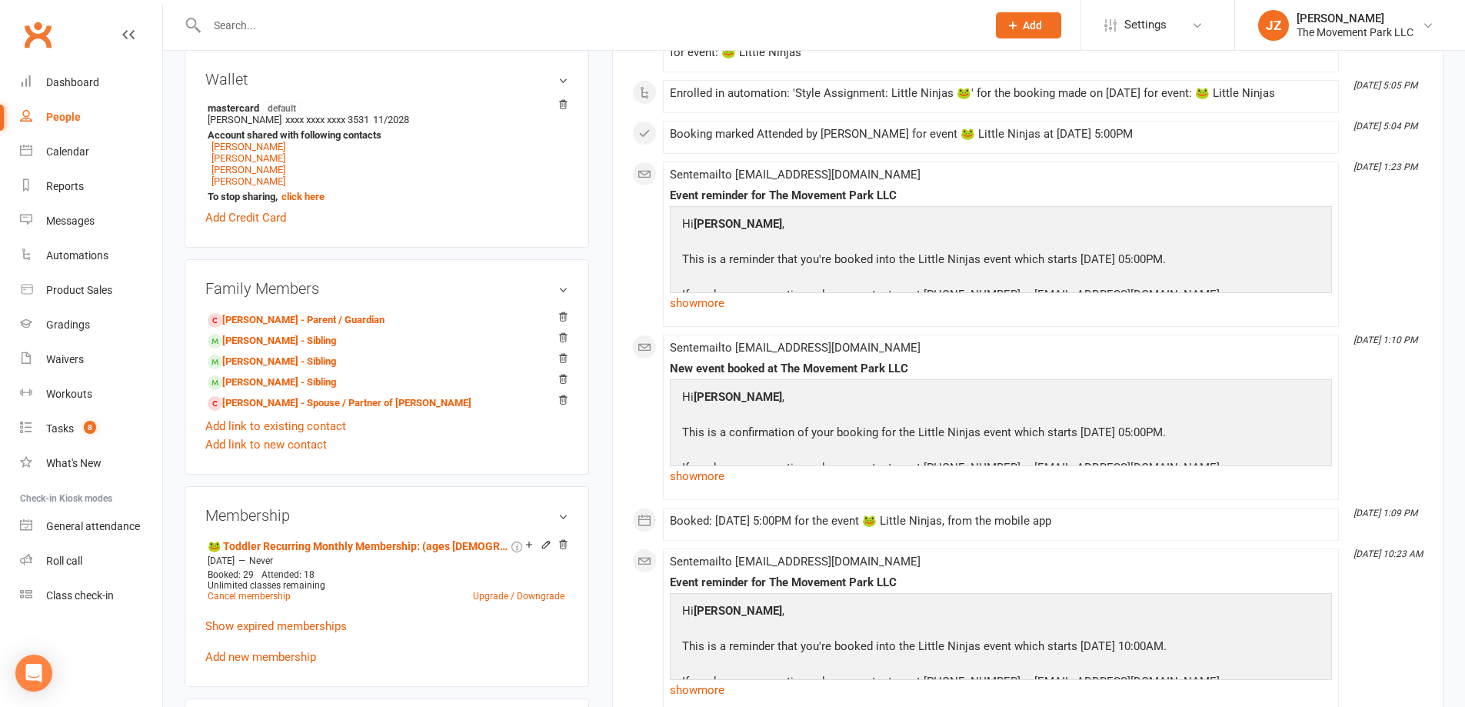
scroll to position [923, 0]
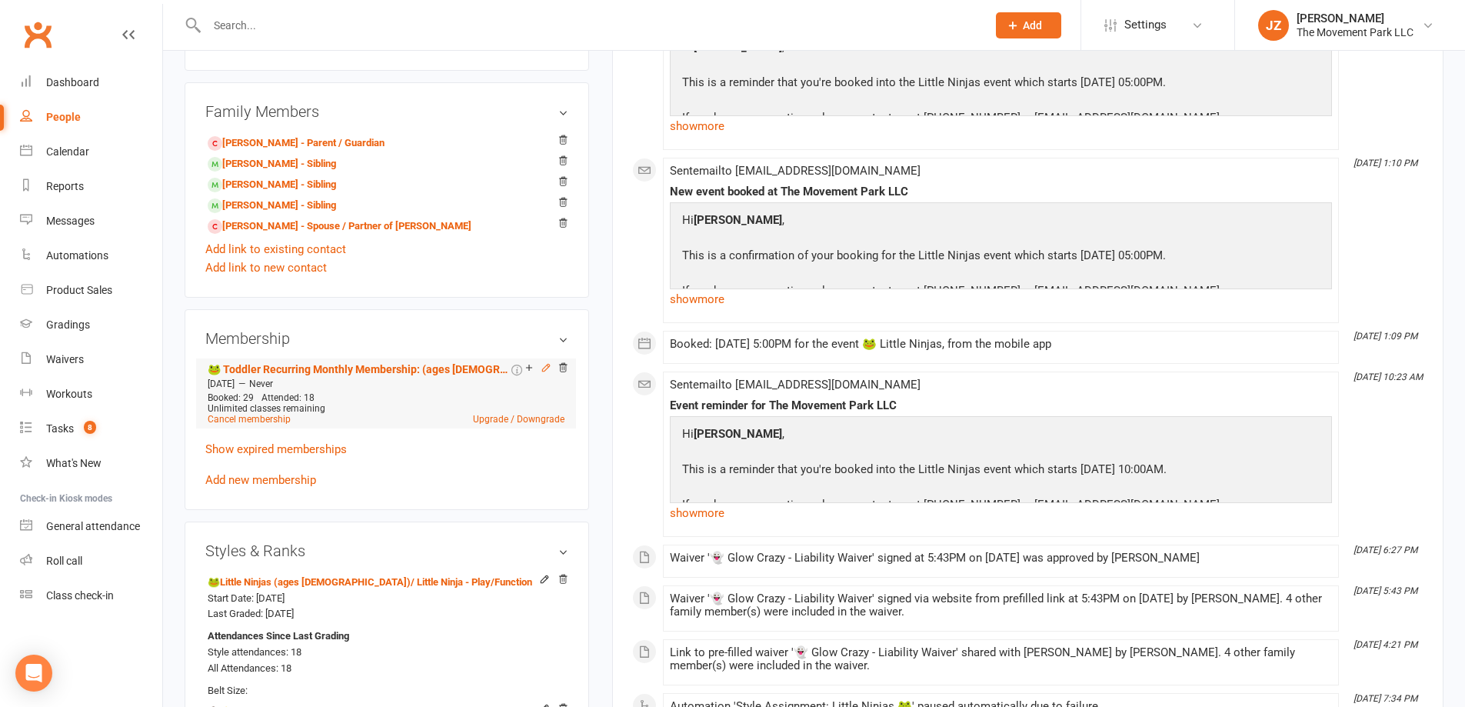
click at [541, 367] on icon at bounding box center [546, 367] width 11 height 11
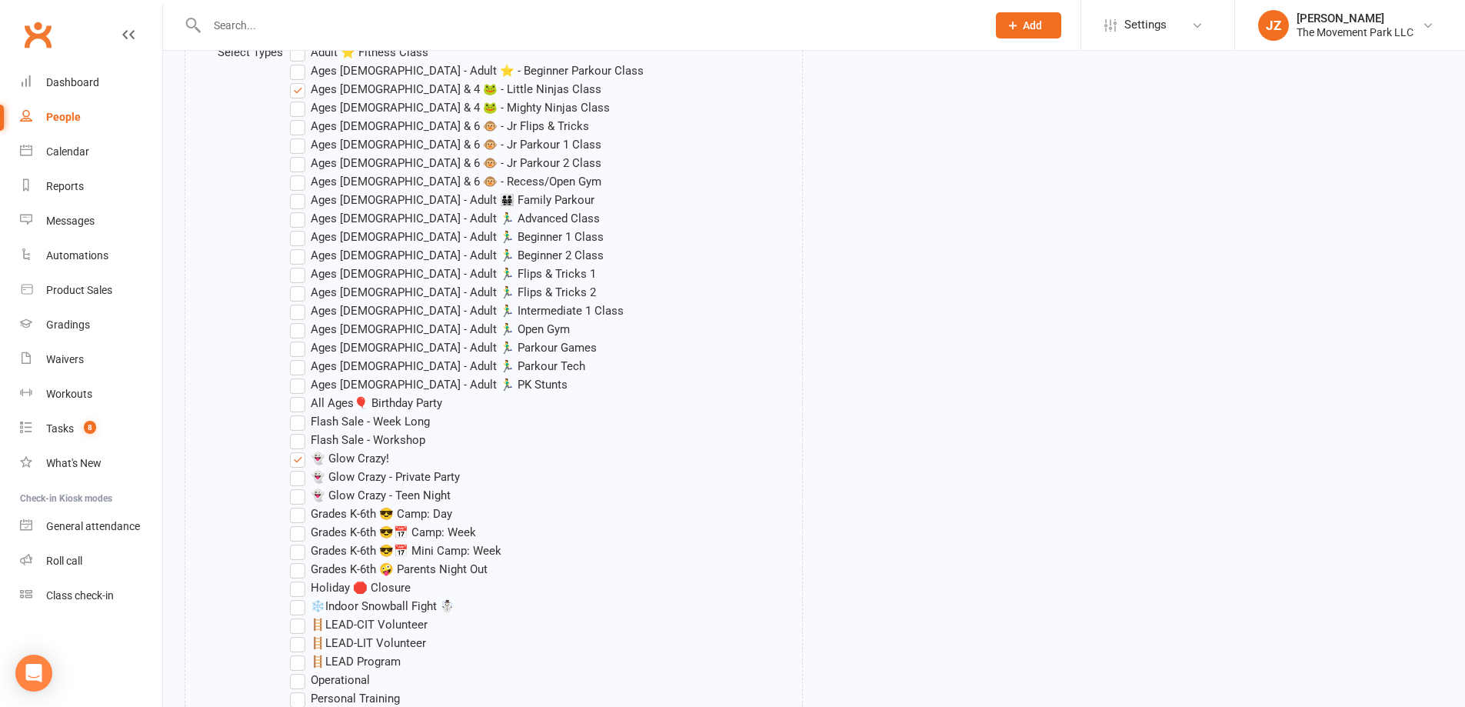
scroll to position [769, 0]
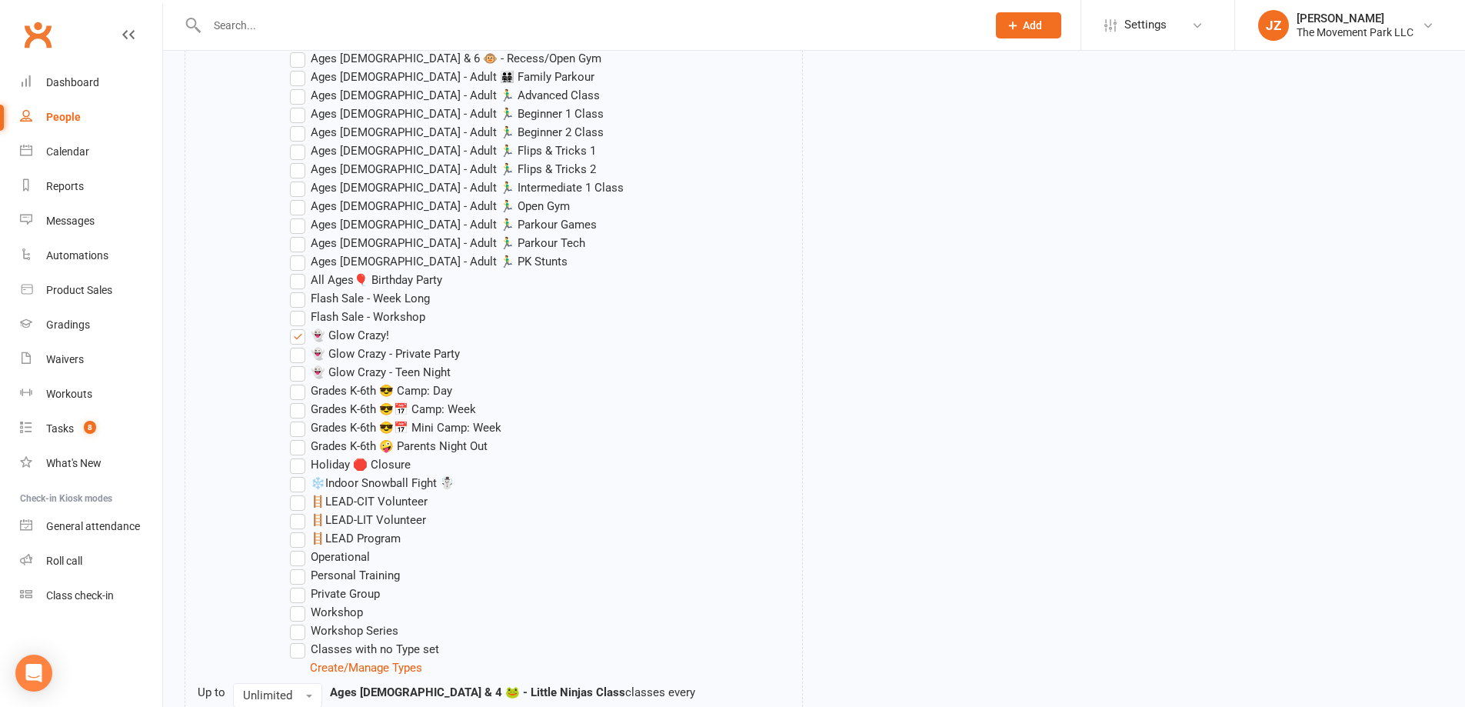
click at [301, 351] on label "👻 Glow Crazy - Private Party" at bounding box center [375, 354] width 170 height 18
click at [300, 345] on input "👻 Glow Crazy - Private Party" at bounding box center [295, 345] width 10 height 0
click at [300, 360] on label "👻 Glow Crazy - Private Party" at bounding box center [375, 354] width 170 height 18
click at [300, 345] on input "👻 Glow Crazy - Private Party" at bounding box center [295, 345] width 10 height 0
click at [300, 372] on label "👻 Glow Crazy - Teen Night" at bounding box center [370, 372] width 161 height 18
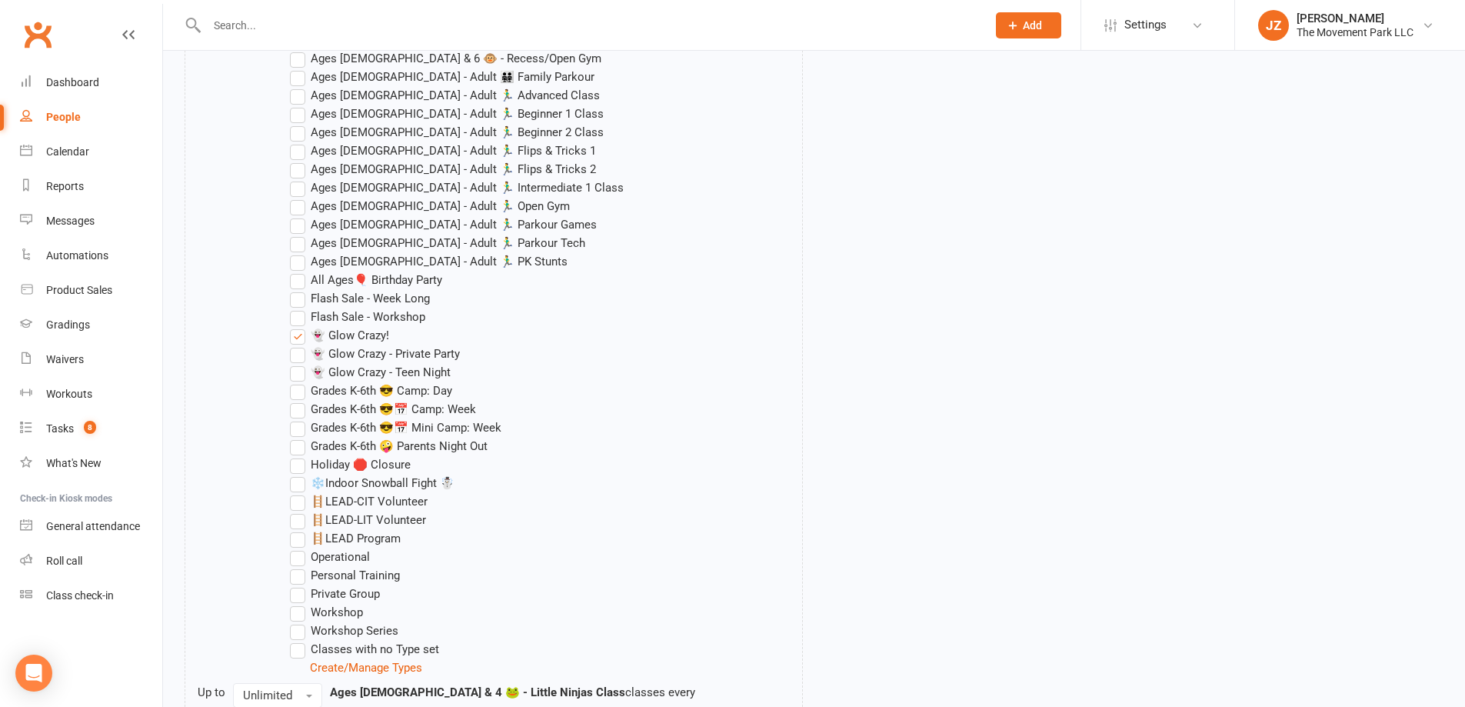
click at [300, 363] on input "👻 Glow Crazy - Teen Night" at bounding box center [295, 363] width 10 height 0
click at [298, 353] on label "👻 Glow Crazy - Private Party" at bounding box center [375, 354] width 170 height 18
click at [298, 345] on input "👻 Glow Crazy - Private Party" at bounding box center [295, 345] width 10 height 0
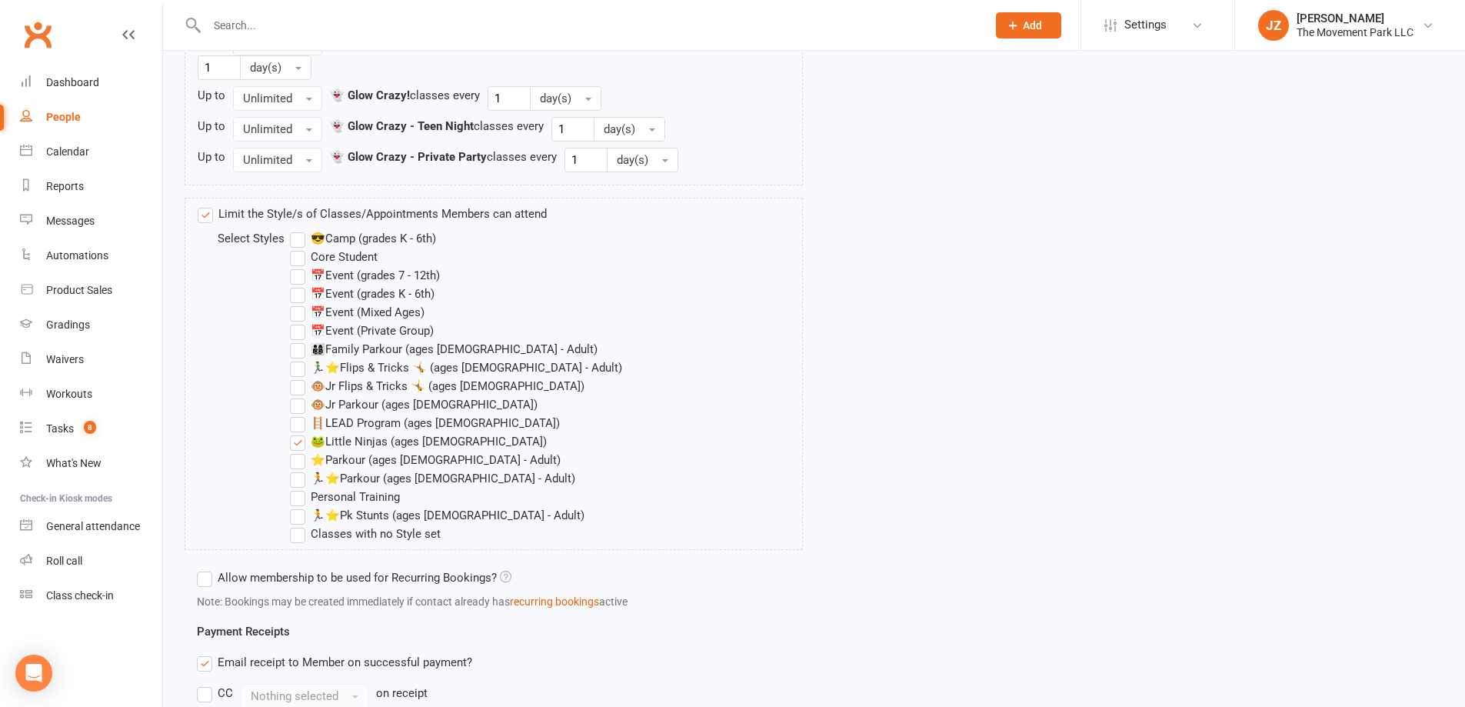
scroll to position [1385, 0]
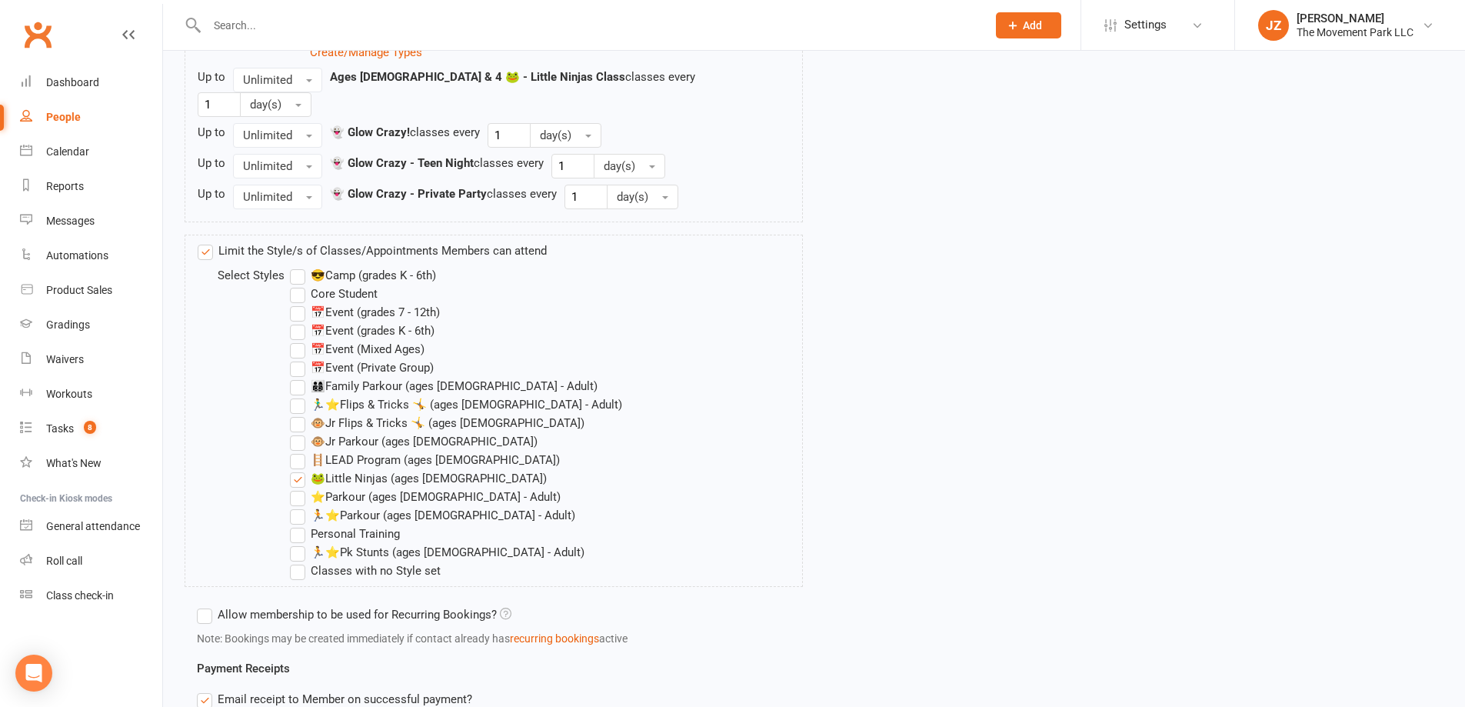
click at [300, 340] on label "📅Event (Mixed Ages)" at bounding box center [357, 349] width 135 height 18
click at [300, 340] on input "📅Event (Mixed Ages)" at bounding box center [295, 340] width 10 height 0
click at [297, 322] on label "📅Event (grades K - 6th)" at bounding box center [362, 331] width 145 height 18
click at [297, 322] on input "📅Event (grades K - 6th)" at bounding box center [295, 322] width 10 height 0
click at [296, 303] on label "📅Event (grades 7 - 12th)" at bounding box center [365, 312] width 150 height 18
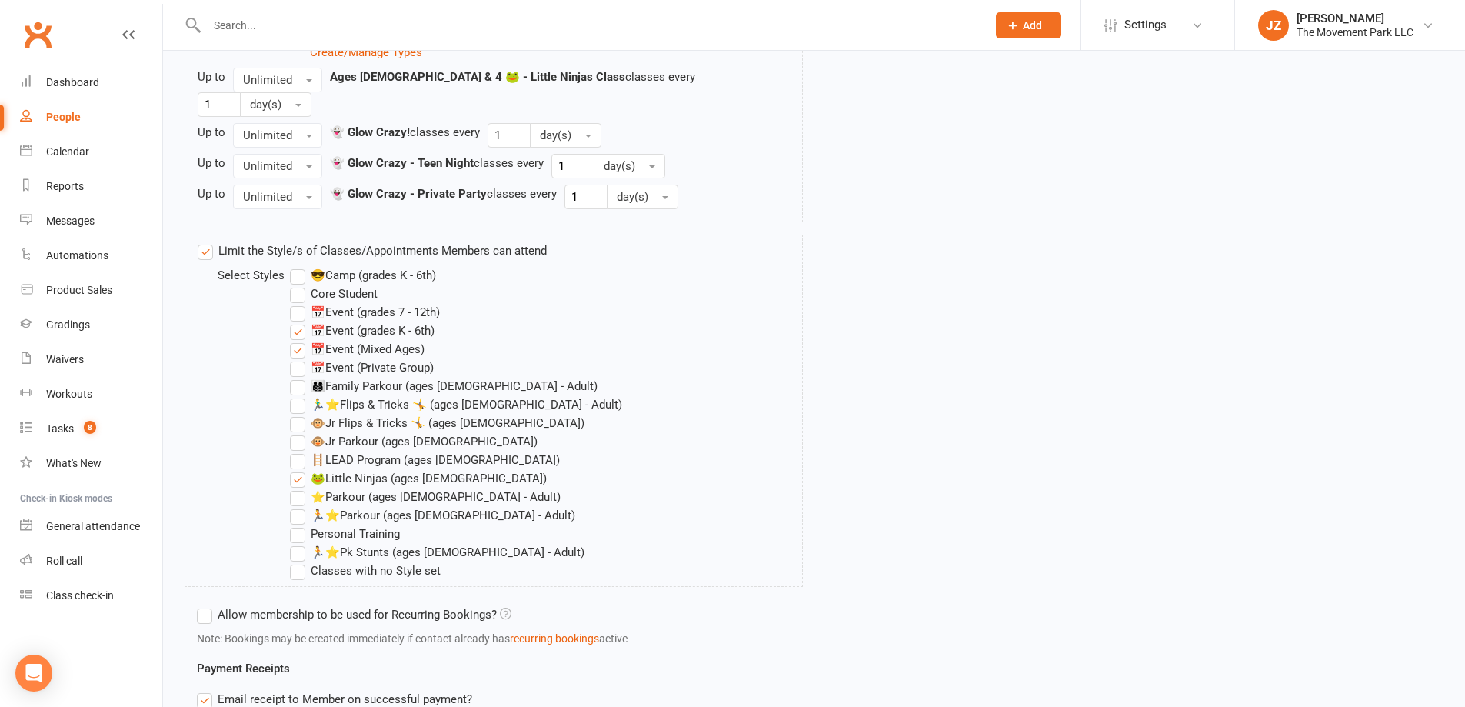
click at [296, 303] on input "📅Event (grades 7 - 12th)" at bounding box center [295, 303] width 10 height 0
click at [293, 358] on label "📅Event (Private Group)" at bounding box center [362, 367] width 144 height 18
click at [293, 358] on input "📅Event (Private Group)" at bounding box center [295, 358] width 10 height 0
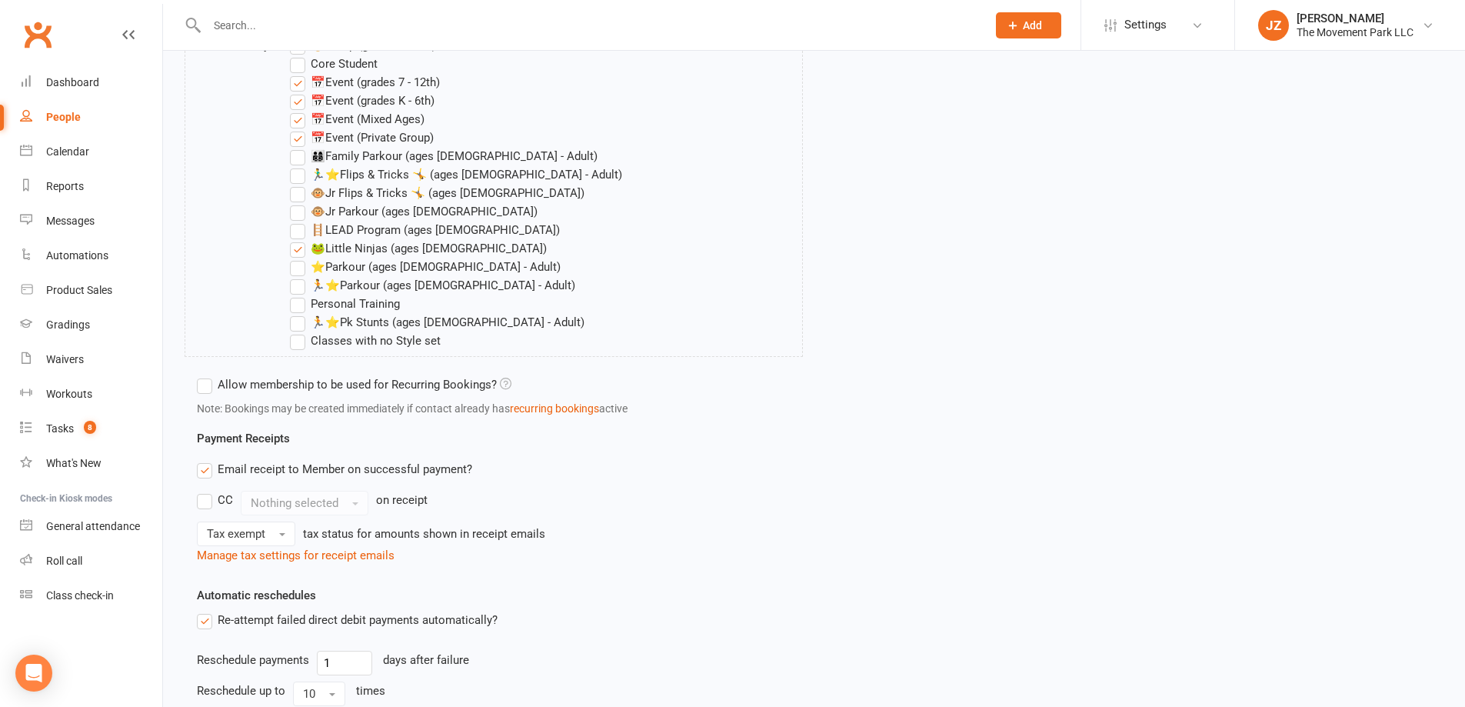
scroll to position [1615, 0]
click at [306, 331] on label "Classes with no Style set" at bounding box center [365, 340] width 151 height 18
click at [300, 331] on input "Classes with no Style set" at bounding box center [295, 331] width 10 height 0
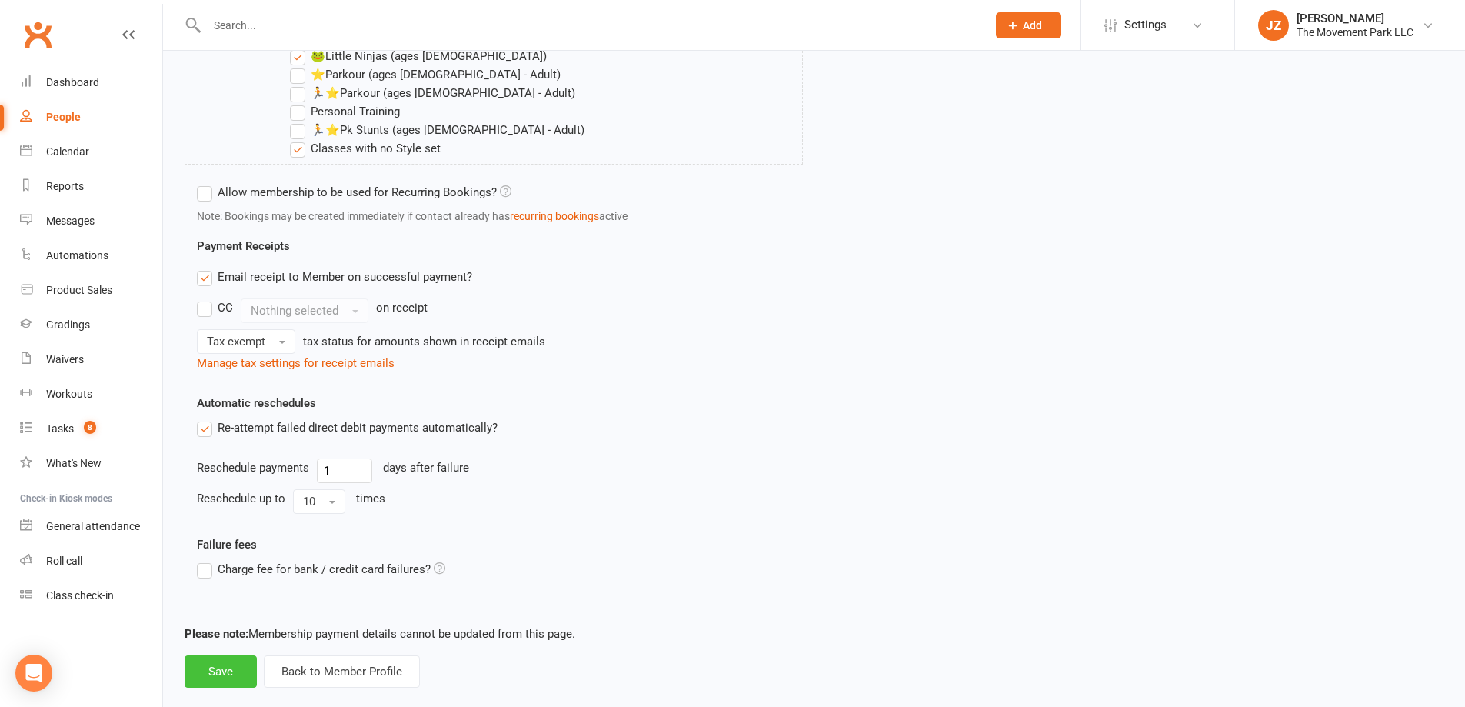
click at [212, 655] on button "Save" at bounding box center [221, 671] width 72 height 32
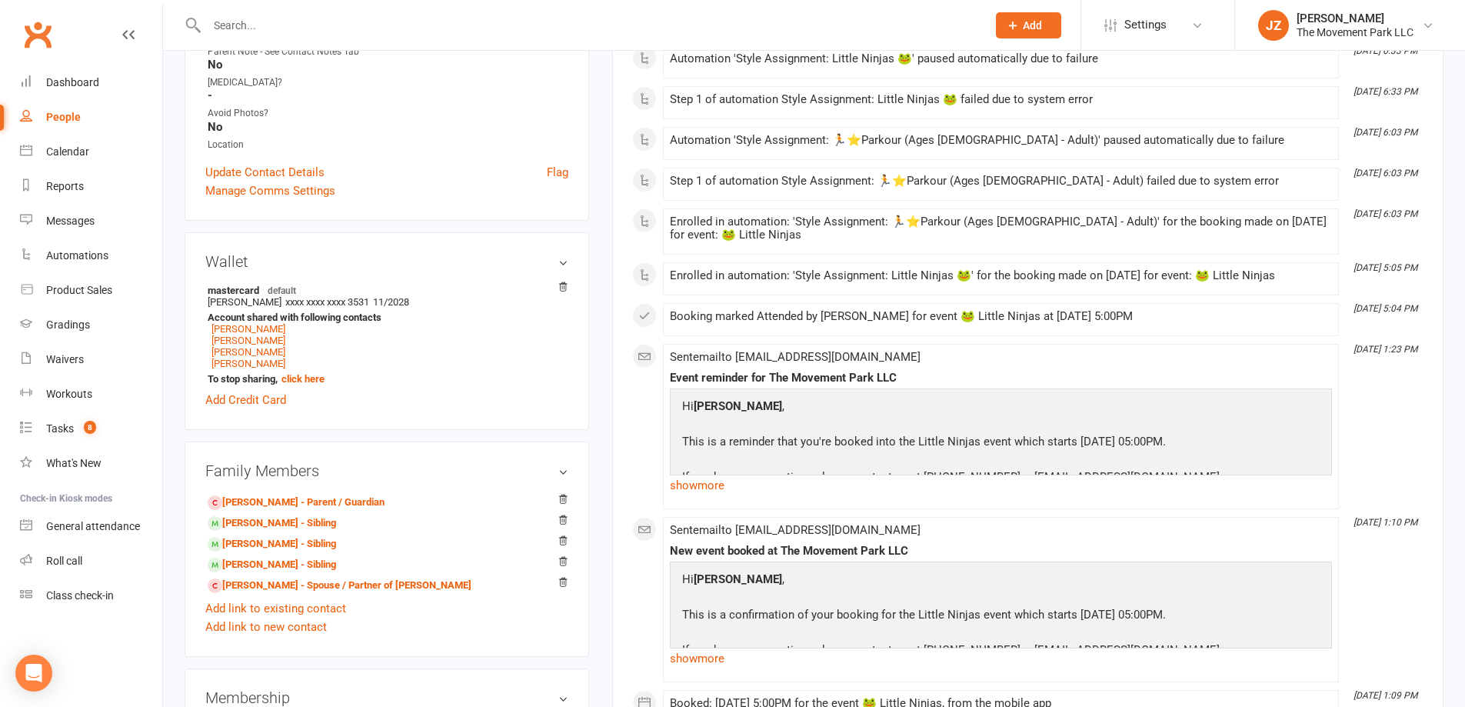
scroll to position [692, 0]
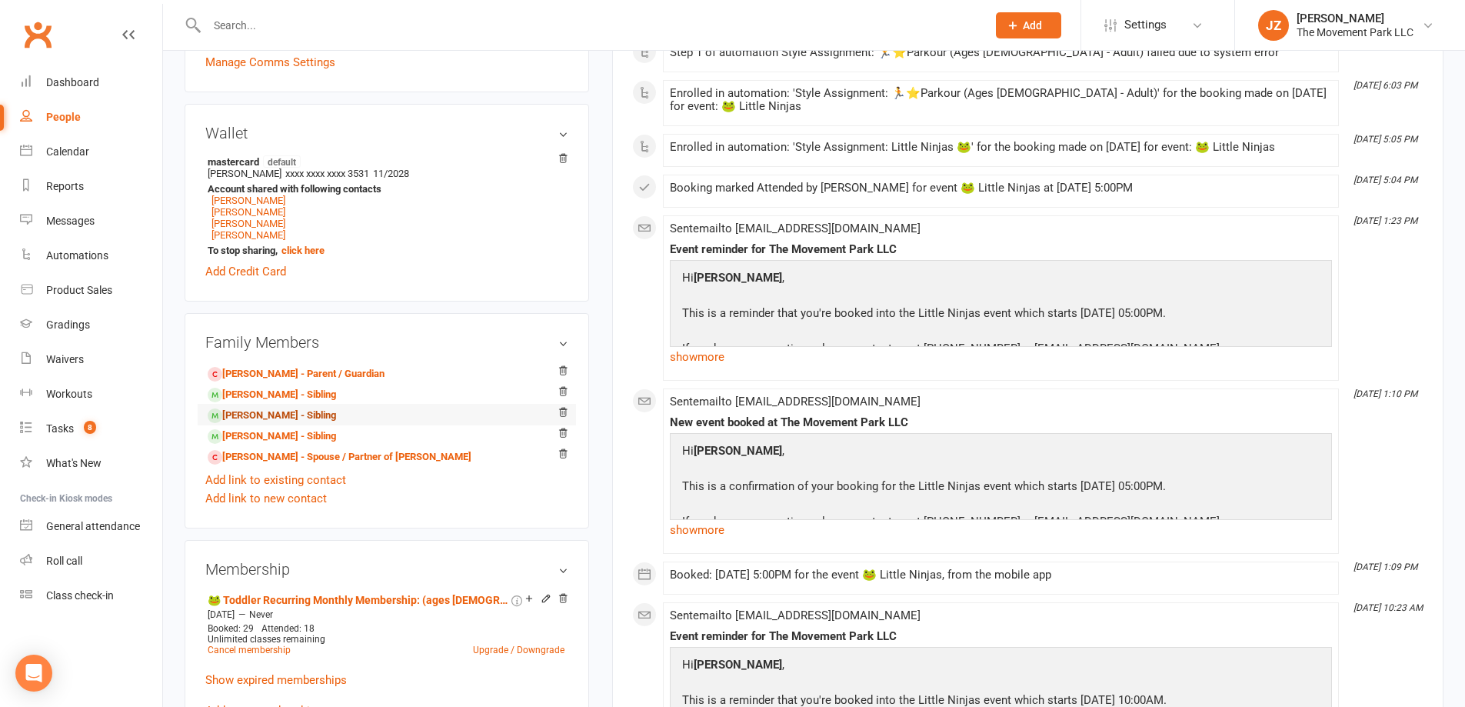
click at [308, 419] on link "Paige Christensen - Sibling" at bounding box center [272, 416] width 128 height 16
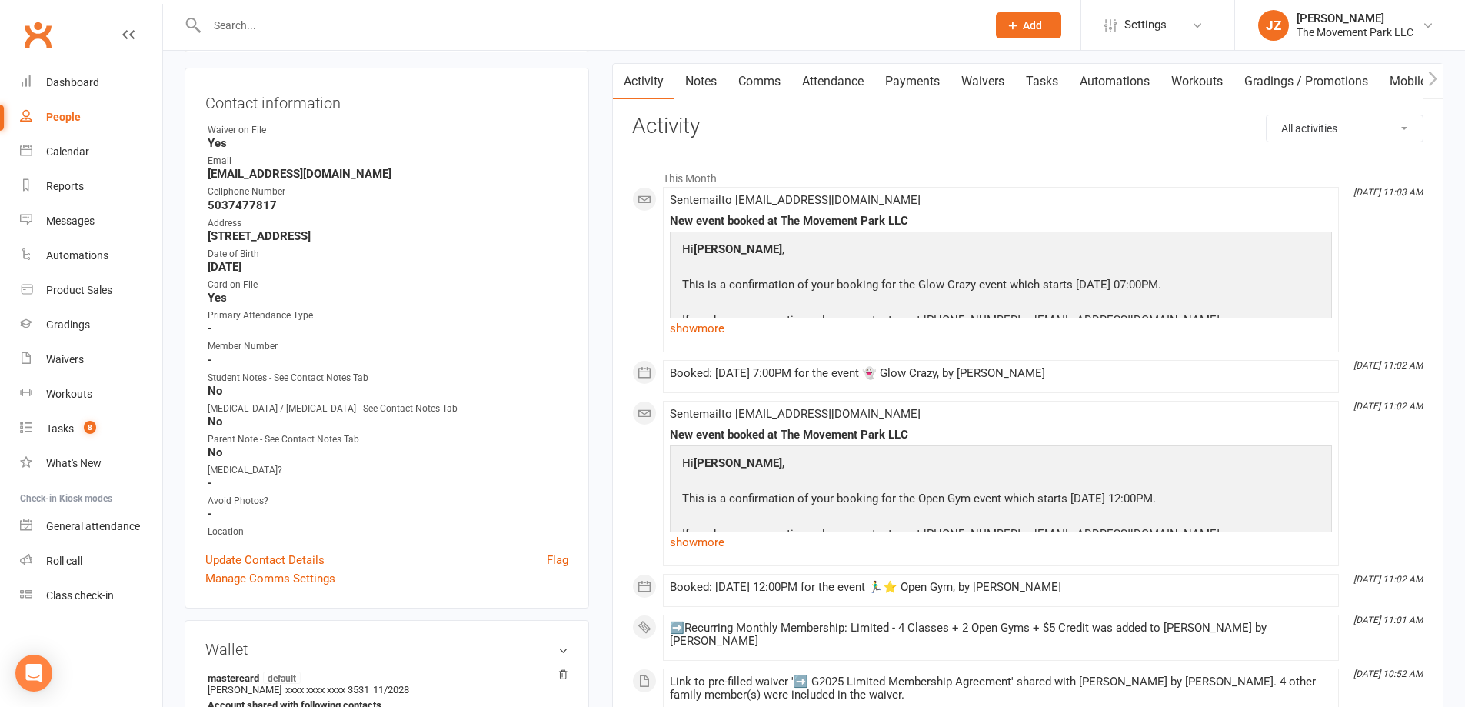
scroll to position [154, 0]
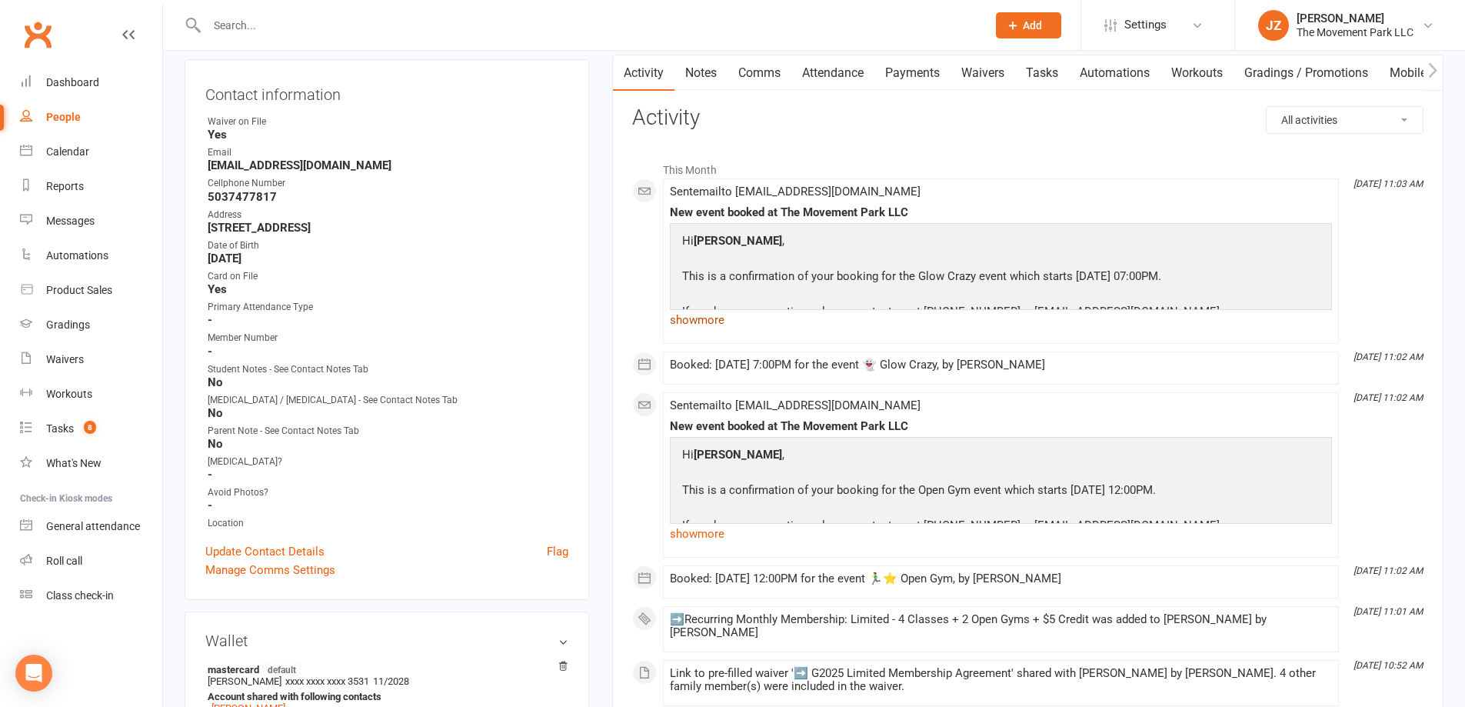
click at [720, 316] on link "show more" at bounding box center [1001, 320] width 662 height 22
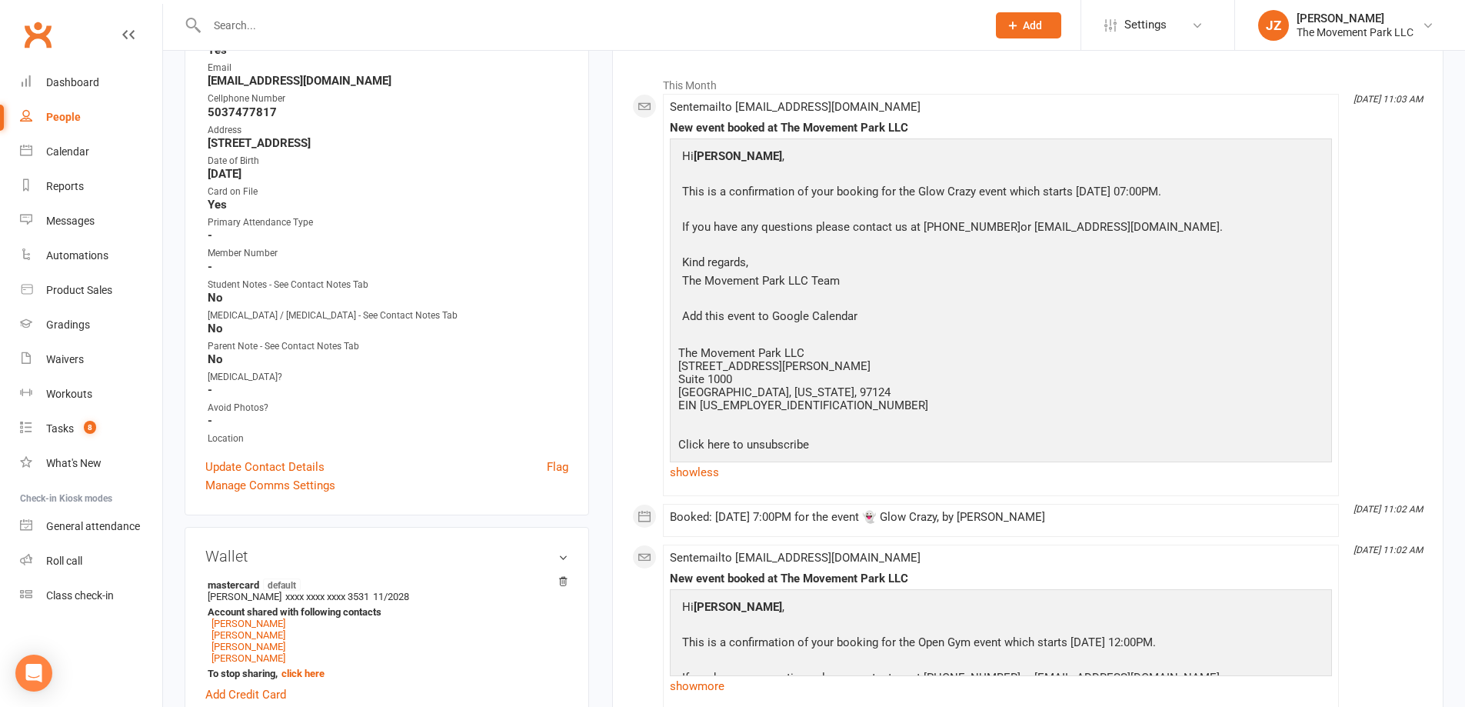
scroll to position [538, 0]
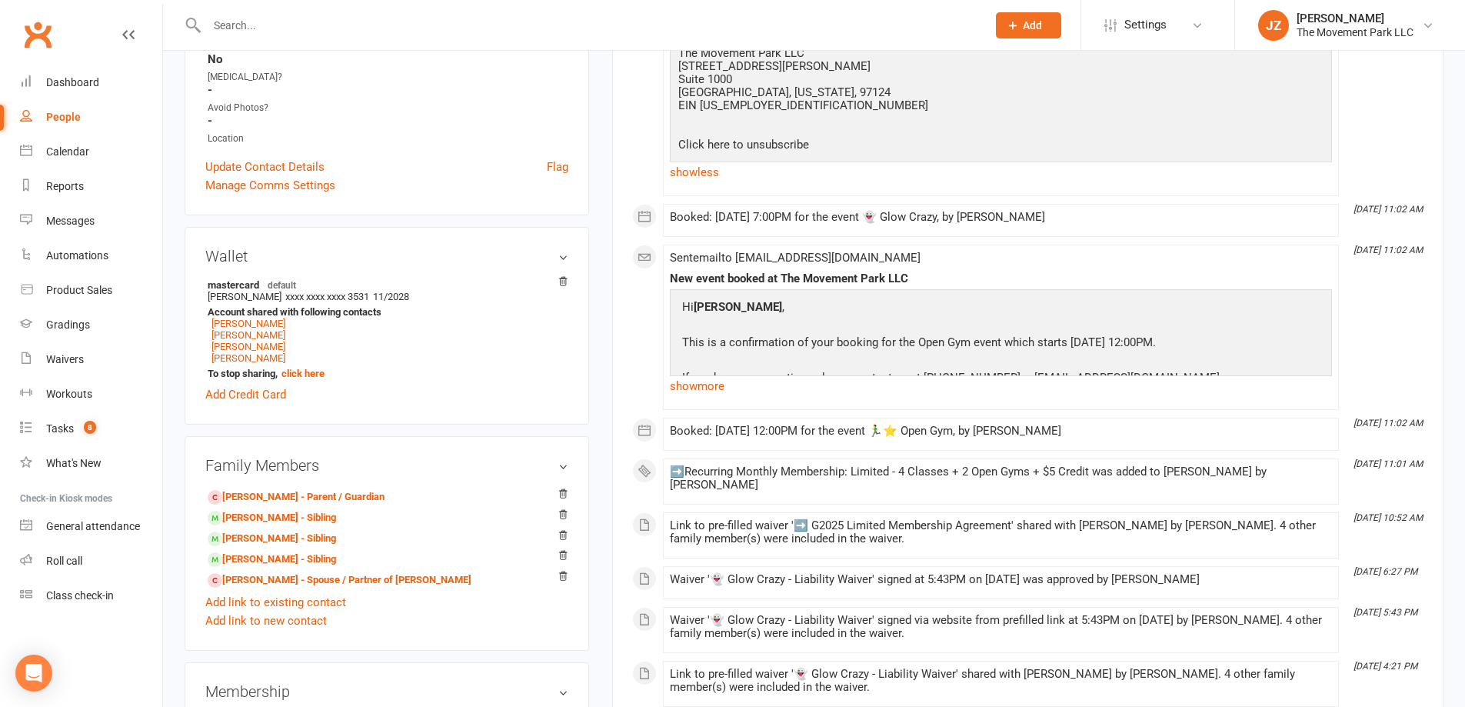
drag, startPoint x: 886, startPoint y: 465, endPoint x: 926, endPoint y: 498, distance: 51.4
click at [926, 498] on div "➡️Recurring Monthly Membership: Limited - 4 Classes + 2 Open Gyms + $5 Credit w…" at bounding box center [1001, 481] width 662 height 32
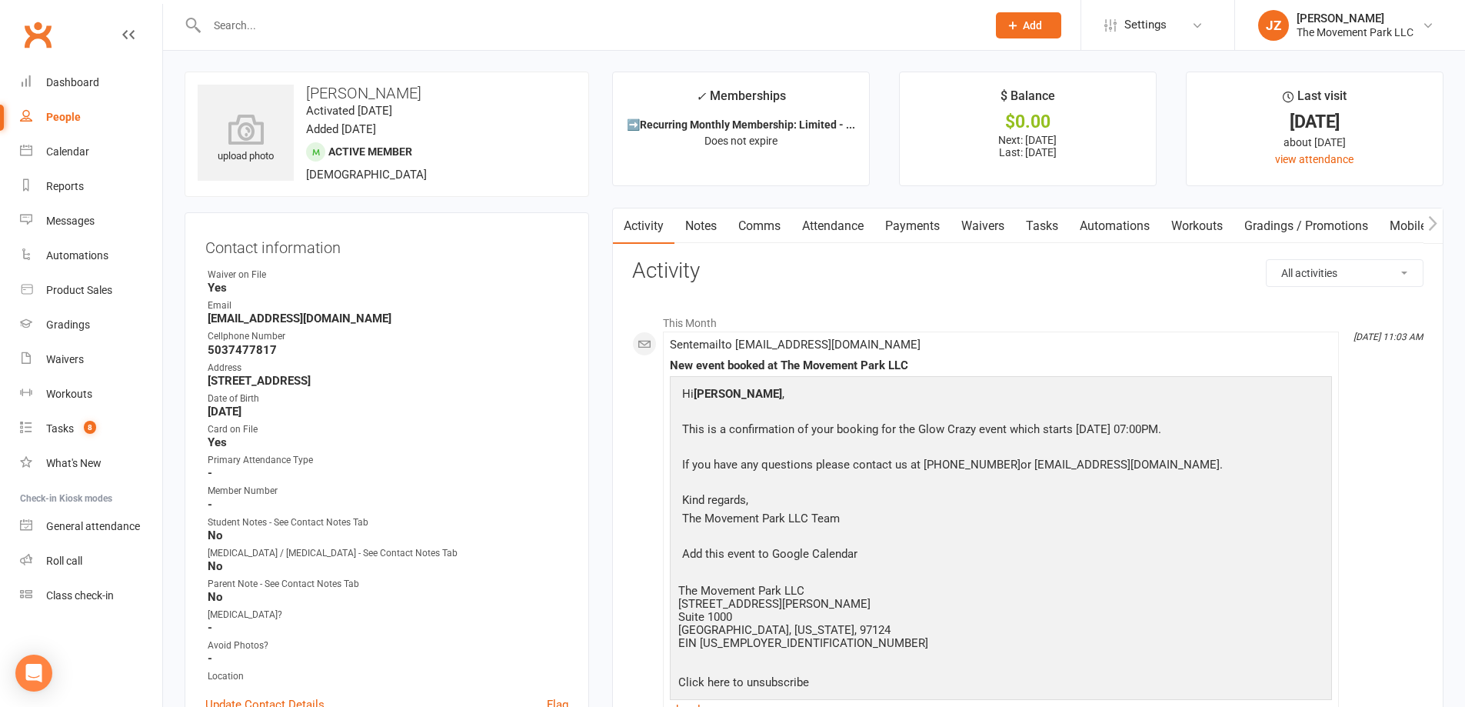
scroll to position [0, 0]
click at [892, 224] on link "Payments" at bounding box center [913, 226] width 76 height 35
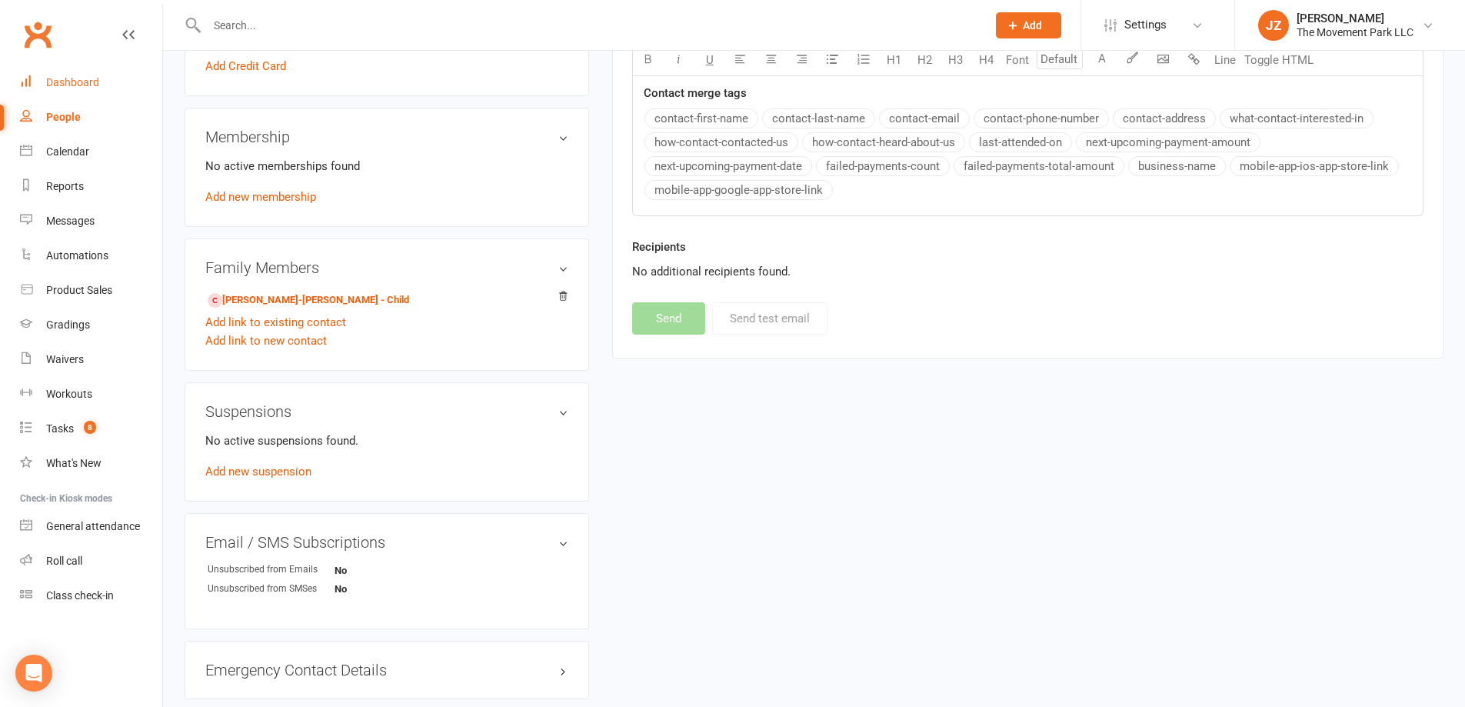
click at [92, 79] on div "Dashboard" at bounding box center [72, 82] width 53 height 12
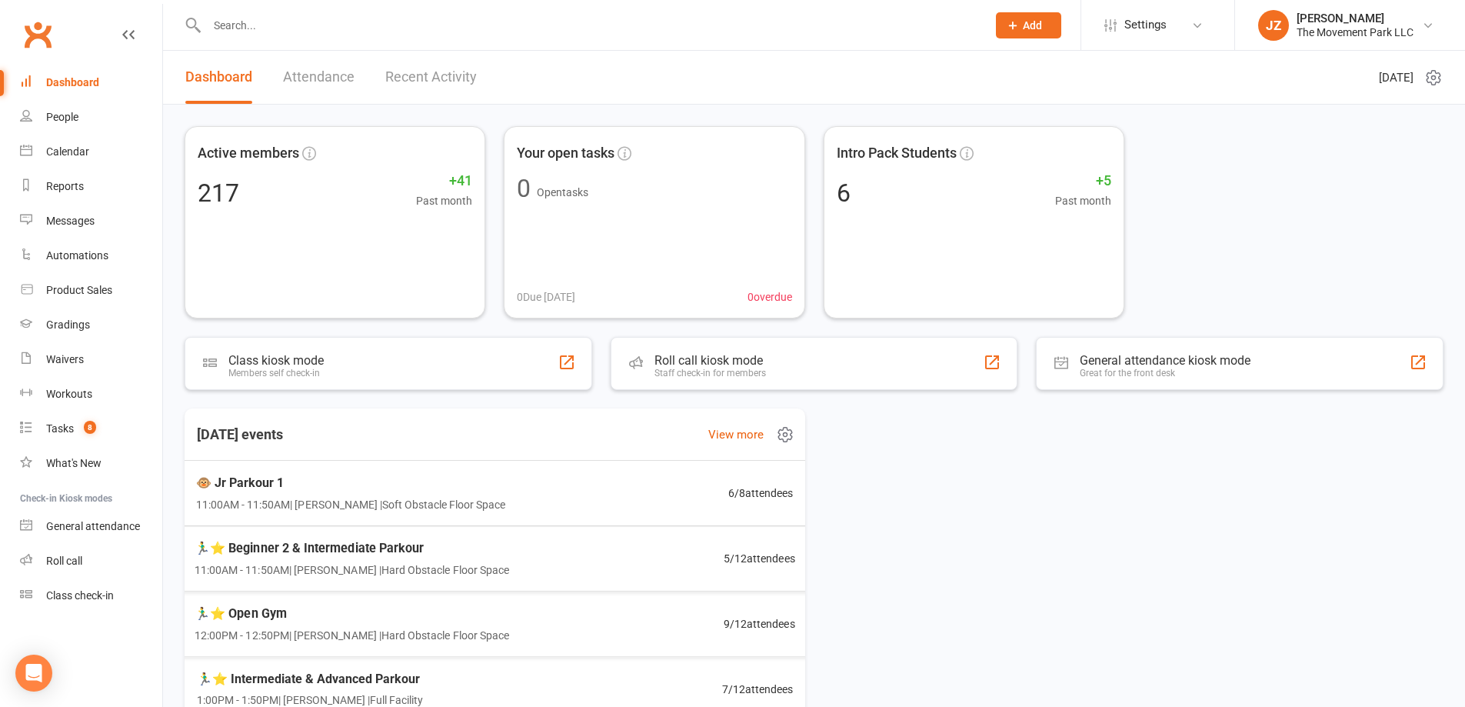
click at [397, 516] on div "🐵 Jr Parkour 1 11:00AM - 11:50AM | Kyla Anderson | Soft Obstacle Floor Space 6 …" at bounding box center [495, 493] width 634 height 65
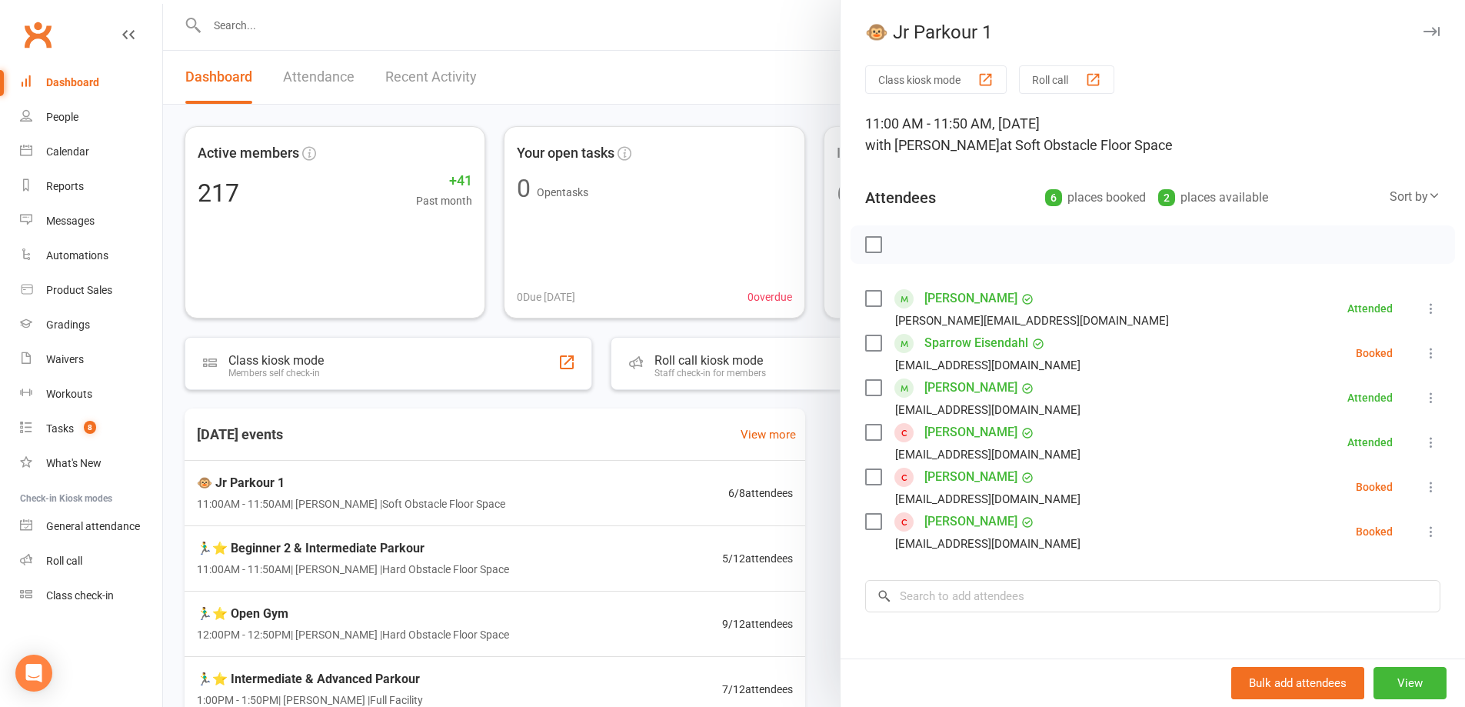
click at [865, 519] on label at bounding box center [872, 521] width 15 height 15
click at [902, 248] on icon "button" at bounding box center [907, 244] width 17 height 17
click at [885, 479] on div "Charles Starr Ethanyeres@gmail.com" at bounding box center [976, 487] width 222 height 45
click at [877, 482] on div "Charles Starr Ethanyeres@gmail.com" at bounding box center [976, 487] width 222 height 45
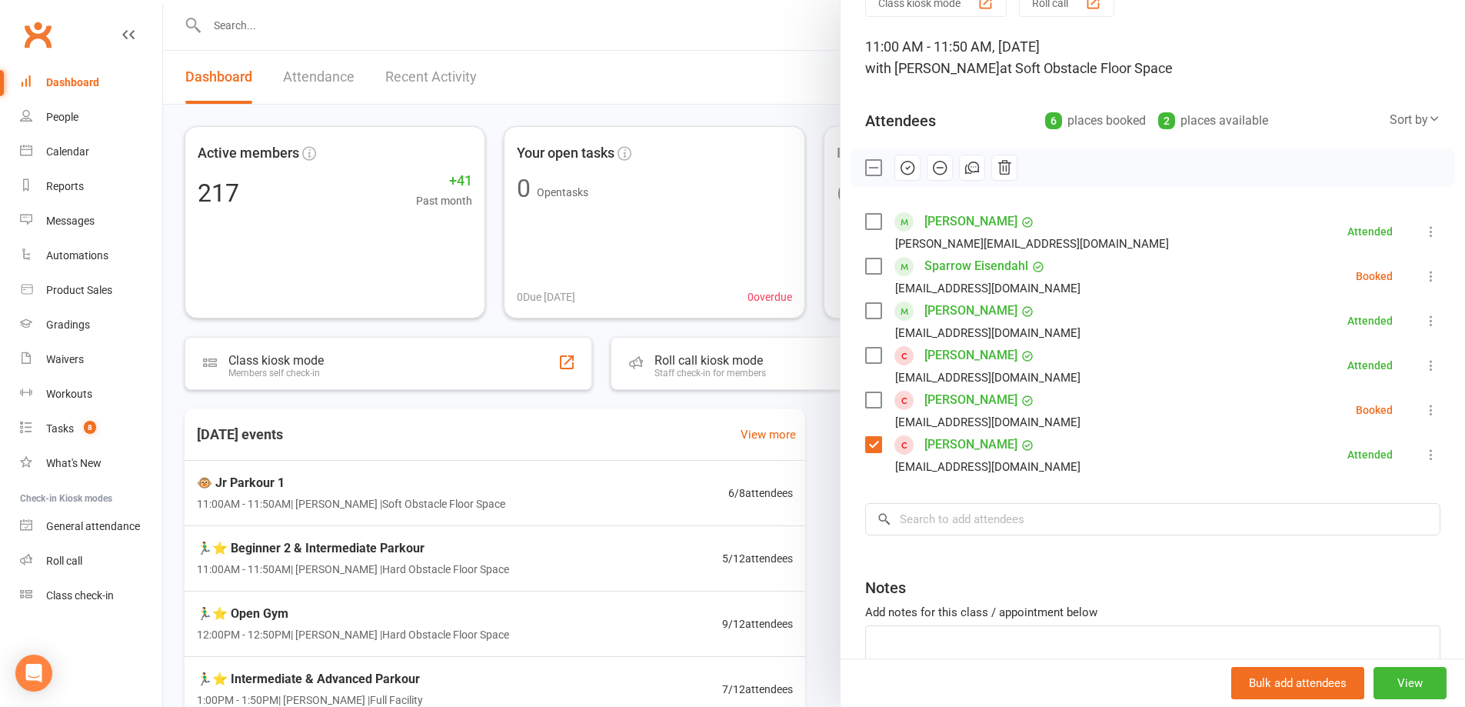
scroll to position [172, 0]
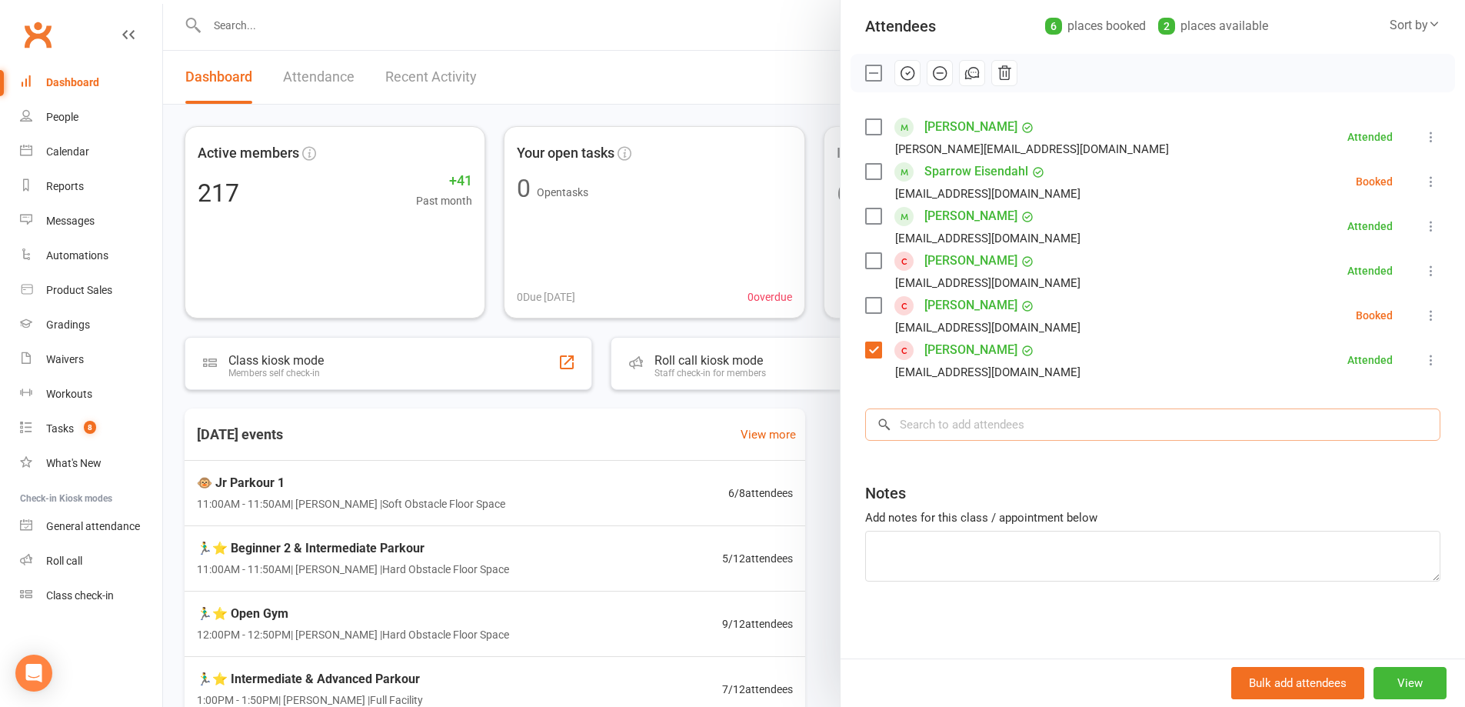
click at [955, 422] on input "search" at bounding box center [1152, 424] width 575 height 32
click at [979, 537] on textarea "To enrich screen reader interactions, please activate Accessibility in Grammarl…" at bounding box center [1152, 556] width 575 height 51
type textarea "a"
type textarea "Aran P."
click at [253, 492] on div at bounding box center [814, 353] width 1302 height 707
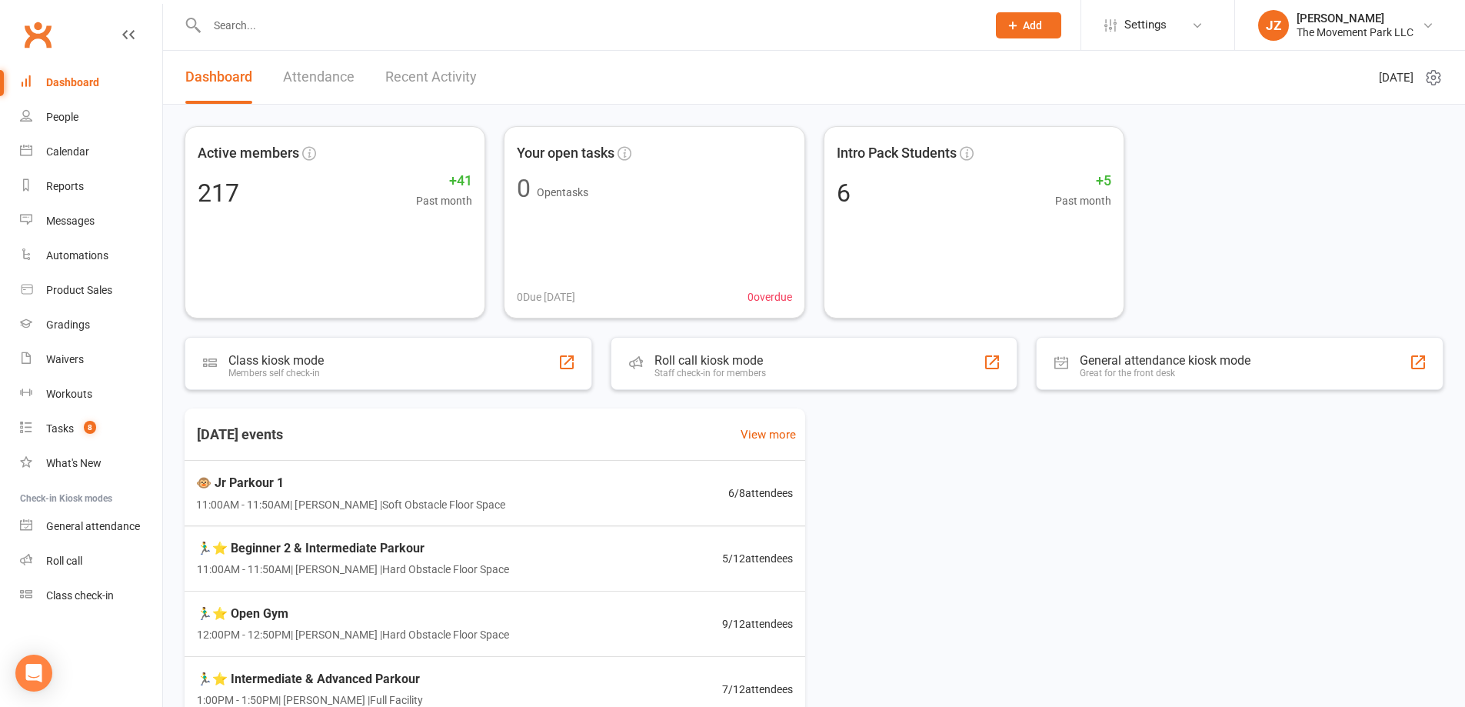
click at [315, 500] on span "11:00AM - 11:50AM | Kyla Anderson | Soft Obstacle Floor Space" at bounding box center [350, 503] width 309 height 17
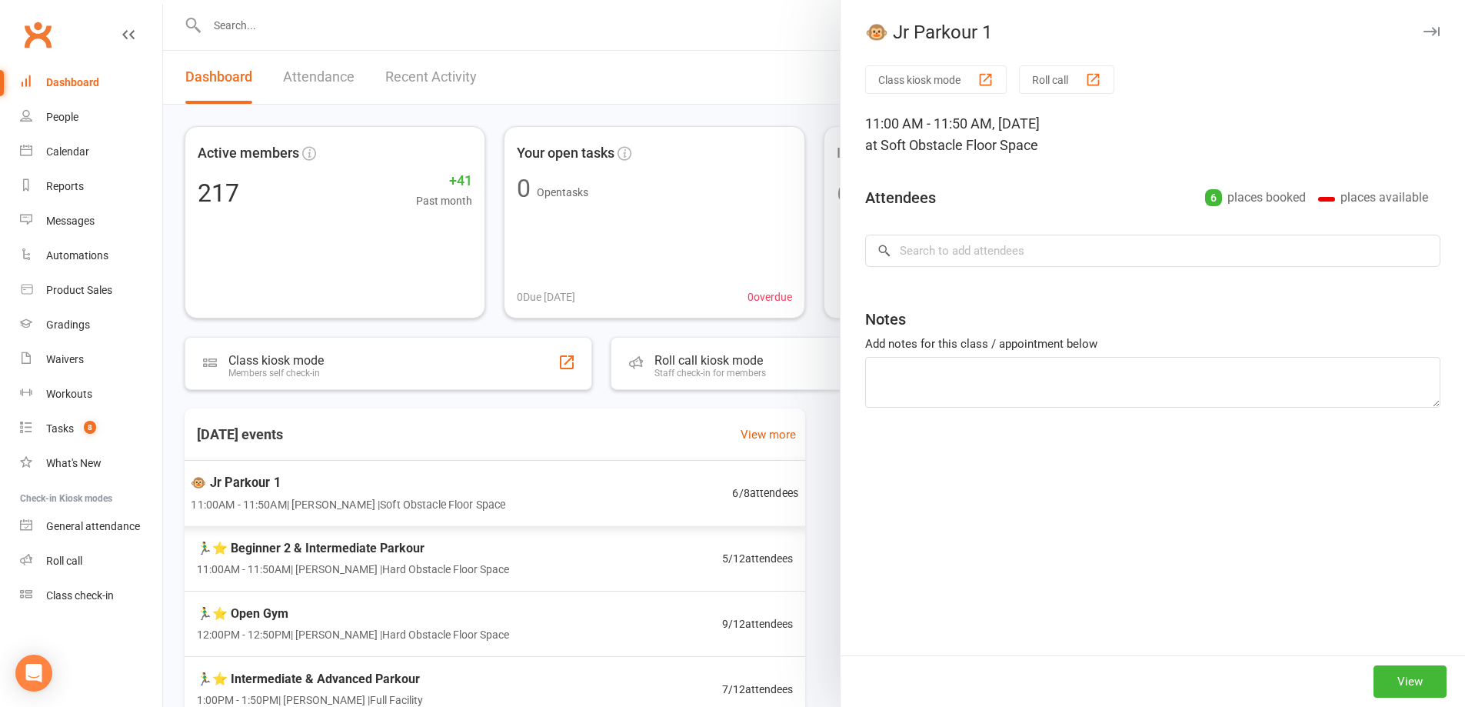
type textarea "Aran P."
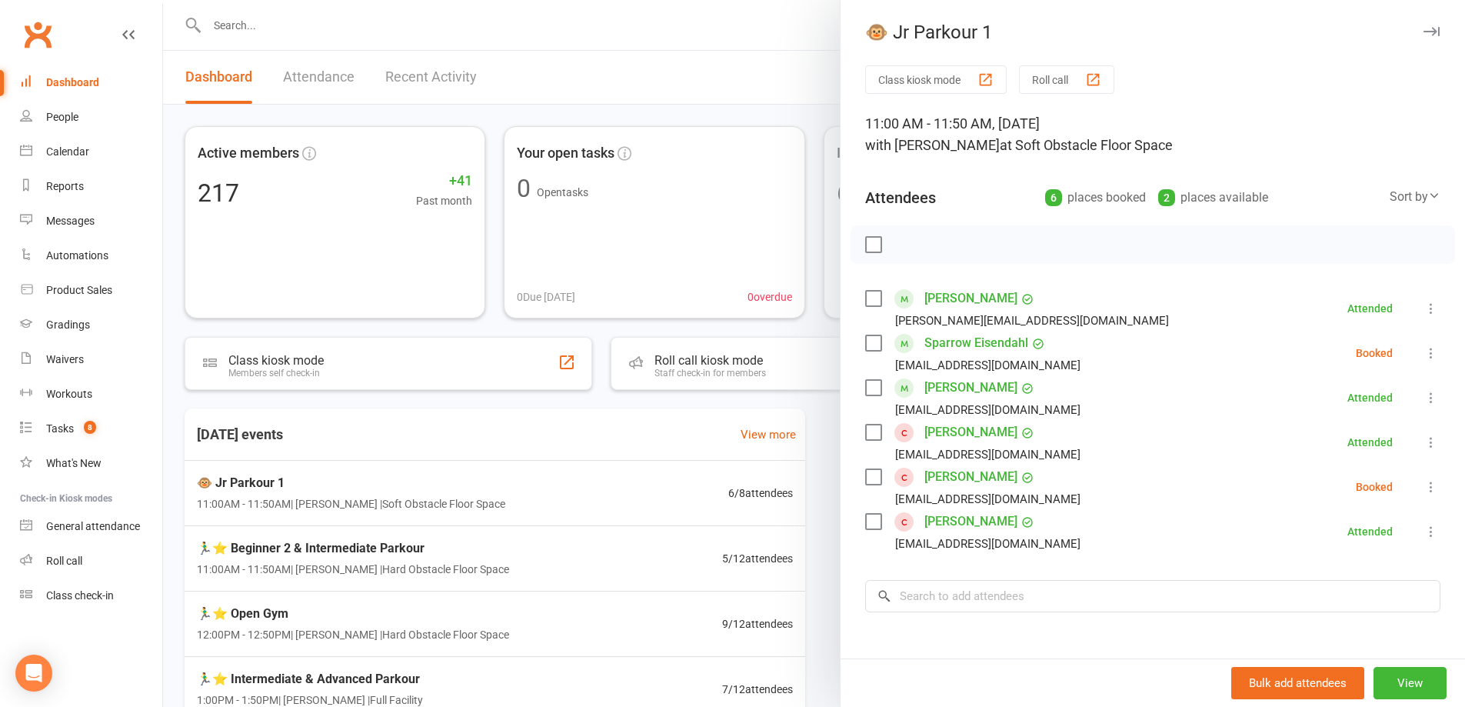
click at [324, 551] on div at bounding box center [814, 353] width 1302 height 707
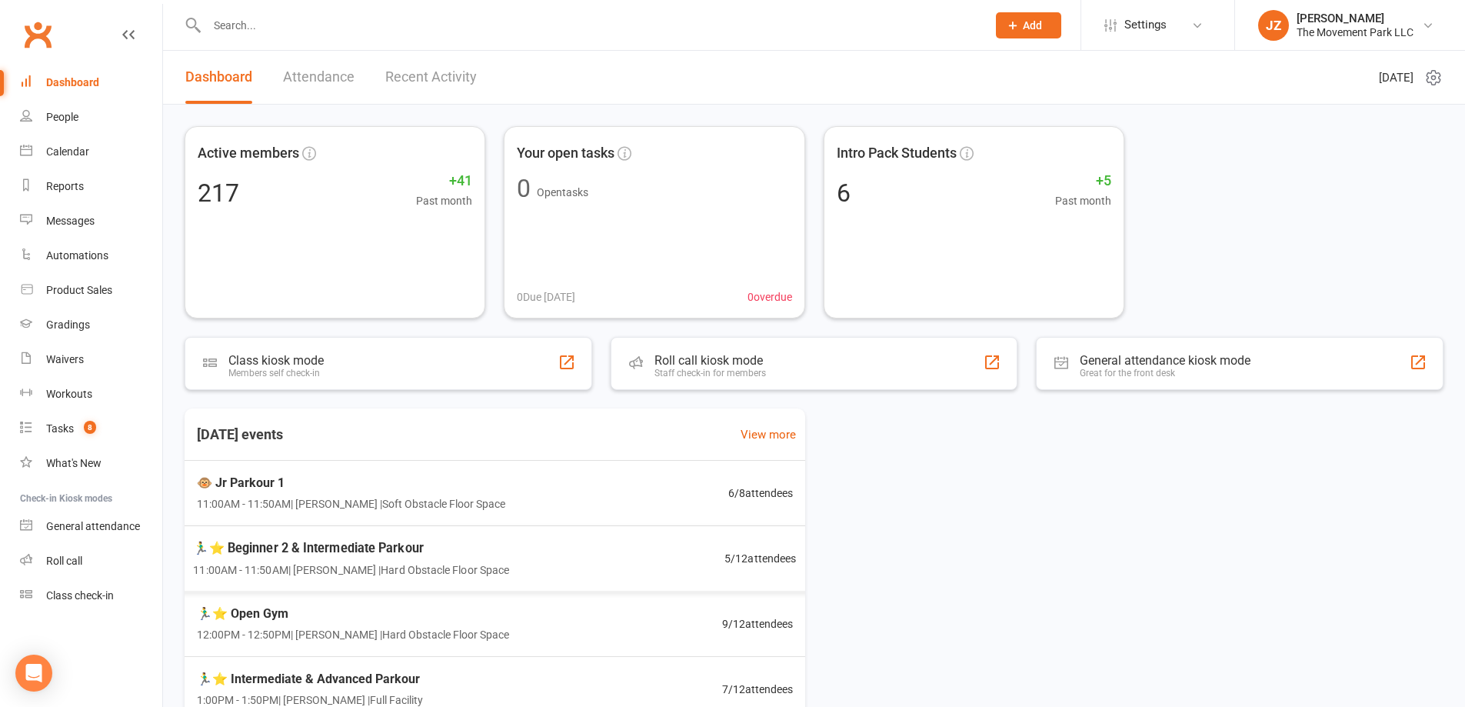
click at [324, 580] on div "🏃‍♂️⭐ Beginner 2 & Intermediate Parkour 11:00AM - 11:50AM | Rick King | Hard Ob…" at bounding box center [495, 558] width 640 height 66
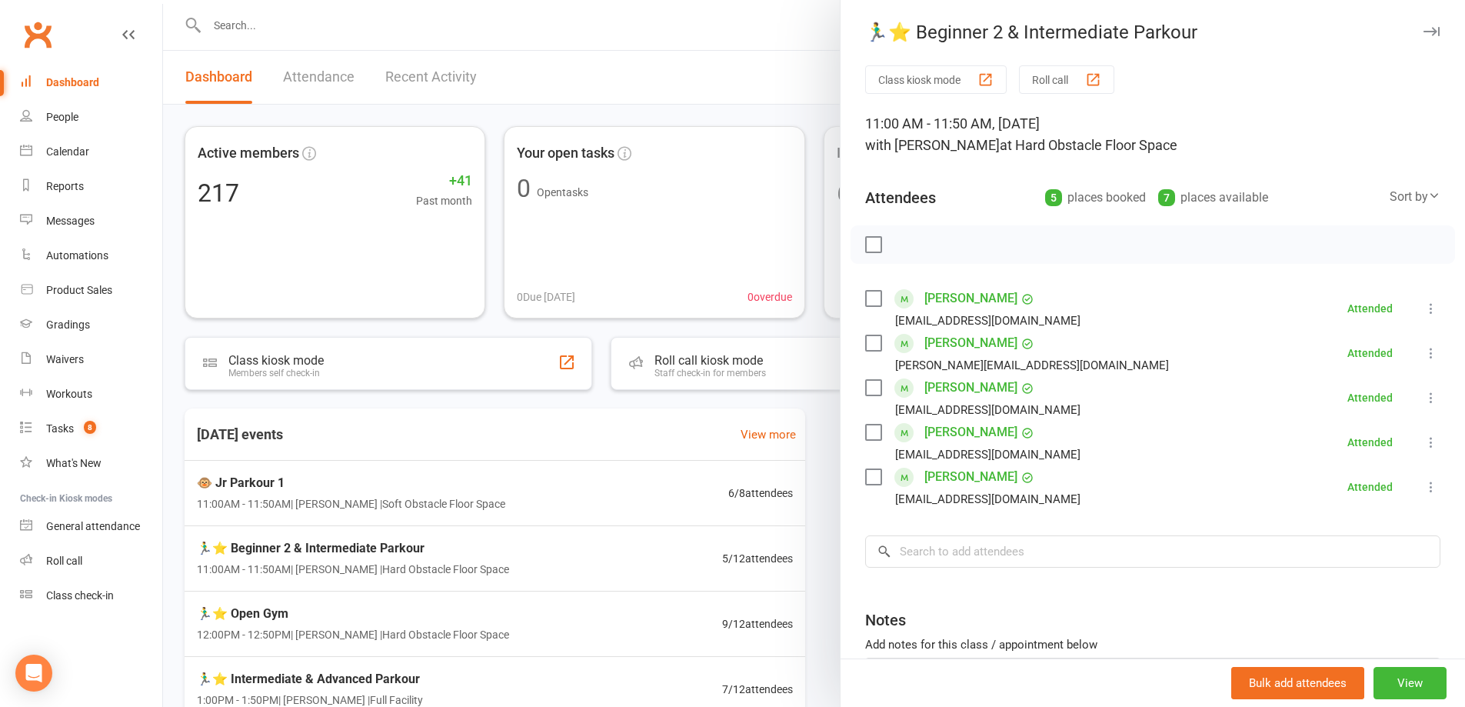
drag, startPoint x: 649, startPoint y: 562, endPoint x: 652, endPoint y: 576, distance: 14.4
click at [651, 567] on div at bounding box center [814, 353] width 1302 height 707
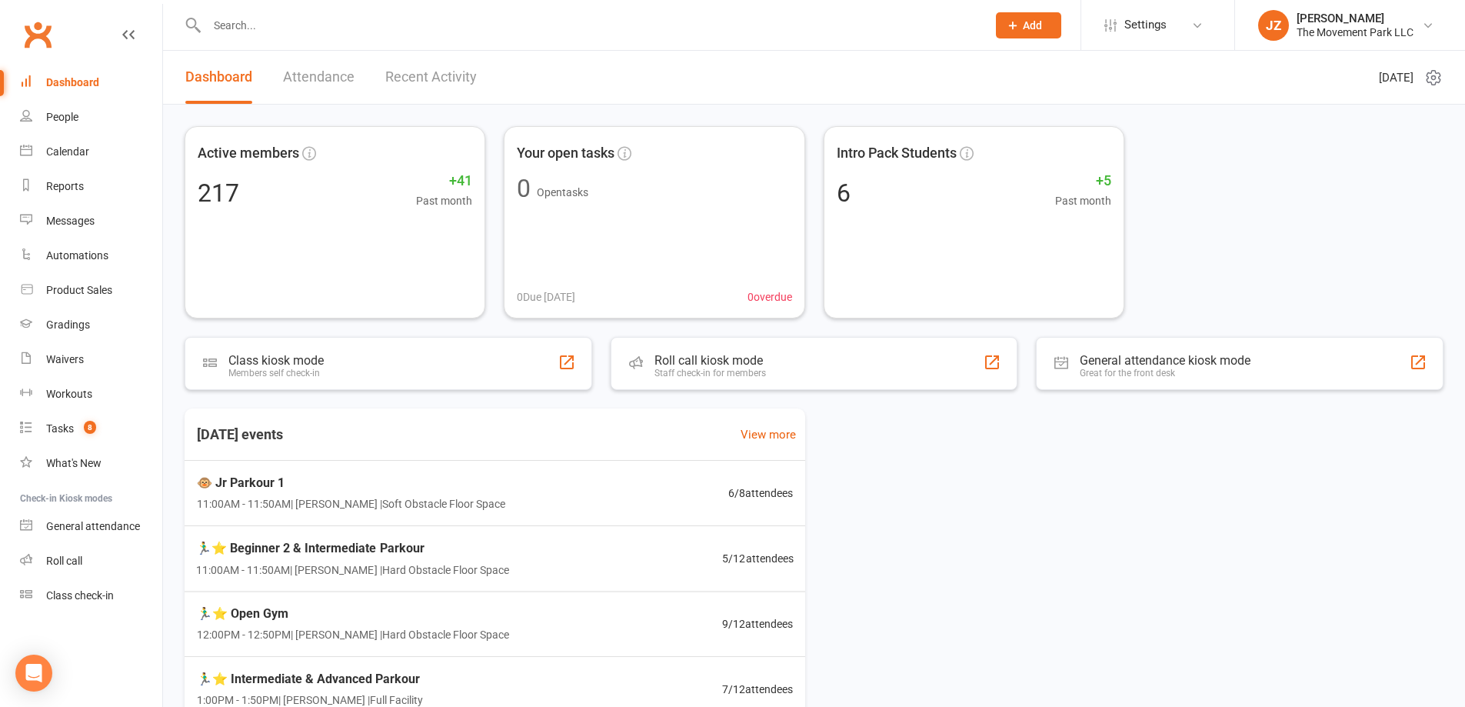
click at [653, 576] on div "🏃‍♂️⭐ Beginner 2 & Intermediate Parkour 11:00AM - 11:50AM | Rick King | Hard Ob…" at bounding box center [495, 558] width 635 height 65
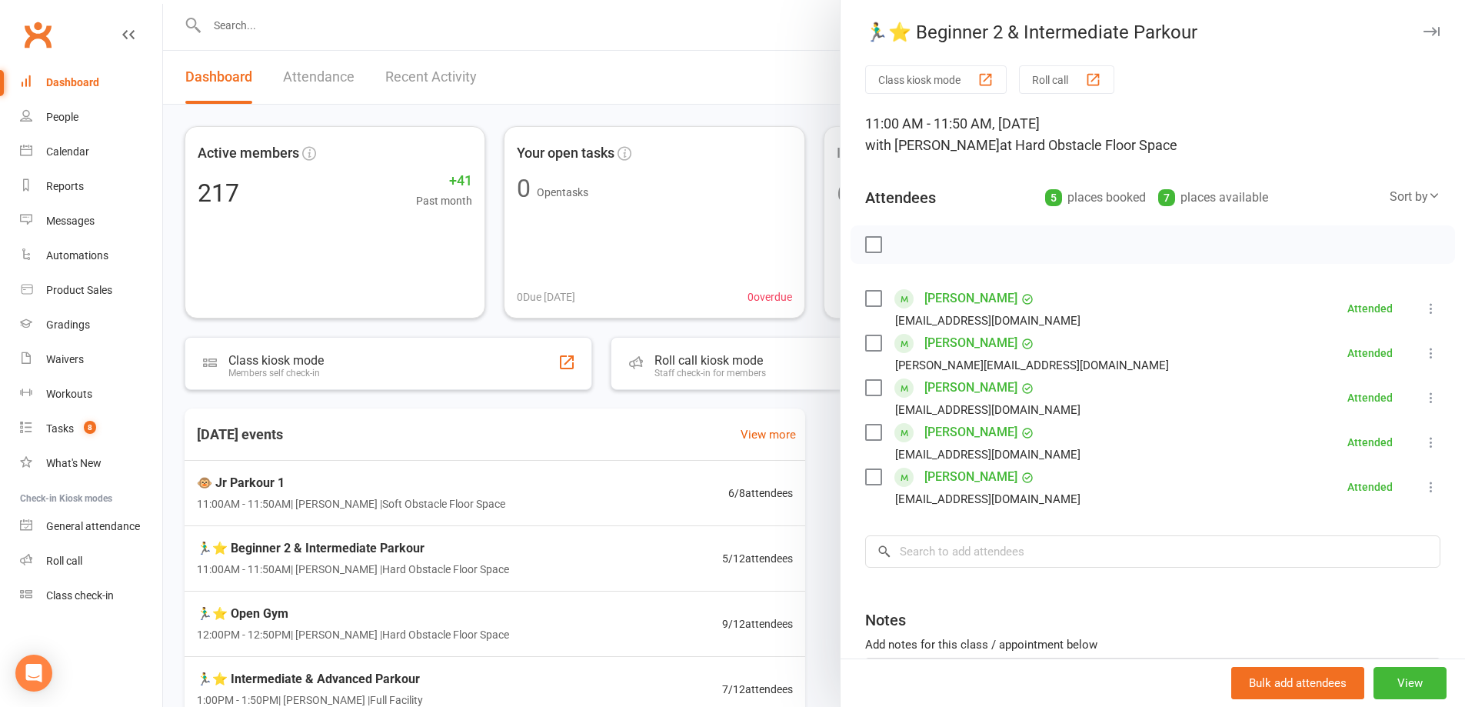
drag, startPoint x: 552, startPoint y: 495, endPoint x: 563, endPoint y: 495, distance: 10.8
click at [554, 495] on div at bounding box center [814, 353] width 1302 height 707
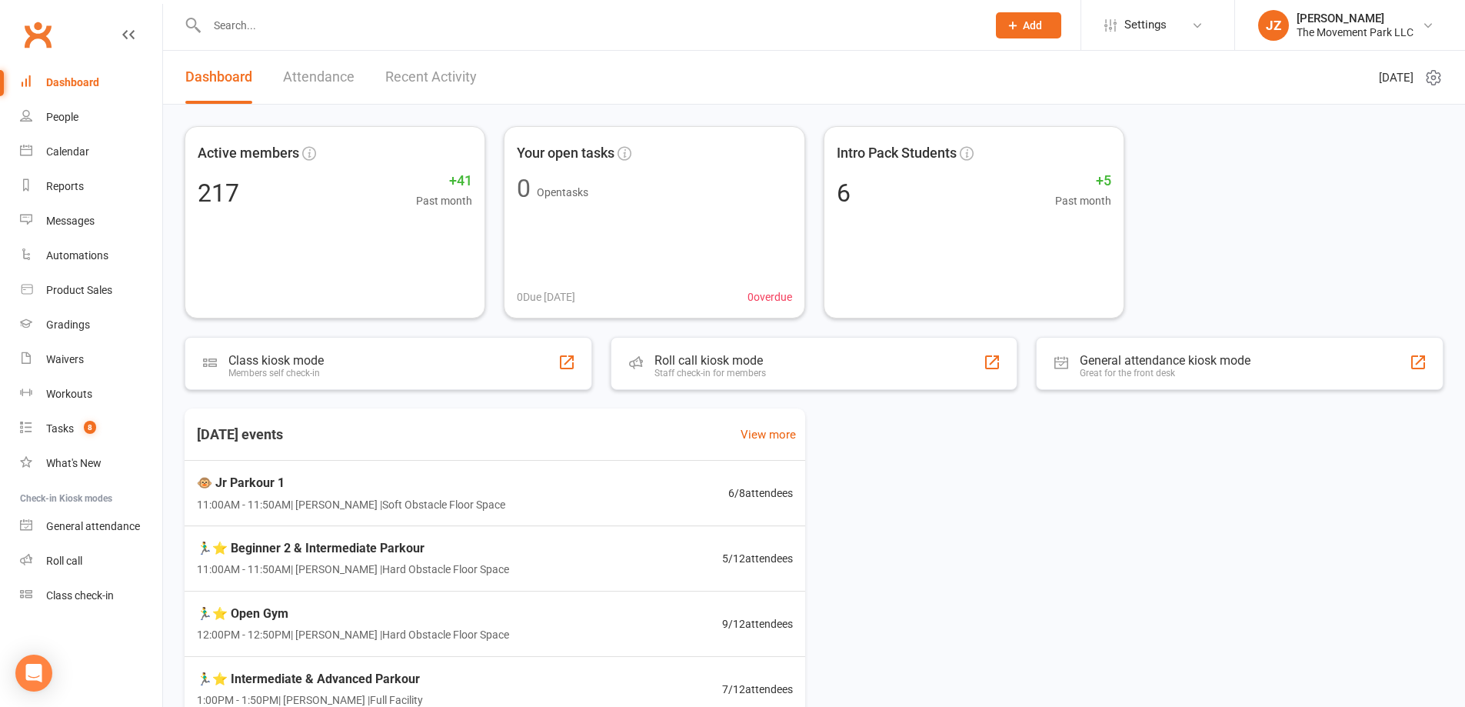
click at [642, 491] on div "🐵 Jr Parkour 1 11:00AM - 11:50AM | Kyla Anderson | Soft Obstacle Floor Space 6 …" at bounding box center [494, 493] width 633 height 65
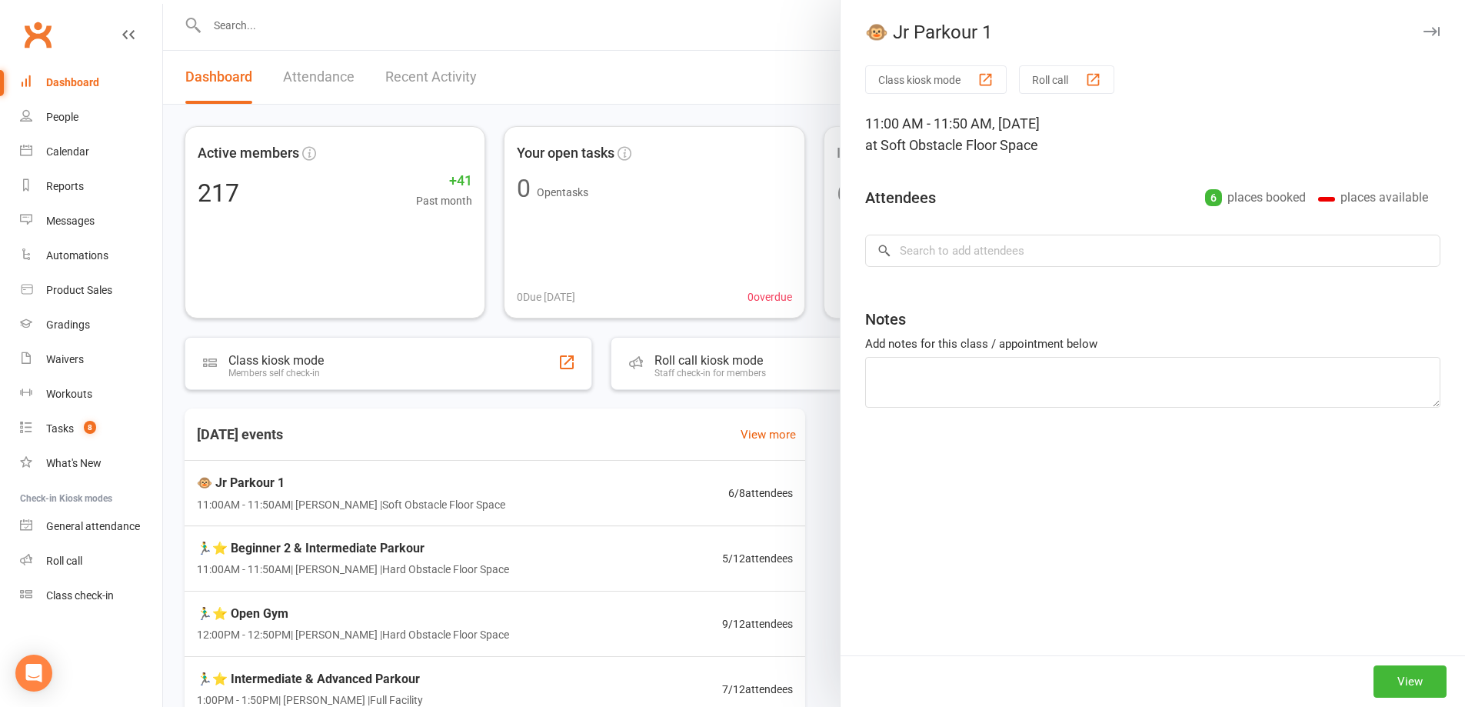
type textarea "Aran P."
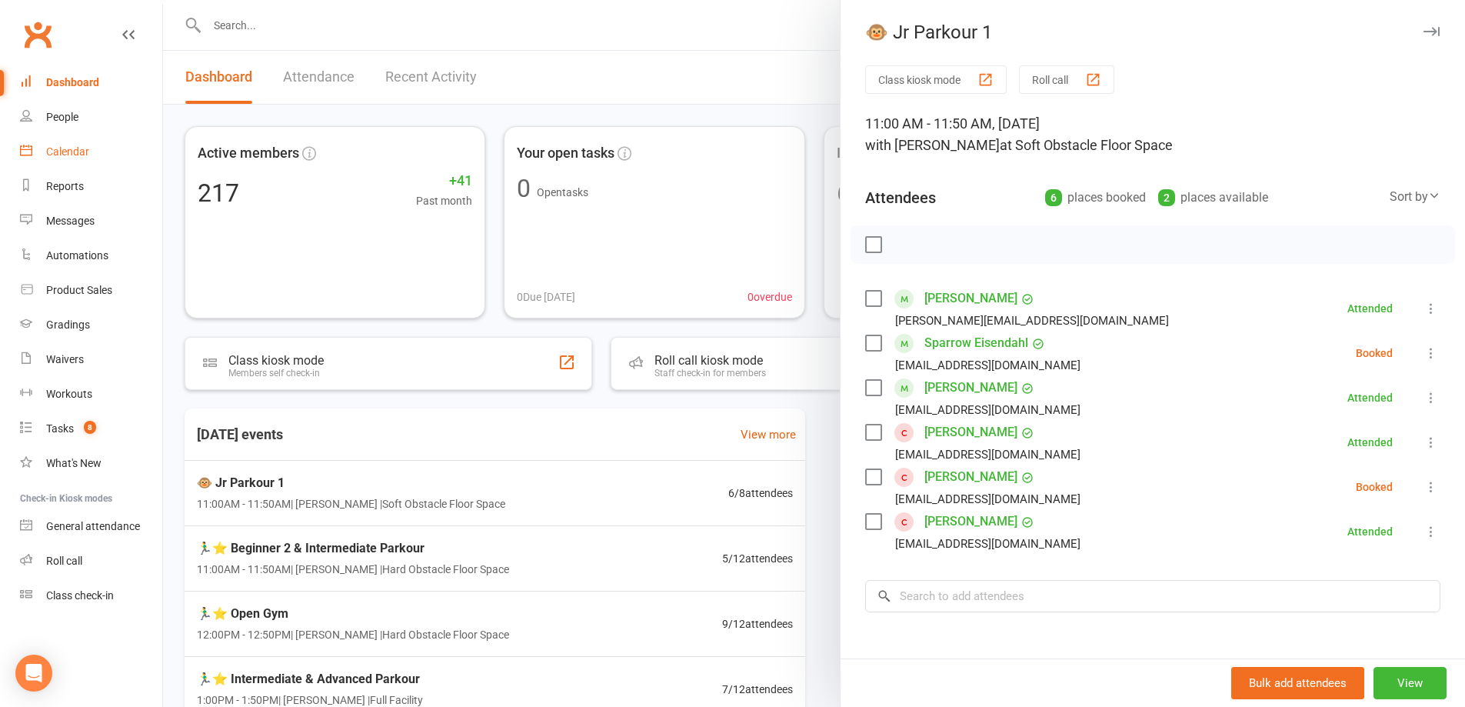
click at [65, 164] on link "Calendar" at bounding box center [91, 152] width 142 height 35
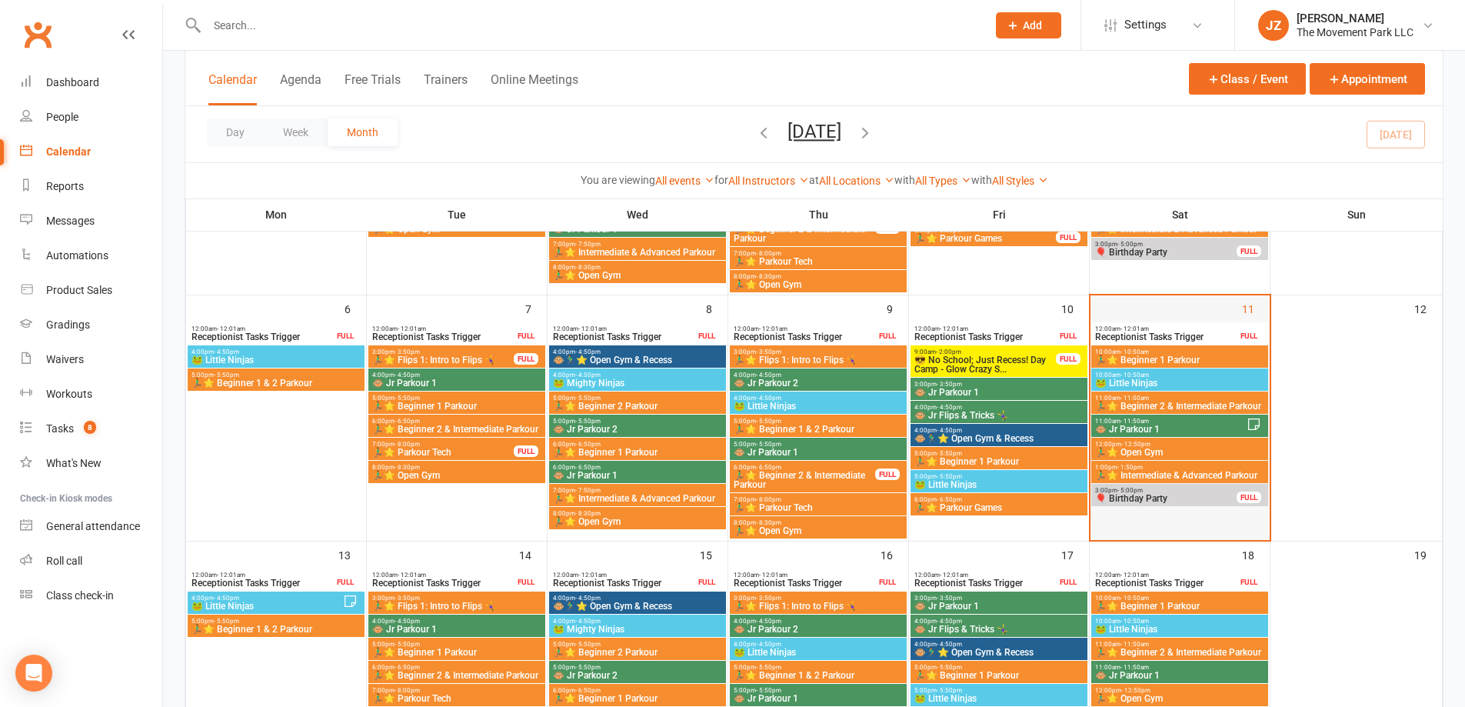
scroll to position [308, 0]
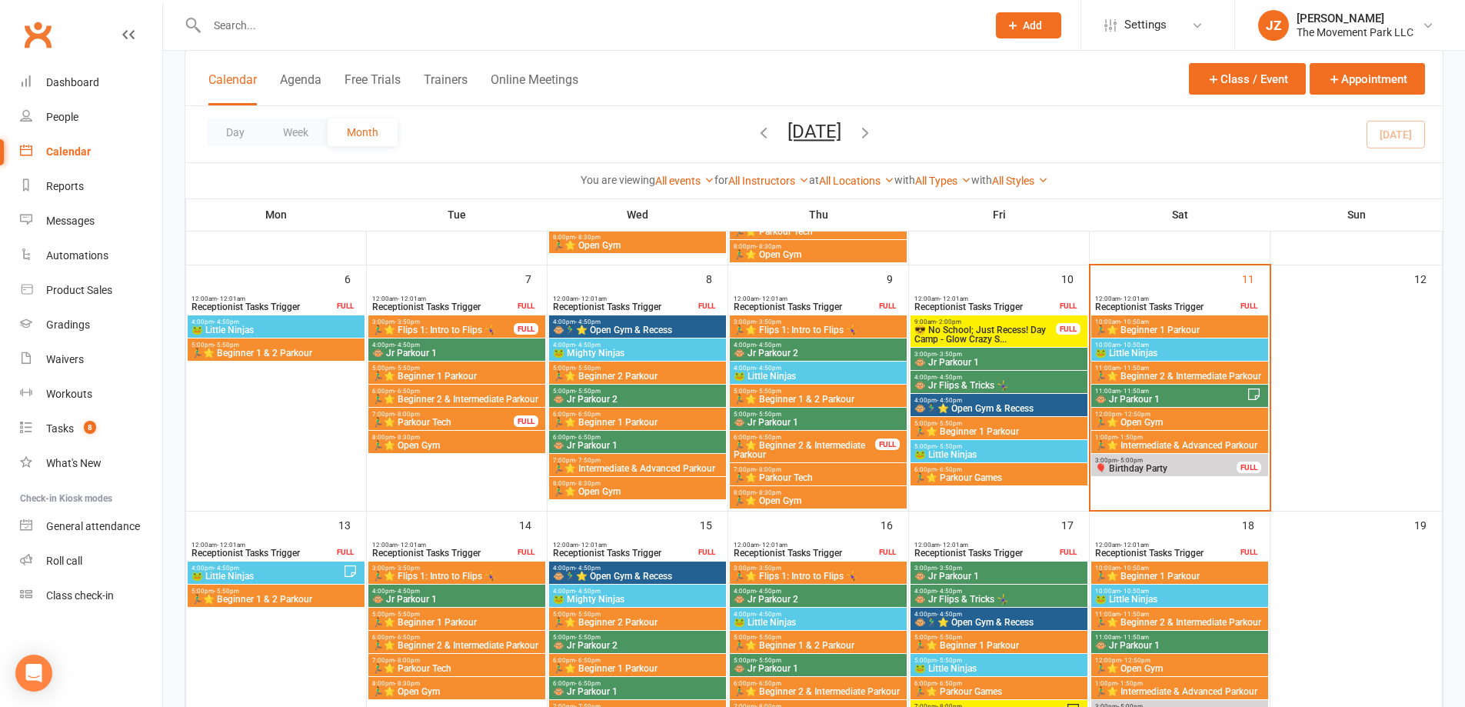
click at [1221, 330] on span "🏃‍♂️⭐ Beginner 1 Parkour" at bounding box center [1180, 329] width 171 height 9
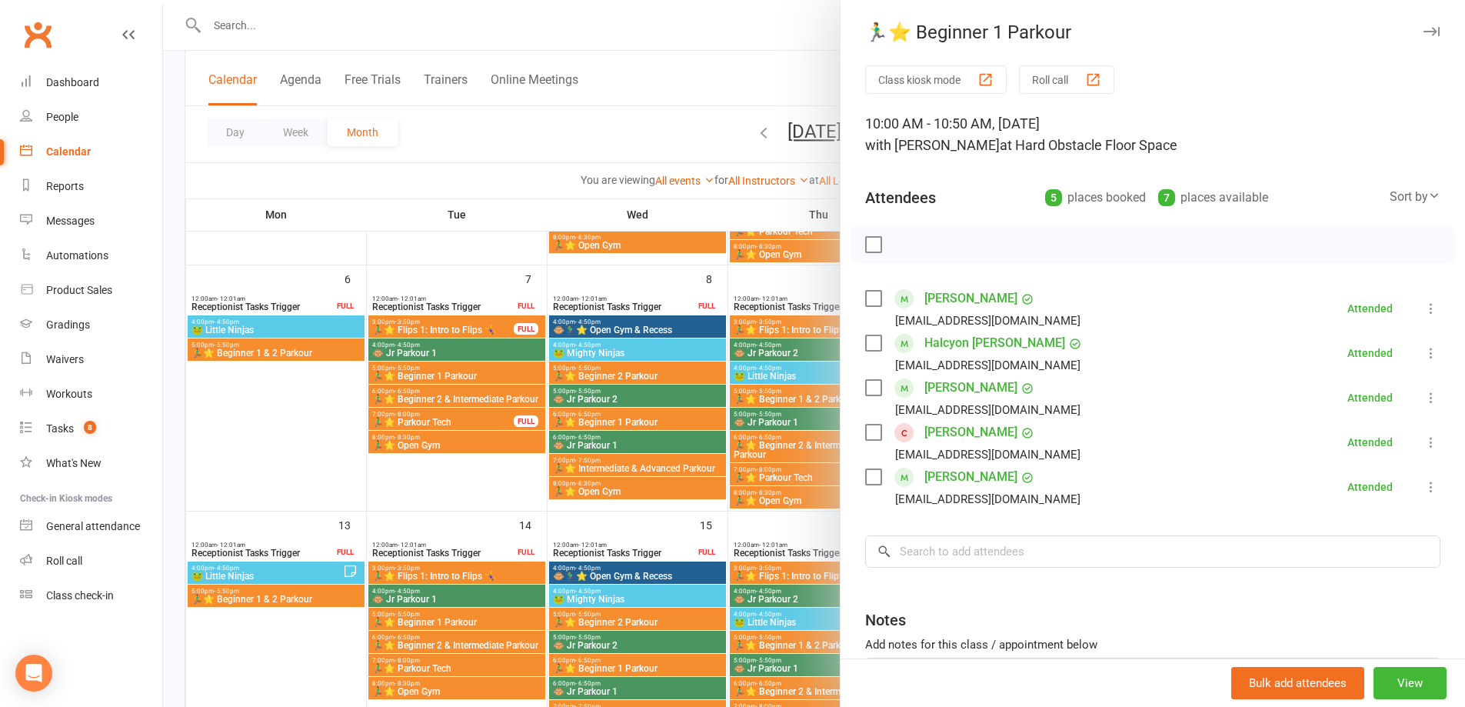
click at [1424, 31] on icon "button" at bounding box center [1432, 31] width 16 height 9
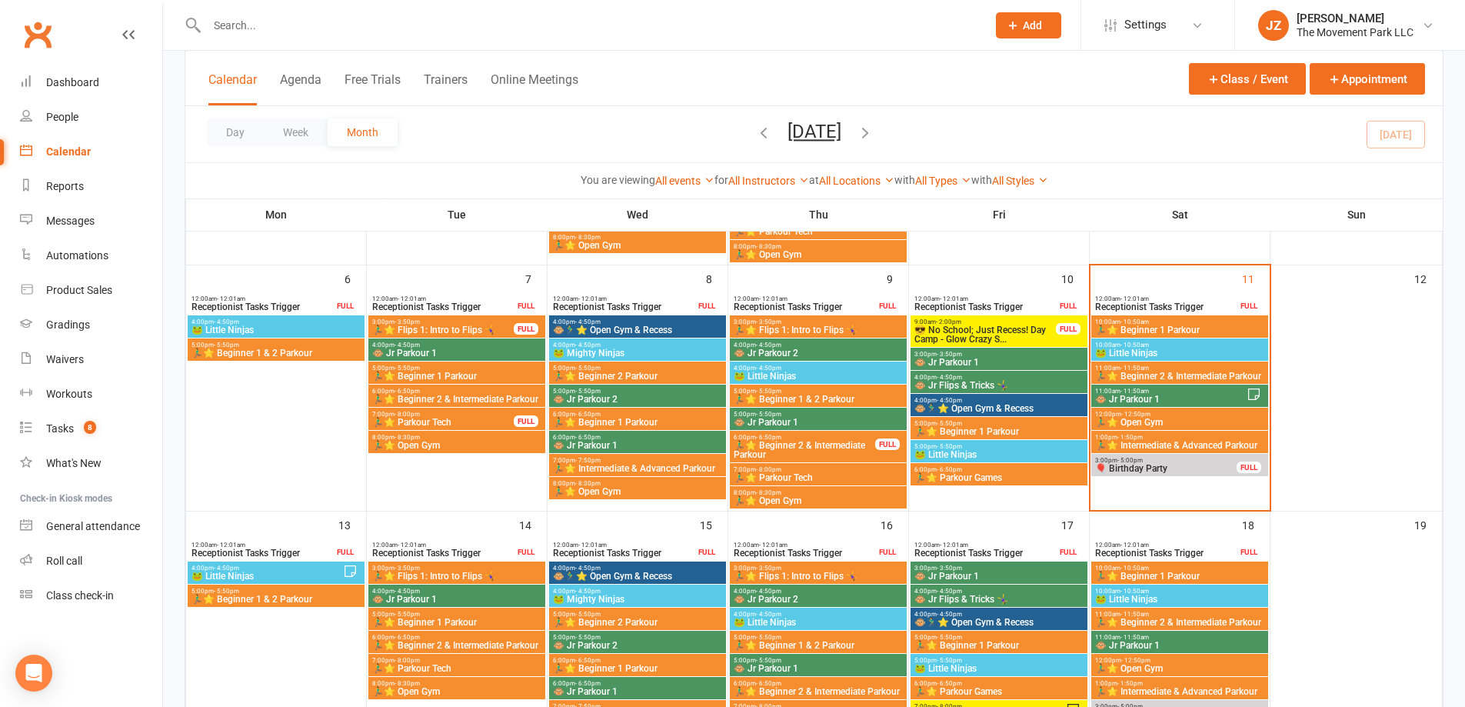
click at [1243, 352] on span "🐸 Little Ninjas" at bounding box center [1180, 352] width 171 height 9
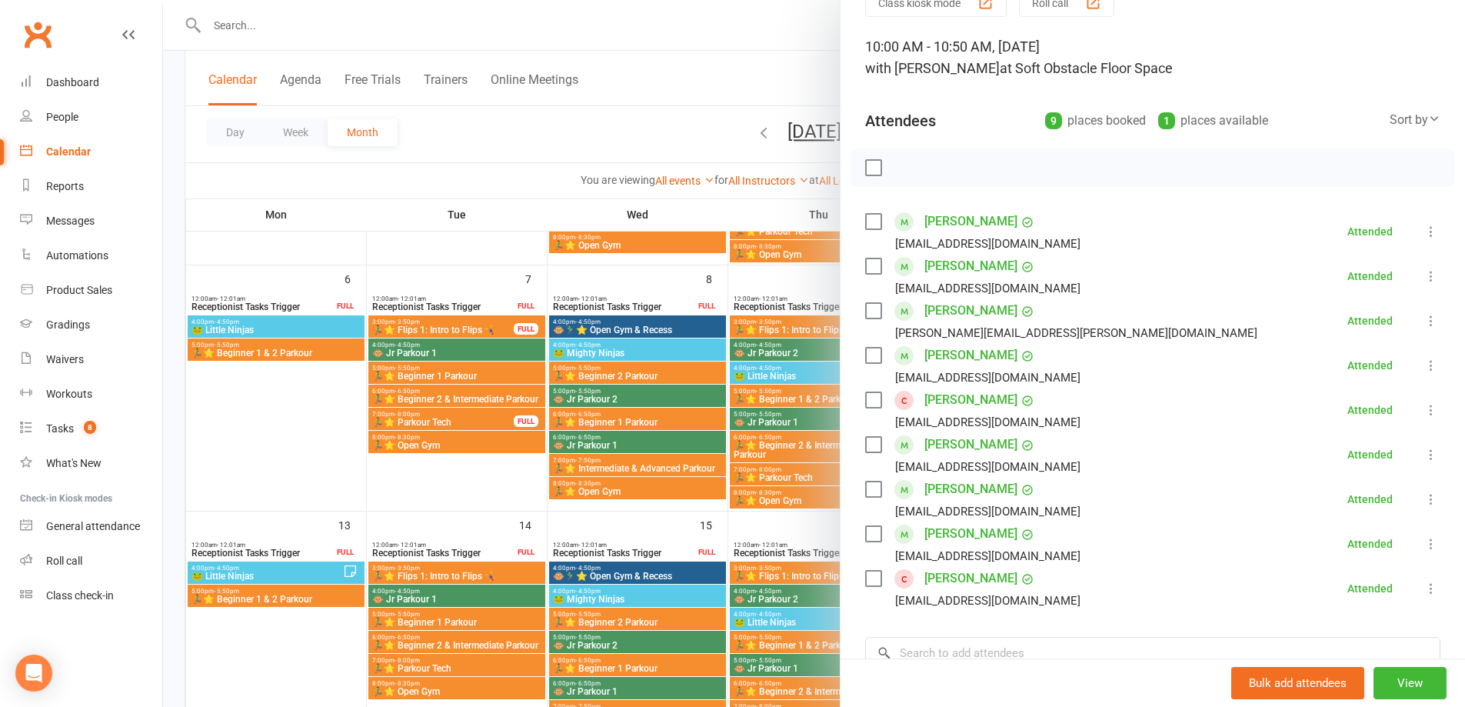
scroll to position [0, 0]
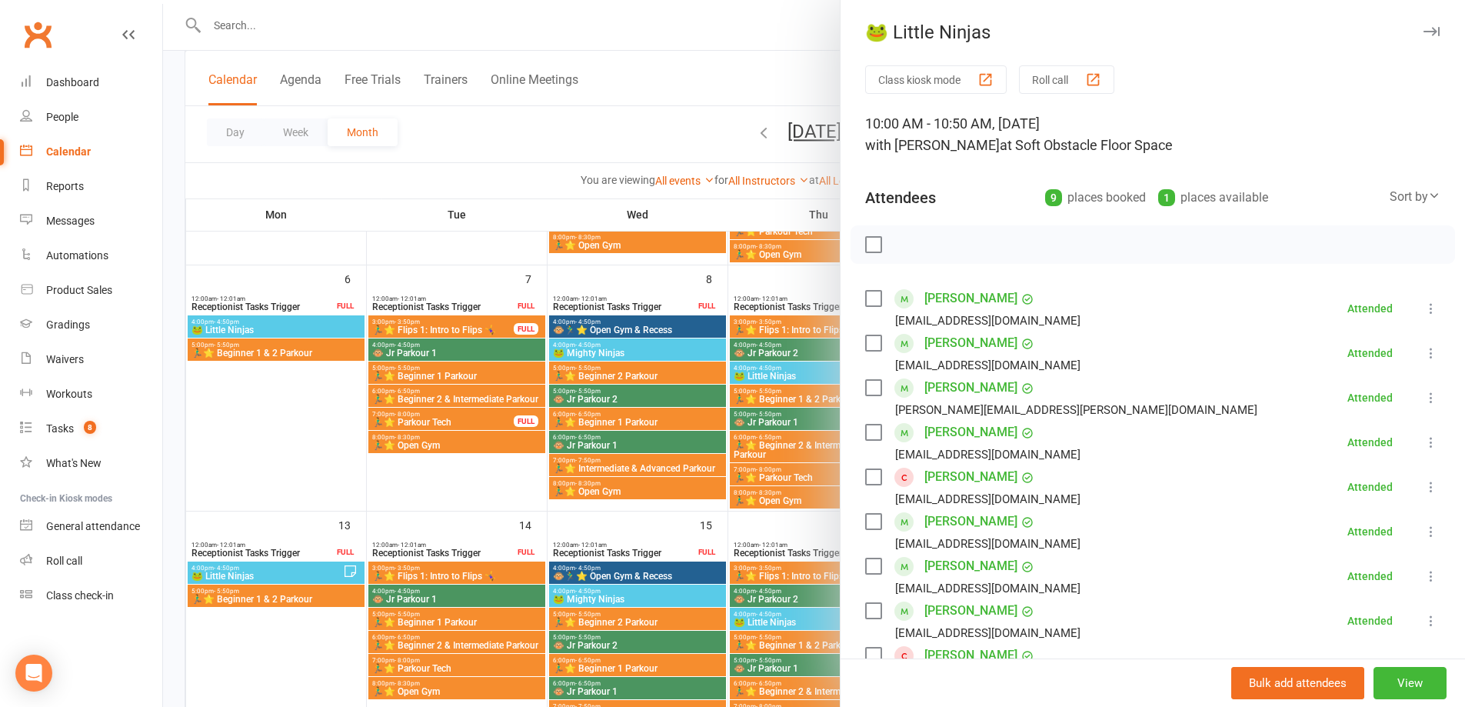
click at [1423, 35] on div "🐸 Little Ninjas" at bounding box center [1153, 33] width 625 height 22
click at [1424, 32] on icon "button" at bounding box center [1432, 31] width 16 height 9
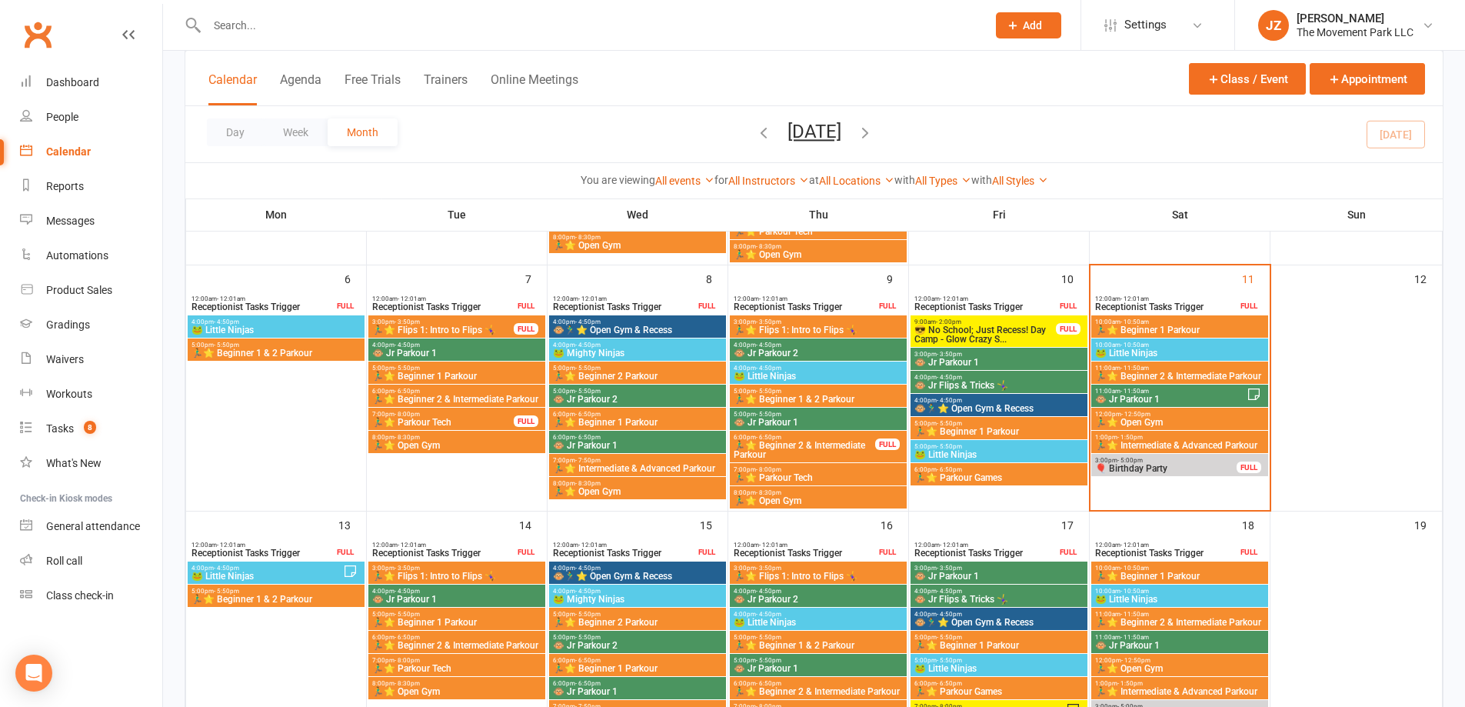
click at [1158, 388] on span "11:00am - 11:50am" at bounding box center [1171, 391] width 152 height 7
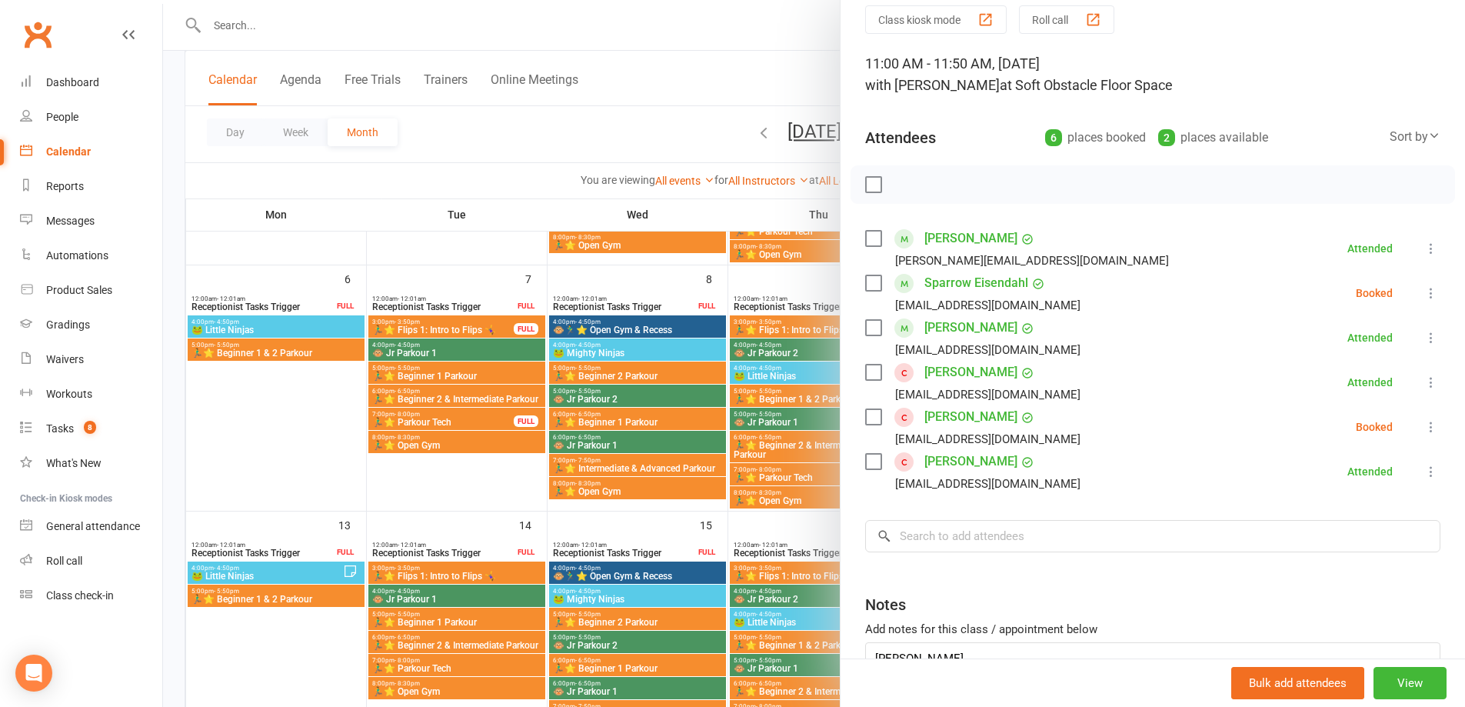
scroll to position [154, 0]
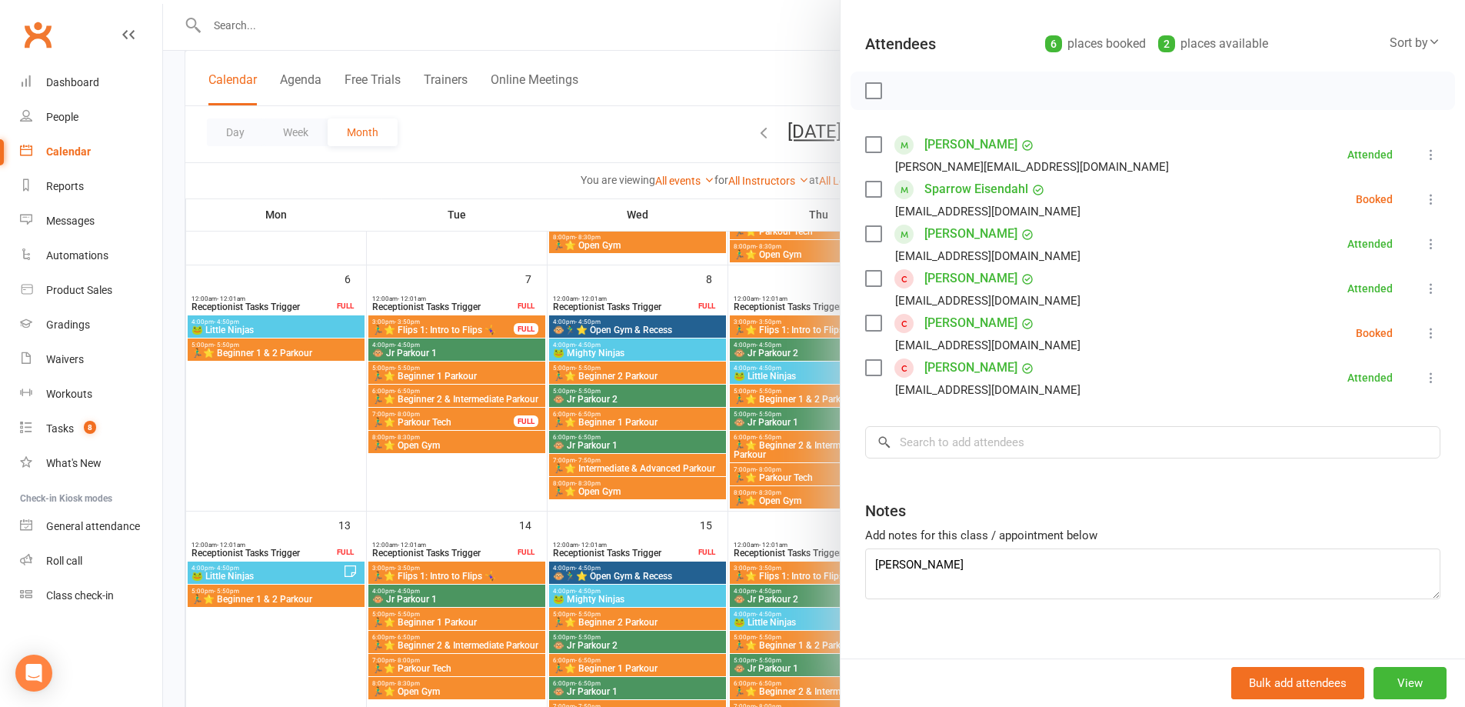
click at [869, 318] on label at bounding box center [872, 322] width 15 height 15
click at [906, 92] on icon "button" at bounding box center [907, 90] width 17 height 17
click at [870, 190] on label at bounding box center [872, 189] width 15 height 15
drag, startPoint x: 895, startPoint y: 92, endPoint x: 815, endPoint y: 52, distance: 89.4
click at [899, 96] on icon "button" at bounding box center [907, 90] width 17 height 17
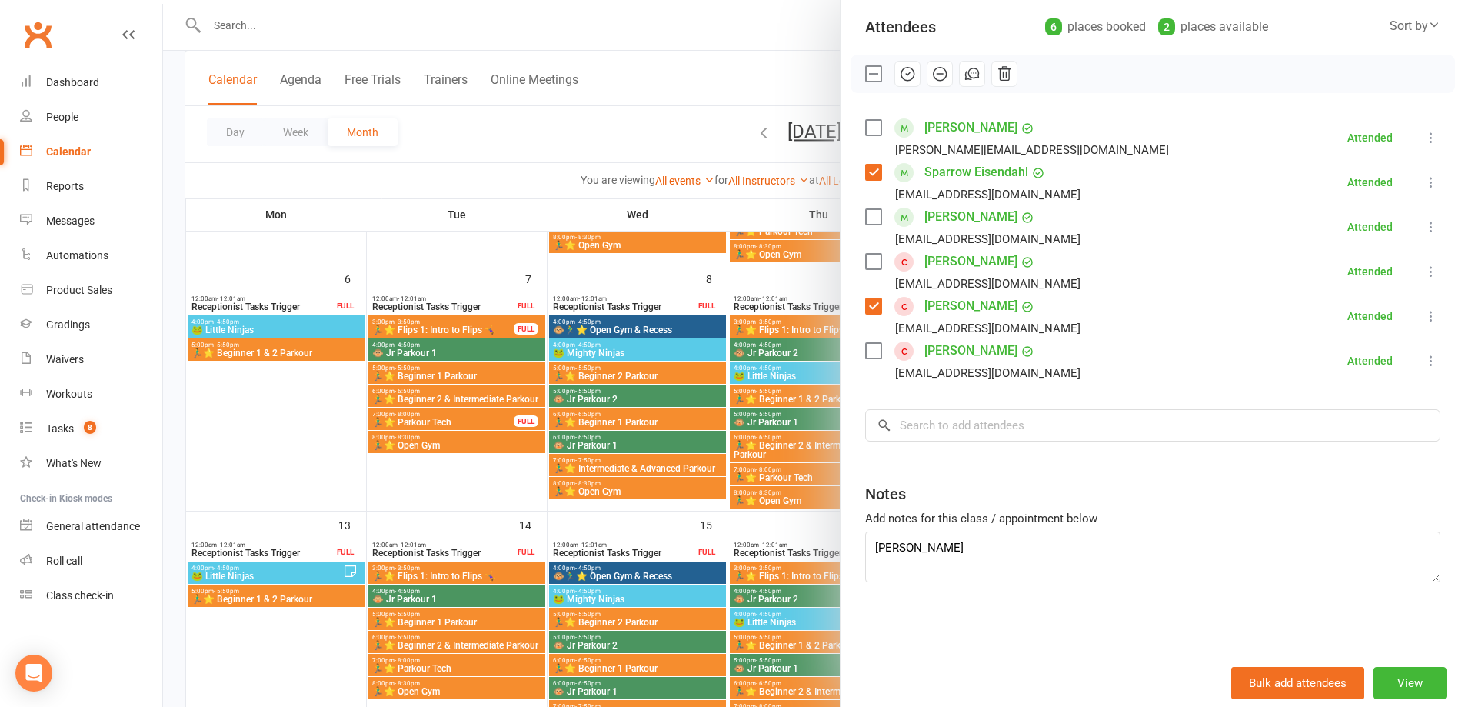
scroll to position [172, 0]
click at [1012, 551] on textarea "Aran P." at bounding box center [1152, 556] width 575 height 51
type textarea "Aran P. sign up once payment is taken."
click at [78, 368] on link "Waivers" at bounding box center [91, 359] width 142 height 35
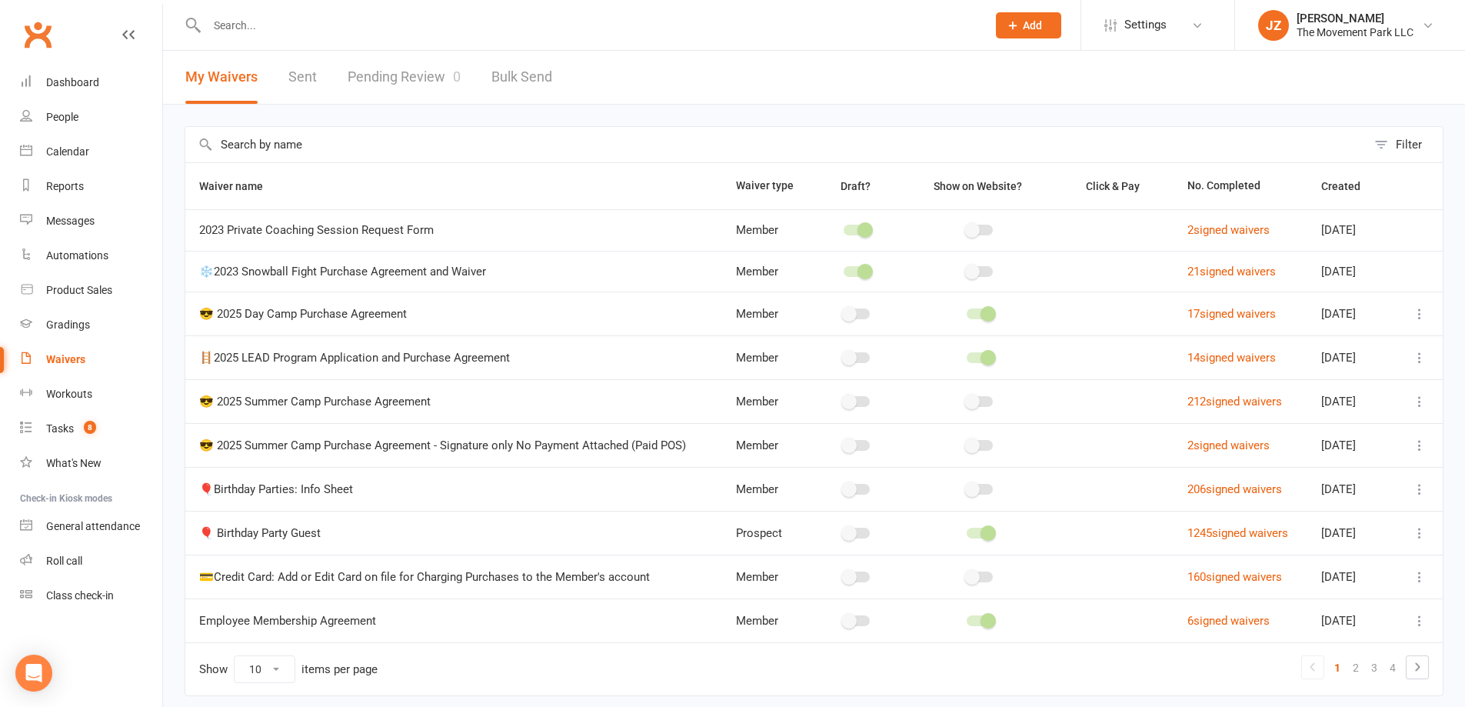
click at [388, 80] on link "Pending Review 0" at bounding box center [404, 77] width 113 height 53
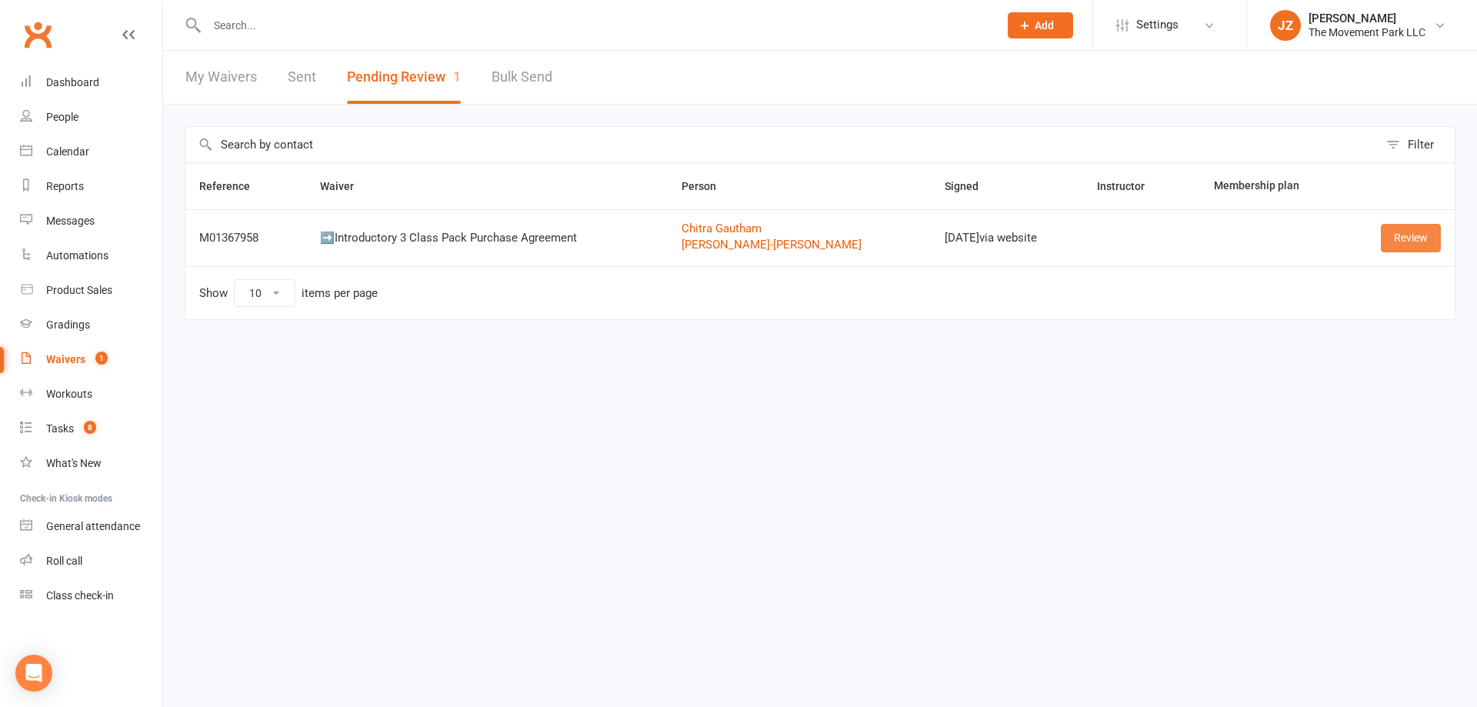
click at [1435, 245] on link "Review" at bounding box center [1411, 238] width 60 height 28
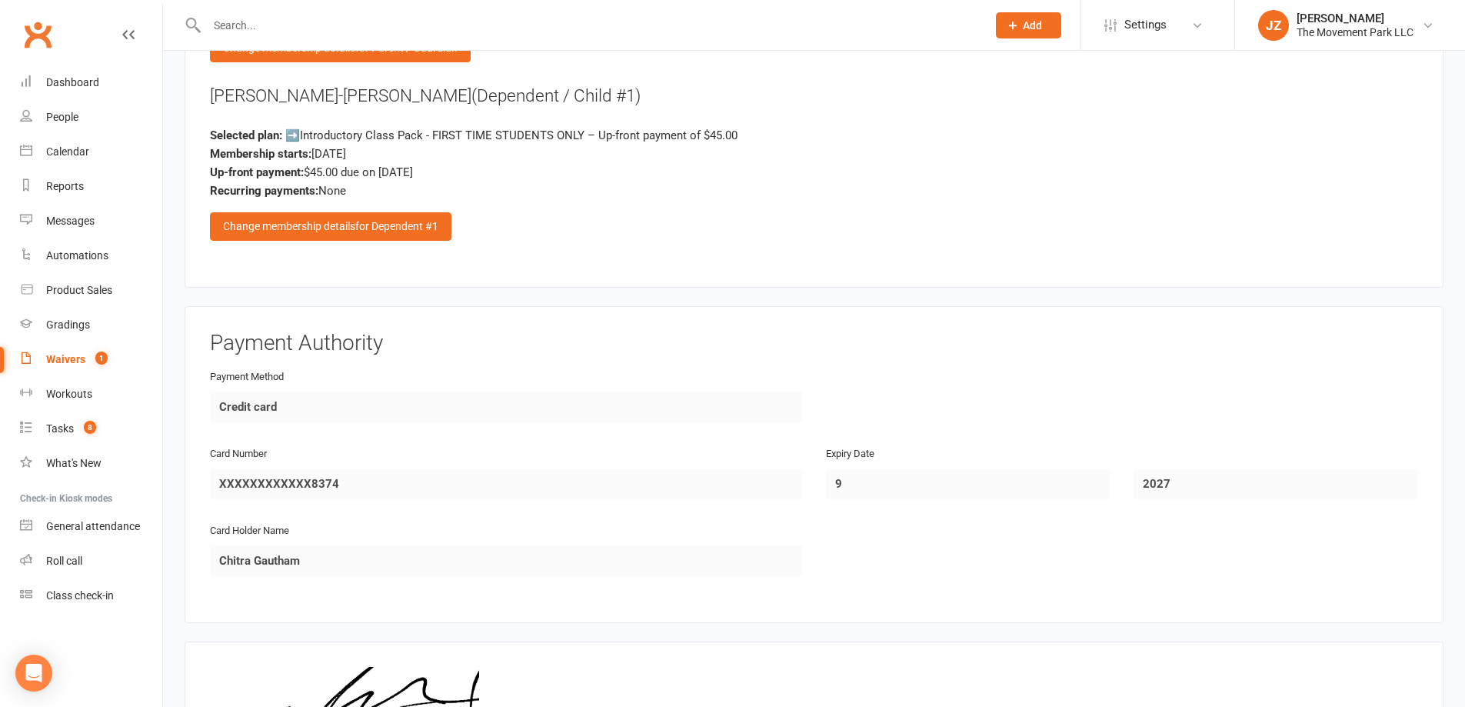
scroll to position [2687, 0]
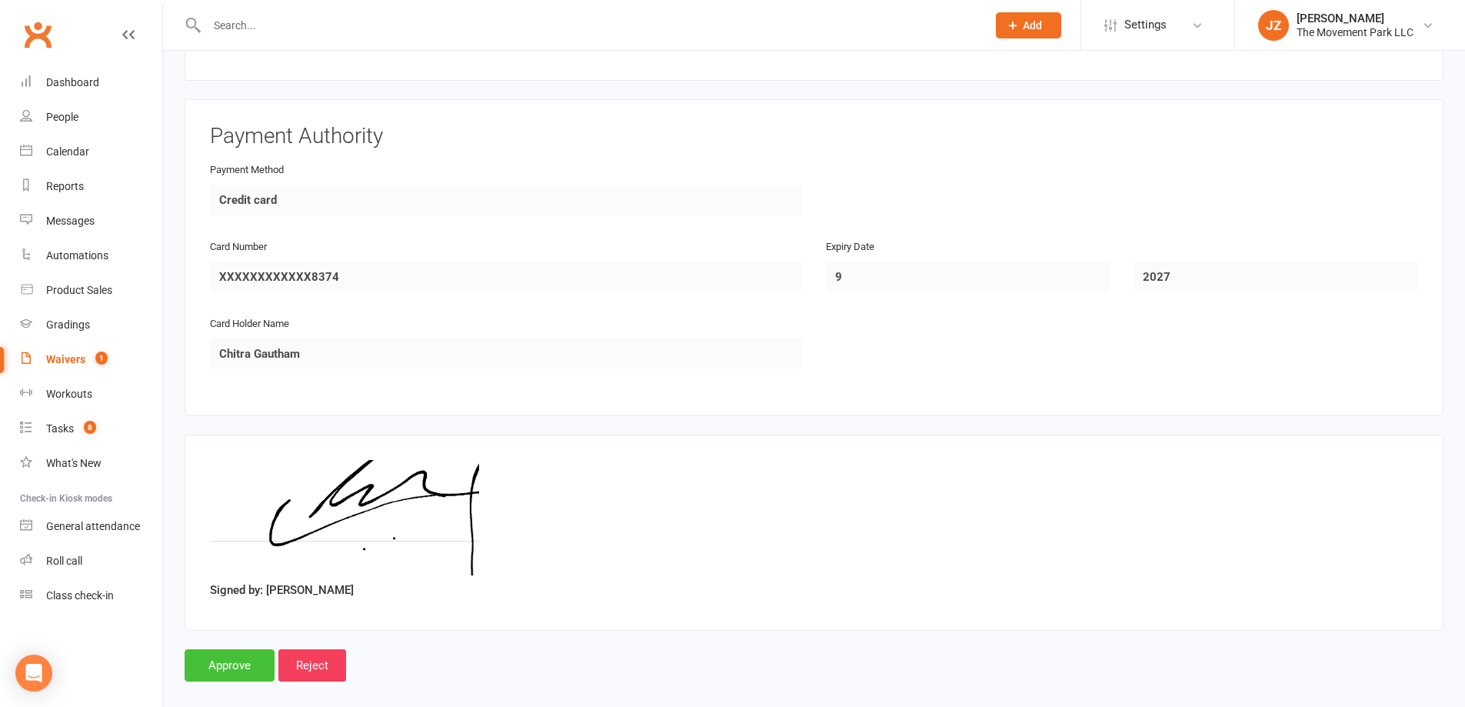
click at [229, 649] on input "Approve" at bounding box center [230, 665] width 90 height 32
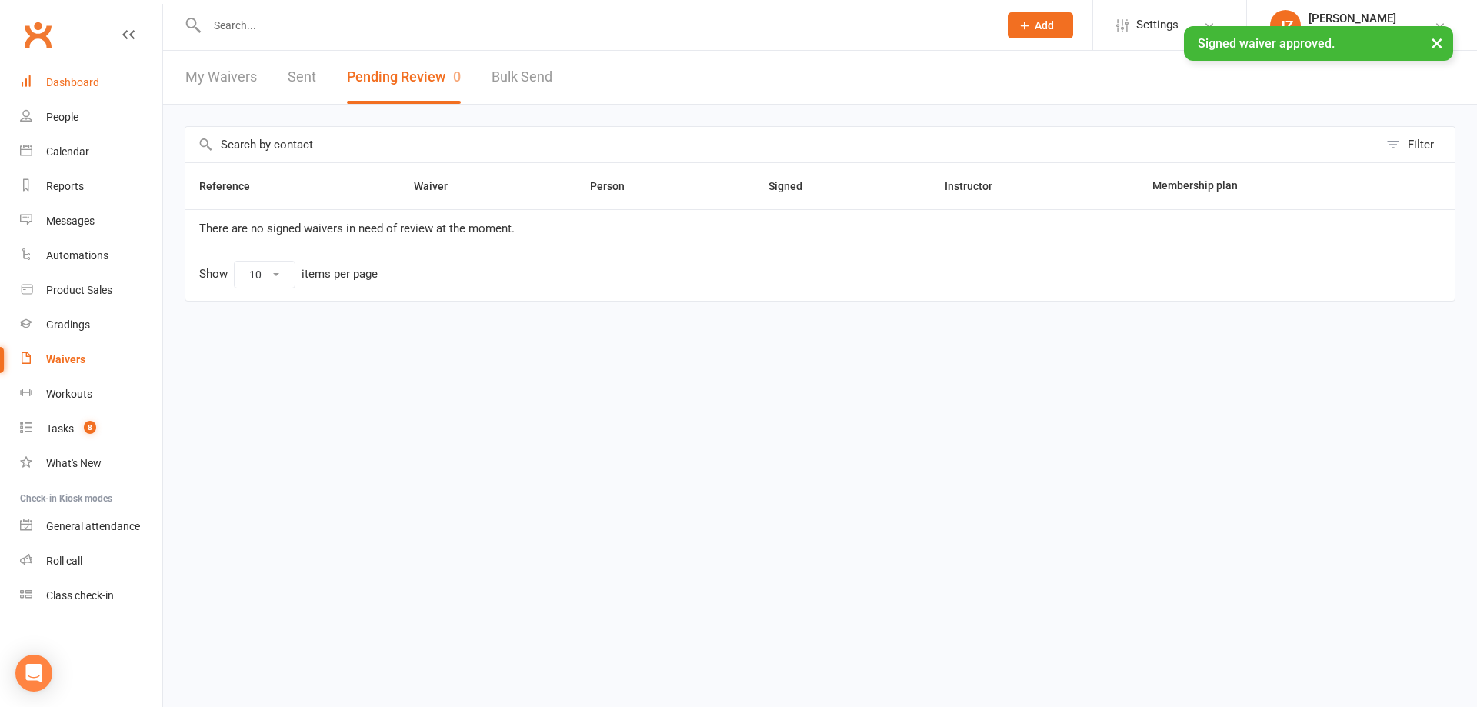
click at [84, 90] on link "Dashboard" at bounding box center [91, 82] width 142 height 35
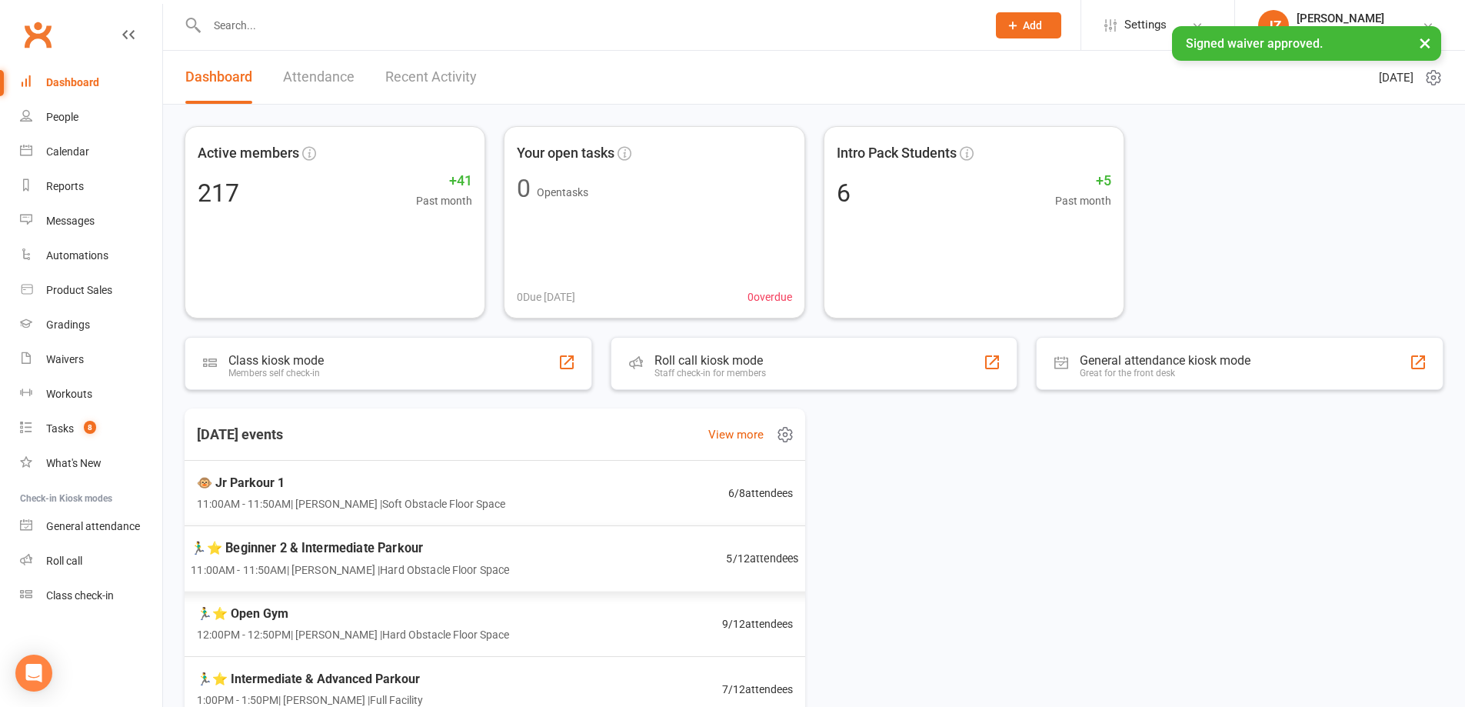
click at [535, 525] on div "🏃‍♂️⭐ Beginner 2 & Intermediate Parkour 11:00AM - 11:50AM | Rick King | Hard Ob…" at bounding box center [494, 558] width 645 height 67
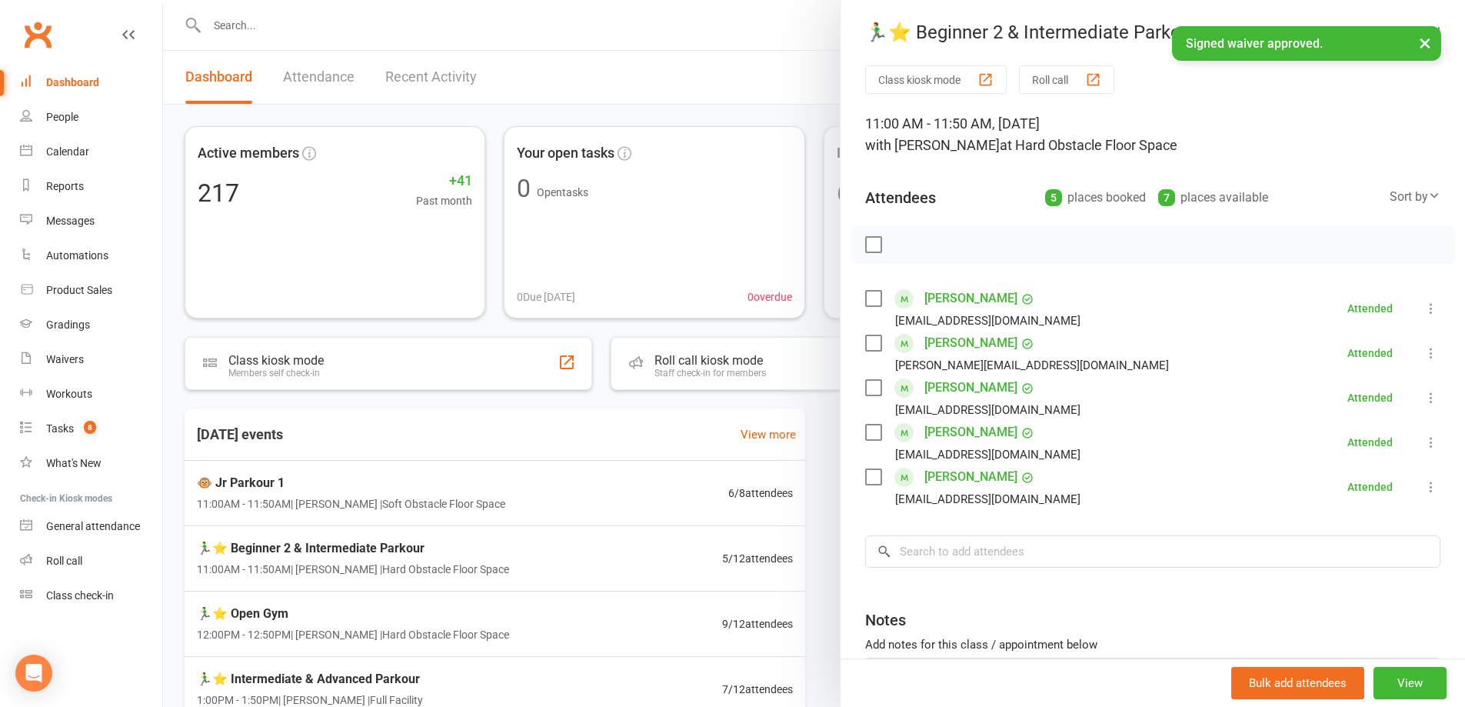
click at [535, 488] on div at bounding box center [814, 353] width 1302 height 707
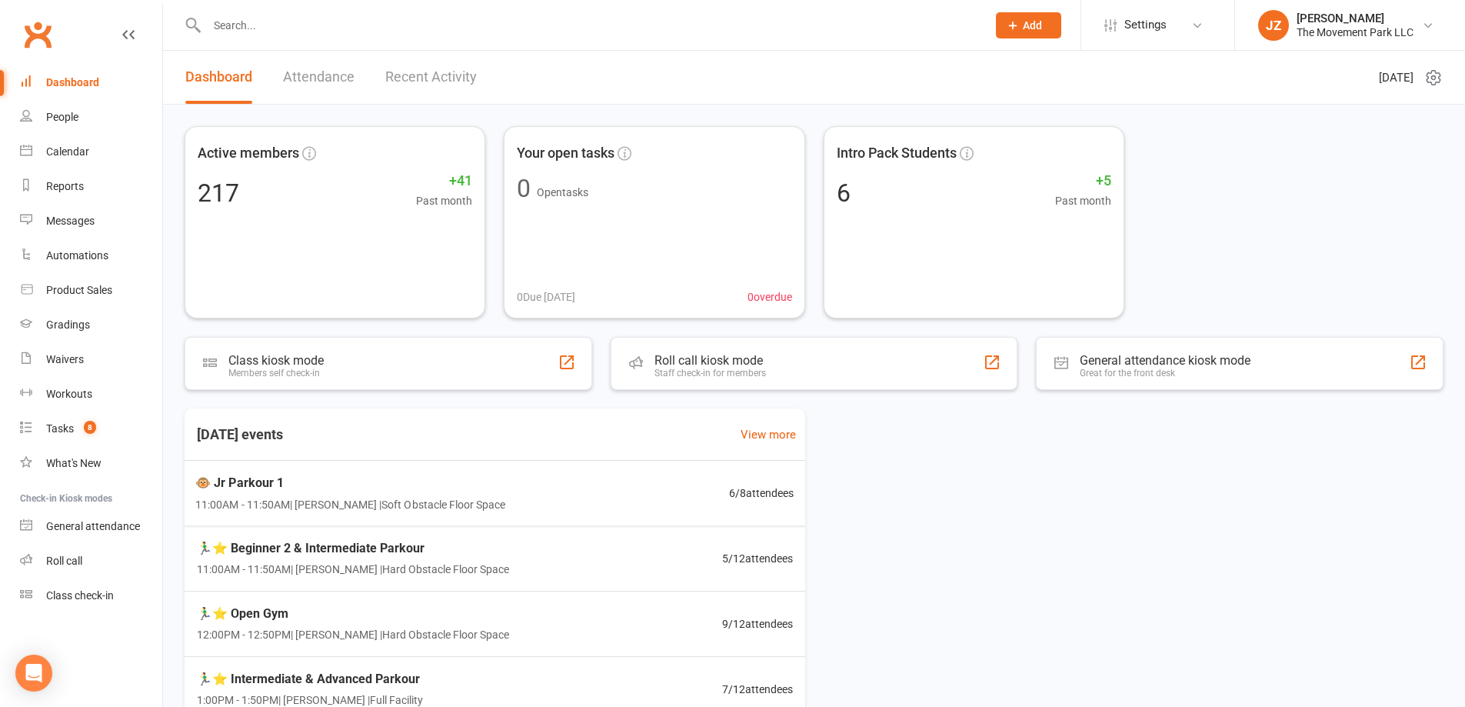
click at [492, 497] on span "11:00AM - 11:50AM | Kyla Anderson | Soft Obstacle Floor Space" at bounding box center [350, 503] width 310 height 17
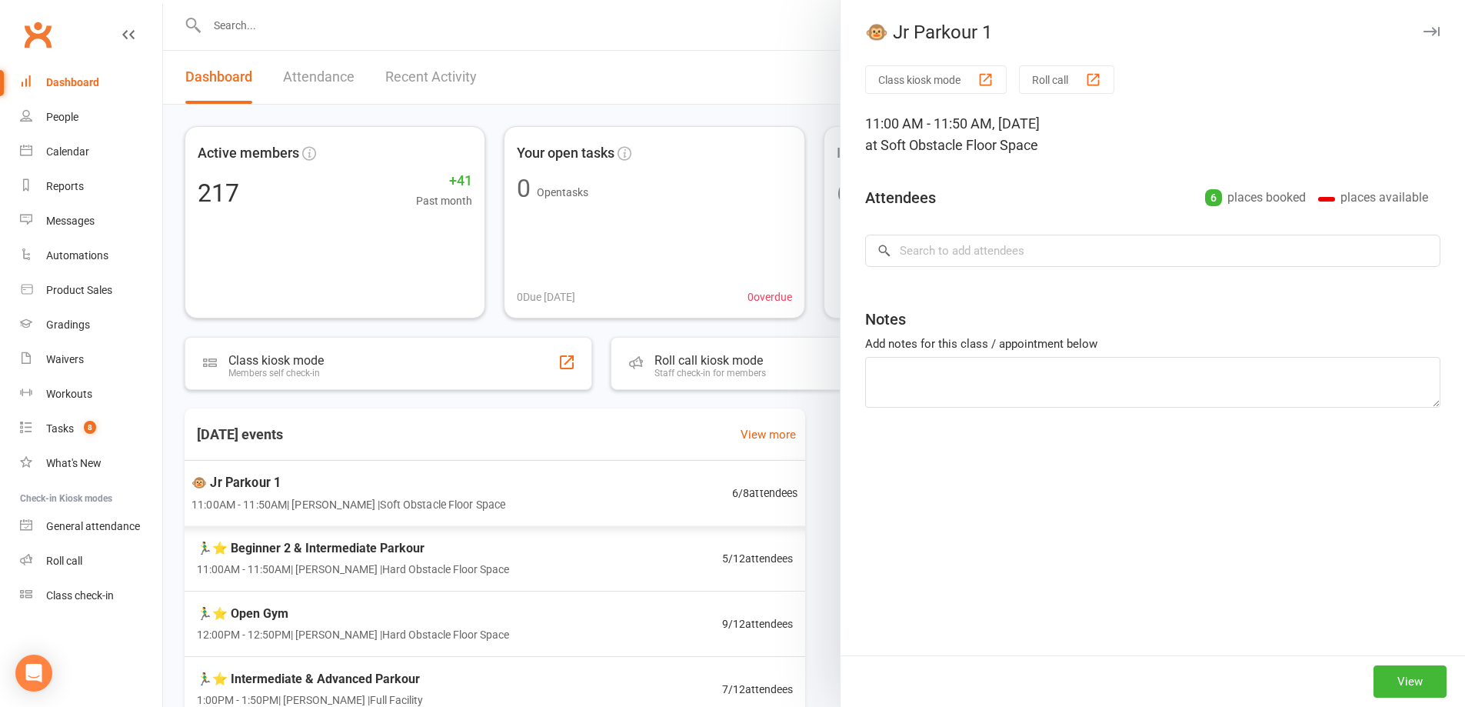
type textarea "Aran P. sign up once payment is taken."
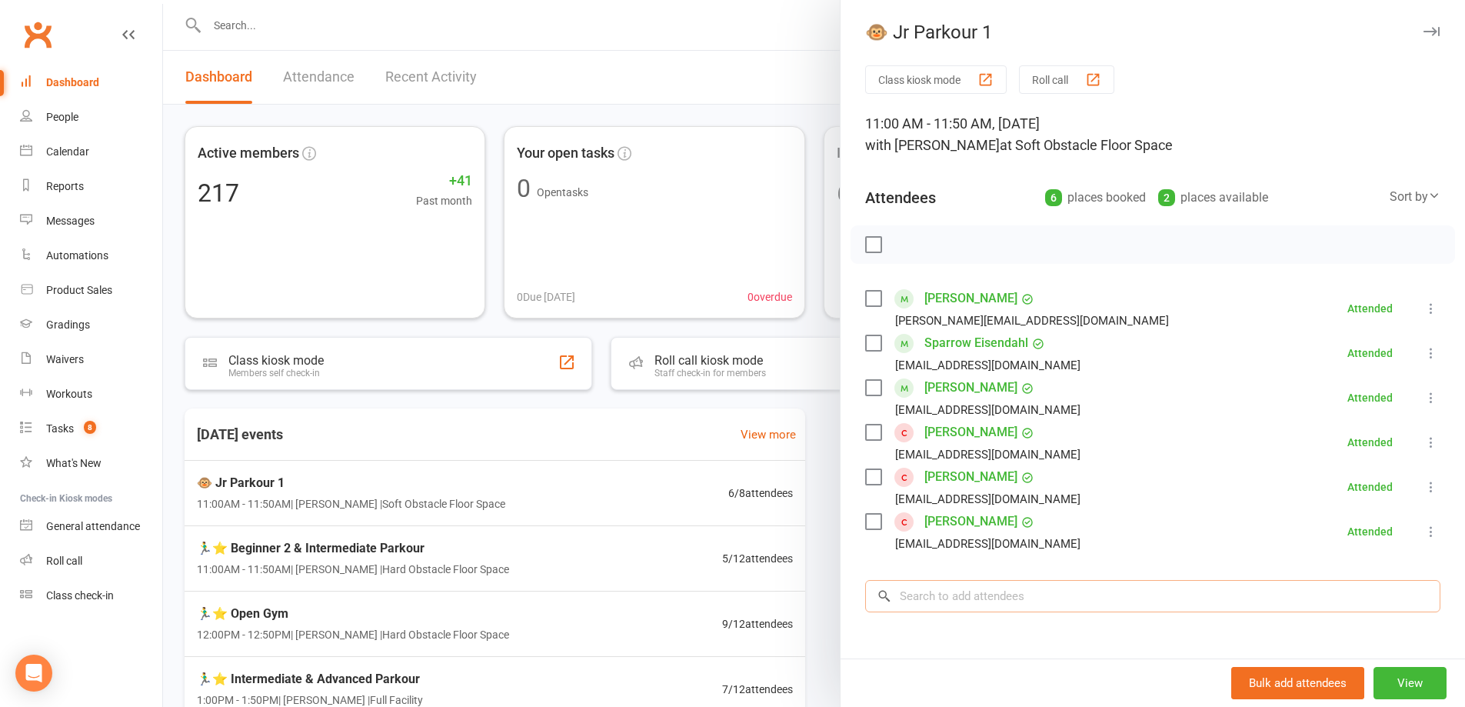
click at [1002, 592] on input "search" at bounding box center [1152, 596] width 575 height 32
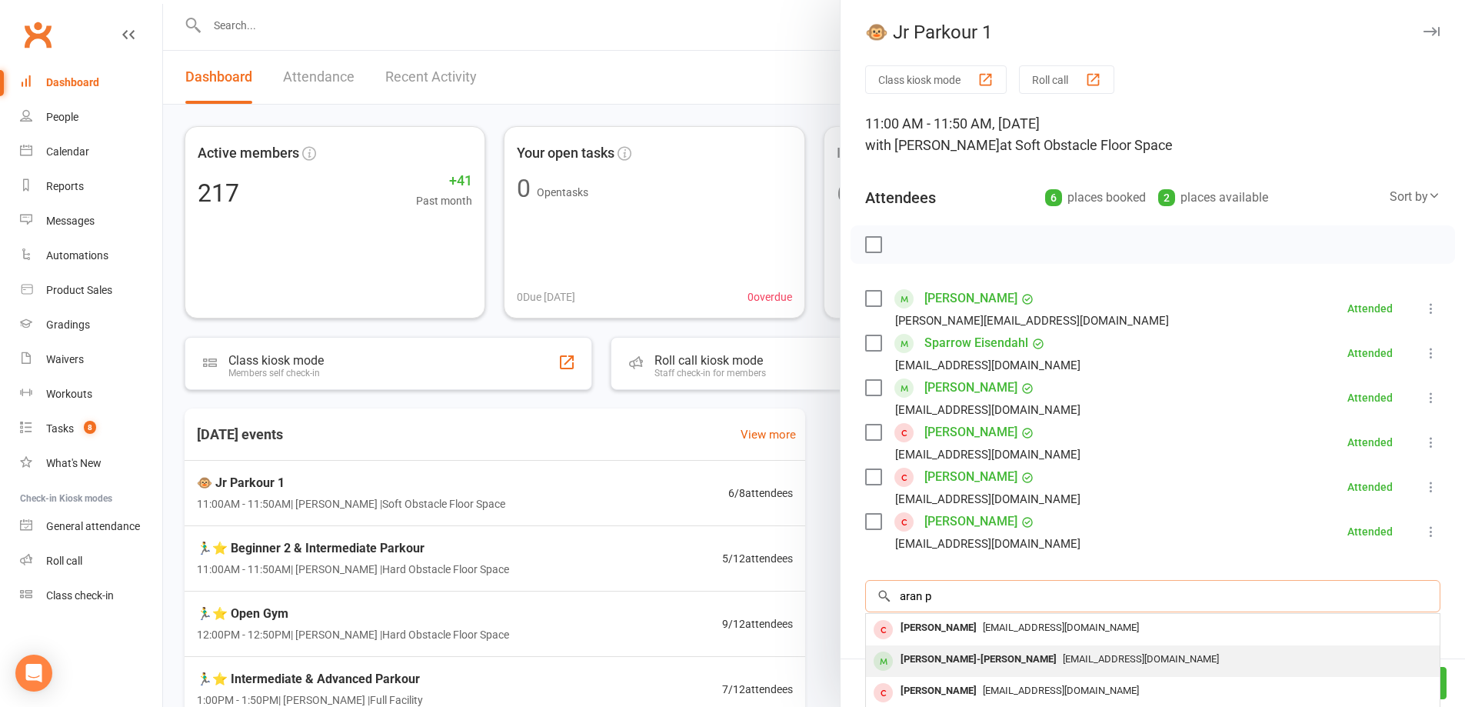
type input "aran p"
click at [1079, 667] on div "chitra87@gmail.com" at bounding box center [1153, 660] width 562 height 22
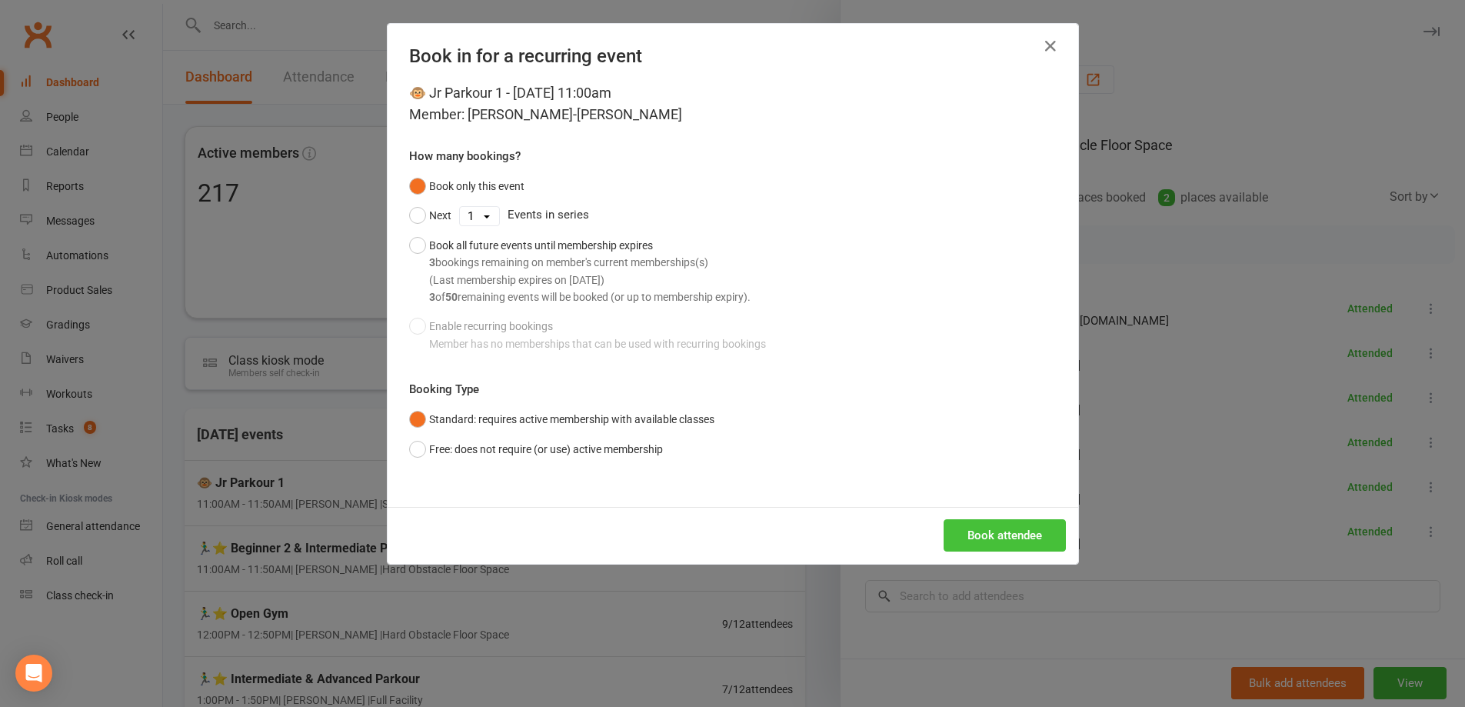
click at [1011, 545] on button "Book attendee" at bounding box center [1005, 535] width 122 height 32
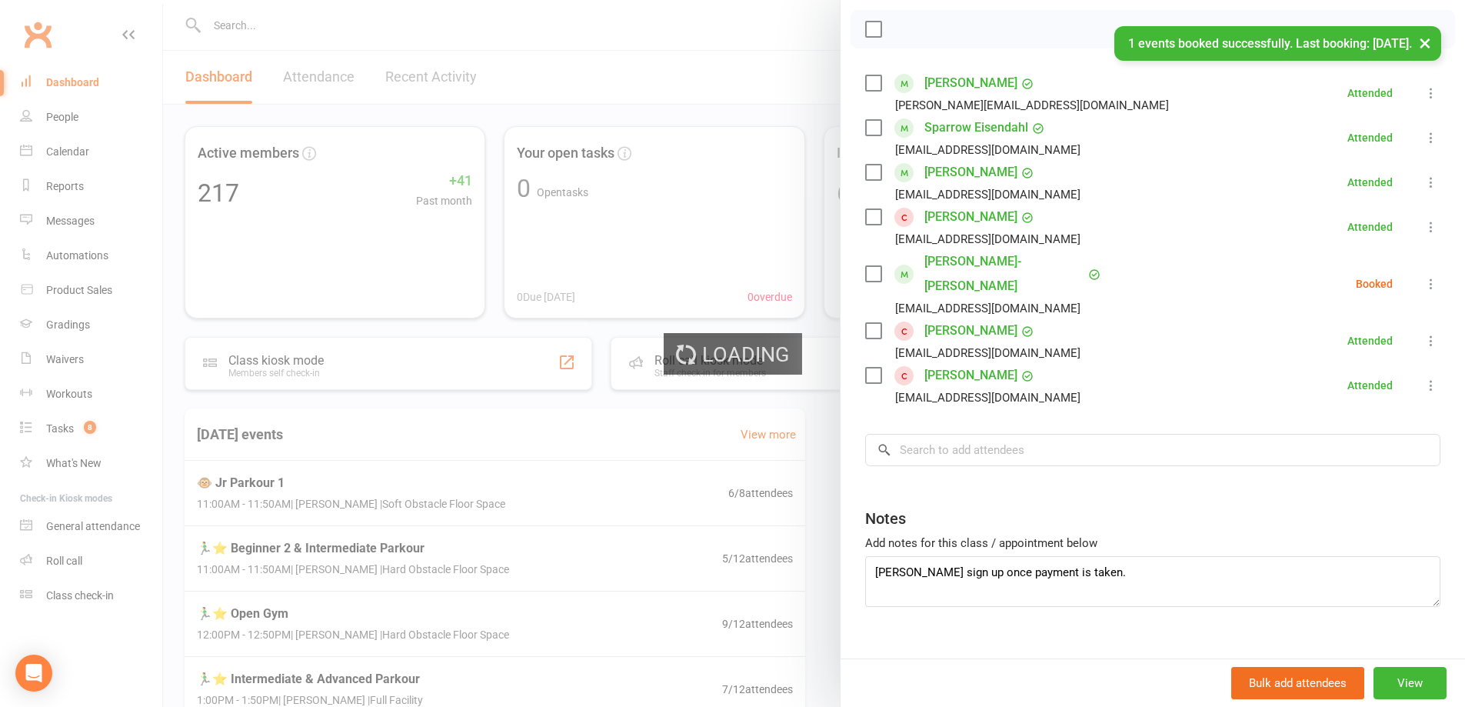
scroll to position [216, 0]
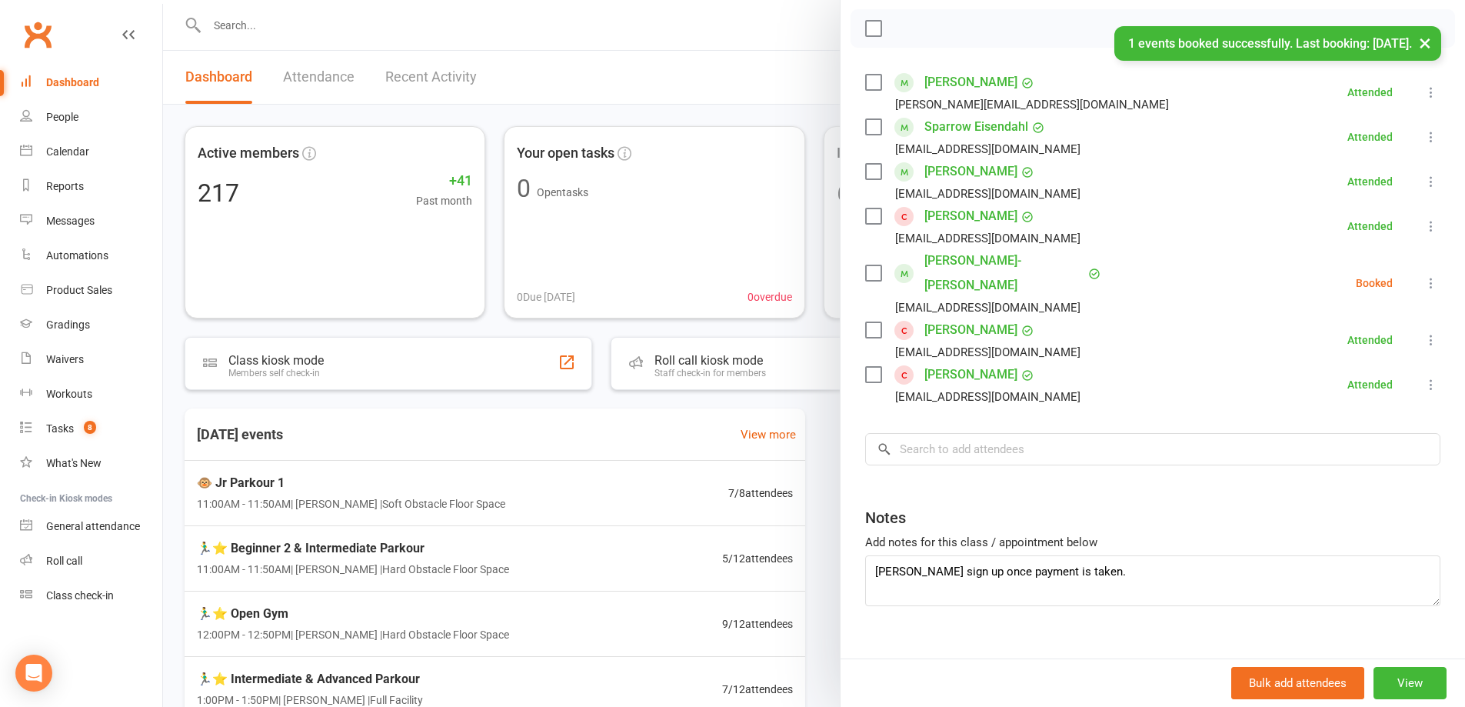
click at [869, 265] on label at bounding box center [872, 272] width 15 height 15
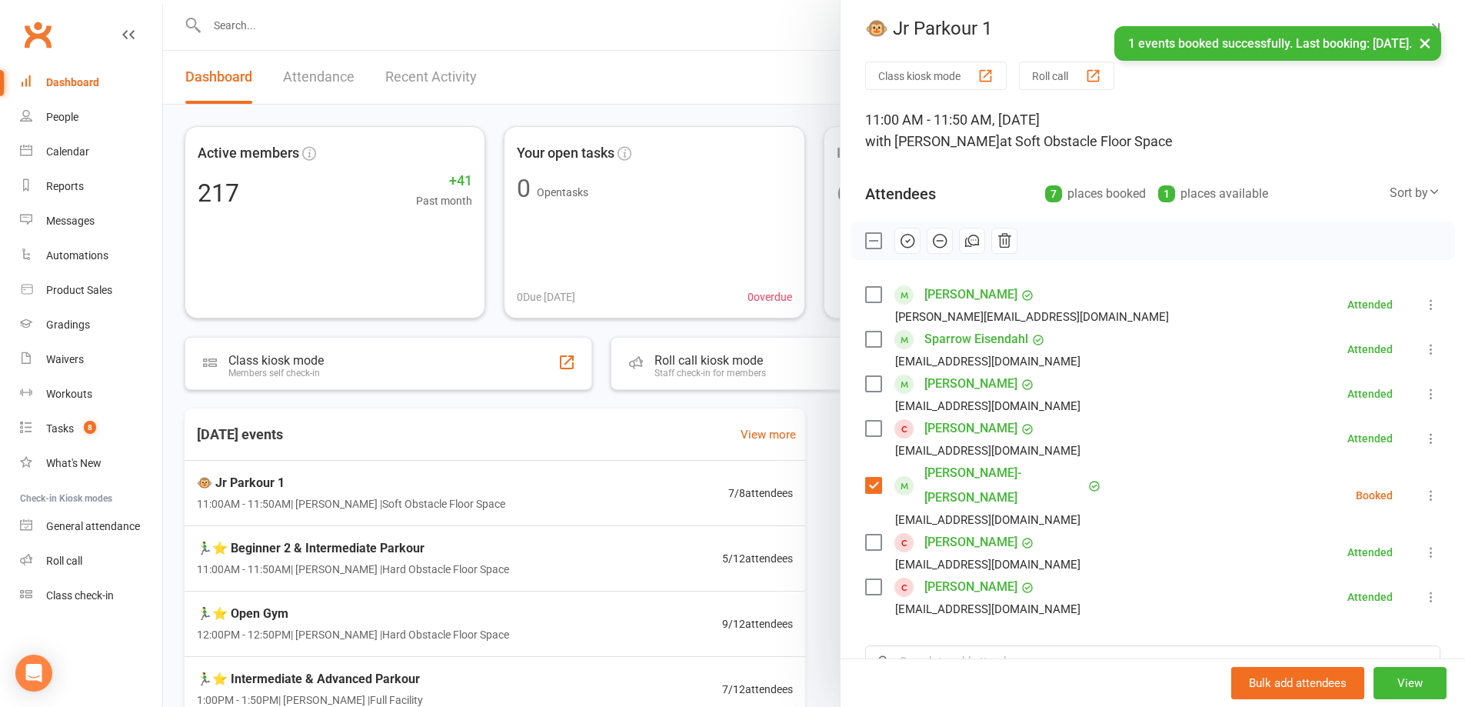
scroll to position [0, 0]
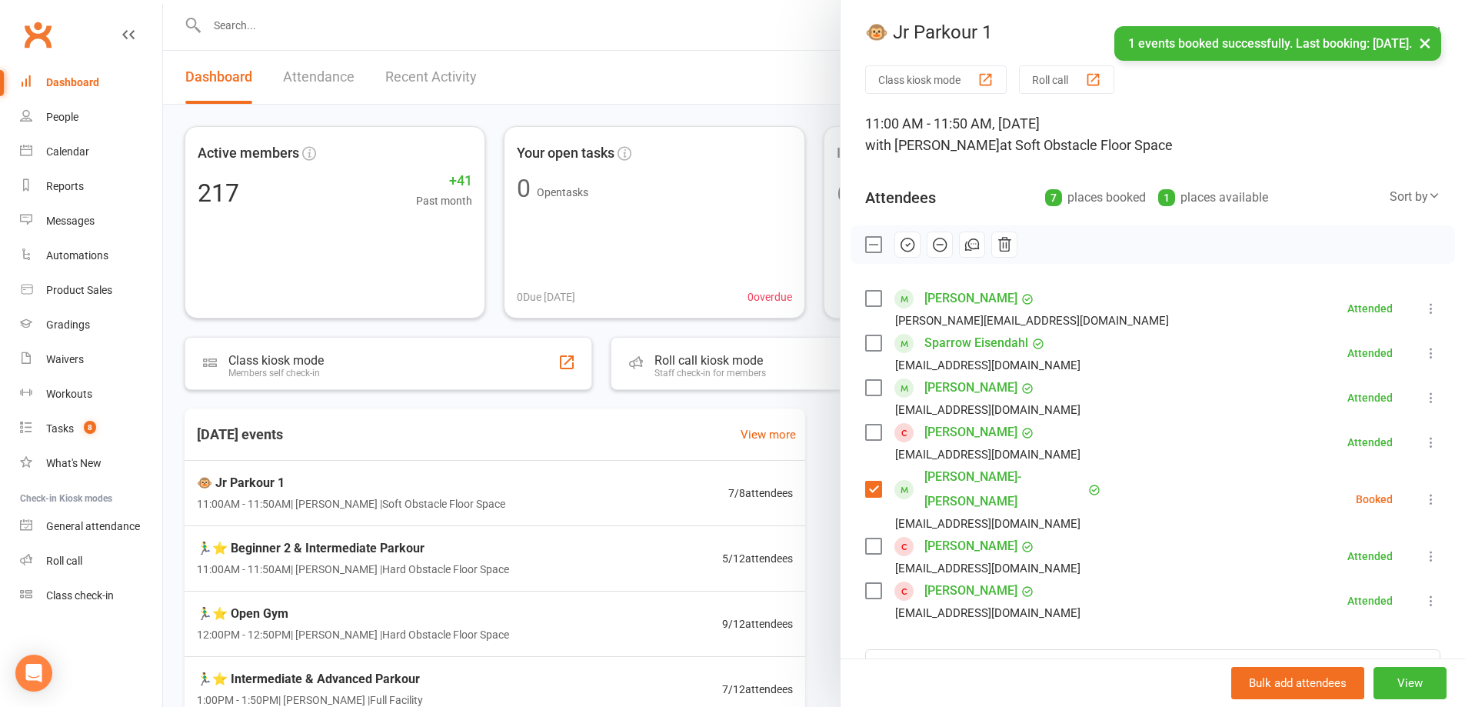
click at [903, 236] on icon "button" at bounding box center [907, 244] width 17 height 17
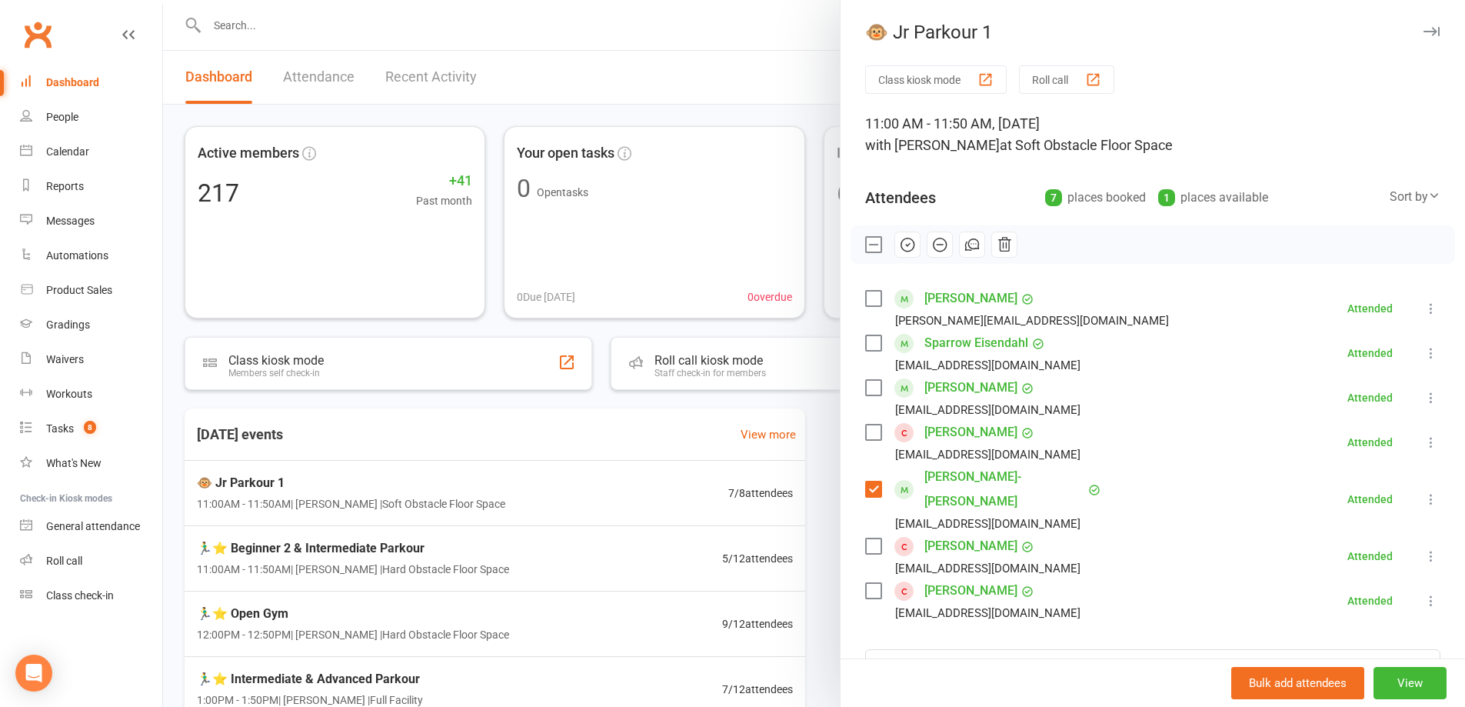
click at [1424, 31] on icon "button" at bounding box center [1432, 31] width 16 height 9
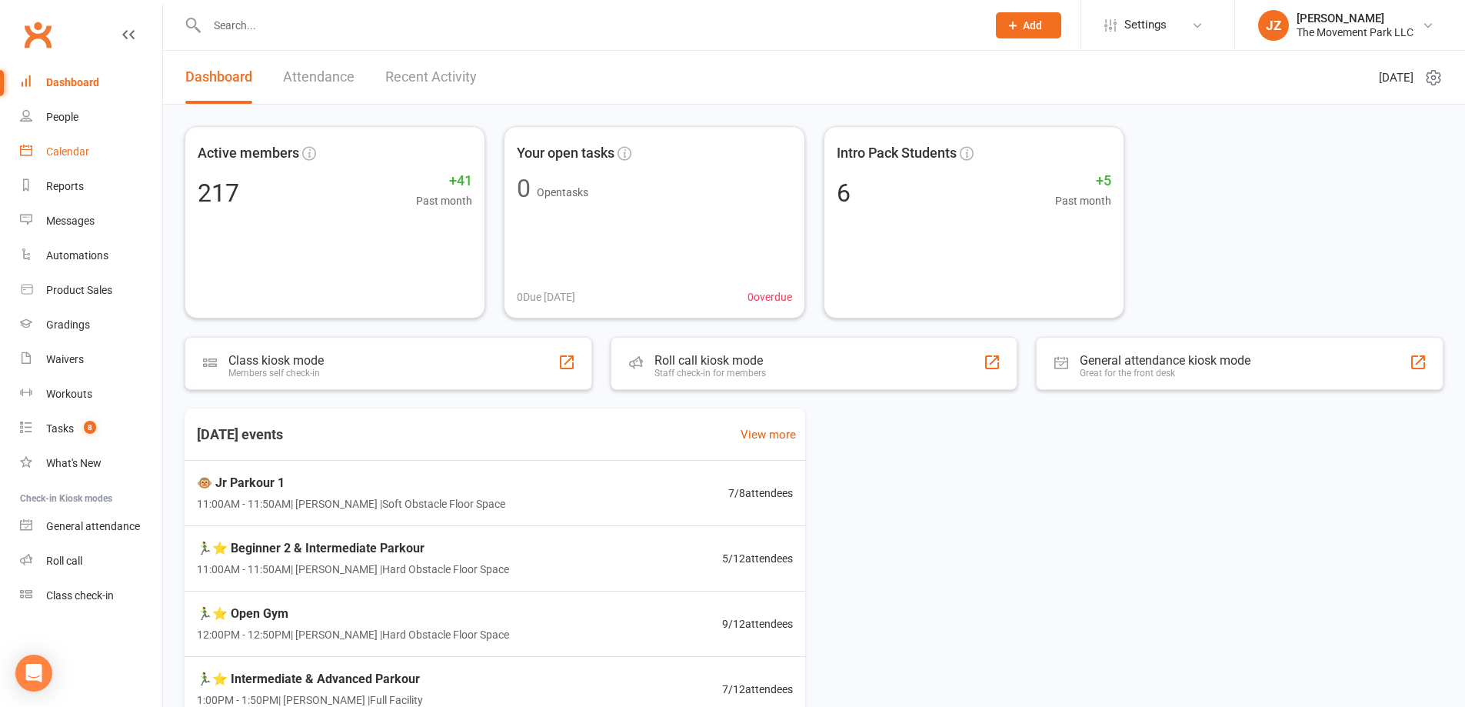
click at [59, 152] on div "Calendar" at bounding box center [67, 151] width 43 height 12
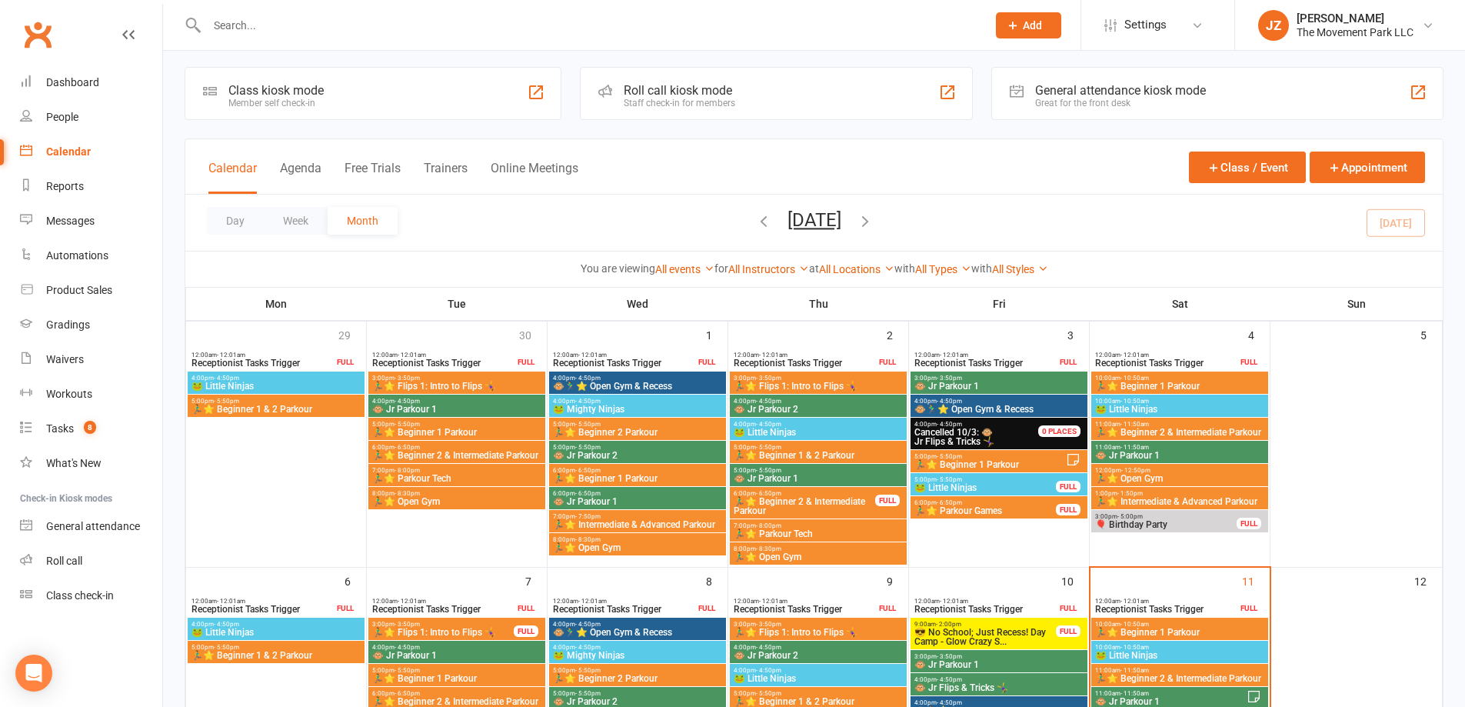
scroll to position [231, 0]
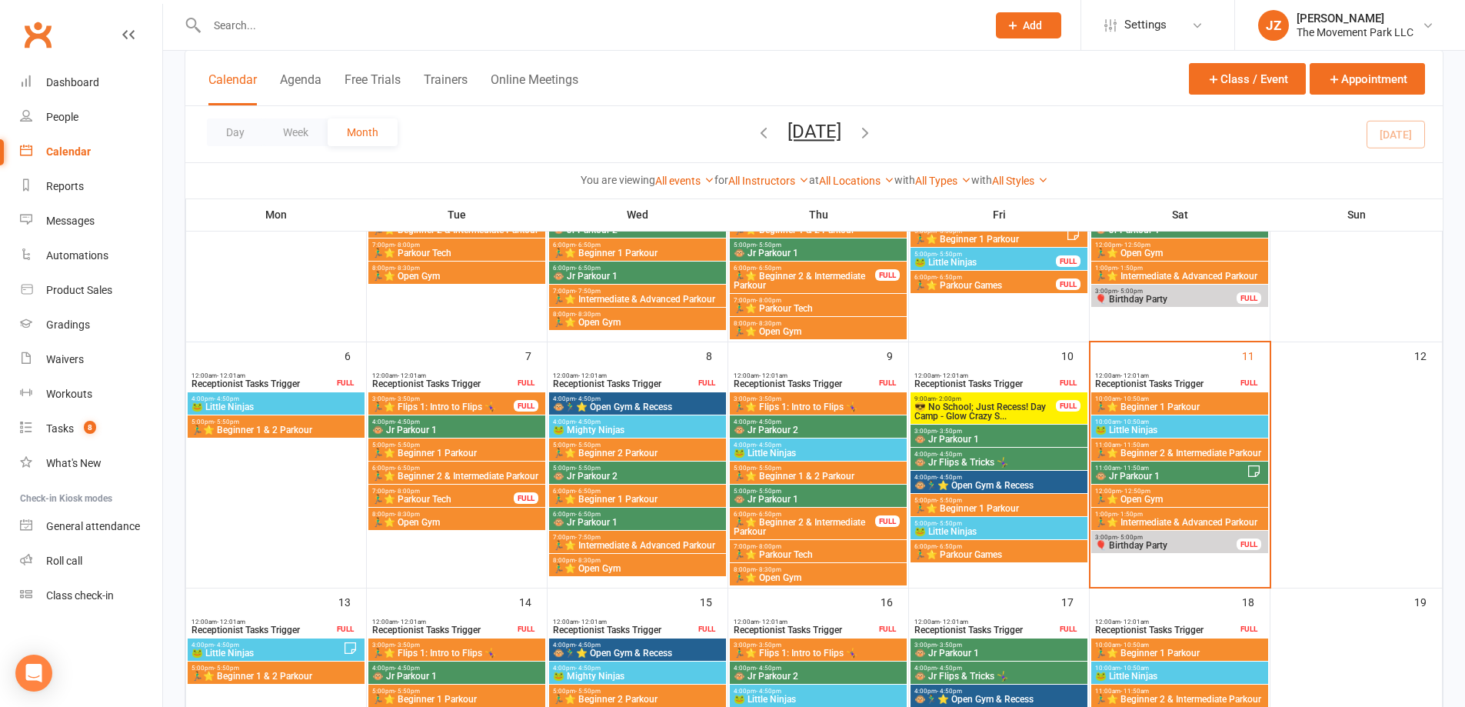
click at [1029, 408] on span "😎 No School; Just Recess! Day Camp - Glow Crazy S..." at bounding box center [985, 411] width 143 height 18
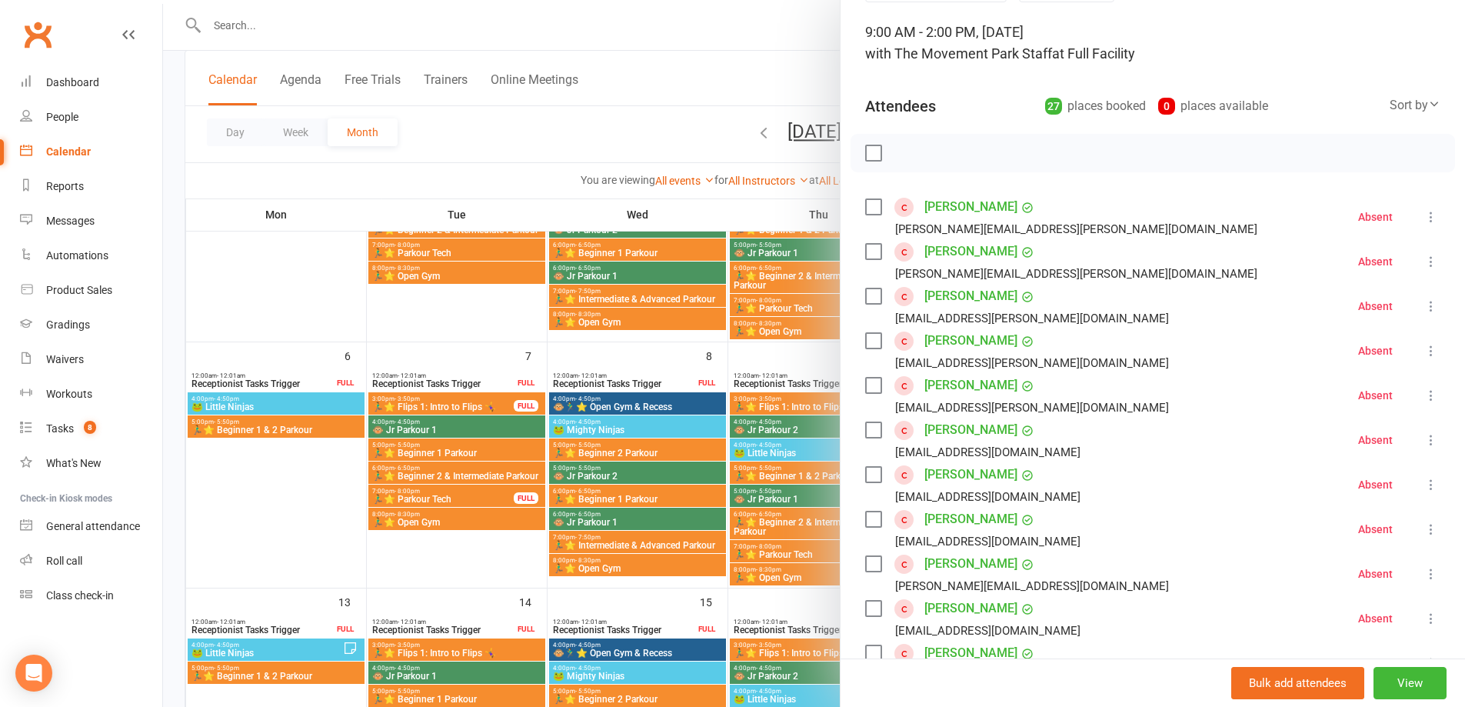
scroll to position [0, 0]
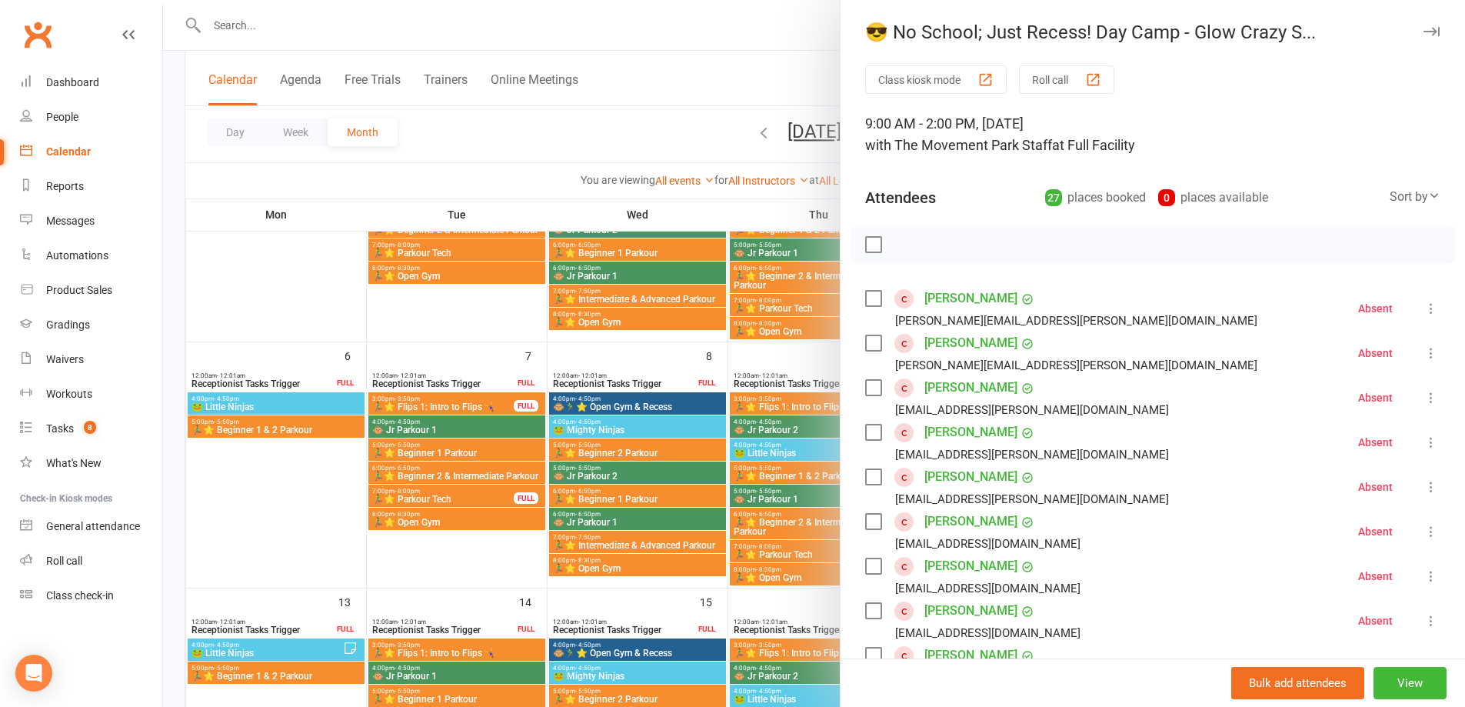
click at [1424, 32] on icon "button" at bounding box center [1432, 31] width 16 height 9
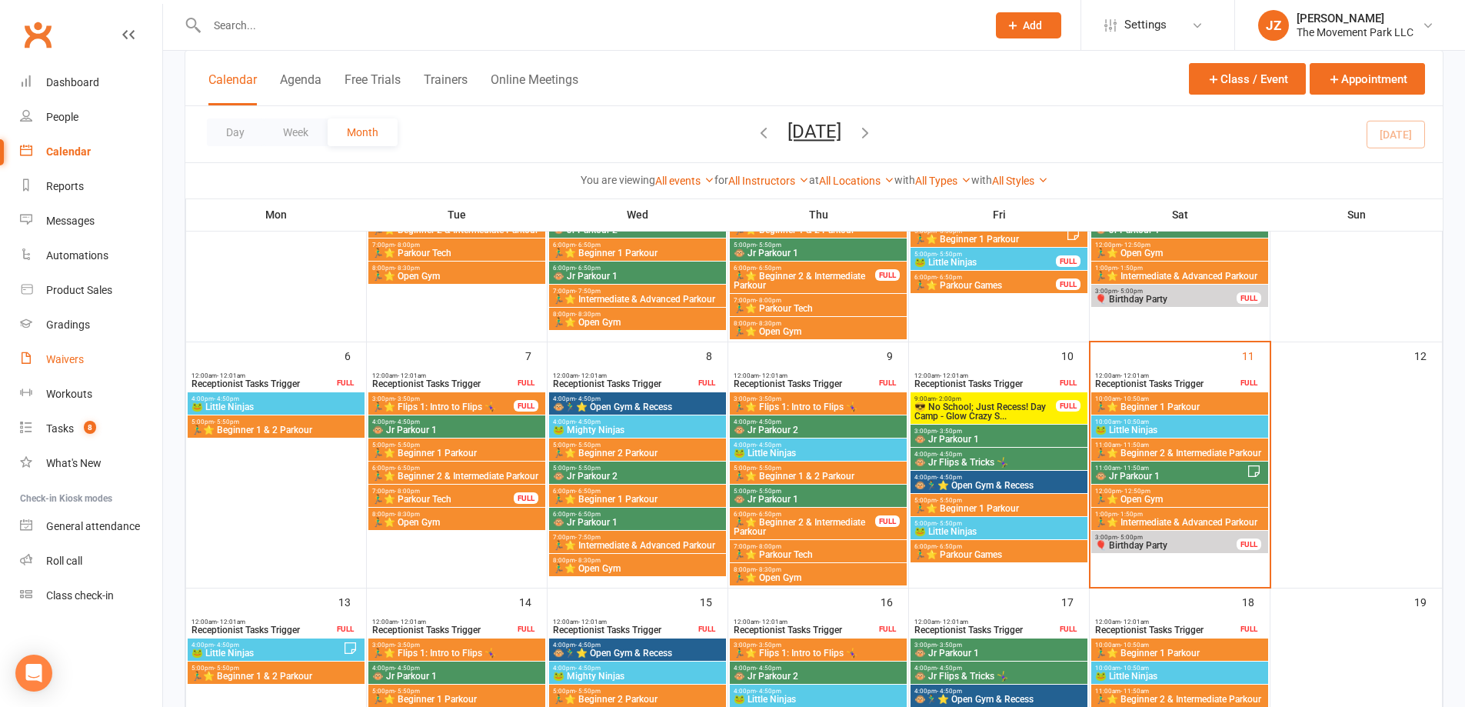
click at [70, 372] on link "Waivers" at bounding box center [91, 359] width 142 height 35
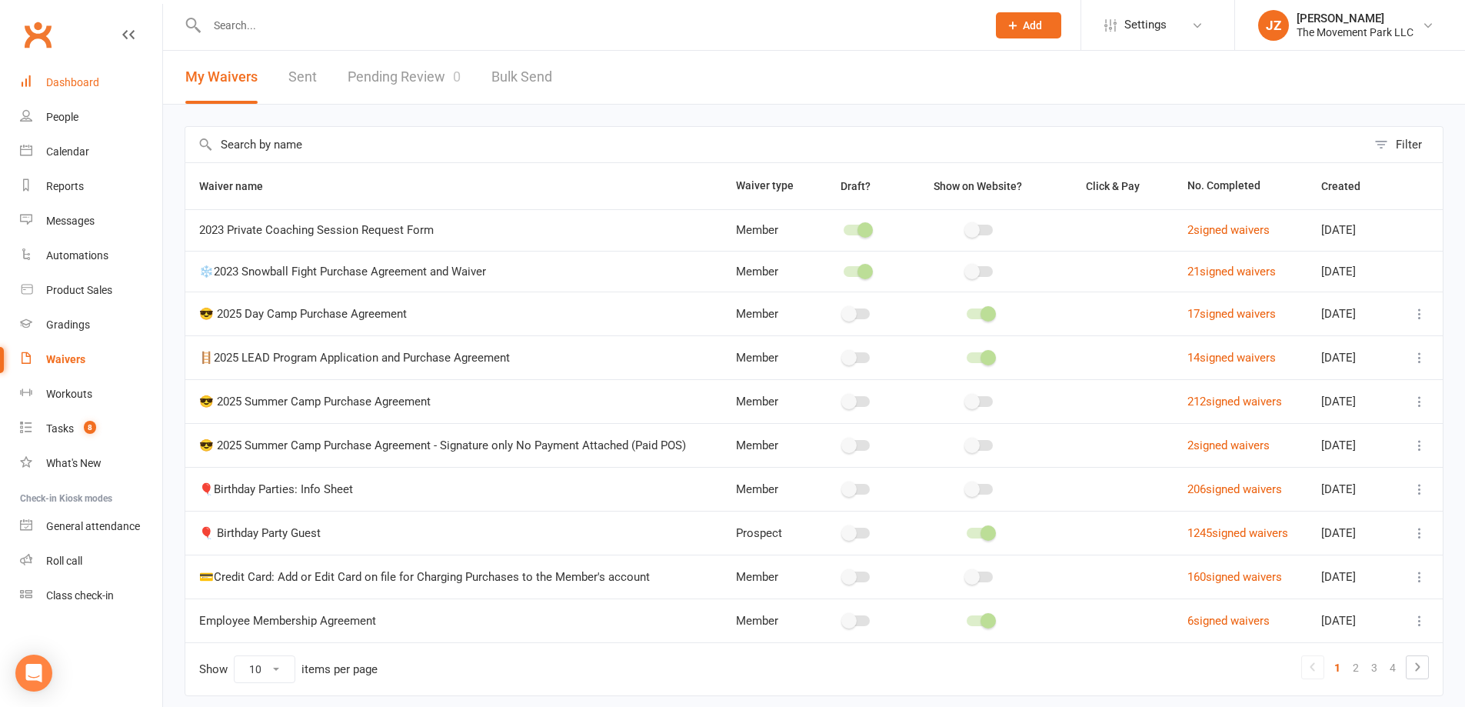
click at [78, 87] on div "Dashboard" at bounding box center [72, 82] width 53 height 12
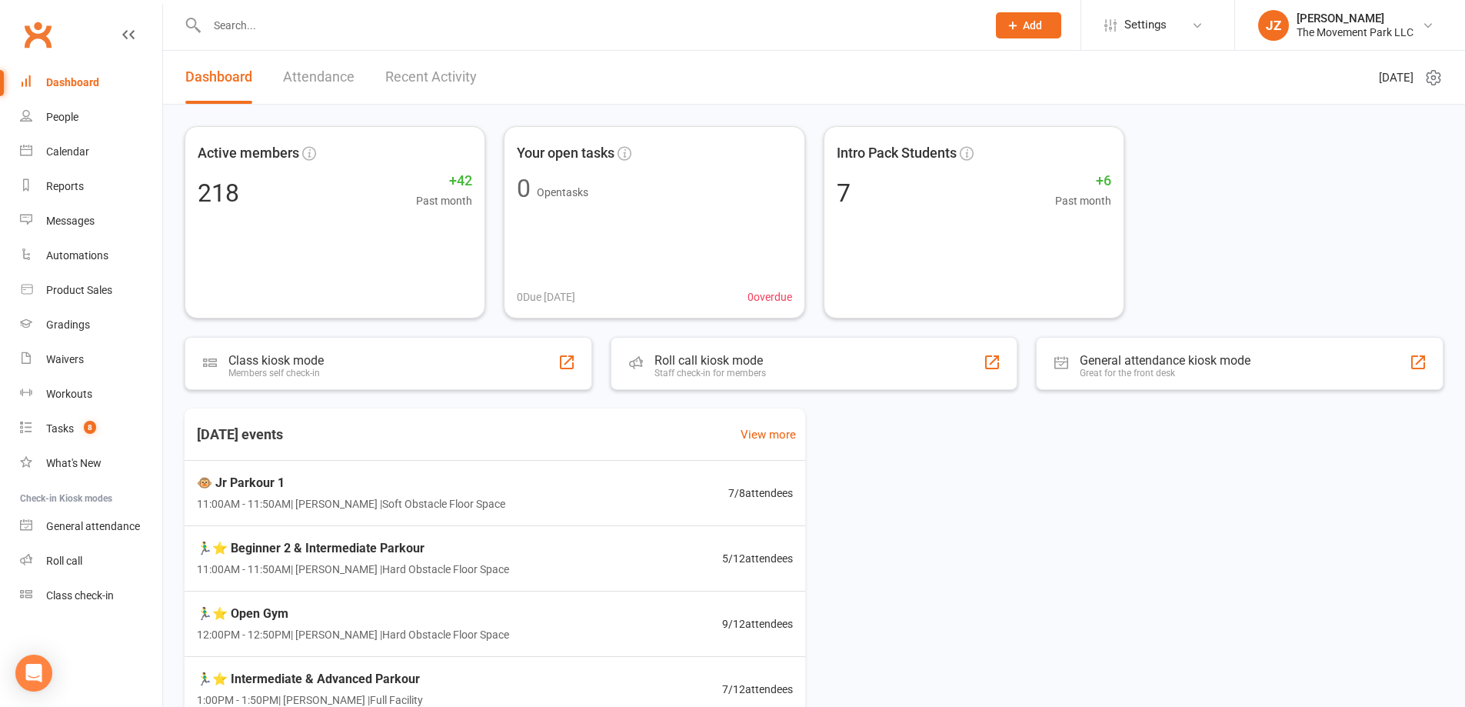
click at [335, 29] on input "text" at bounding box center [589, 26] width 774 height 22
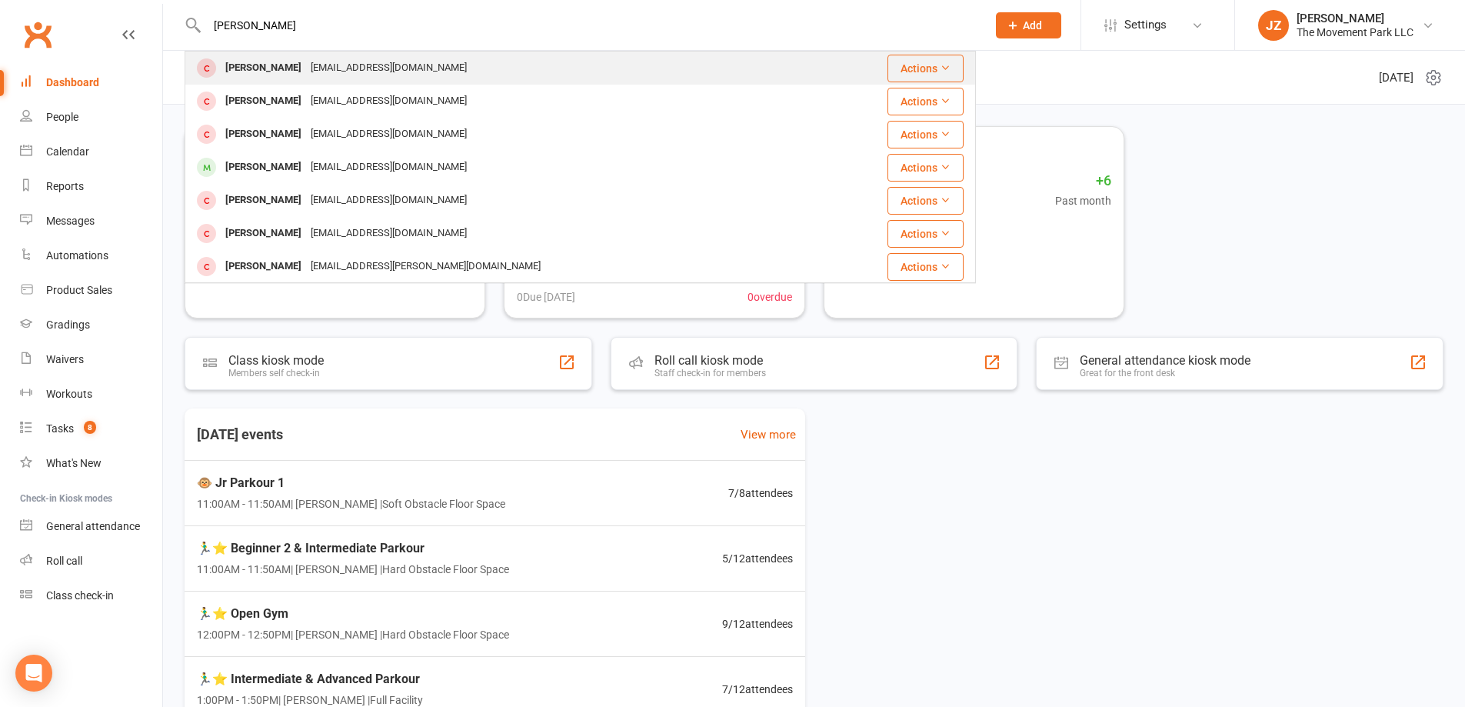
type input "natalie post"
click at [357, 66] on div "Karapost17@gmail.com" at bounding box center [388, 68] width 165 height 22
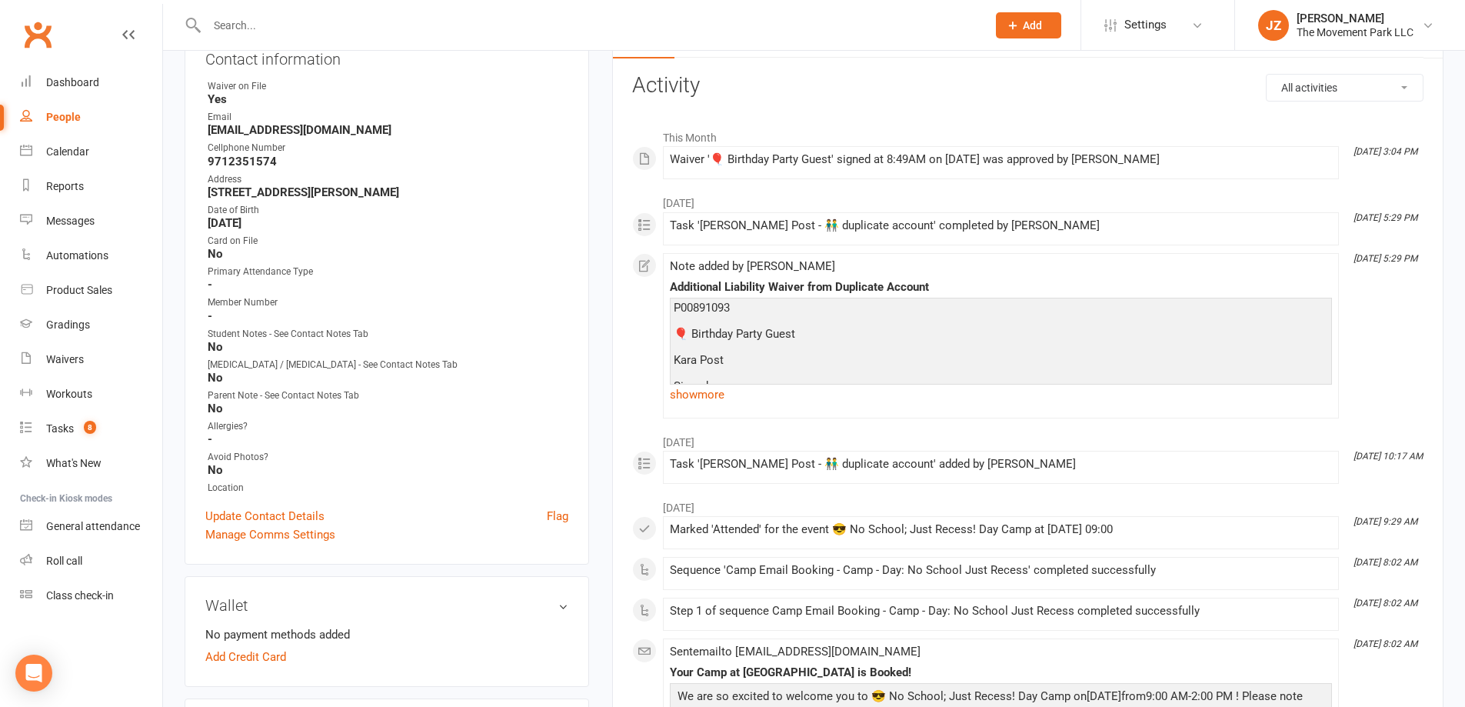
scroll to position [154, 0]
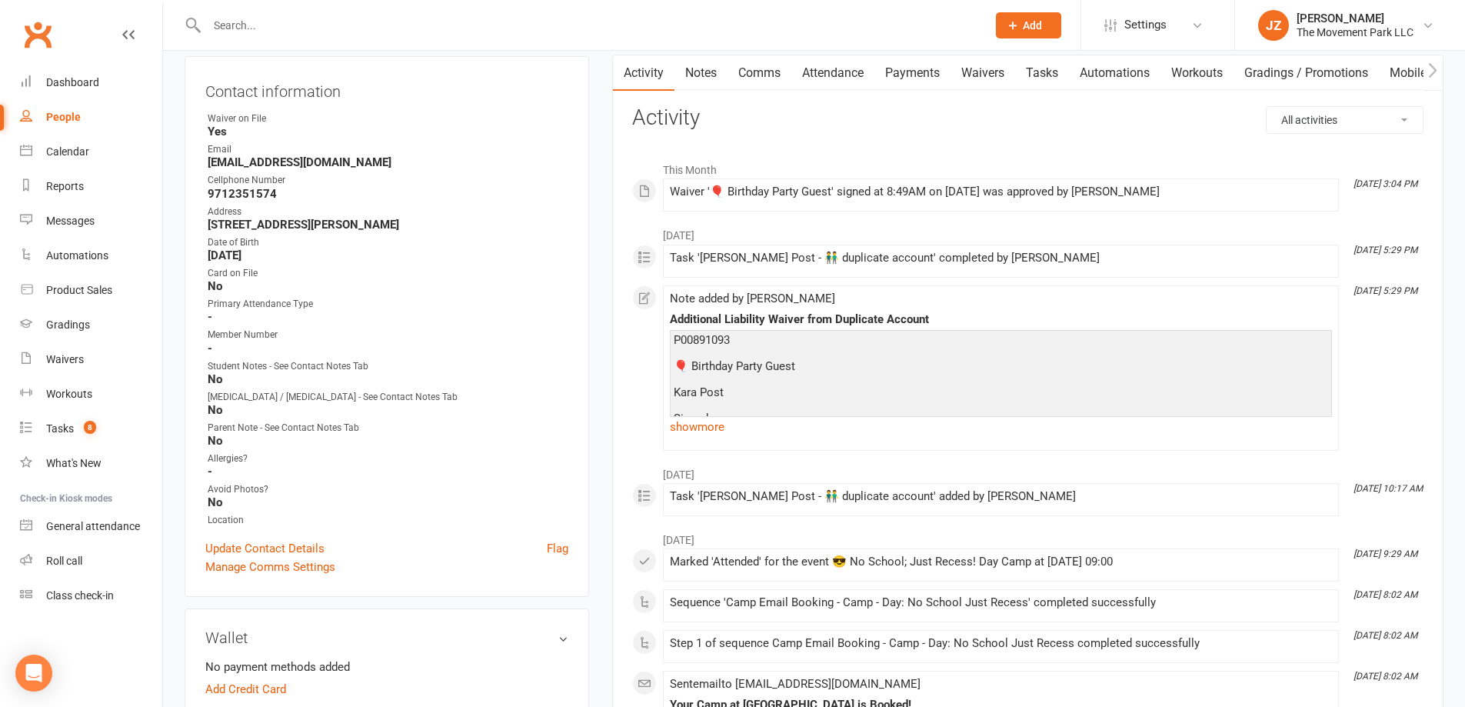
click at [708, 414] on div "P00891093 🎈 Birthday Party Guest Kara Post Signed Oct 3, 2023" at bounding box center [1001, 393] width 655 height 118
click at [709, 421] on link "show more" at bounding box center [1001, 427] width 662 height 22
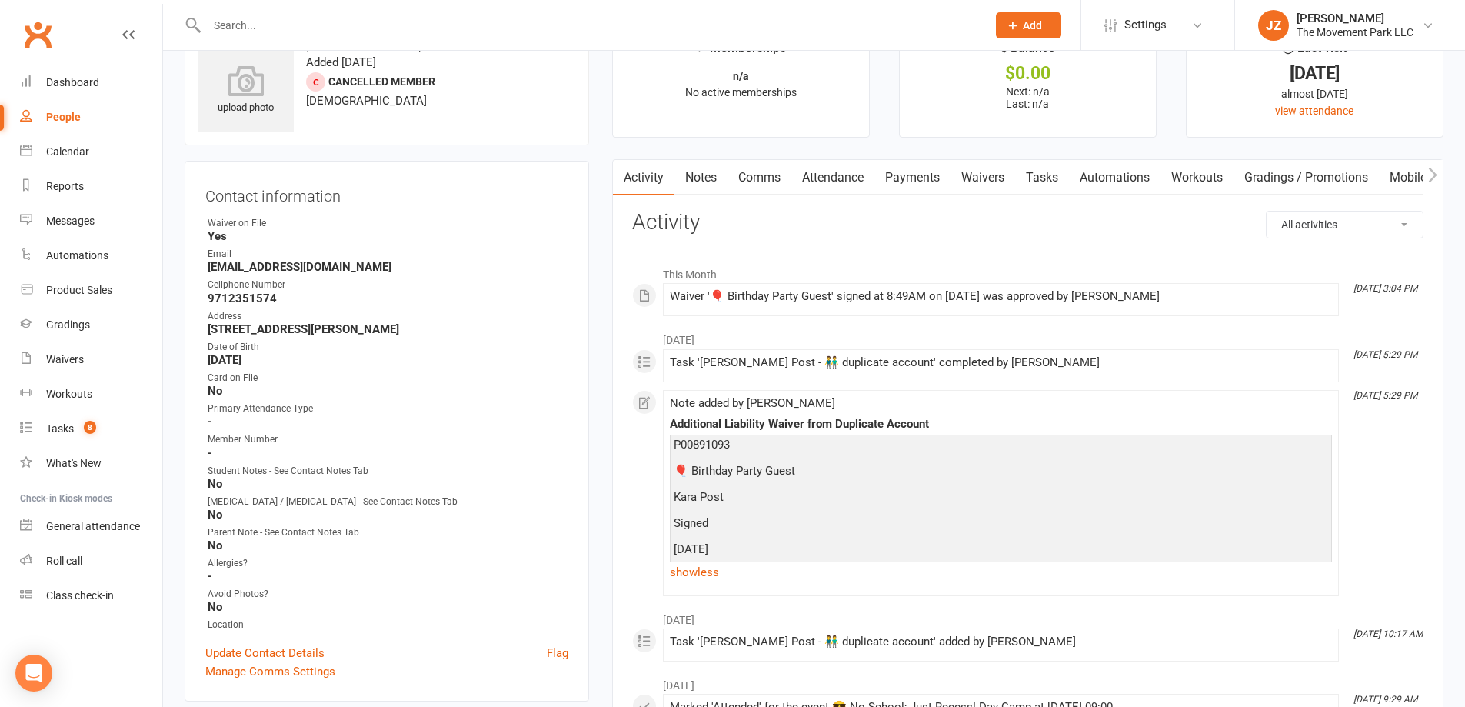
scroll to position [0, 0]
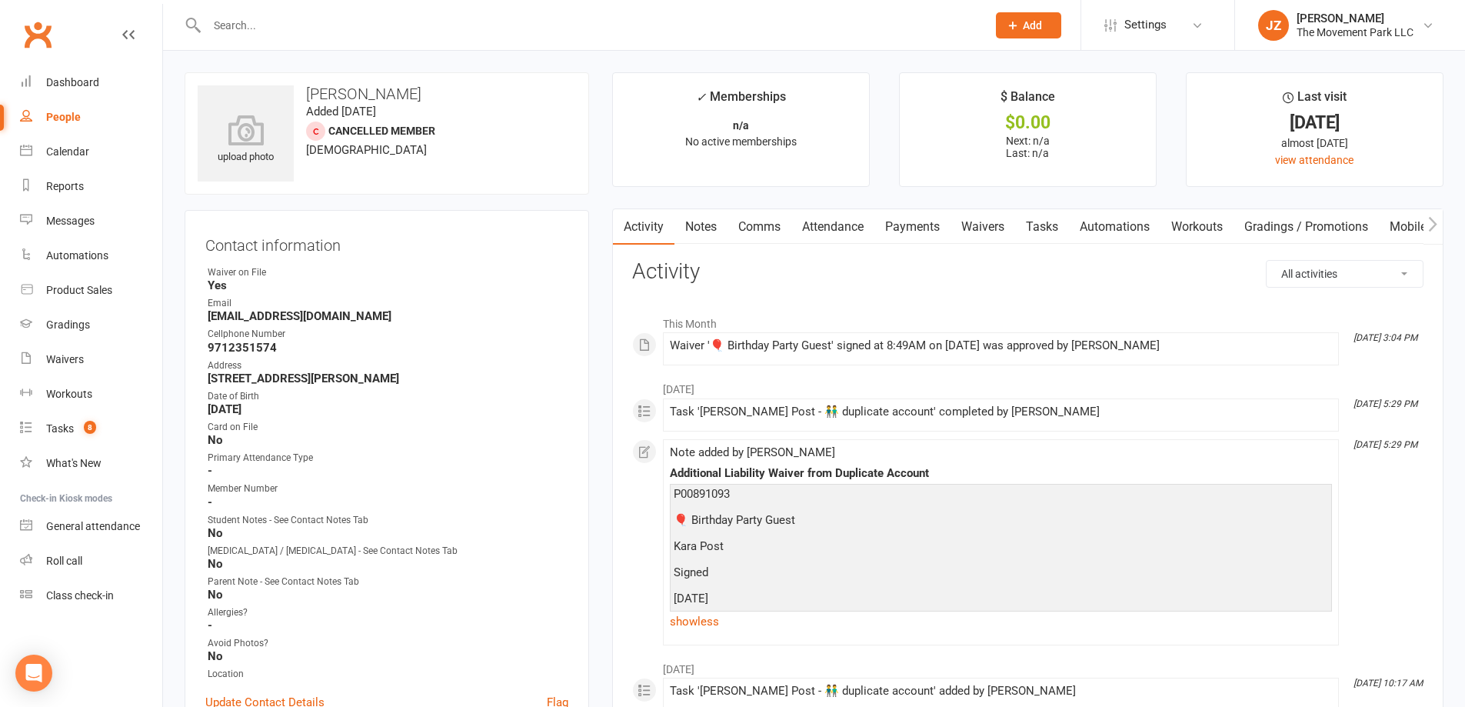
click at [1011, 230] on link "Waivers" at bounding box center [983, 226] width 65 height 35
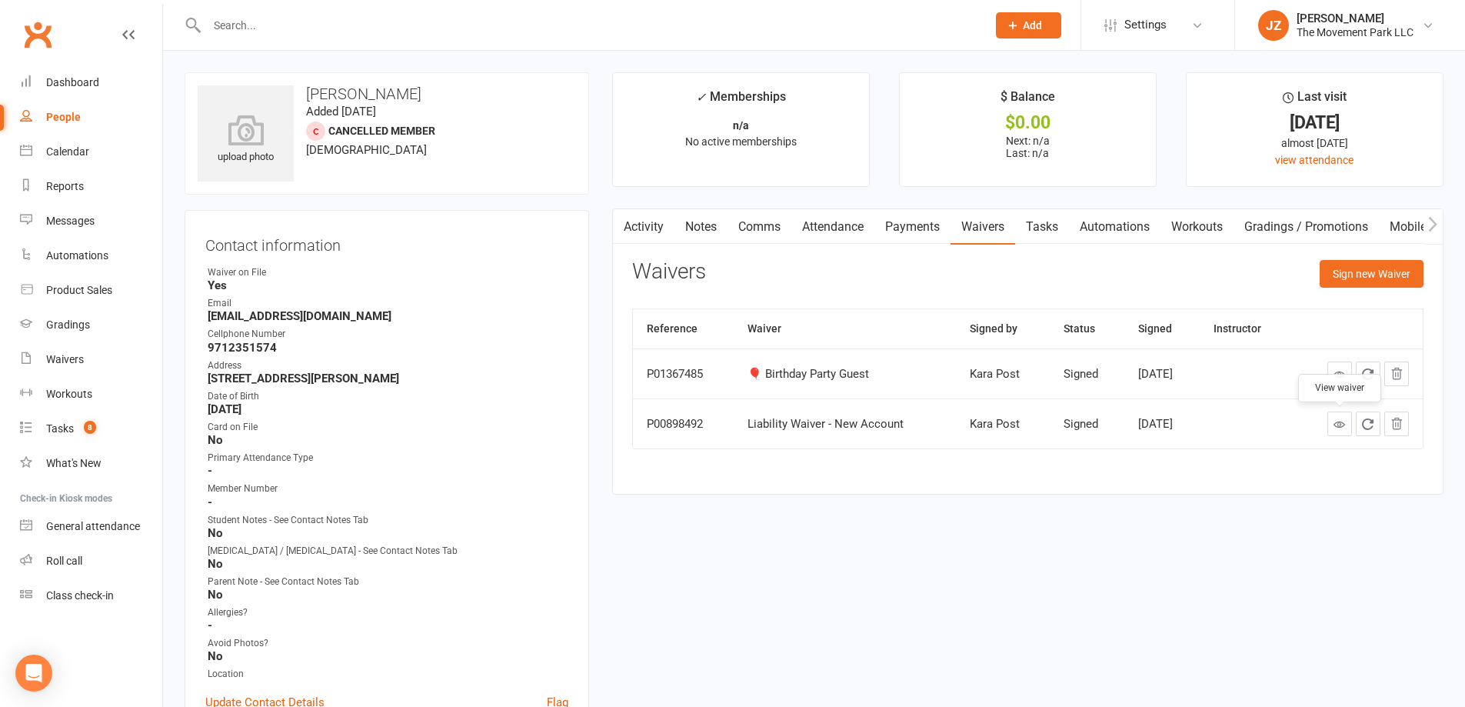
click at [1336, 418] on icon at bounding box center [1340, 424] width 12 height 12
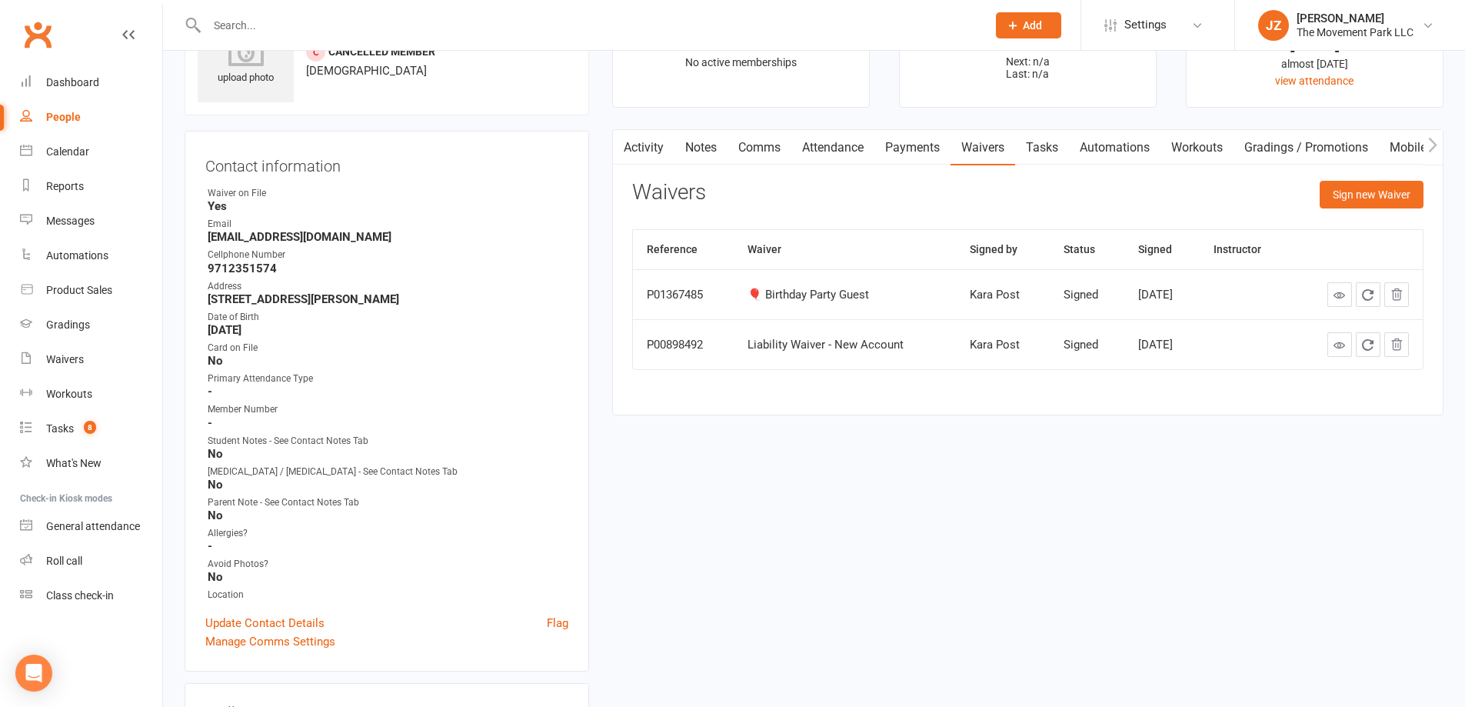
scroll to position [231, 0]
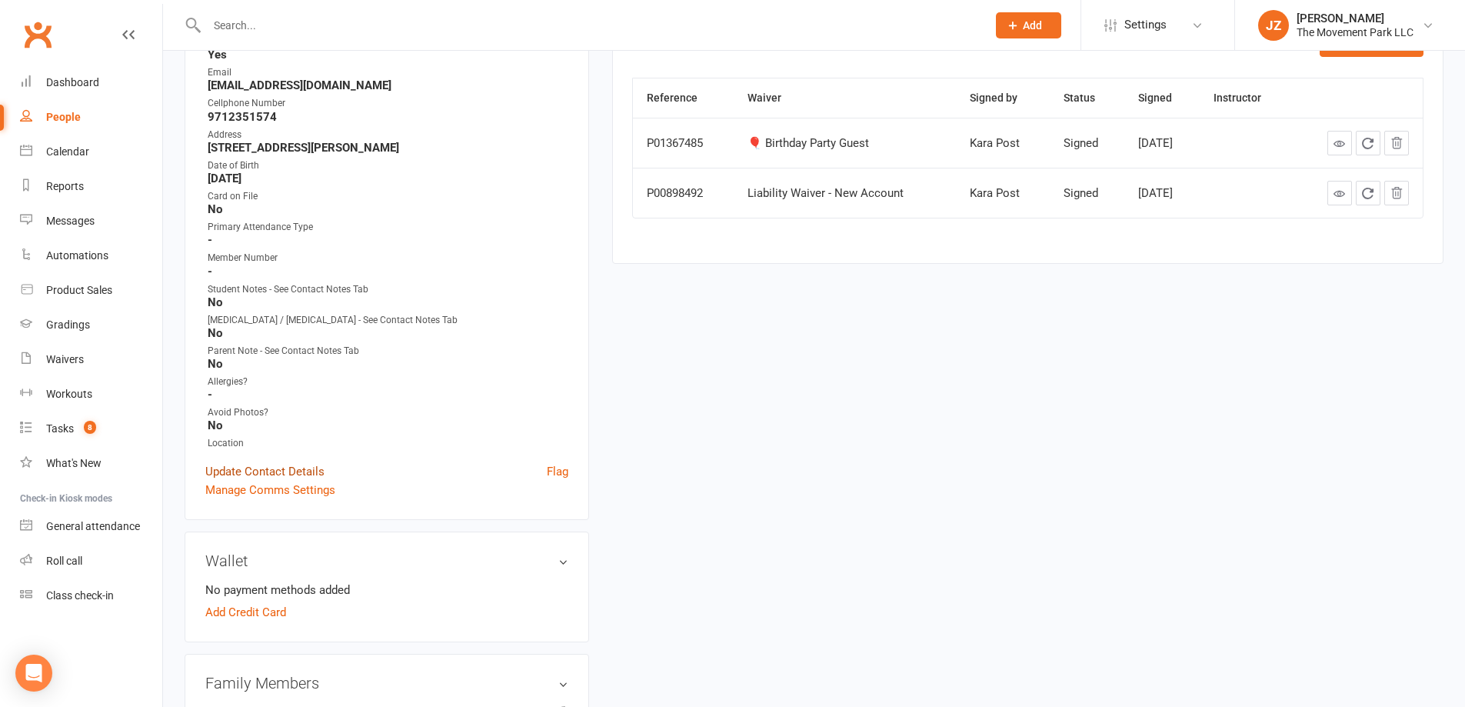
click at [308, 472] on link "Update Contact Details" at bounding box center [264, 471] width 119 height 18
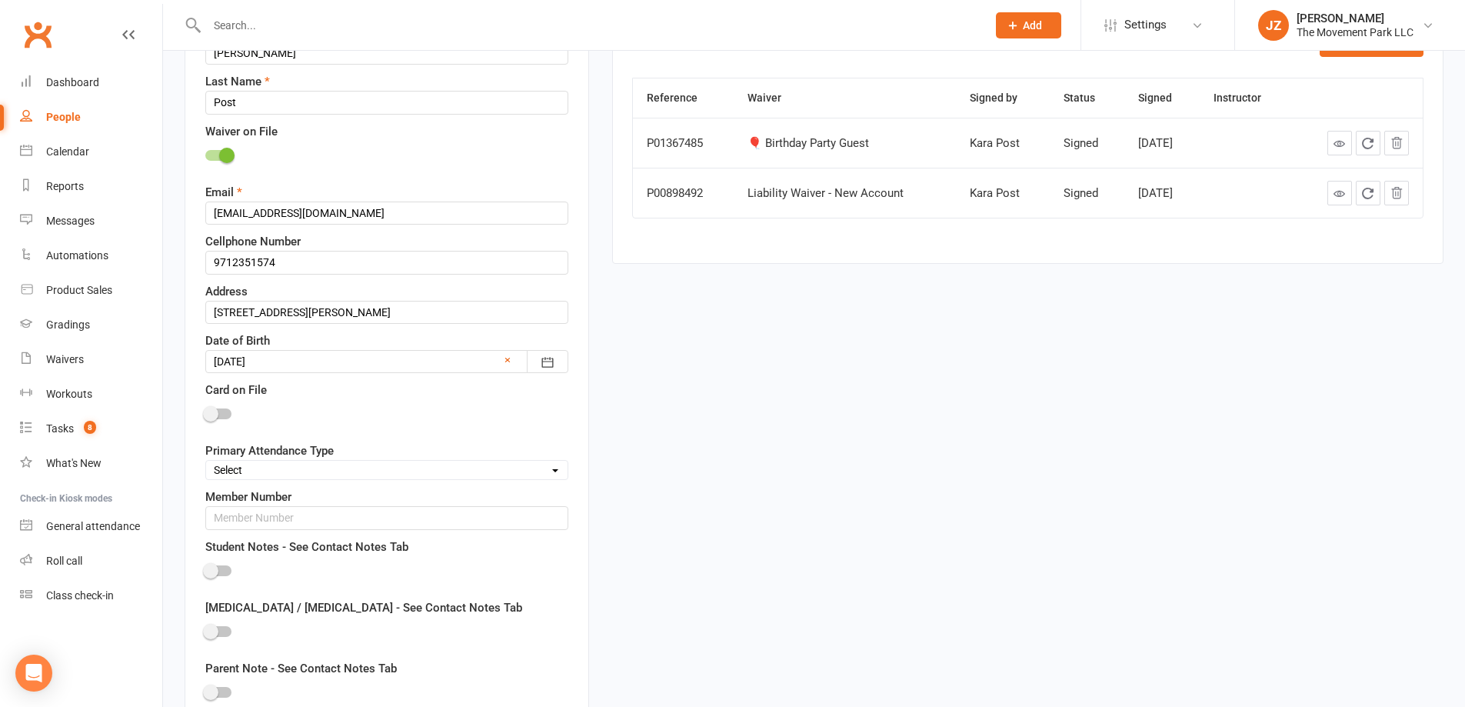
scroll to position [72, 0]
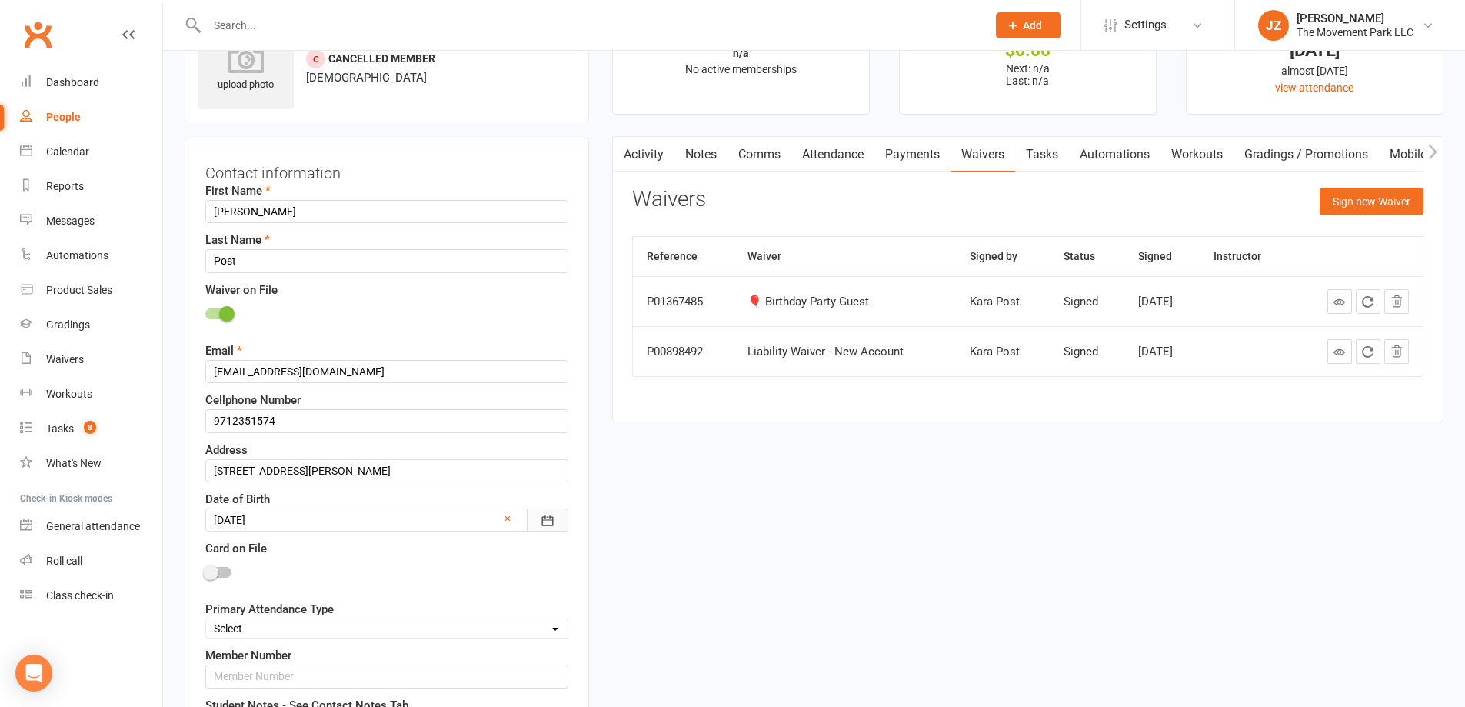
click at [541, 519] on icon "button" at bounding box center [547, 520] width 15 height 15
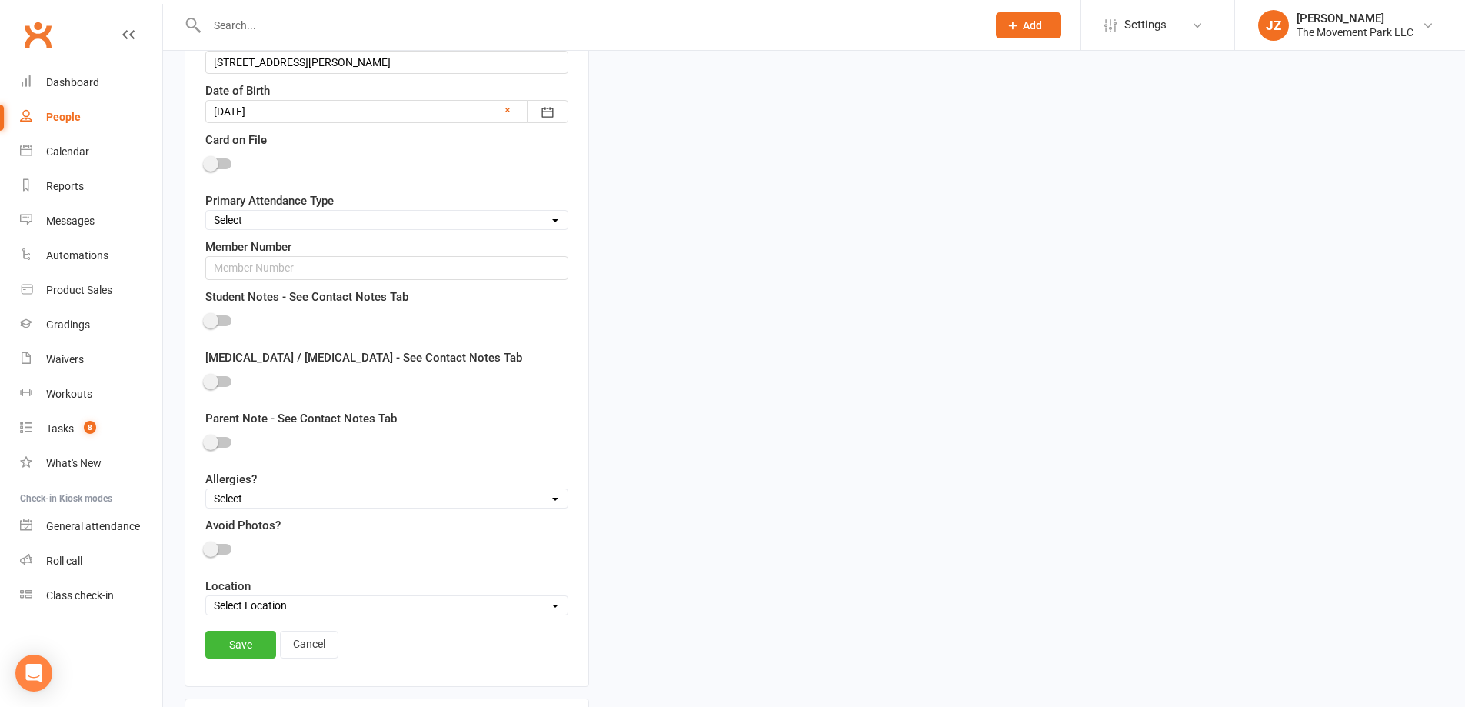
scroll to position [457, 0]
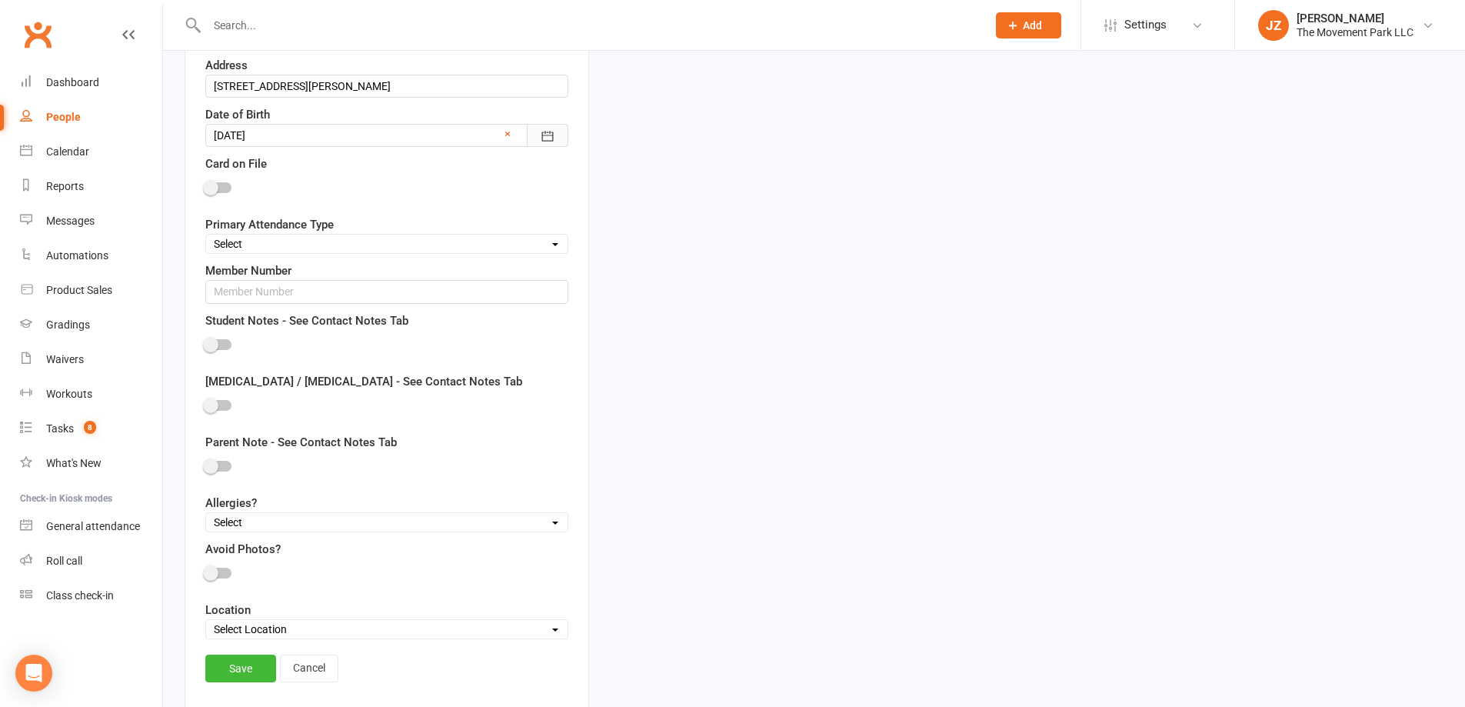
click at [540, 134] on icon "button" at bounding box center [547, 135] width 15 height 15
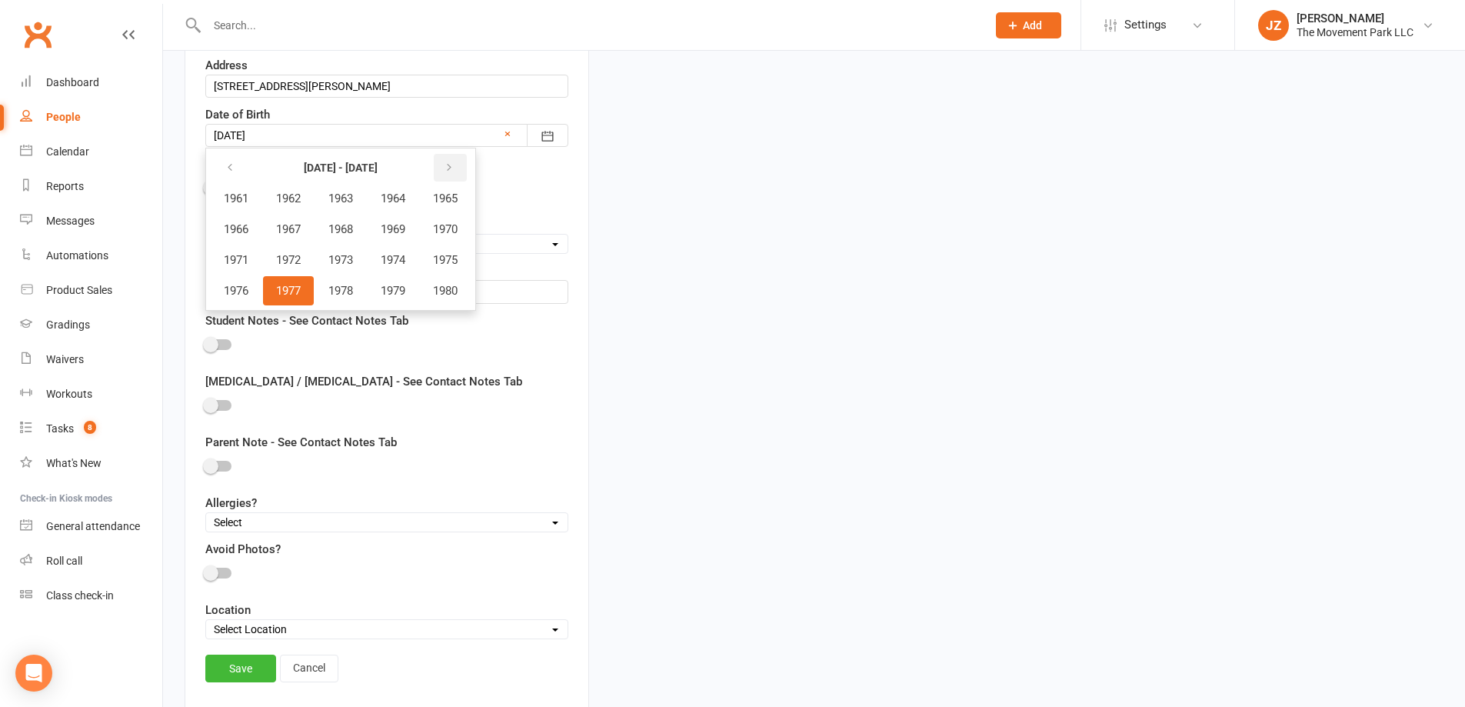
click at [454, 161] on button "button" at bounding box center [450, 168] width 33 height 28
click at [455, 164] on icon "button" at bounding box center [449, 168] width 11 height 12
click at [235, 288] on span "2016" at bounding box center [236, 291] width 25 height 14
click at [319, 227] on button "May" at bounding box center [334, 229] width 110 height 29
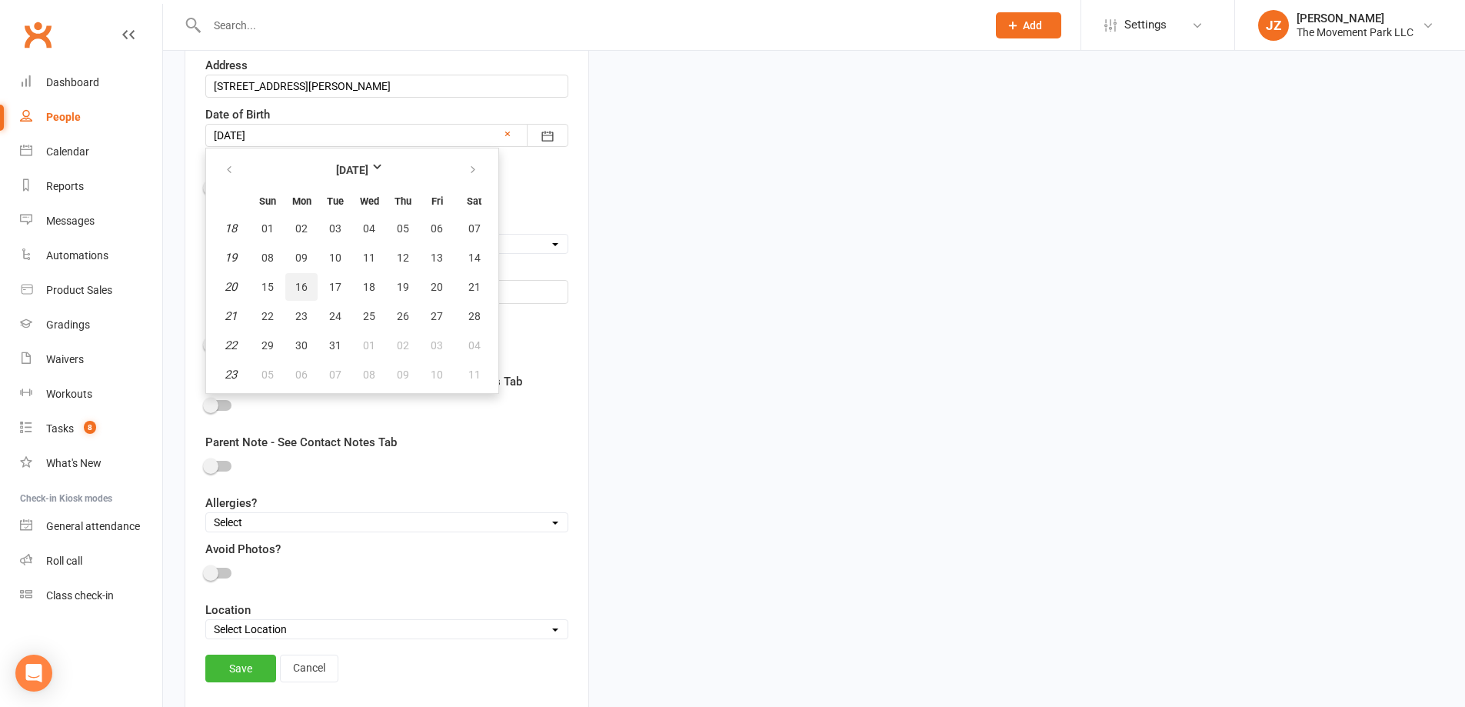
click at [306, 282] on span "16" at bounding box center [301, 287] width 12 height 12
type input "16 May 2016"
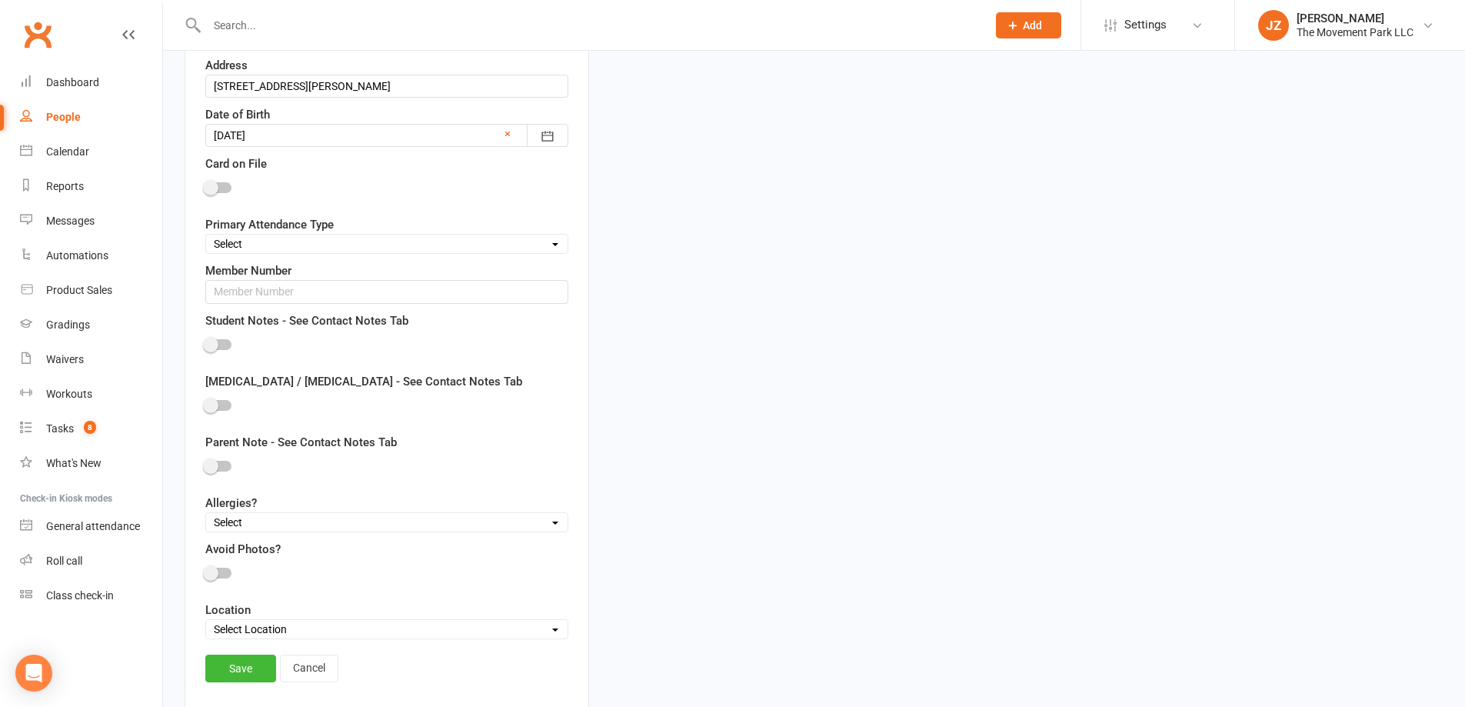
click at [241, 687] on div "Save Cancel" at bounding box center [386, 672] width 363 height 35
click at [254, 670] on link "Save" at bounding box center [240, 669] width 71 height 28
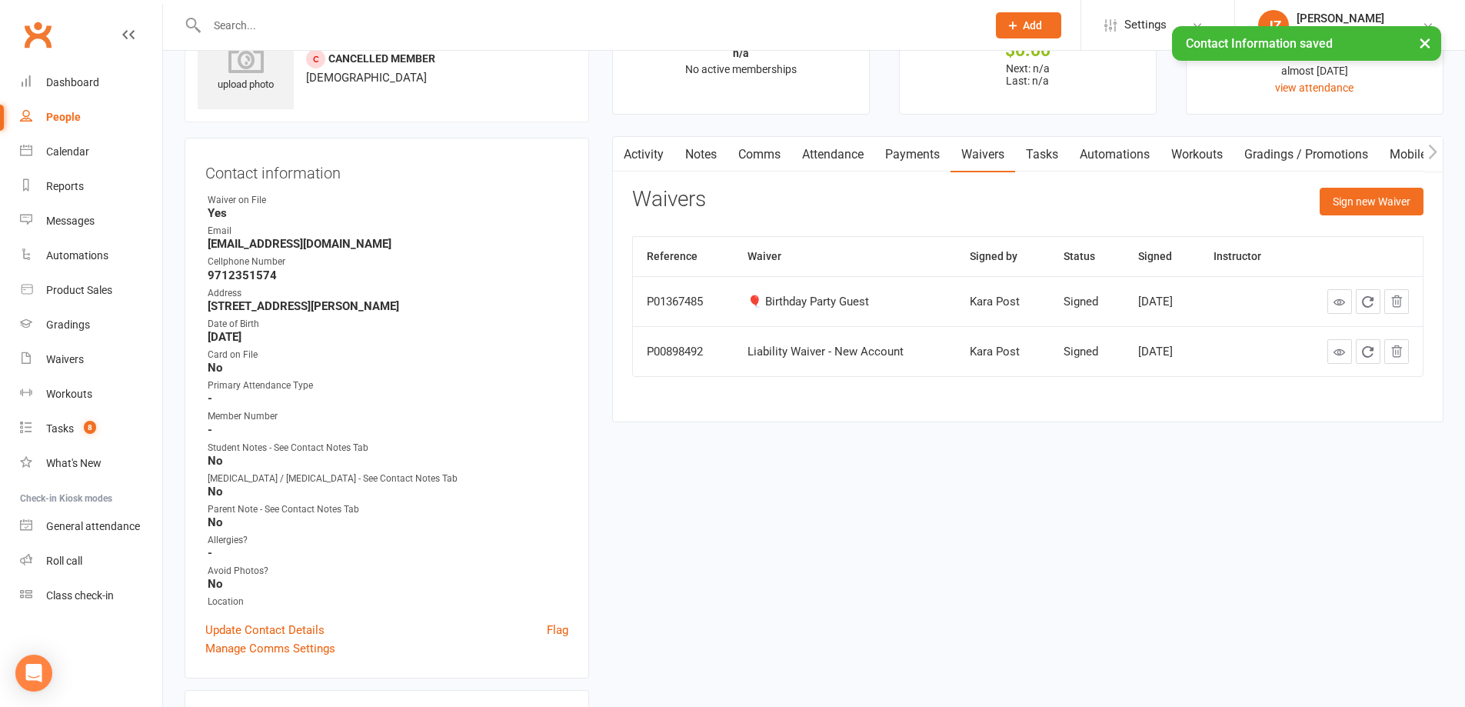
scroll to position [0, 0]
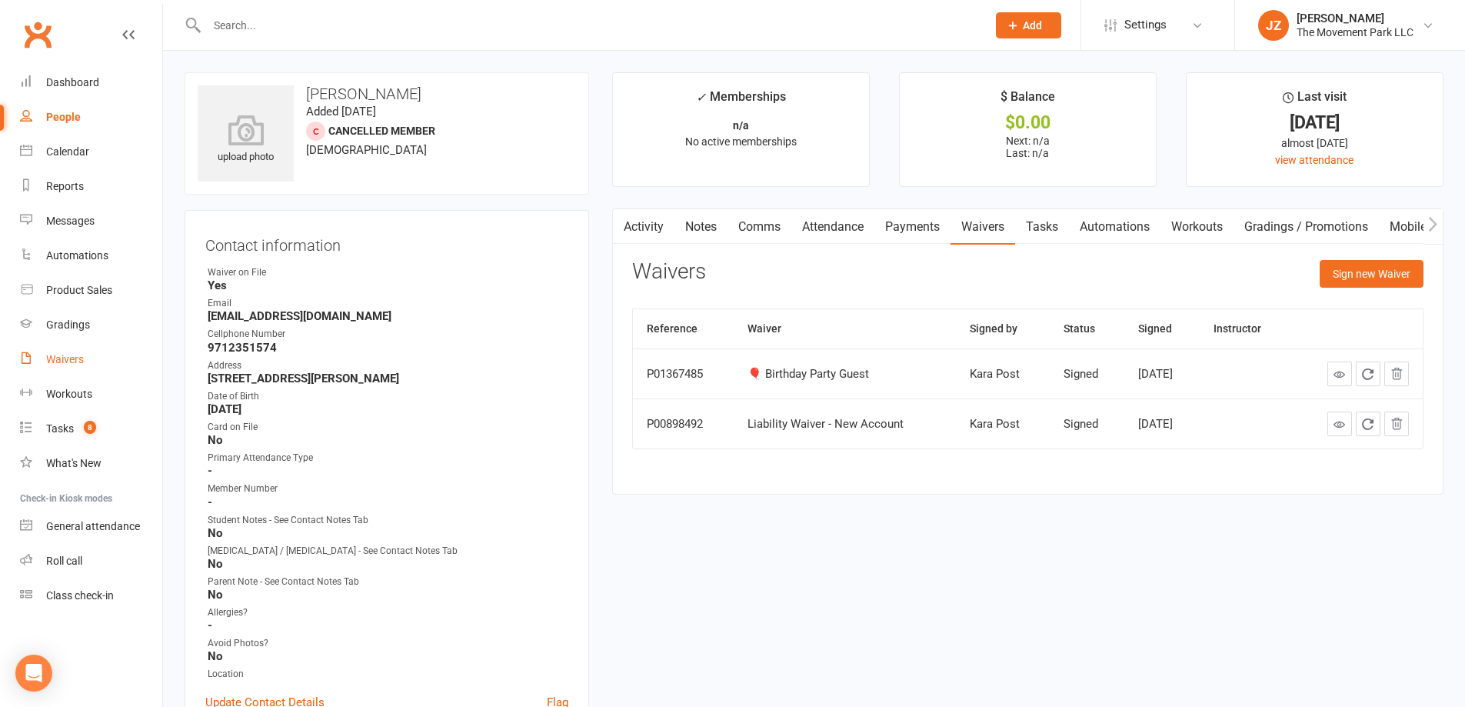
click at [62, 345] on link "Waivers" at bounding box center [91, 359] width 142 height 35
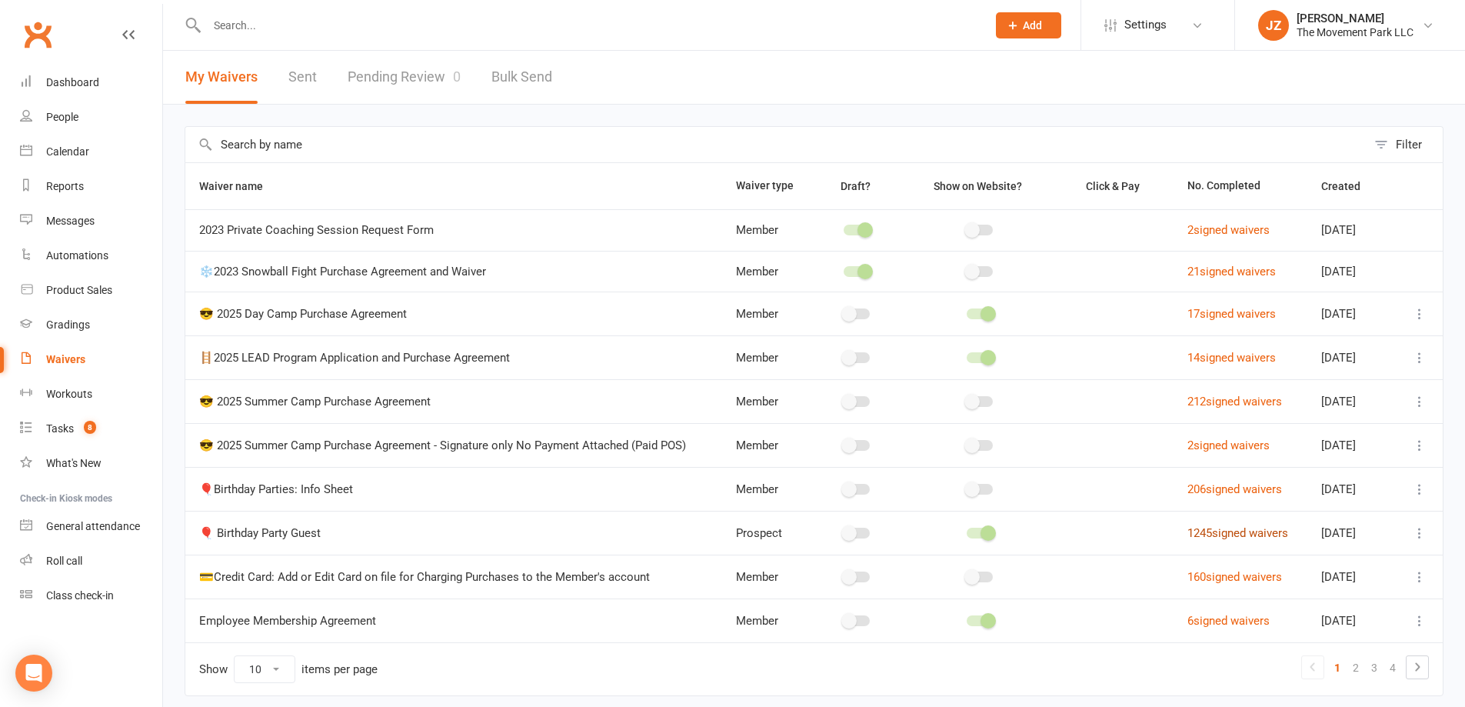
click at [1192, 530] on link "1245 signed waivers" at bounding box center [1238, 533] width 101 height 14
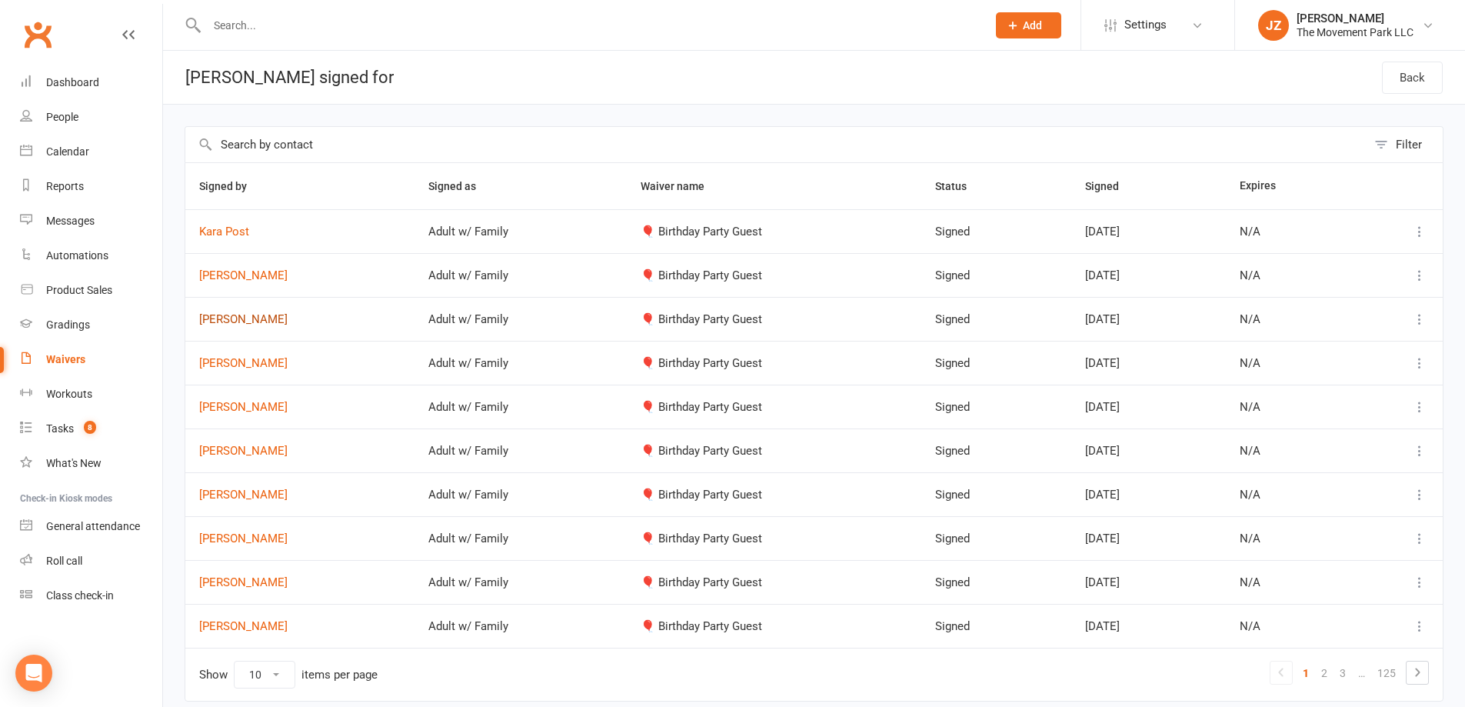
click at [285, 318] on link "Marcela Corona" at bounding box center [300, 319] width 202 height 13
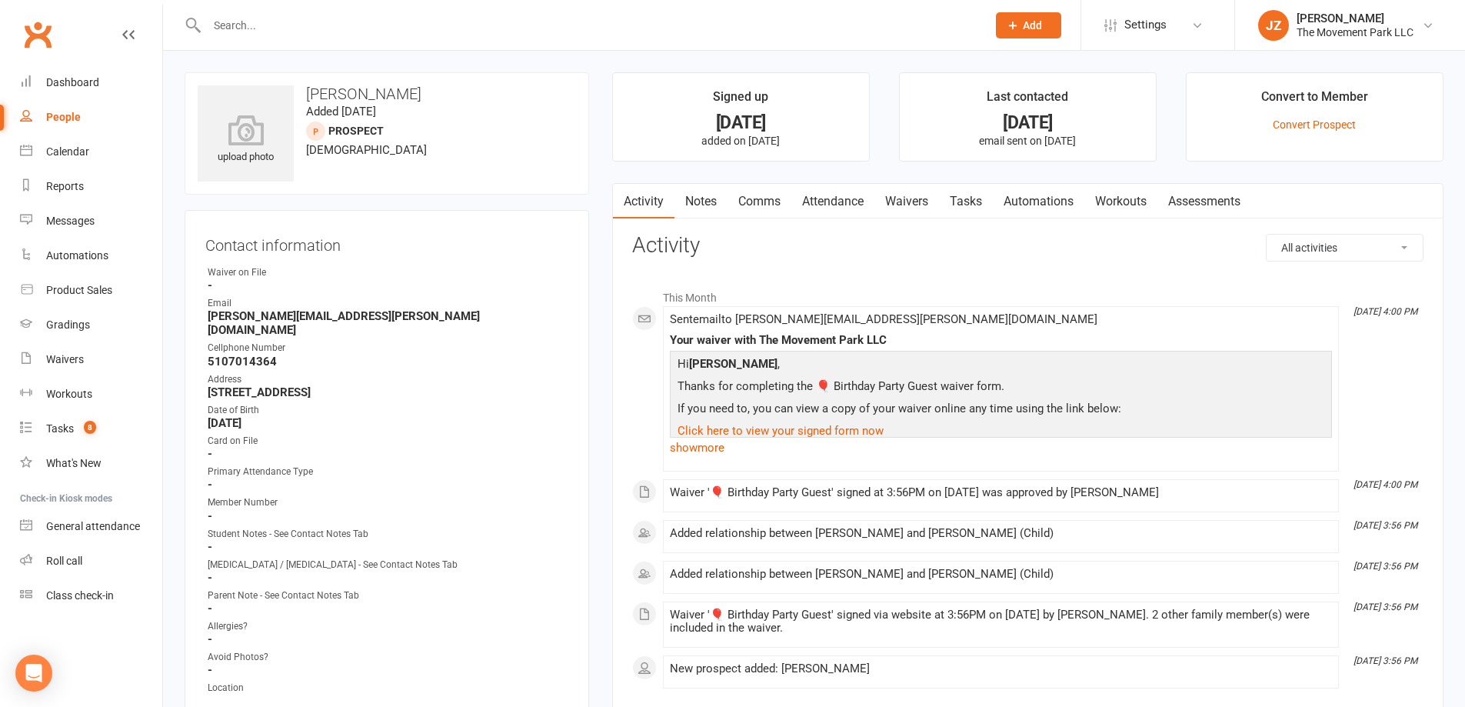
click at [942, 199] on link "Tasks" at bounding box center [966, 201] width 54 height 35
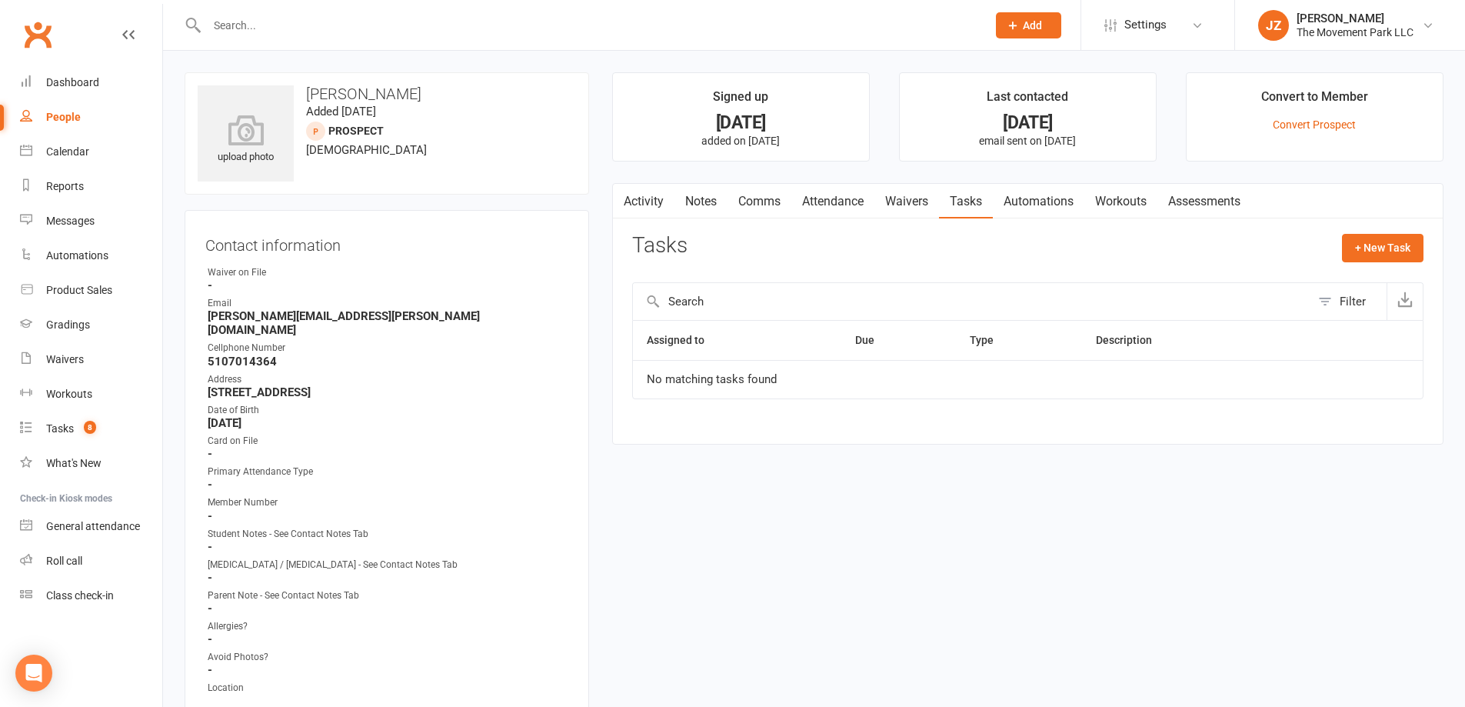
click at [902, 210] on link "Waivers" at bounding box center [907, 201] width 65 height 35
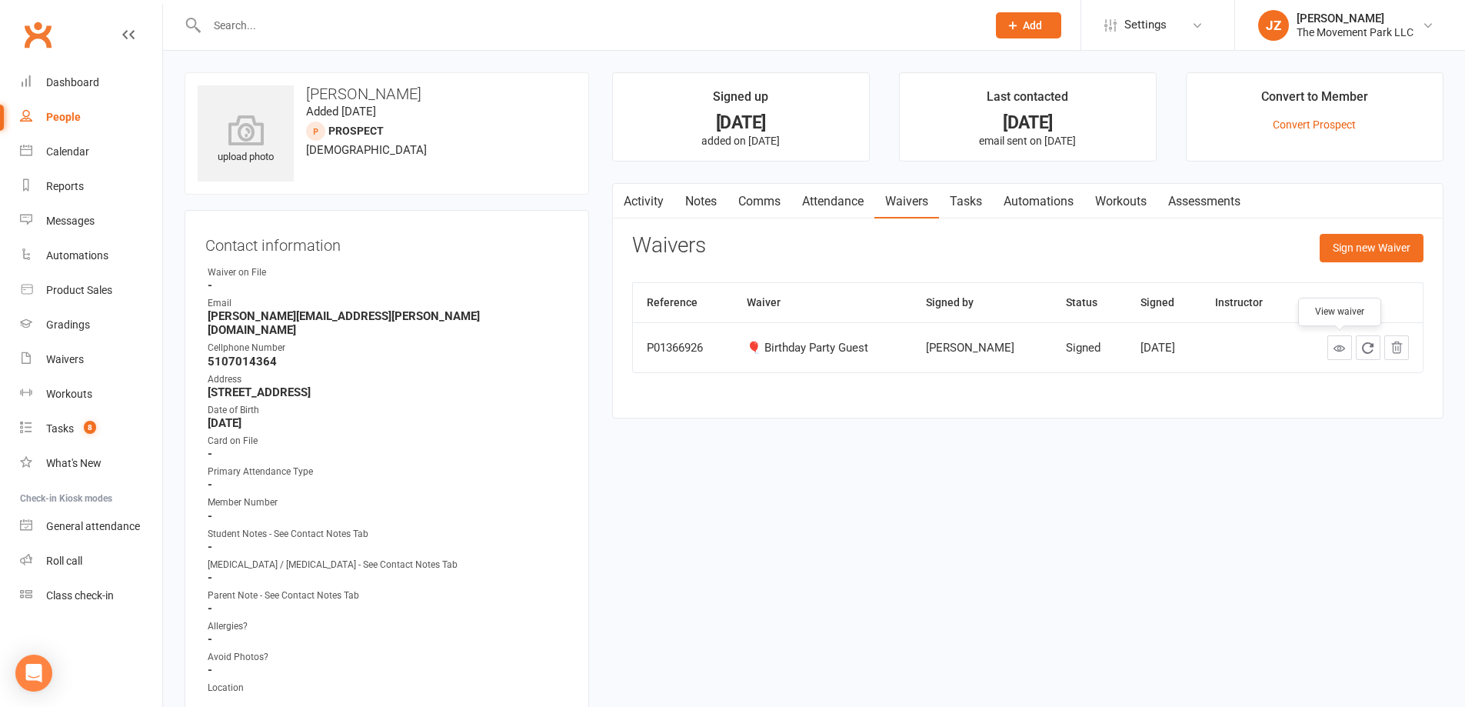
click at [1335, 346] on icon at bounding box center [1340, 348] width 12 height 12
click at [66, 82] on div "Dashboard" at bounding box center [72, 82] width 53 height 12
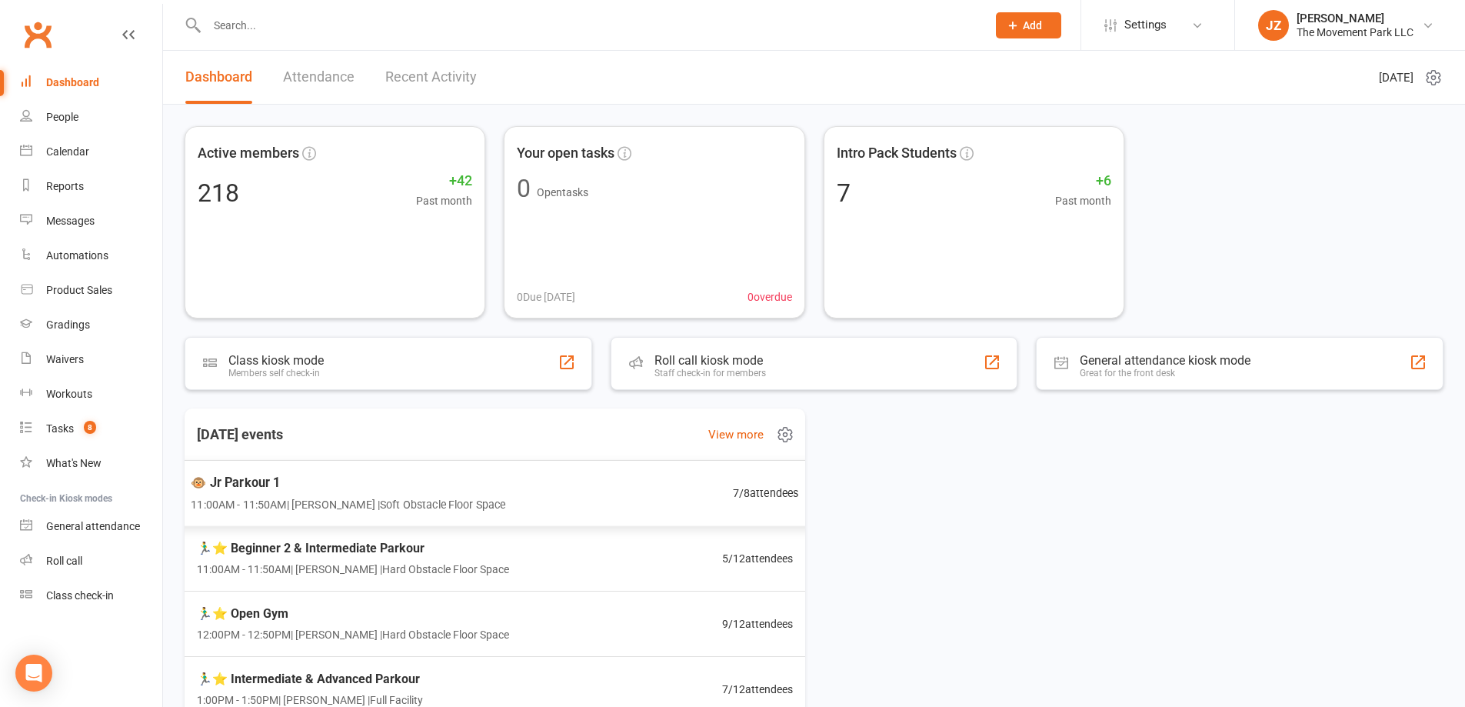
click at [634, 501] on div "🐵 Jr Parkour 1 11:00AM - 11:50AM | Kyla Anderson | Soft Obstacle Floor Space 7 …" at bounding box center [494, 493] width 645 height 67
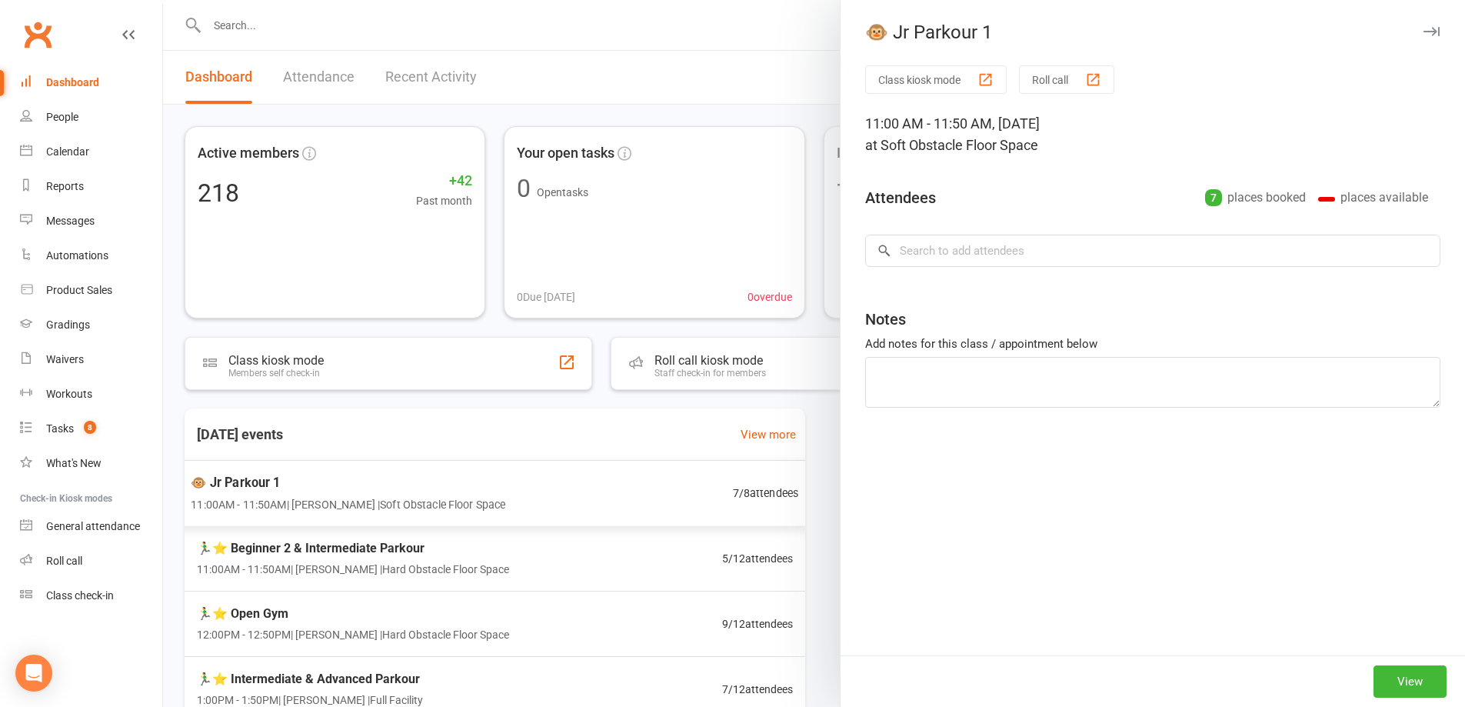
type textarea "Aran P. sign up once payment is taken."
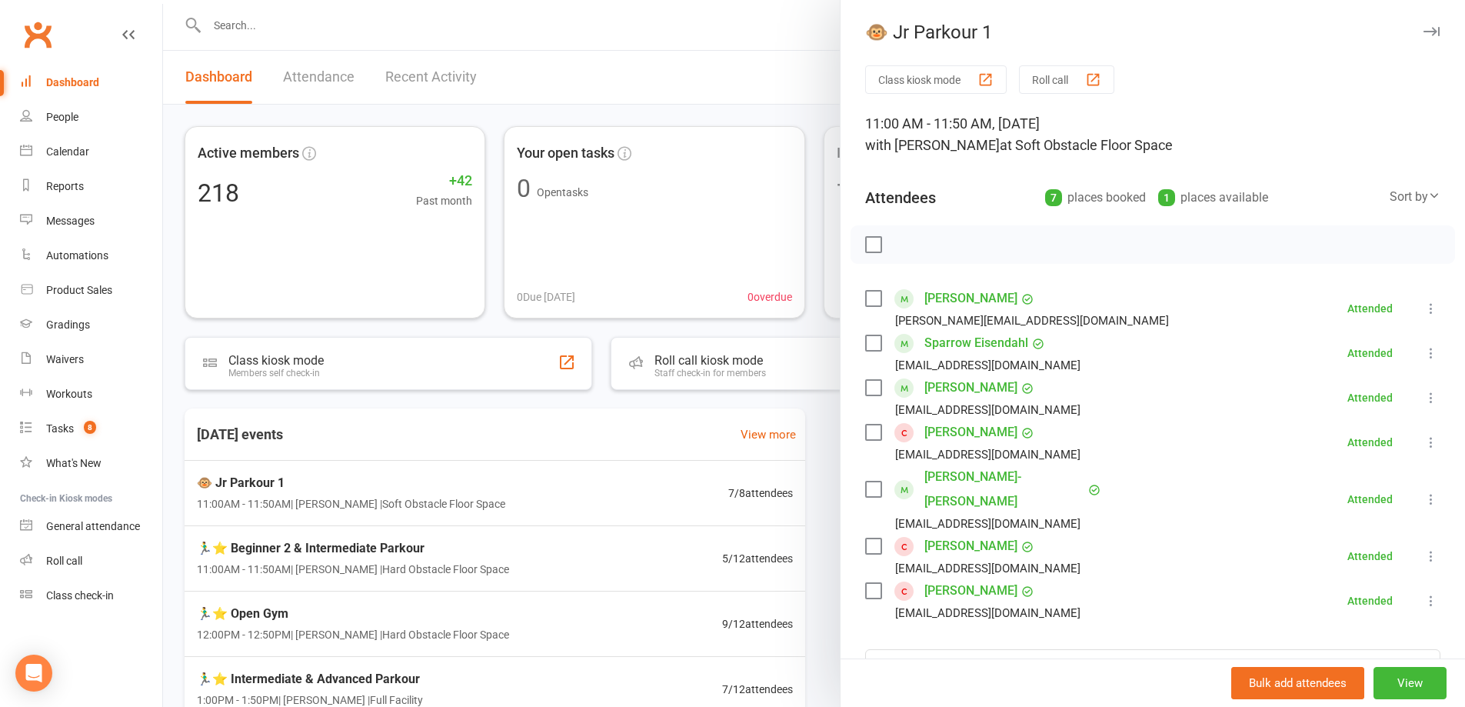
click at [629, 642] on div at bounding box center [814, 353] width 1302 height 707
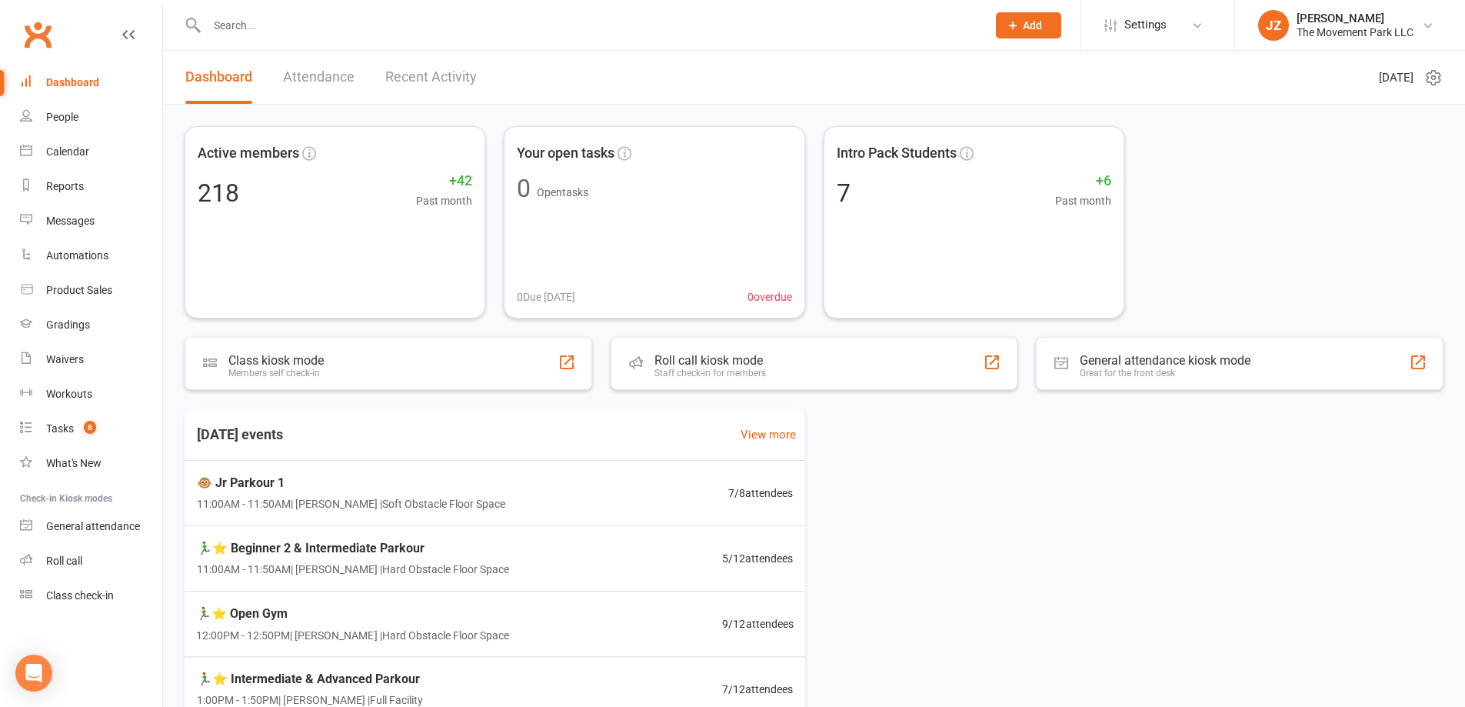
click at [603, 623] on div "🏃‍♂️⭐ Open Gym 12:00PM - 12:50PM | Rick King | Hard Obstacle Floor Space 9 / 12…" at bounding box center [495, 624] width 635 height 65
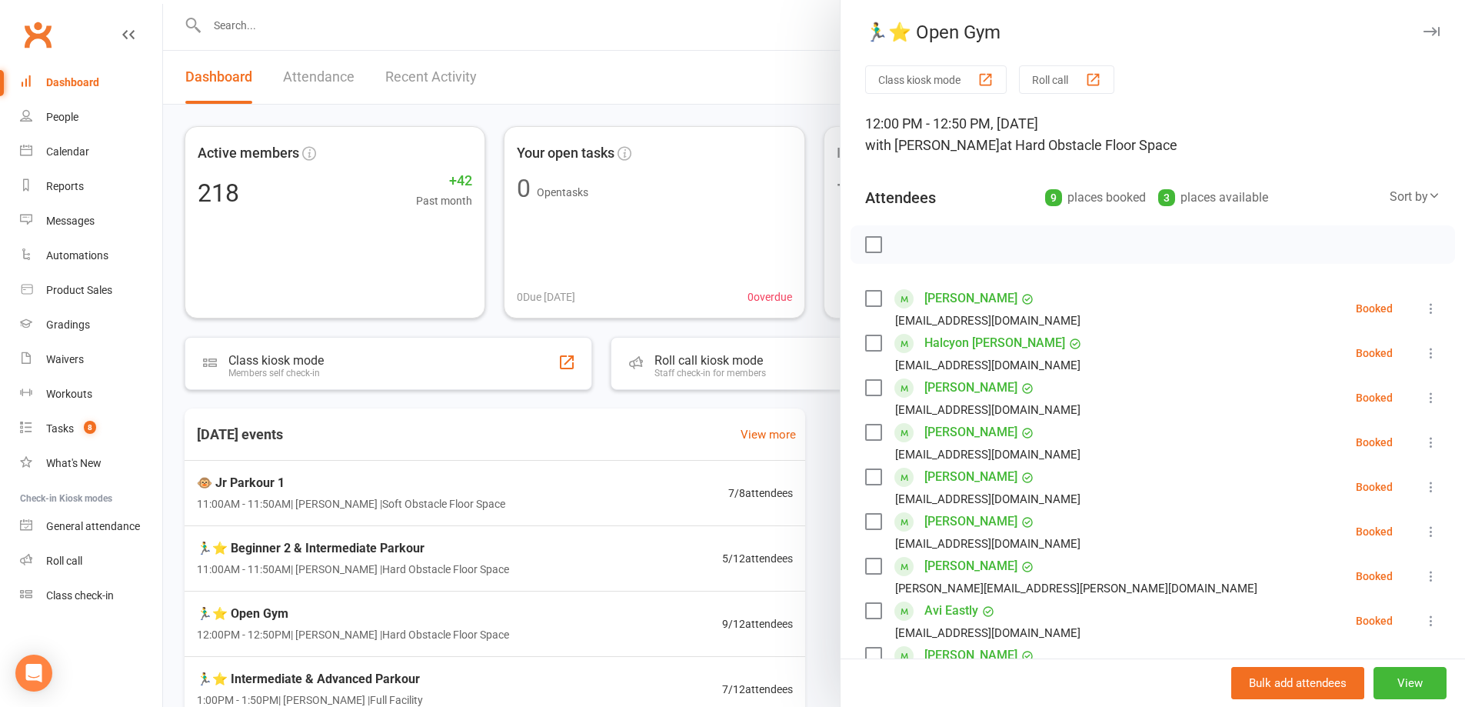
scroll to position [154, 0]
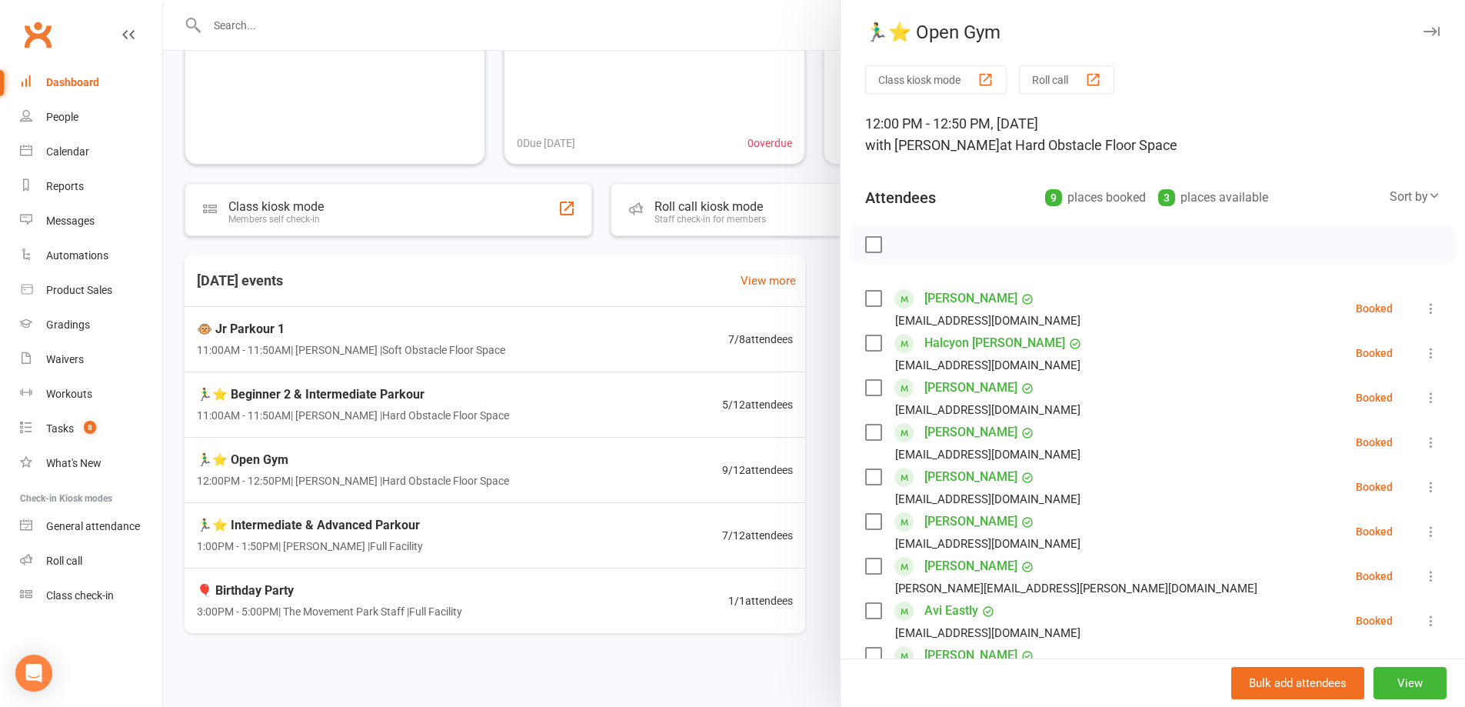
click at [574, 549] on div at bounding box center [814, 353] width 1302 height 707
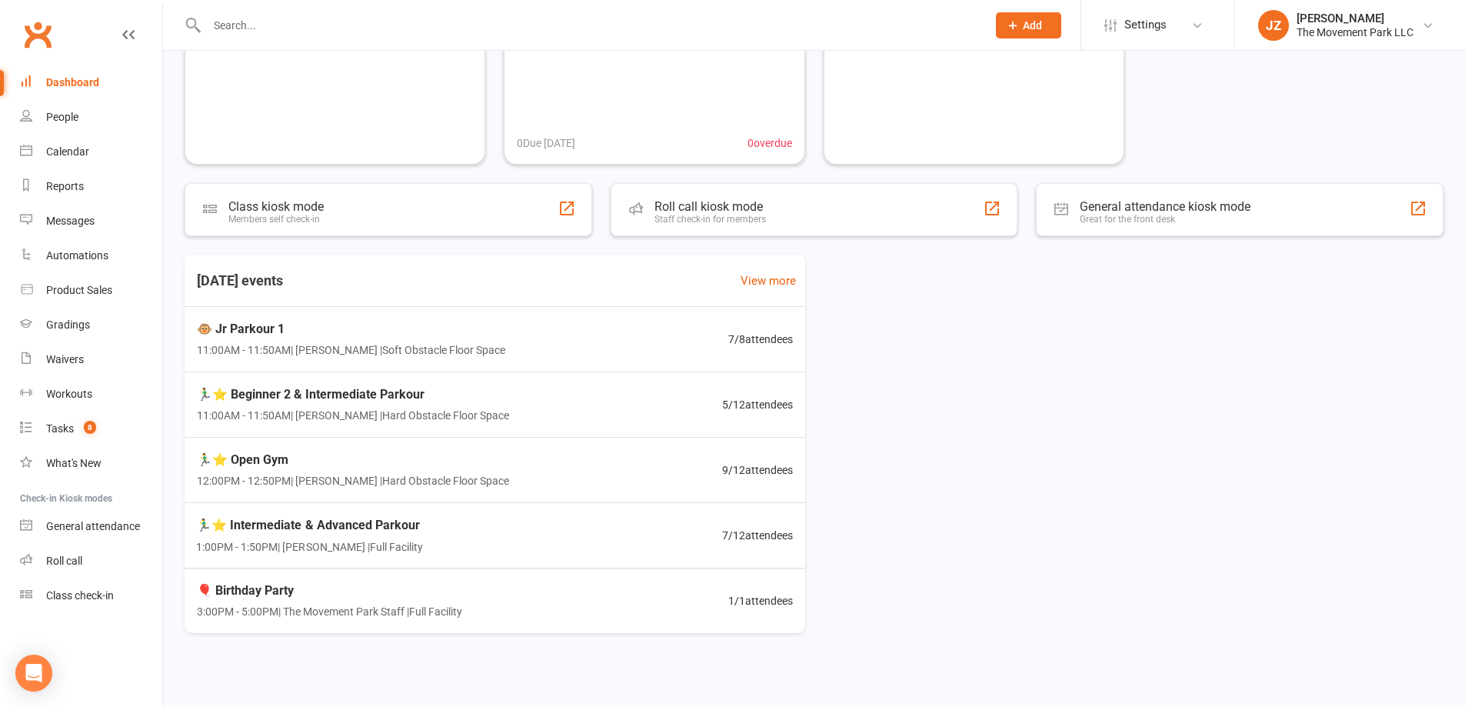
click at [515, 552] on div "🏃‍♂️⭐ Intermediate & Advanced Parkour 1:00PM - 1:50PM | Rick King | Full Facili…" at bounding box center [495, 535] width 634 height 65
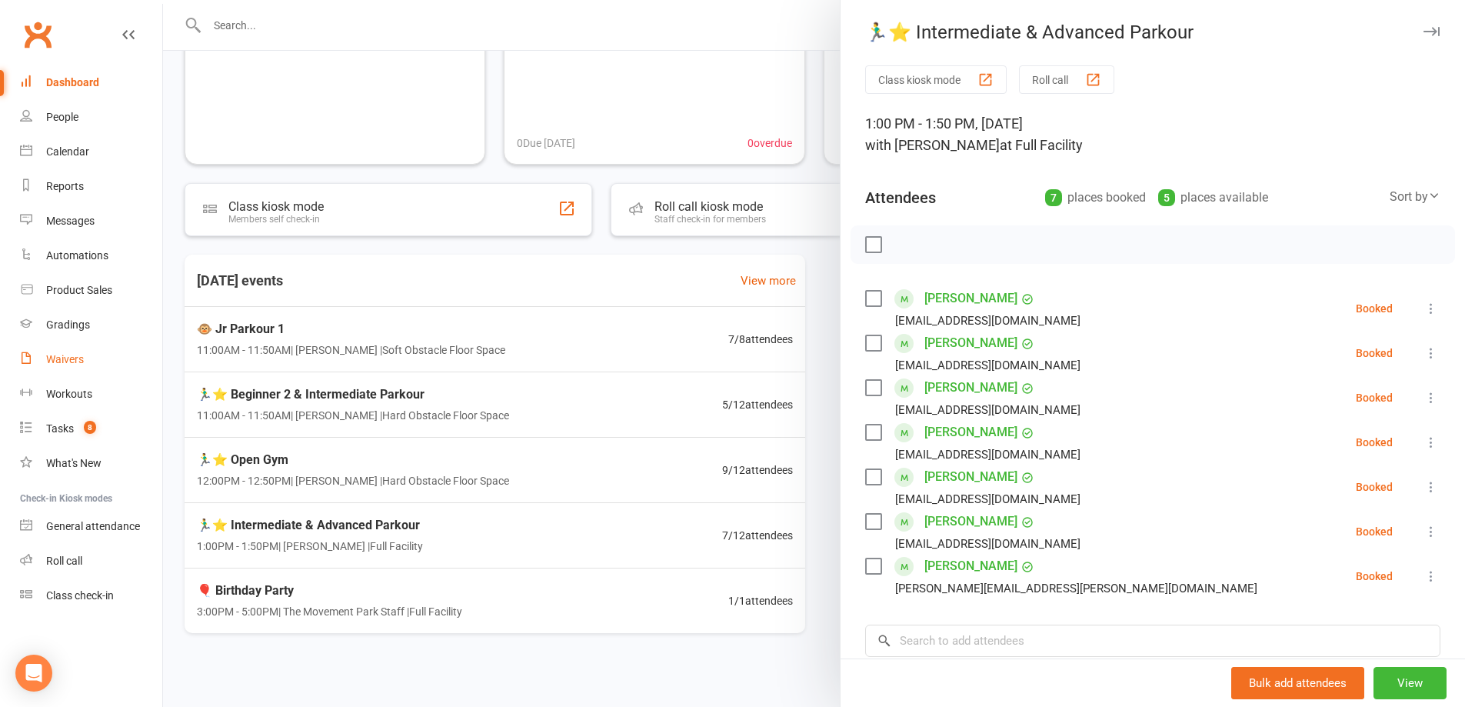
click at [87, 363] on link "Waivers" at bounding box center [91, 359] width 142 height 35
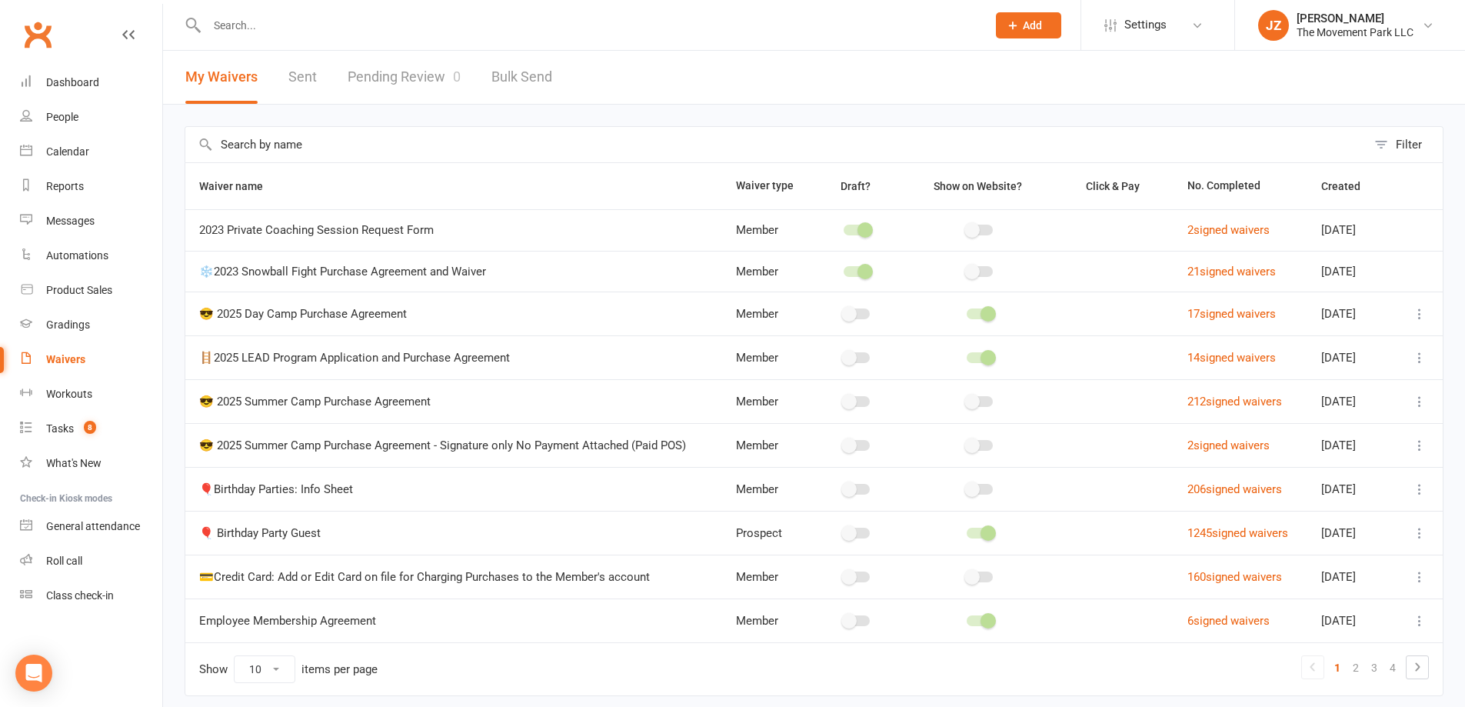
click at [435, 81] on link "Pending Review 0" at bounding box center [404, 77] width 113 height 53
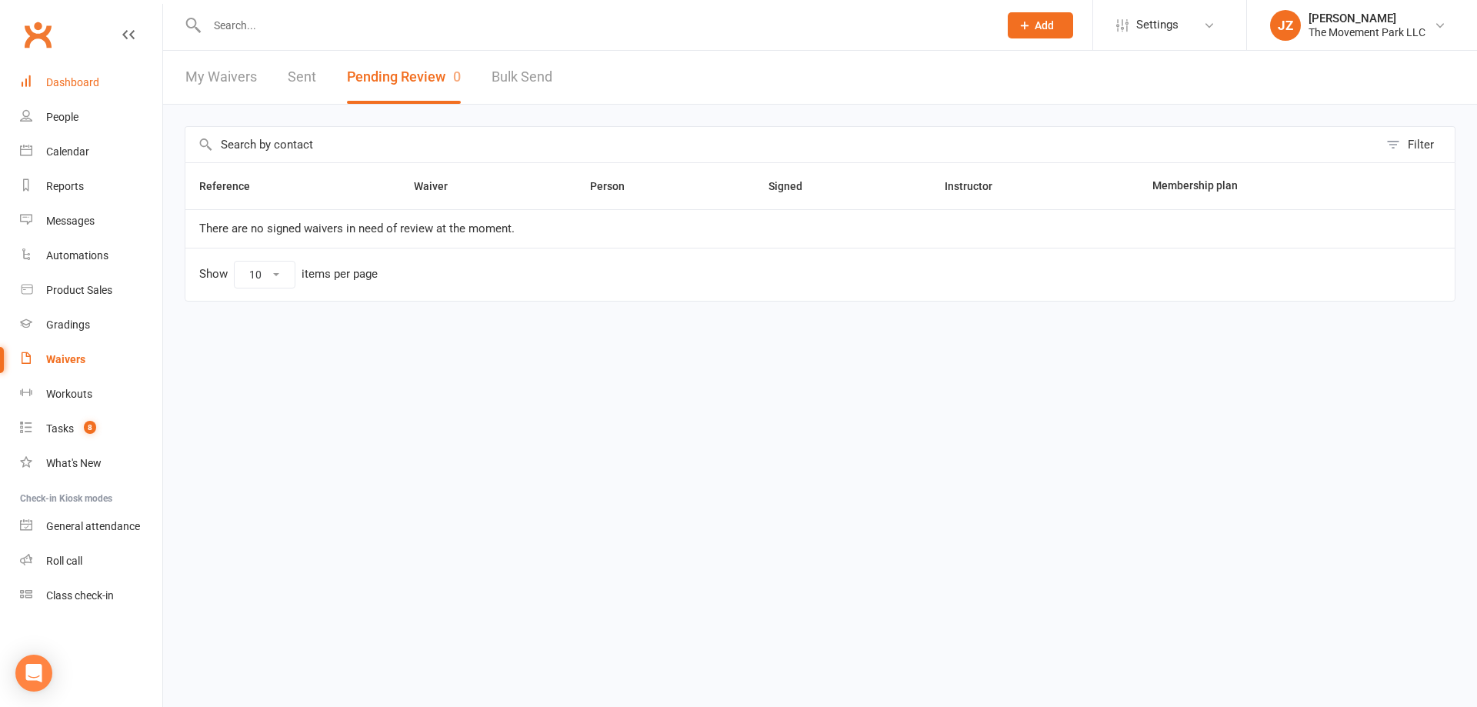
click at [102, 72] on link "Dashboard" at bounding box center [91, 82] width 142 height 35
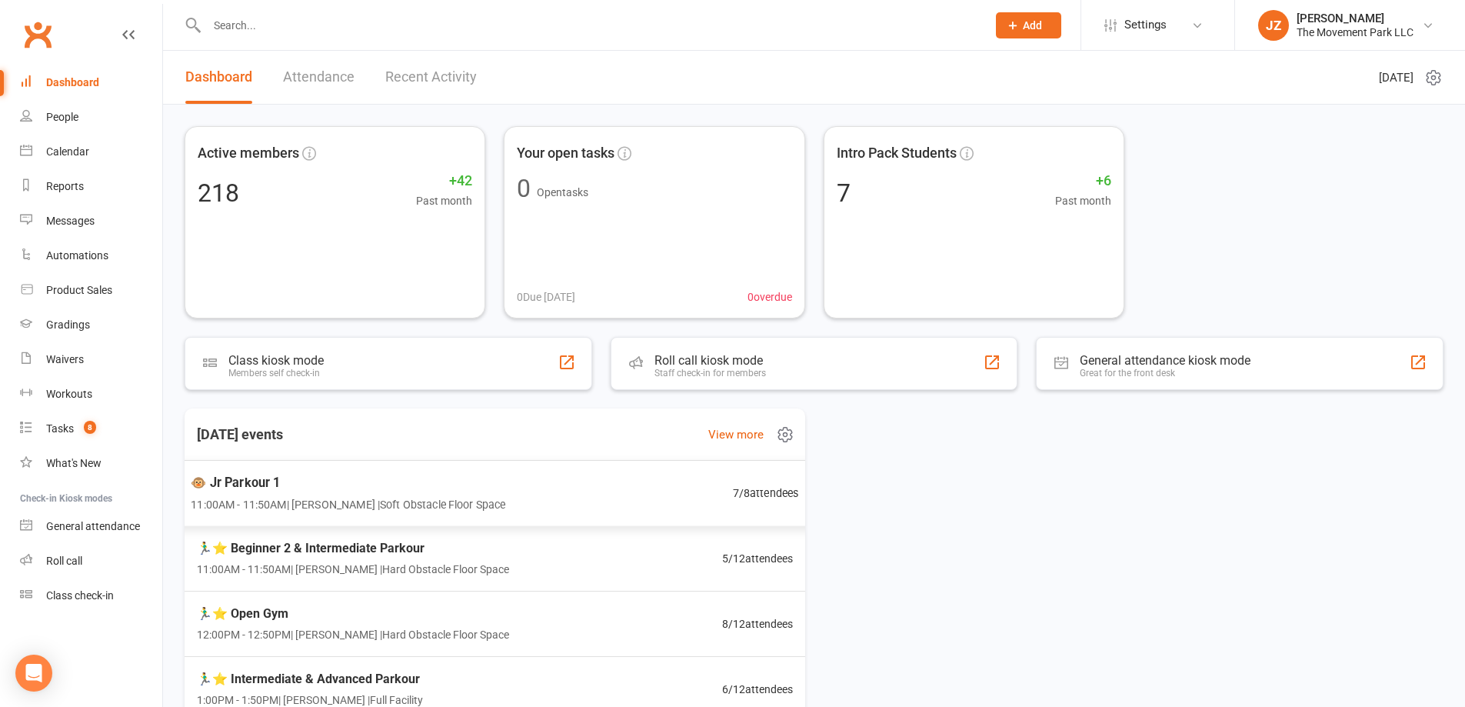
click at [370, 480] on span "🐵 Jr Parkour 1" at bounding box center [348, 482] width 315 height 20
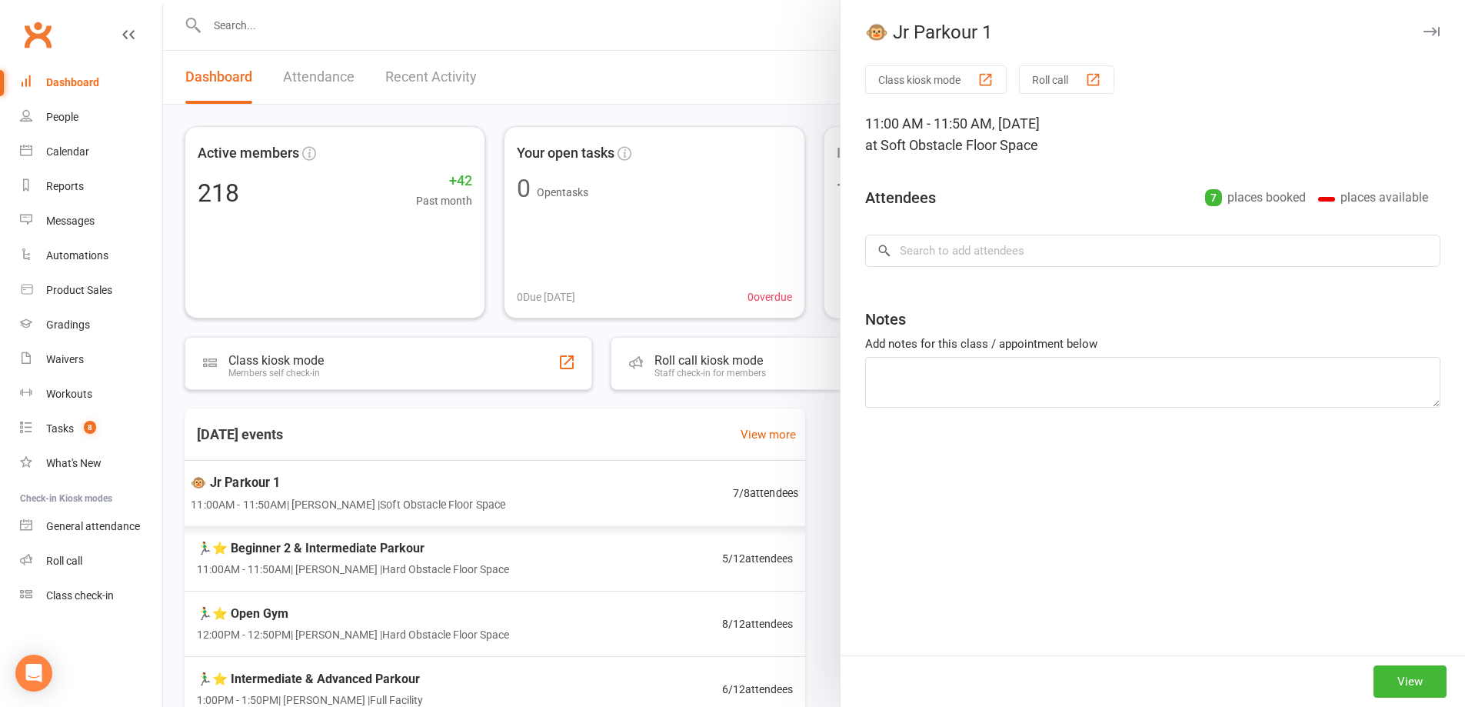
type textarea "Aran P. sign up once payment is taken."
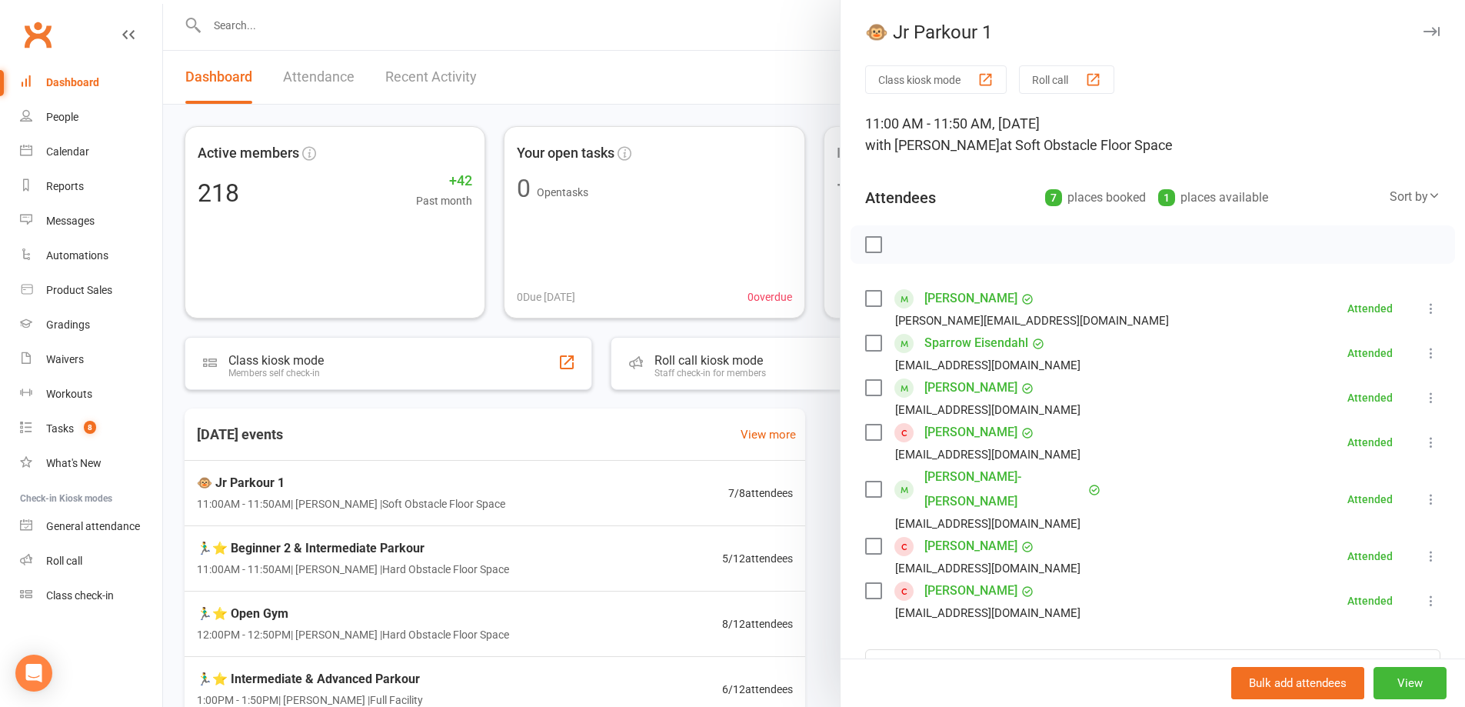
click at [595, 532] on div at bounding box center [814, 353] width 1302 height 707
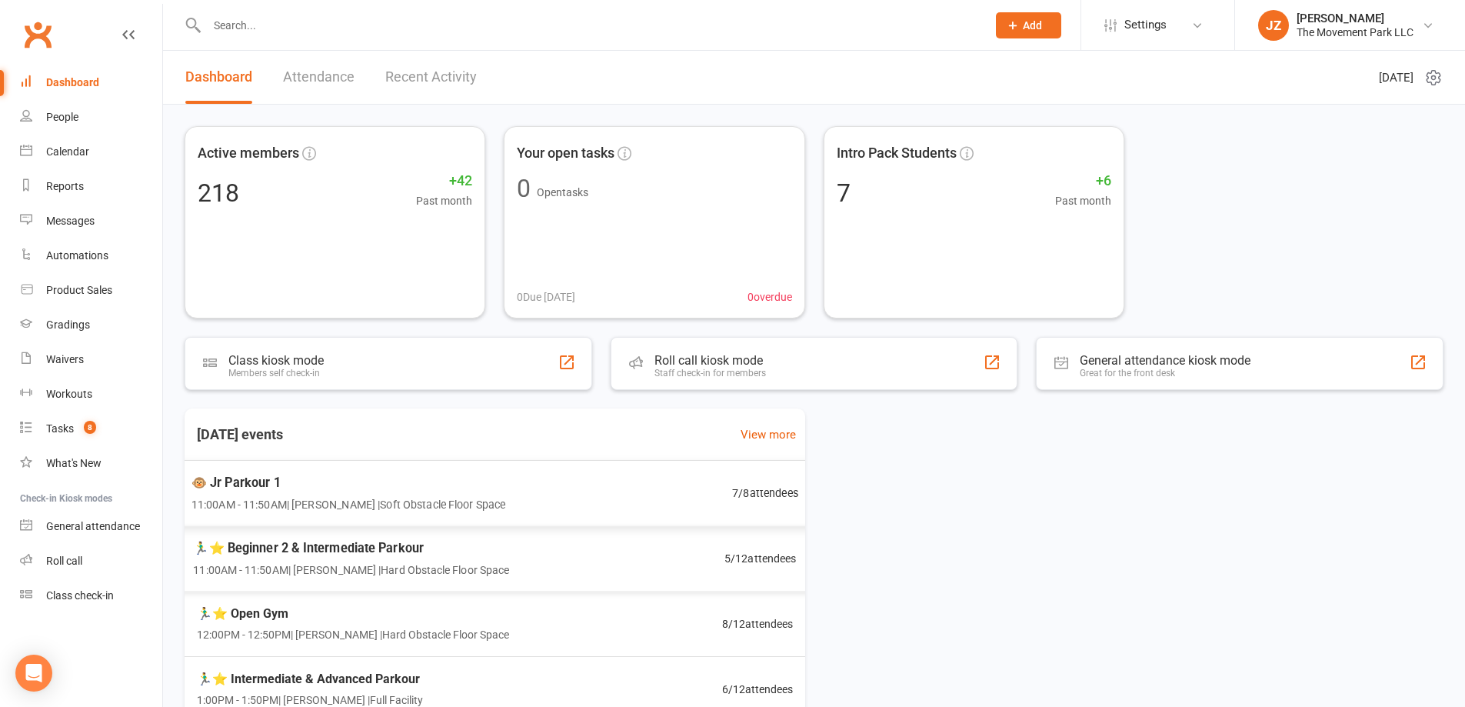
click at [609, 502] on div "🐵 Jr Parkour 1 11:00AM - 11:50AM | Kyla Anderson | Soft Obstacle Floor Space 7 …" at bounding box center [494, 493] width 645 height 67
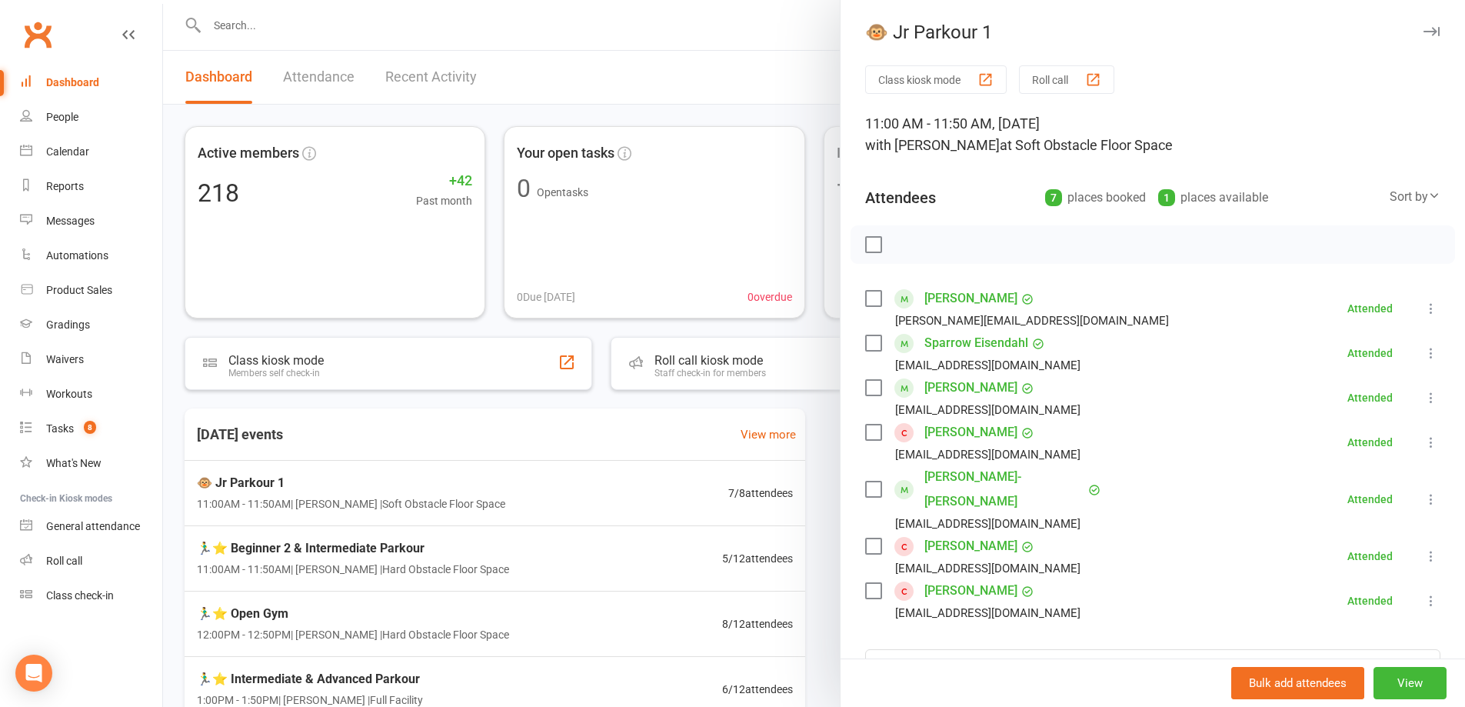
click at [931, 472] on link "[PERSON_NAME]-[PERSON_NAME]" at bounding box center [1005, 489] width 160 height 49
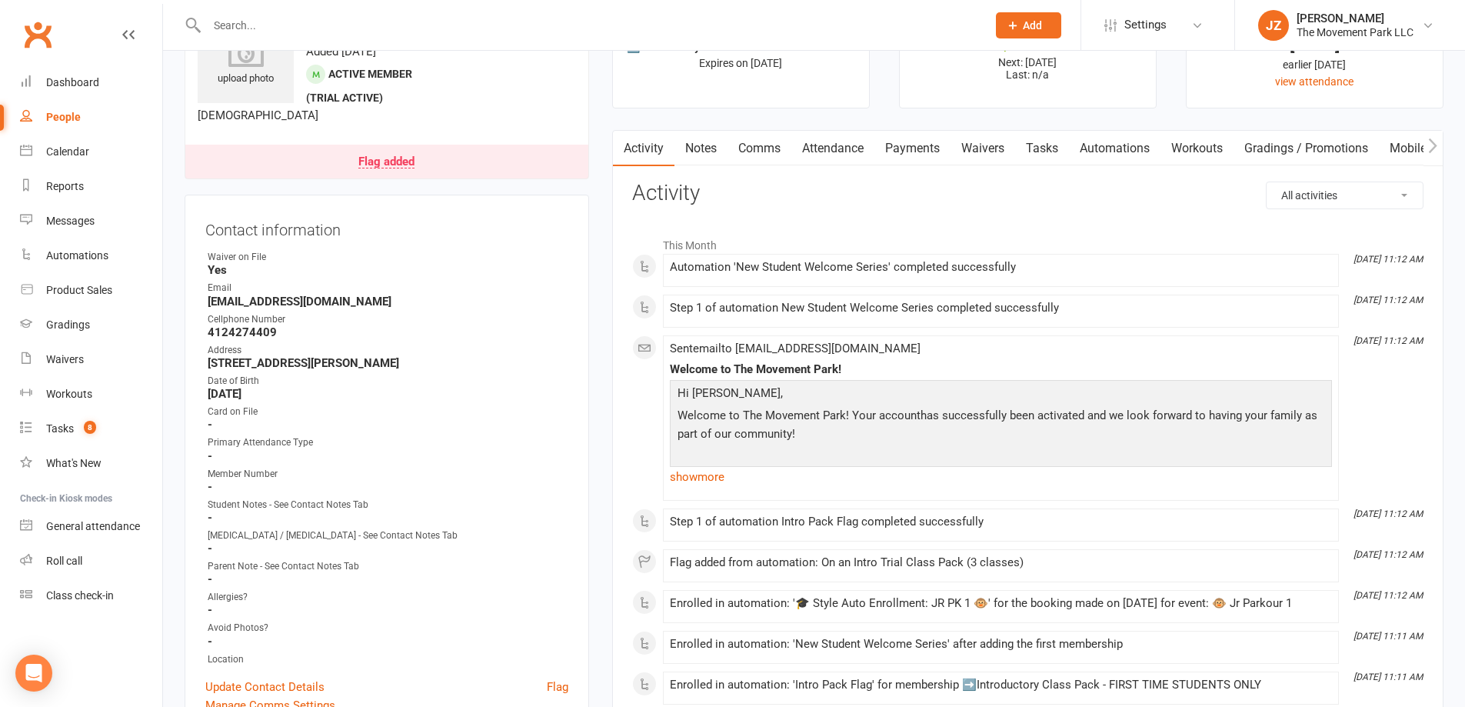
scroll to position [77, 0]
click at [692, 480] on link "show more" at bounding box center [1001, 479] width 662 height 22
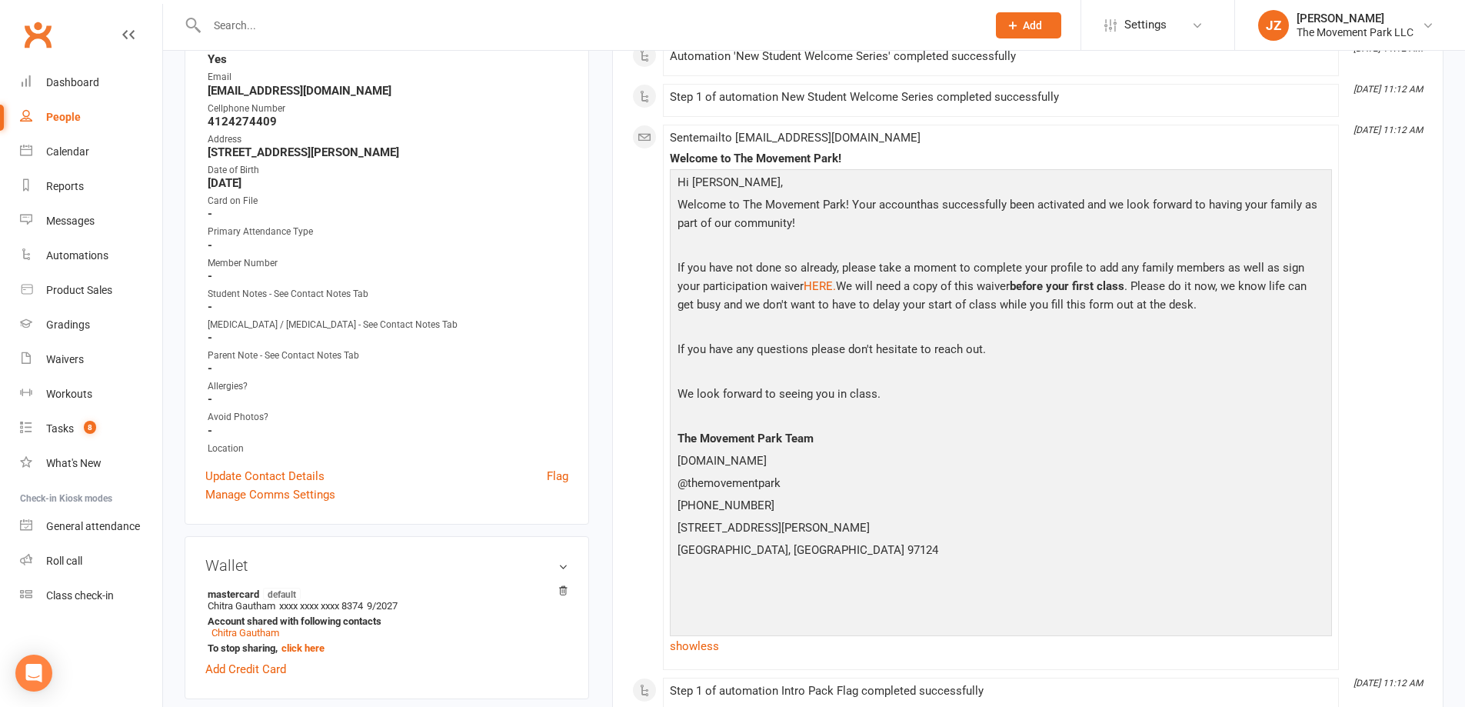
scroll to position [154, 0]
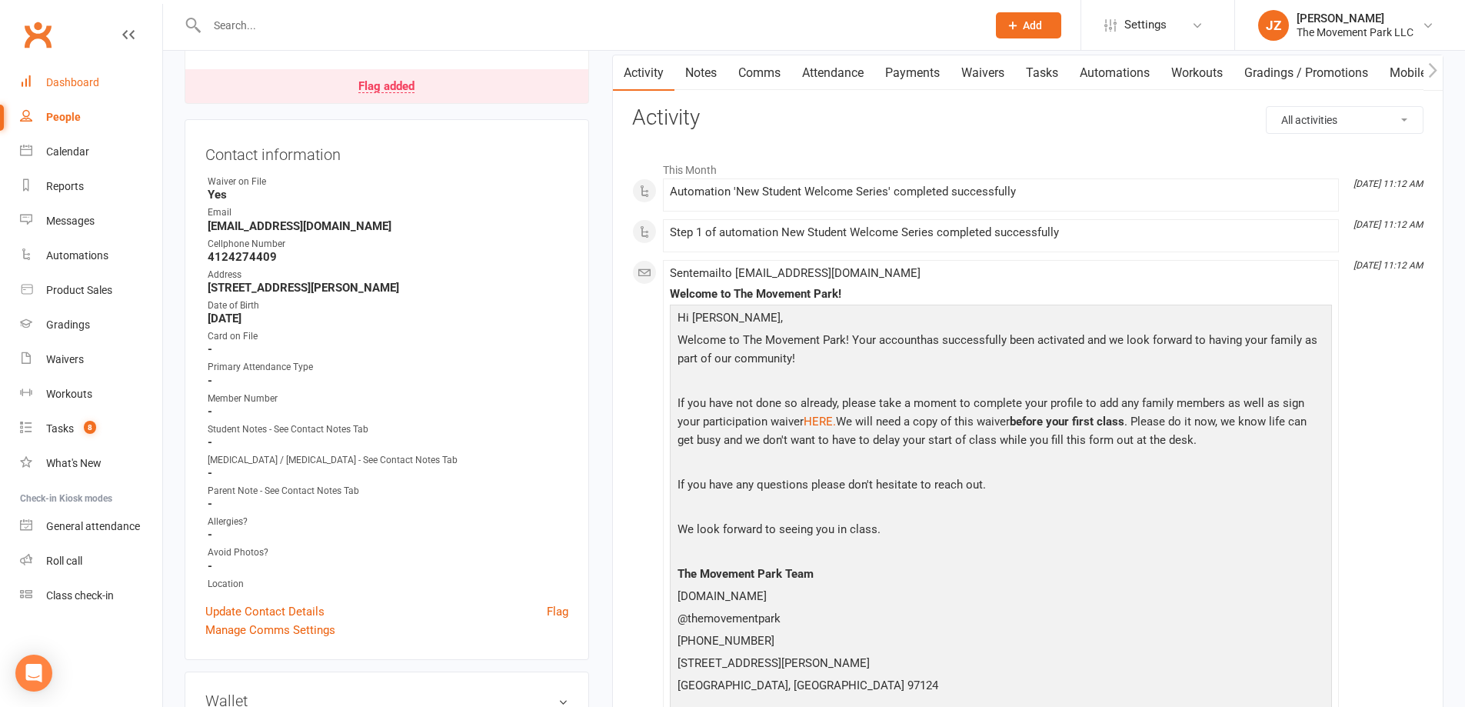
click at [121, 73] on link "Dashboard" at bounding box center [91, 82] width 142 height 35
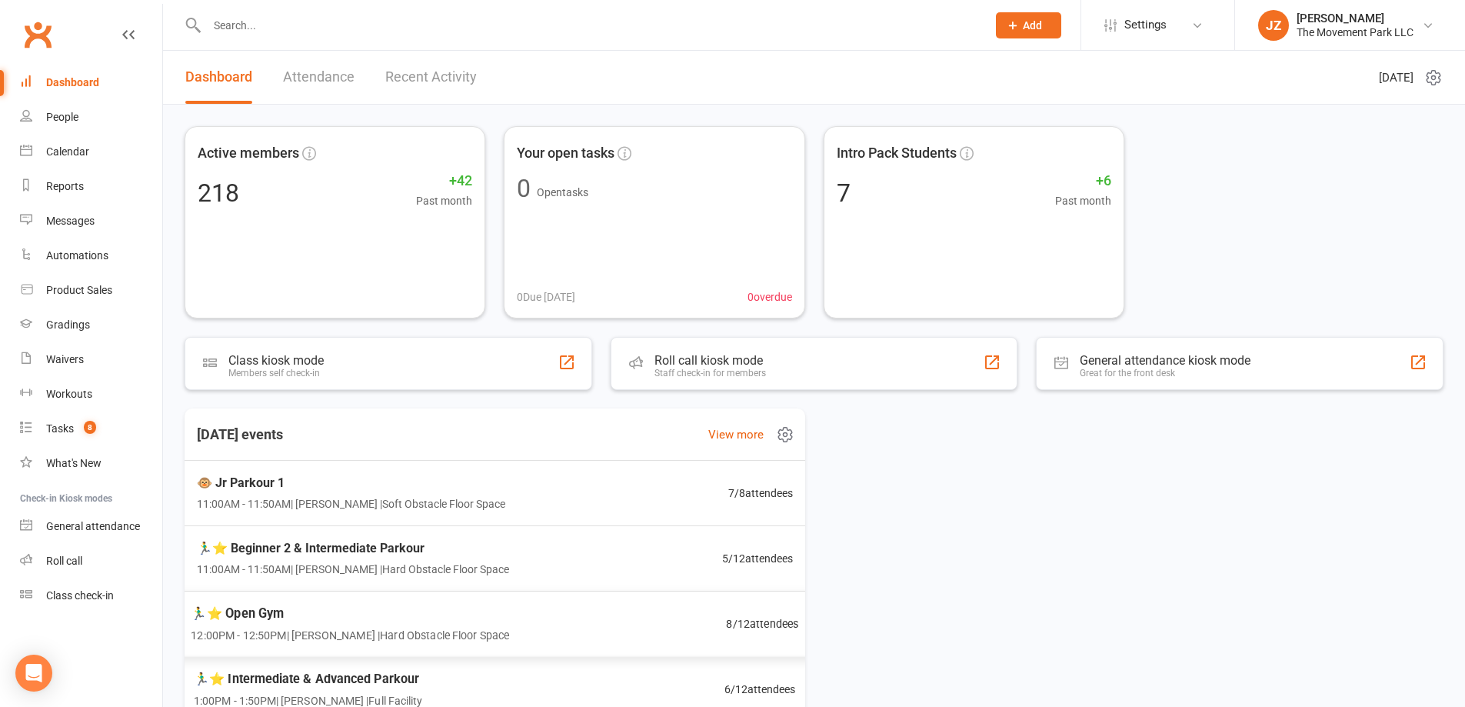
click at [589, 616] on div "🏃‍♂️⭐ Open Gym 12:00PM - 12:50PM | Rick King | Hard Obstacle Floor Space 8 / 12…" at bounding box center [494, 624] width 645 height 67
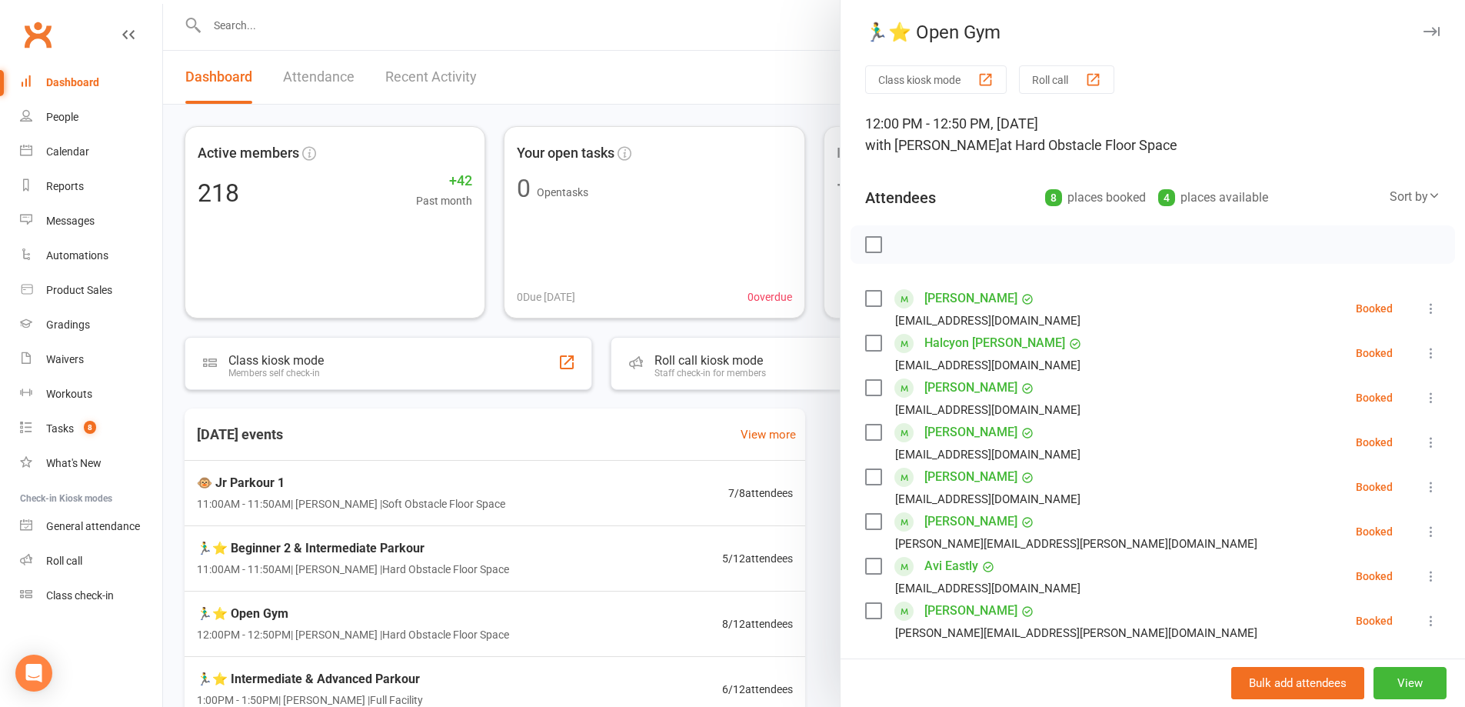
click at [679, 497] on div at bounding box center [814, 353] width 1302 height 707
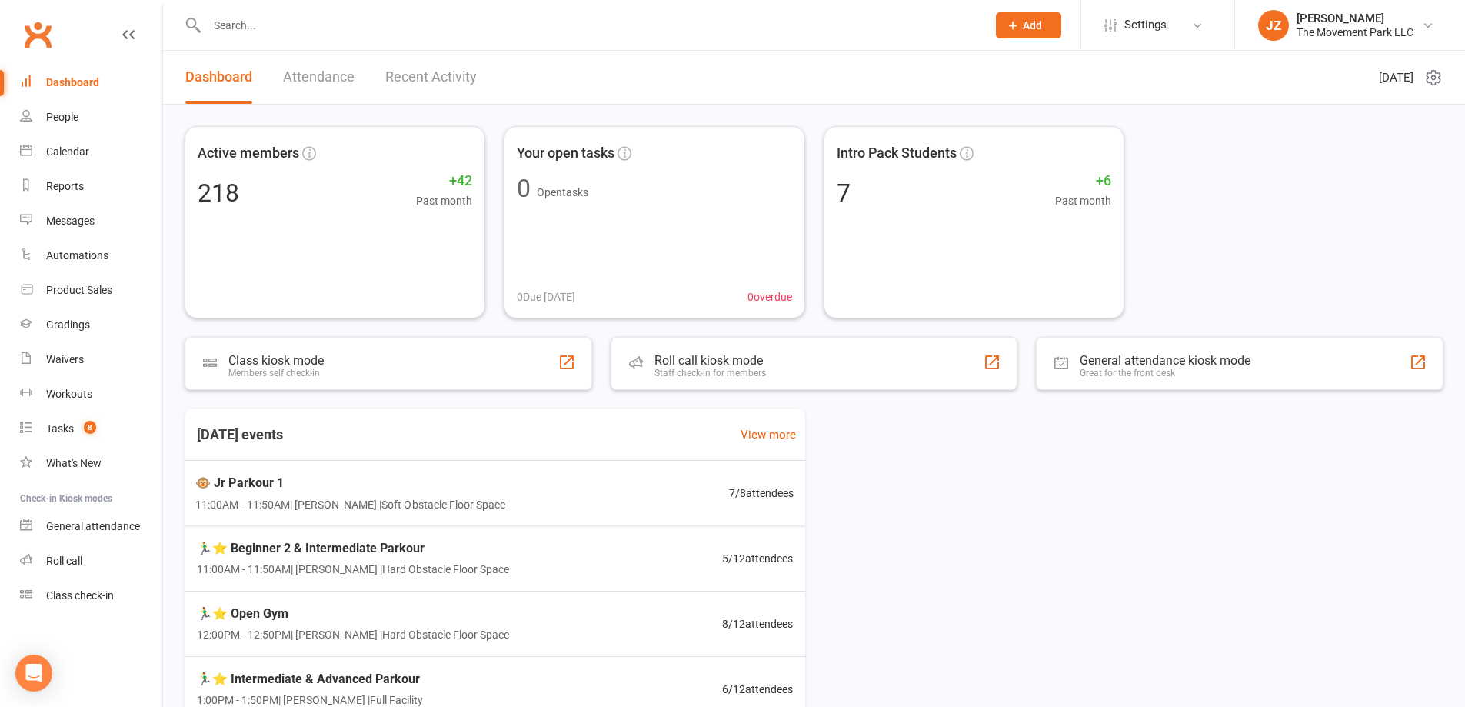
click at [681, 515] on div "🐵 Jr Parkour 1 11:00AM - 11:50AM | Kyla Anderson | Soft Obstacle Floor Space 7 …" at bounding box center [494, 493] width 635 height 65
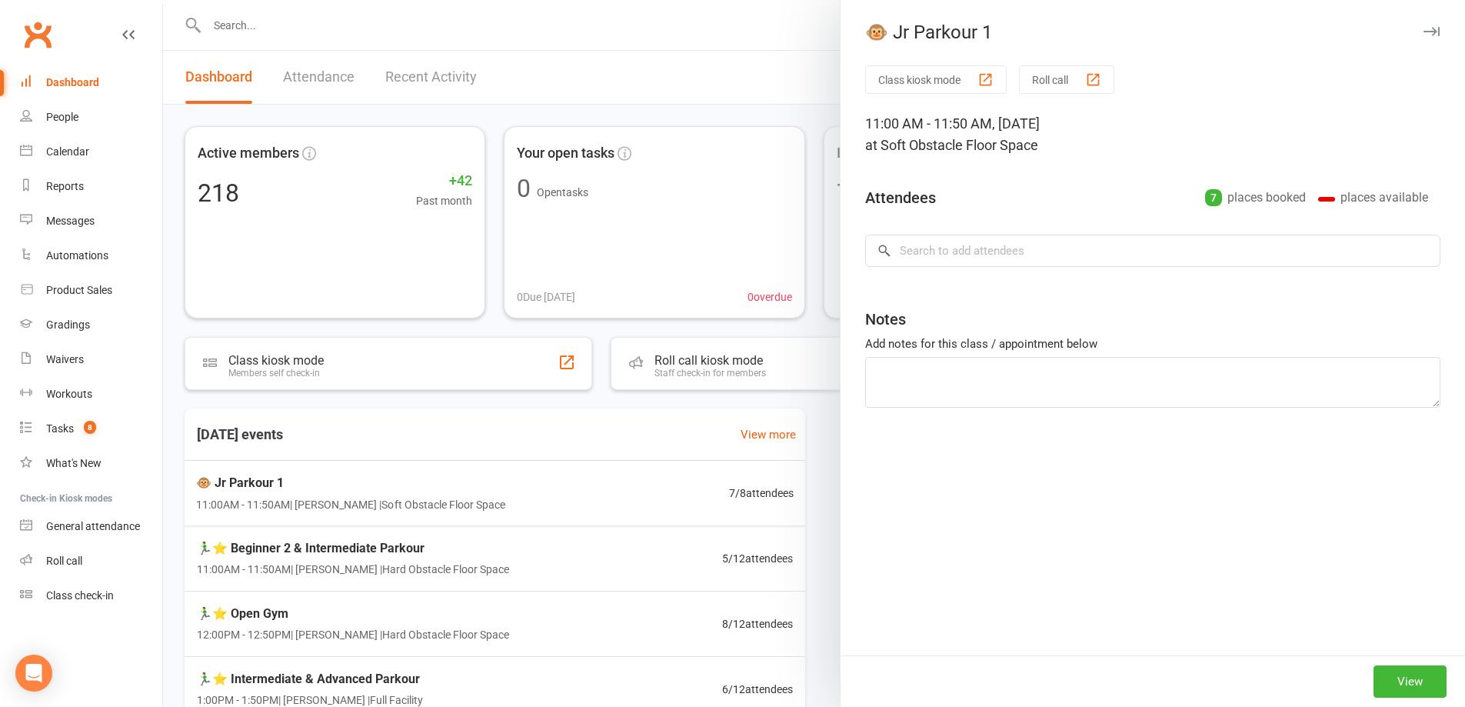
type textarea "Aran P. sign up once payment is taken."
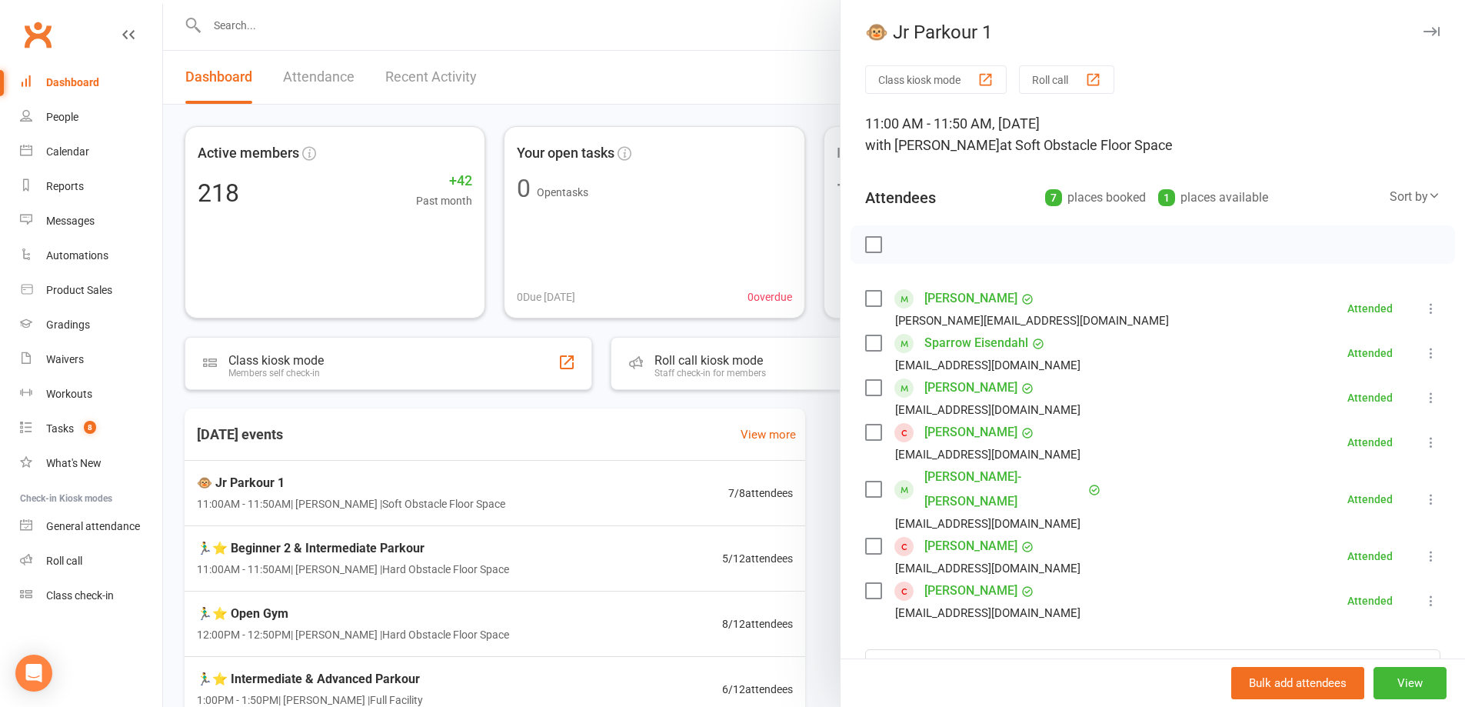
click at [698, 559] on div at bounding box center [814, 353] width 1302 height 707
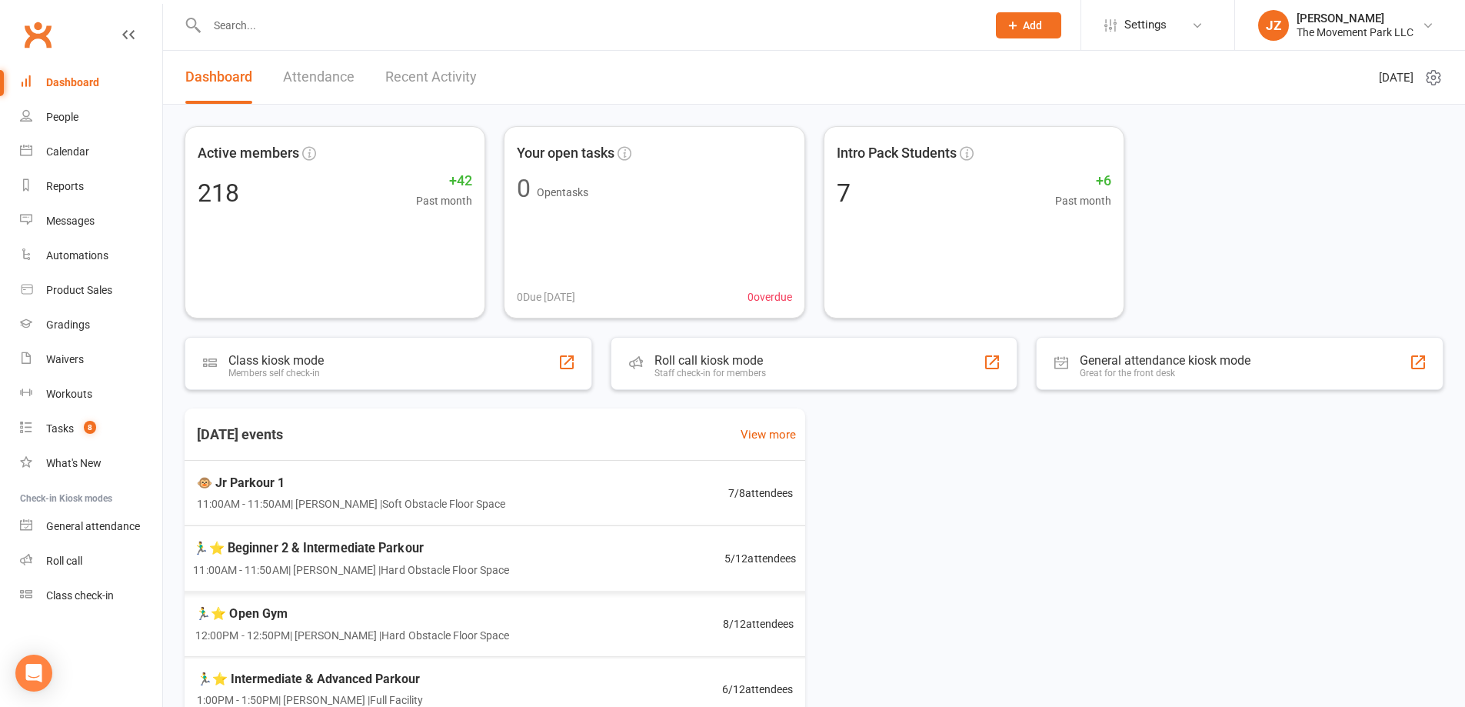
click at [693, 595] on div "🏃‍♂️⭐ Open Gym 12:00PM - 12:50PM | Rick King | Hard Obstacle Floor Space 8 / 12…" at bounding box center [494, 624] width 635 height 65
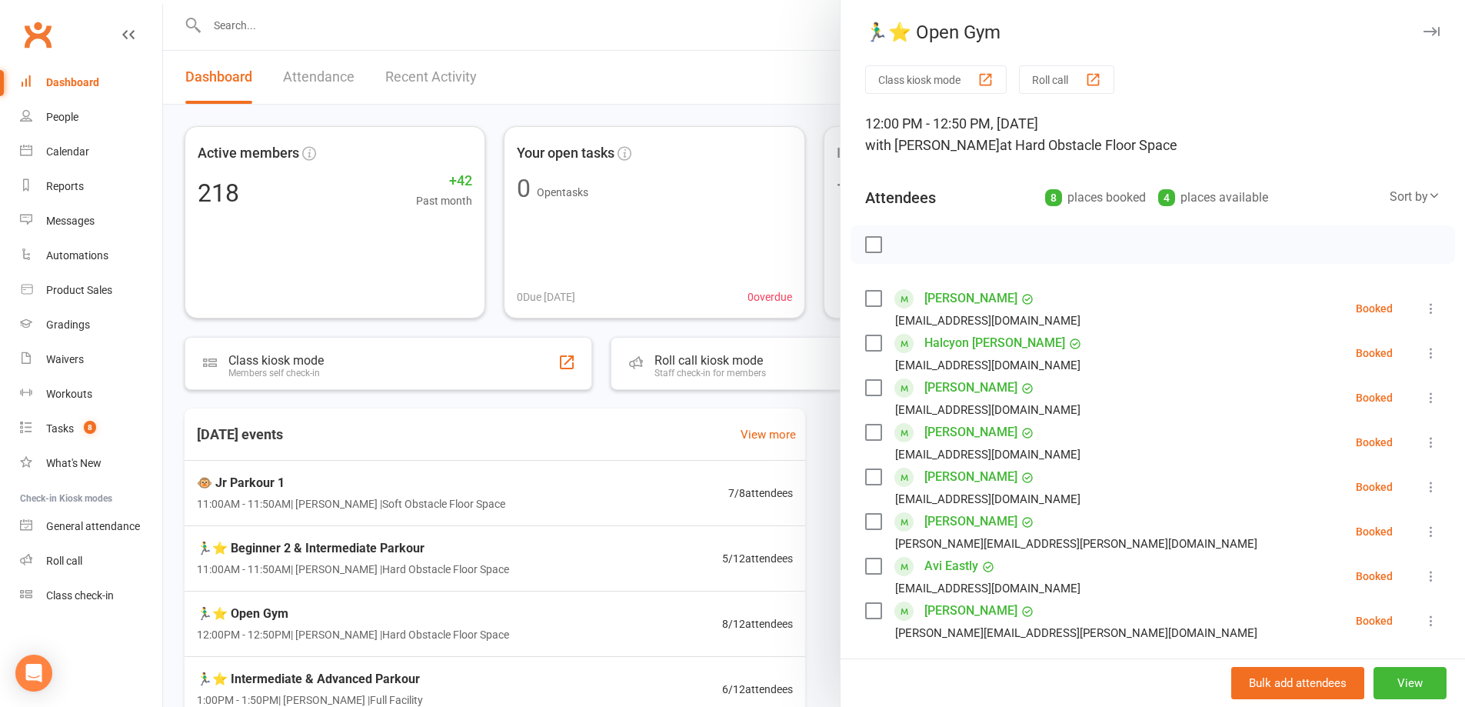
click at [865, 342] on label at bounding box center [872, 342] width 15 height 15
click at [607, 596] on div at bounding box center [814, 353] width 1302 height 707
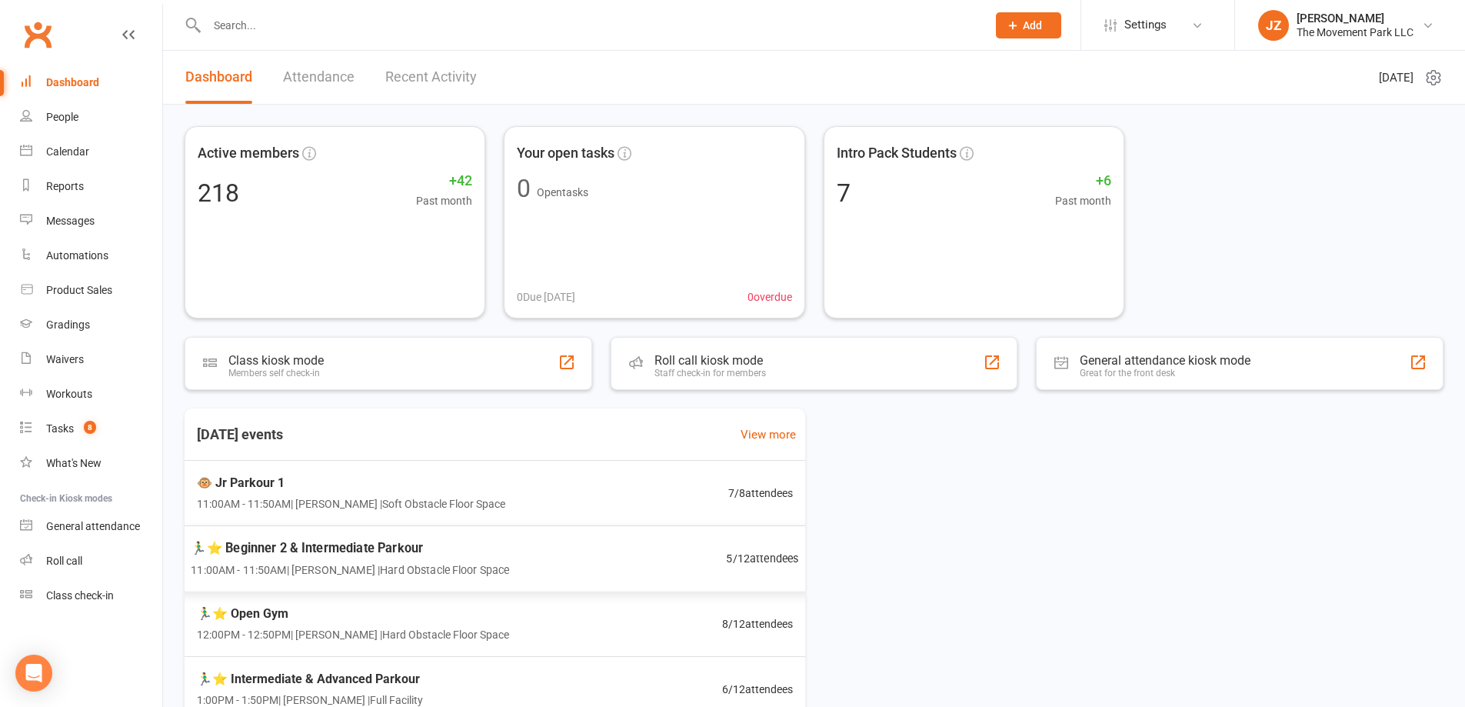
click at [629, 553] on div "🏃‍♂️⭐ Beginner 2 & Intermediate Parkour 11:00AM - 11:50AM | Rick King | Hard Ob…" at bounding box center [494, 558] width 645 height 67
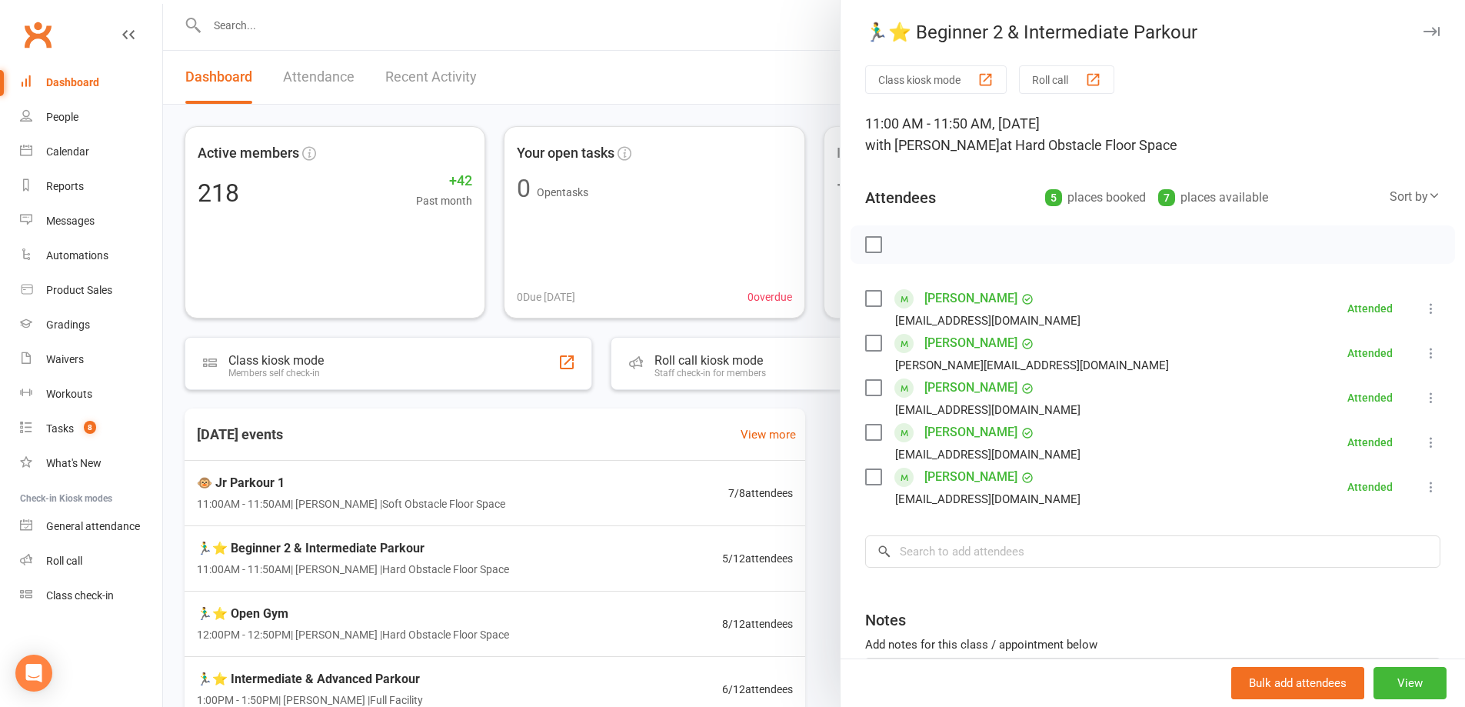
click at [591, 640] on div at bounding box center [814, 353] width 1302 height 707
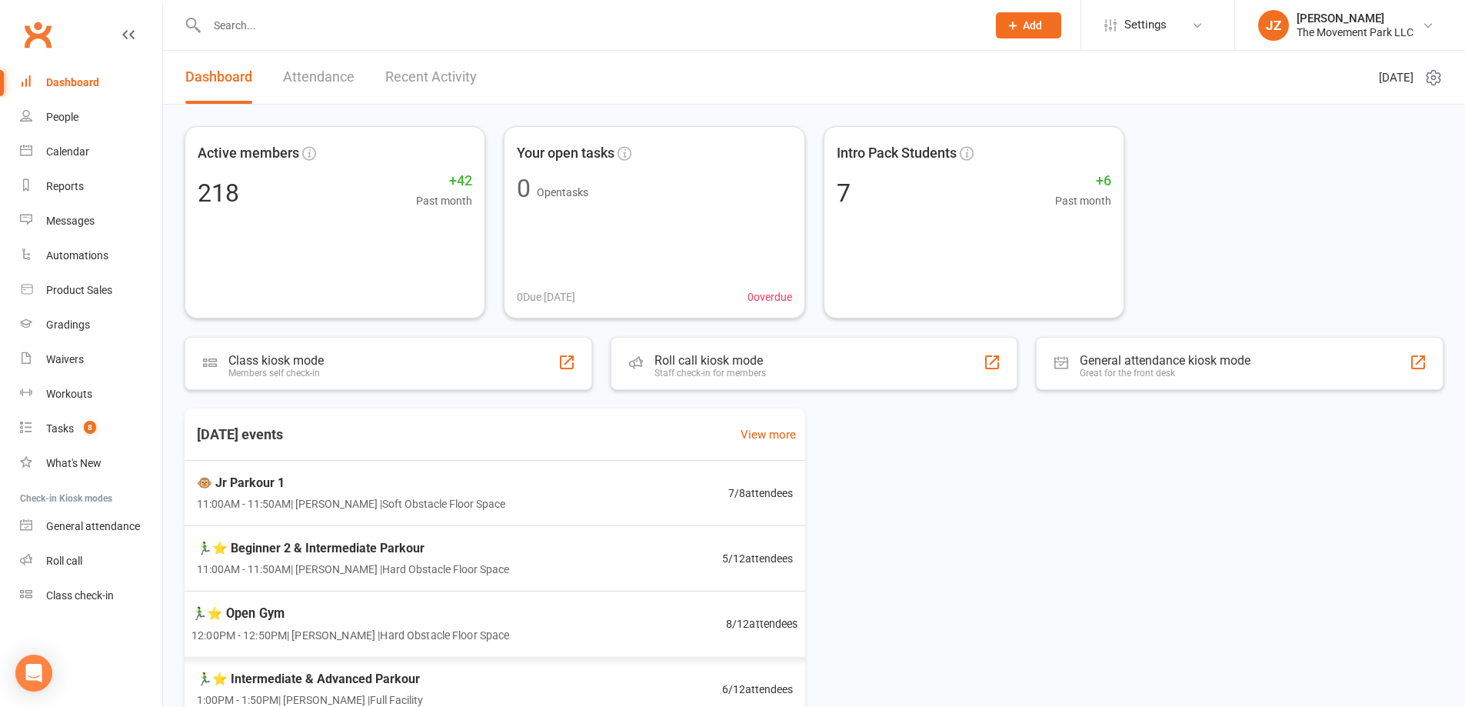
click at [582, 619] on div "🏃‍♂️⭐ Open Gym 12:00PM - 12:50PM | Rick King | Hard Obstacle Floor Space 8 / 12…" at bounding box center [495, 624] width 644 height 67
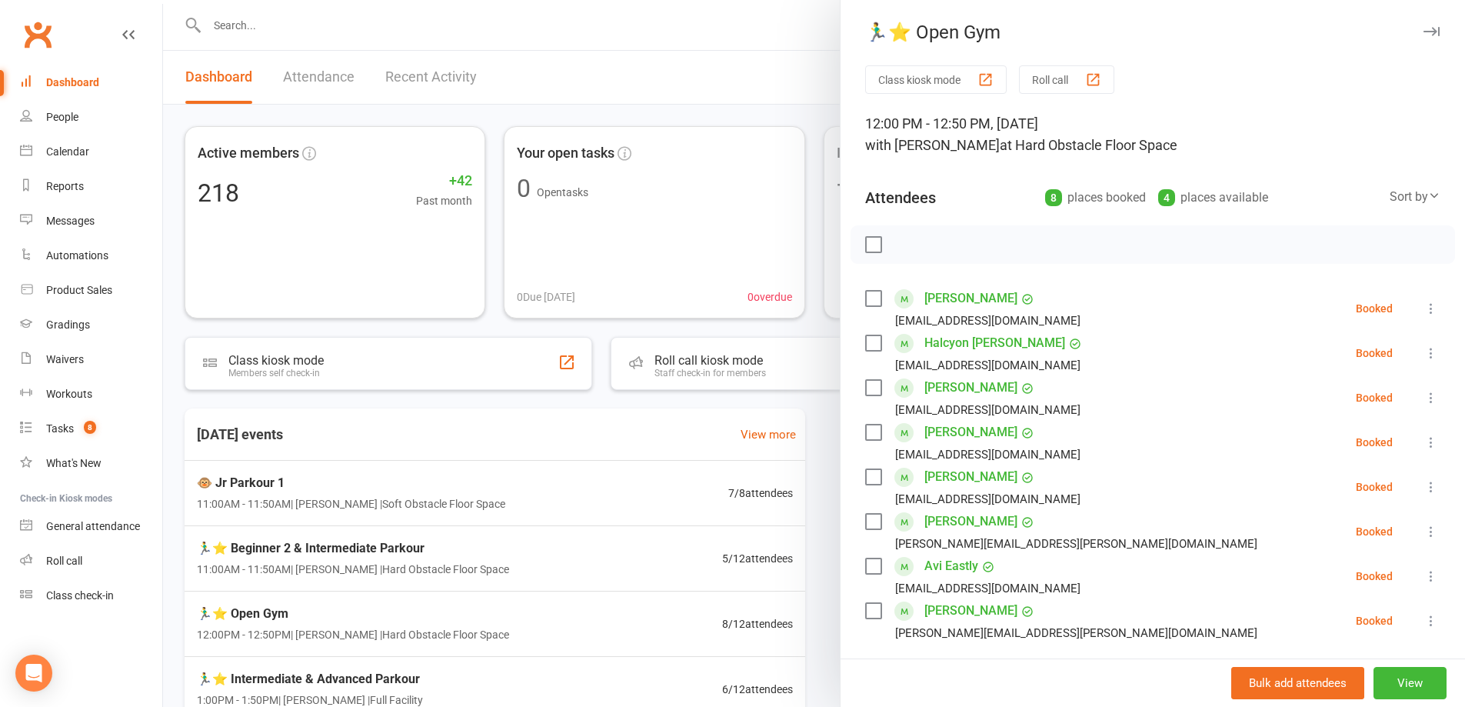
click at [865, 295] on label at bounding box center [872, 298] width 15 height 15
click at [865, 345] on label at bounding box center [872, 342] width 15 height 15
drag, startPoint x: 859, startPoint y: 375, endPoint x: 861, endPoint y: 383, distance: 7.8
click at [865, 377] on div "Kynah Atwood carleyky@gmail.com" at bounding box center [976, 397] width 222 height 45
click at [865, 384] on label at bounding box center [872, 387] width 15 height 15
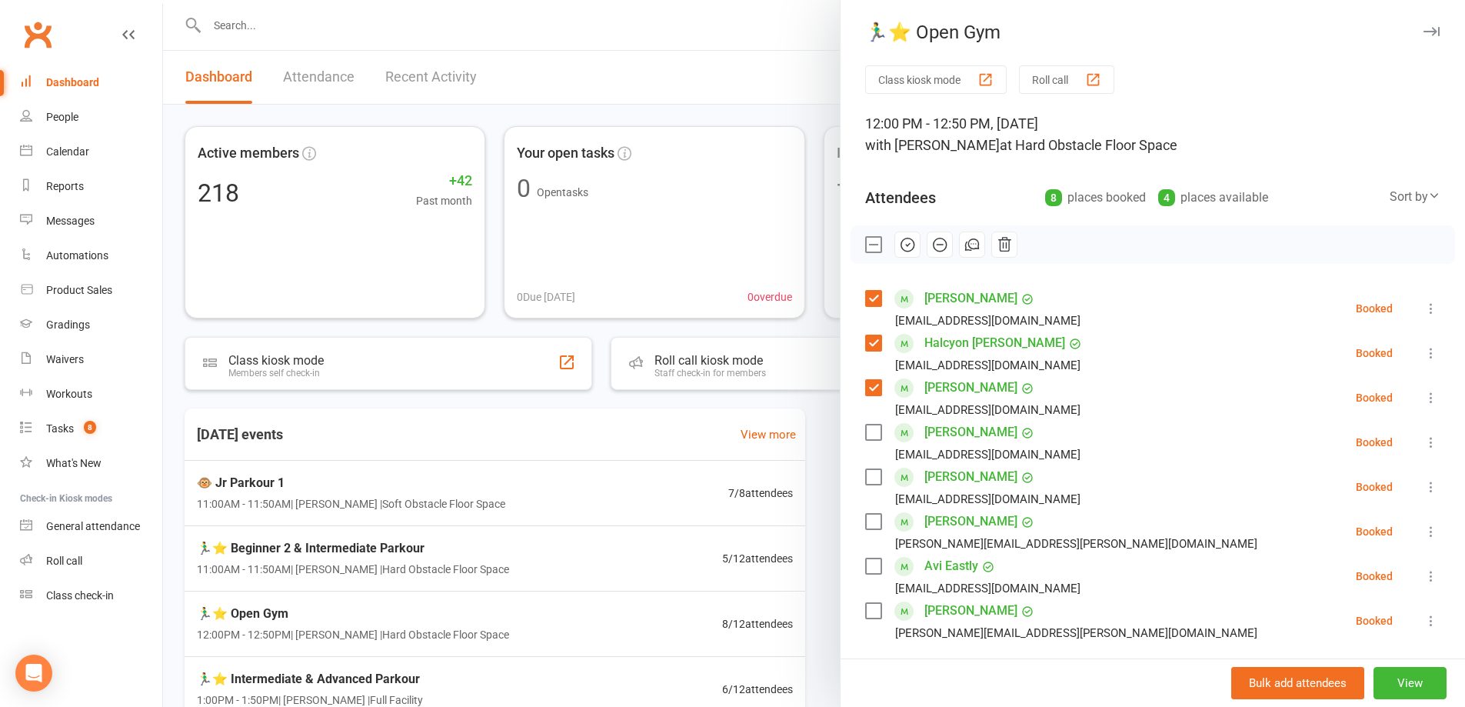
click at [900, 248] on icon "button" at bounding box center [907, 244] width 17 height 17
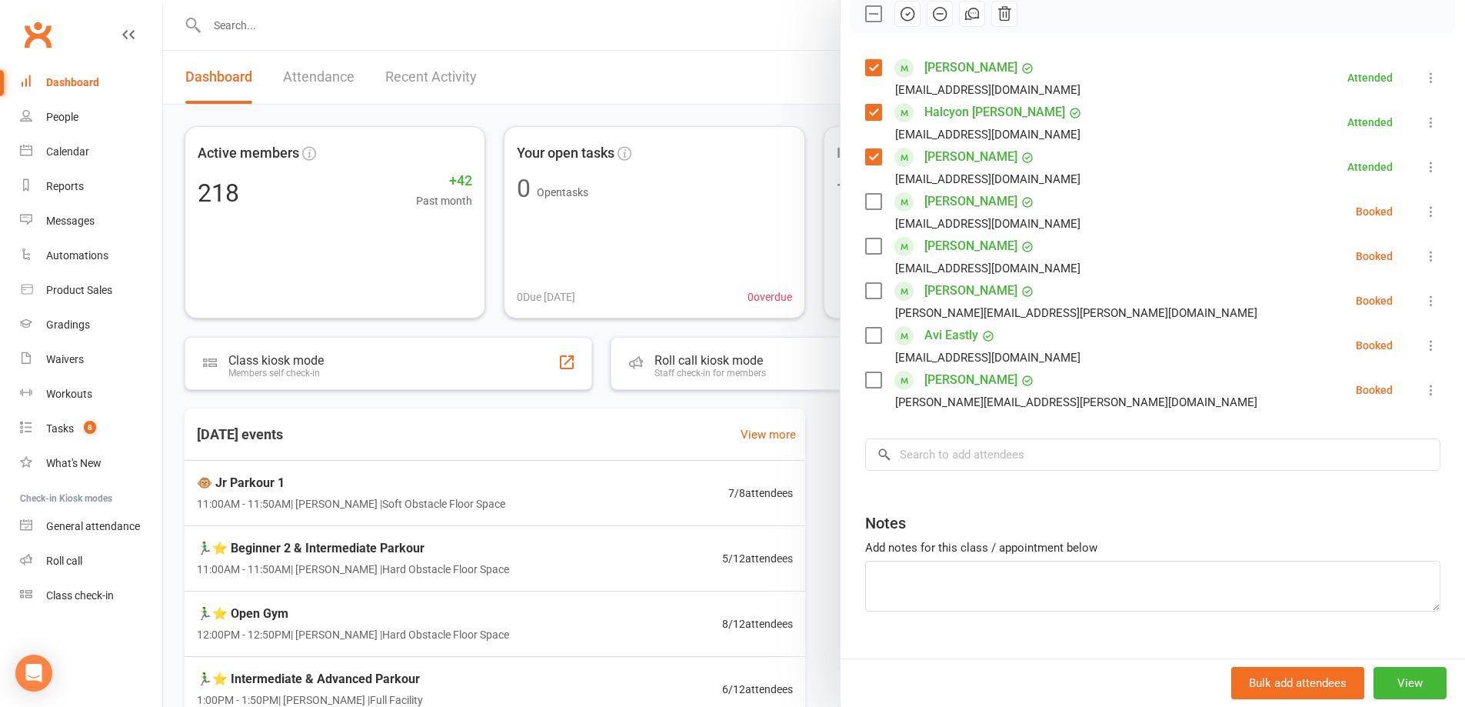
scroll to position [77, 0]
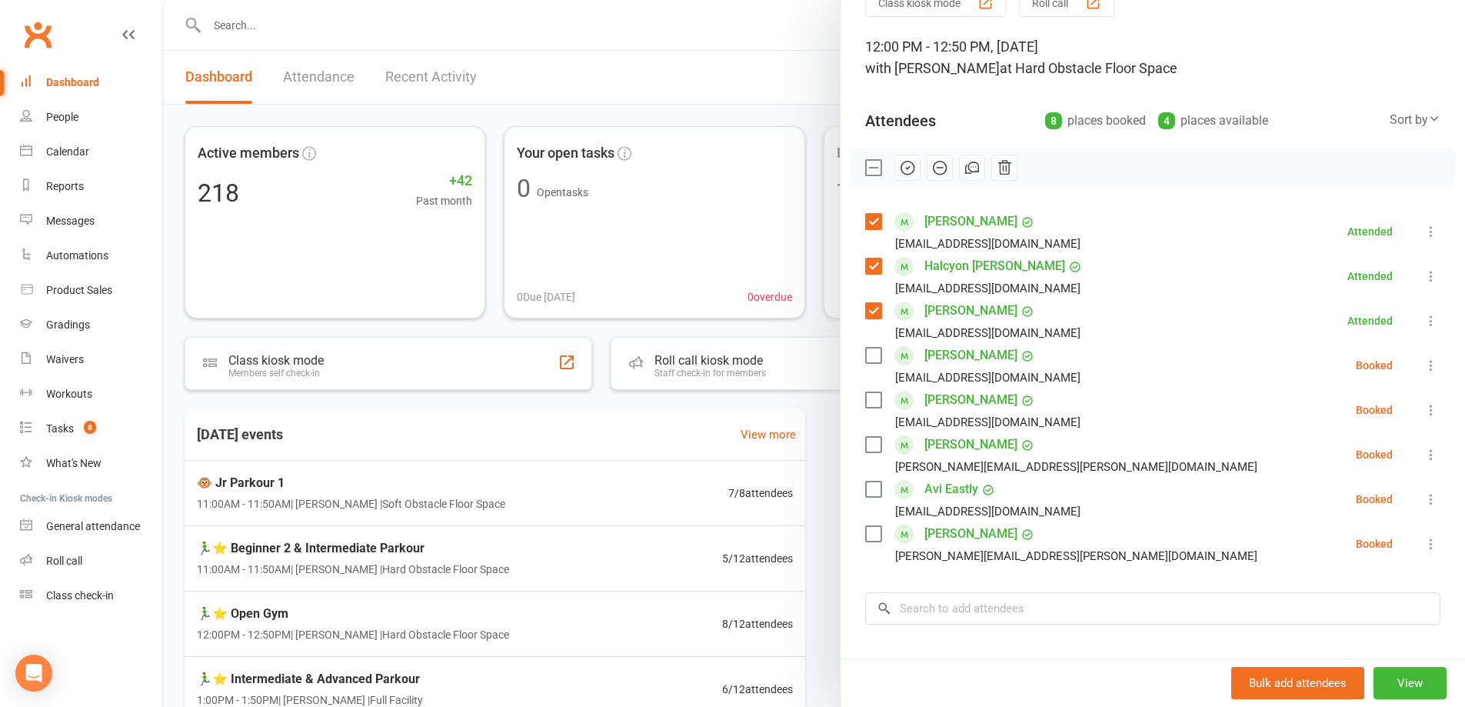
click at [595, 577] on div at bounding box center [814, 353] width 1302 height 707
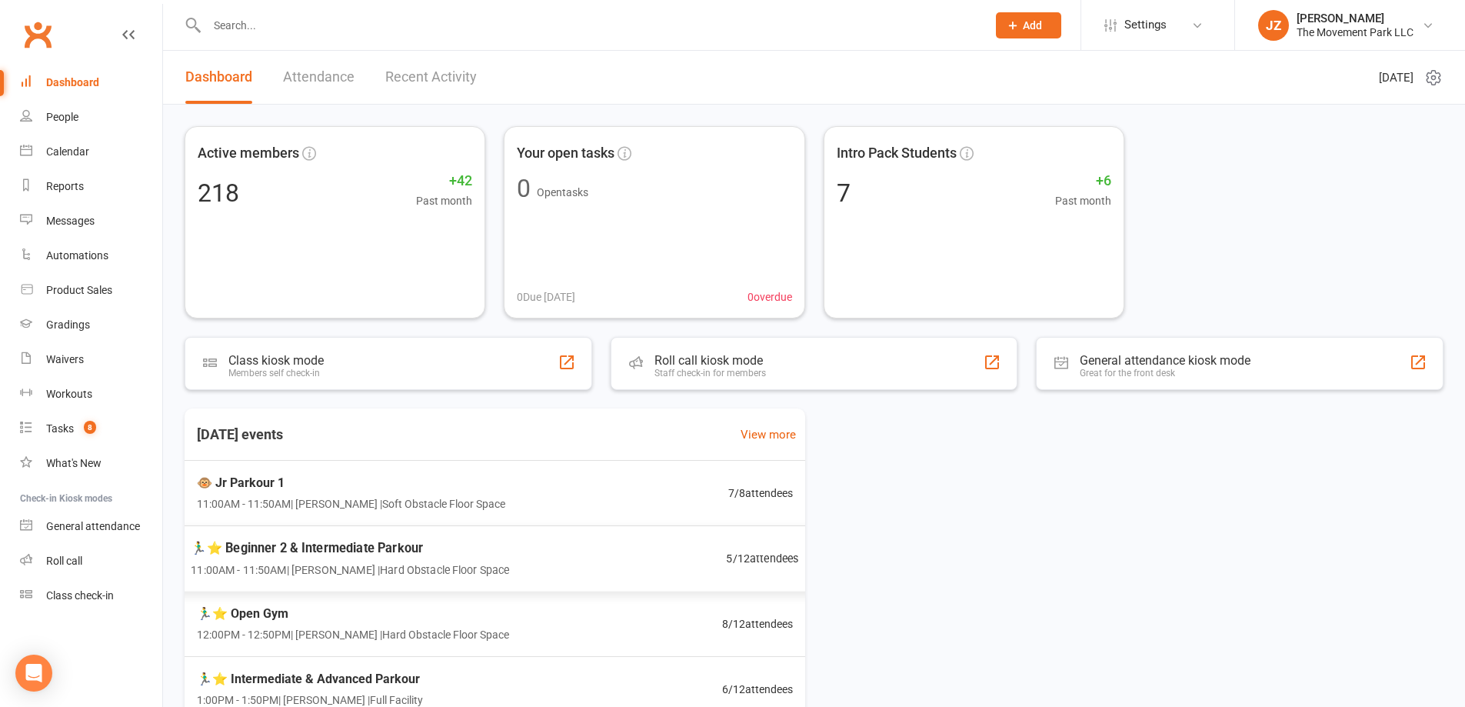
click at [642, 545] on div "🏃‍♂️⭐ Beginner 2 & Intermediate Parkour 11:00AM - 11:50AM | Rick King | Hard Ob…" at bounding box center [494, 558] width 645 height 67
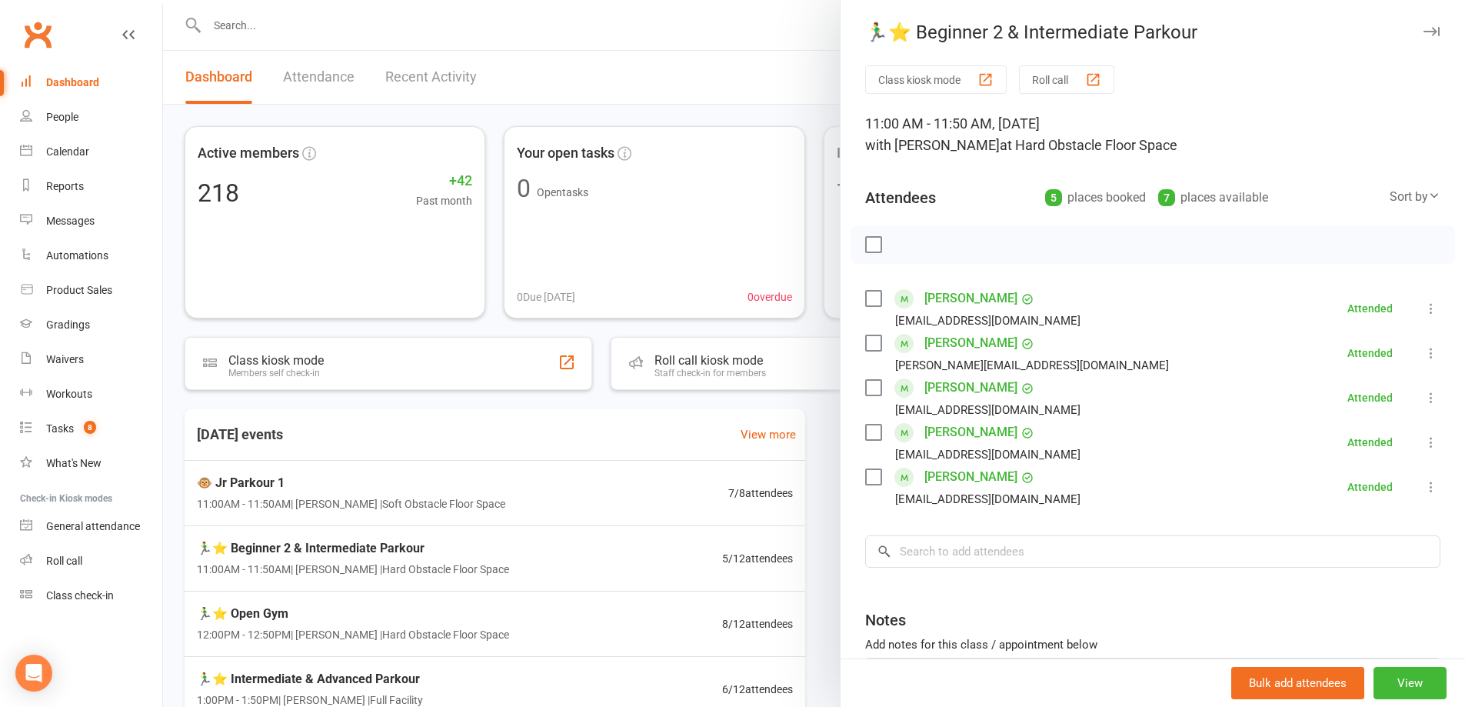
click at [685, 492] on div at bounding box center [814, 353] width 1302 height 707
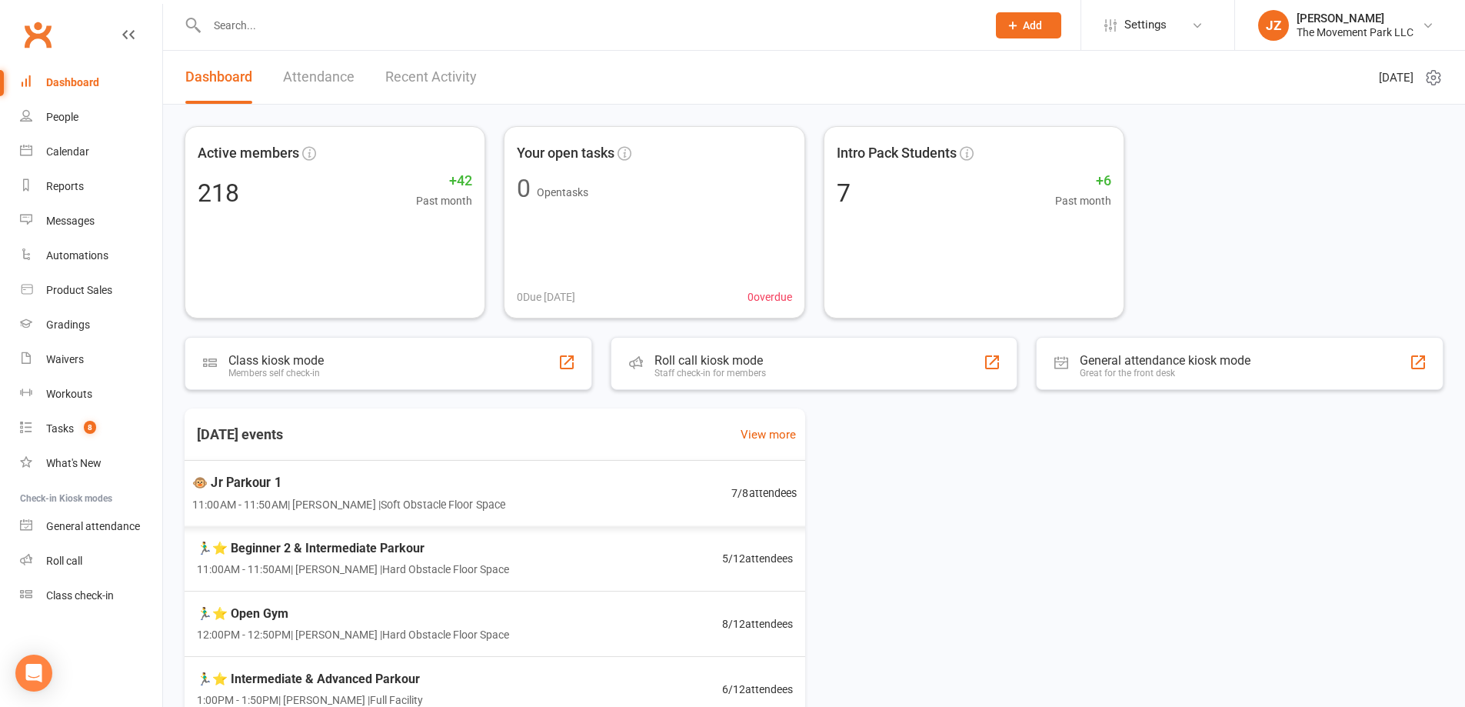
click at [684, 494] on div "🐵 Jr Parkour 1 11:00AM - 11:50AM | Kyla Anderson | Soft Obstacle Floor Space 7 …" at bounding box center [495, 493] width 642 height 66
type textarea "Aran P. sign up once payment is taken."
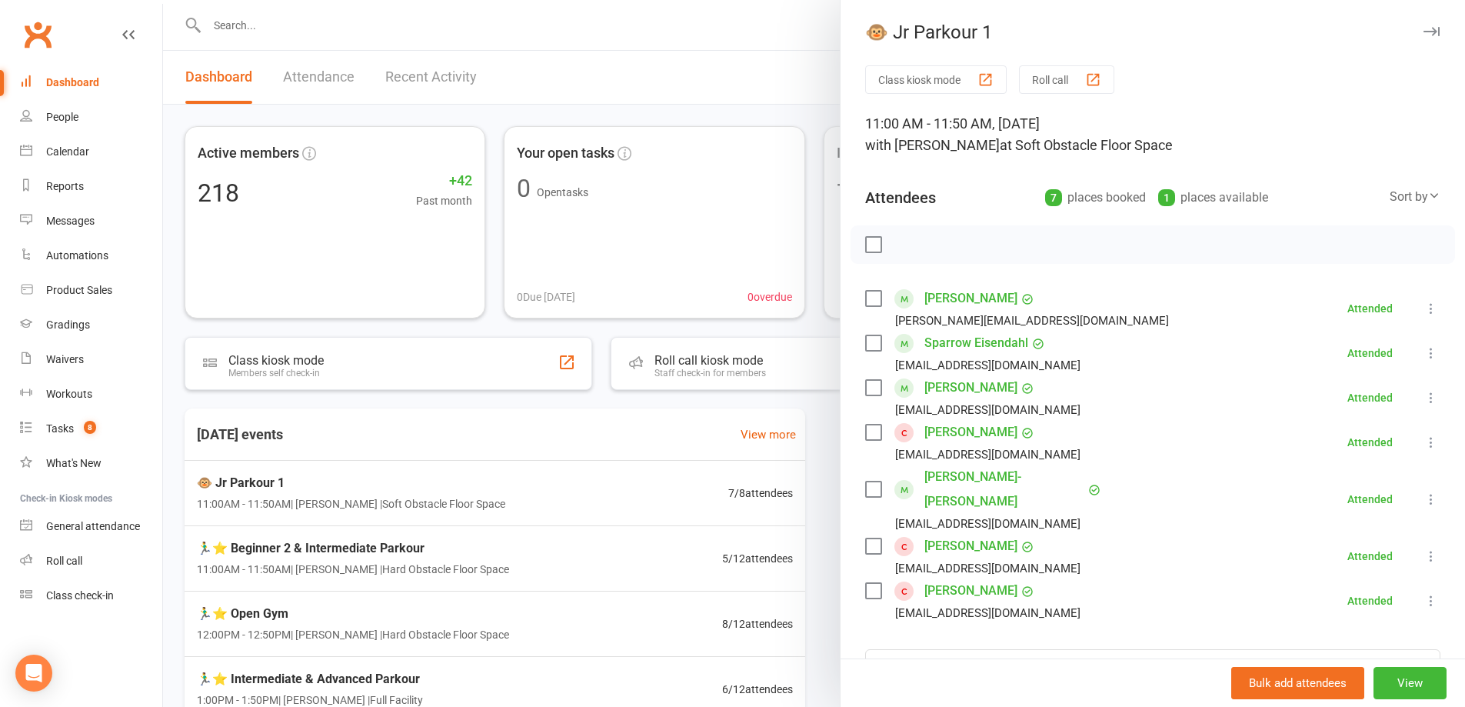
click at [679, 603] on div at bounding box center [814, 353] width 1302 height 707
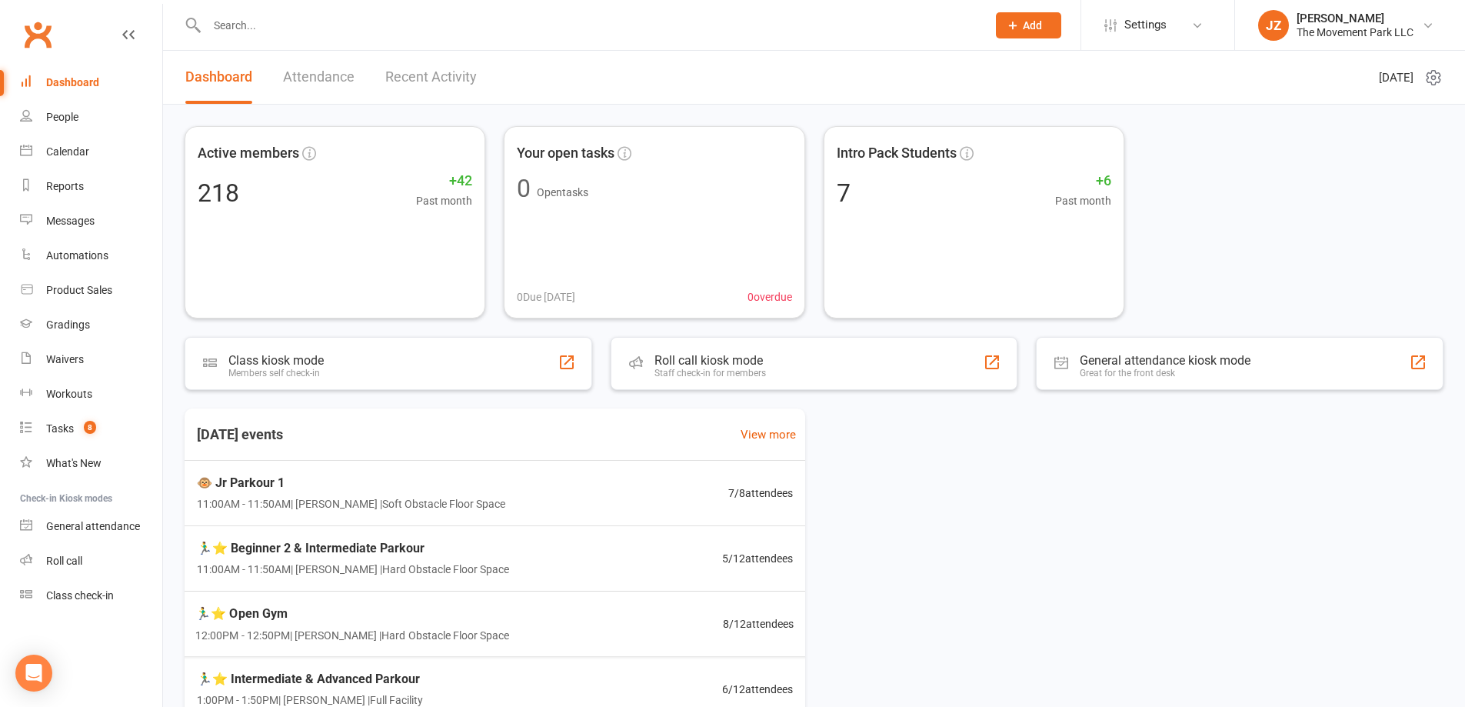
click at [679, 609] on div "🏃‍♂️⭐ Open Gym 12:00PM - 12:50PM | Rick King | Hard Obstacle Floor Space 8 / 12…" at bounding box center [494, 624] width 635 height 65
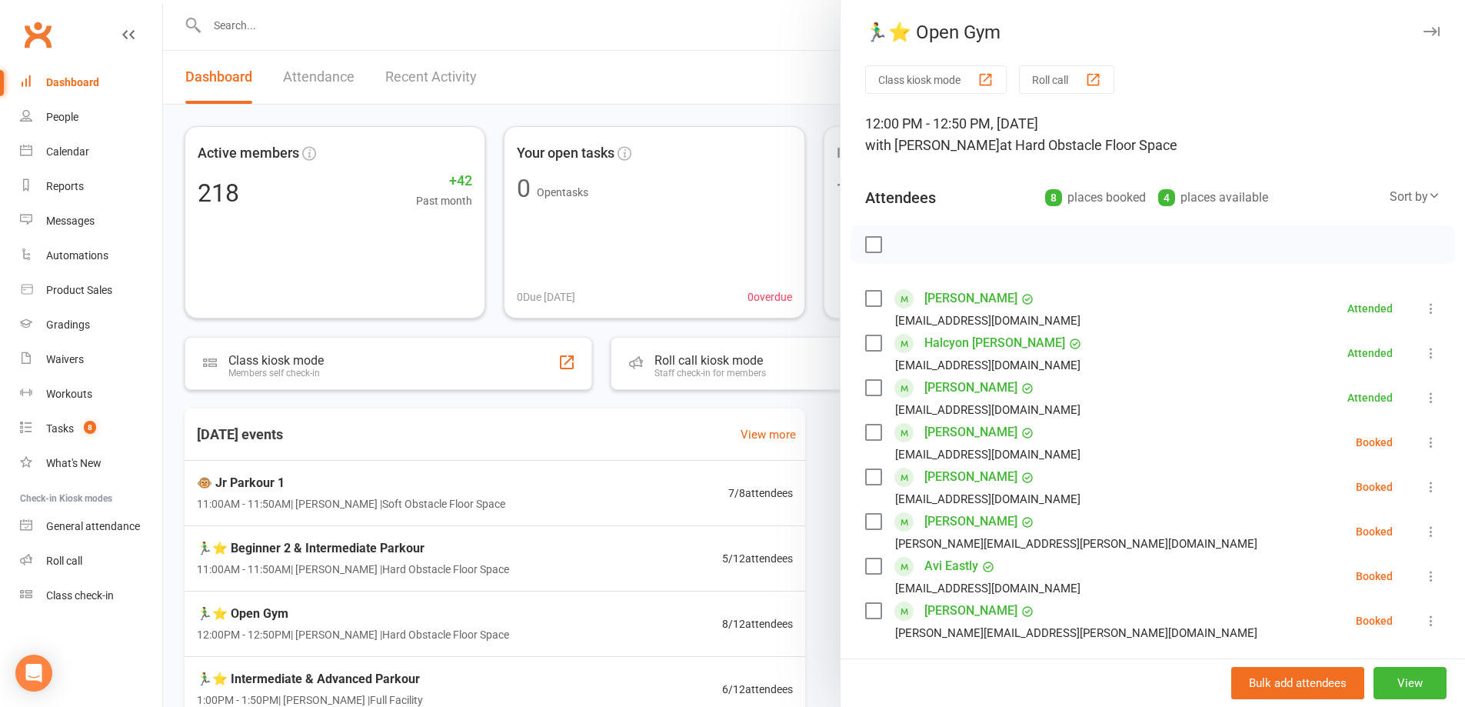
click at [865, 515] on label at bounding box center [872, 521] width 15 height 15
drag, startPoint x: 904, startPoint y: 245, endPoint x: 815, endPoint y: 50, distance: 214.8
click at [904, 246] on icon "button" at bounding box center [907, 244] width 17 height 17
click at [393, 668] on div at bounding box center [814, 353] width 1302 height 707
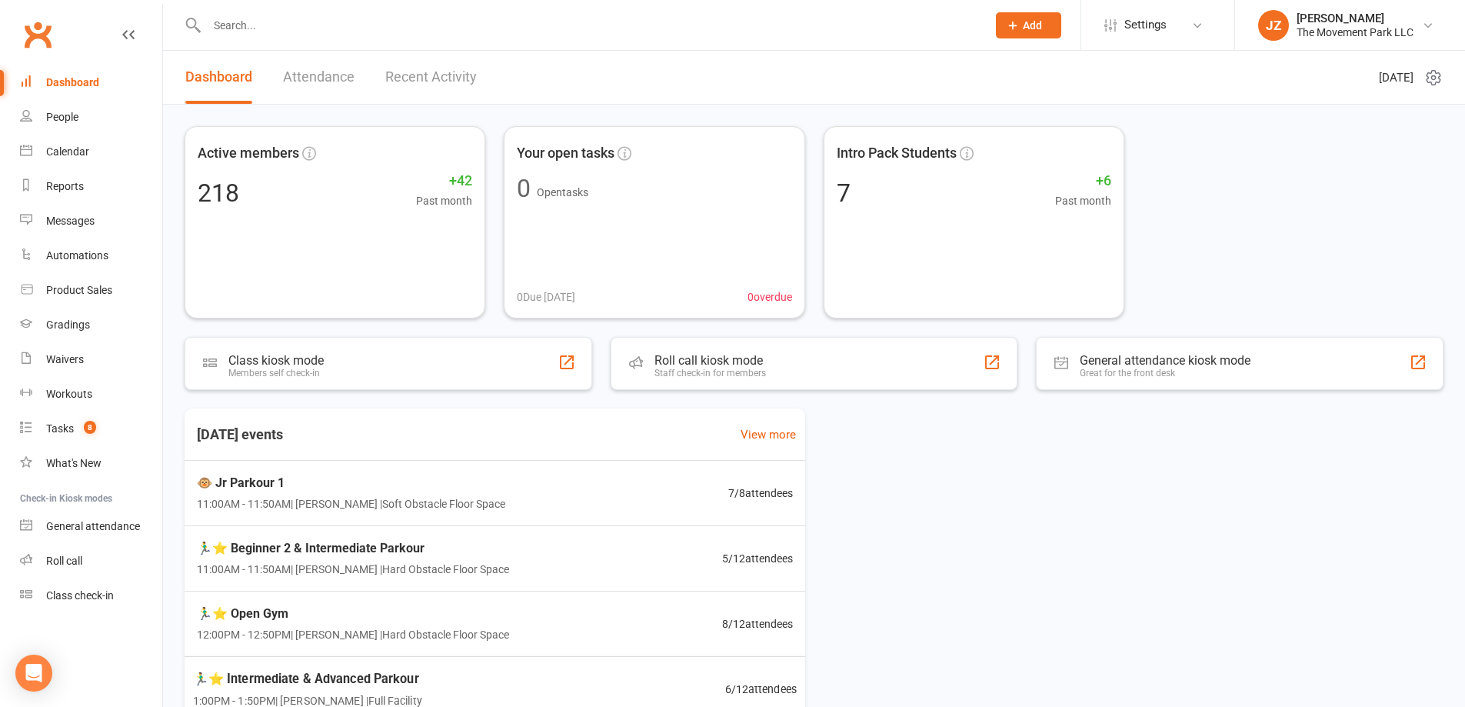
click at [392, 669] on span "🏃‍♂️⭐ Intermediate & Advanced Parkour" at bounding box center [307, 679] width 229 height 20
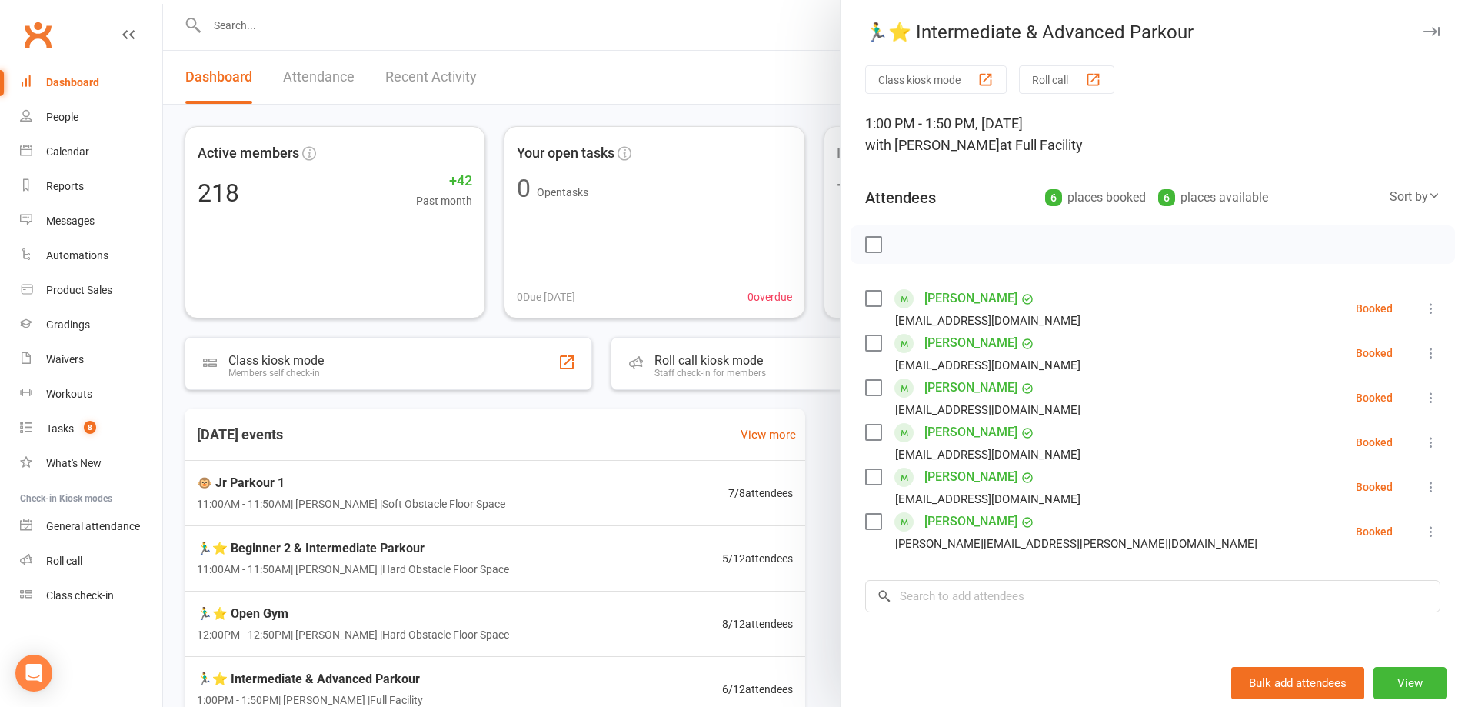
click at [865, 291] on label at bounding box center [872, 298] width 15 height 15
click at [909, 240] on icon "button" at bounding box center [907, 244] width 17 height 17
click at [77, 145] on link "Calendar" at bounding box center [91, 152] width 142 height 35
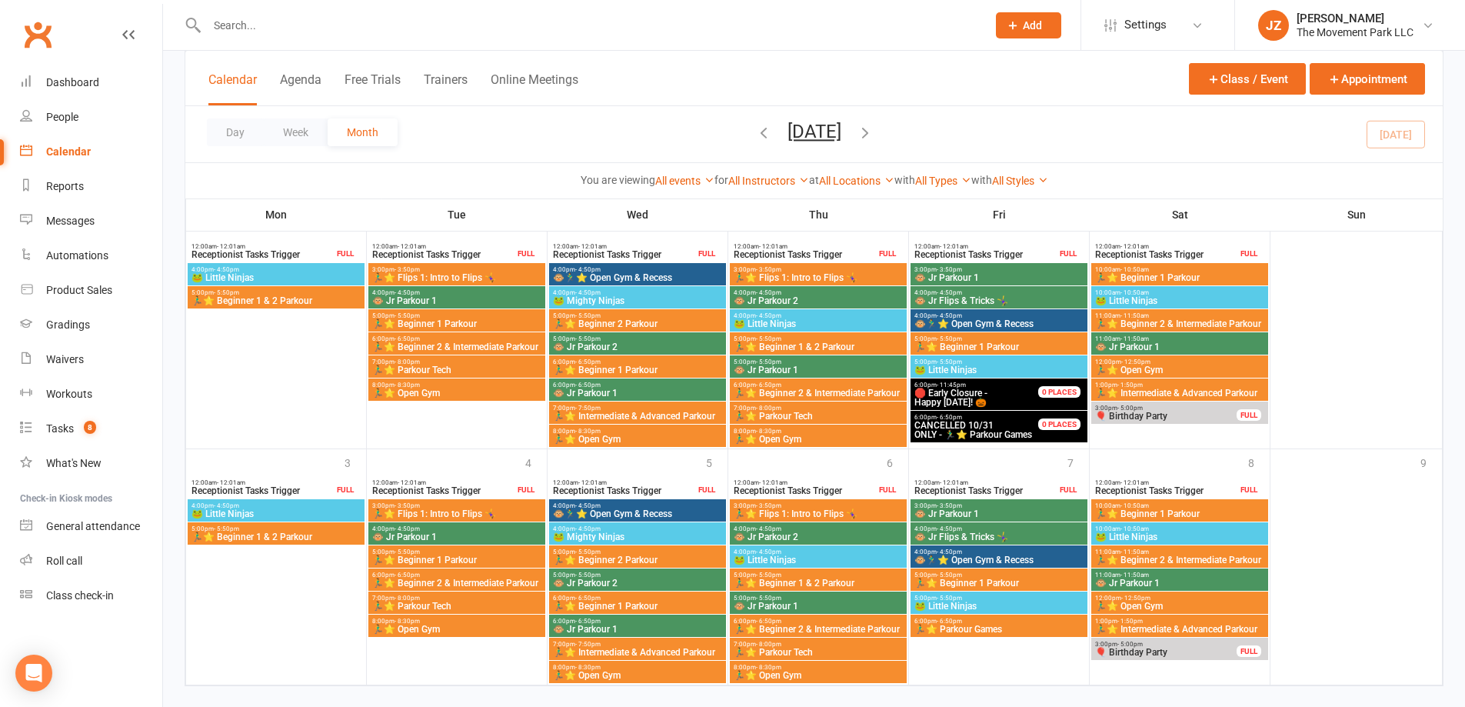
scroll to position [1143, 0]
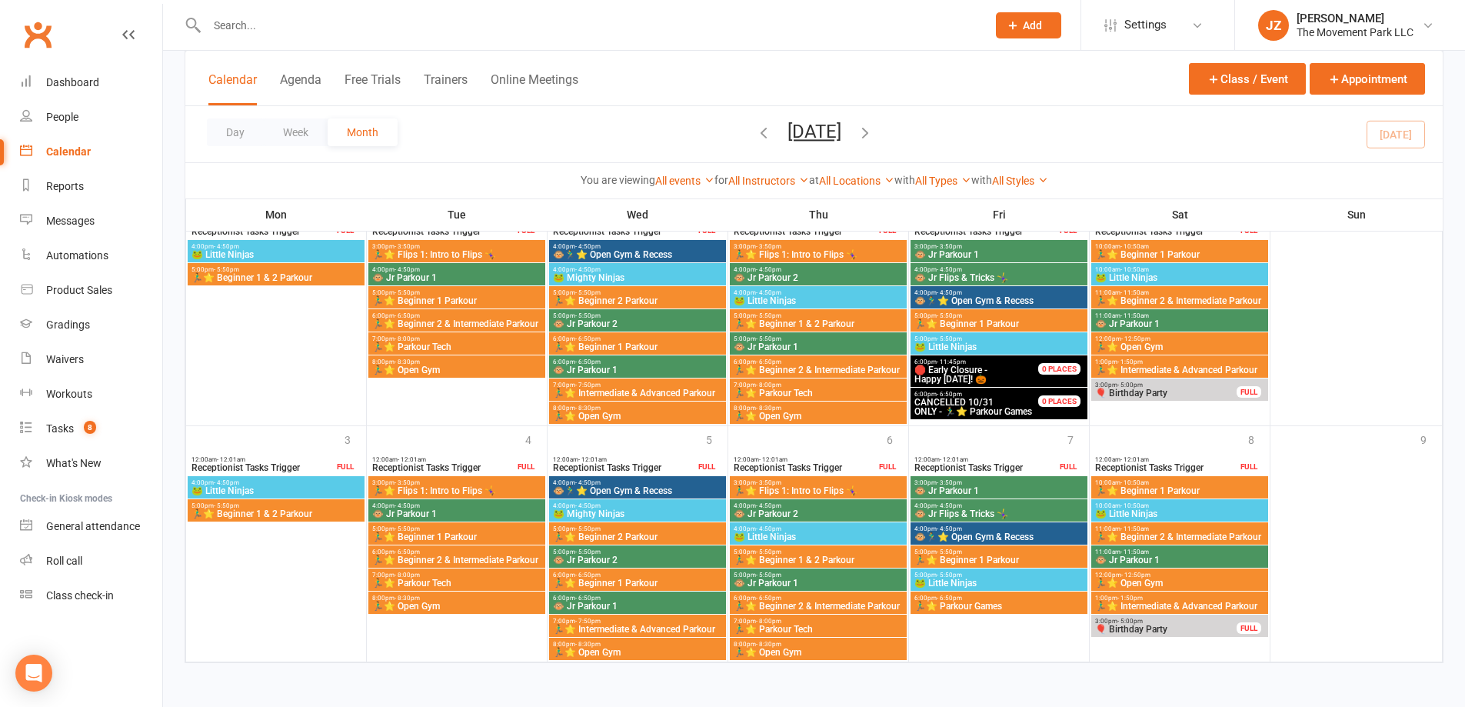
click at [874, 131] on icon "button" at bounding box center [865, 132] width 17 height 17
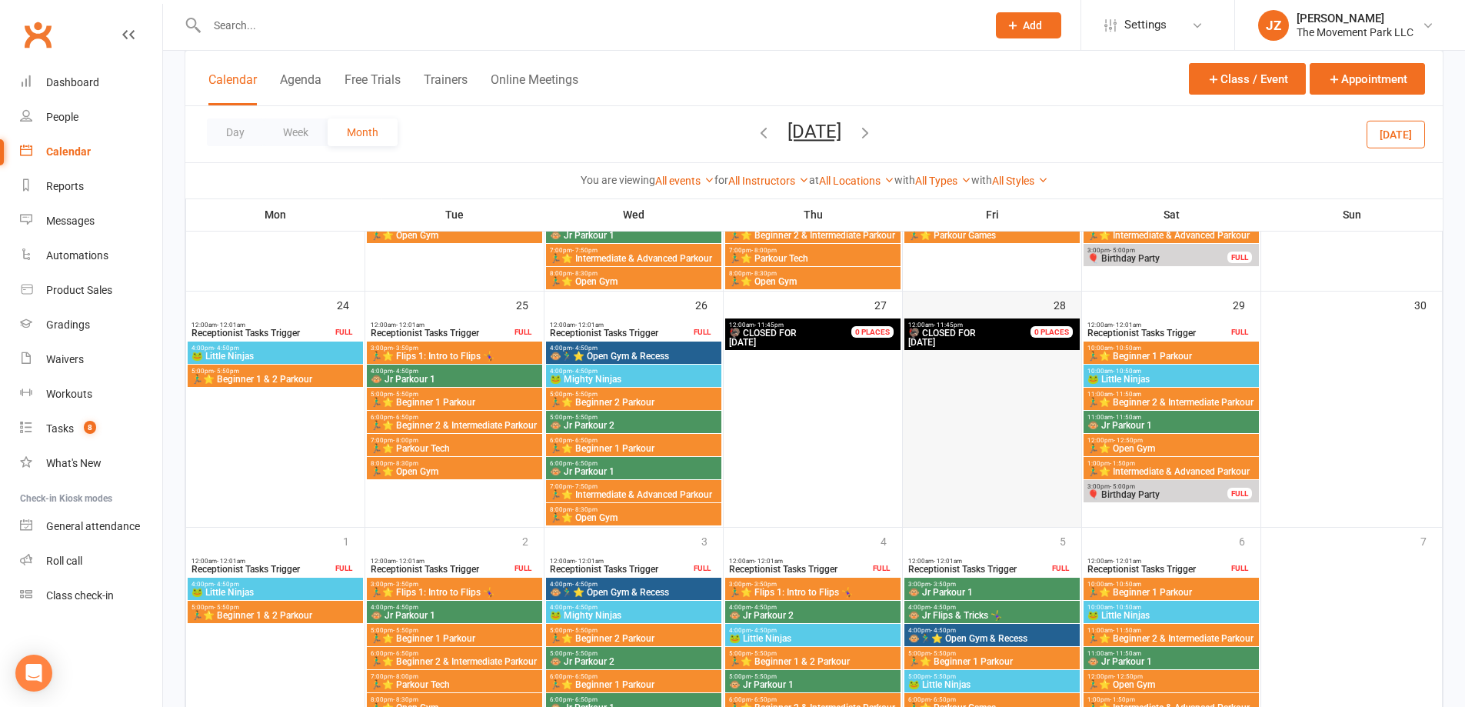
scroll to position [1037, 0]
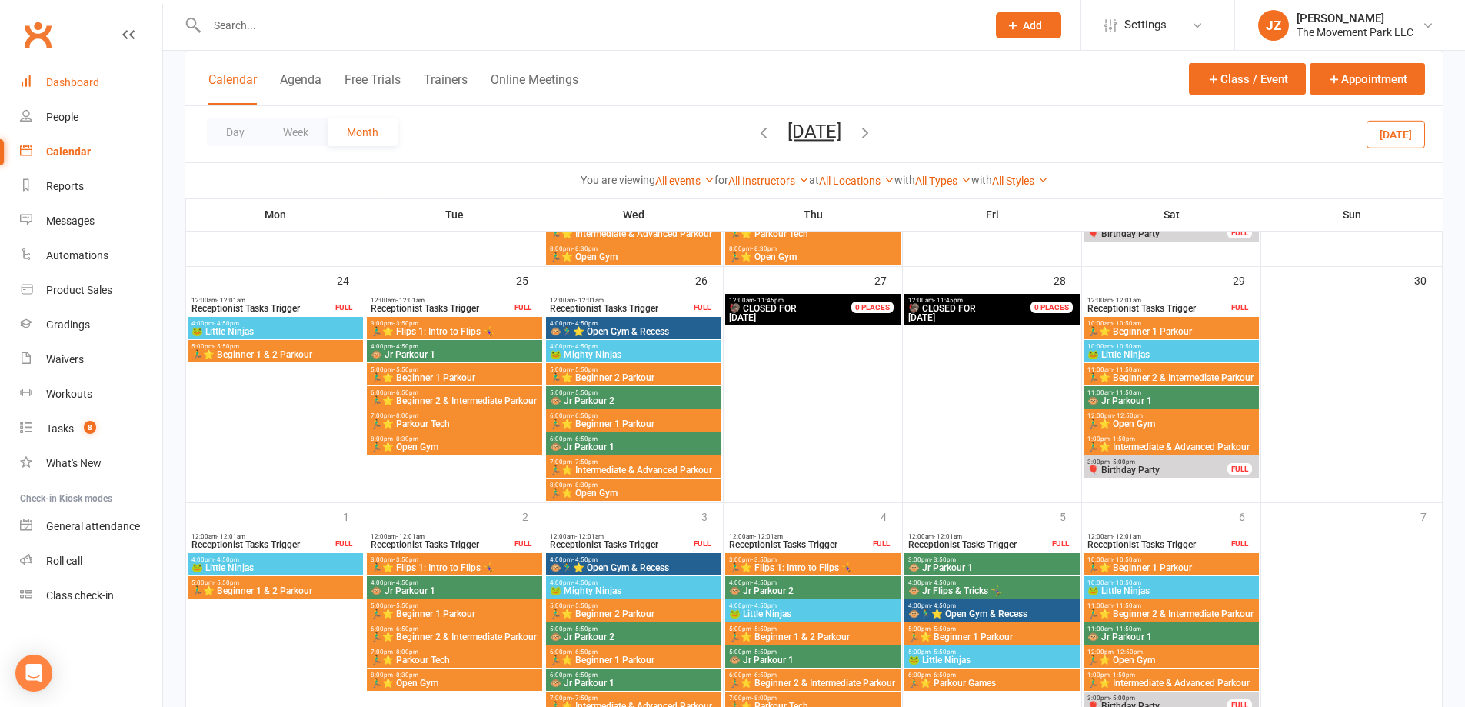
click at [96, 73] on link "Dashboard" at bounding box center [91, 82] width 142 height 35
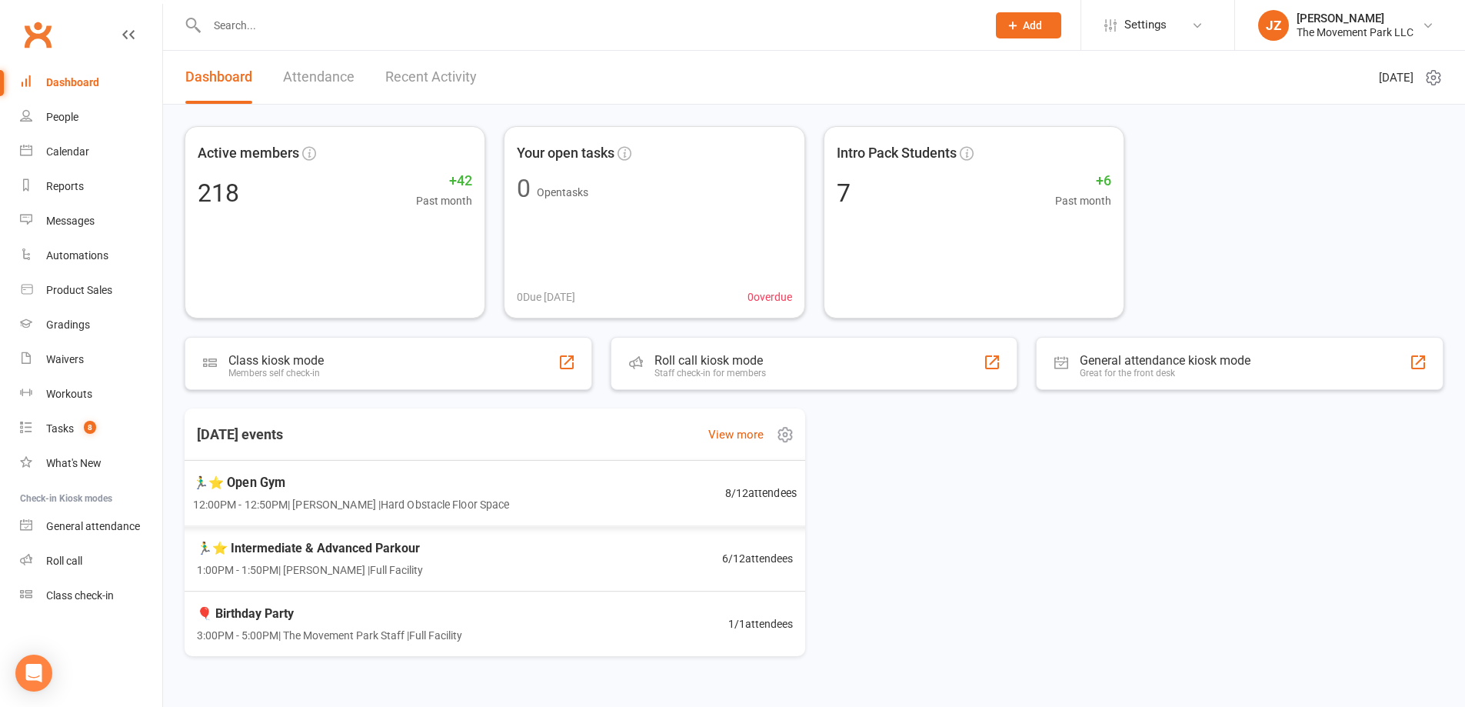
click at [543, 506] on div "🏃‍♂️⭐ Open Gym 12:00PM - 12:50PM | Rick King | Hard Obstacle Floor Space 8 / 12…" at bounding box center [495, 493] width 642 height 66
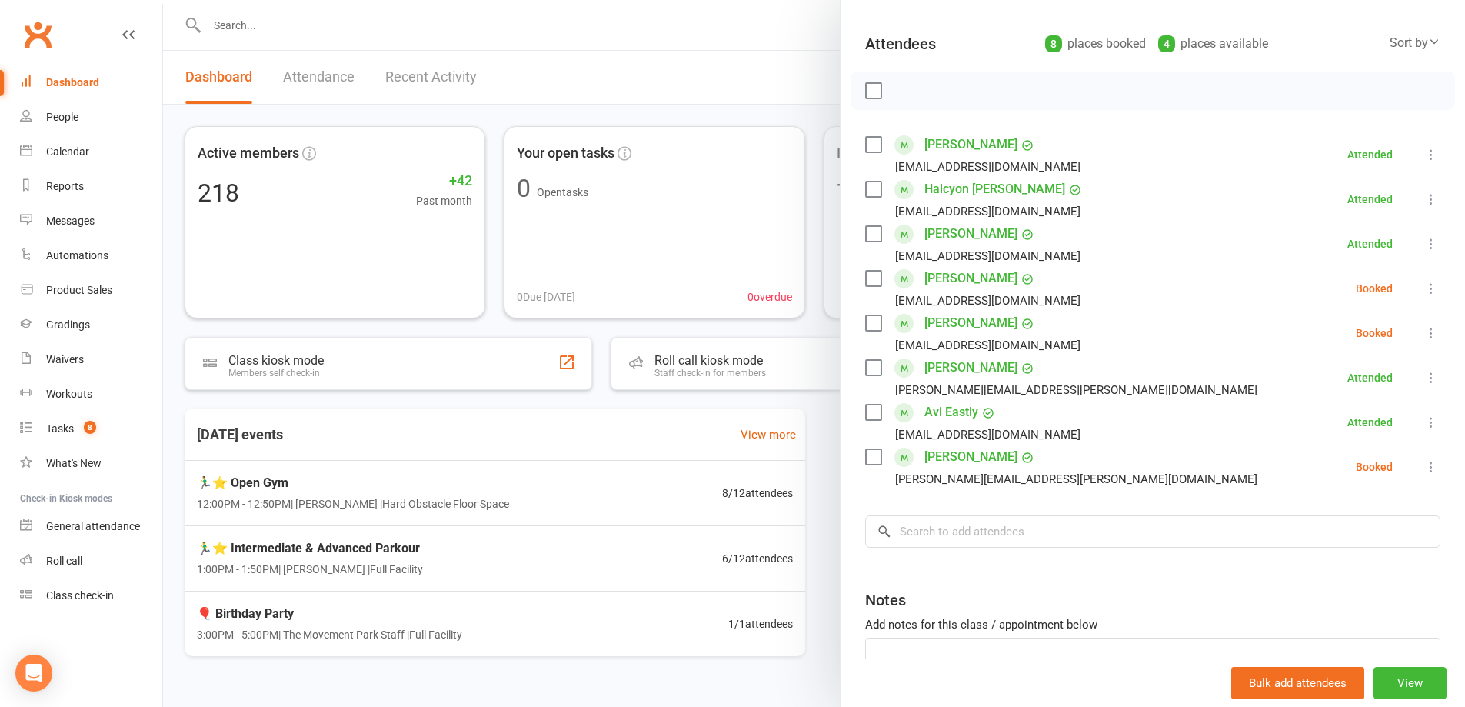
scroll to position [77, 0]
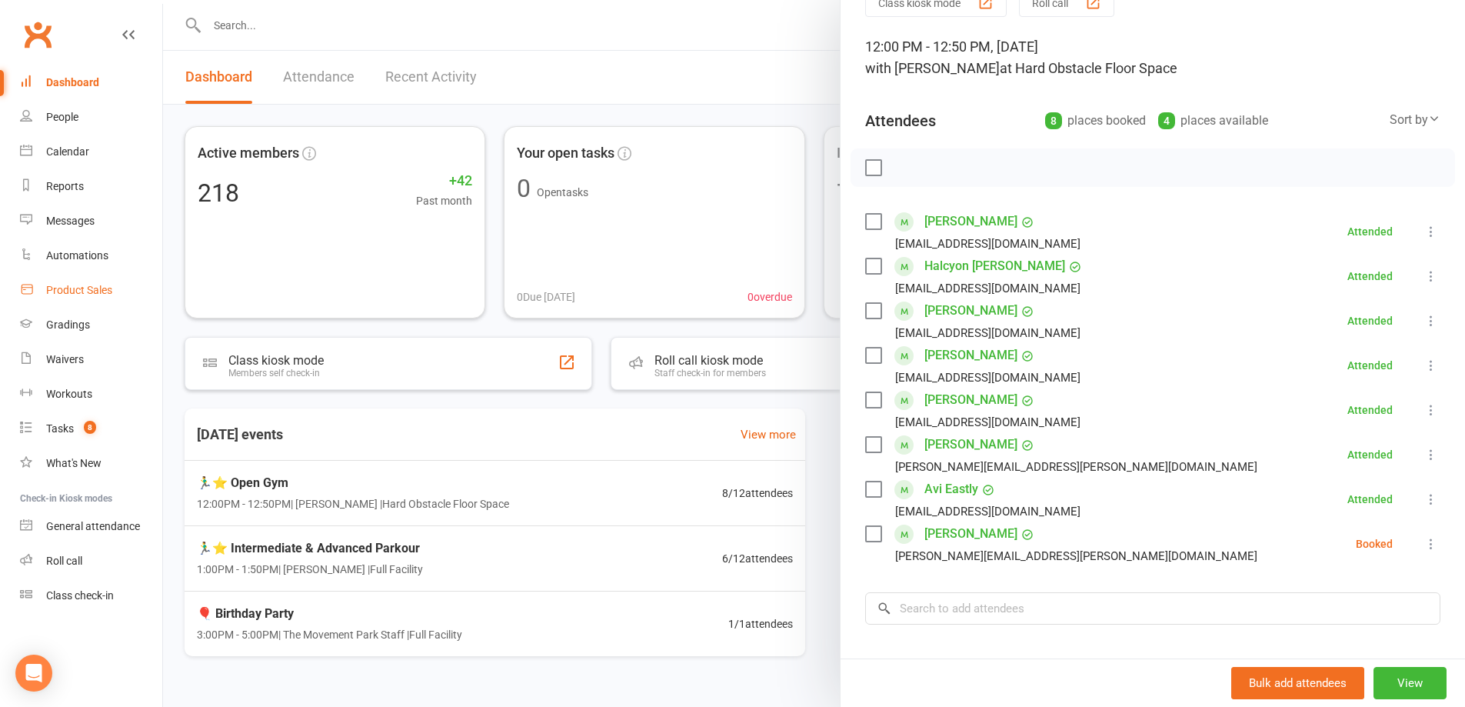
click at [75, 282] on link "Product Sales" at bounding box center [91, 290] width 142 height 35
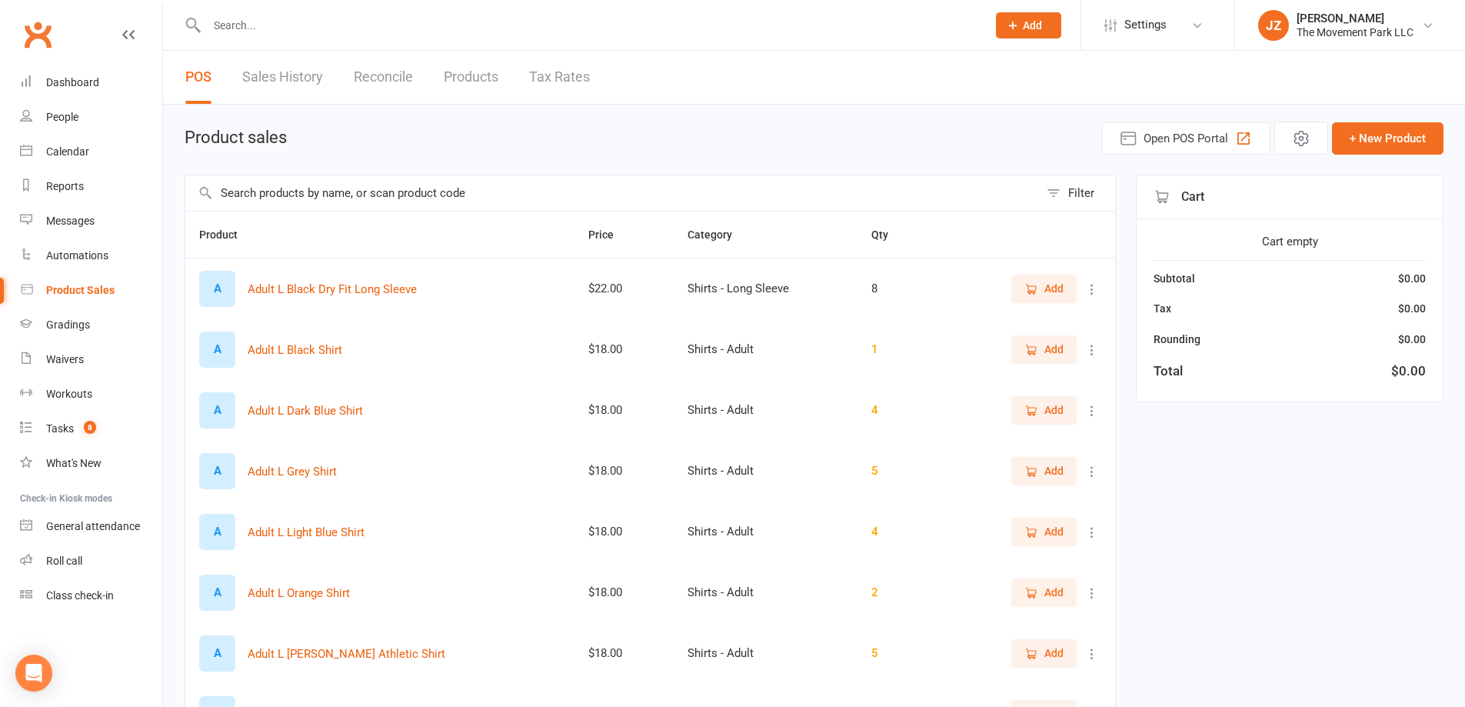
click at [403, 172] on main "Product sales Open POS Portal + New Product Filter Product Price Category Qty A…" at bounding box center [814, 532] width 1259 height 820
click at [407, 192] on input "text" at bounding box center [612, 192] width 854 height 35
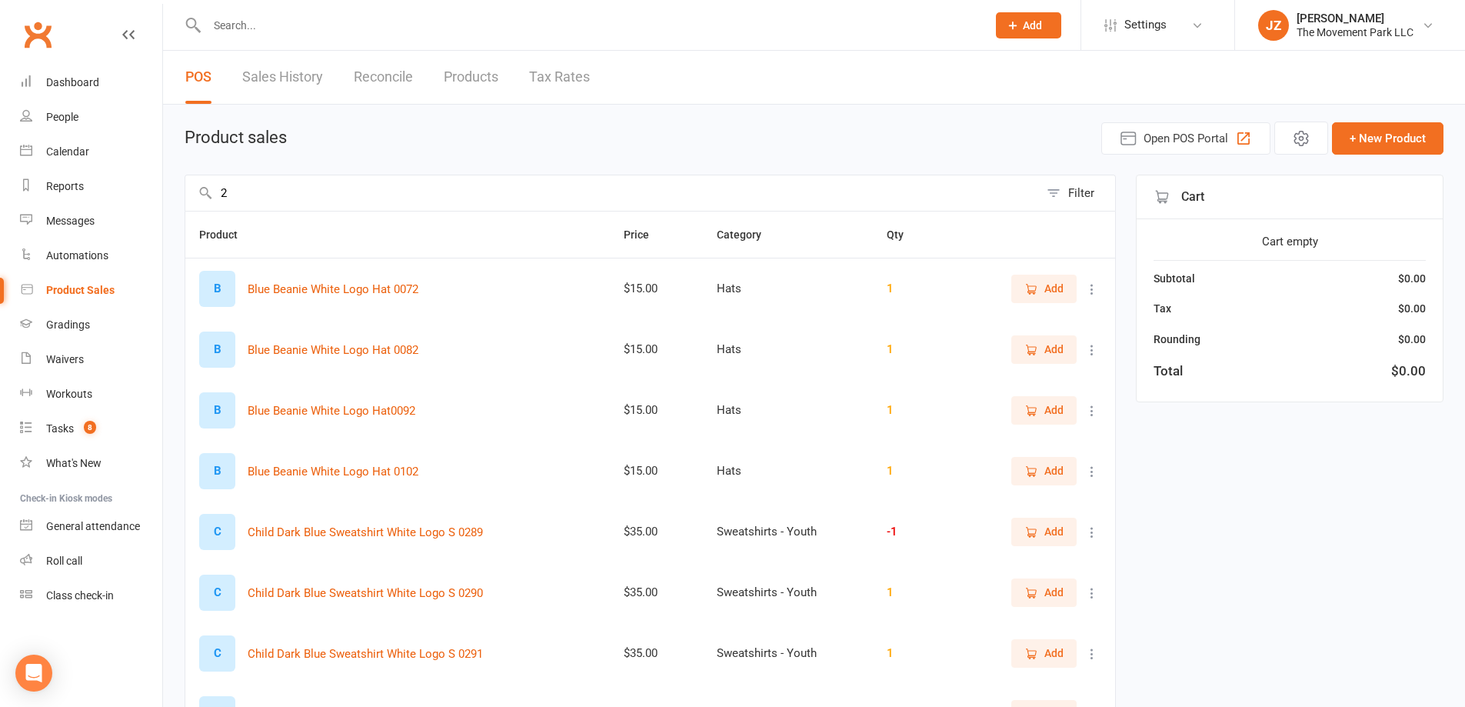
type input "2"
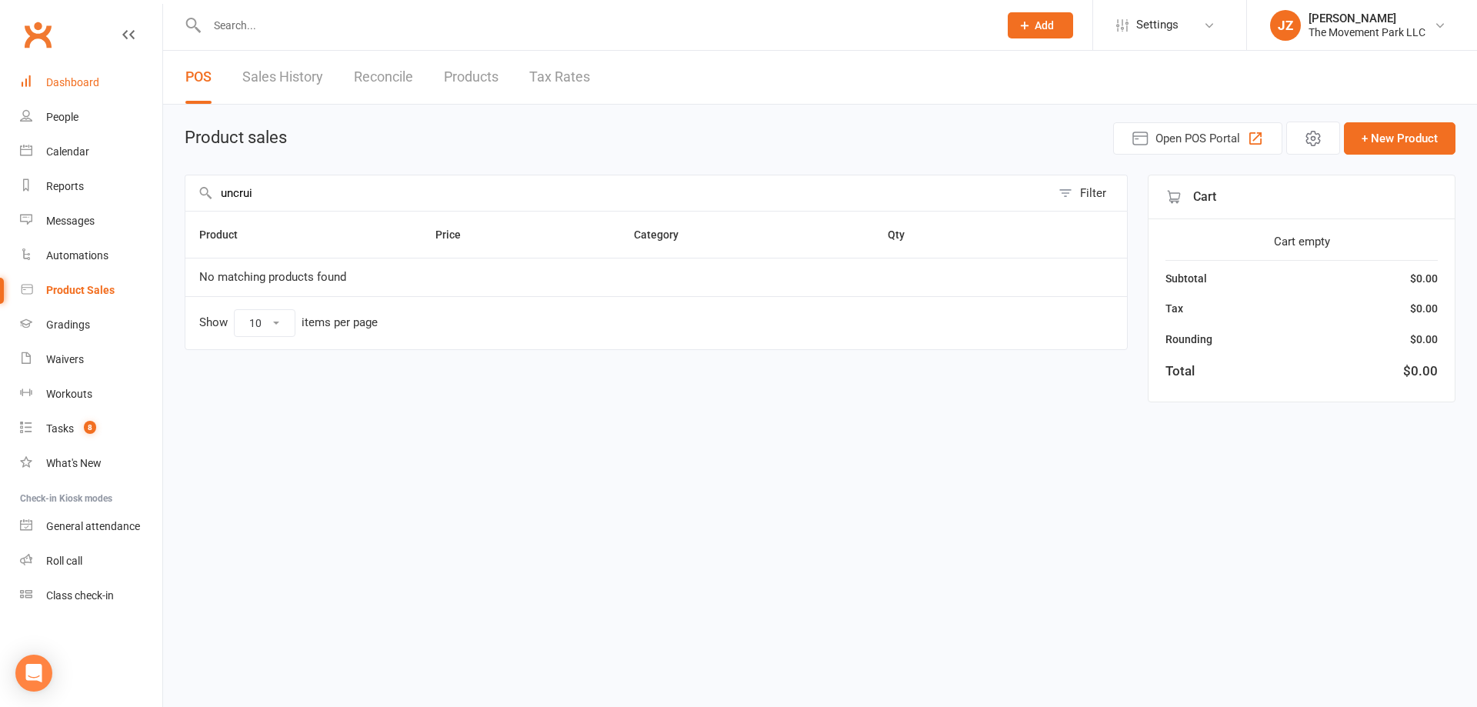
type input "uncrui"
click at [90, 88] on div "Dashboard" at bounding box center [72, 82] width 53 height 12
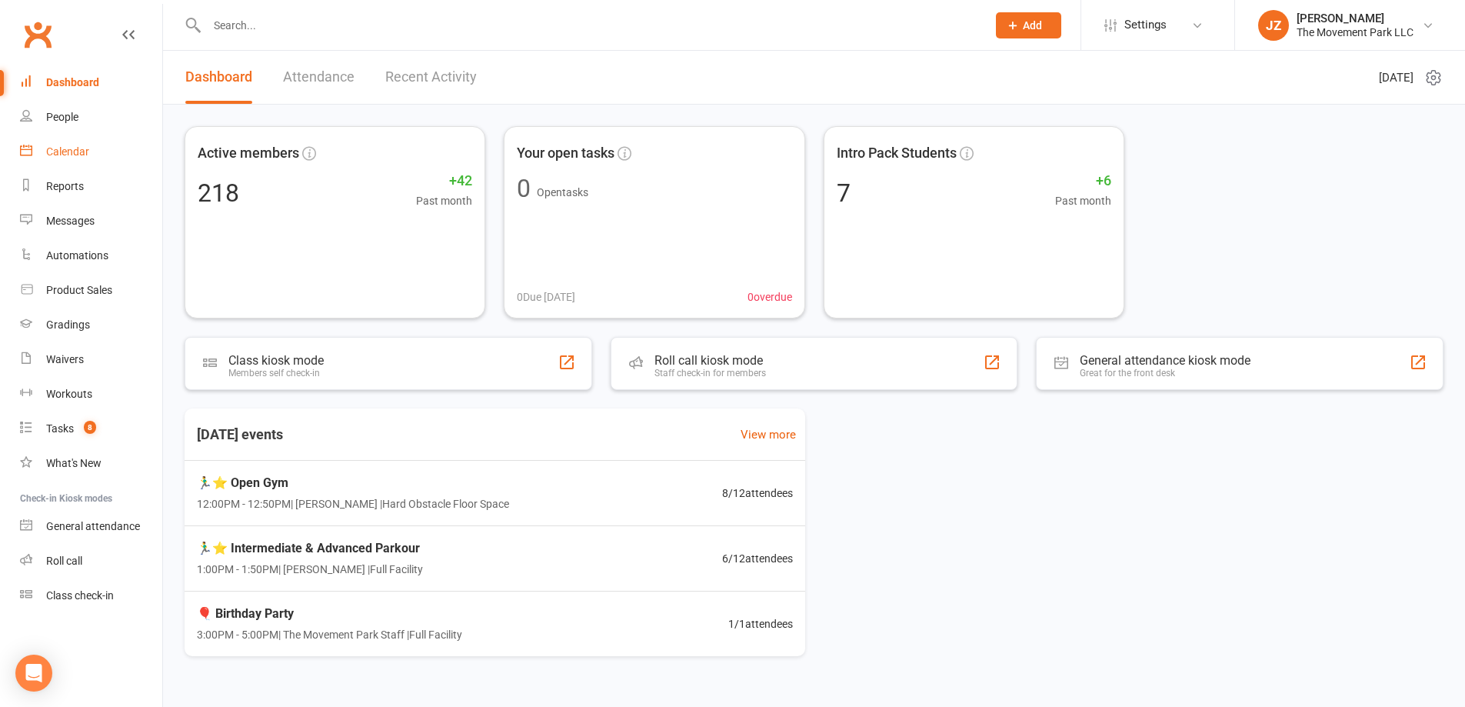
click at [65, 140] on link "Calendar" at bounding box center [91, 152] width 142 height 35
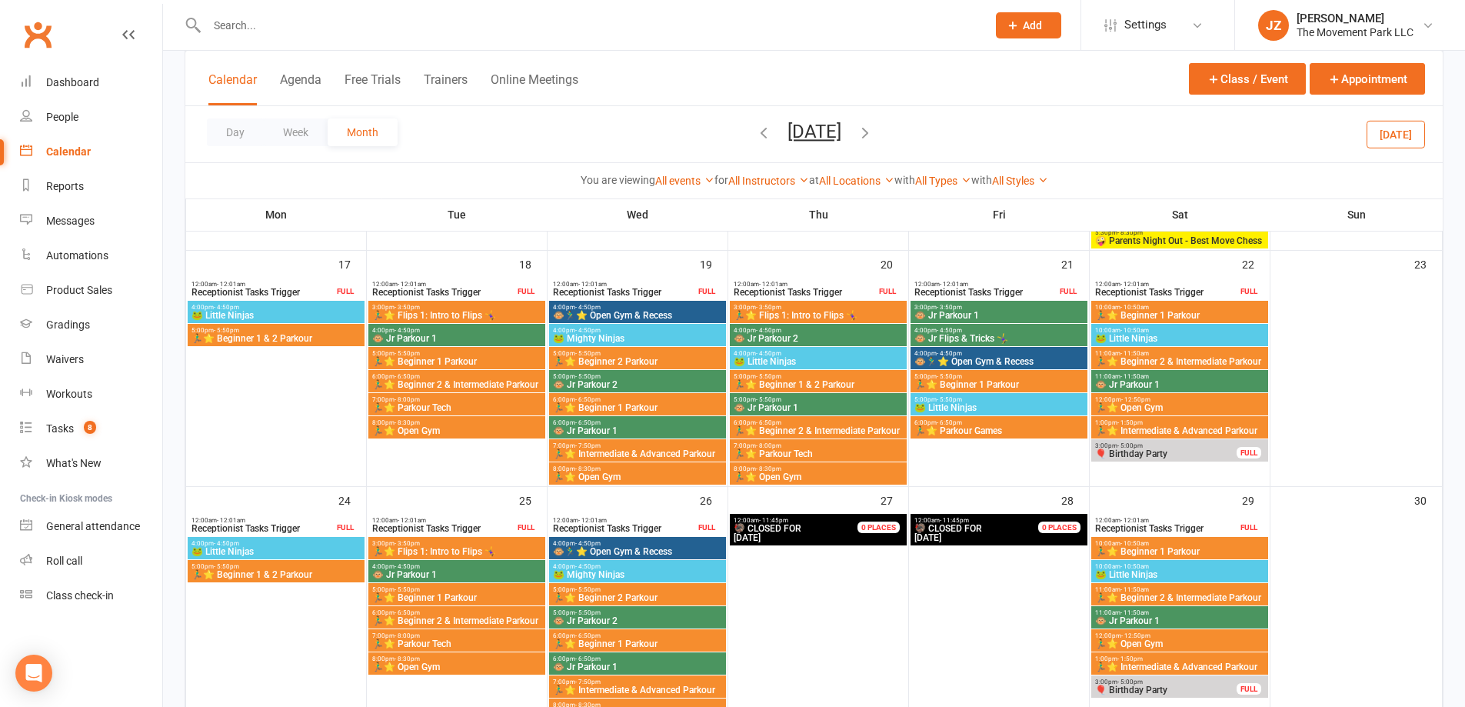
scroll to position [1000, 0]
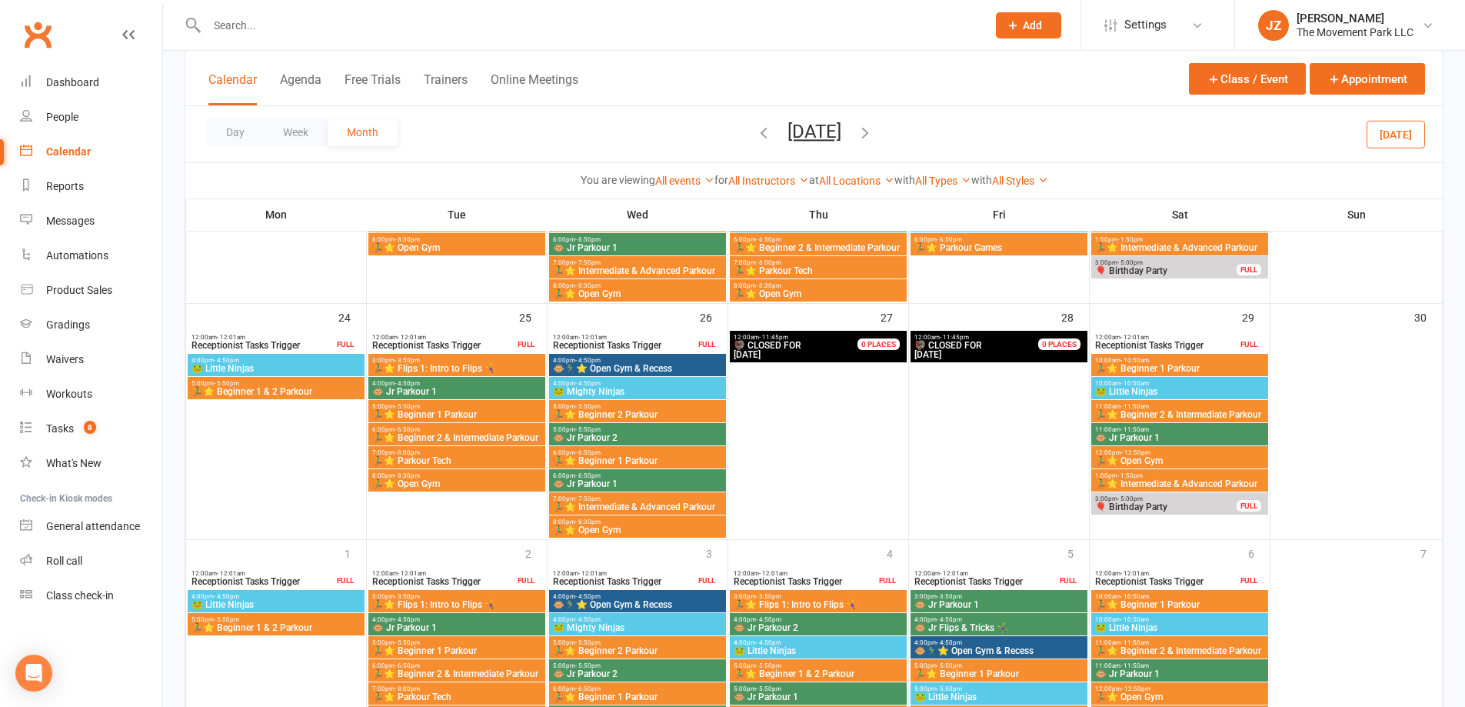
click at [755, 136] on icon "button" at bounding box center [763, 132] width 17 height 17
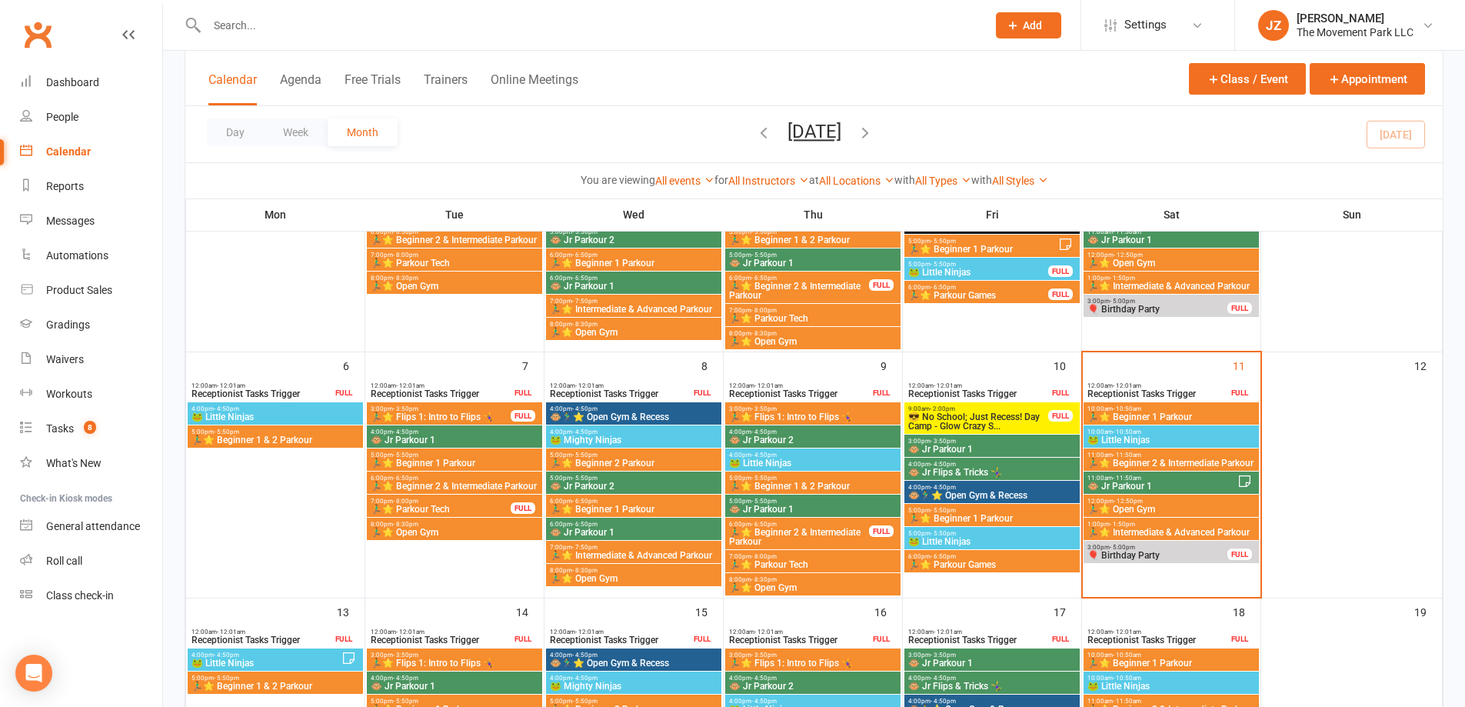
scroll to position [355, 0]
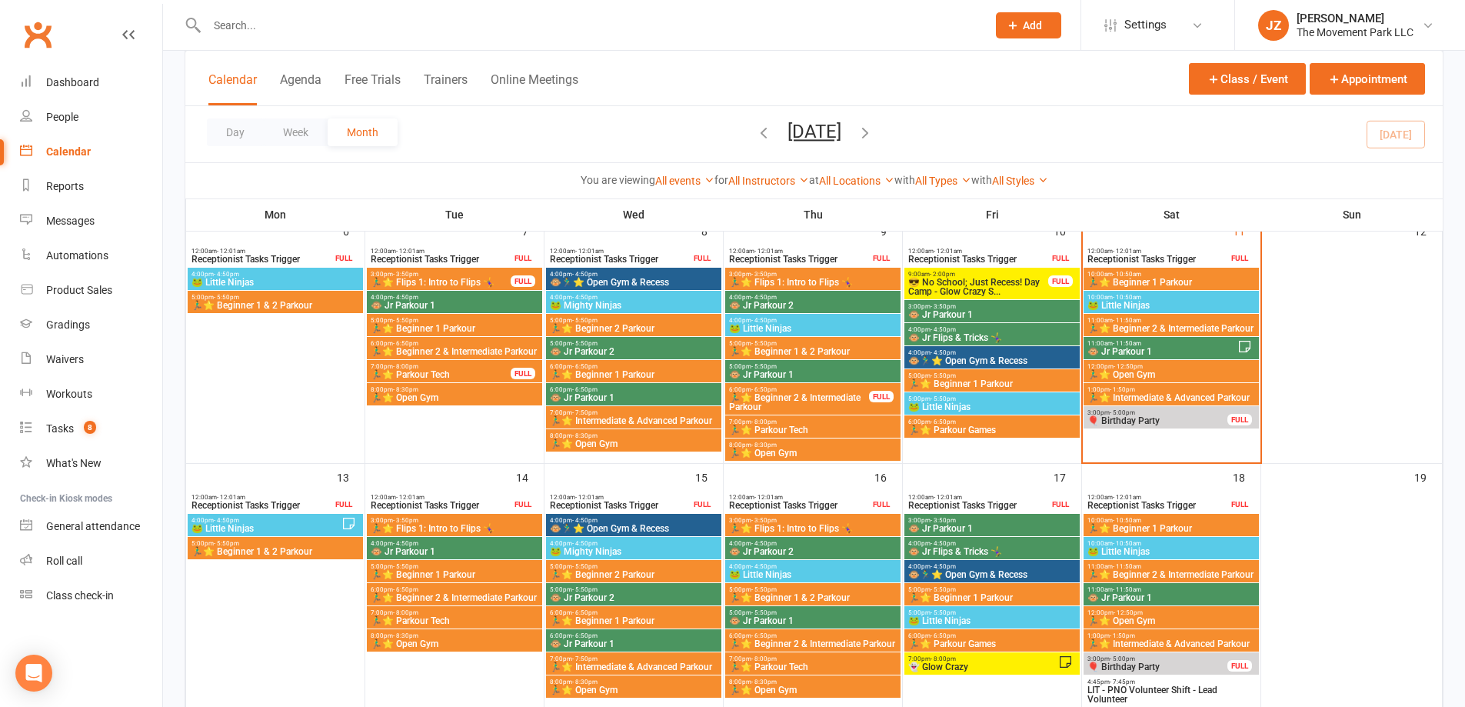
click at [1169, 329] on span "🏃‍♂️⭐ Beginner 2 & Intermediate Parkour" at bounding box center [1171, 328] width 169 height 9
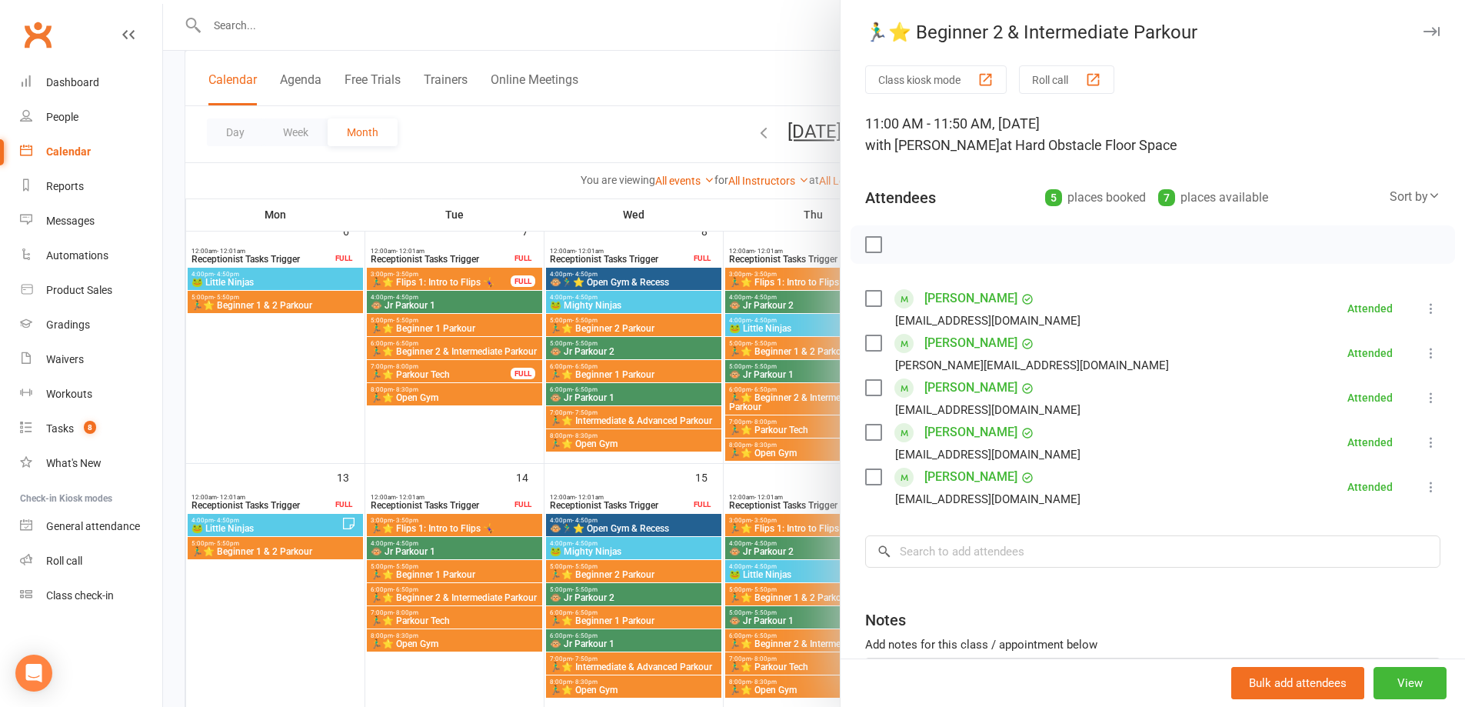
click at [1422, 37] on button "button" at bounding box center [1431, 31] width 18 height 18
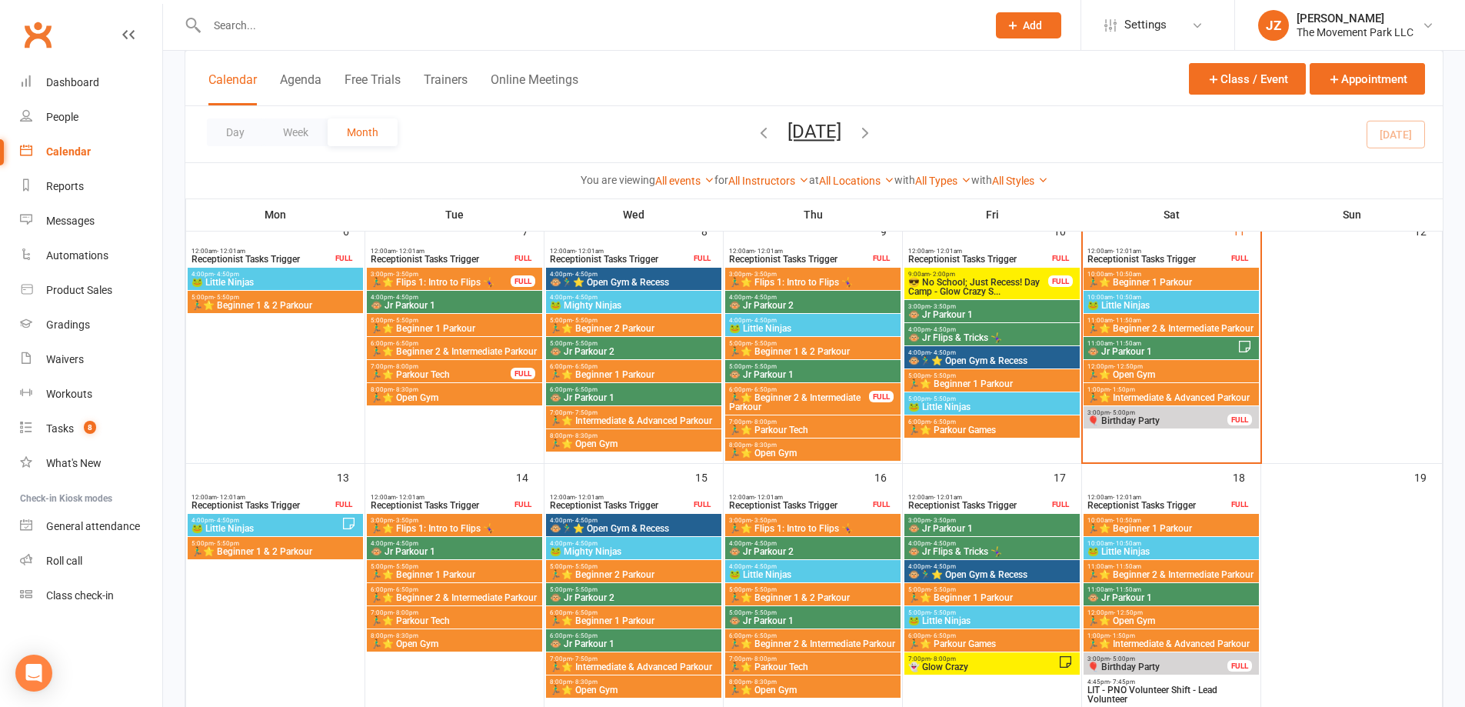
click at [1179, 298] on span "10:00am - 10:50am" at bounding box center [1171, 297] width 169 height 7
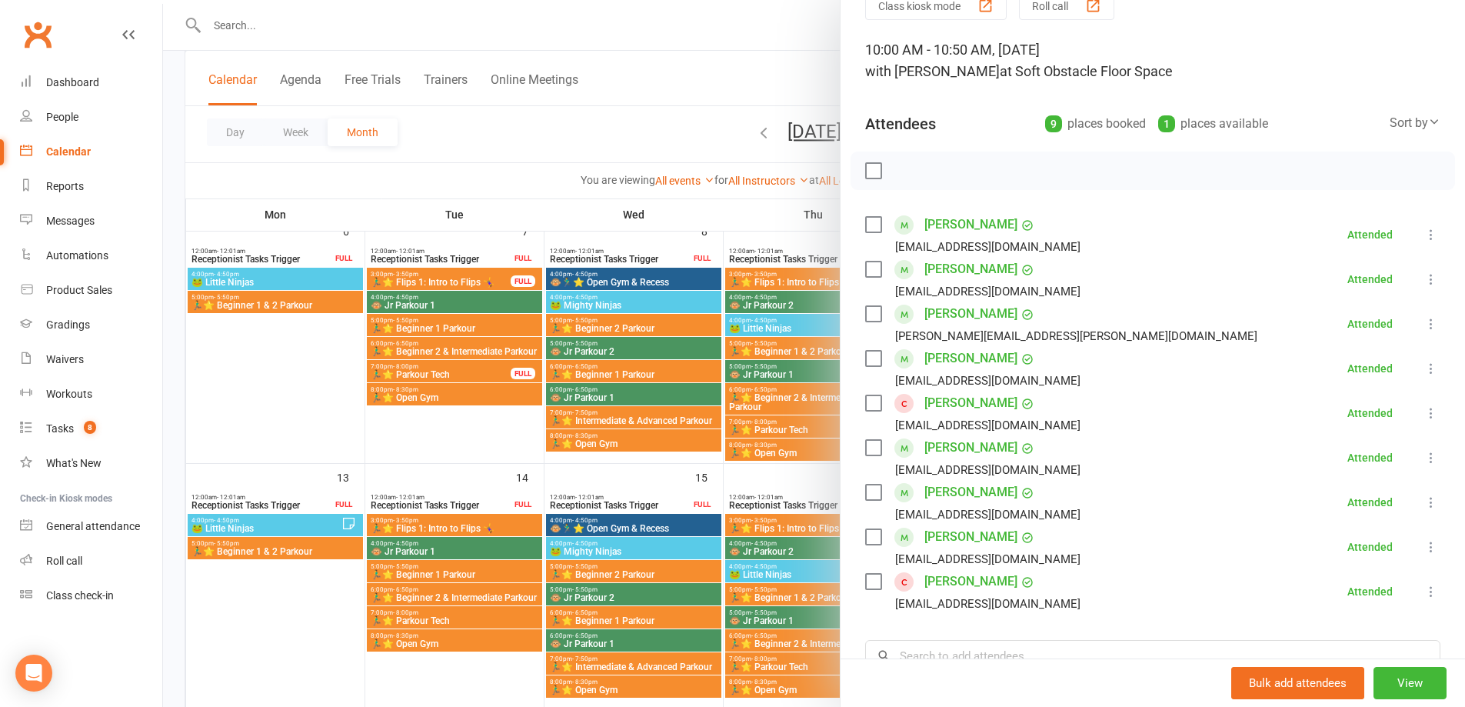
scroll to position [0, 0]
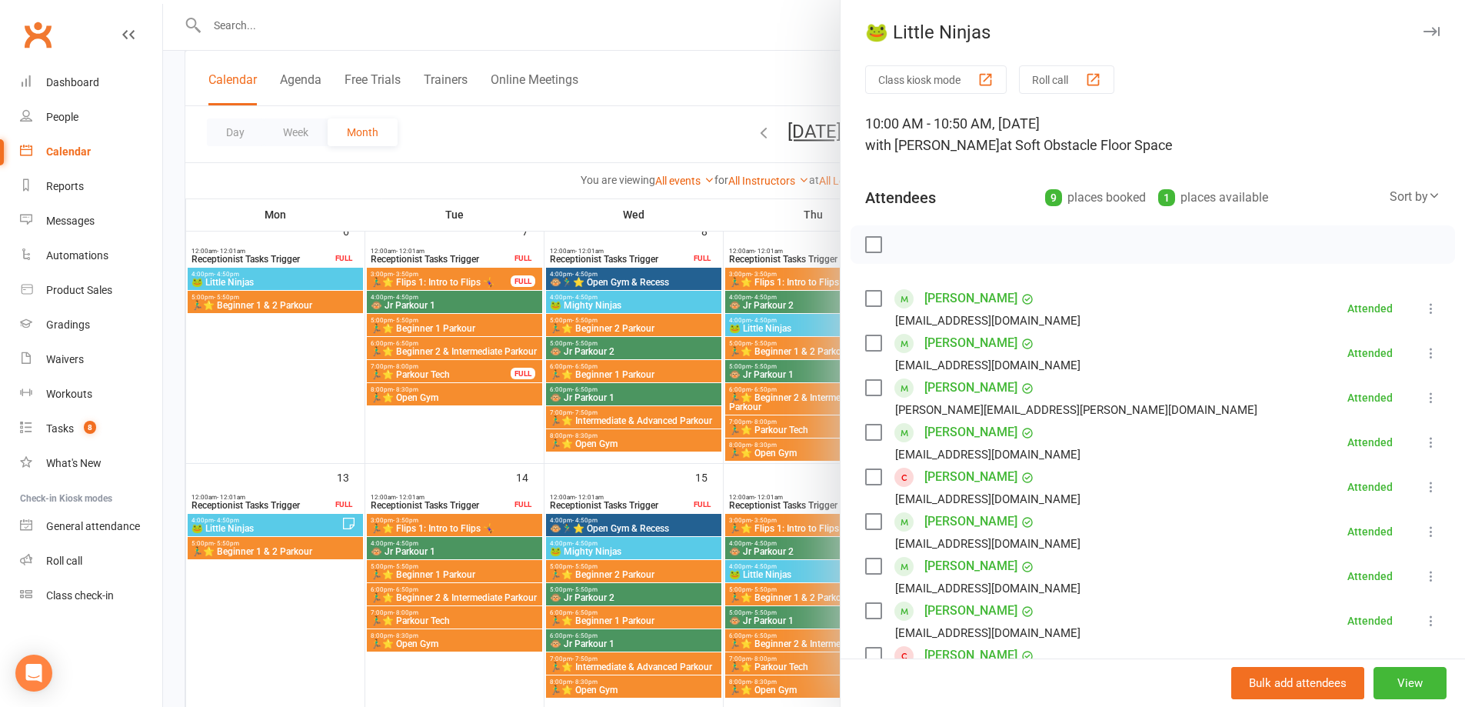
click at [1424, 32] on icon "button" at bounding box center [1432, 31] width 16 height 9
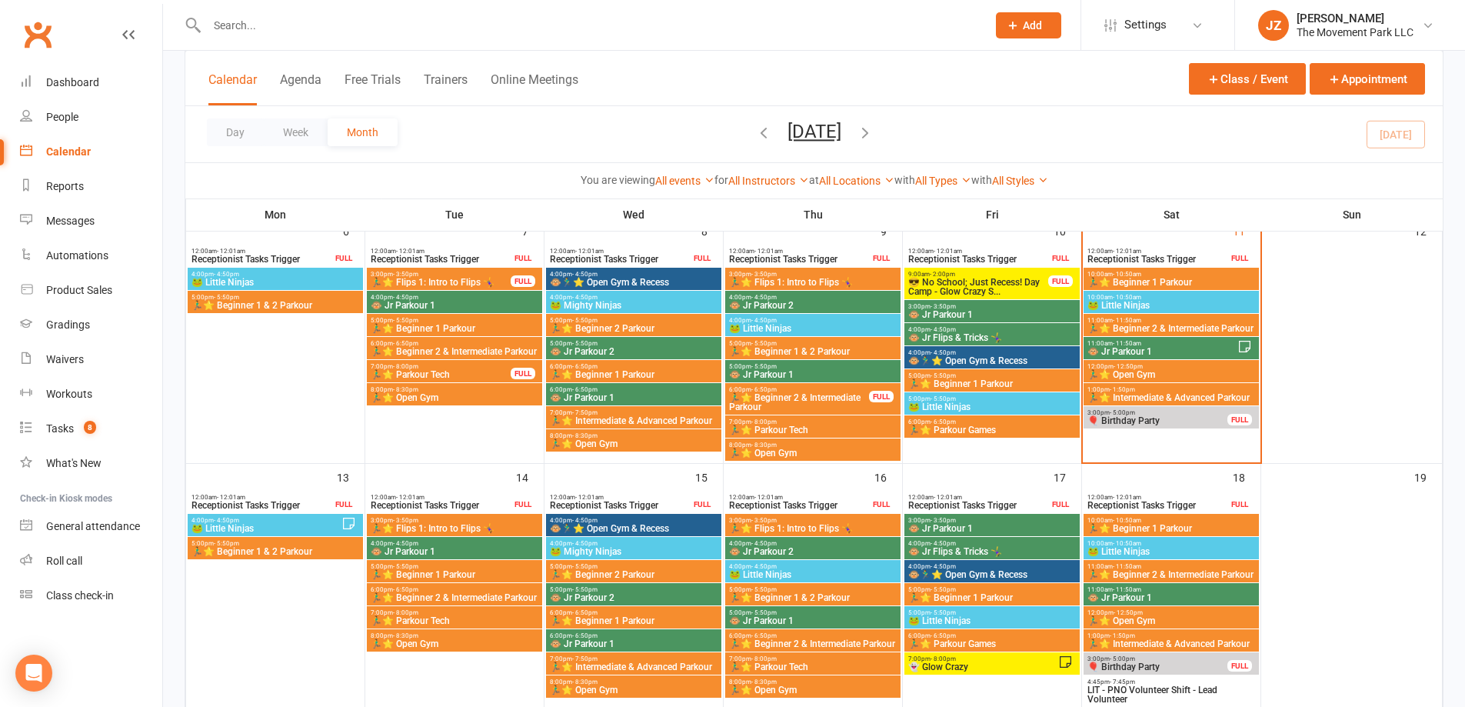
click at [1213, 273] on span "10:00am - 10:50am" at bounding box center [1171, 274] width 169 height 7
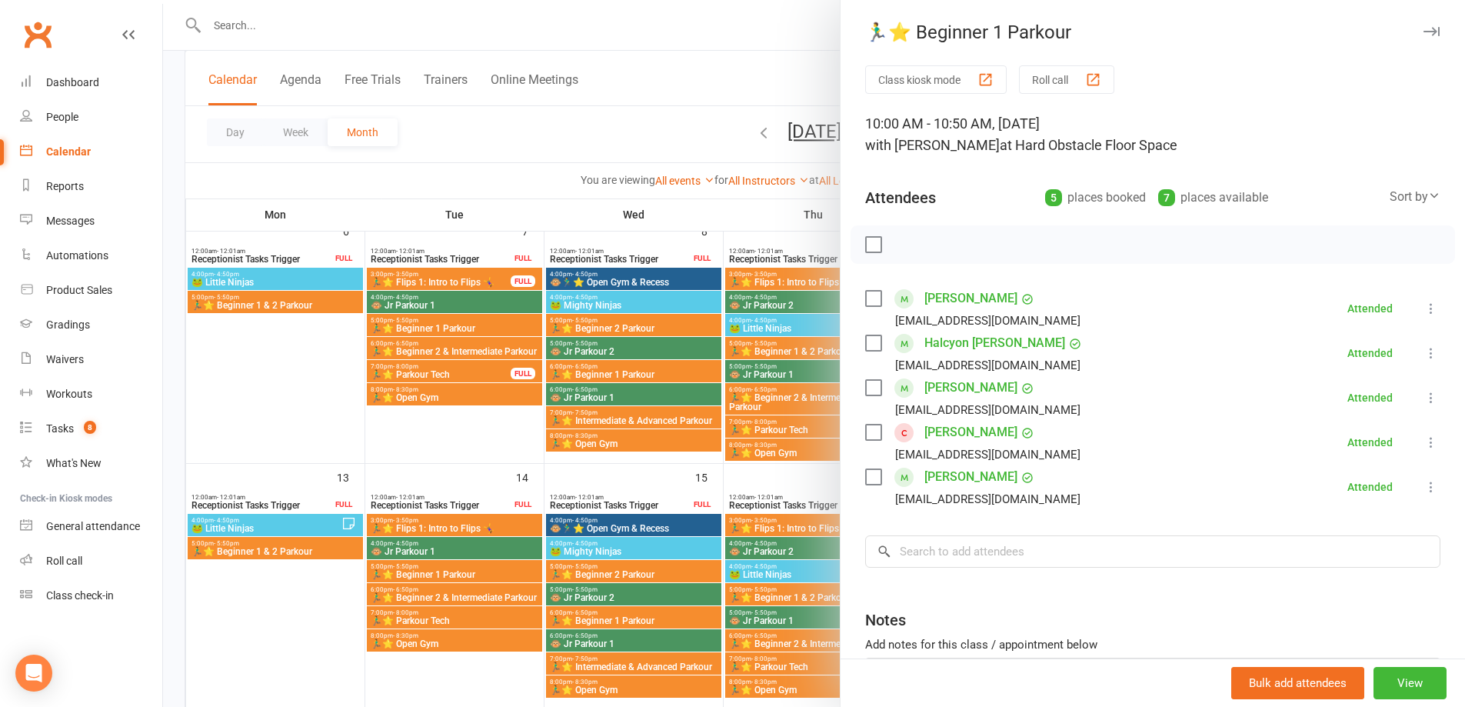
click at [1422, 24] on button "button" at bounding box center [1431, 31] width 18 height 18
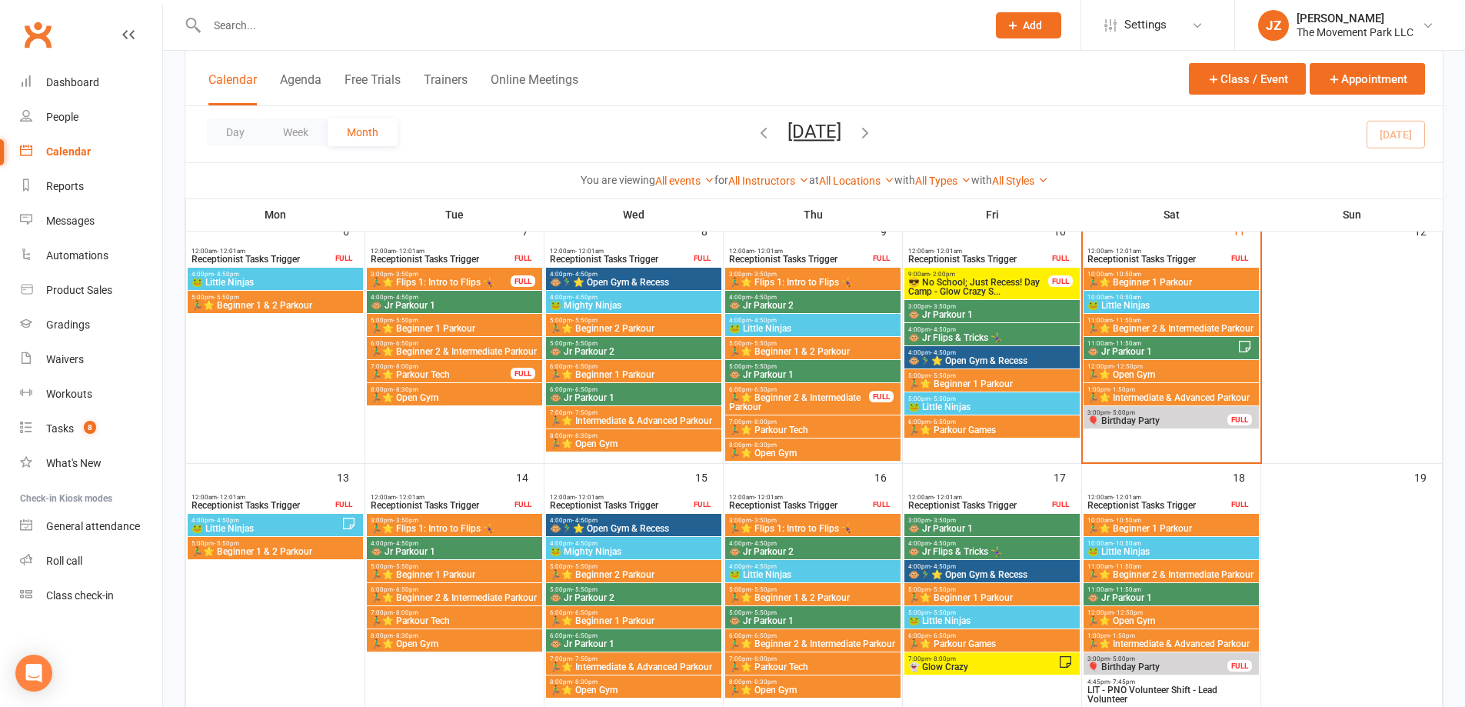
click at [1201, 292] on div "10:00am - 10:50am 🐸 Little Ninjas" at bounding box center [1171, 302] width 175 height 22
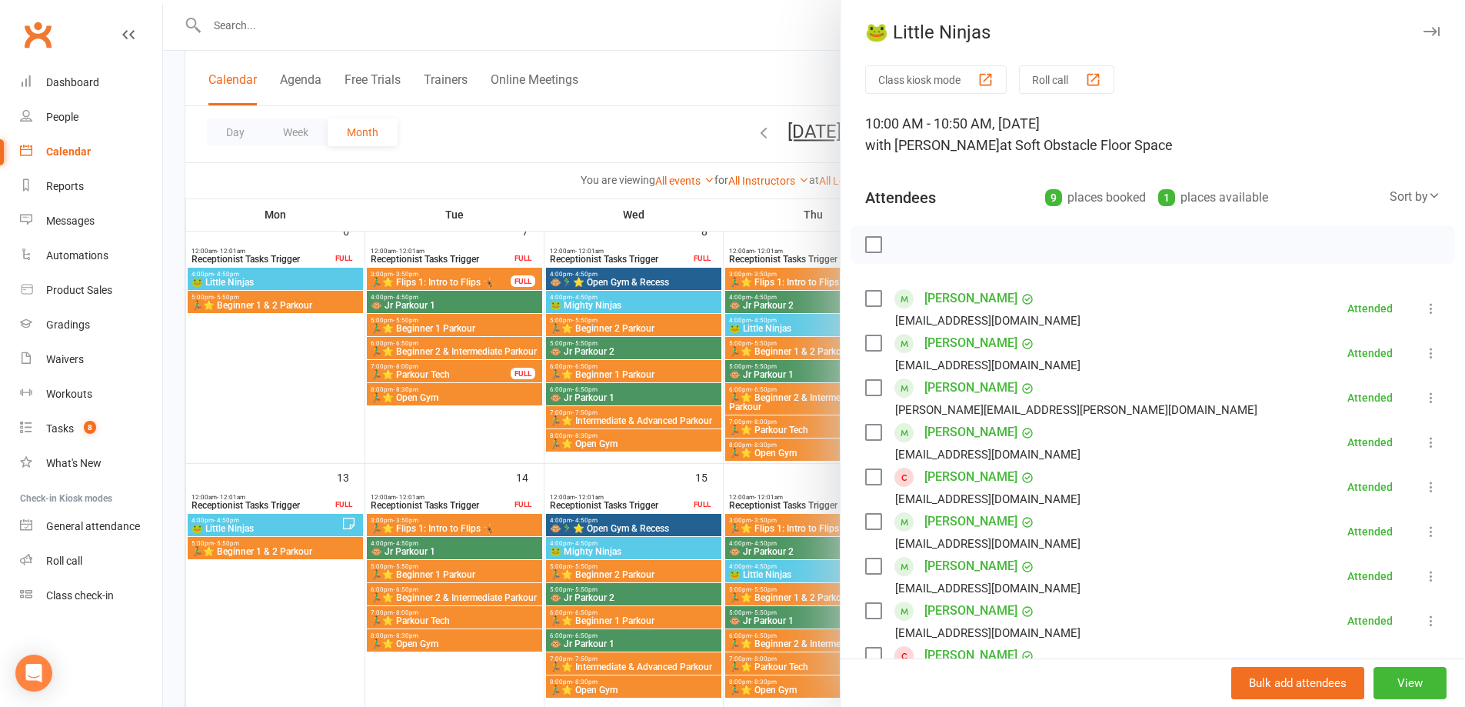
click at [1422, 26] on button "button" at bounding box center [1431, 31] width 18 height 18
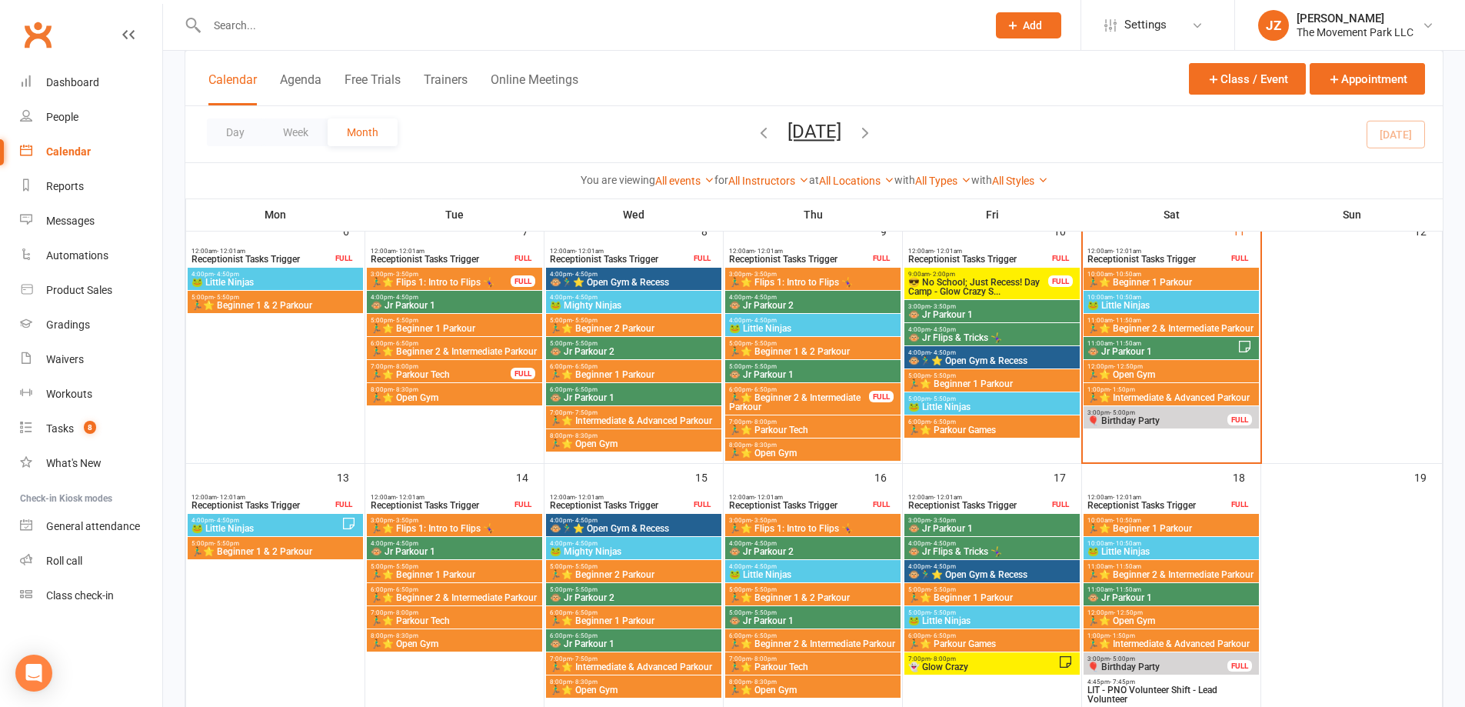
click at [502, 22] on input "text" at bounding box center [589, 26] width 774 height 22
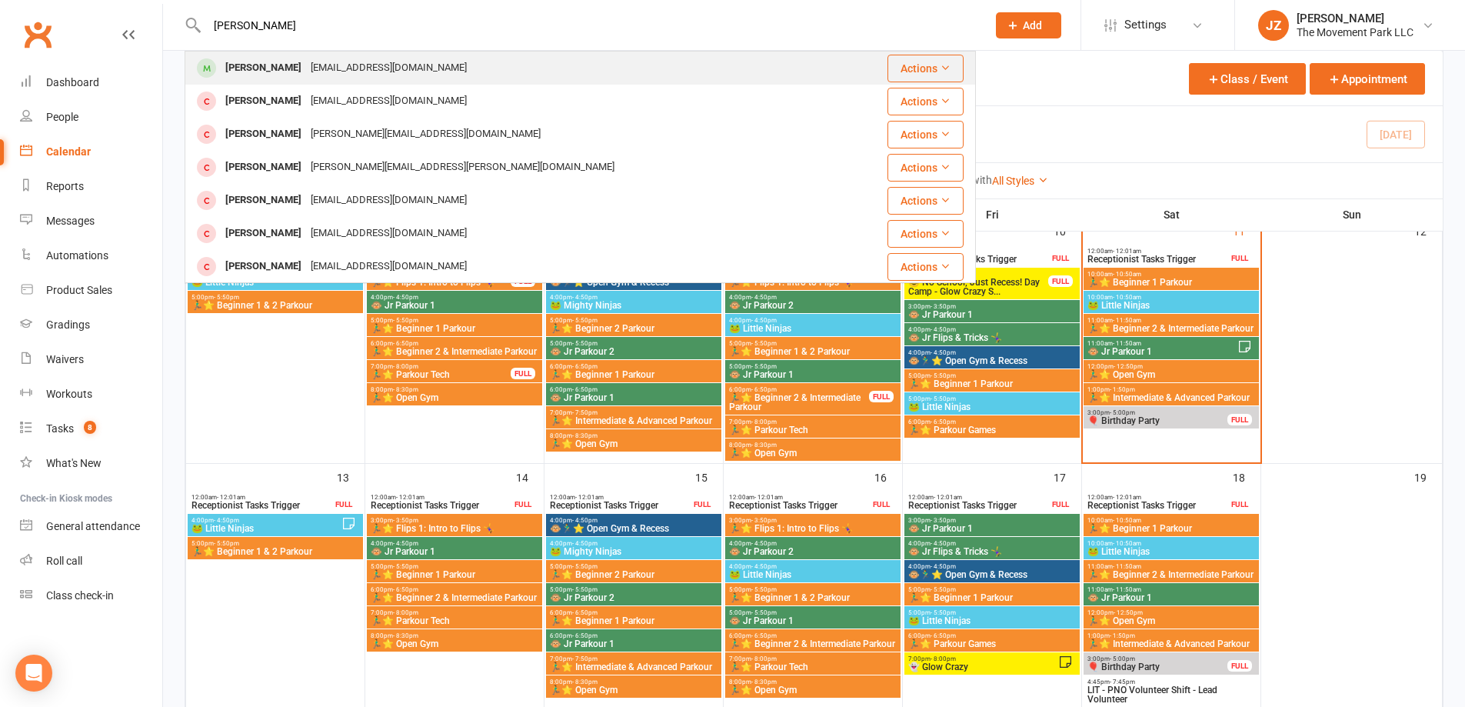
type input "holly ma"
click at [489, 60] on div "Holly Mathias joshuaamathias@gmail.com" at bounding box center [514, 68] width 656 height 32
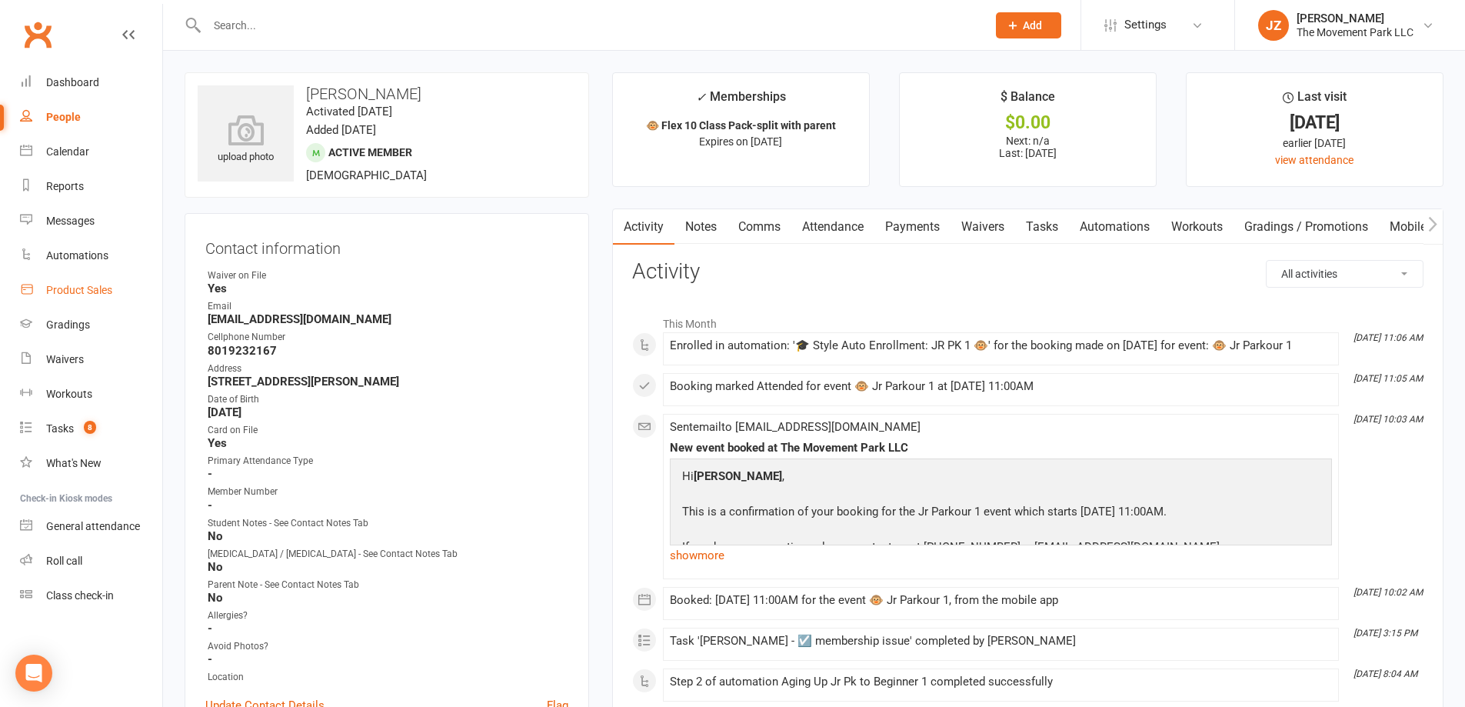
click at [99, 290] on div "Product Sales" at bounding box center [79, 290] width 66 height 12
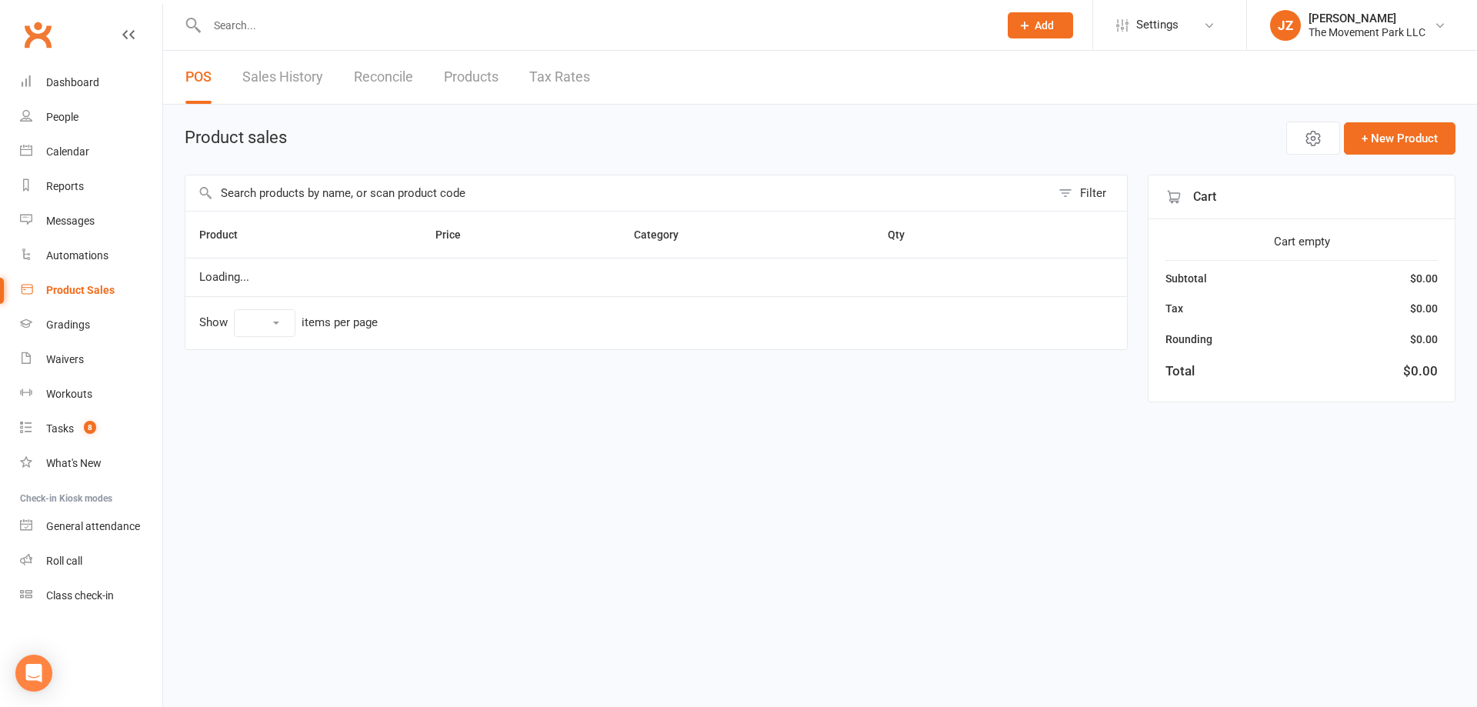
select select "10"
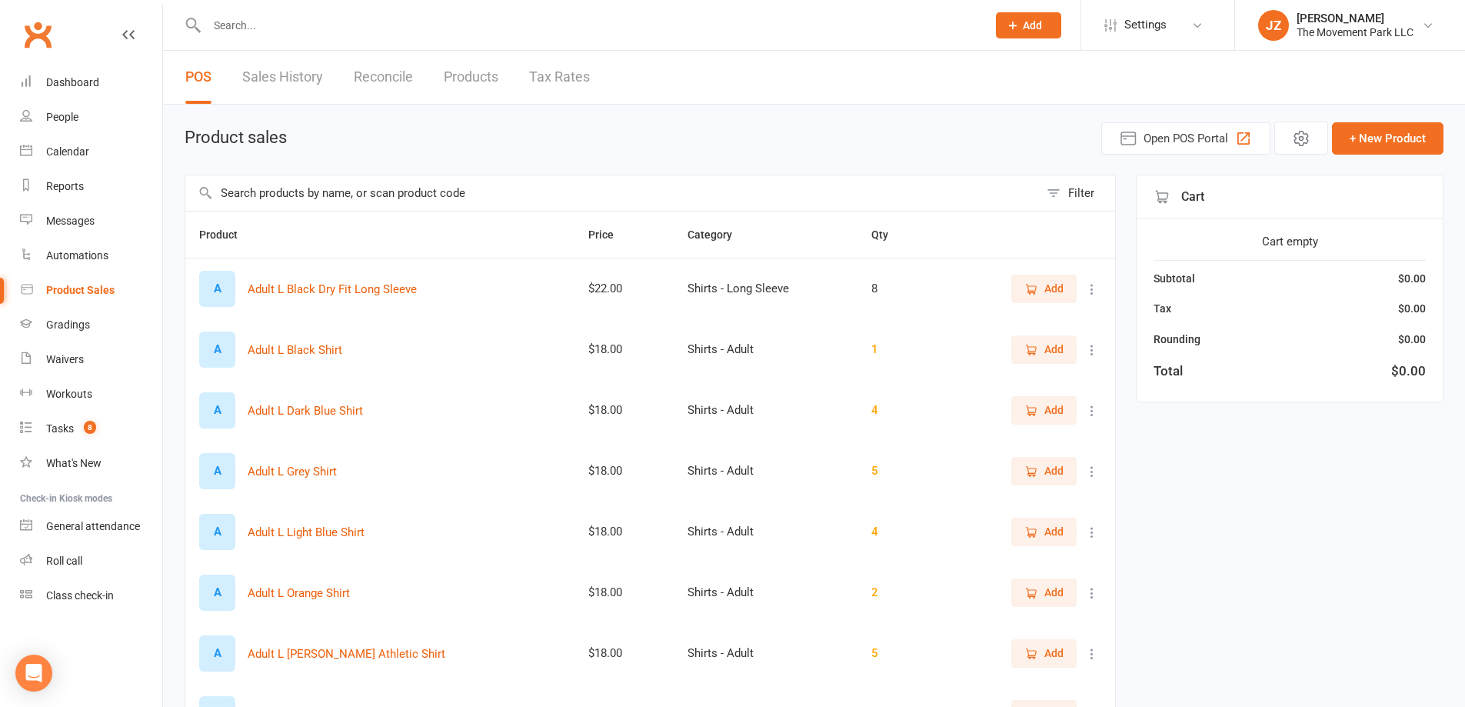
click at [303, 192] on input "text" at bounding box center [612, 192] width 854 height 35
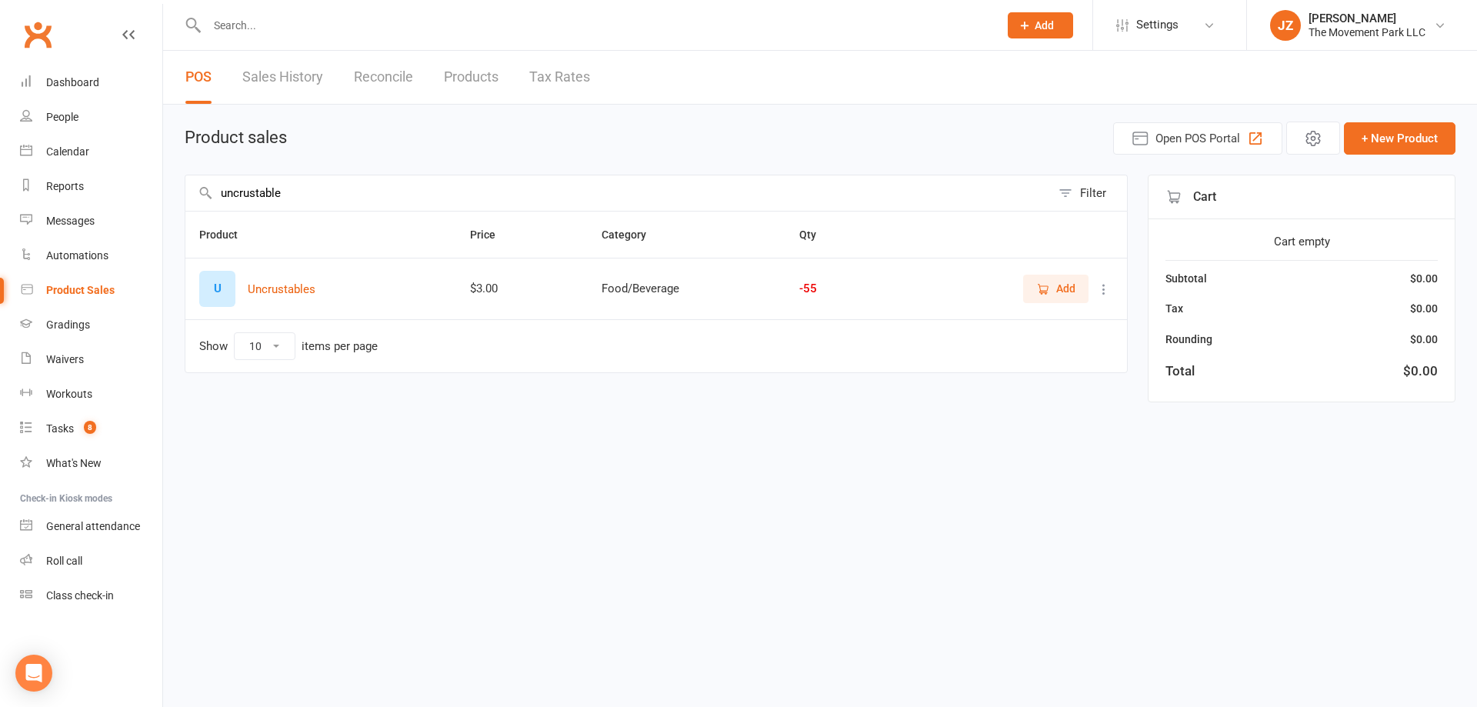
type input "uncrustable"
click at [1062, 302] on button "Add" at bounding box center [1055, 289] width 65 height 28
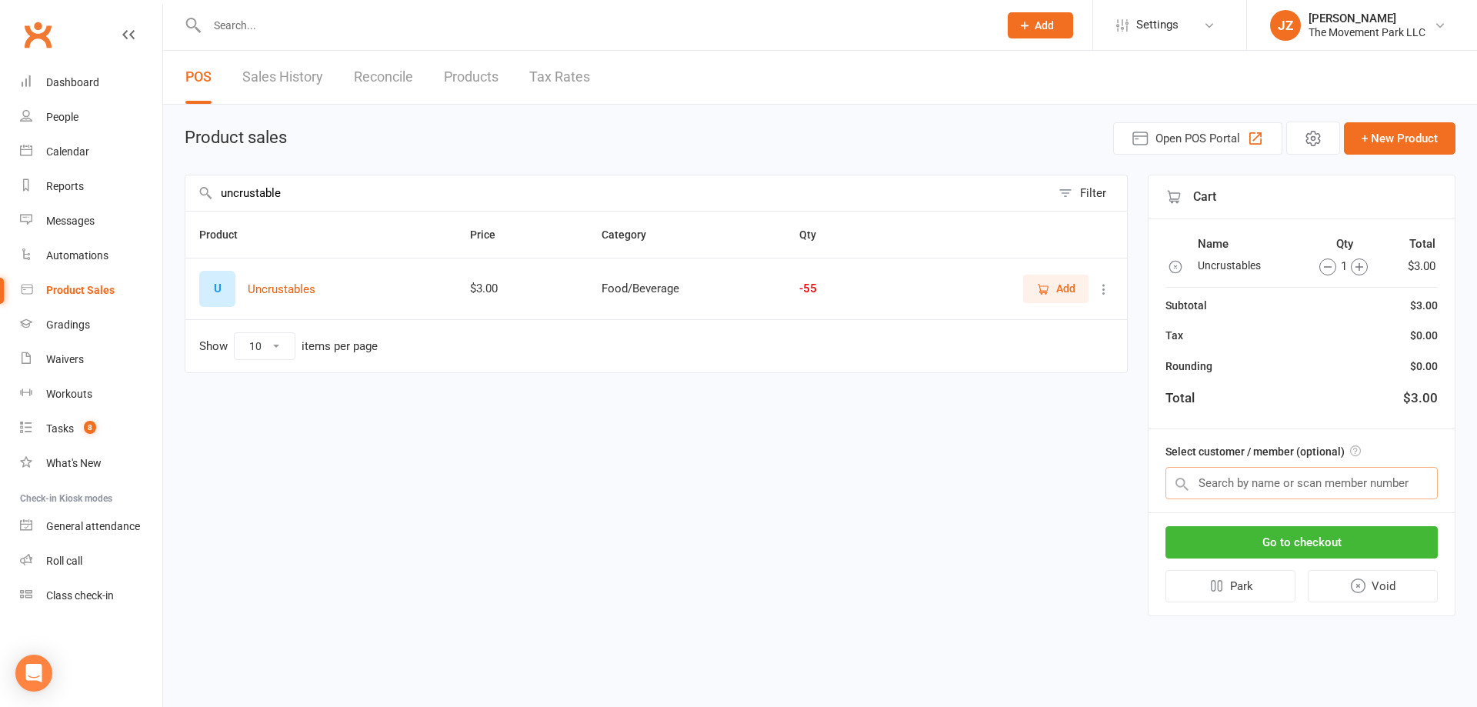
click at [1355, 482] on input "text" at bounding box center [1301, 483] width 272 height 32
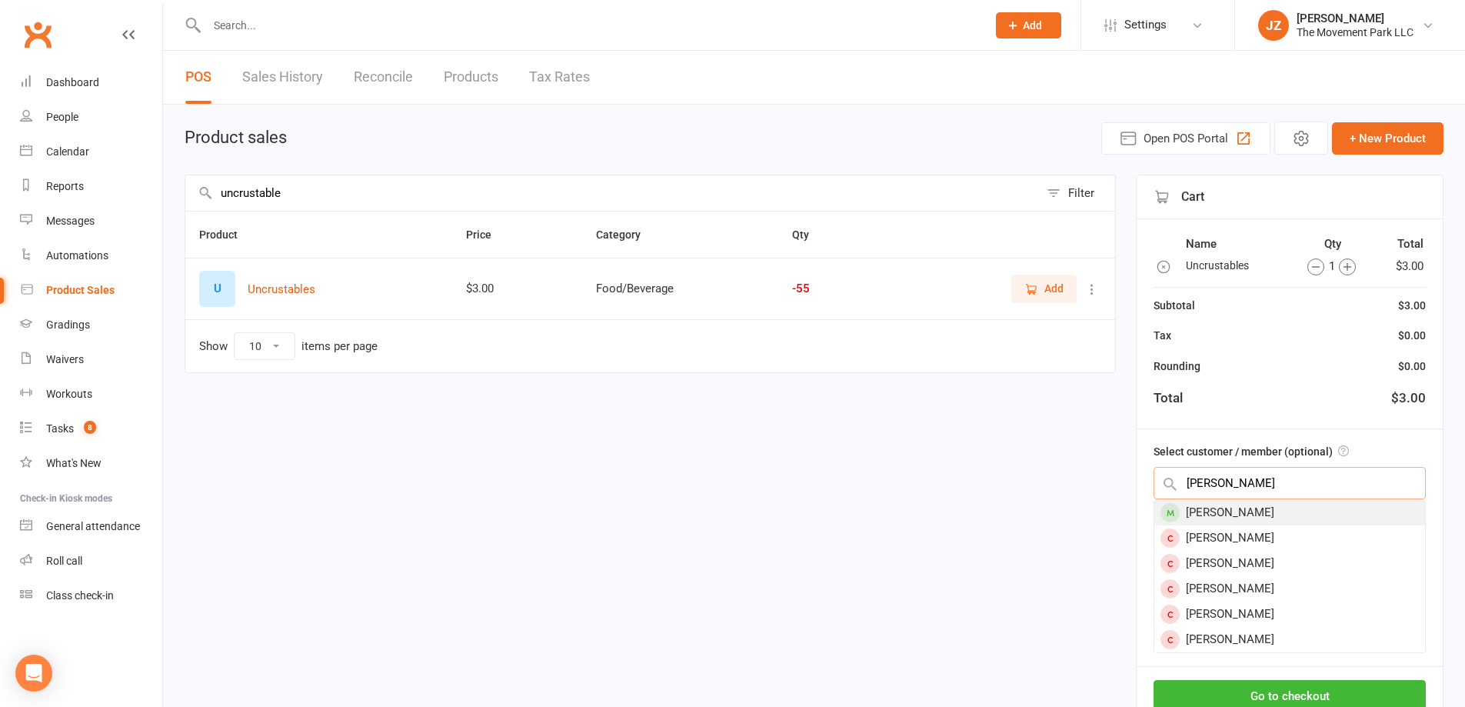
type input "holly mat"
click at [1276, 518] on div "[PERSON_NAME]" at bounding box center [1290, 512] width 271 height 25
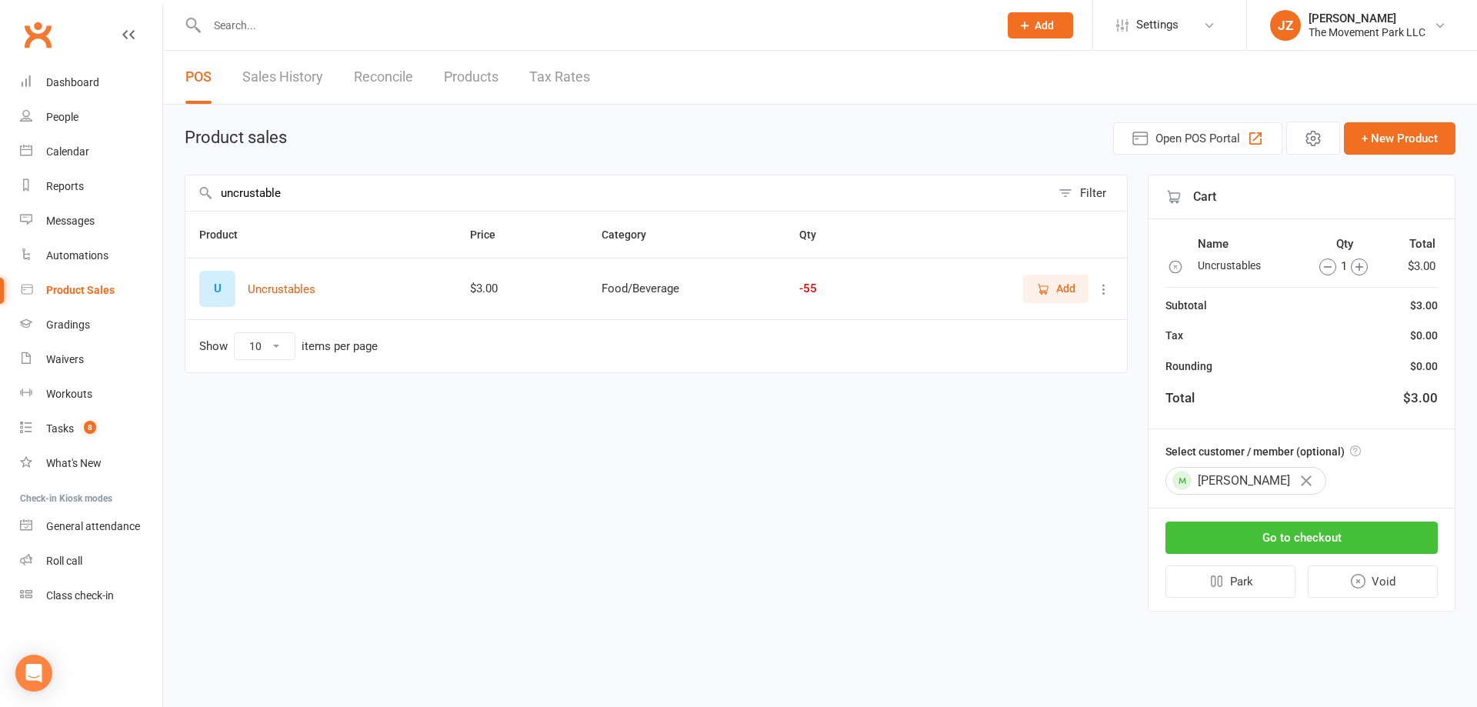
click at [1311, 527] on button "Go to checkout" at bounding box center [1301, 538] width 272 height 32
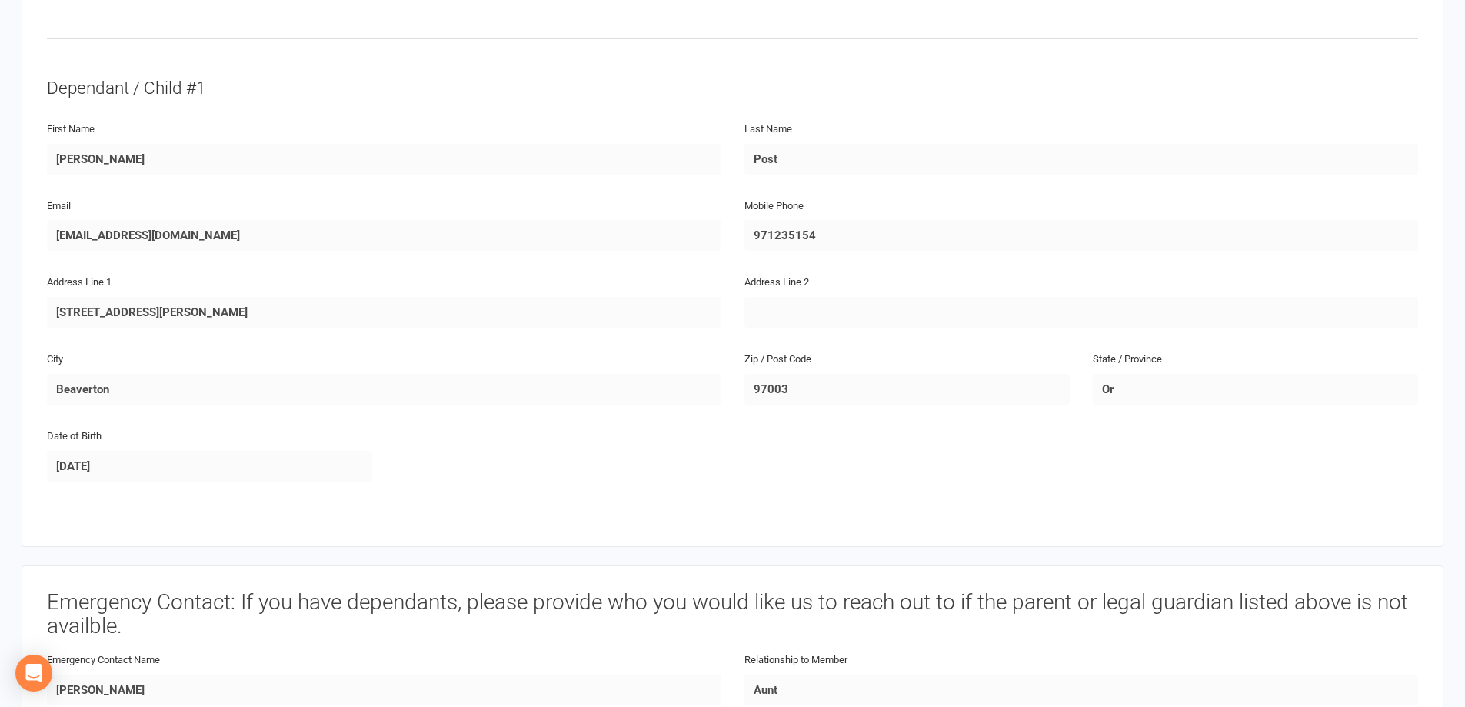
scroll to position [769, 0]
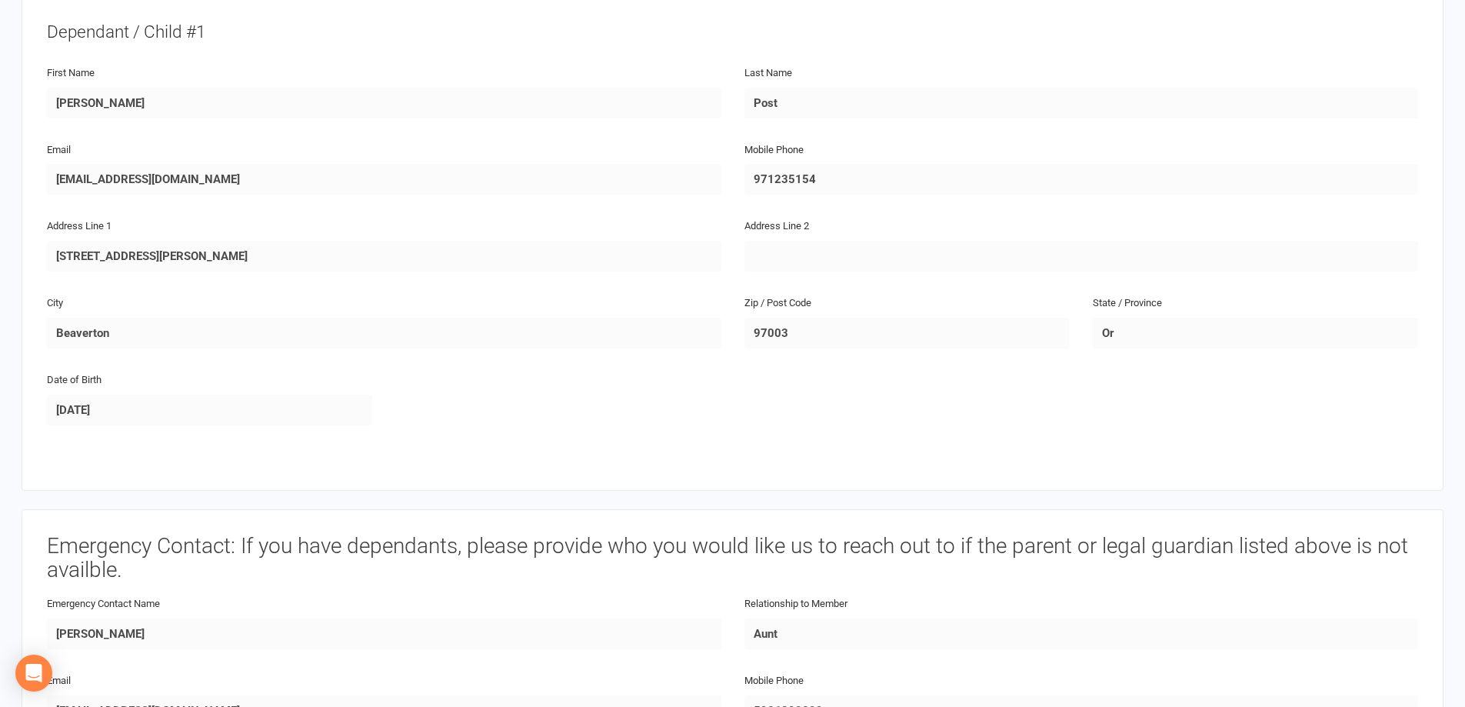
drag, startPoint x: 302, startPoint y: 437, endPoint x: 320, endPoint y: 435, distance: 18.6
click at [302, 437] on div "Date of Birth [DEMOGRAPHIC_DATA]" at bounding box center [209, 408] width 348 height 77
click at [472, 200] on div "Email [EMAIL_ADDRESS][DOMAIN_NAME]" at bounding box center [384, 178] width 698 height 77
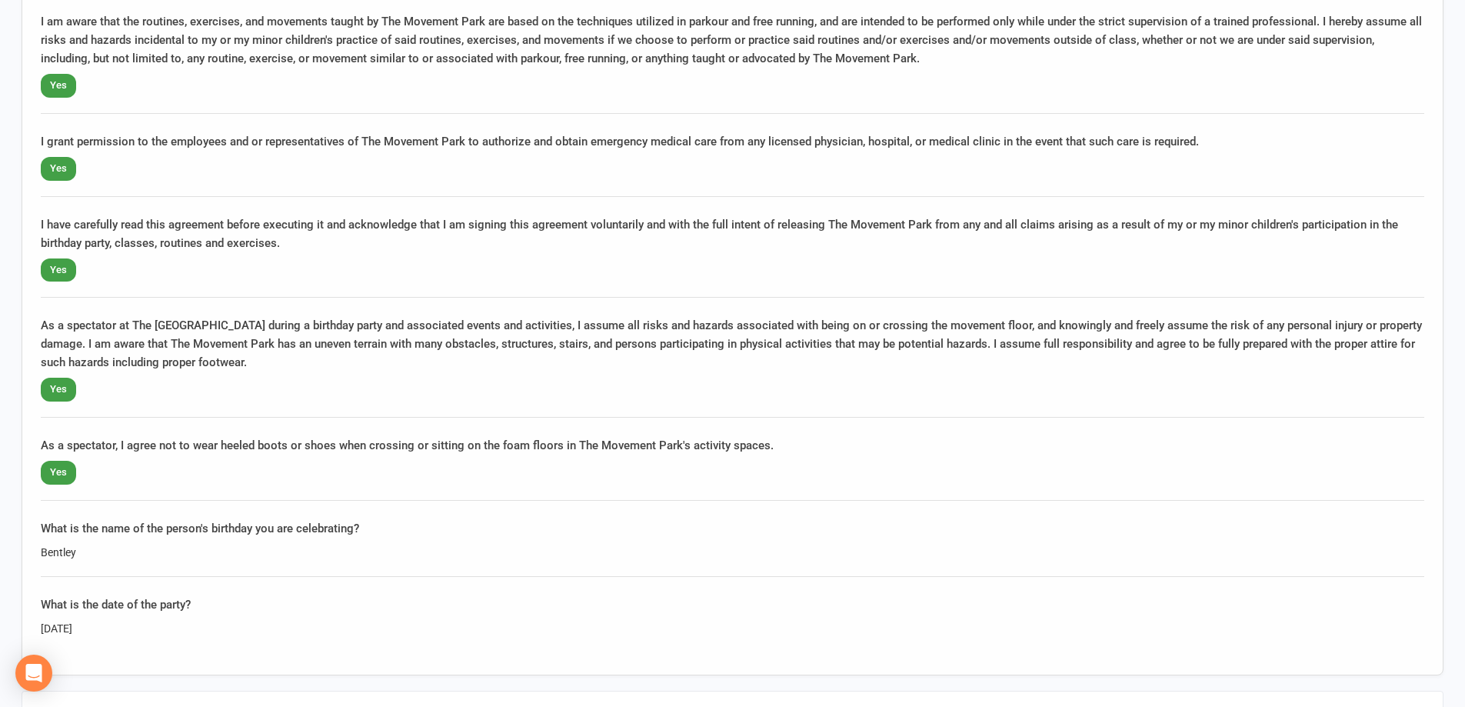
scroll to position [2616, 0]
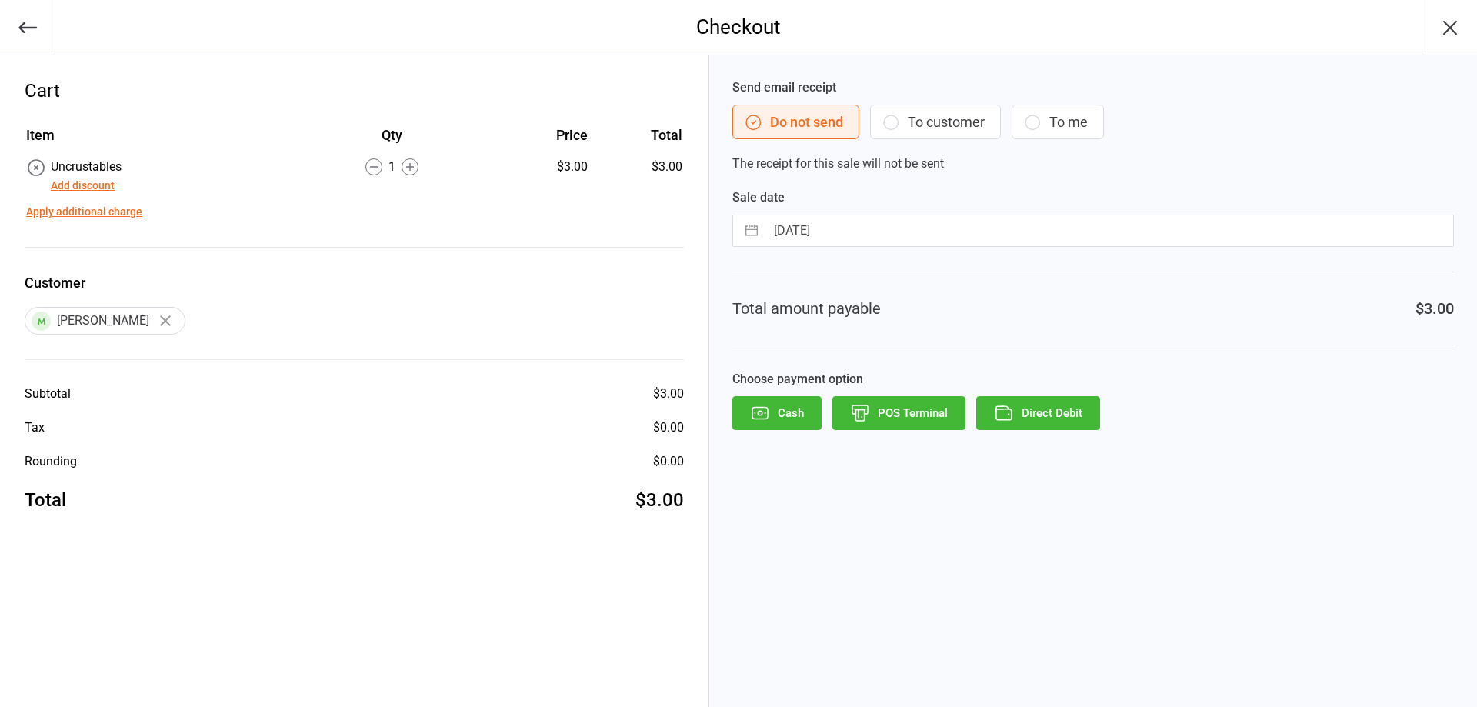
click at [799, 408] on button "Cash" at bounding box center [776, 413] width 89 height 34
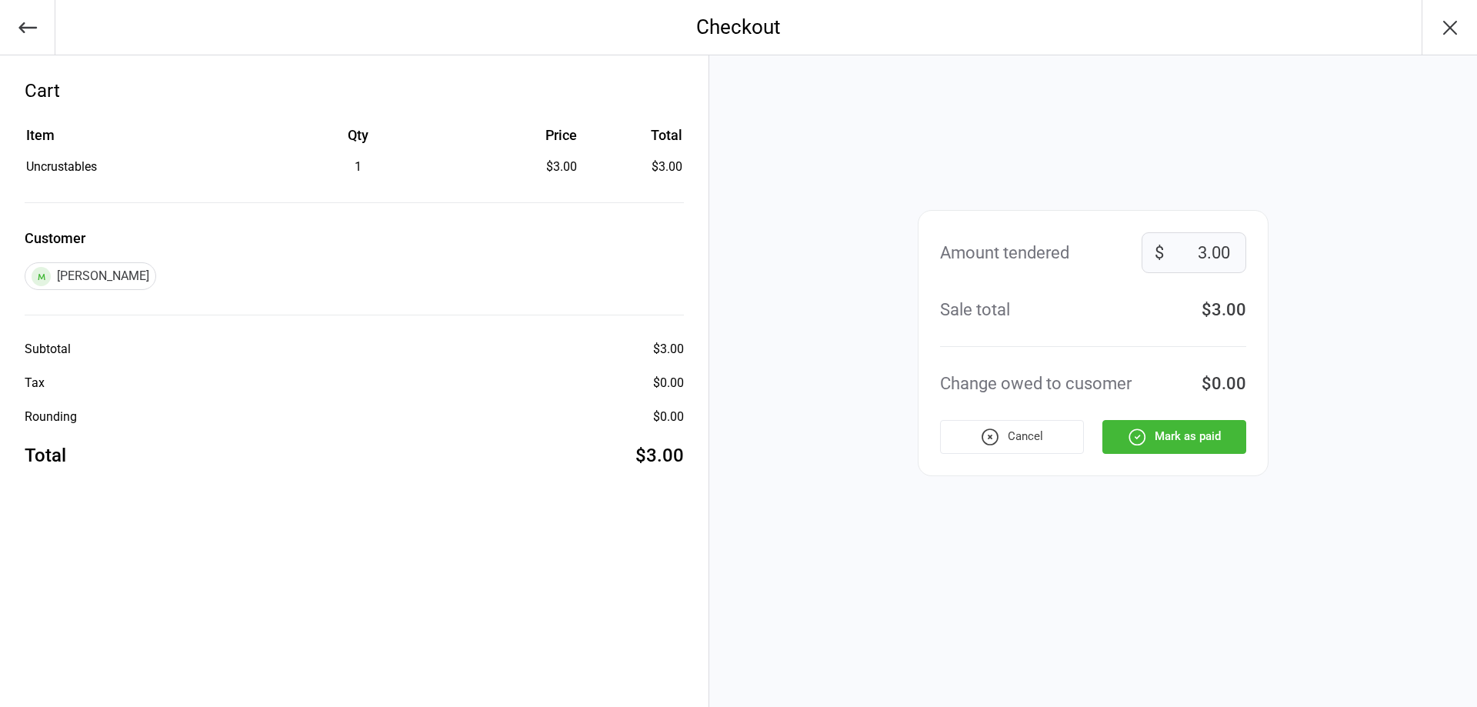
click at [1190, 434] on button "Mark as paid" at bounding box center [1174, 437] width 144 height 34
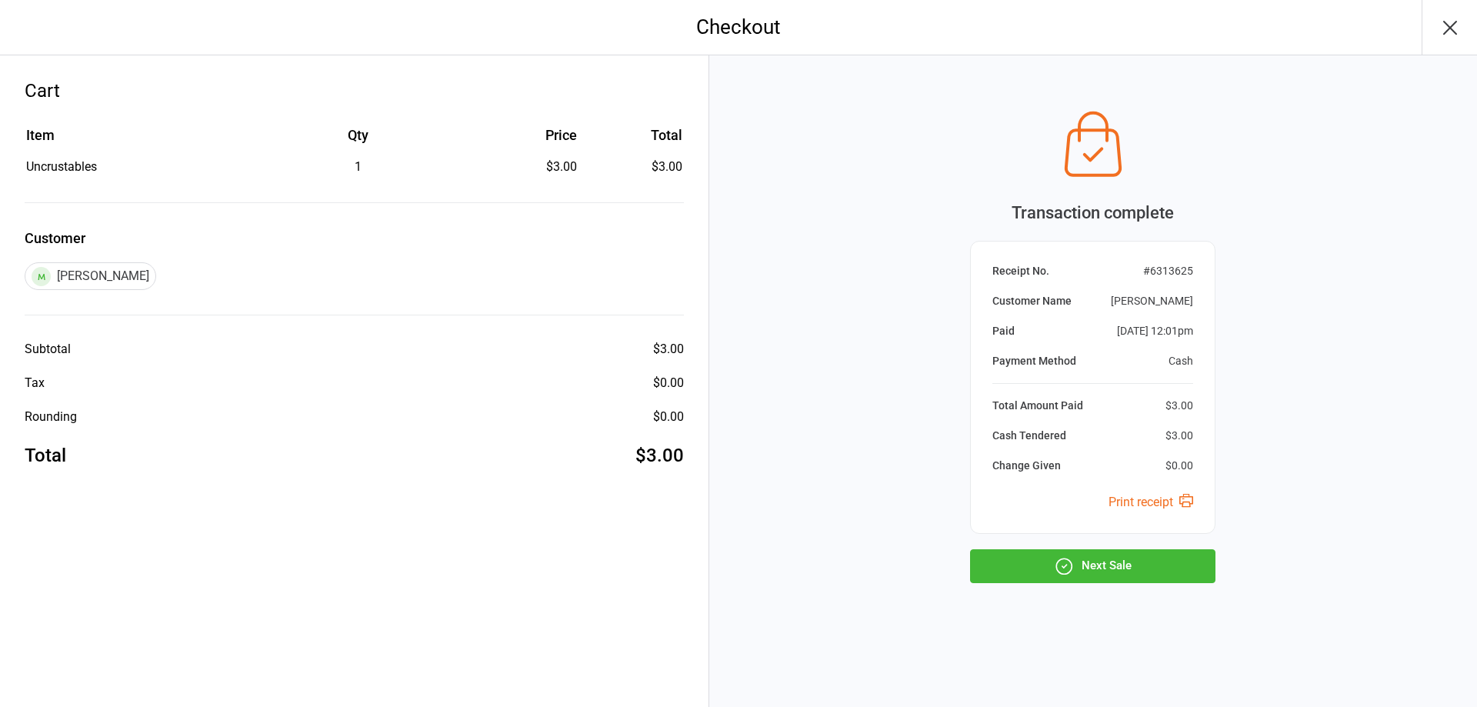
click at [1456, 23] on icon "button" at bounding box center [1450, 27] width 25 height 25
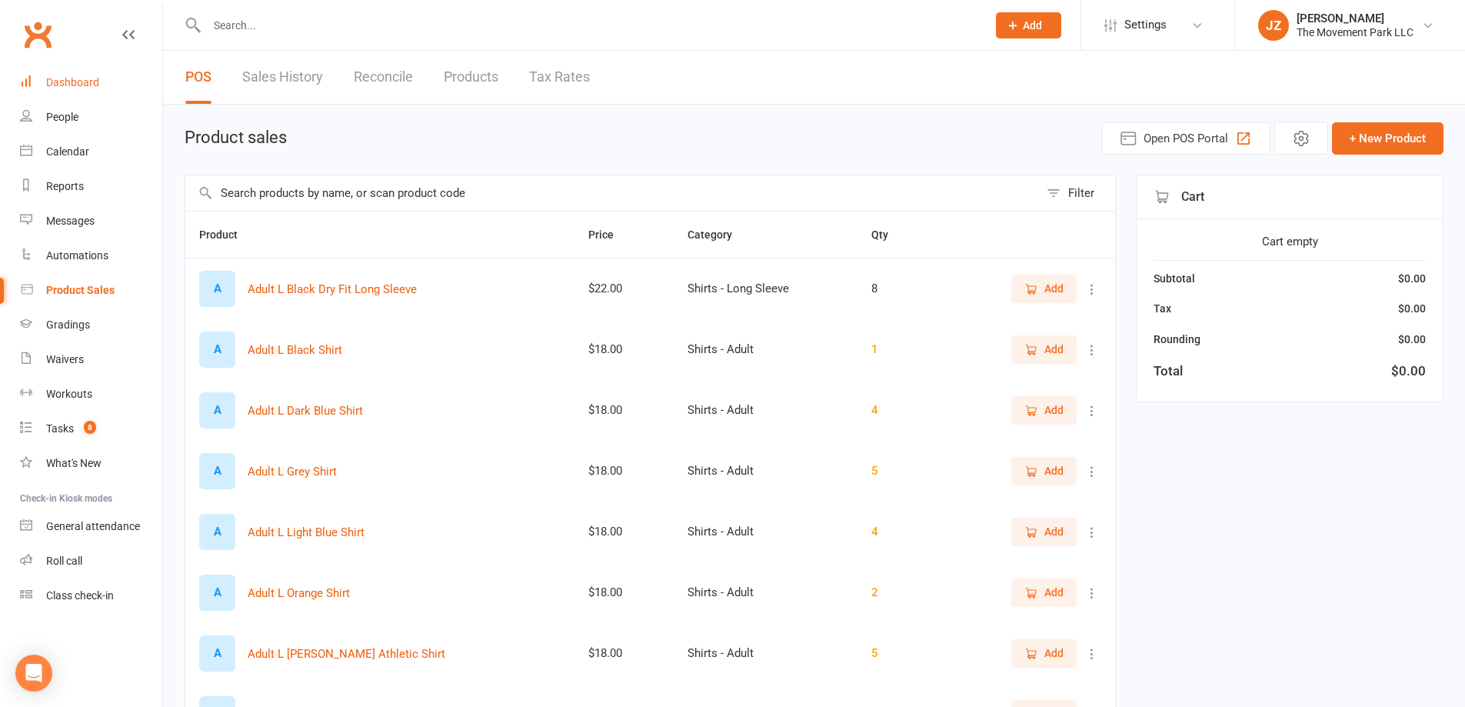
click at [66, 71] on link "Dashboard" at bounding box center [91, 82] width 142 height 35
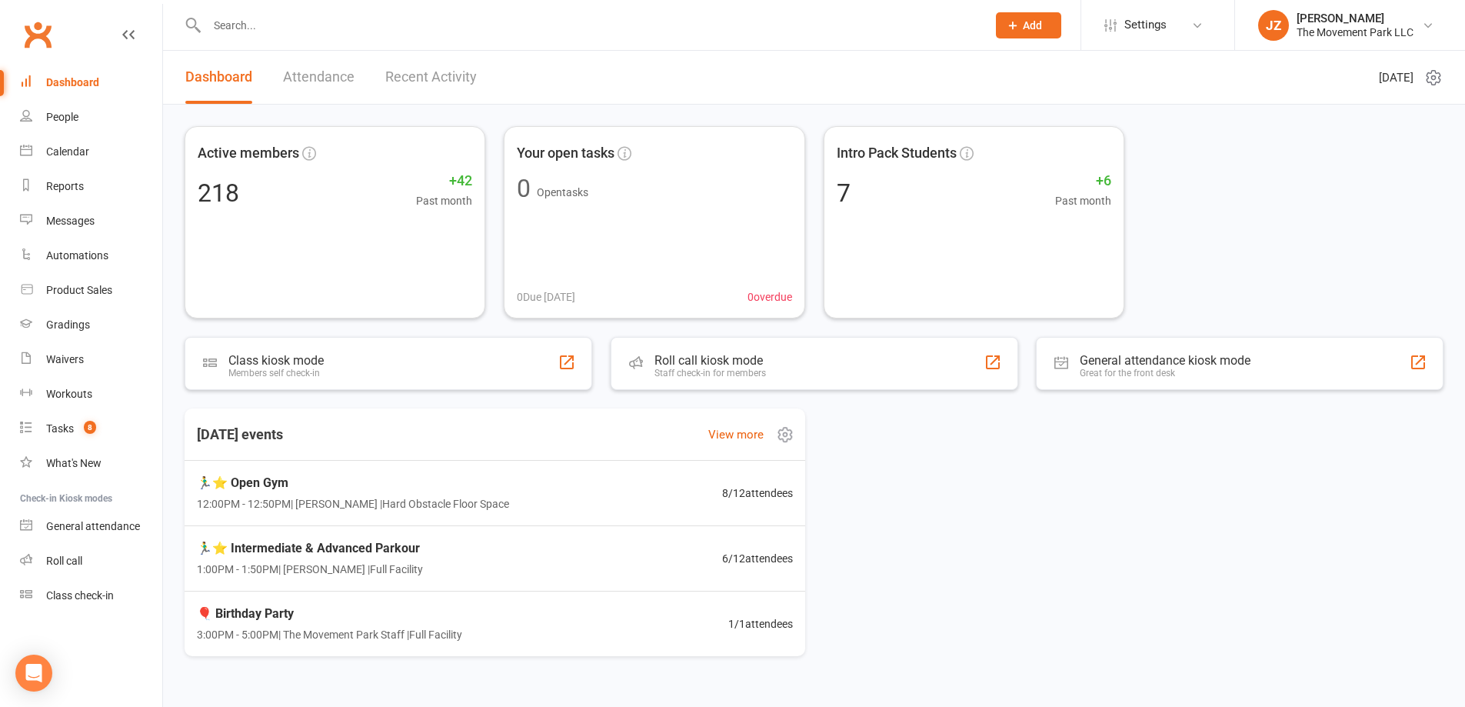
scroll to position [30, 0]
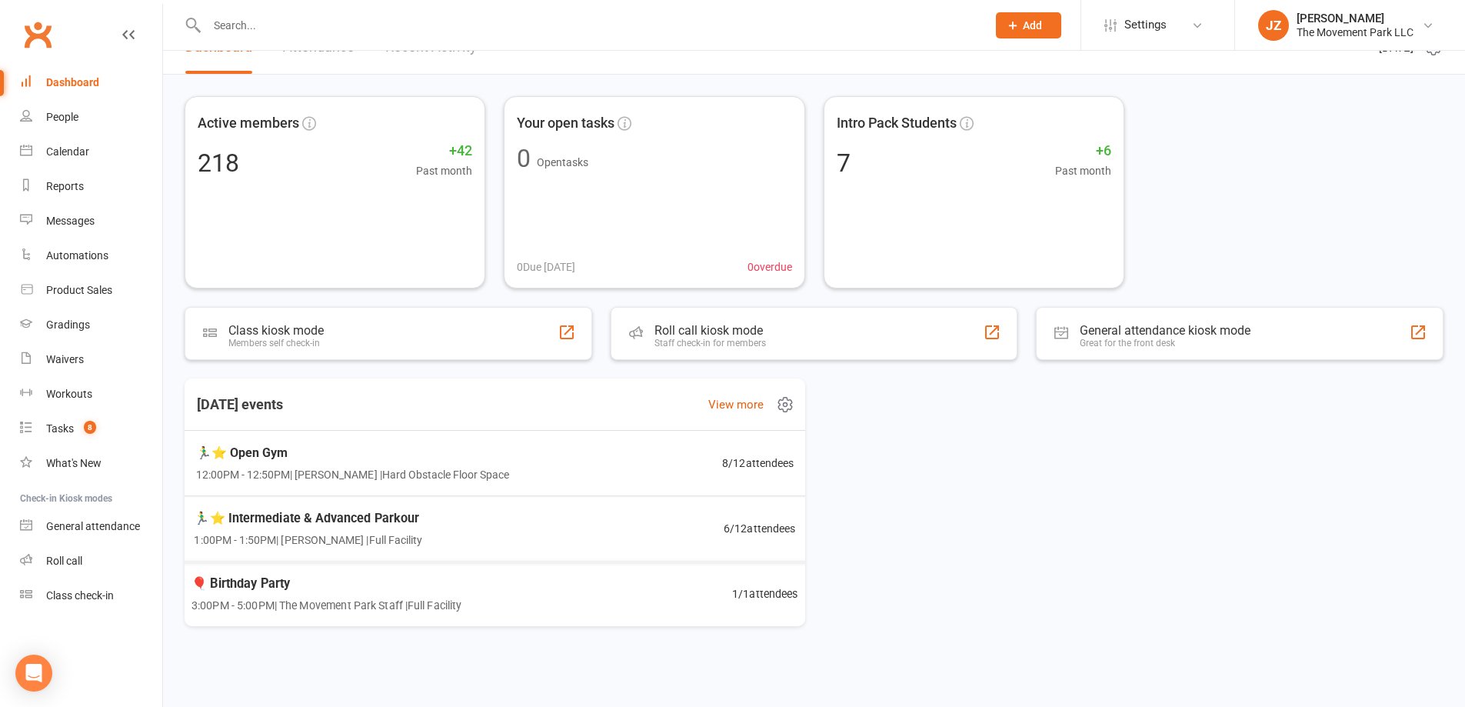
click at [528, 464] on div "🏃‍♂️⭐ Open Gym 12:00PM - 12:50PM | [PERSON_NAME] | Hard Obstacle Floor Space 8 …" at bounding box center [495, 463] width 635 height 65
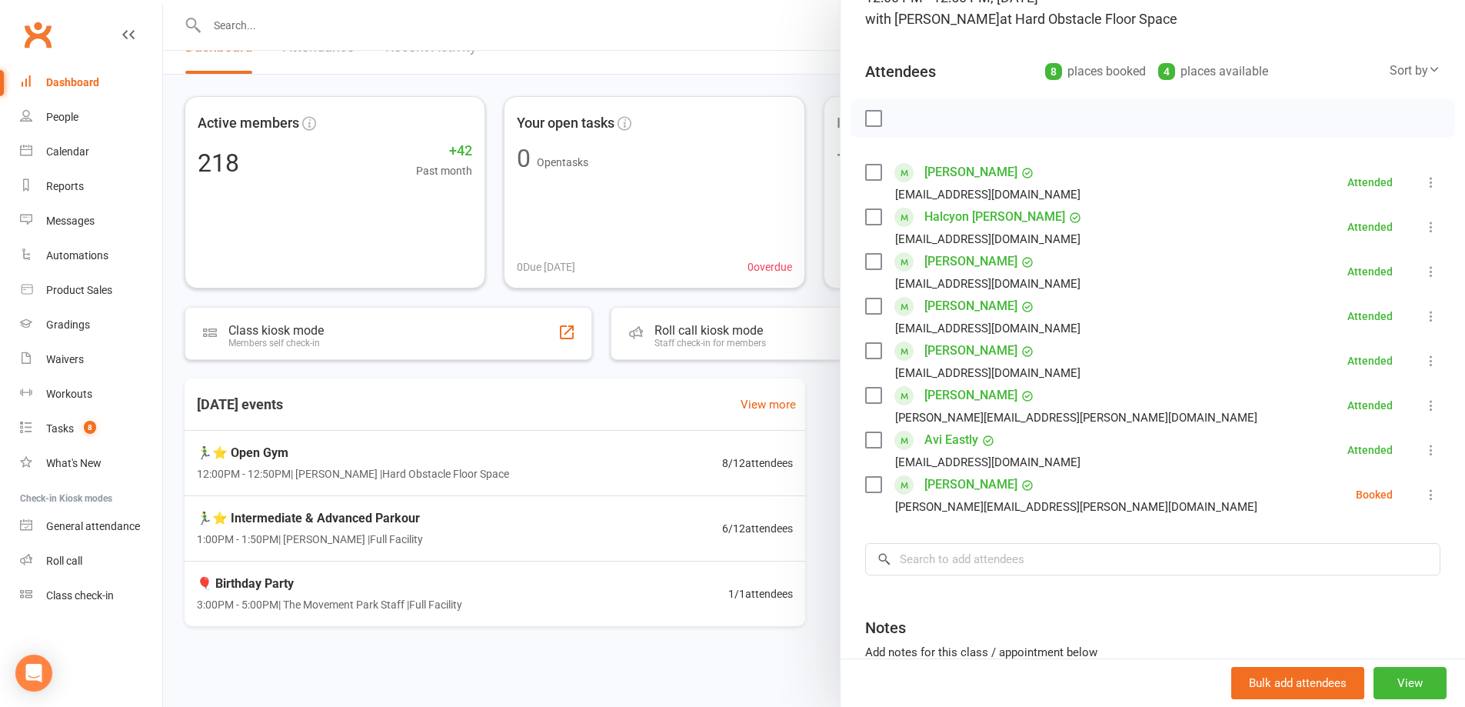
scroll to position [154, 0]
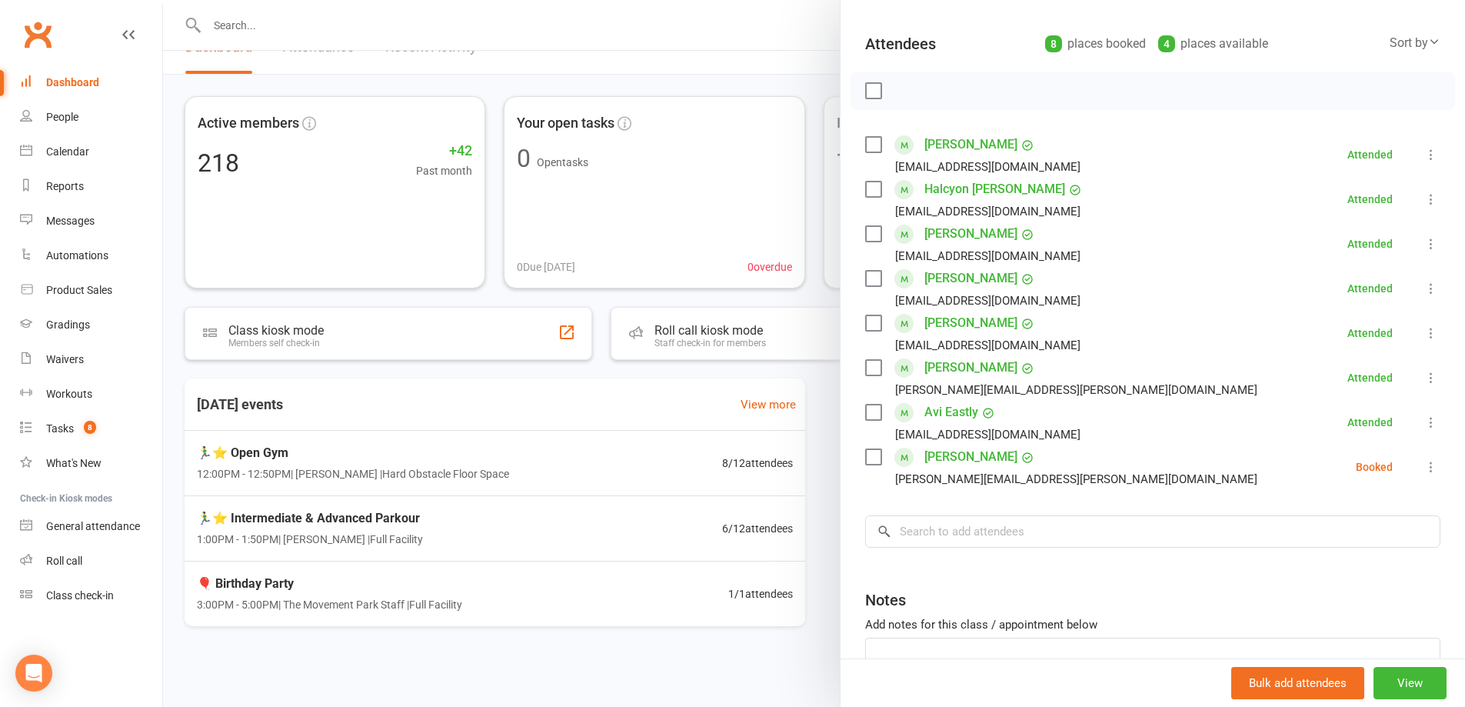
click at [872, 465] on label at bounding box center [872, 456] width 15 height 15
drag, startPoint x: 912, startPoint y: 91, endPoint x: 795, endPoint y: 51, distance: 123.6
click at [912, 91] on button "button" at bounding box center [908, 91] width 26 height 26
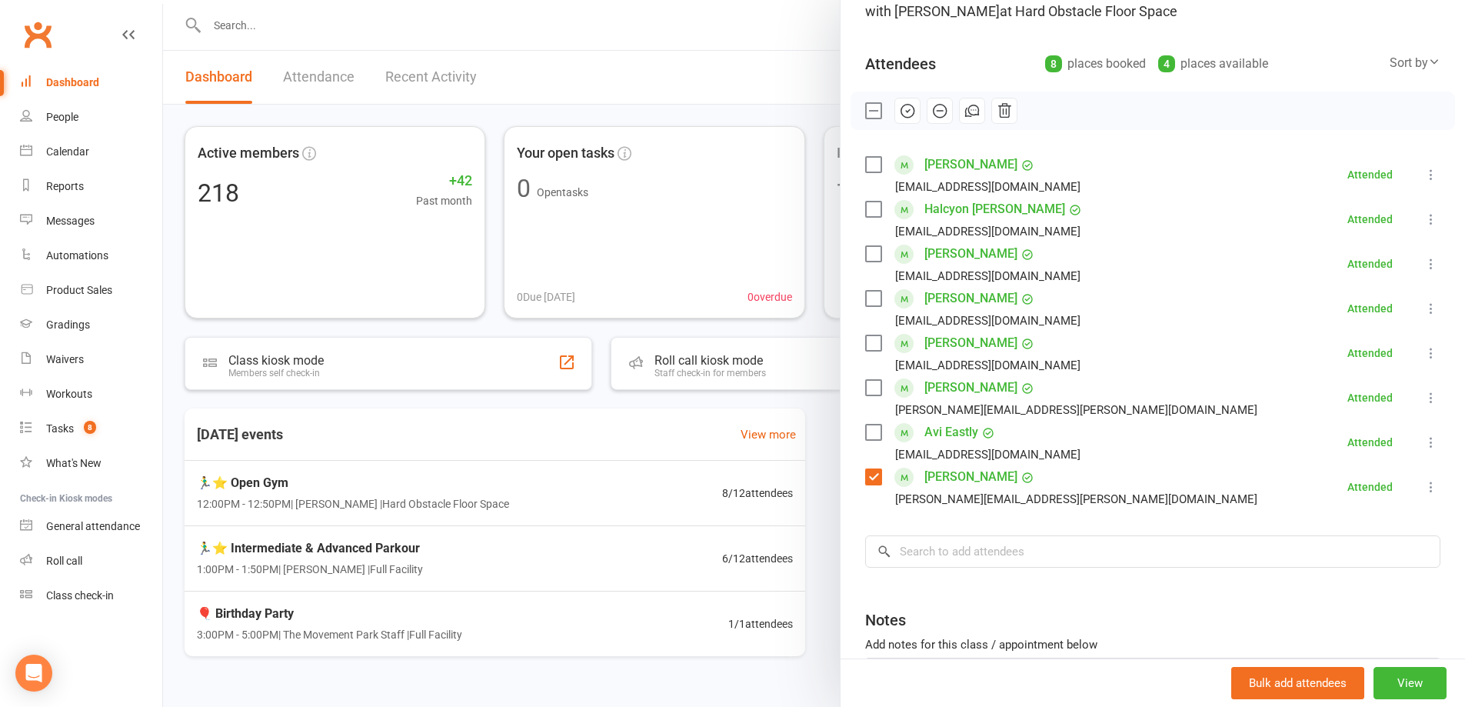
scroll to position [0, 0]
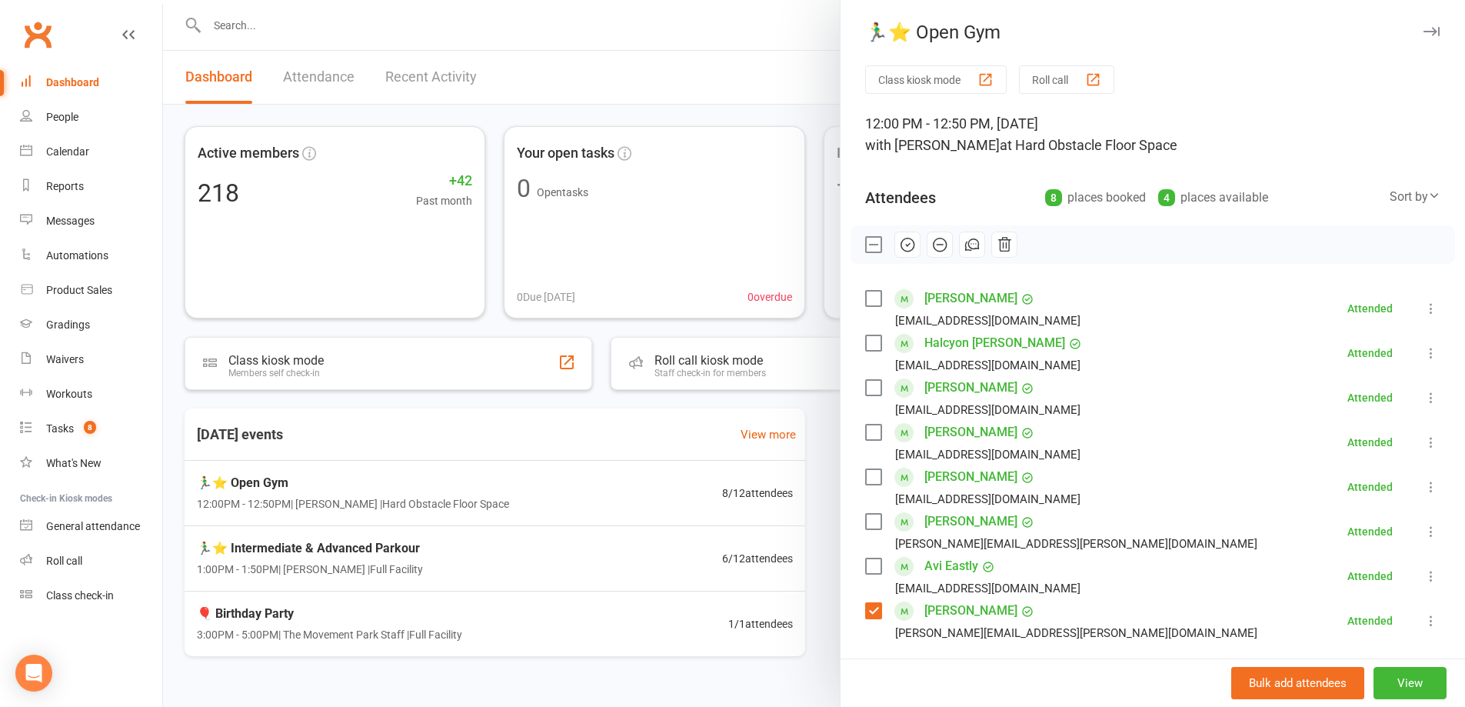
click at [1419, 36] on div "🏃‍♂️⭐ Open Gym" at bounding box center [1153, 33] width 625 height 22
click at [1422, 38] on button "button" at bounding box center [1431, 31] width 18 height 18
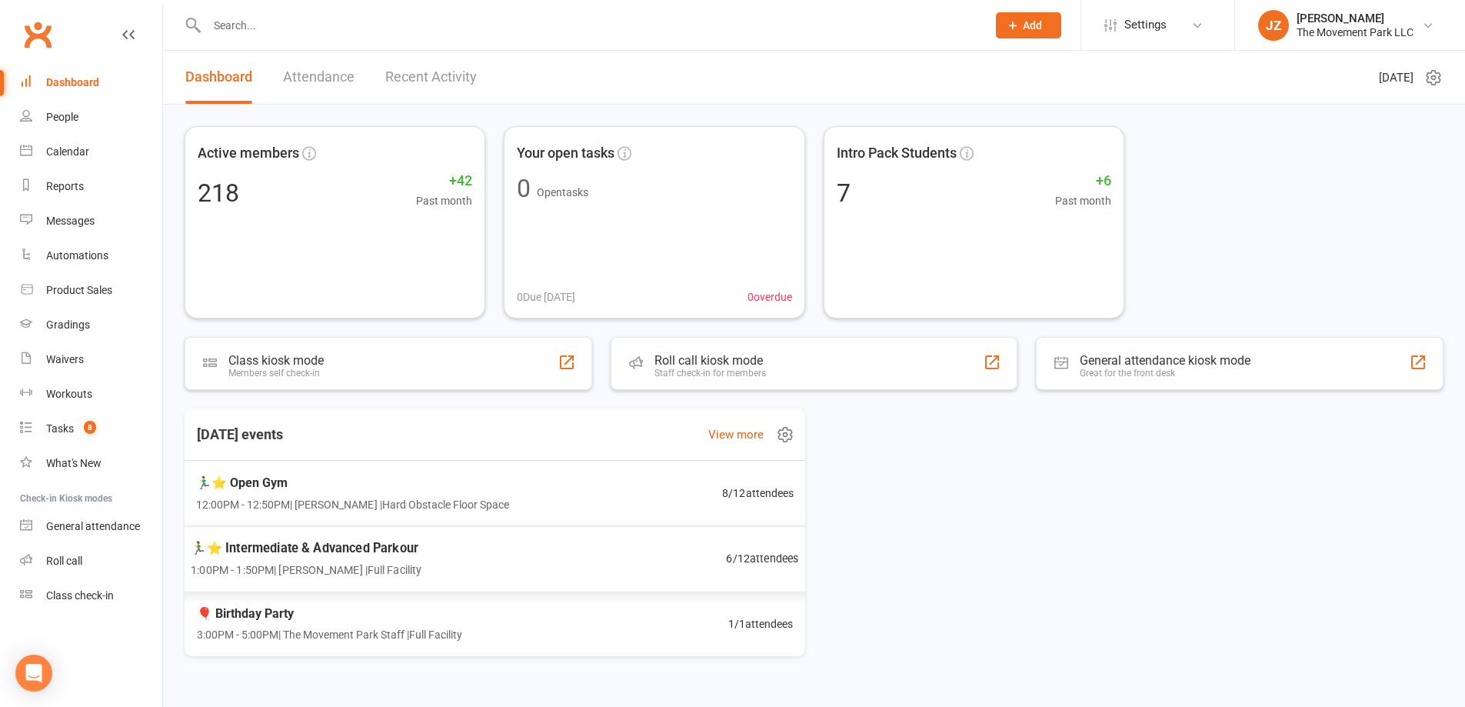
click at [334, 498] on span "12:00PM - 12:50PM | [PERSON_NAME] | Hard Obstacle Floor Space" at bounding box center [352, 503] width 313 height 17
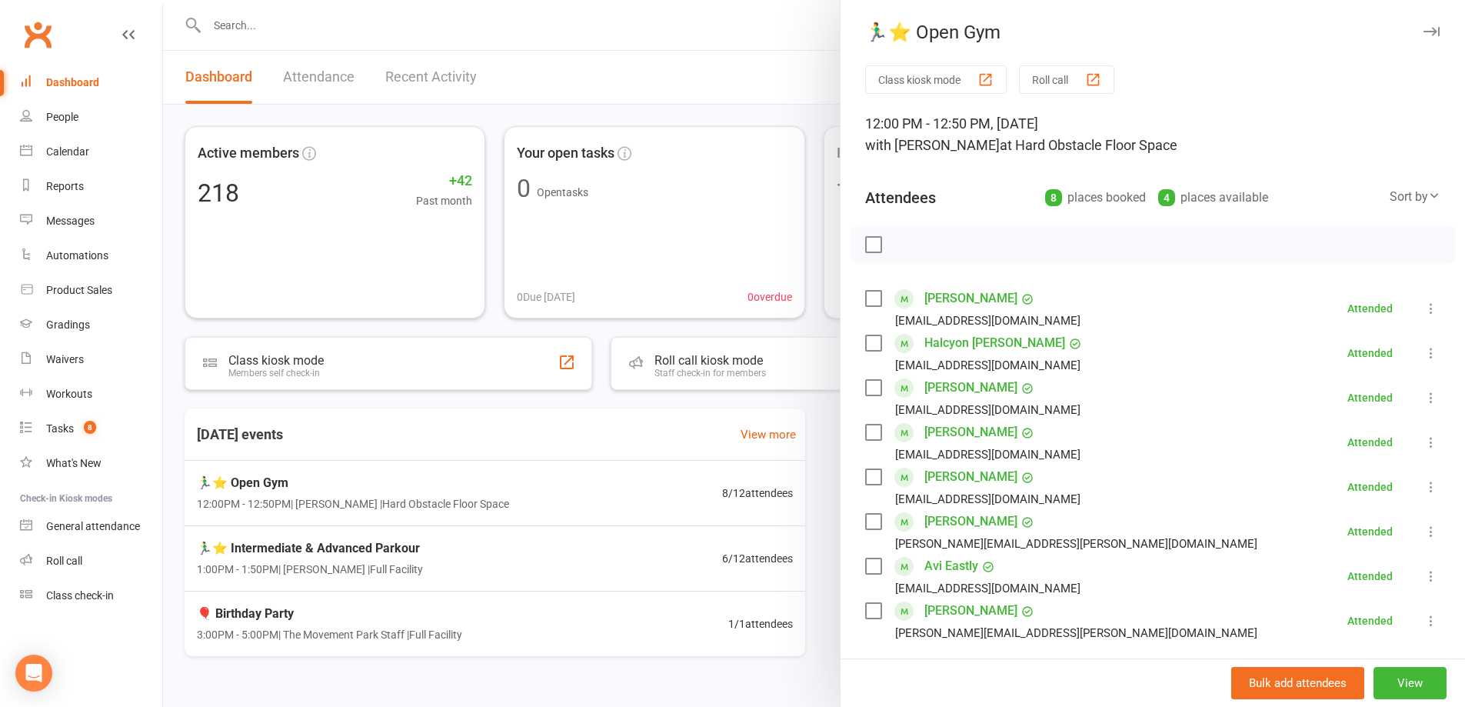
click at [962, 470] on link "[PERSON_NAME]" at bounding box center [971, 477] width 93 height 25
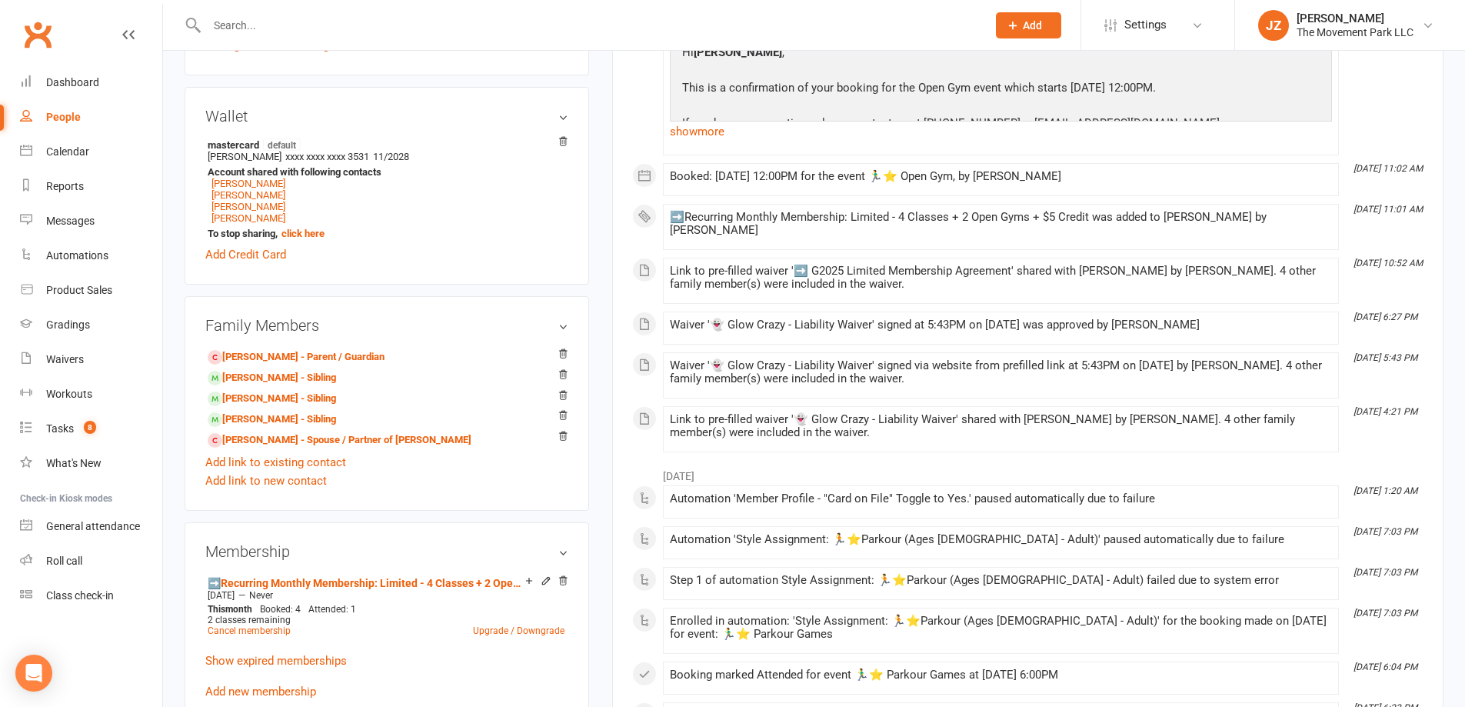
scroll to position [692, 0]
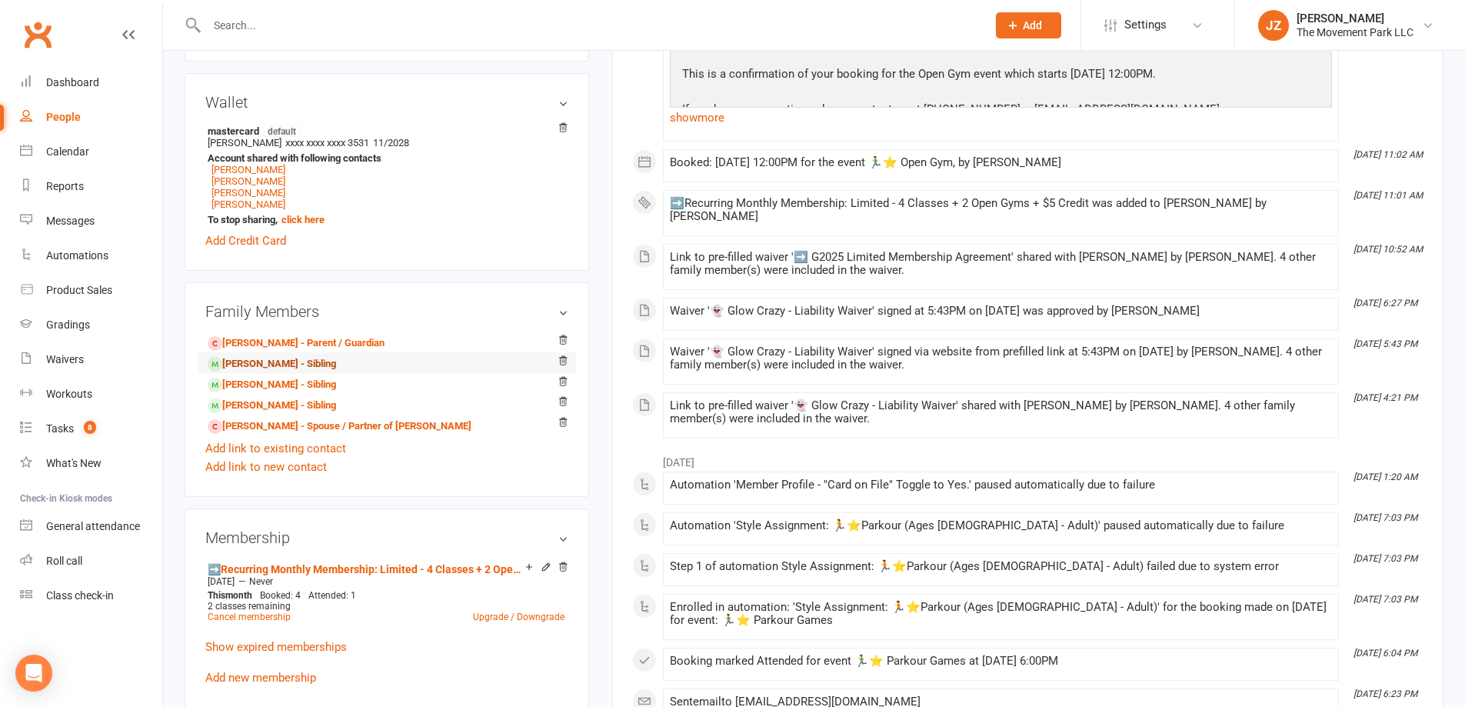
click at [325, 360] on link "Parker Christensen - Sibling" at bounding box center [272, 364] width 128 height 16
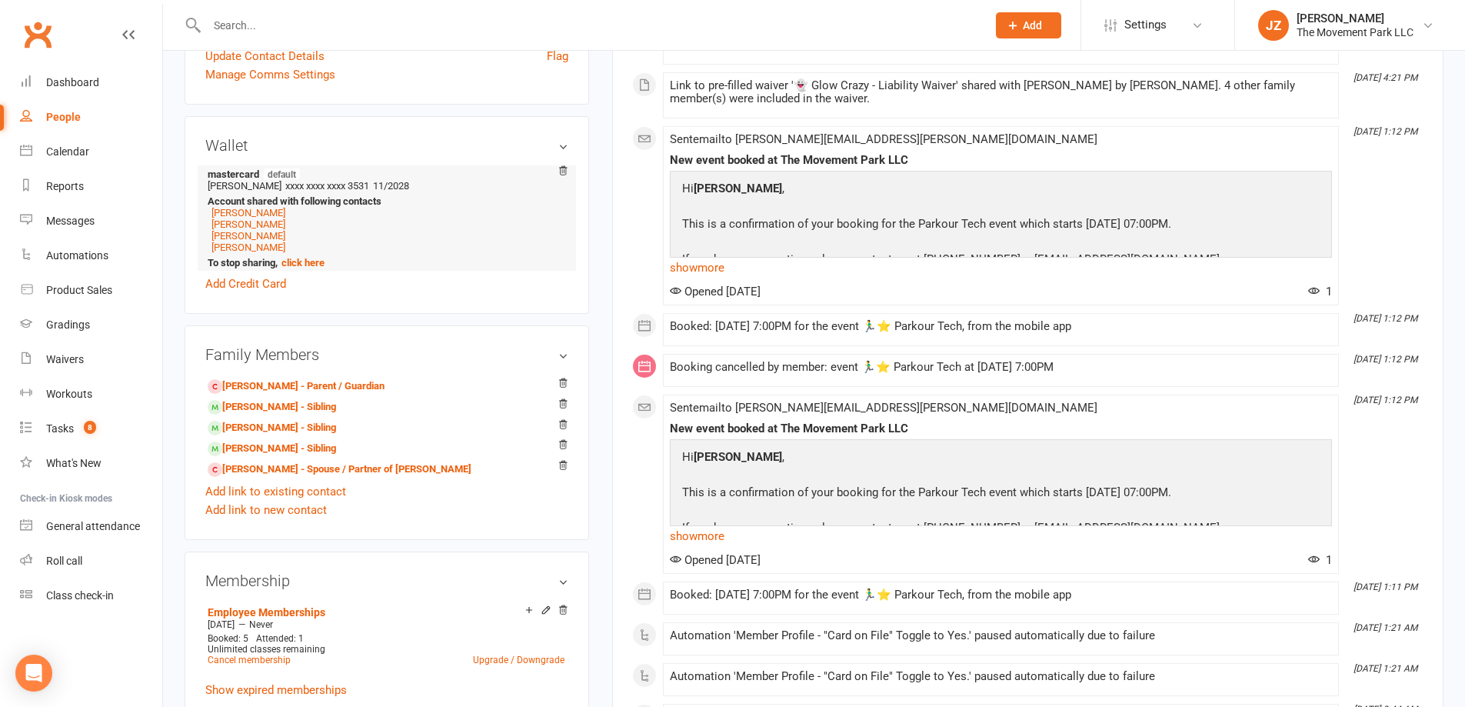
scroll to position [769, 0]
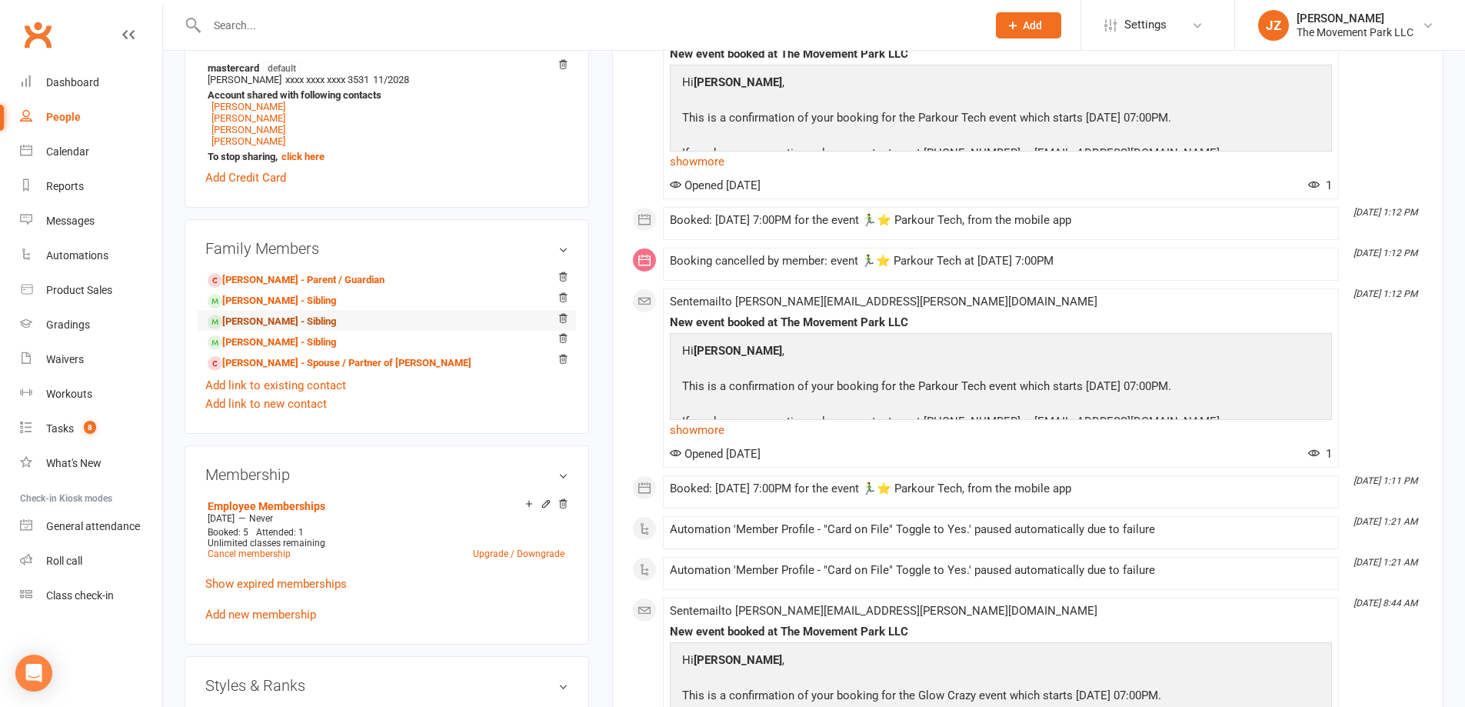
drag, startPoint x: 312, startPoint y: 310, endPoint x: 322, endPoint y: 305, distance: 10.3
click at [313, 314] on link "Isaac Christensen - Sibling" at bounding box center [272, 322] width 128 height 16
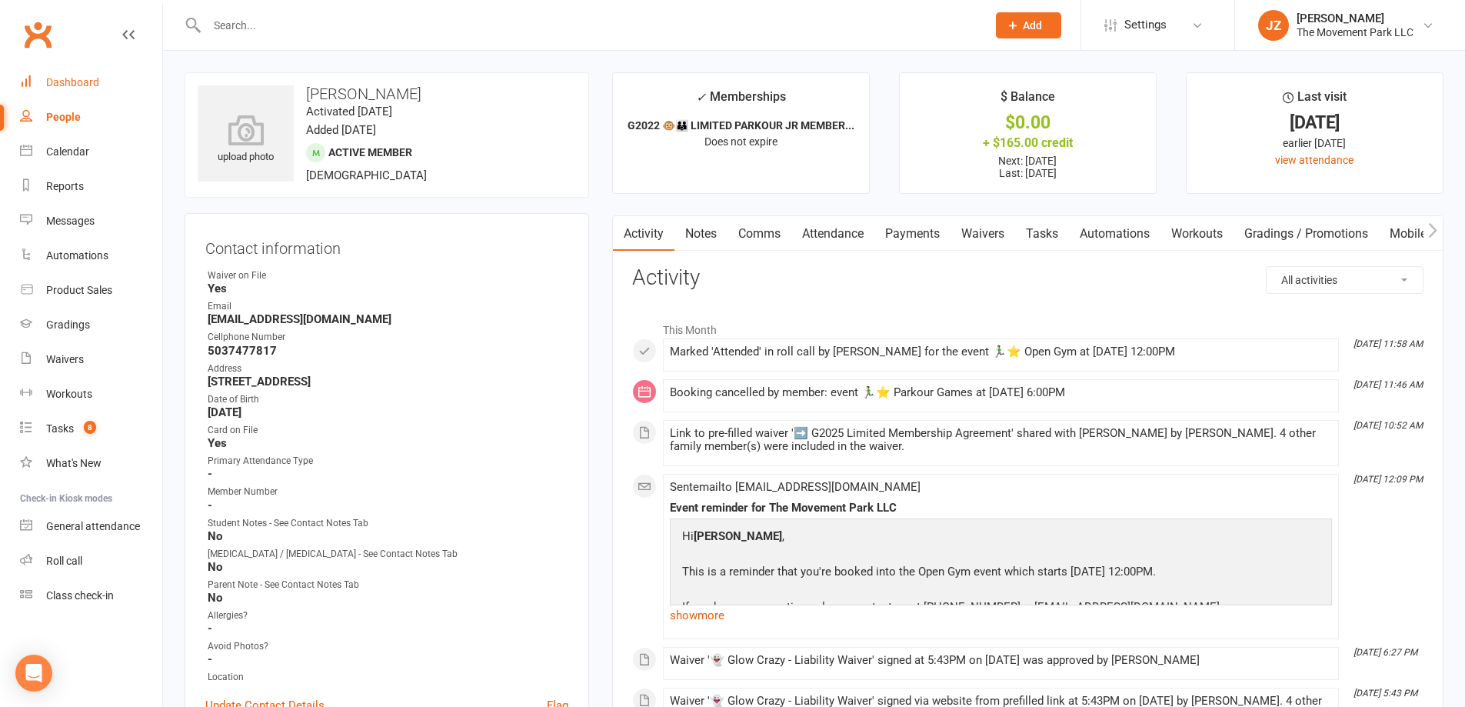
click at [43, 85] on link "Dashboard" at bounding box center [91, 82] width 142 height 35
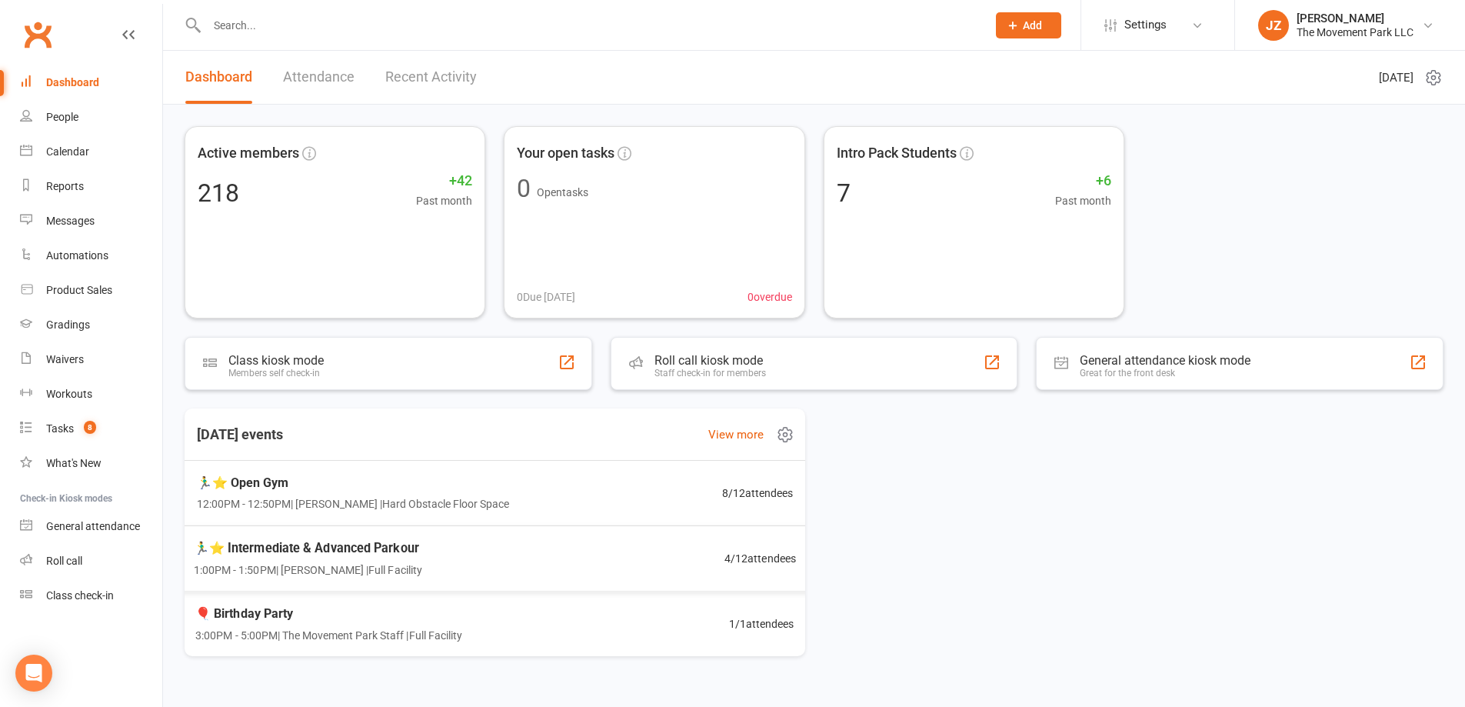
click at [309, 569] on span "1:00PM - 1:50PM | Rick King | Full Facility" at bounding box center [308, 570] width 228 height 18
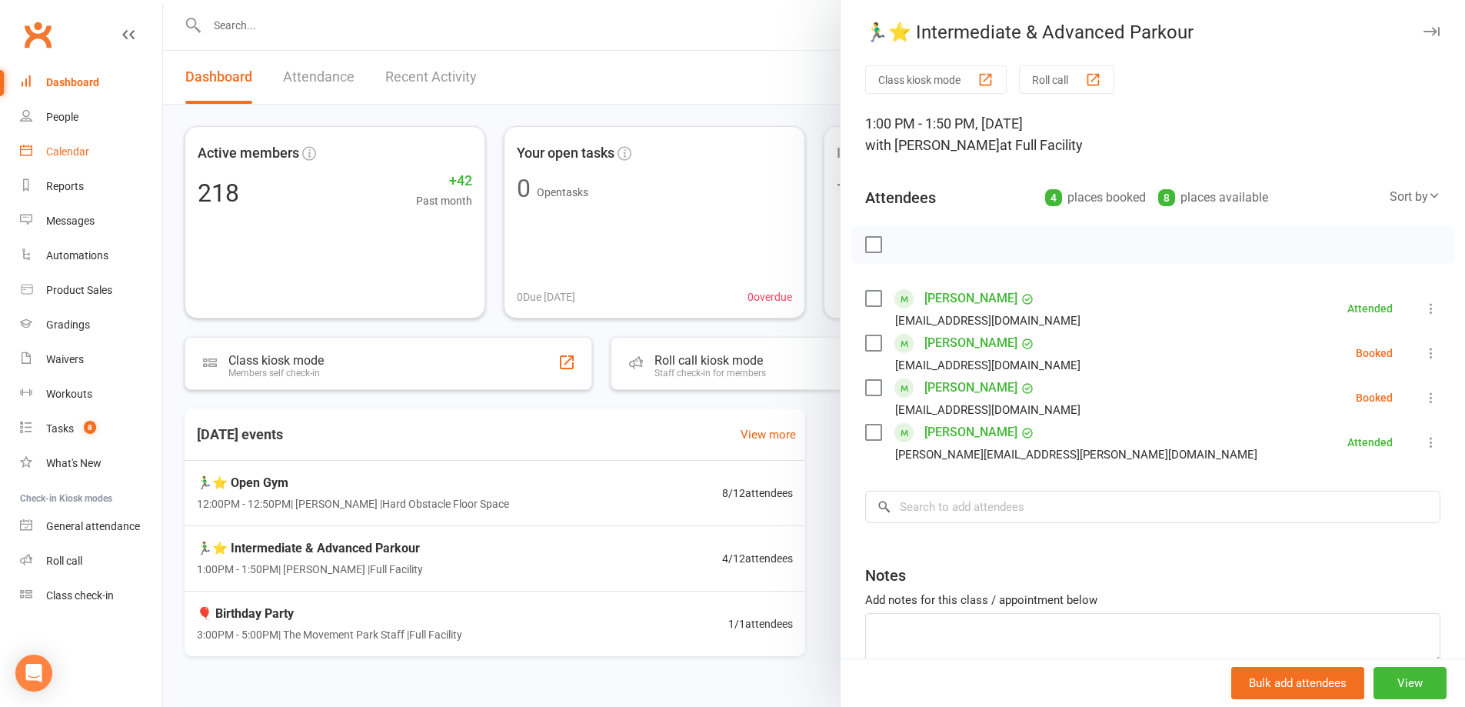
click at [76, 156] on div "Calendar" at bounding box center [67, 151] width 43 height 12
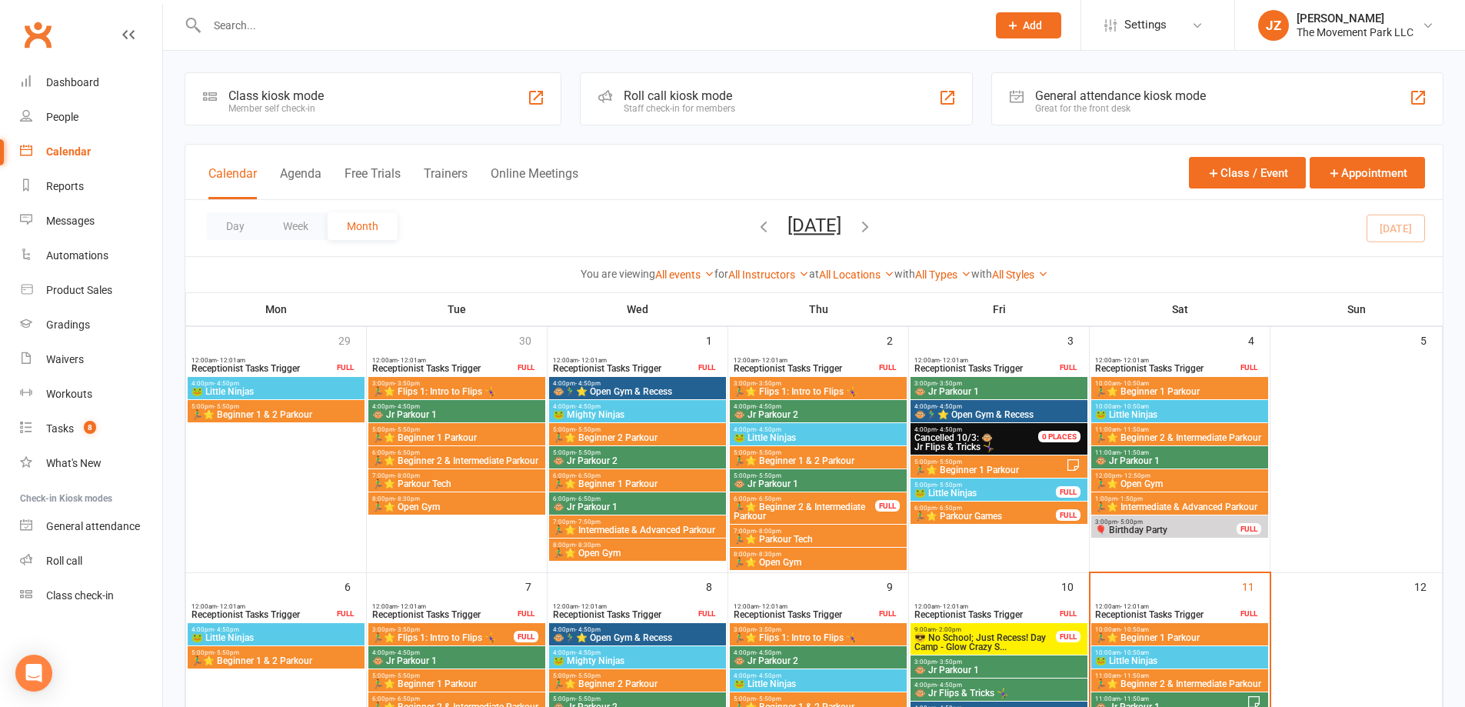
click at [874, 227] on icon "button" at bounding box center [865, 226] width 17 height 17
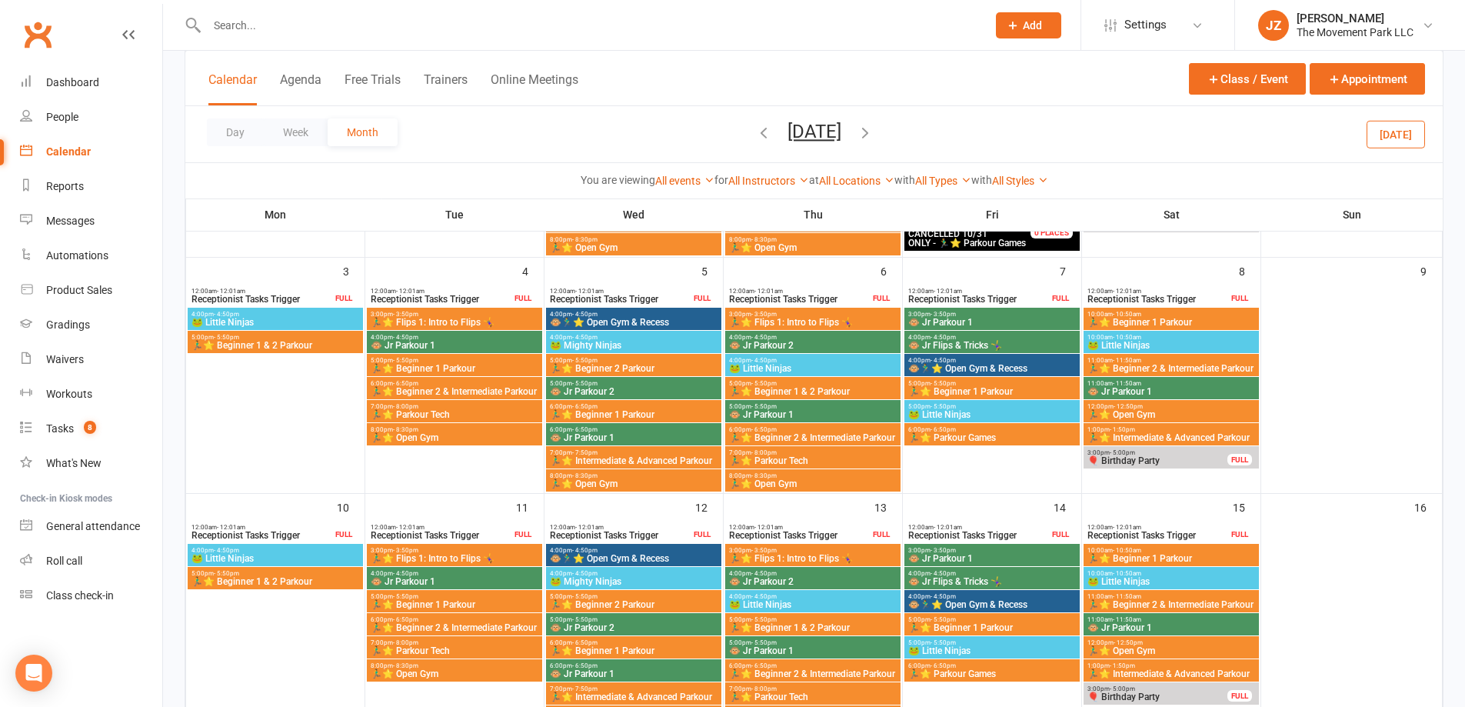
scroll to position [308, 0]
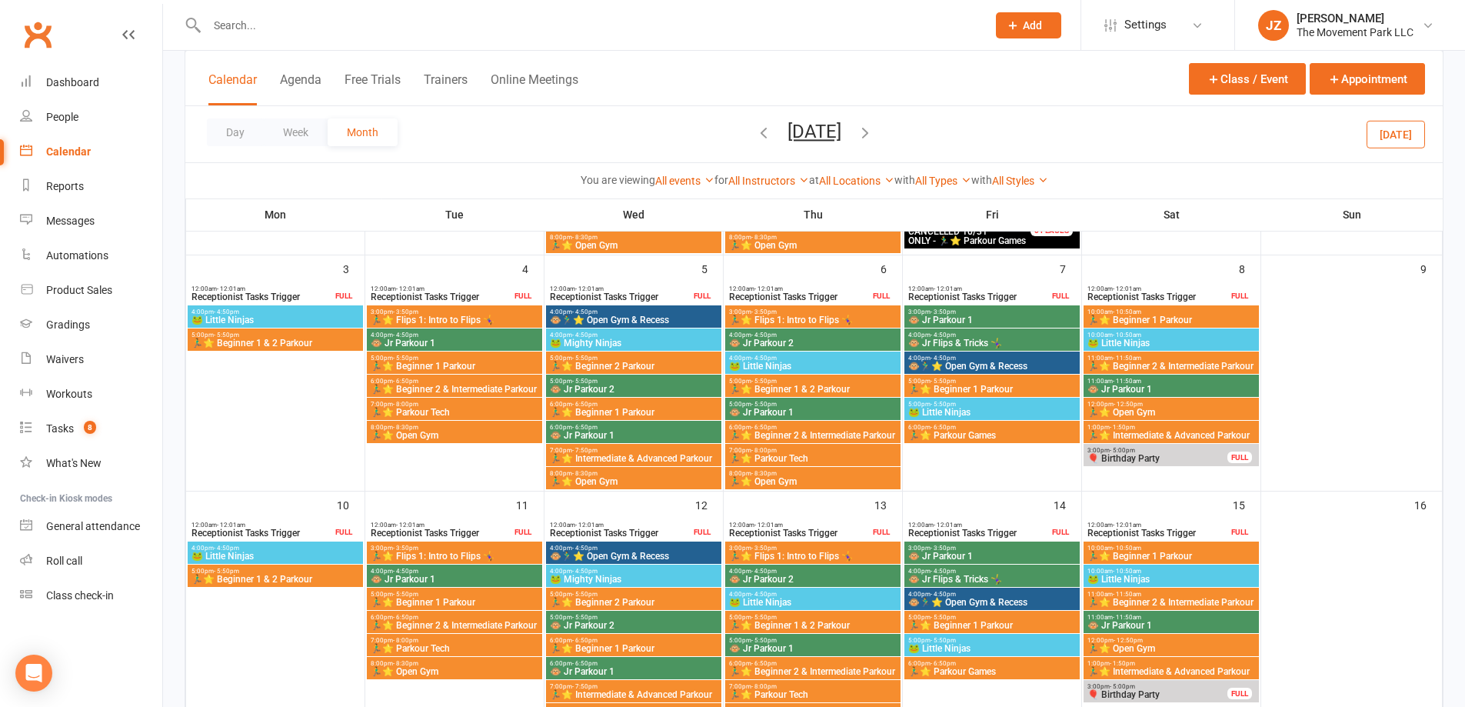
click at [1210, 461] on span "🎈 Birthday Party" at bounding box center [1158, 458] width 142 height 9
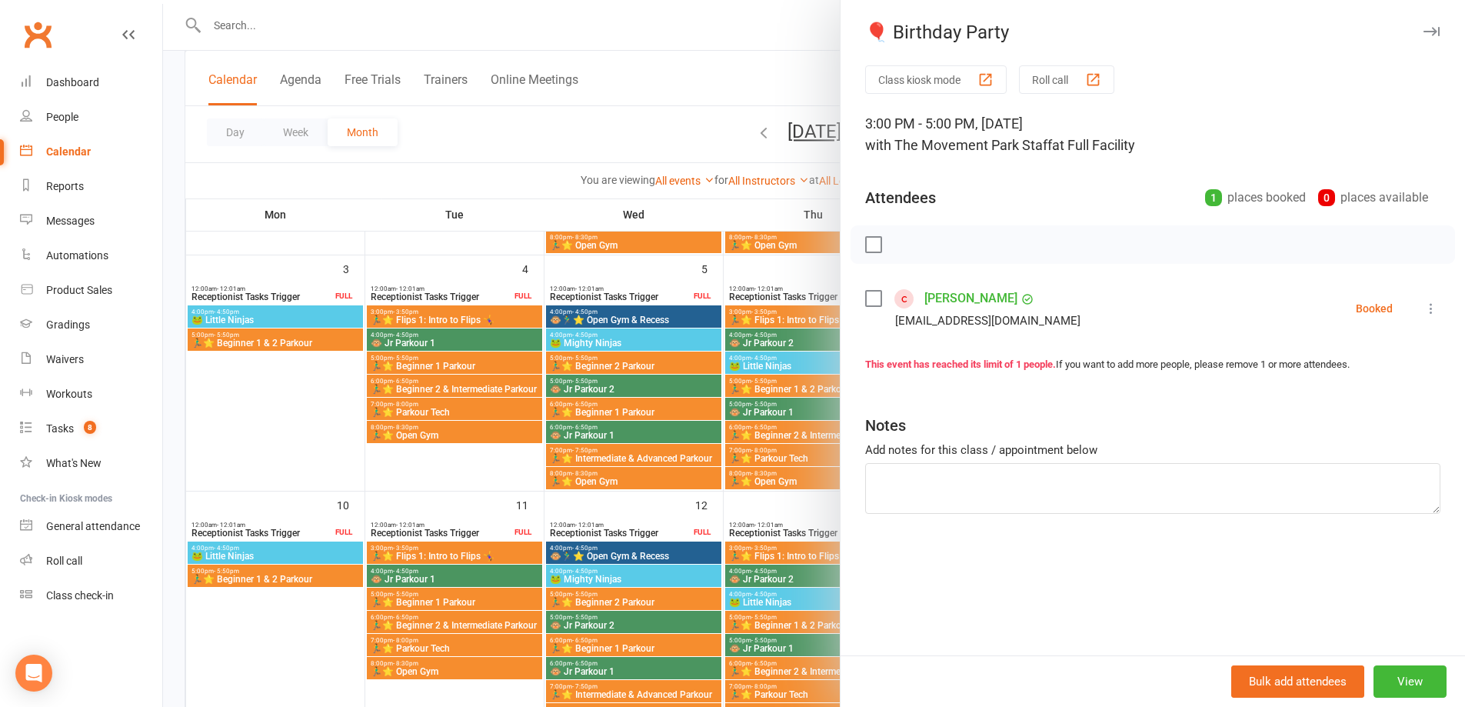
click at [954, 301] on link "Nolan Shrader" at bounding box center [971, 298] width 93 height 25
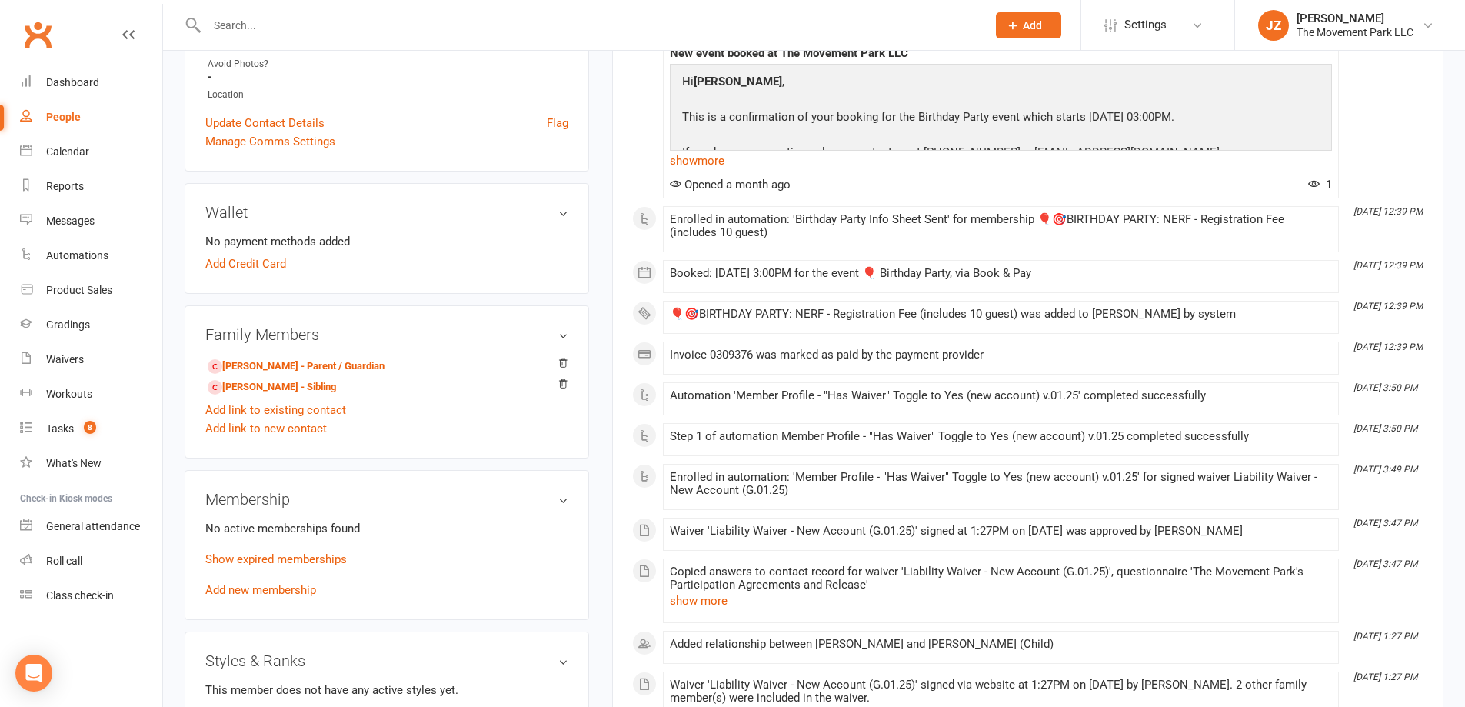
scroll to position [692, 0]
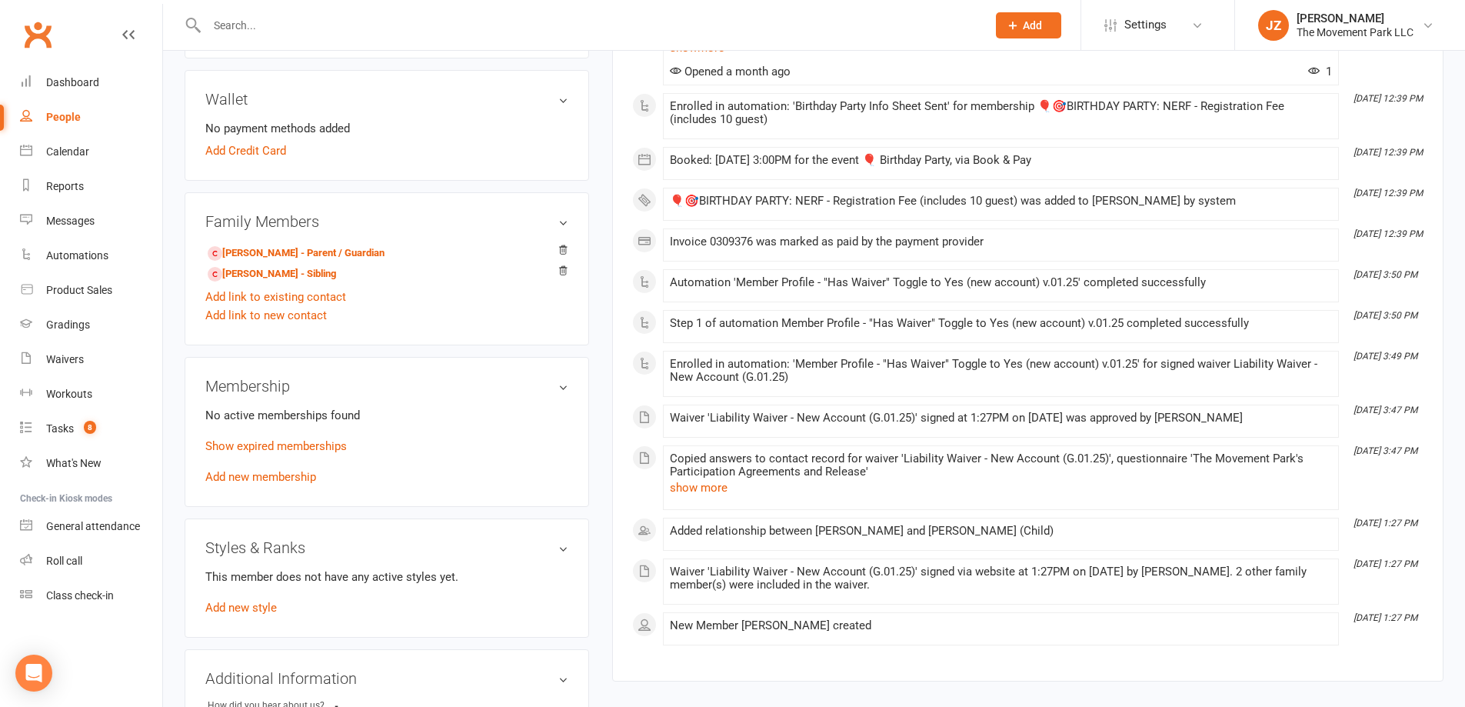
click at [348, 239] on div "Family Members Christine Shrader - Parent / Guardian Harrison Shrader - Sibling…" at bounding box center [387, 268] width 405 height 153
click at [350, 258] on link "Christine Shrader - Parent / Guardian" at bounding box center [296, 253] width 177 height 16
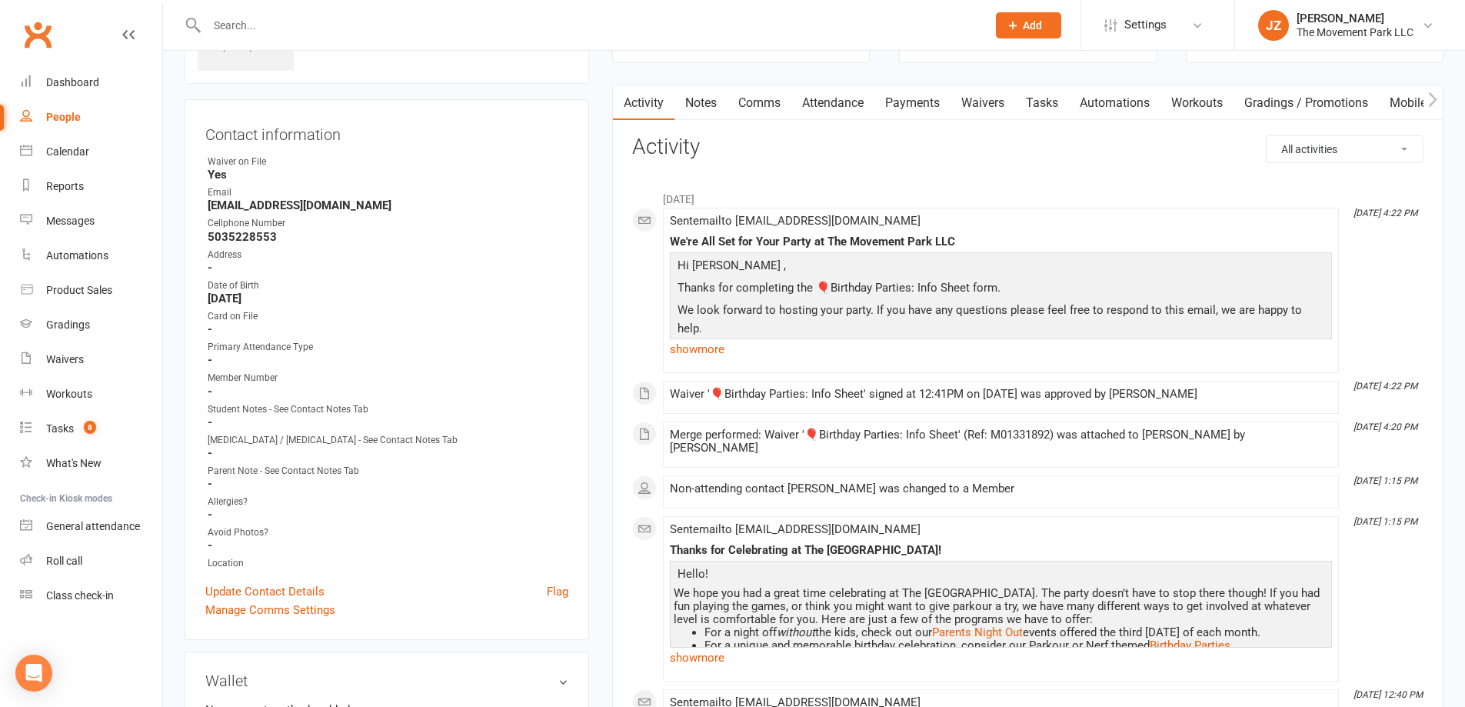
scroll to position [77, 0]
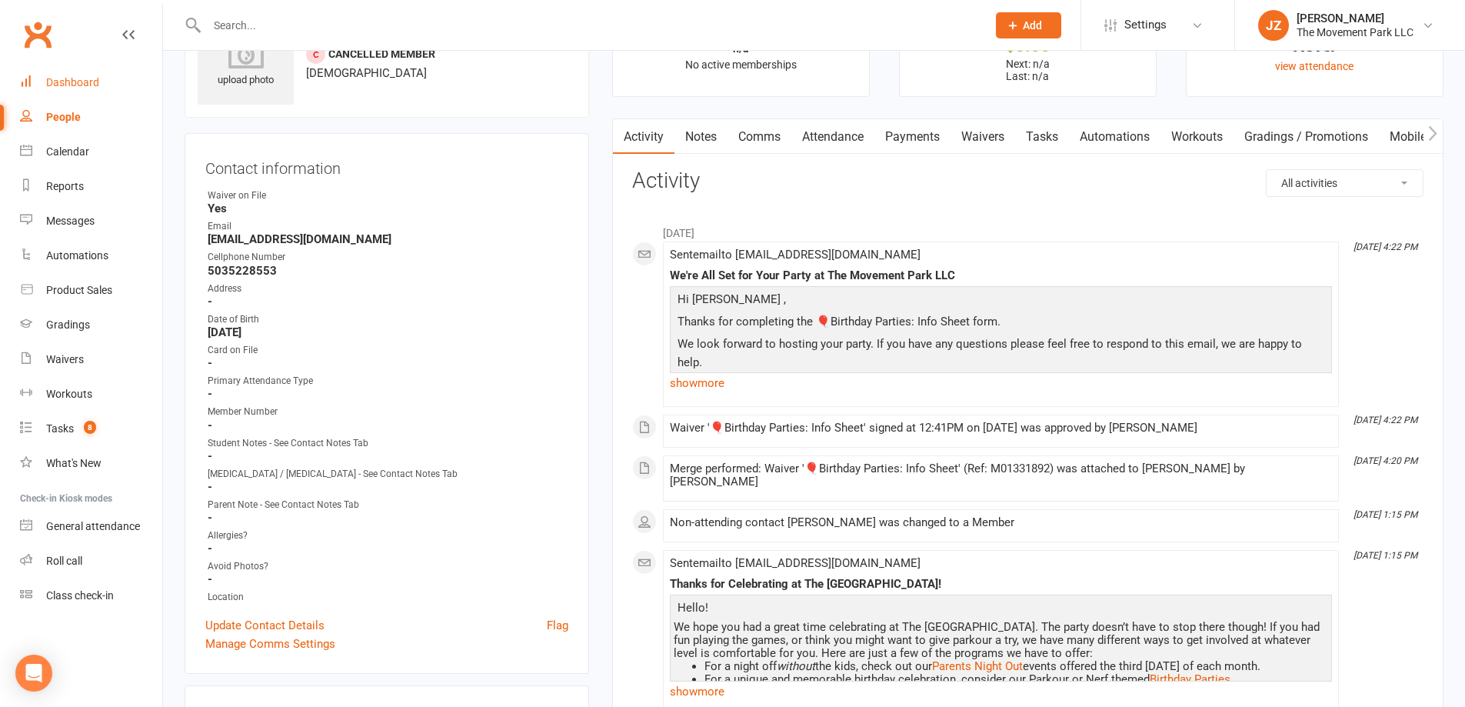
click at [68, 82] on div "Dashboard" at bounding box center [72, 82] width 53 height 12
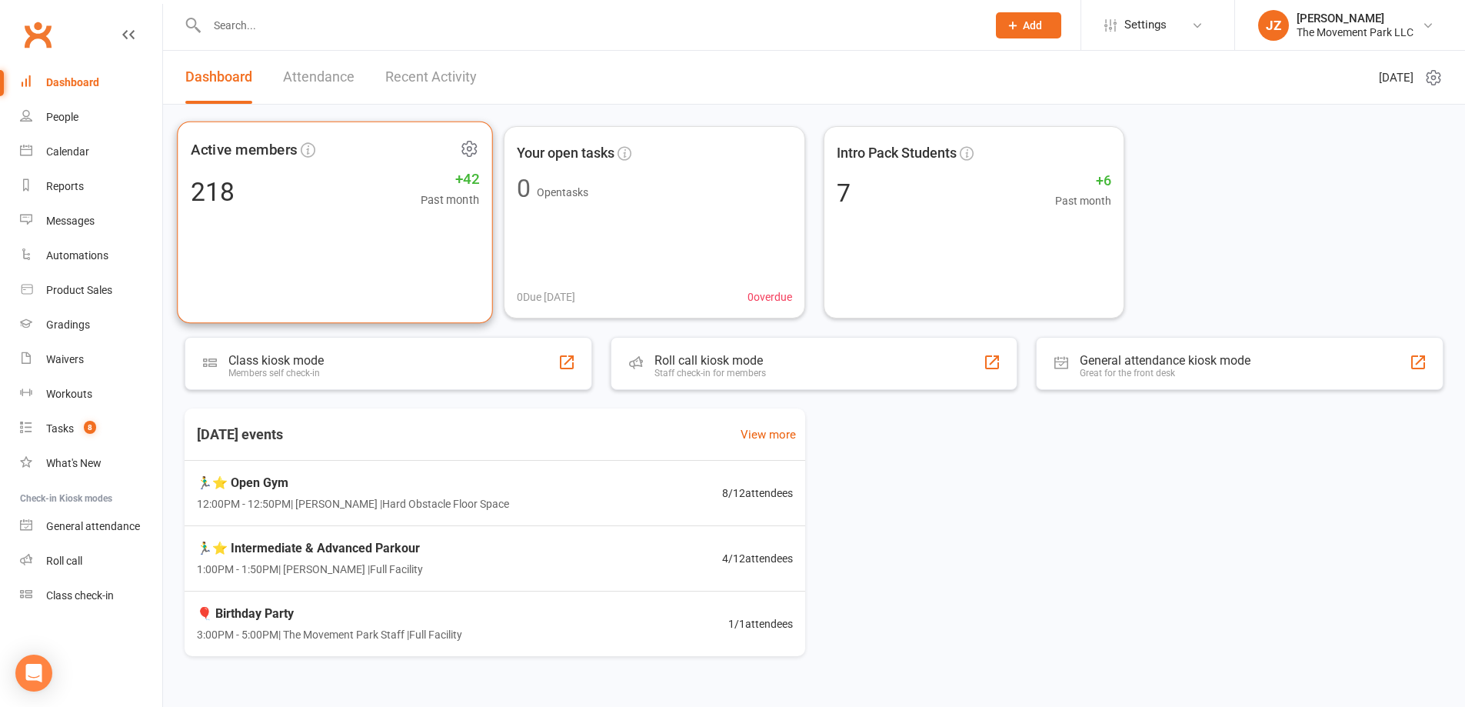
scroll to position [30, 0]
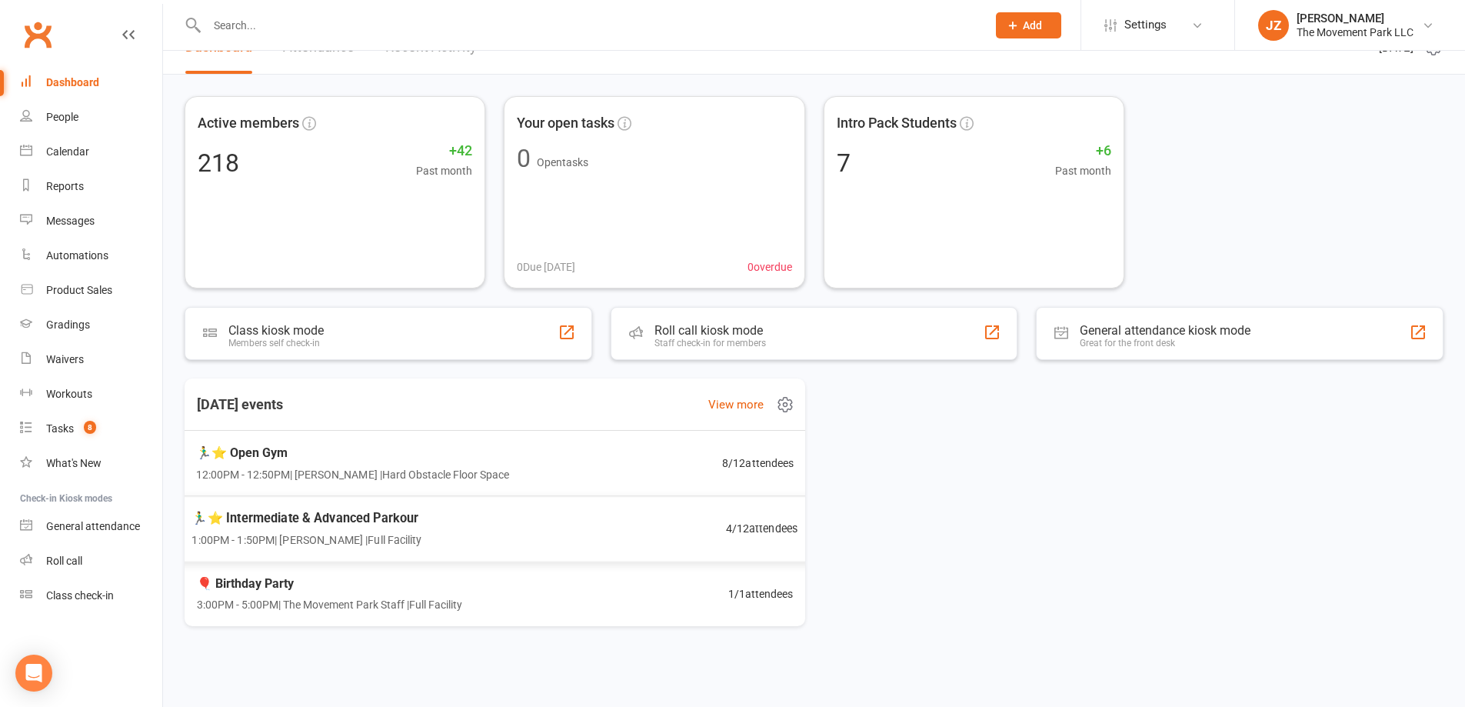
click at [545, 506] on div "🏃‍♂️⭐ Intermediate & Advanced Parkour 1:00PM - 1:50PM | [PERSON_NAME] | Full Fa…" at bounding box center [494, 528] width 643 height 66
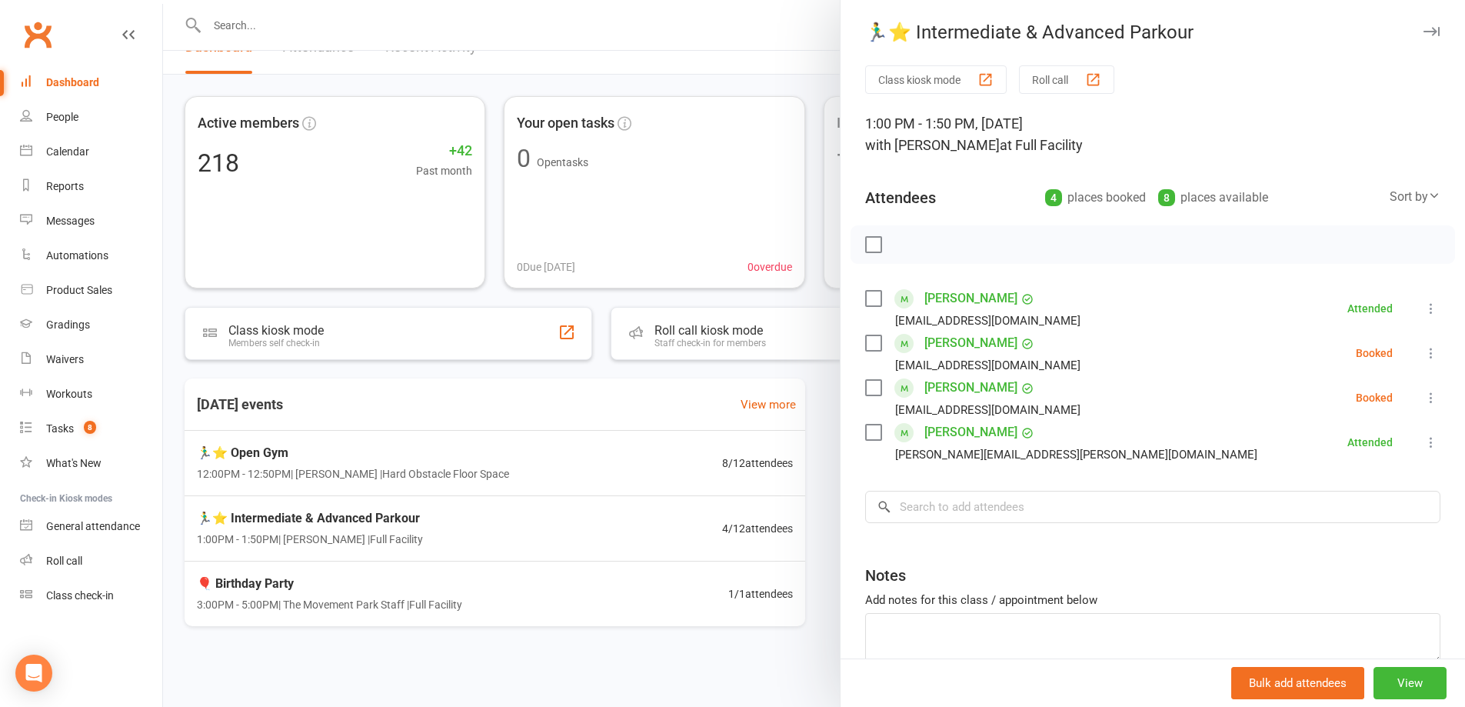
click at [645, 462] on div at bounding box center [814, 353] width 1302 height 707
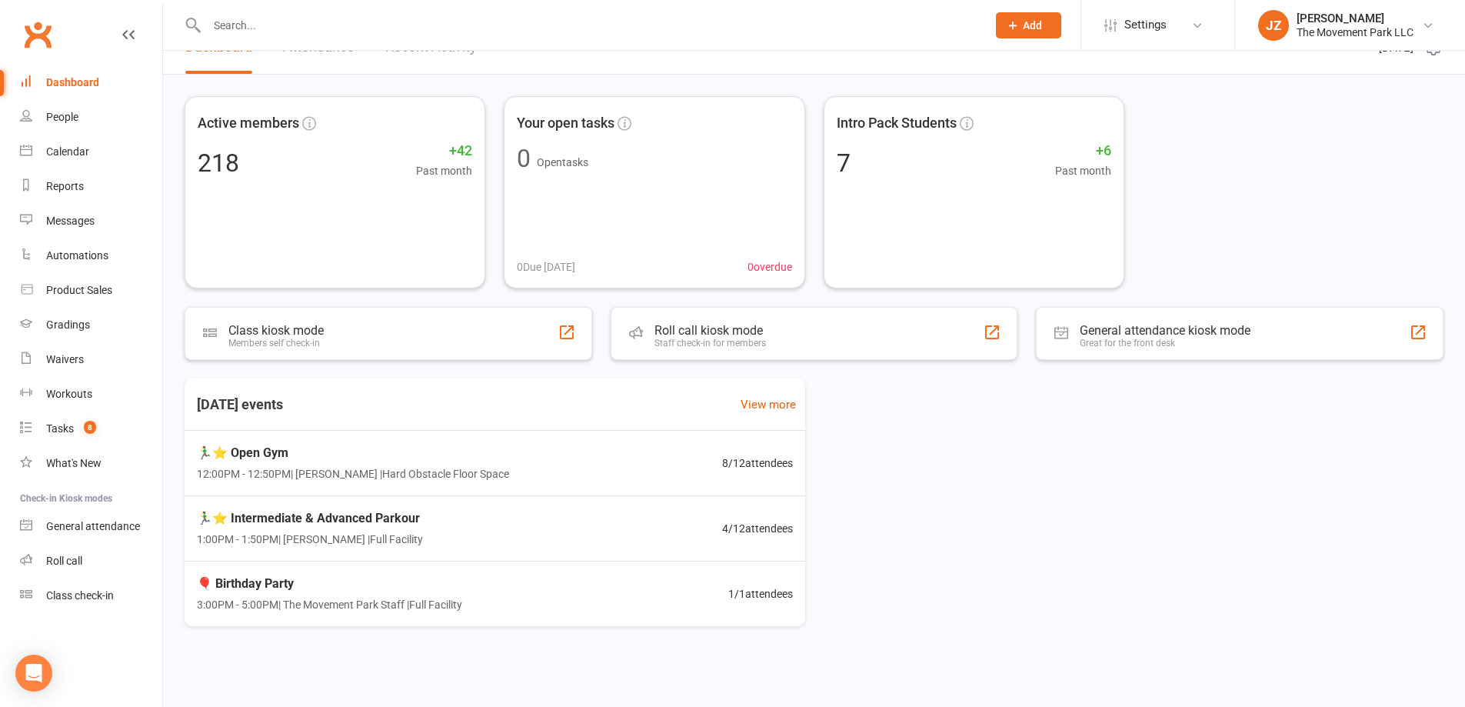
click at [623, 470] on div "🏃‍♂️⭐ Open Gym 12:00PM - 12:50PM | Rick King | Hard Obstacle Floor Space 8 / 12…" at bounding box center [494, 463] width 633 height 65
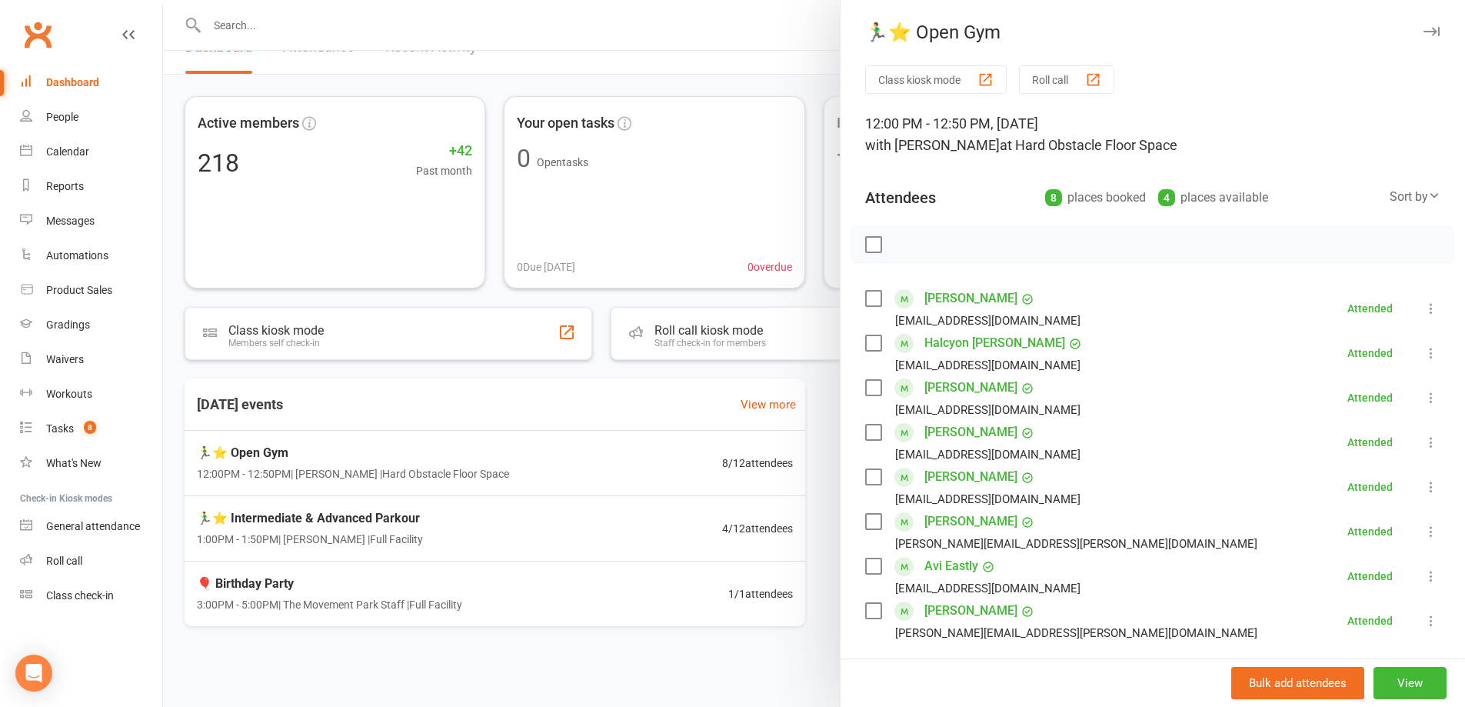
click at [639, 529] on div at bounding box center [814, 353] width 1302 height 707
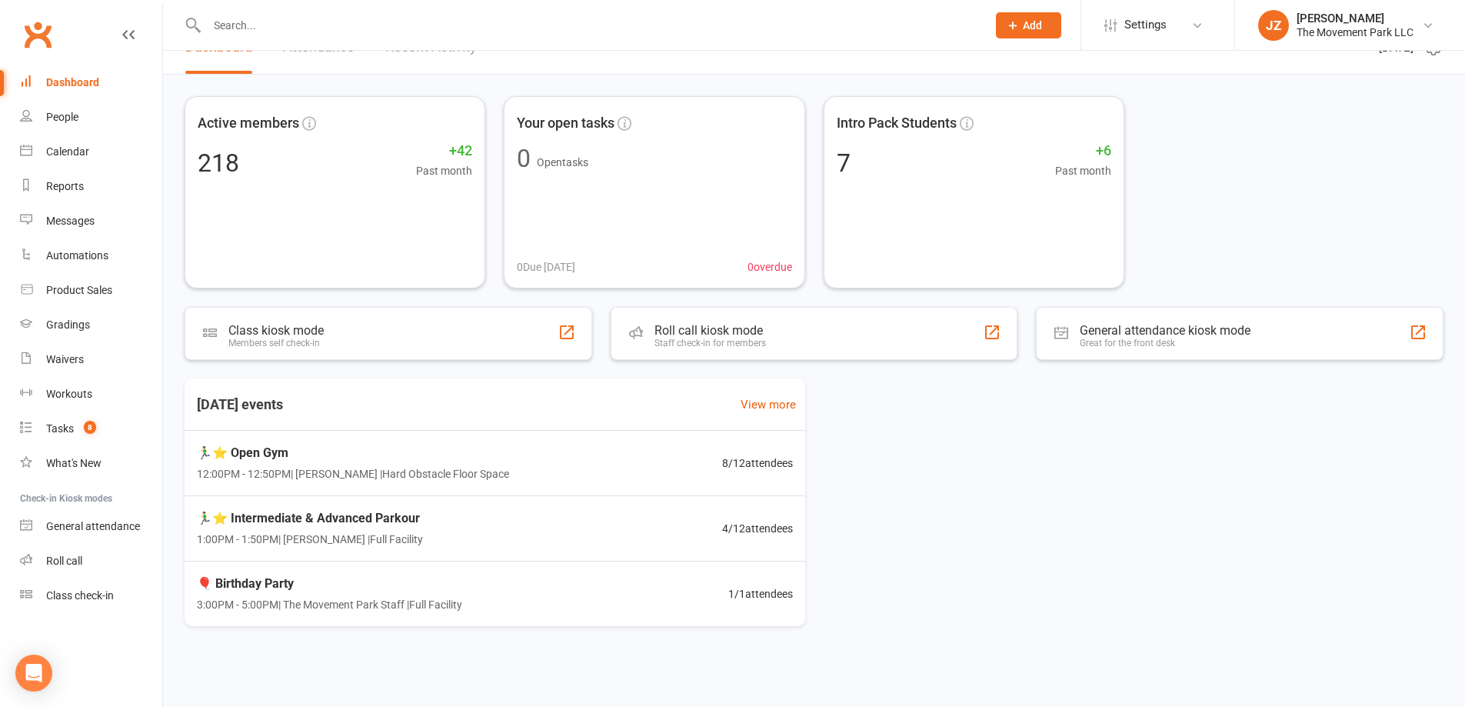
click at [622, 528] on div "🏃‍♂️⭐ Intermediate & Advanced Parkour 1:00PM - 1:50PM | [PERSON_NAME] | Full Fa…" at bounding box center [494, 528] width 633 height 65
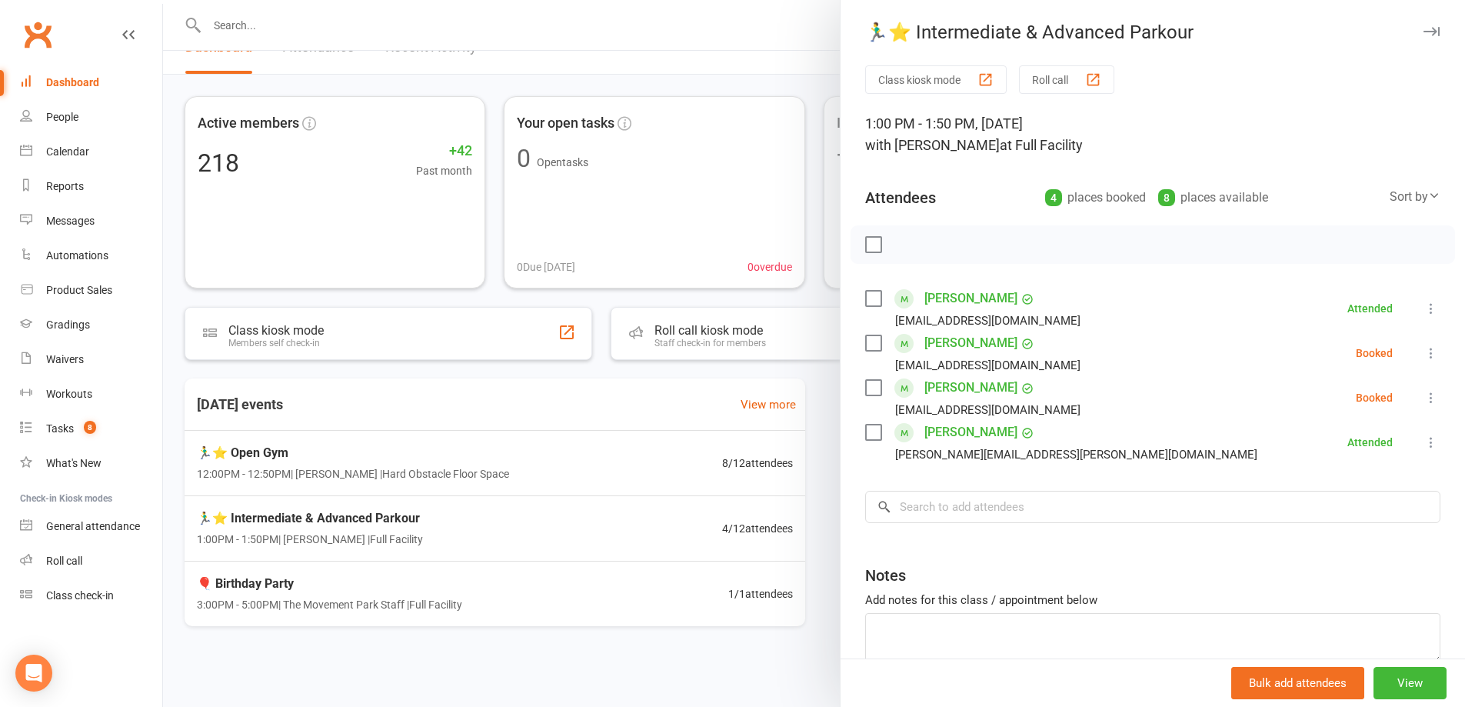
click at [56, 82] on div "Dashboard" at bounding box center [72, 82] width 53 height 12
click at [88, 128] on link "People" at bounding box center [91, 117] width 142 height 35
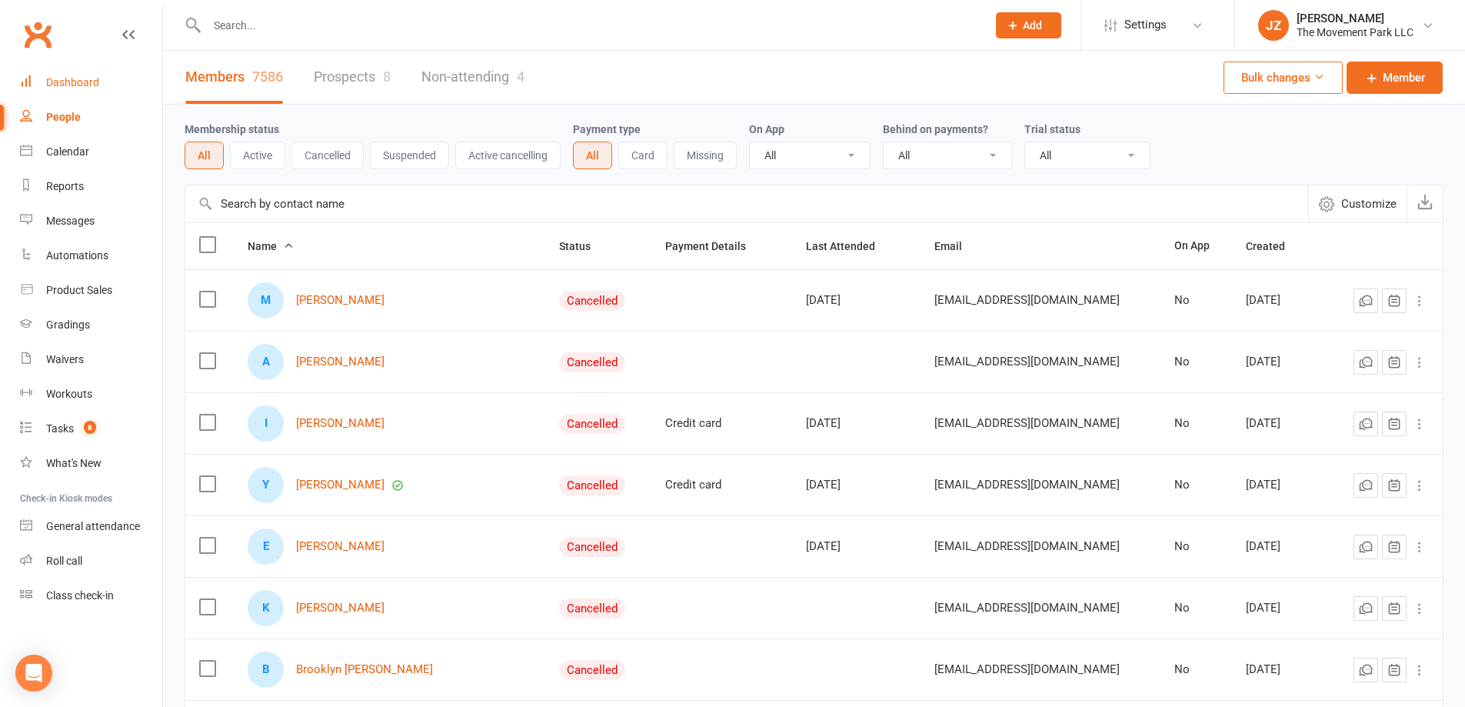
click at [62, 83] on div "Dashboard" at bounding box center [72, 82] width 53 height 12
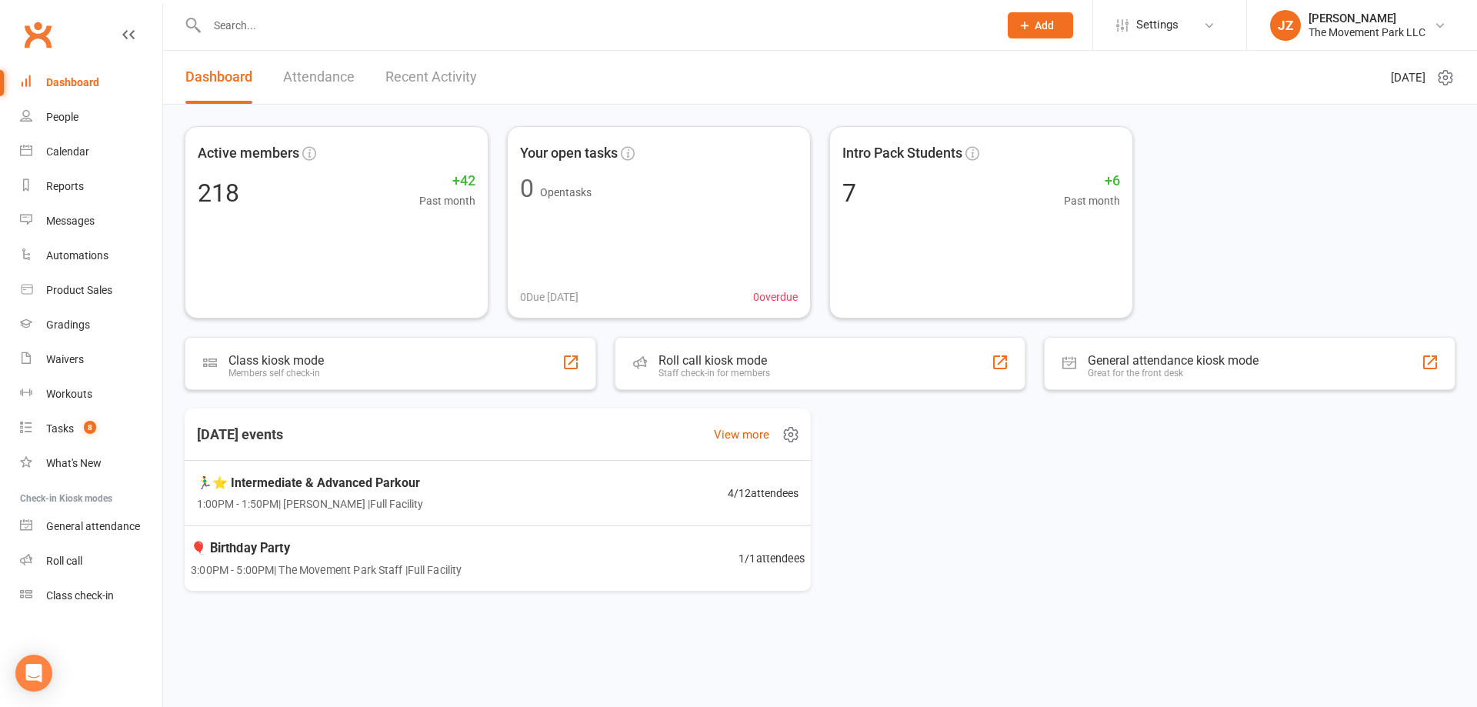
click at [619, 539] on div "🎈 Birthday Party 3:00PM - 5:00PM | The Movement Park Staff | Full Facility 1 / …" at bounding box center [498, 558] width 652 height 66
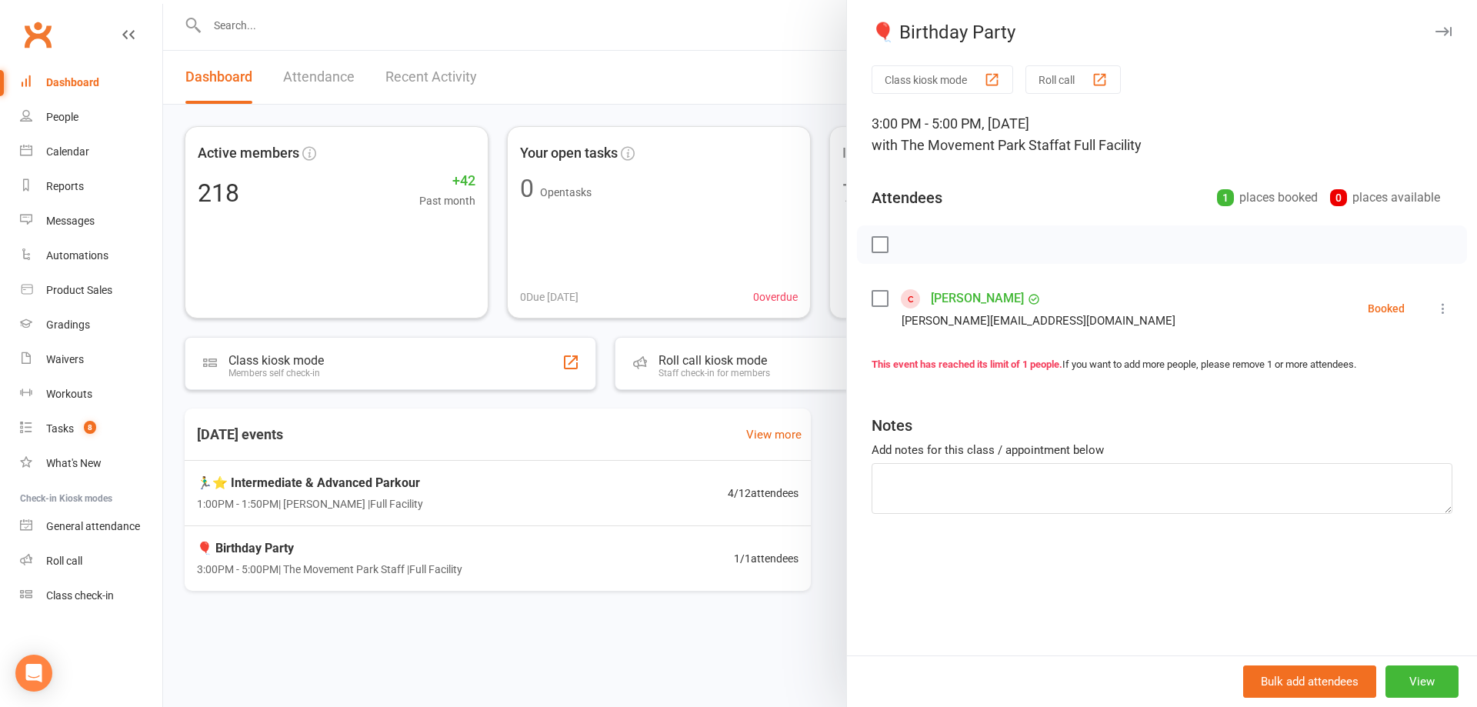
click at [938, 304] on link "Nicole Wainright" at bounding box center [977, 298] width 93 height 25
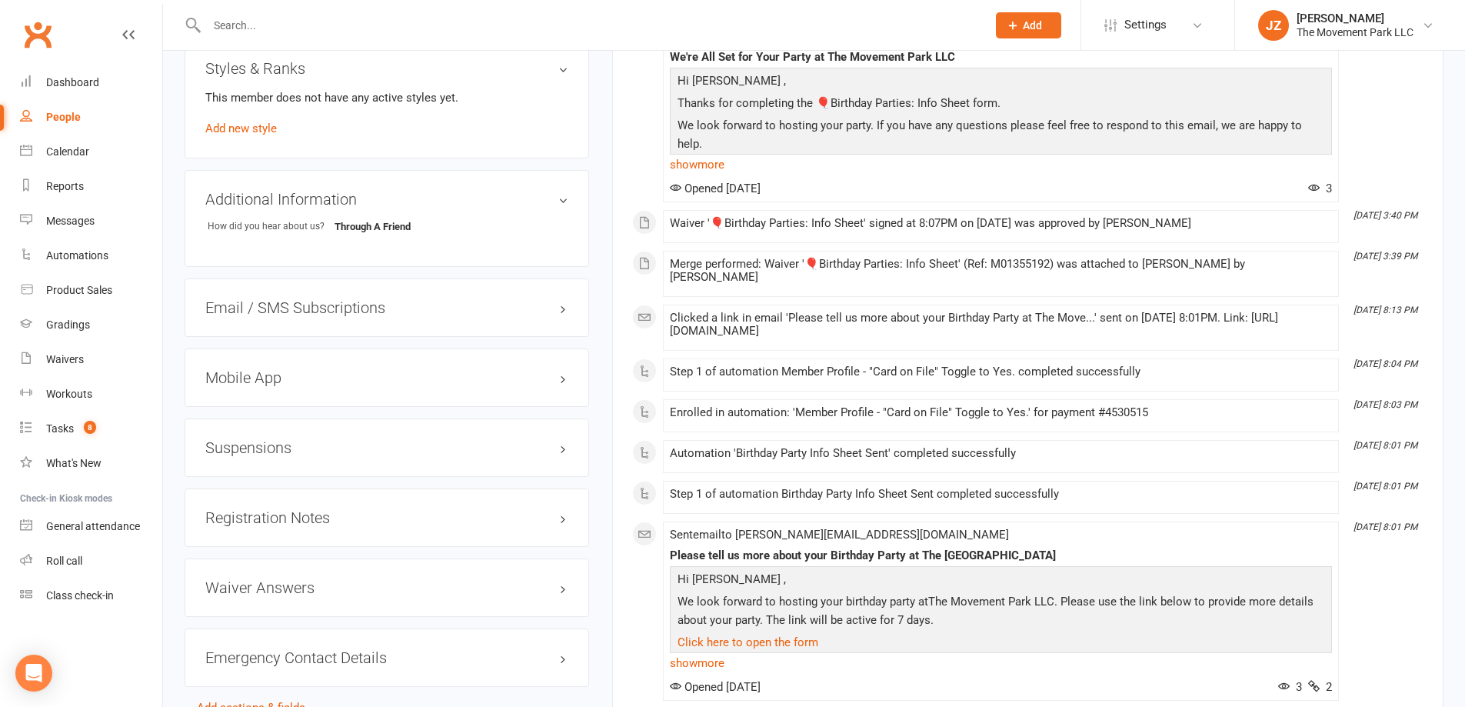
scroll to position [1231, 0]
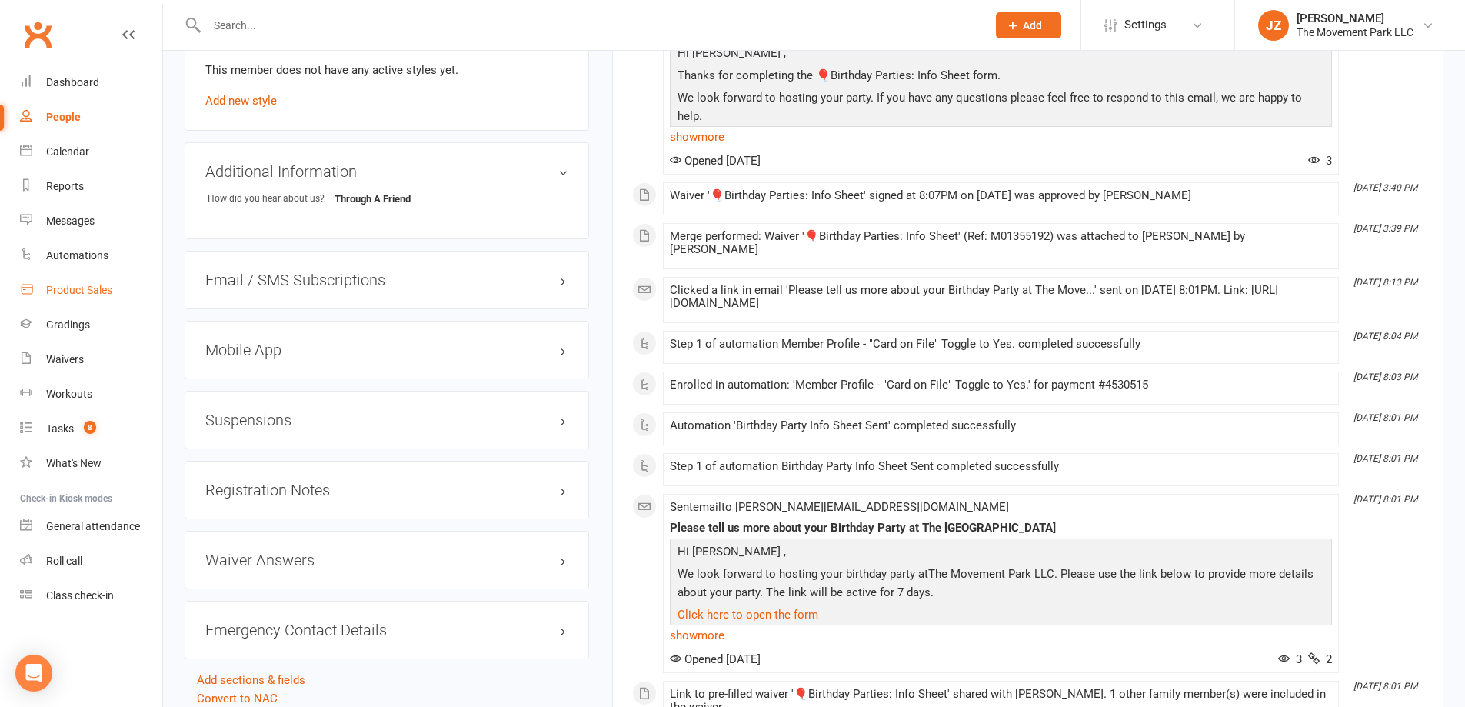
click at [99, 284] on div "Product Sales" at bounding box center [79, 290] width 66 height 12
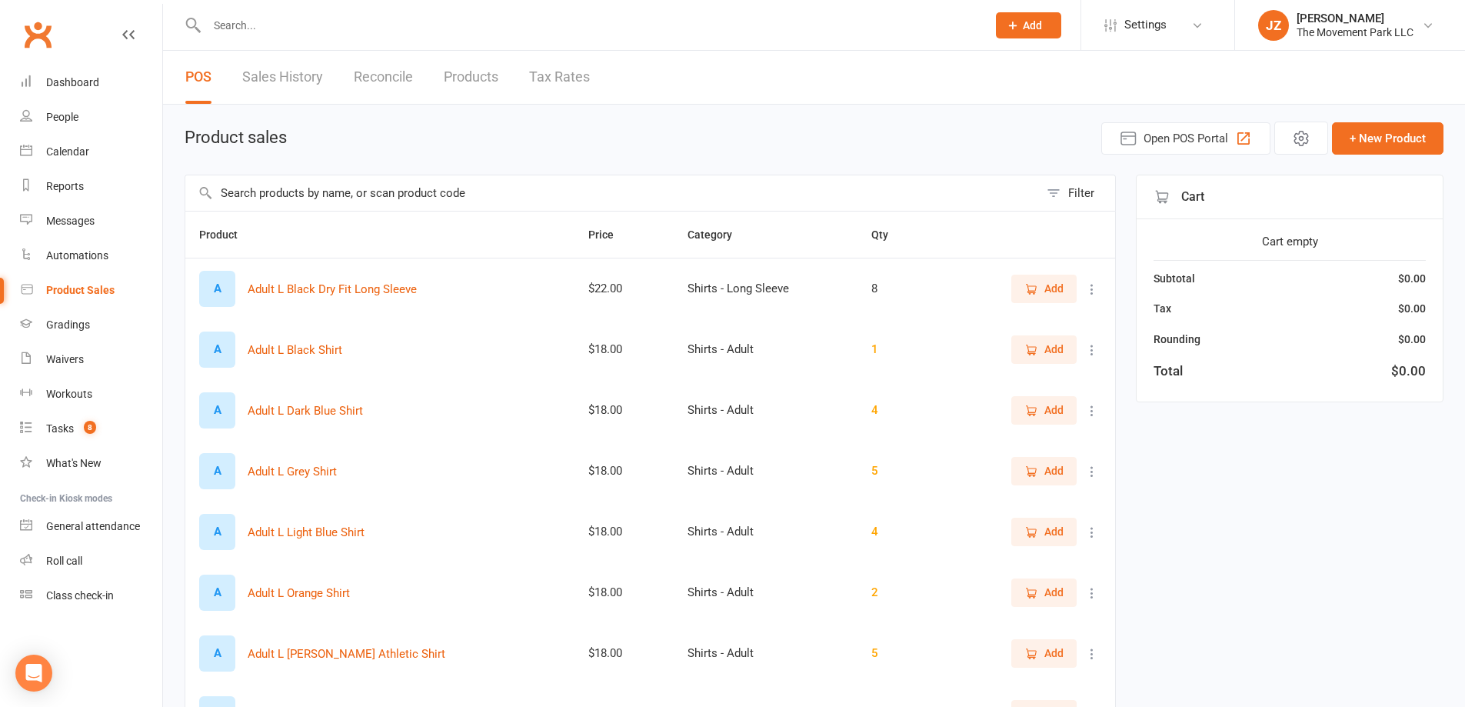
click at [421, 191] on input "text" at bounding box center [612, 192] width 854 height 35
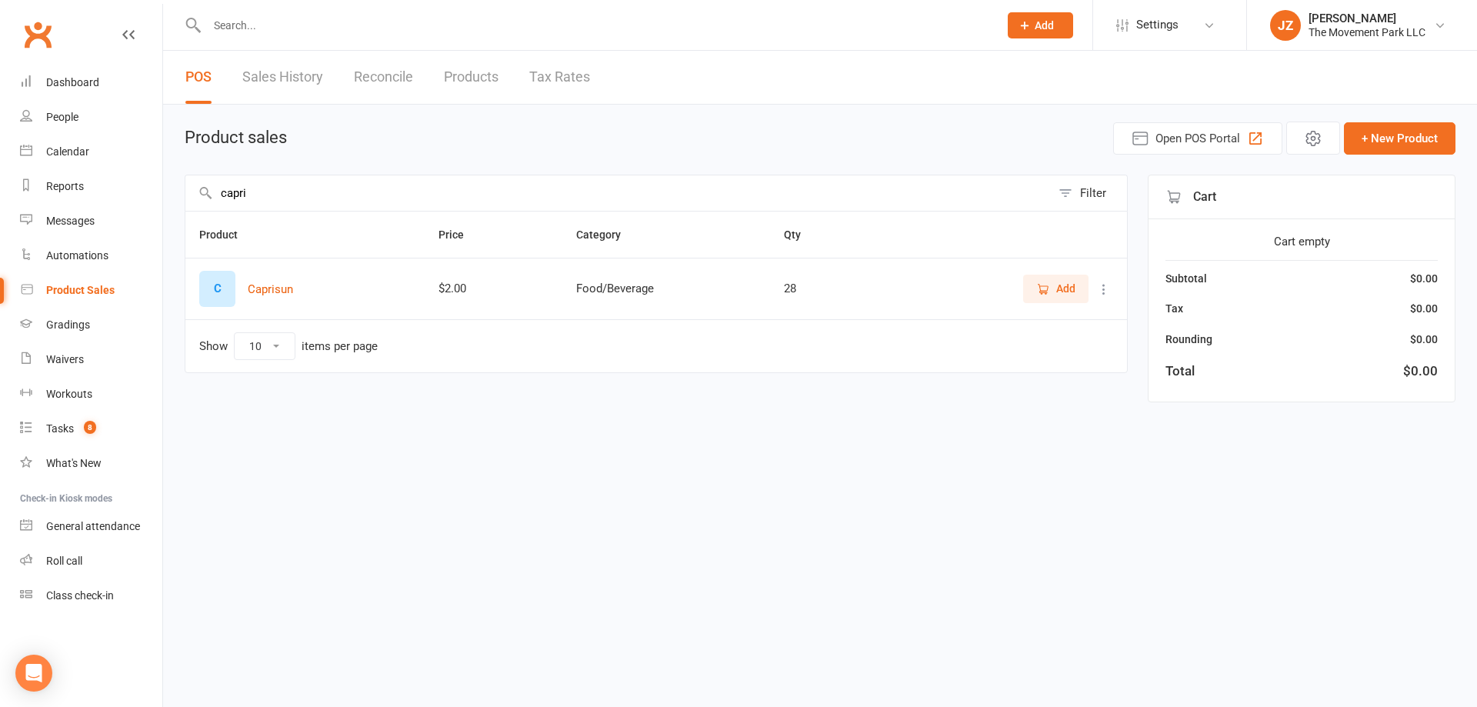
type input "capri"
click at [1061, 285] on span "Add" at bounding box center [1065, 288] width 19 height 17
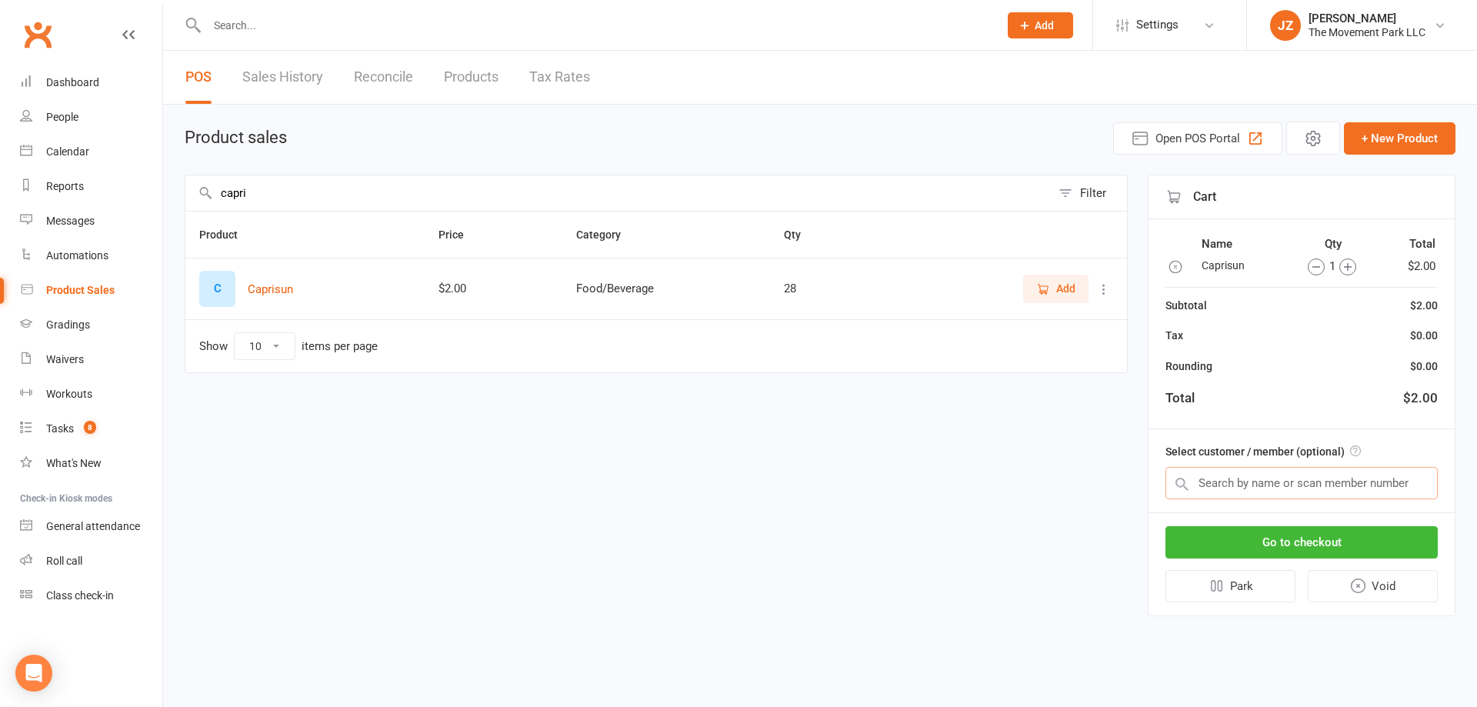
click at [1338, 477] on input "text" at bounding box center [1301, 483] width 272 height 32
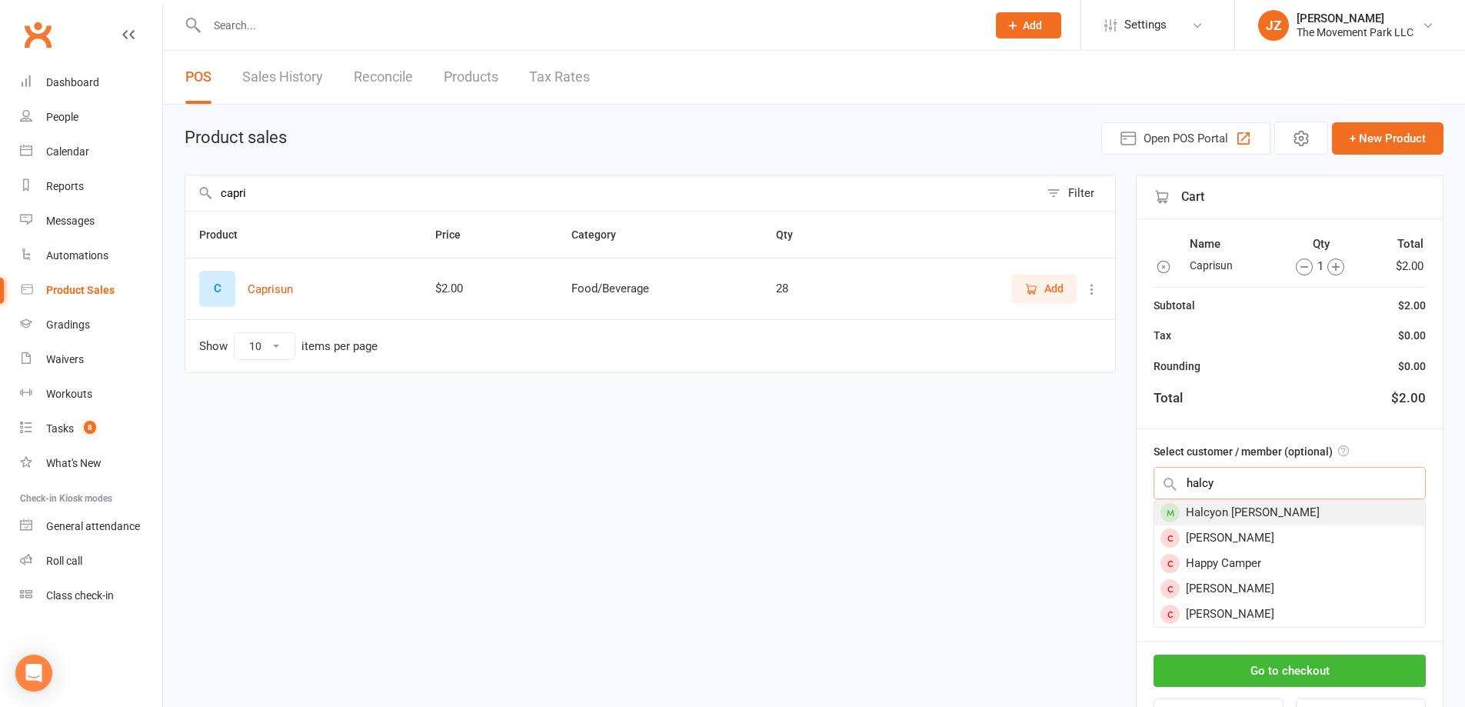
type input "halcy"
click at [1316, 502] on div "Halcyon [PERSON_NAME]" at bounding box center [1290, 512] width 271 height 25
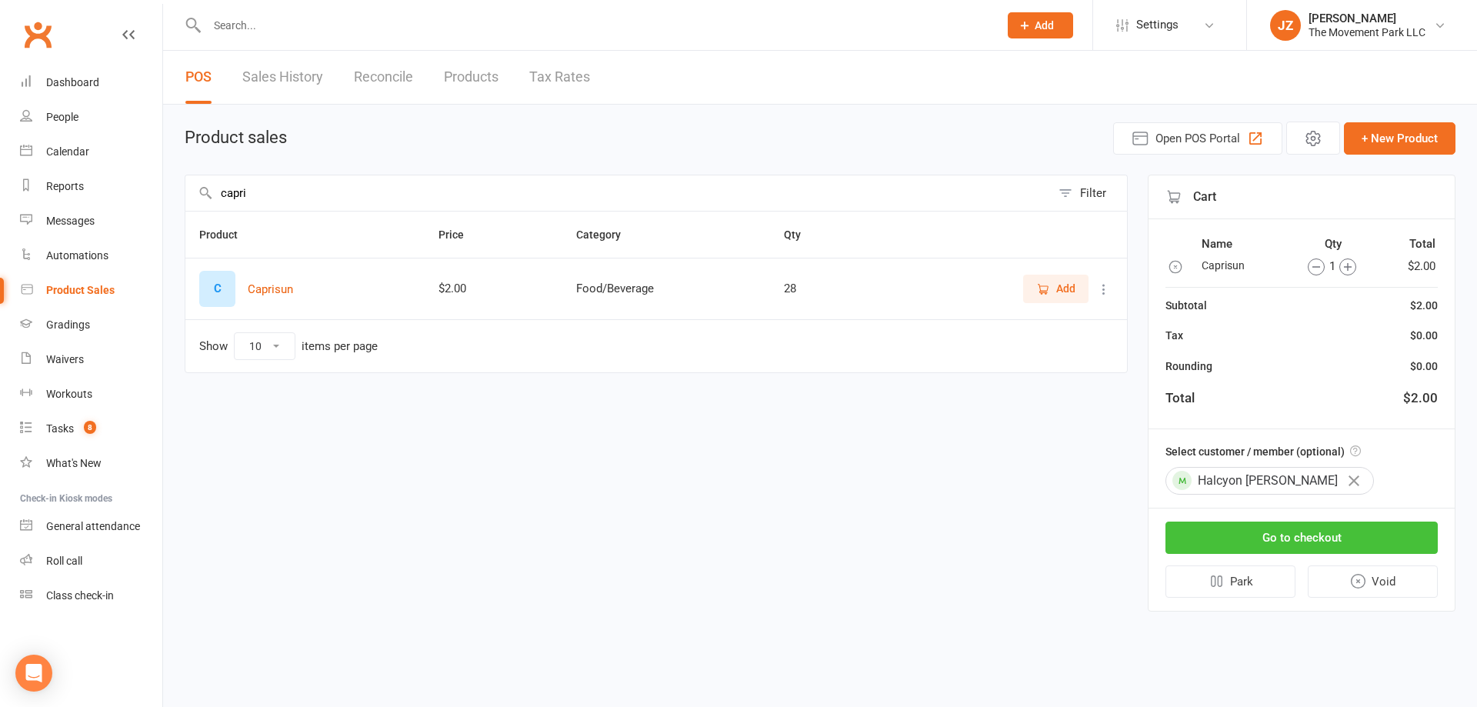
click at [1269, 529] on button "Go to checkout" at bounding box center [1301, 538] width 272 height 32
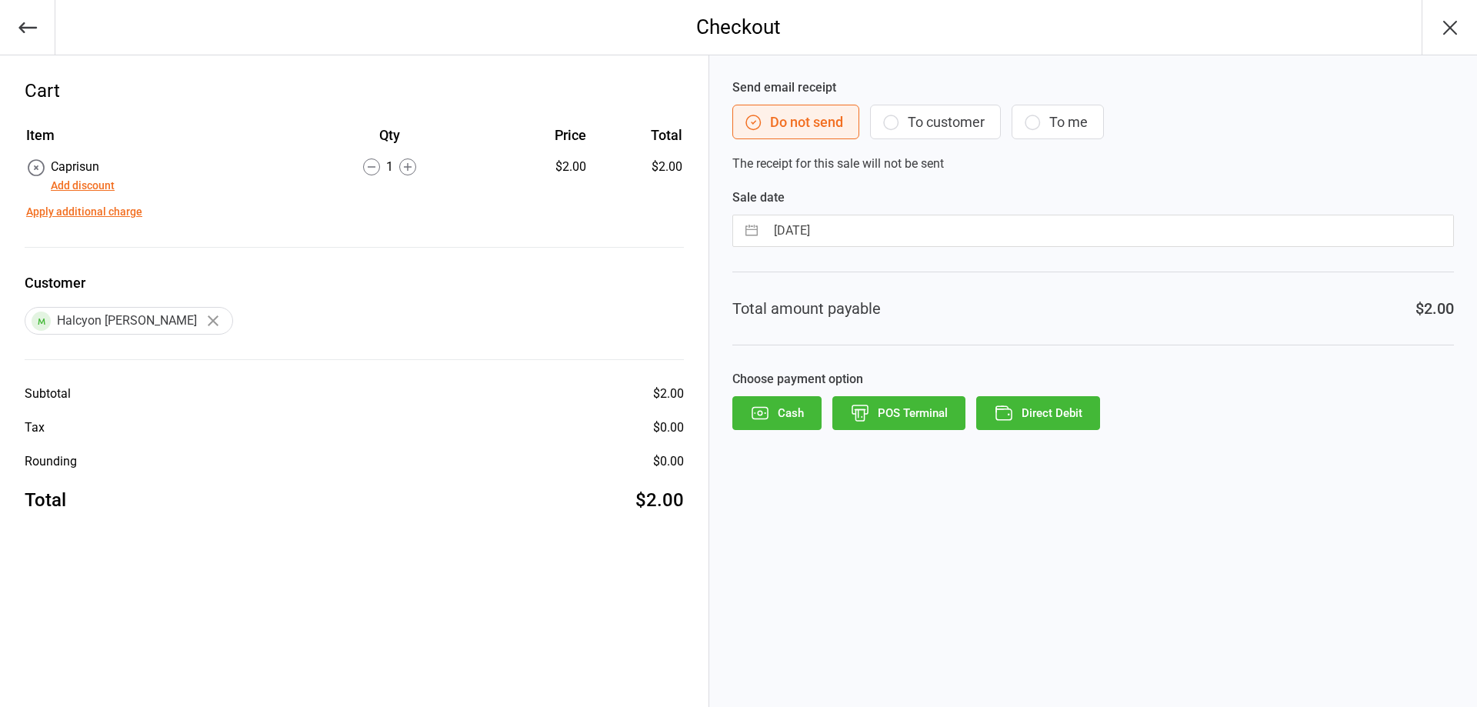
click at [779, 412] on button "Cash" at bounding box center [776, 413] width 89 height 34
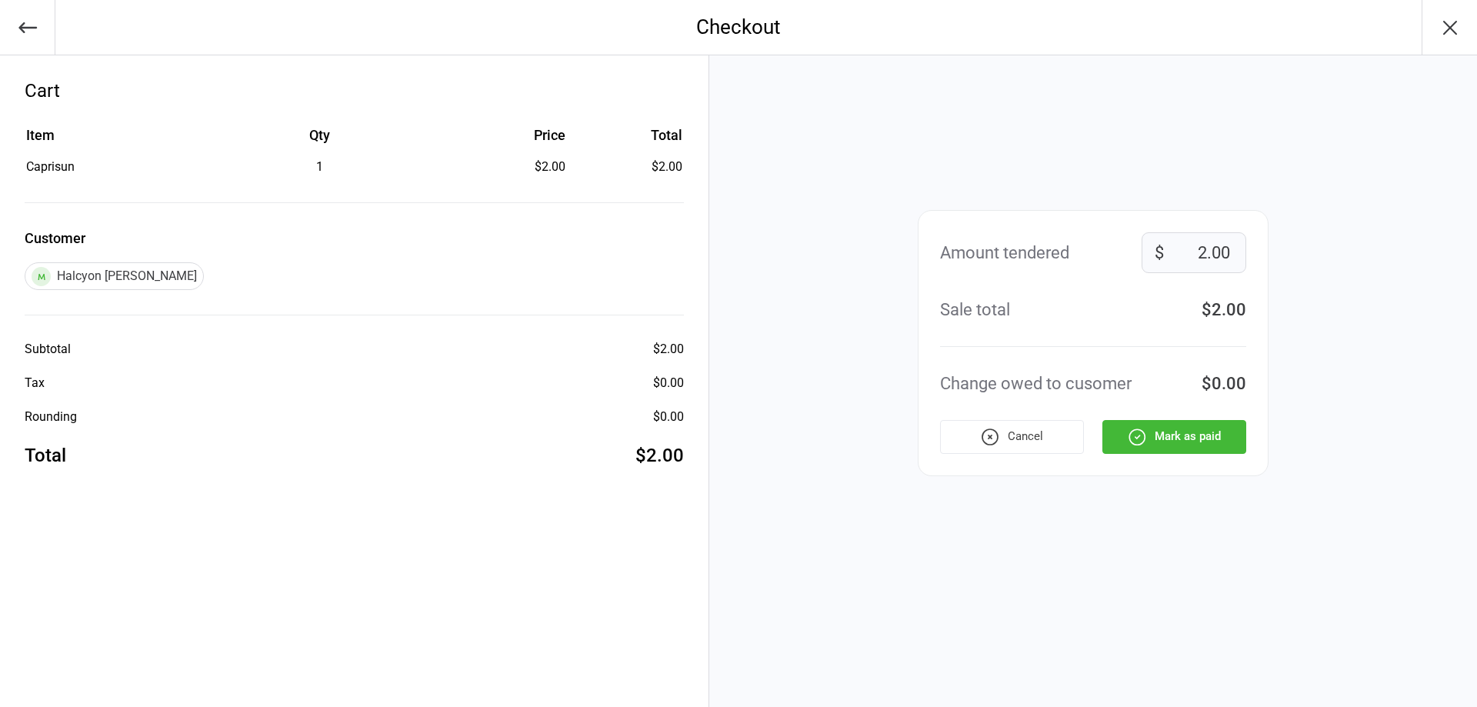
click at [1226, 248] on input "2.00" at bounding box center [1194, 252] width 105 height 41
type input "2"
type input "5.00"
click at [1172, 431] on button "Mark as paid" at bounding box center [1174, 437] width 144 height 34
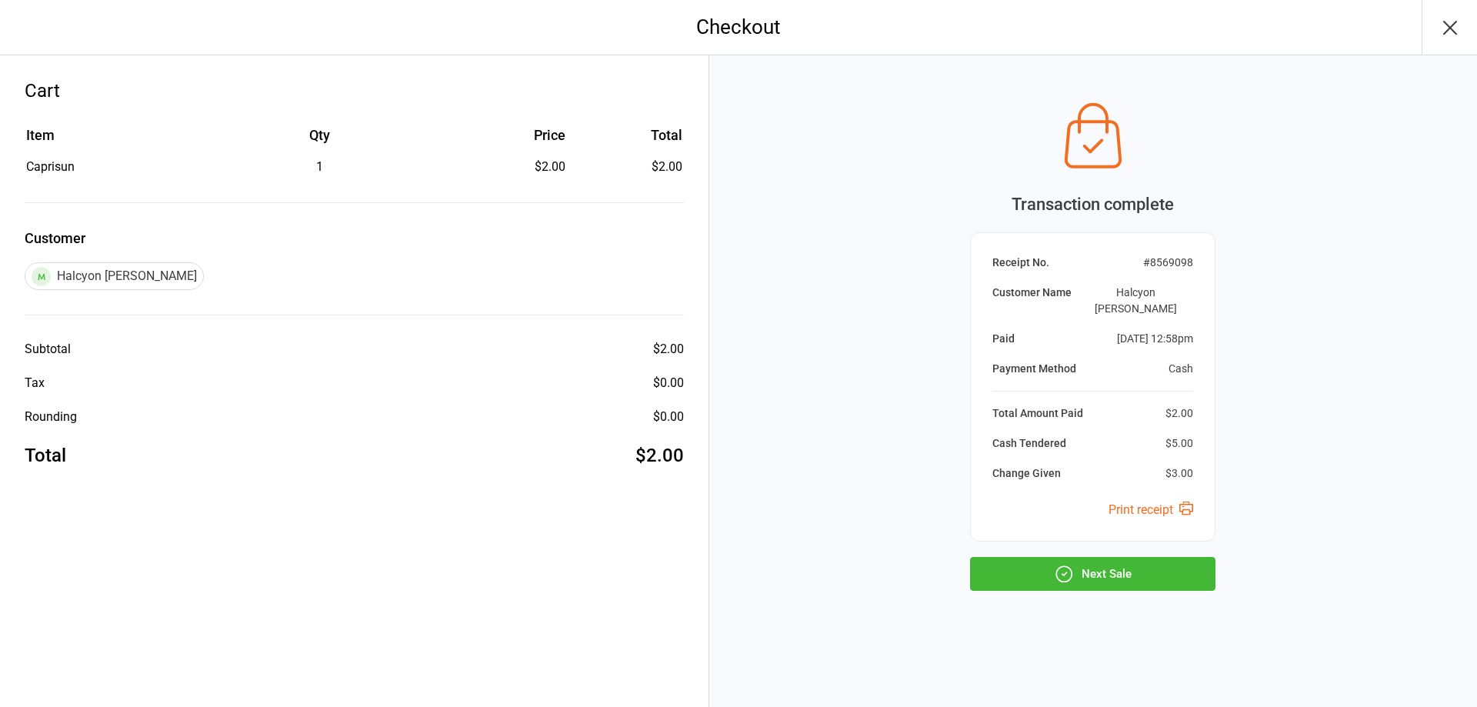
click at [1457, 11] on button "button" at bounding box center [1449, 27] width 55 height 55
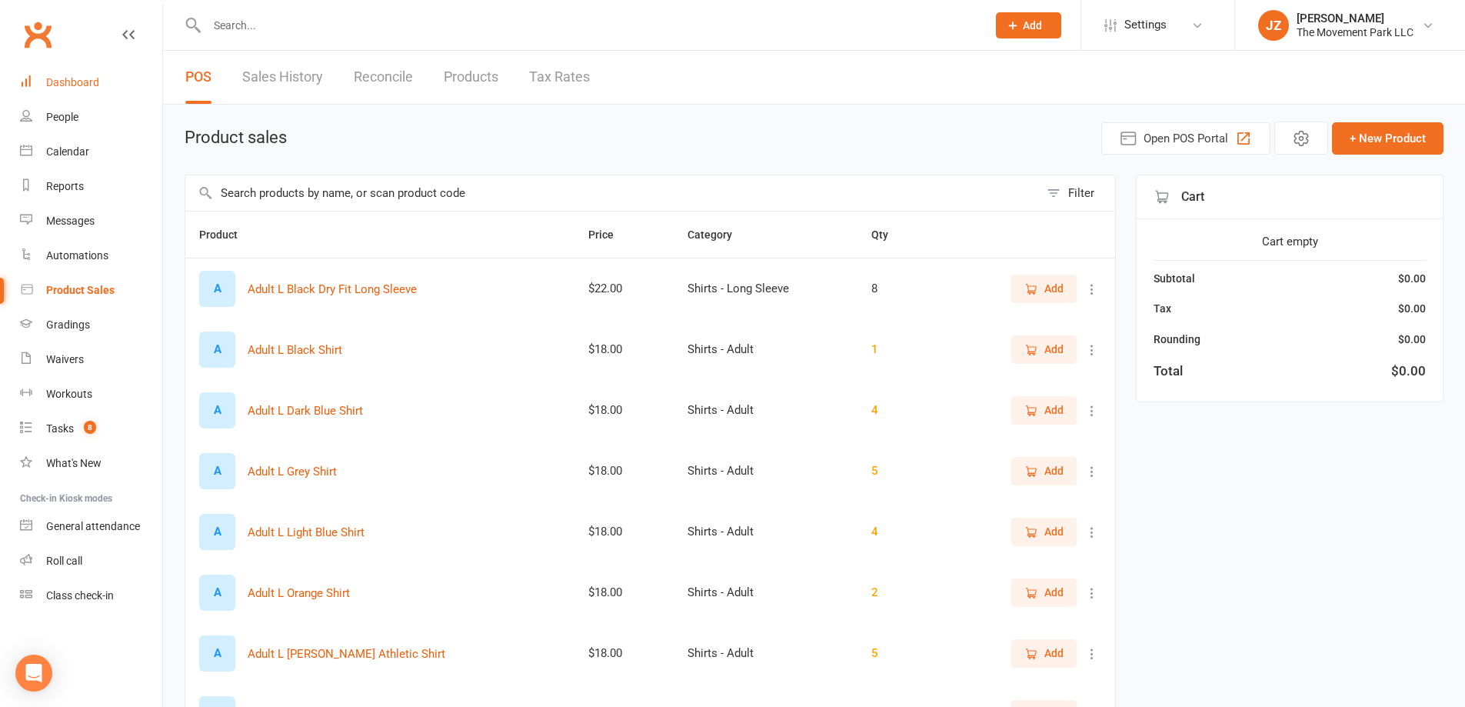
click at [55, 72] on link "Dashboard" at bounding box center [91, 82] width 142 height 35
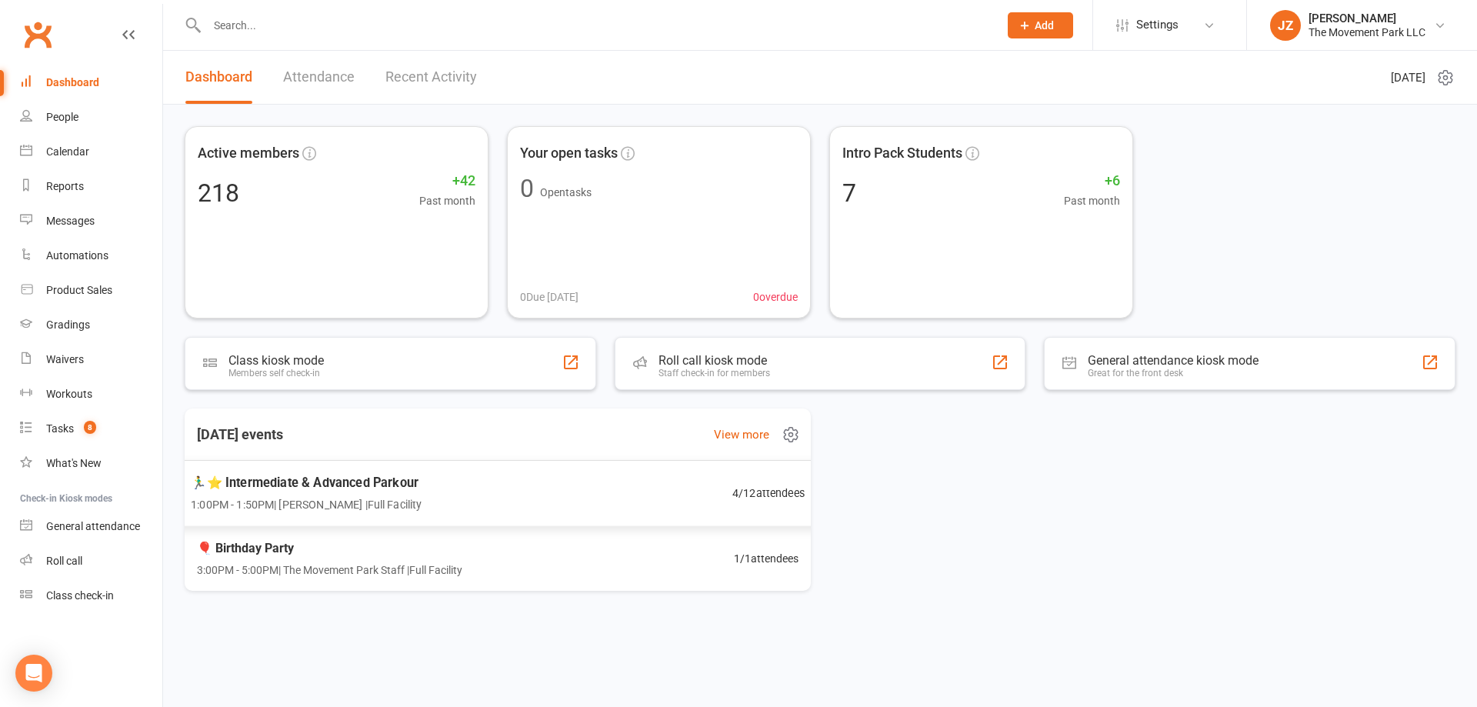
click at [434, 486] on div "🏃‍♂️⭐ Intermediate & Advanced Parkour 1:00PM - 1:50PM | [PERSON_NAME] | Full Fa…" at bounding box center [498, 493] width 652 height 67
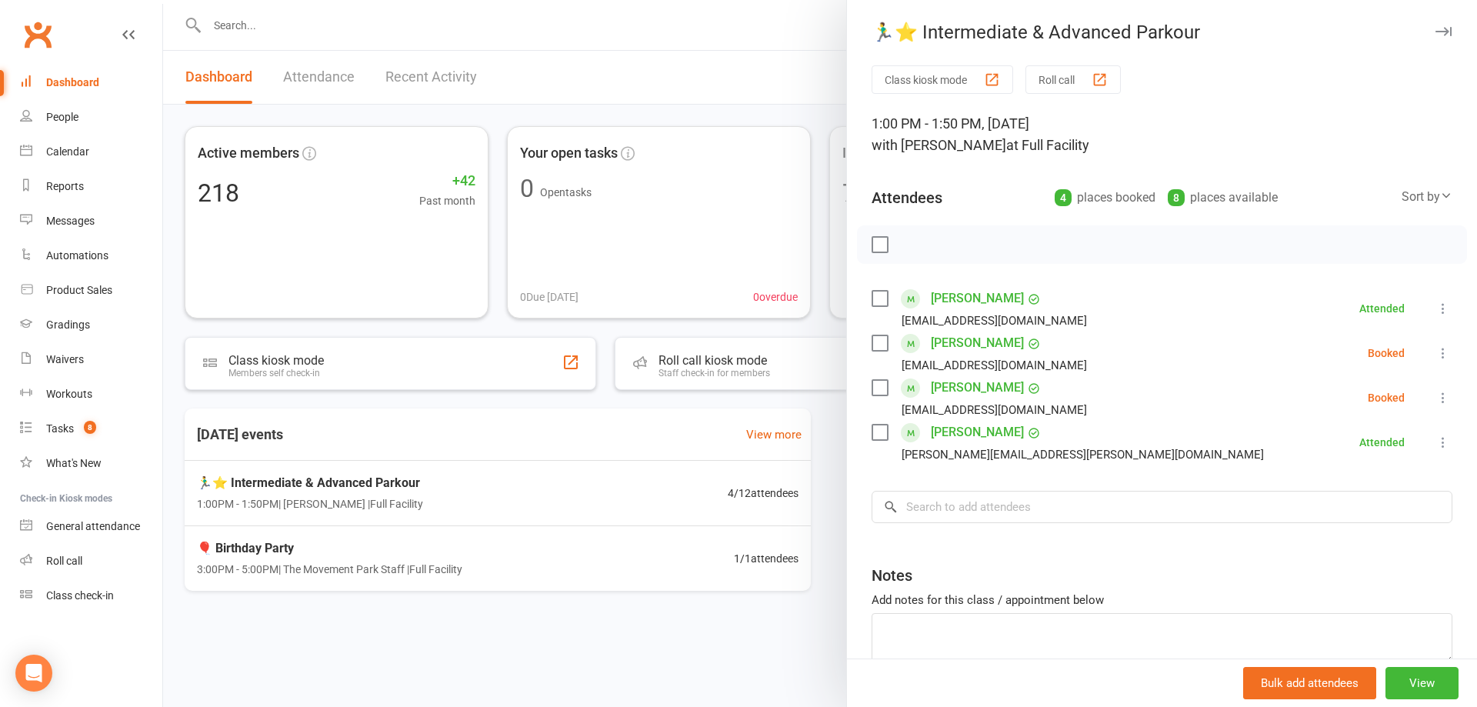
click at [875, 382] on label at bounding box center [879, 387] width 15 height 15
drag, startPoint x: 875, startPoint y: 343, endPoint x: 893, endPoint y: 291, distance: 55.2
click at [875, 342] on label at bounding box center [879, 342] width 15 height 15
click at [909, 239] on icon "button" at bounding box center [913, 244] width 17 height 17
click at [476, 28] on div at bounding box center [820, 353] width 1314 height 707
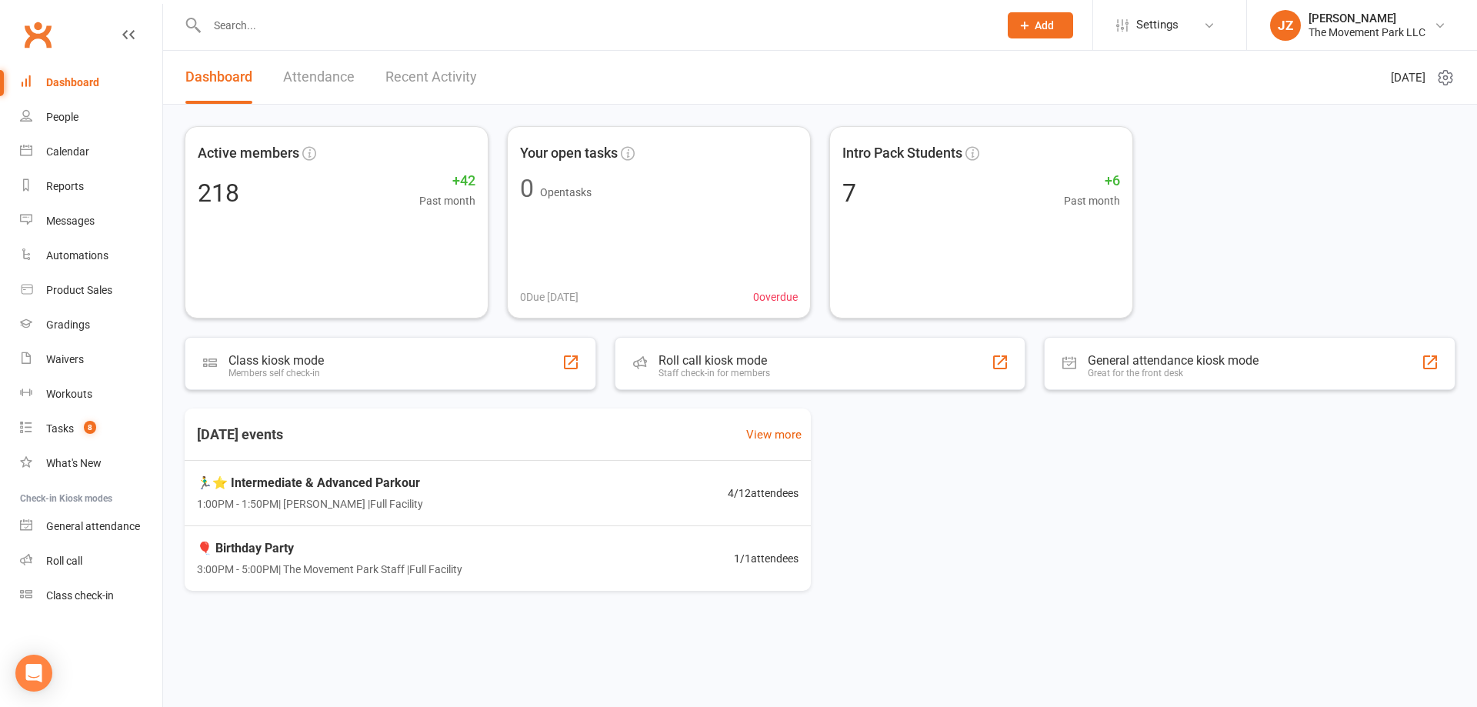
click at [446, 24] on input "text" at bounding box center [594, 26] width 785 height 22
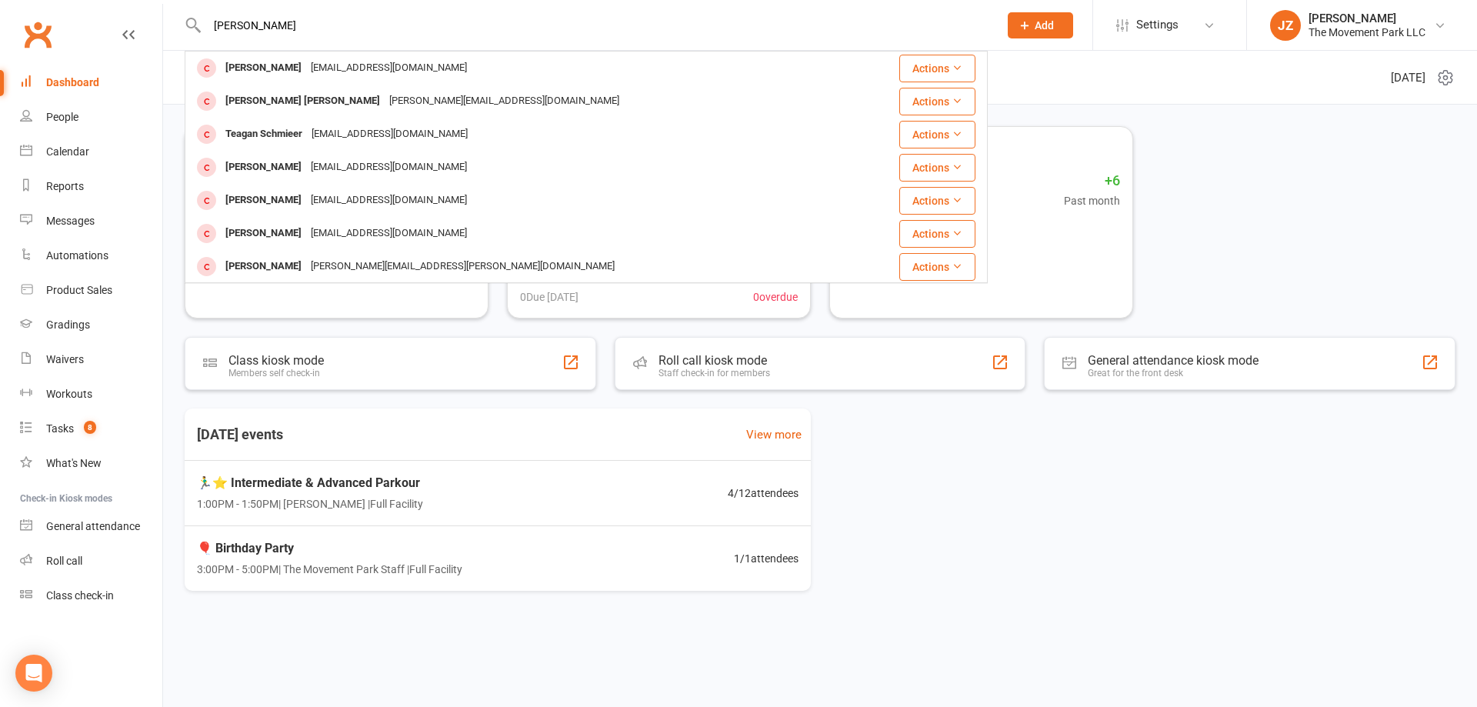
type input "[PERSON_NAME]"
click at [421, 498] on div "🏃‍♂️⭐ Intermediate & Advanced Parkour 1:00PM - 1:50PM | [PERSON_NAME] | Full Fa…" at bounding box center [497, 493] width 639 height 65
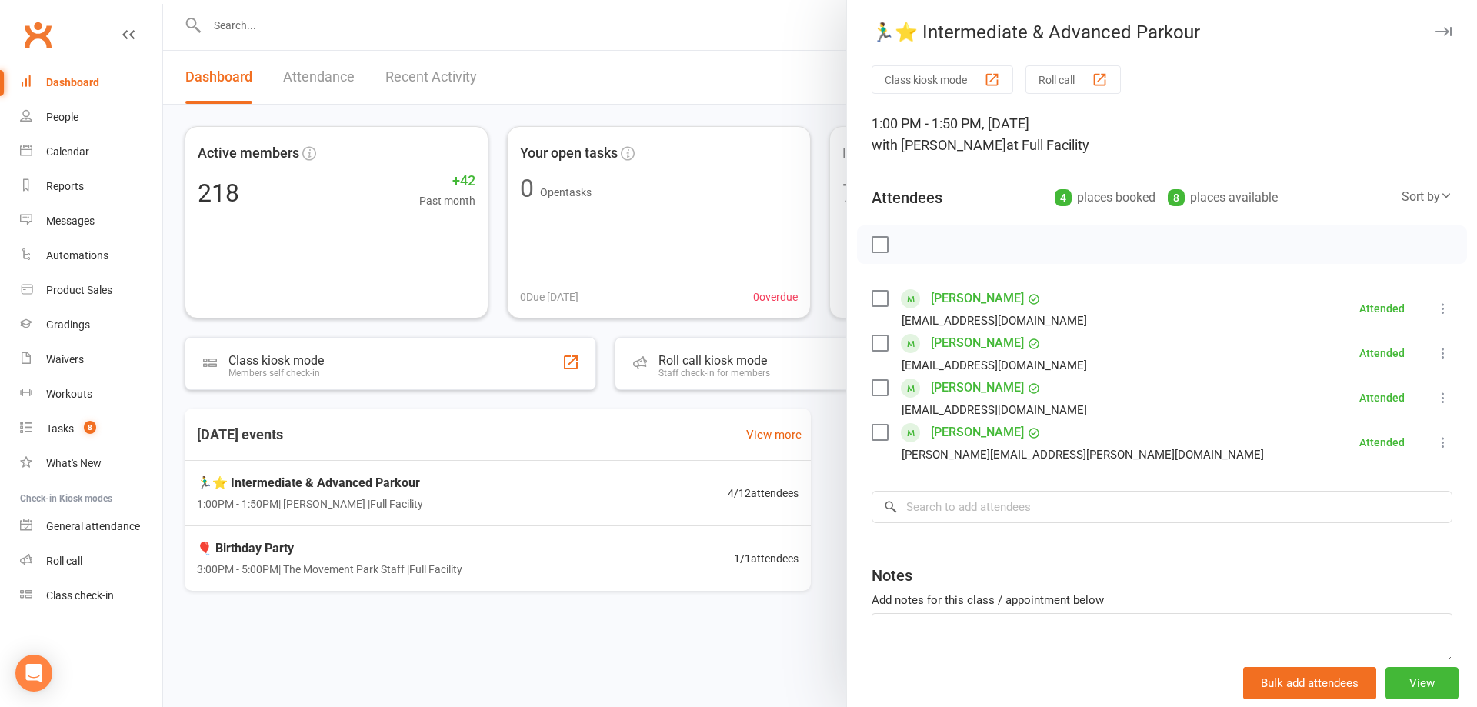
click at [872, 426] on label at bounding box center [879, 432] width 15 height 15
click at [952, 240] on button "button" at bounding box center [946, 245] width 26 height 26
click at [949, 238] on button "button" at bounding box center [946, 245] width 26 height 26
click at [942, 432] on link "[PERSON_NAME]" at bounding box center [977, 432] width 93 height 25
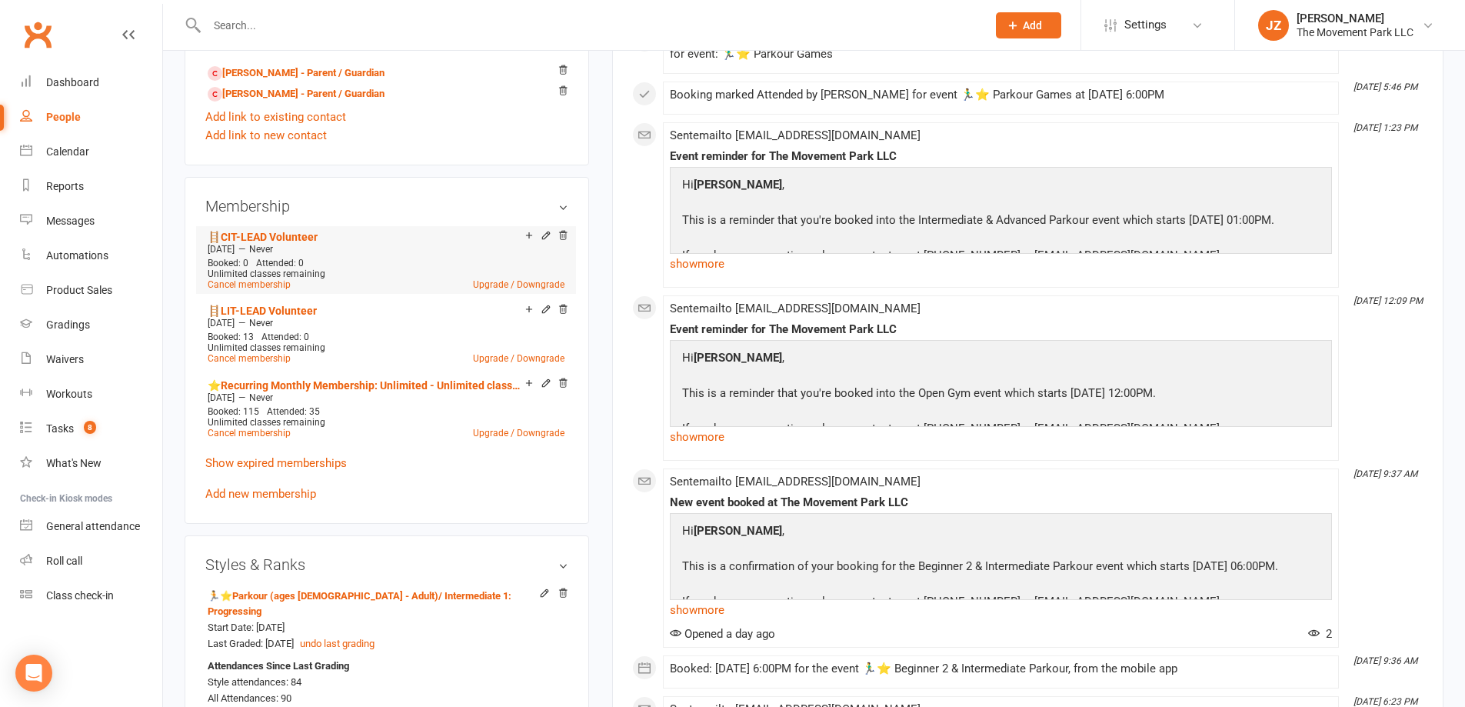
scroll to position [769, 0]
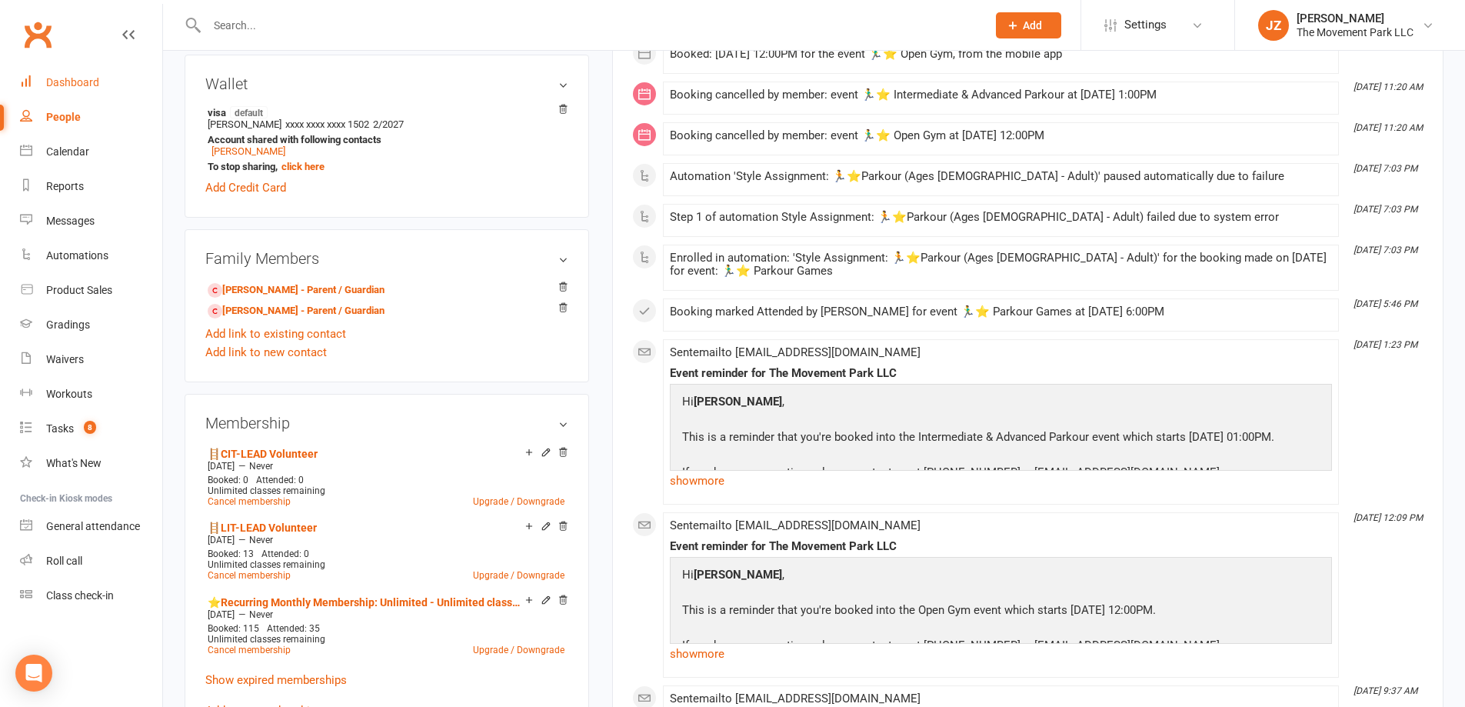
click at [52, 73] on link "Dashboard" at bounding box center [91, 82] width 142 height 35
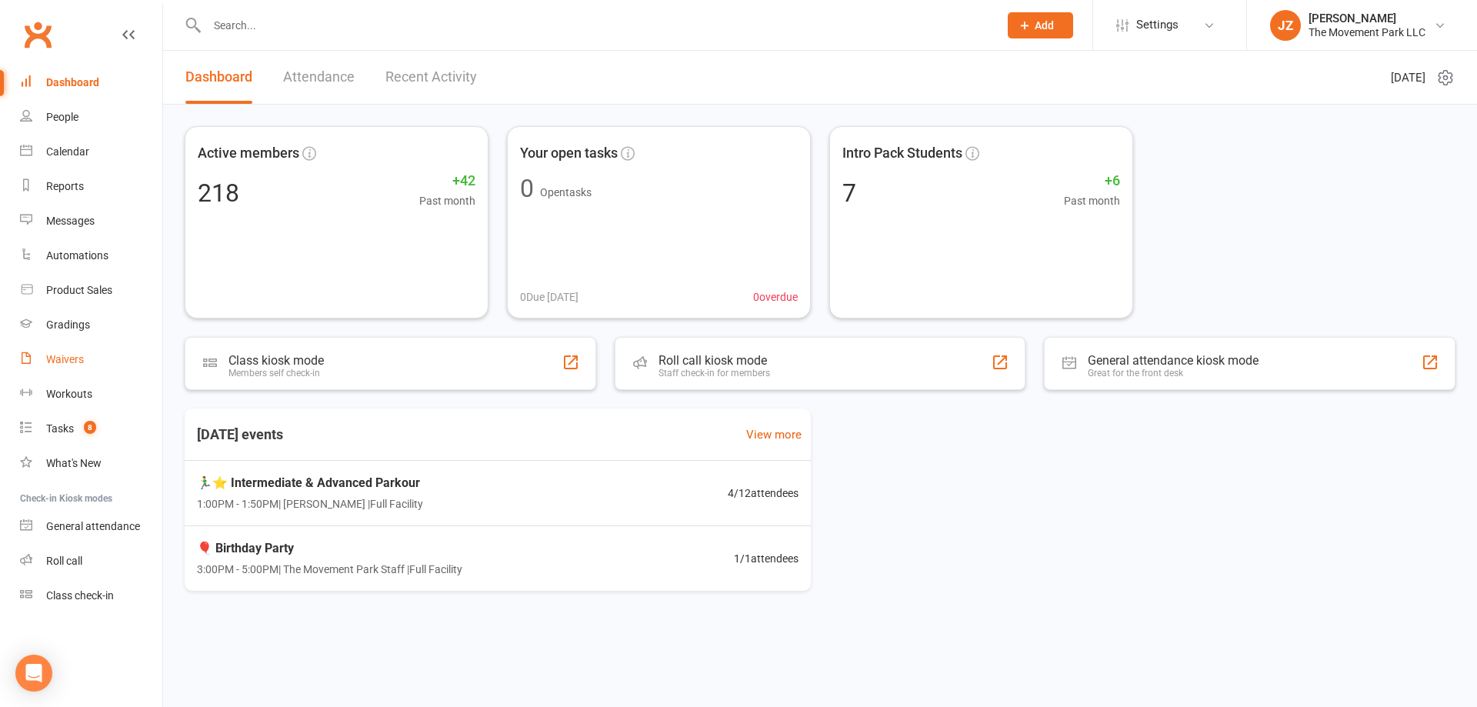
click at [61, 349] on link "Waivers" at bounding box center [91, 359] width 142 height 35
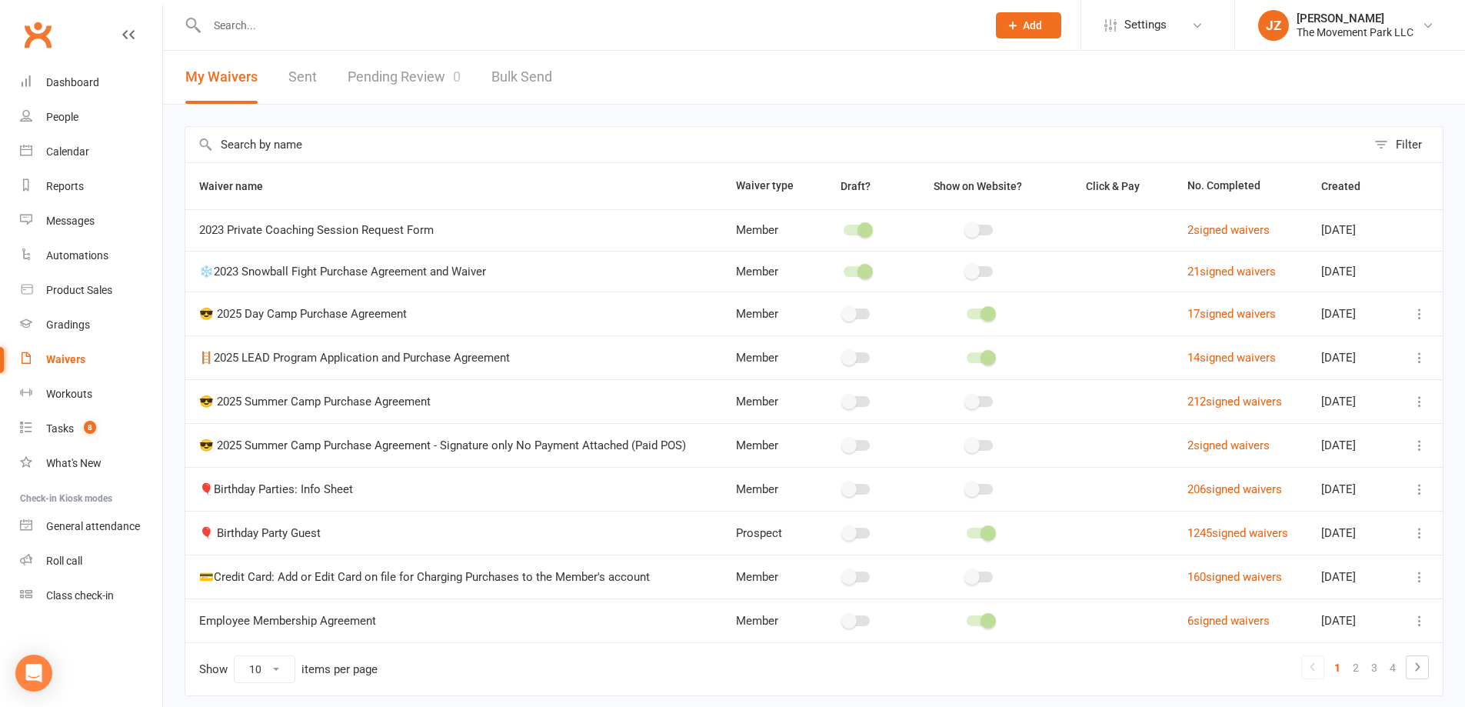
click at [402, 61] on link "Pending Review 0" at bounding box center [404, 77] width 113 height 53
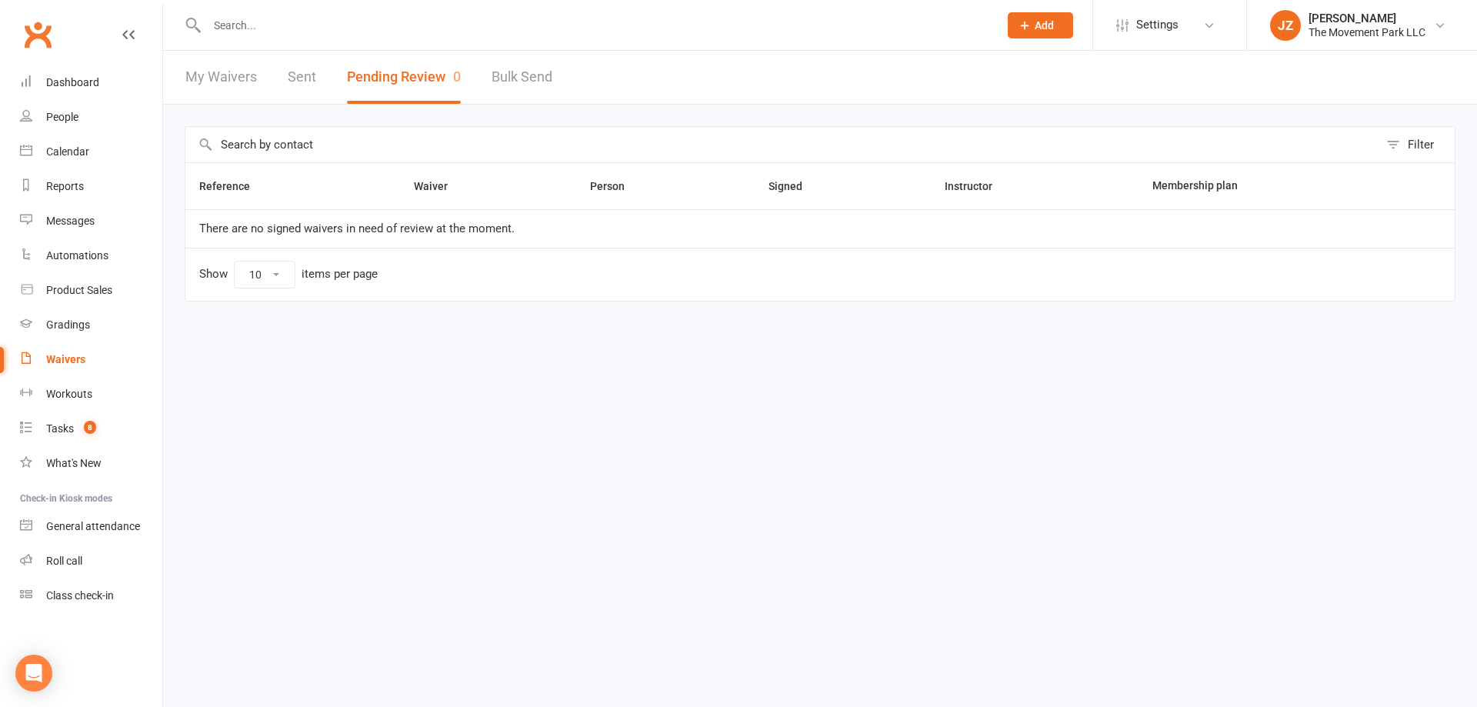
click at [234, 72] on link "My Waivers" at bounding box center [221, 77] width 72 height 53
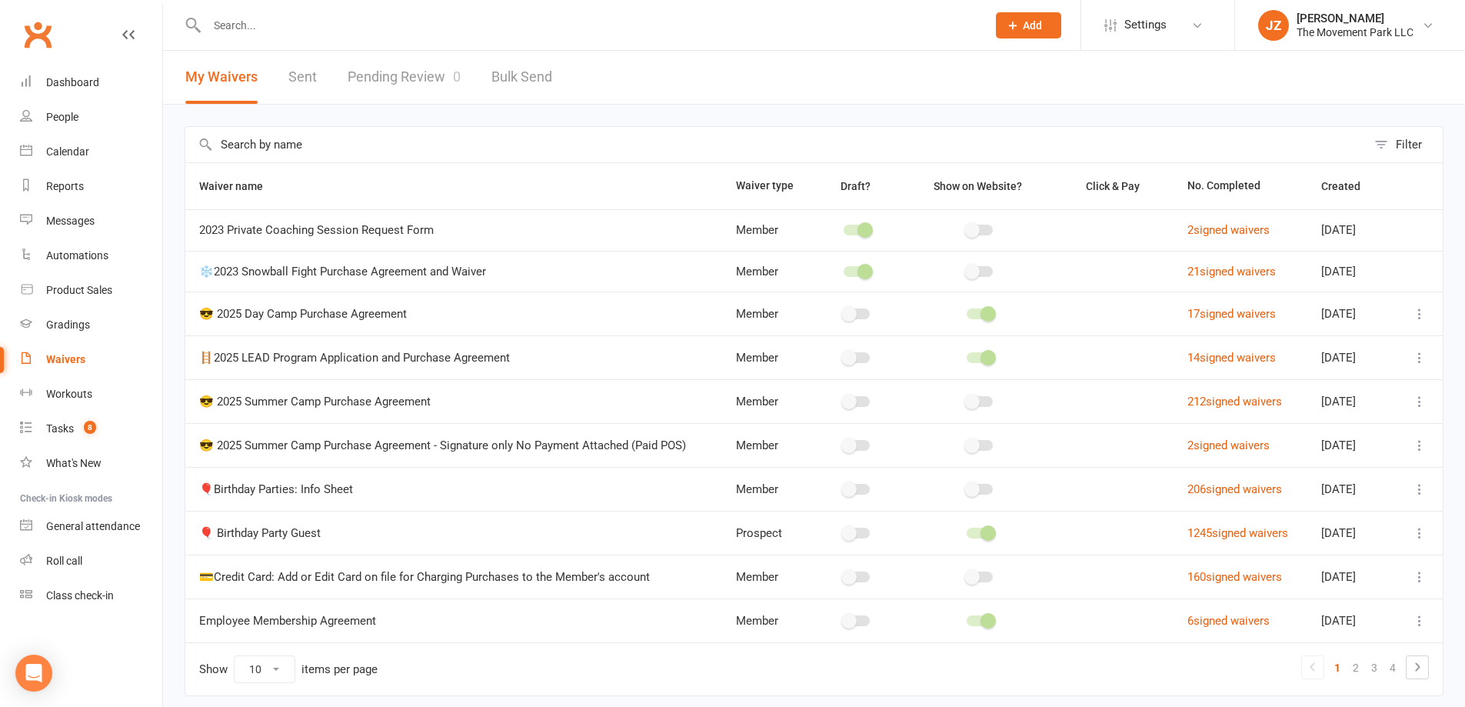
click at [288, 74] on link "Sent" at bounding box center [302, 77] width 28 height 53
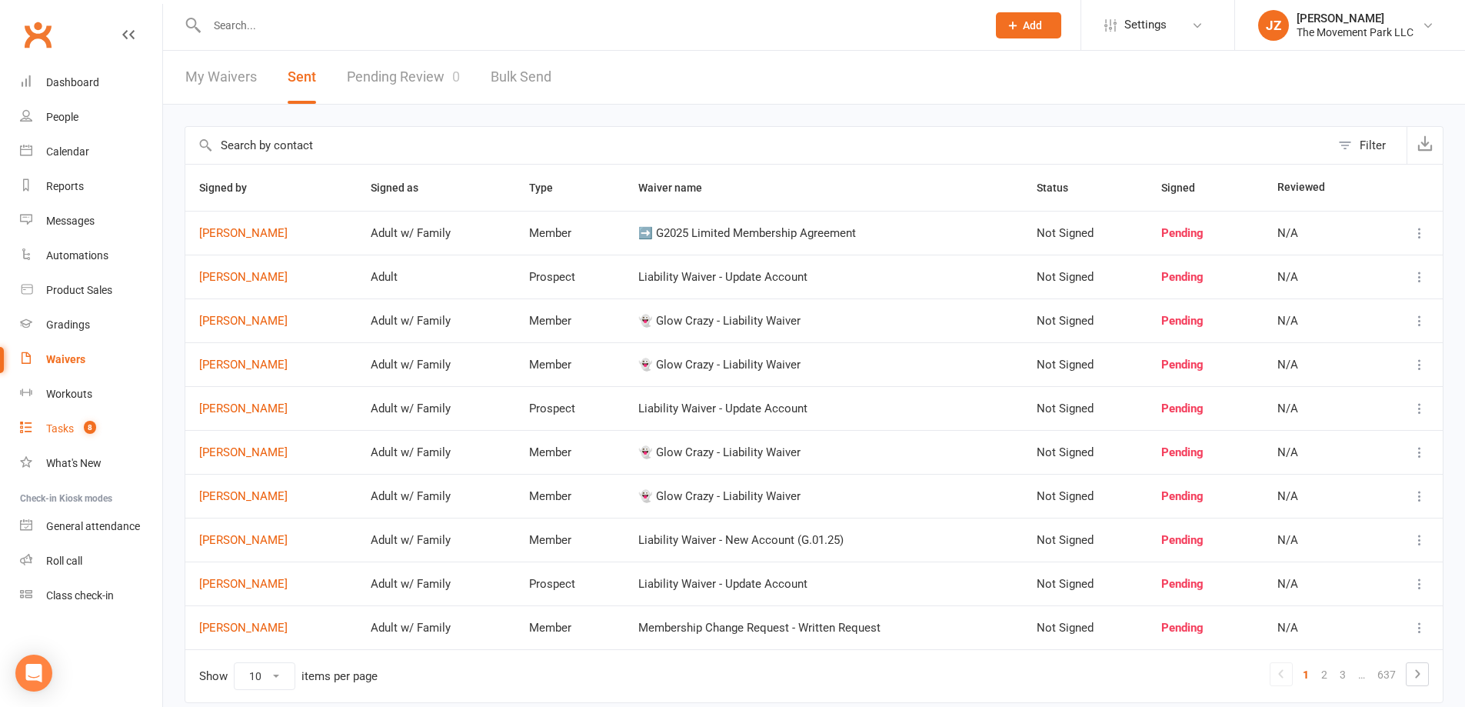
click at [97, 434] on link "Tasks 8" at bounding box center [91, 429] width 142 height 35
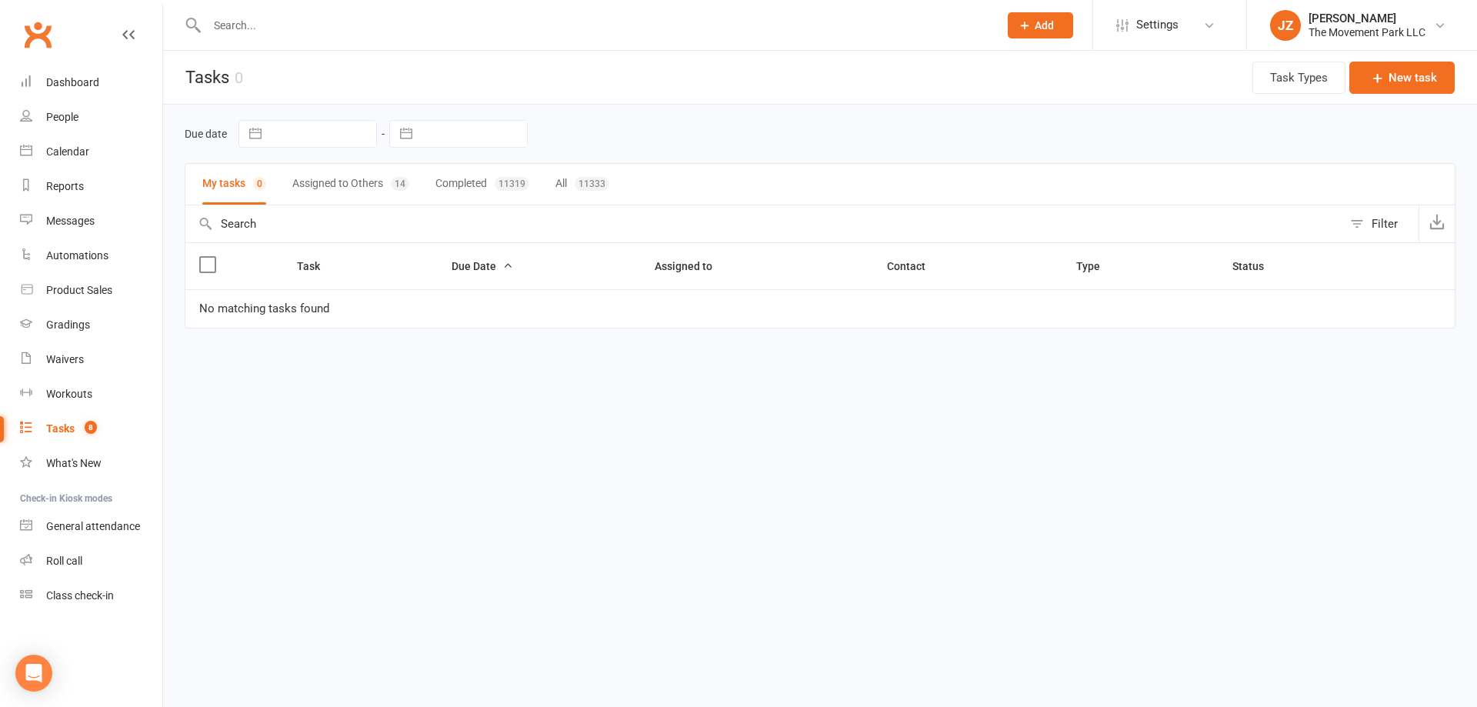
click at [364, 179] on button "Assigned to Others 14" at bounding box center [350, 184] width 117 height 41
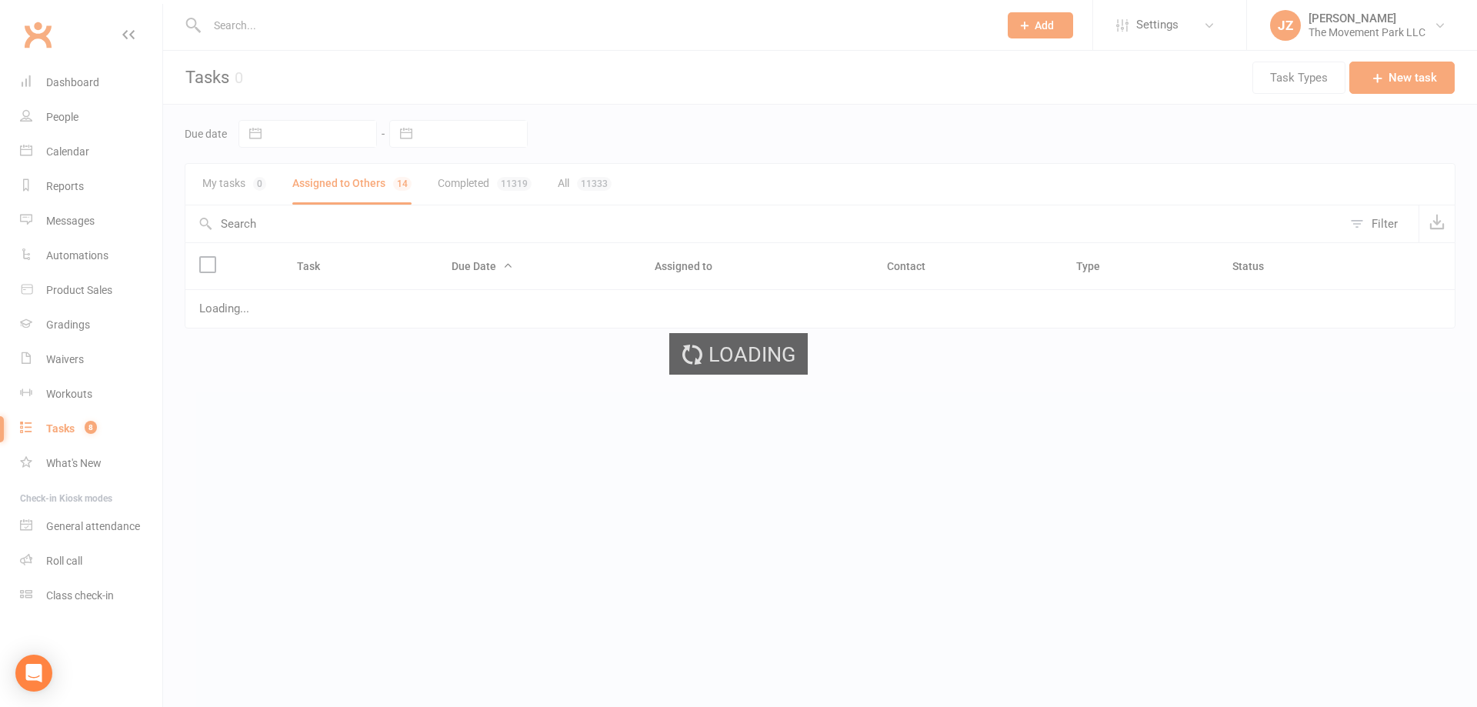
select select "started"
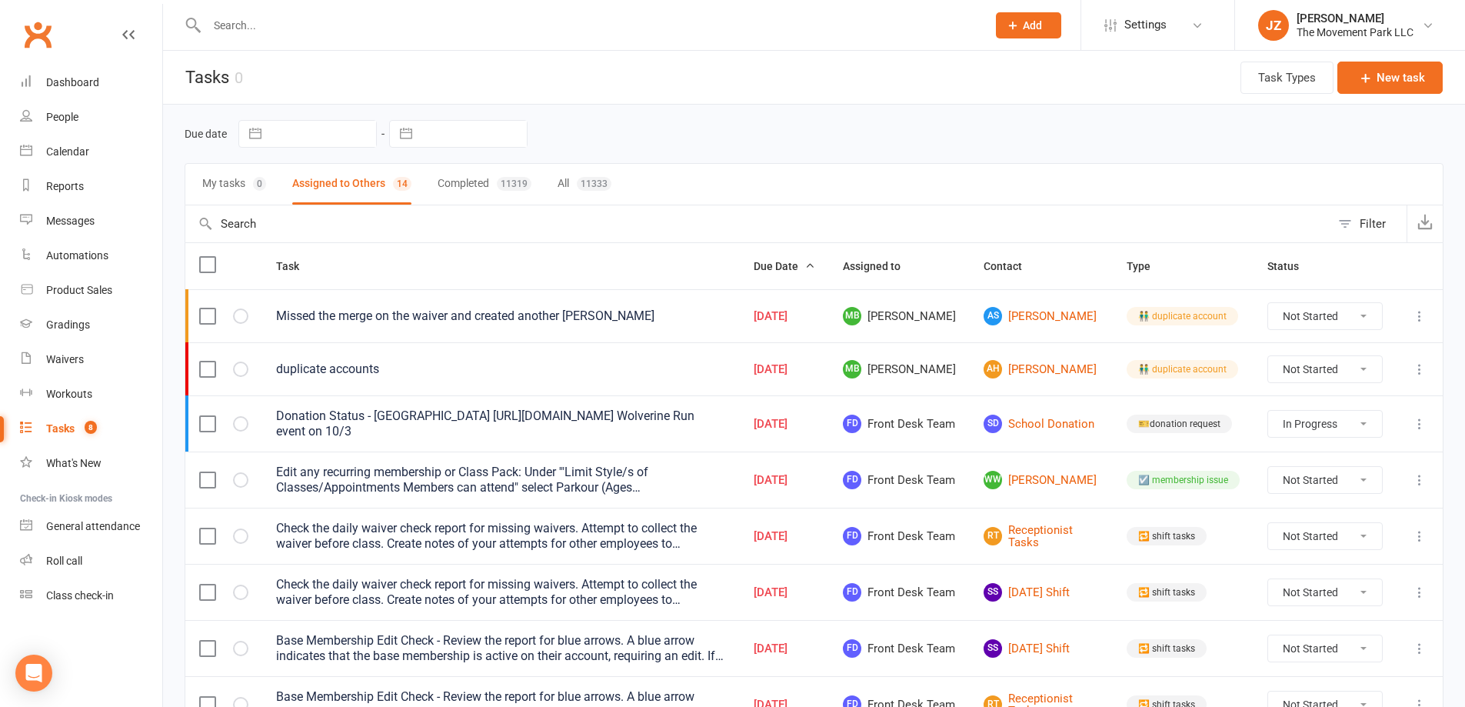
select select "started"
drag, startPoint x: 379, startPoint y: 14, endPoint x: 378, endPoint y: 22, distance: 8.6
click at [378, 20] on input "text" at bounding box center [589, 26] width 774 height 22
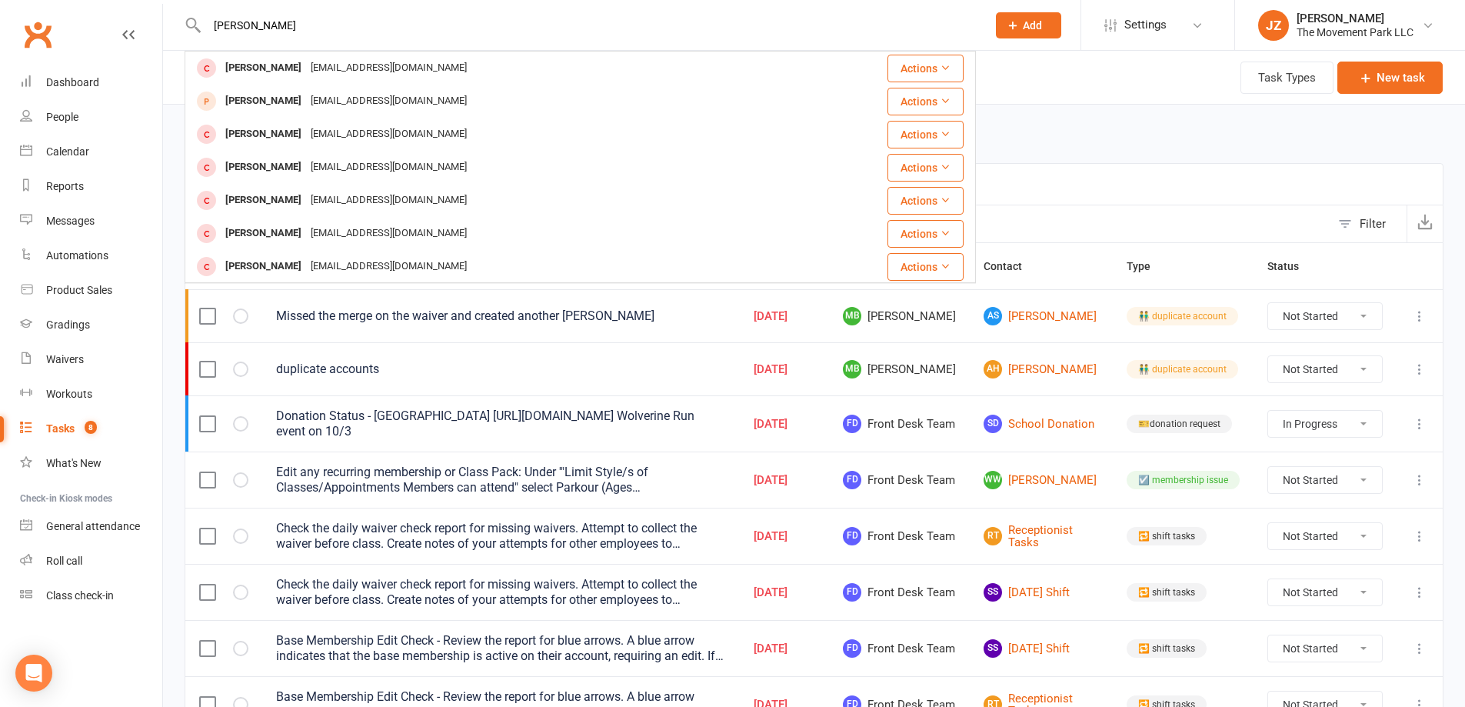
type input "[PERSON_NAME]"
click at [1159, 158] on div "Due date Navigate forward to interact with the calendar and select a date. Pres…" at bounding box center [814, 134] width 1259 height 58
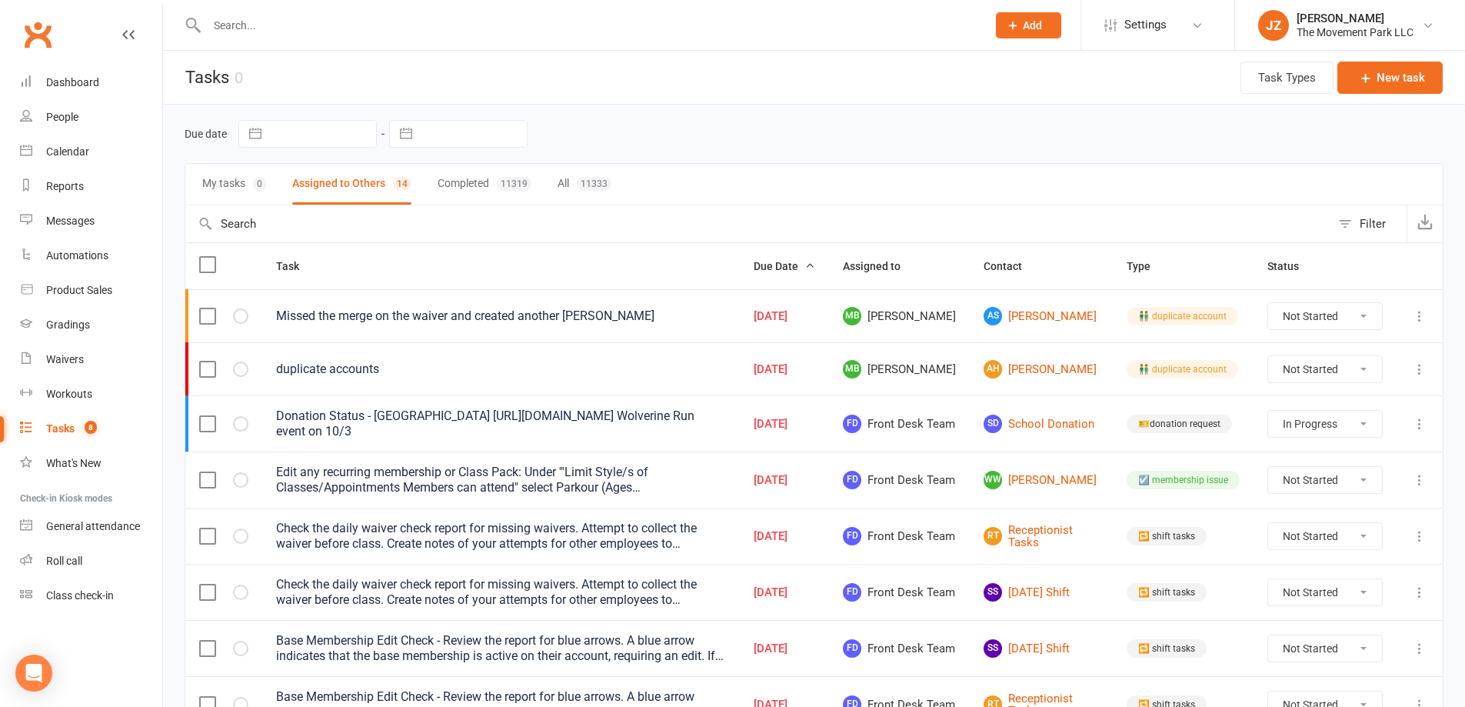
click at [312, 365] on div "duplicate accounts" at bounding box center [501, 369] width 450 height 15
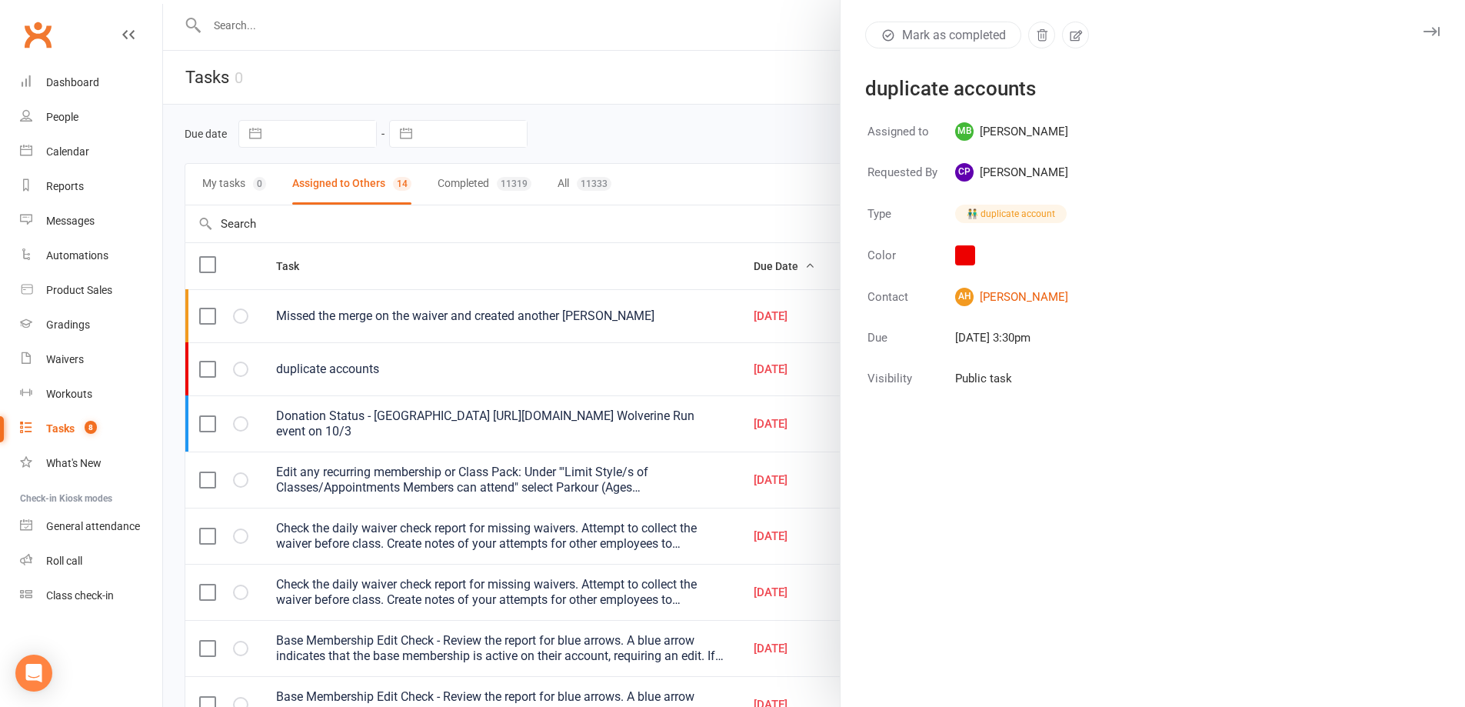
click at [376, 319] on div at bounding box center [814, 353] width 1302 height 707
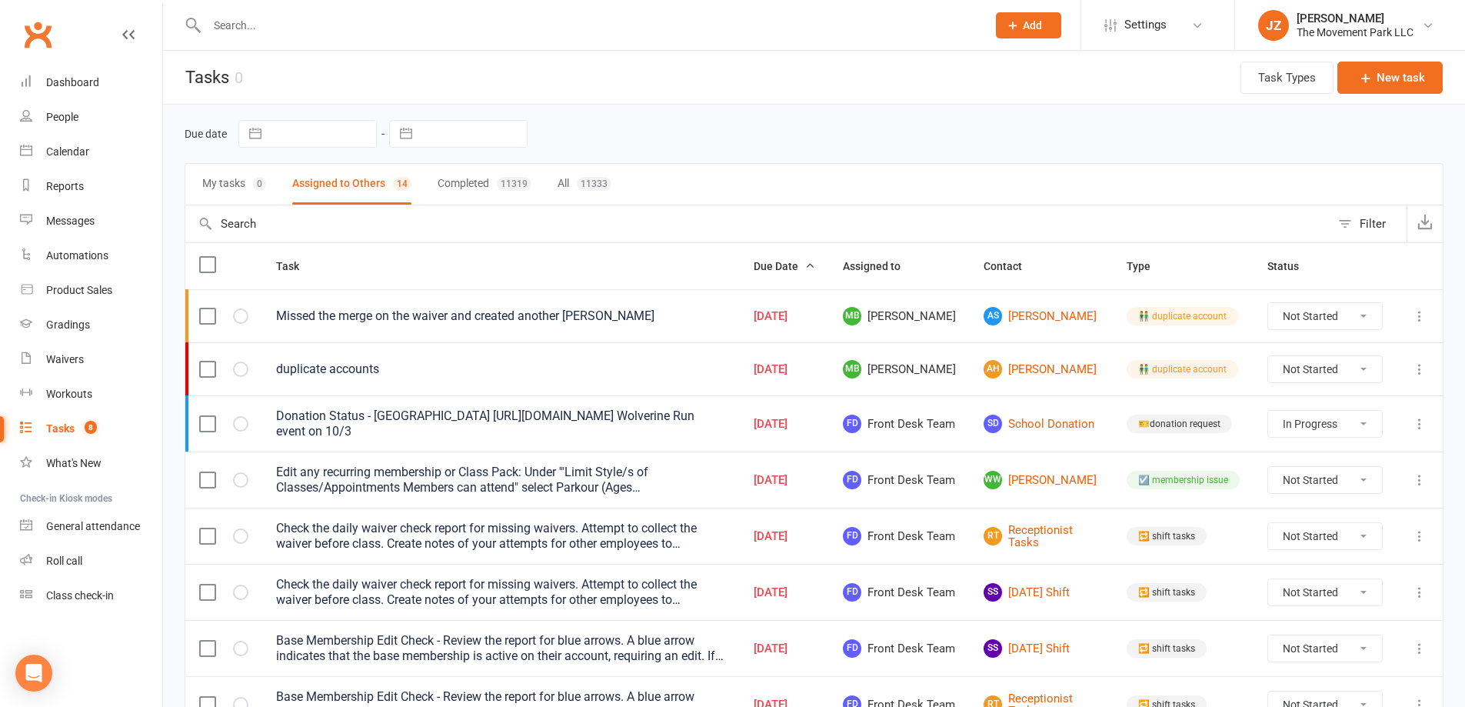
click at [427, 318] on div "Missed the merge on the waiver and created another [PERSON_NAME]" at bounding box center [501, 315] width 450 height 15
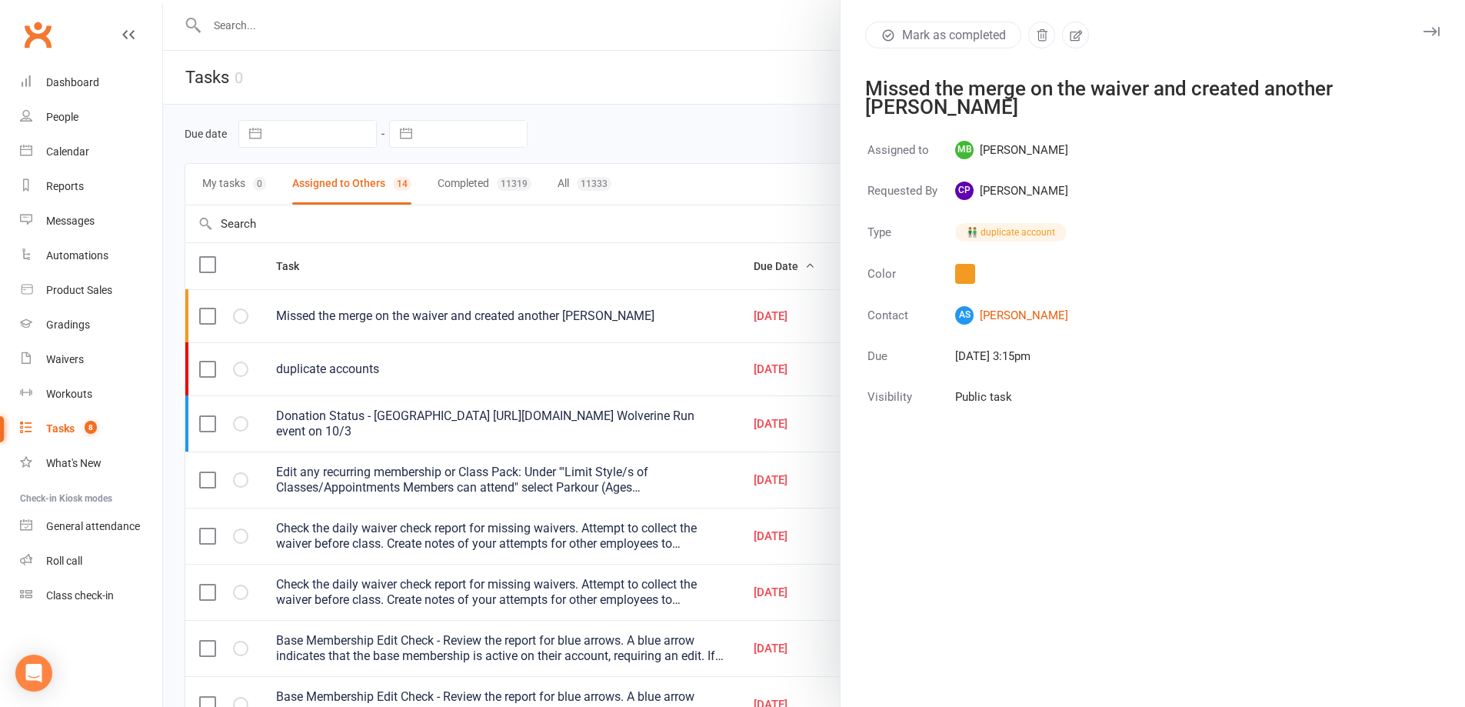
click at [1426, 34] on icon "button" at bounding box center [1432, 31] width 16 height 9
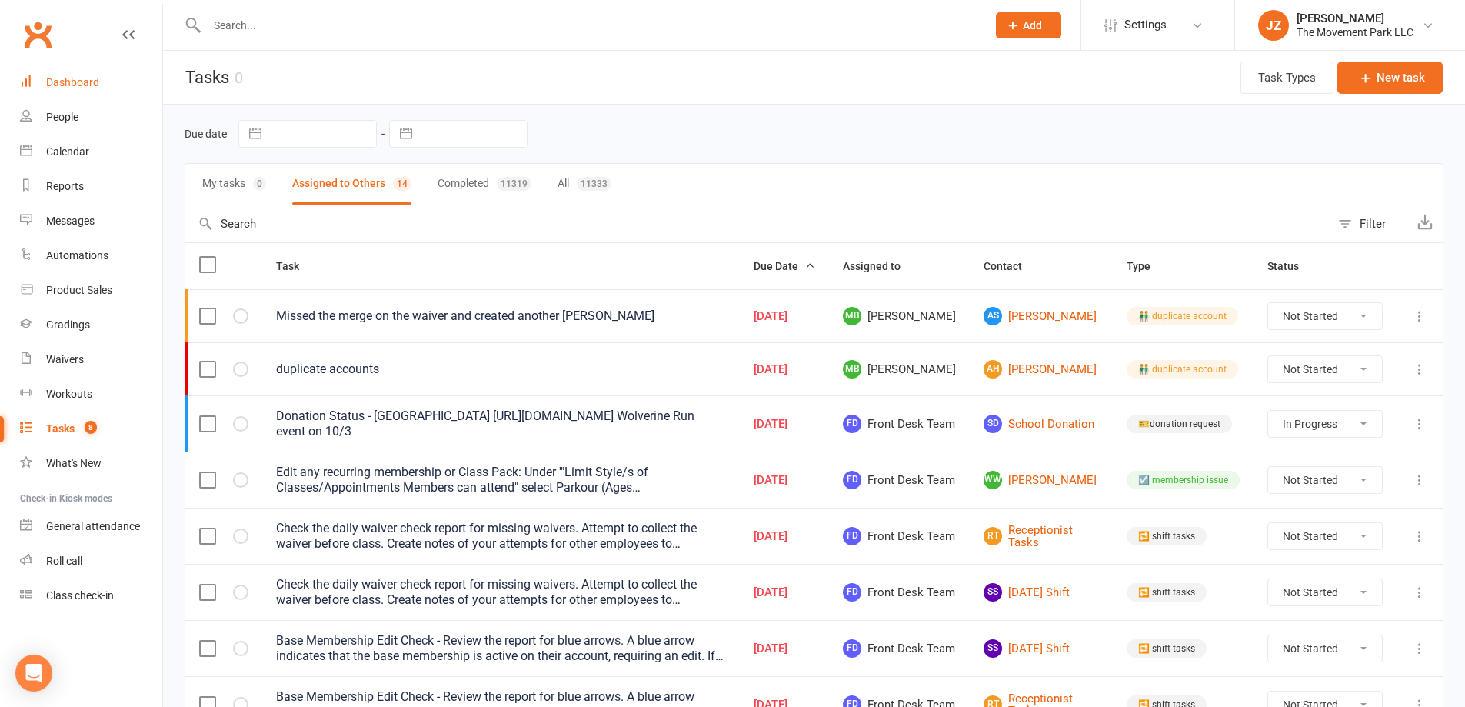
click at [93, 68] on link "Dashboard" at bounding box center [91, 82] width 142 height 35
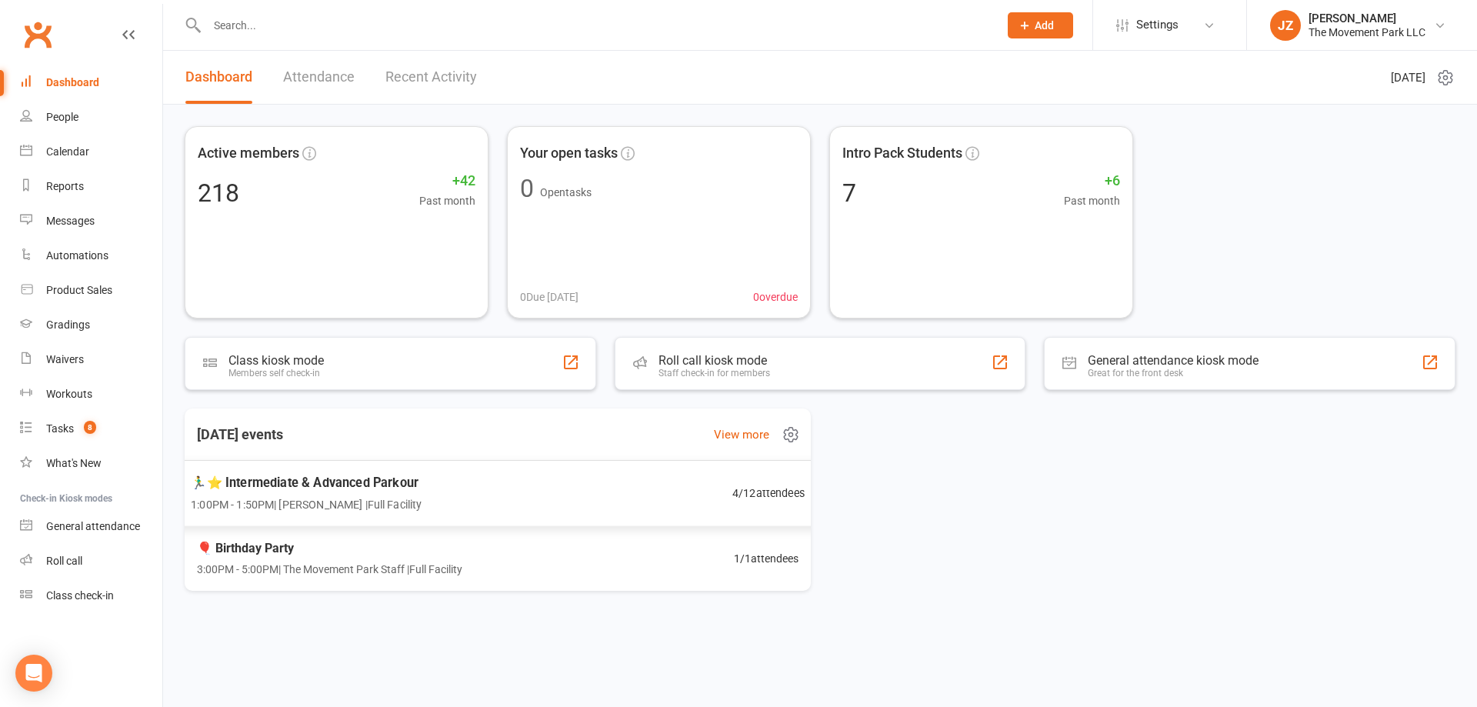
click at [432, 469] on div "🏃‍♂️⭐ Intermediate & Advanced Parkour 1:00PM - 1:50PM | [PERSON_NAME] | Full Fa…" at bounding box center [498, 493] width 652 height 67
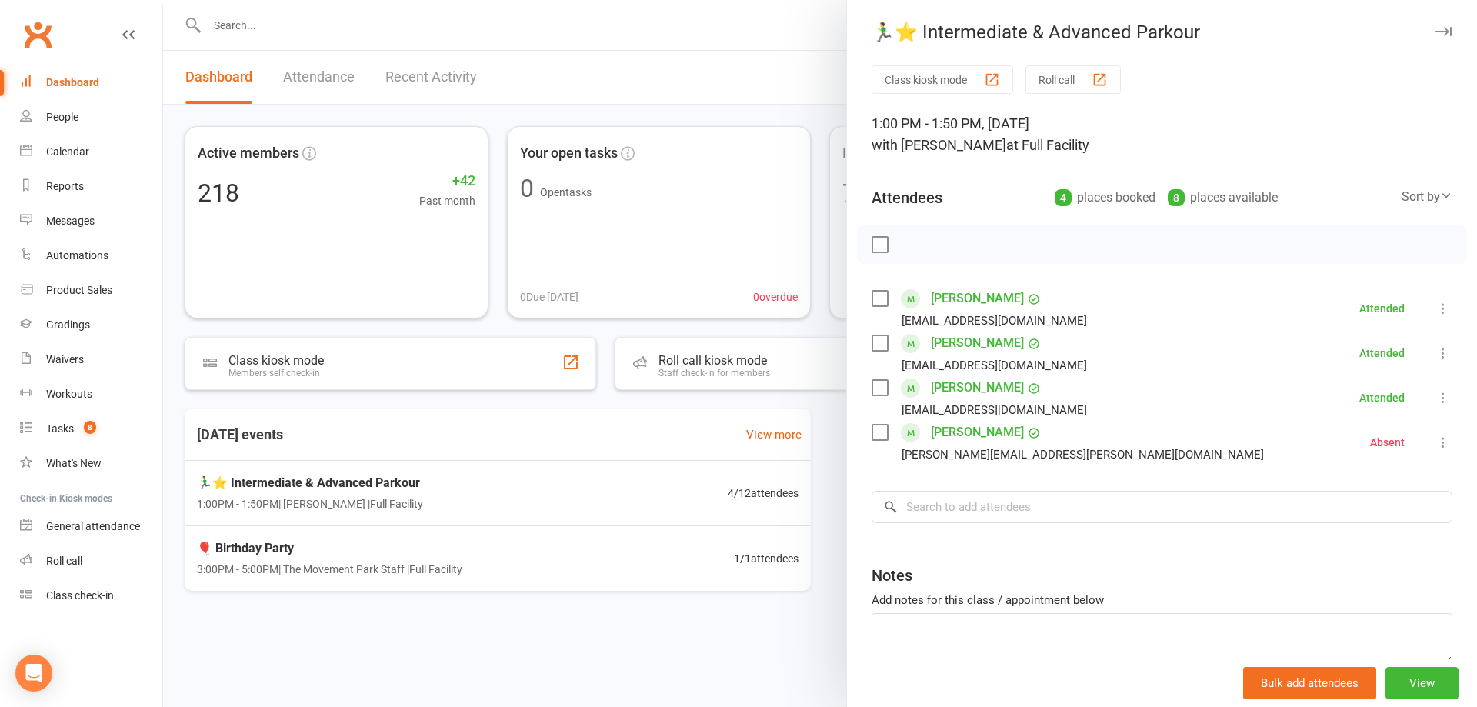
click at [972, 345] on link "[PERSON_NAME]" at bounding box center [977, 343] width 93 height 25
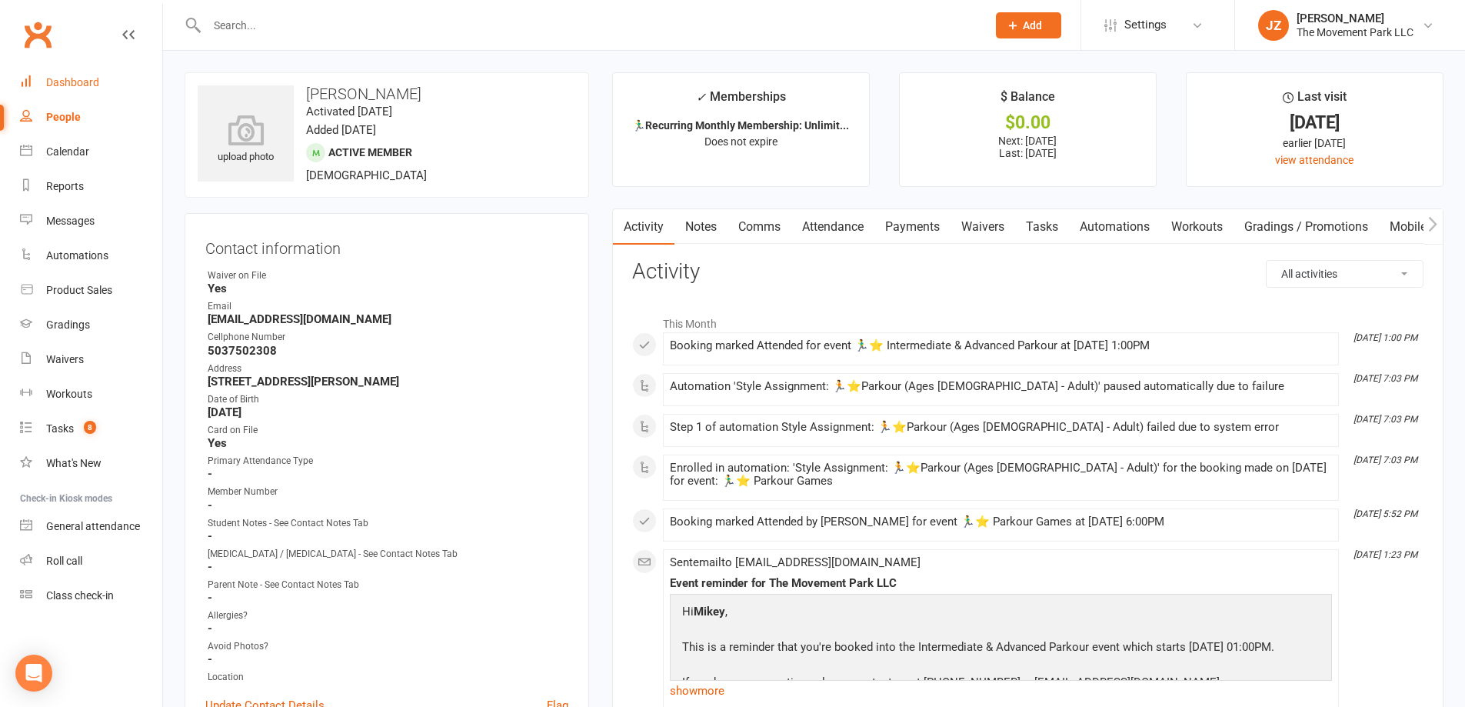
click at [95, 85] on div "Dashboard" at bounding box center [72, 82] width 53 height 12
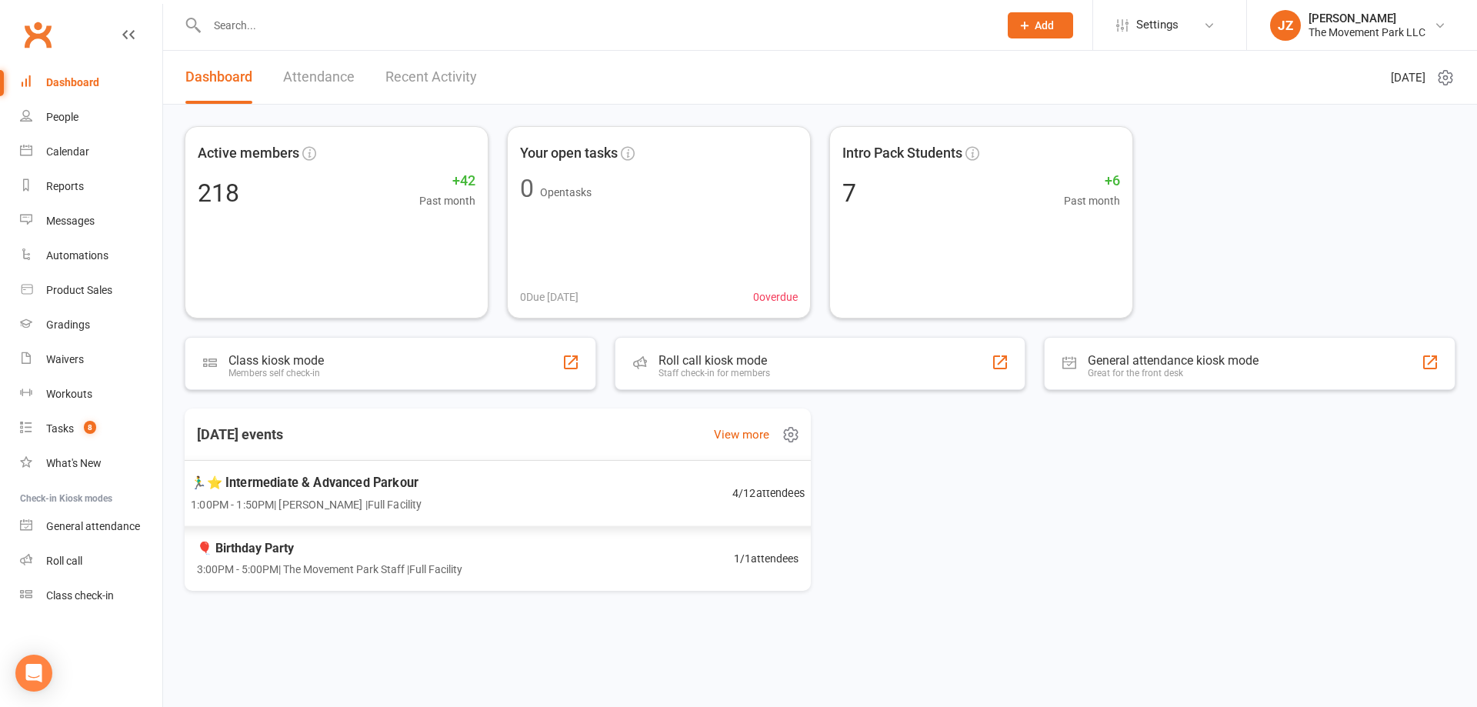
click at [720, 479] on div "🏃‍♂️⭐ Intermediate & Advanced Parkour 1:00PM - 1:50PM | [PERSON_NAME] | Full Fa…" at bounding box center [498, 493] width 652 height 67
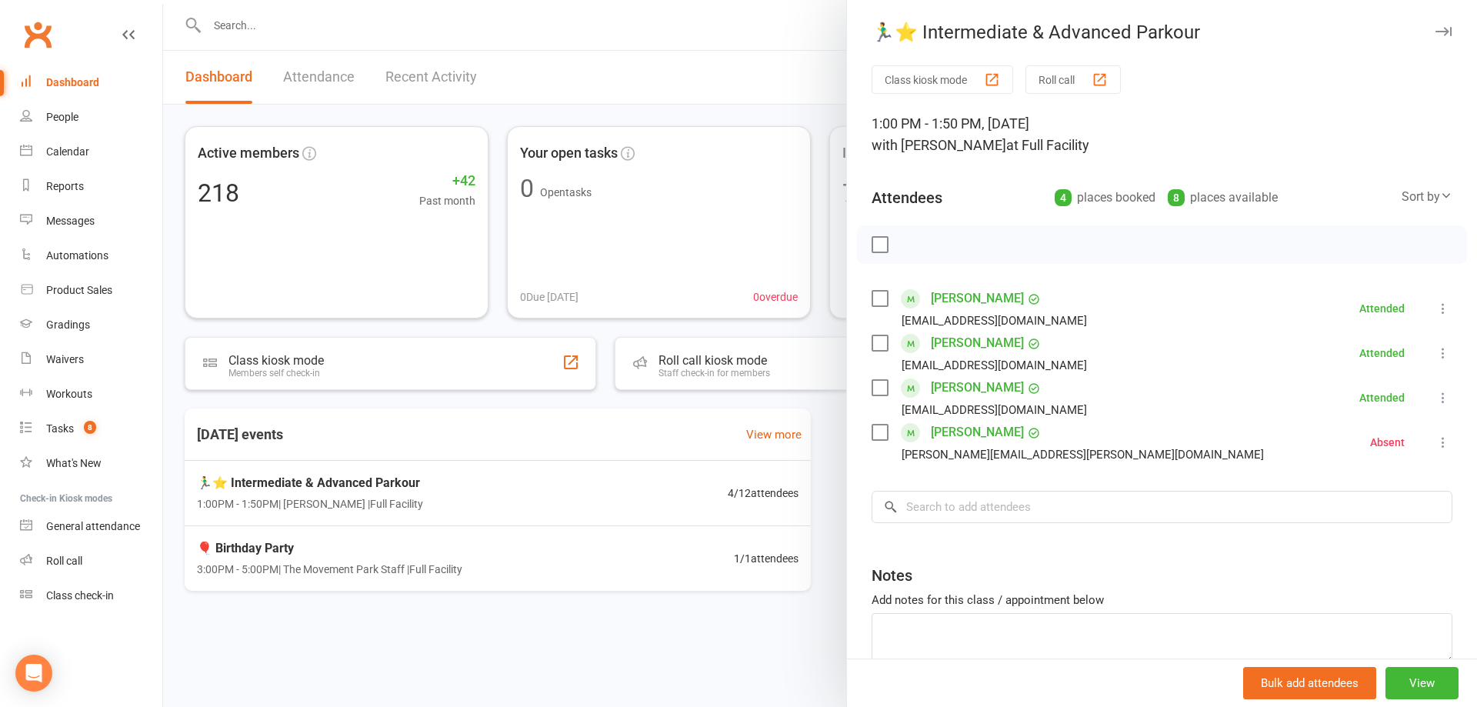
click at [941, 391] on link "[PERSON_NAME]" at bounding box center [977, 387] width 93 height 25
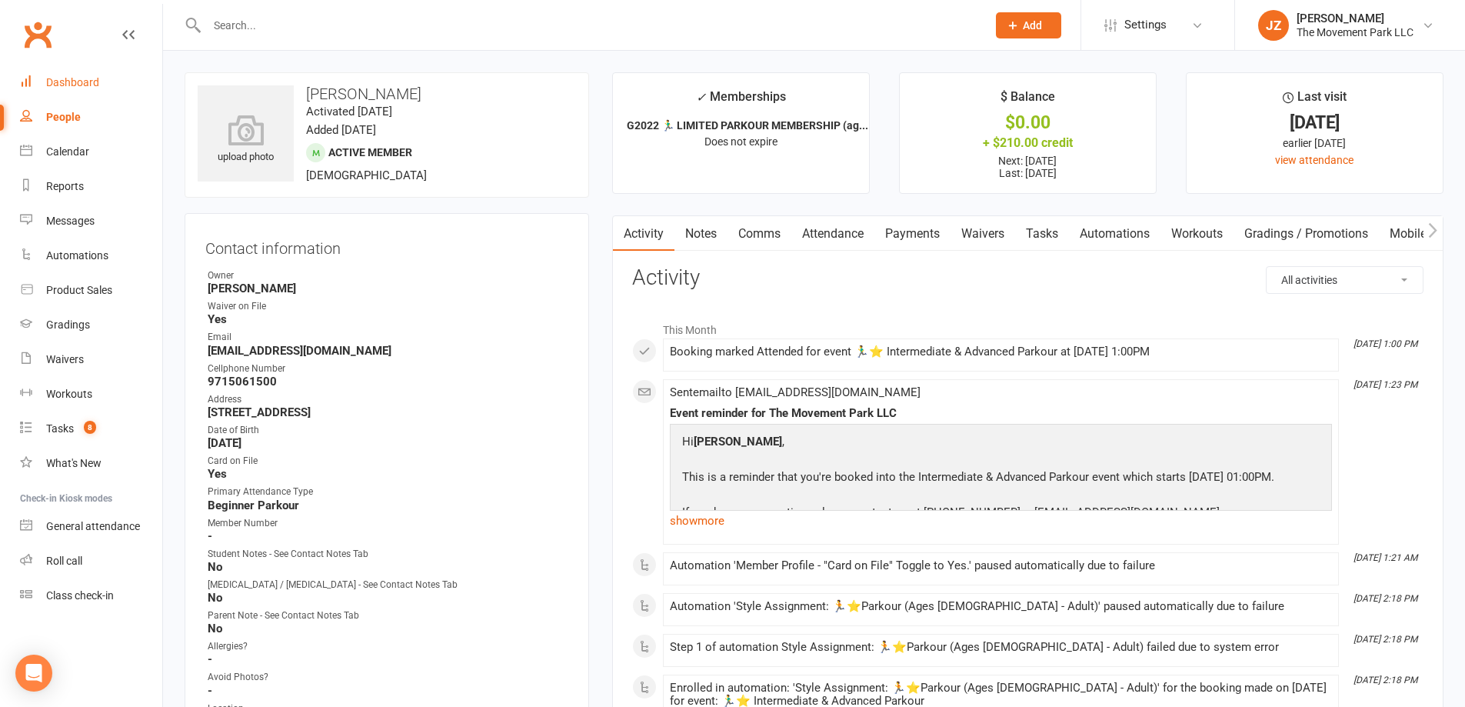
click at [85, 92] on link "Dashboard" at bounding box center [91, 82] width 142 height 35
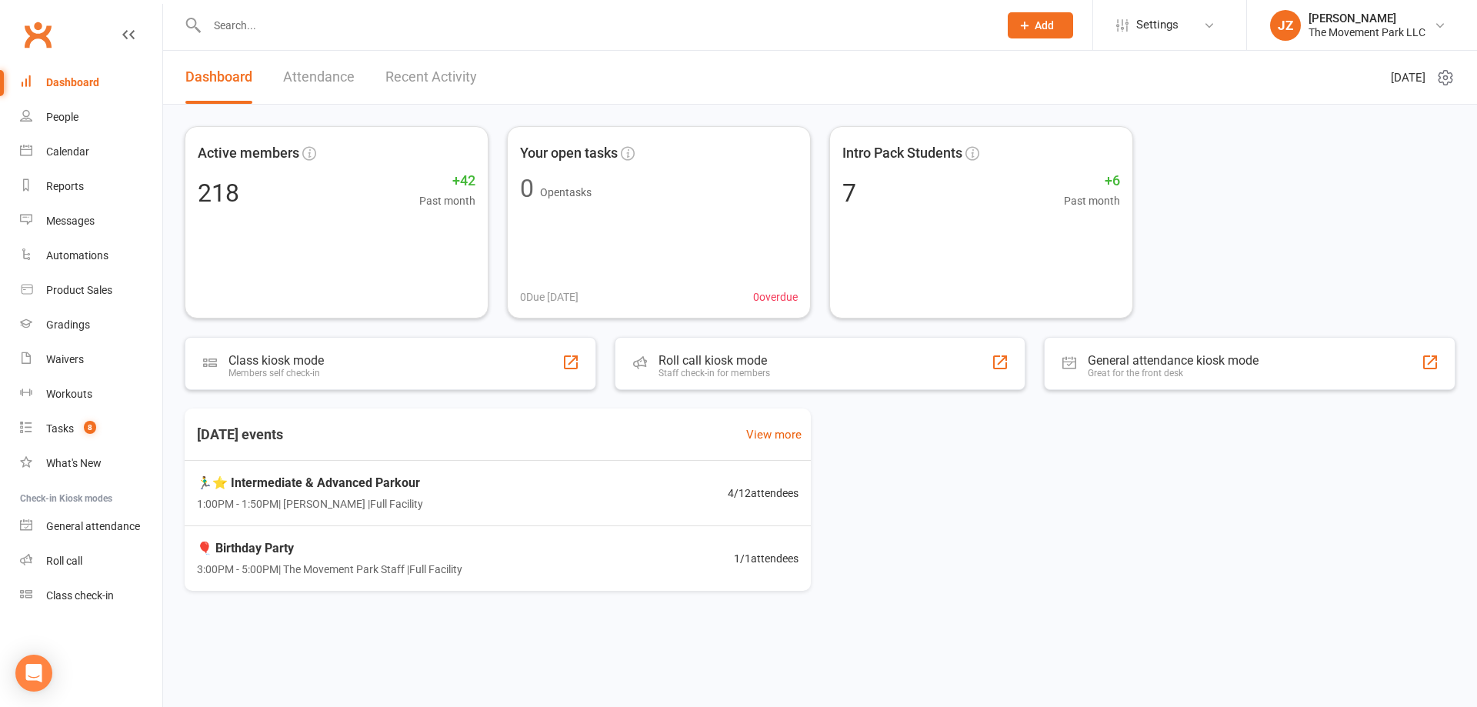
click at [321, 90] on link "Attendance" at bounding box center [319, 77] width 72 height 53
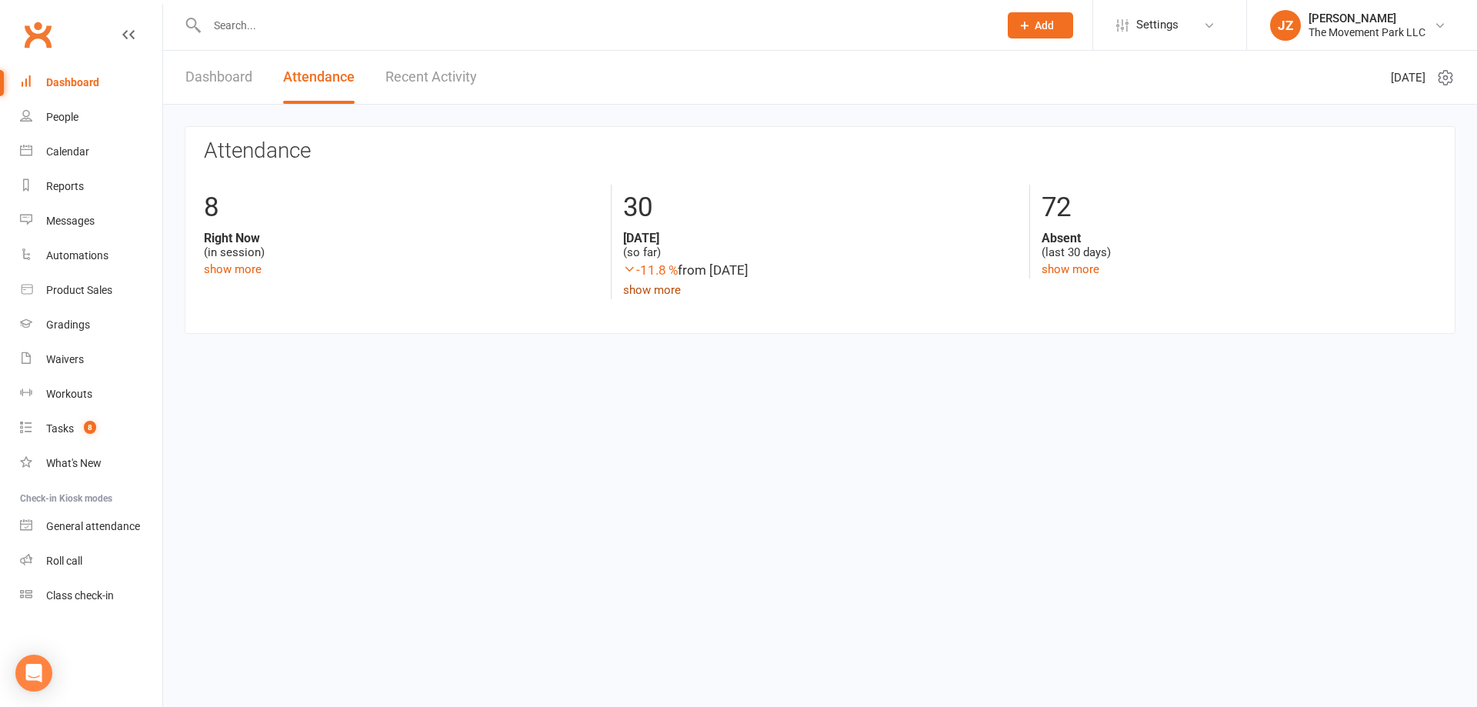
click at [632, 289] on link "show more" at bounding box center [652, 290] width 58 height 14
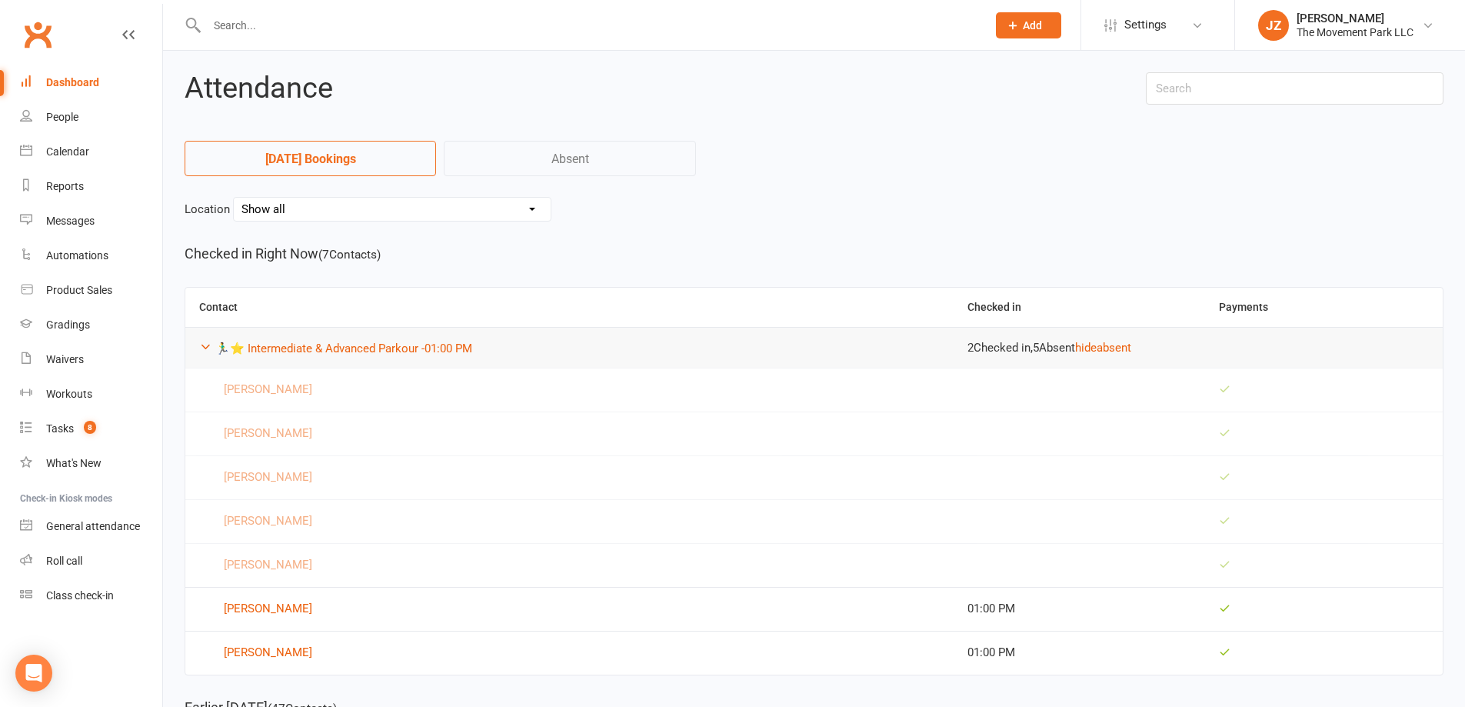
click at [84, 74] on link "Dashboard" at bounding box center [91, 82] width 142 height 35
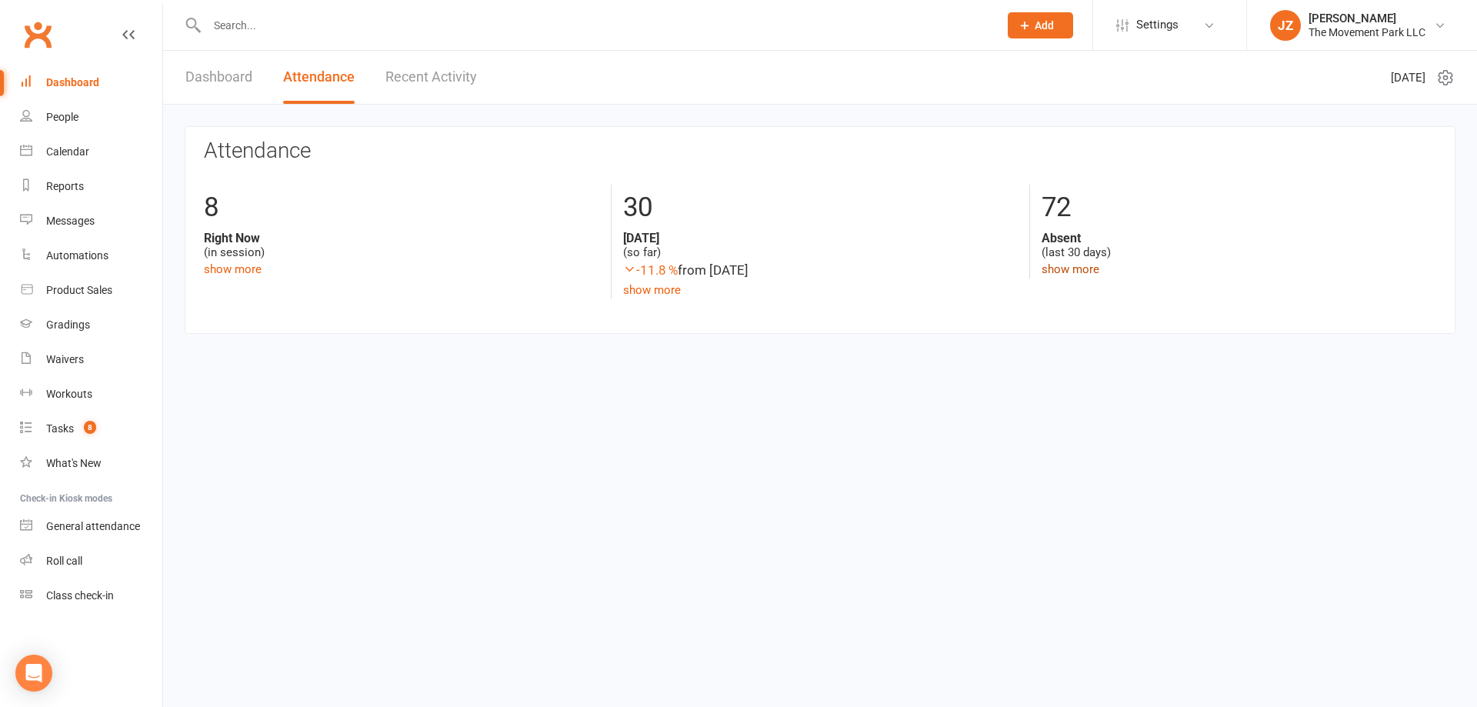
click at [1071, 268] on link "show more" at bounding box center [1071, 269] width 58 height 14
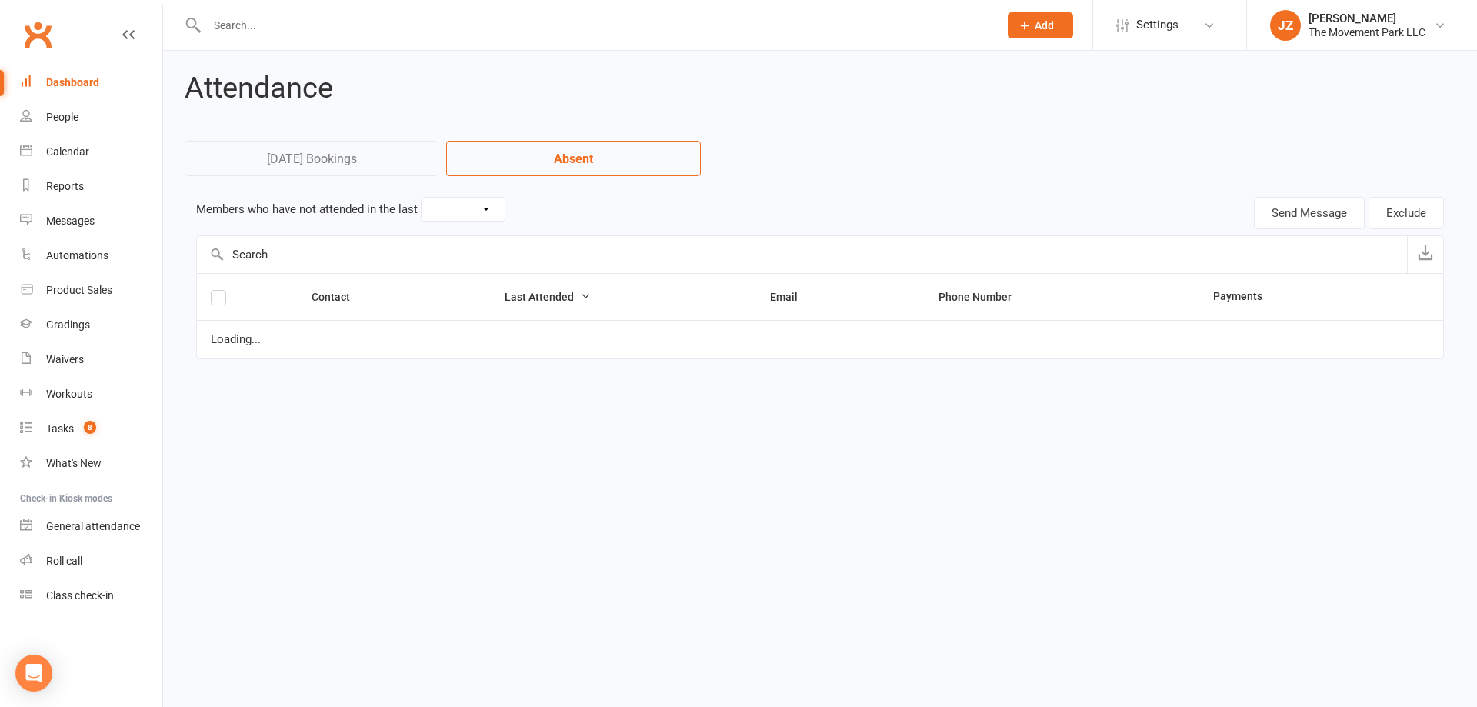
select select "30"
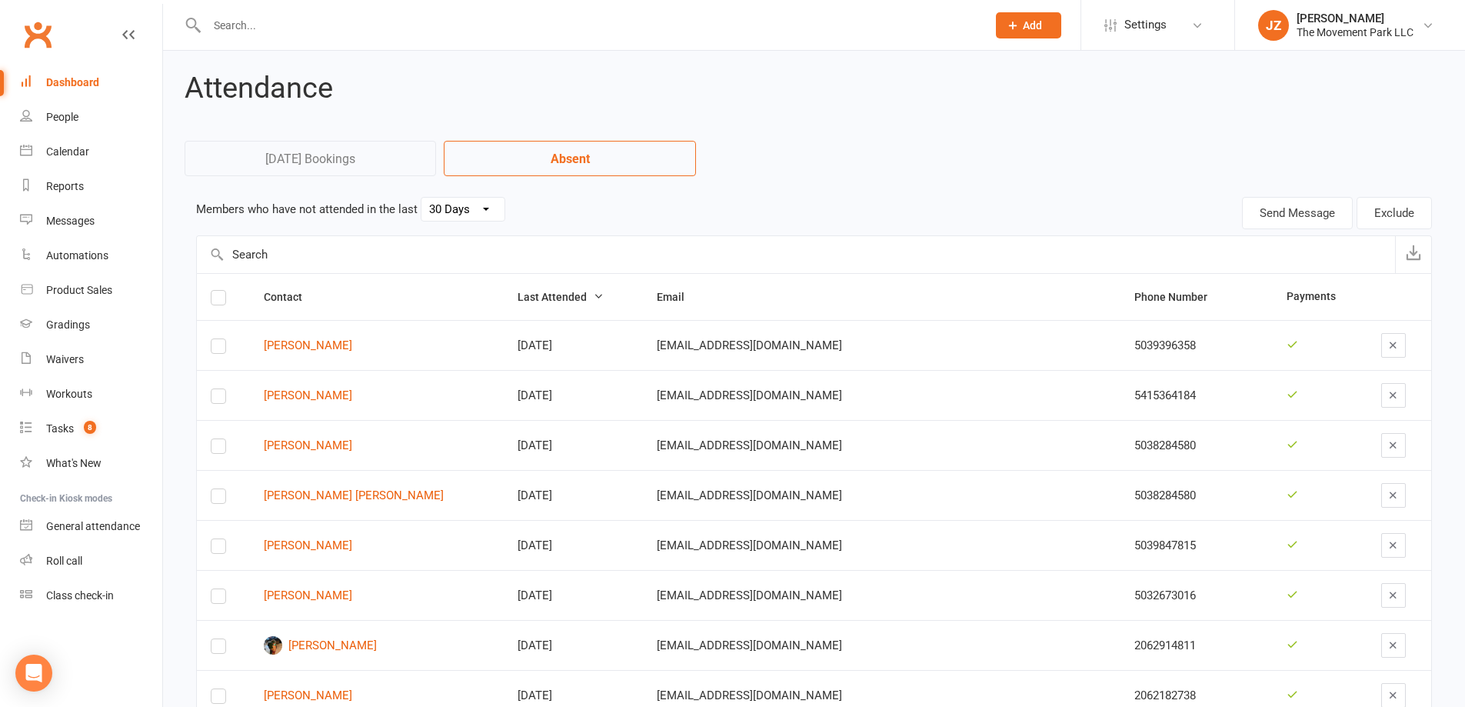
click at [75, 91] on link "Dashboard" at bounding box center [91, 82] width 142 height 35
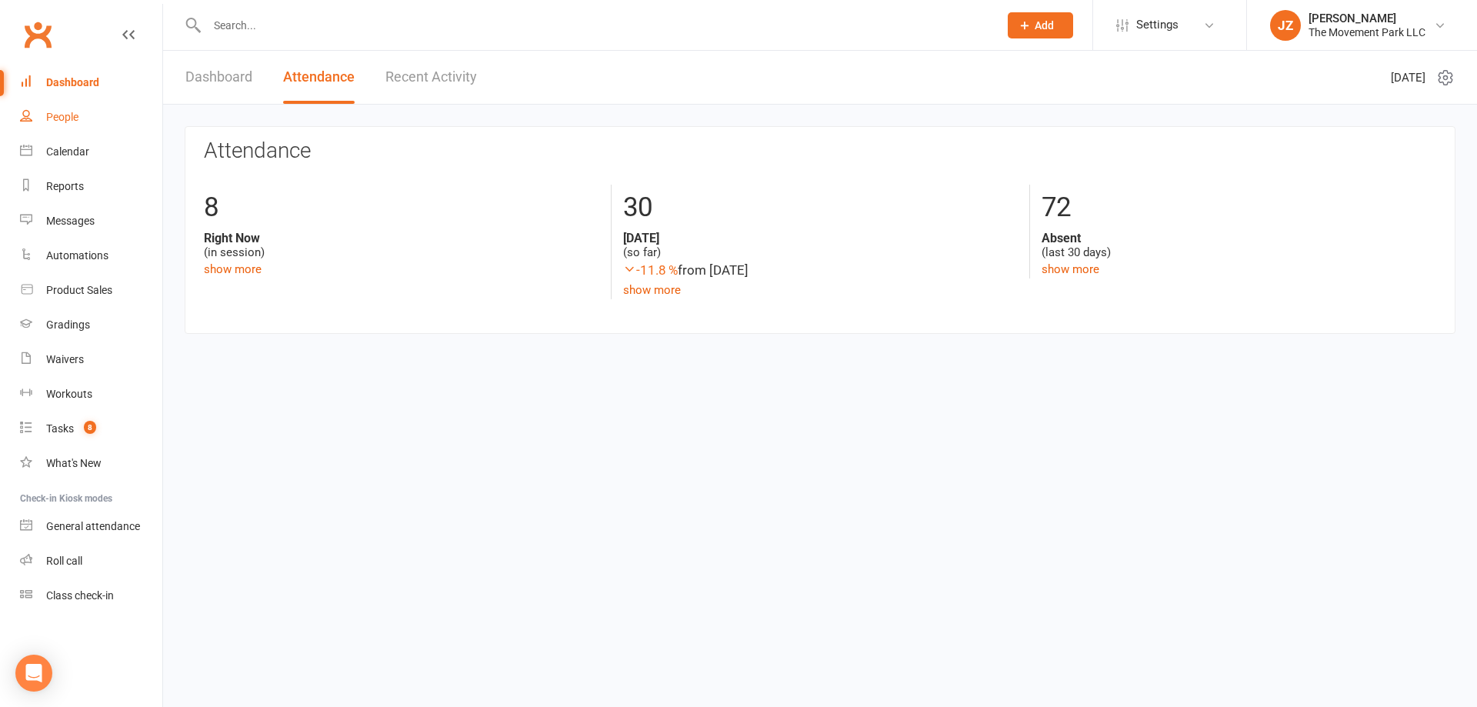
click at [77, 112] on div "People" at bounding box center [62, 117] width 32 height 12
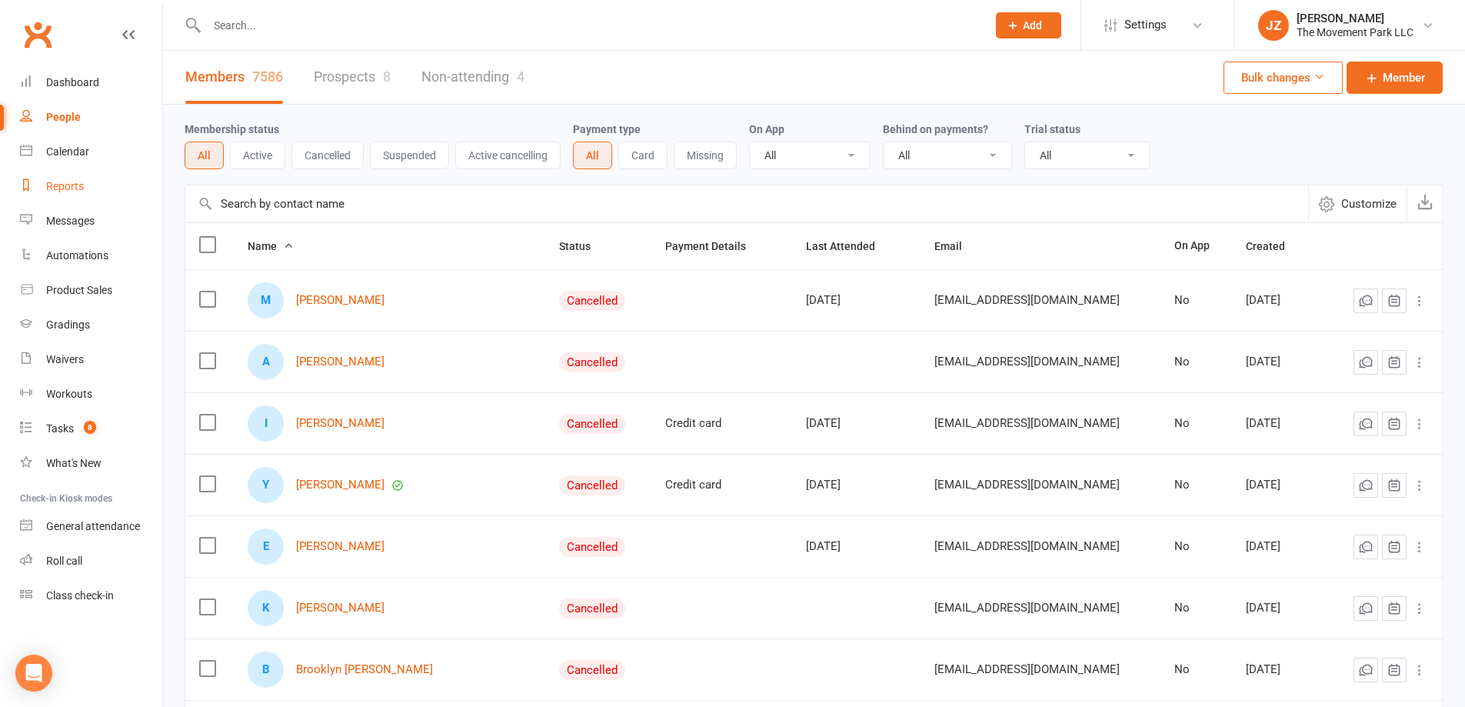
click at [95, 186] on link "Reports" at bounding box center [91, 186] width 142 height 35
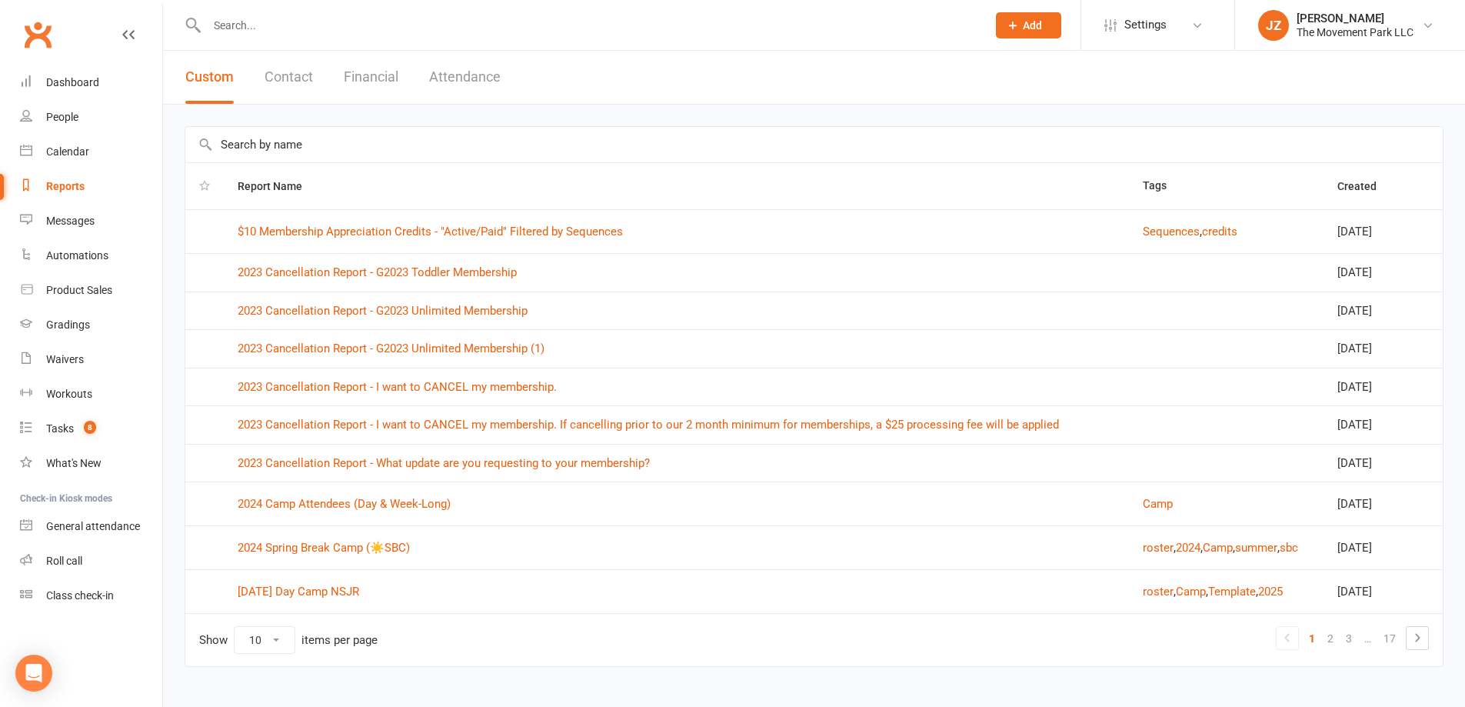
click at [381, 66] on button "Financial" at bounding box center [371, 77] width 55 height 53
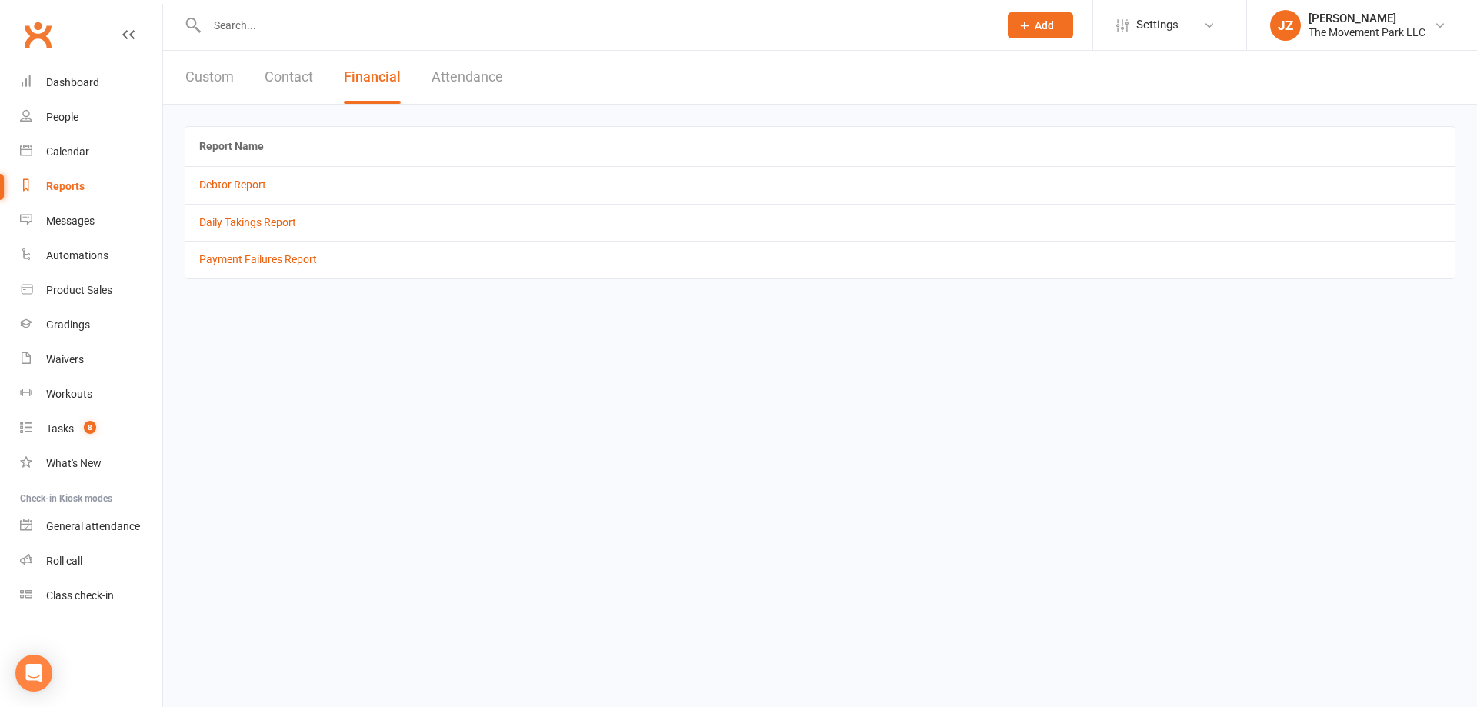
click at [290, 64] on button "Contact" at bounding box center [289, 77] width 48 height 53
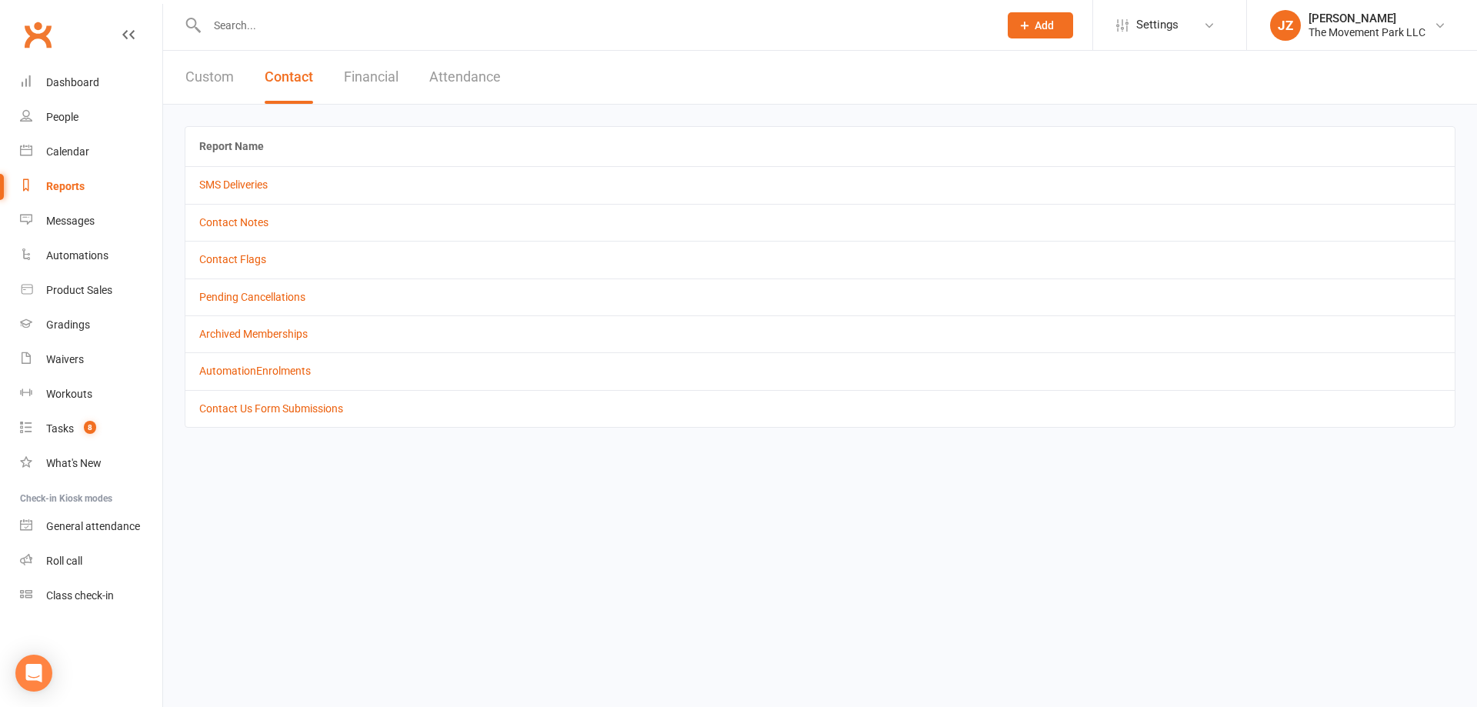
click at [454, 71] on button "Attendance" at bounding box center [465, 77] width 72 height 53
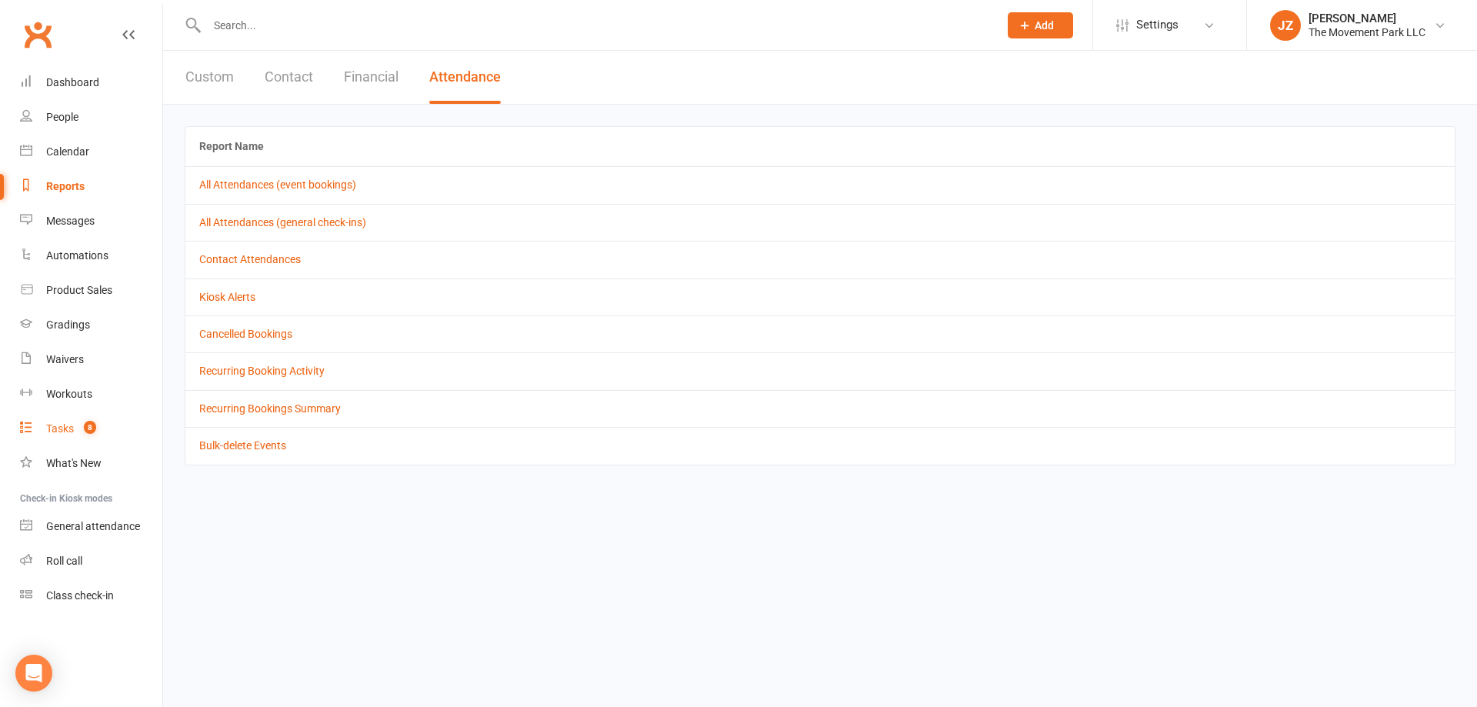
click at [75, 422] on link "Tasks 8" at bounding box center [91, 429] width 142 height 35
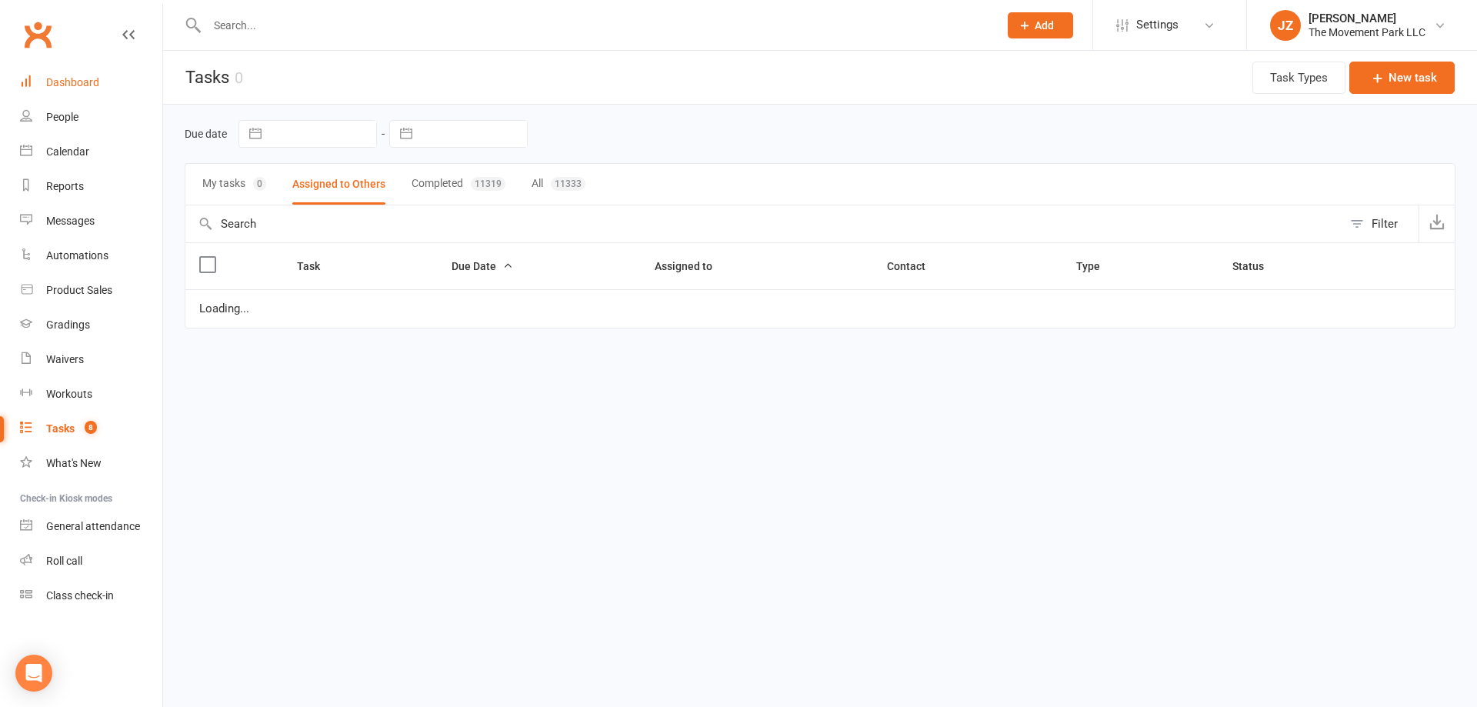
select select "started"
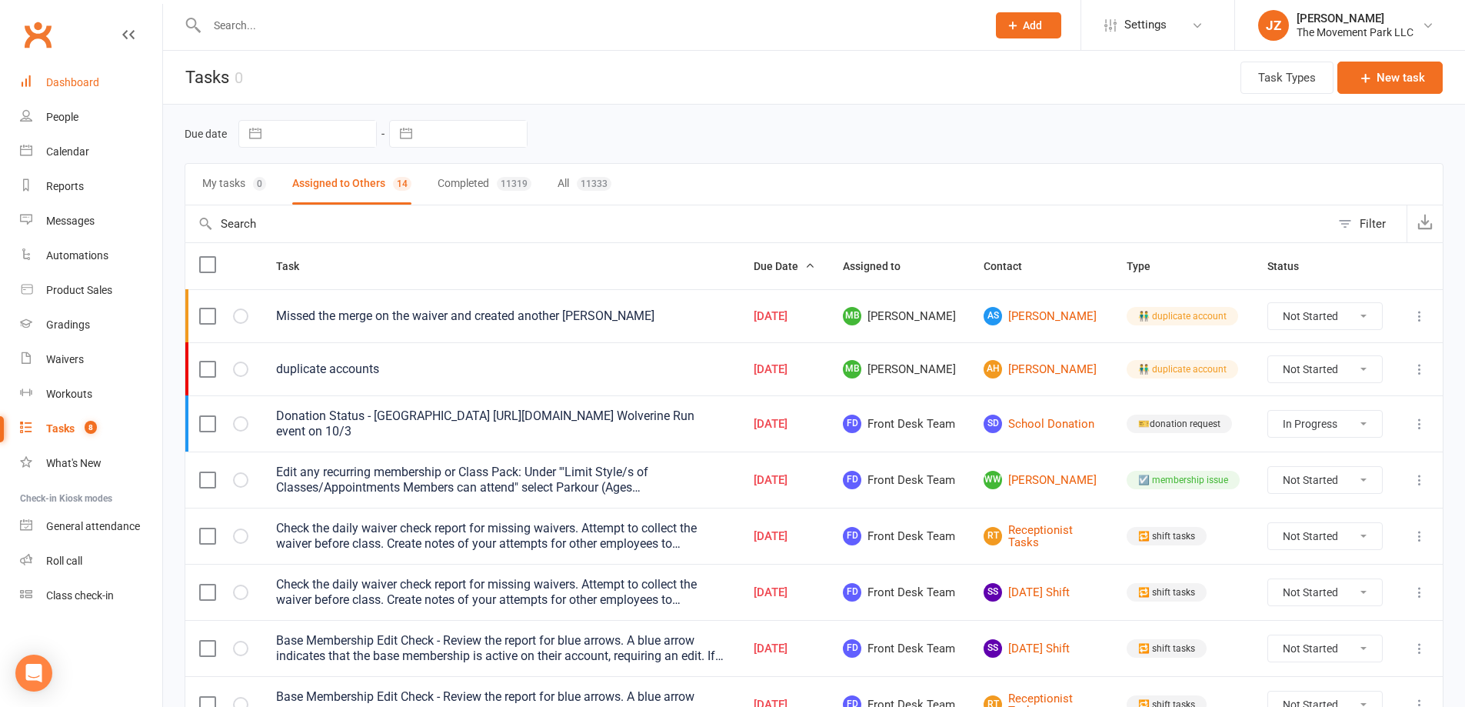
click at [80, 74] on link "Dashboard" at bounding box center [91, 82] width 142 height 35
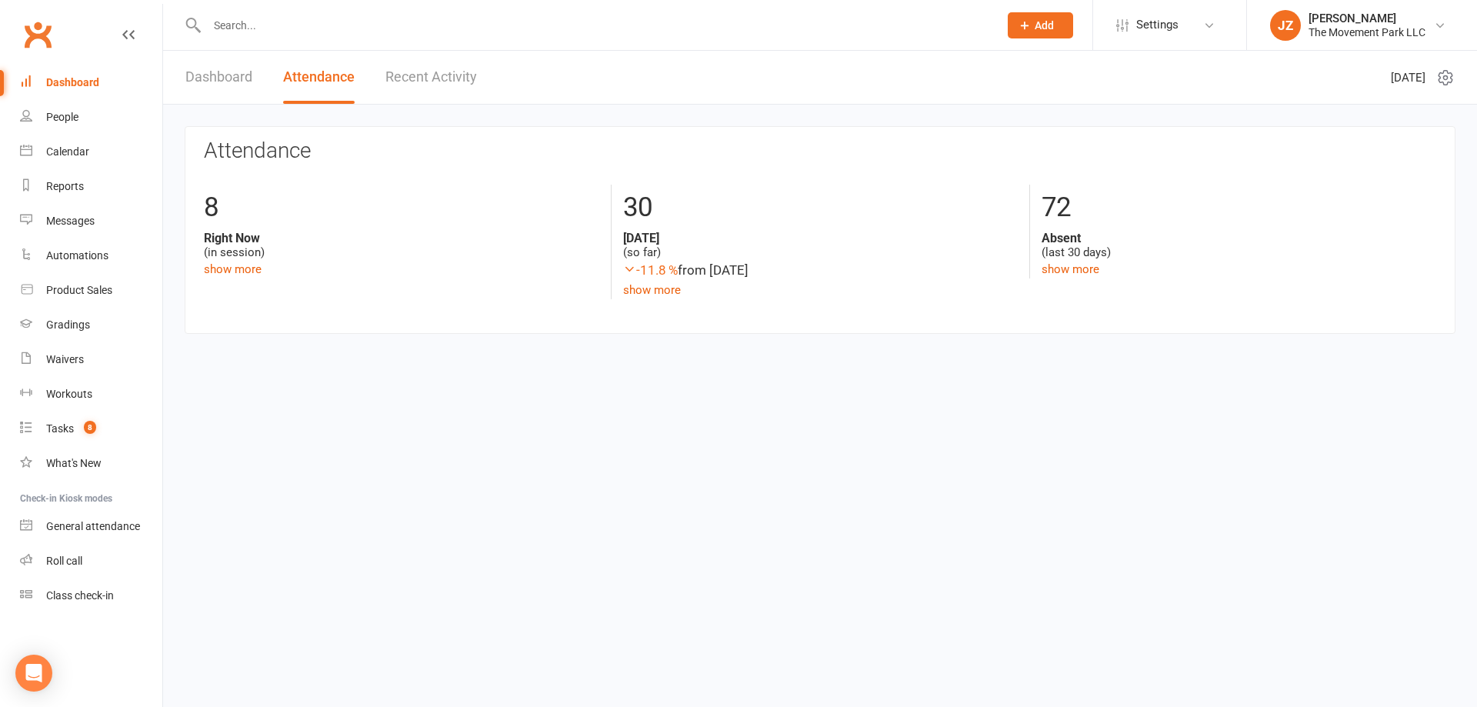
click at [203, 78] on link "Dashboard" at bounding box center [218, 77] width 67 height 53
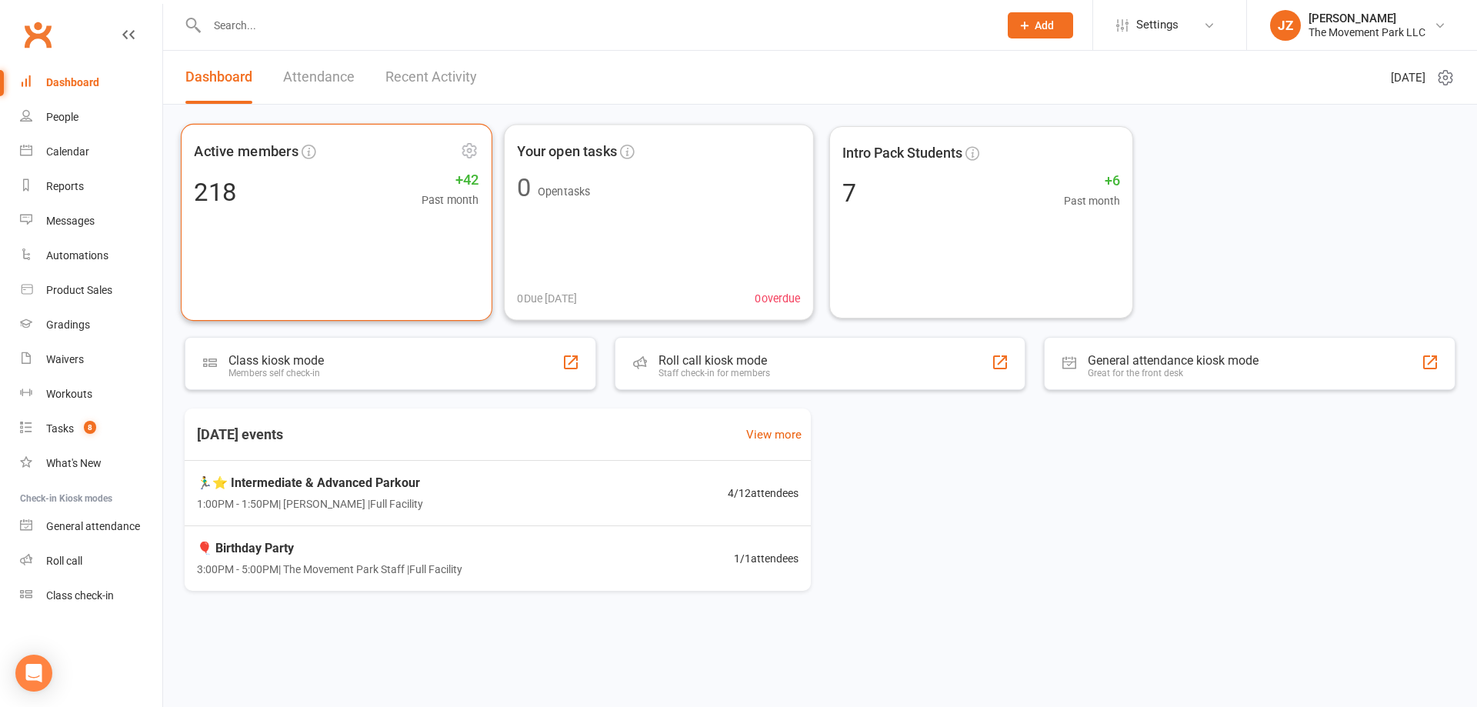
click at [382, 250] on div "Active members 218 +42 Past month" at bounding box center [337, 222] width 312 height 197
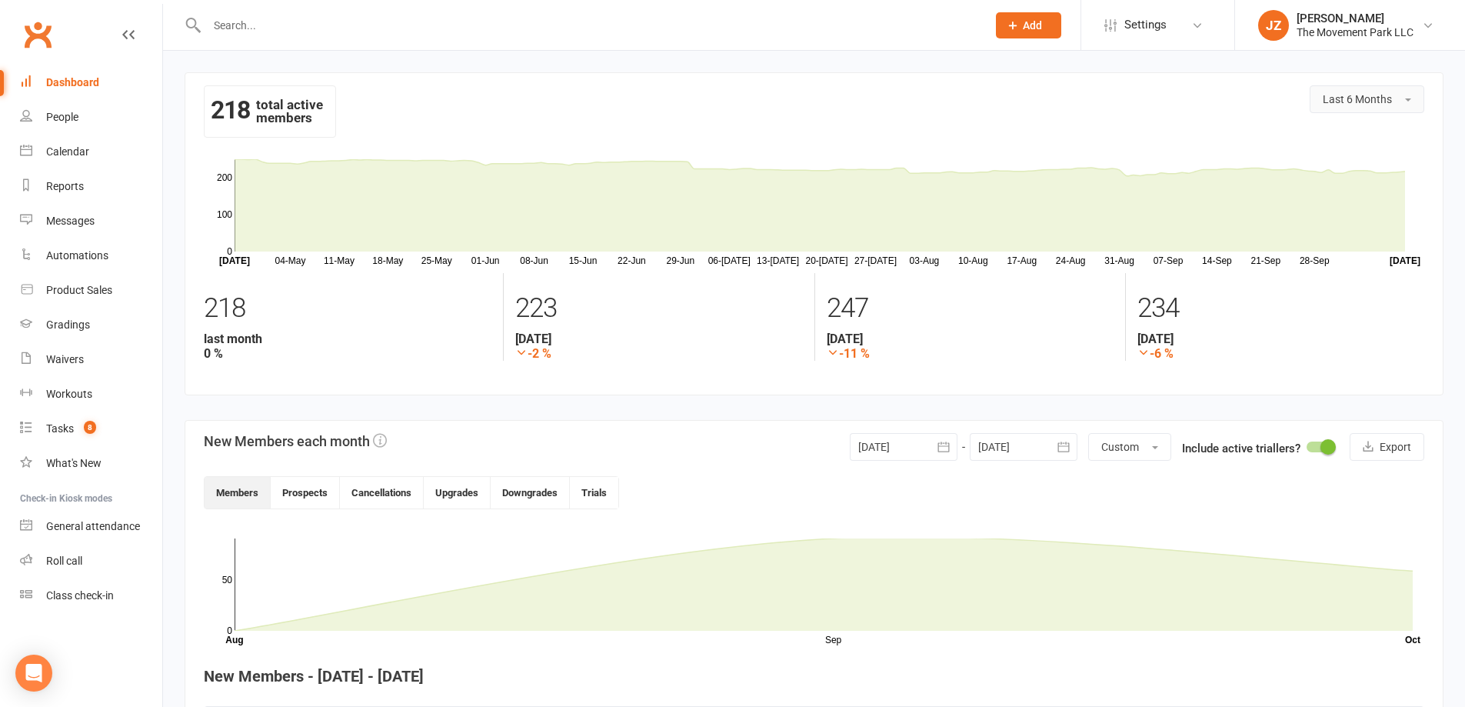
click at [1355, 100] on span "Last 6 Months" at bounding box center [1357, 99] width 69 height 12
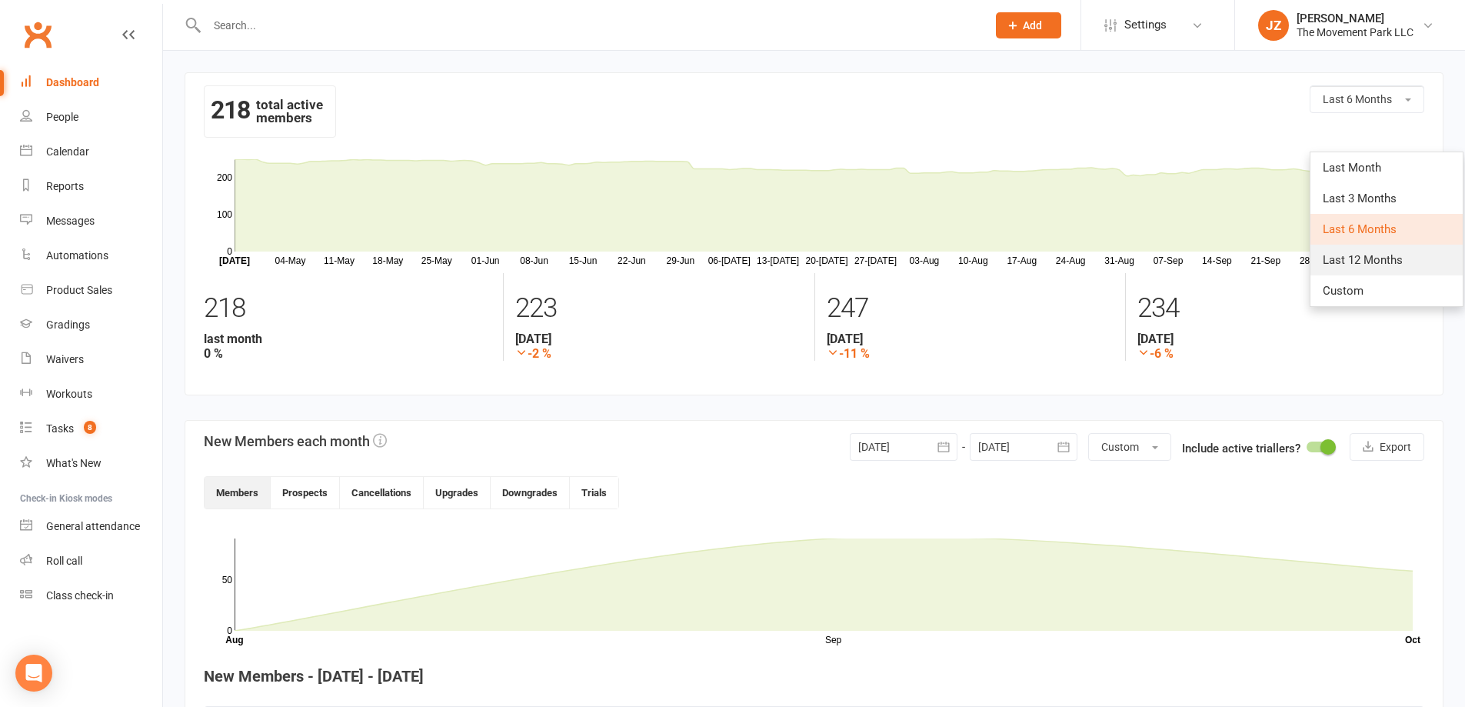
click at [1352, 249] on link "Last 12 Months" at bounding box center [1387, 260] width 152 height 31
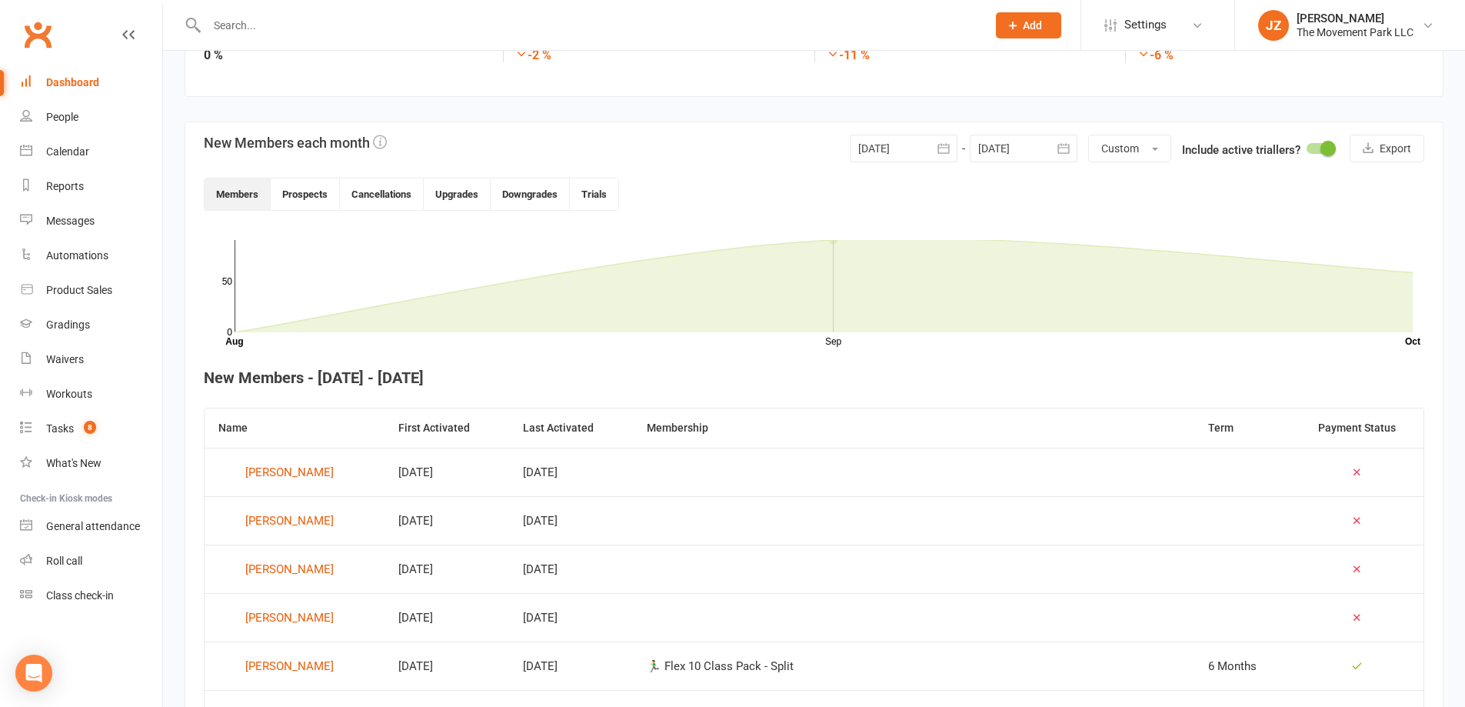
scroll to position [308, 0]
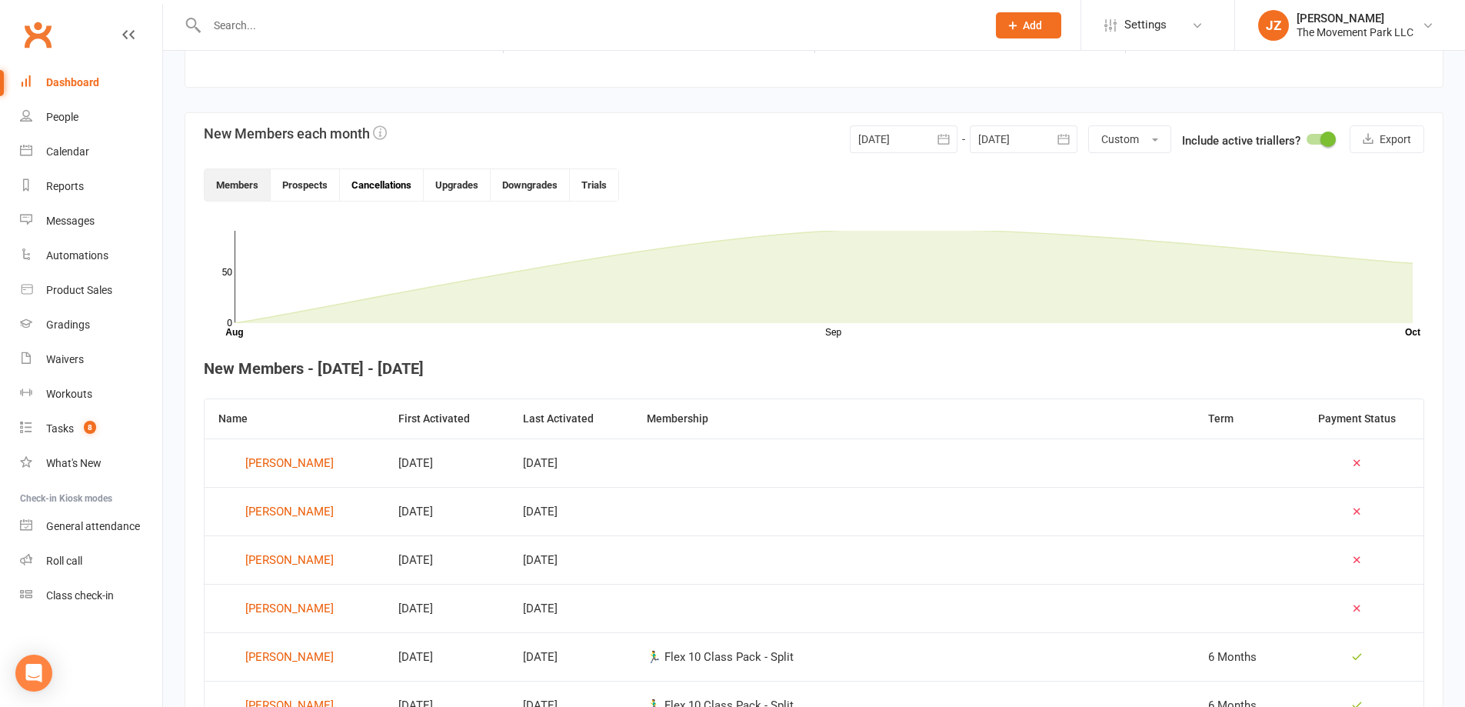
click at [405, 175] on button "Cancellations" at bounding box center [382, 185] width 84 height 32
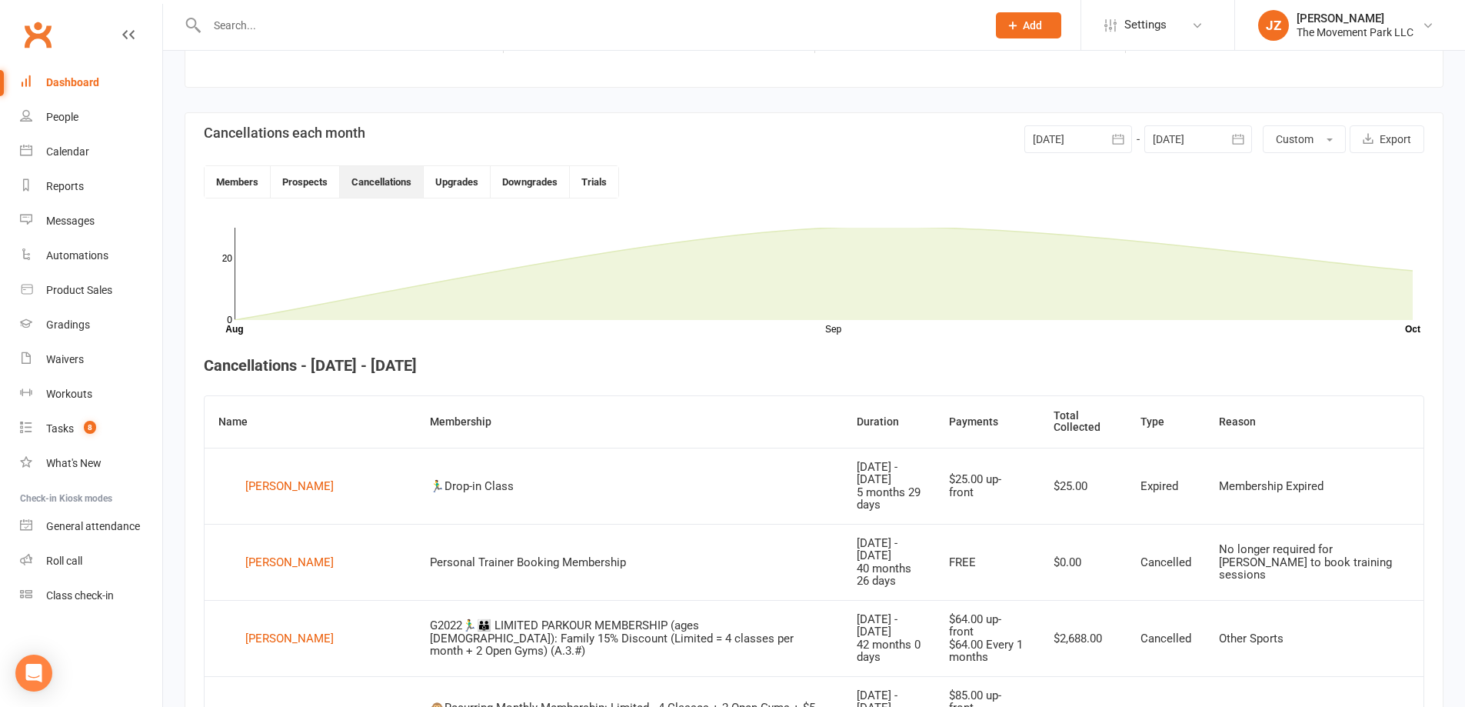
click at [238, 165] on header "Cancellations each month [DATE] [DATE] Sun Mon Tue Wed Thu Fri Sat 36 31 01 02 …" at bounding box center [814, 161] width 1221 height 73
click at [239, 175] on button "Members" at bounding box center [238, 182] width 66 height 32
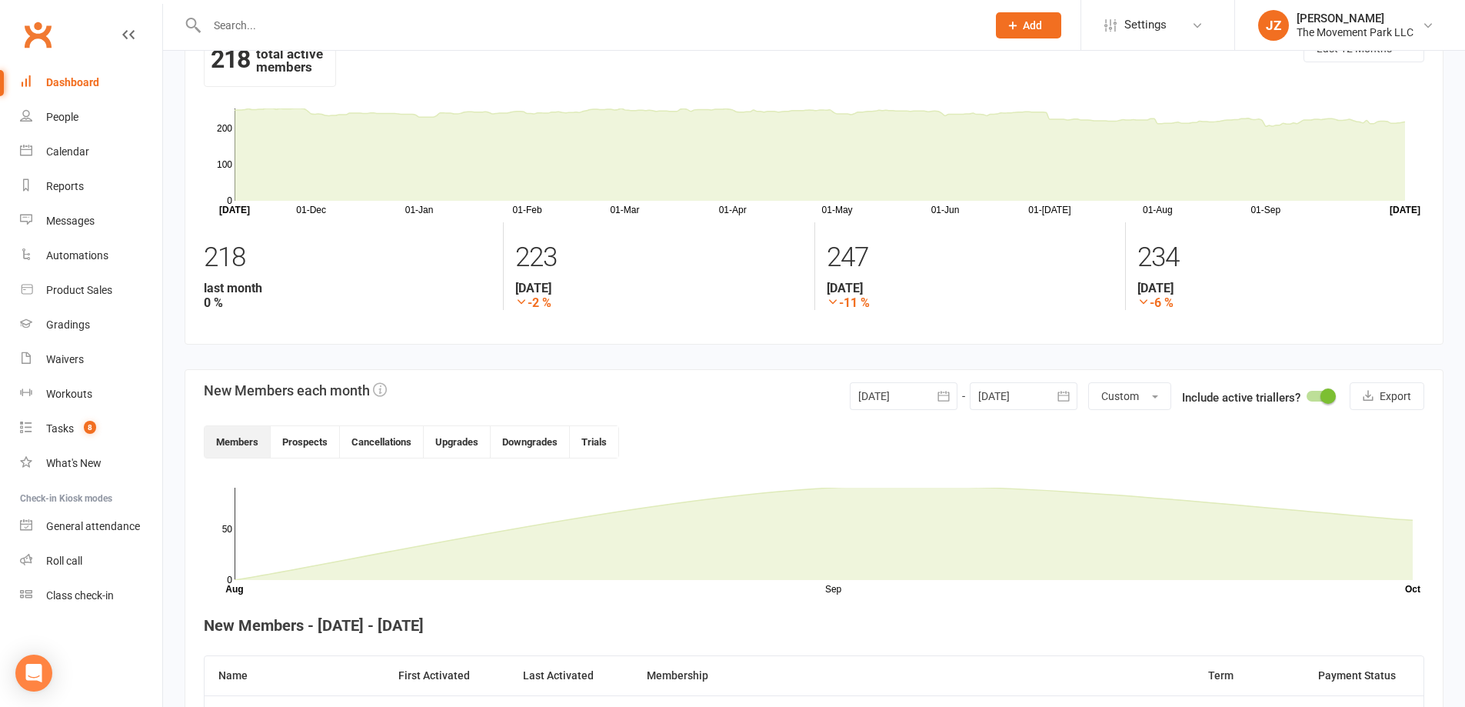
scroll to position [0, 0]
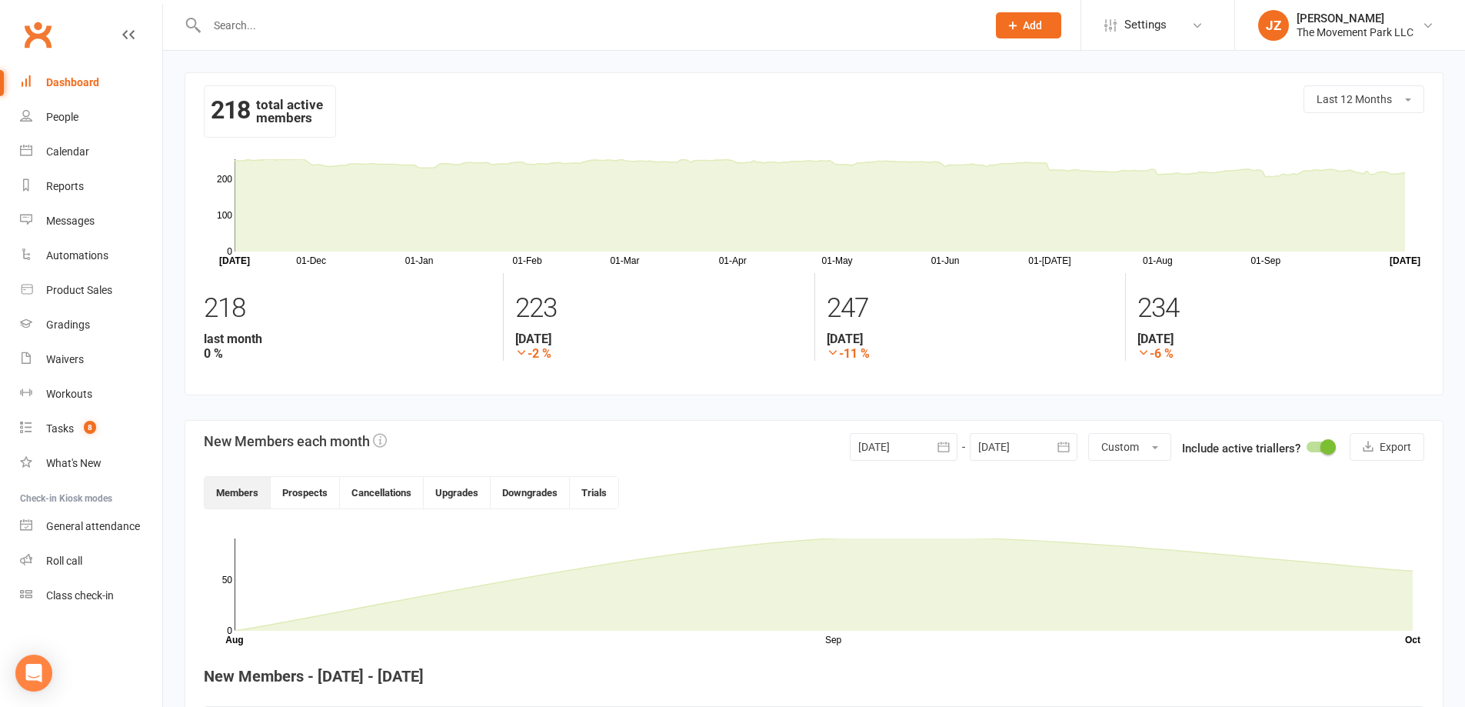
click at [97, 80] on div "Dashboard" at bounding box center [72, 82] width 53 height 12
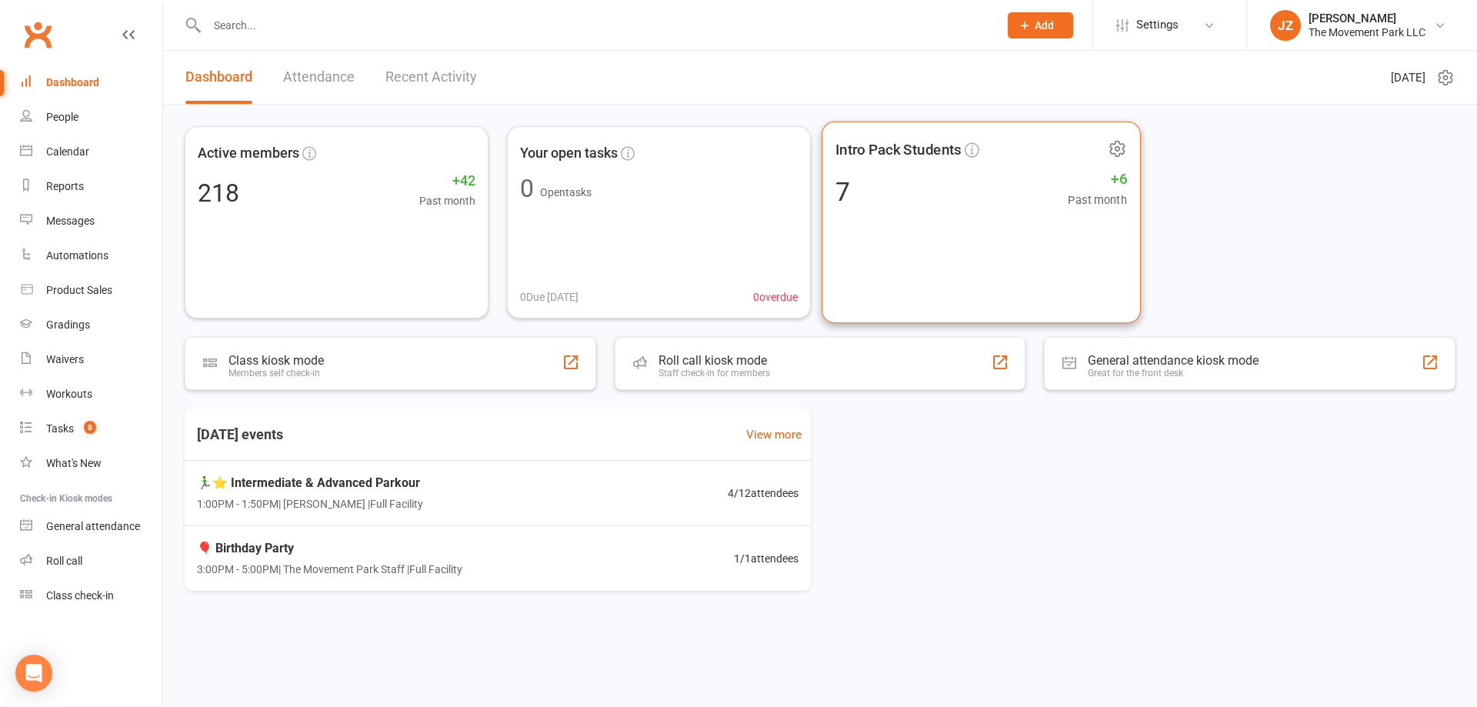
click at [1110, 276] on div "Intro Pack Students 7 +6 Past month" at bounding box center [981, 223] width 319 height 202
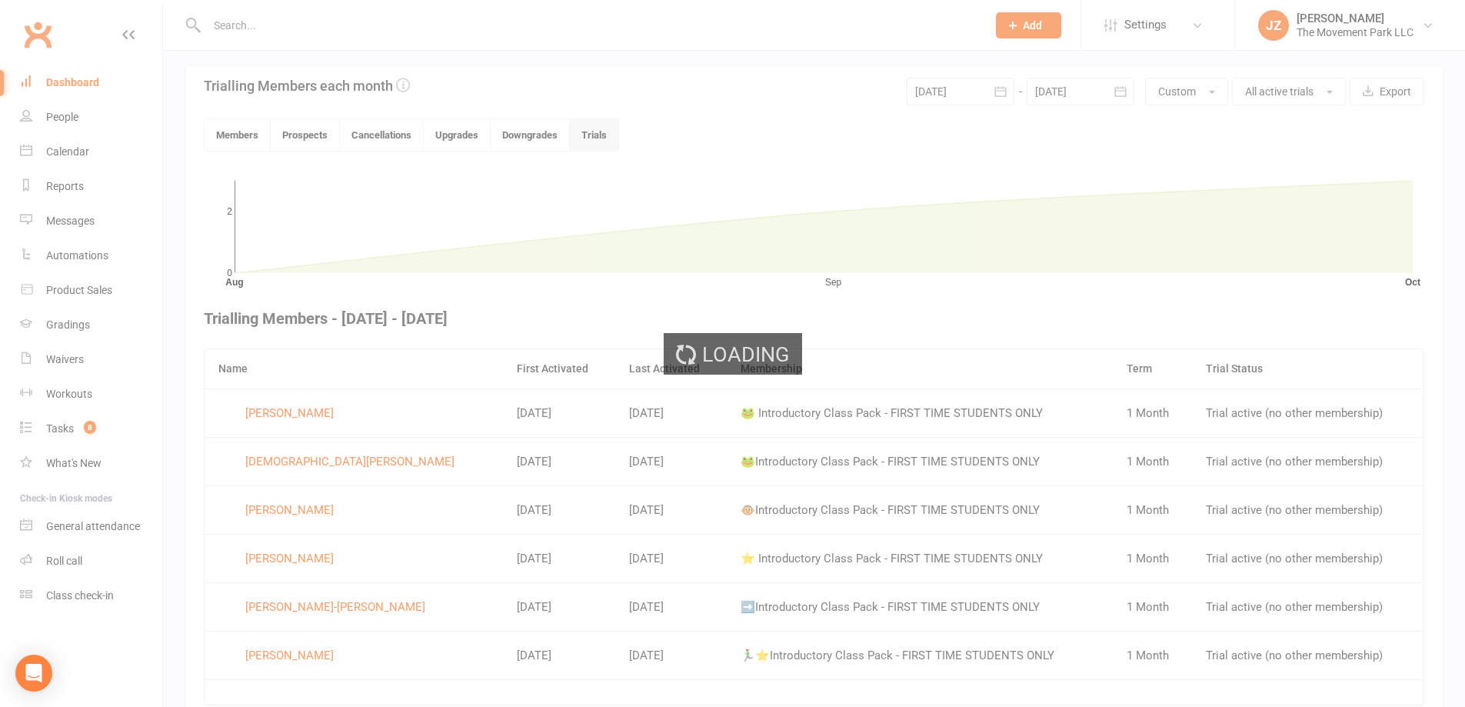
scroll to position [399, 0]
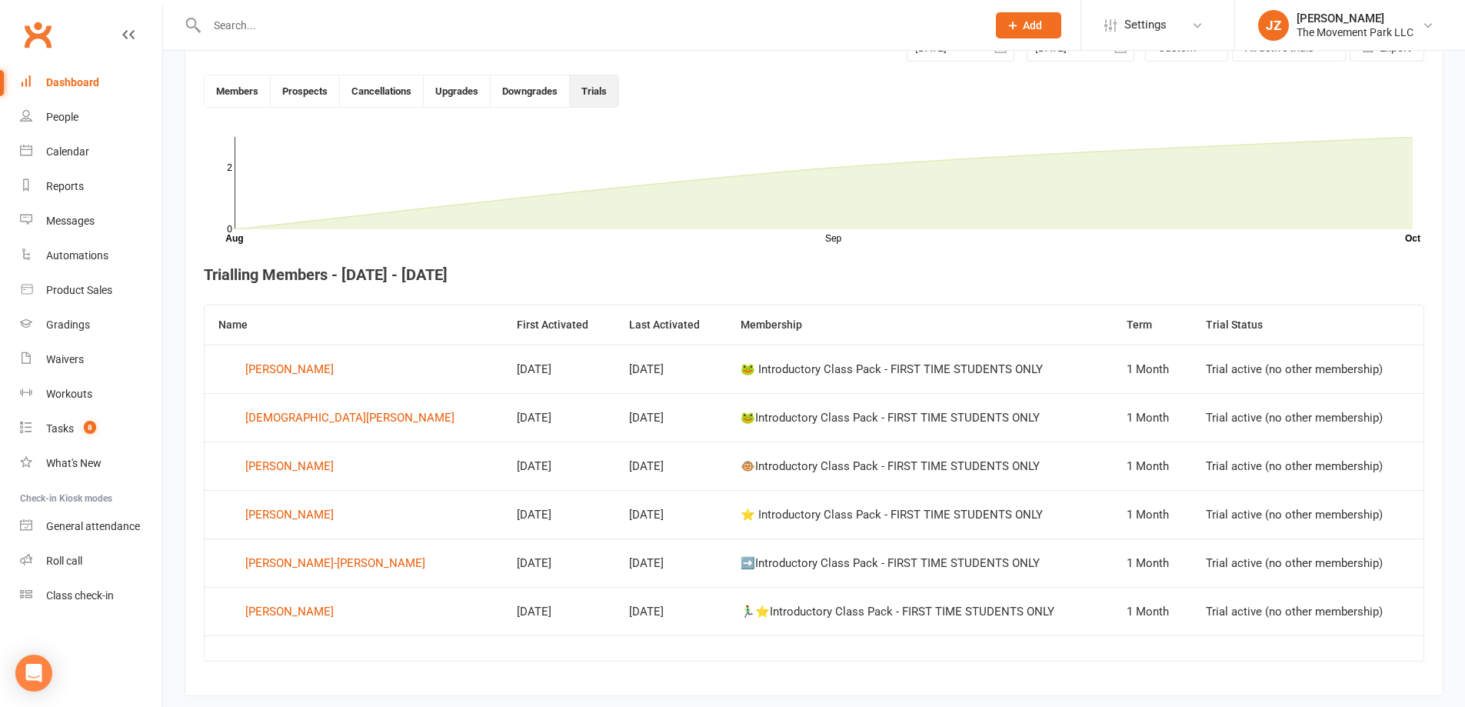
click at [68, 76] on div "Dashboard" at bounding box center [72, 82] width 53 height 12
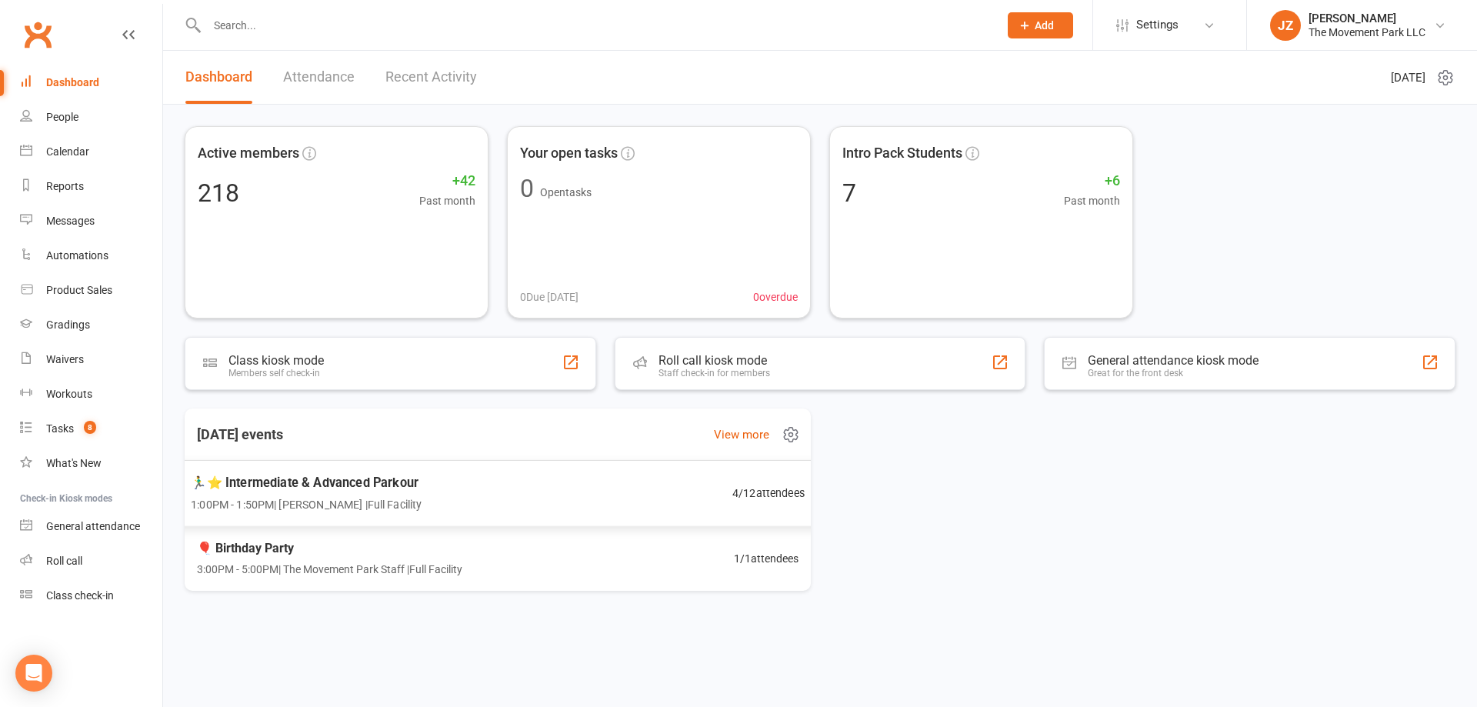
click at [682, 498] on div "🏃‍♂️⭐ Intermediate & Advanced Parkour 1:00PM - 1:50PM | [PERSON_NAME] | Full Fa…" at bounding box center [498, 493] width 652 height 67
